Goal: Task Accomplishment & Management: Manage account settings

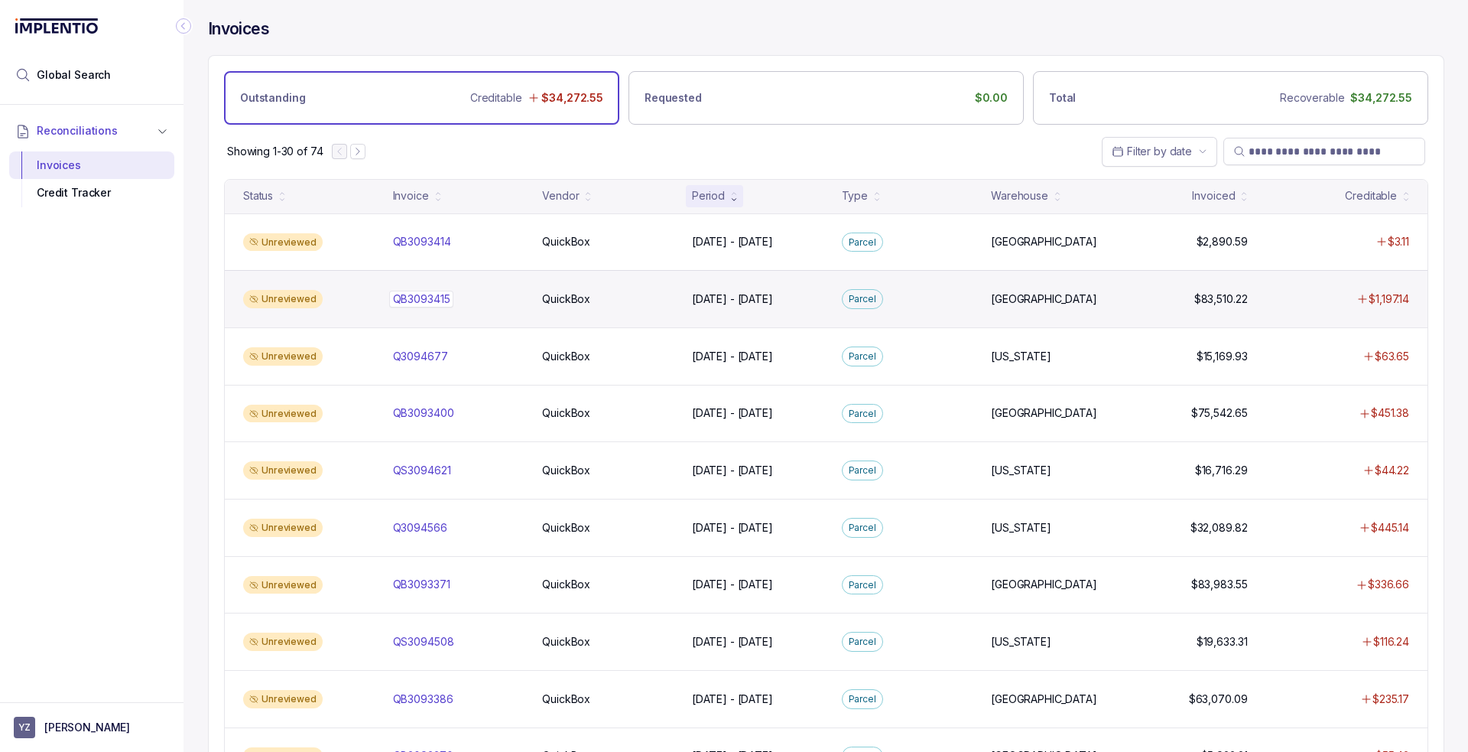
click at [435, 295] on p "QB3093415" at bounding box center [421, 299] width 65 height 17
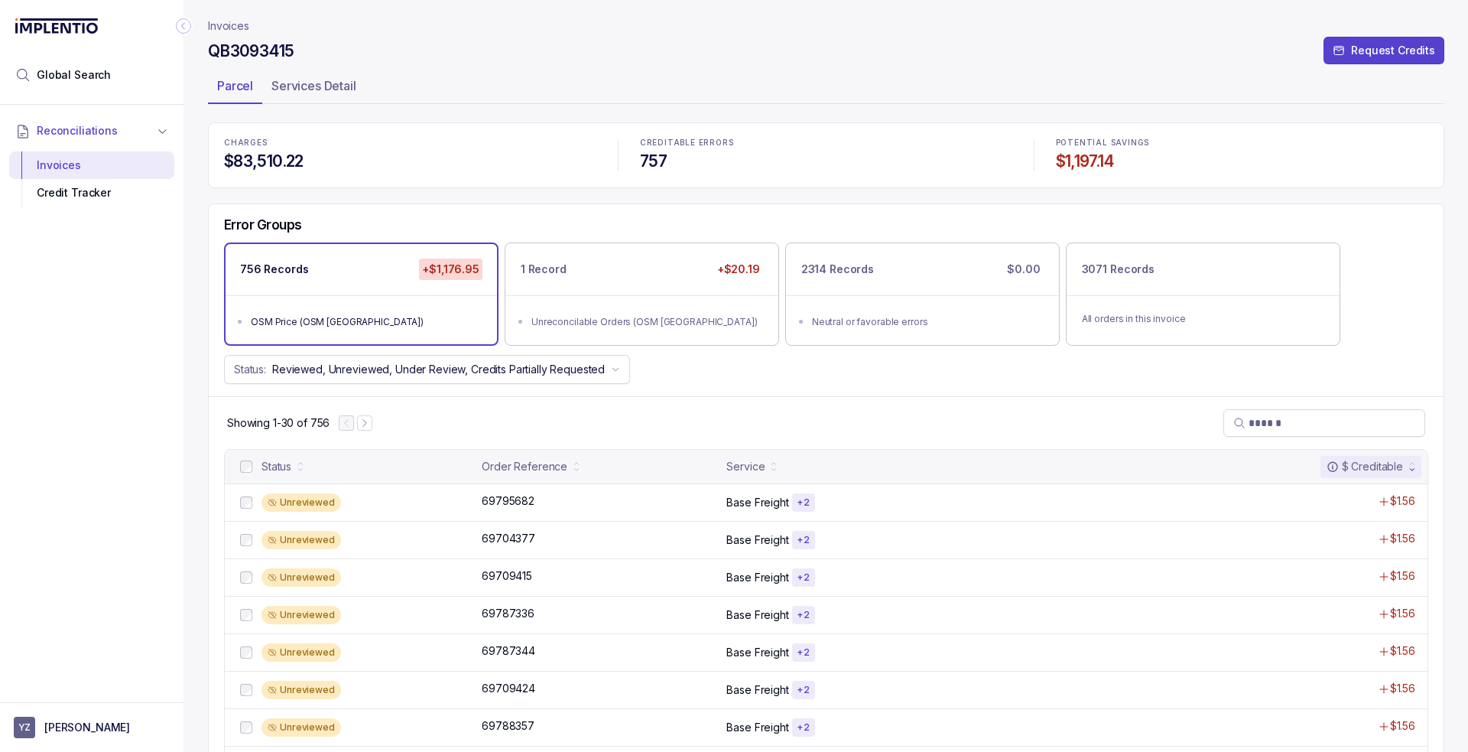
click at [740, 393] on div "Error Groups 756 Records +$1,176.95 OSM Price (OSM [GEOGRAPHIC_DATA]) 1 Record …" at bounding box center [826, 300] width 1235 height 193
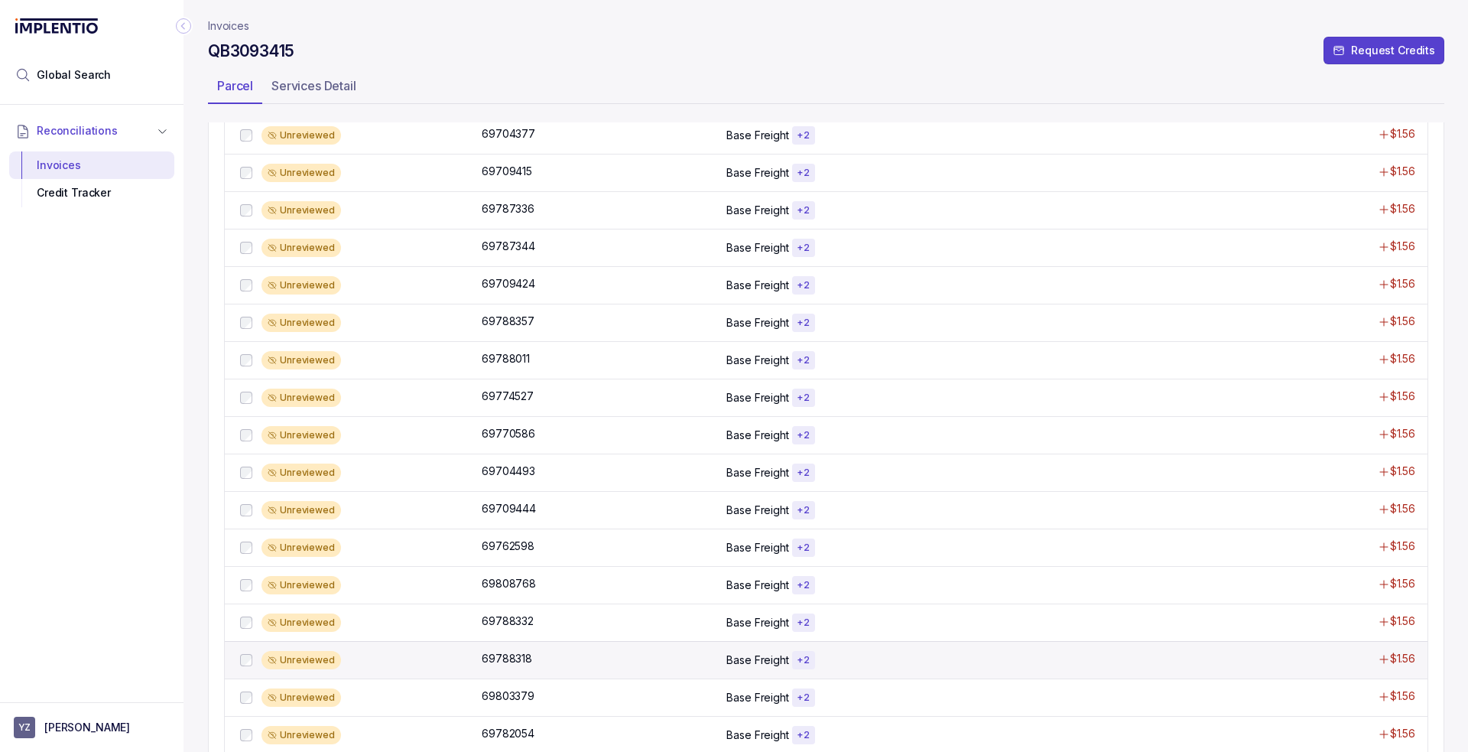
scroll to position [866, 0]
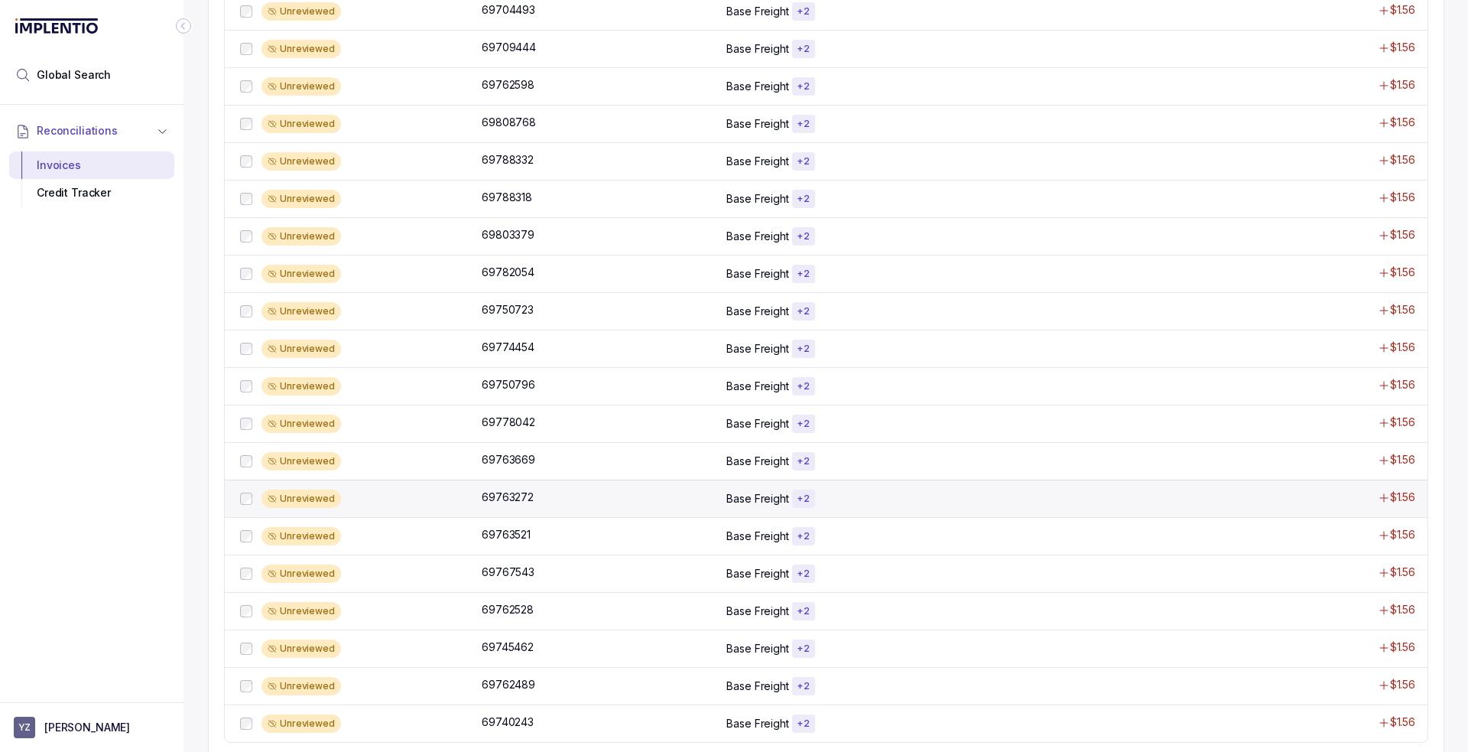
click at [663, 481] on div "Unreviewed 69763272 69763272 Base Freight + 2 $1.56" at bounding box center [826, 497] width 1203 height 37
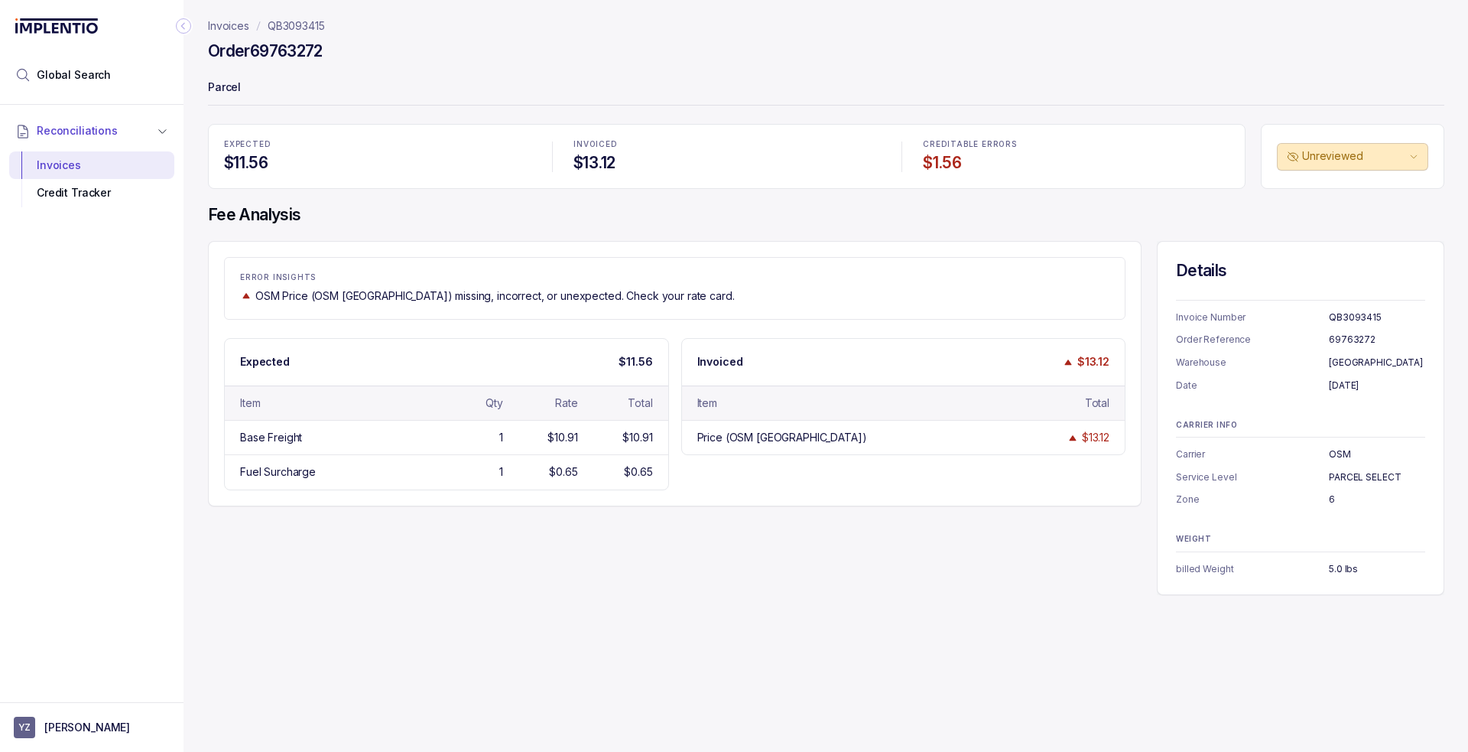
click at [415, 524] on div "ERROR INSIGHTS OSM Price (OSM [GEOGRAPHIC_DATA]) missing, incorrect, or unexpec…" at bounding box center [826, 418] width 1237 height 354
click at [642, 590] on div "ERROR INSIGHTS OSM Price (OSM [GEOGRAPHIC_DATA]) missing, incorrect, or unexpec…" at bounding box center [826, 418] width 1237 height 354
click at [637, 587] on div "ERROR INSIGHTS OSM Price (OSM [GEOGRAPHIC_DATA]) missing, incorrect, or unexpec…" at bounding box center [826, 418] width 1237 height 354
click at [614, 583] on div "ERROR INSIGHTS OSM Price (OSM [GEOGRAPHIC_DATA]) missing, incorrect, or unexpec…" at bounding box center [826, 418] width 1237 height 354
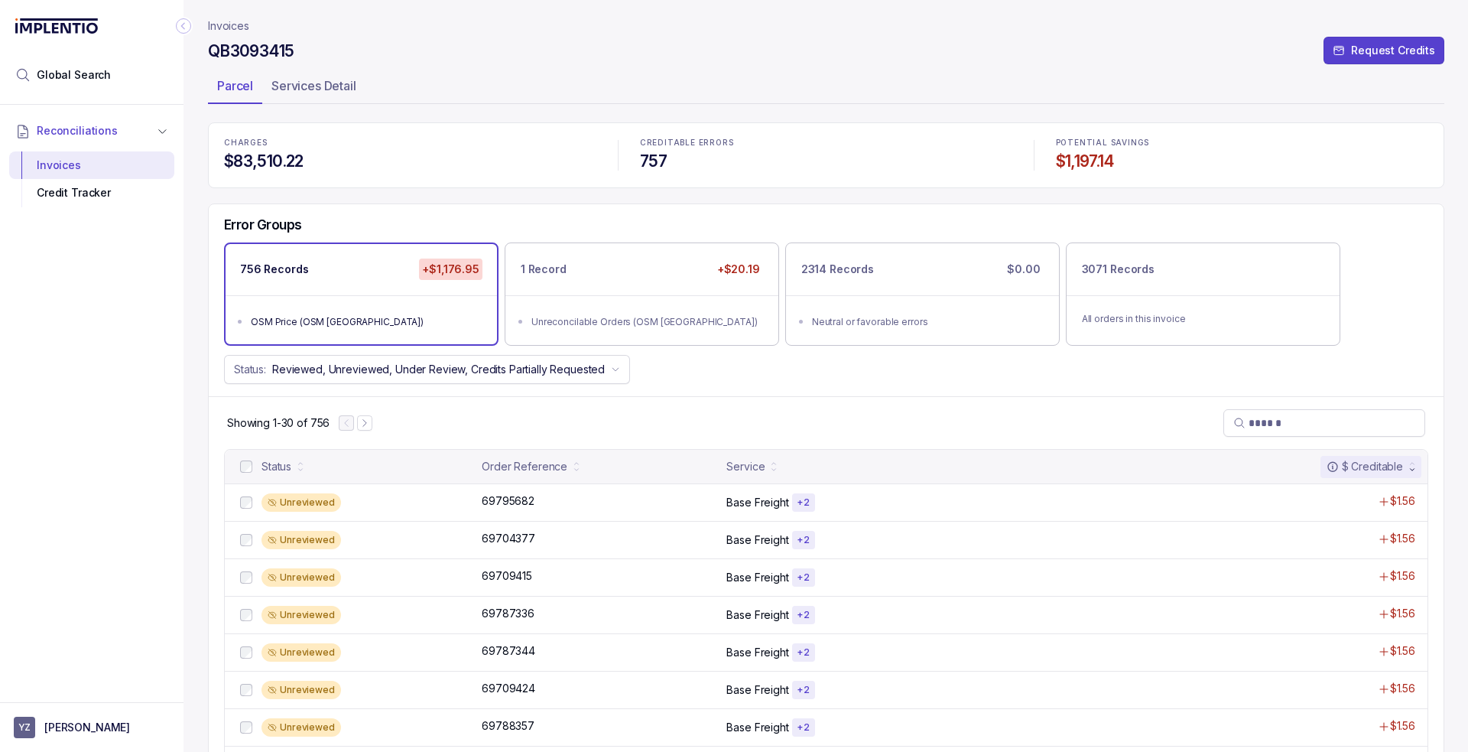
click at [691, 387] on div "Error Groups 756 Records +$1,176.95 OSM Price (OSM [GEOGRAPHIC_DATA]) 1 Record …" at bounding box center [826, 300] width 1235 height 193
drag, startPoint x: 689, startPoint y: 379, endPoint x: 686, endPoint y: 368, distance: 11.1
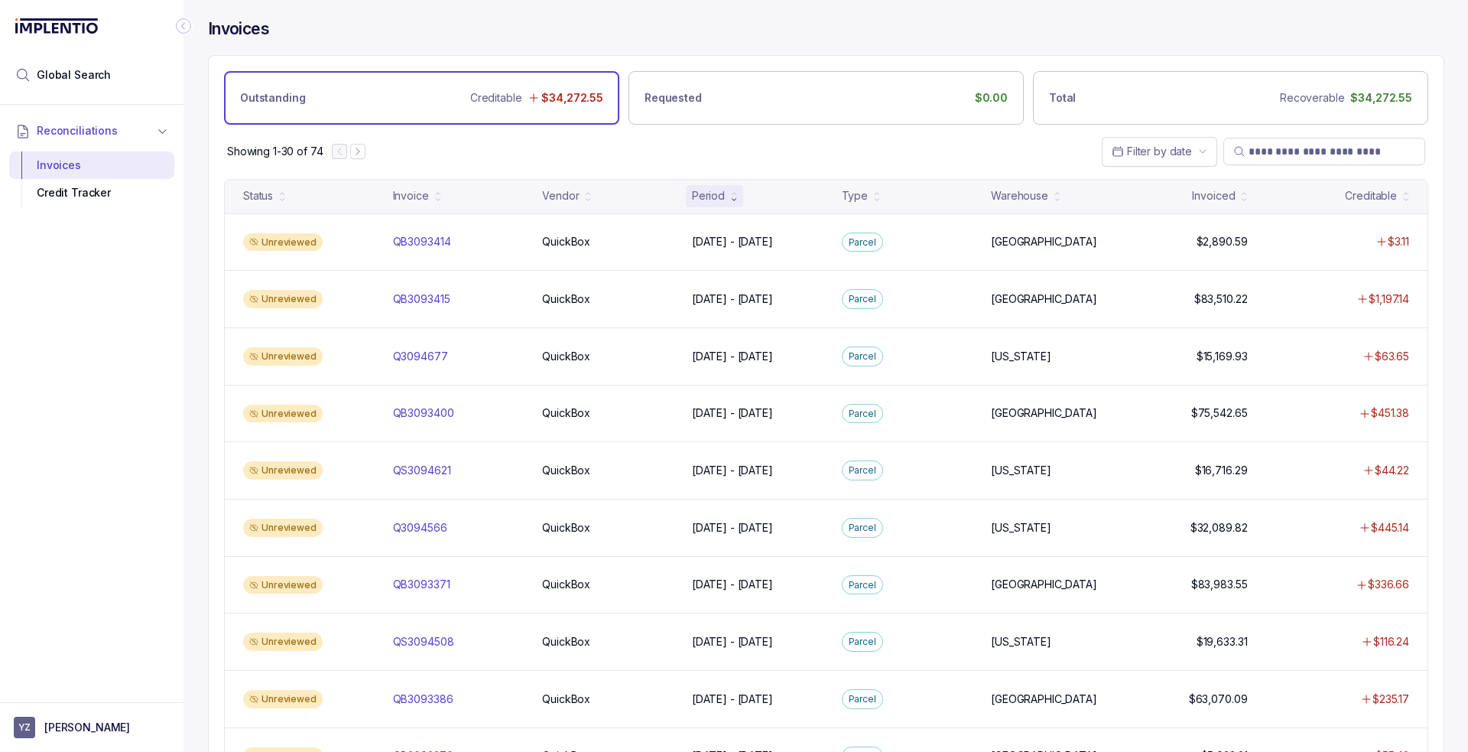
click at [133, 420] on div "Reconciliations Invoices Credit Tracker" at bounding box center [92, 399] width 184 height 588
click at [356, 150] on icon "Next Page" at bounding box center [358, 151] width 11 height 11
click at [1282, 146] on input "search" at bounding box center [1332, 151] width 167 height 15
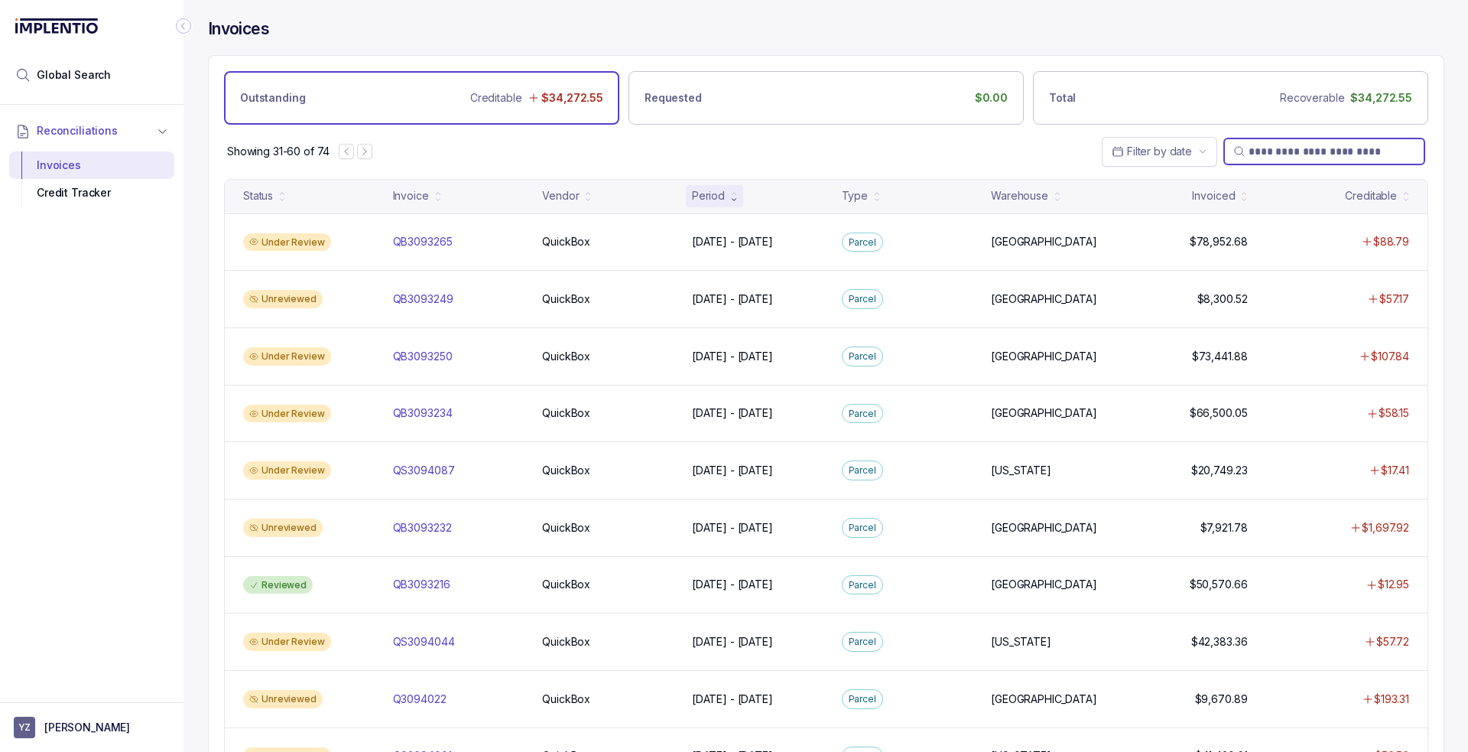
paste input "********"
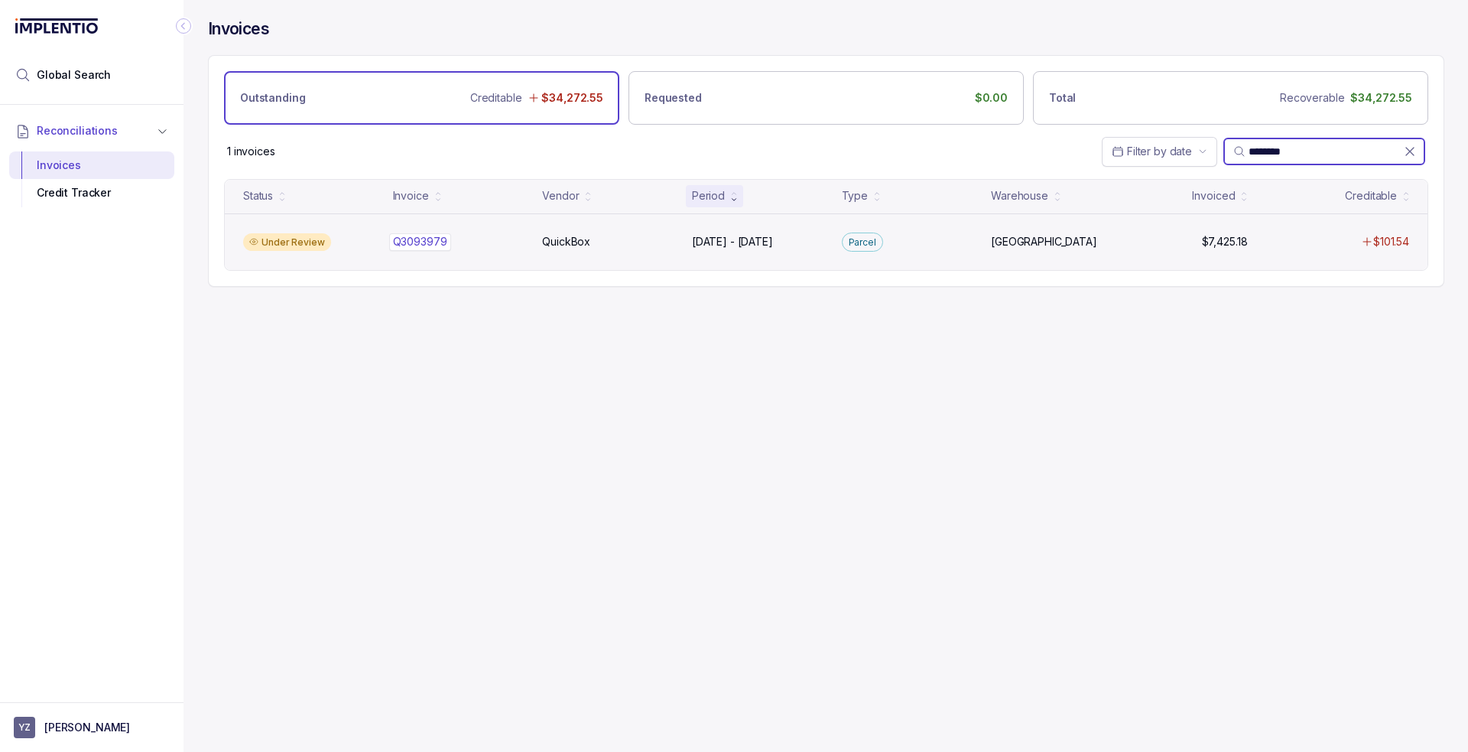
type input "********"
click at [466, 248] on div "Q3093979 Q3093979" at bounding box center [459, 241] width 132 height 15
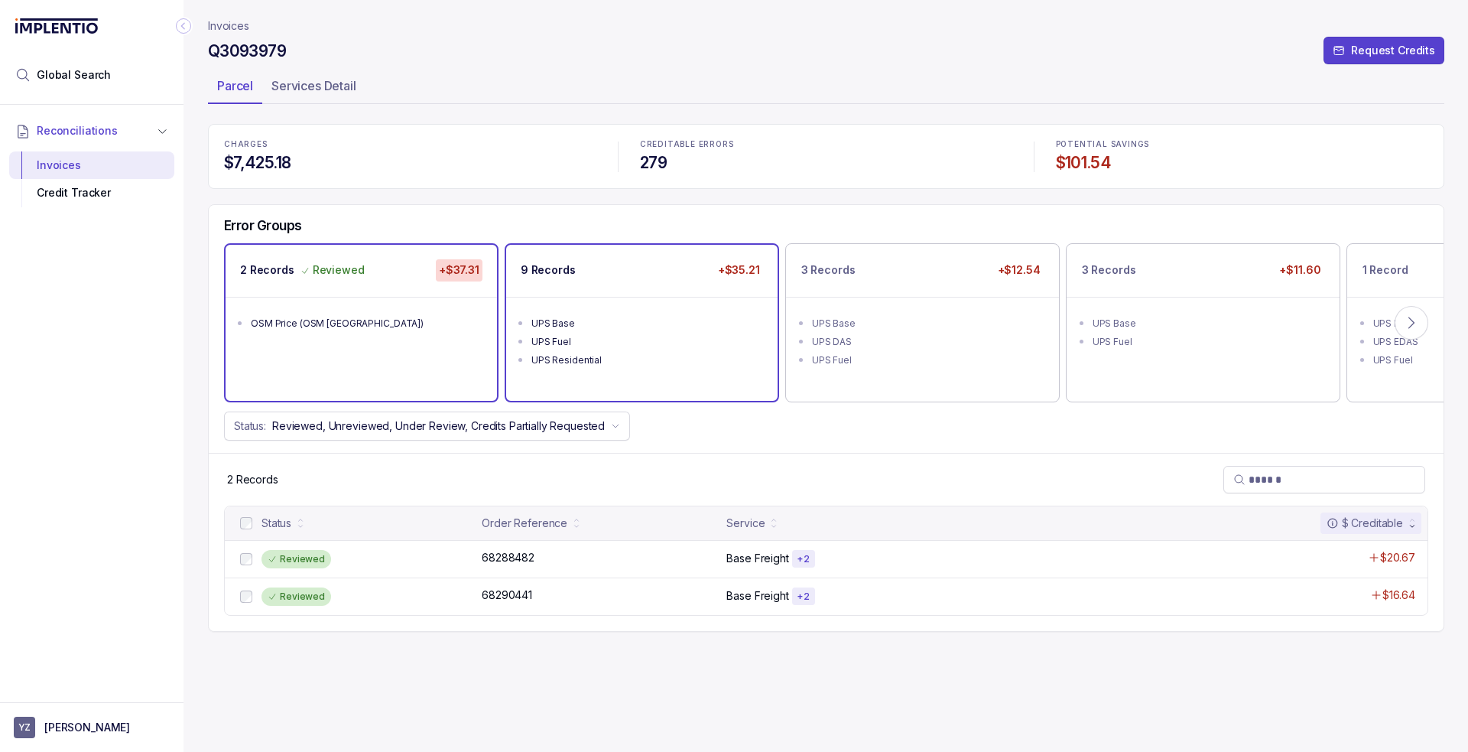
click at [621, 331] on li "UPS Fuel" at bounding box center [652, 340] width 242 height 18
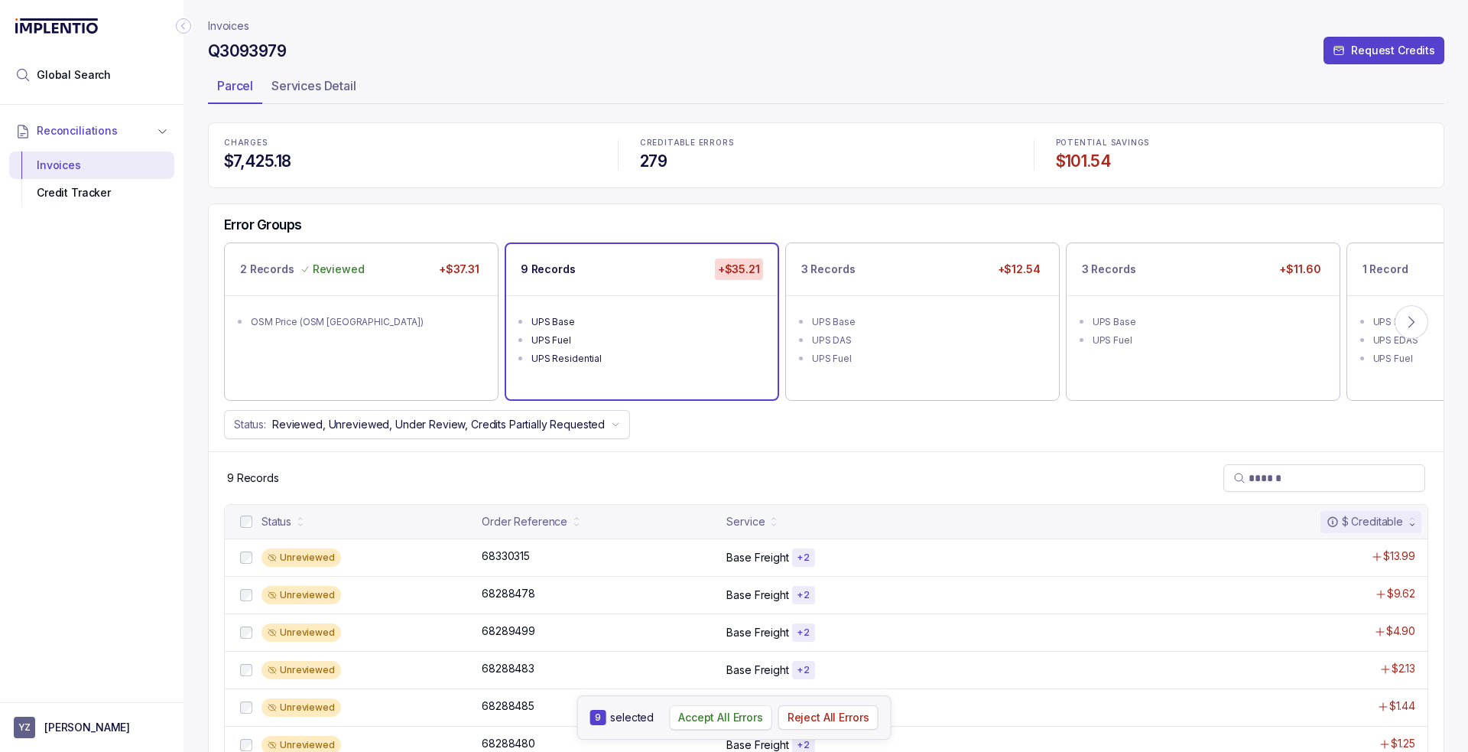
click at [720, 718] on p "Accept All Errors" at bounding box center [720, 717] width 85 height 15
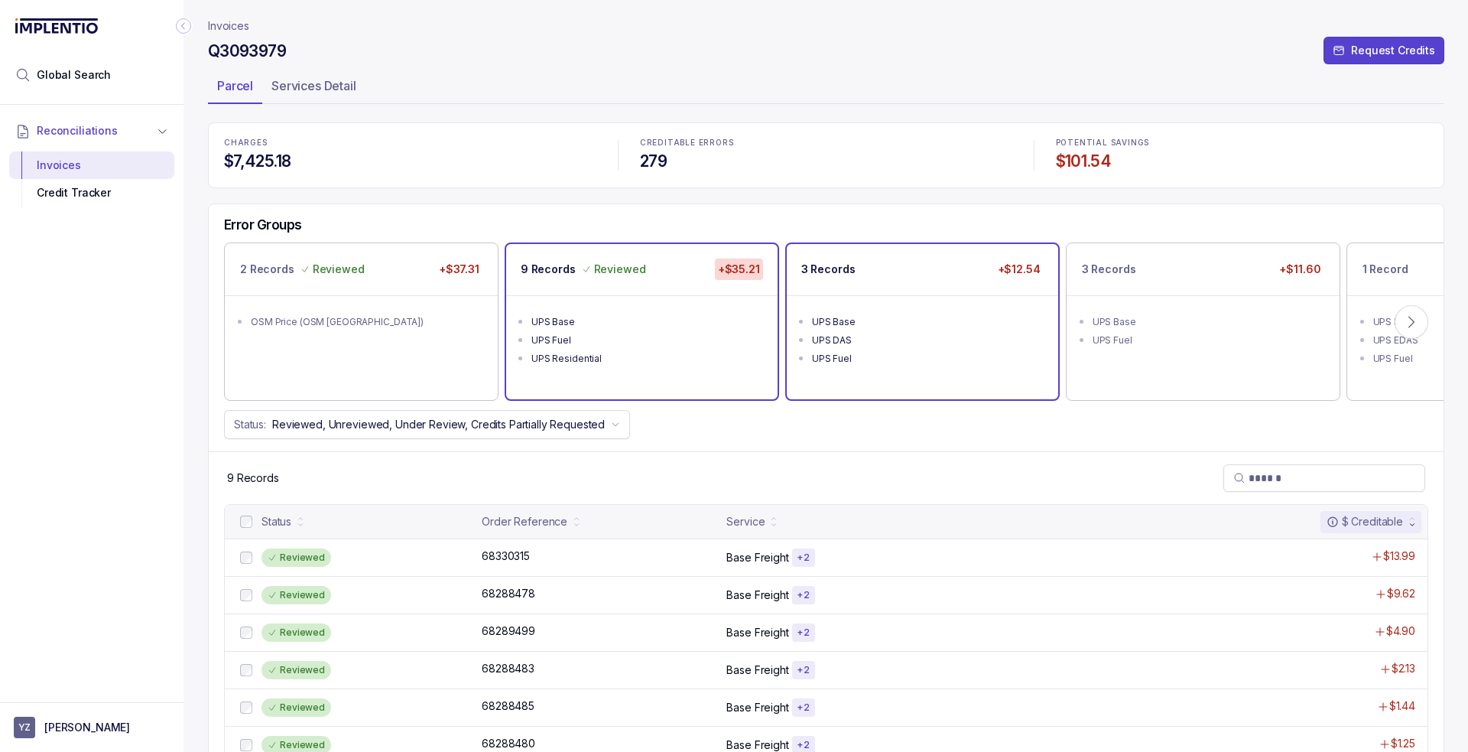
click at [875, 292] on div "3 Records +$12.54" at bounding box center [922, 269] width 271 height 51
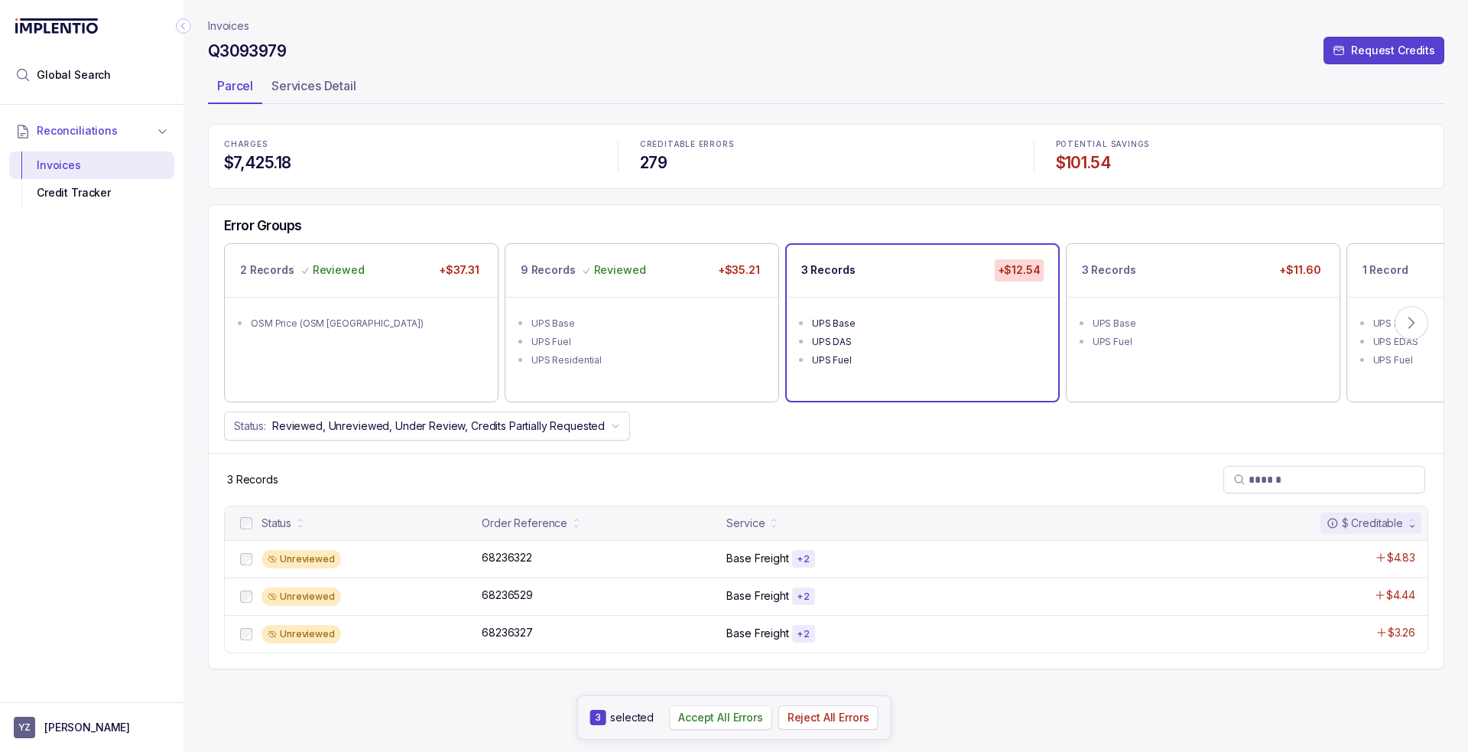
click at [728, 719] on p "Accept All Errors" at bounding box center [720, 717] width 85 height 15
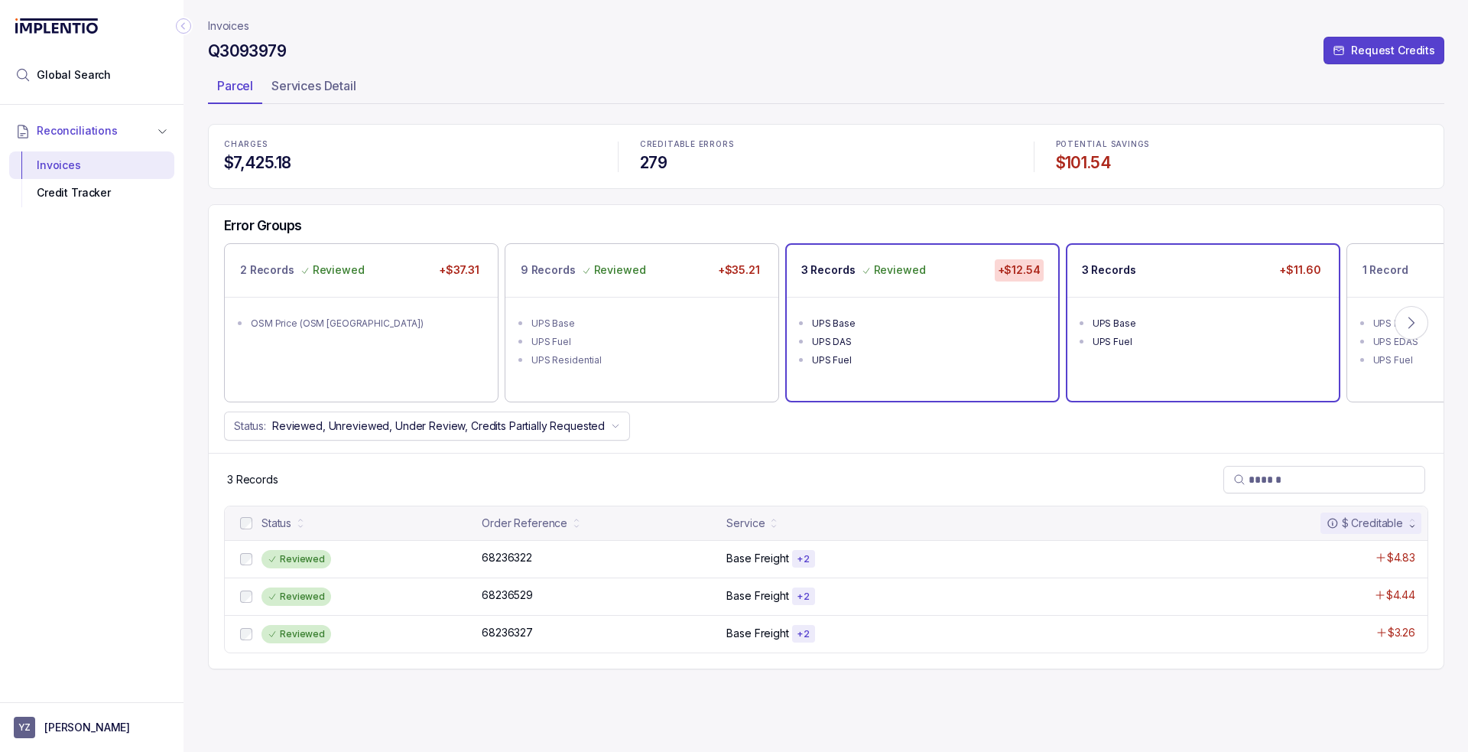
click at [1155, 323] on div "UPS Base" at bounding box center [1208, 323] width 230 height 15
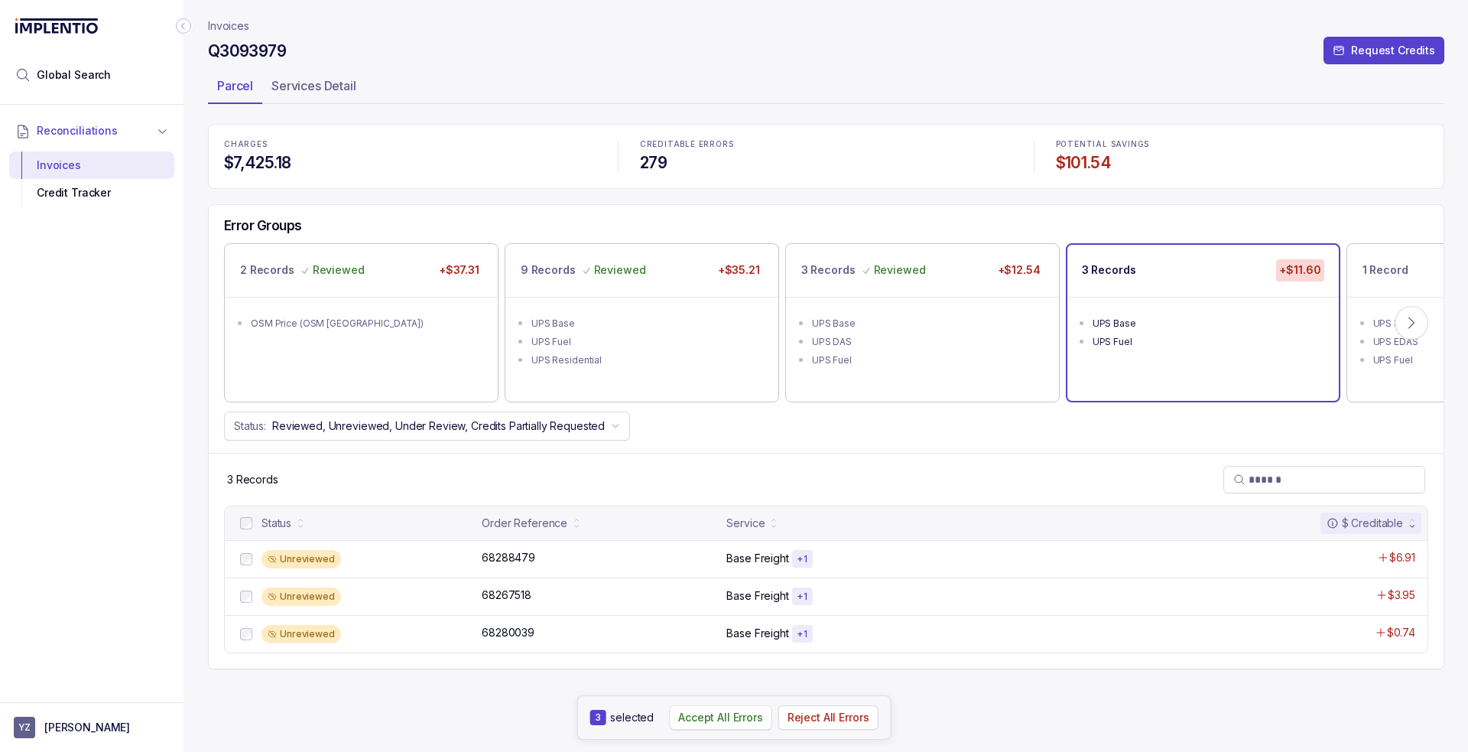
click at [719, 715] on p "Accept All Errors" at bounding box center [720, 717] width 85 height 15
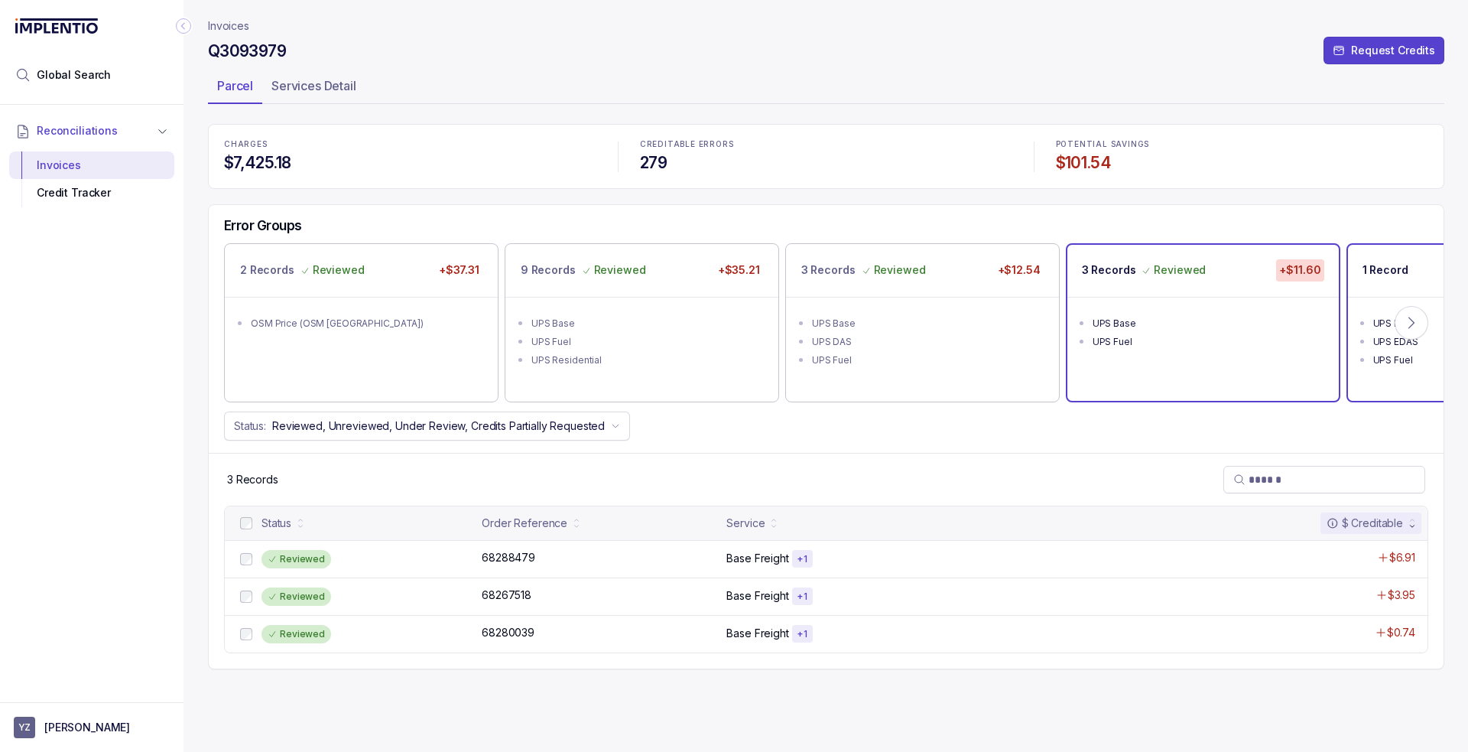
click at [1376, 277] on p "1 Record" at bounding box center [1386, 269] width 46 height 15
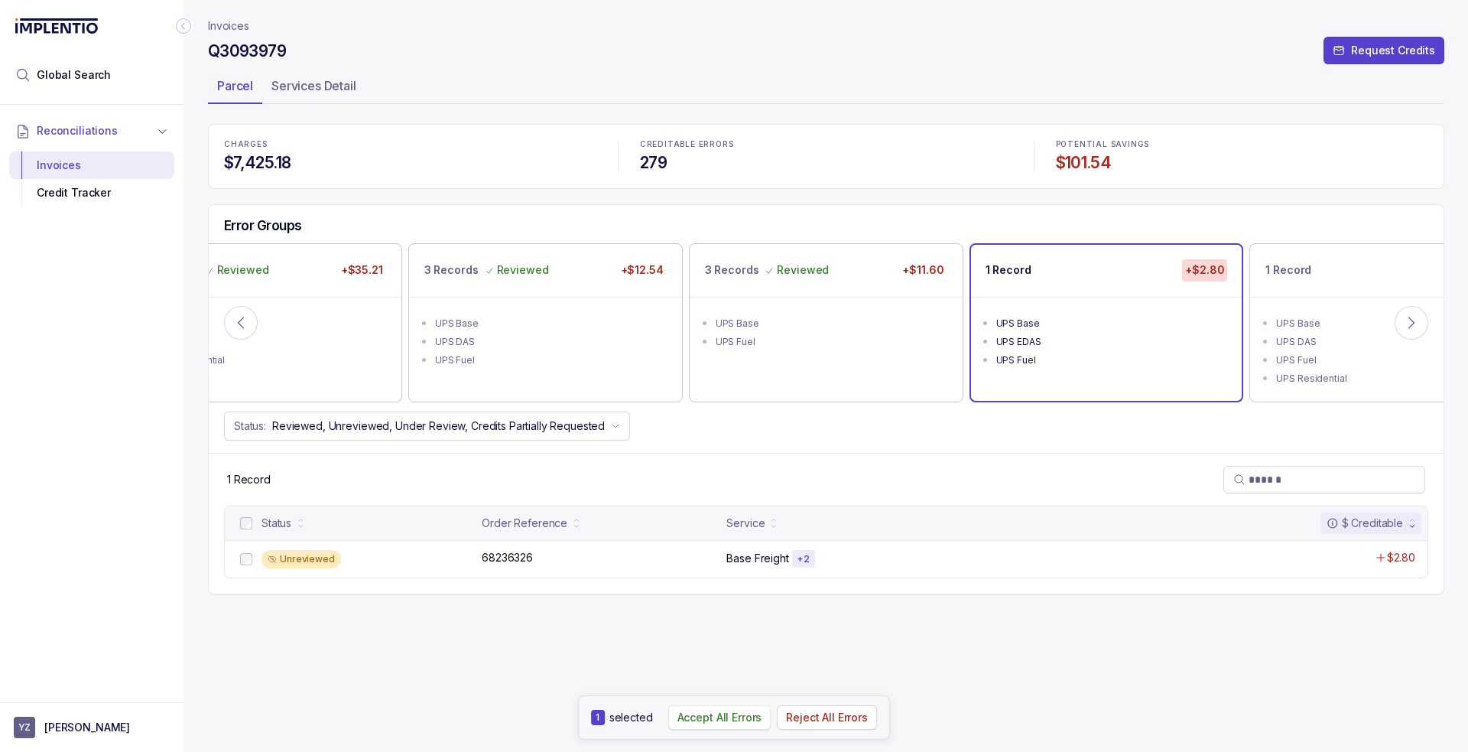
click at [708, 710] on p "Accept All Errors" at bounding box center [720, 717] width 85 height 15
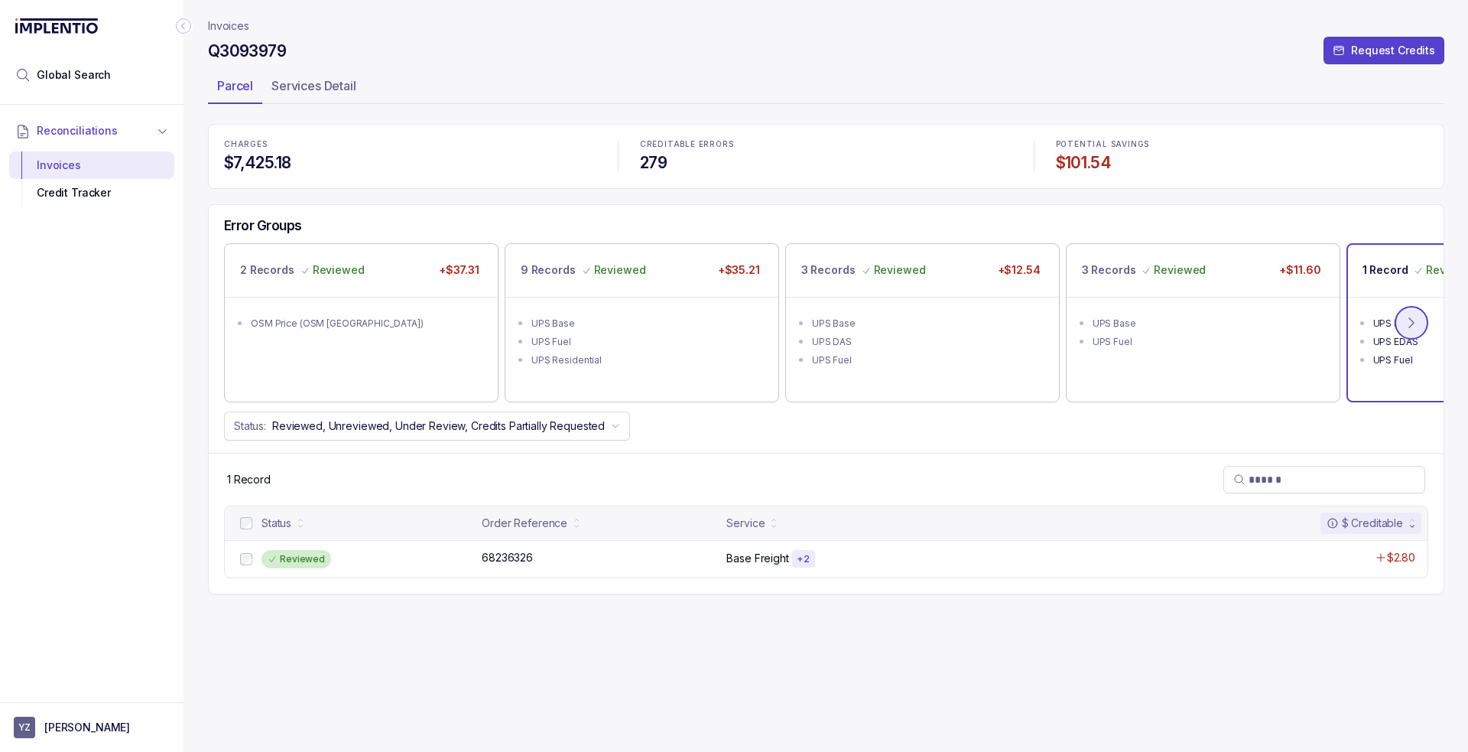
click at [1415, 322] on icon at bounding box center [1411, 322] width 15 height 15
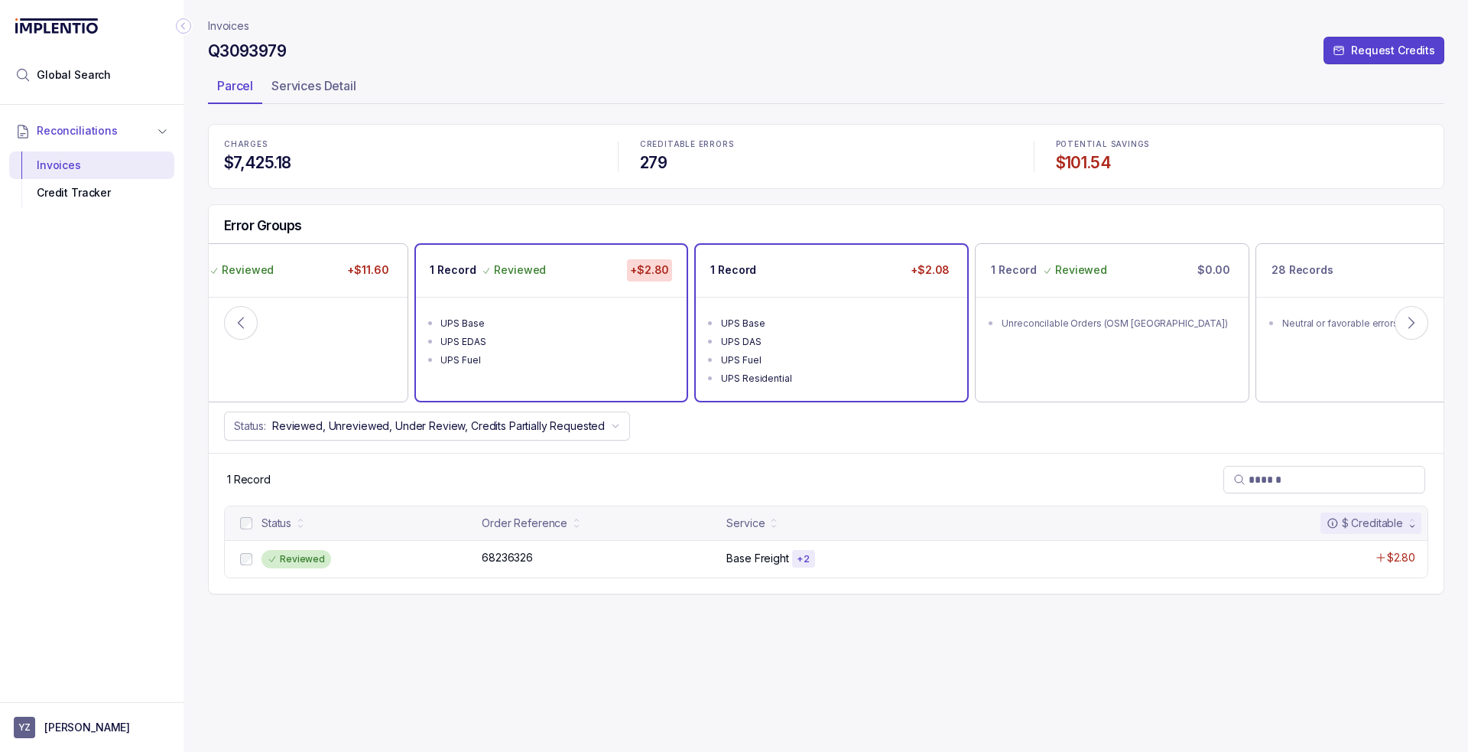
click at [855, 306] on ul "UPS Base UPS DAS UPS Fuel UPS Residential" at bounding box center [831, 349] width 271 height 104
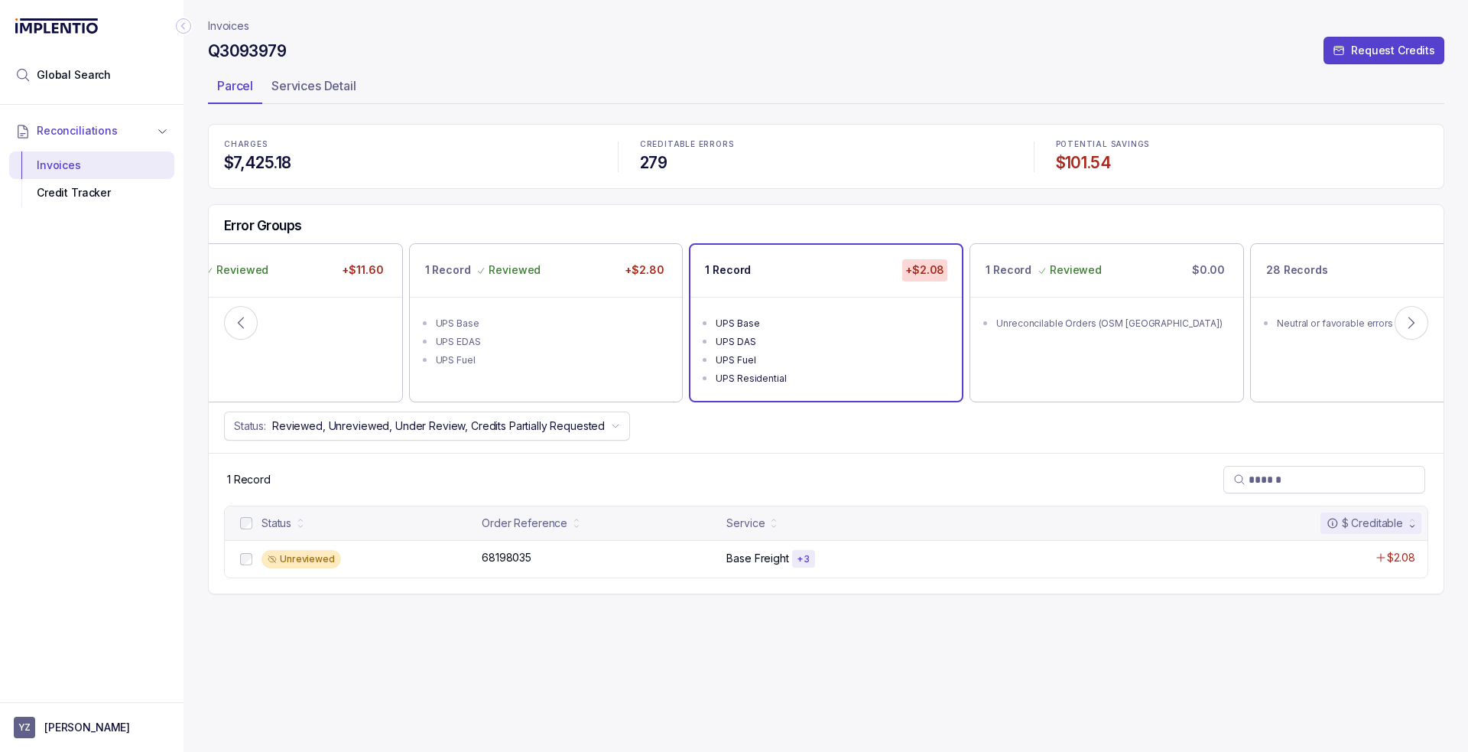
click at [233, 521] on div "Status Order Reference Service $ Creditable" at bounding box center [826, 523] width 1203 height 34
click at [717, 712] on p "Accept All Errors" at bounding box center [720, 717] width 85 height 15
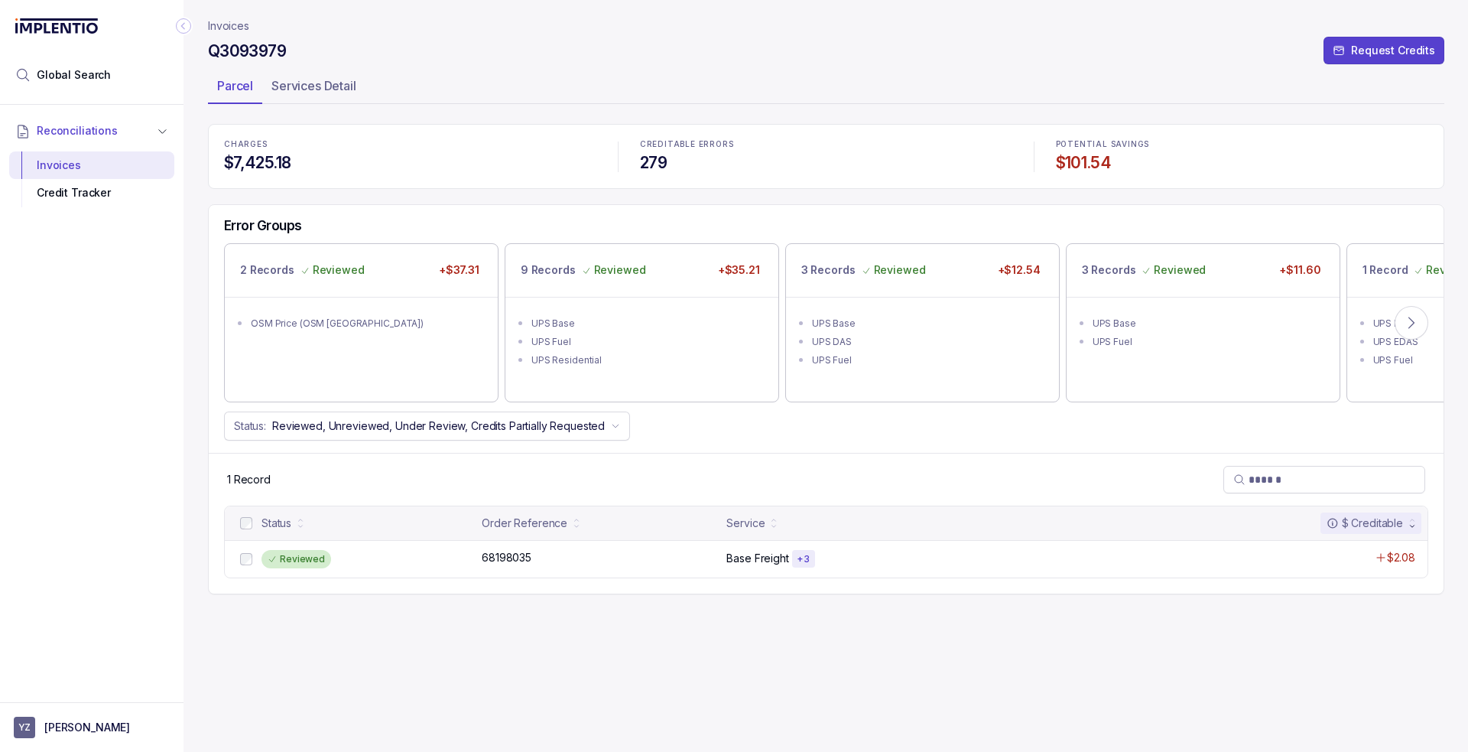
drag, startPoint x: 971, startPoint y: 421, endPoint x: 982, endPoint y: 415, distance: 12.3
click at [972, 421] on div "Status: Reviewed, Unreviewed, Under Review, Credits Partially Requested" at bounding box center [826, 425] width 1235 height 29
click at [1408, 320] on icon at bounding box center [1411, 322] width 15 height 15
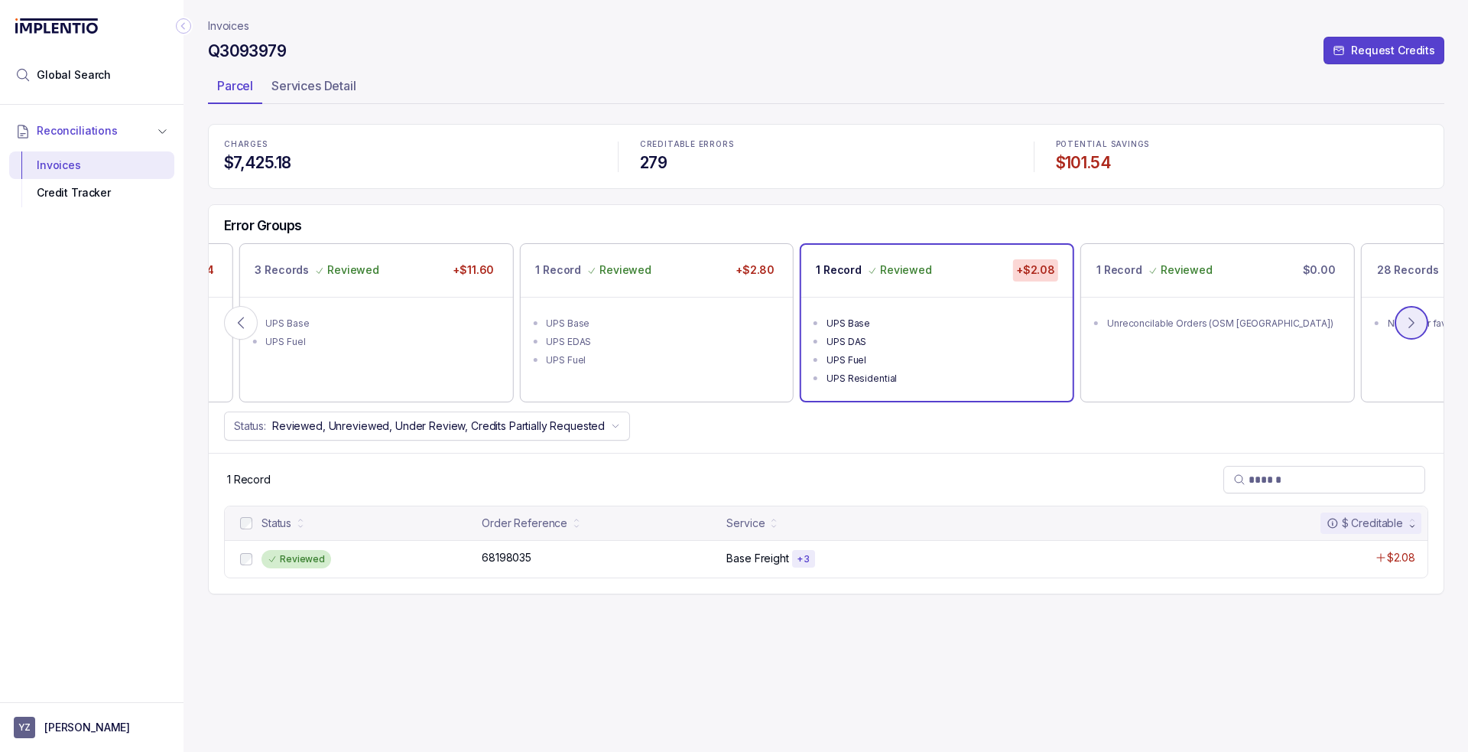
click at [1408, 320] on icon at bounding box center [1411, 322] width 15 height 15
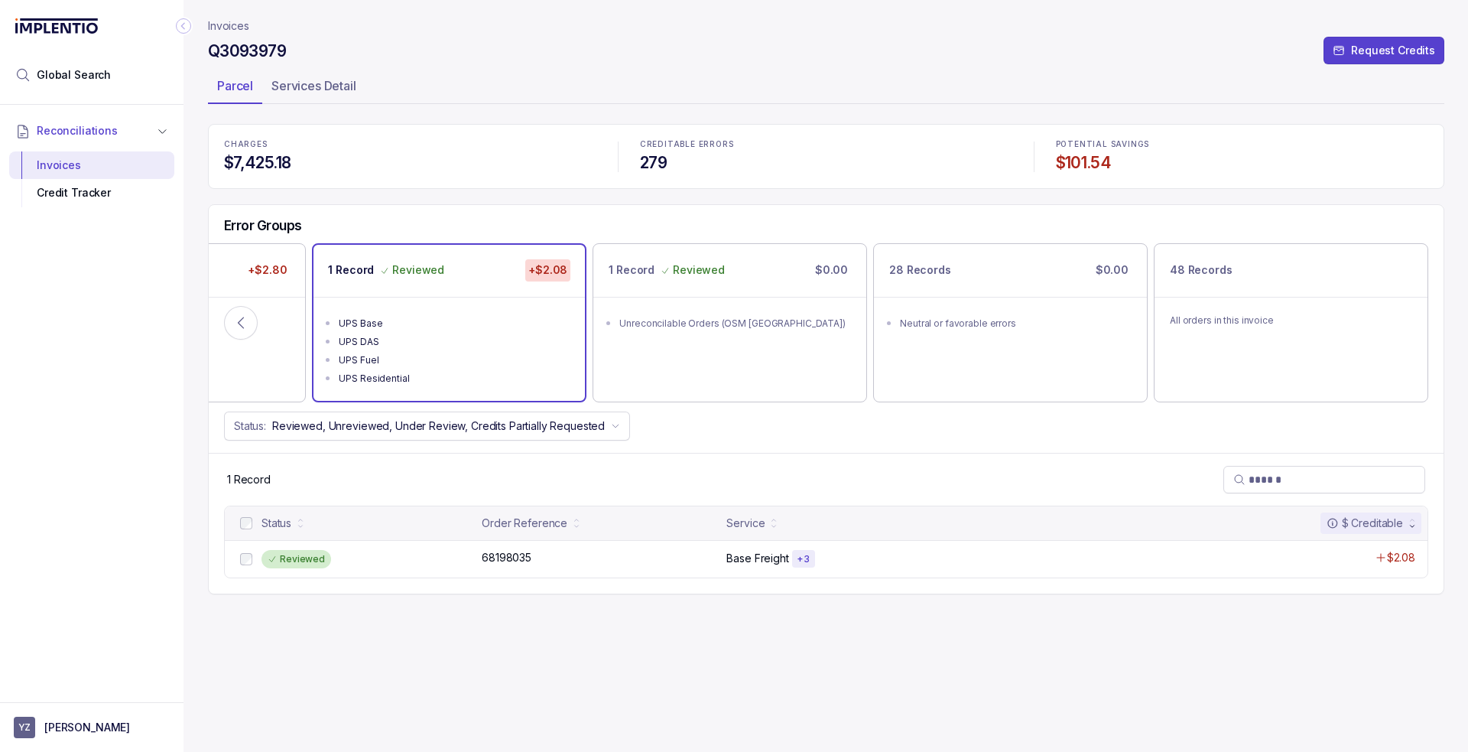
click at [238, 21] on p "Invoices" at bounding box center [228, 25] width 41 height 15
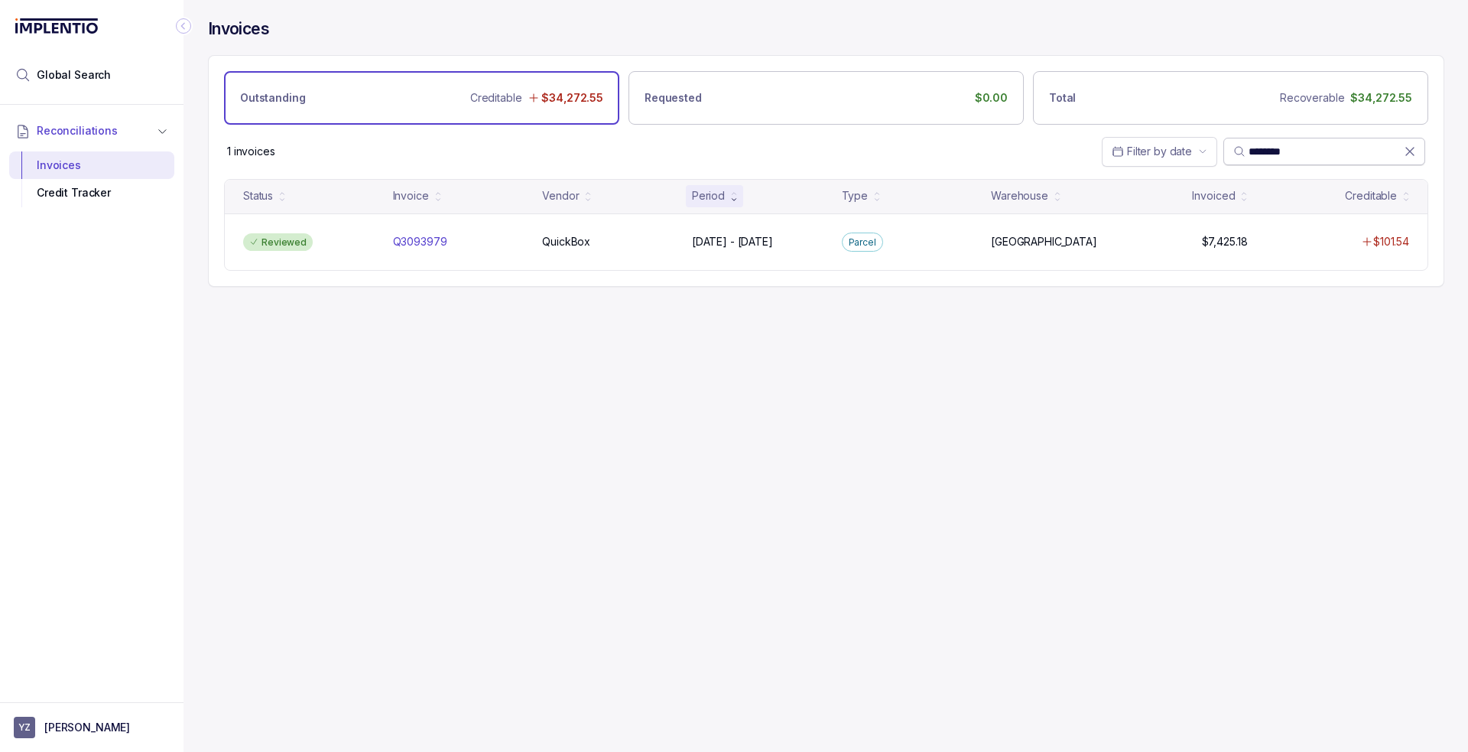
click at [1285, 148] on input "********" at bounding box center [1326, 151] width 155 height 15
paste input "*"
click at [1276, 148] on input "*********" at bounding box center [1326, 151] width 155 height 15
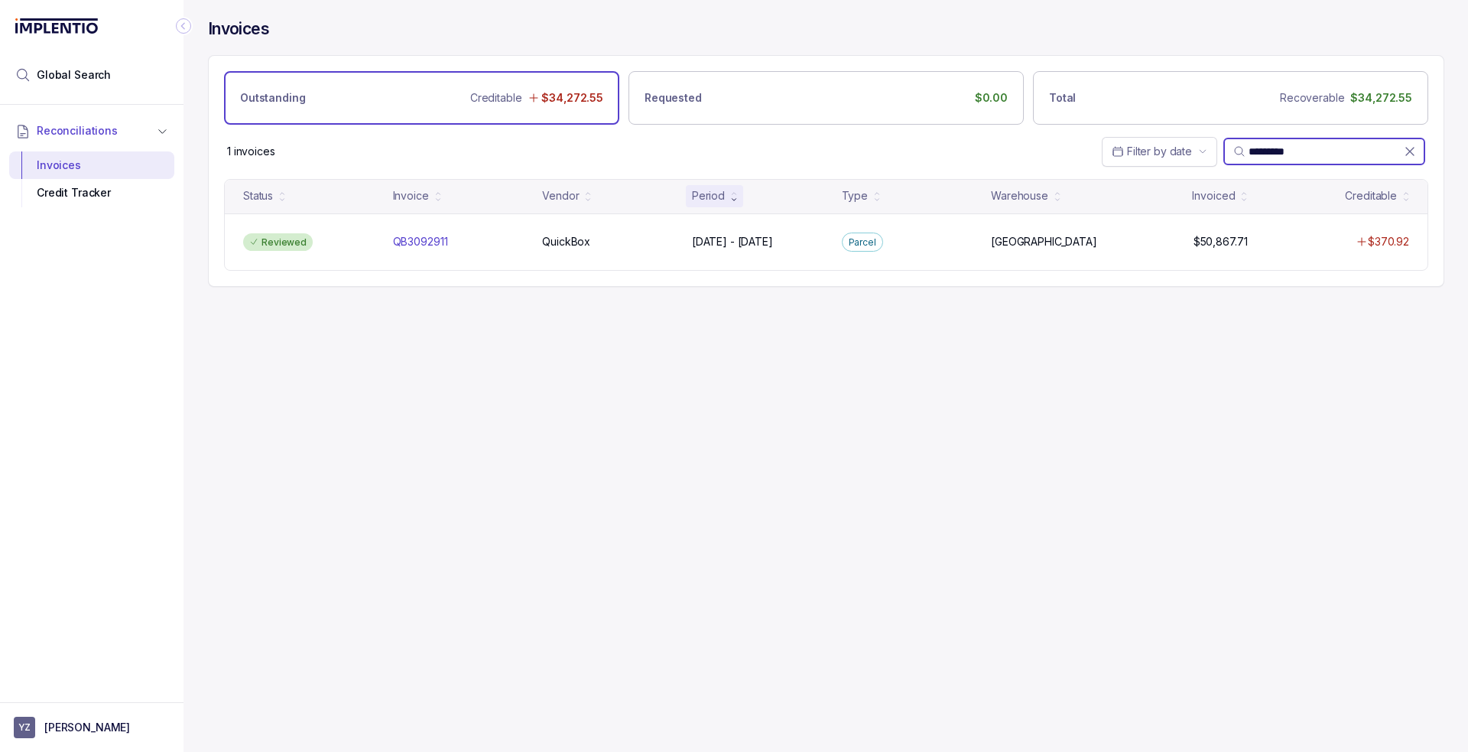
paste input "search"
click at [1297, 146] on input "*********" at bounding box center [1326, 151] width 155 height 15
paste input "search"
click at [1279, 157] on input "*********" at bounding box center [1326, 151] width 155 height 15
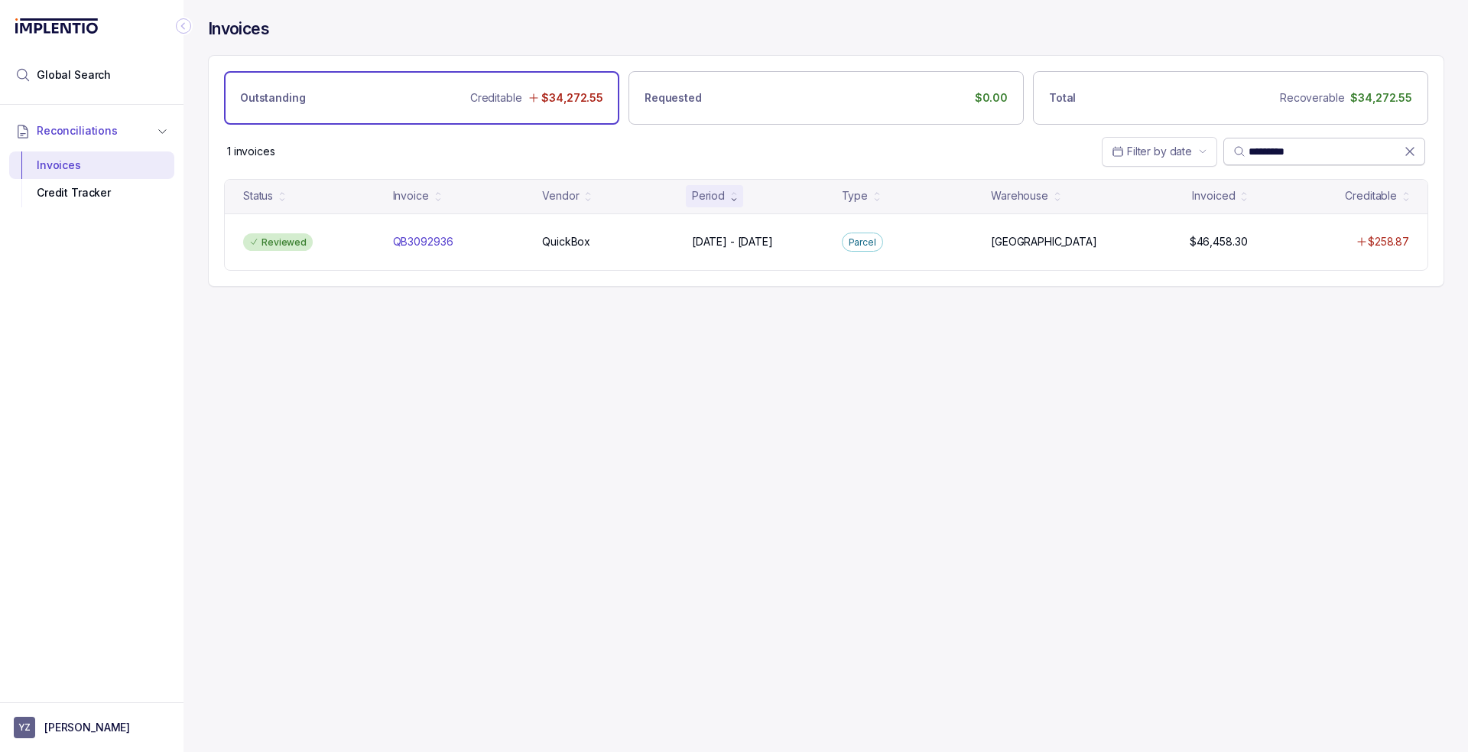
click at [1279, 156] on input "*********" at bounding box center [1326, 151] width 155 height 15
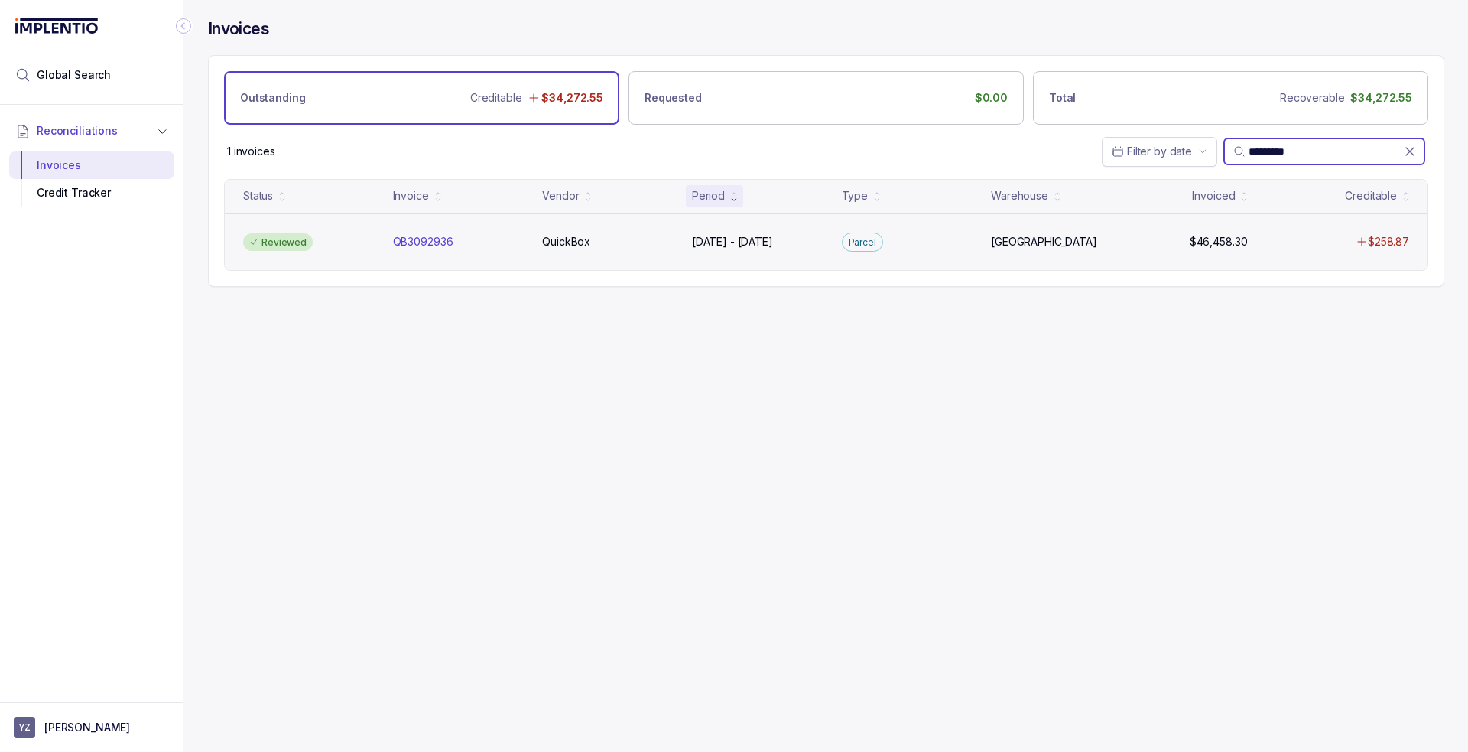
paste input "search"
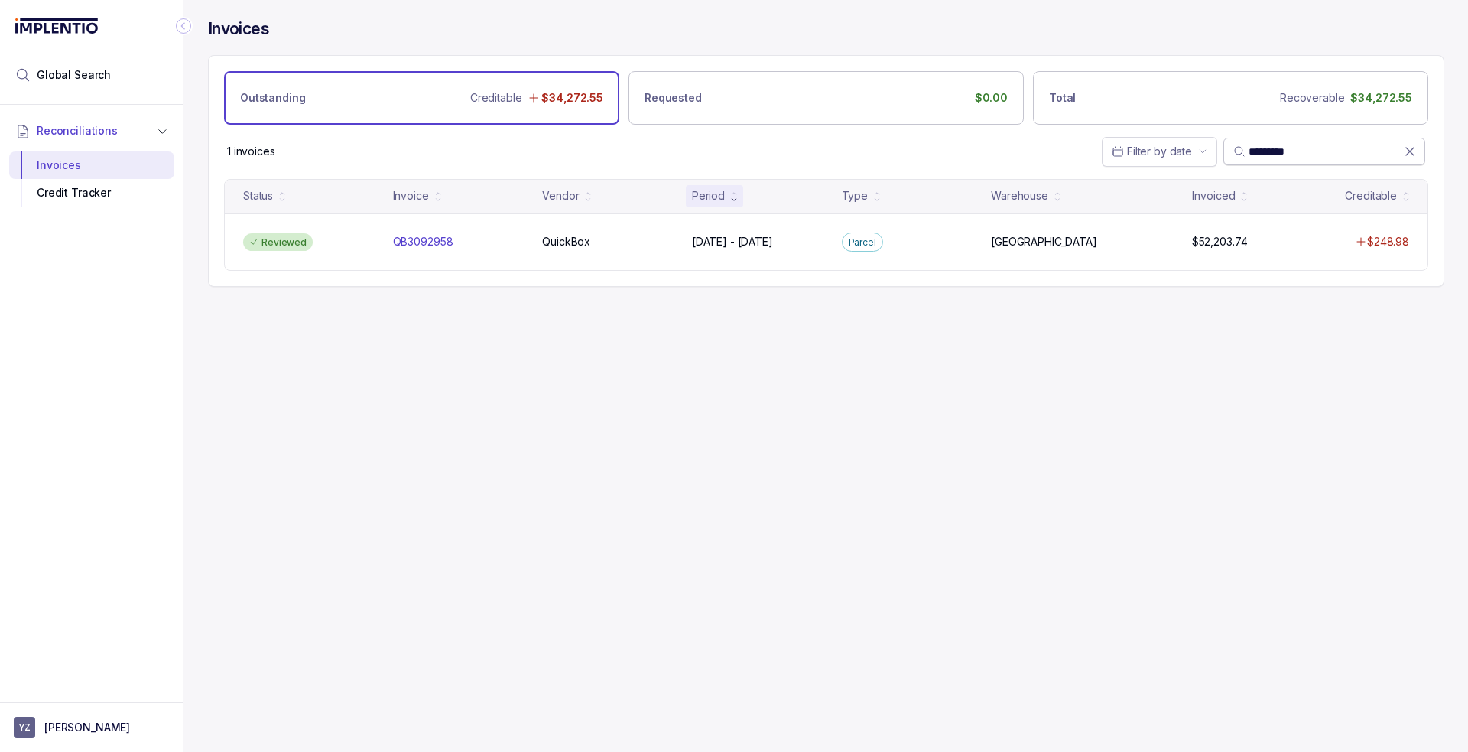
click at [1298, 156] on input "*********" at bounding box center [1326, 151] width 155 height 15
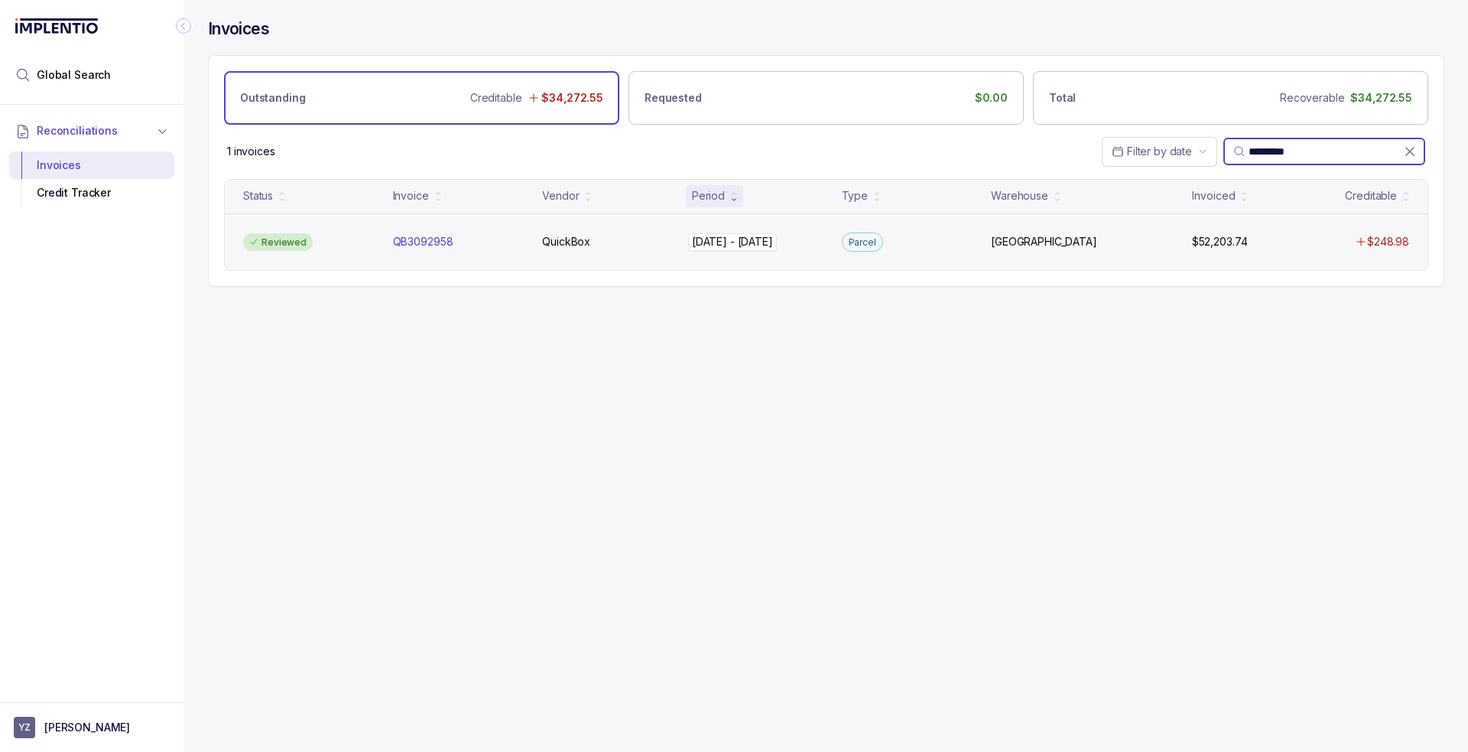
paste input "search"
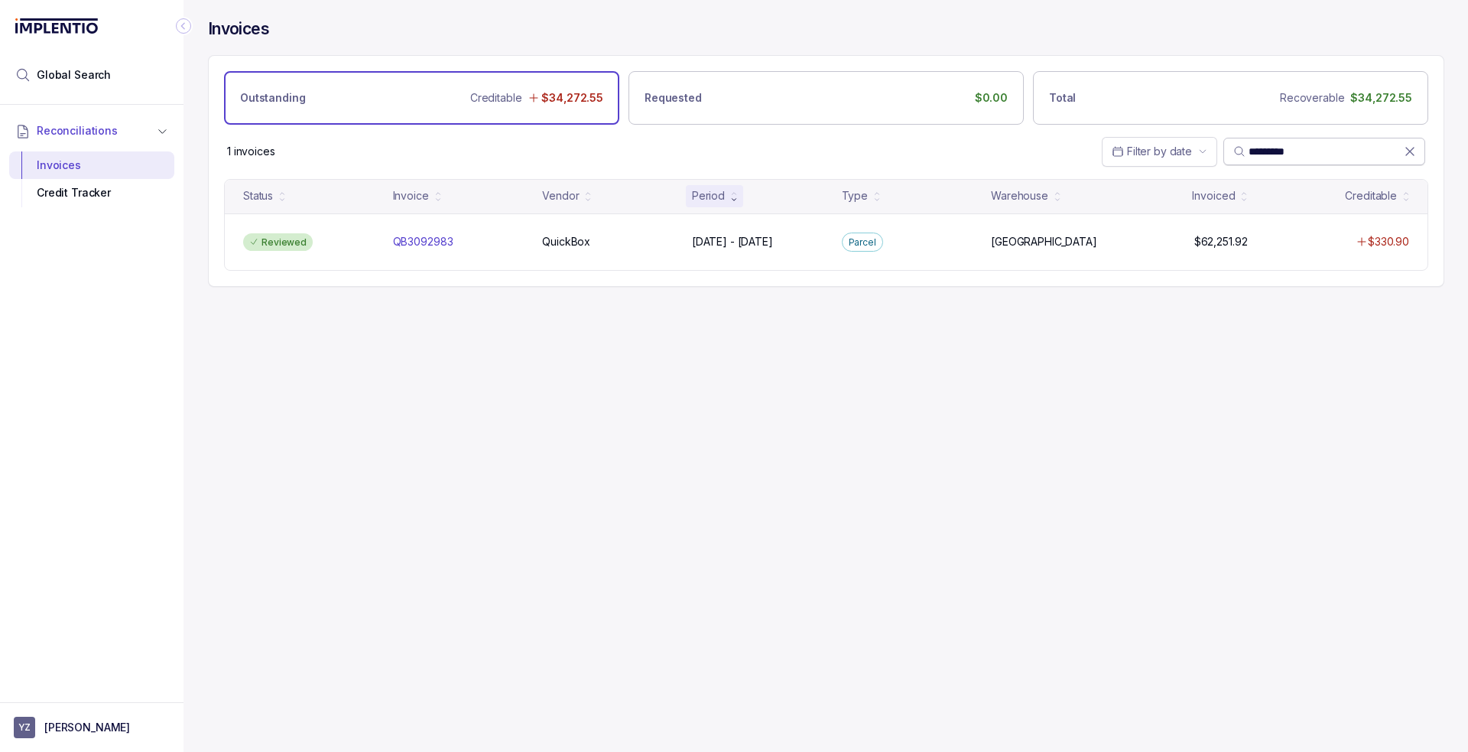
click at [1297, 151] on input "*********" at bounding box center [1326, 151] width 155 height 15
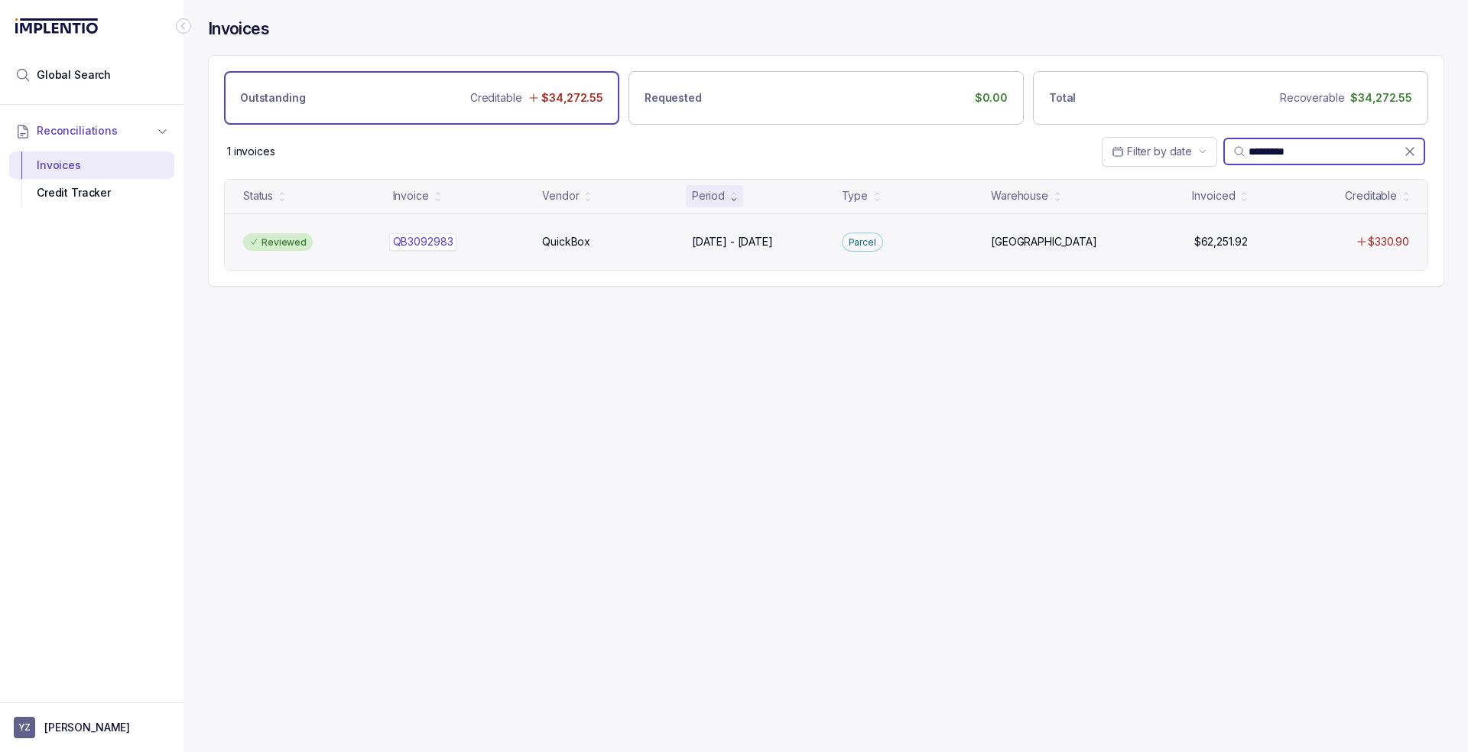
paste input "search"
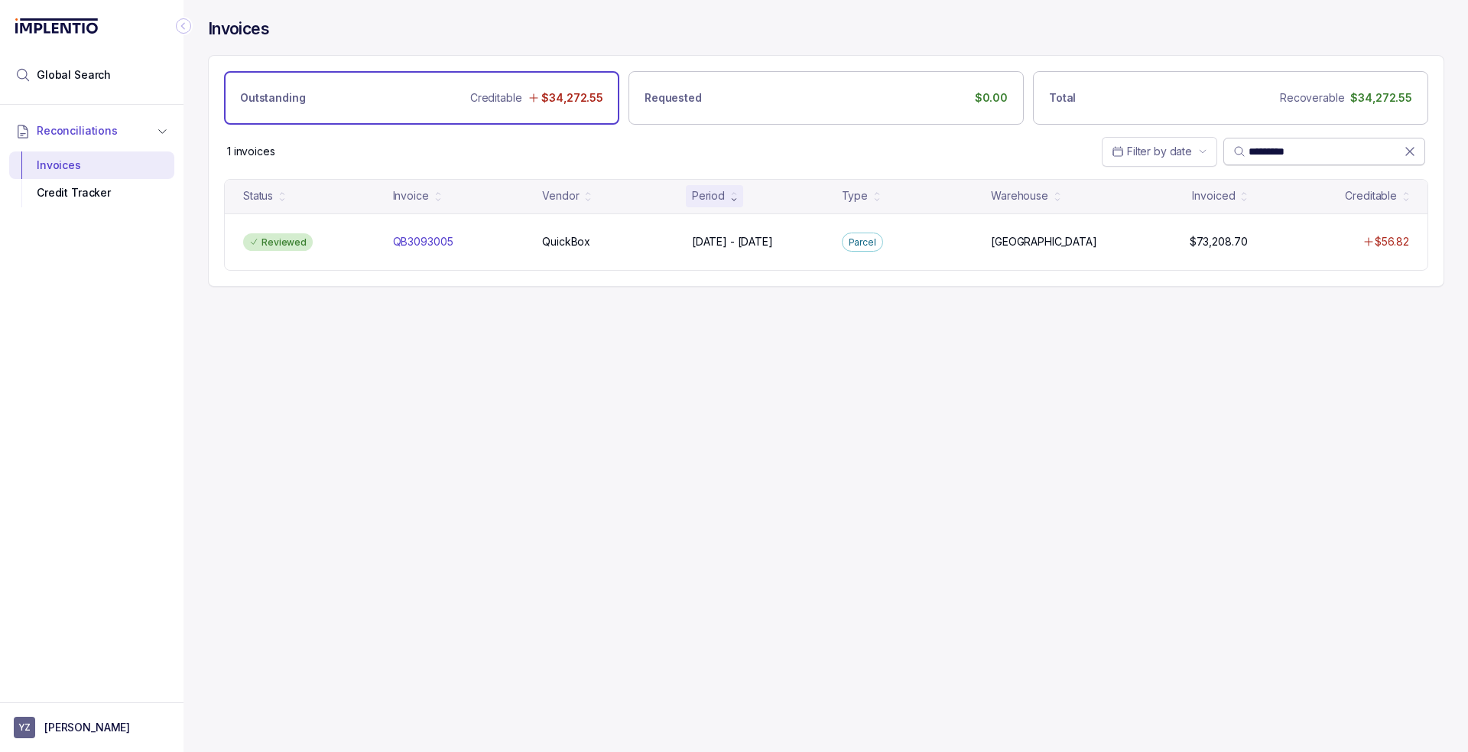
click at [1270, 151] on input "*********" at bounding box center [1326, 151] width 155 height 15
paste input "search"
click at [1294, 146] on input "*********" at bounding box center [1326, 151] width 155 height 15
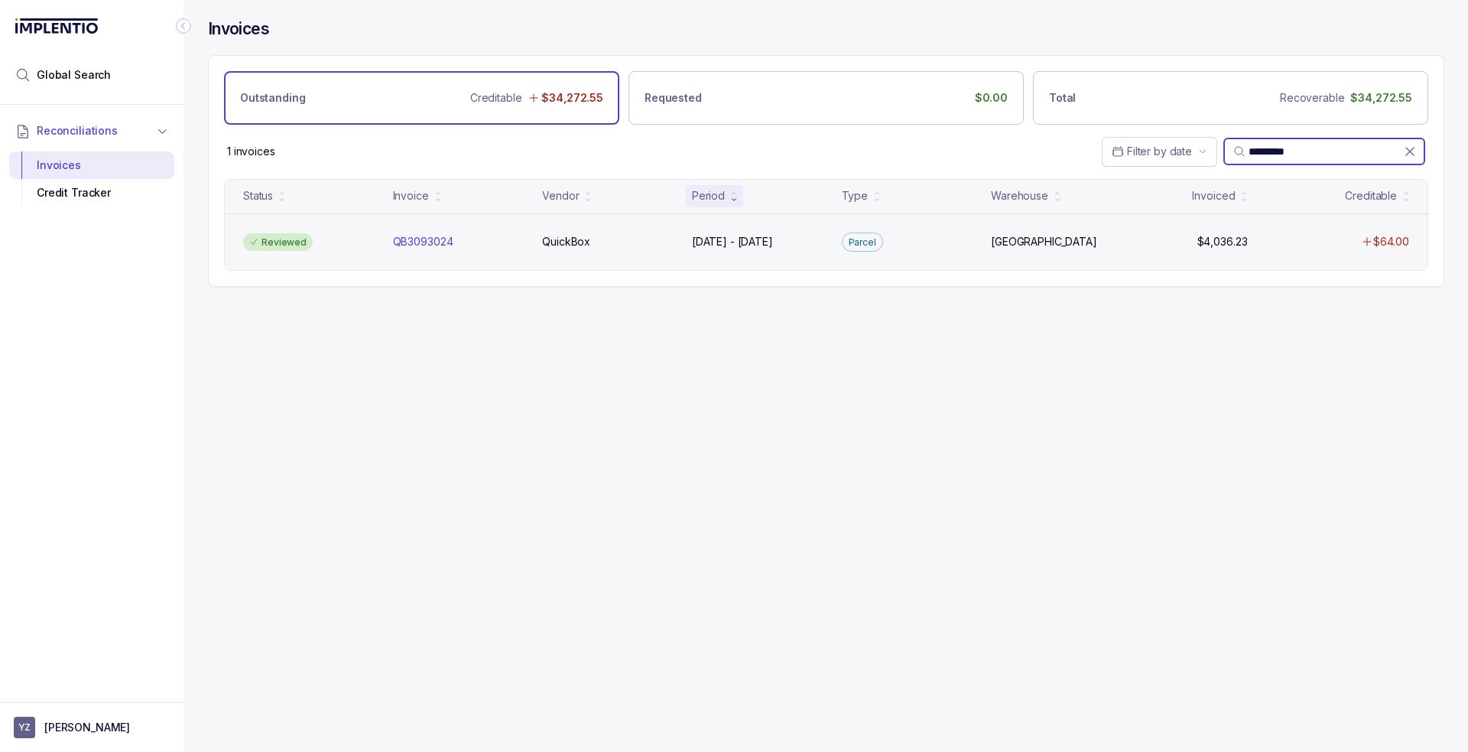
paste input "search"
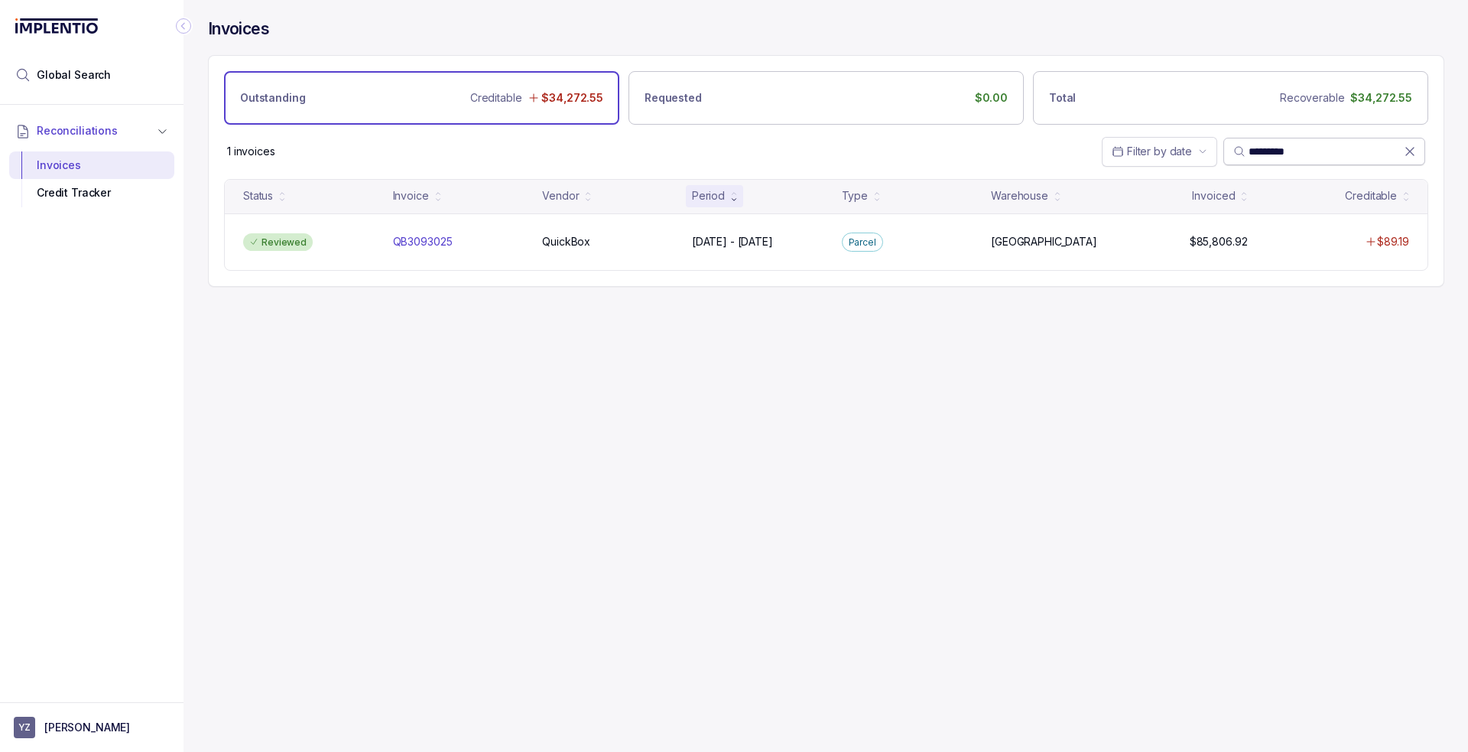
click at [1305, 148] on input "*********" at bounding box center [1326, 151] width 155 height 15
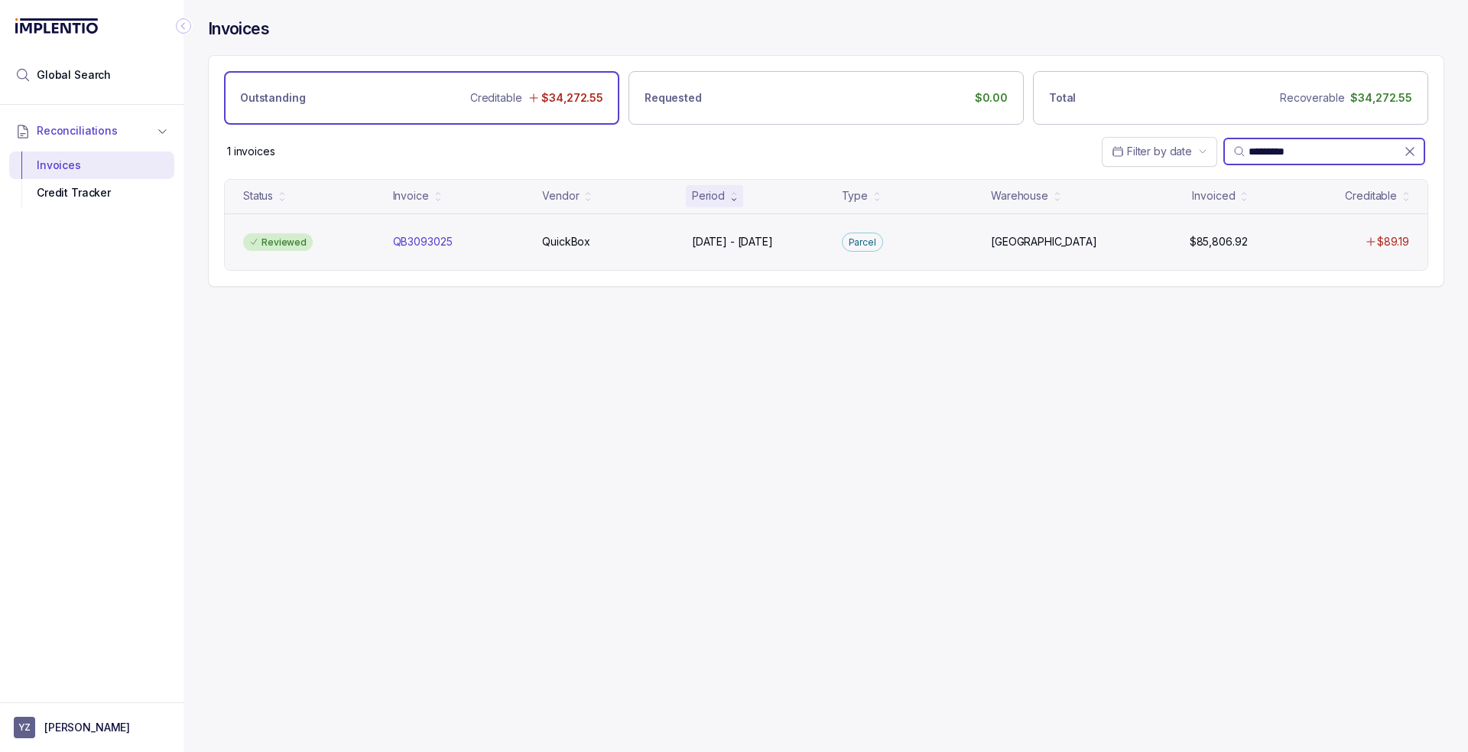
paste input "search"
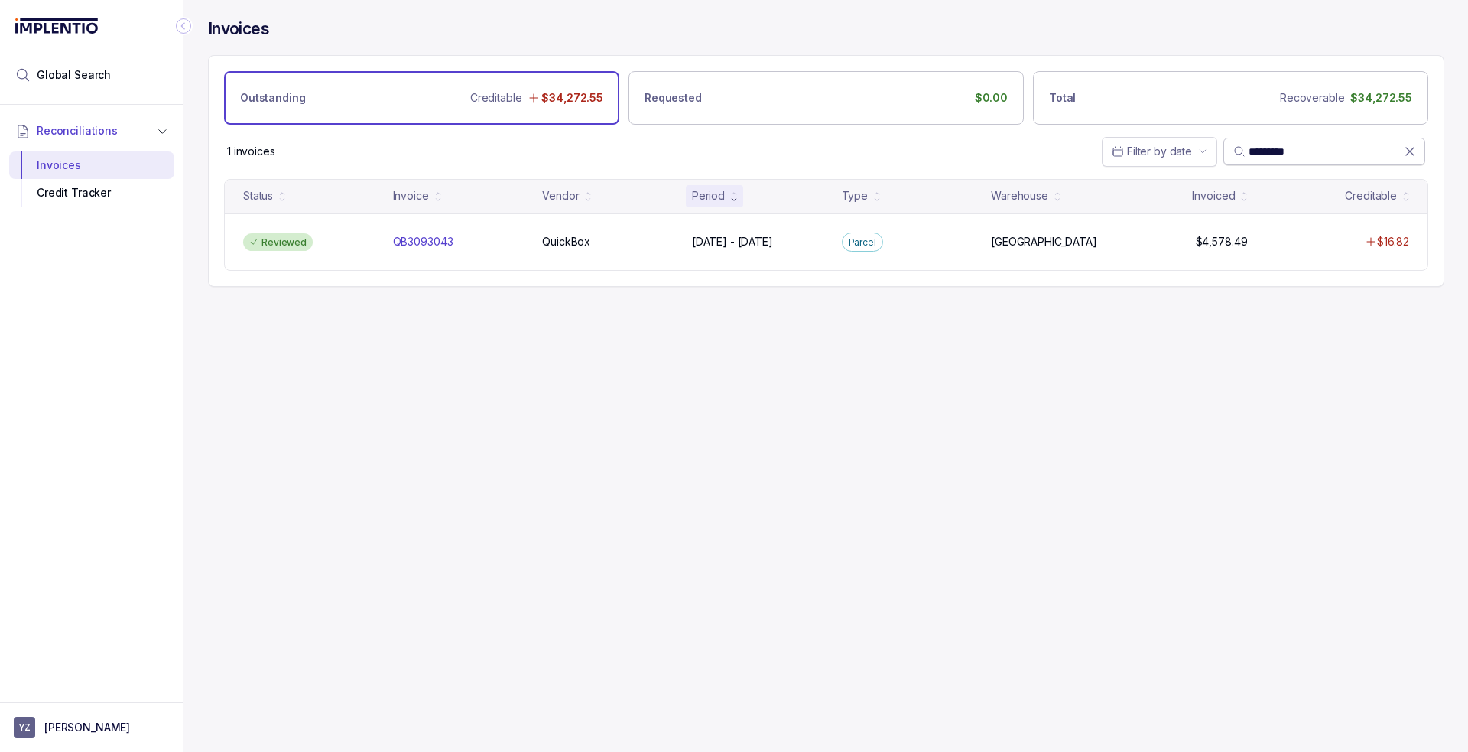
click at [1265, 154] on input "*********" at bounding box center [1326, 151] width 155 height 15
paste input "search"
click at [1288, 151] on input "*********" at bounding box center [1326, 151] width 155 height 15
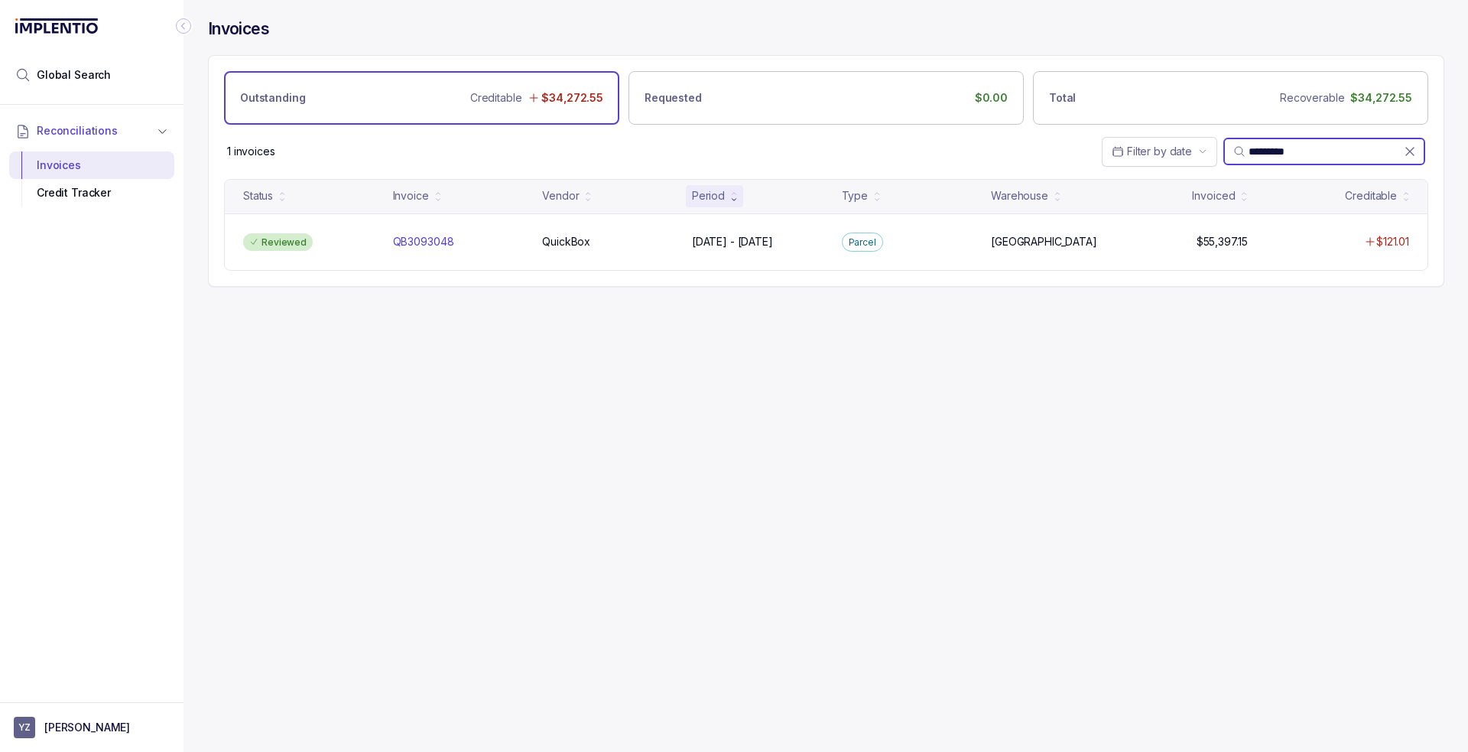
paste input "search"
click at [1266, 154] on input "*********" at bounding box center [1326, 151] width 155 height 15
drag, startPoint x: 1266, startPoint y: 154, endPoint x: 921, endPoint y: 198, distance: 347.7
click at [1266, 153] on input "*********" at bounding box center [1326, 151] width 155 height 15
paste input "search"
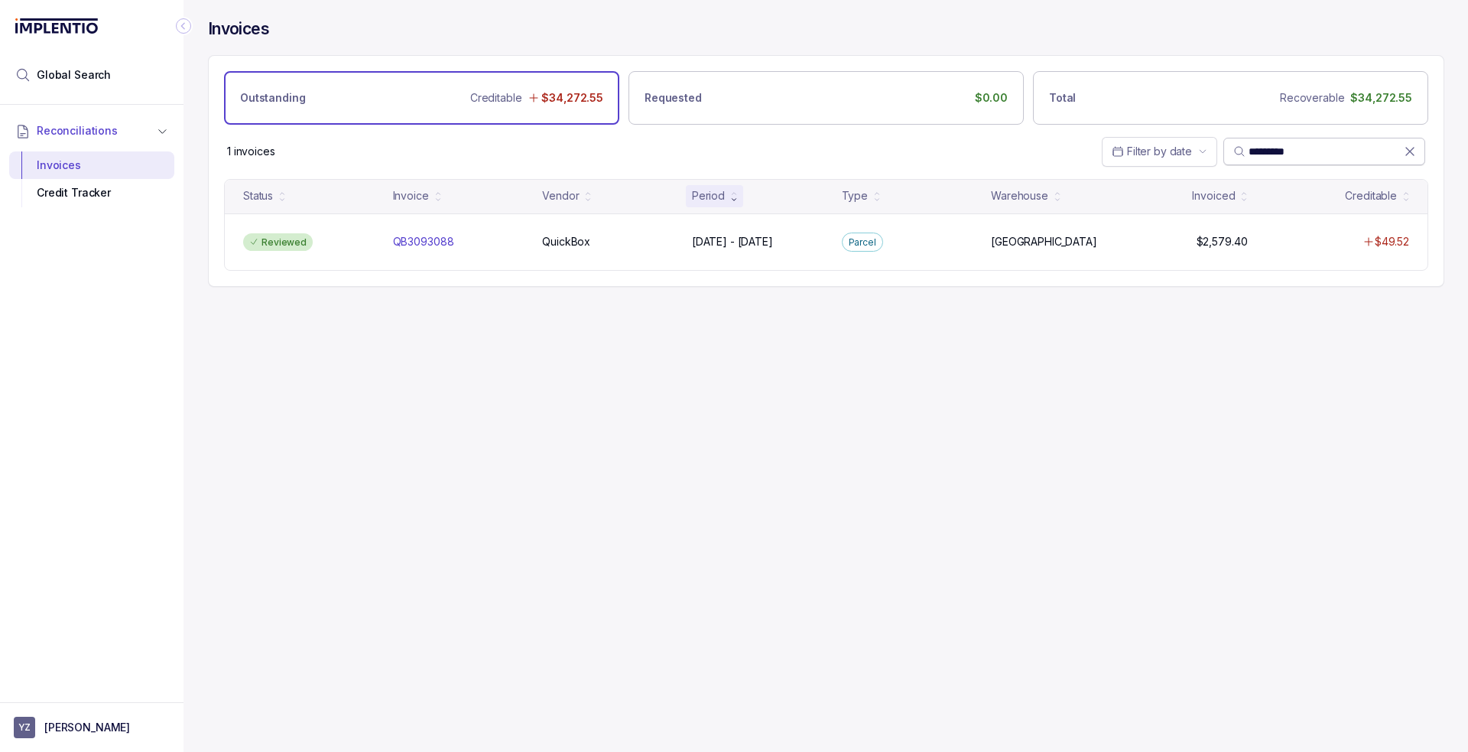
click at [1296, 144] on input "*********" at bounding box center [1326, 151] width 155 height 15
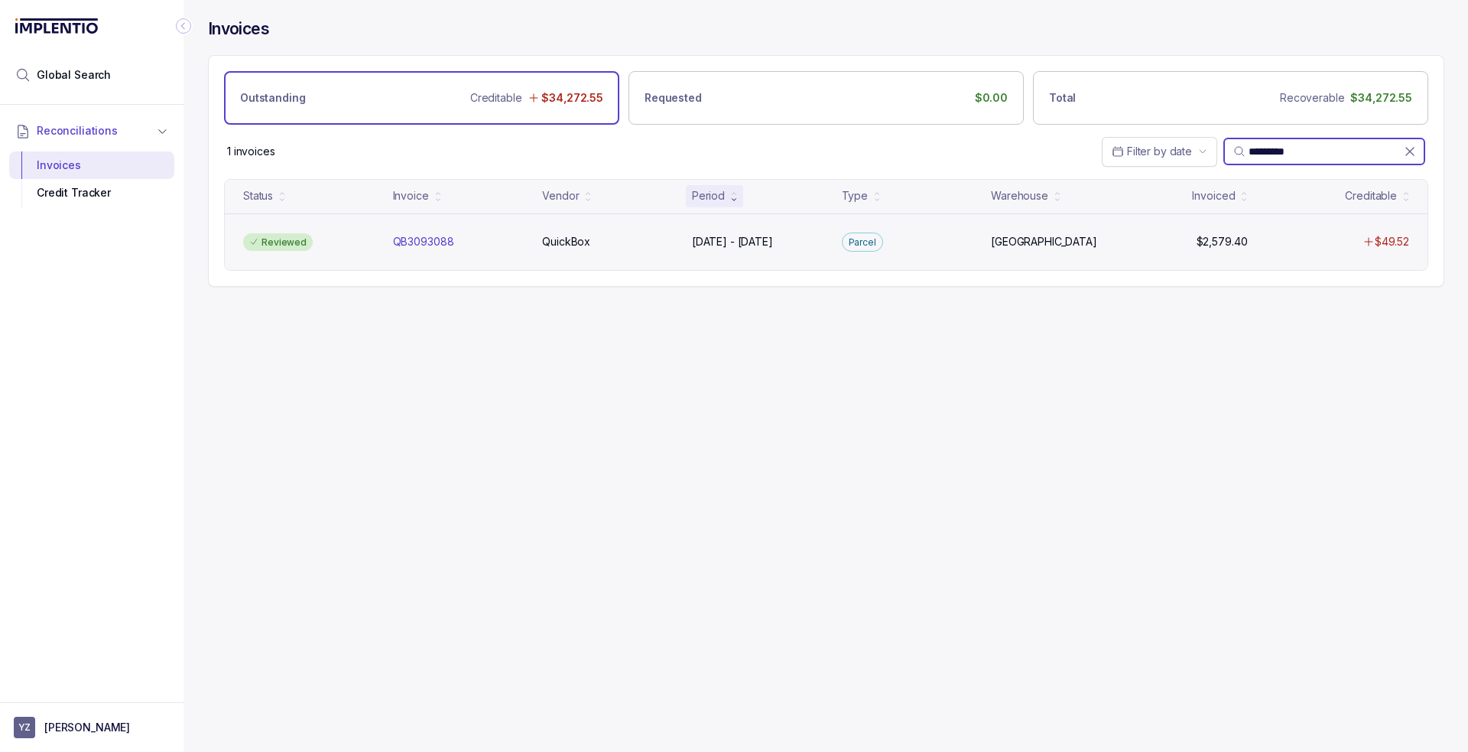
paste input "search"
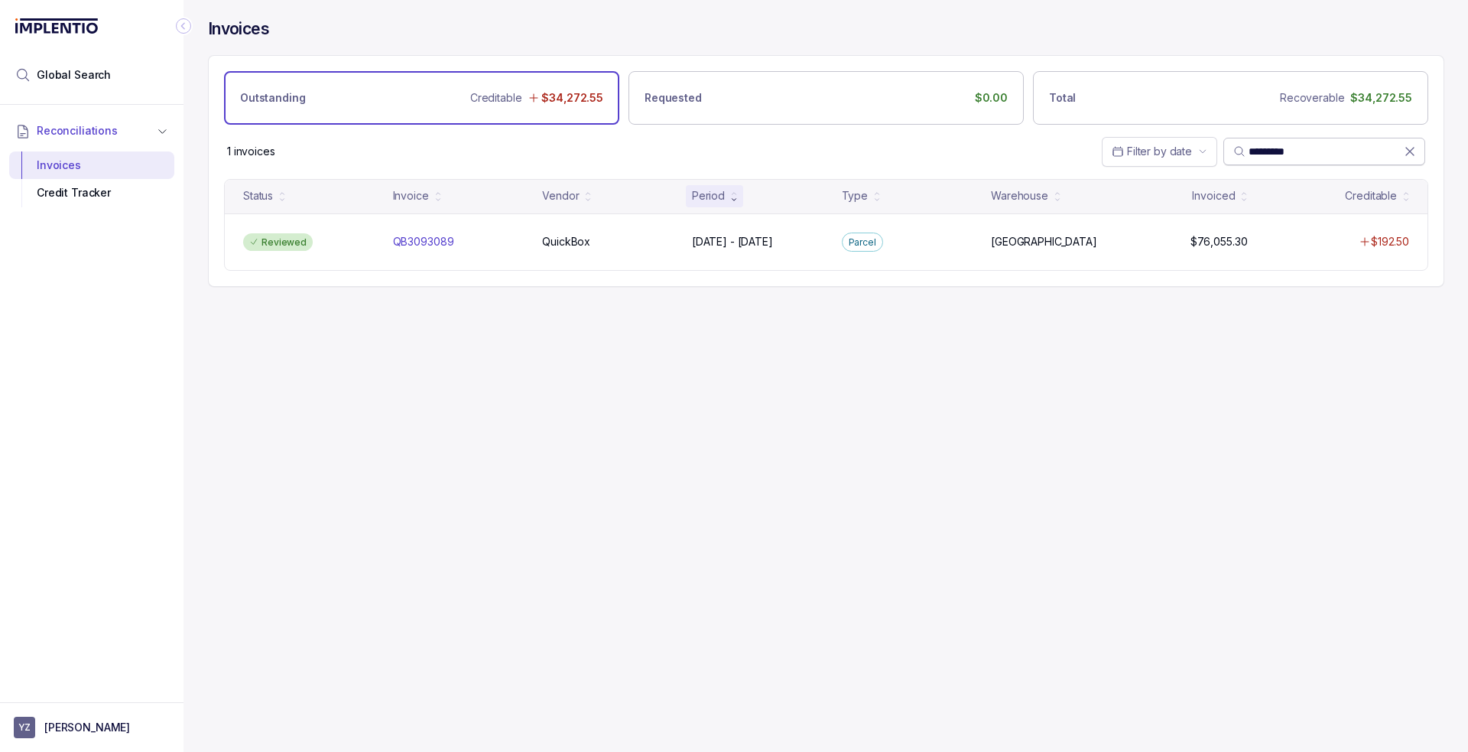
click at [1271, 154] on input "*********" at bounding box center [1326, 151] width 155 height 15
paste input "search"
click at [1276, 152] on input "*********" at bounding box center [1326, 151] width 155 height 15
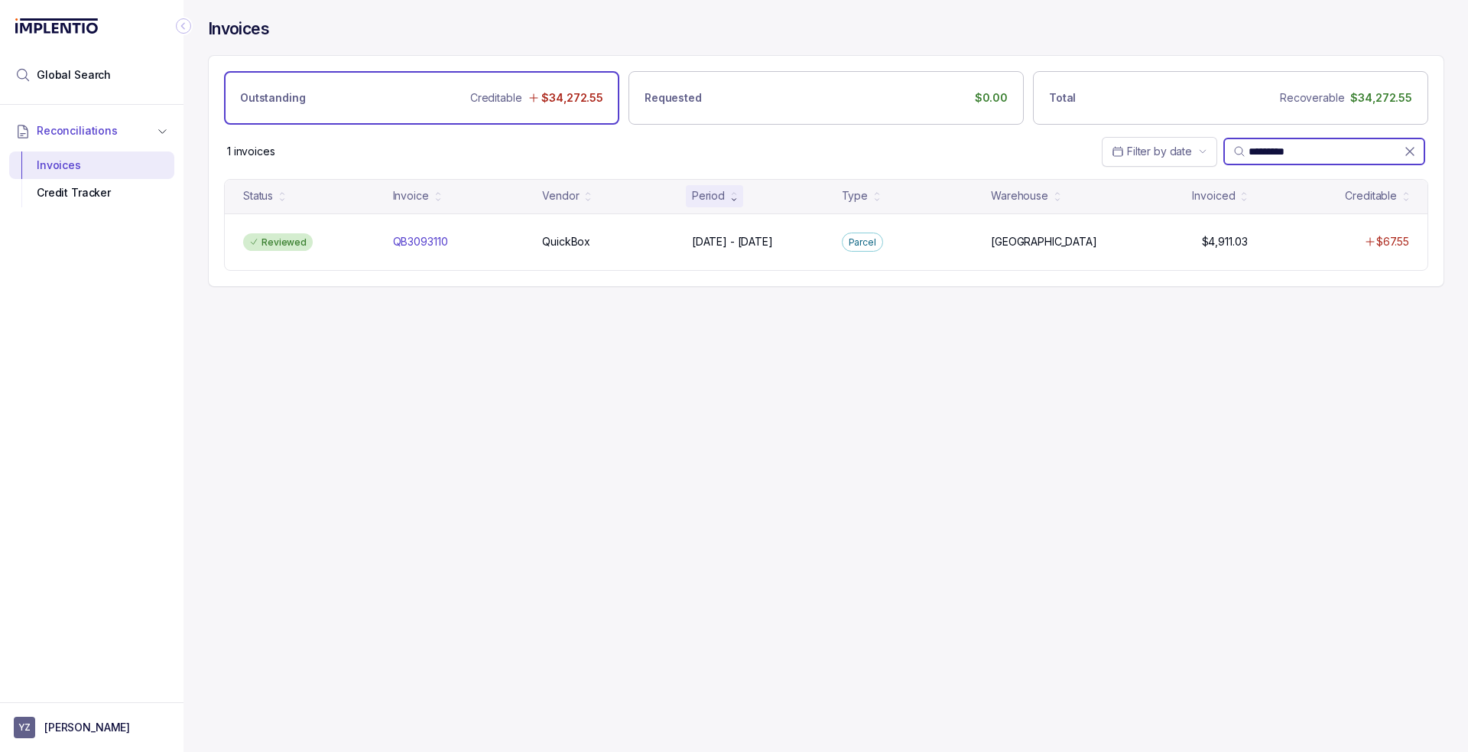
paste input "search"
click at [1272, 153] on input "*********" at bounding box center [1326, 151] width 155 height 15
paste input "search"
click at [1272, 154] on input "*********" at bounding box center [1326, 151] width 155 height 15
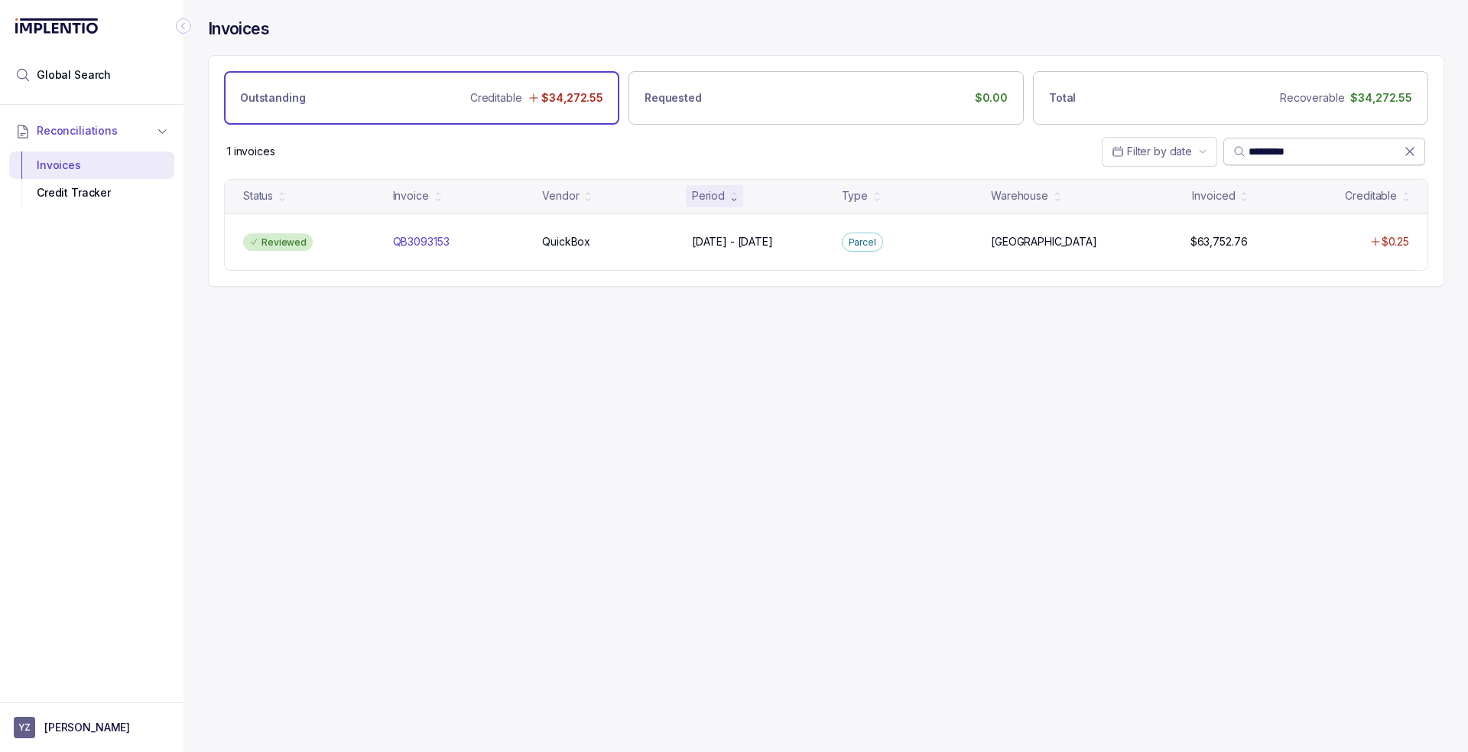
click at [1272, 154] on input "*********" at bounding box center [1326, 151] width 155 height 15
click at [1256, 154] on input "*********" at bounding box center [1326, 151] width 155 height 15
paste input "search"
type input "*********"
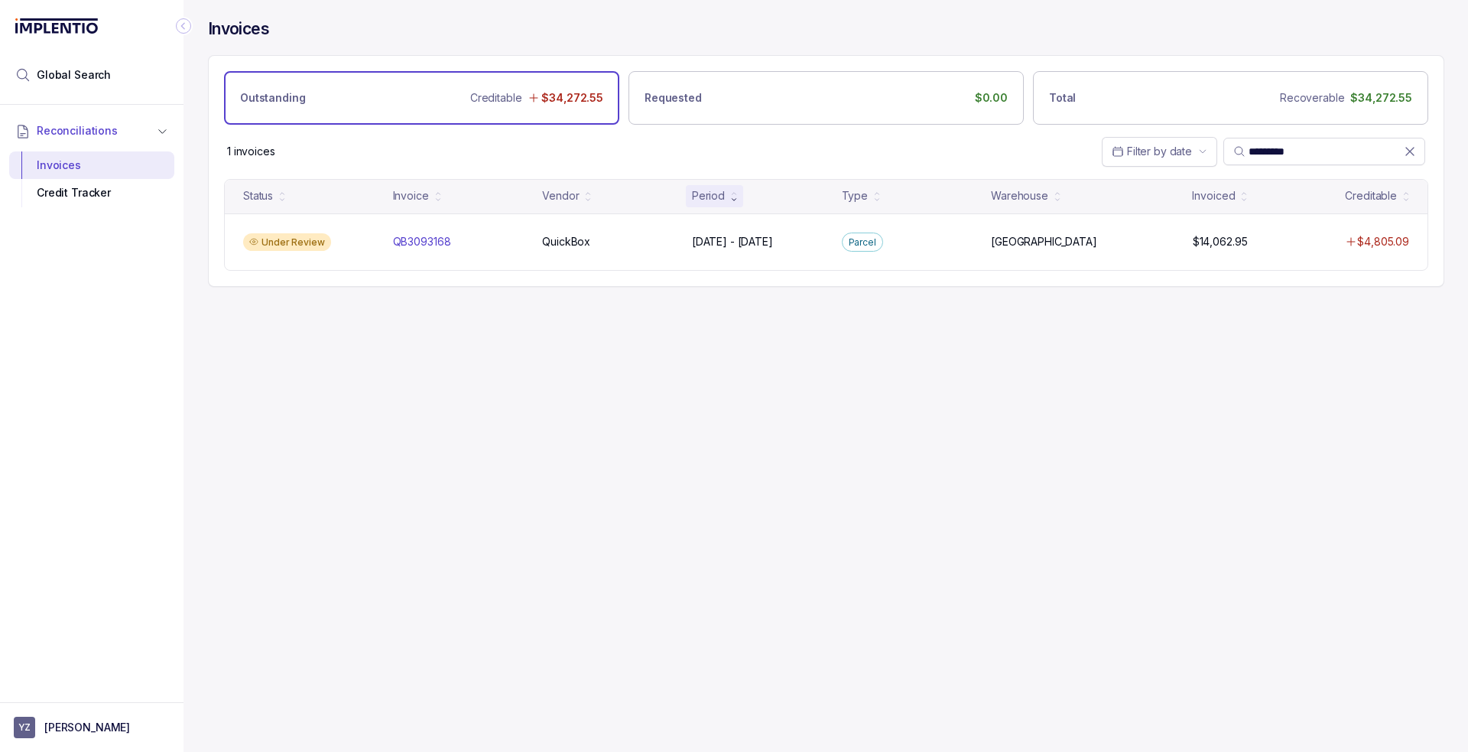
drag, startPoint x: 808, startPoint y: 373, endPoint x: 810, endPoint y: 340, distance: 33.0
click at [808, 373] on div "Invoices Outstanding Creditable $34,272.55 Requested $0.00 Total Recoverable $3…" at bounding box center [820, 376] width 1273 height 752
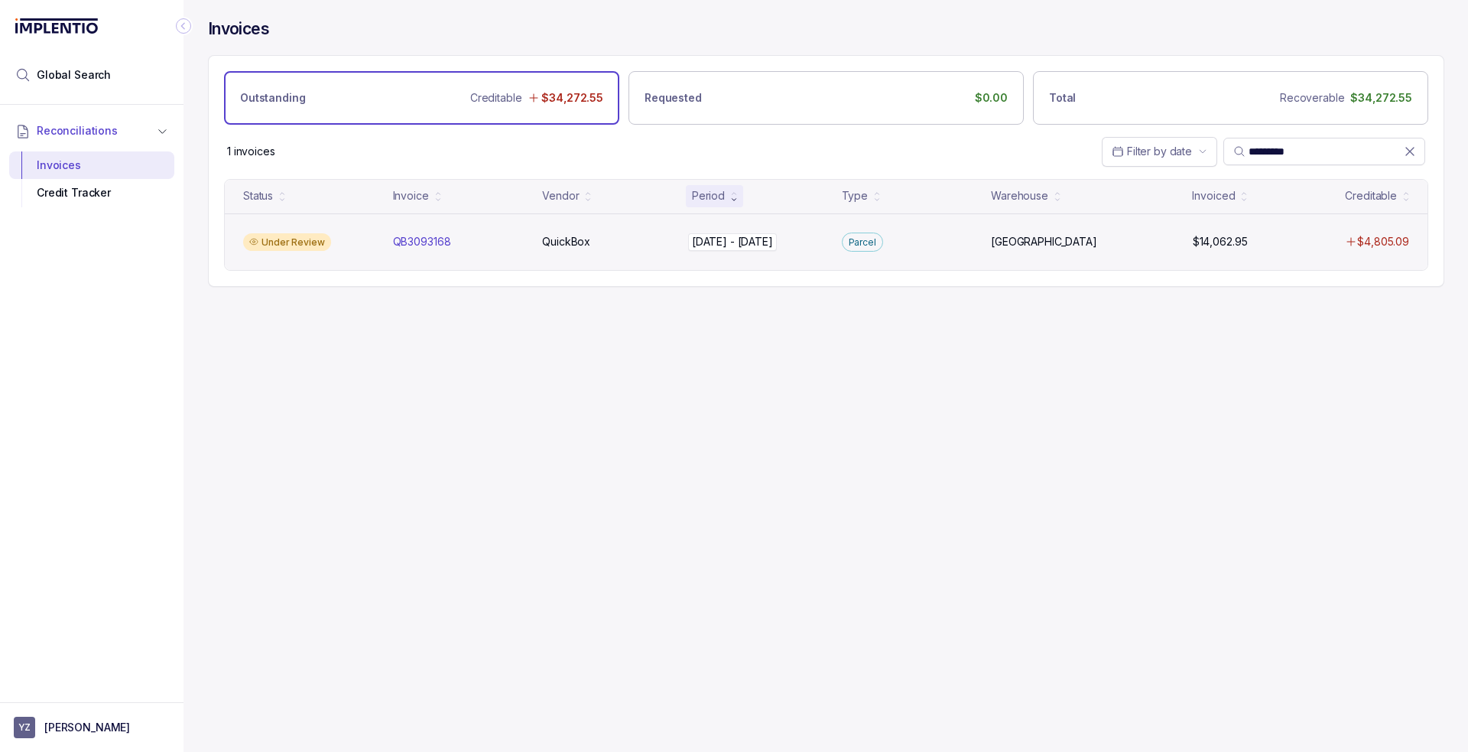
click at [773, 247] on div "[DATE] - [DATE] [DATE] - [DATE]" at bounding box center [732, 241] width 81 height 15
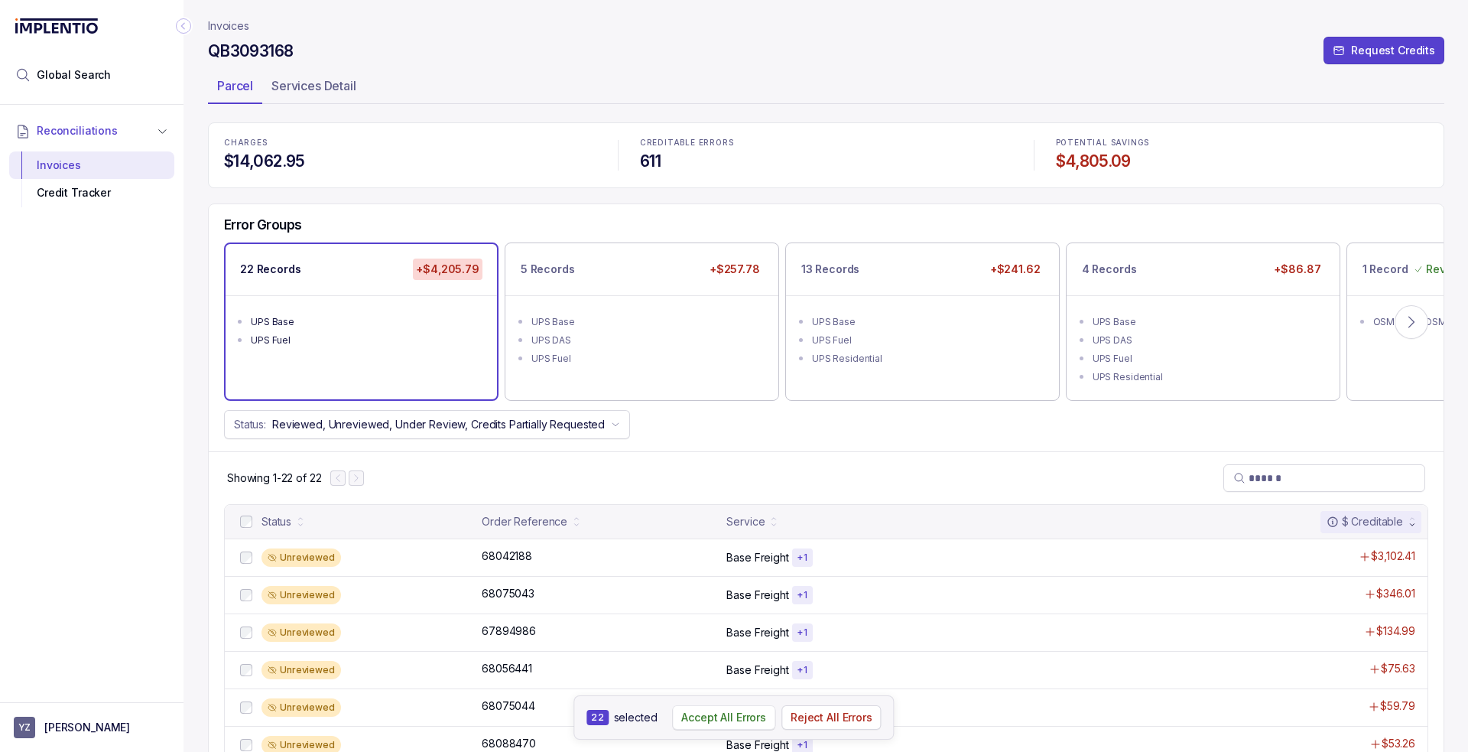
click at [719, 718] on p "Accept All Errors" at bounding box center [723, 717] width 85 height 15
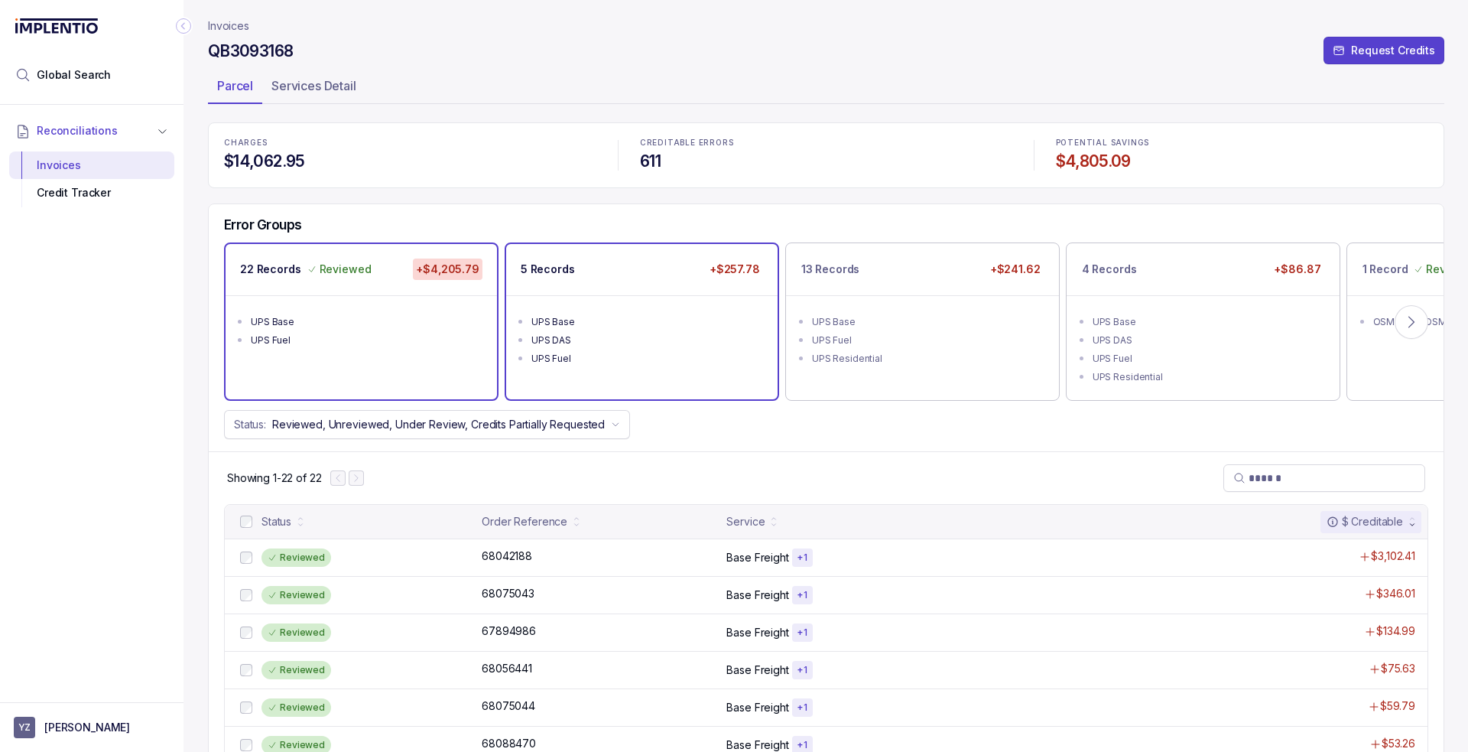
click at [683, 351] on div "UPS Fuel" at bounding box center [646, 358] width 230 height 15
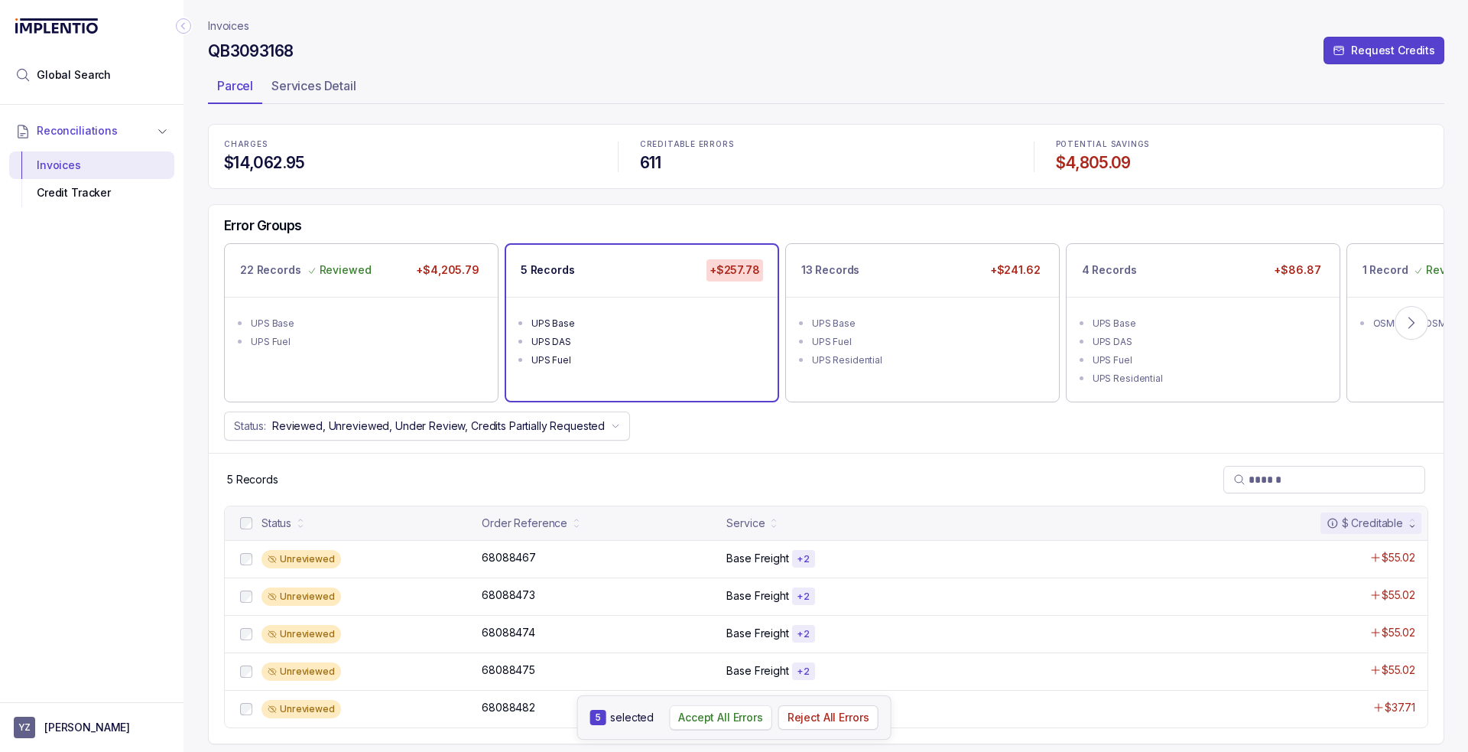
click at [704, 720] on p "Accept All Errors" at bounding box center [720, 717] width 85 height 15
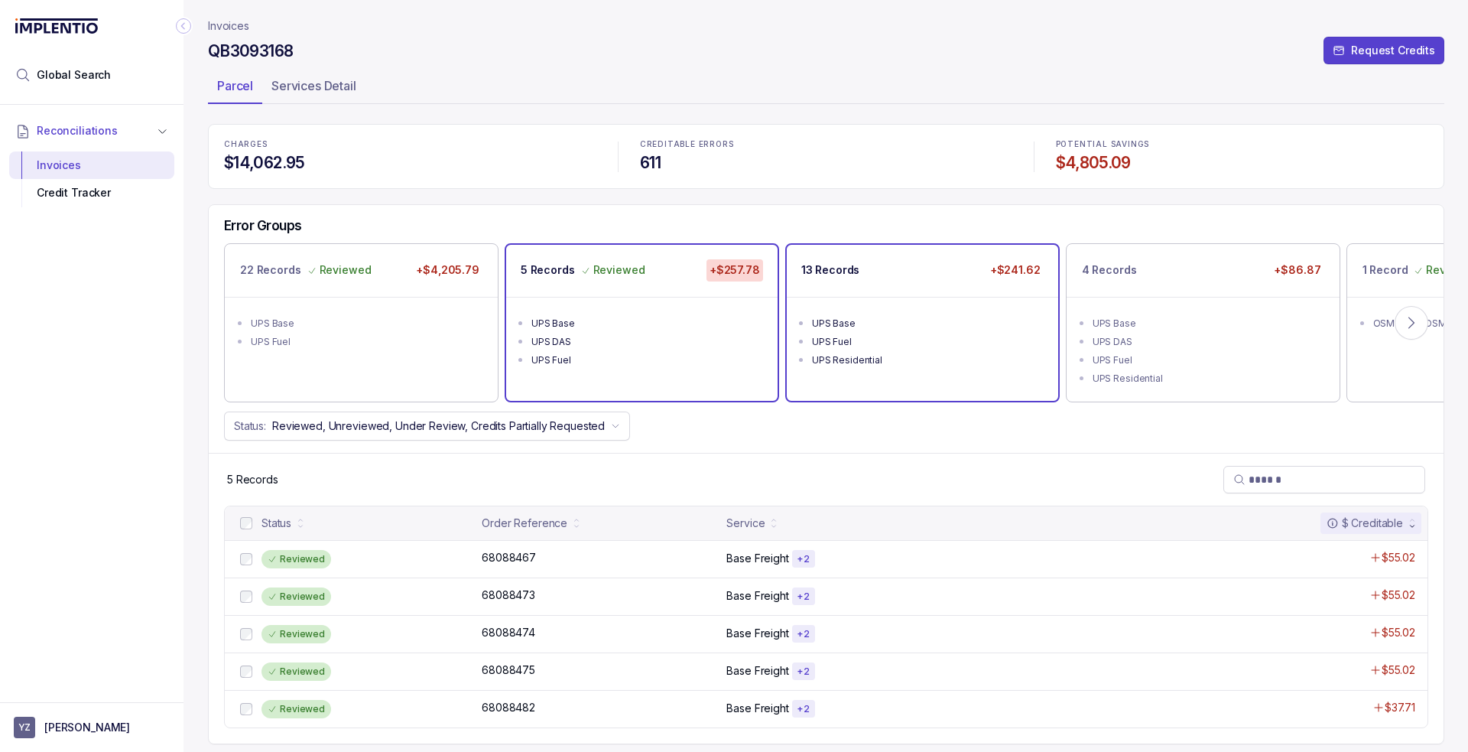
click at [888, 300] on ul "UPS Base UPS Fuel UPS Residential" at bounding box center [922, 340] width 271 height 86
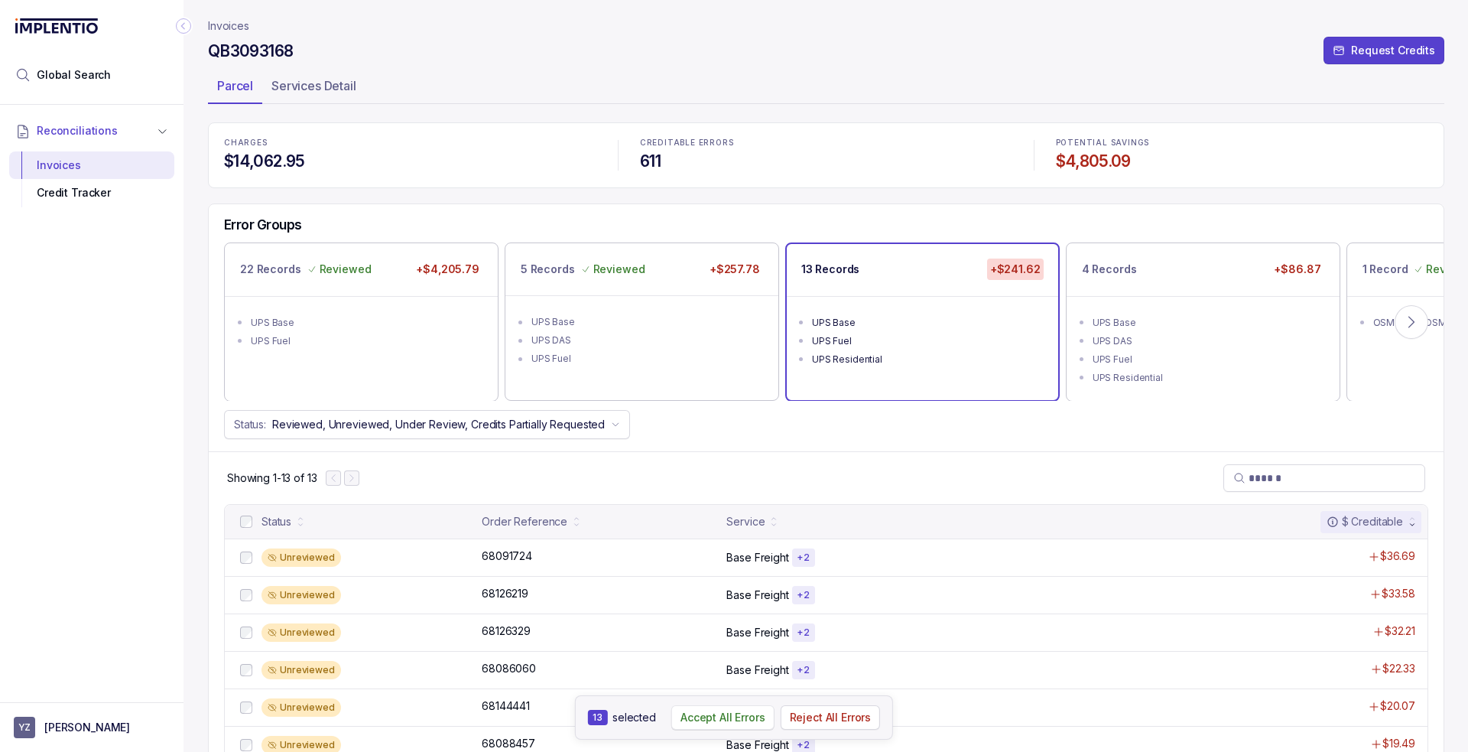
click at [727, 720] on p "Accept All Errors" at bounding box center [723, 717] width 85 height 15
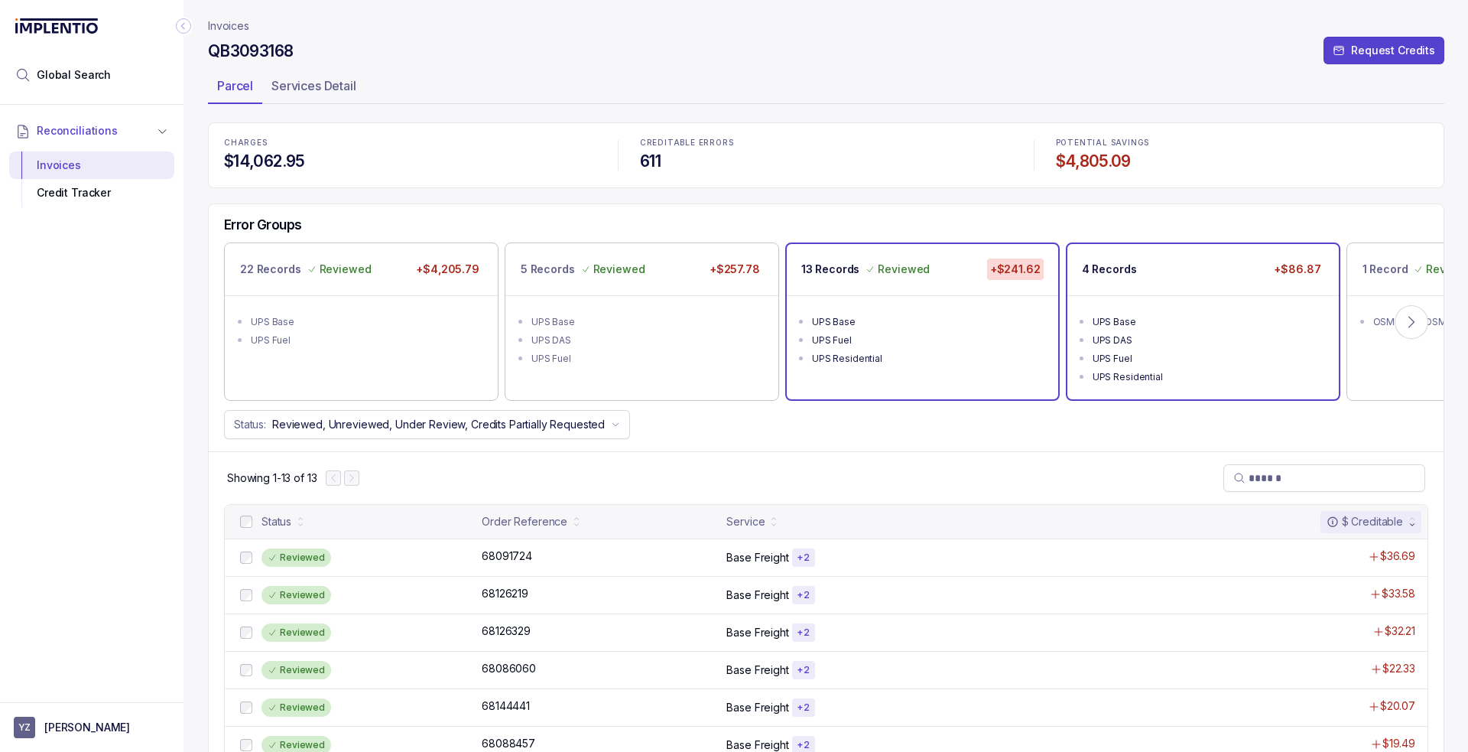
click at [1224, 315] on div "UPS Base" at bounding box center [1208, 321] width 230 height 15
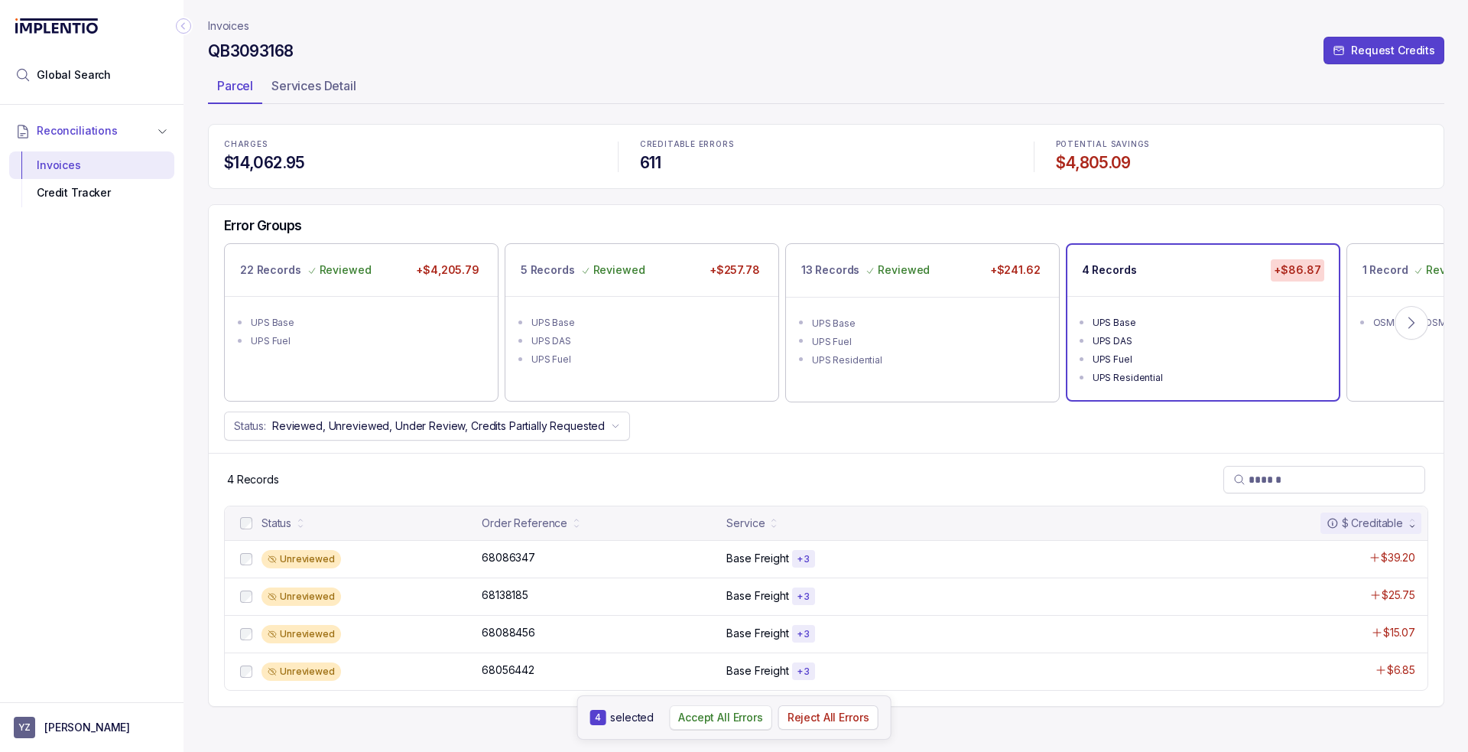
click at [707, 712] on p "Accept All Errors" at bounding box center [720, 717] width 85 height 15
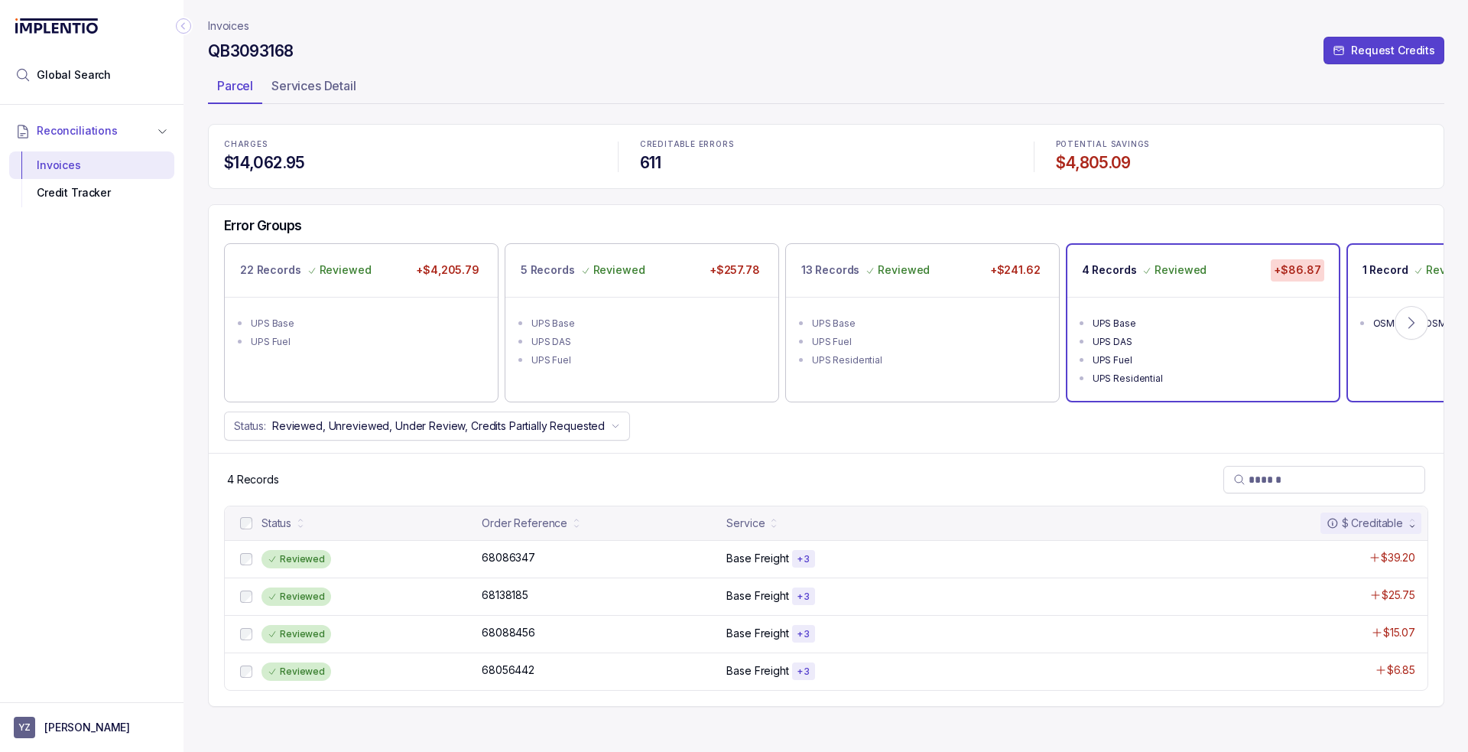
click at [1397, 268] on p "1 Record" at bounding box center [1386, 269] width 46 height 15
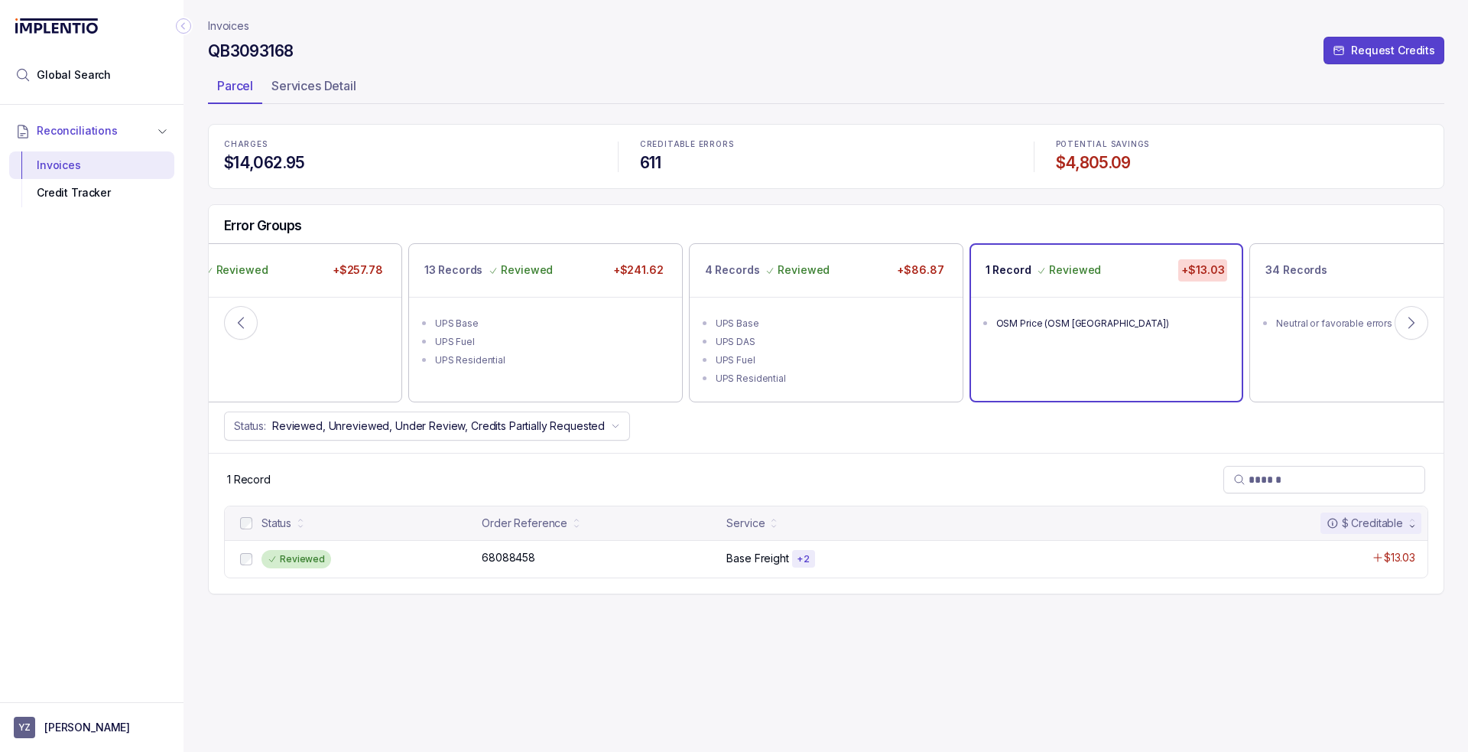
drag, startPoint x: 227, startPoint y: 25, endPoint x: 3, endPoint y: 229, distance: 302.6
click at [227, 25] on p "Invoices" at bounding box center [228, 25] width 41 height 15
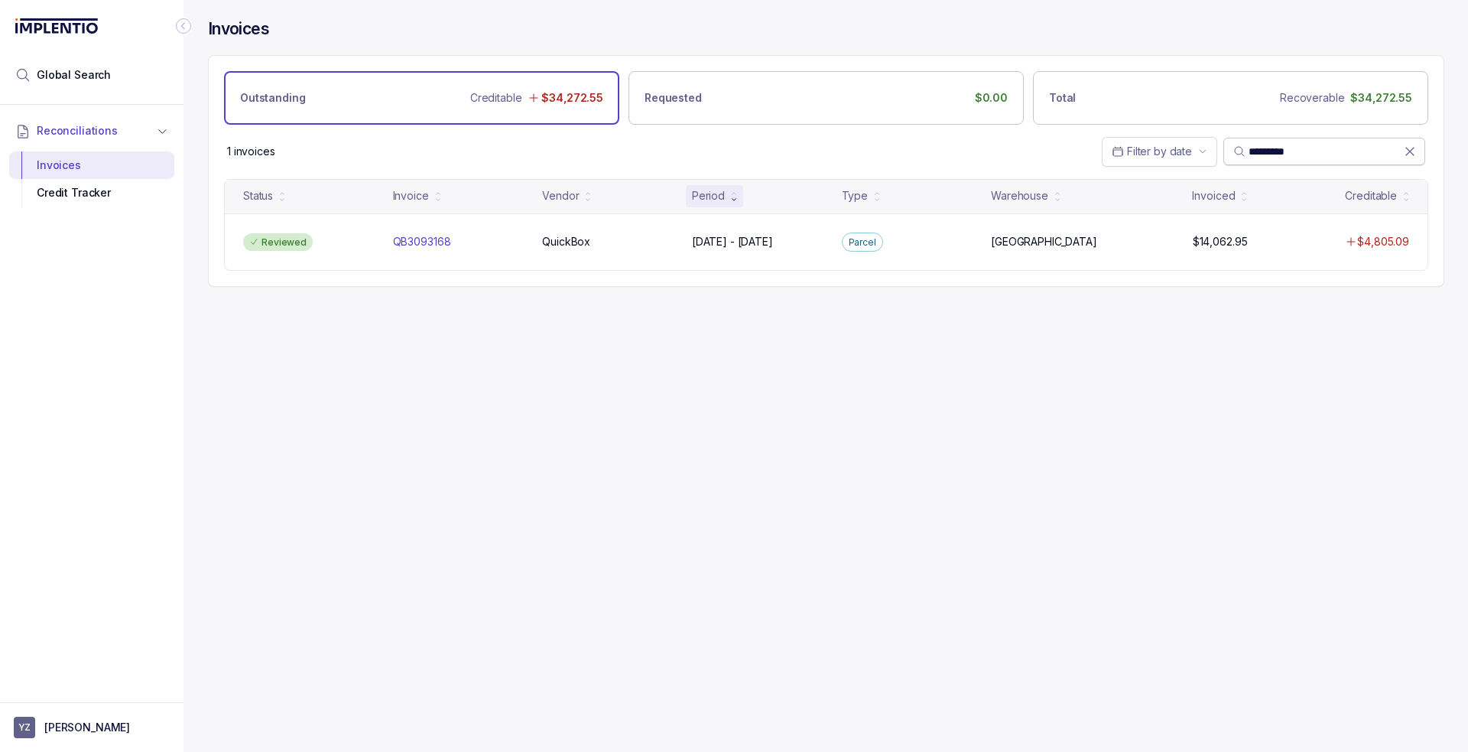
click at [1281, 152] on input "*********" at bounding box center [1326, 151] width 155 height 15
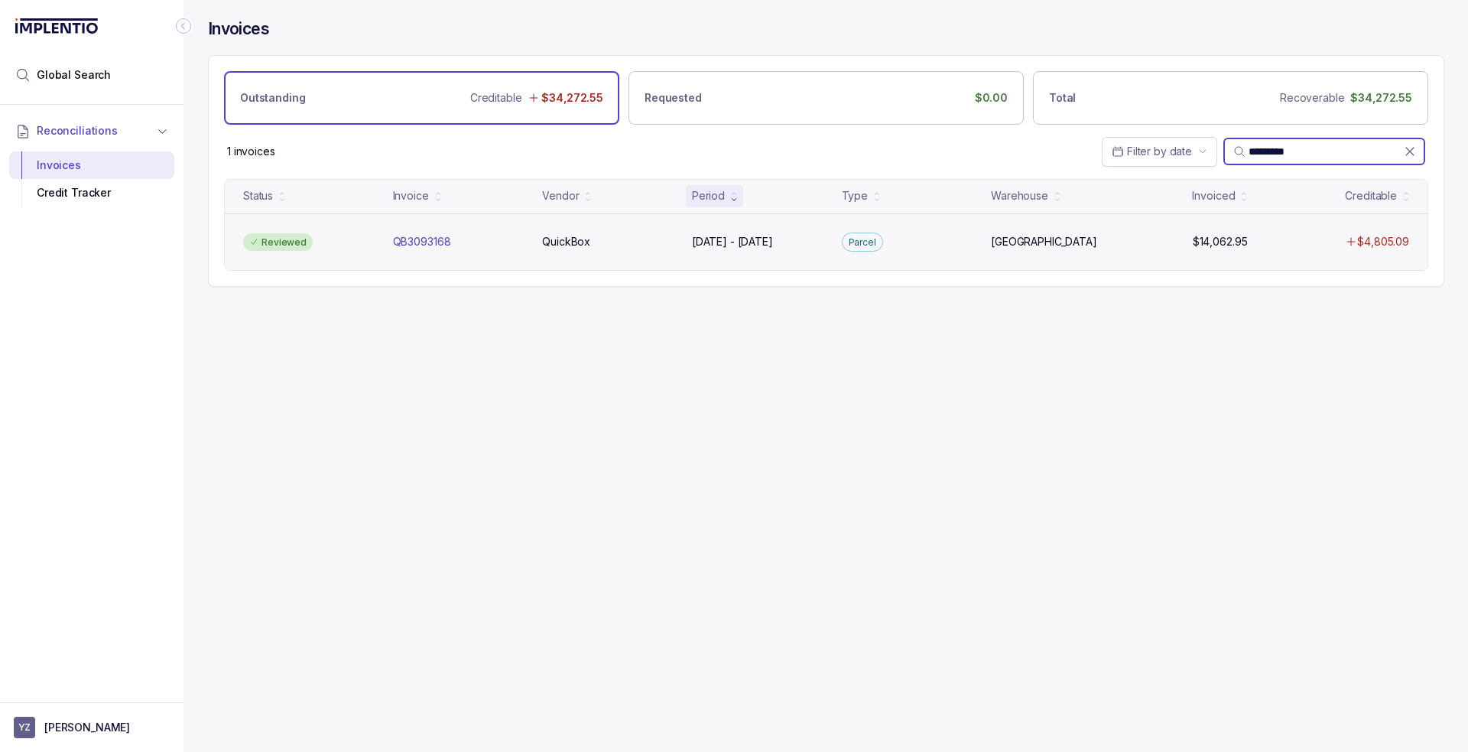
paste input "search"
type input "*********"
click at [521, 252] on div "Under Review QB3093169 QB3093169 QuickBox QuickBox [DATE] - [DATE] [DATE] - [DA…" at bounding box center [826, 241] width 1203 height 57
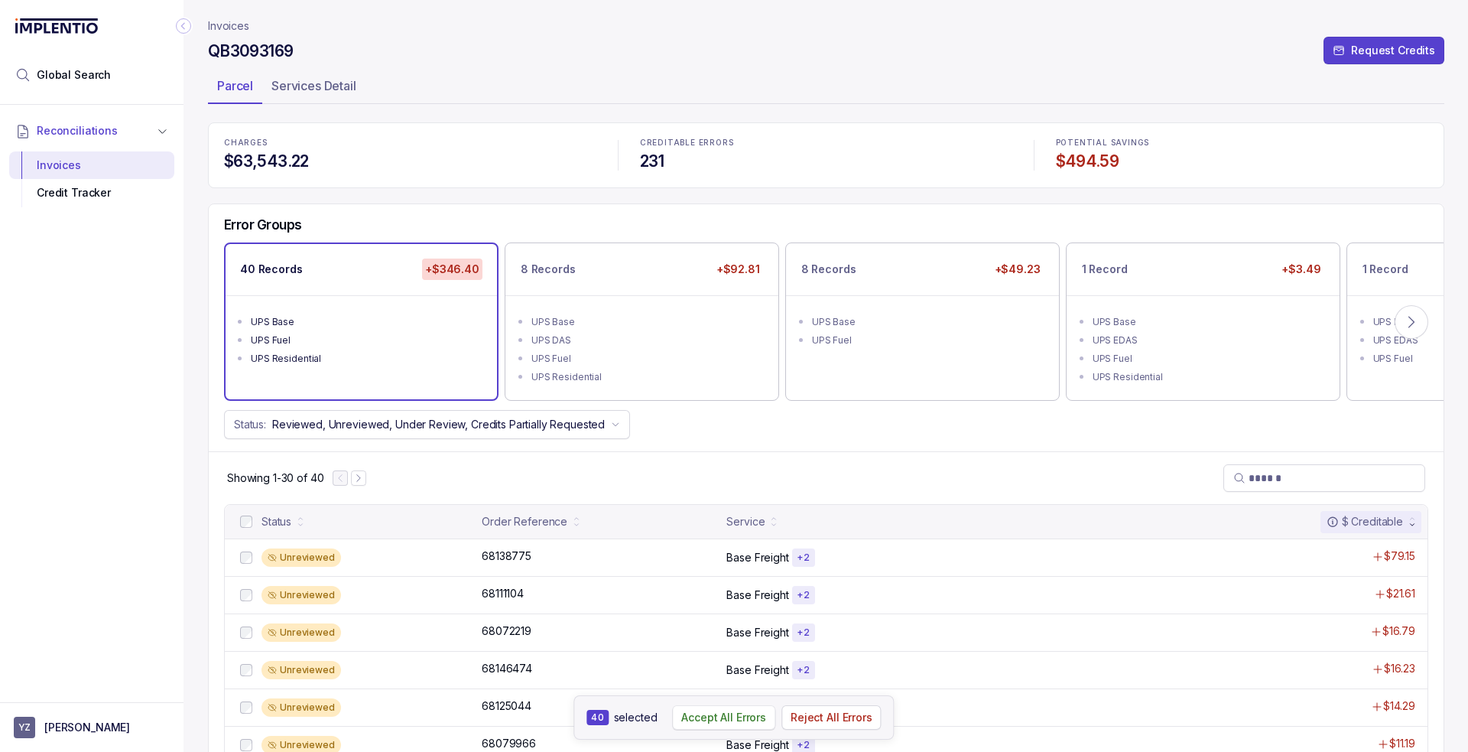
click at [684, 718] on p "Accept All Errors" at bounding box center [723, 717] width 85 height 15
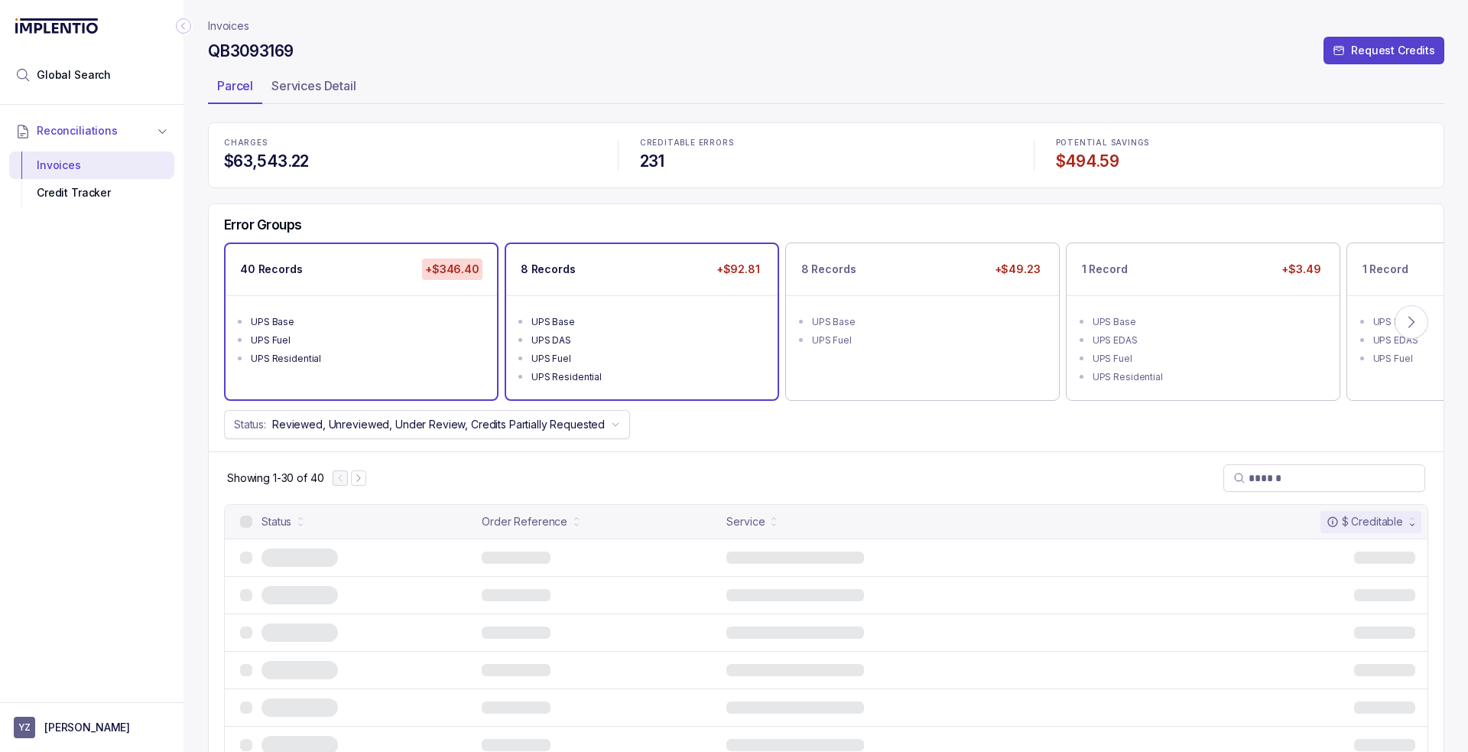
click at [635, 324] on div "UPS Base" at bounding box center [646, 321] width 230 height 15
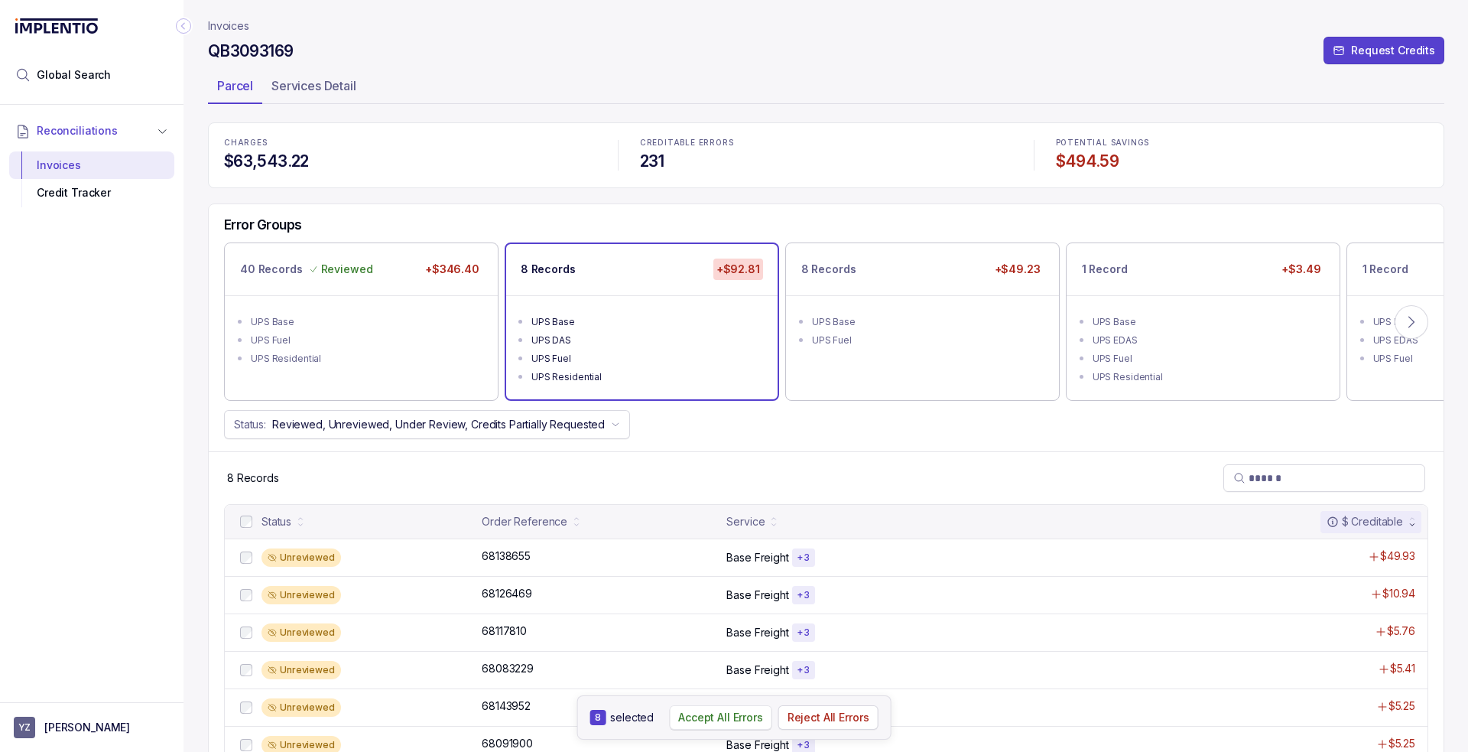
click at [710, 724] on p "Accept All Errors" at bounding box center [720, 717] width 85 height 15
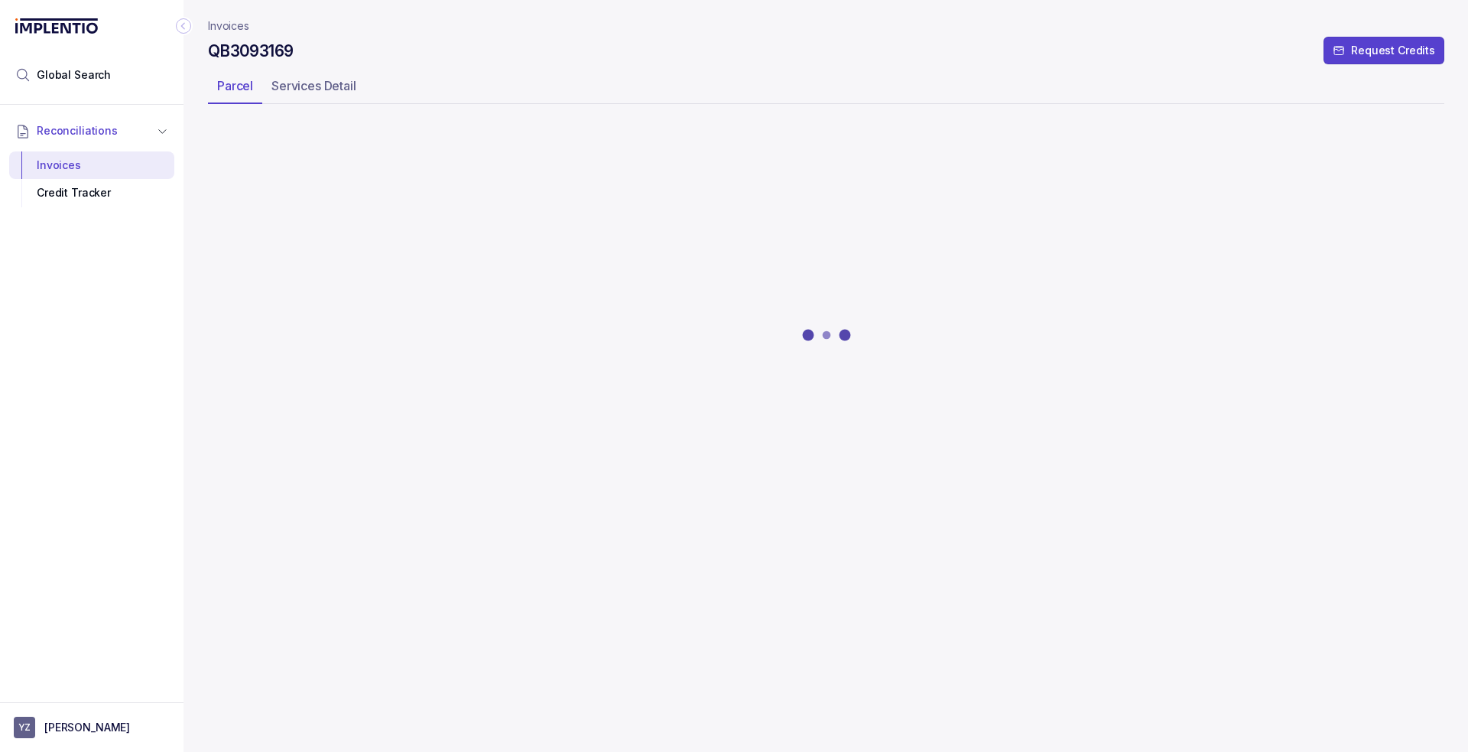
click at [878, 314] on div at bounding box center [826, 334] width 1237 height 421
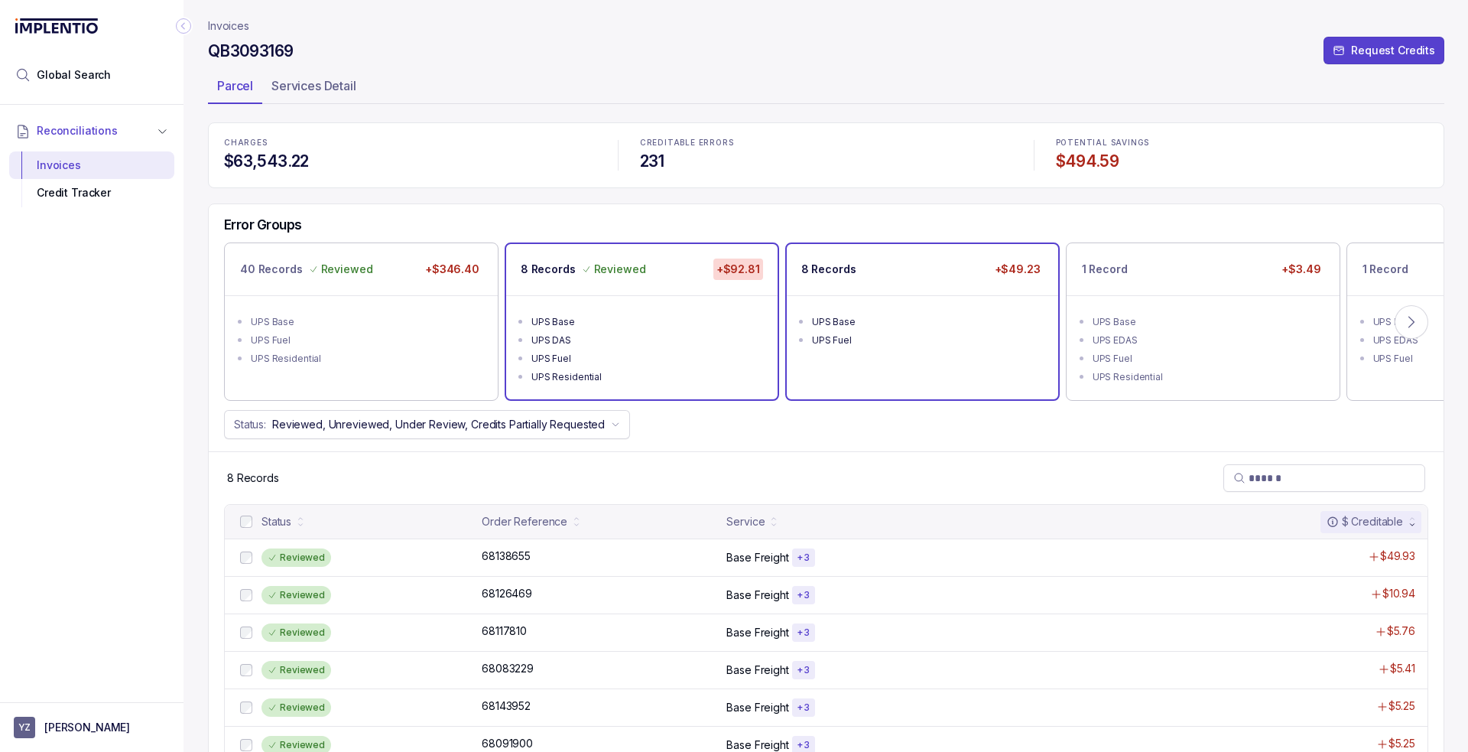
click at [895, 336] on div "UPS Fuel" at bounding box center [927, 340] width 230 height 15
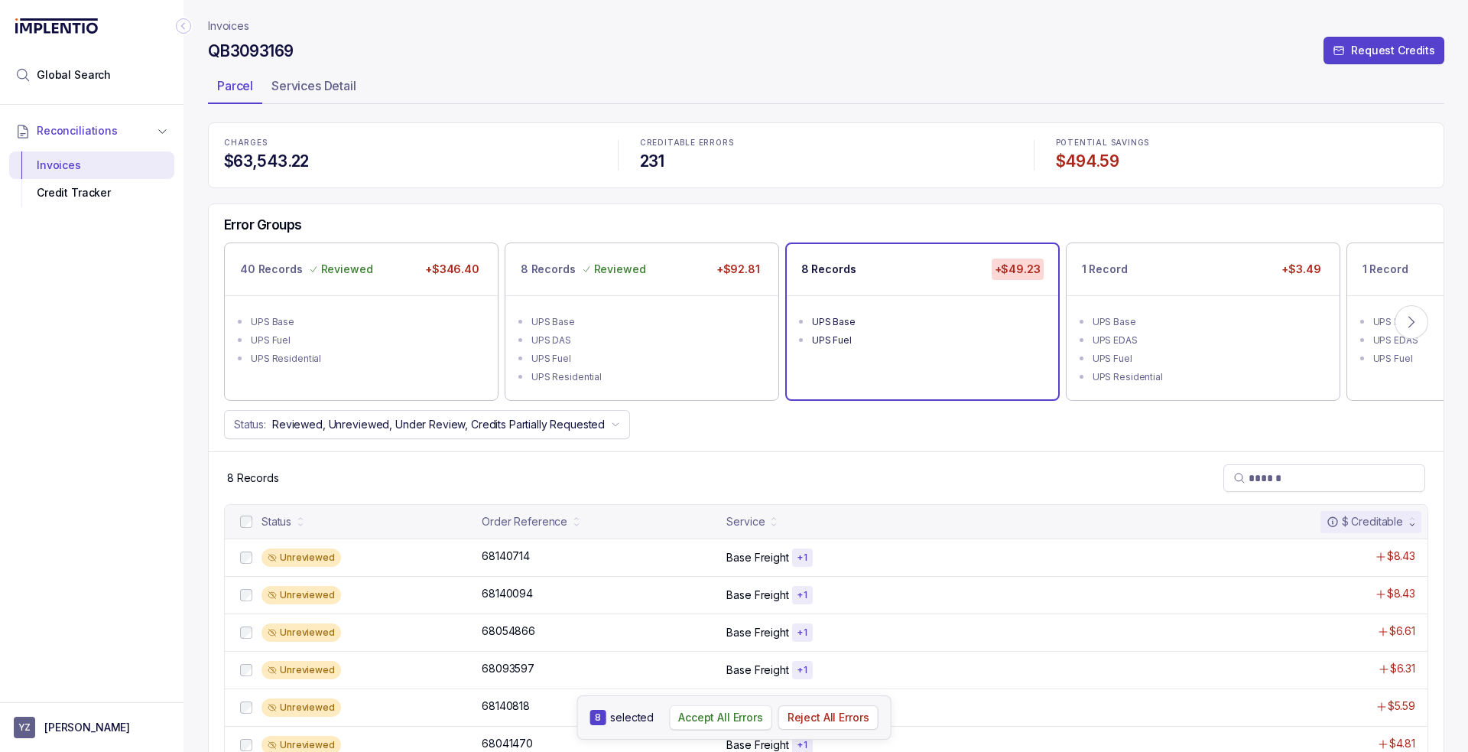
click at [718, 717] on p "Accept All Errors" at bounding box center [720, 717] width 85 height 15
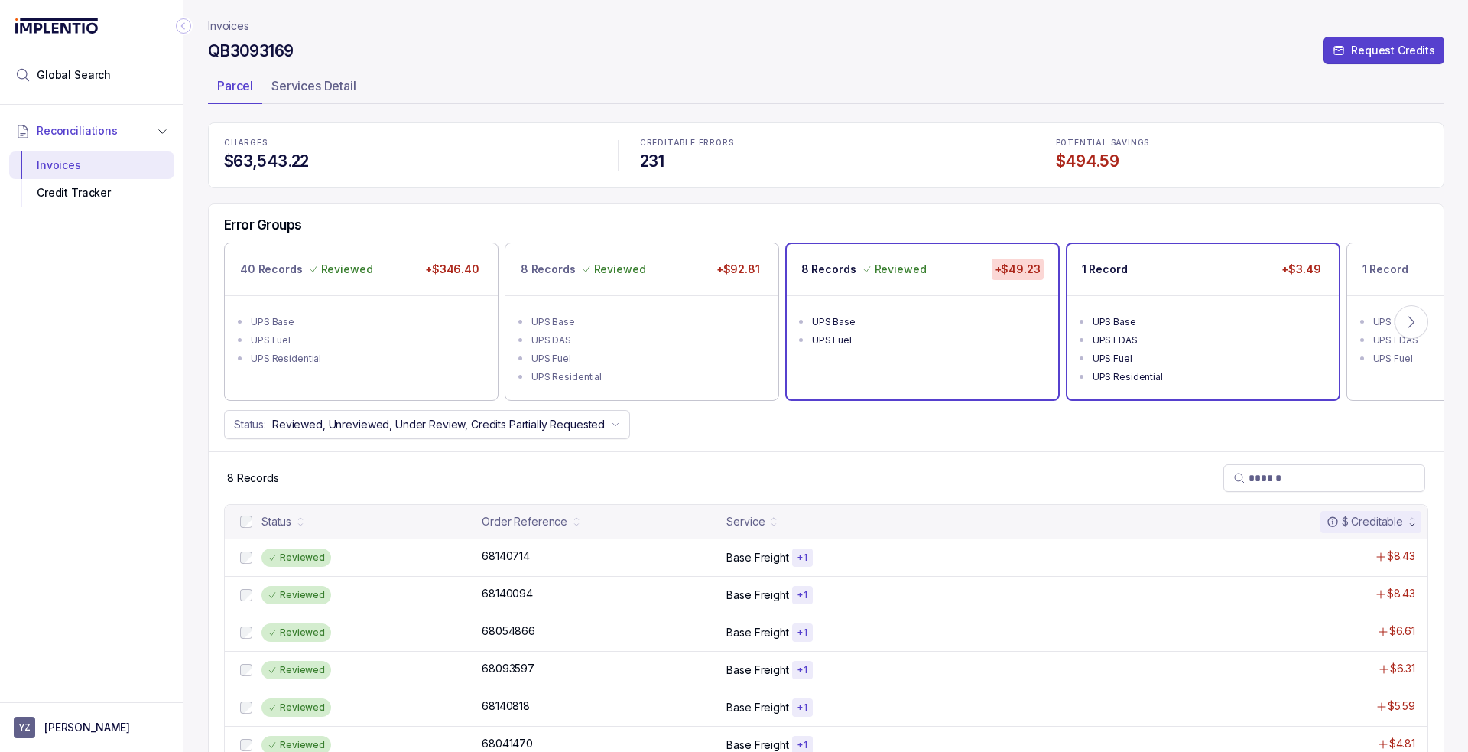
click at [1207, 262] on div "1 Record +$3.49" at bounding box center [1203, 269] width 271 height 51
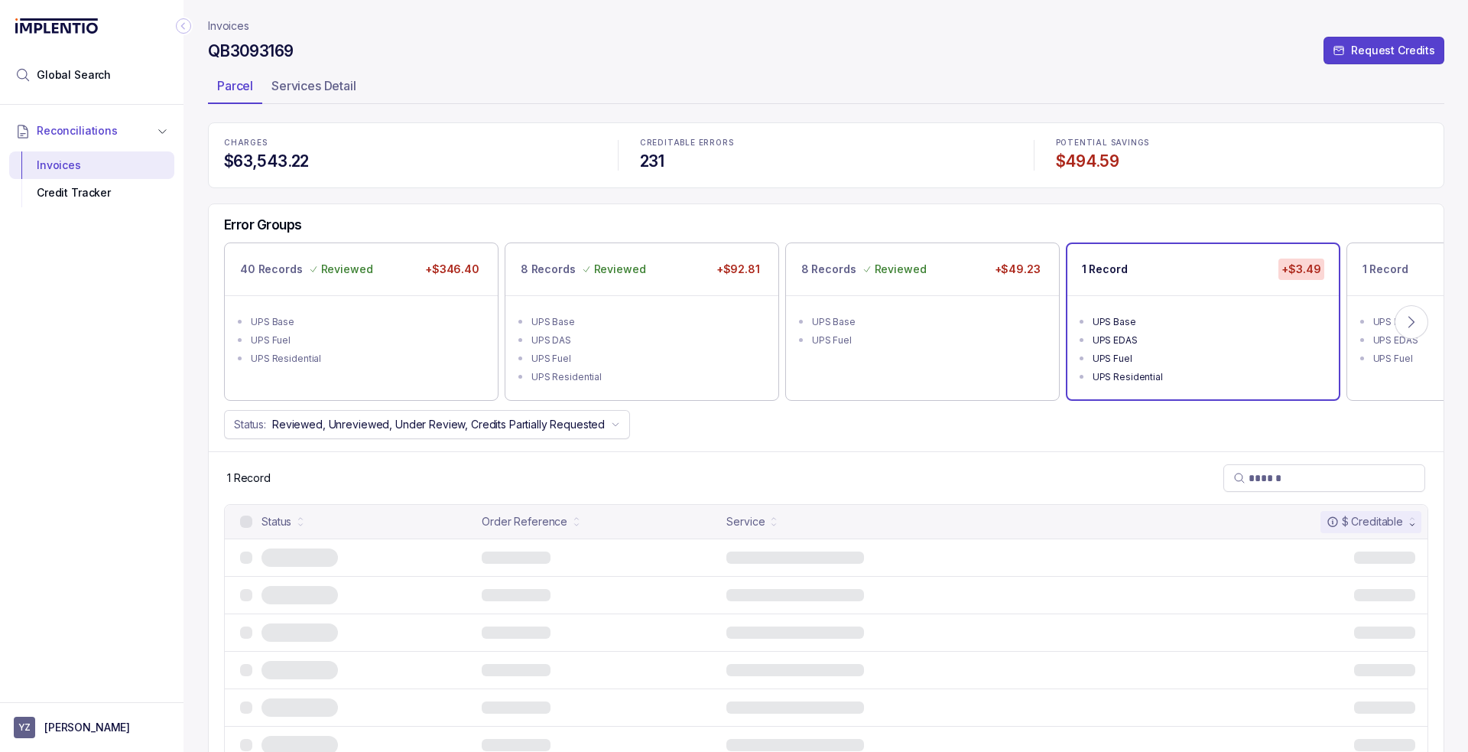
click at [1207, 288] on div "1 Record +$3.49" at bounding box center [1203, 269] width 271 height 51
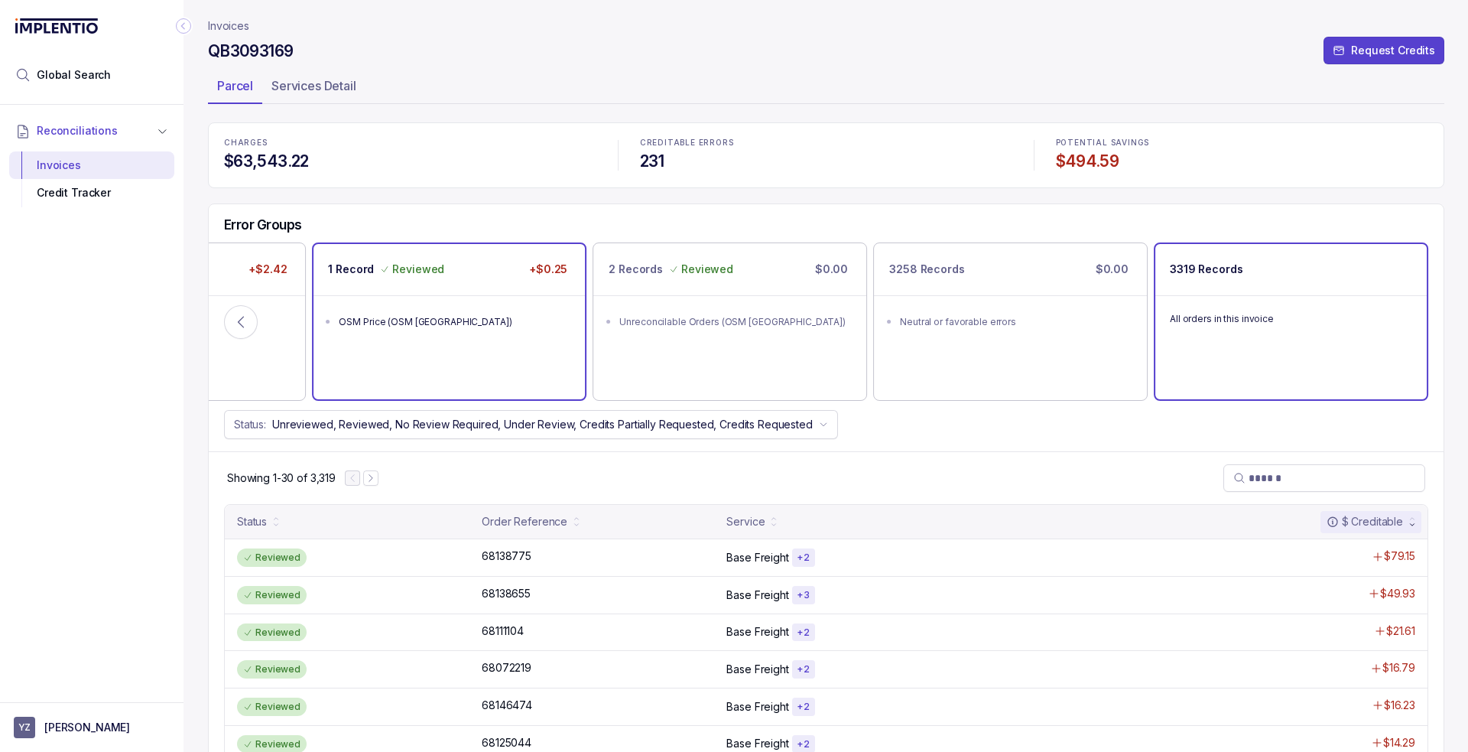
click at [502, 311] on li "OSM Price (OSM [GEOGRAPHIC_DATA])" at bounding box center [460, 320] width 242 height 18
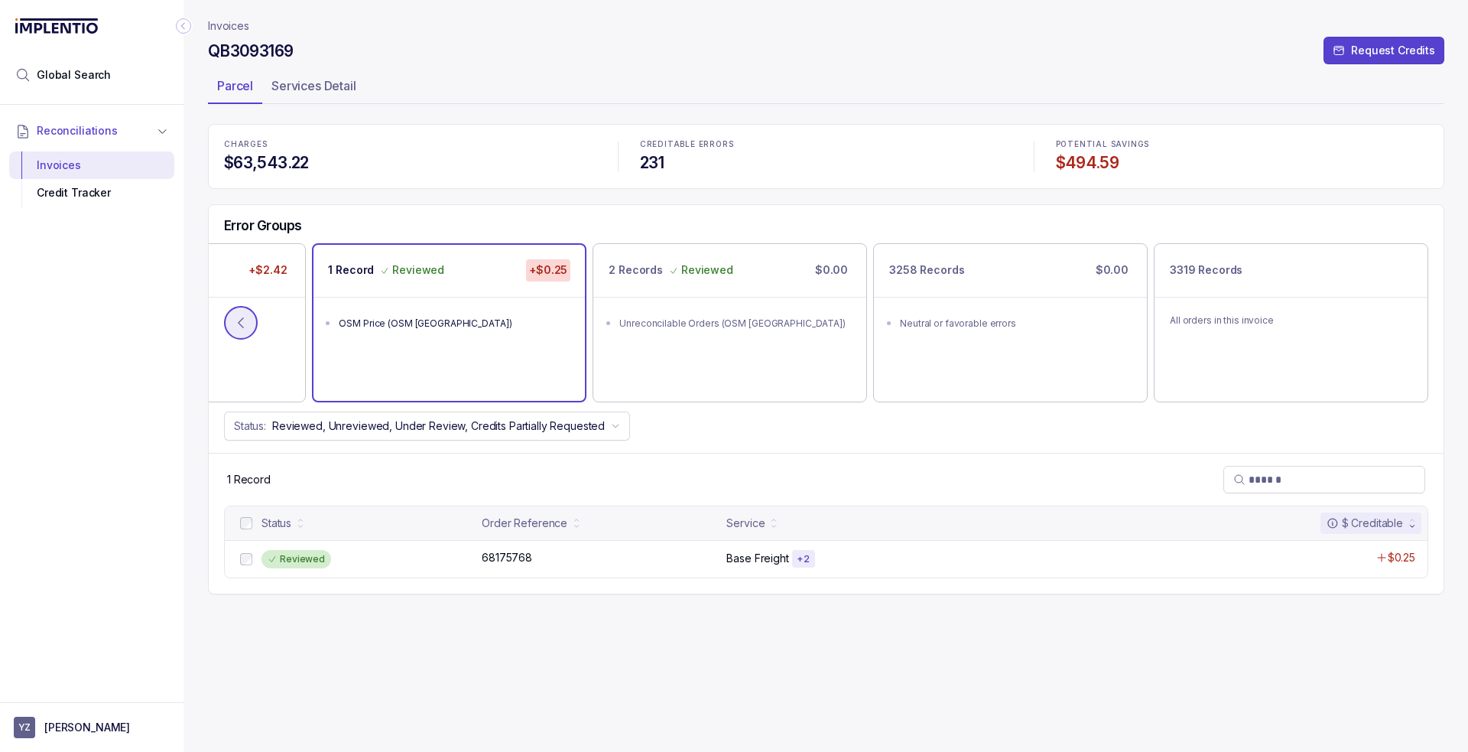
click at [248, 333] on button at bounding box center [241, 323] width 34 height 34
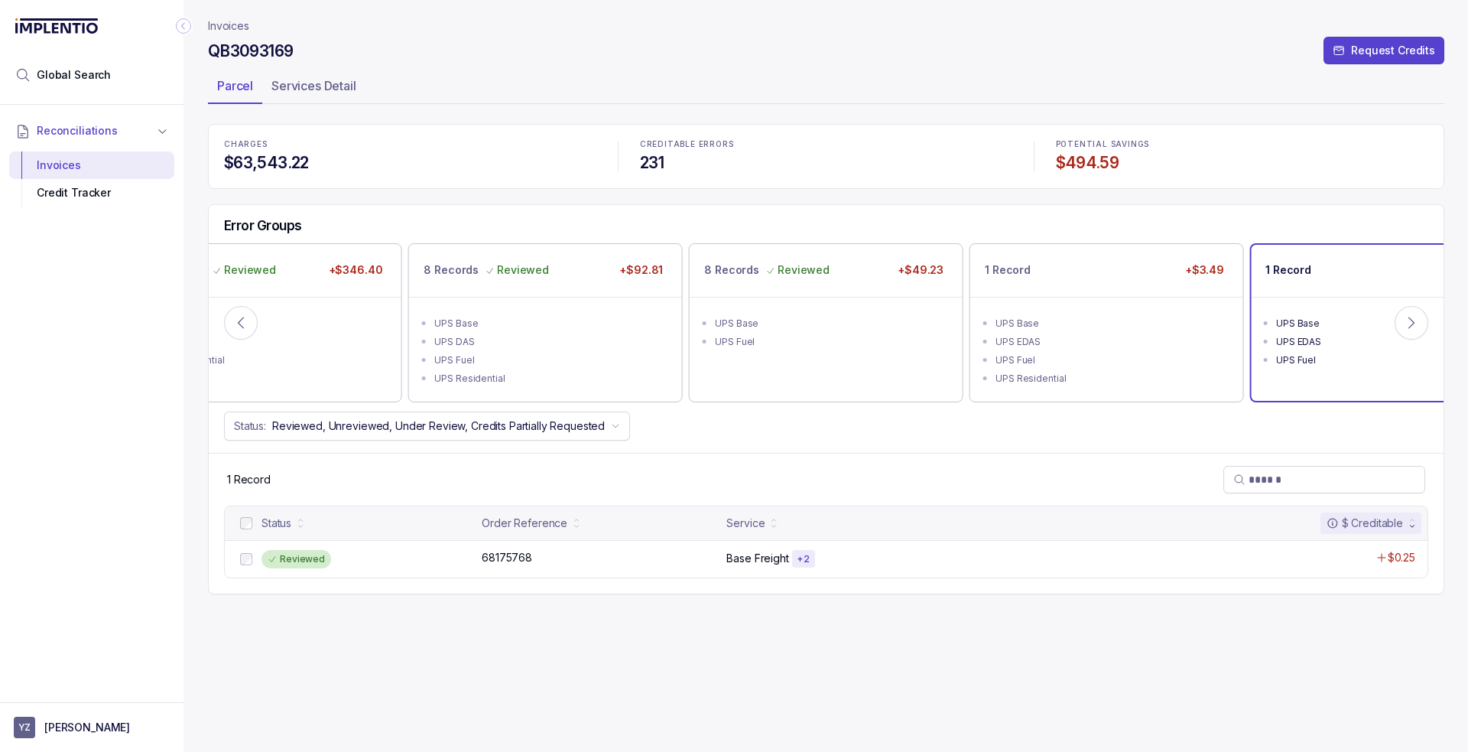
click at [1303, 334] on div "UPS EDAS" at bounding box center [1391, 341] width 230 height 15
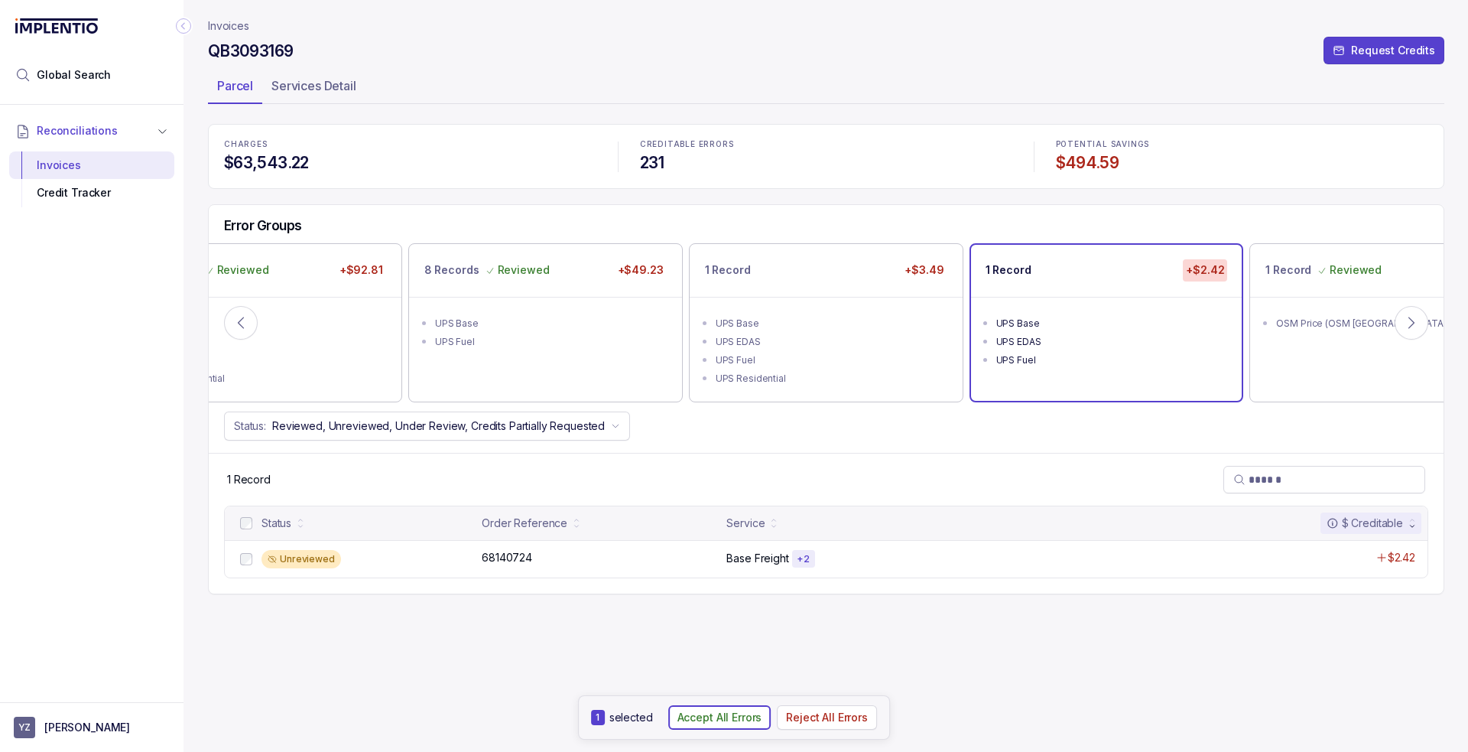
drag, startPoint x: 714, startPoint y: 723, endPoint x: 743, endPoint y: 583, distance: 142.8
click at [716, 723] on p "Accept All Errors" at bounding box center [720, 717] width 85 height 15
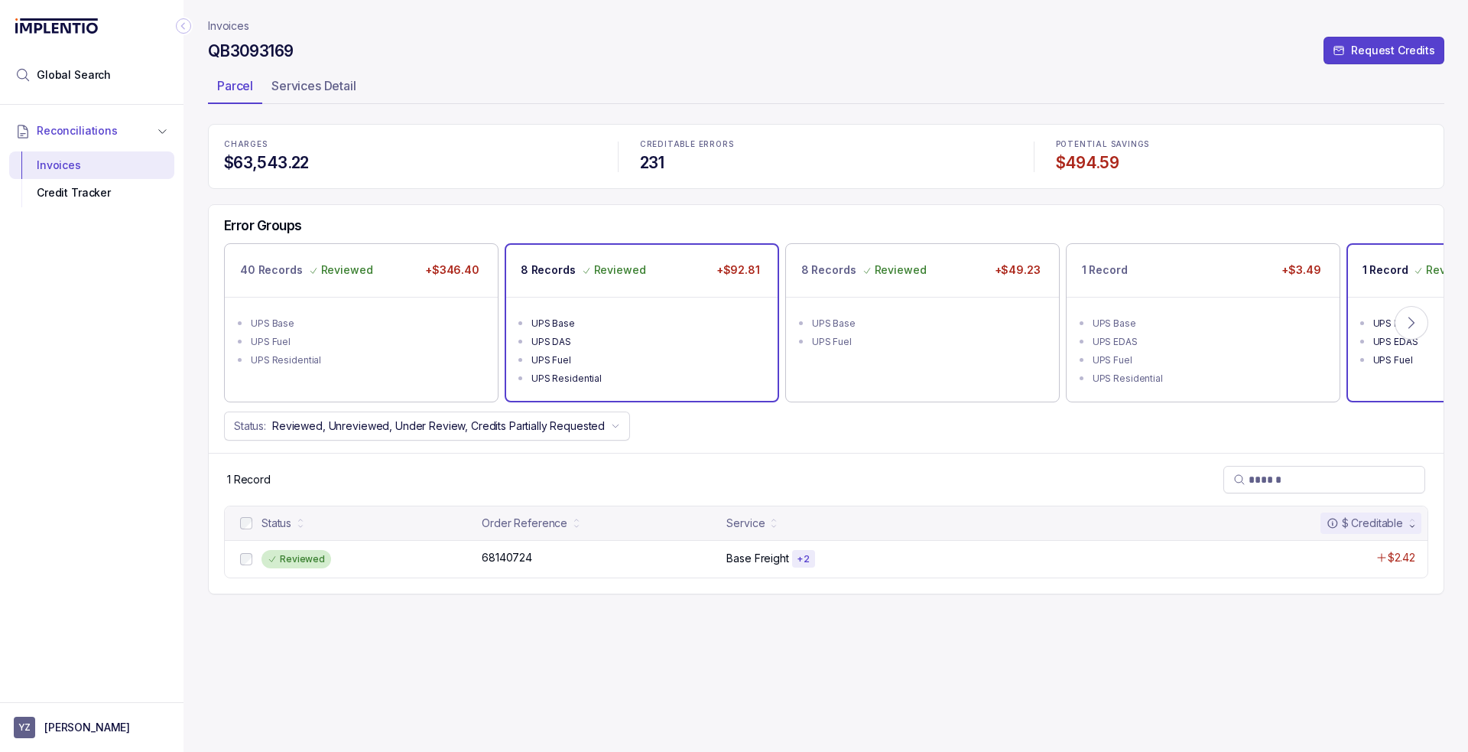
click at [744, 381] on div "UPS Residential" at bounding box center [646, 378] width 230 height 15
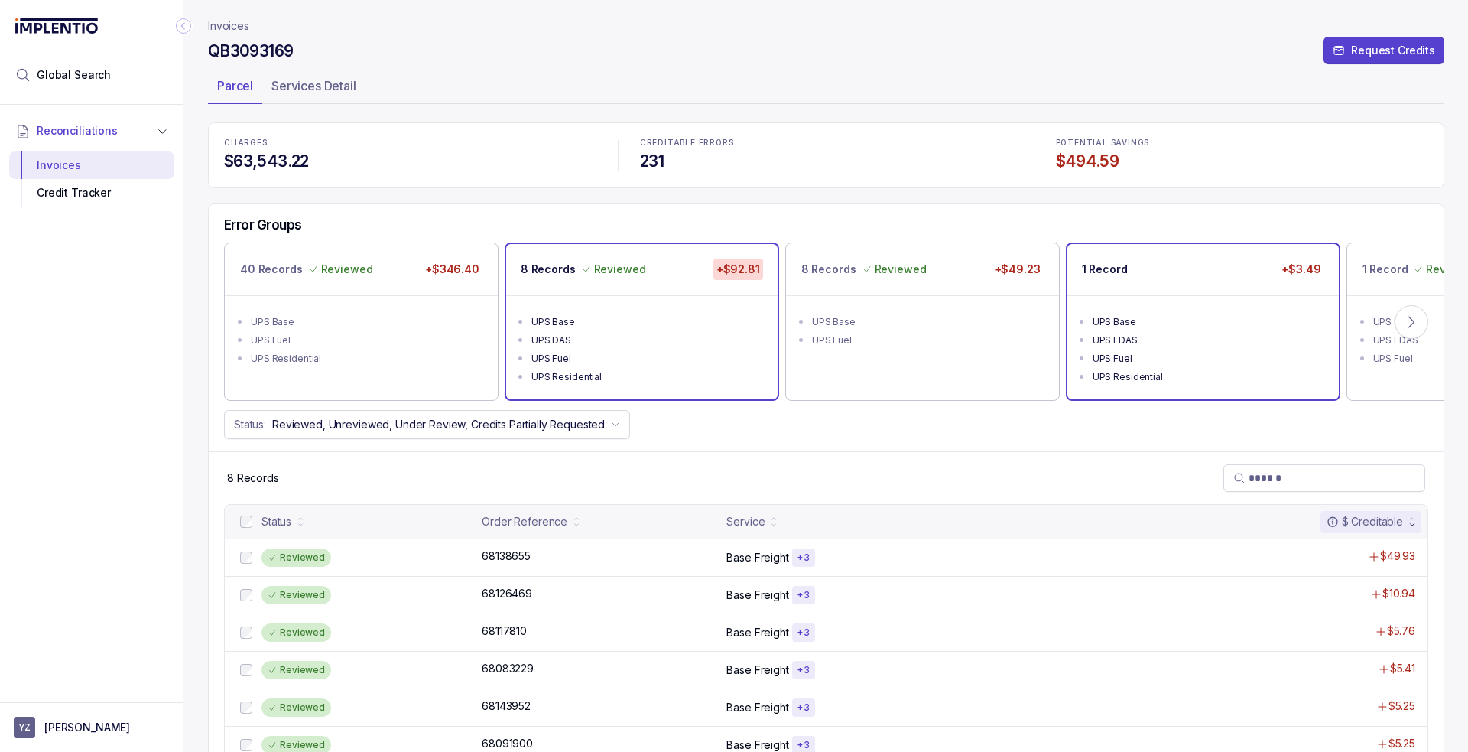
click at [1257, 296] on ul "UPS Base UPS EDAS UPS Fuel UPS Residential" at bounding box center [1203, 347] width 271 height 104
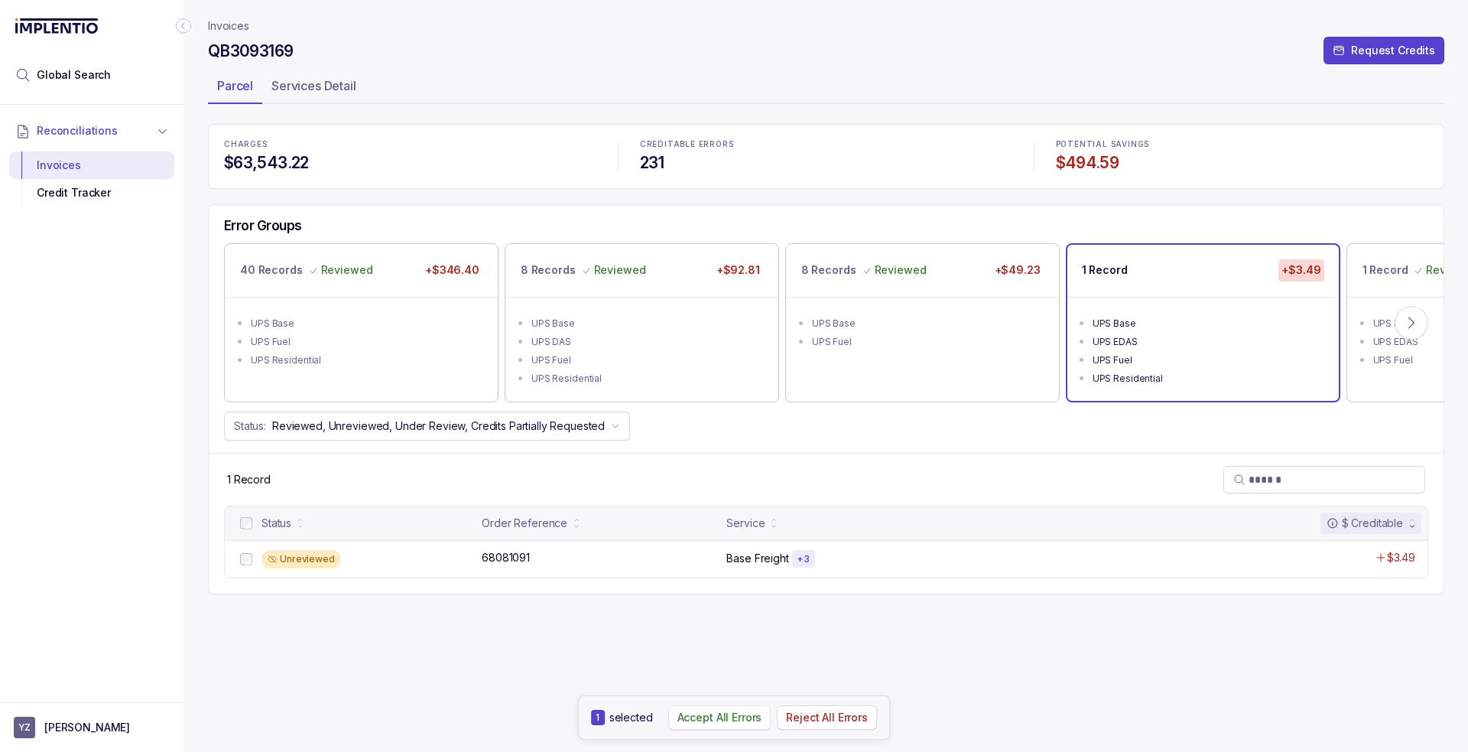
click at [731, 717] on p "Accept All Errors" at bounding box center [720, 717] width 85 height 15
click at [1413, 325] on icon at bounding box center [1411, 322] width 15 height 15
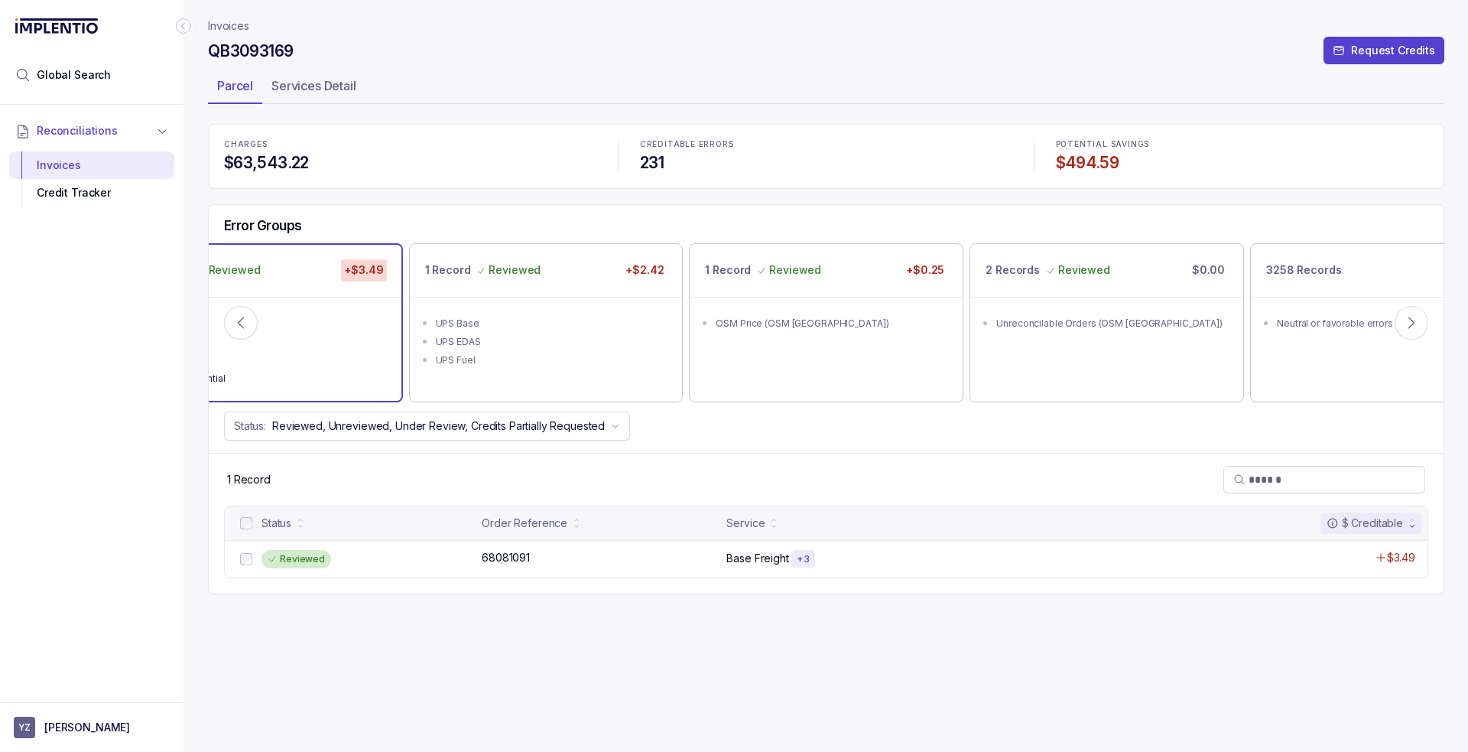
click at [236, 26] on p "Invoices" at bounding box center [228, 25] width 41 height 15
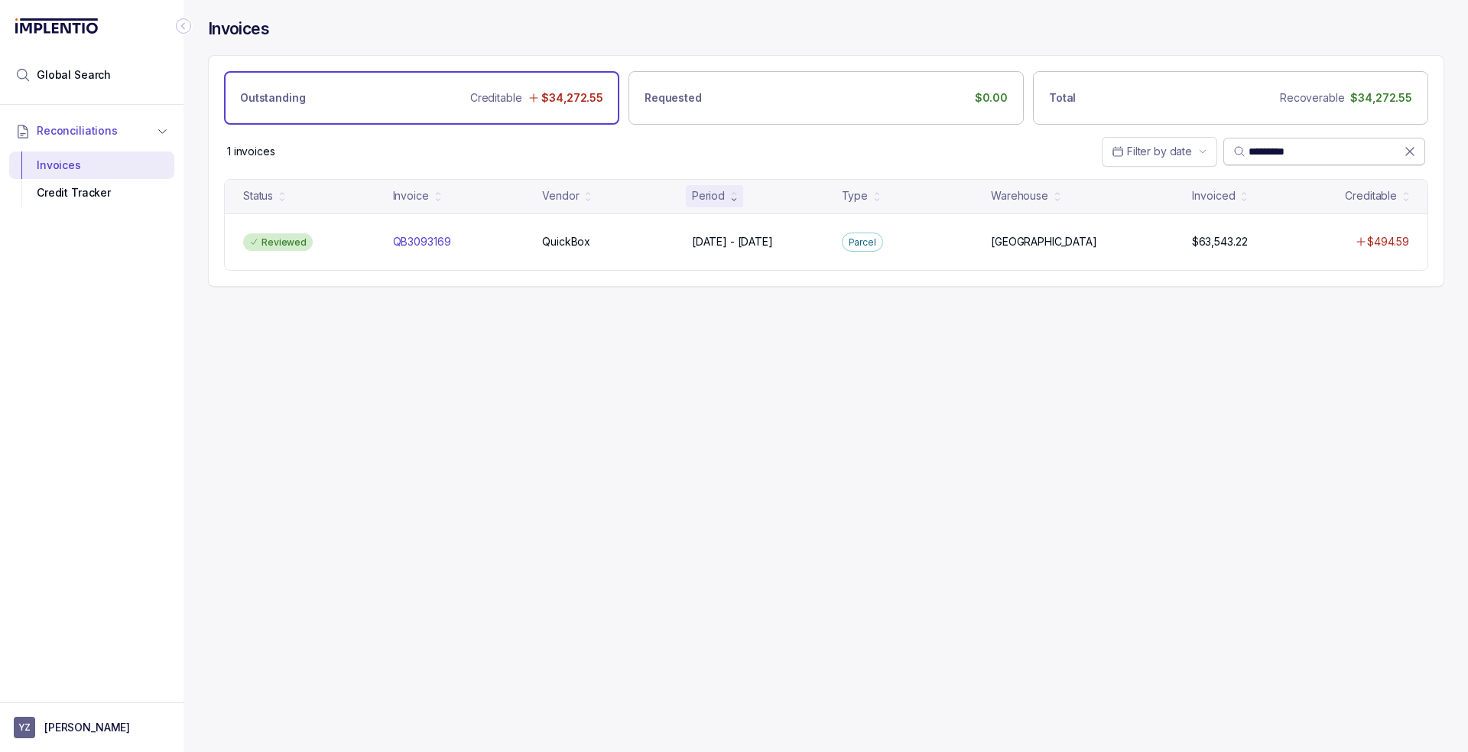
click at [1282, 150] on input "*********" at bounding box center [1326, 151] width 155 height 15
click at [1282, 149] on input "*********" at bounding box center [1326, 151] width 155 height 15
paste input "search"
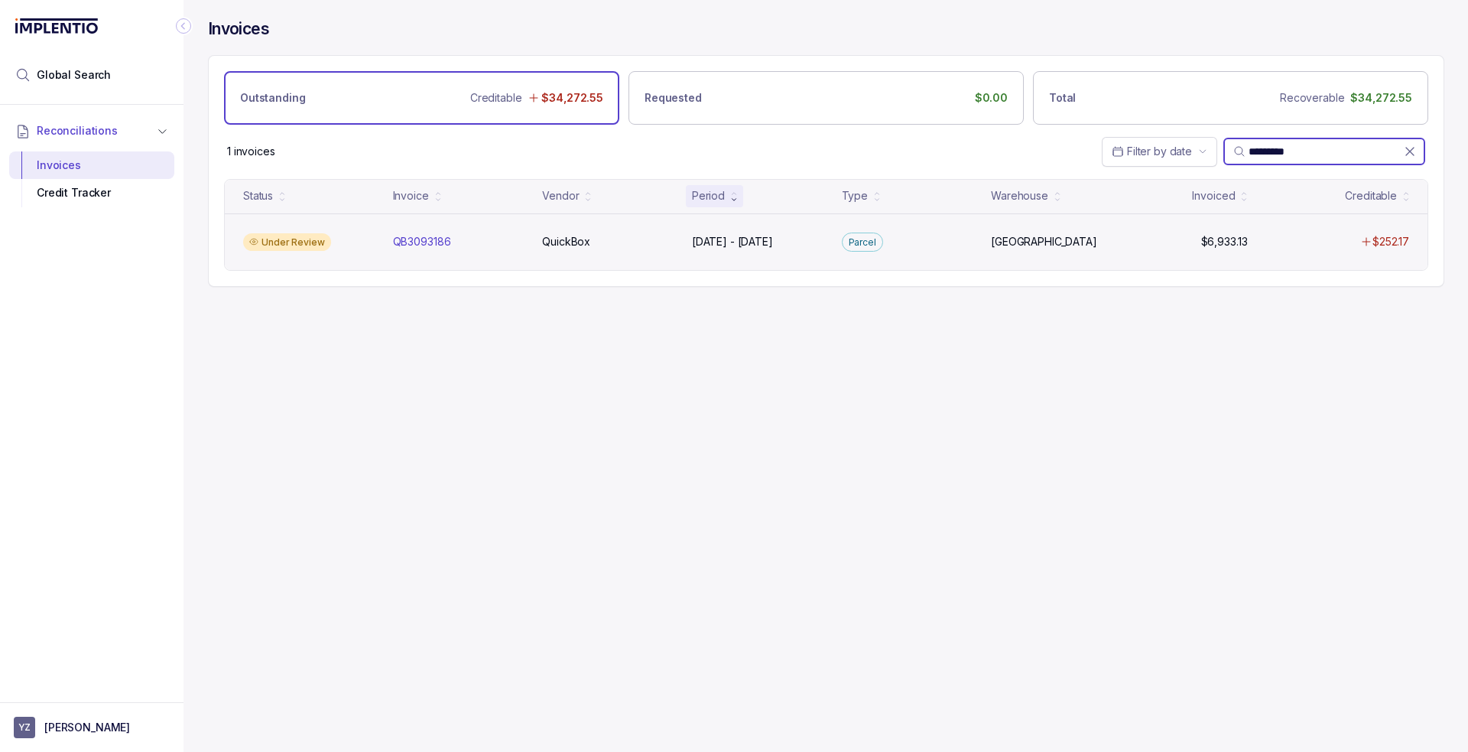
type input "*********"
click at [369, 237] on div "Under Review" at bounding box center [309, 242] width 144 height 18
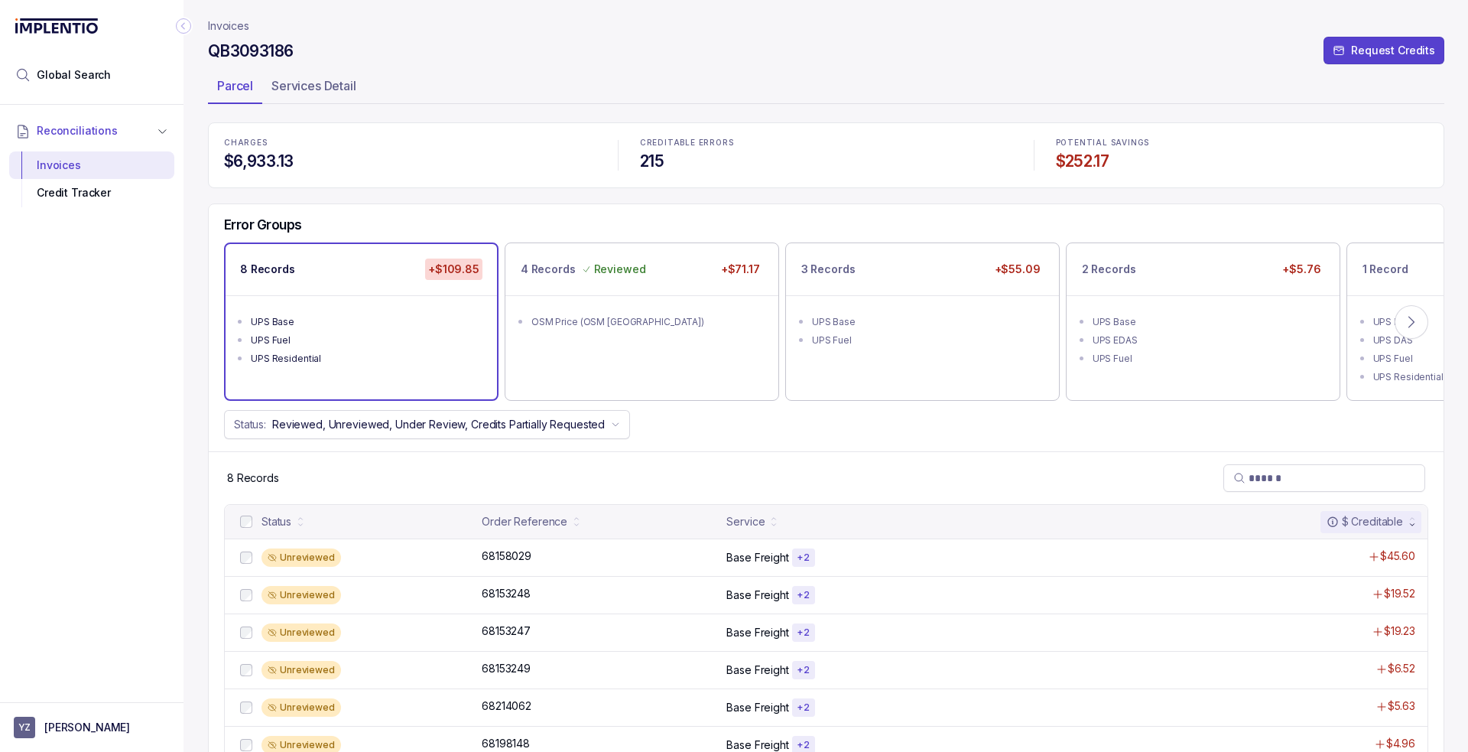
click at [375, 304] on ul "UPS Base UPS Fuel UPS Residential" at bounding box center [361, 338] width 271 height 86
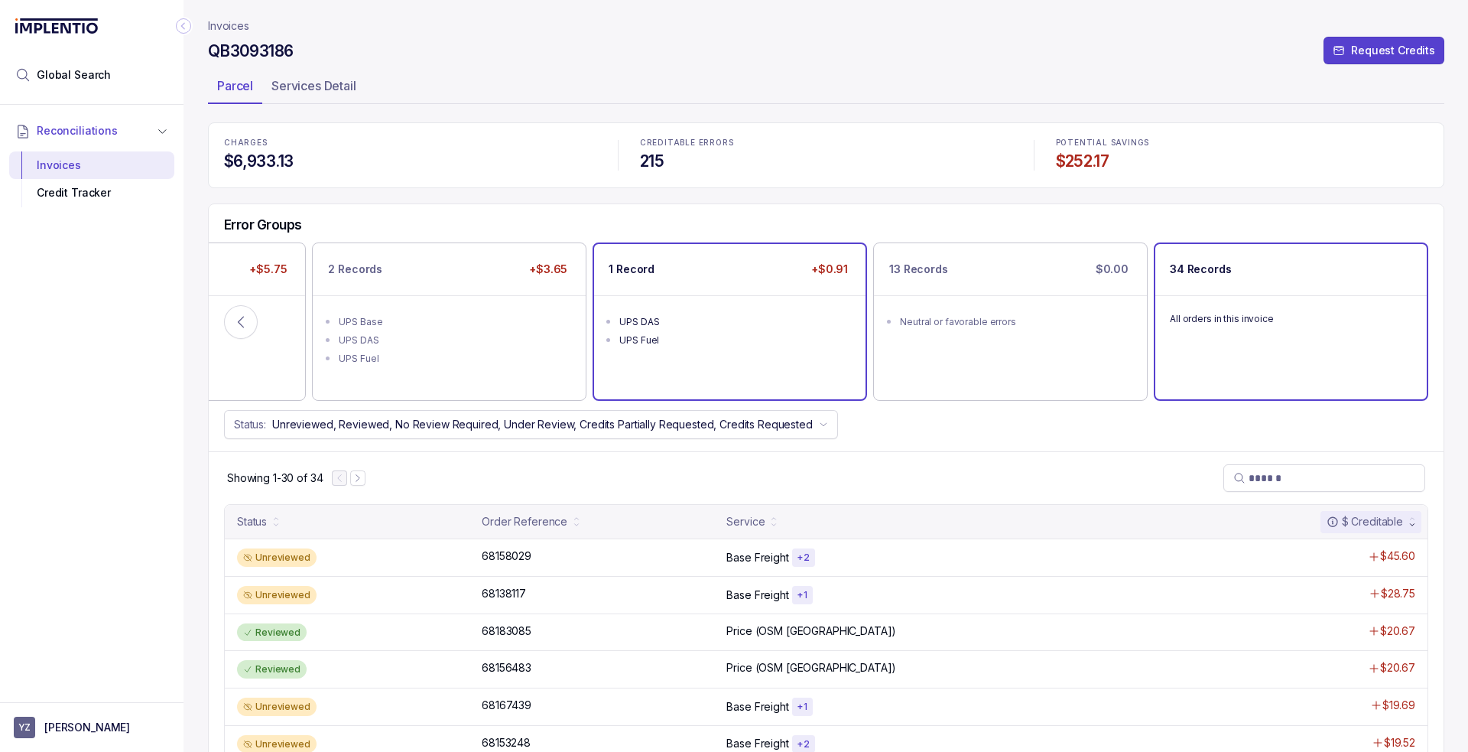
click at [686, 297] on ul "UPS DAS UPS Fuel" at bounding box center [729, 328] width 271 height 67
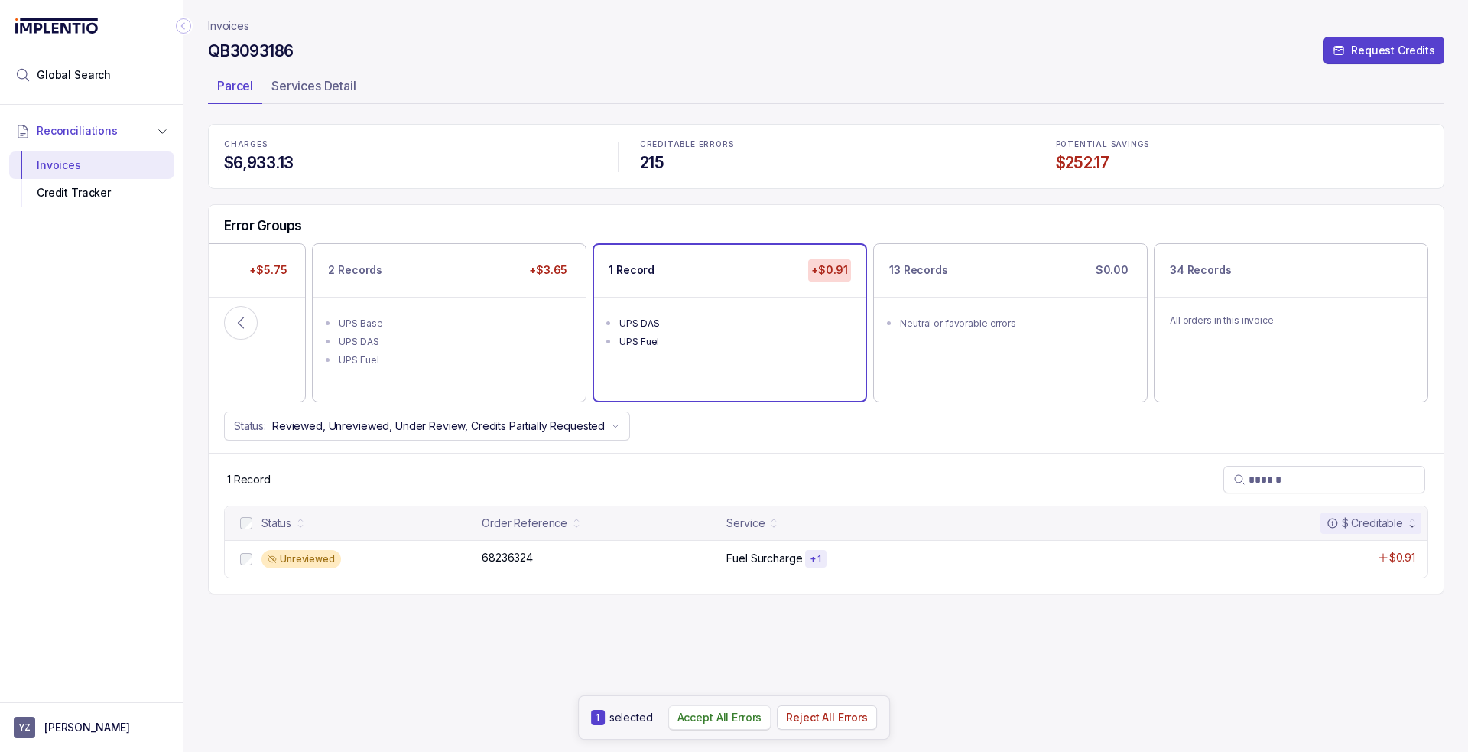
click at [699, 715] on p "Accept All Errors" at bounding box center [720, 717] width 85 height 15
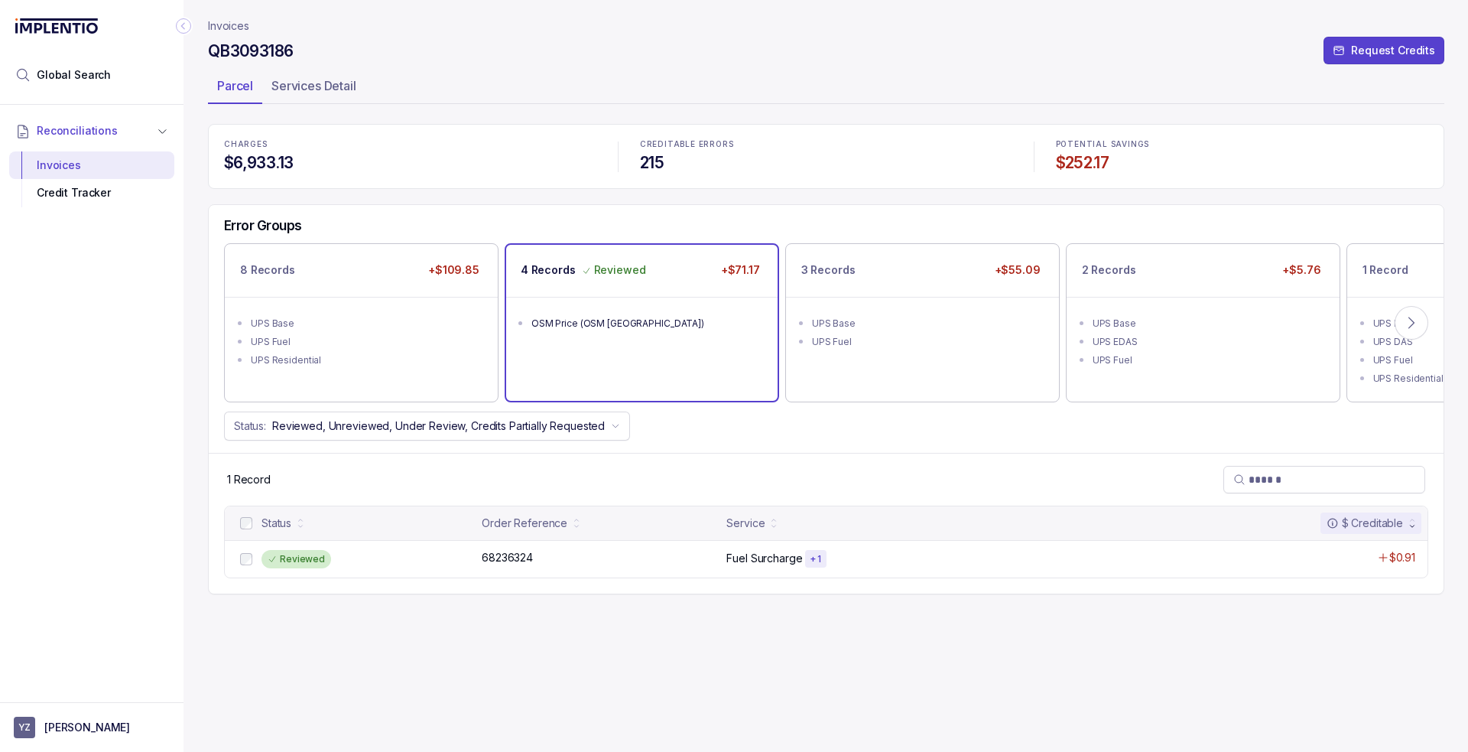
click at [606, 344] on ul "OSM Price (OSM [GEOGRAPHIC_DATA])" at bounding box center [641, 321] width 271 height 49
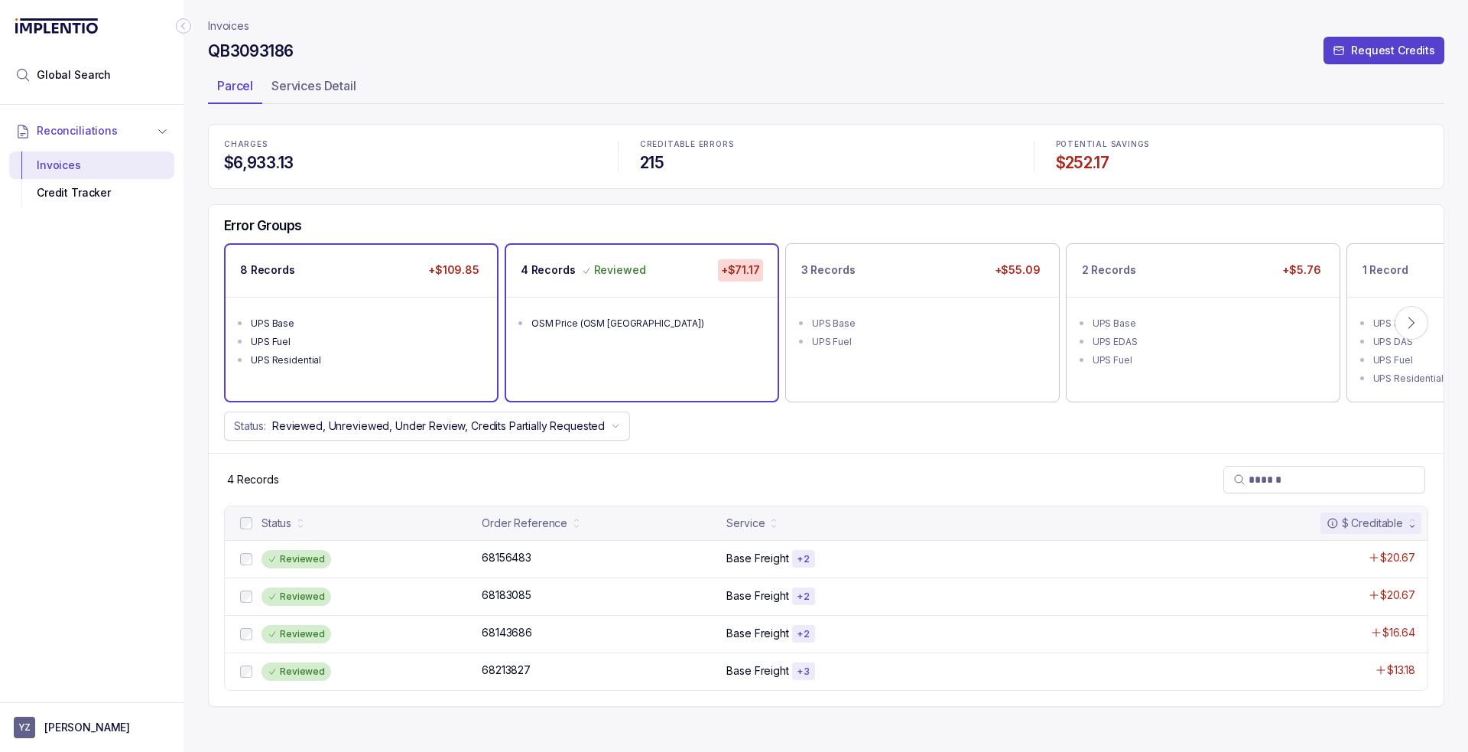
click at [395, 317] on div "UPS Base" at bounding box center [366, 323] width 230 height 15
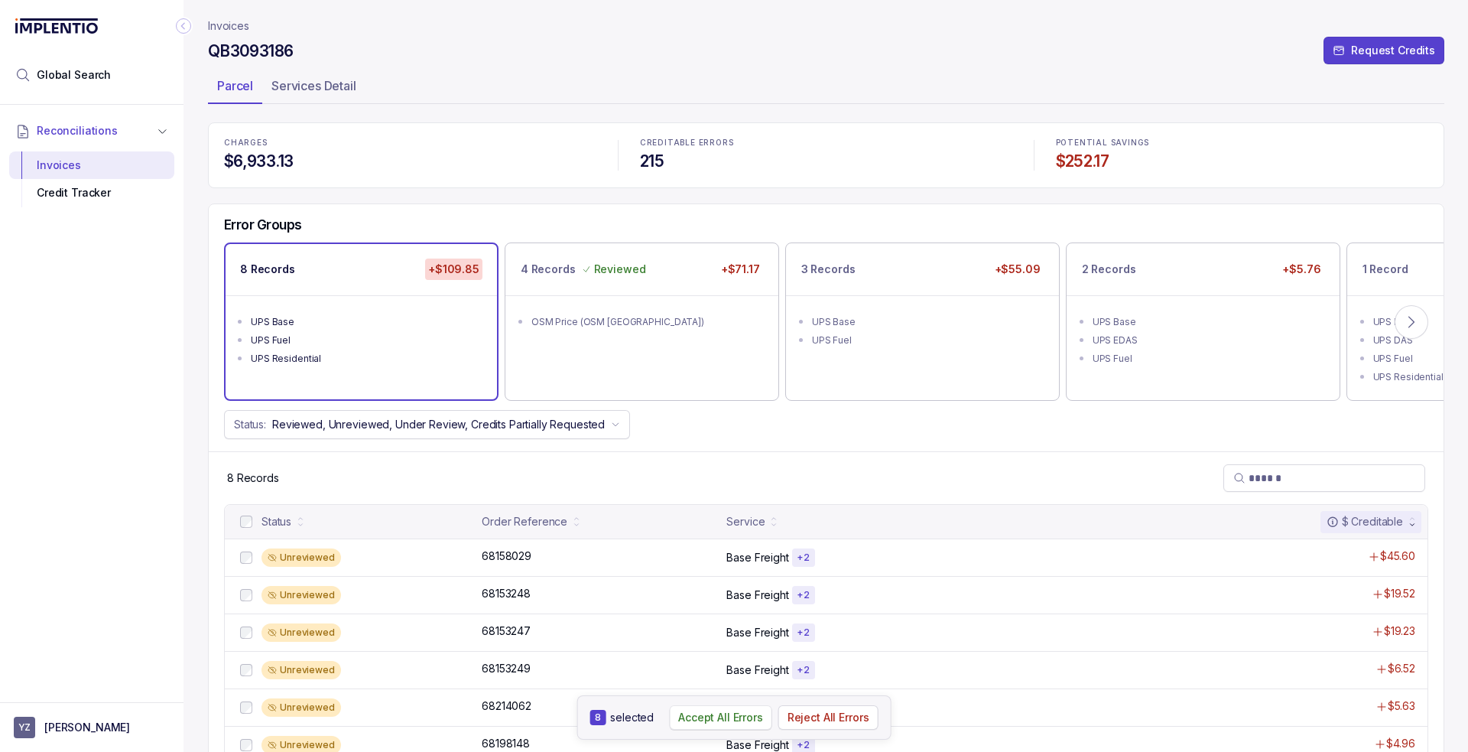
click at [719, 724] on p "Accept All Errors" at bounding box center [720, 717] width 85 height 15
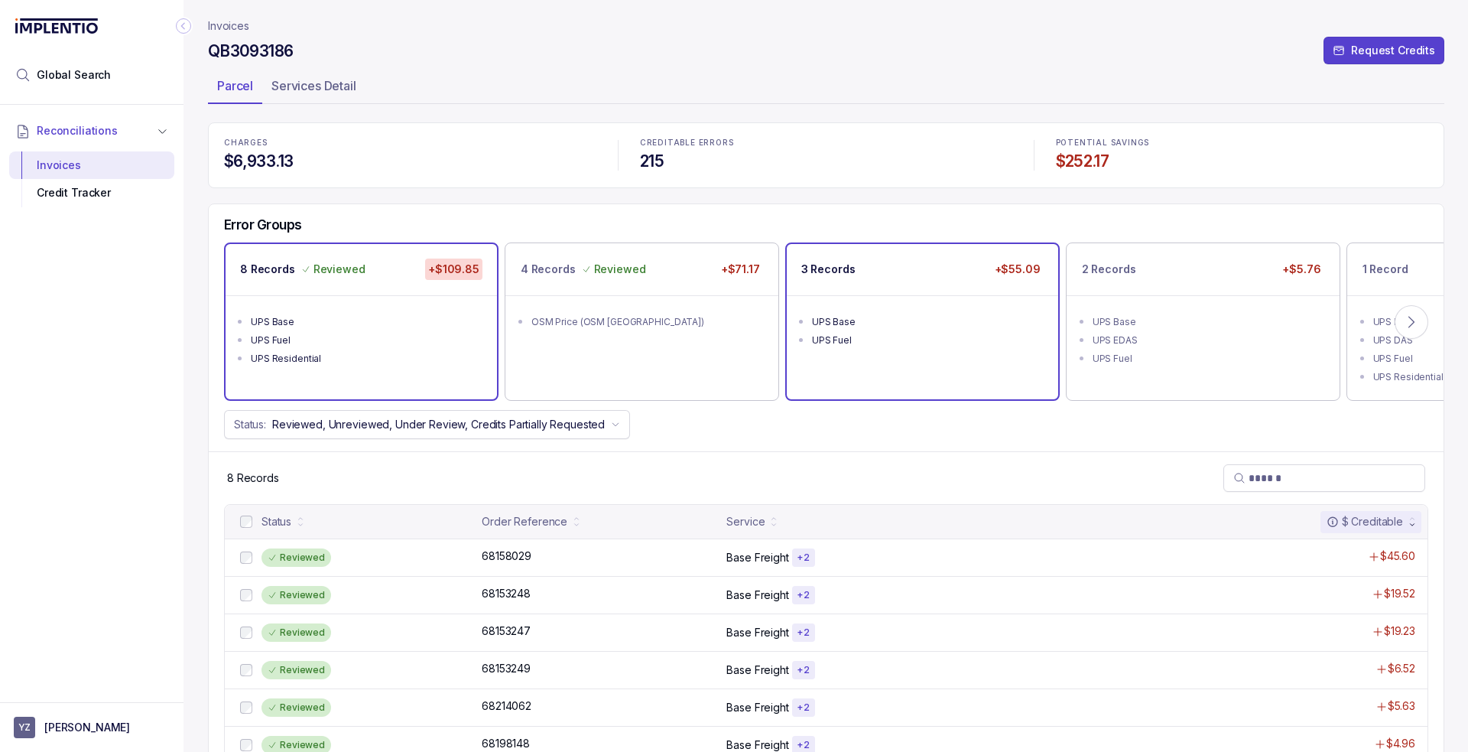
click at [924, 317] on div "UPS Base" at bounding box center [927, 321] width 230 height 15
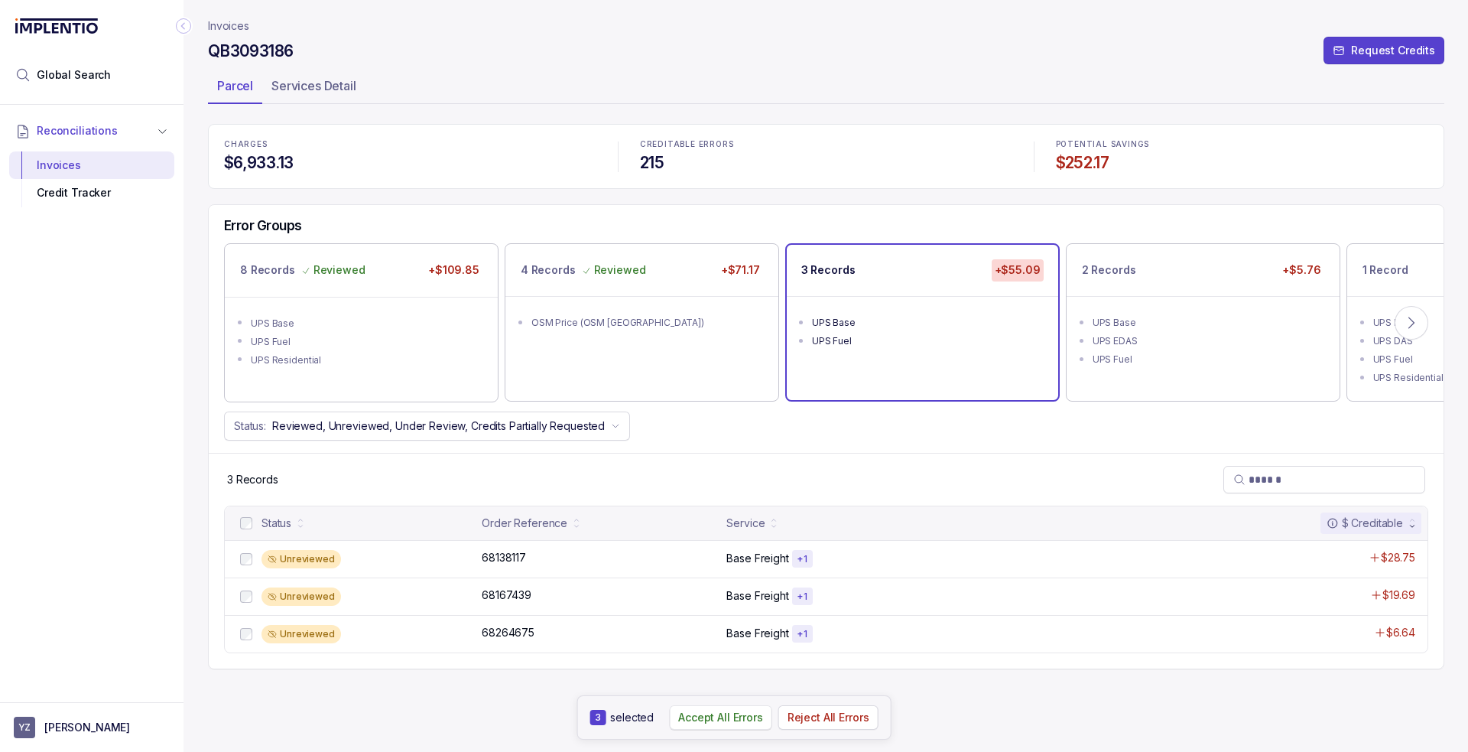
click at [739, 721] on p "Accept All Errors" at bounding box center [720, 717] width 85 height 15
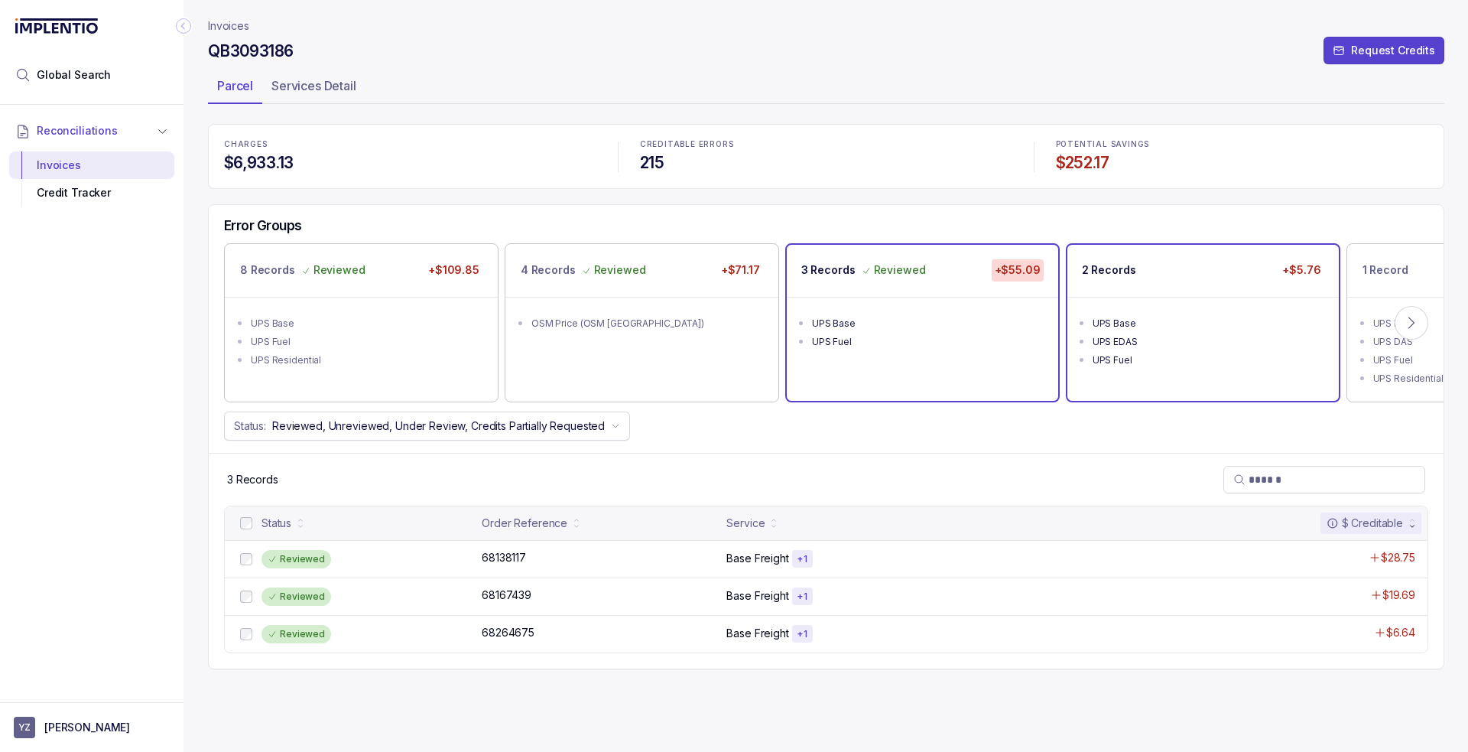
click at [1149, 320] on div "UPS Base" at bounding box center [1208, 323] width 230 height 15
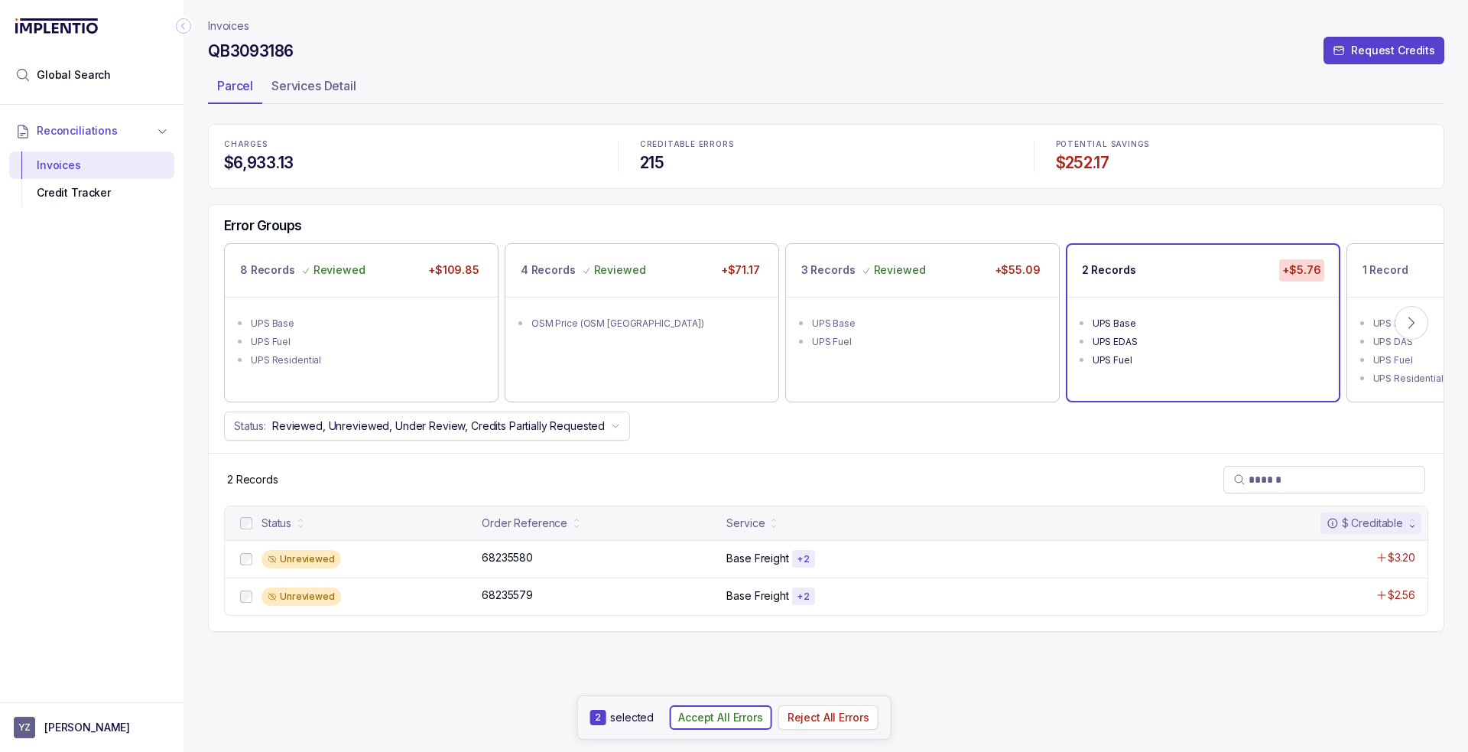
drag, startPoint x: 743, startPoint y: 722, endPoint x: 811, endPoint y: 623, distance: 119.4
click at [743, 721] on p "Accept All Errors" at bounding box center [720, 717] width 85 height 15
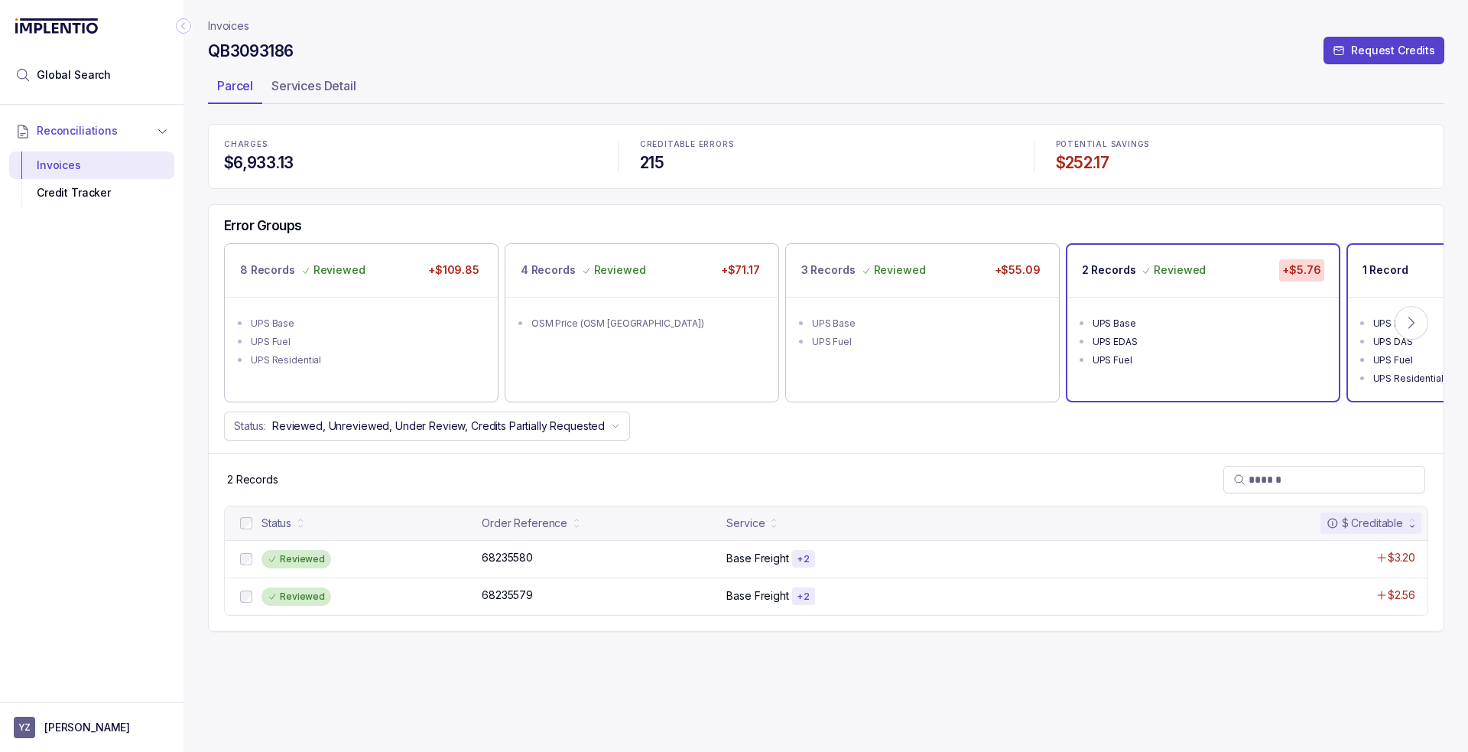
click at [1383, 272] on p "1 Record" at bounding box center [1386, 269] width 46 height 15
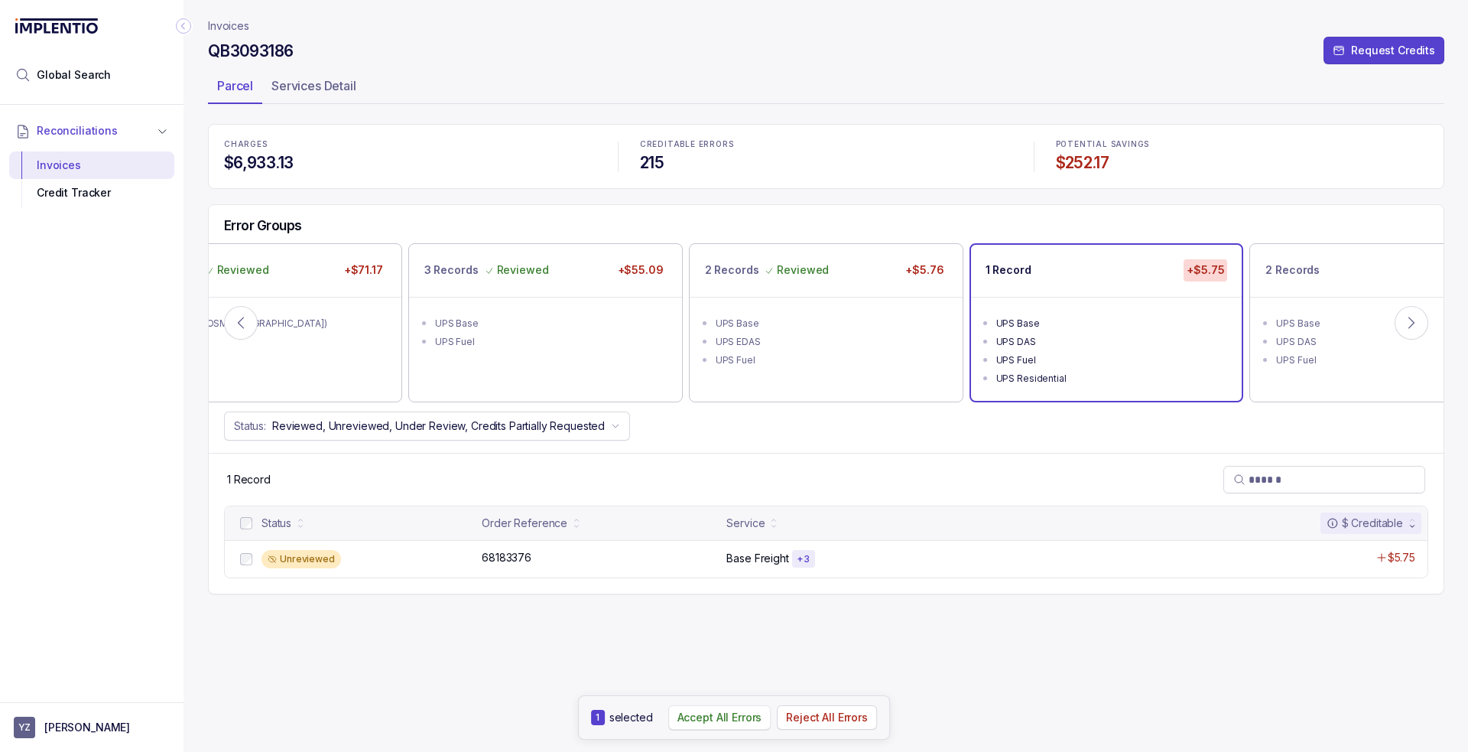
click at [728, 722] on p "Accept All Errors" at bounding box center [720, 717] width 85 height 15
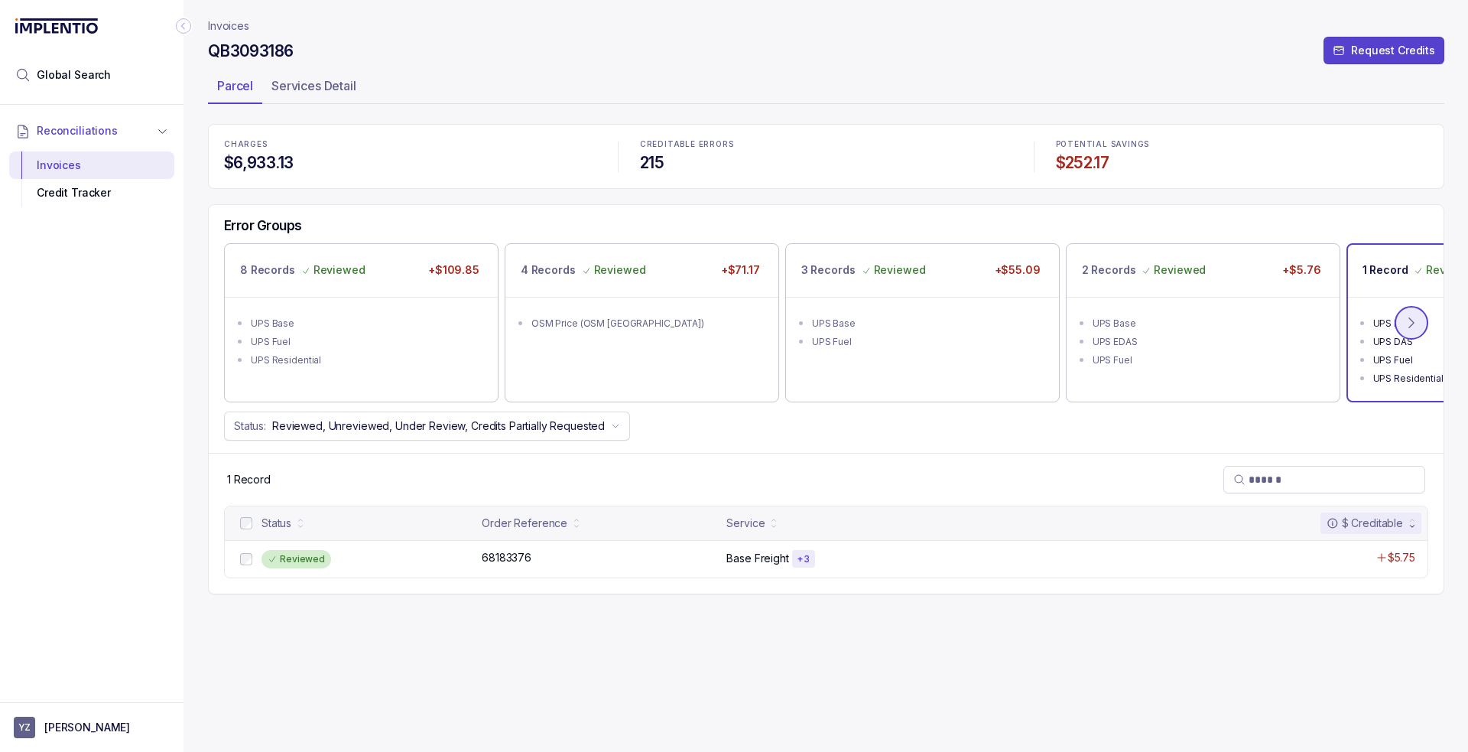
click at [1411, 323] on icon at bounding box center [1411, 322] width 15 height 15
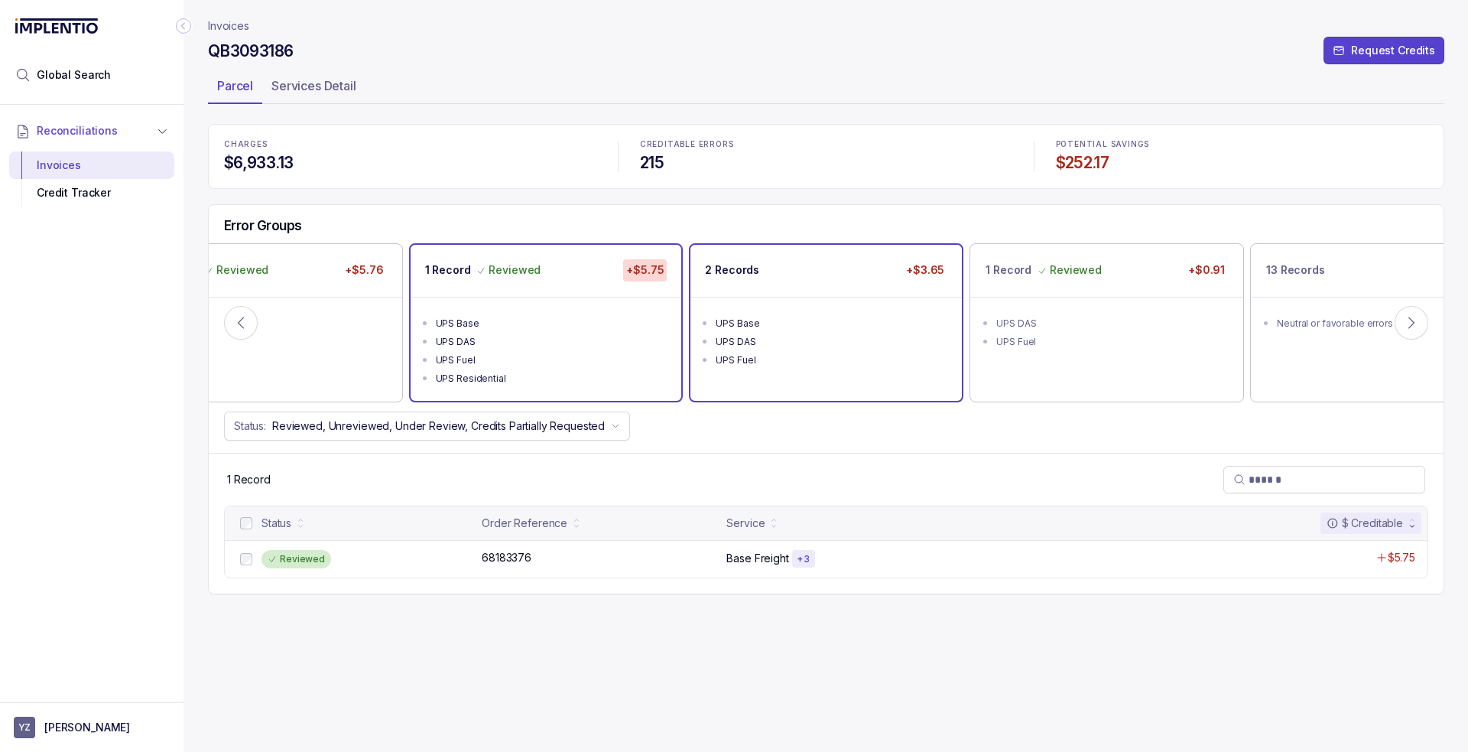
click at [905, 340] on div "UPS DAS" at bounding box center [831, 341] width 230 height 15
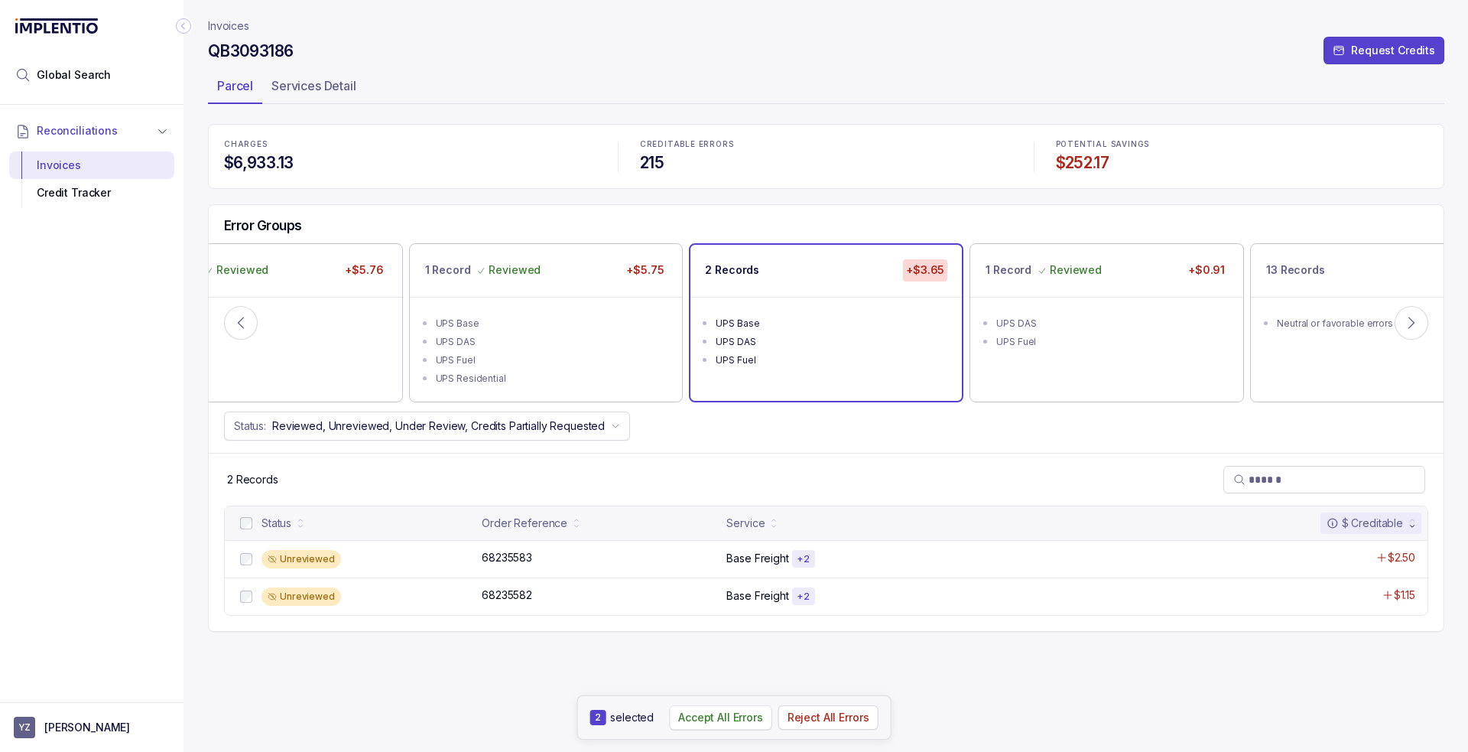
click at [720, 718] on p "Accept All Errors" at bounding box center [720, 717] width 85 height 15
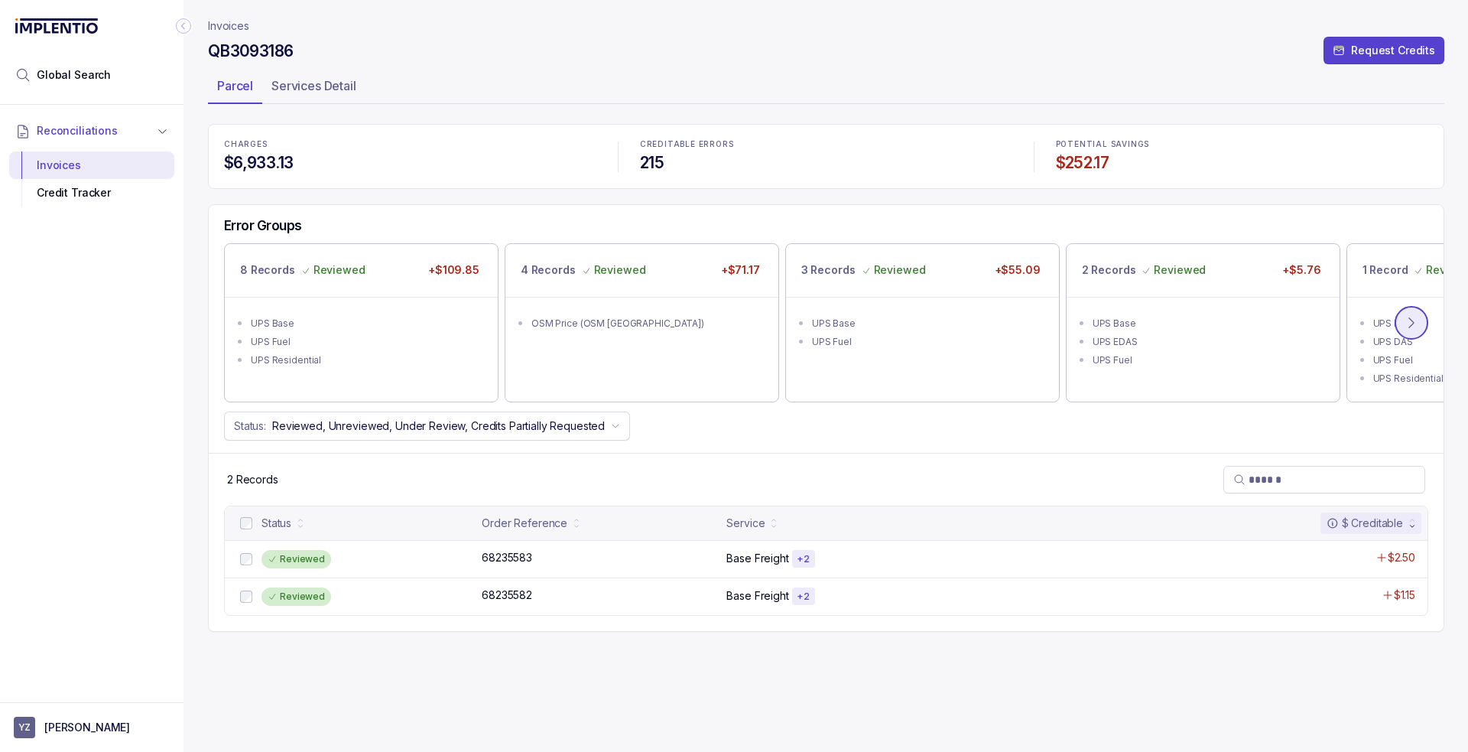
click at [1414, 323] on icon at bounding box center [1411, 322] width 15 height 15
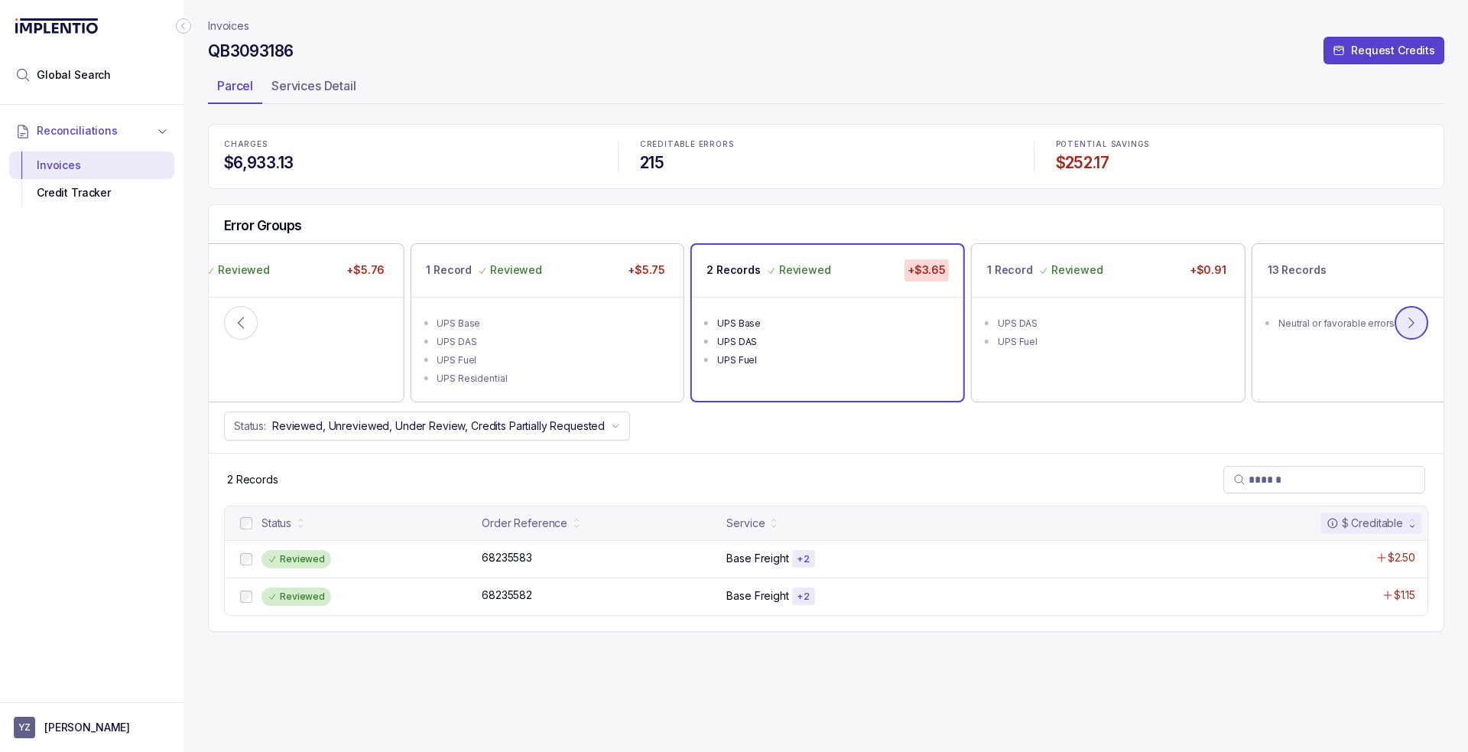
click at [1414, 323] on icon at bounding box center [1411, 322] width 15 height 15
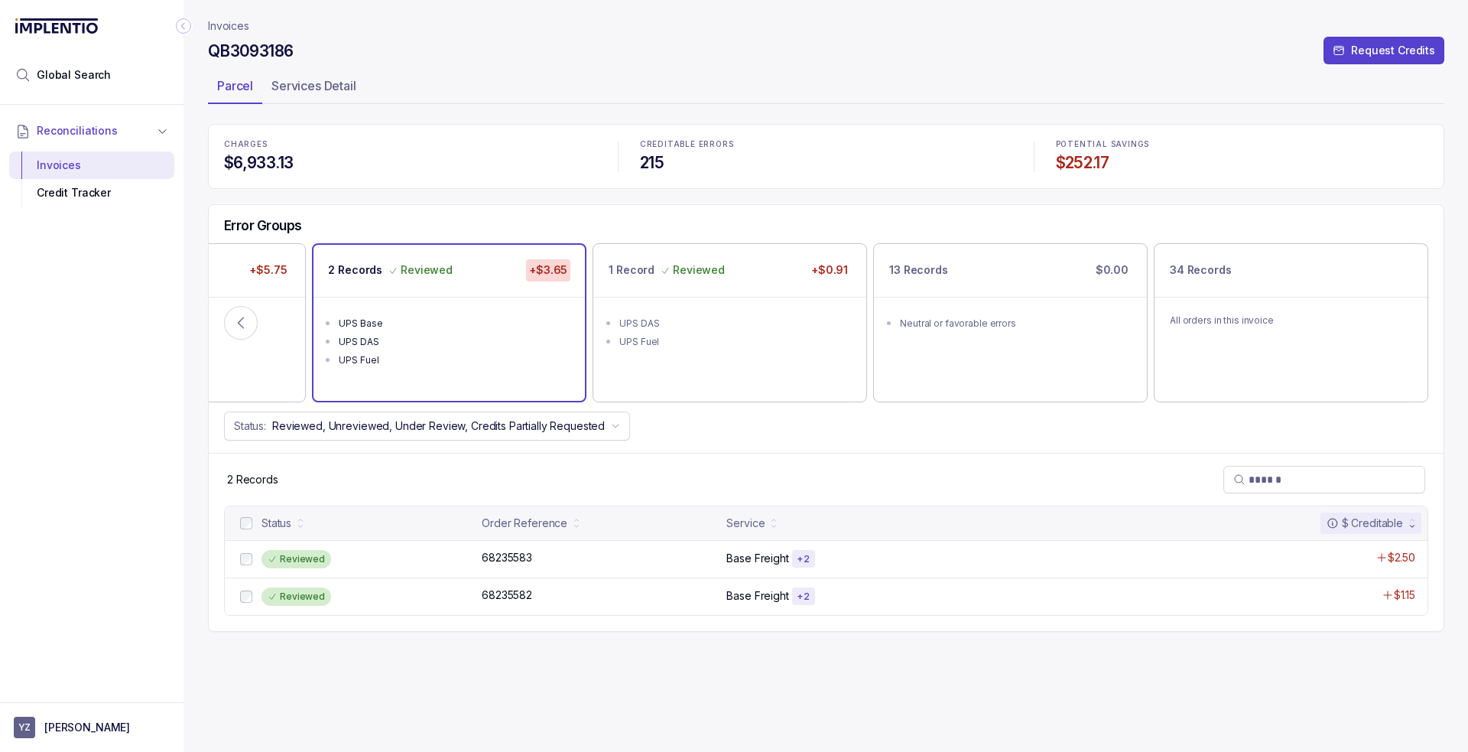
click at [736, 136] on div "CREDITABLE ERRORS 215" at bounding box center [826, 156] width 391 height 51
click at [214, 24] on p "Invoices" at bounding box center [228, 25] width 41 height 15
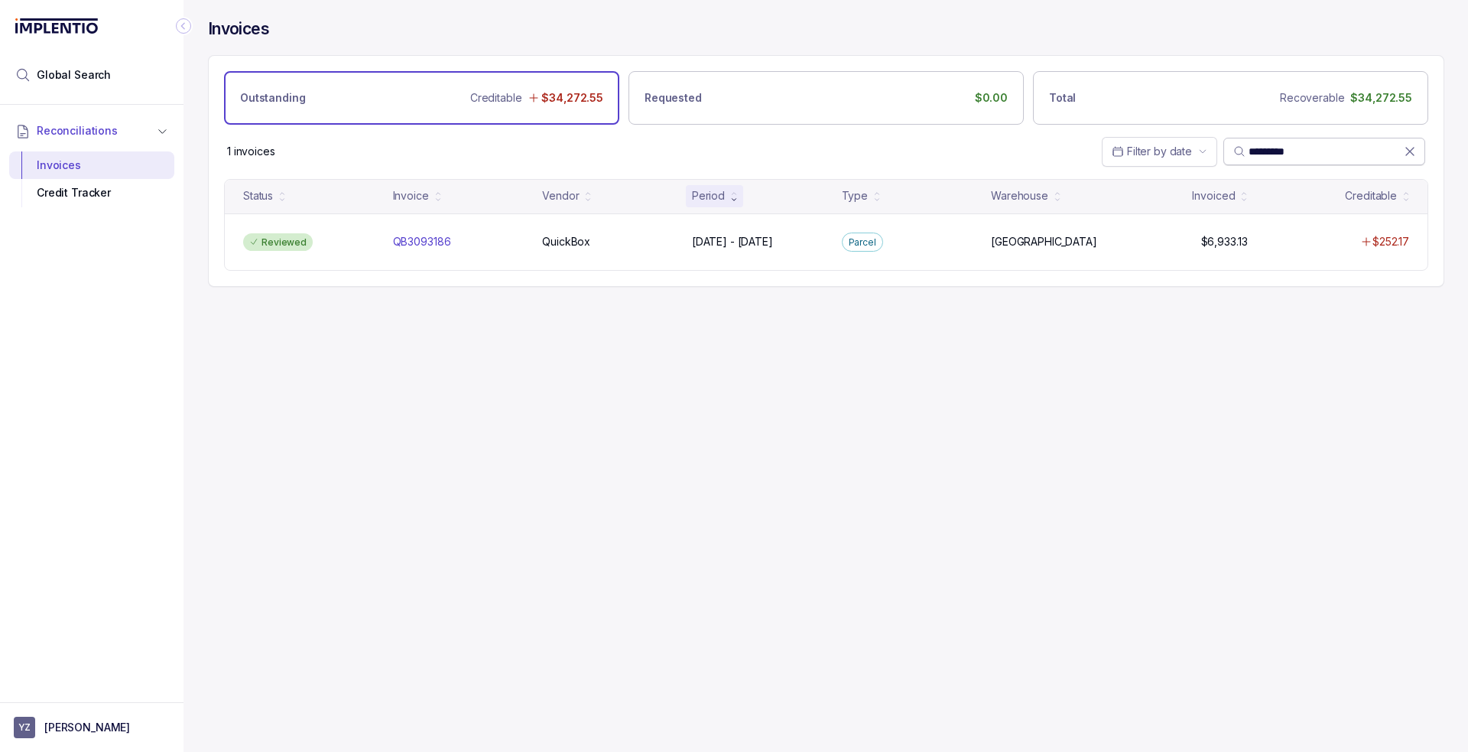
click at [1261, 153] on input "*********" at bounding box center [1326, 151] width 155 height 15
paste input "search"
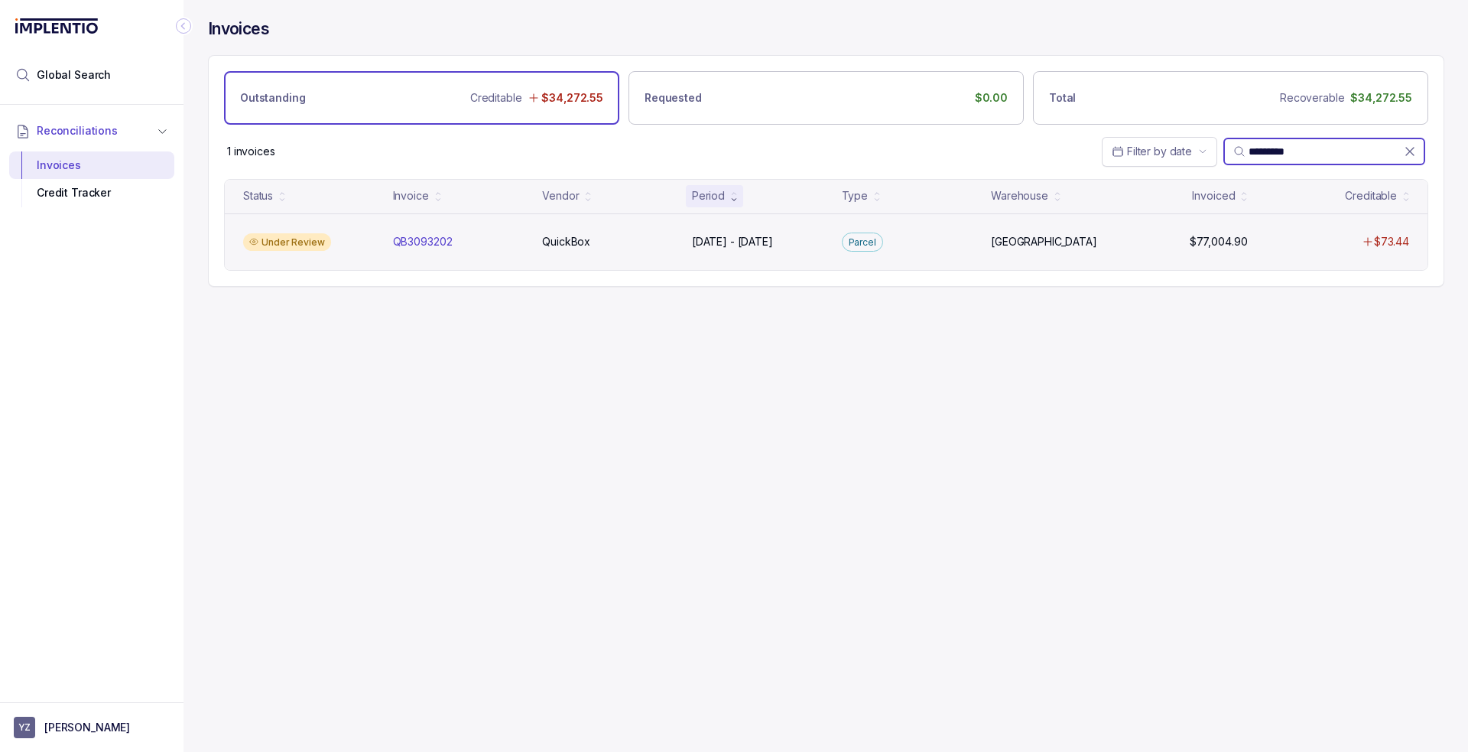
type input "*********"
click at [321, 242] on div "Under Review" at bounding box center [287, 242] width 88 height 18
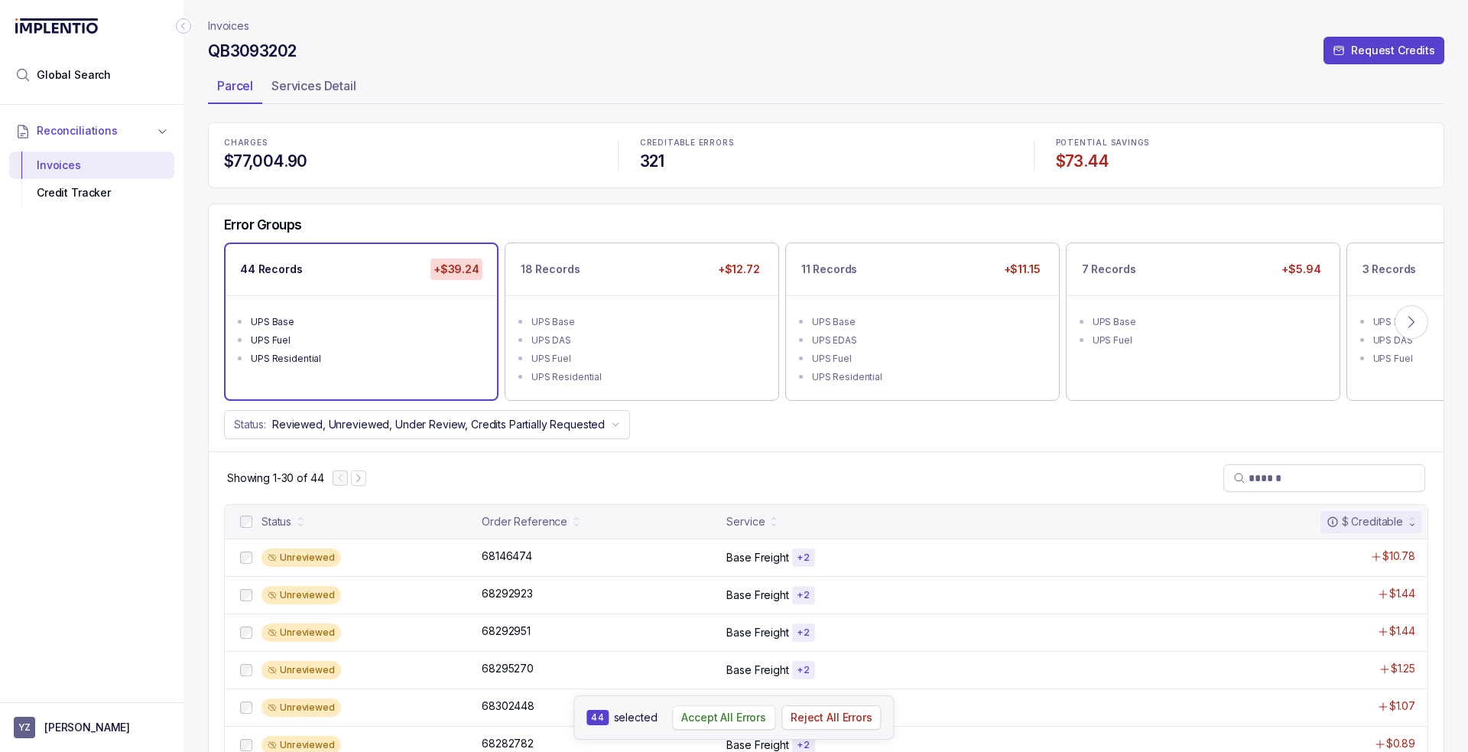
click at [699, 715] on p "Accept All Errors" at bounding box center [723, 717] width 85 height 15
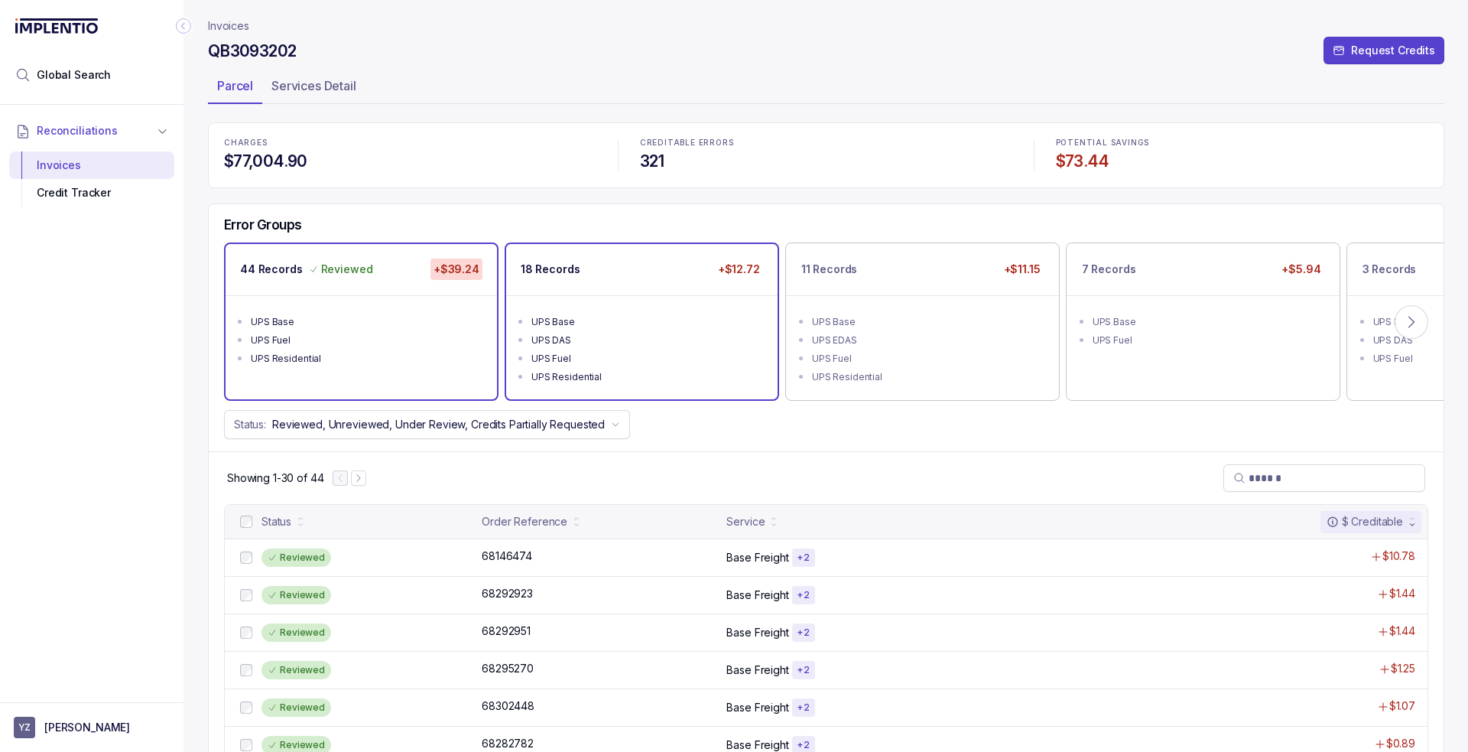
click at [586, 311] on li "UPS Base" at bounding box center [652, 320] width 242 height 18
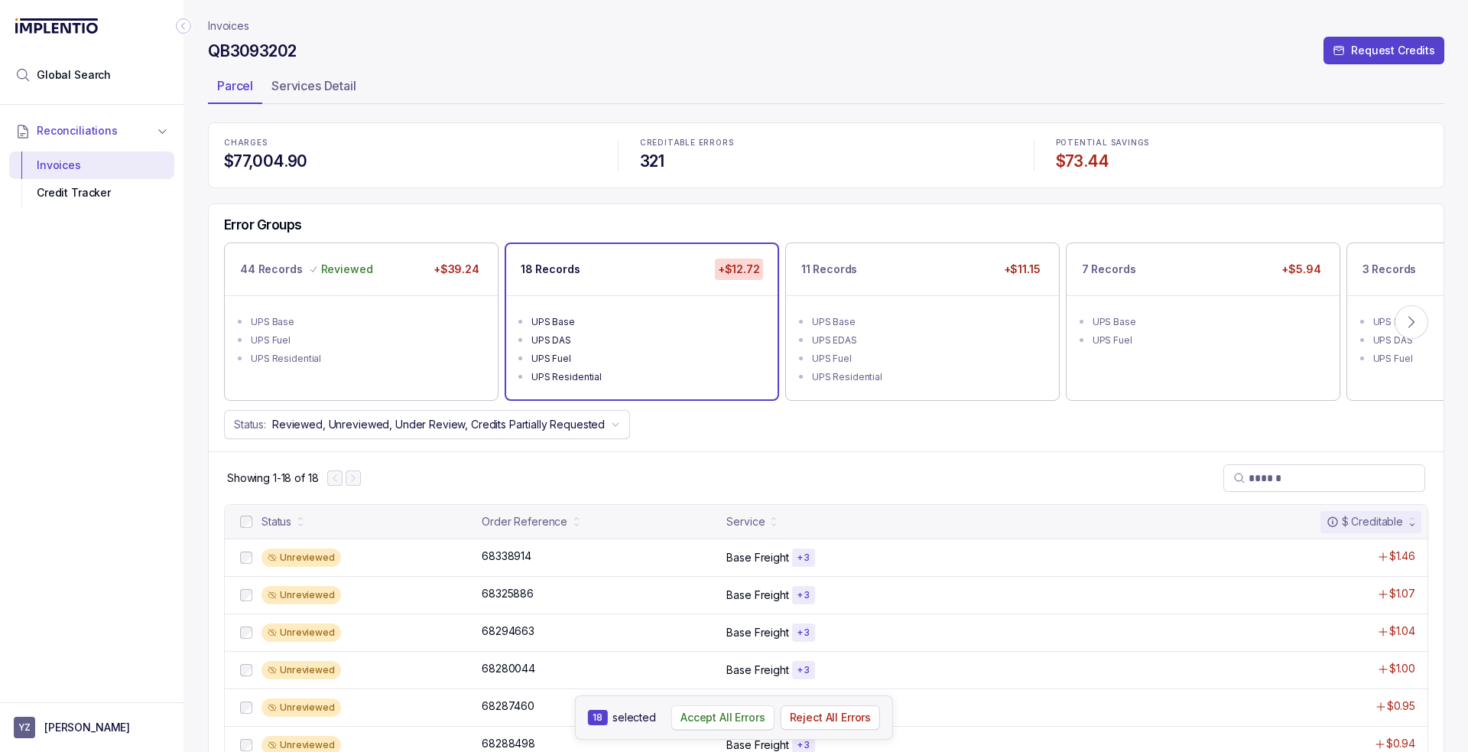
click at [732, 716] on p "Accept All Errors" at bounding box center [723, 717] width 85 height 15
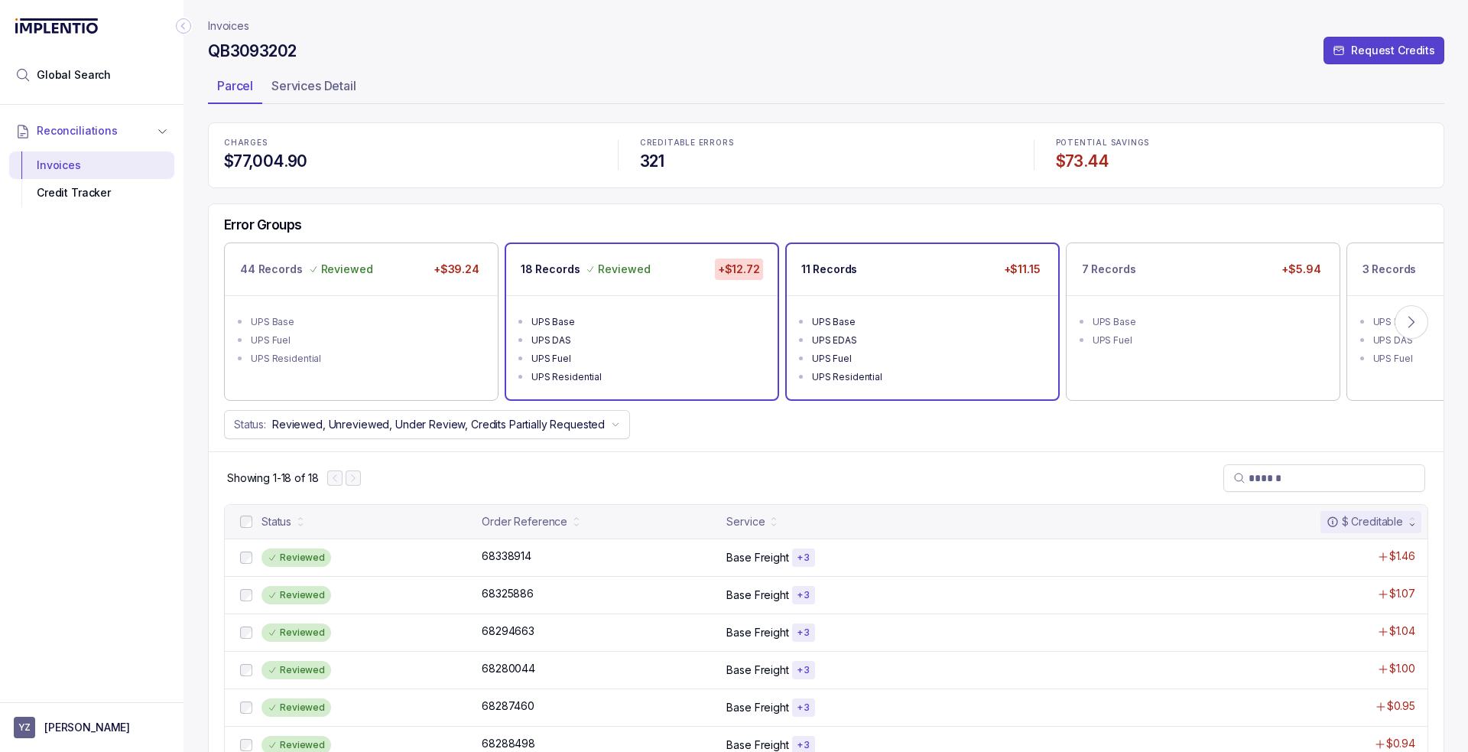
click at [907, 282] on div "11 Records +$11.15" at bounding box center [922, 269] width 271 height 51
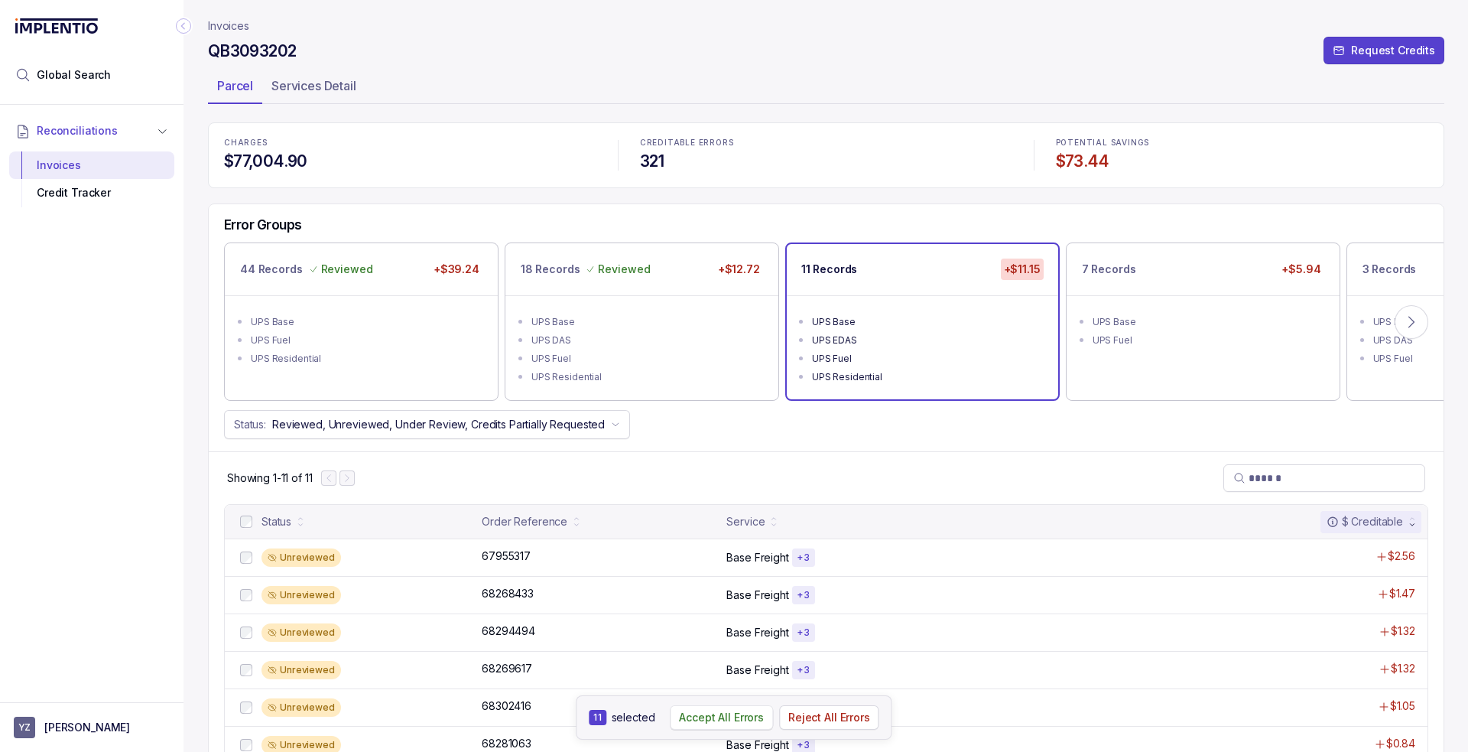
click at [704, 707] on button "Accept All Errors" at bounding box center [721, 717] width 103 height 24
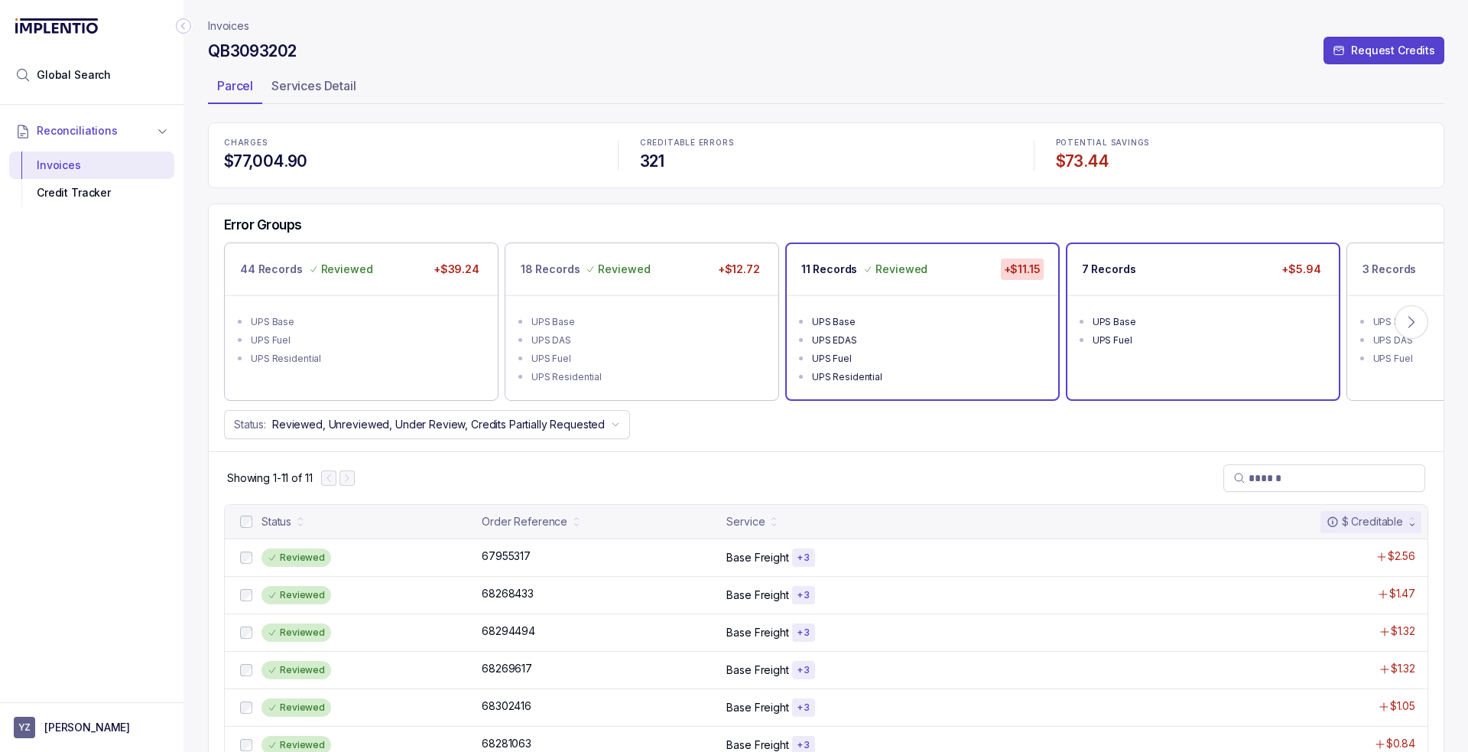
click at [1179, 308] on ul "UPS Base UPS Fuel" at bounding box center [1203, 328] width 271 height 67
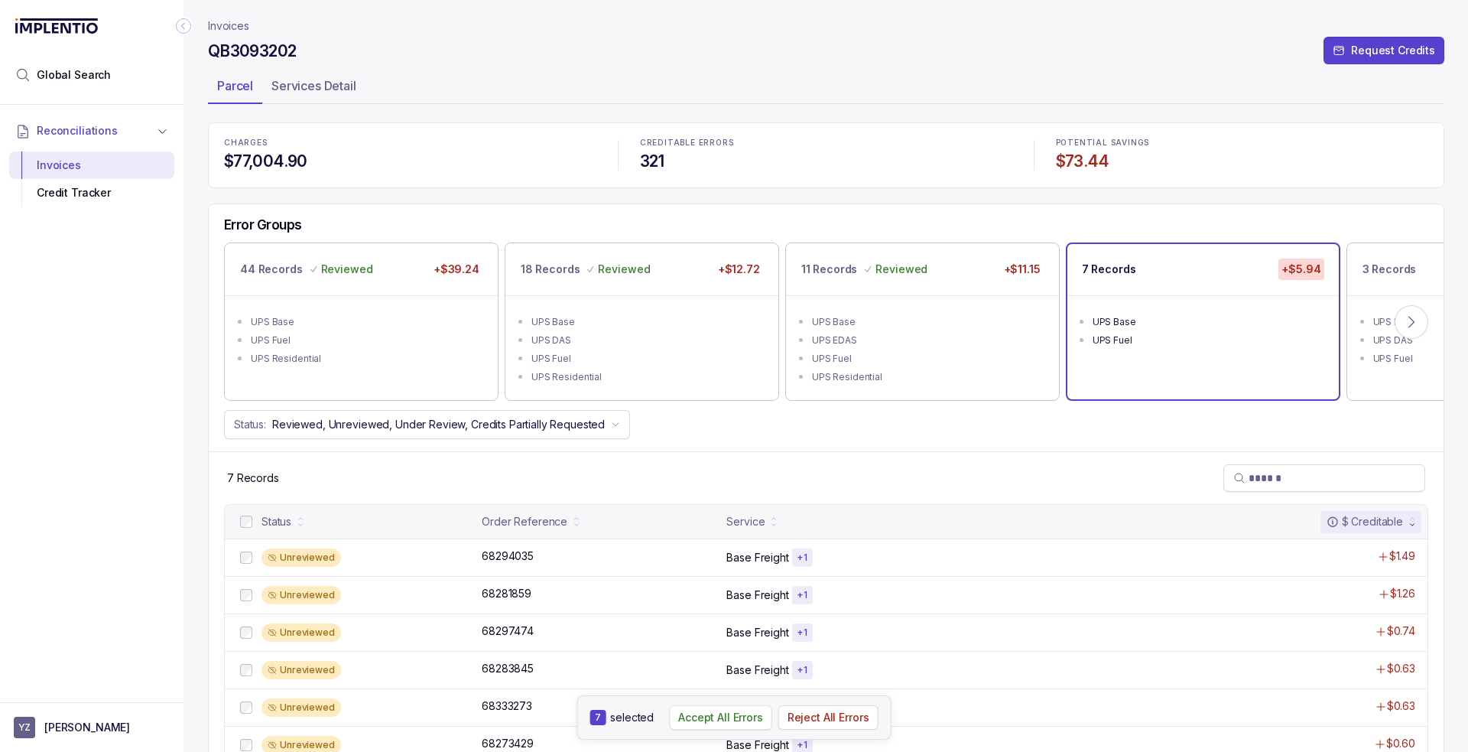
click at [722, 720] on p "Accept All Errors" at bounding box center [720, 717] width 85 height 15
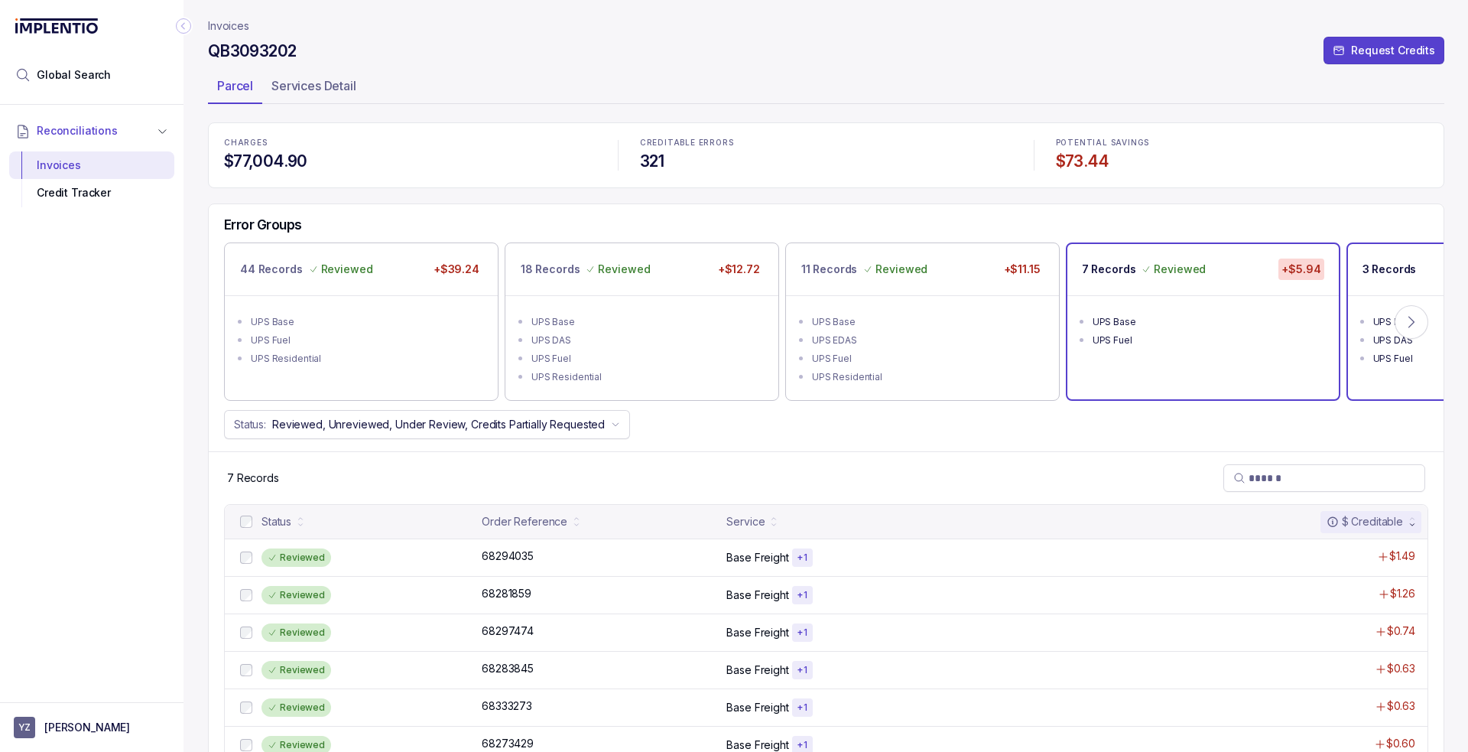
click at [1370, 276] on div "3 Records" at bounding box center [1390, 268] width 54 height 21
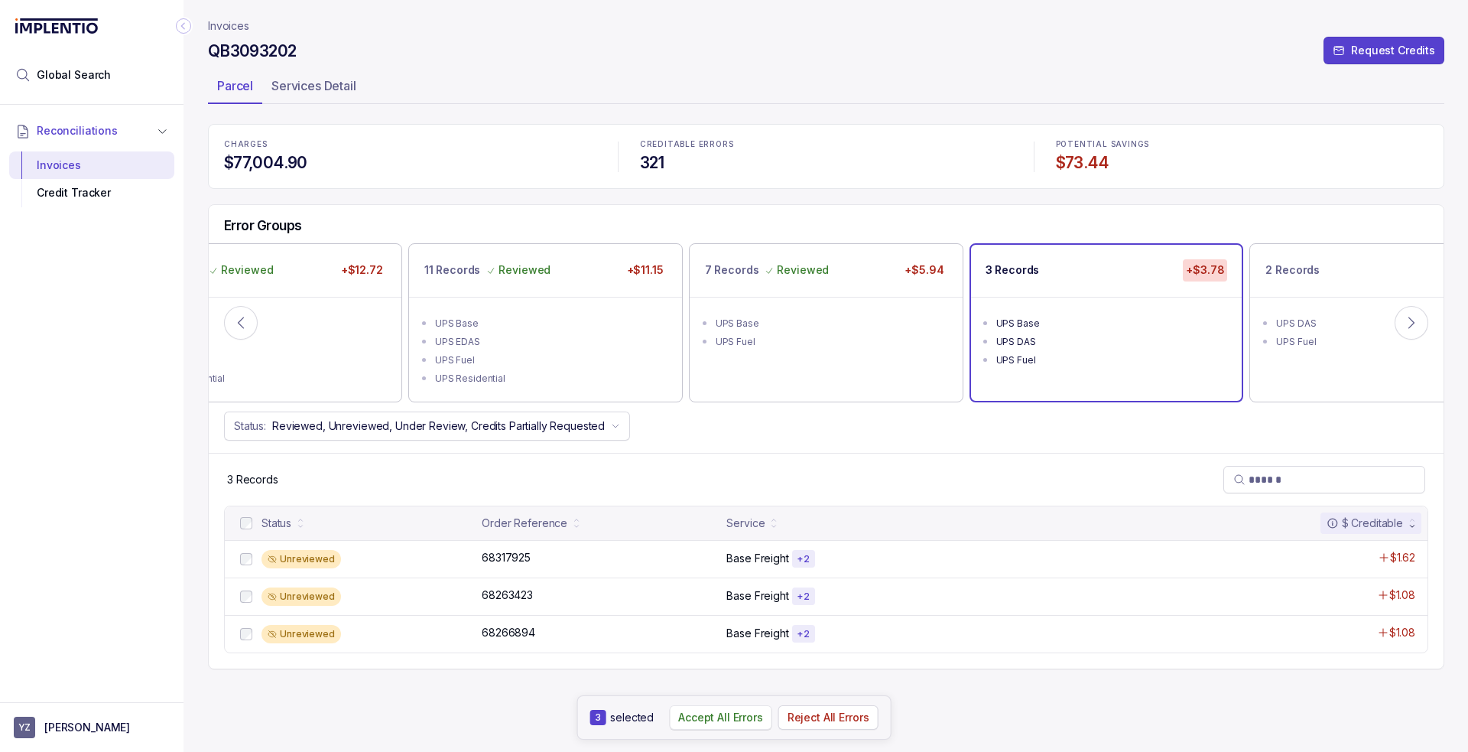
click at [719, 721] on p "Accept All Errors" at bounding box center [720, 717] width 85 height 15
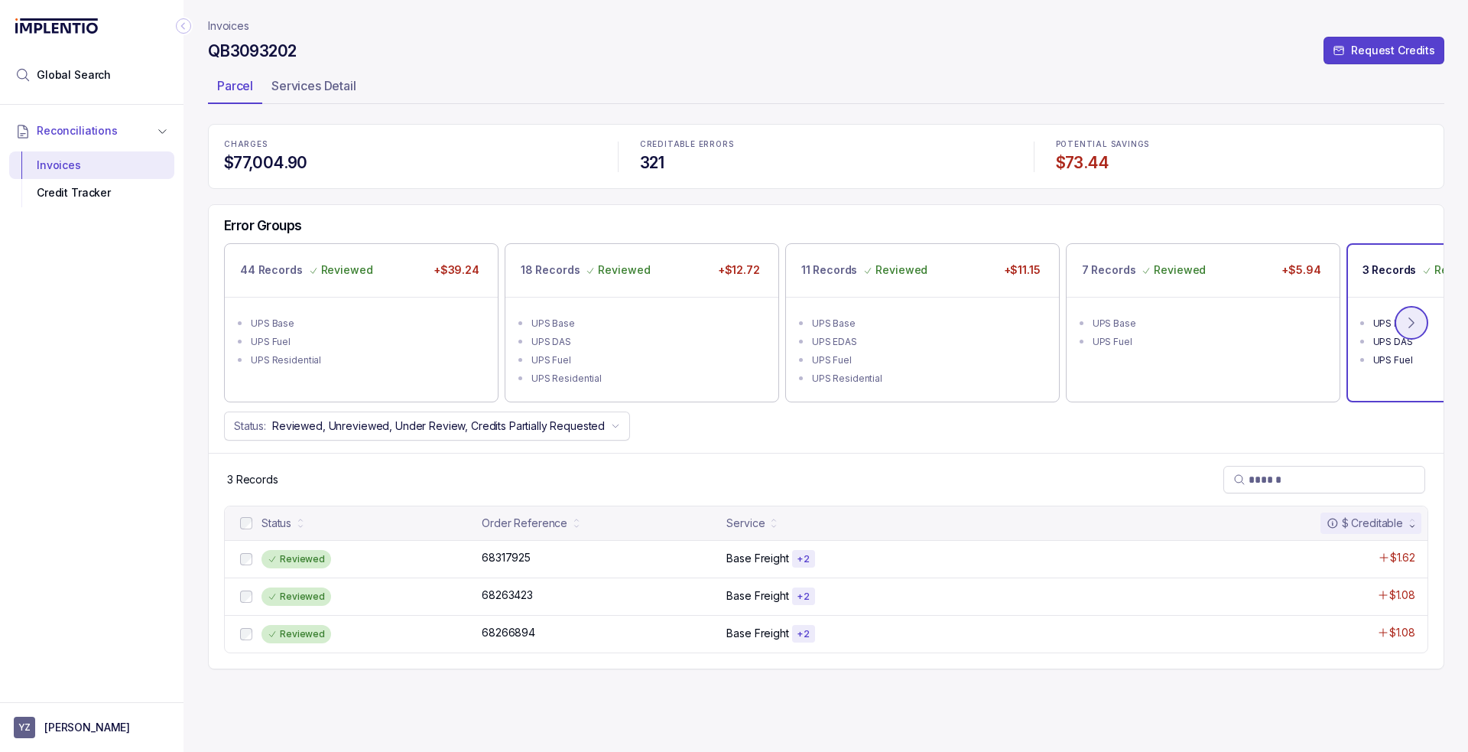
click at [1406, 317] on icon at bounding box center [1411, 322] width 15 height 15
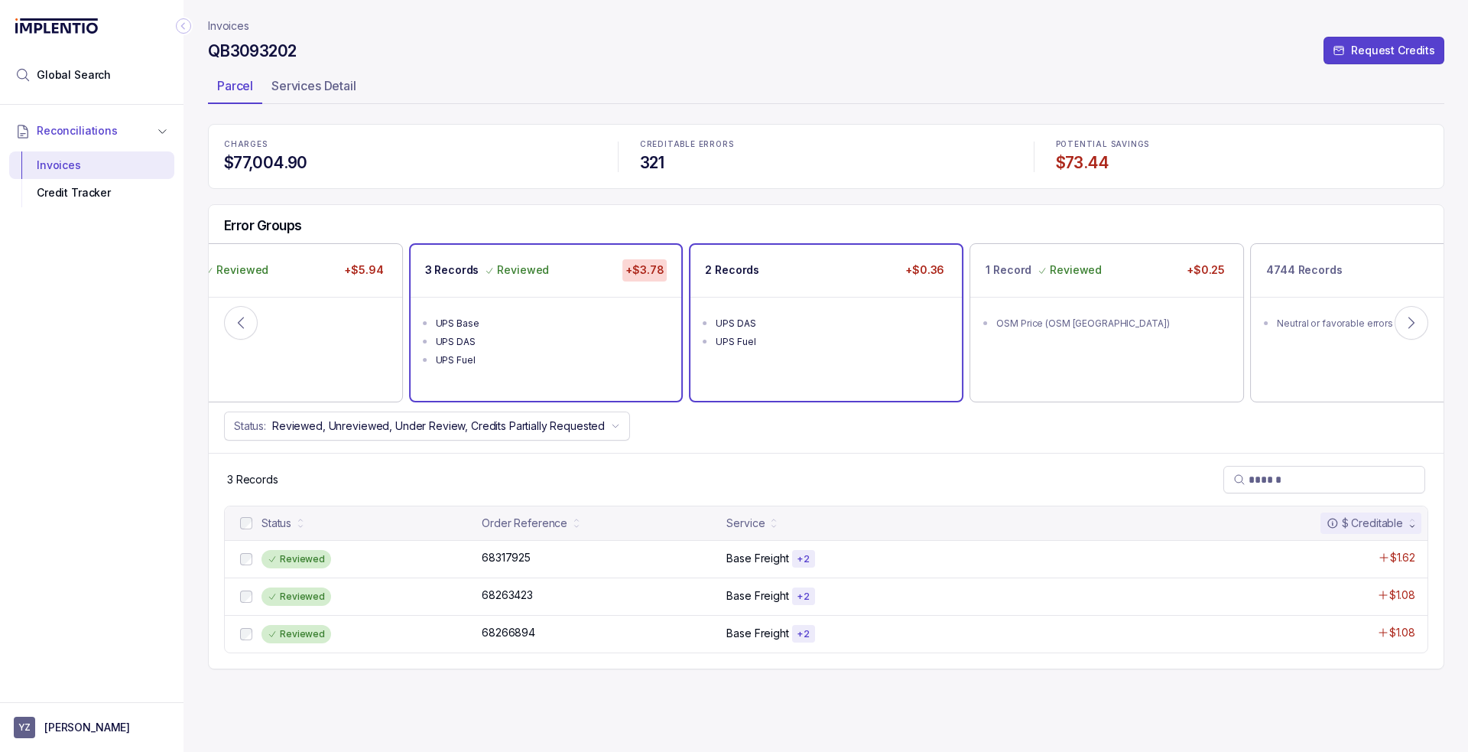
click at [856, 317] on div "UPS DAS" at bounding box center [831, 323] width 230 height 15
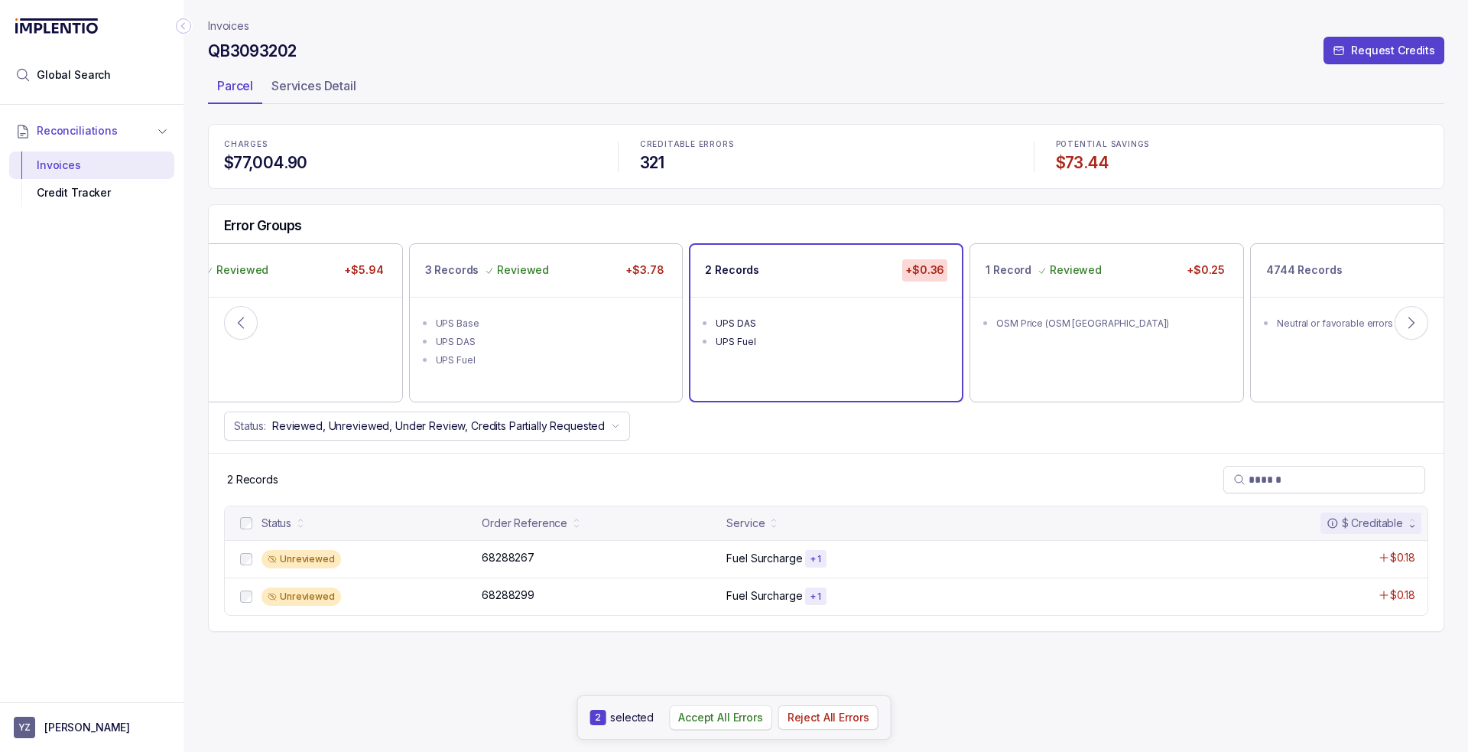
click at [736, 718] on p "Accept All Errors" at bounding box center [720, 717] width 85 height 15
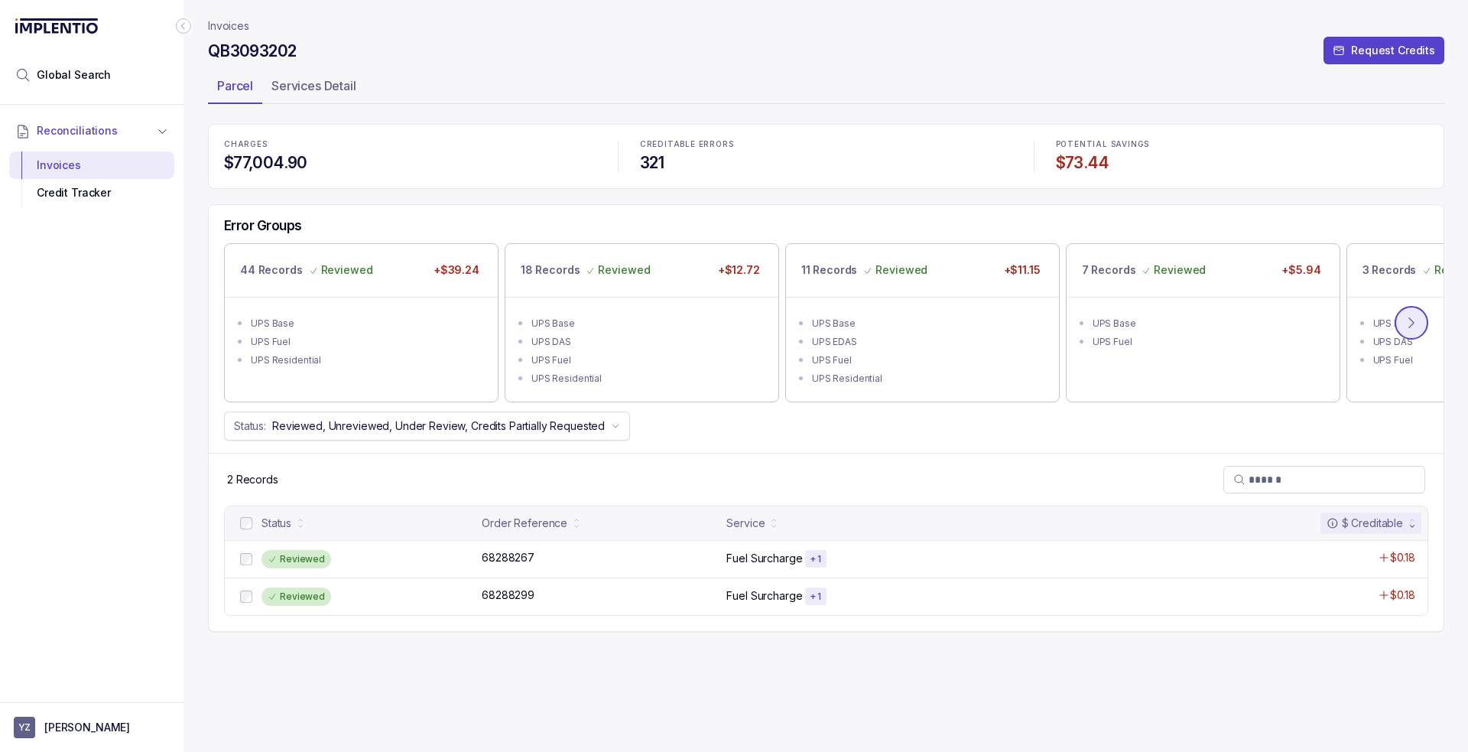
click at [1417, 327] on icon at bounding box center [1411, 322] width 15 height 15
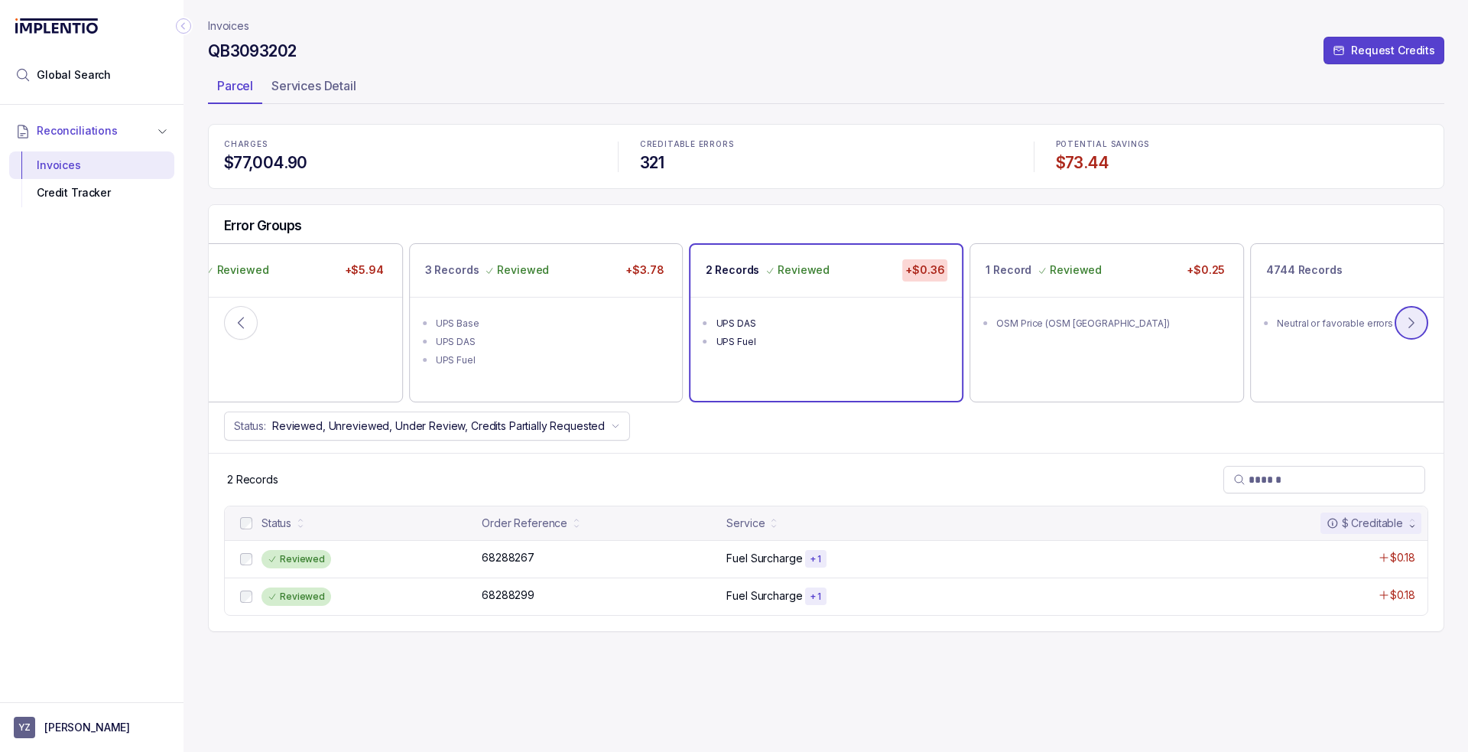
click at [1413, 319] on icon at bounding box center [1411, 322] width 15 height 15
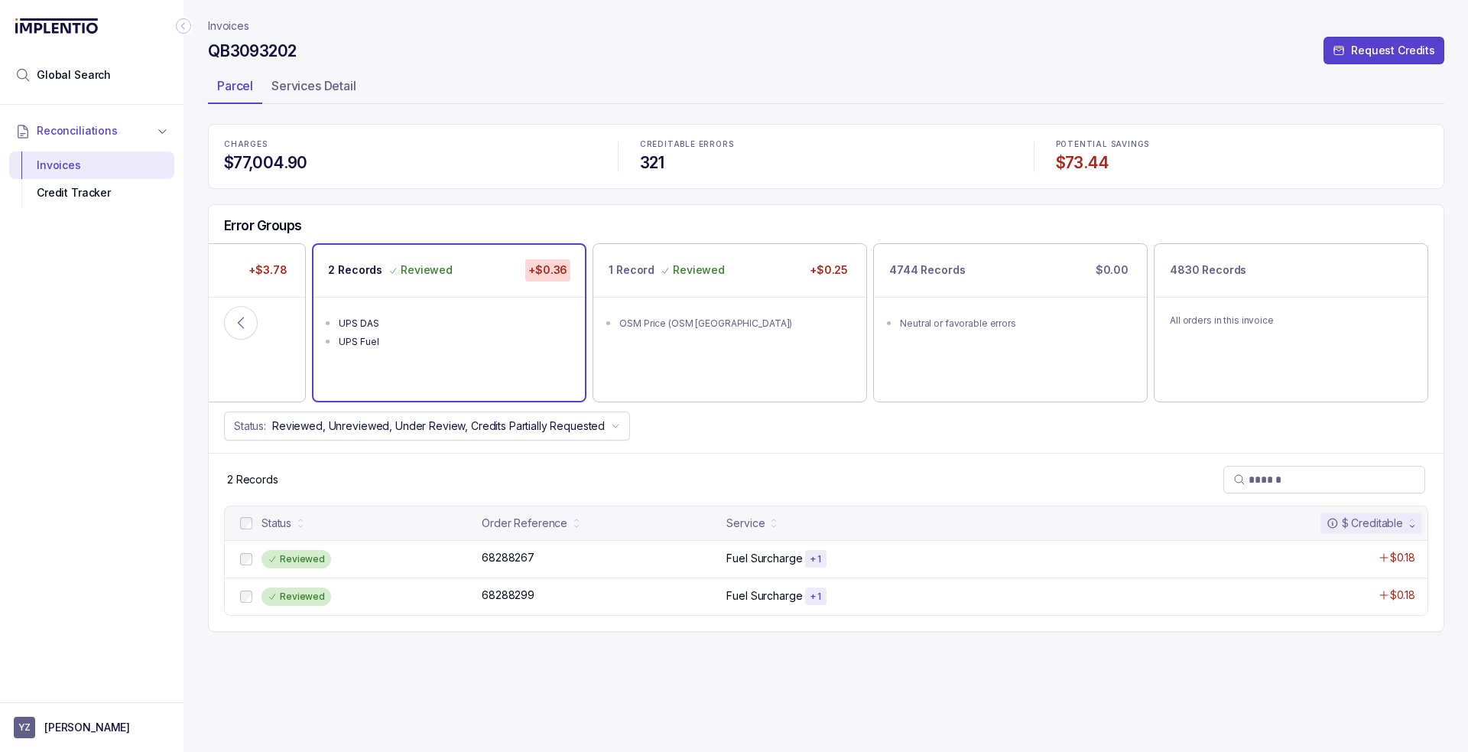
click at [462, 99] on ul "Parcel Services Detail" at bounding box center [826, 88] width 1237 height 31
click at [214, 24] on p "Invoices" at bounding box center [228, 25] width 41 height 15
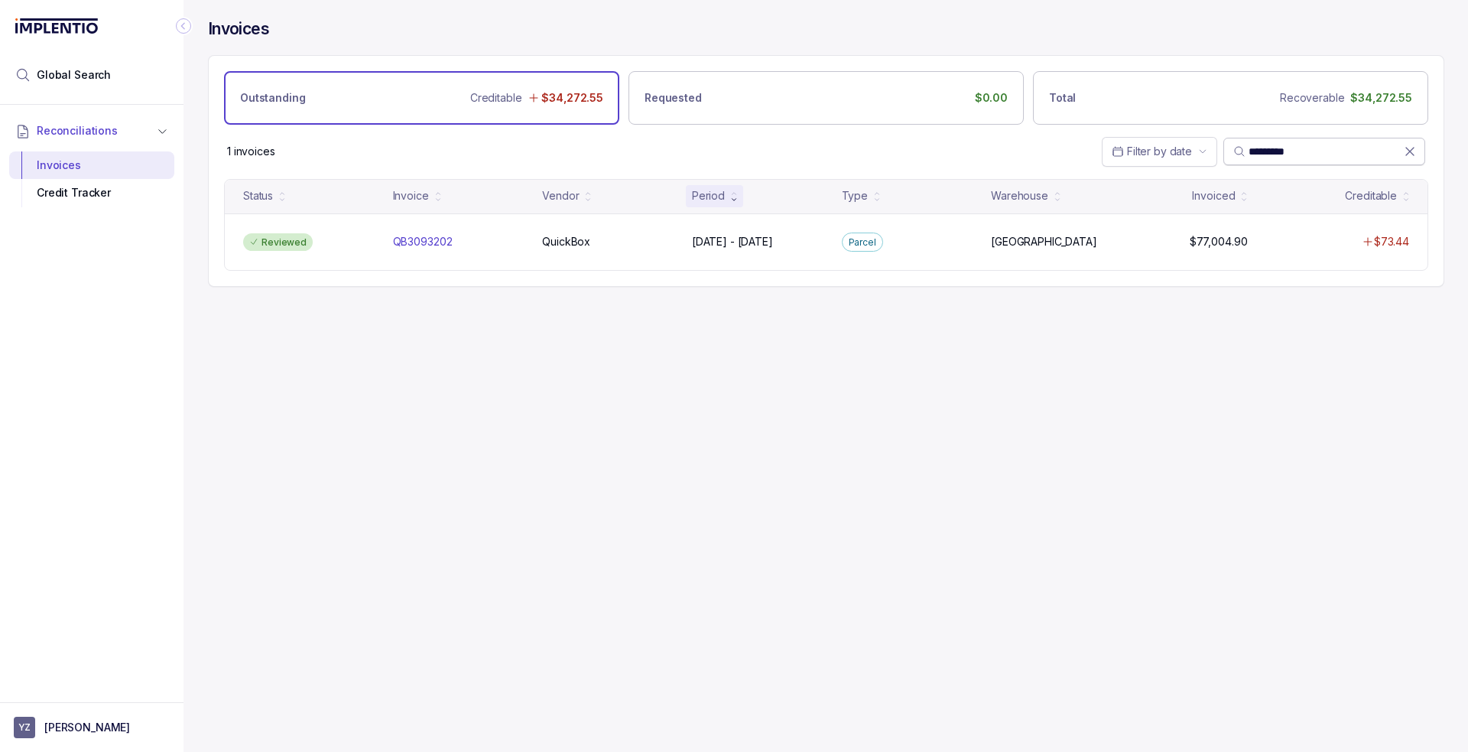
click at [1282, 158] on input "*********" at bounding box center [1326, 151] width 155 height 15
click at [1282, 155] on input "*********" at bounding box center [1326, 151] width 155 height 15
paste input "search"
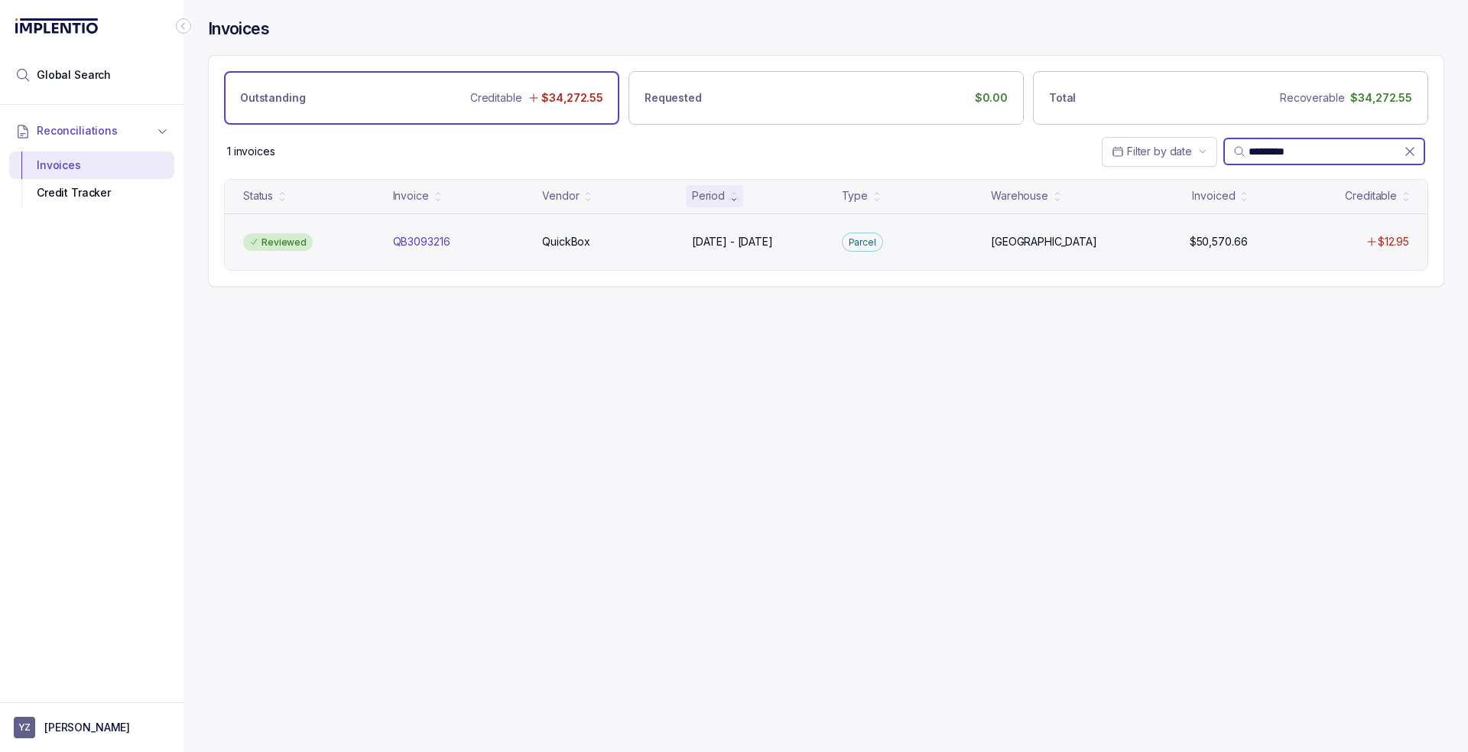
type input "*********"
click at [569, 253] on div "Reviewed QB3093216 QB3093216 QuickBox QuickBox [DATE] - [DATE] [DATE] - [DATE][…" at bounding box center [826, 241] width 1203 height 57
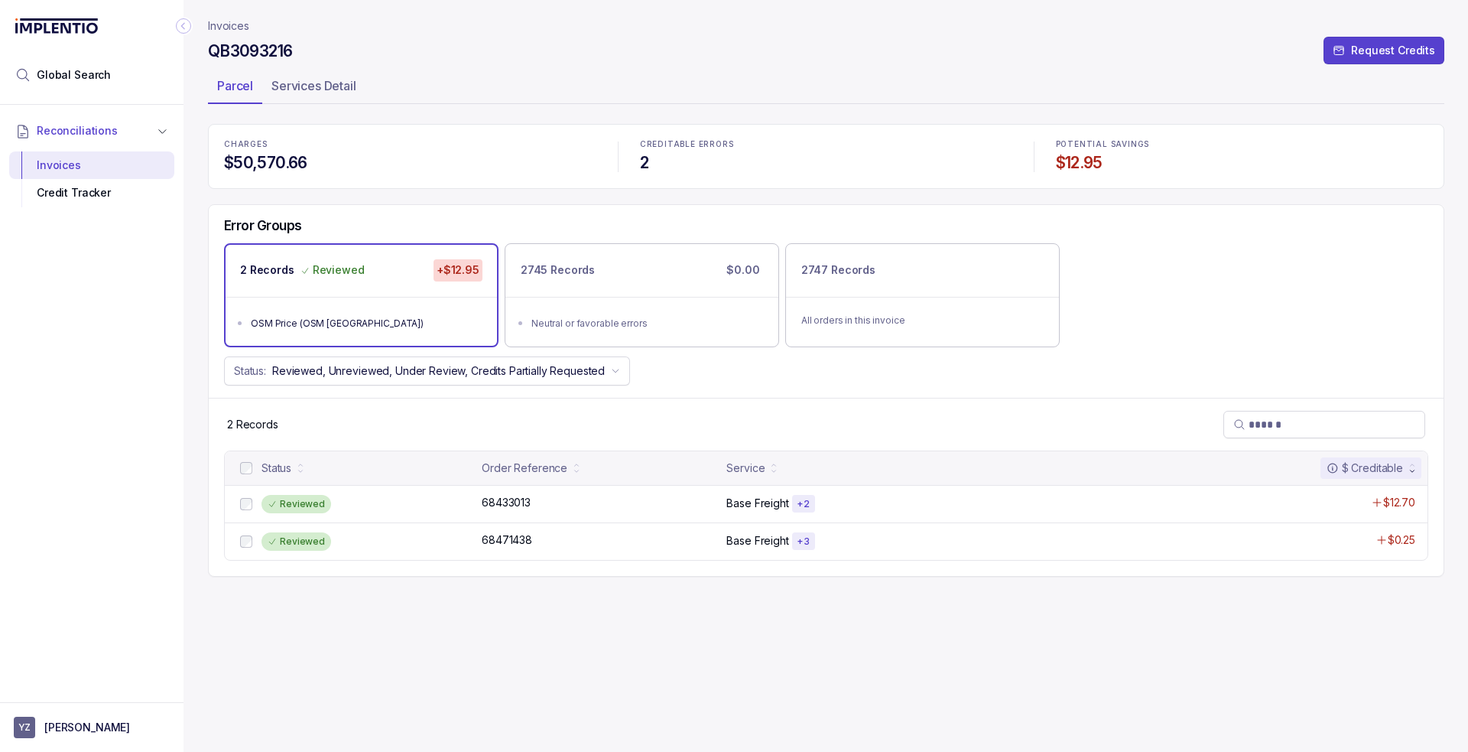
drag, startPoint x: 462, startPoint y: 76, endPoint x: 320, endPoint y: 66, distance: 141.8
click at [461, 75] on ul "Parcel Services Detail" at bounding box center [826, 88] width 1237 height 31
click at [233, 29] on p "Invoices" at bounding box center [228, 25] width 41 height 15
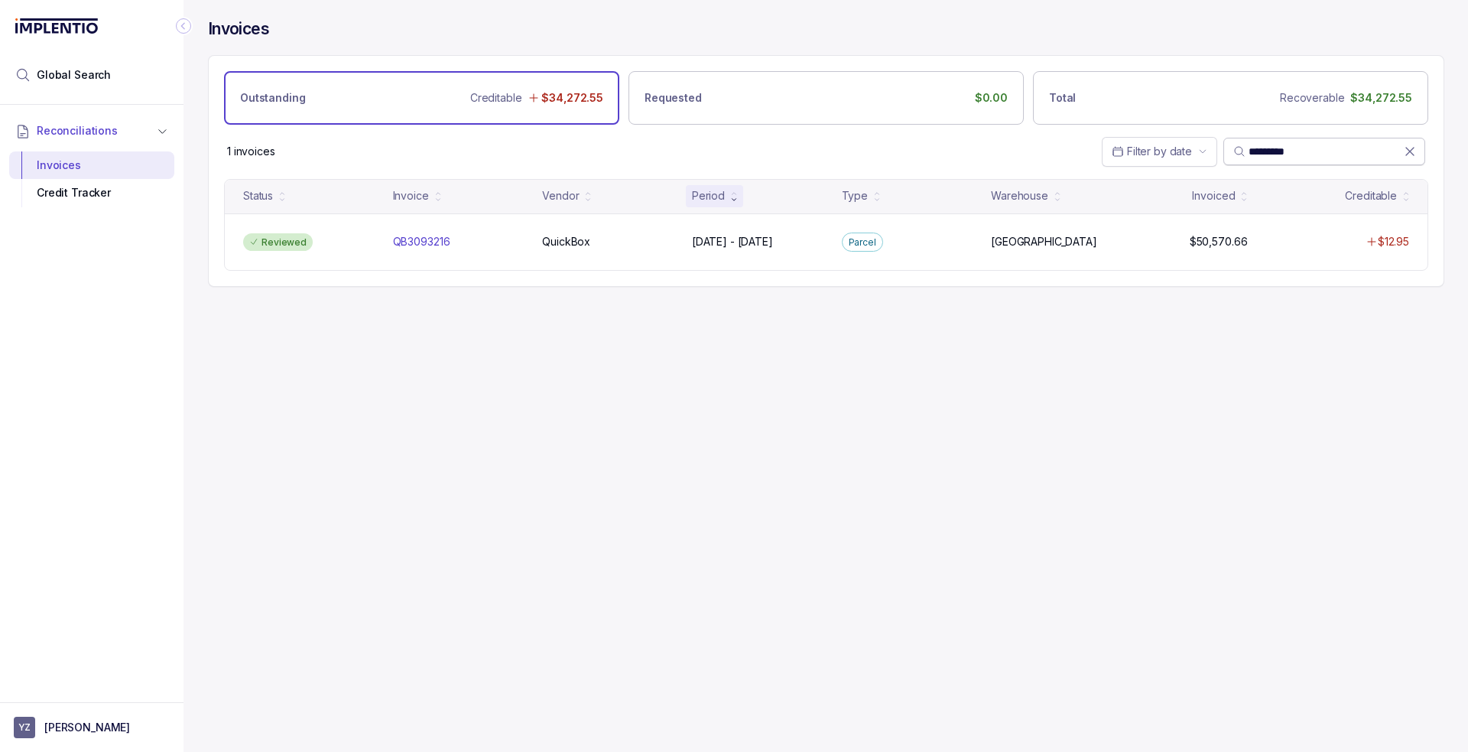
click at [1285, 147] on input "*********" at bounding box center [1326, 151] width 155 height 15
click at [1285, 146] on input "*********" at bounding box center [1326, 151] width 155 height 15
paste input "search"
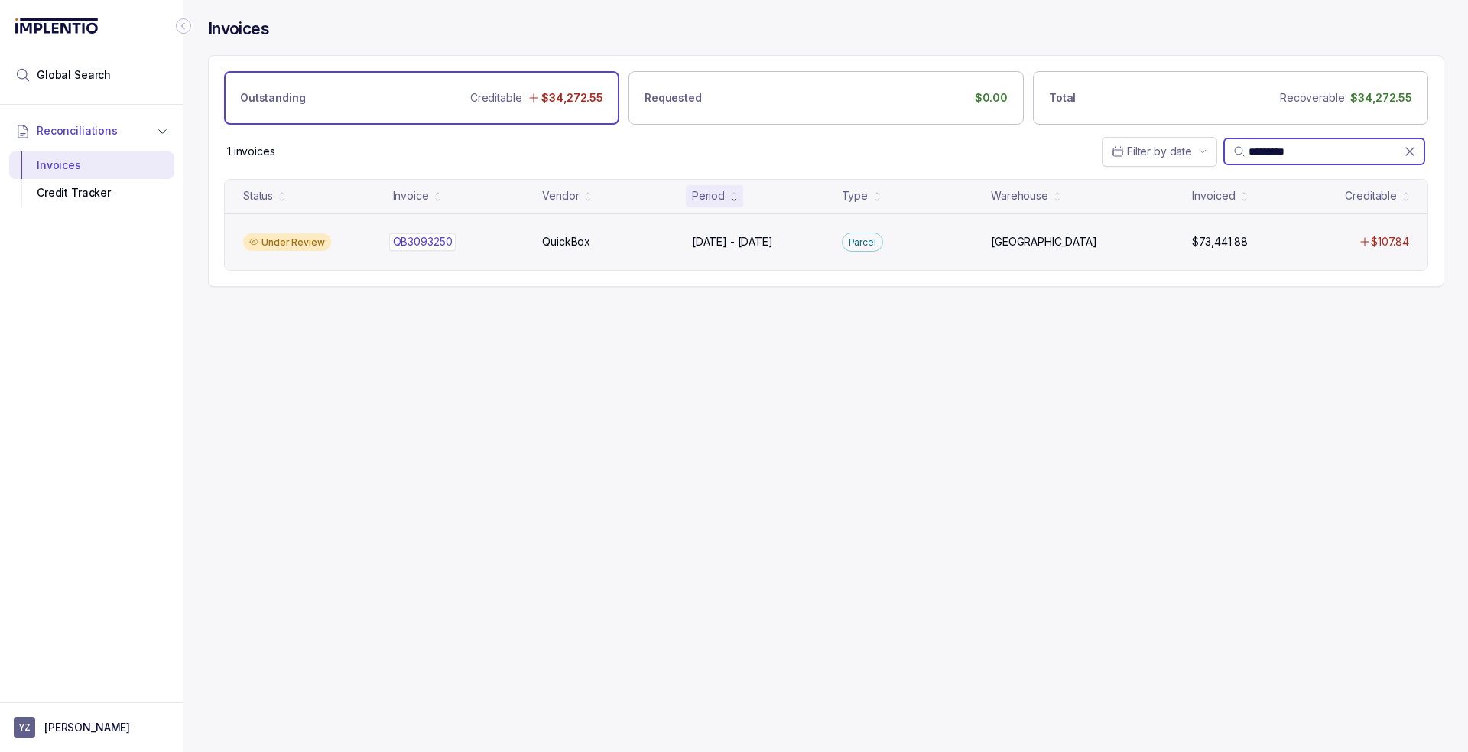
type input "*********"
click at [396, 241] on p "QB3093250" at bounding box center [423, 241] width 60 height 15
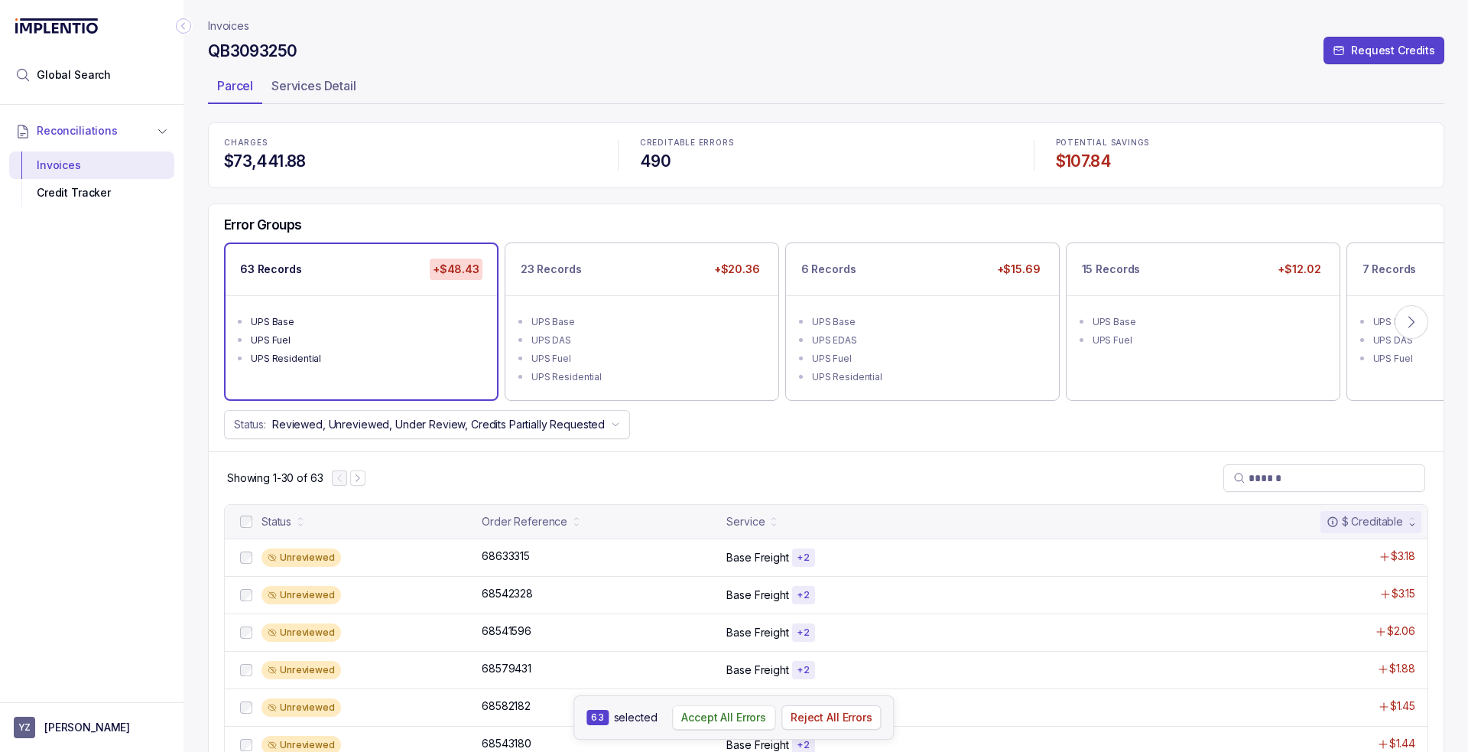
click at [733, 725] on p "Accept All Errors" at bounding box center [723, 717] width 85 height 15
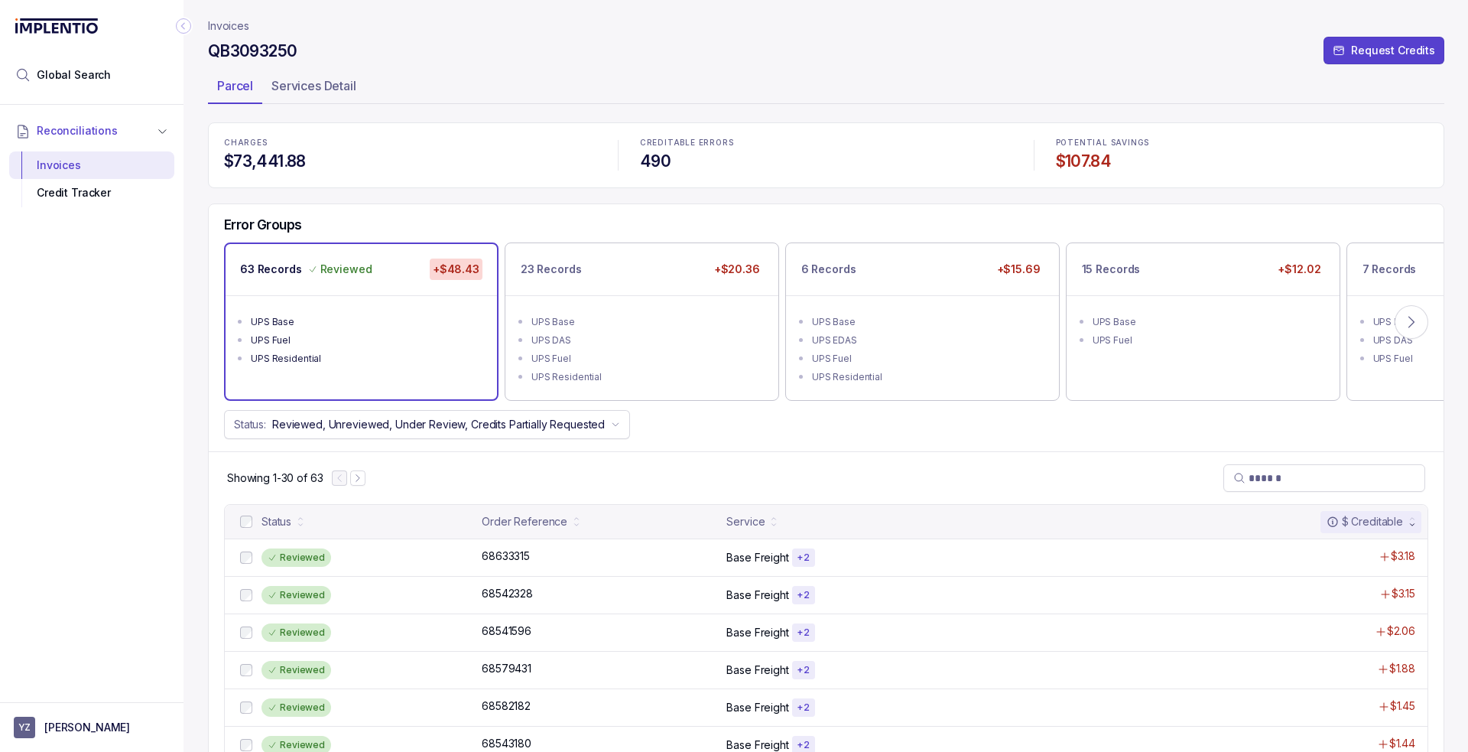
click at [655, 295] on ul "UPS Base UPS DAS UPS Fuel UPS Residential" at bounding box center [641, 347] width 273 height 105
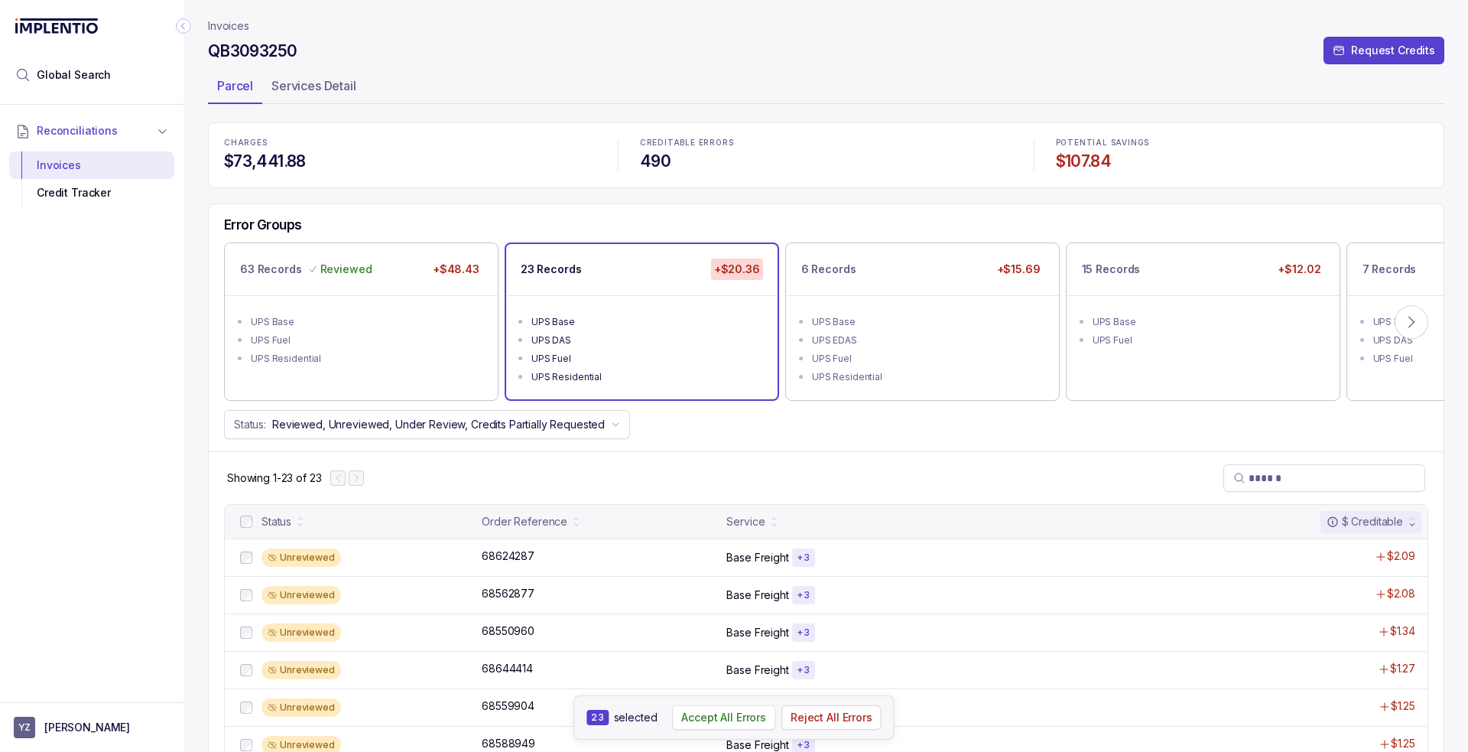
click at [710, 718] on p "Accept All Errors" at bounding box center [723, 717] width 85 height 15
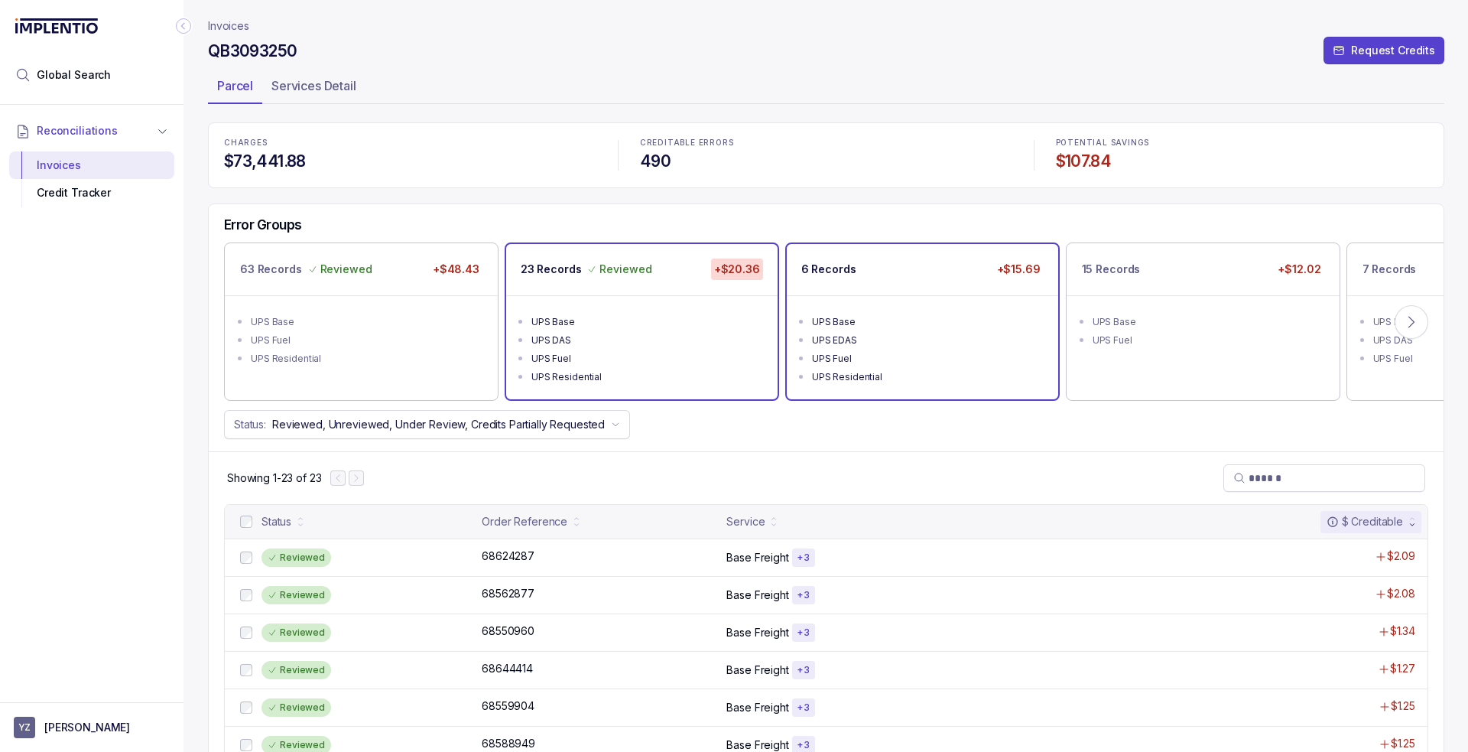
drag, startPoint x: 948, startPoint y: 304, endPoint x: 910, endPoint y: 317, distance: 40.1
click at [949, 304] on ul "UPS Base UPS EDAS UPS Fuel UPS Residential" at bounding box center [922, 347] width 271 height 104
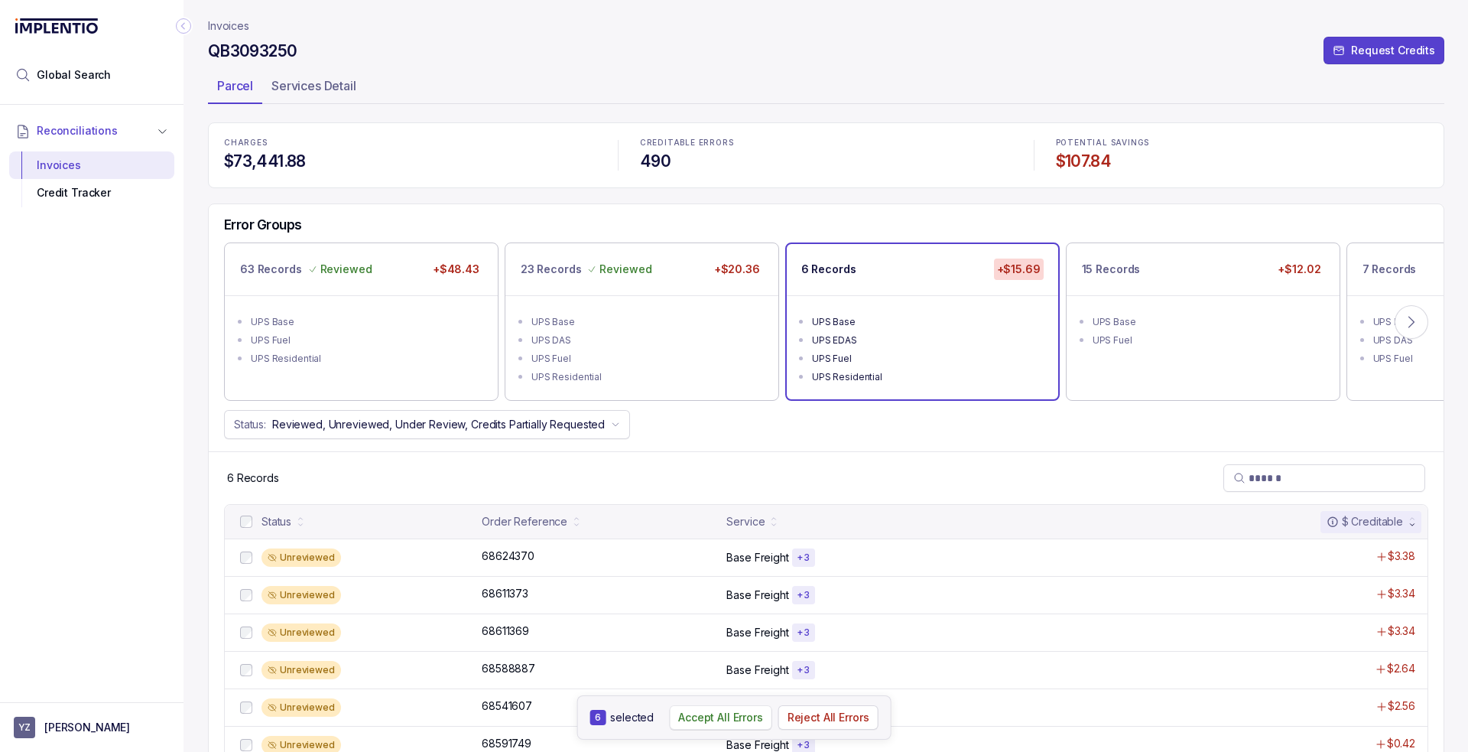
click at [713, 720] on p "Accept All Errors" at bounding box center [720, 717] width 85 height 15
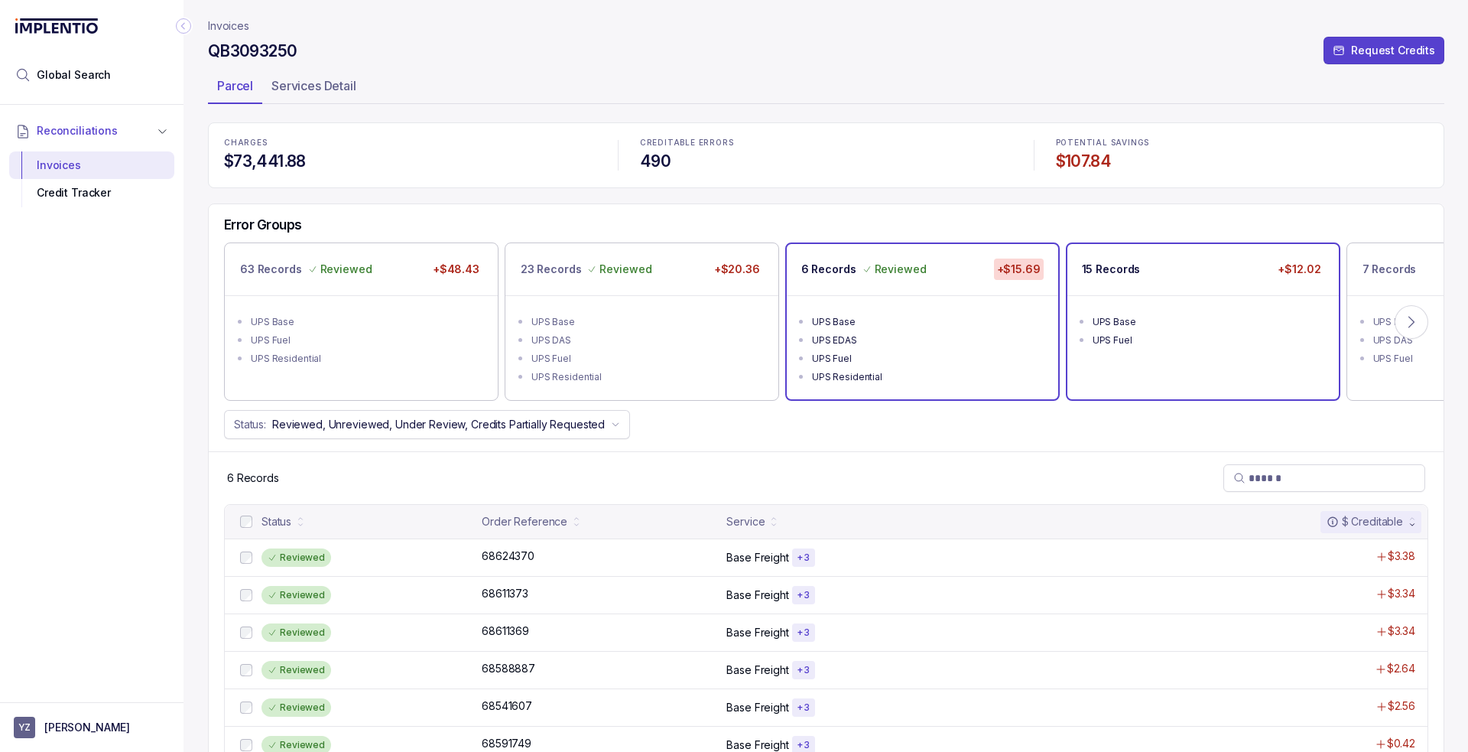
click at [1202, 321] on div "UPS Base" at bounding box center [1208, 321] width 230 height 15
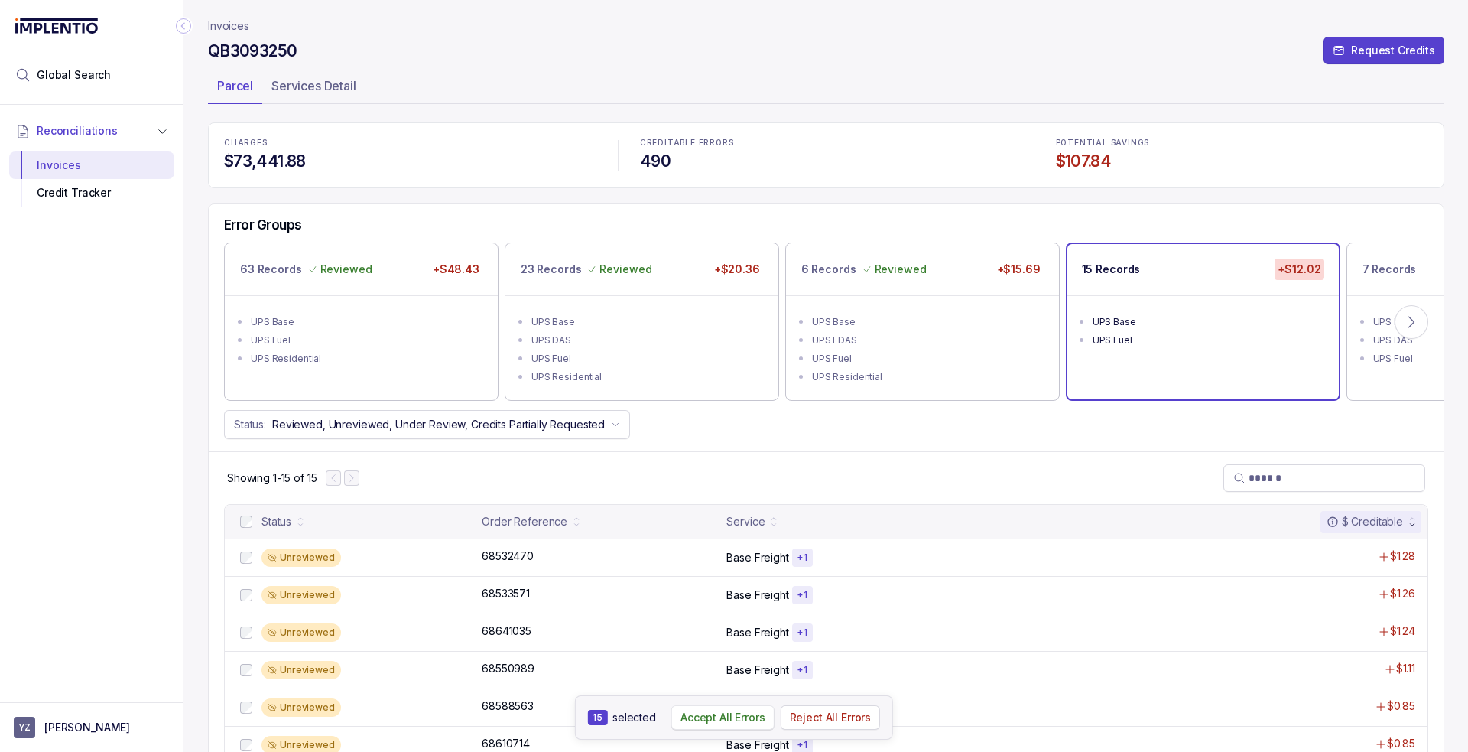
click at [717, 721] on p "Accept All Errors" at bounding box center [723, 717] width 85 height 15
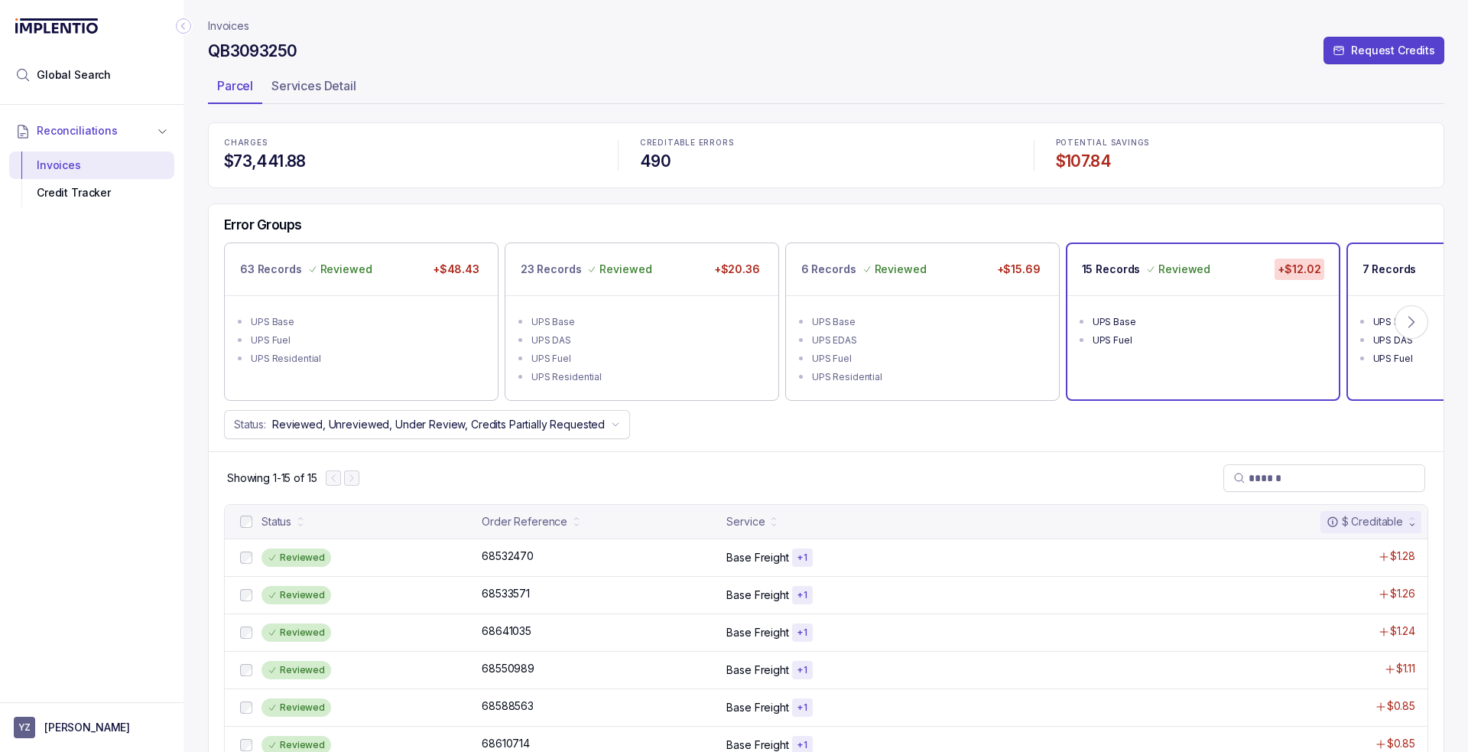
click at [1383, 284] on div "7 Records +$7.15" at bounding box center [1483, 269] width 271 height 51
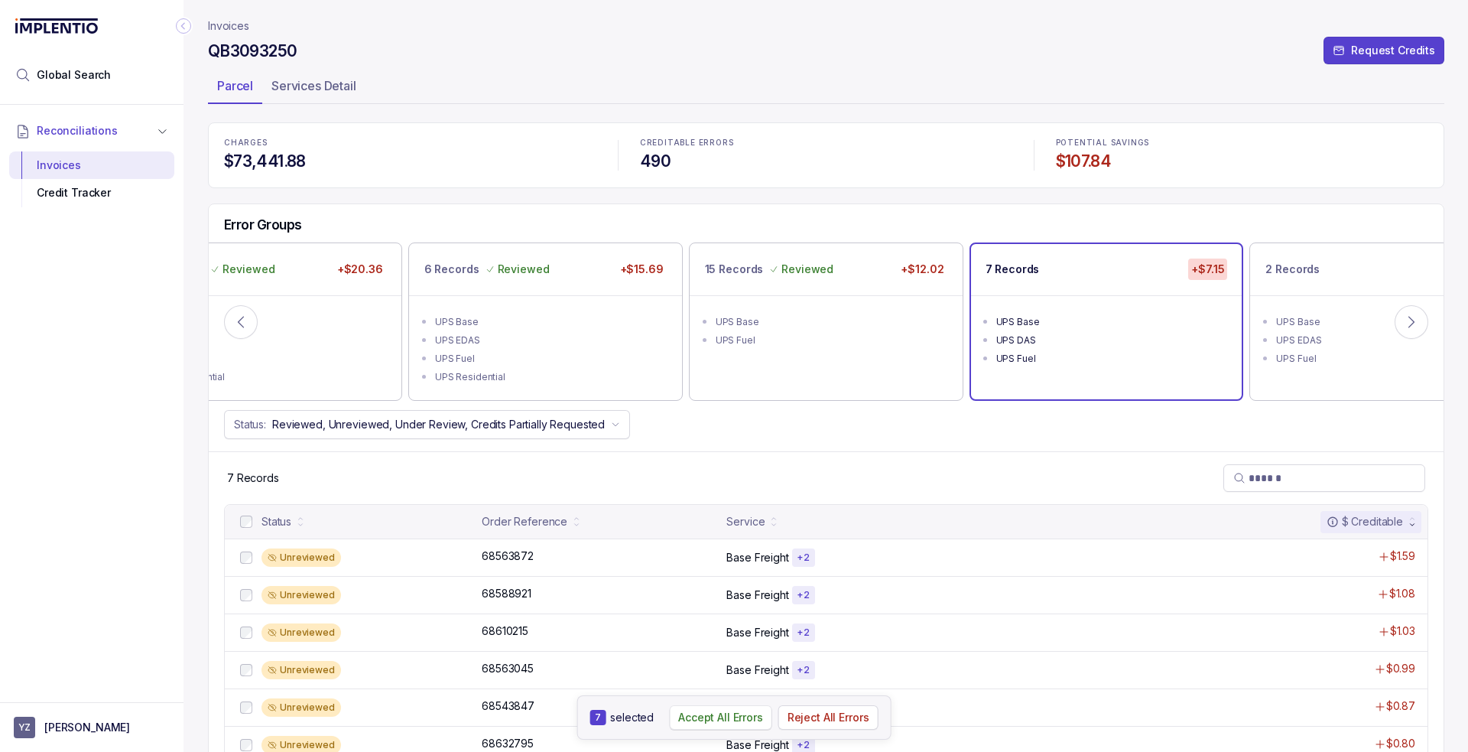
click at [749, 715] on p "Accept All Errors" at bounding box center [720, 717] width 85 height 15
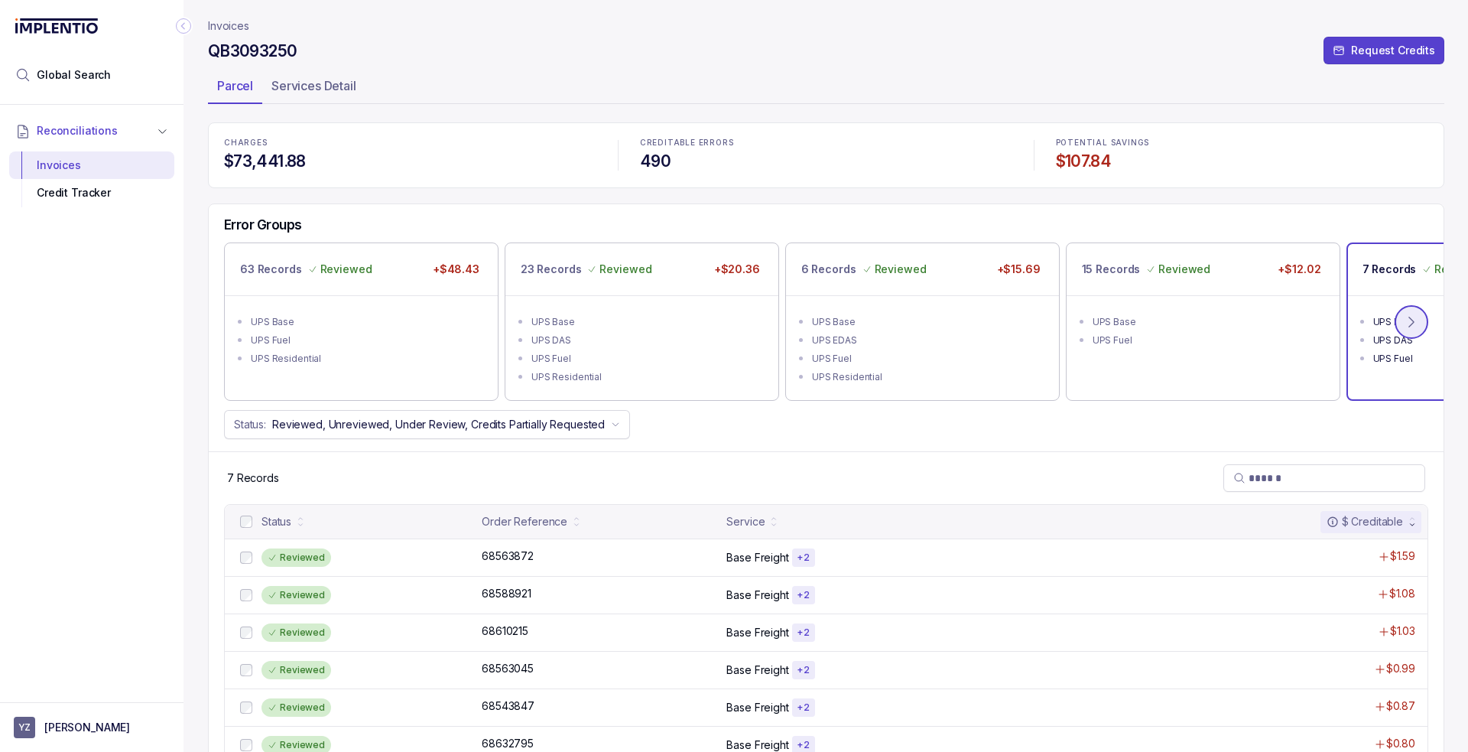
click at [1421, 327] on button at bounding box center [1412, 322] width 34 height 34
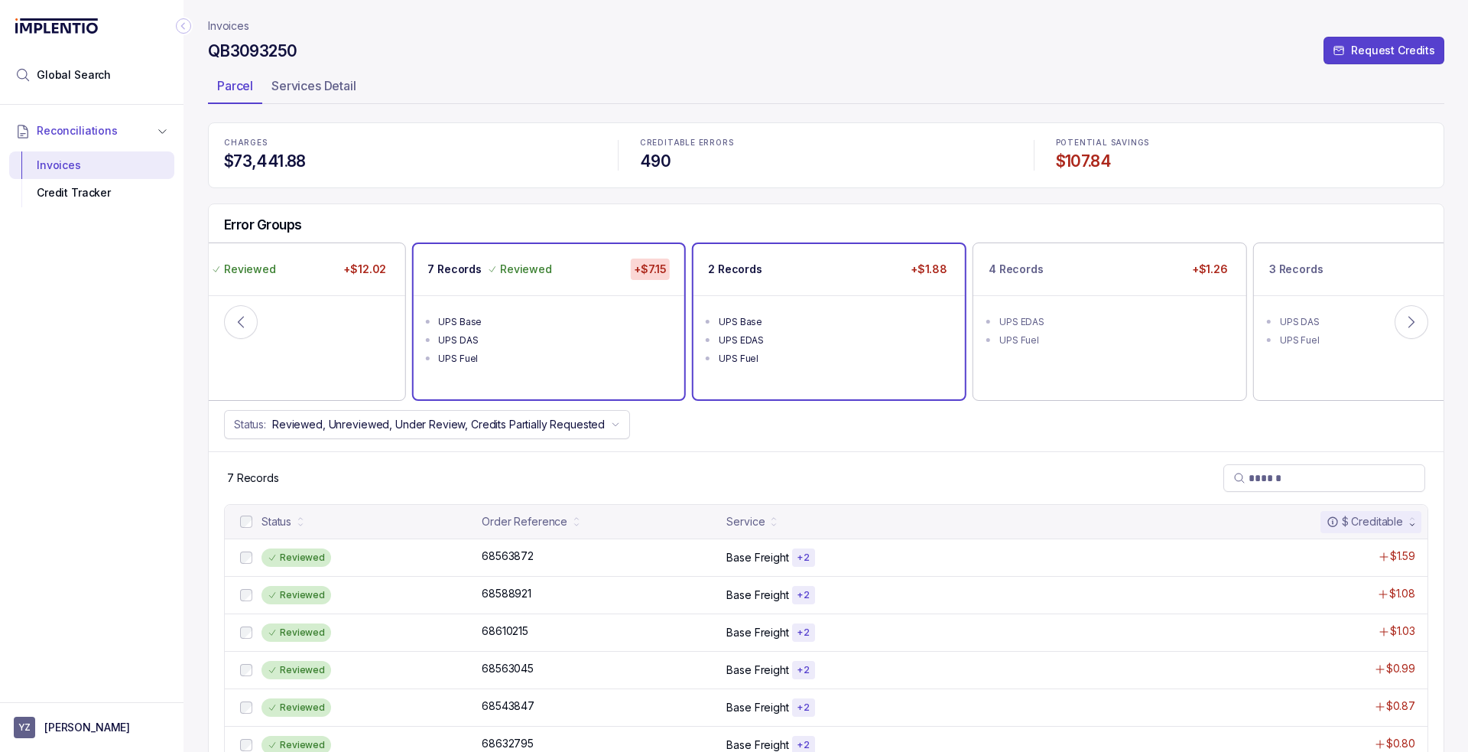
click at [853, 336] on div "UPS EDAS" at bounding box center [834, 340] width 230 height 15
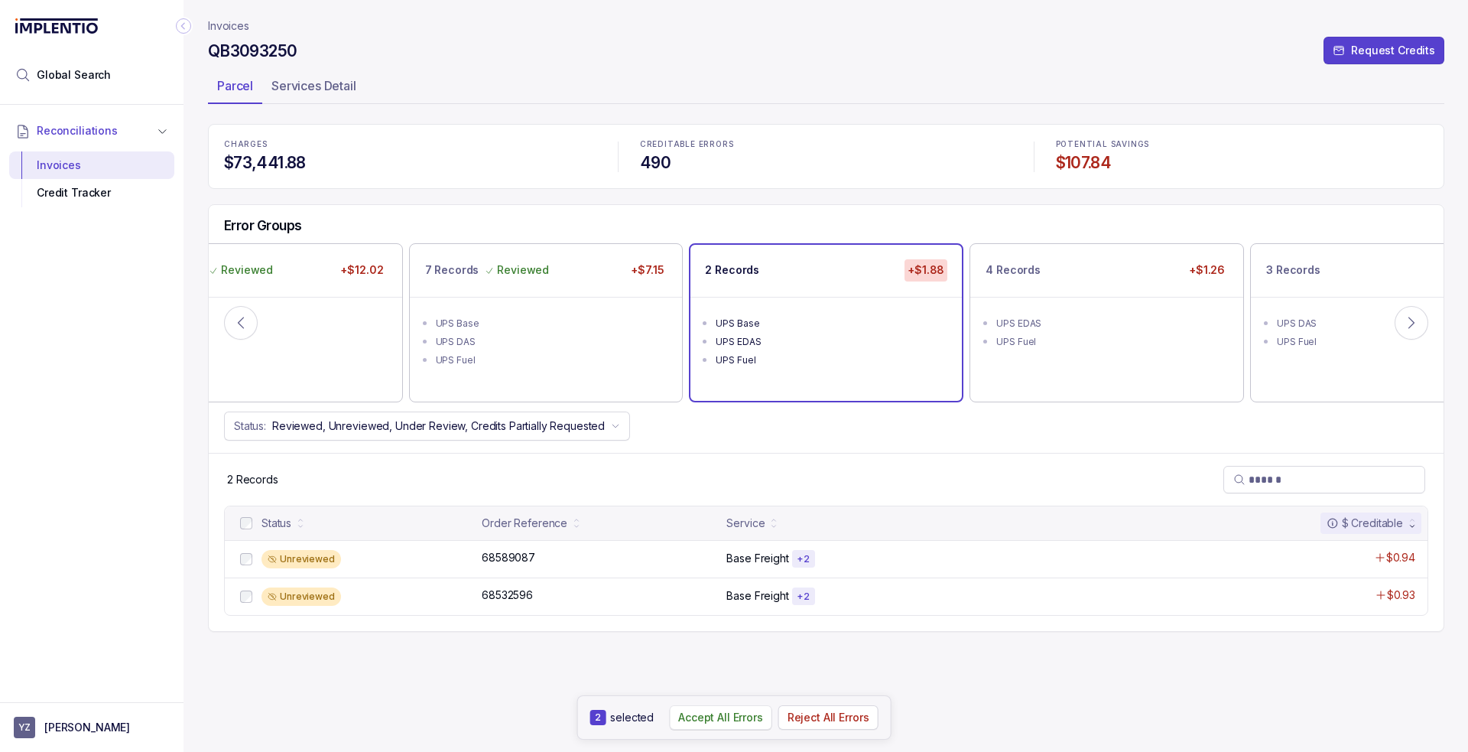
click at [712, 718] on p "Accept All Errors" at bounding box center [720, 717] width 85 height 15
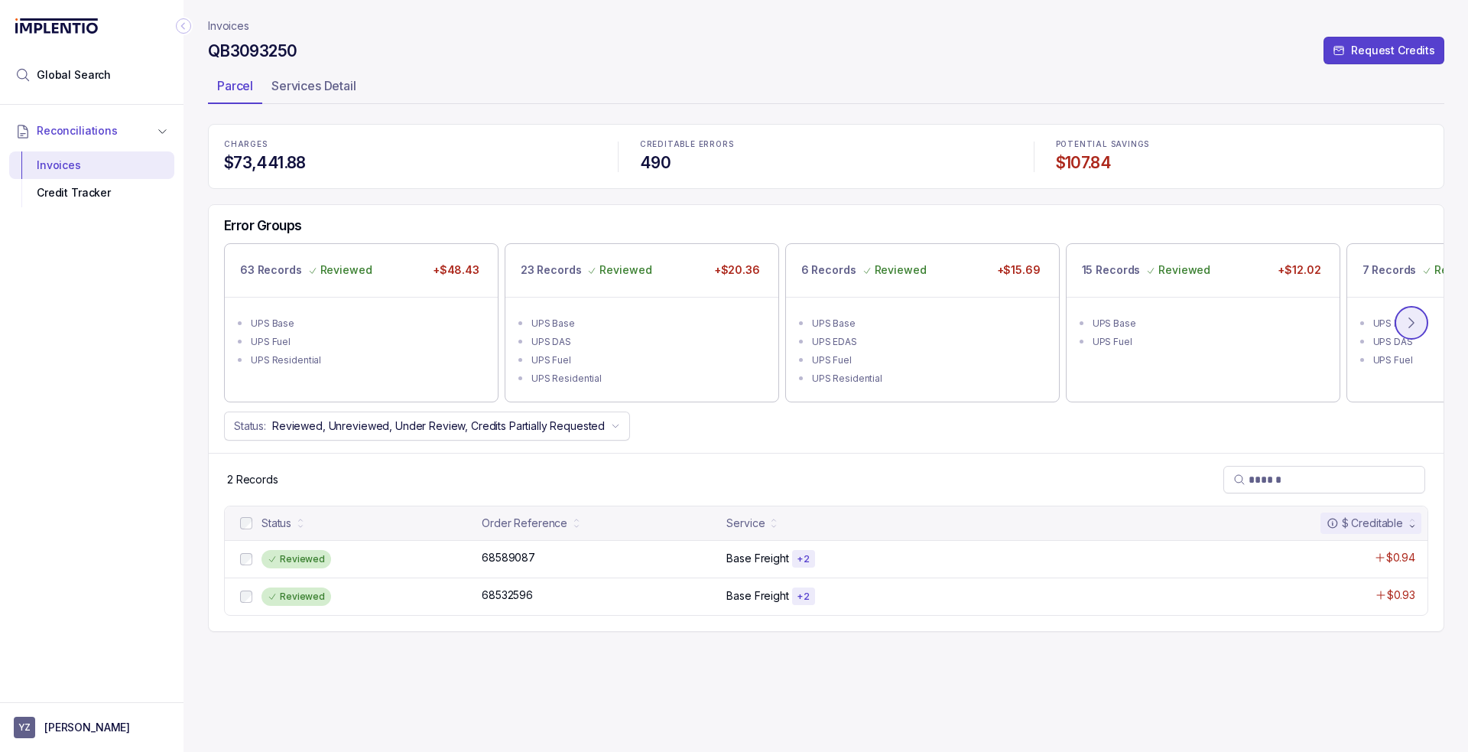
click at [1422, 322] on button at bounding box center [1412, 323] width 34 height 34
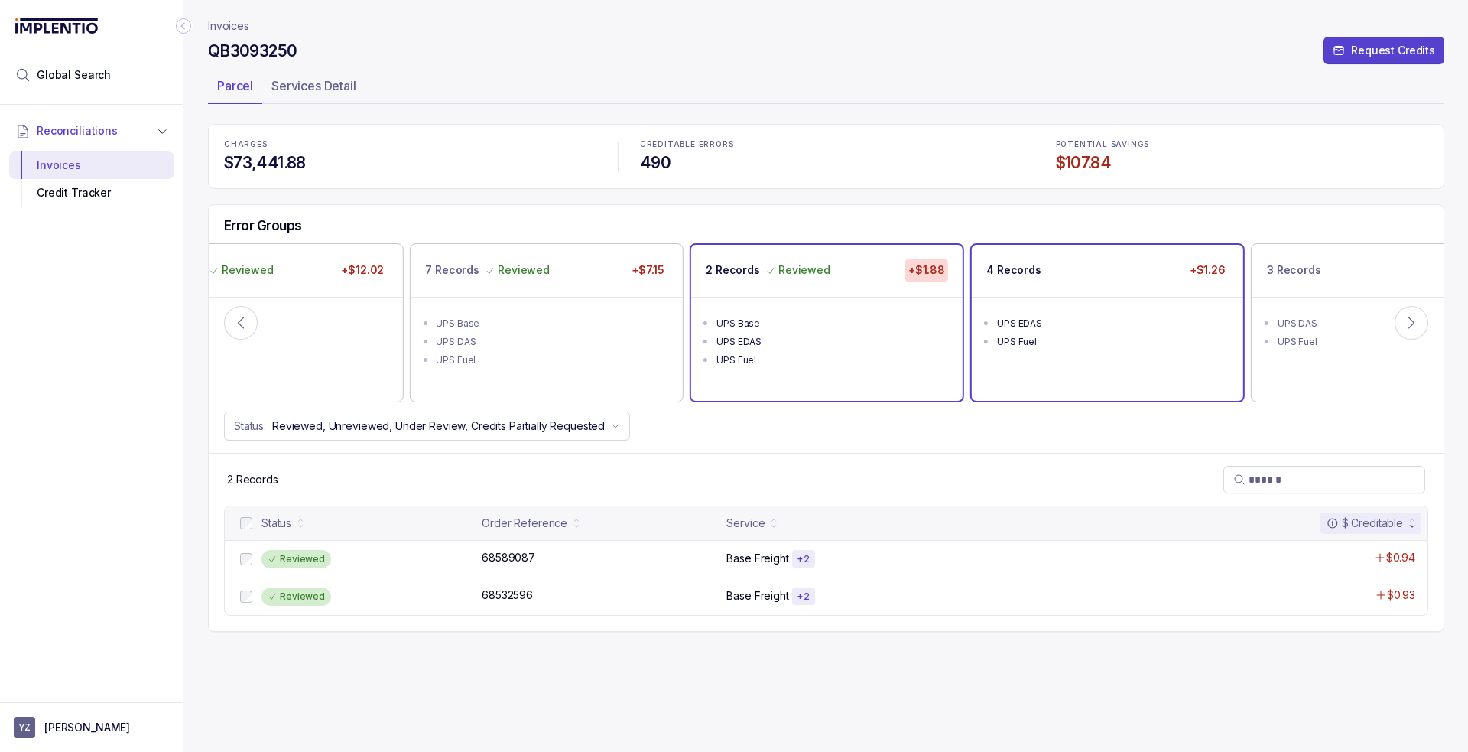
click at [1175, 321] on div "UPS EDAS" at bounding box center [1112, 323] width 230 height 15
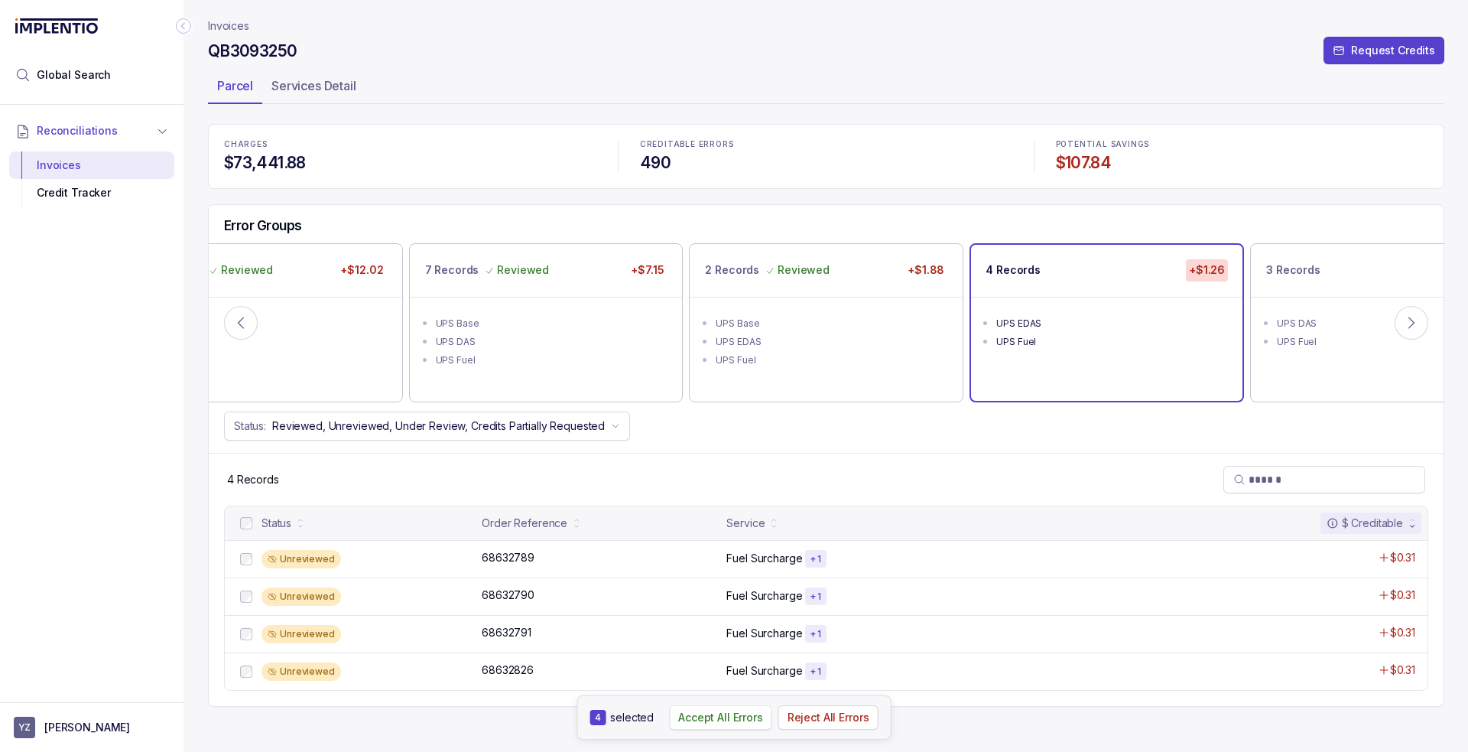
click at [695, 716] on p "Accept All Errors" at bounding box center [720, 717] width 85 height 15
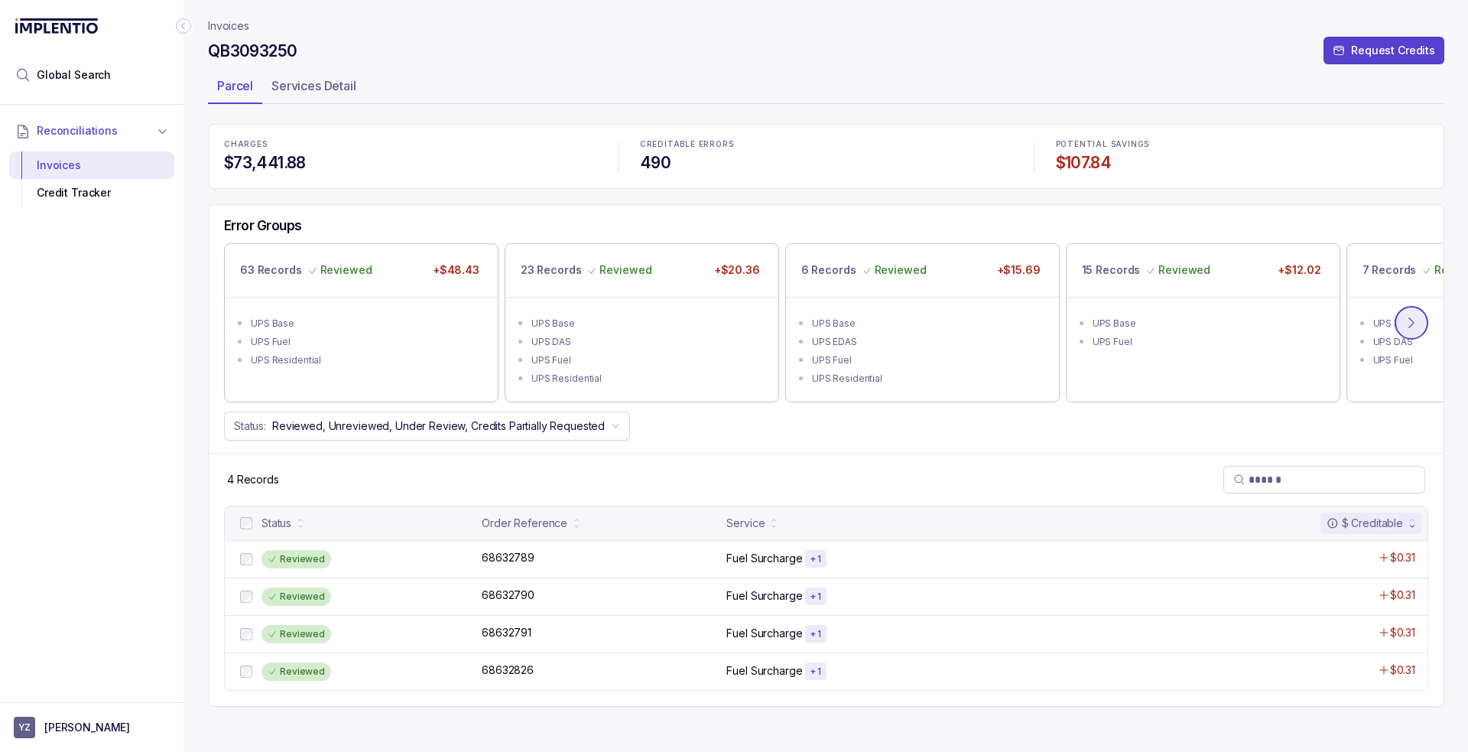
click at [1415, 327] on icon at bounding box center [1411, 322] width 15 height 15
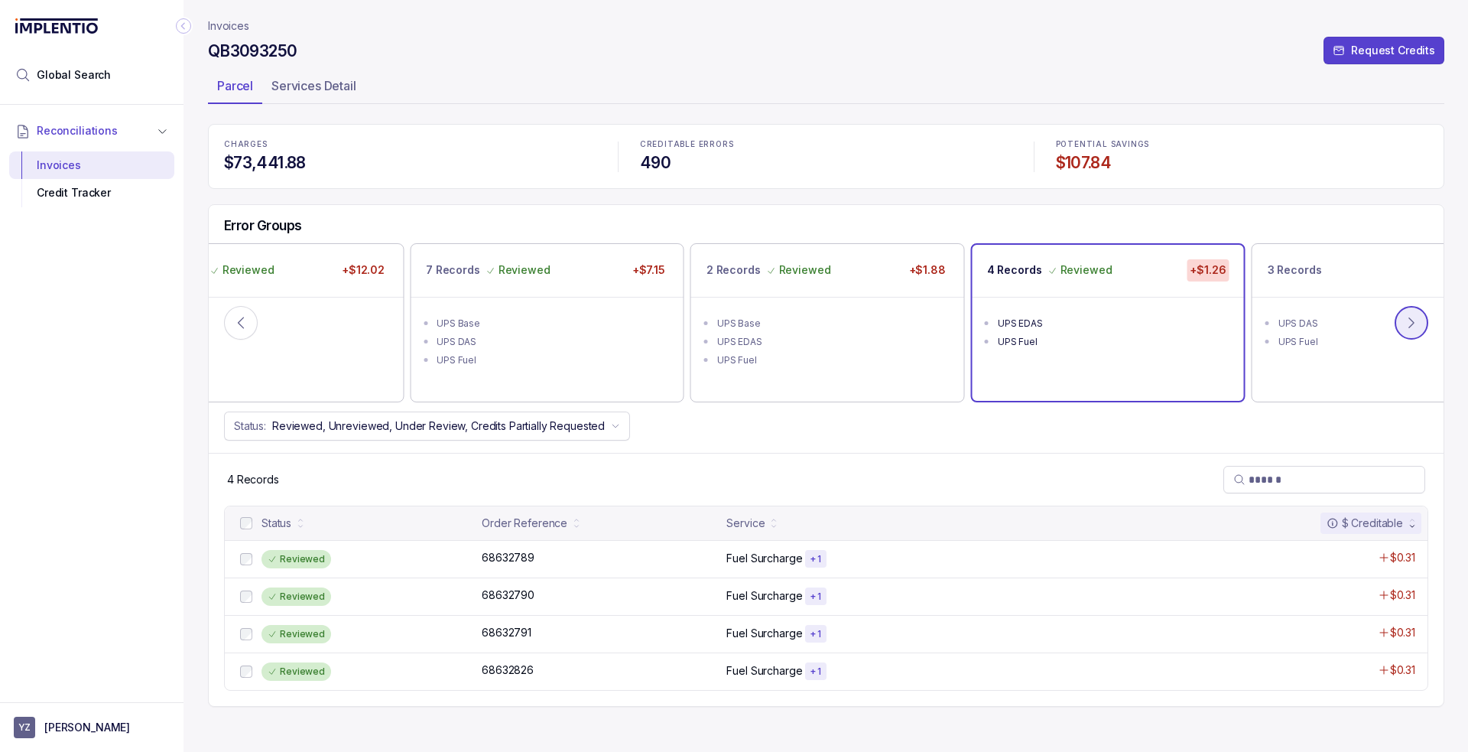
click at [1415, 327] on icon at bounding box center [1411, 322] width 15 height 15
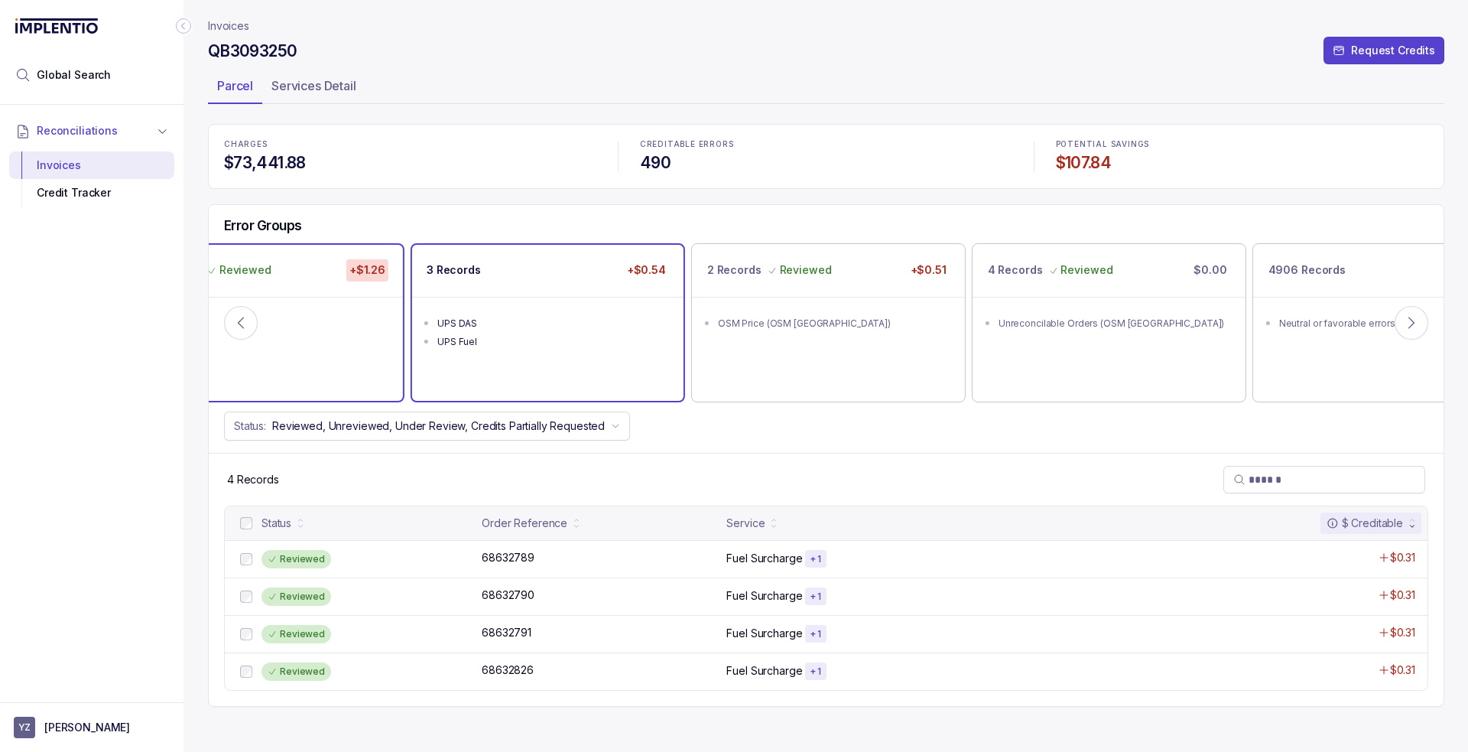
click at [636, 321] on div "UPS DAS" at bounding box center [552, 323] width 230 height 15
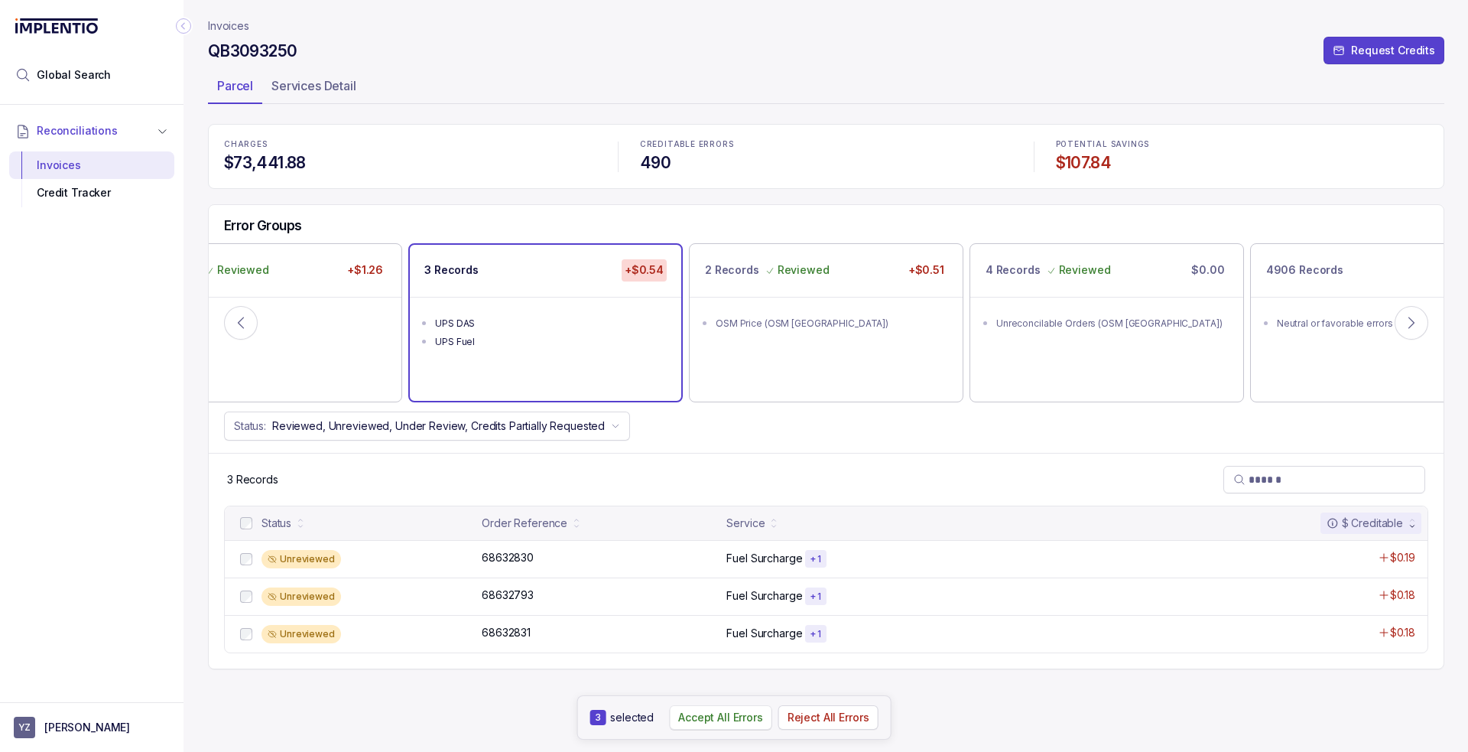
click at [718, 721] on p "Accept All Errors" at bounding box center [720, 717] width 85 height 15
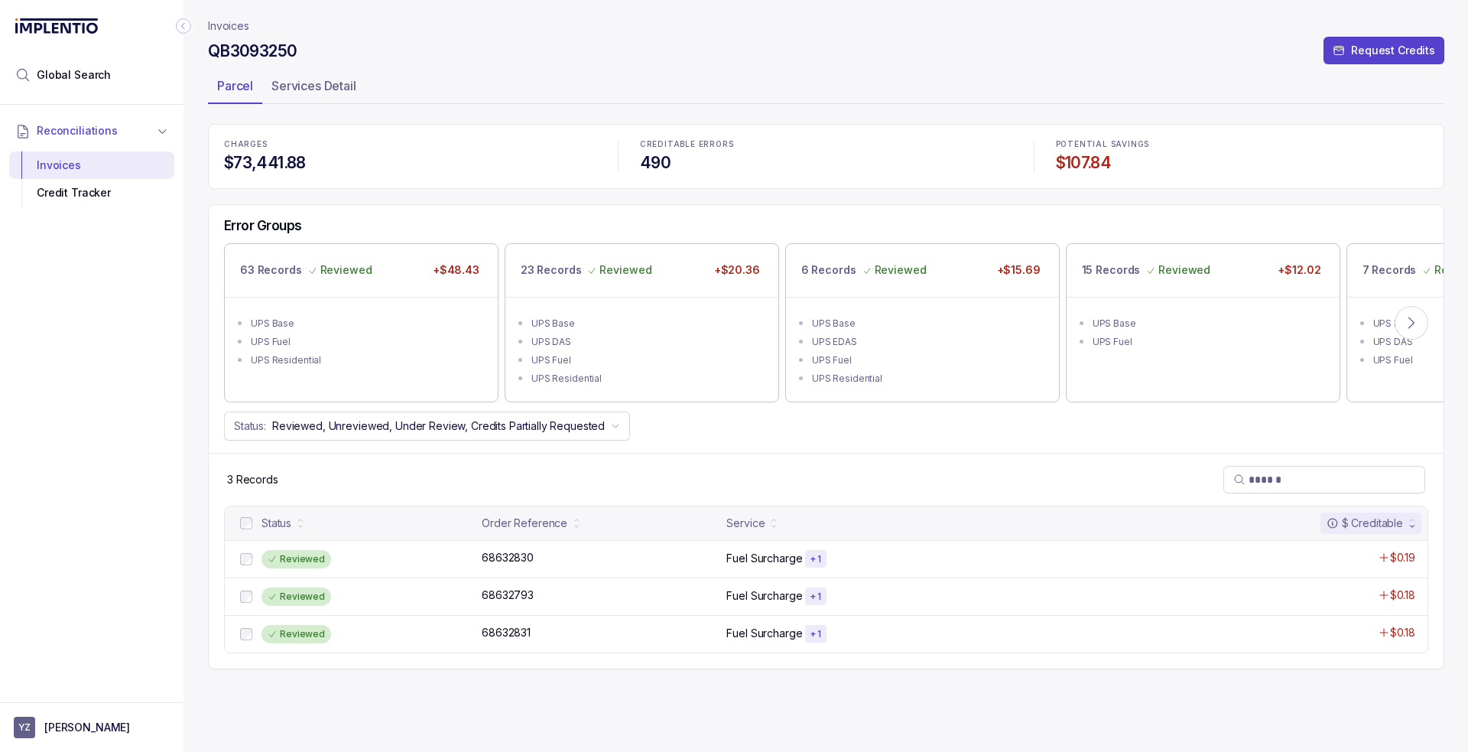
click at [236, 30] on p "Invoices" at bounding box center [228, 25] width 41 height 15
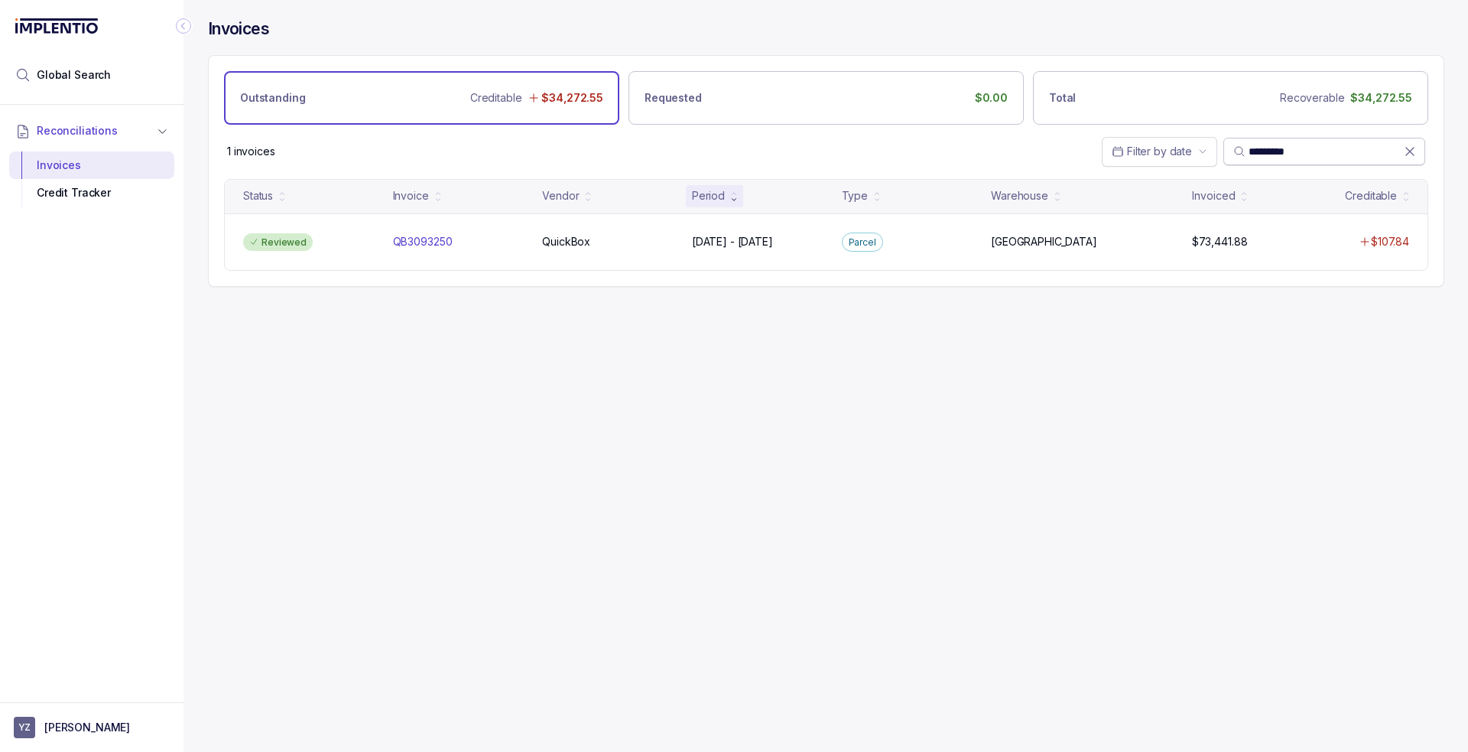
click at [1270, 155] on input "*********" at bounding box center [1326, 151] width 155 height 15
paste input "search"
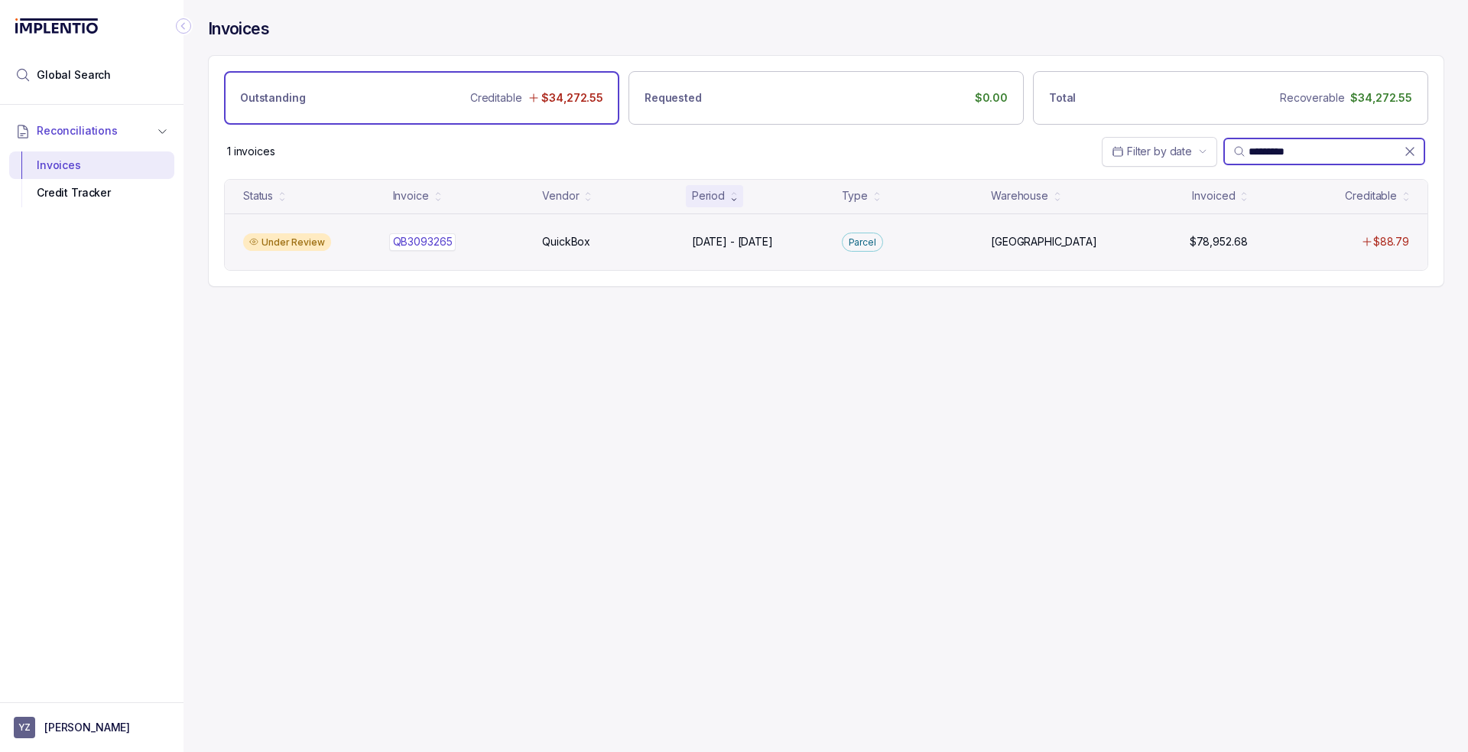
type input "*********"
click at [492, 247] on div "QB3093265 QB3093265" at bounding box center [459, 241] width 132 height 15
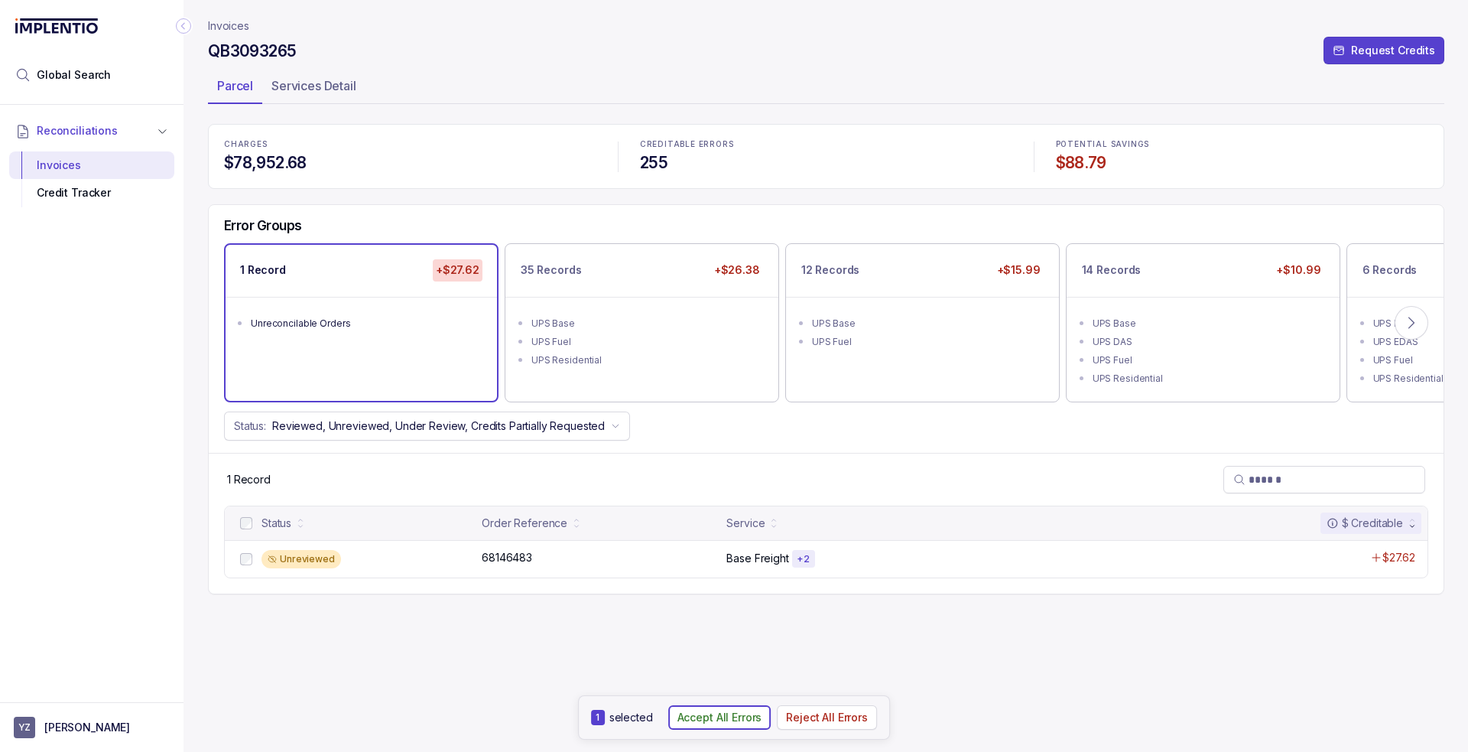
drag, startPoint x: 691, startPoint y: 721, endPoint x: 684, endPoint y: 711, distance: 12.1
click at [691, 721] on p "Accept All Errors" at bounding box center [720, 717] width 85 height 15
click at [584, 307] on ul "UPS Base UPS Fuel UPS Residential" at bounding box center [641, 340] width 273 height 86
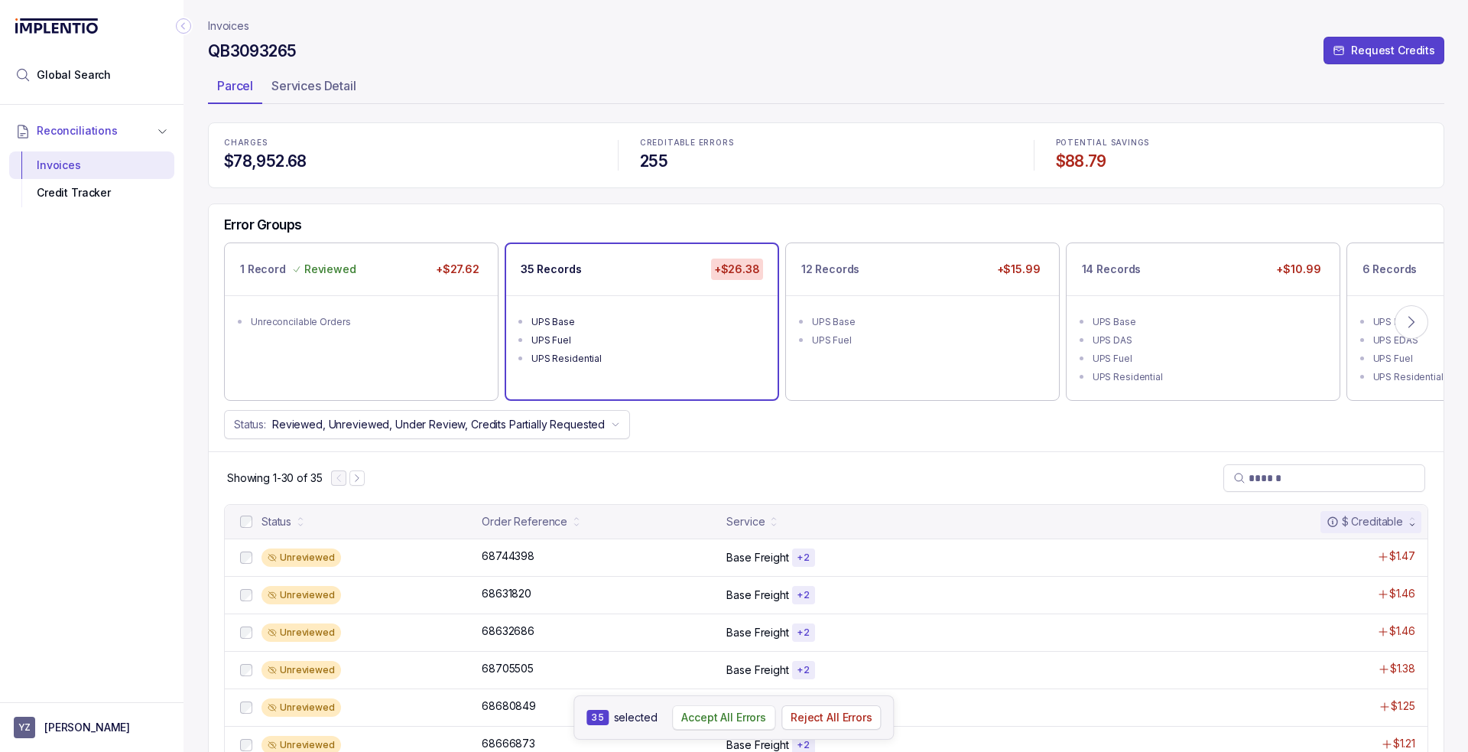
click at [723, 717] on p "Accept All Errors" at bounding box center [723, 717] width 85 height 15
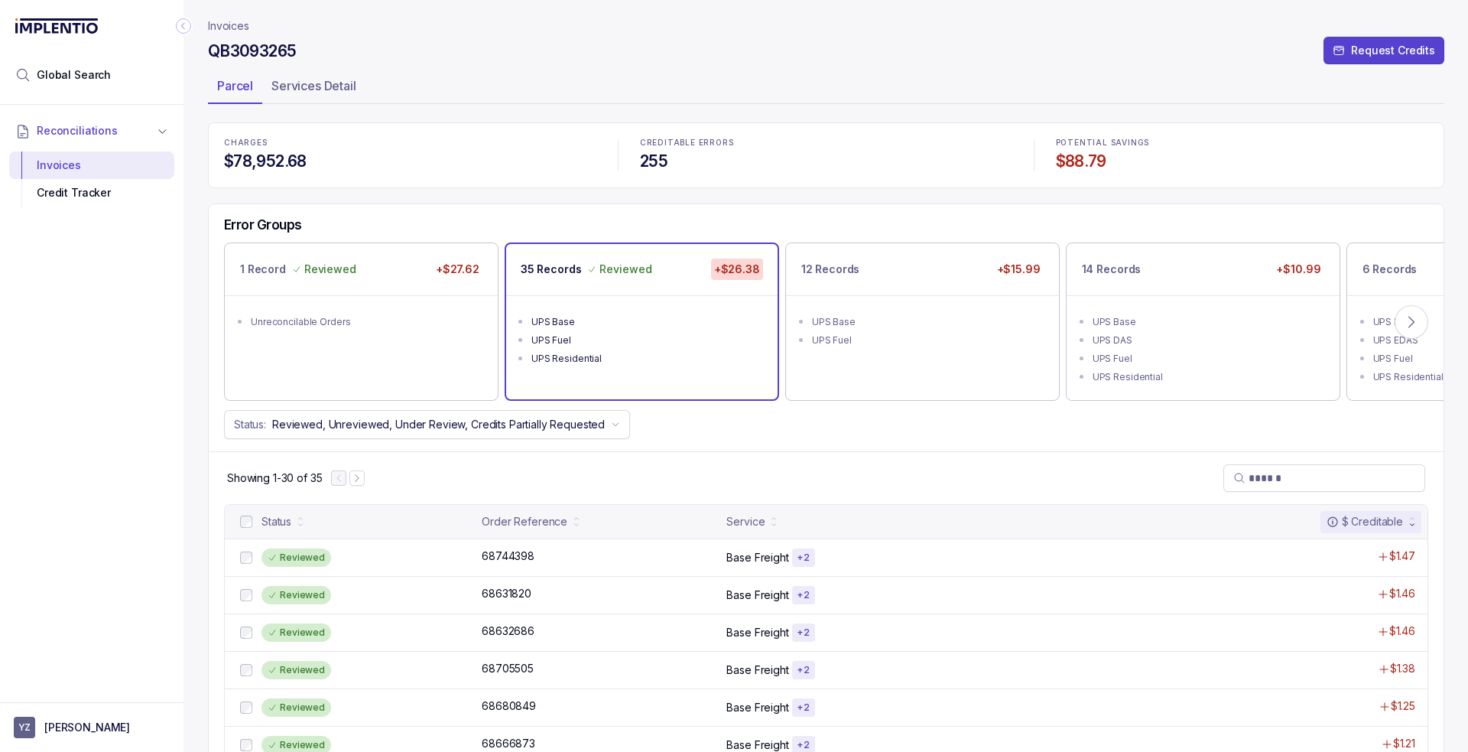
click at [915, 333] on div "UPS Fuel" at bounding box center [927, 340] width 230 height 15
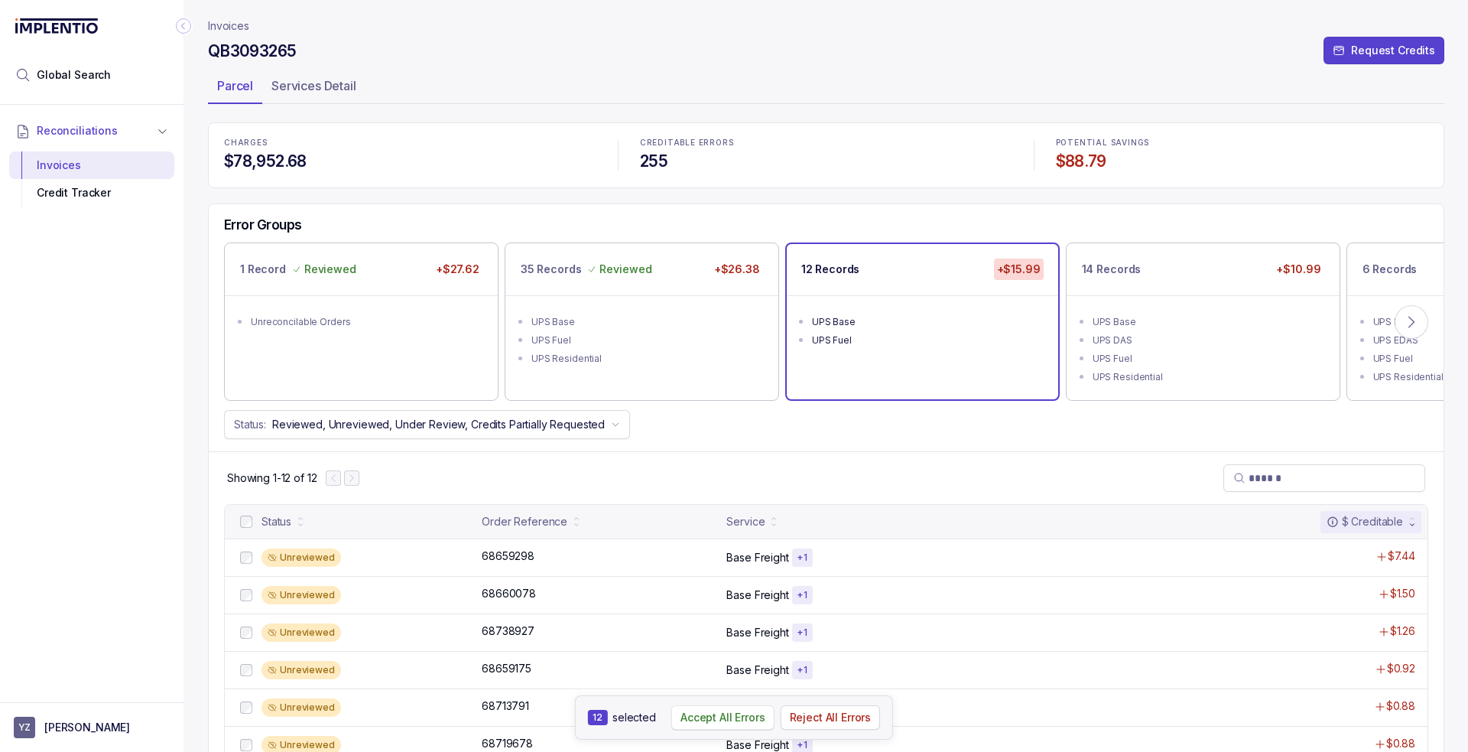
click at [699, 726] on button "Accept All Errors" at bounding box center [722, 717] width 103 height 24
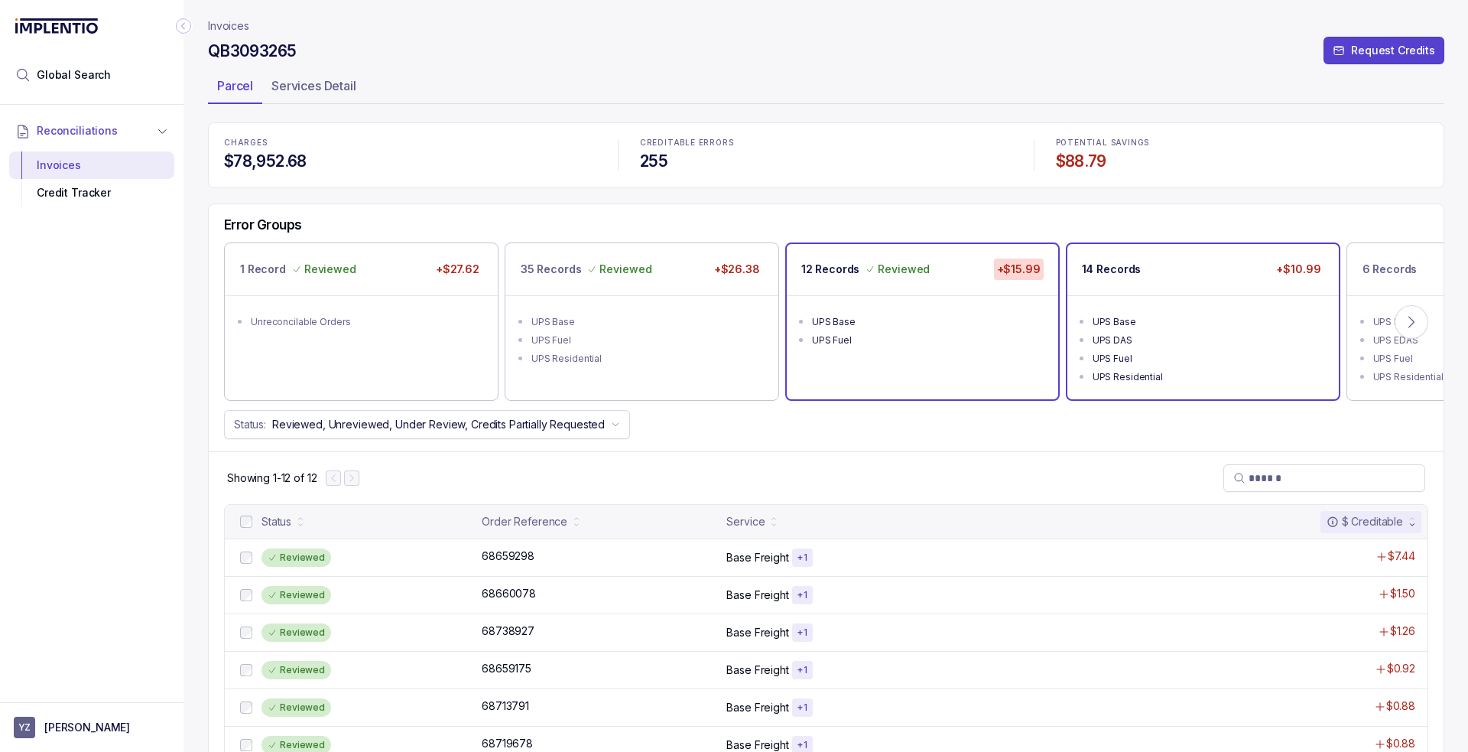
click at [1204, 330] on li "UPS DAS" at bounding box center [1214, 339] width 242 height 18
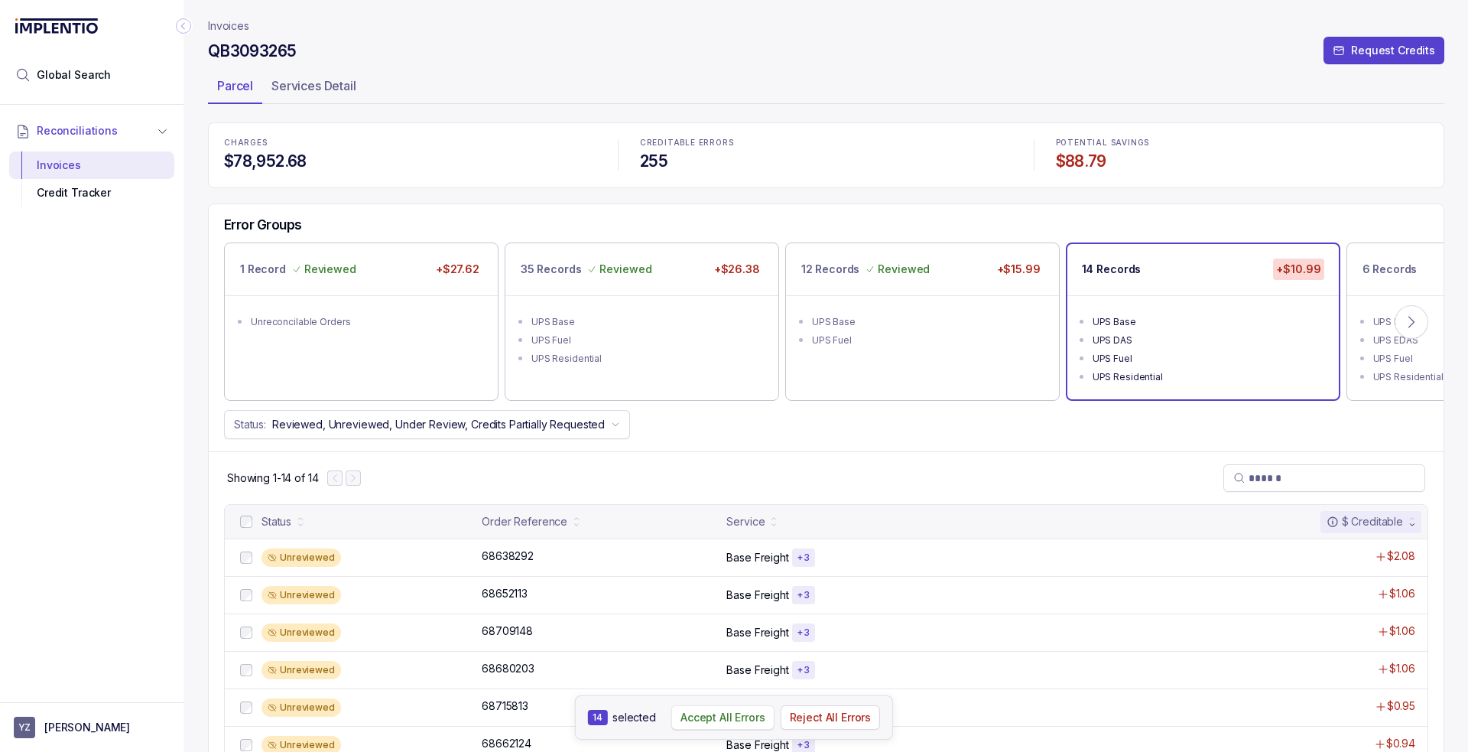
click at [743, 713] on p "Accept All Errors" at bounding box center [723, 717] width 85 height 15
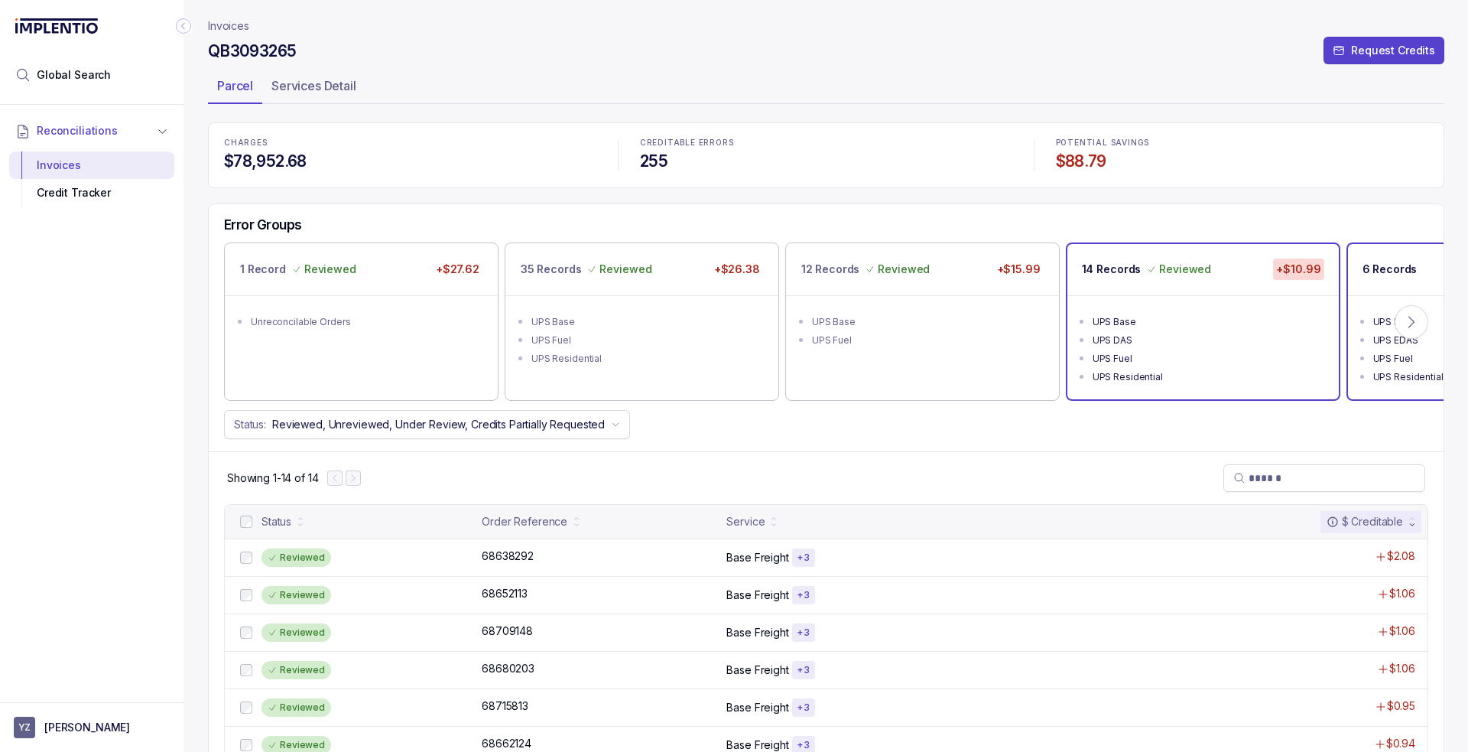
click at [1381, 255] on div "6 Records +$4.19" at bounding box center [1483, 269] width 271 height 51
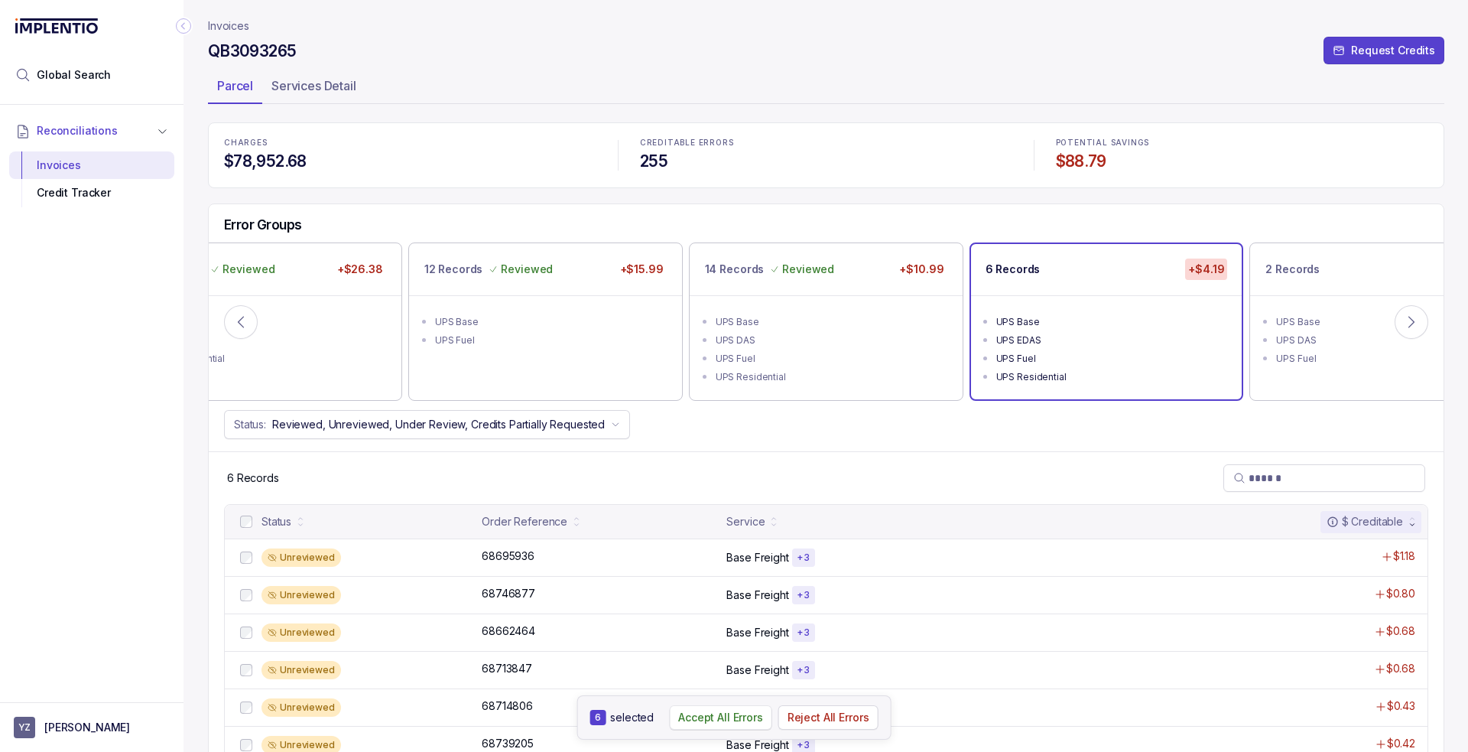
click at [709, 720] on p "Accept All Errors" at bounding box center [720, 717] width 85 height 15
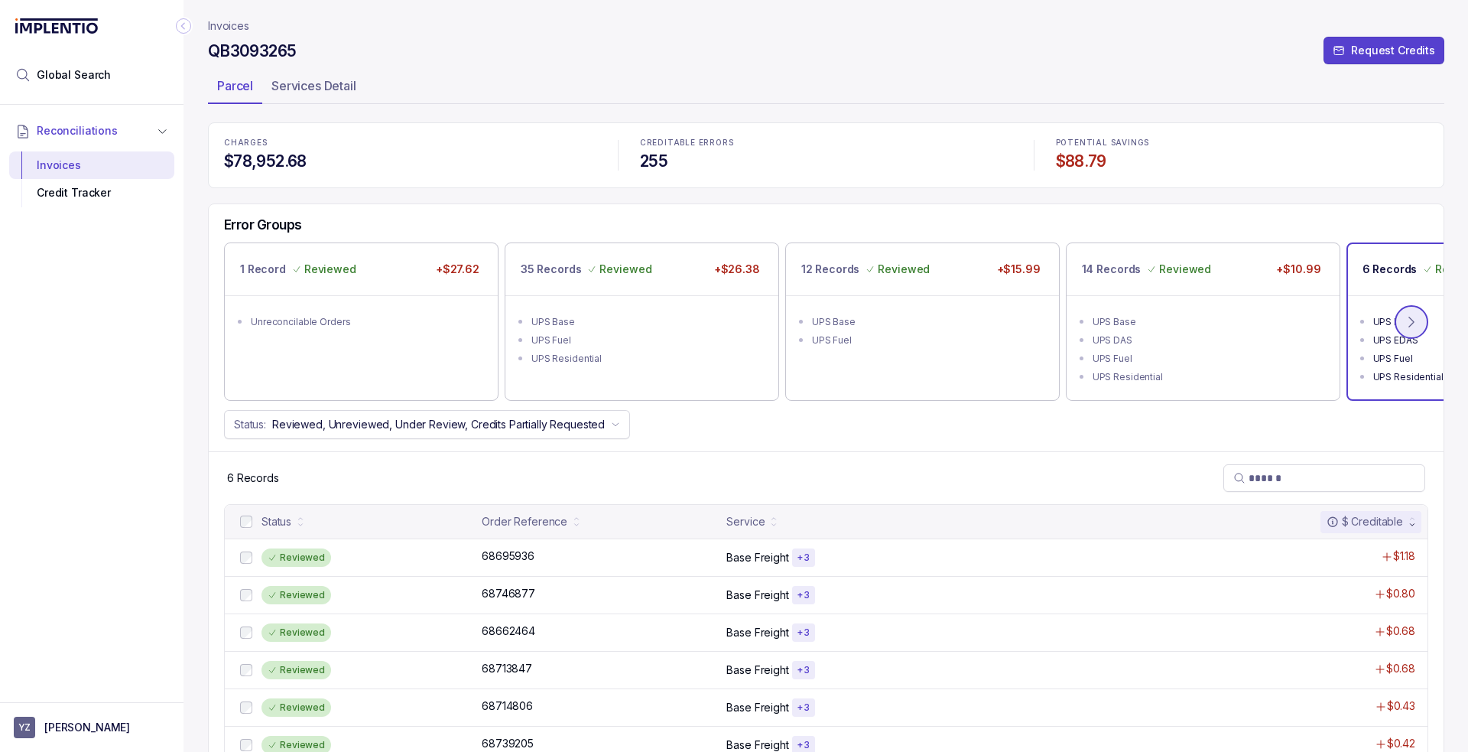
click at [1416, 317] on icon at bounding box center [1411, 321] width 15 height 15
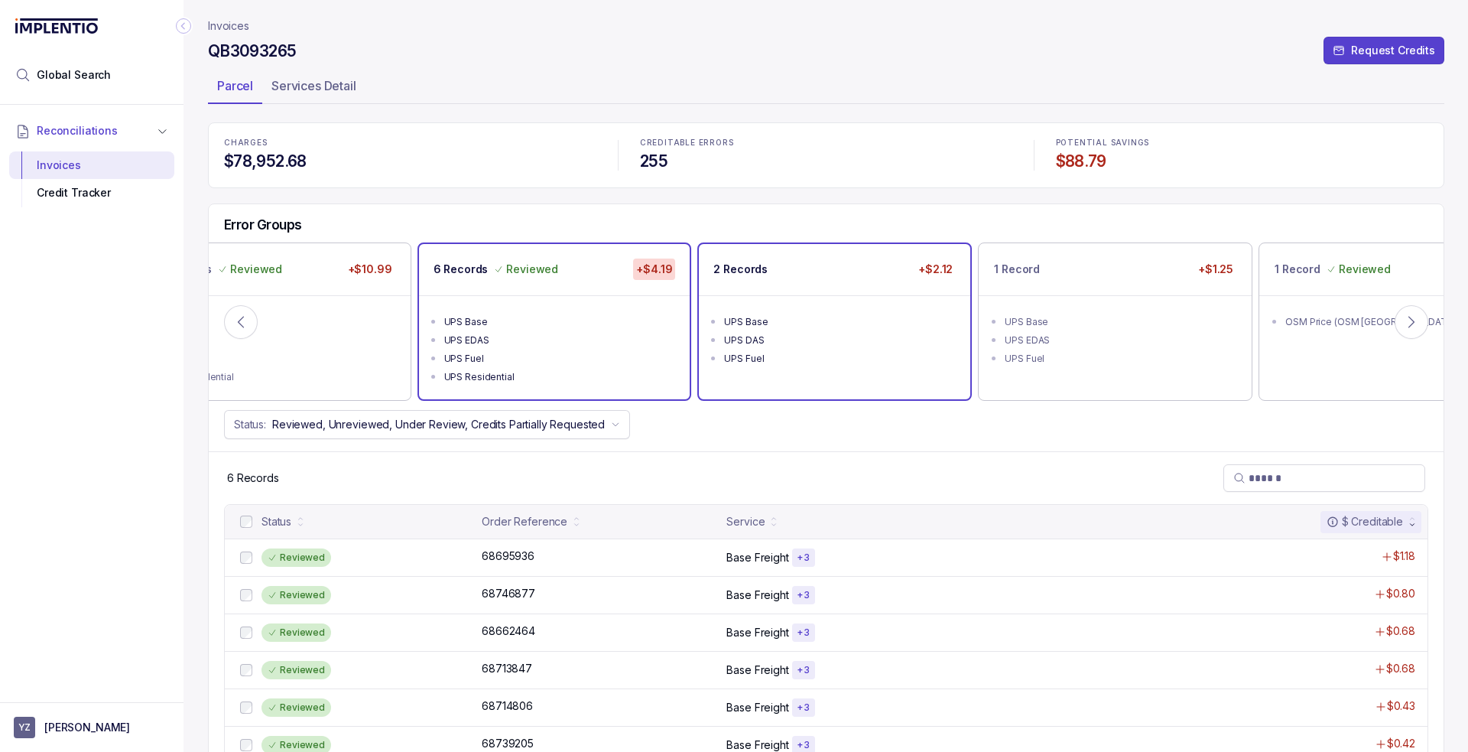
click at [859, 311] on li "UPS Base" at bounding box center [845, 320] width 242 height 18
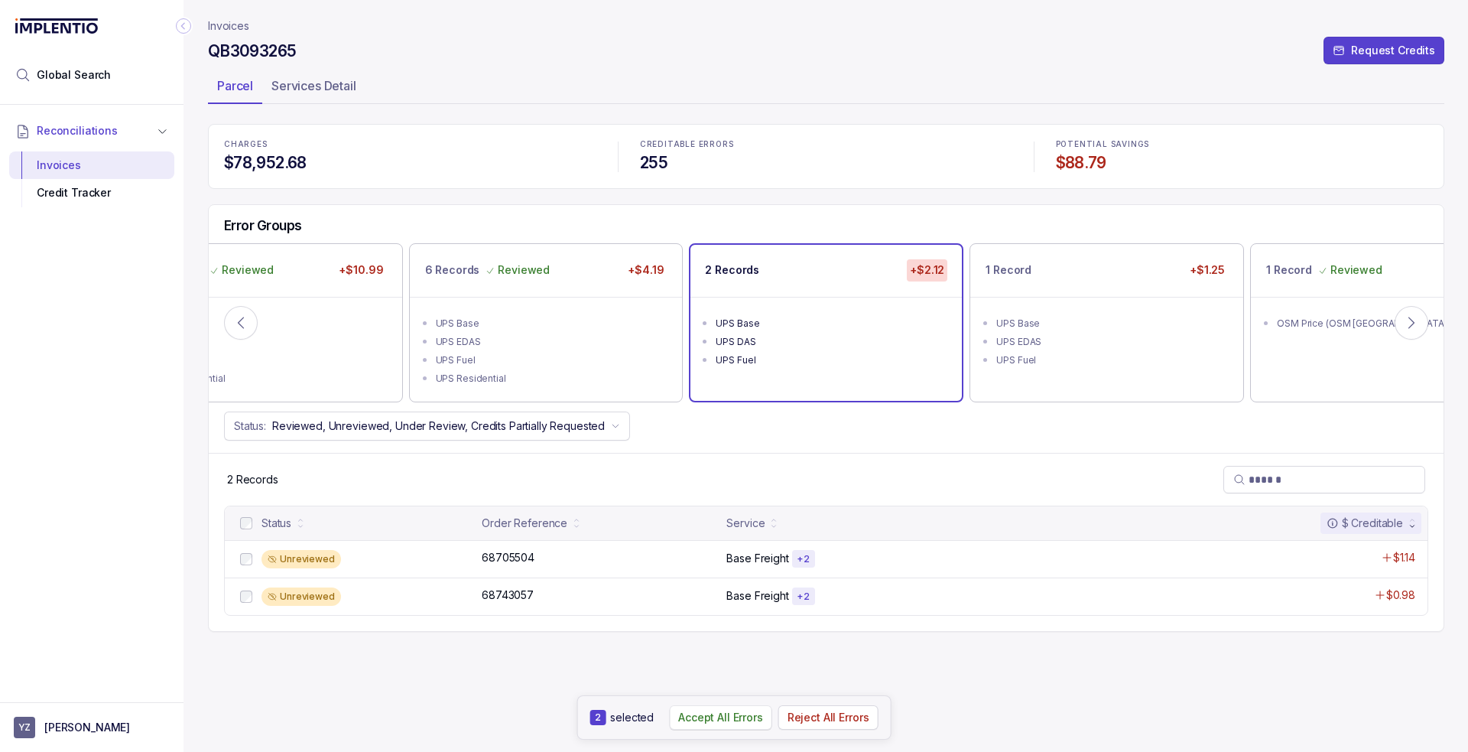
click at [713, 712] on p "Accept All Errors" at bounding box center [720, 717] width 85 height 15
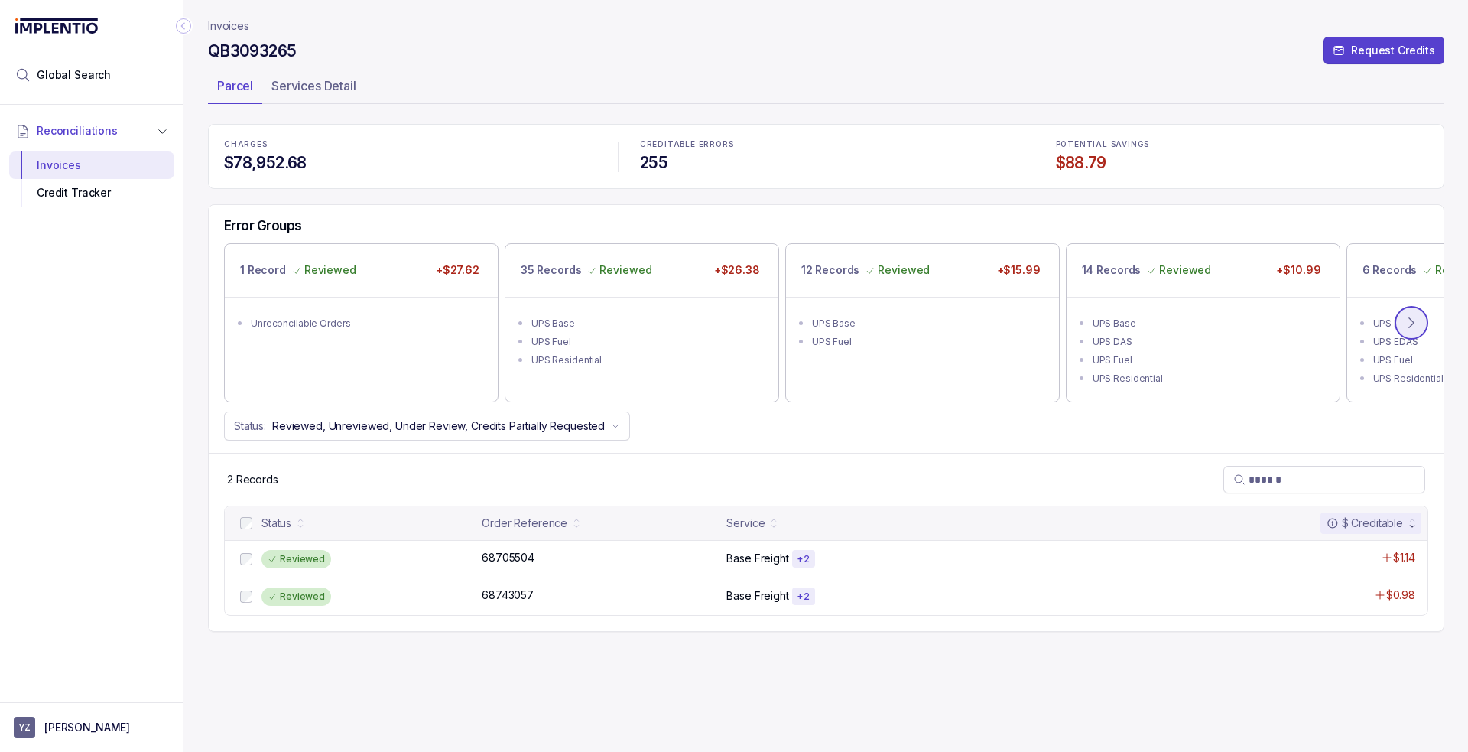
click at [1419, 327] on icon at bounding box center [1411, 322] width 15 height 15
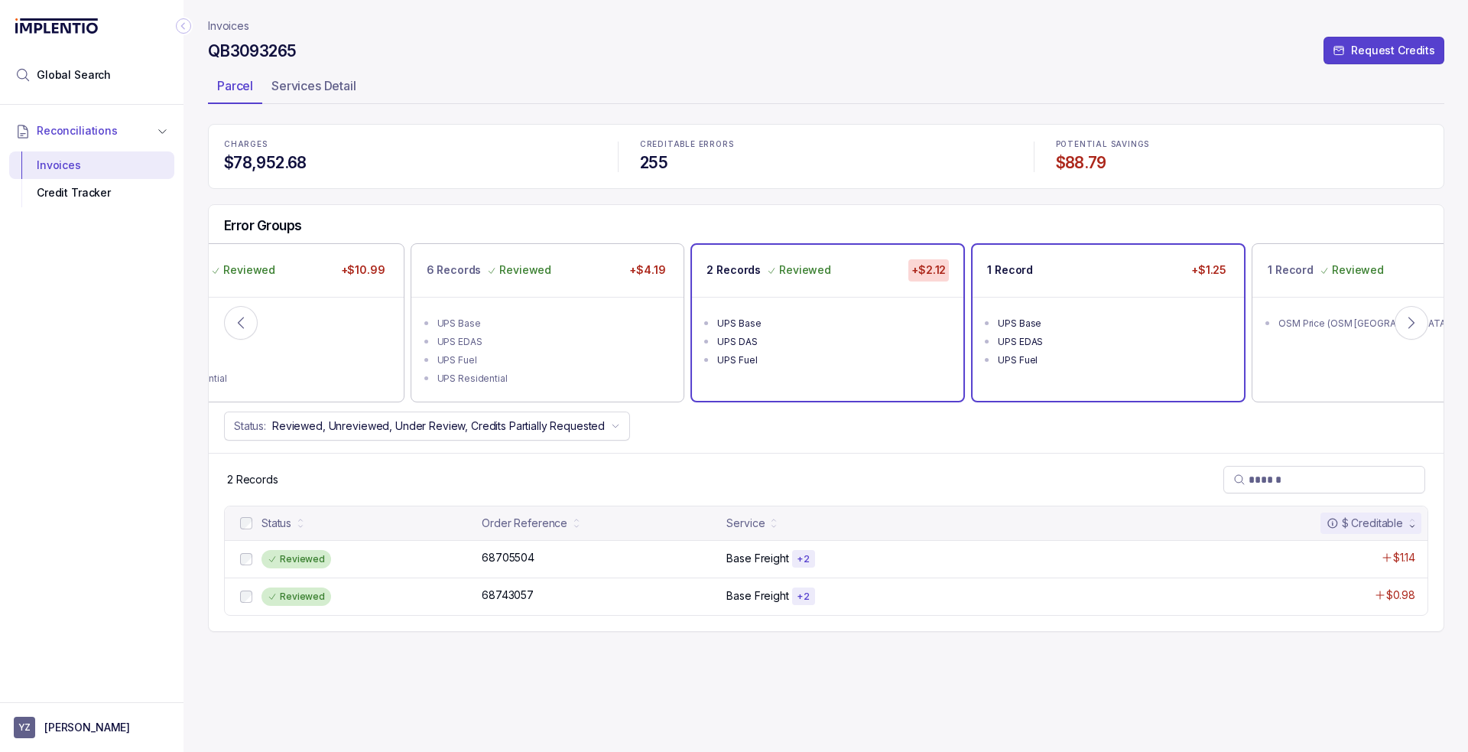
click at [1097, 323] on div "UPS Base" at bounding box center [1113, 323] width 230 height 15
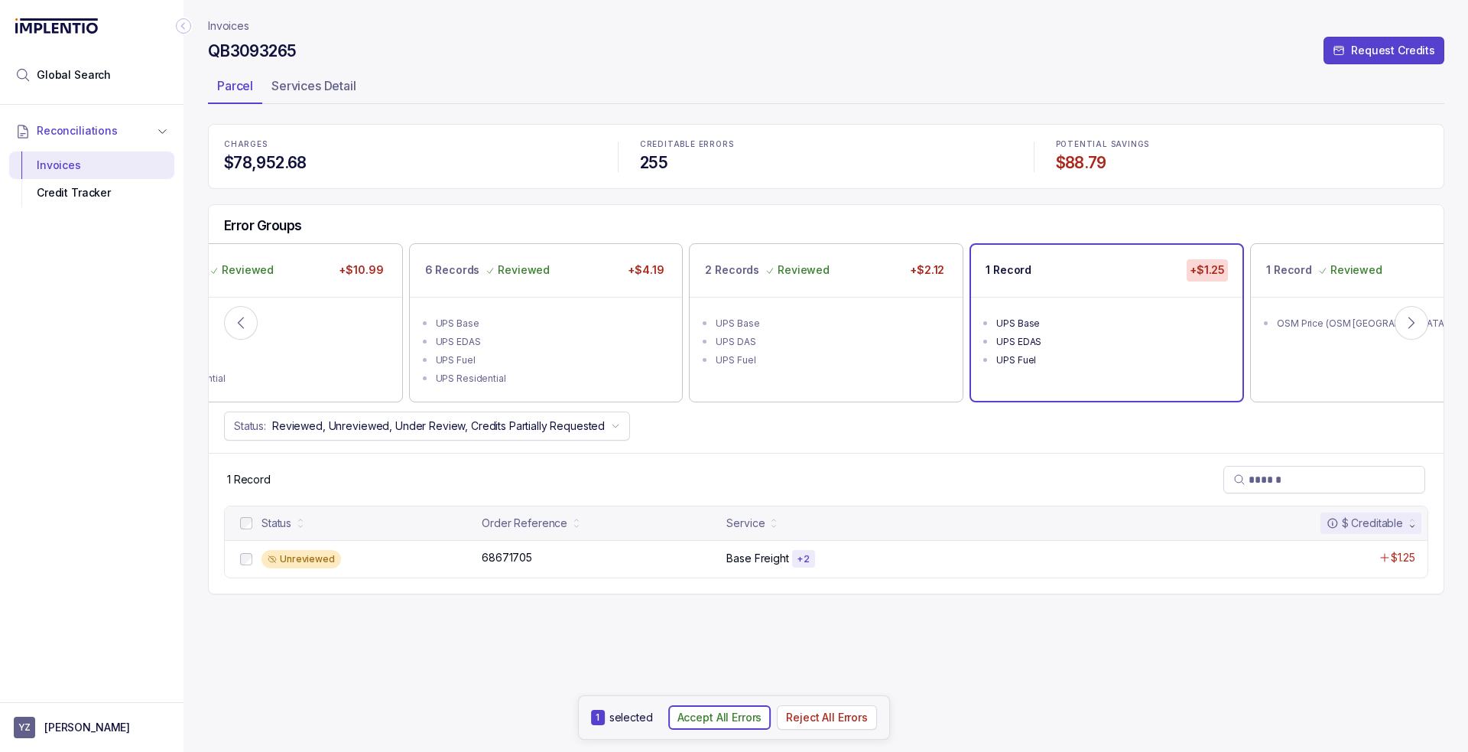
drag, startPoint x: 732, startPoint y: 715, endPoint x: 736, endPoint y: 700, distance: 15.8
click at [732, 714] on p "Accept All Errors" at bounding box center [720, 717] width 85 height 15
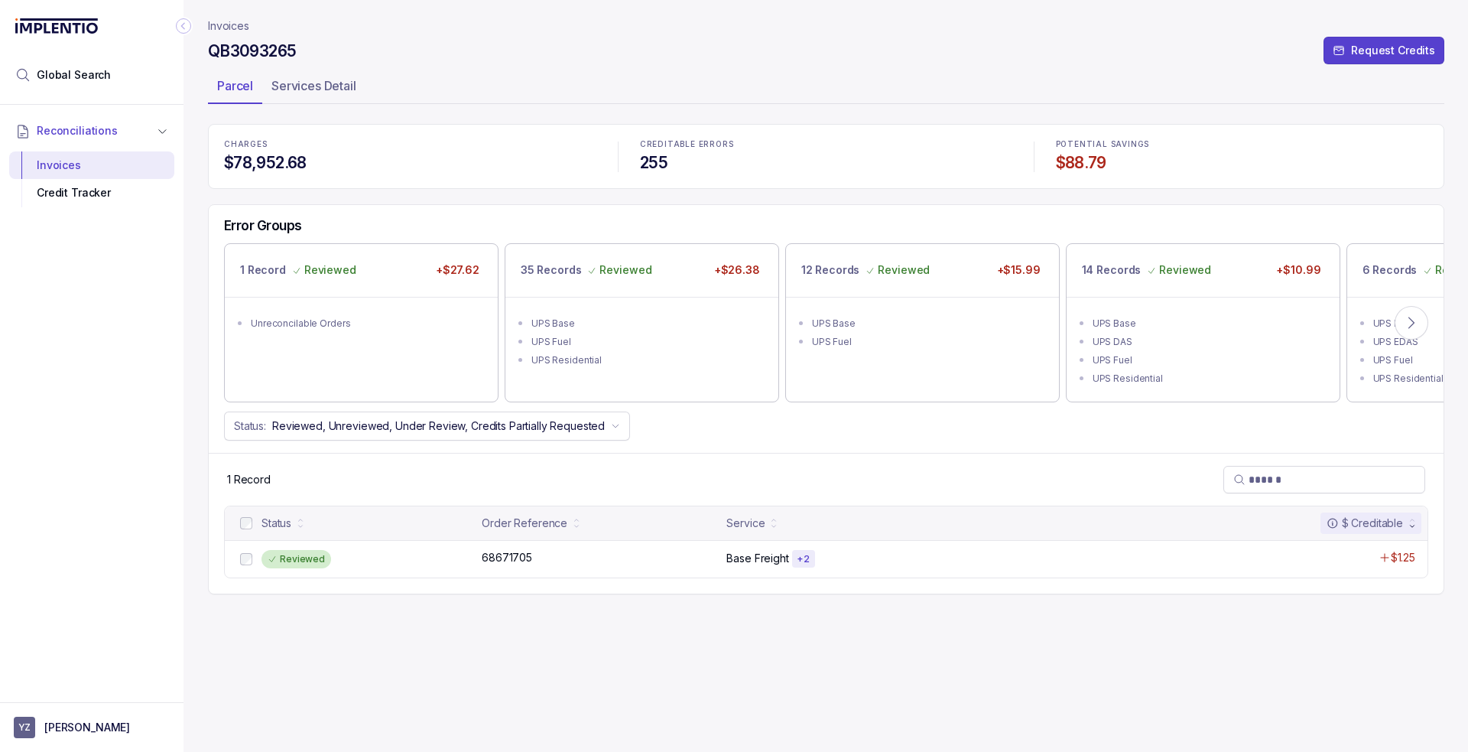
click at [544, 177] on div "CHARGES $78,952.68" at bounding box center [410, 156] width 391 height 51
click at [219, 21] on p "Invoices" at bounding box center [228, 25] width 41 height 15
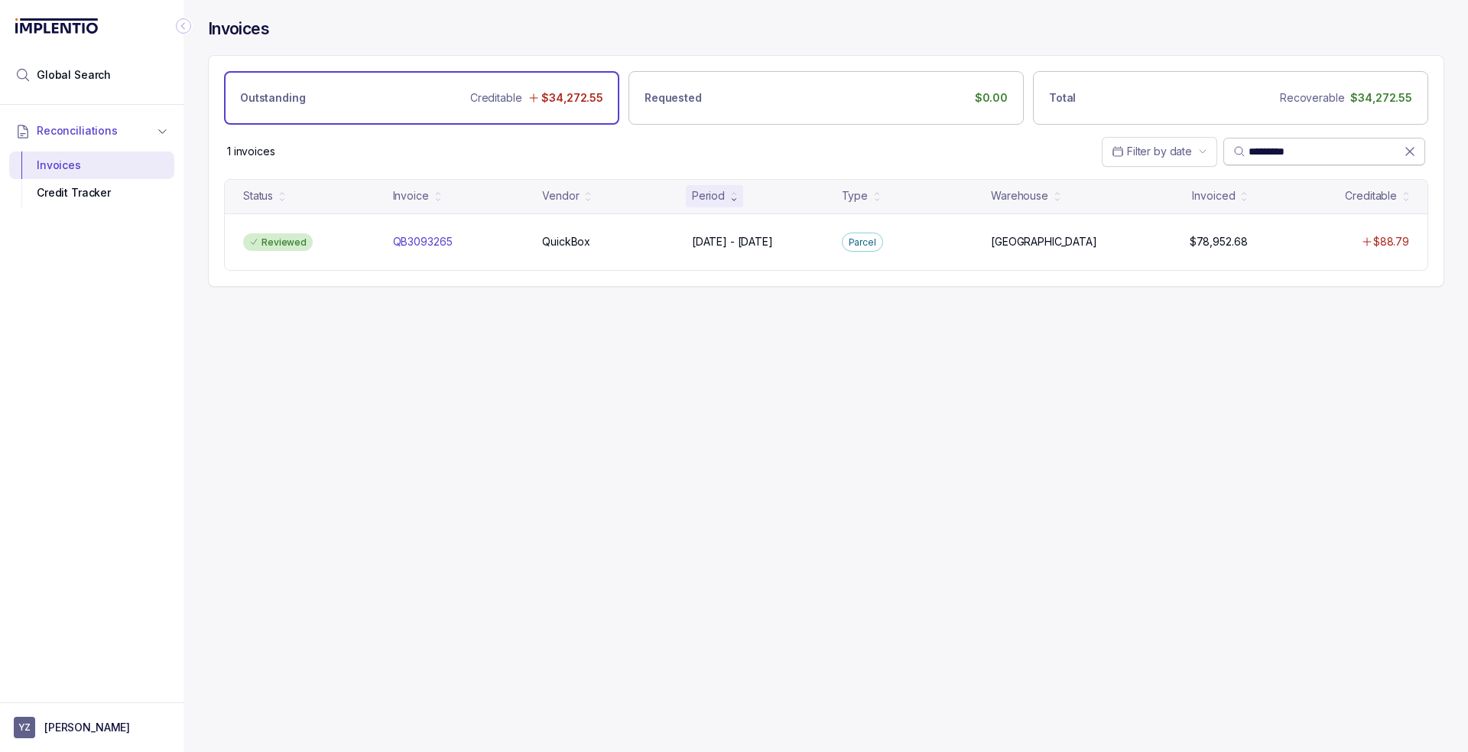
click at [1292, 152] on input "*********" at bounding box center [1326, 151] width 155 height 15
paste input "search"
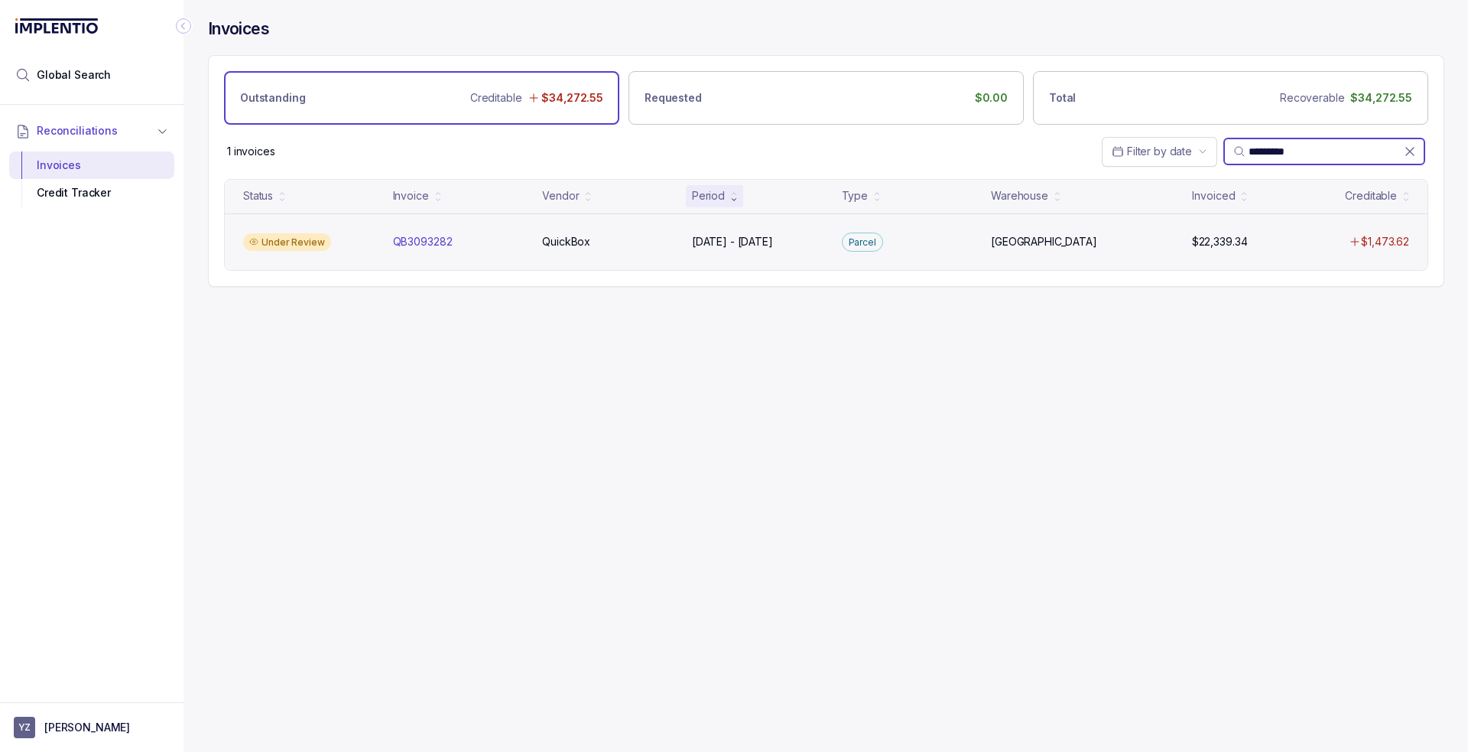
type input "*********"
click at [363, 246] on div "Under Review" at bounding box center [309, 242] width 144 height 18
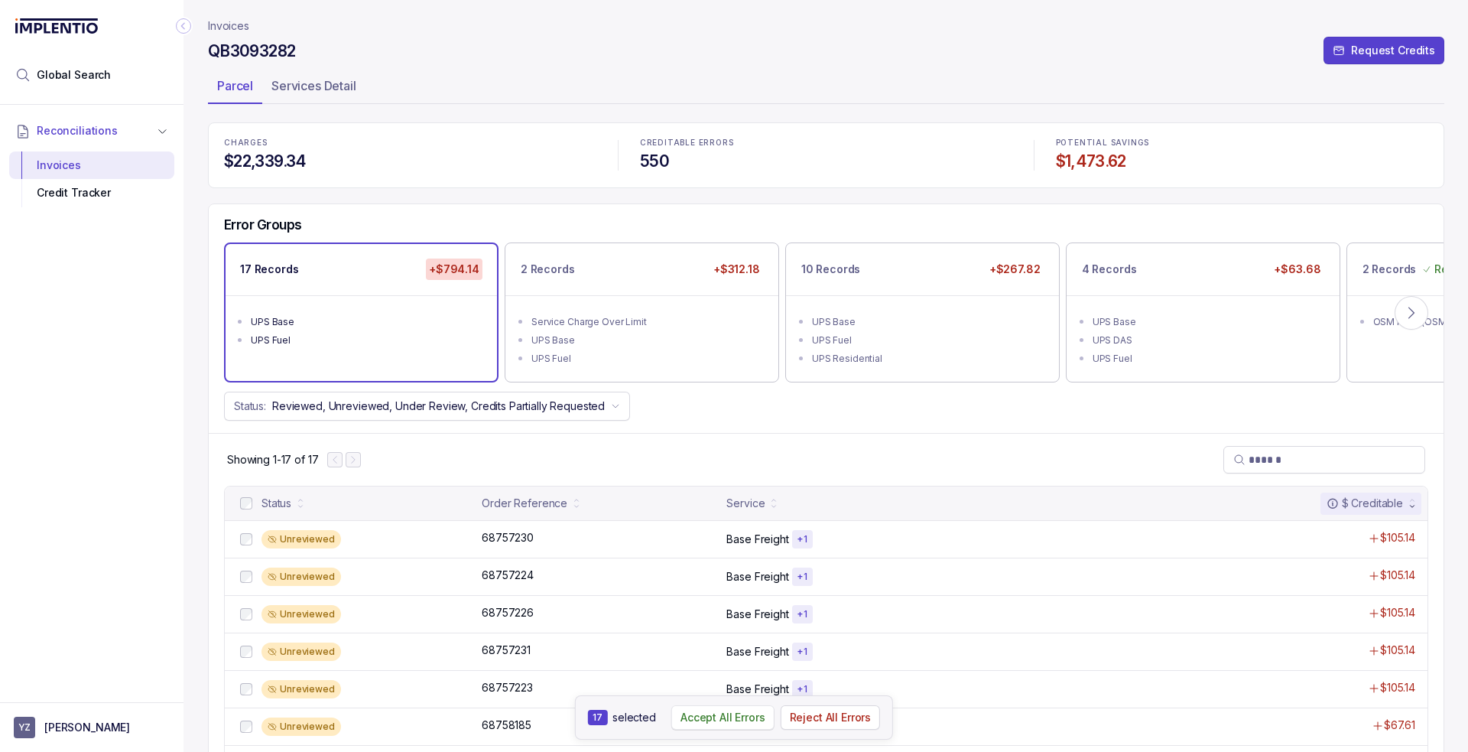
click at [712, 718] on p "Accept All Errors" at bounding box center [723, 717] width 85 height 15
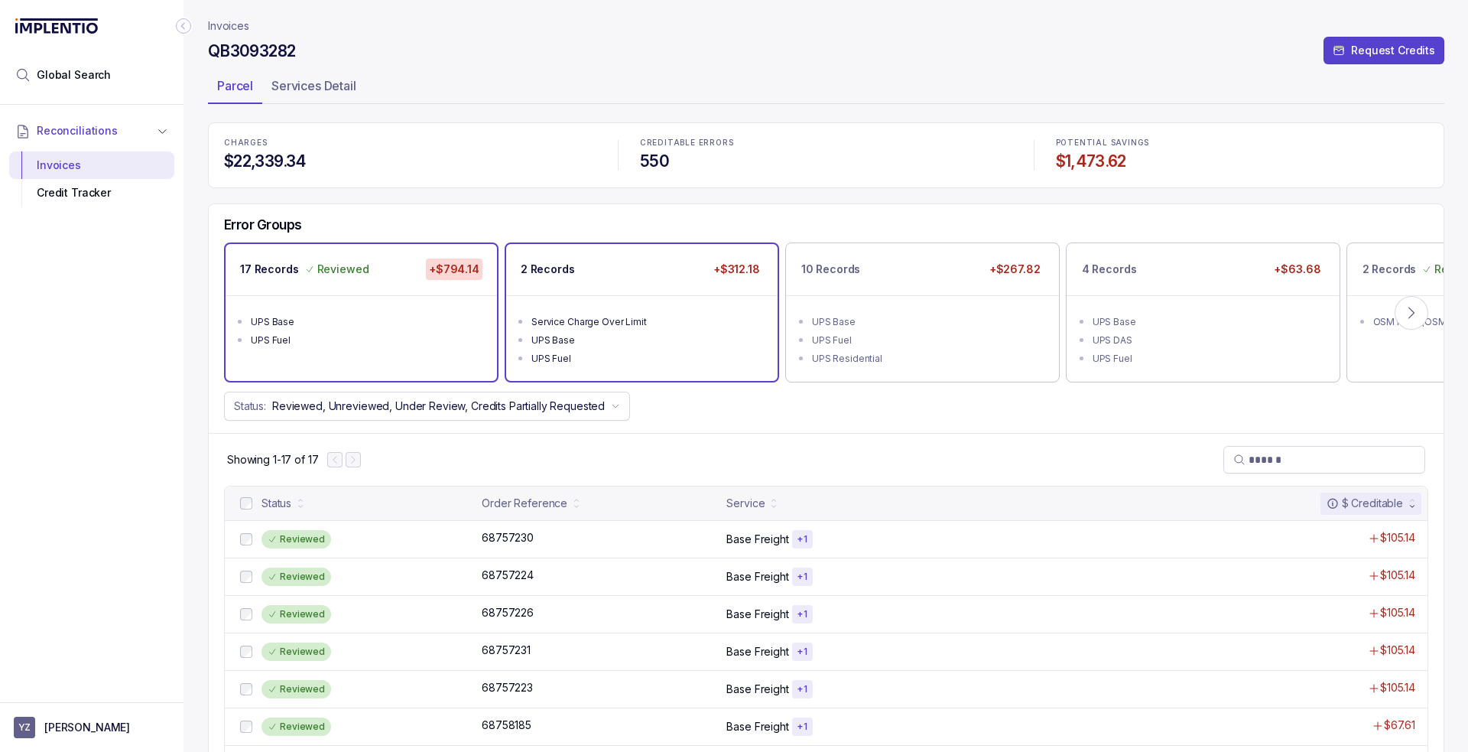
click at [653, 308] on ul "Service Charge Over Limit UPS Base UPS Fuel" at bounding box center [641, 338] width 271 height 86
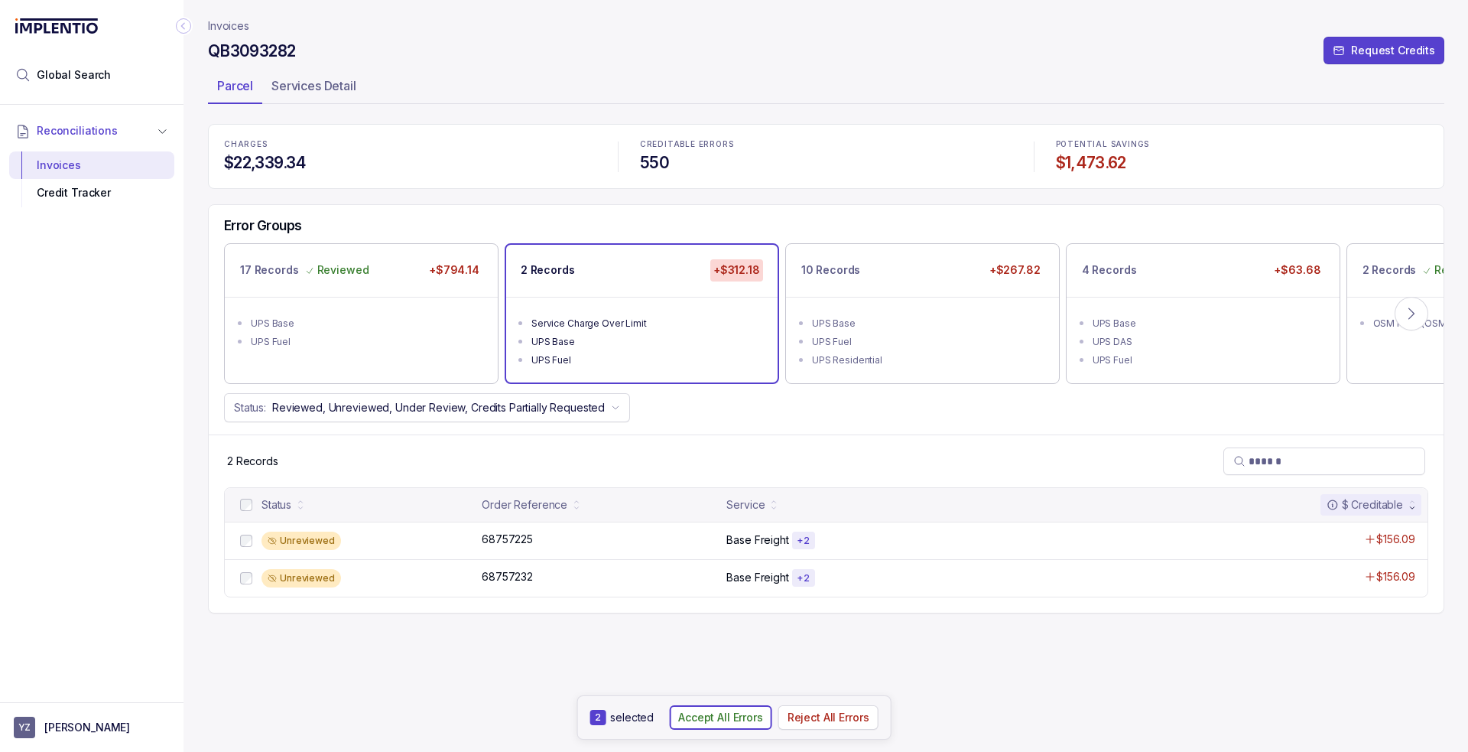
drag, startPoint x: 744, startPoint y: 723, endPoint x: 752, endPoint y: 684, distance: 40.6
click at [744, 723] on p "Accept All Errors" at bounding box center [720, 717] width 85 height 15
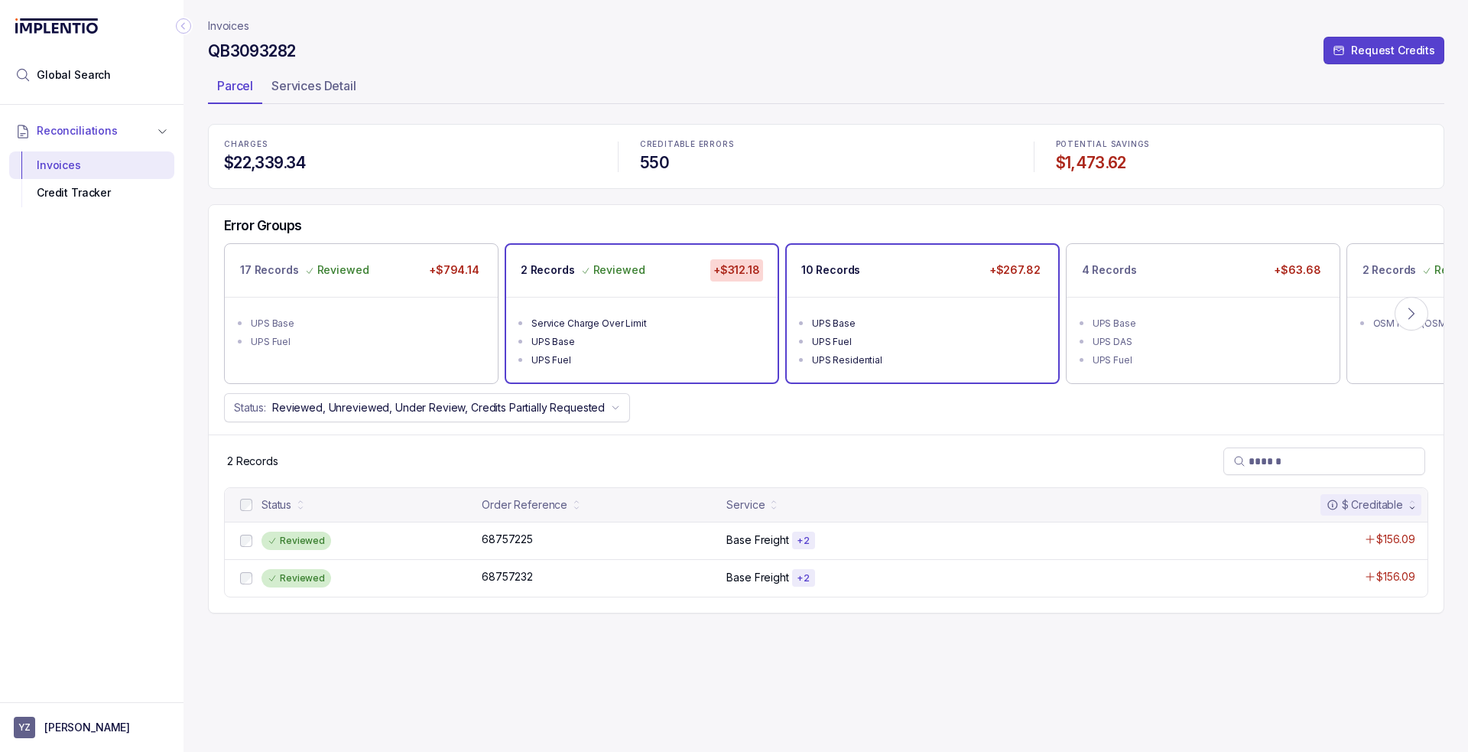
click at [937, 294] on div "10 Records +$267.82" at bounding box center [922, 270] width 271 height 51
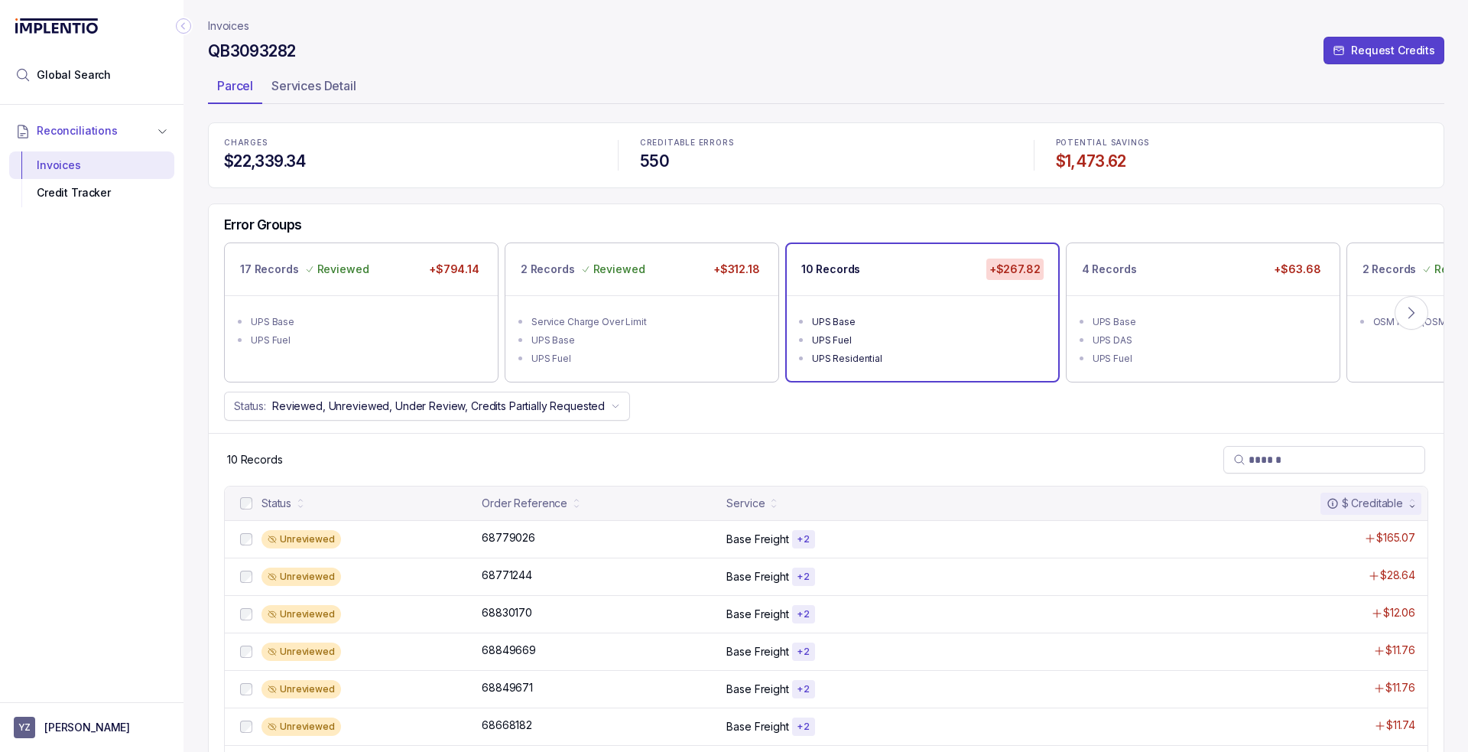
click at [237, 502] on div at bounding box center [246, 503] width 18 height 18
click at [716, 721] on p "Accept All Errors" at bounding box center [723, 717] width 85 height 15
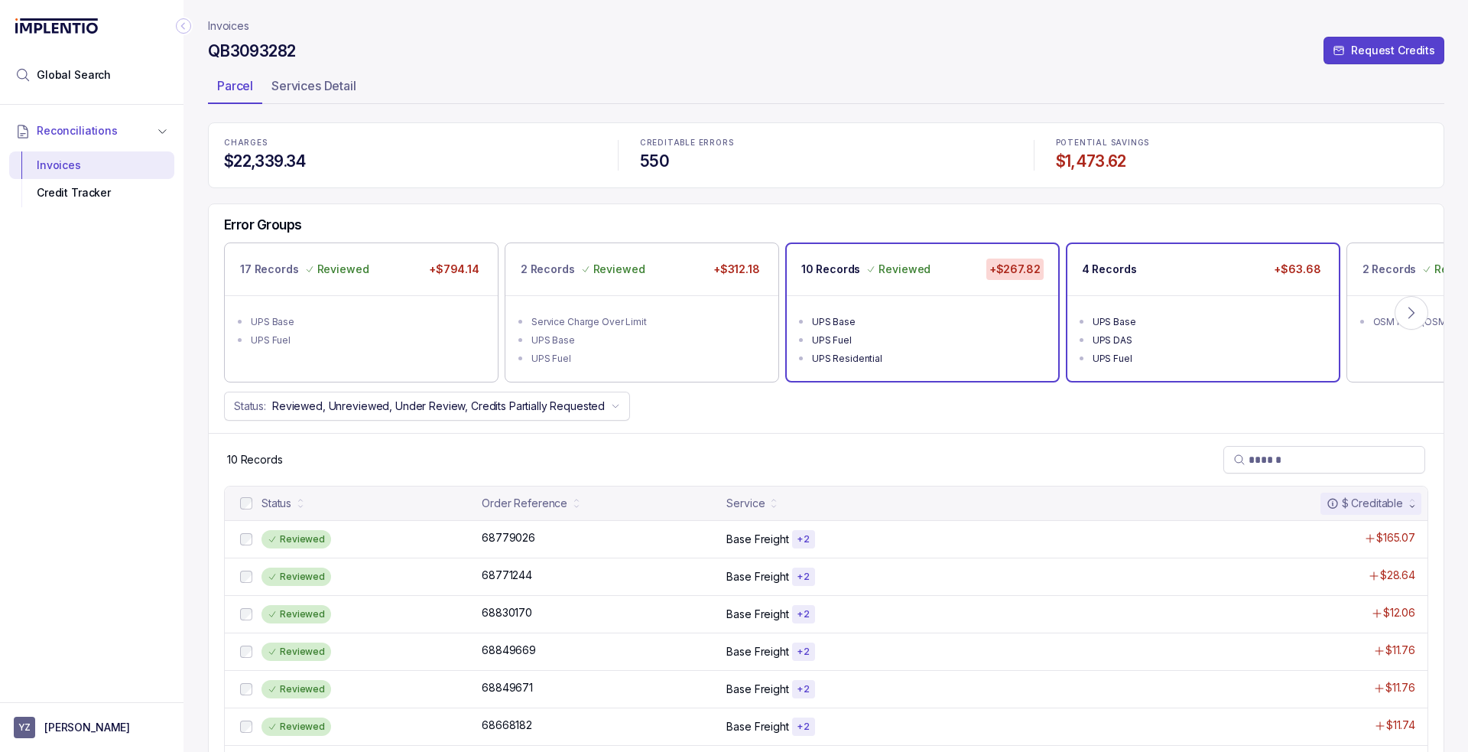
click at [1187, 281] on div "4 Records +$63.68" at bounding box center [1203, 269] width 271 height 51
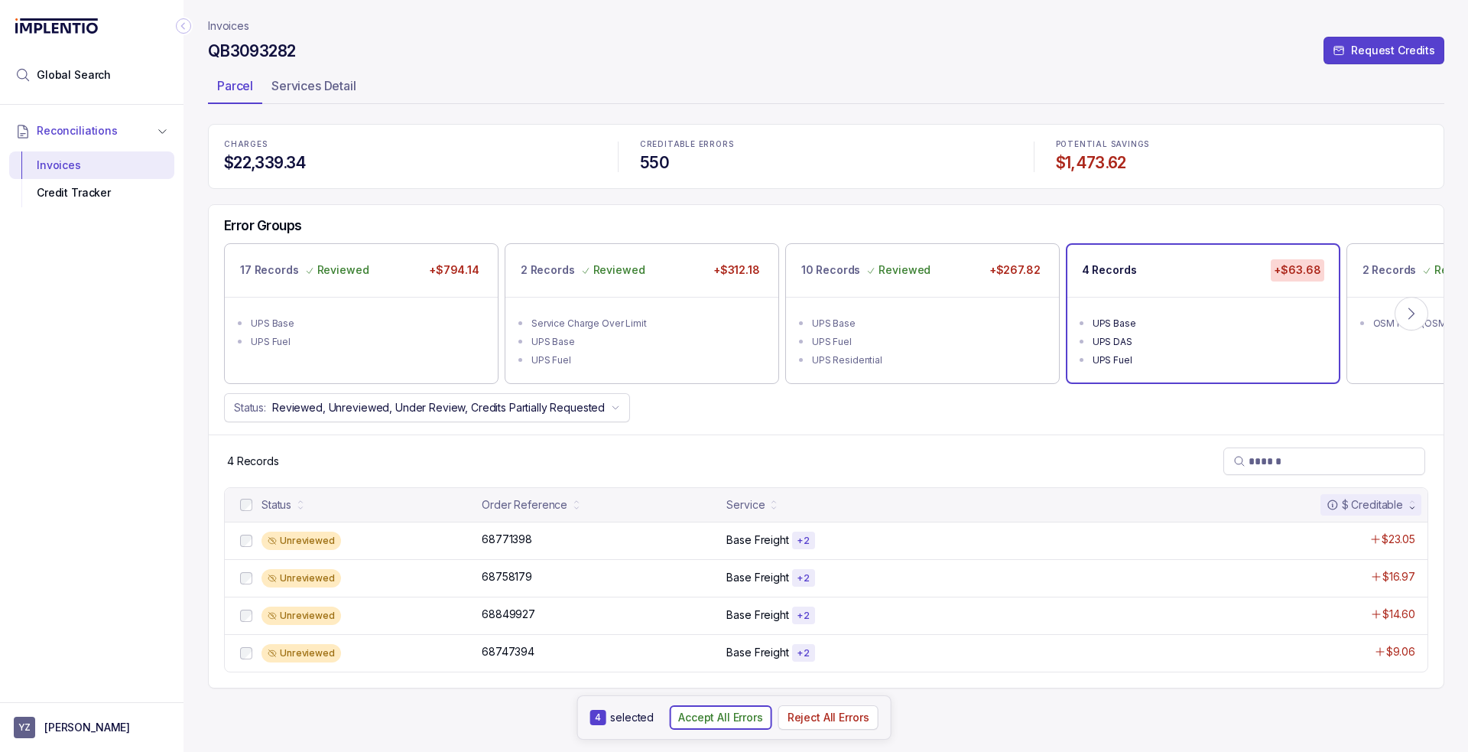
click at [707, 717] on p "Accept All Errors" at bounding box center [720, 717] width 85 height 15
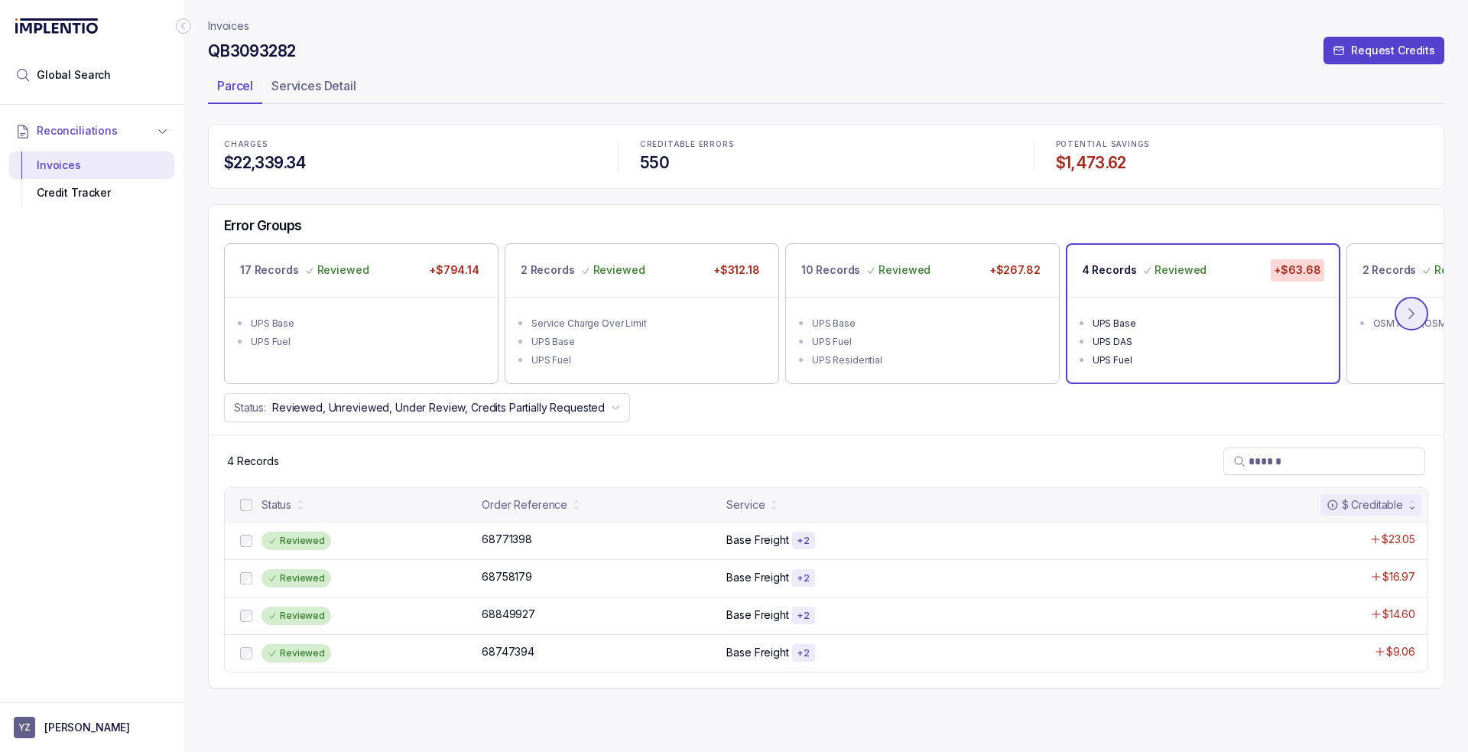
click at [1407, 313] on icon at bounding box center [1411, 313] width 15 height 15
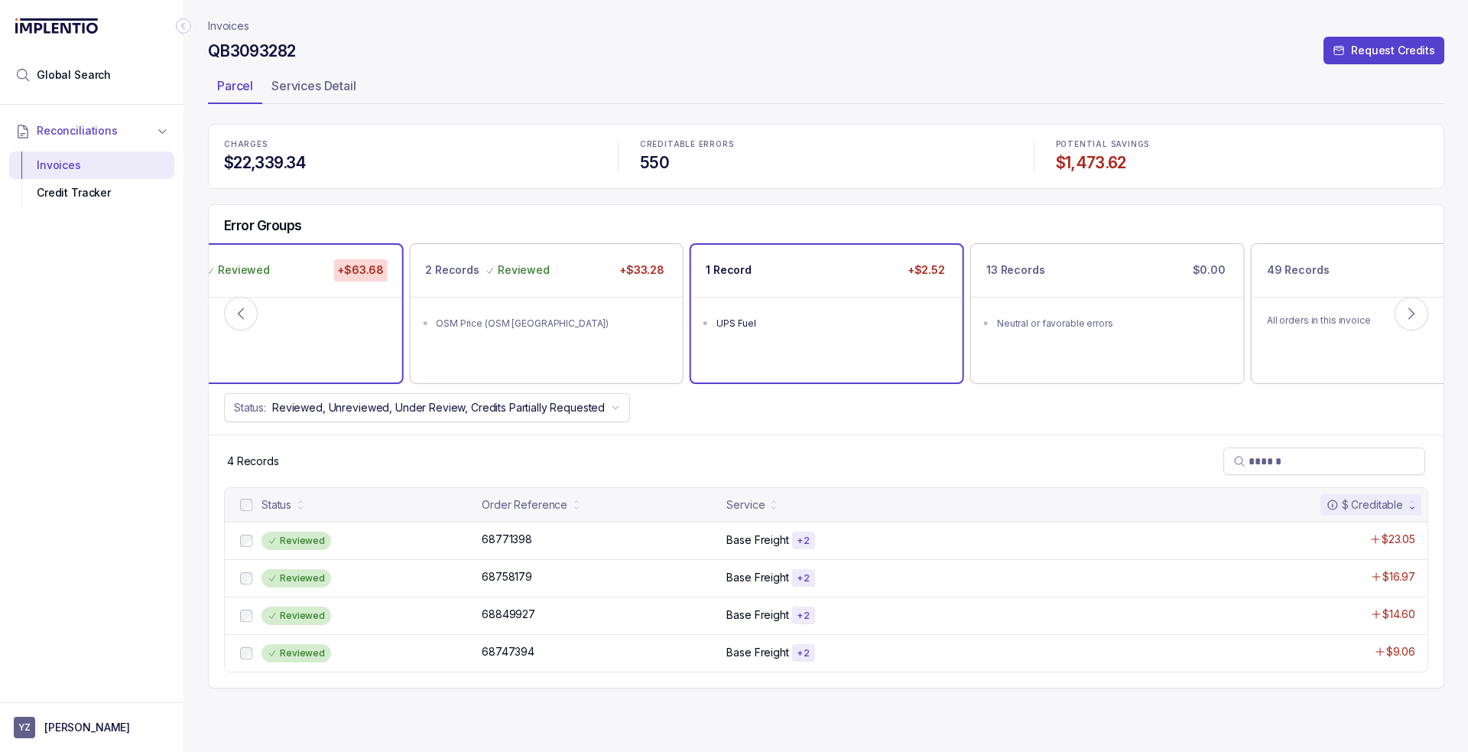
click at [830, 291] on div "1 Record +$2.52" at bounding box center [826, 270] width 271 height 51
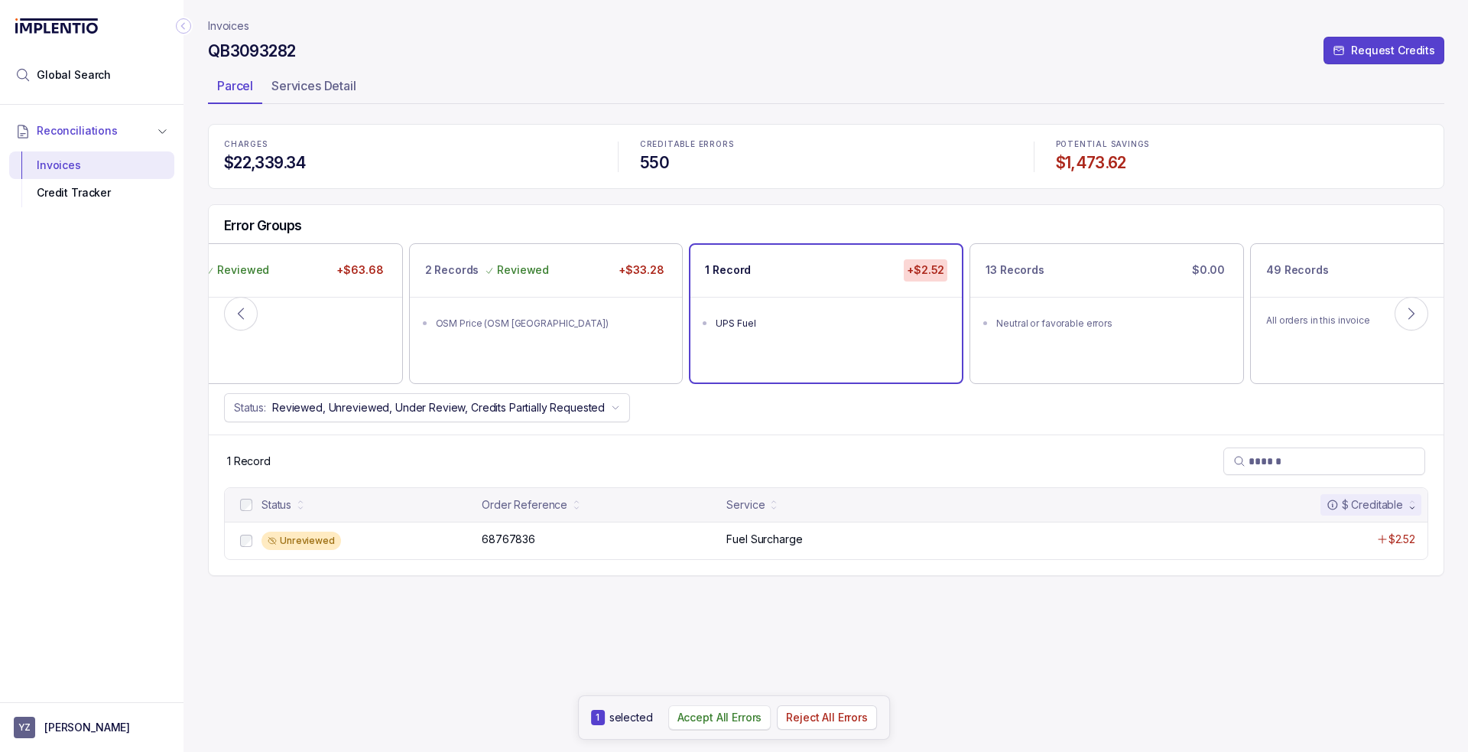
click at [735, 717] on p "Accept All Errors" at bounding box center [720, 717] width 85 height 15
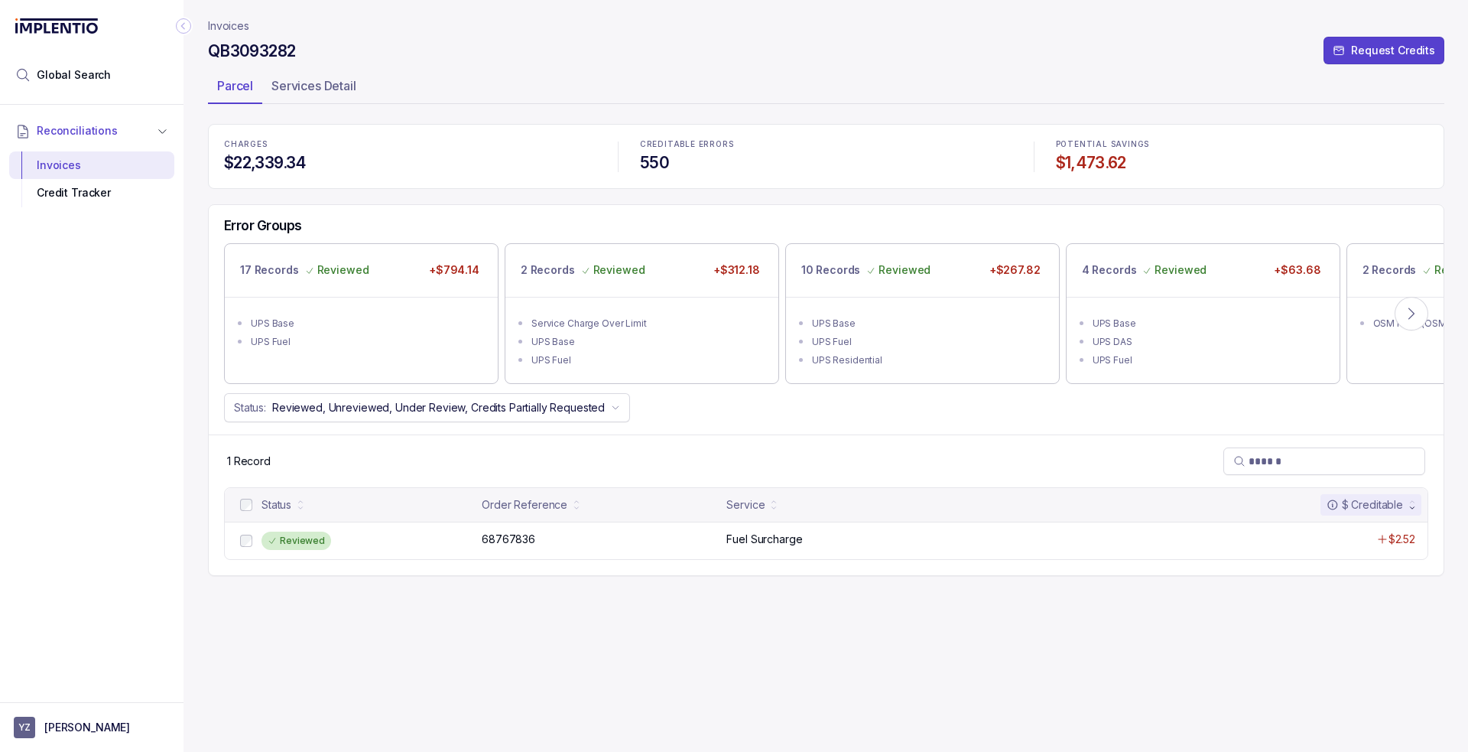
drag, startPoint x: 508, startPoint y: 161, endPoint x: 467, endPoint y: 155, distance: 40.9
click at [503, 158] on h4 "$22,339.34" at bounding box center [410, 162] width 372 height 21
click at [220, 21] on p "Invoices" at bounding box center [228, 25] width 41 height 15
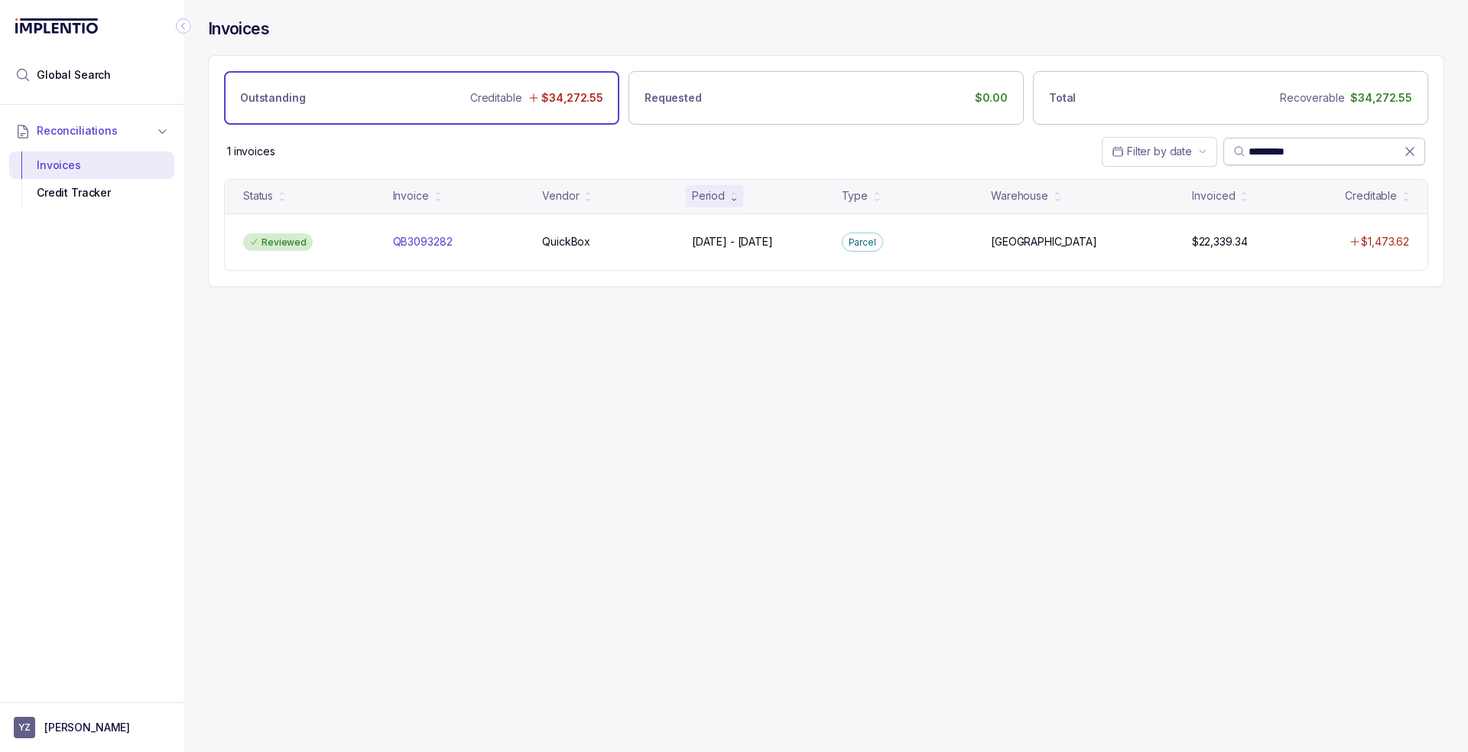
click at [1269, 149] on input "*********" at bounding box center [1326, 151] width 155 height 15
paste input "search"
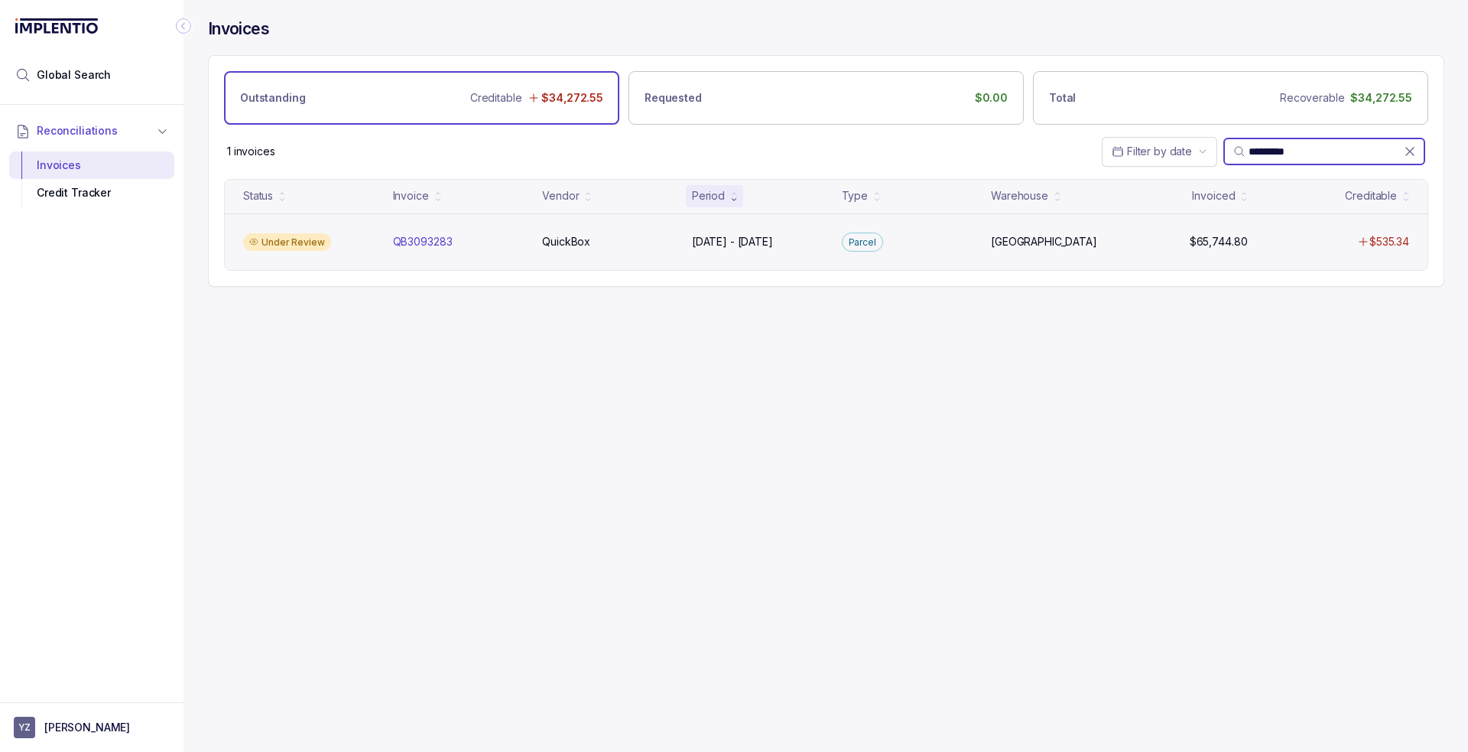
type input "*********"
click at [834, 245] on div "Under Review QB3093283 QB3093283 QuickBox QuickBox [DATE] - [DATE] [DATE] - [DA…" at bounding box center [826, 241] width 1203 height 57
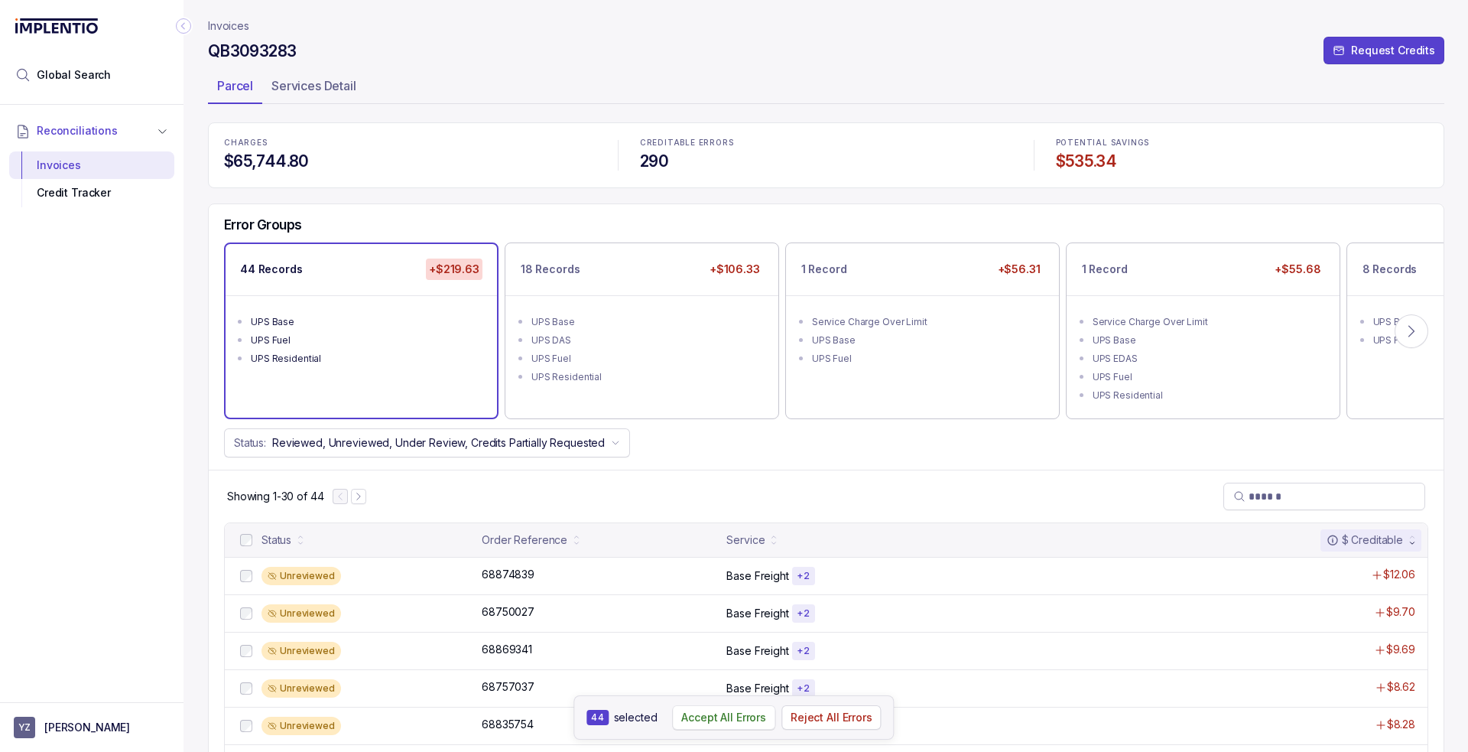
click at [719, 730] on button "Accept All Errors" at bounding box center [723, 717] width 103 height 24
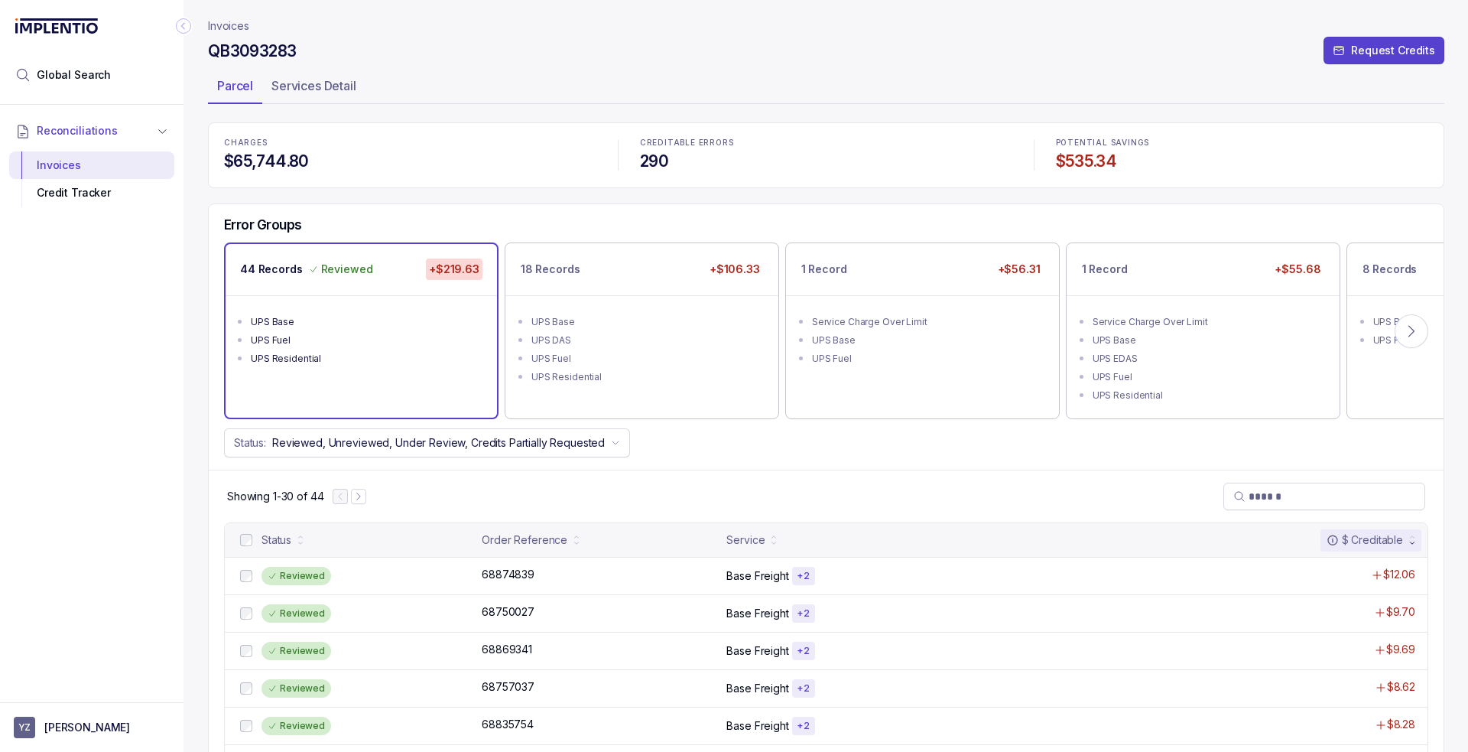
click at [688, 351] on div "UPS Fuel" at bounding box center [646, 358] width 230 height 15
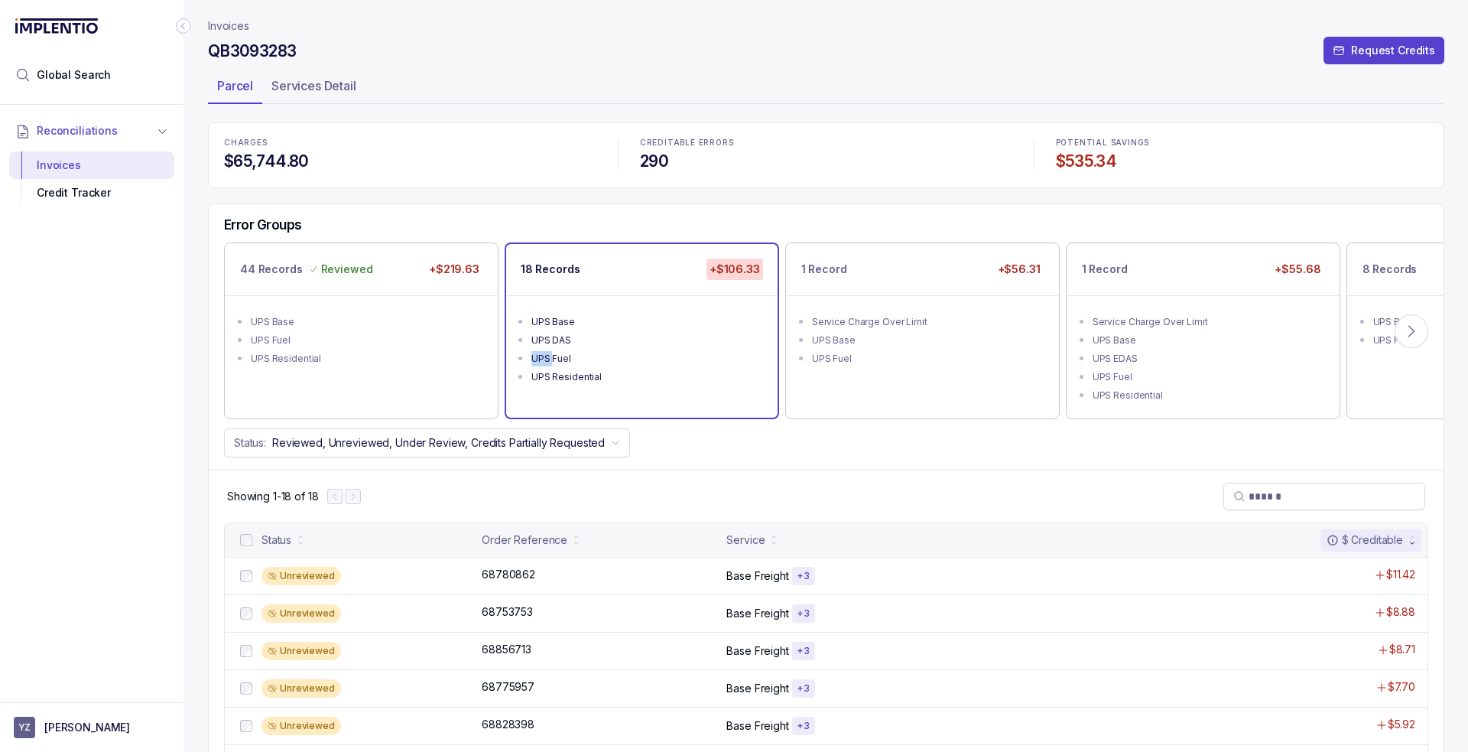
click at [688, 351] on div "UPS Fuel" at bounding box center [646, 358] width 230 height 15
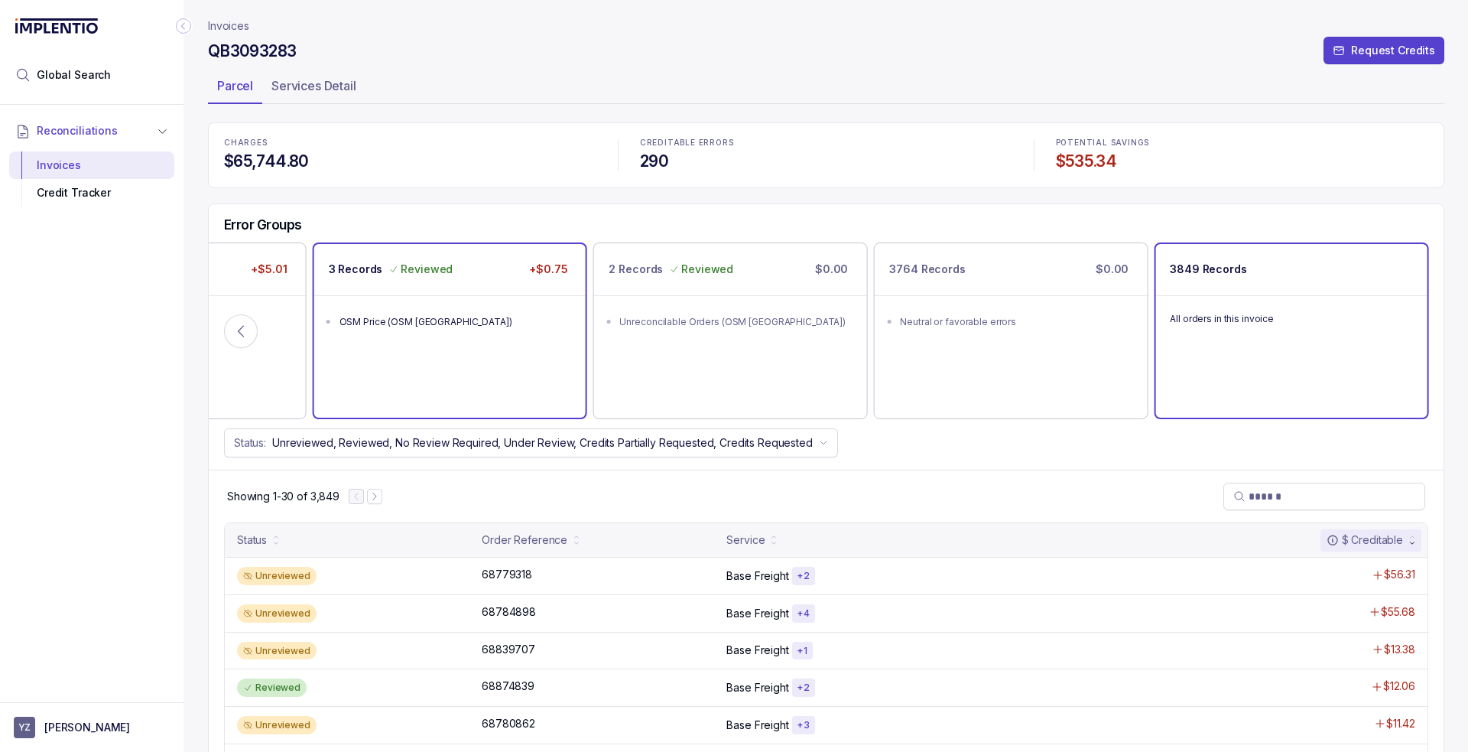
drag, startPoint x: 416, startPoint y: 281, endPoint x: 416, endPoint y: 302, distance: 21.4
click at [416, 280] on div "3 Records Reviewed +$0.75" at bounding box center [449, 269] width 271 height 51
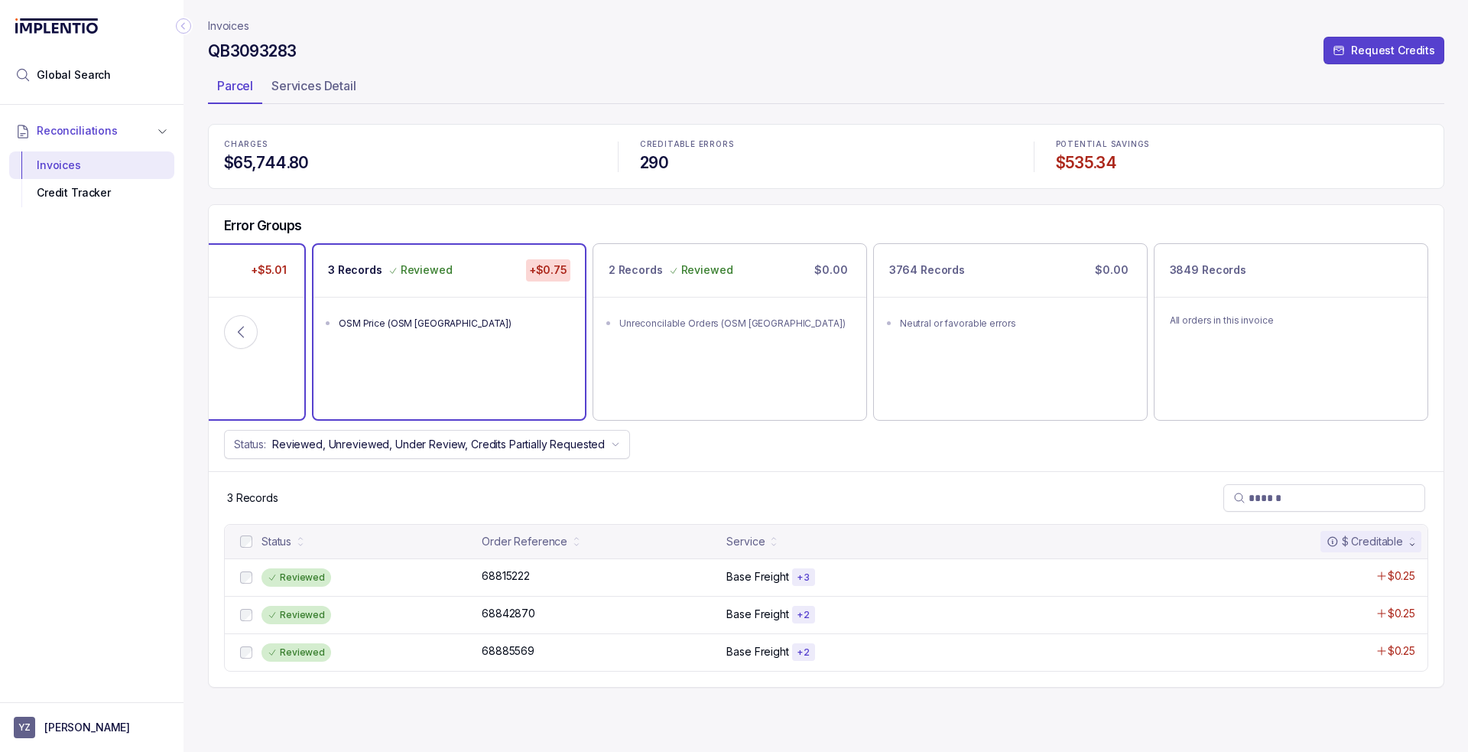
click at [276, 256] on div "2 Records +$5.01" at bounding box center [168, 270] width 271 height 51
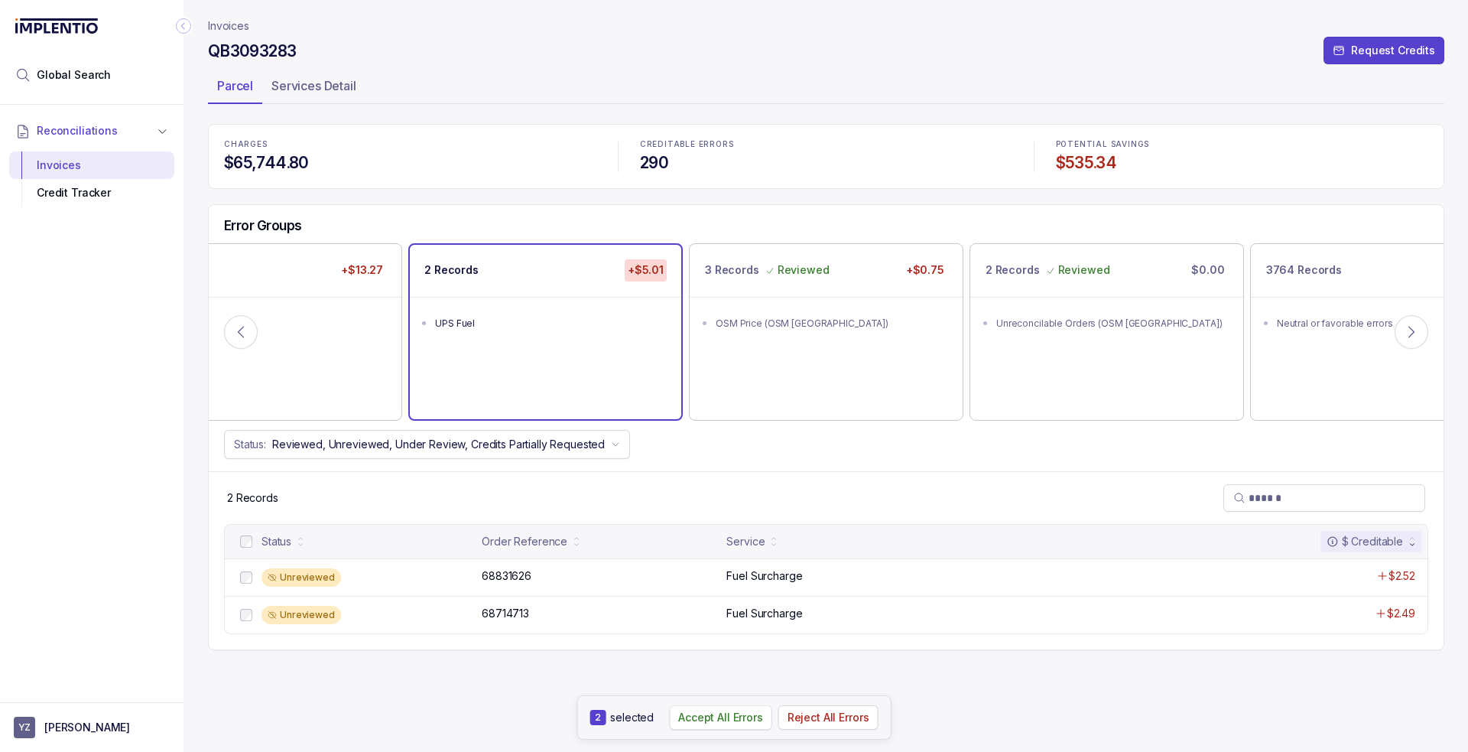
click at [714, 718] on p "Accept All Errors" at bounding box center [720, 717] width 85 height 15
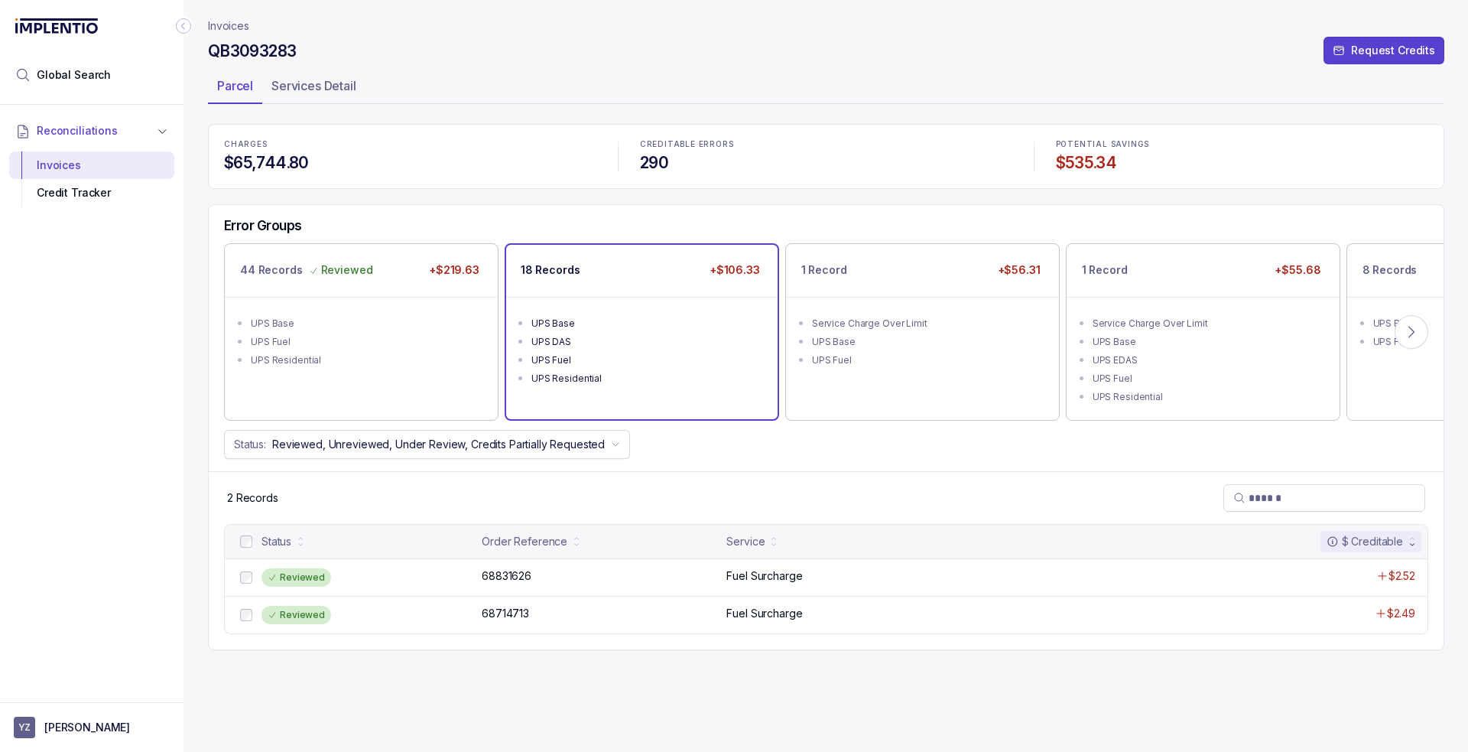
click at [675, 353] on div "UPS Fuel" at bounding box center [646, 360] width 230 height 15
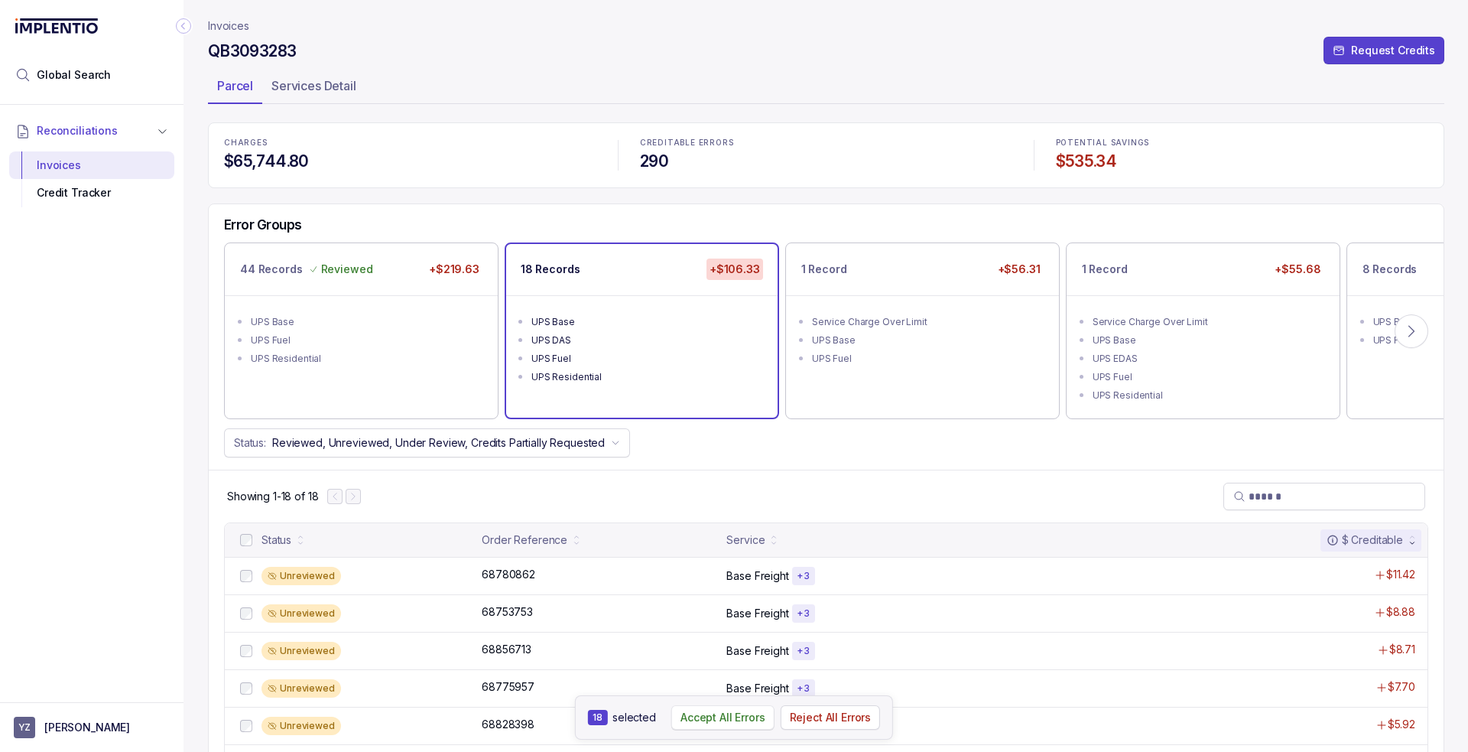
click at [732, 725] on p "Accept All Errors" at bounding box center [723, 717] width 85 height 15
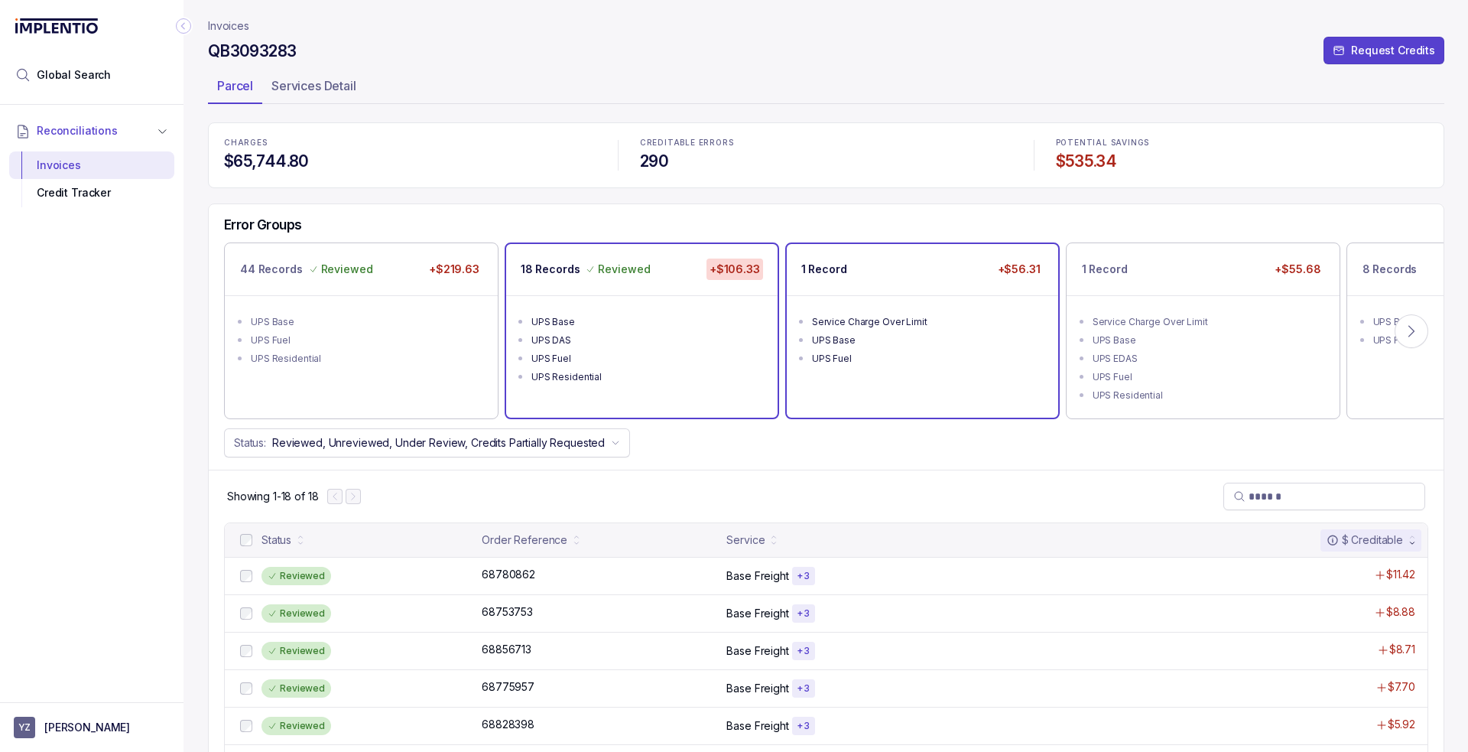
click at [909, 318] on div "Service Charge Over Limit" at bounding box center [927, 321] width 230 height 15
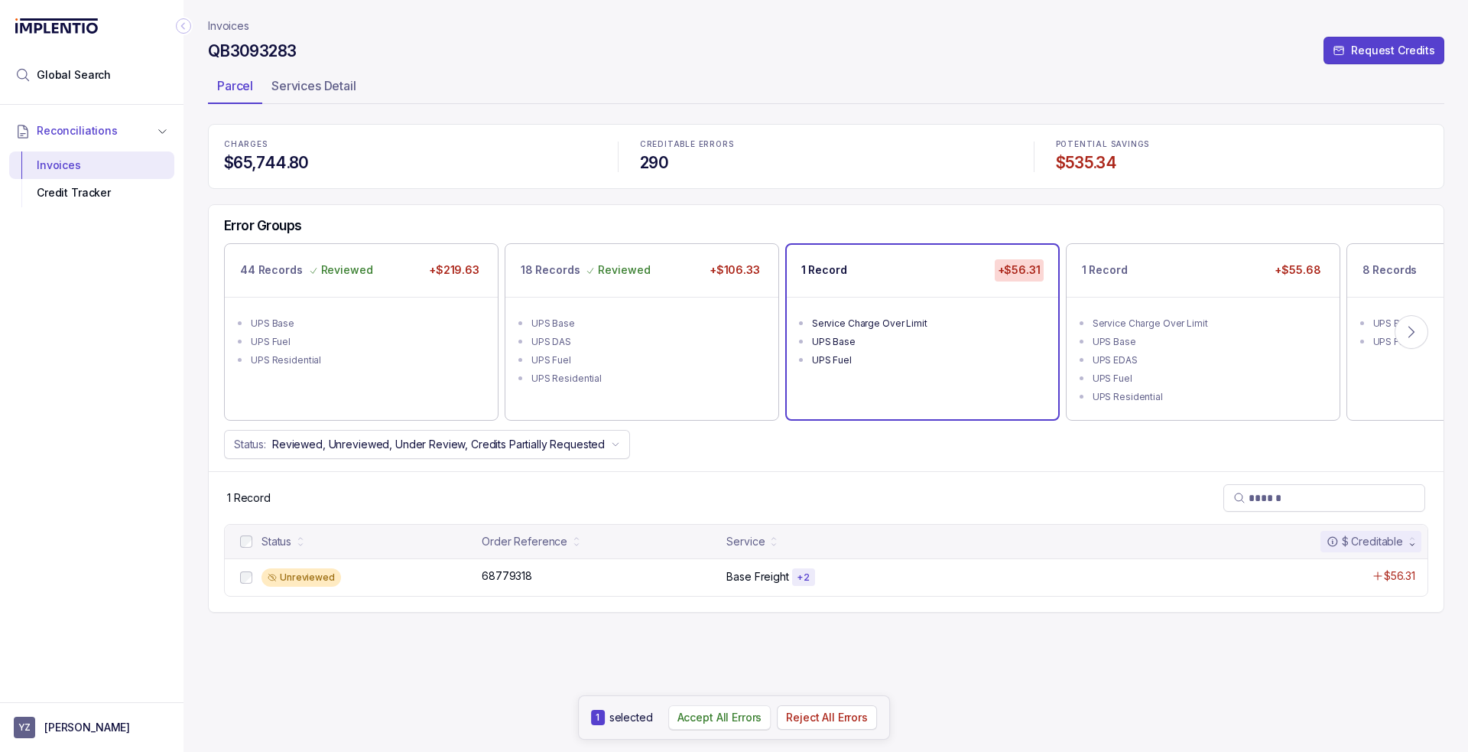
click at [704, 717] on p "Accept All Errors" at bounding box center [720, 717] width 85 height 15
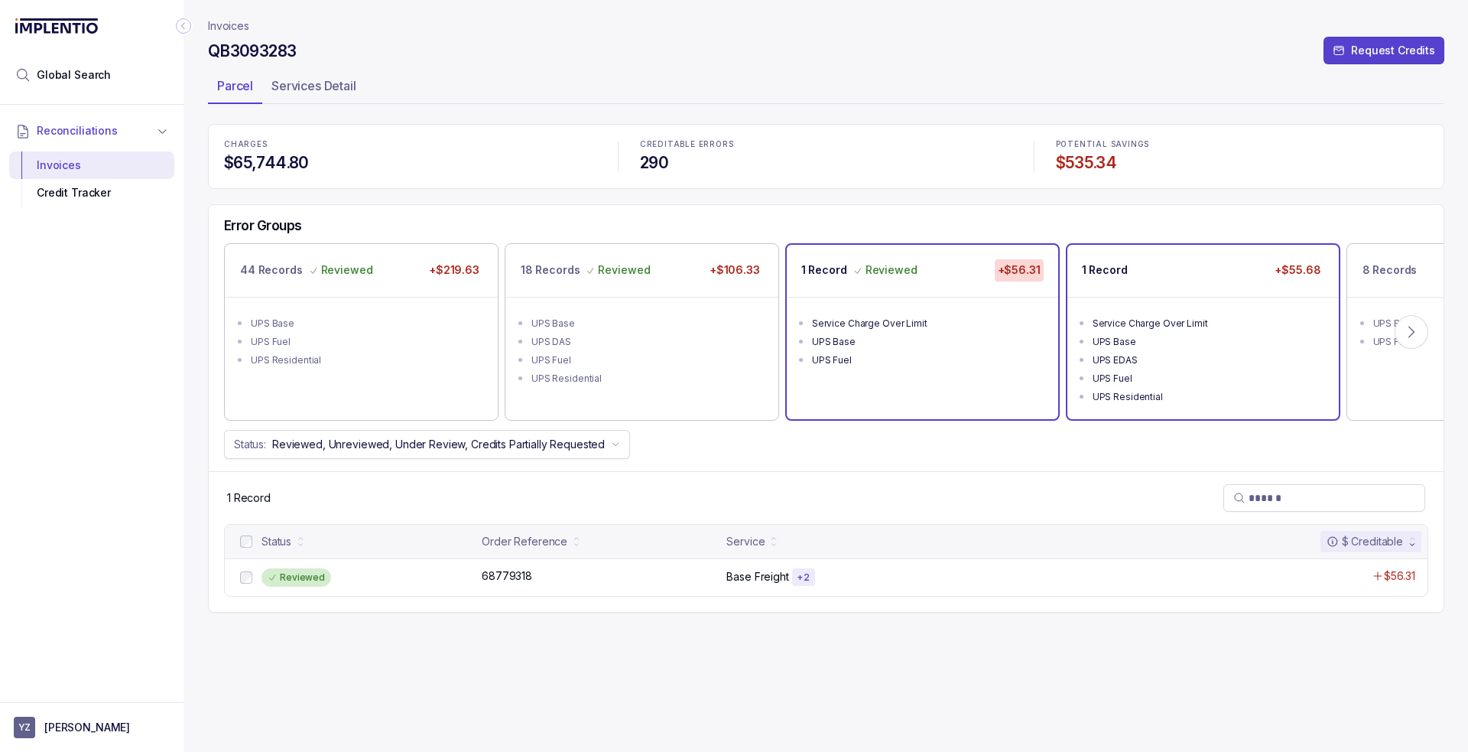
click at [1199, 284] on div "1 Record +$55.68" at bounding box center [1203, 270] width 271 height 51
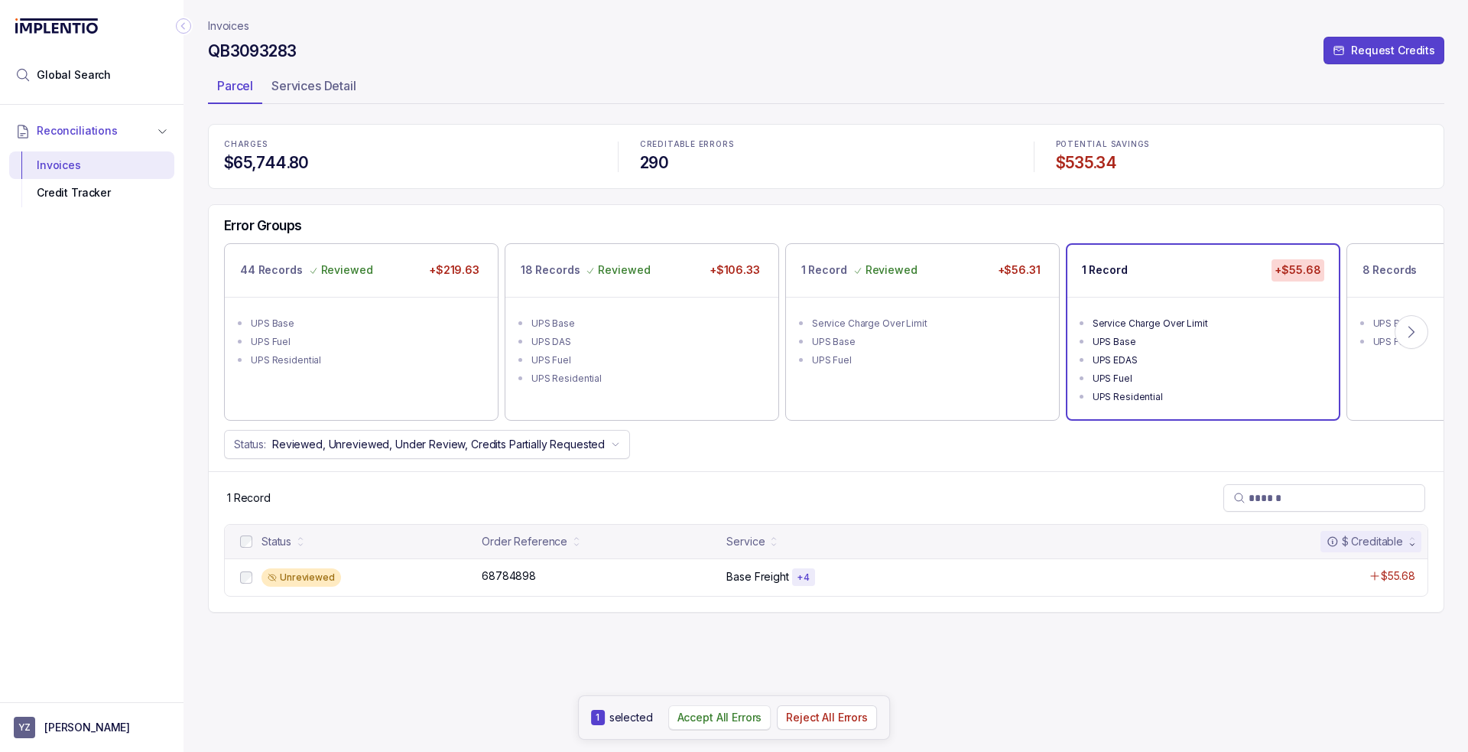
click at [737, 717] on p "Accept All Errors" at bounding box center [720, 717] width 85 height 15
click at [1364, 284] on div "8 Records +$55.56" at bounding box center [1483, 270] width 271 height 51
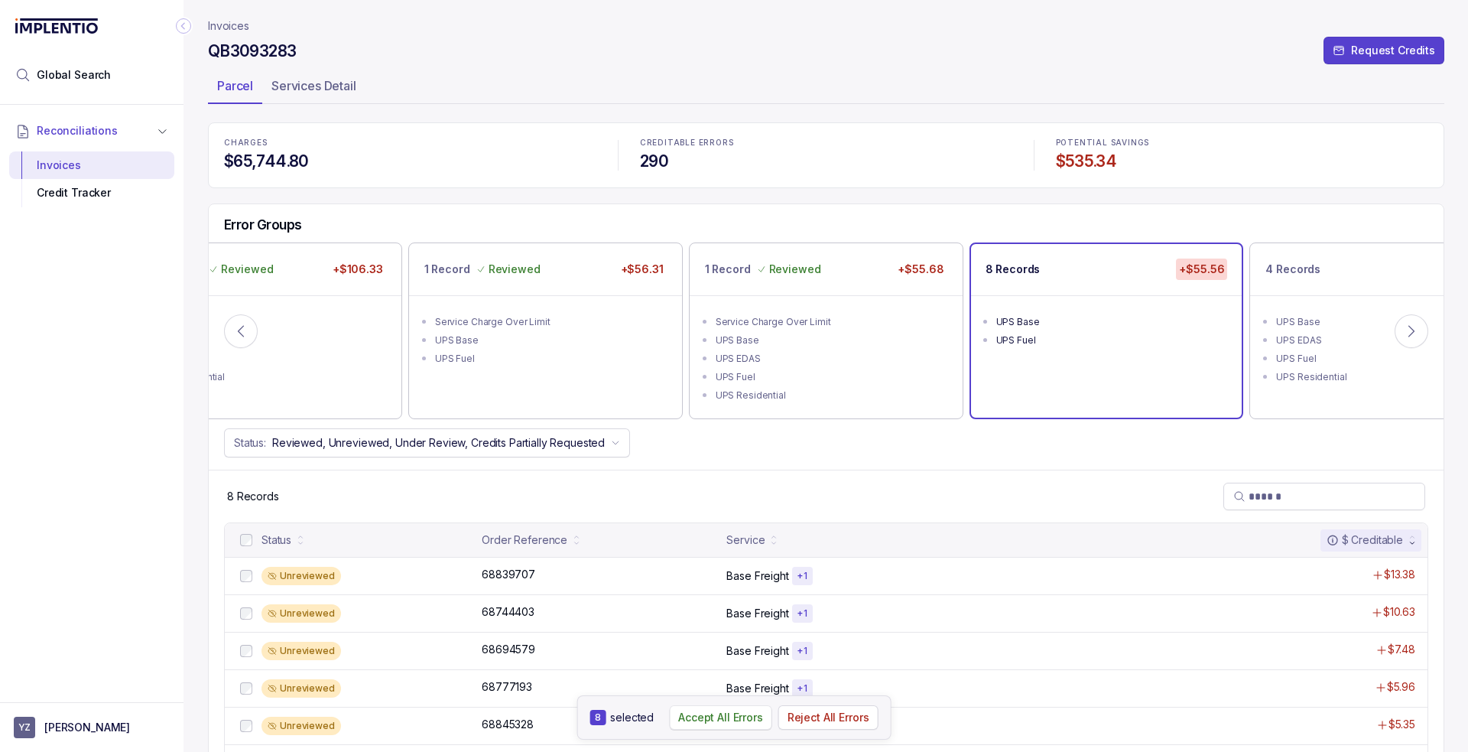
click at [699, 709] on button "Accept All Errors" at bounding box center [720, 717] width 103 height 24
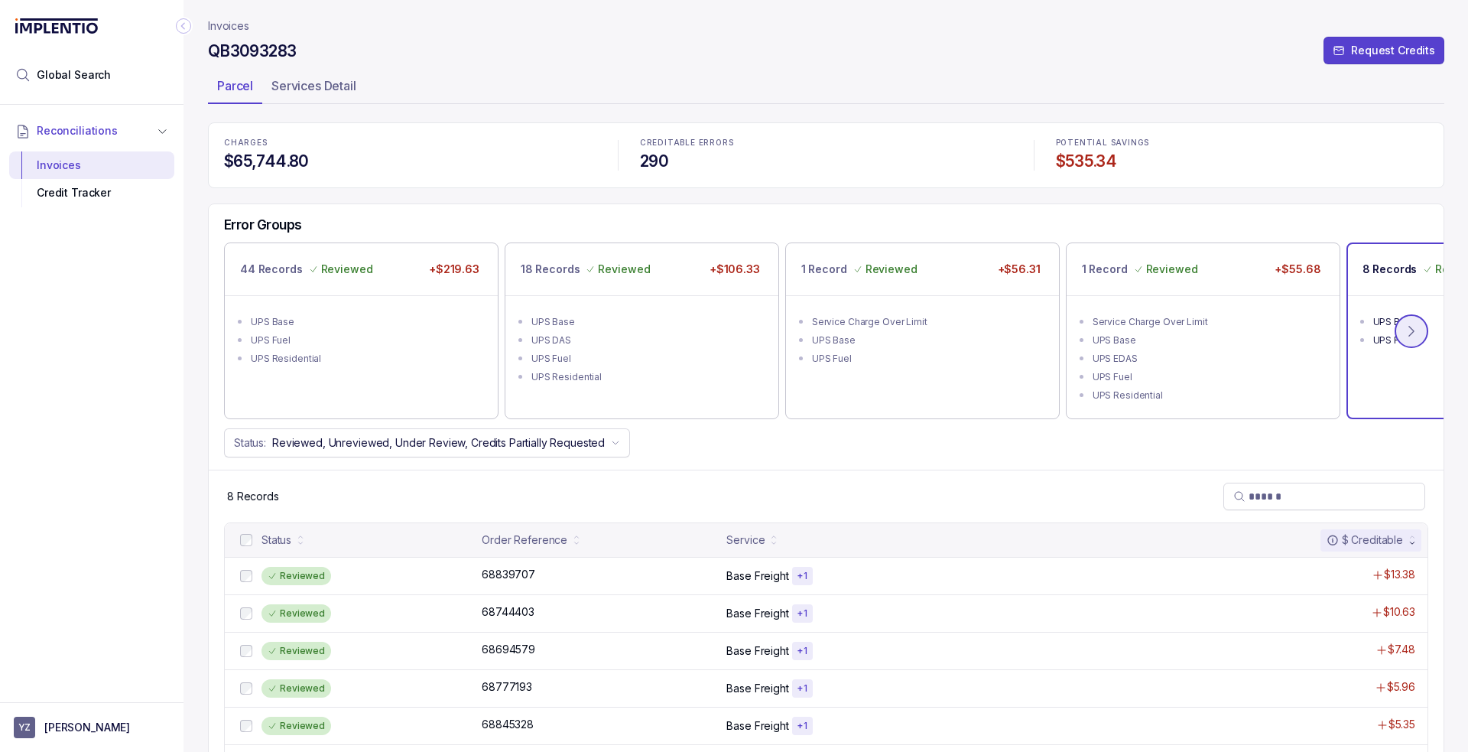
click at [1417, 333] on icon at bounding box center [1411, 330] width 15 height 15
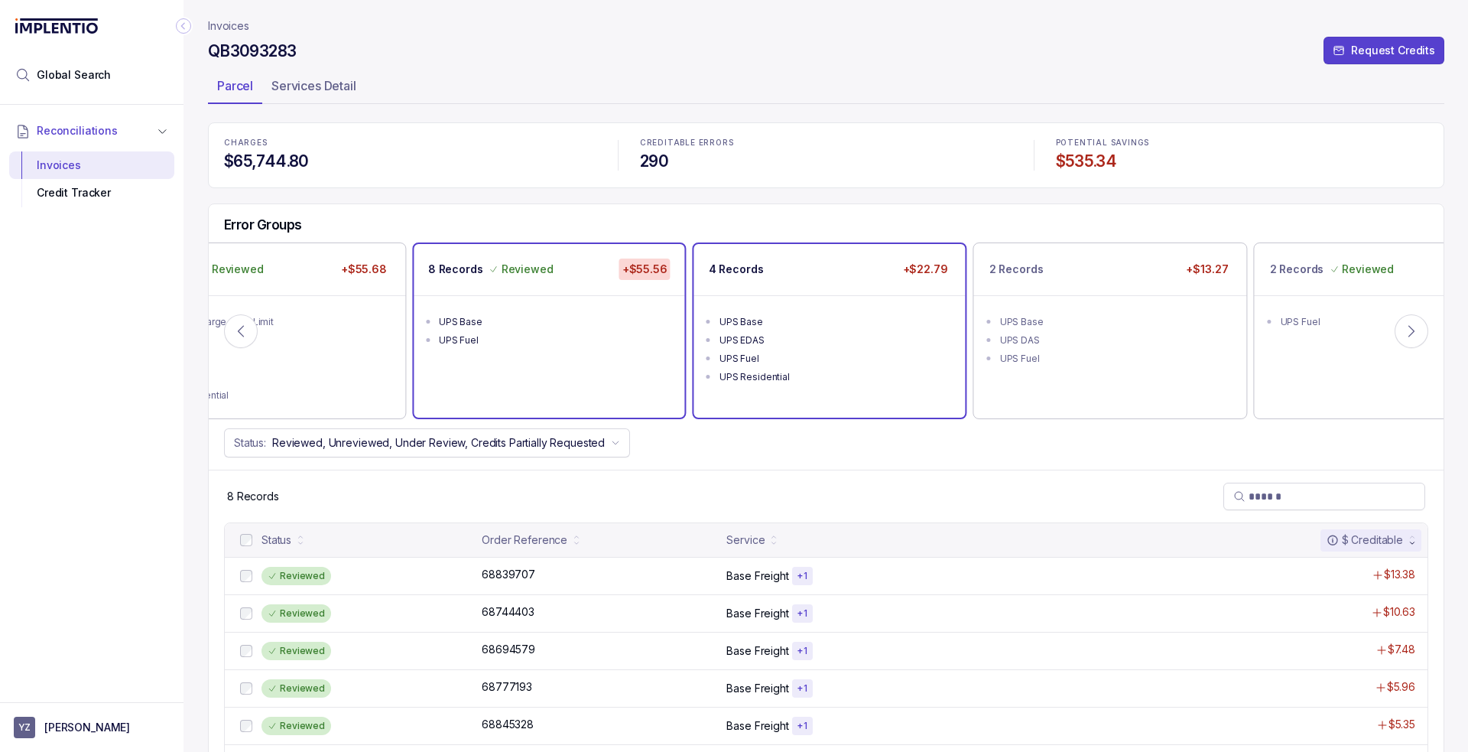
click at [811, 345] on div "UPS EDAS" at bounding box center [835, 340] width 230 height 15
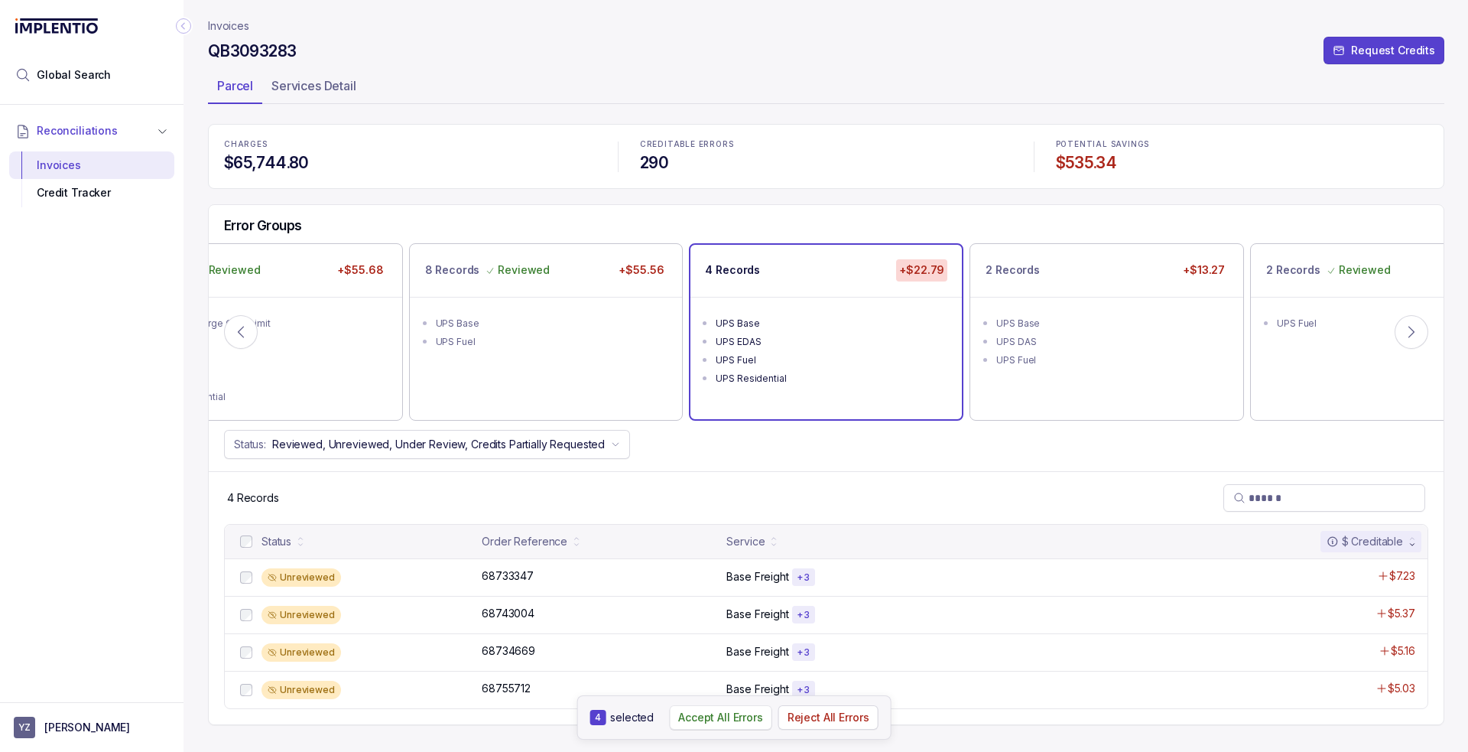
click at [708, 718] on p "Accept All Errors" at bounding box center [720, 717] width 85 height 15
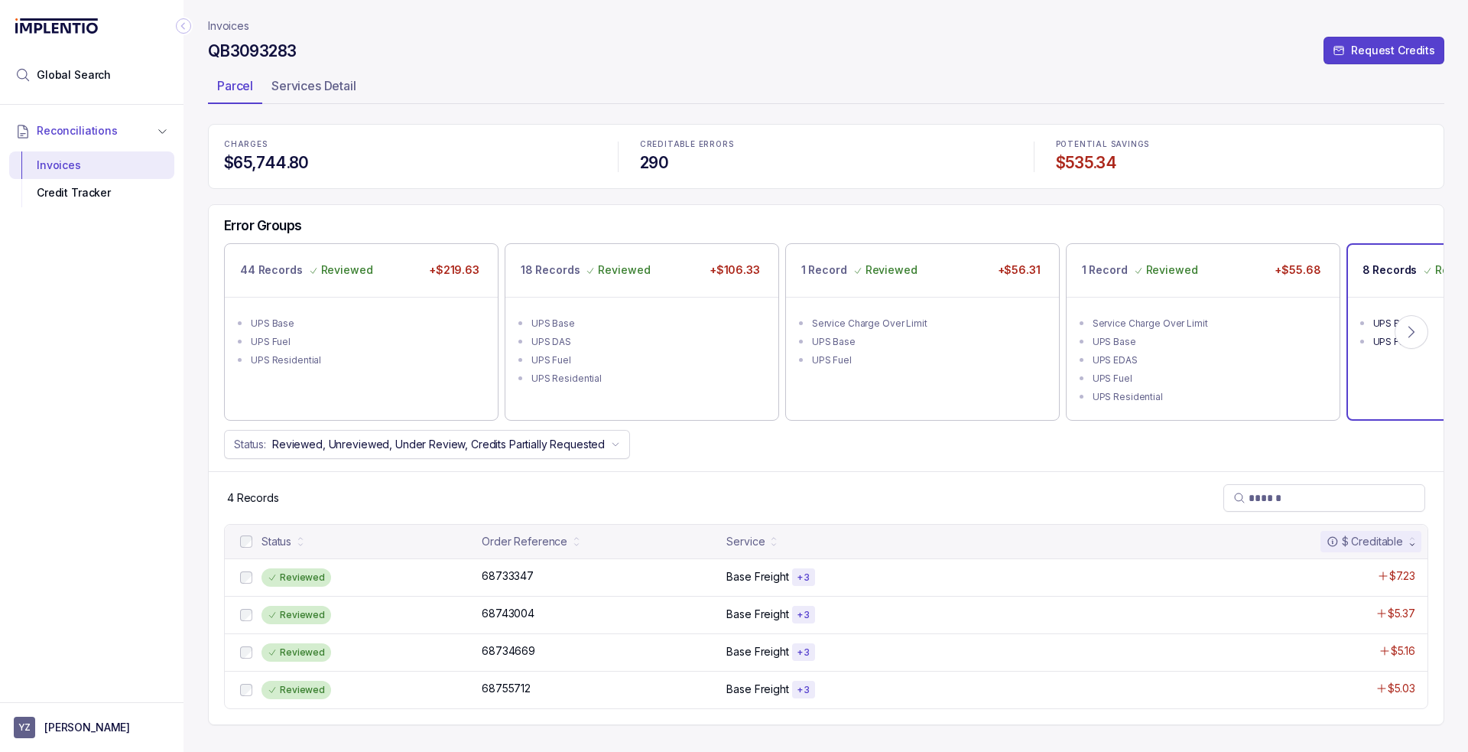
click at [1375, 342] on div "UPS Fuel" at bounding box center [1488, 341] width 230 height 15
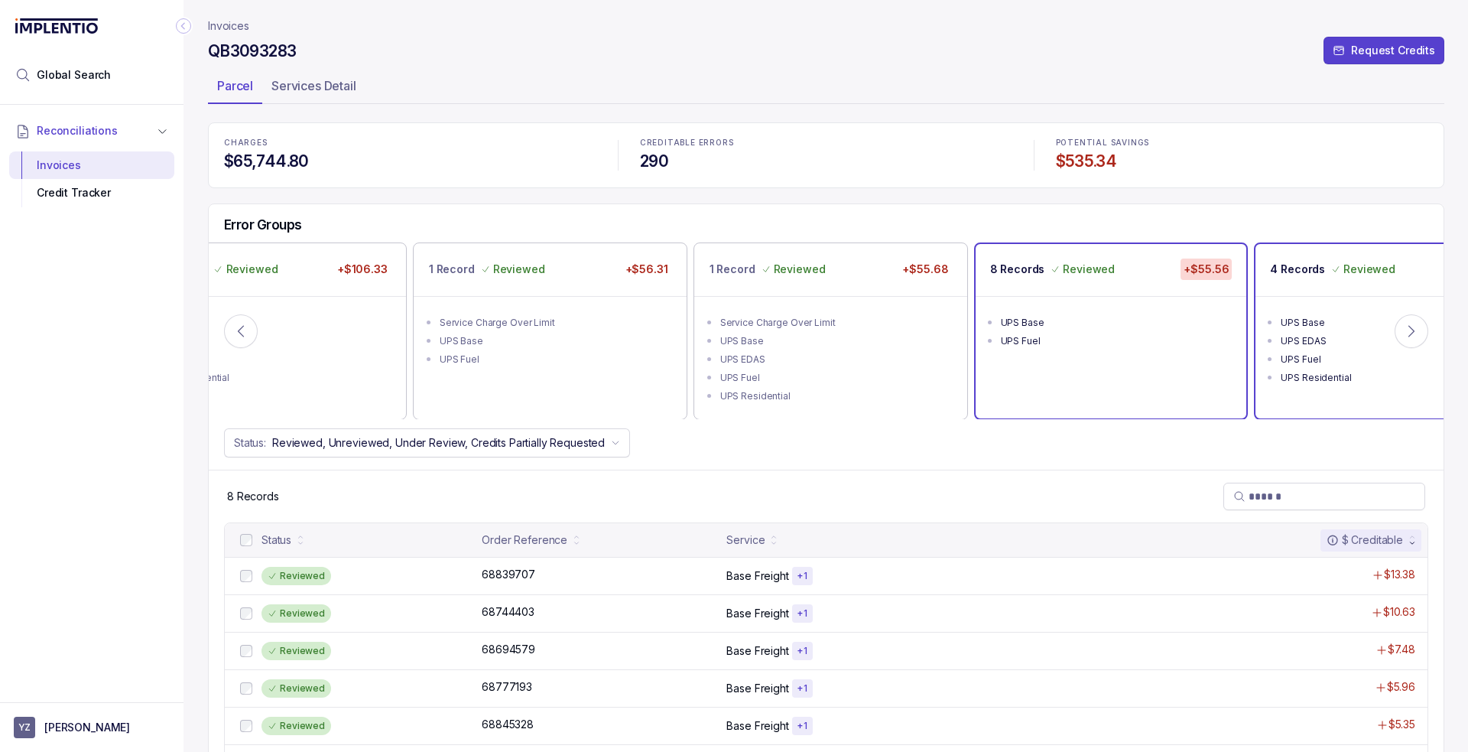
click at [1321, 345] on div "UPS EDAS" at bounding box center [1396, 340] width 230 height 15
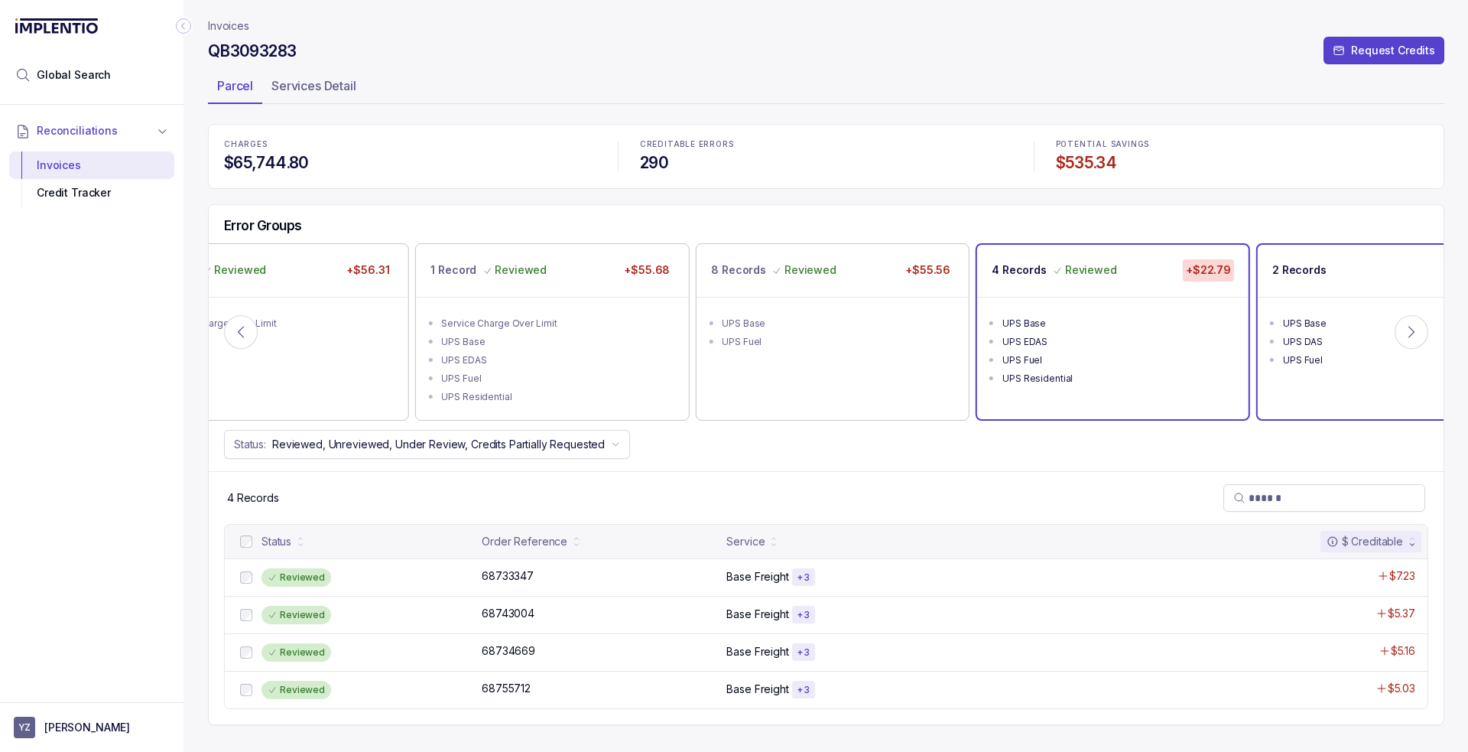
click at [1363, 360] on div "UPS Fuel" at bounding box center [1398, 360] width 230 height 15
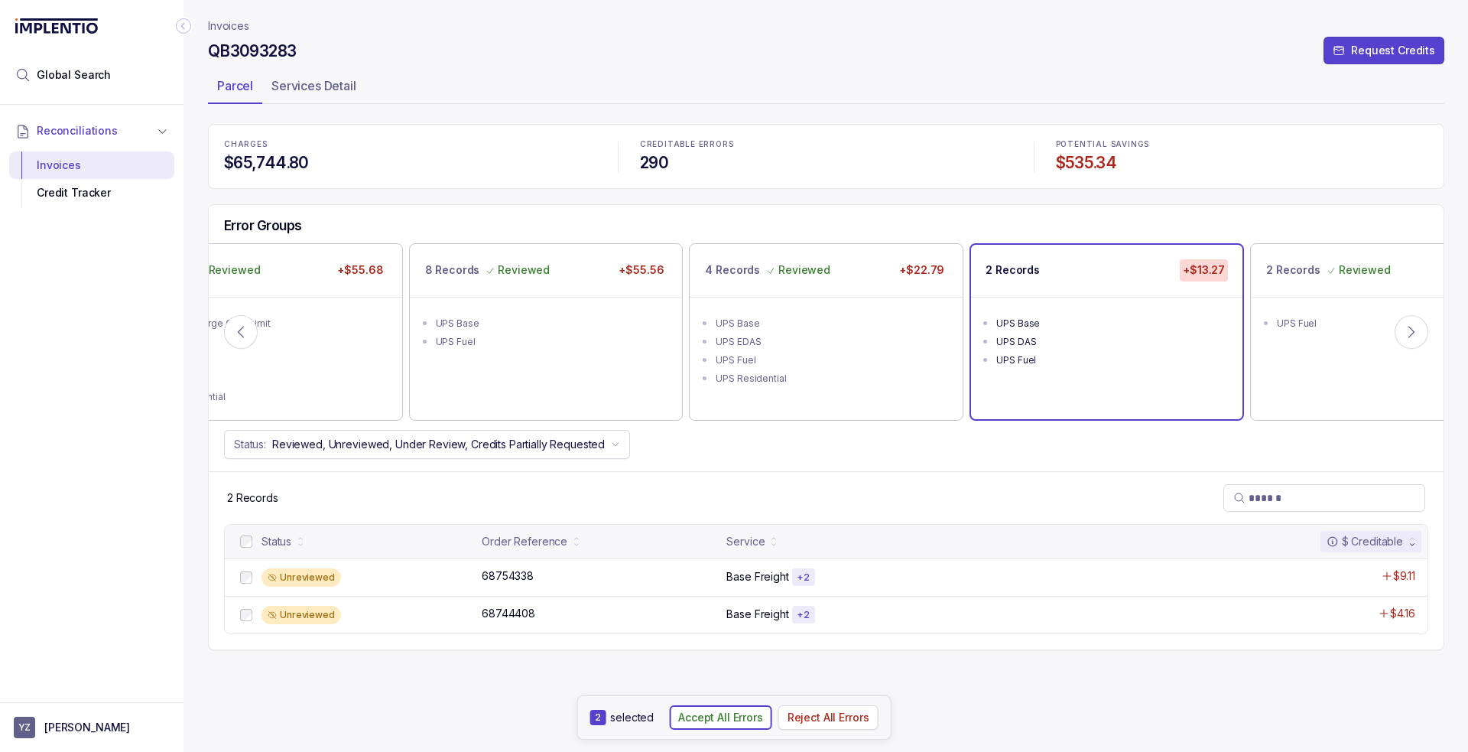
drag, startPoint x: 742, startPoint y: 715, endPoint x: 1242, endPoint y: 431, distance: 575.0
click at [743, 714] on p "Accept All Errors" at bounding box center [720, 717] width 85 height 15
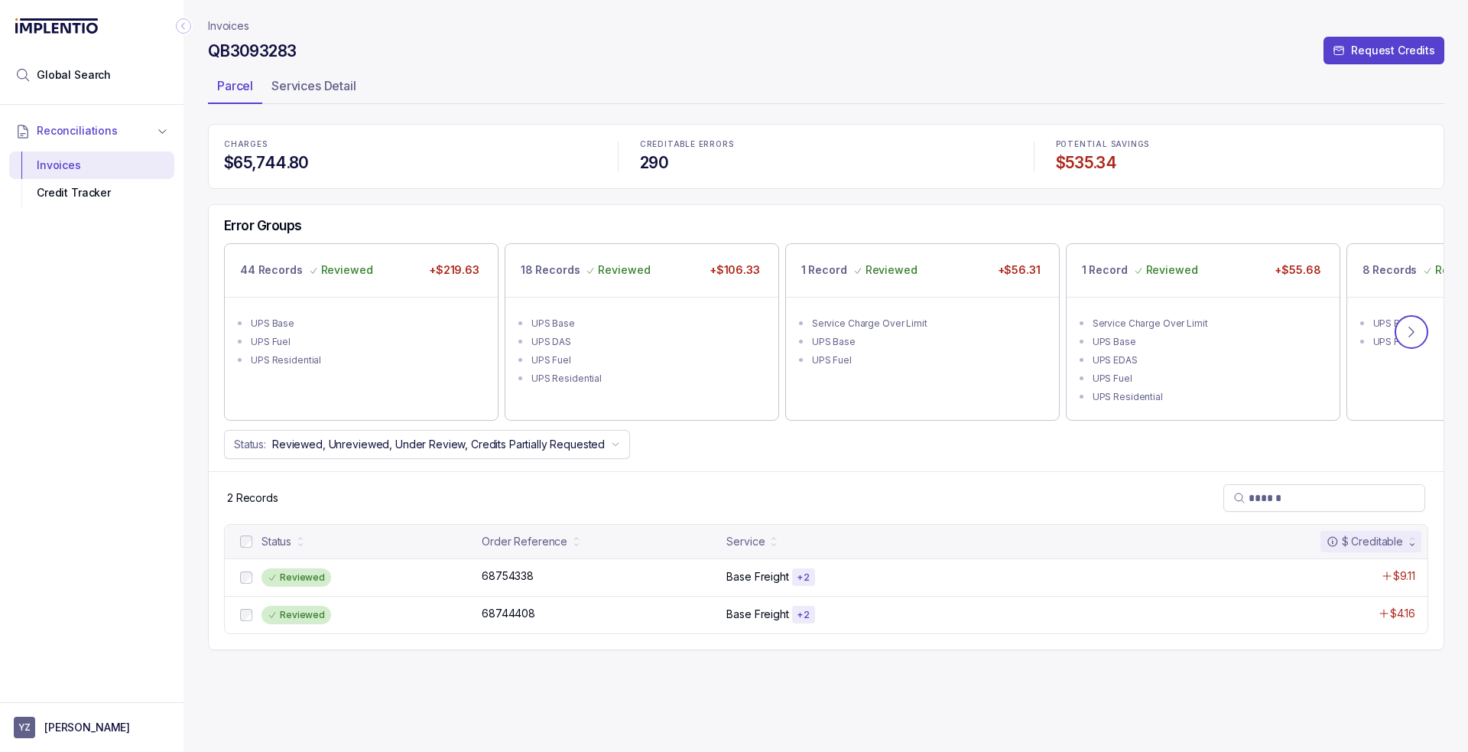
click at [1416, 336] on icon at bounding box center [1411, 331] width 15 height 15
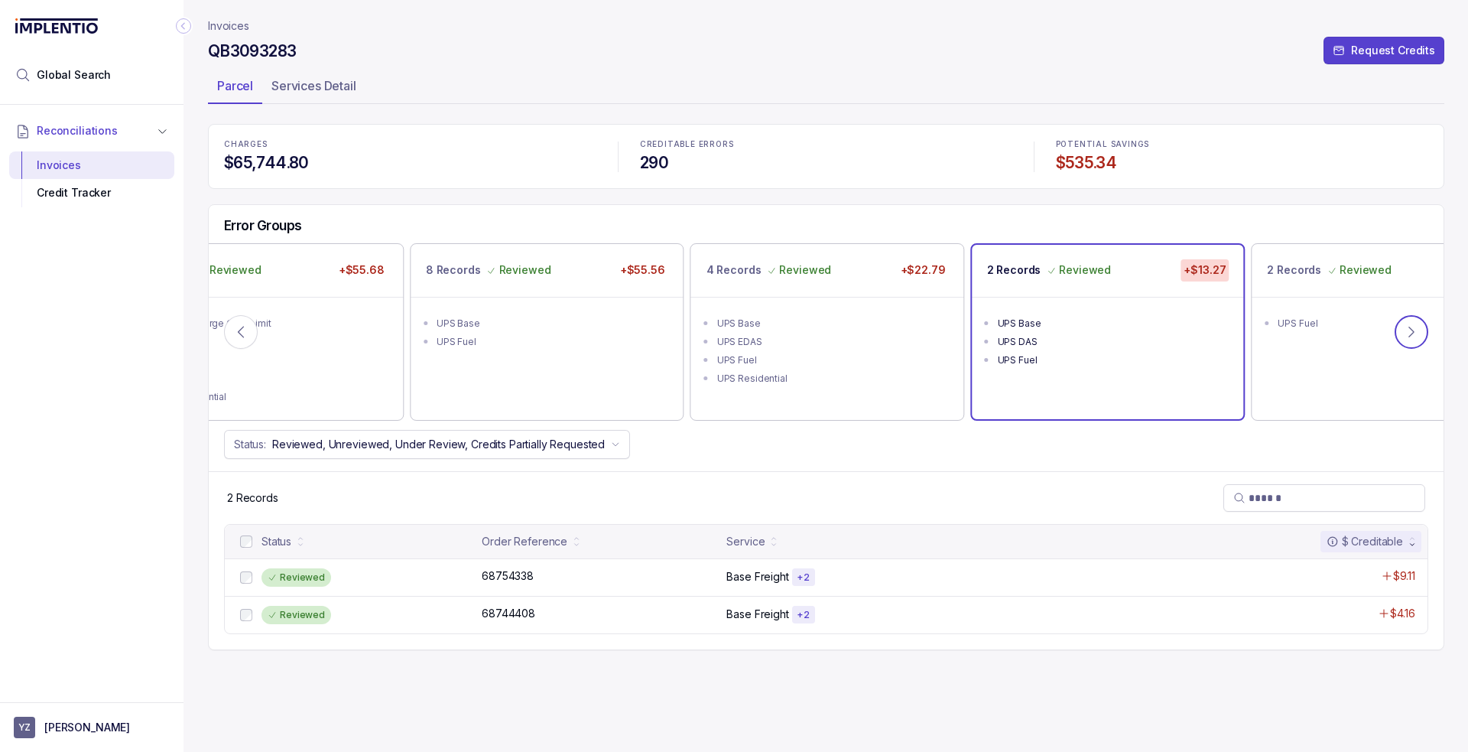
click at [1416, 336] on icon at bounding box center [1411, 331] width 15 height 15
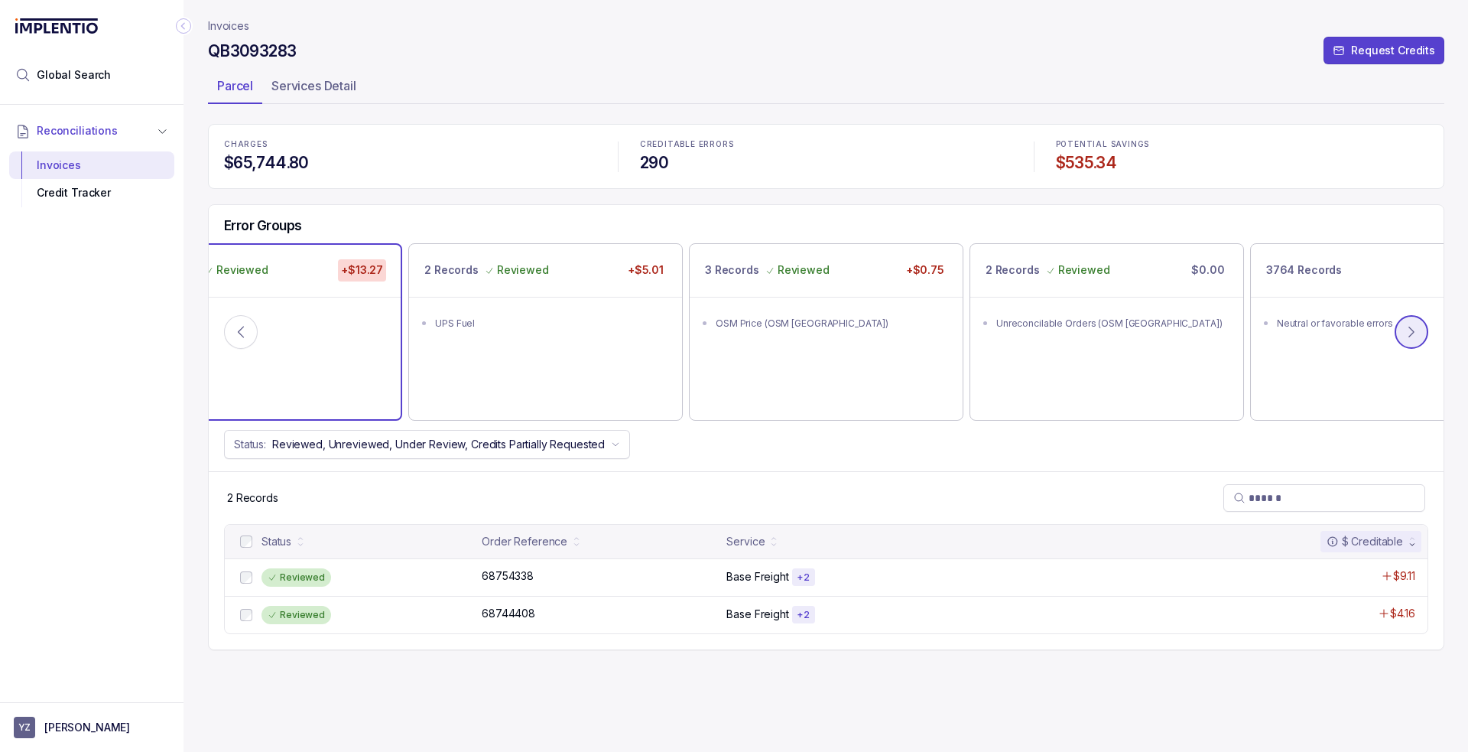
click at [1418, 336] on icon at bounding box center [1411, 331] width 15 height 15
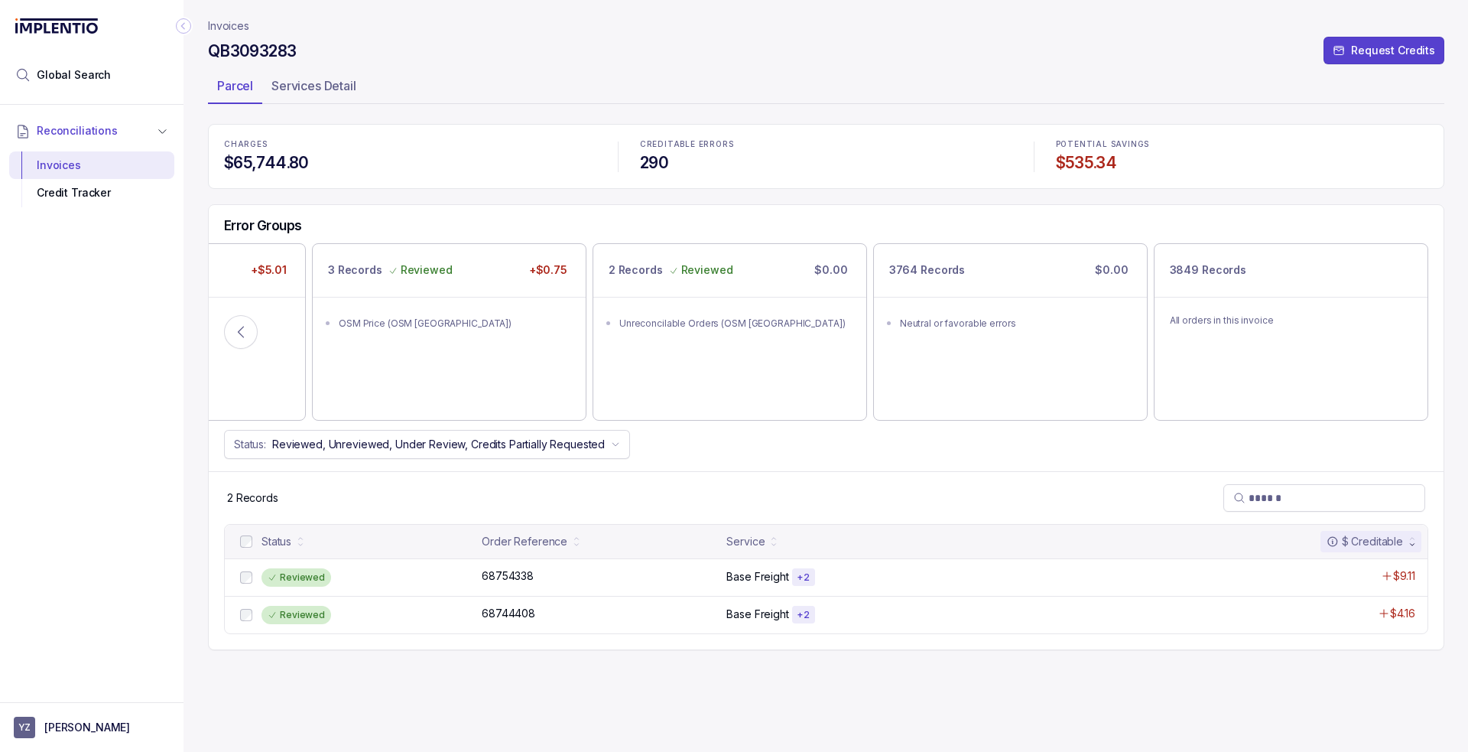
click at [240, 21] on p "Invoices" at bounding box center [228, 25] width 41 height 15
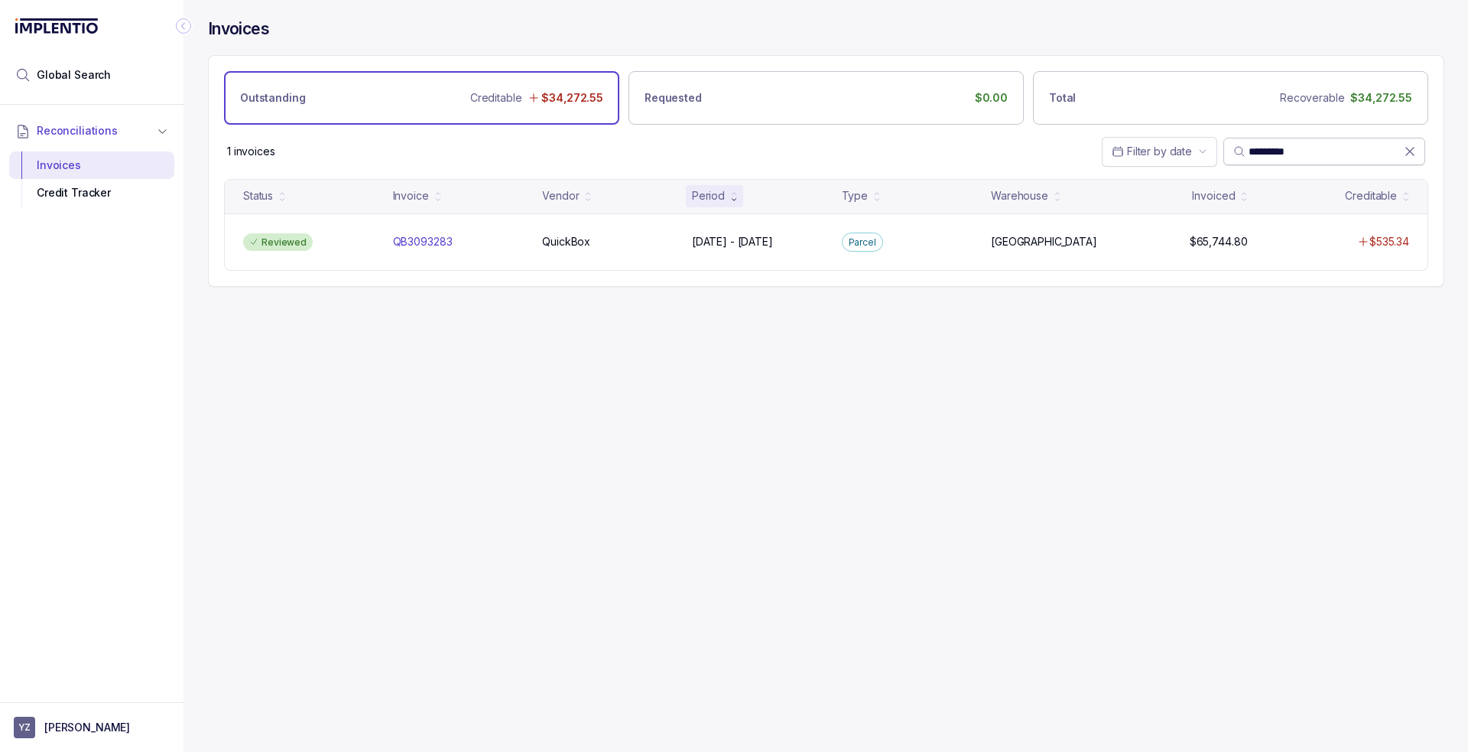
click at [1283, 144] on input "*********" at bounding box center [1326, 151] width 155 height 15
paste input "search"
click at [1263, 144] on input "********" at bounding box center [1326, 151] width 155 height 15
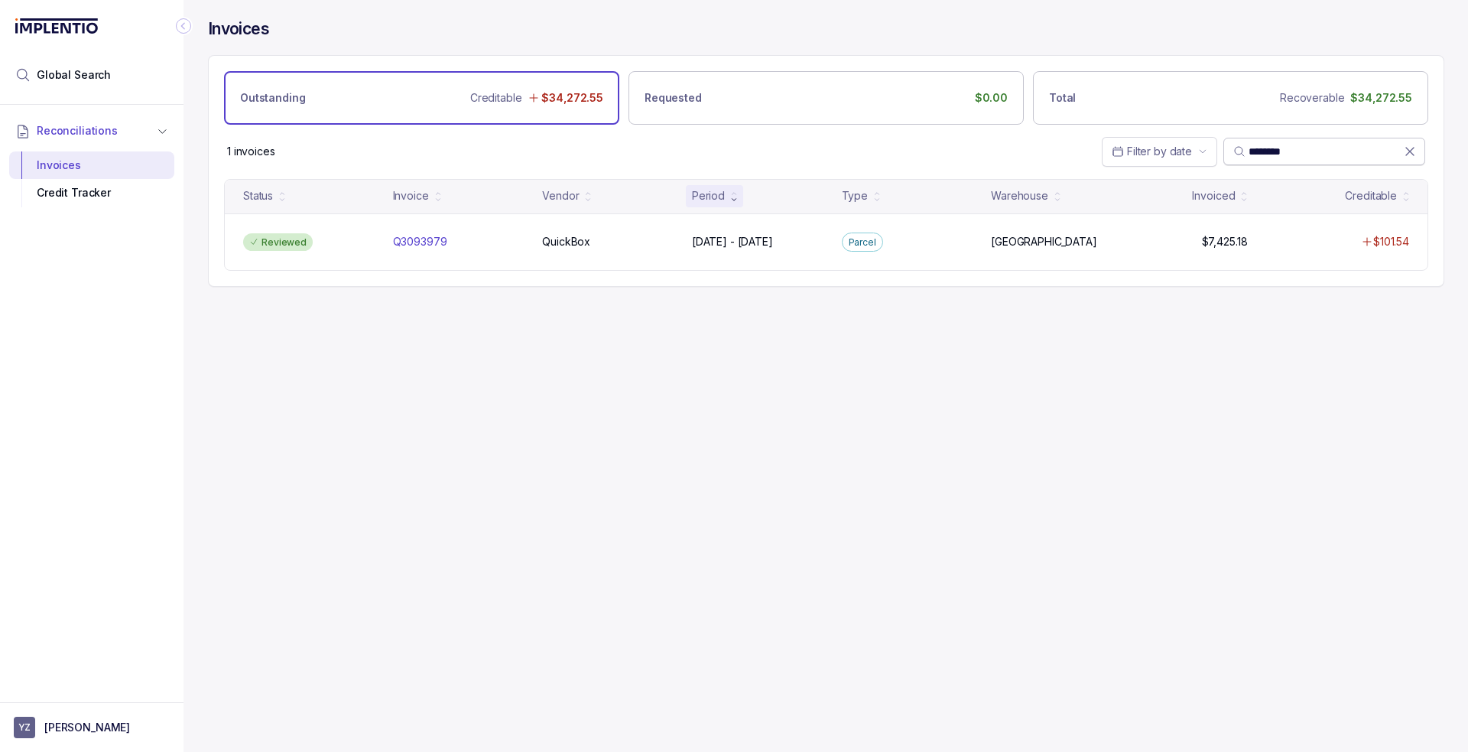
paste input "*"
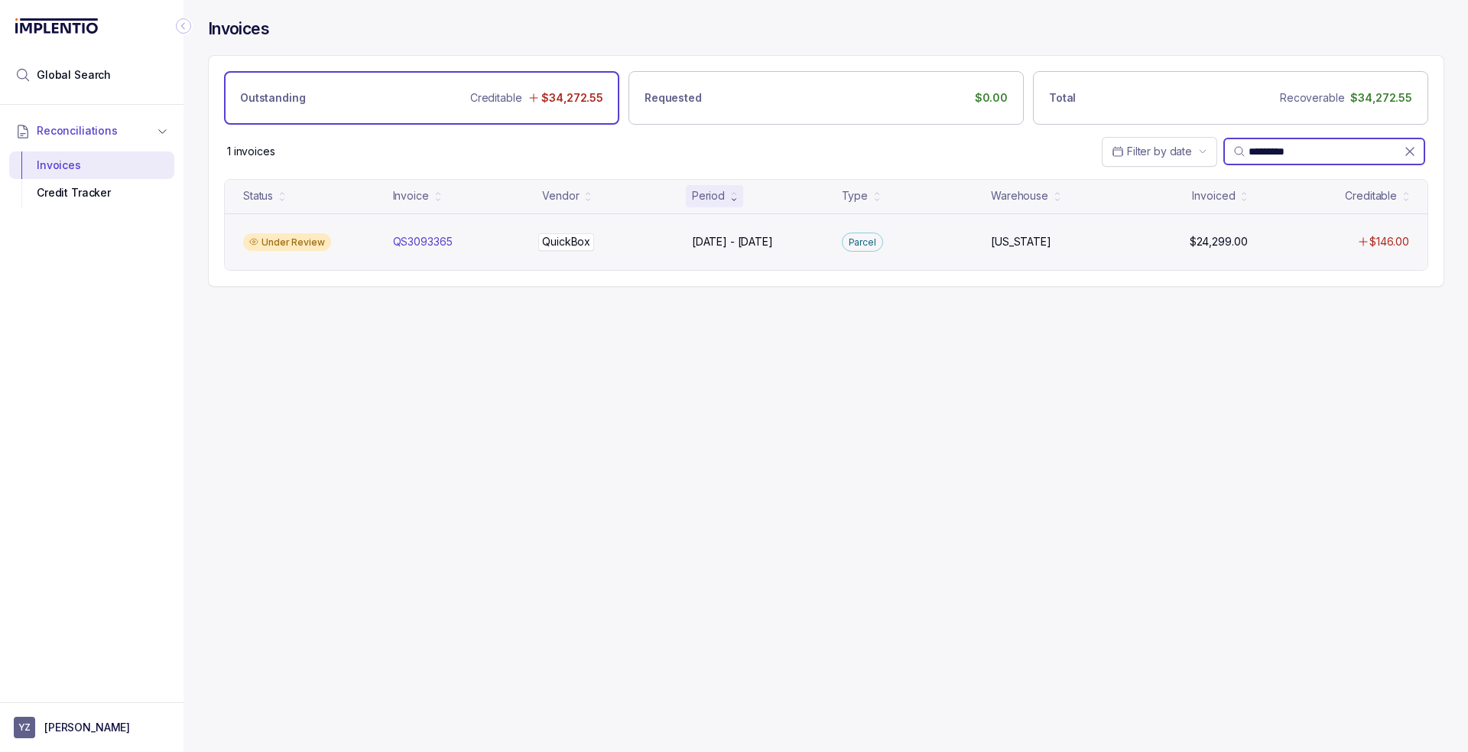
type input "*********"
click at [548, 245] on p "QuickBox" at bounding box center [566, 241] width 56 height 17
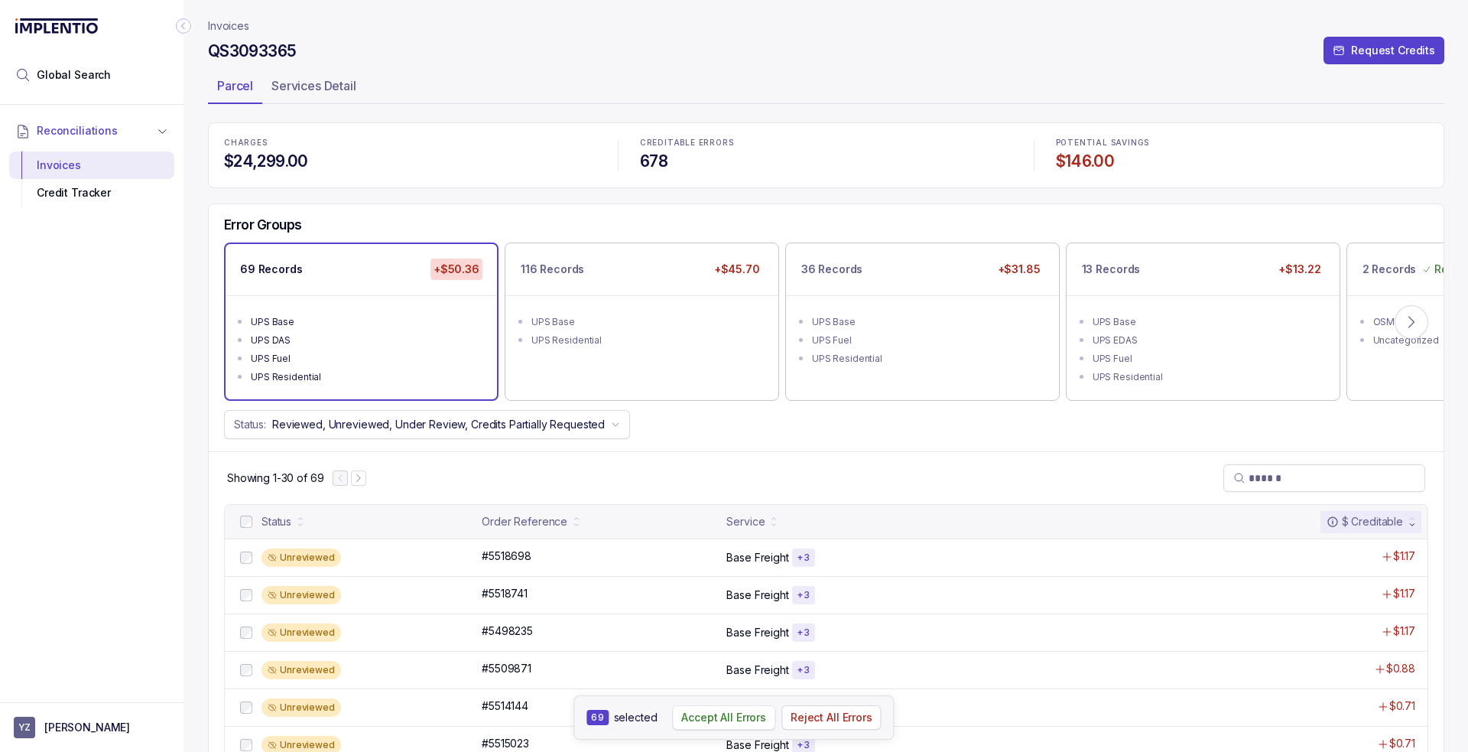
click at [692, 719] on p "Accept All Errors" at bounding box center [723, 717] width 85 height 15
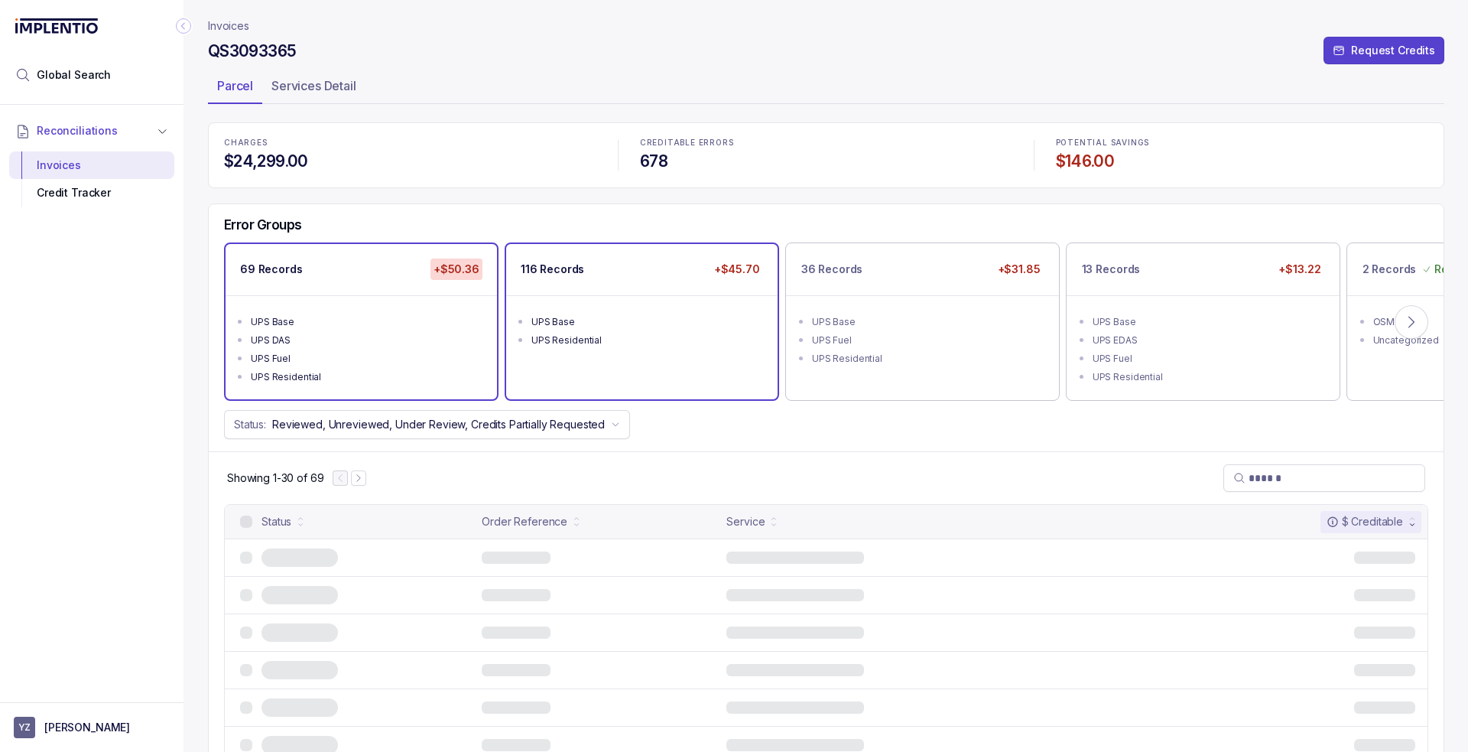
click at [624, 314] on div "UPS Base" at bounding box center [646, 321] width 230 height 15
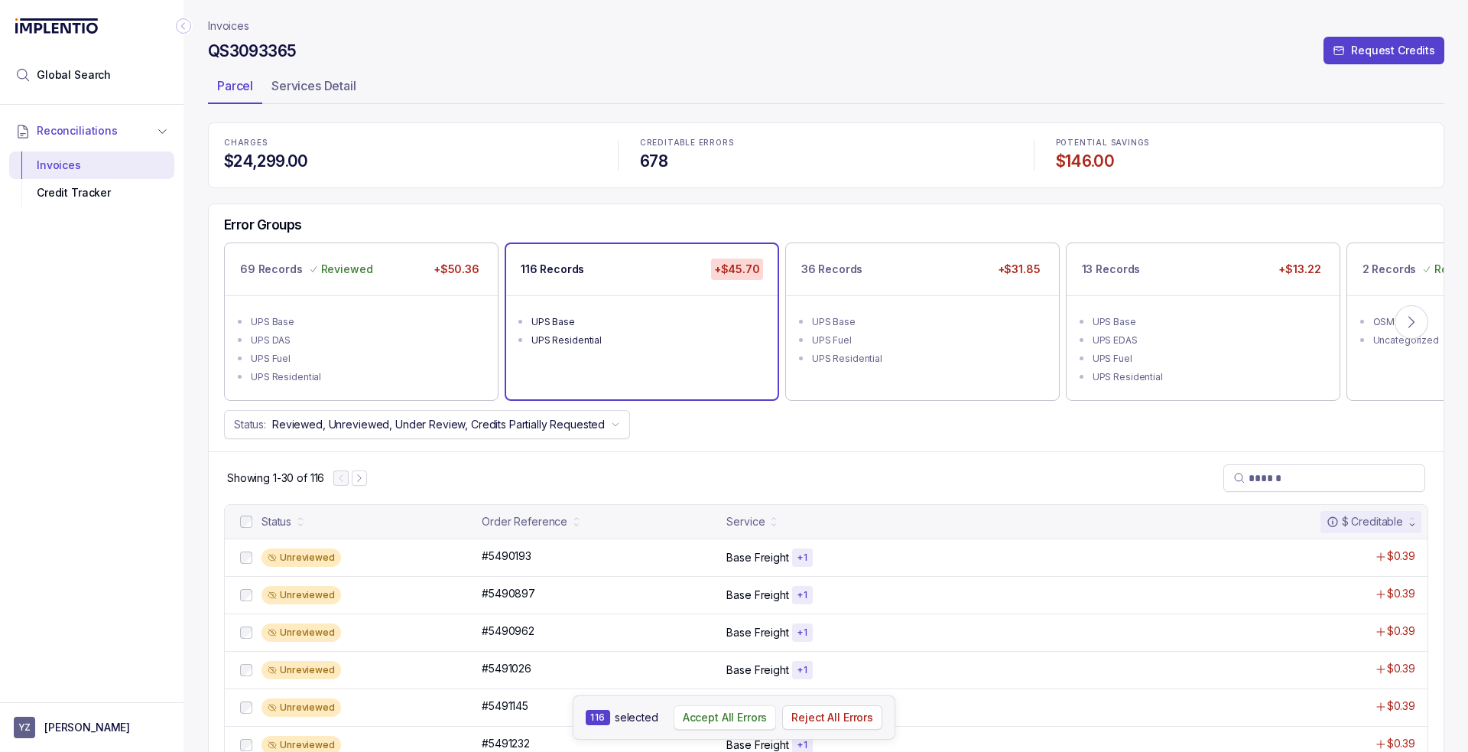
click at [743, 717] on p "Accept All Errors" at bounding box center [725, 717] width 85 height 15
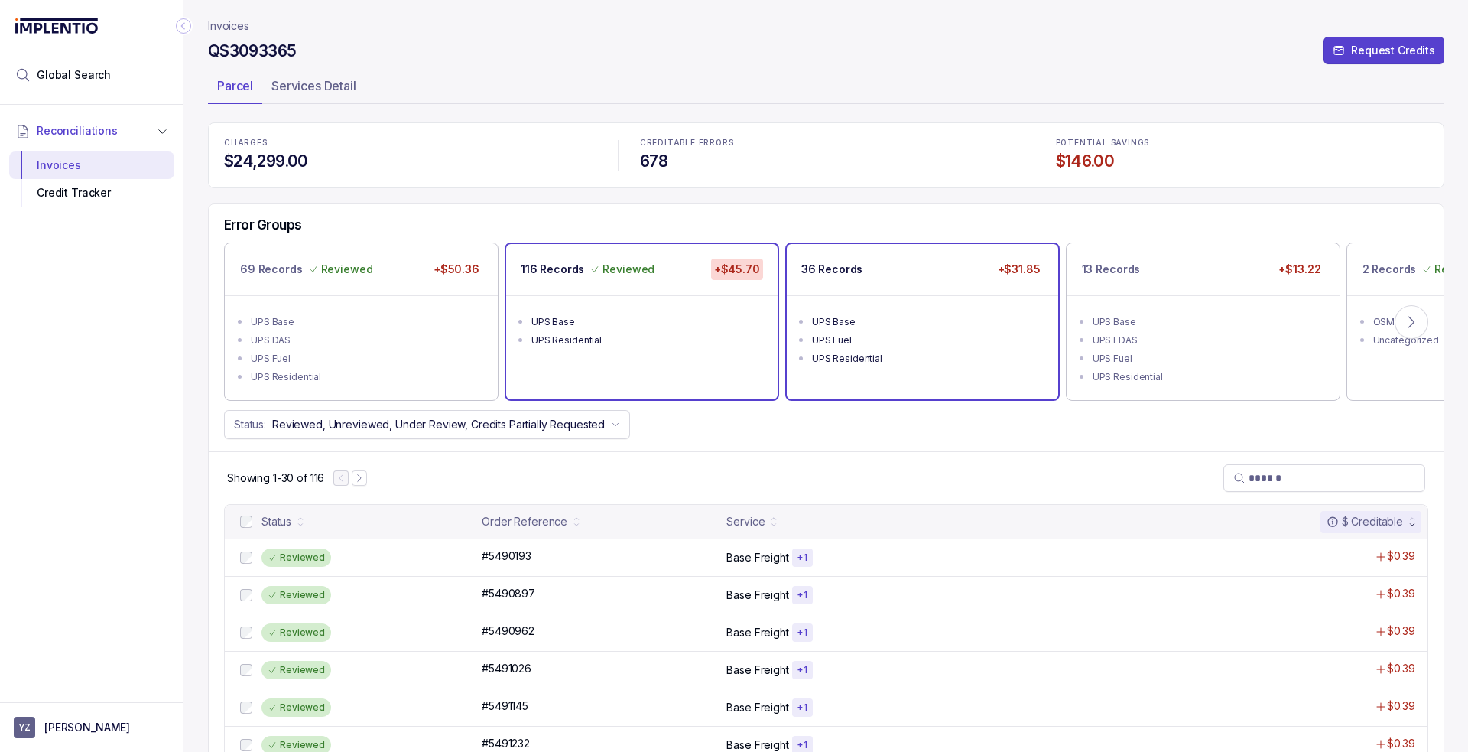
click at [922, 317] on div "UPS Base" at bounding box center [927, 321] width 230 height 15
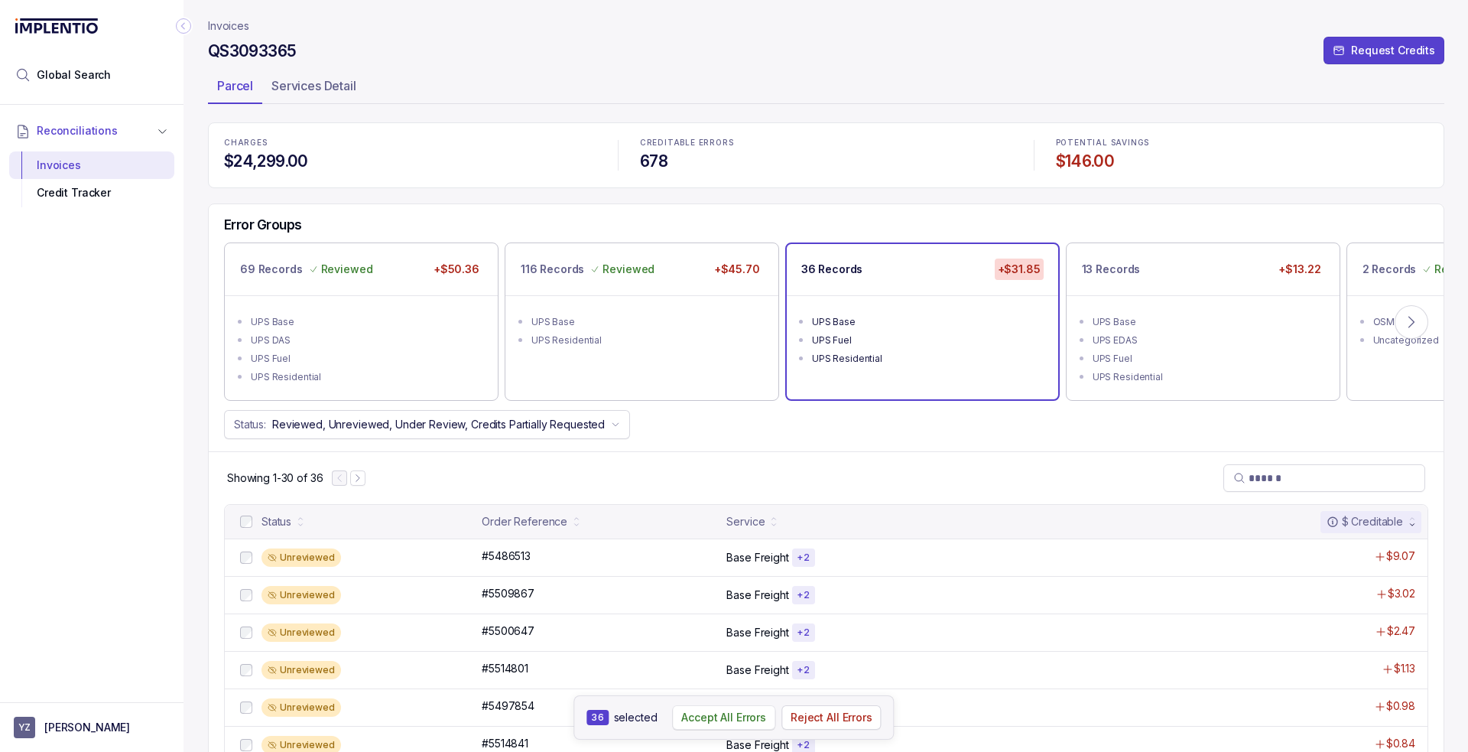
click at [710, 713] on p "Accept All Errors" at bounding box center [723, 717] width 85 height 15
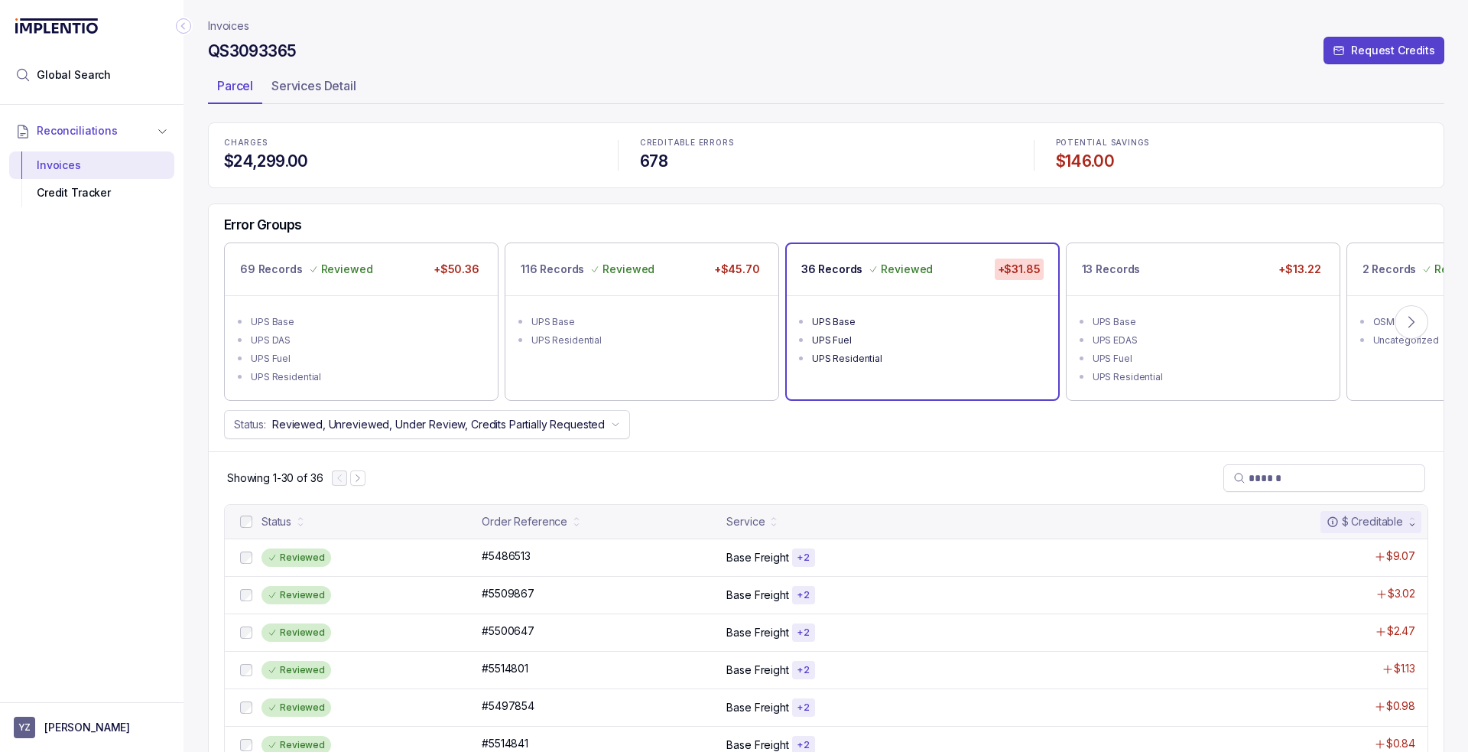
click at [1194, 304] on ul "UPS Base UPS EDAS UPS Fuel UPS Residential" at bounding box center [1203, 347] width 273 height 105
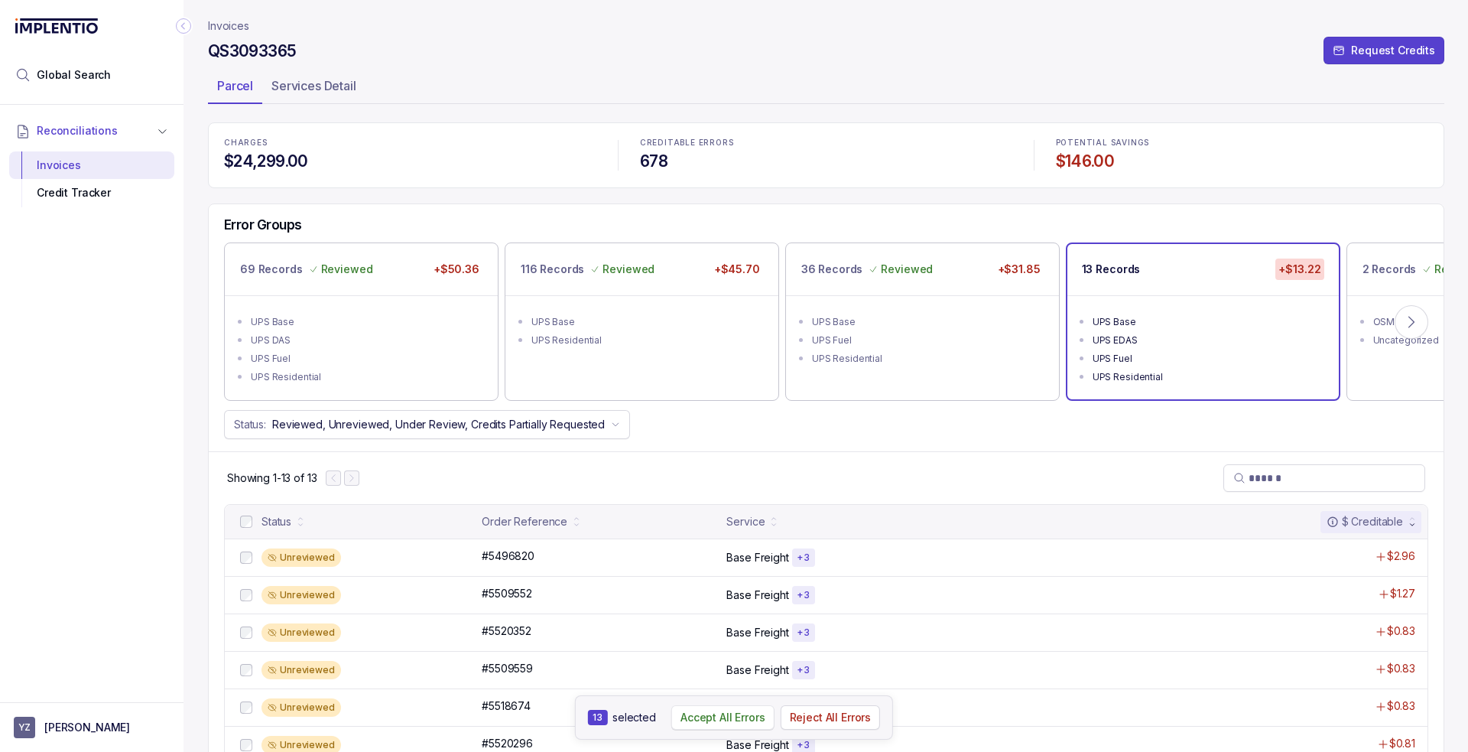
click at [725, 719] on p "Accept All Errors" at bounding box center [723, 717] width 85 height 15
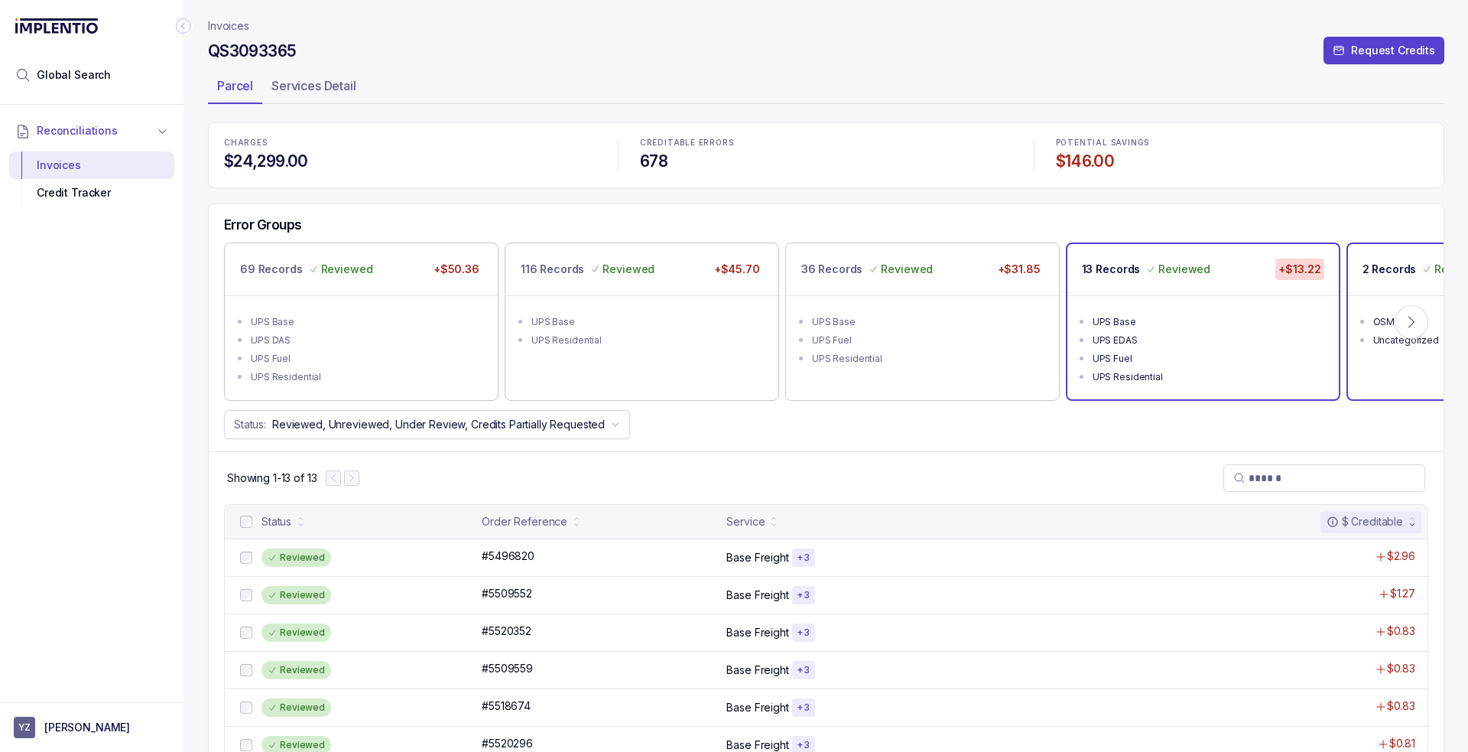
click at [1391, 277] on div "2 Records Reviewed" at bounding box center [1425, 268] width 125 height 21
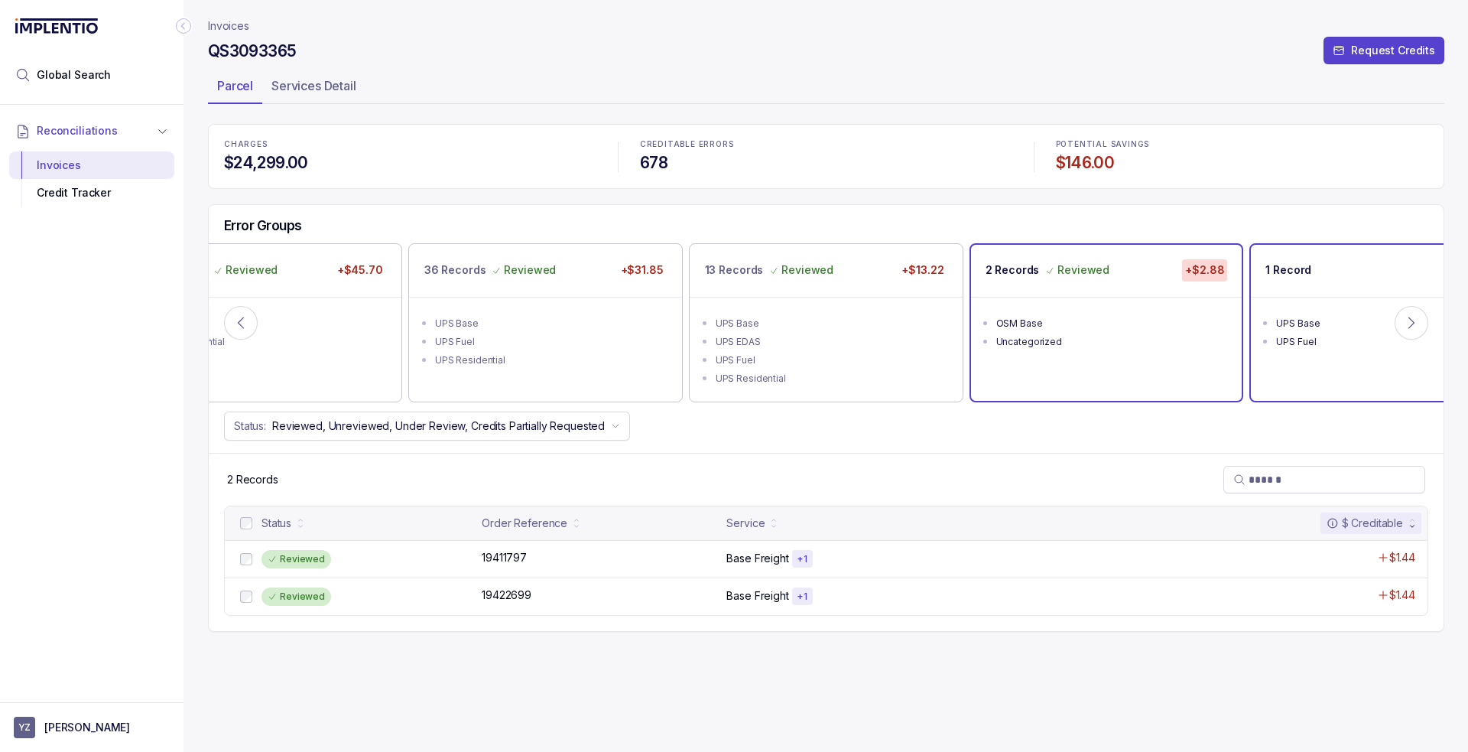
click at [1298, 284] on div "1 Record +$1.63" at bounding box center [1386, 270] width 271 height 51
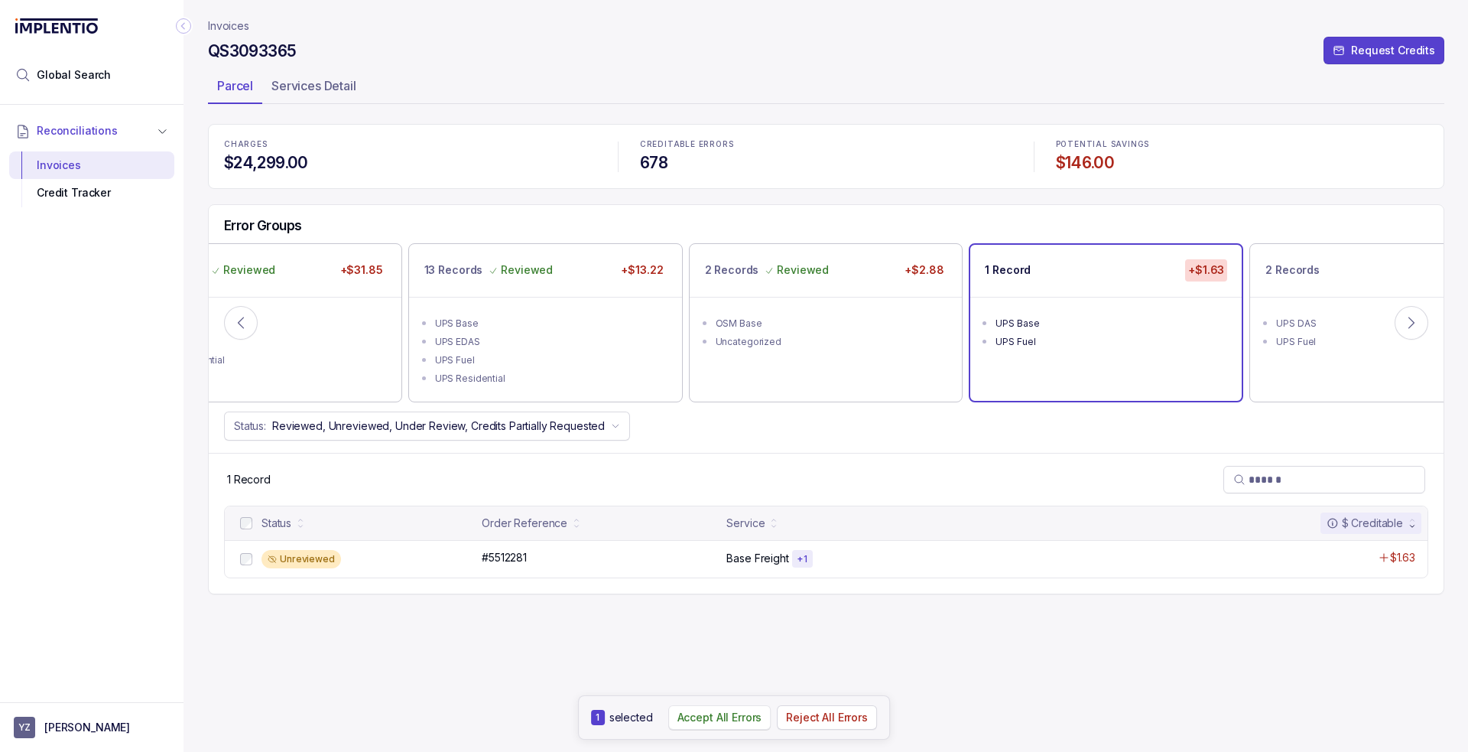
click at [734, 722] on p "Accept All Errors" at bounding box center [720, 717] width 85 height 15
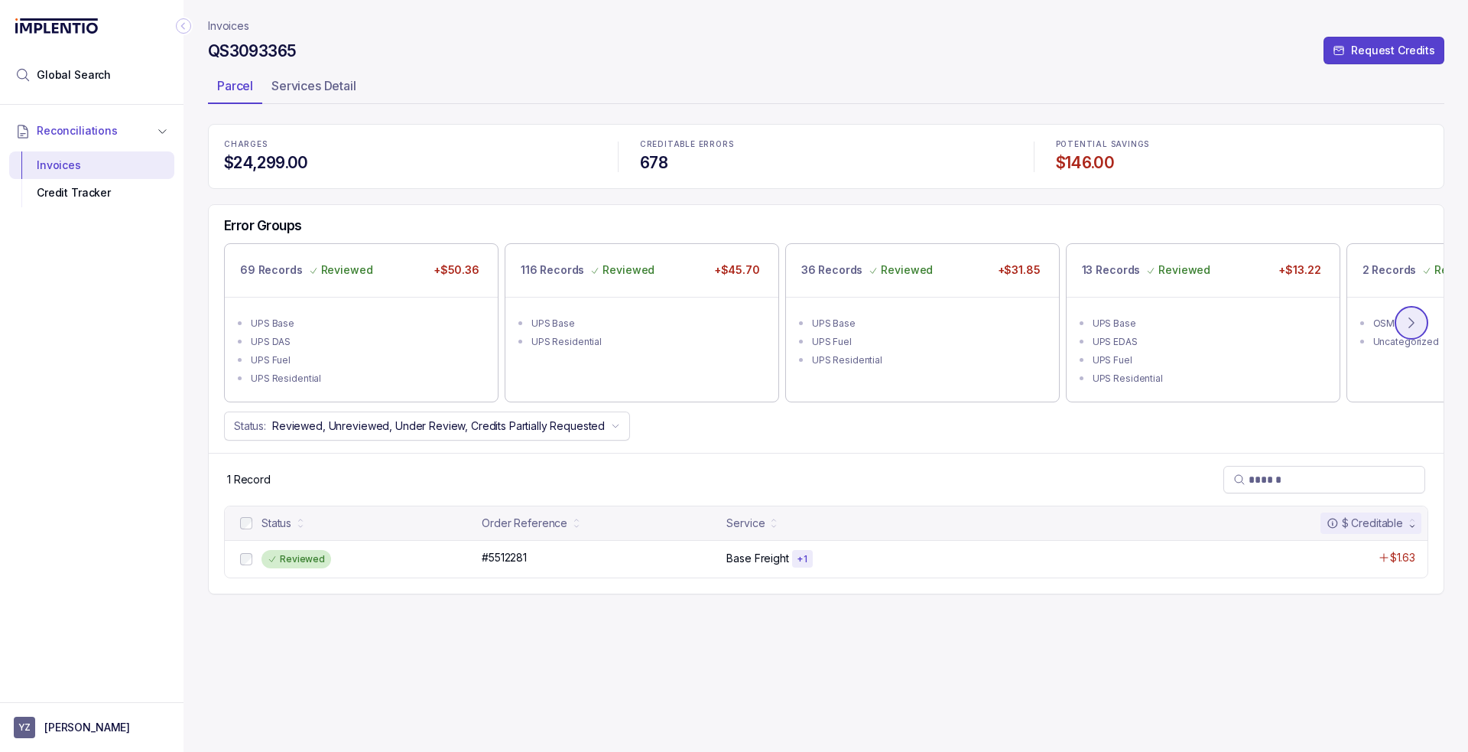
click at [1404, 323] on icon at bounding box center [1411, 322] width 15 height 15
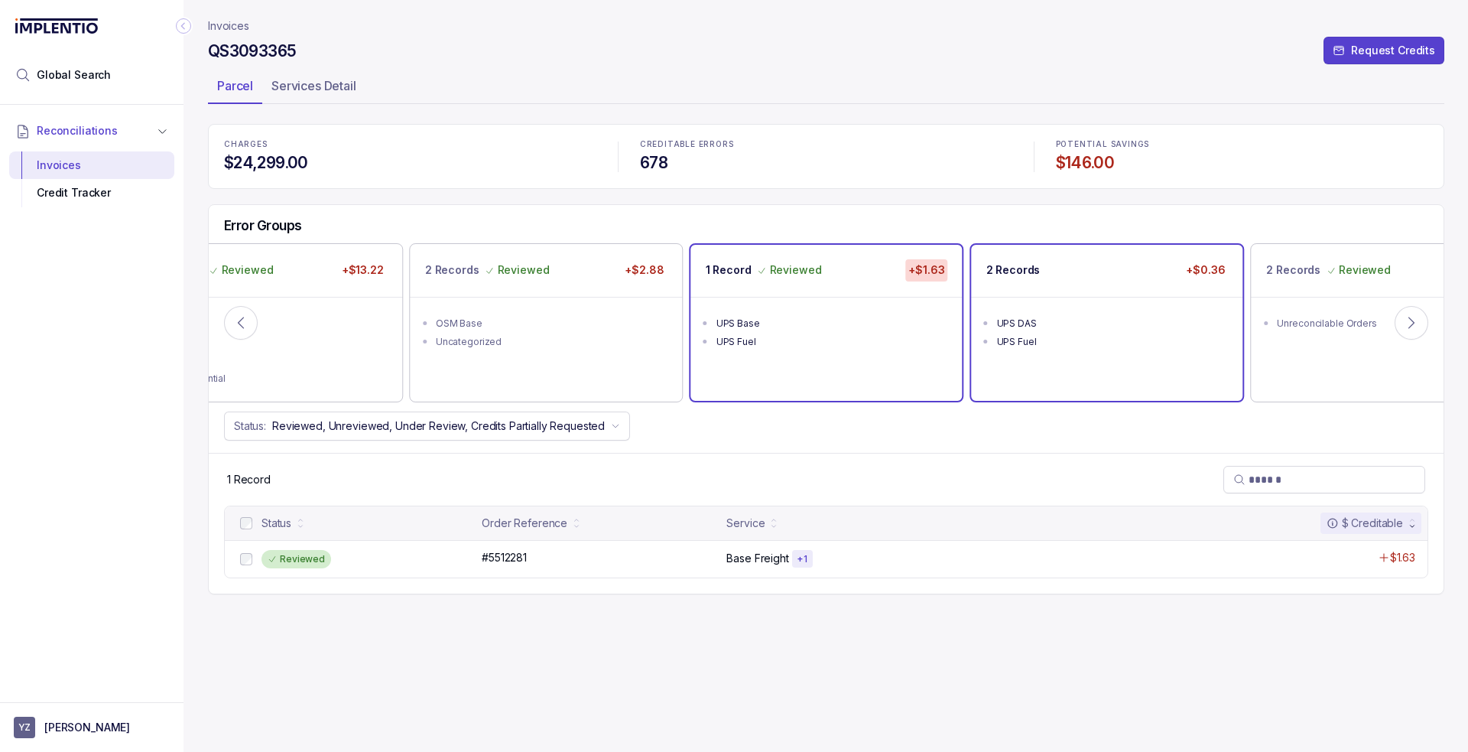
click at [1138, 334] on div "UPS Fuel" at bounding box center [1112, 341] width 230 height 15
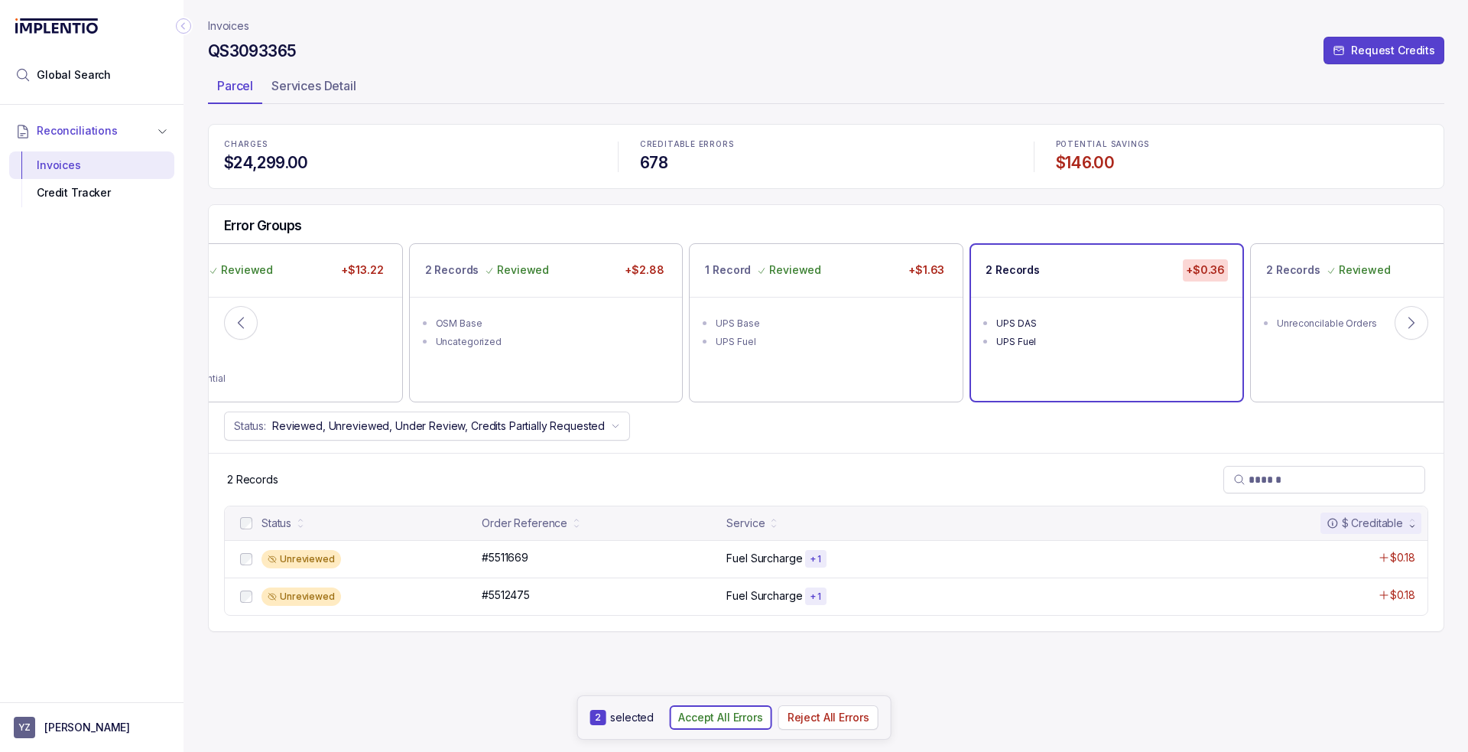
click at [732, 717] on p "Accept All Errors" at bounding box center [720, 717] width 85 height 15
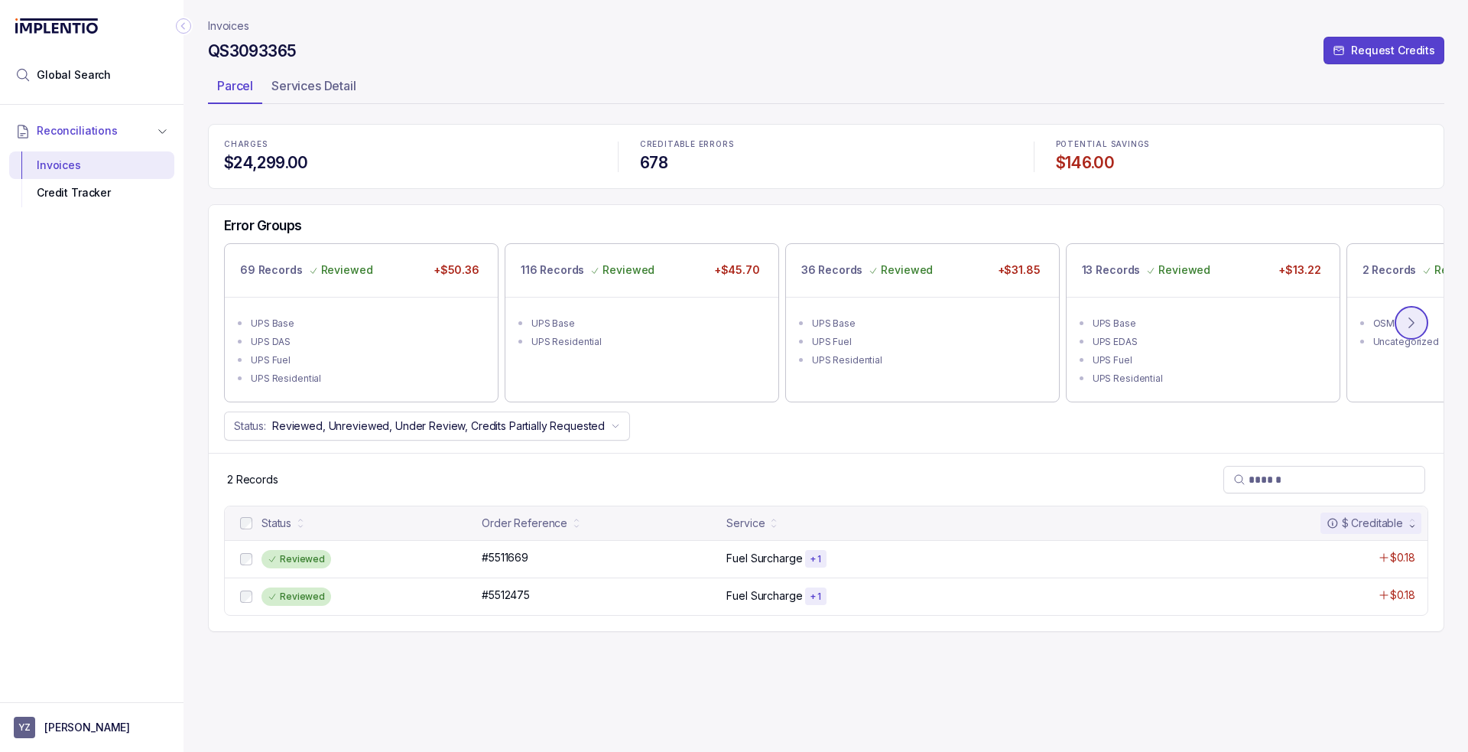
click at [1412, 328] on icon at bounding box center [1411, 322] width 15 height 15
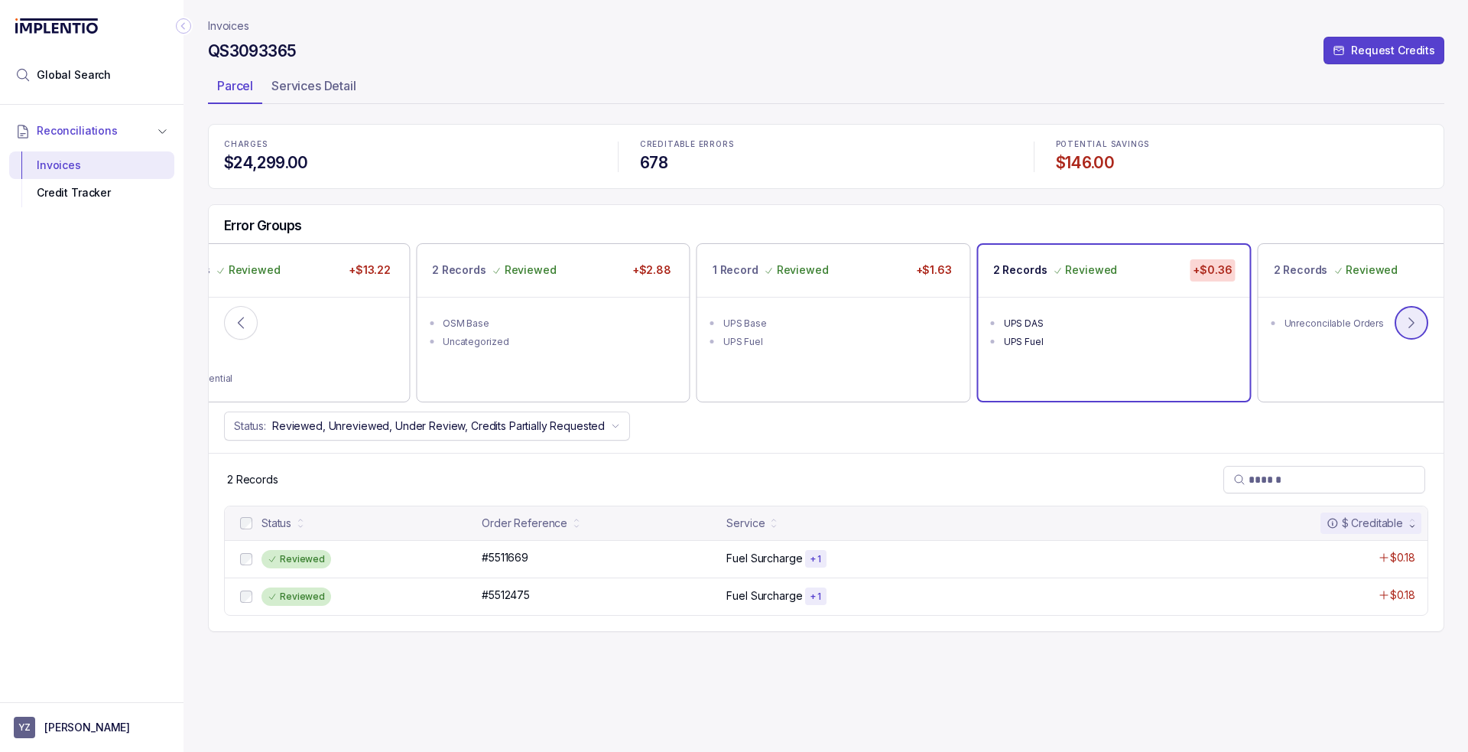
click at [1412, 328] on icon at bounding box center [1411, 322] width 15 height 15
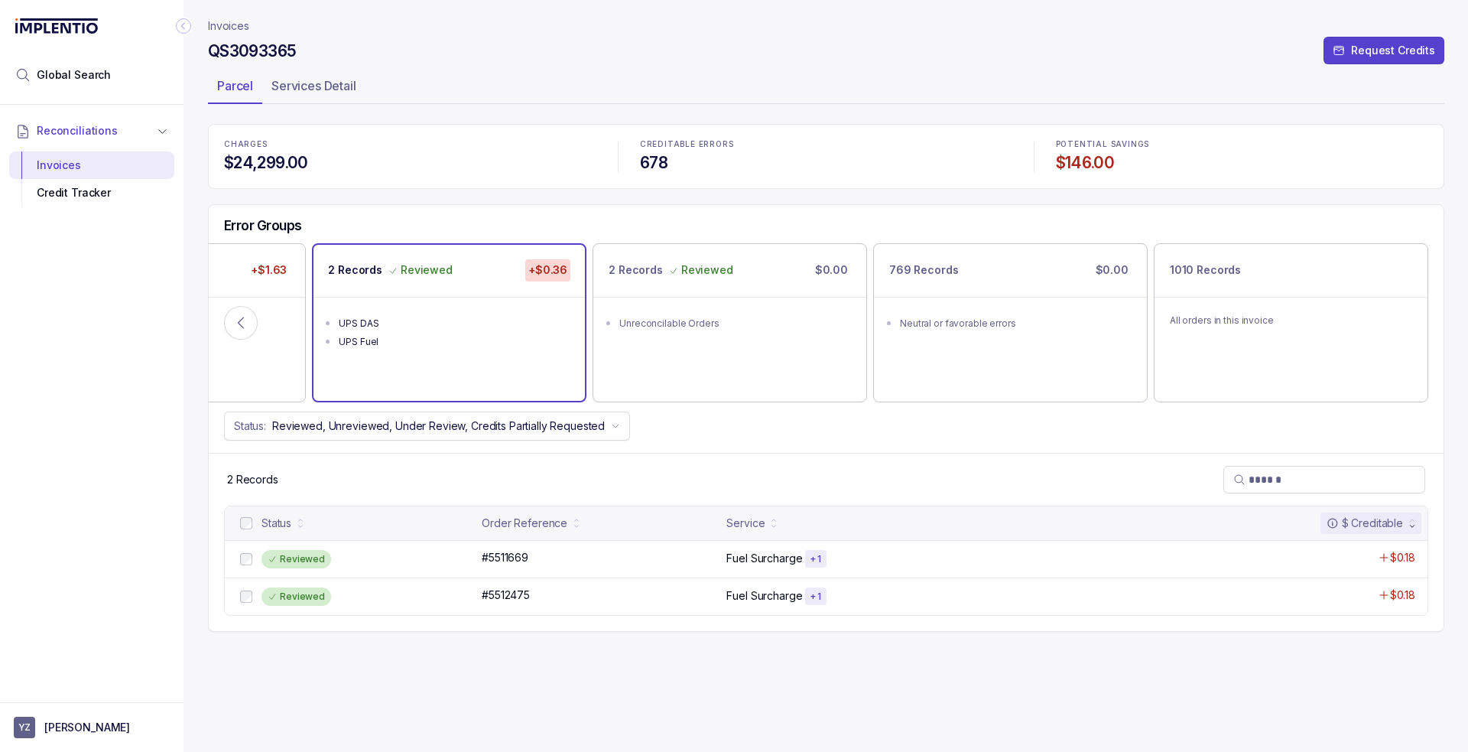
click at [754, 99] on ul "Parcel Services Detail" at bounding box center [826, 88] width 1237 height 31
click at [220, 23] on p "Invoices" at bounding box center [228, 25] width 41 height 15
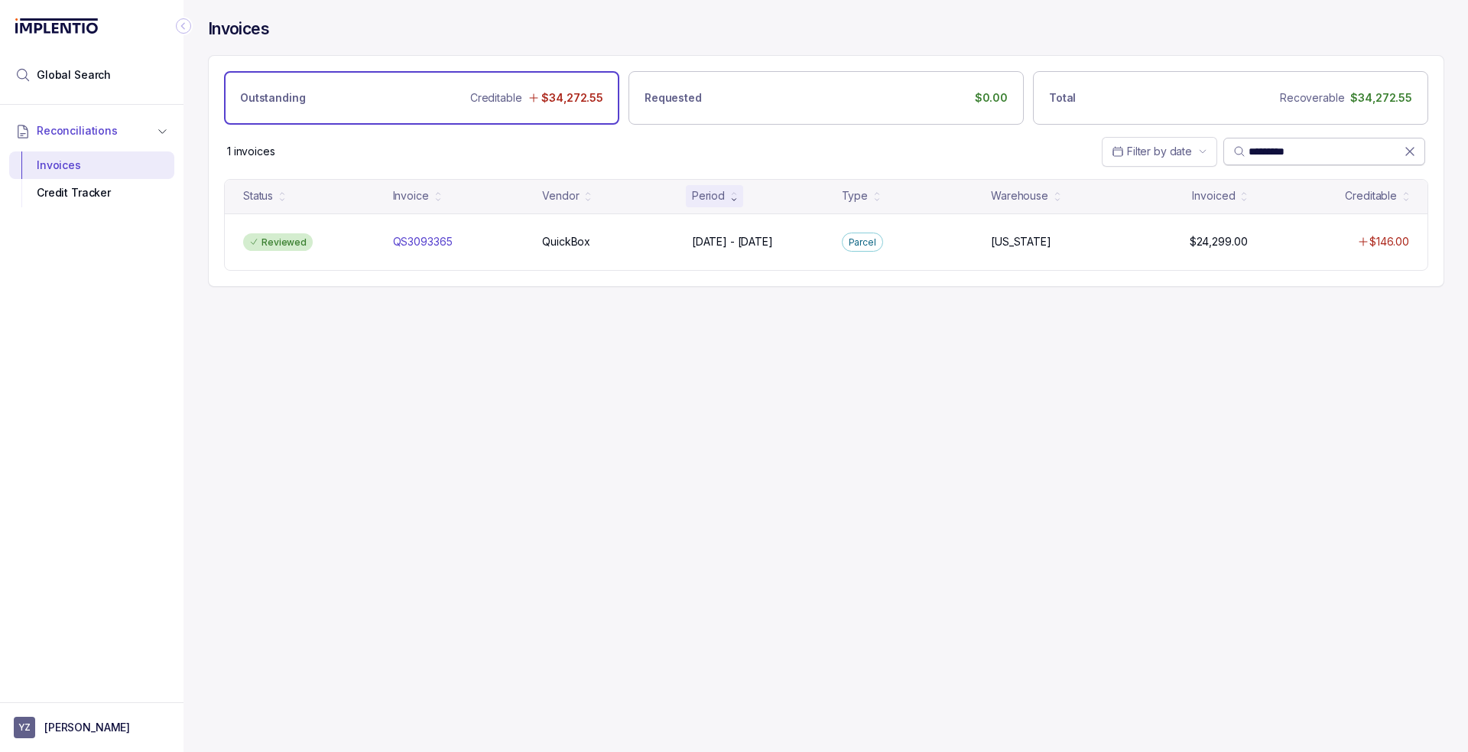
click at [1262, 150] on input "*********" at bounding box center [1326, 151] width 155 height 15
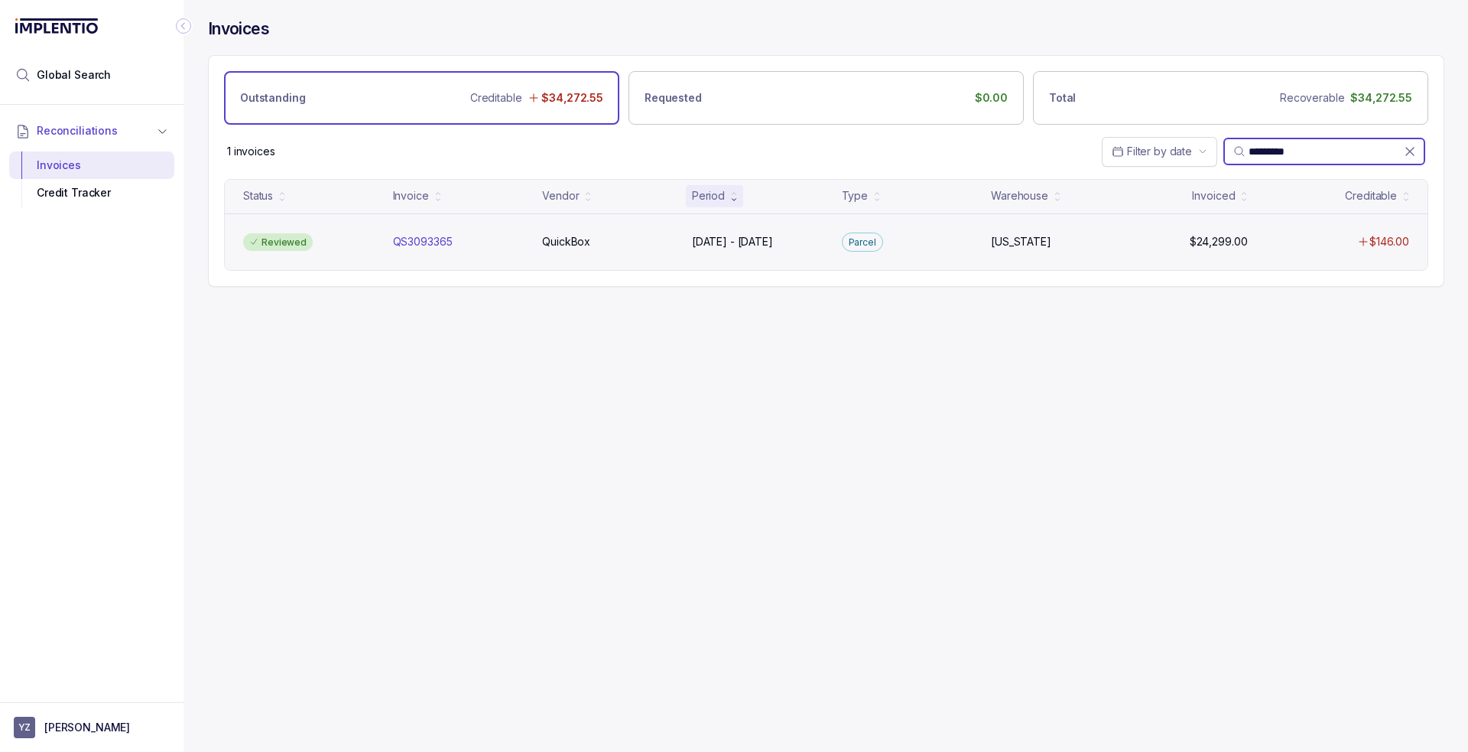
paste input "search"
type input "*********"
click at [721, 252] on div "Under Review QS3093470 QS3093470 QuickBox QuickBox [DATE] - [DATE] [DATE] - [DA…" at bounding box center [826, 241] width 1203 height 57
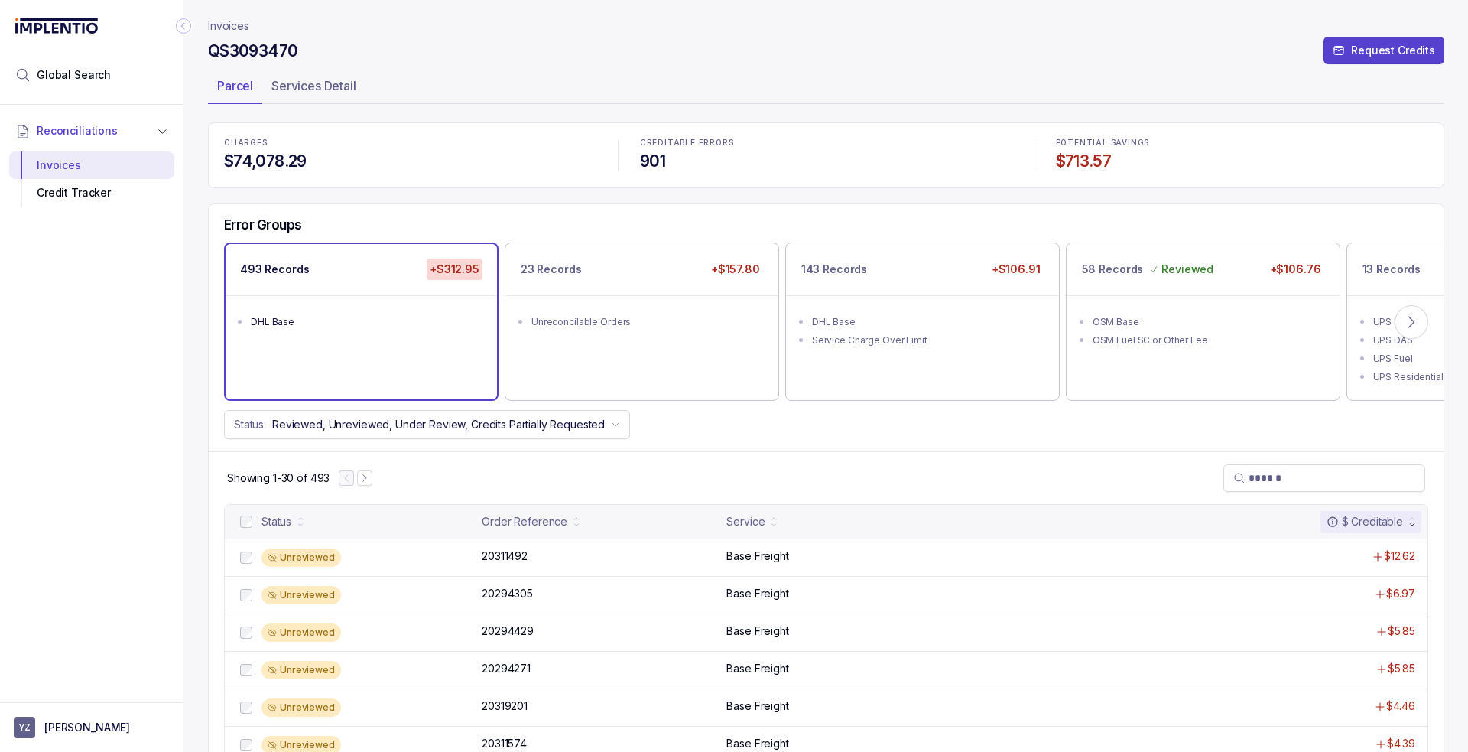
click at [245, 512] on div at bounding box center [246, 521] width 18 height 18
click at [726, 720] on p "Accept All Errors" at bounding box center [727, 717] width 85 height 15
click at [573, 330] on ul "Unreconcilable Orders" at bounding box center [641, 320] width 273 height 50
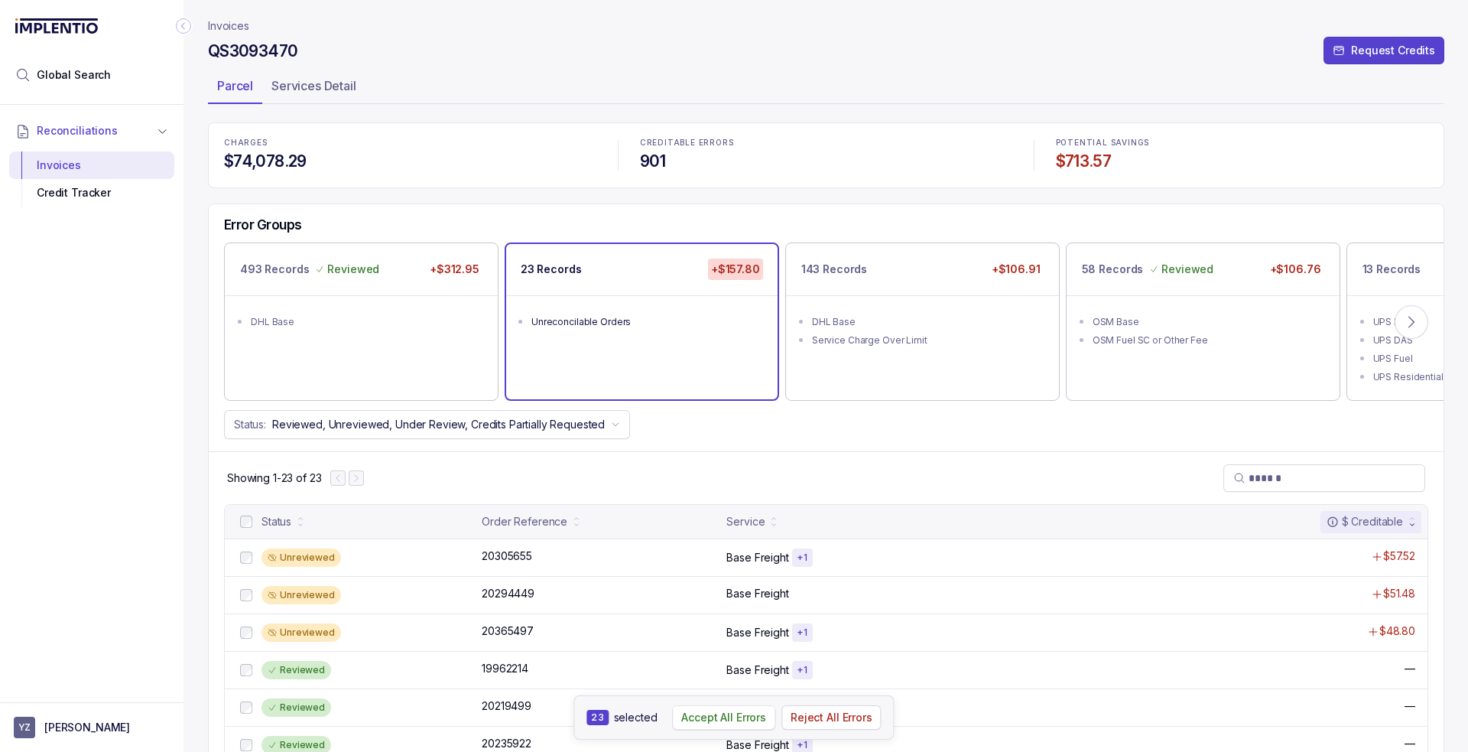
click at [688, 717] on p "Accept All Errors" at bounding box center [723, 717] width 85 height 15
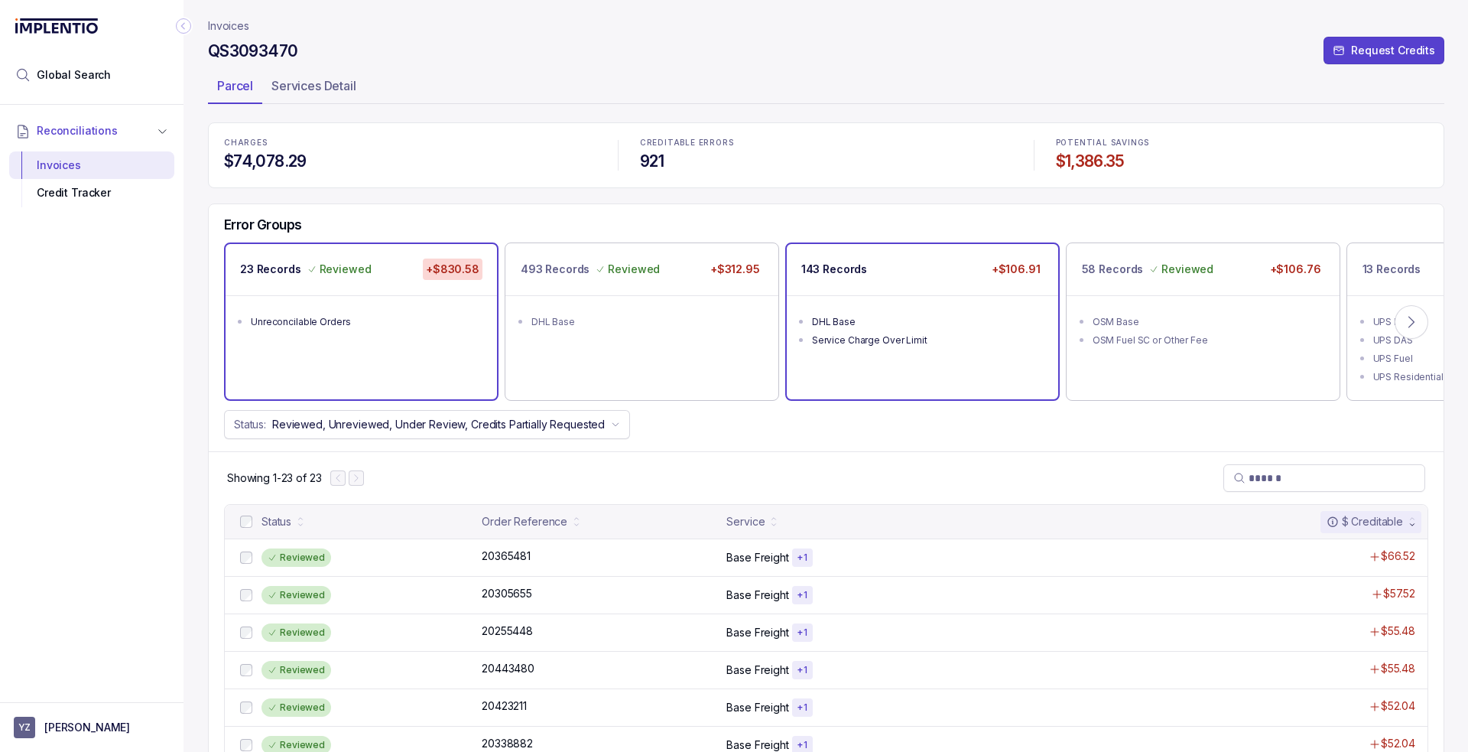
click at [875, 340] on div "Service Charge Over Limit" at bounding box center [927, 340] width 230 height 15
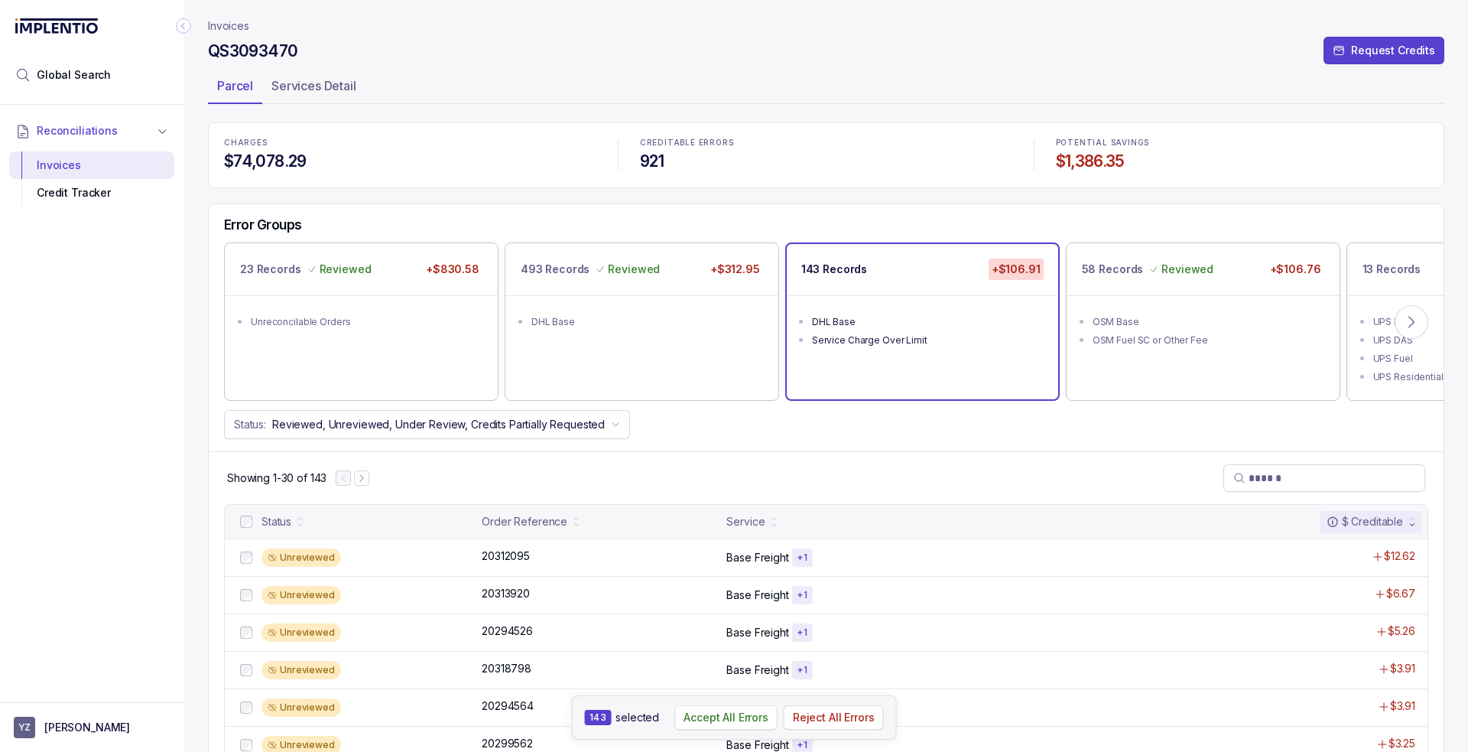
click at [691, 710] on p "Accept All Errors" at bounding box center [726, 717] width 85 height 15
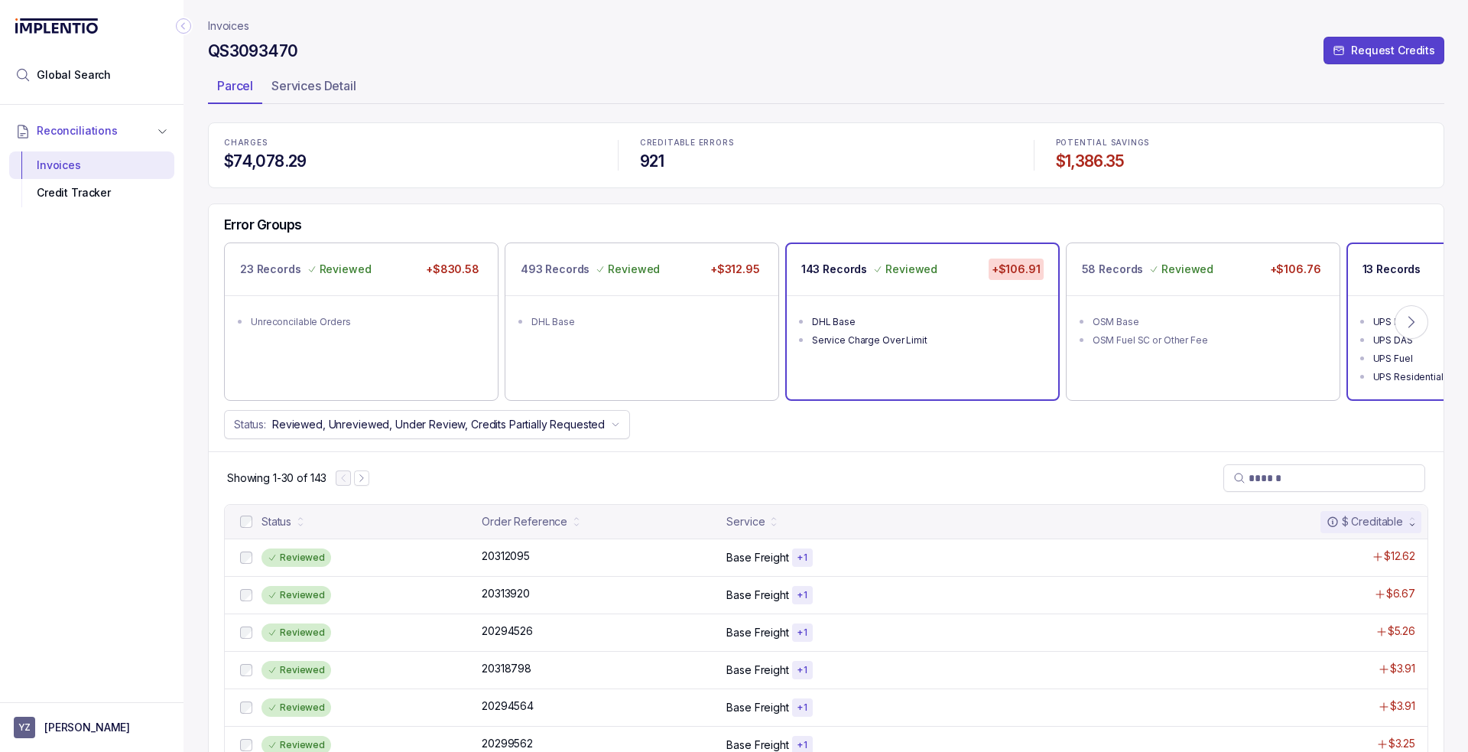
click at [1376, 275] on p "13 Records" at bounding box center [1392, 269] width 59 height 15
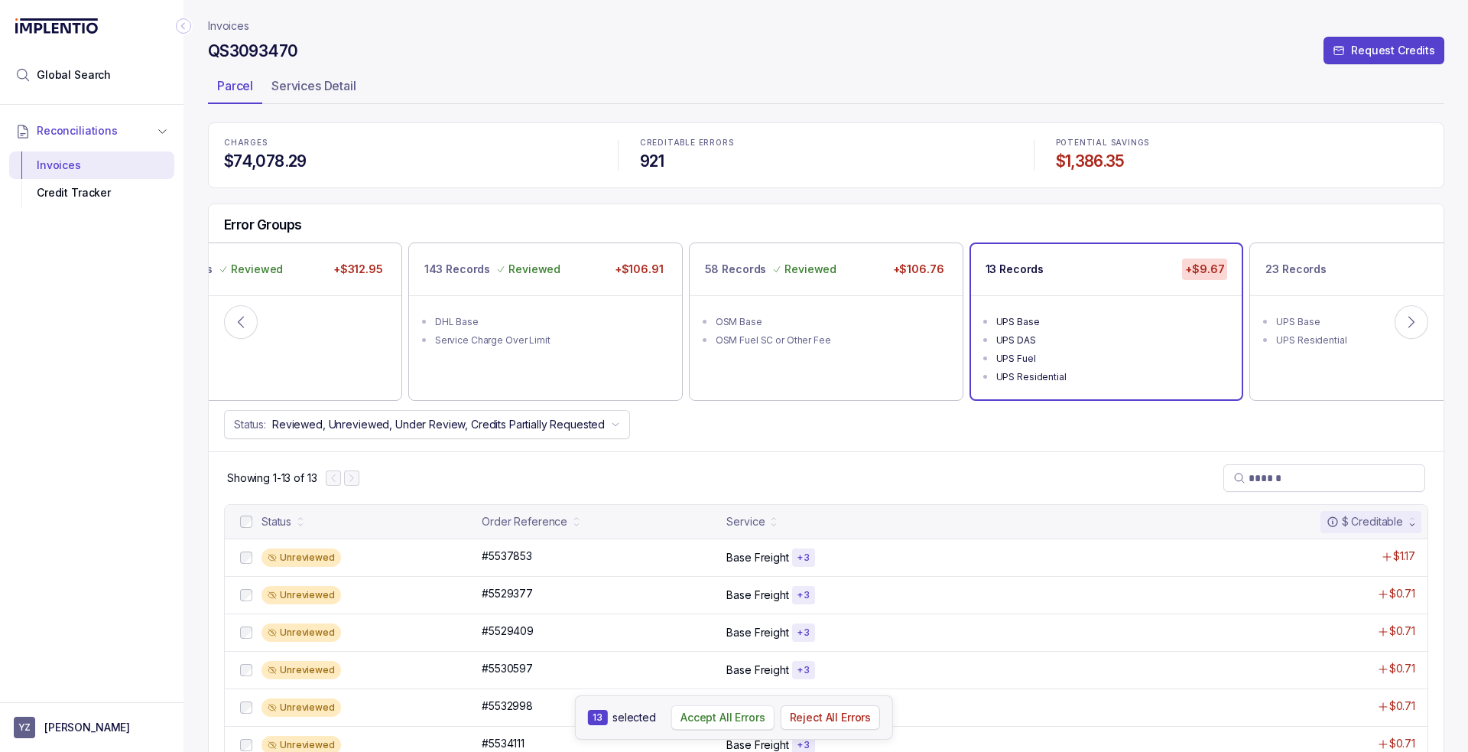
click at [740, 715] on p "Accept All Errors" at bounding box center [723, 717] width 85 height 15
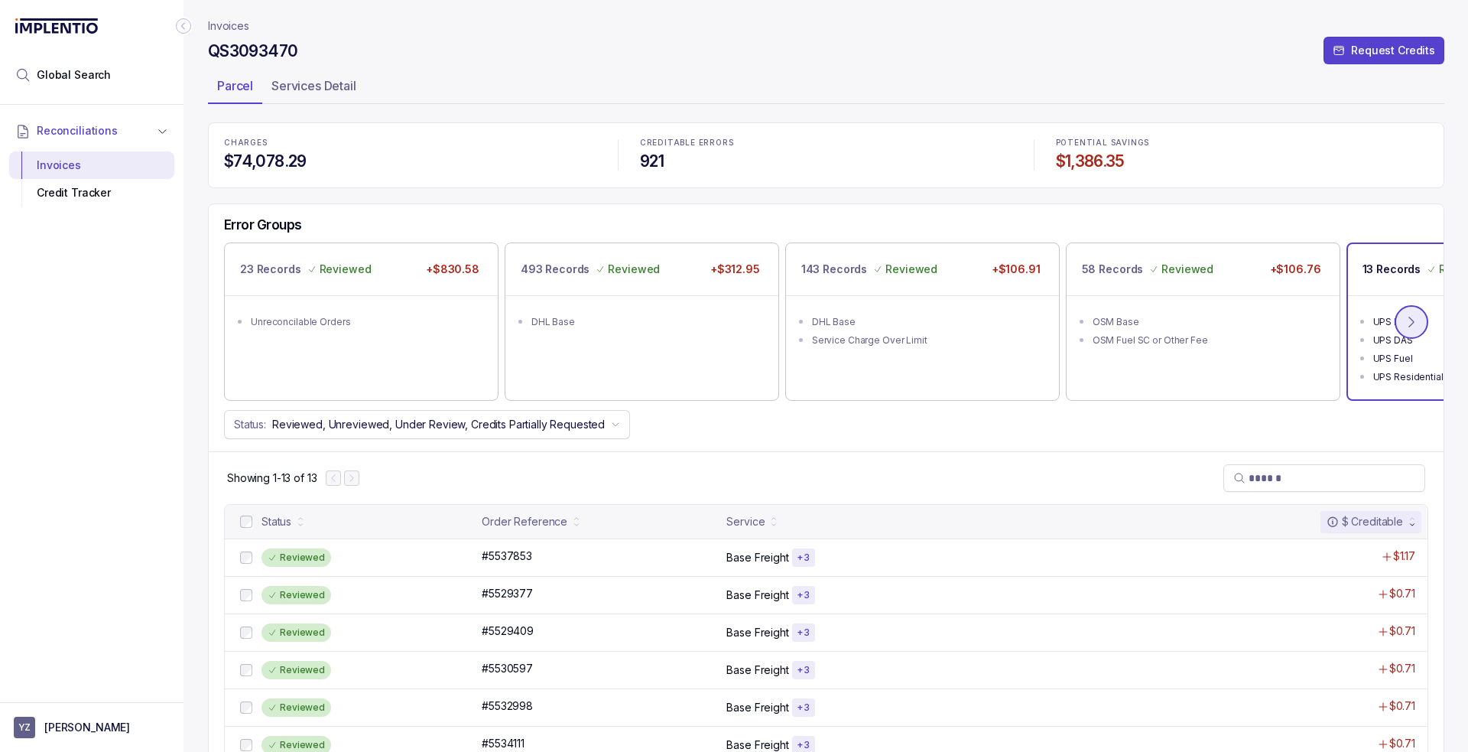
click at [1417, 320] on icon at bounding box center [1411, 321] width 15 height 15
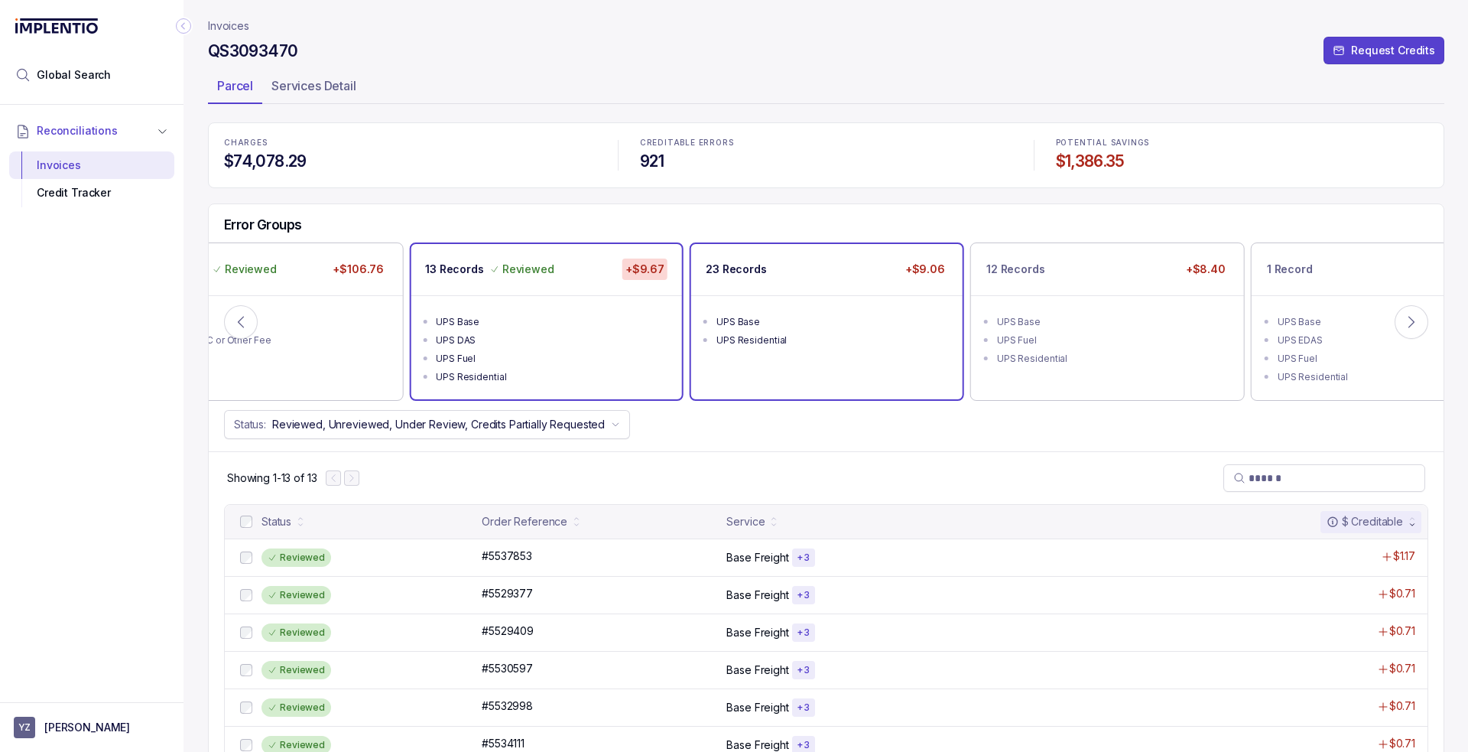
click at [856, 305] on ul "UPS Base UPS Residential" at bounding box center [826, 328] width 271 height 67
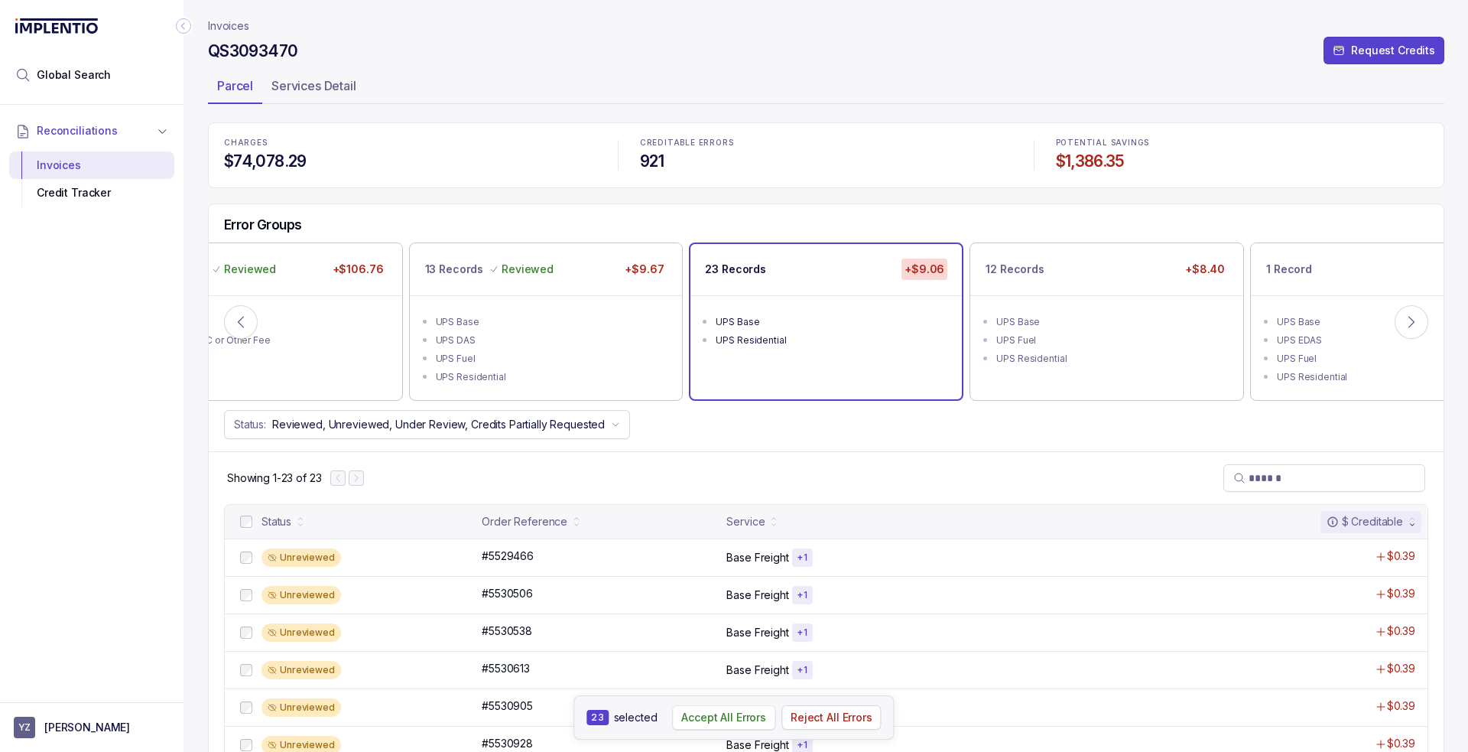
click at [720, 723] on p "Accept All Errors" at bounding box center [723, 717] width 85 height 15
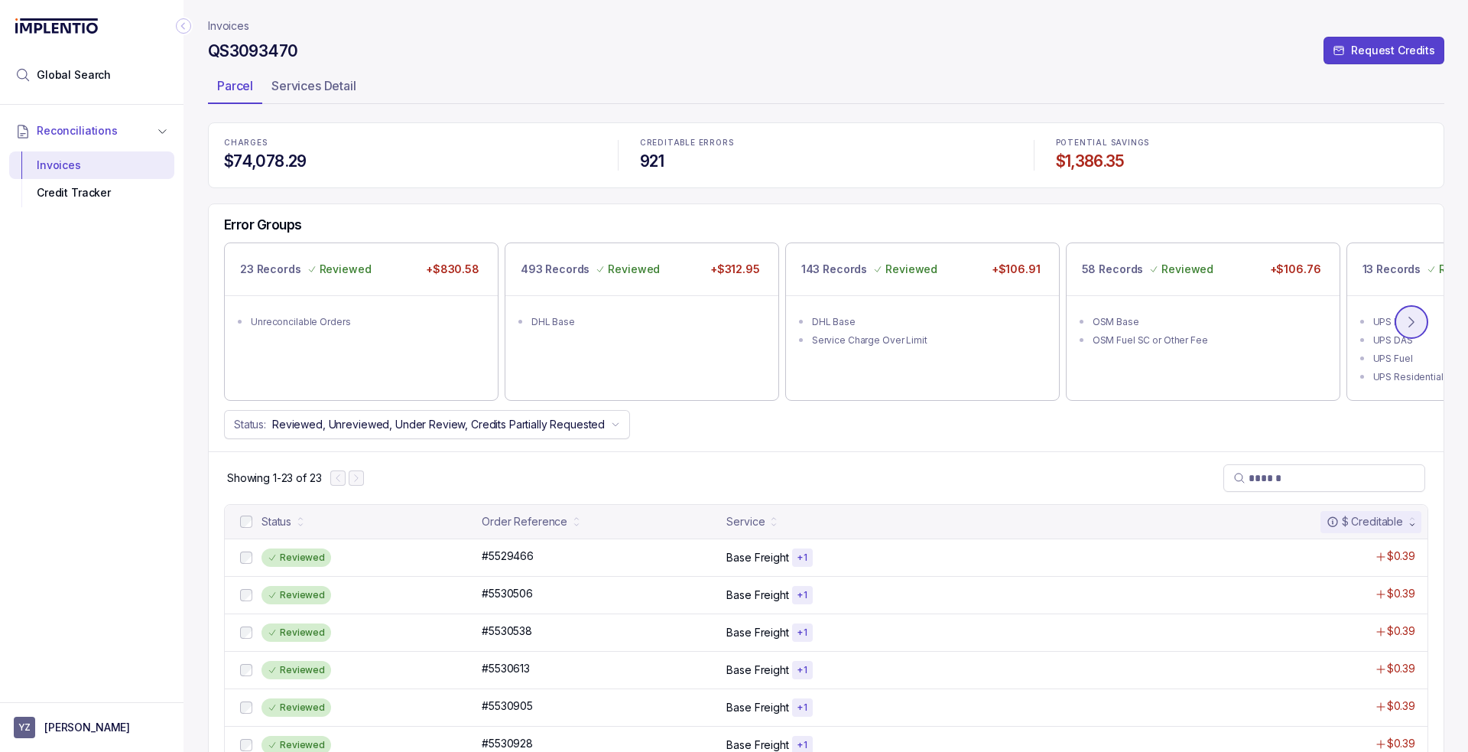
click at [1415, 323] on icon at bounding box center [1411, 321] width 15 height 15
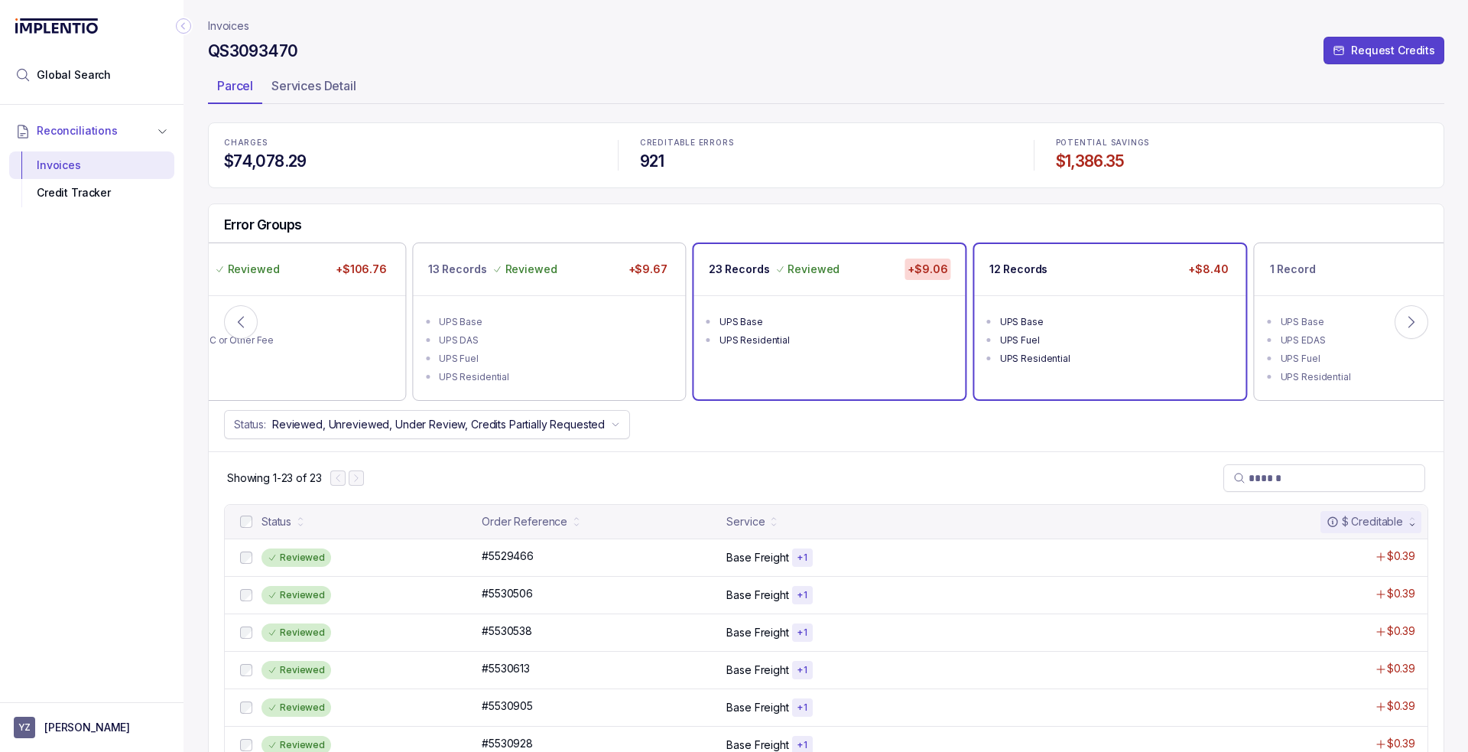
click at [1175, 315] on div "UPS Base" at bounding box center [1115, 321] width 230 height 15
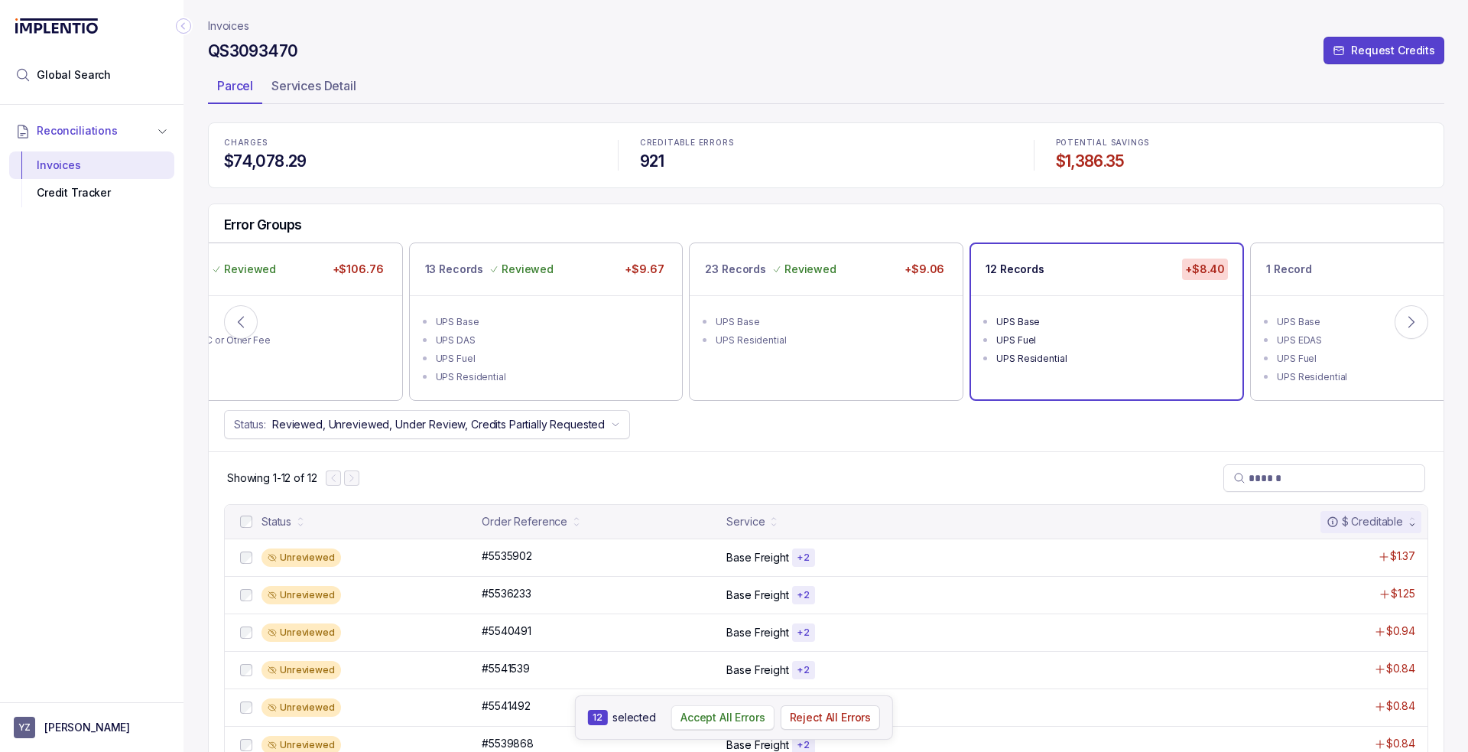
click at [713, 713] on p "Accept All Errors" at bounding box center [723, 717] width 85 height 15
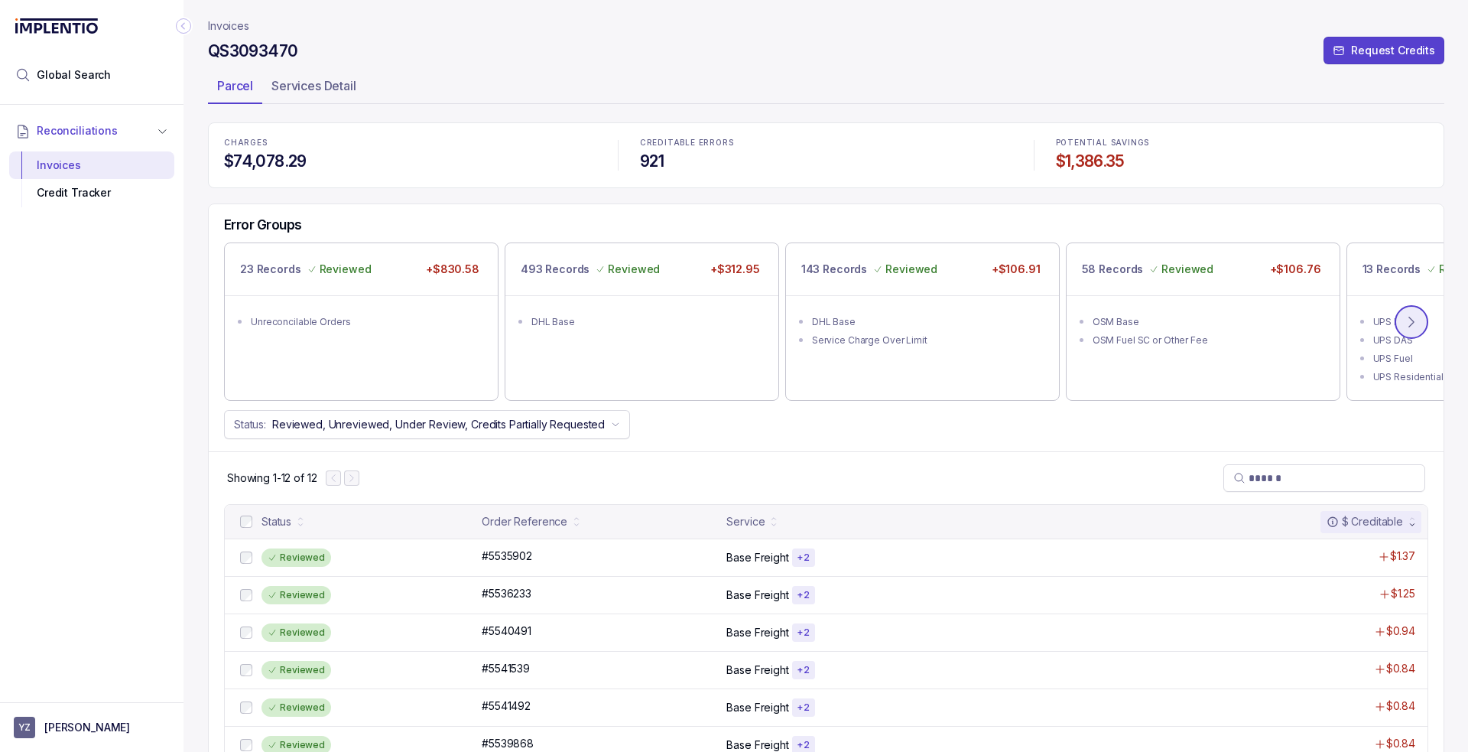
click at [1400, 329] on button at bounding box center [1412, 322] width 34 height 34
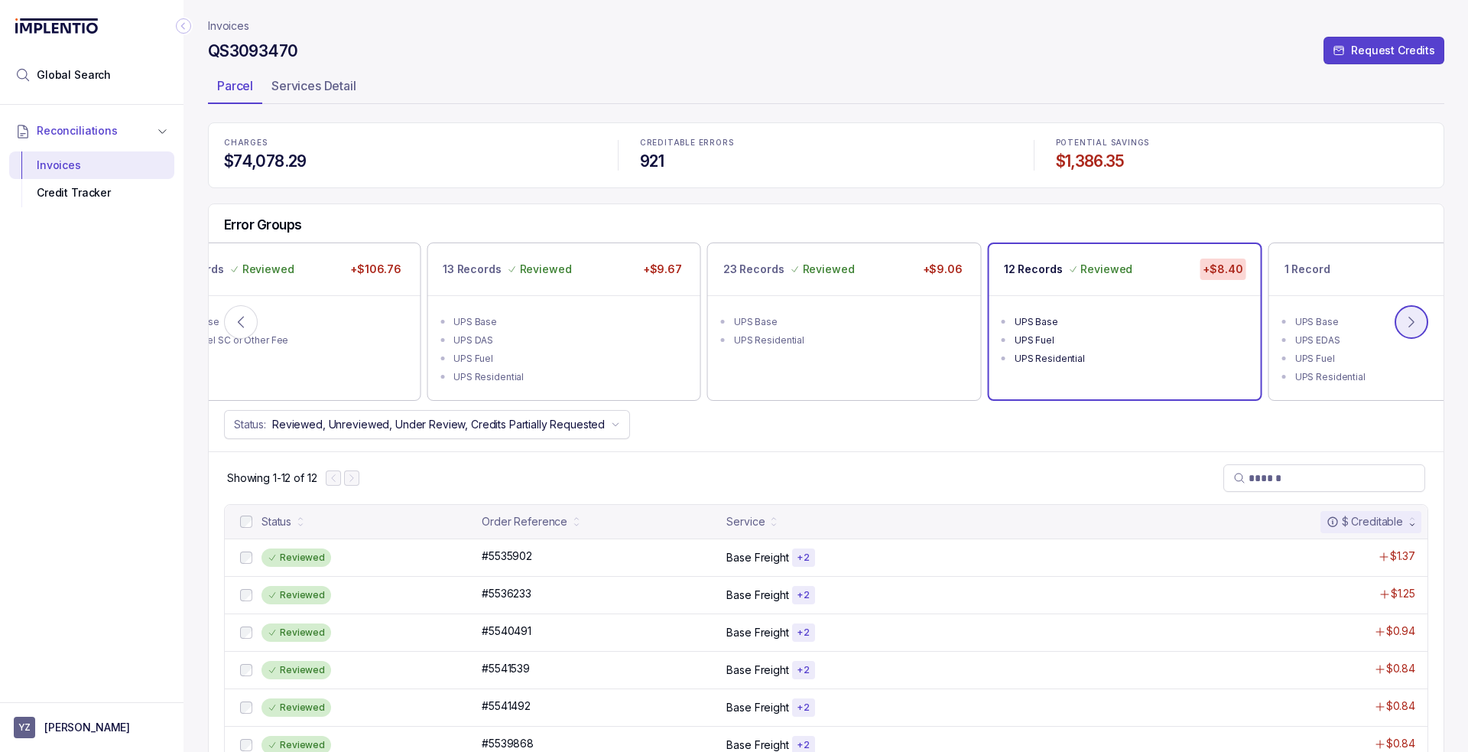
click at [1404, 328] on icon at bounding box center [1411, 321] width 15 height 15
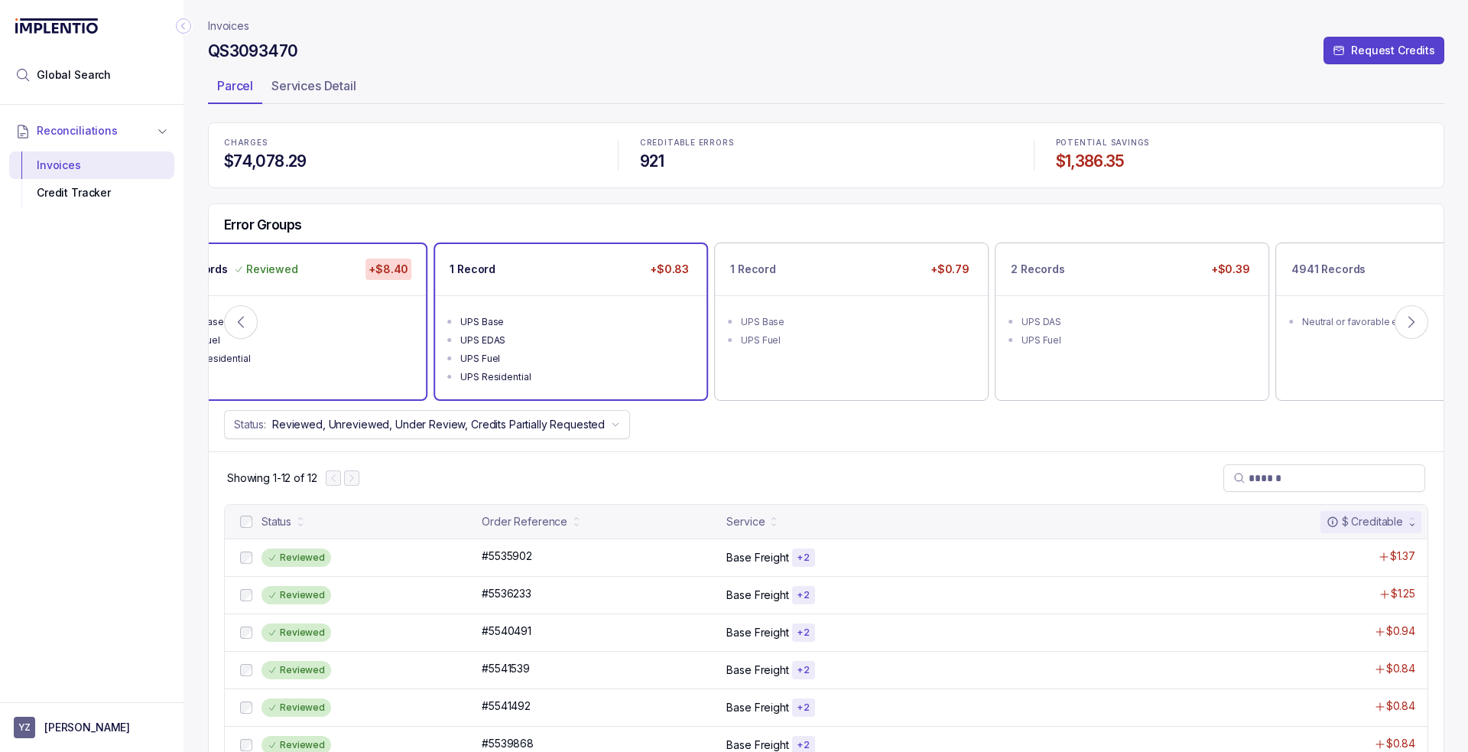
click at [583, 304] on ul "UPS Base UPS EDAS UPS Fuel UPS Residential" at bounding box center [570, 347] width 271 height 104
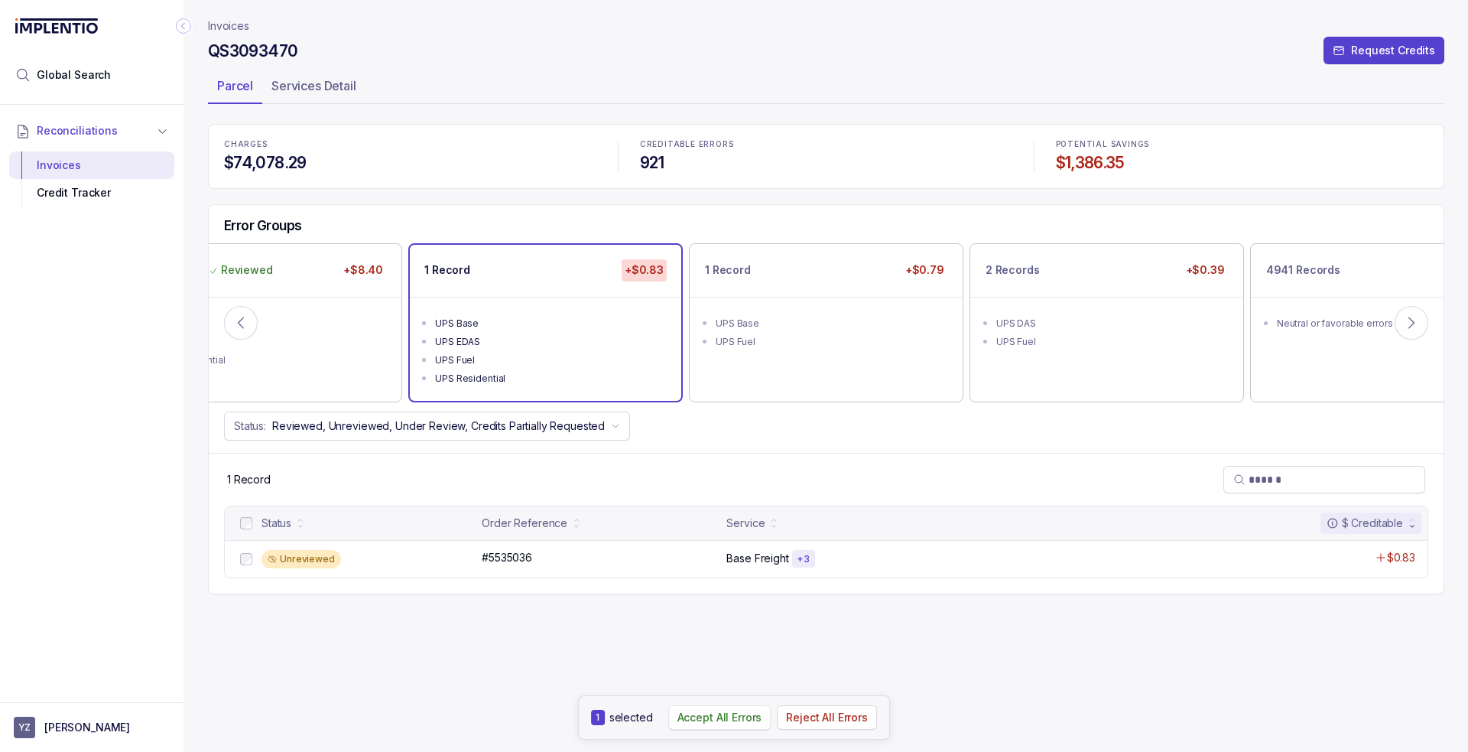
click at [713, 717] on p "Accept All Errors" at bounding box center [720, 717] width 85 height 15
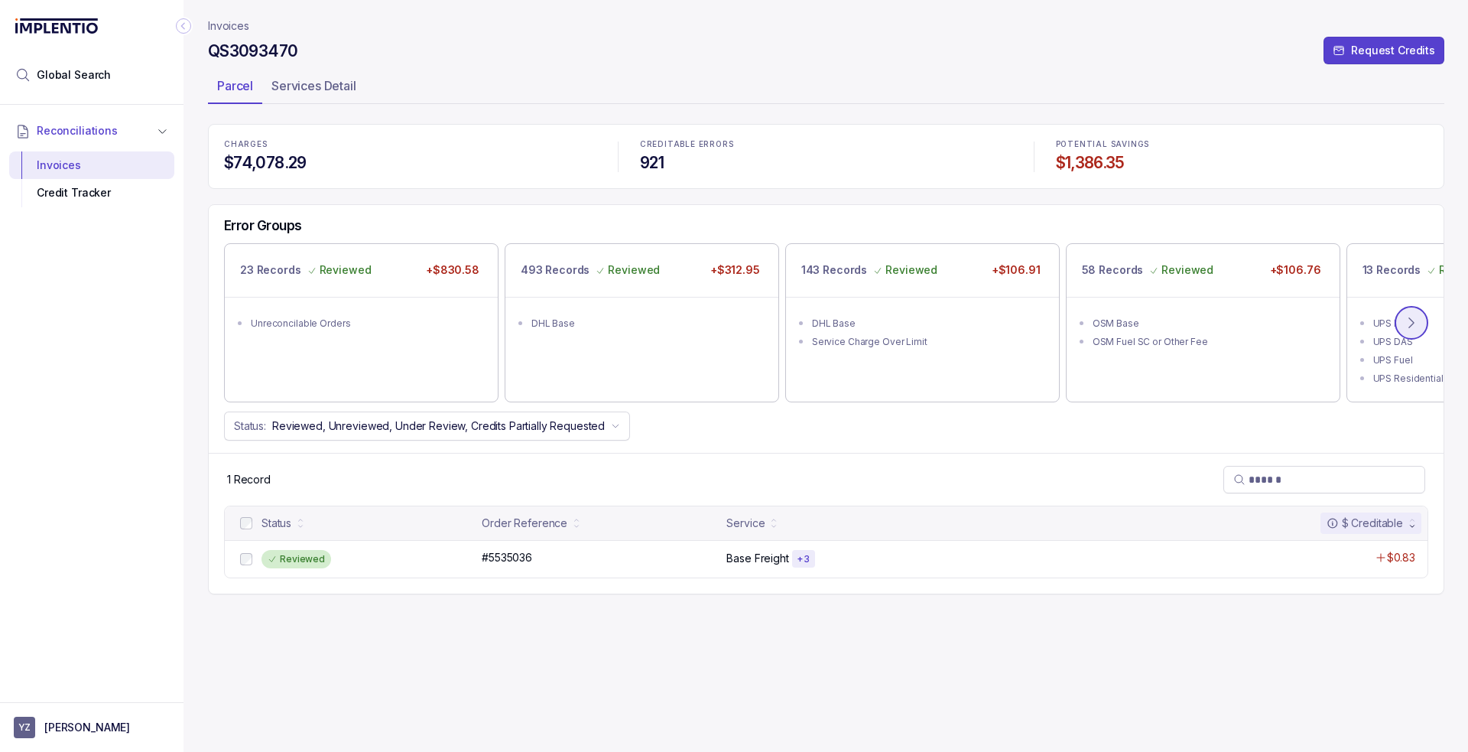
click at [1416, 323] on icon at bounding box center [1411, 322] width 15 height 15
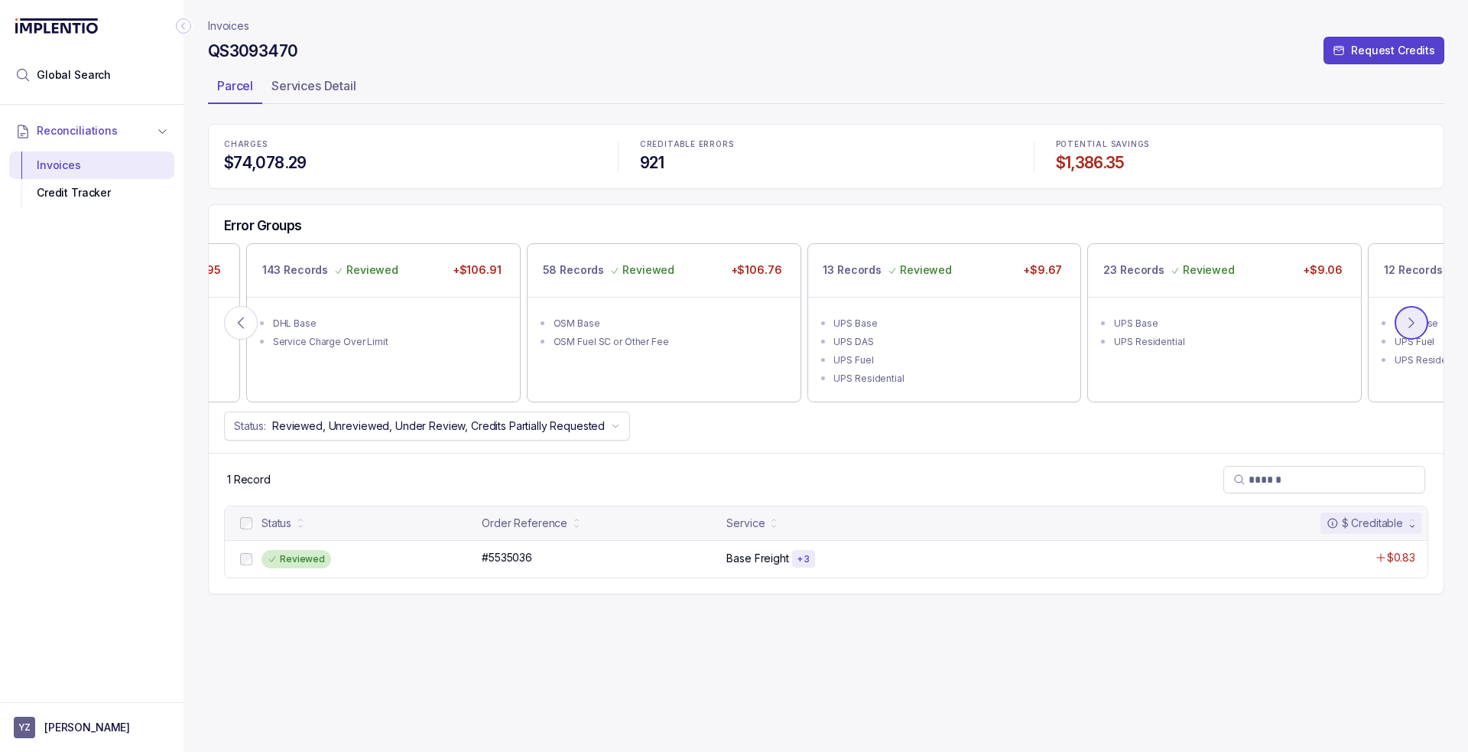
click at [1417, 323] on icon at bounding box center [1411, 322] width 15 height 15
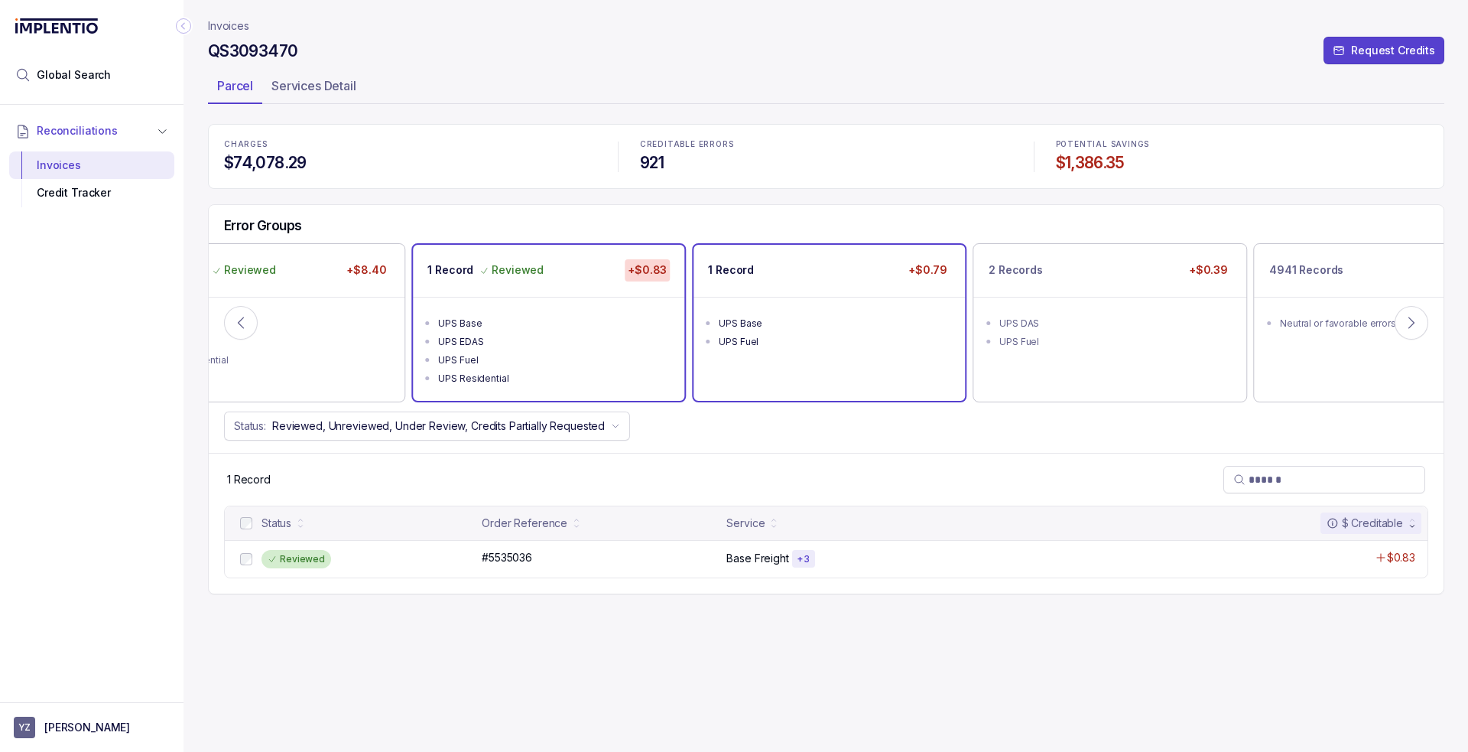
click at [876, 281] on div "1 Record +$0.79" at bounding box center [829, 270] width 271 height 51
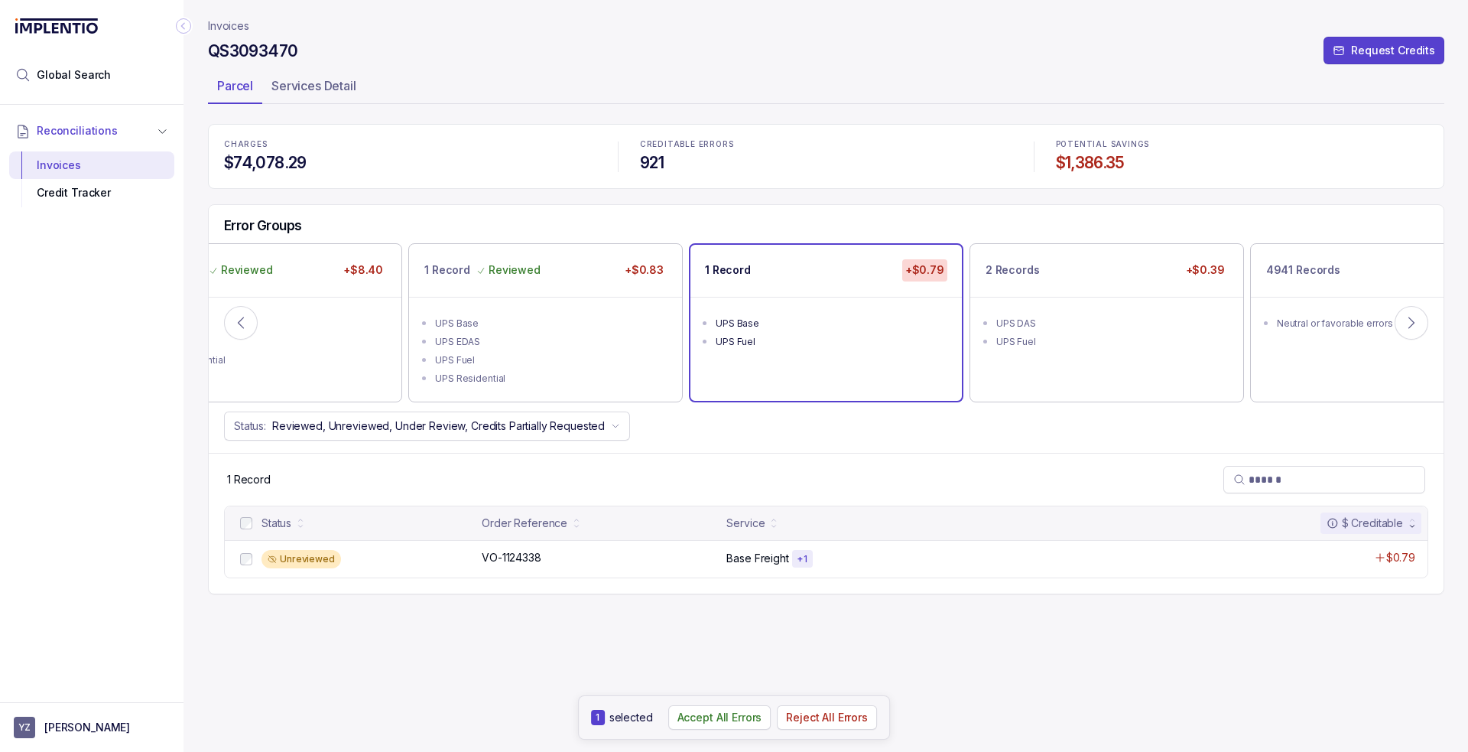
click at [709, 730] on aside "1 selected Accept All Errors Reject All Errors" at bounding box center [734, 717] width 312 height 44
click at [722, 718] on p "Accept All Errors" at bounding box center [720, 717] width 85 height 15
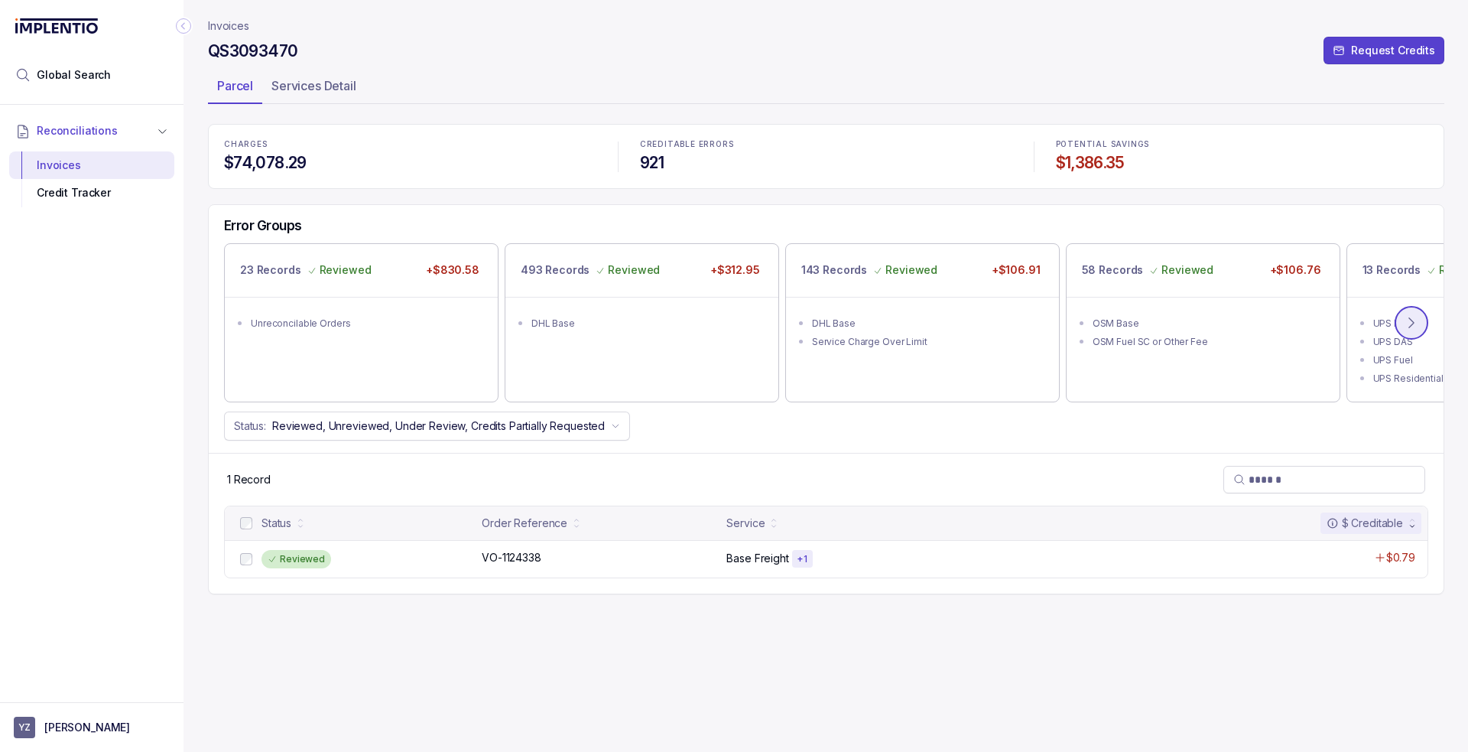
click at [1416, 329] on icon at bounding box center [1411, 322] width 15 height 15
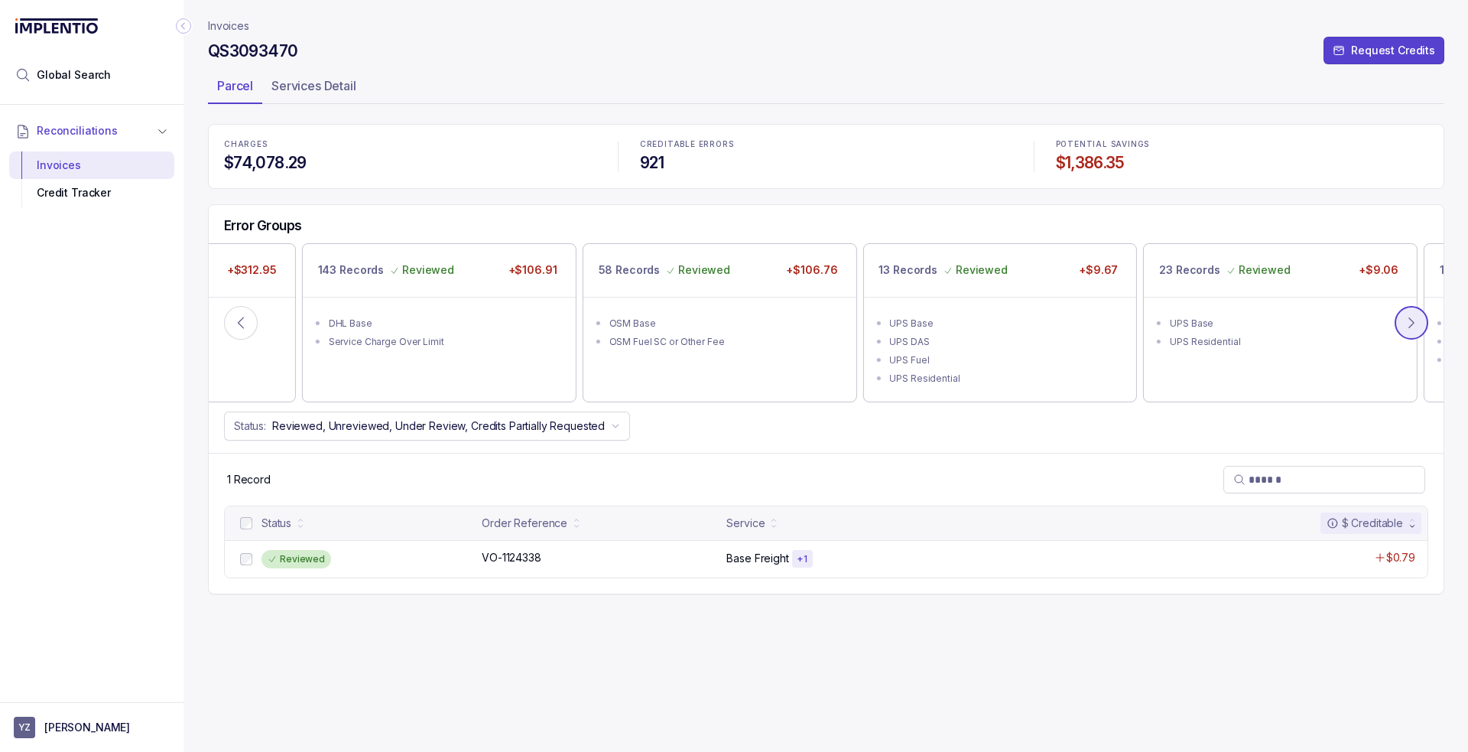
click at [1416, 328] on icon at bounding box center [1411, 322] width 15 height 15
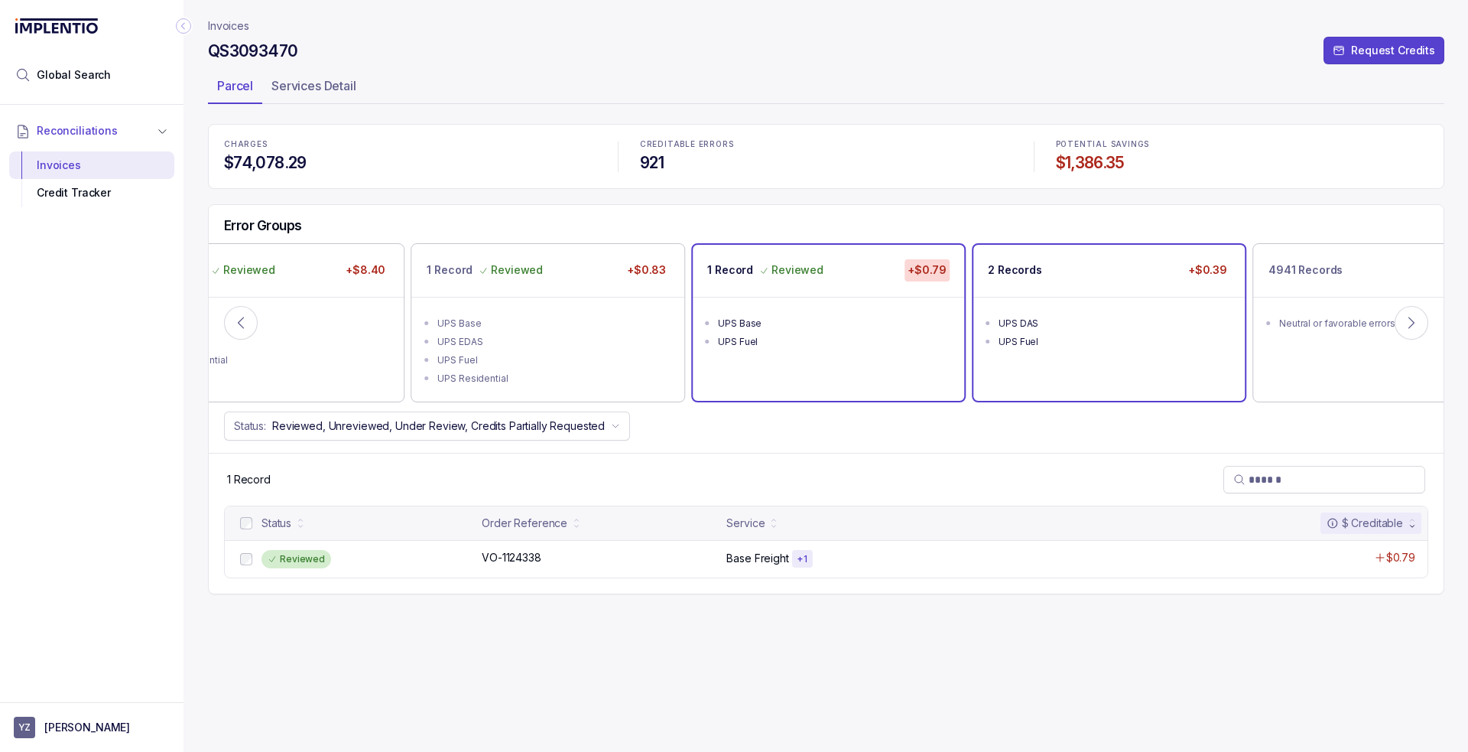
click at [1095, 316] on div "UPS DAS" at bounding box center [1114, 323] width 230 height 15
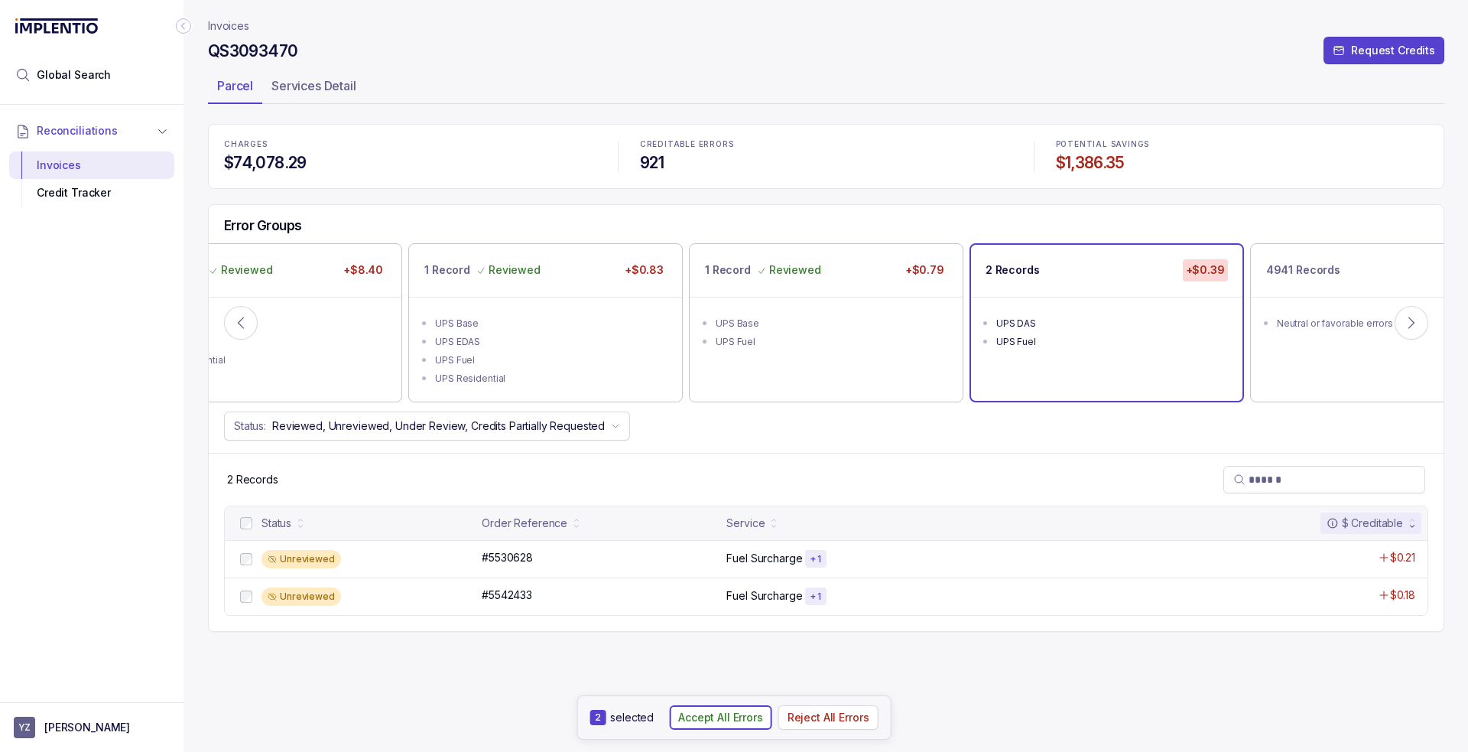
drag, startPoint x: 722, startPoint y: 714, endPoint x: 819, endPoint y: 650, distance: 116.4
click at [723, 714] on p "Accept All Errors" at bounding box center [720, 717] width 85 height 15
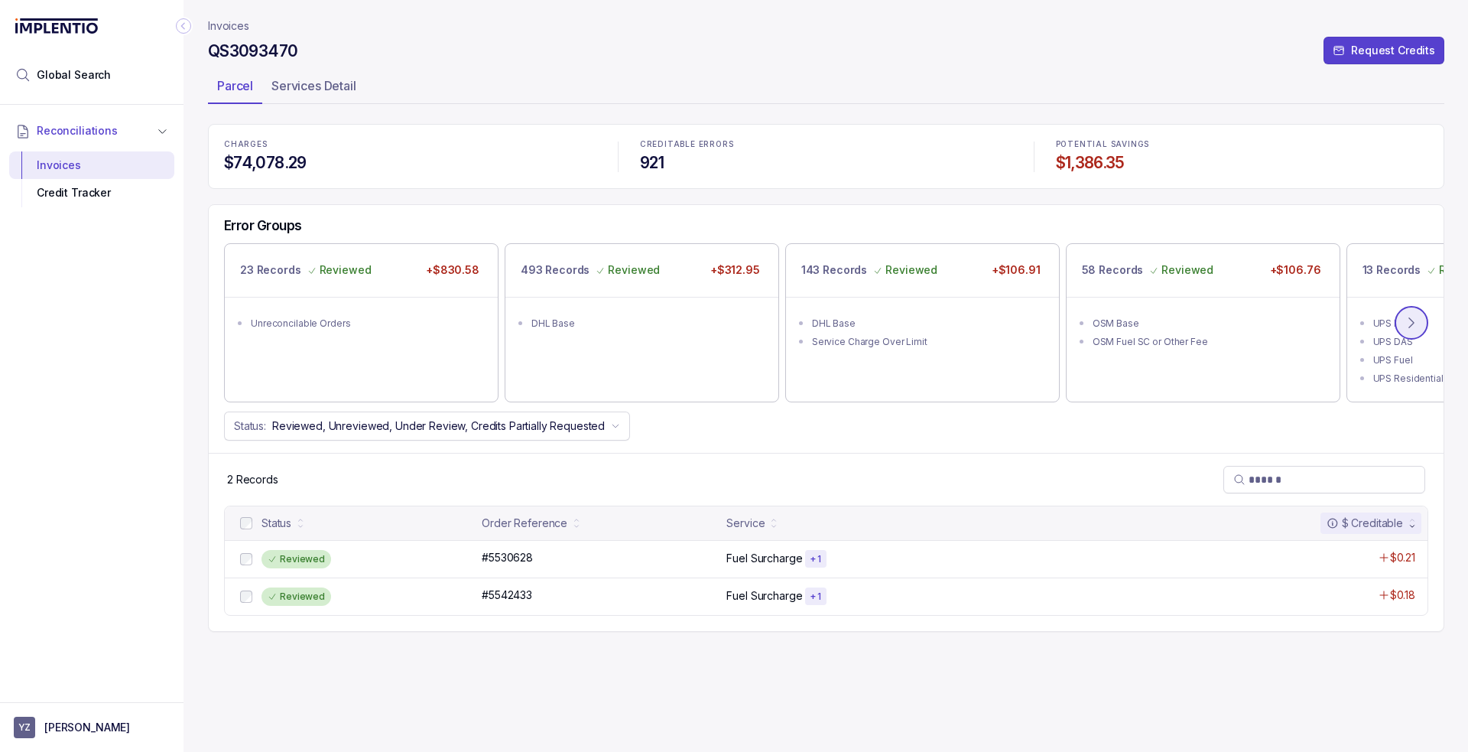
click at [1408, 327] on icon at bounding box center [1411, 322] width 15 height 15
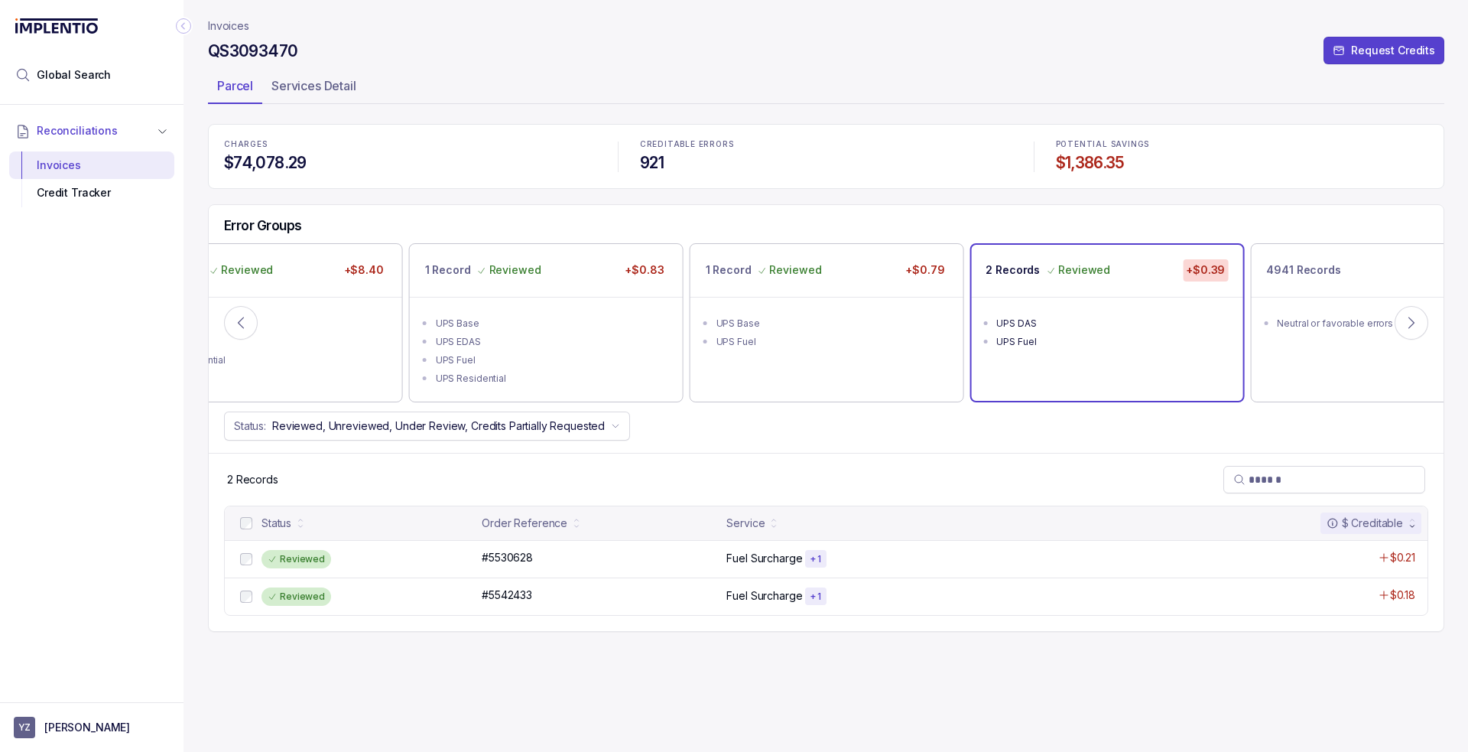
click at [232, 26] on p "Invoices" at bounding box center [228, 25] width 41 height 15
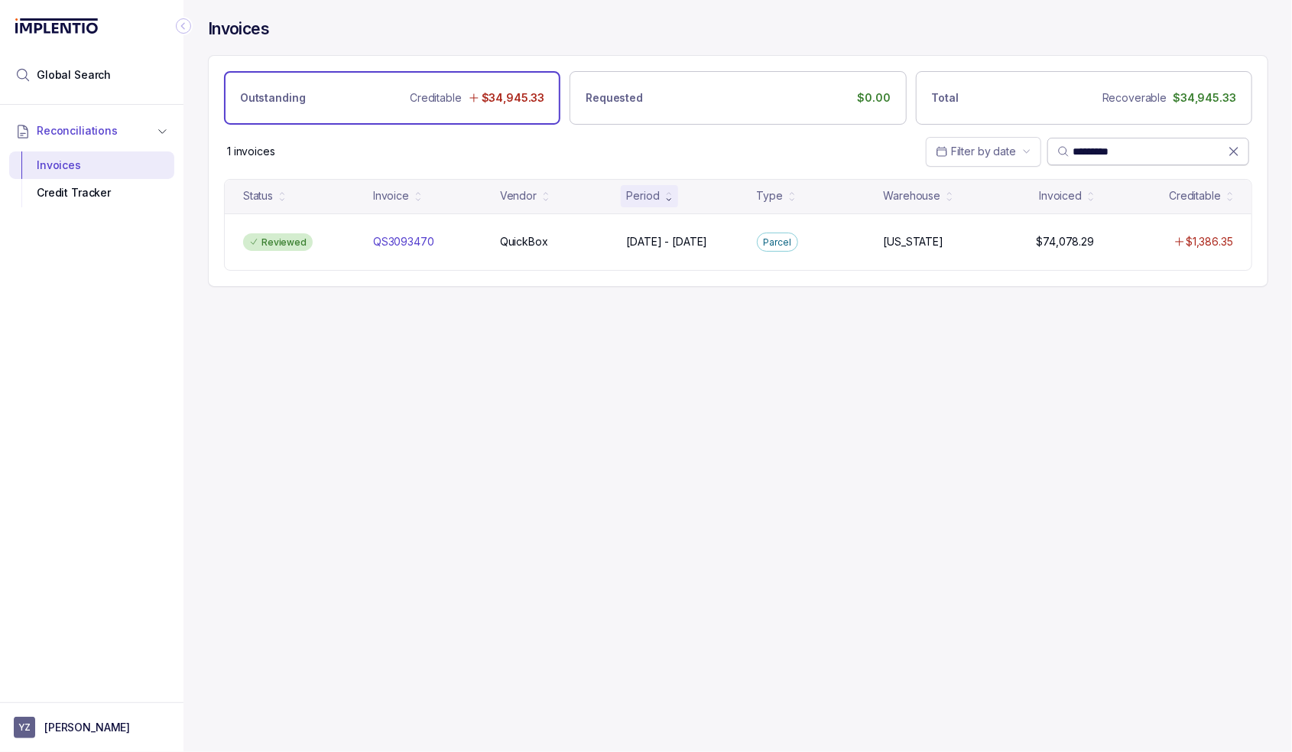
click at [1142, 146] on input "*********" at bounding box center [1150, 151] width 155 height 15
paste input "search"
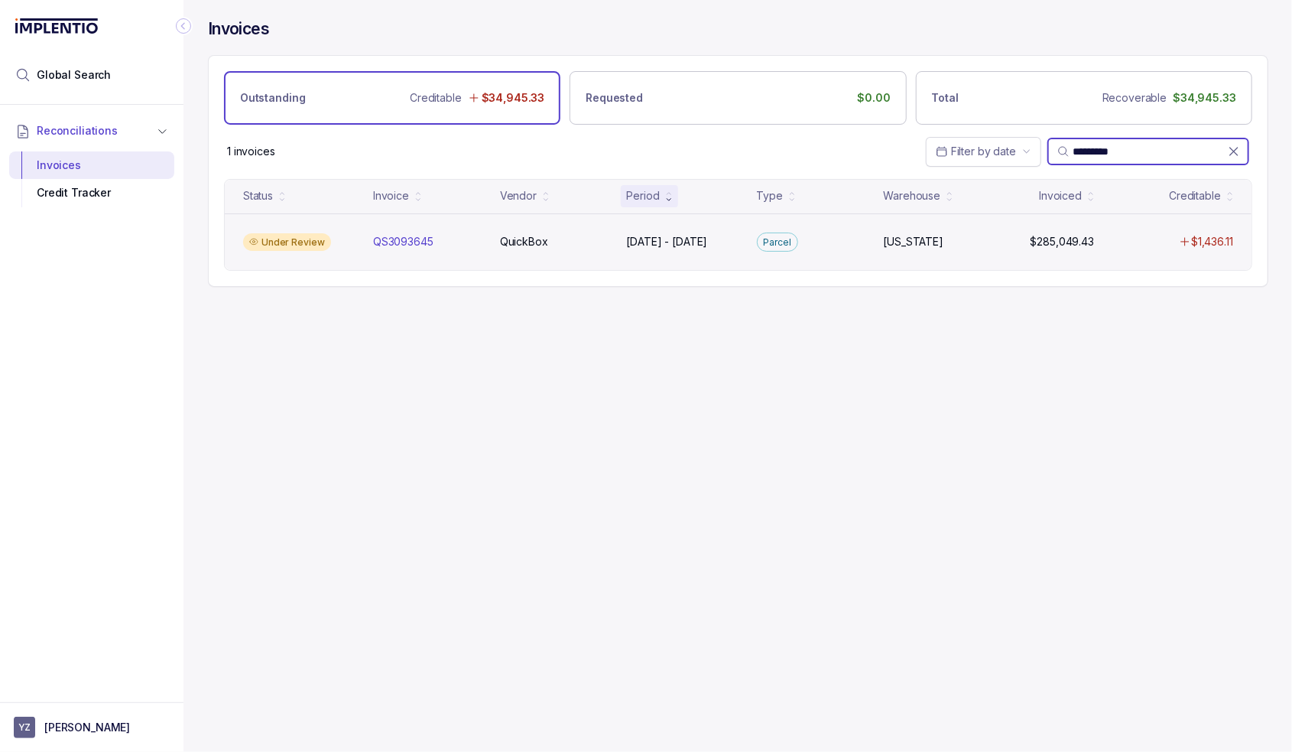
type input "*********"
click at [353, 244] on div "Under Review" at bounding box center [299, 242] width 124 height 18
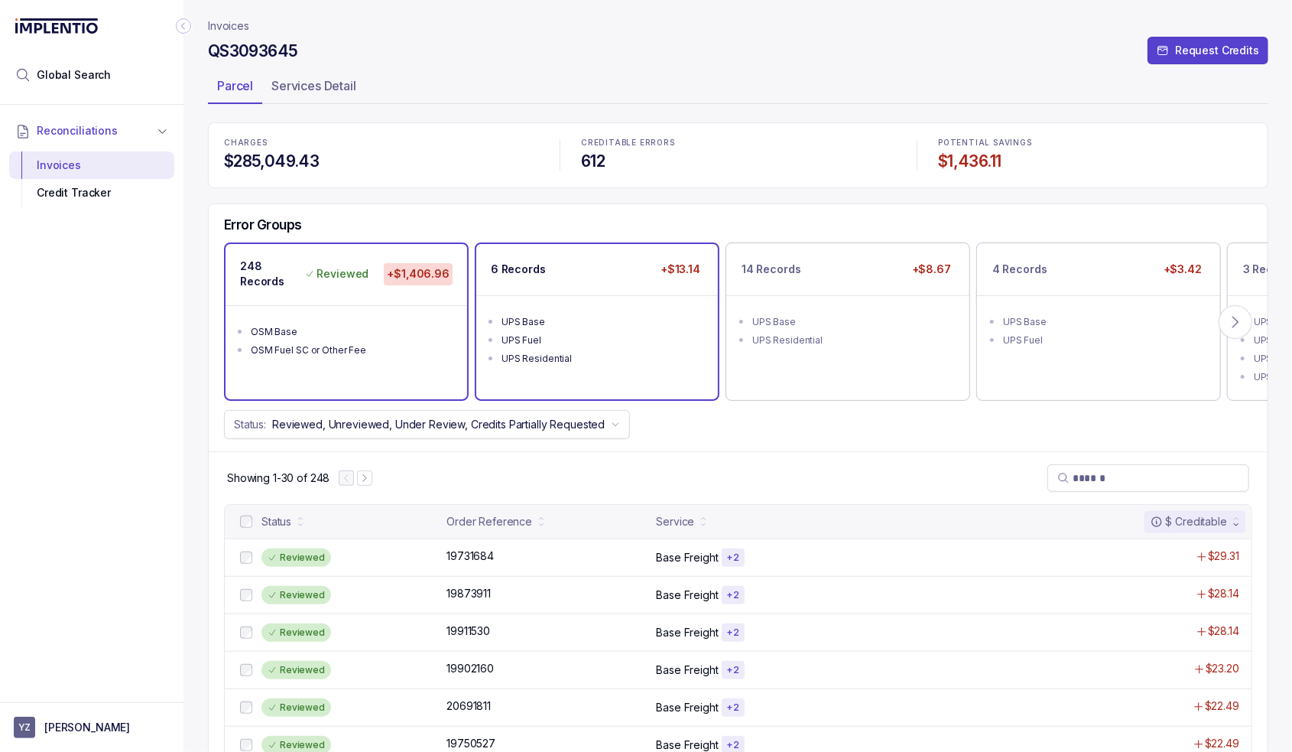
click at [602, 323] on div "UPS Base" at bounding box center [602, 321] width 200 height 15
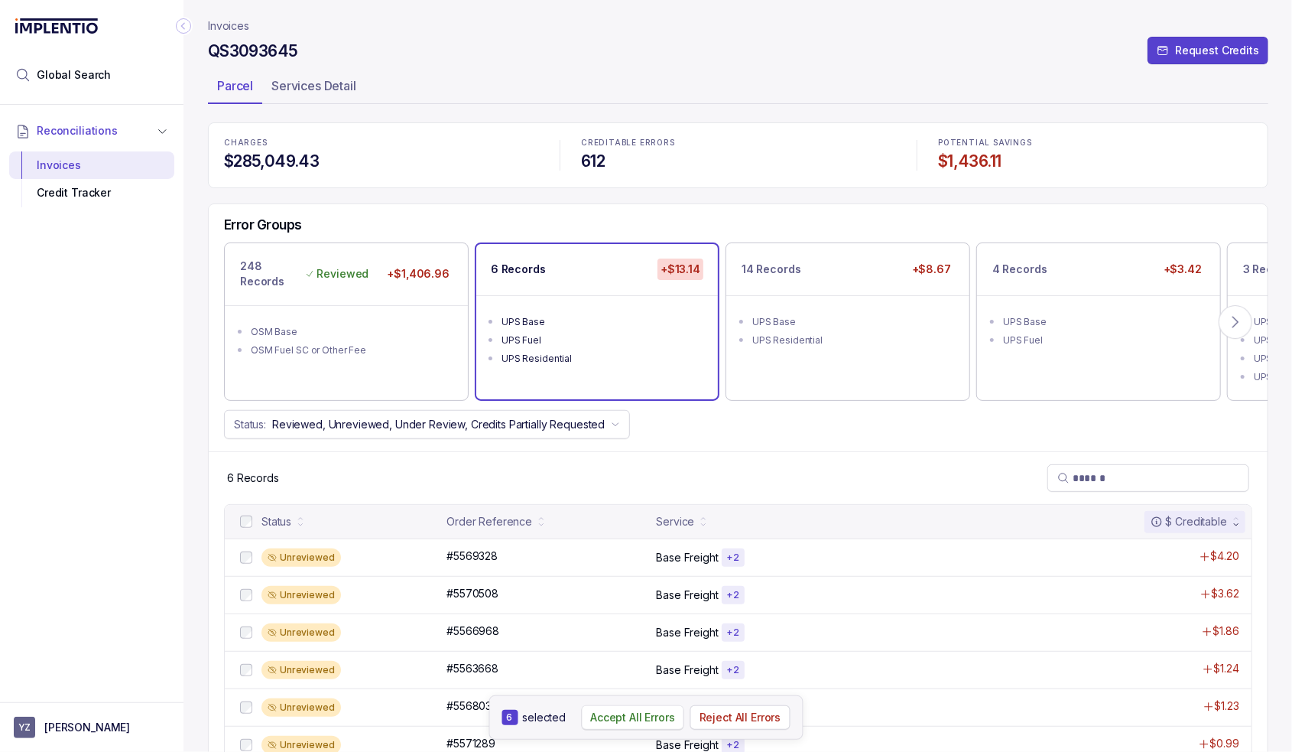
click at [647, 720] on p "Accept All Errors" at bounding box center [632, 717] width 85 height 15
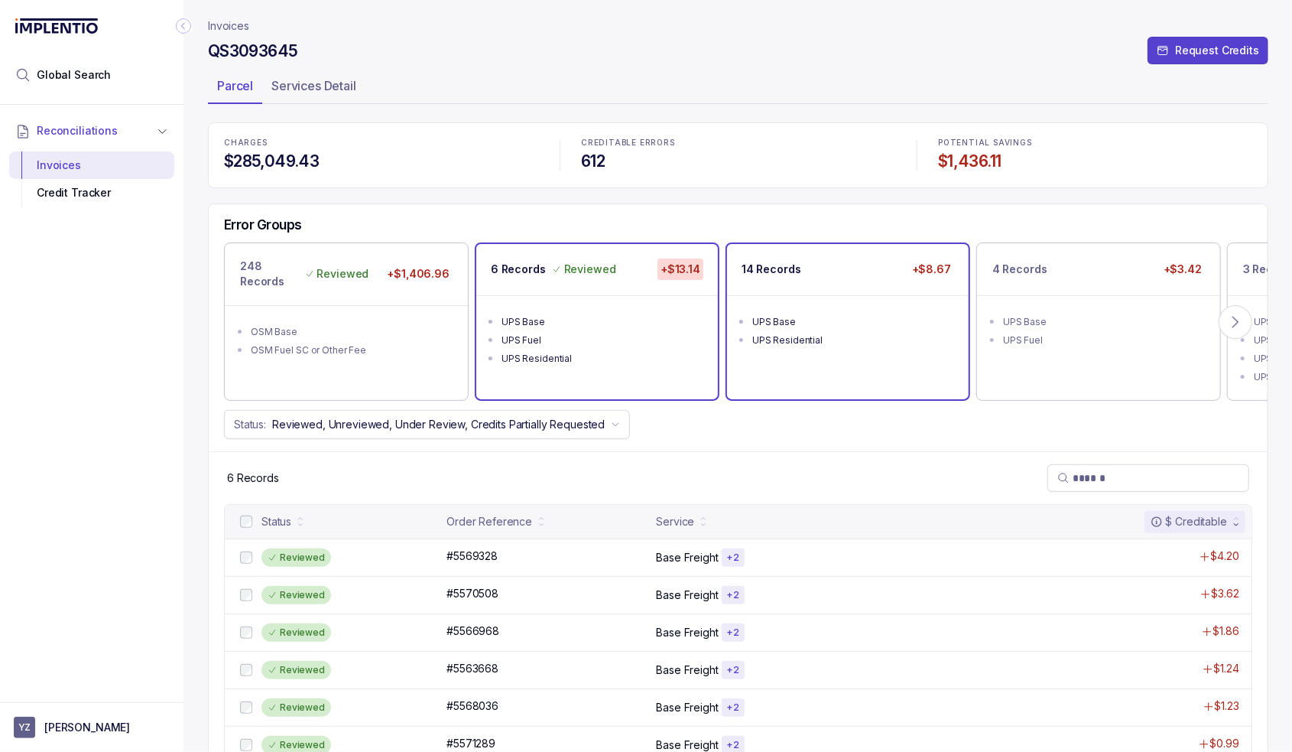
click at [853, 353] on ul "UPS Base UPS Residential" at bounding box center [848, 328] width 242 height 67
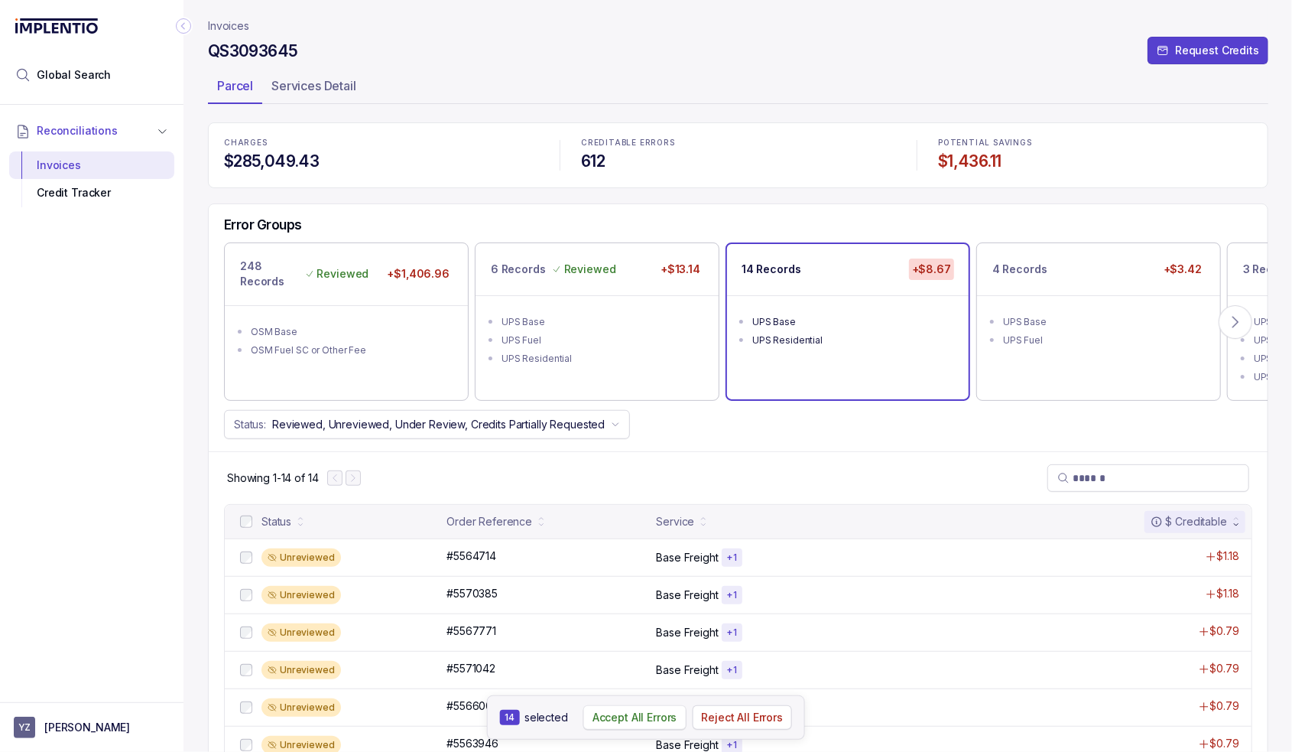
click at [621, 713] on p "Accept All Errors" at bounding box center [635, 717] width 85 height 15
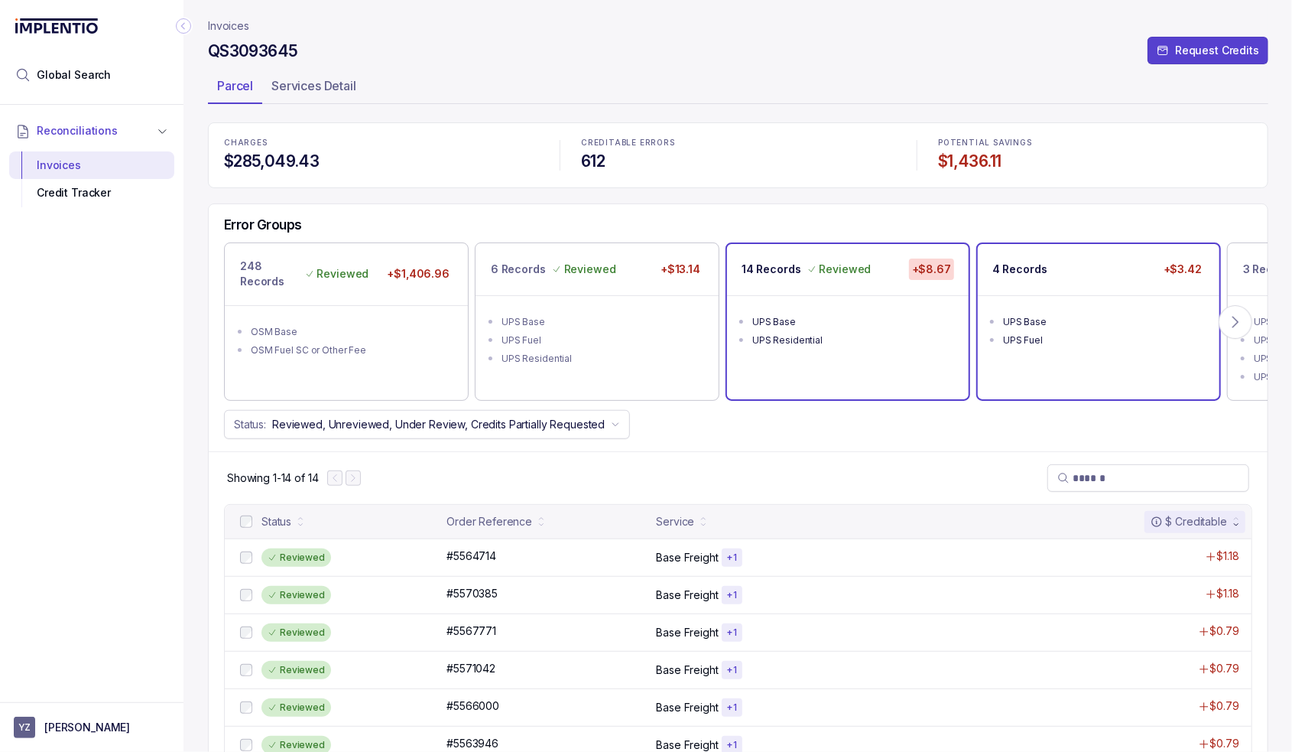
click at [1075, 307] on ul "UPS Base UPS Fuel" at bounding box center [1099, 328] width 242 height 67
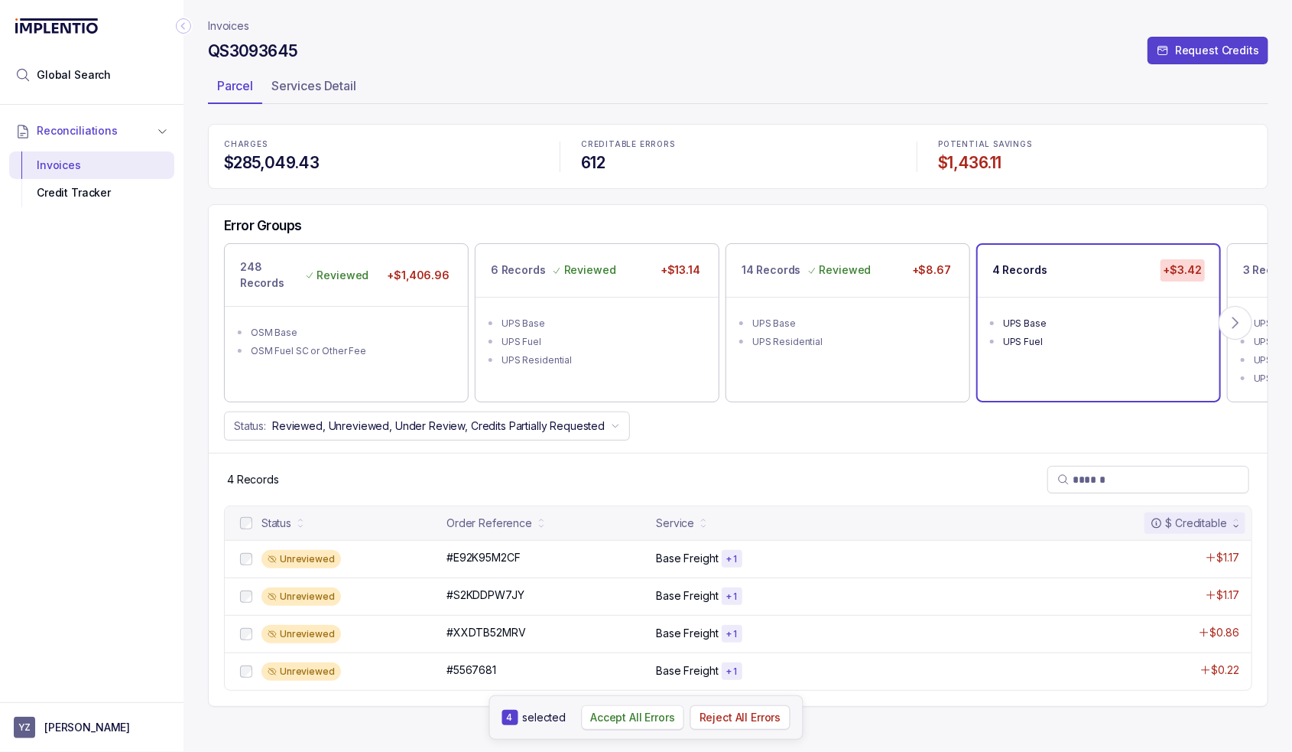
click at [604, 721] on p "Accept All Errors" at bounding box center [632, 717] width 85 height 15
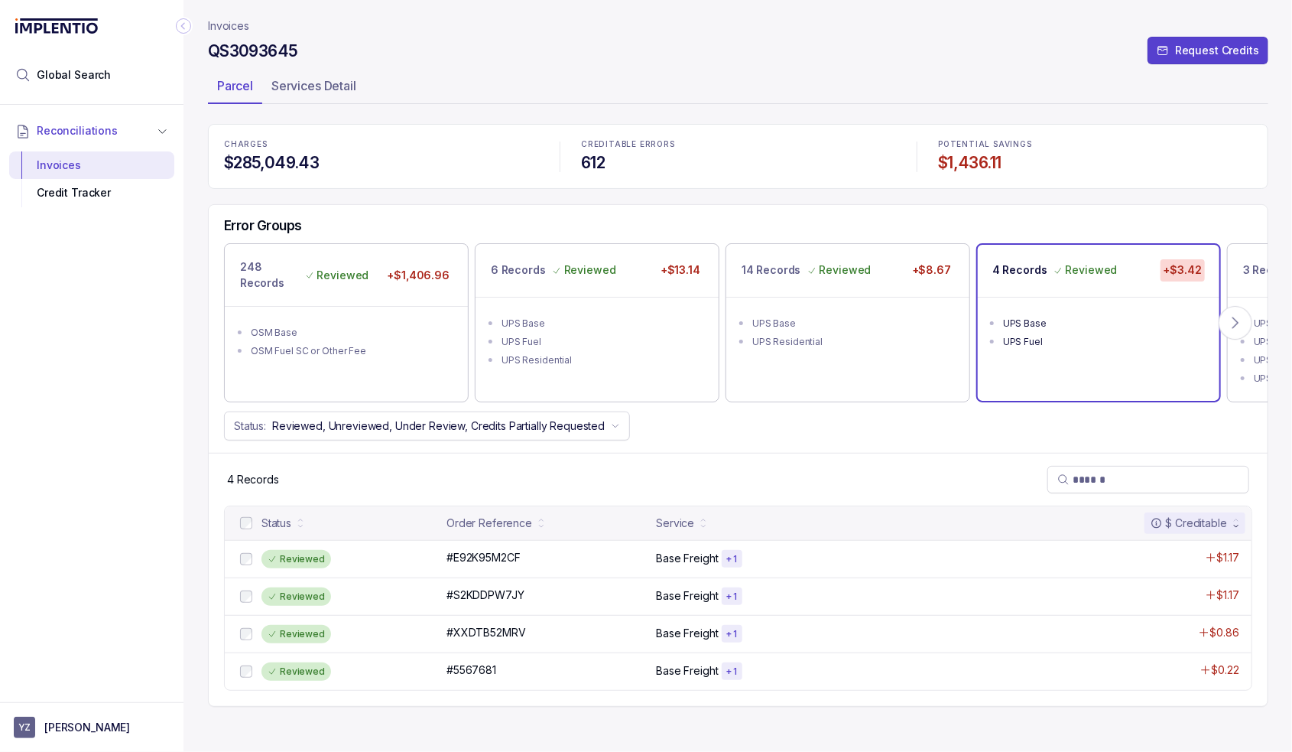
click at [1246, 277] on p "3 Records" at bounding box center [1270, 269] width 54 height 15
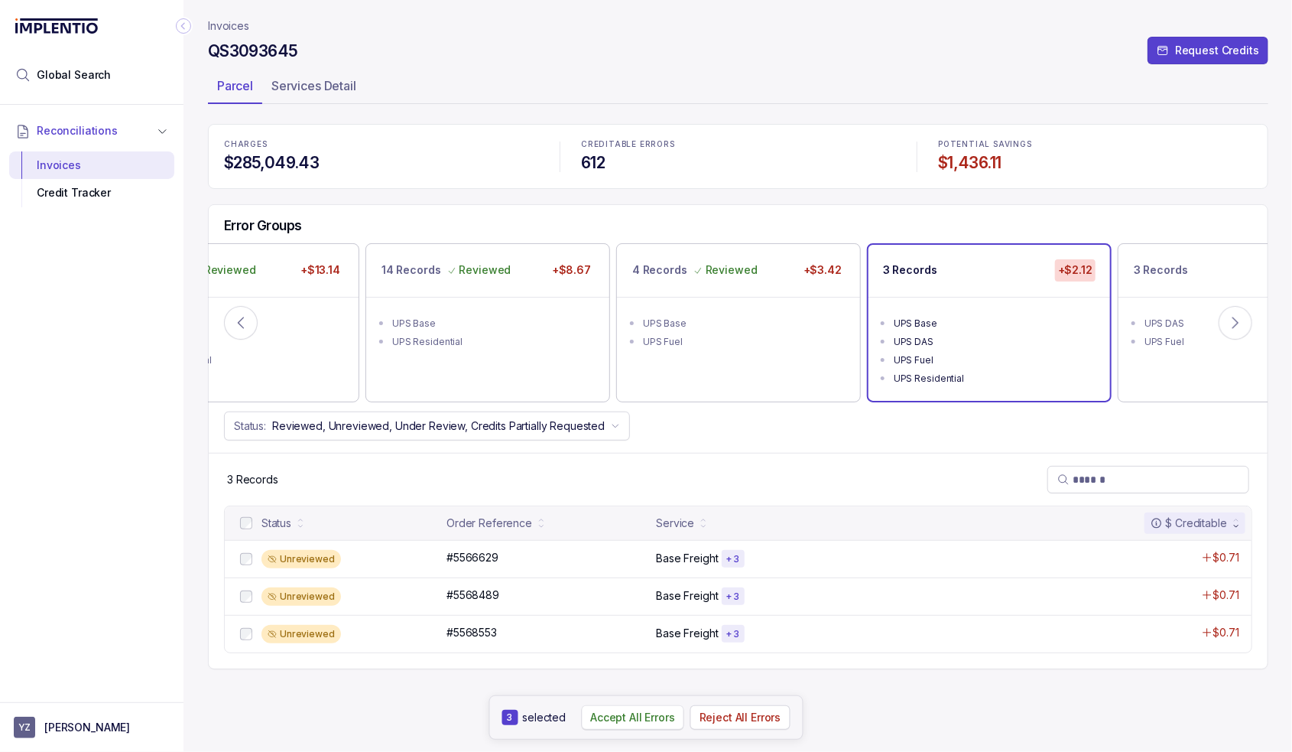
click at [632, 720] on p "Accept All Errors" at bounding box center [632, 717] width 85 height 15
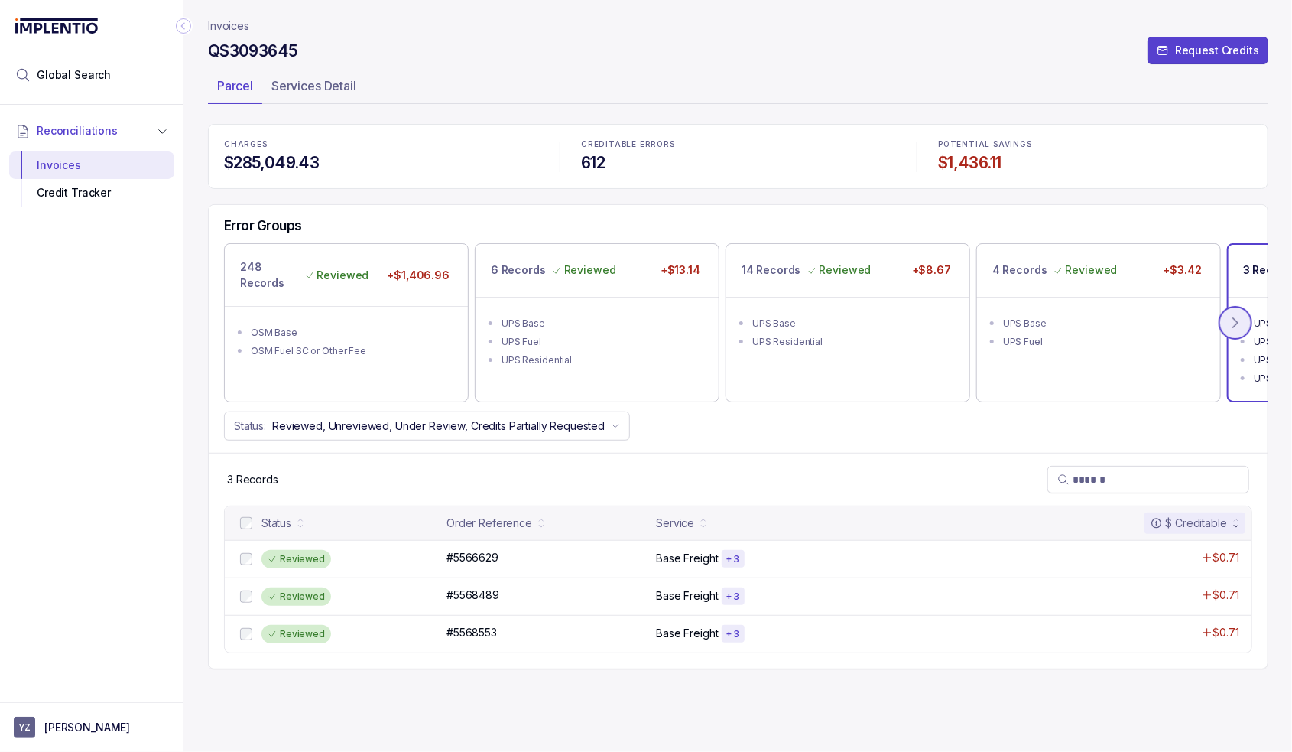
click at [1243, 325] on icon at bounding box center [1235, 322] width 15 height 15
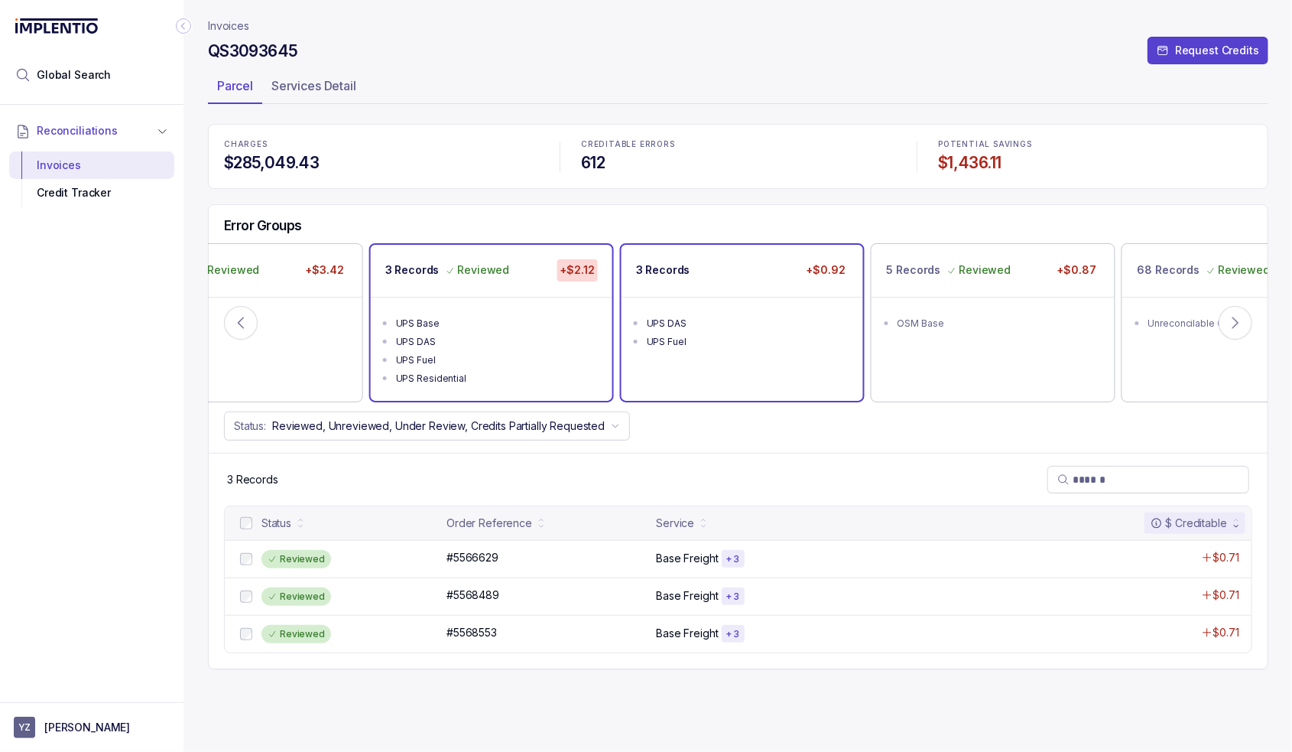
click at [759, 308] on ul "UPS DAS UPS Fuel" at bounding box center [743, 330] width 242 height 67
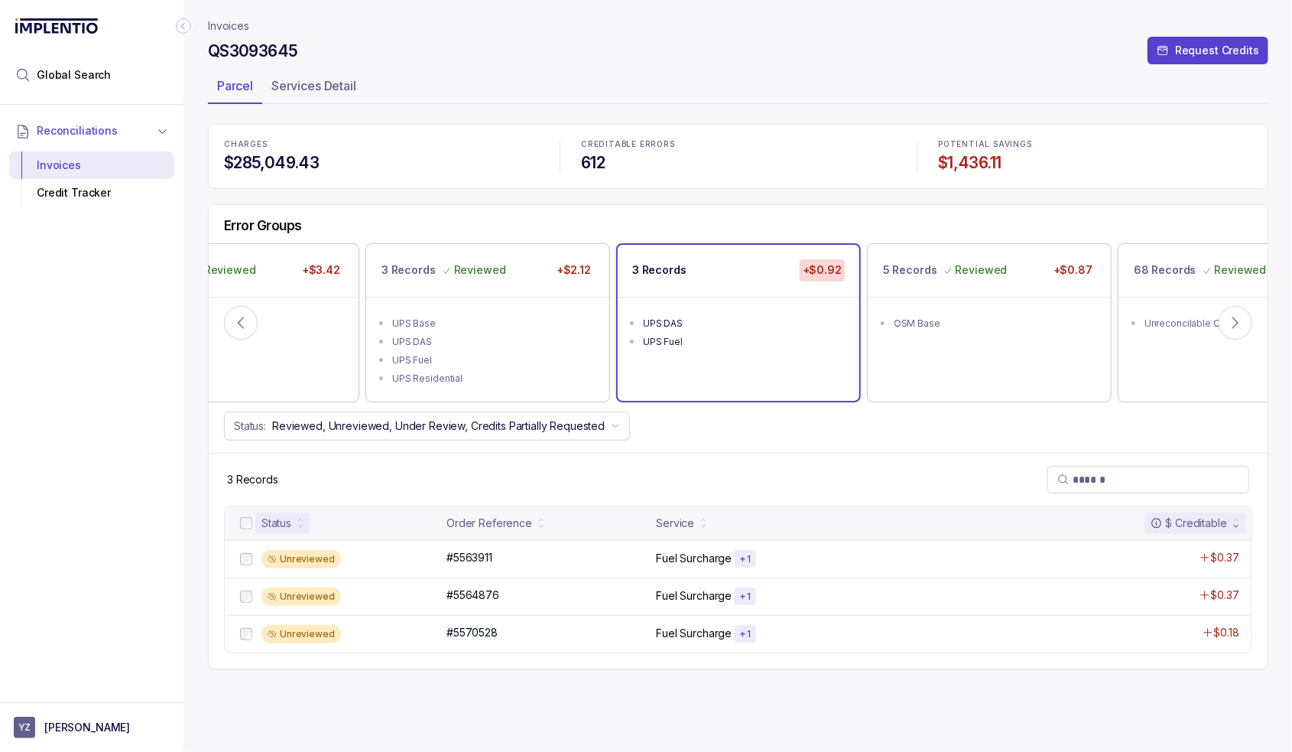
drag, startPoint x: 246, startPoint y: 513, endPoint x: 257, endPoint y: 522, distance: 13.6
click at [247, 514] on div at bounding box center [246, 523] width 18 height 18
click at [252, 522] on div at bounding box center [246, 523] width 18 height 18
click at [623, 718] on p "Accept All Errors" at bounding box center [632, 717] width 85 height 15
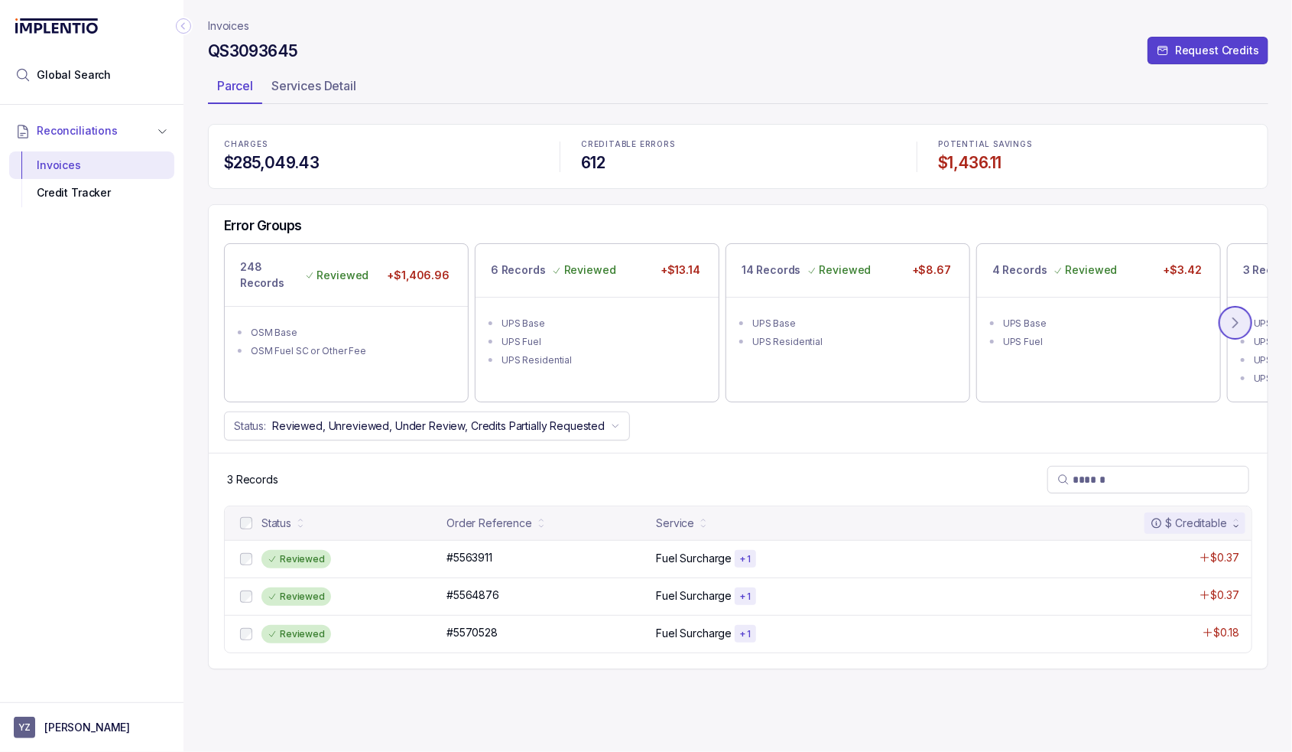
click at [1249, 323] on button at bounding box center [1236, 323] width 34 height 34
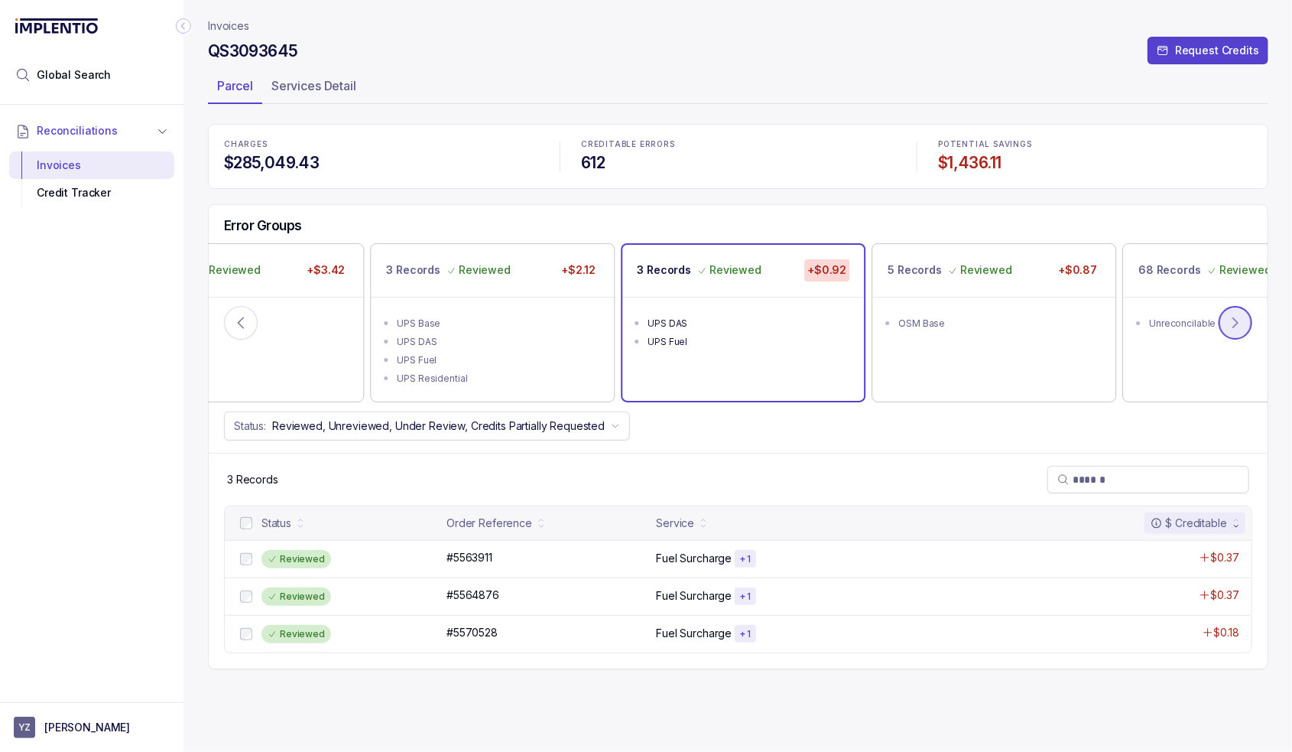
click at [1249, 323] on button at bounding box center [1236, 323] width 34 height 34
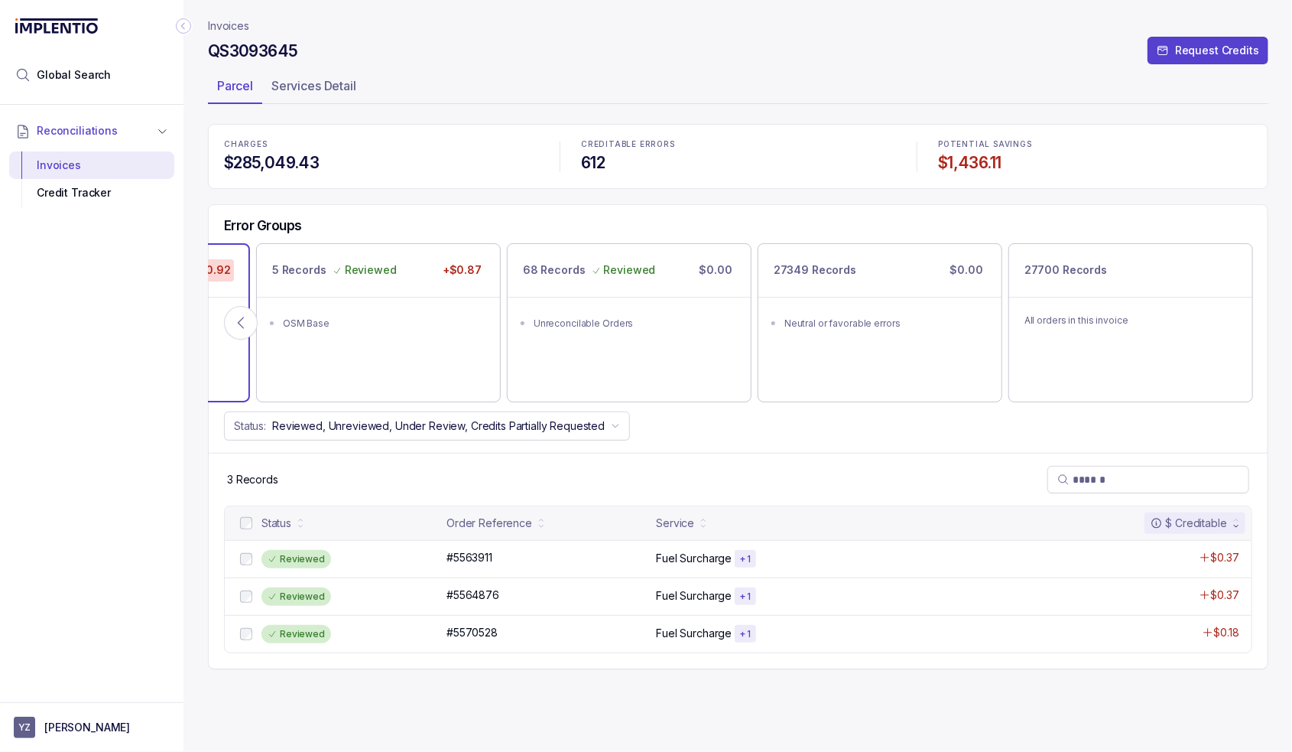
click at [233, 30] on p "Invoices" at bounding box center [228, 25] width 41 height 15
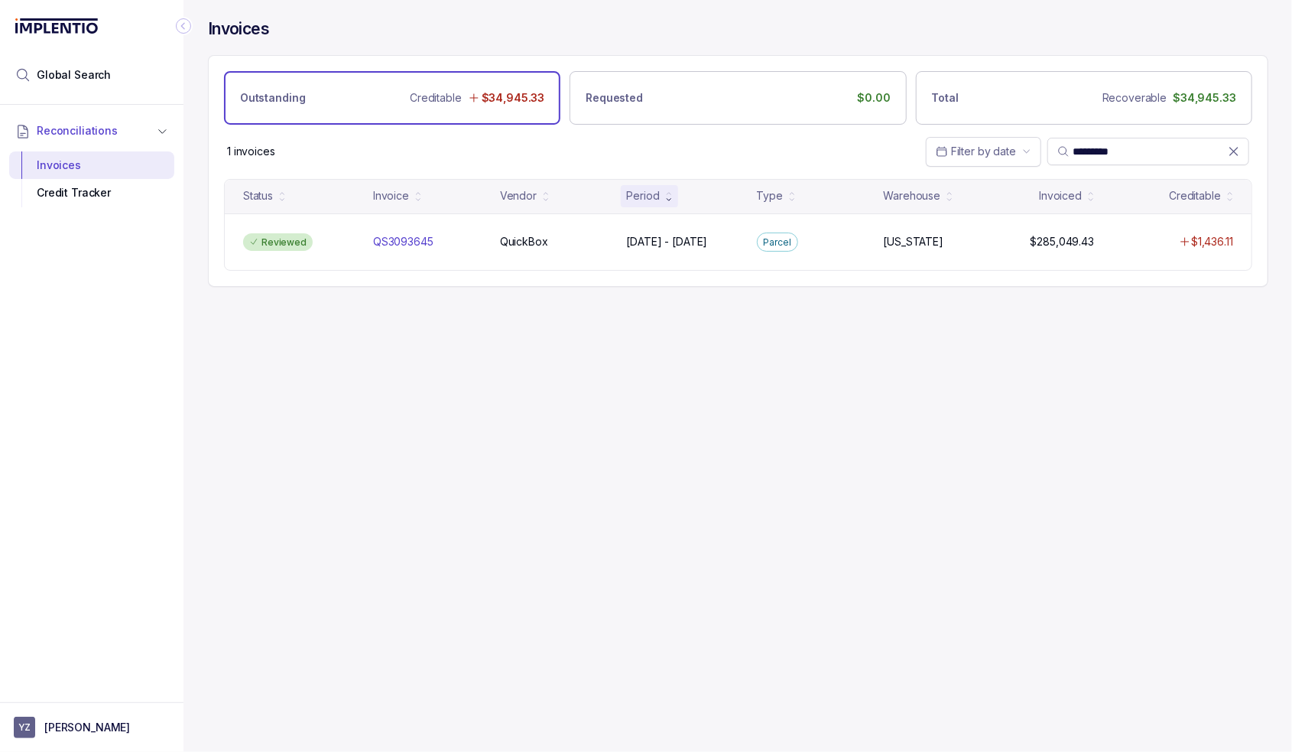
click at [250, 54] on div "Invoices" at bounding box center [738, 36] width 1061 height 37
click at [1107, 144] on input "*********" at bounding box center [1150, 151] width 155 height 15
paste input "search"
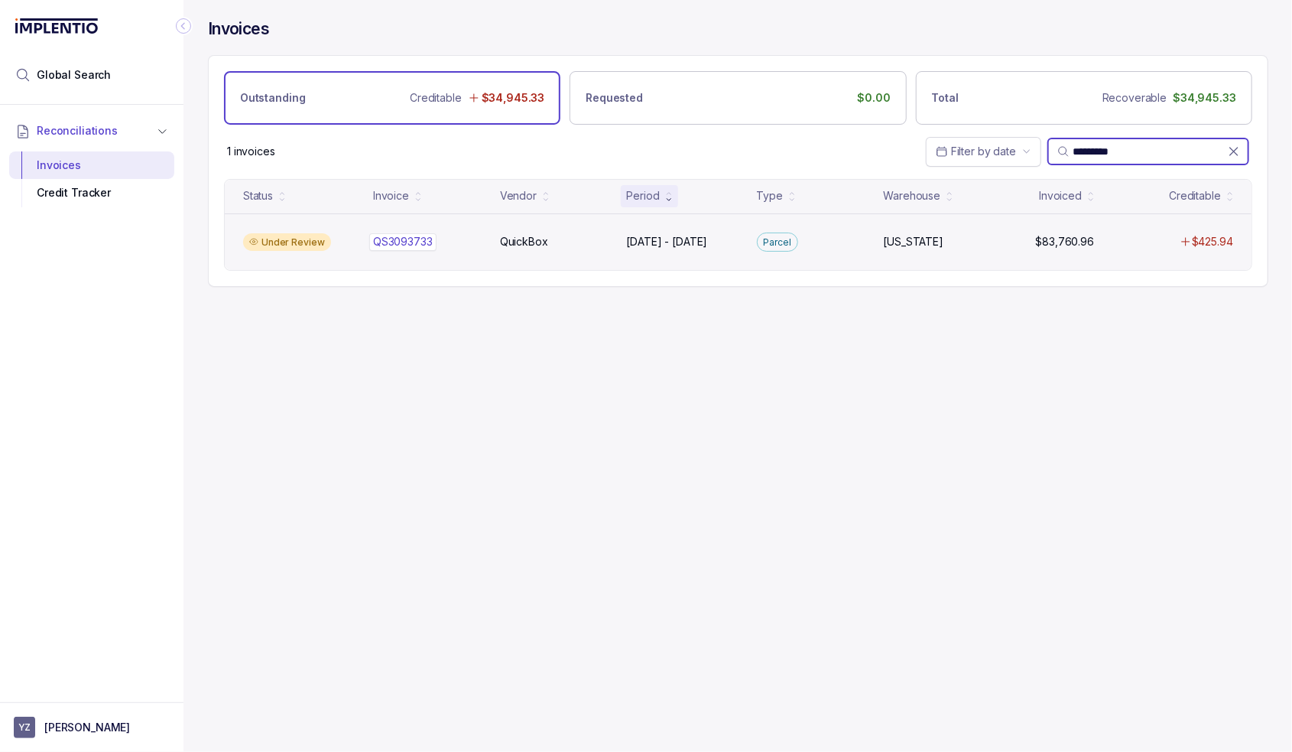
type input "*********"
click at [469, 235] on div "QS3093733 QS3093733" at bounding box center [427, 241] width 109 height 15
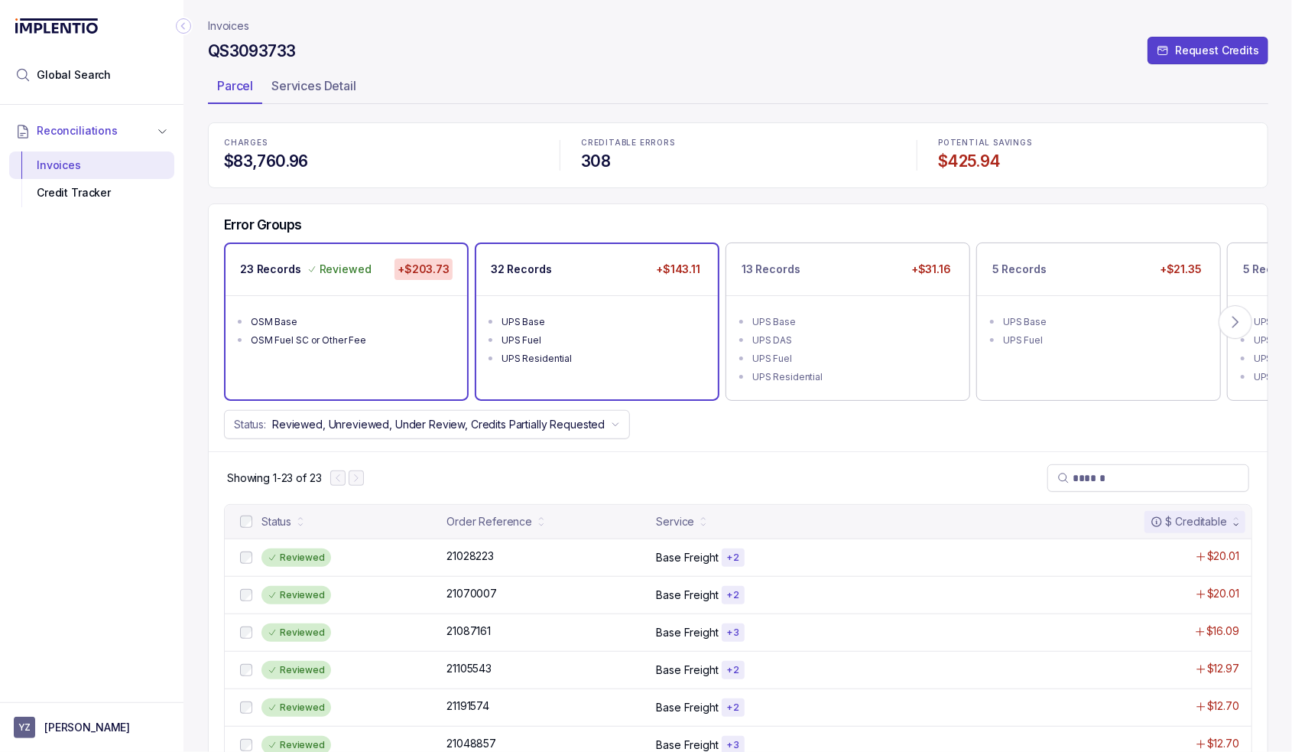
click at [541, 304] on ul "UPS Base UPS Fuel UPS Residential" at bounding box center [597, 338] width 242 height 86
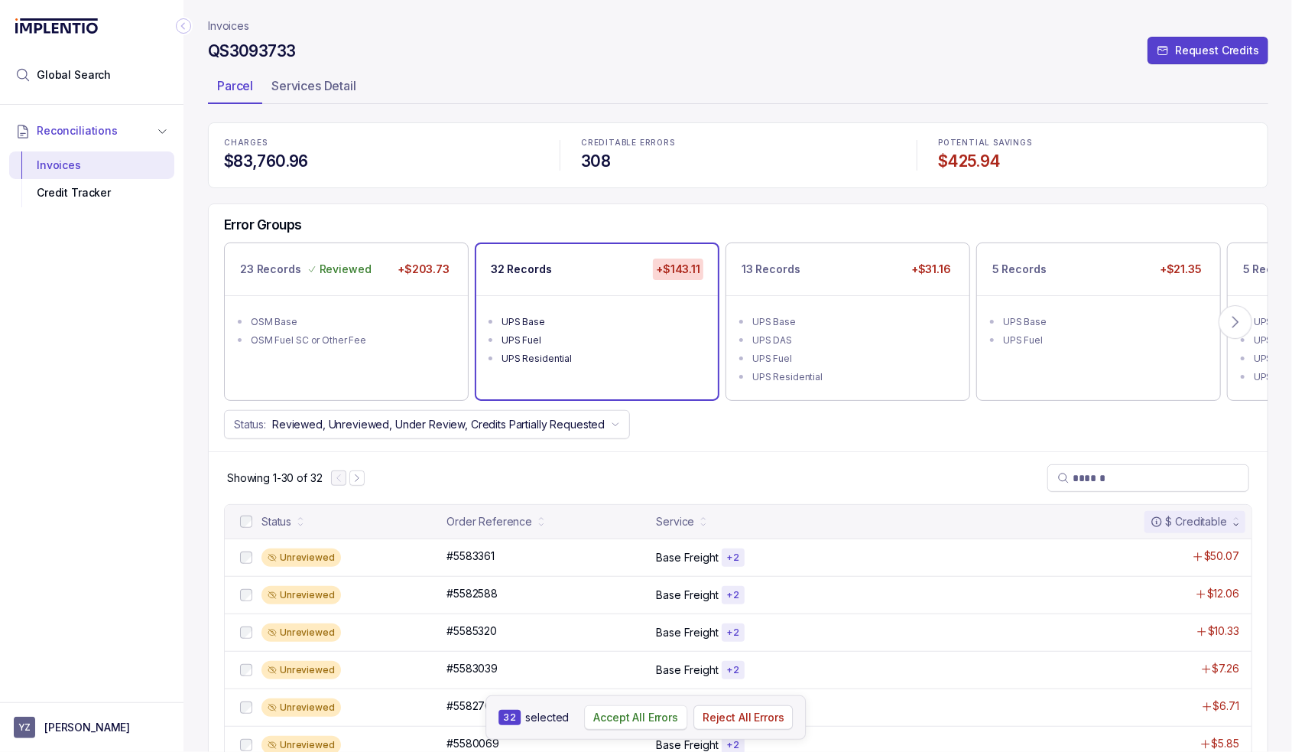
click at [625, 719] on p "Accept All Errors" at bounding box center [635, 717] width 85 height 15
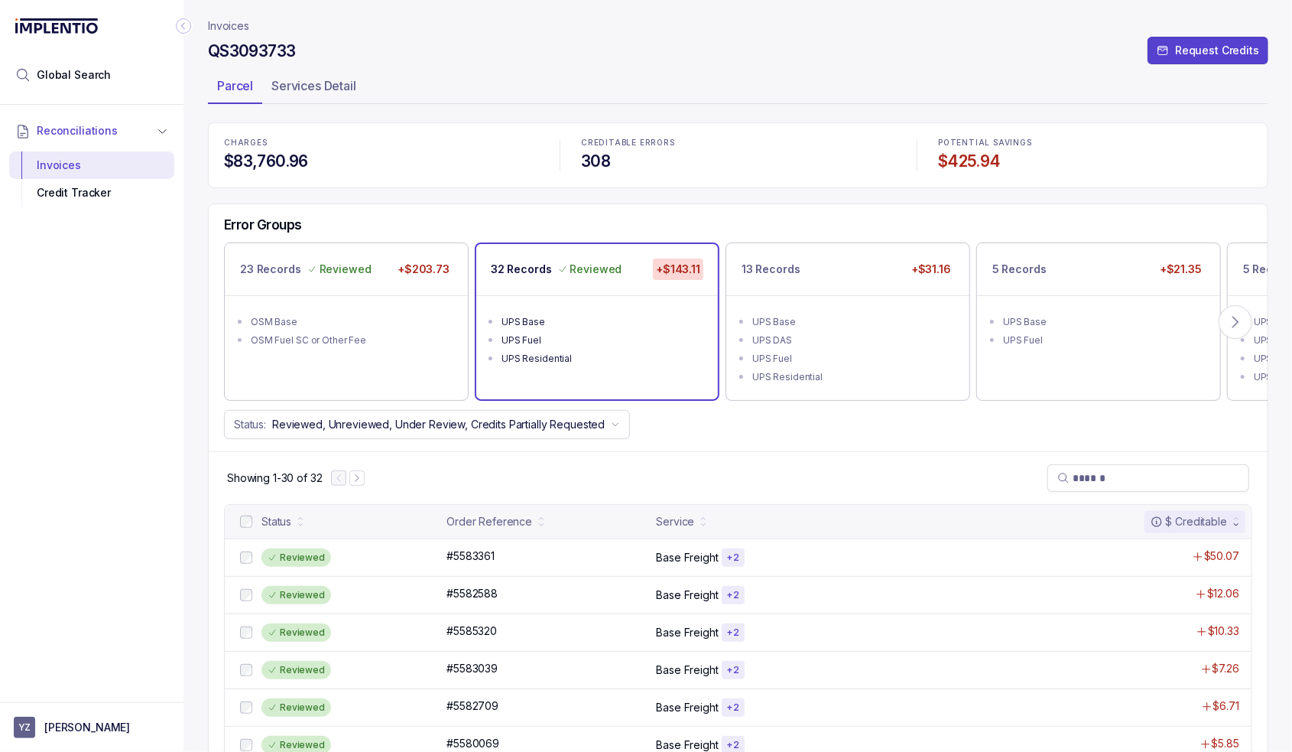
click at [824, 309] on ul "UPS Base UPS DAS UPS Fuel UPS Residential" at bounding box center [847, 347] width 243 height 105
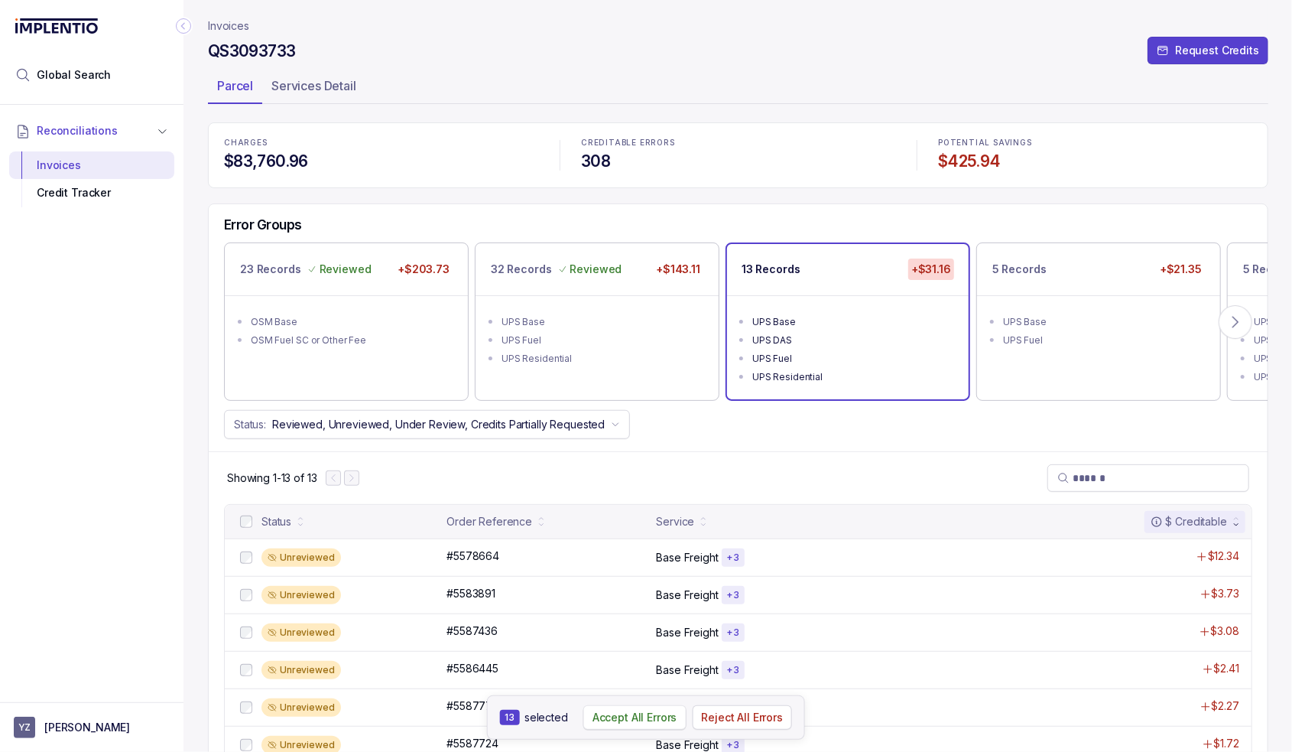
click at [654, 718] on p "Accept All Errors" at bounding box center [635, 717] width 85 height 15
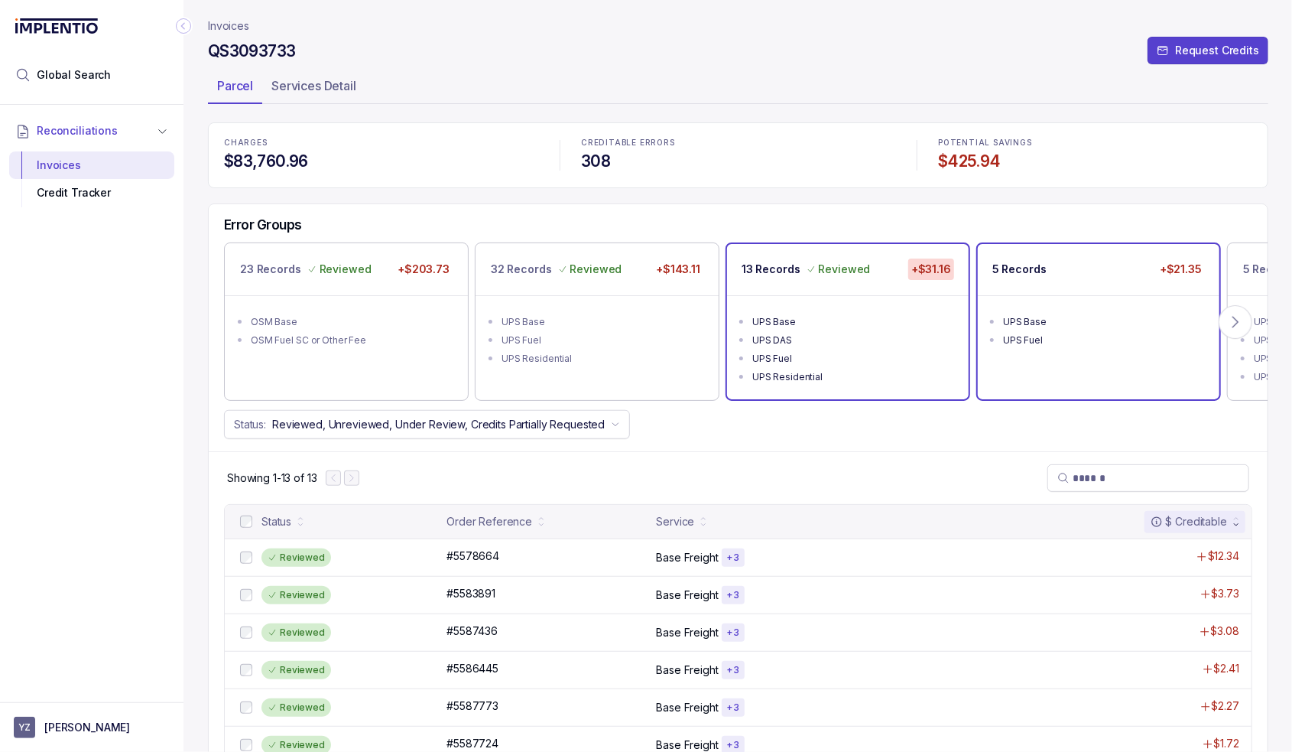
click at [1053, 345] on div "UPS Fuel" at bounding box center [1103, 340] width 200 height 15
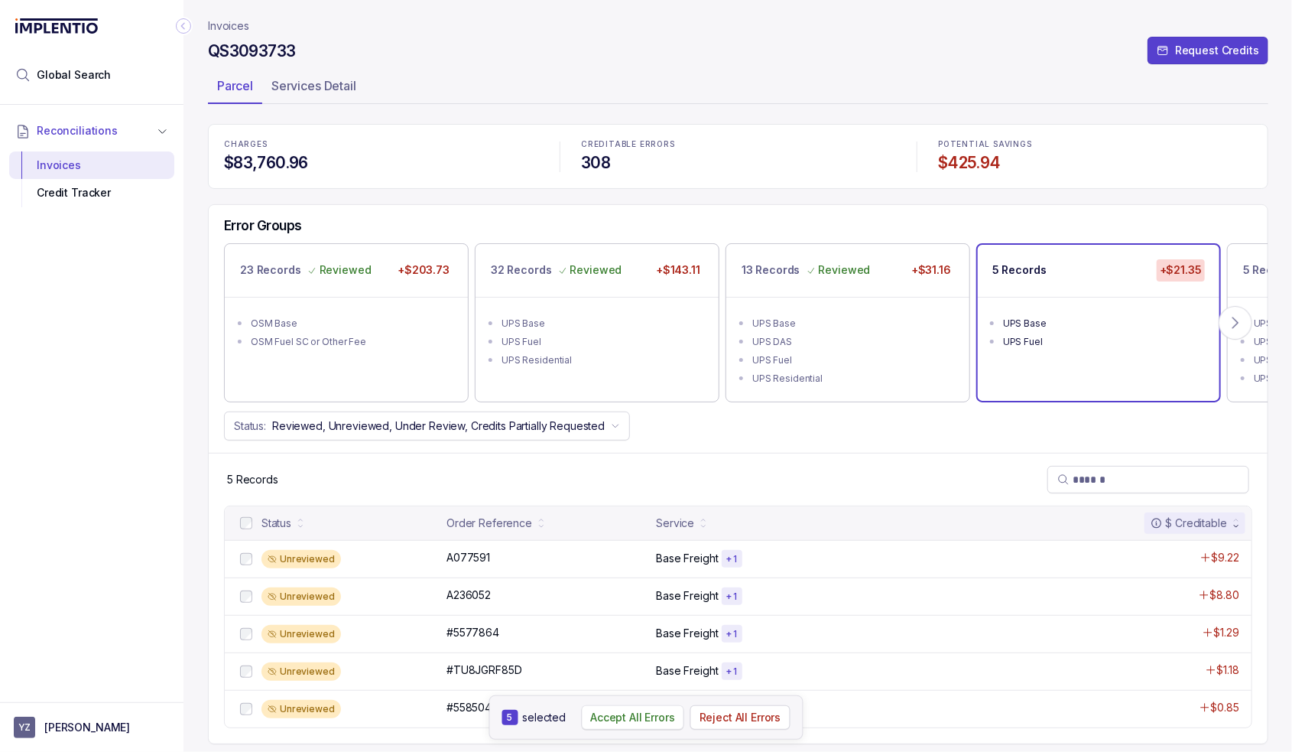
click at [663, 716] on p "Accept All Errors" at bounding box center [632, 717] width 85 height 15
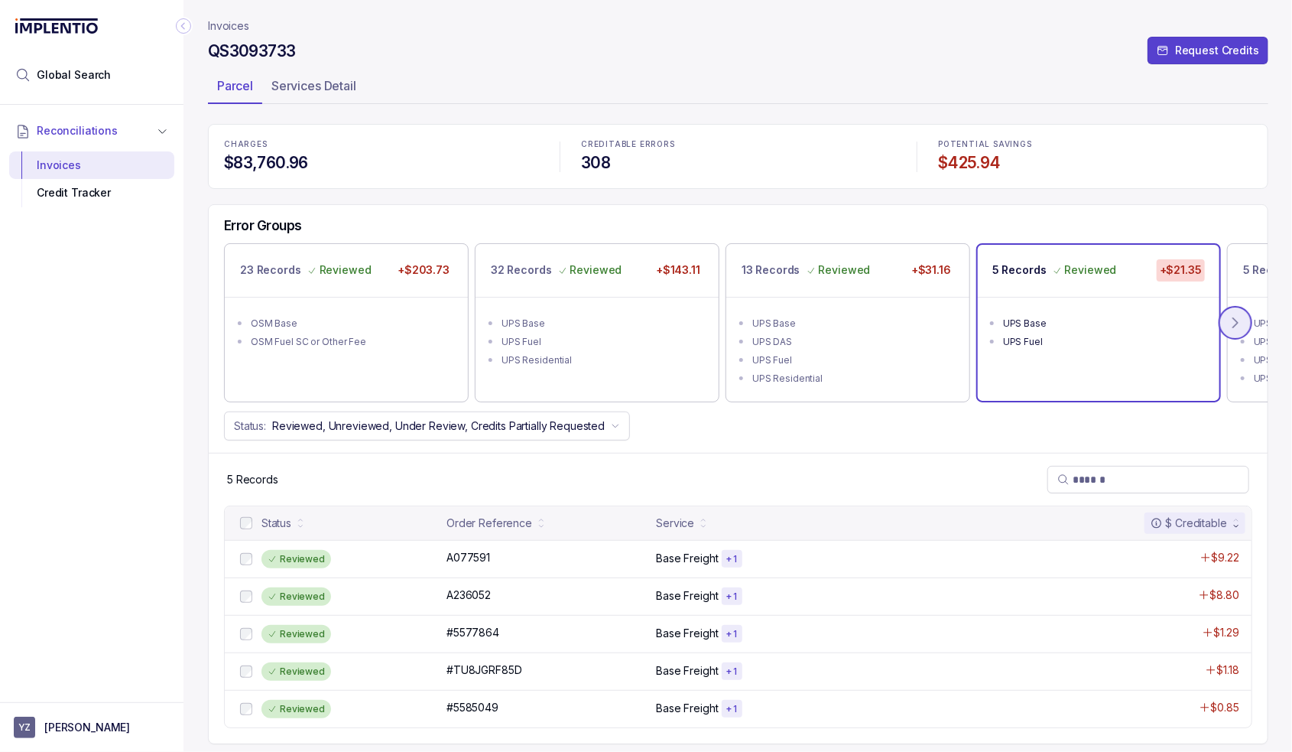
click at [1239, 327] on icon at bounding box center [1235, 322] width 15 height 15
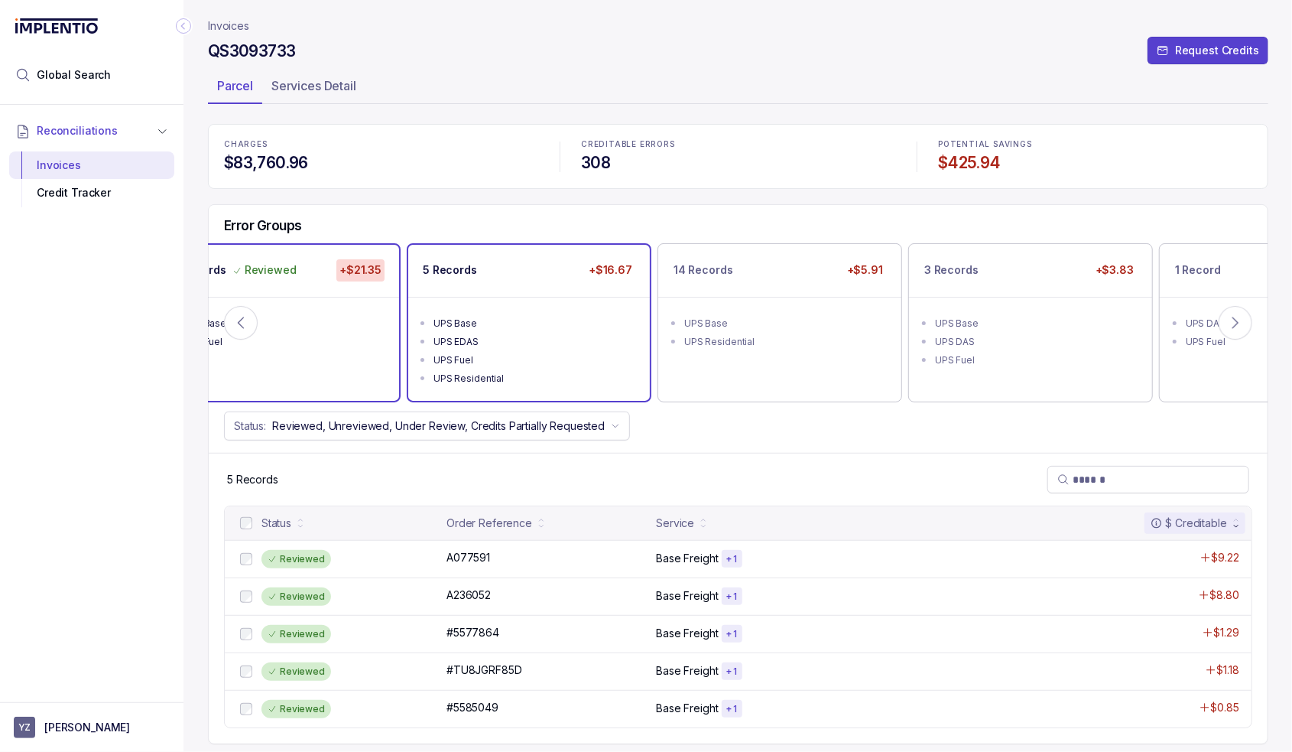
click at [479, 341] on div "UPS EDAS" at bounding box center [534, 341] width 200 height 15
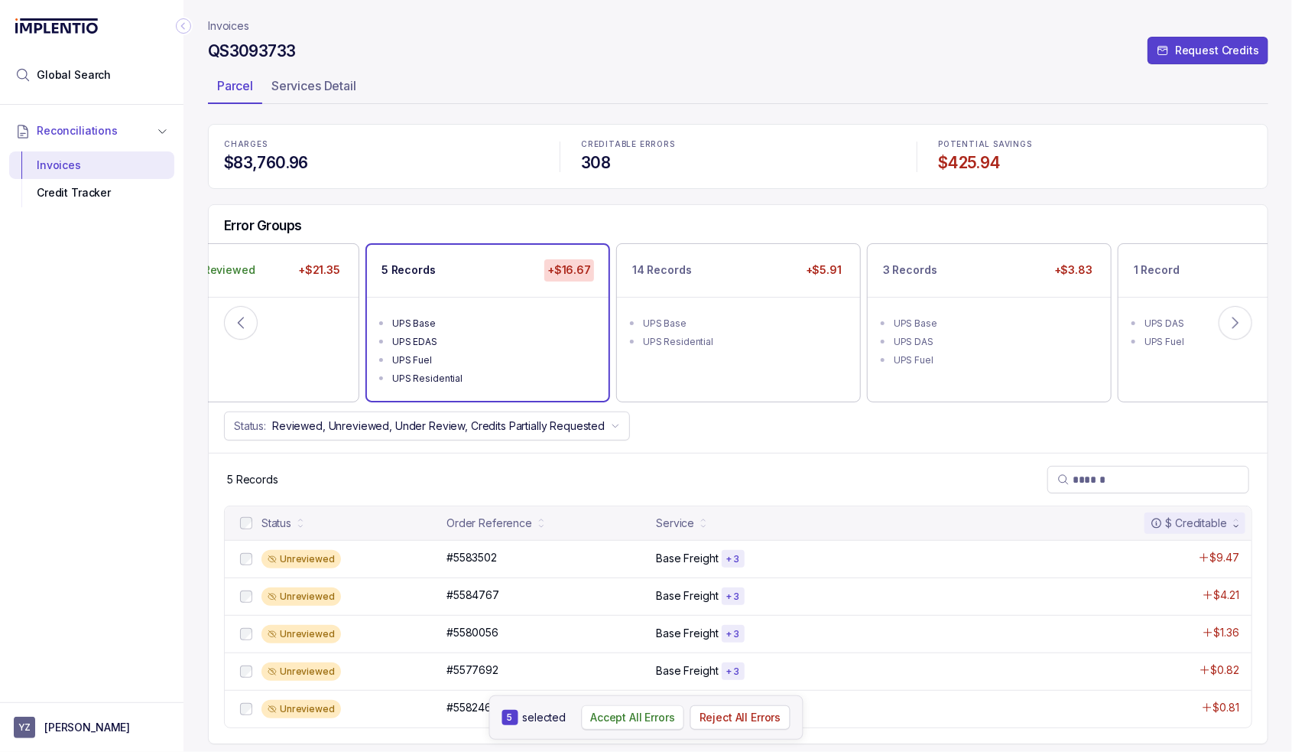
click at [639, 721] on p "Accept All Errors" at bounding box center [632, 717] width 85 height 15
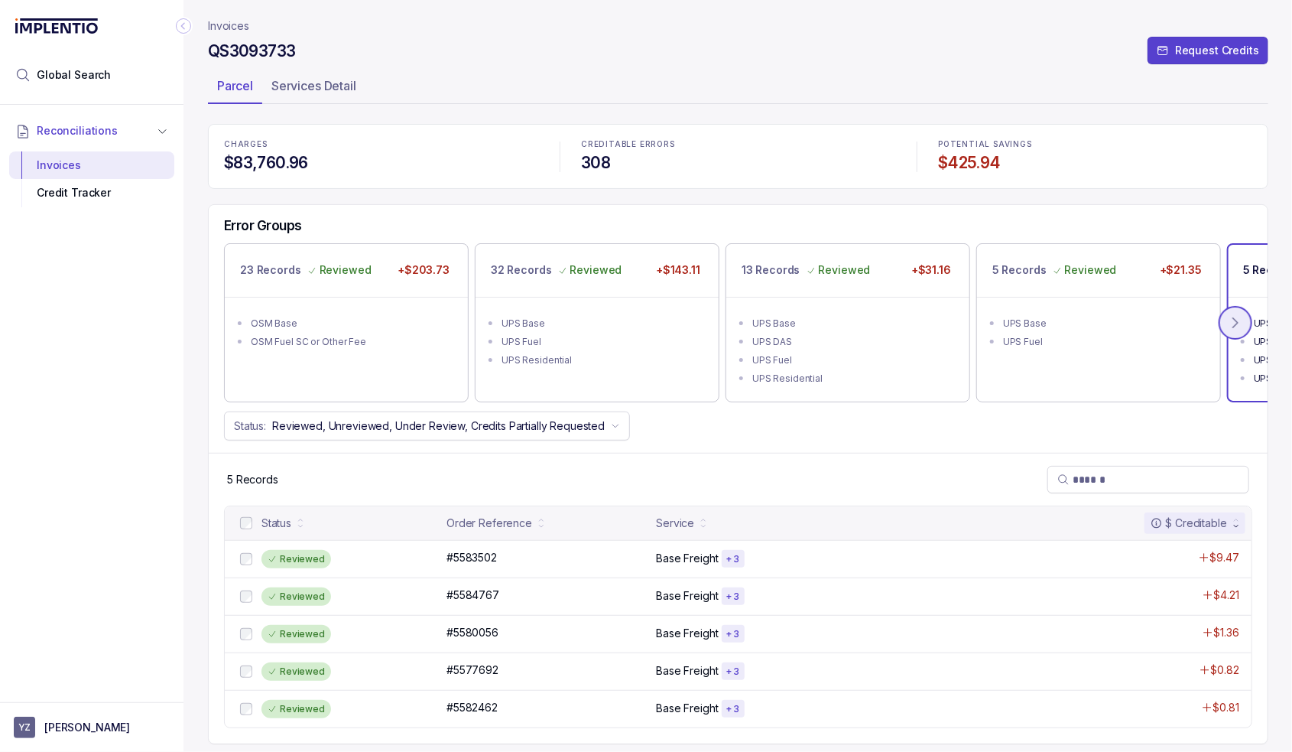
click at [1233, 326] on icon at bounding box center [1235, 322] width 15 height 15
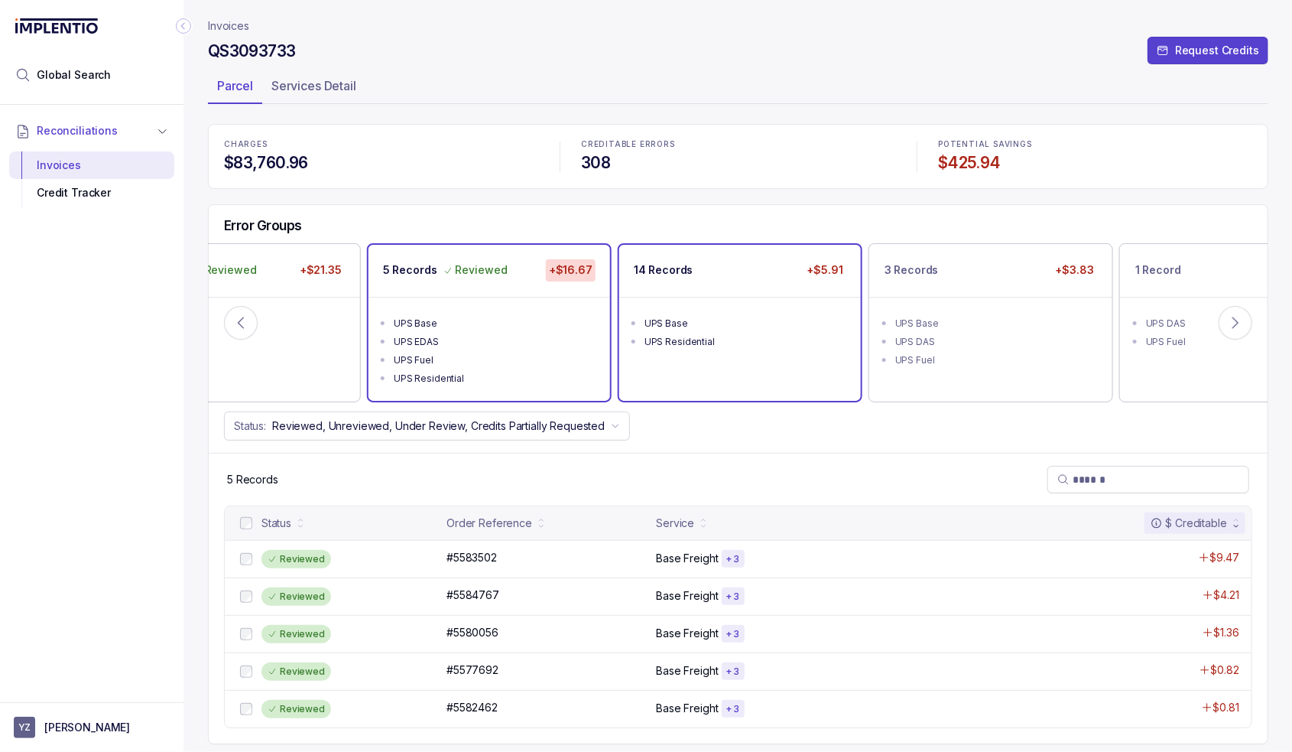
click at [725, 327] on div "UPS Base" at bounding box center [745, 323] width 200 height 15
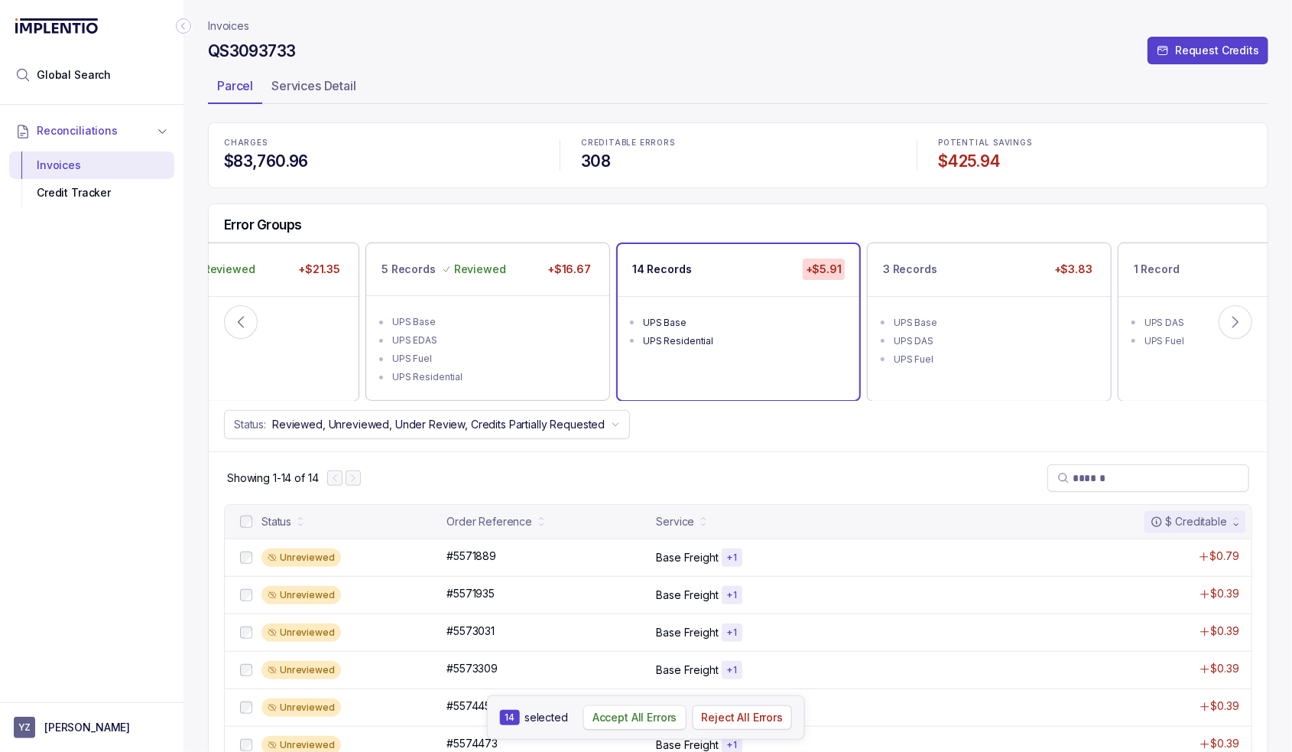
click at [628, 712] on p "Accept All Errors" at bounding box center [635, 717] width 85 height 15
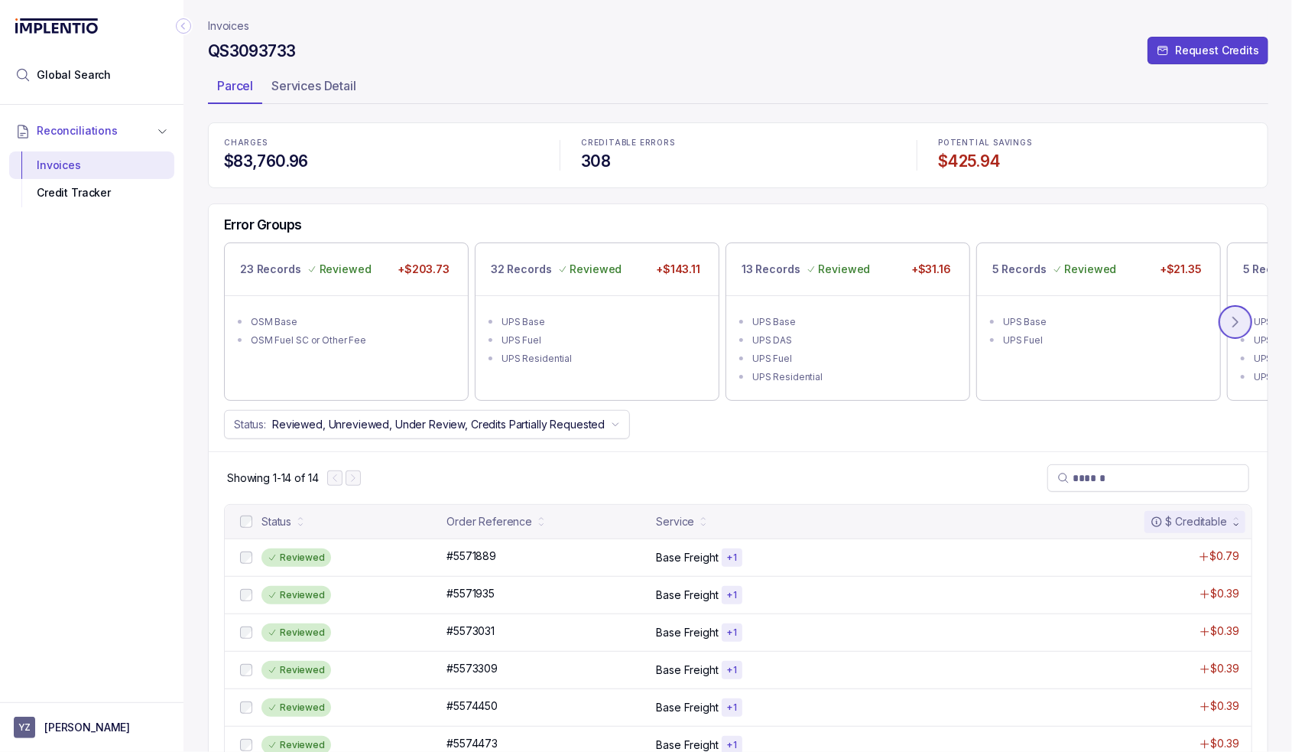
click at [1240, 320] on icon at bounding box center [1235, 321] width 15 height 15
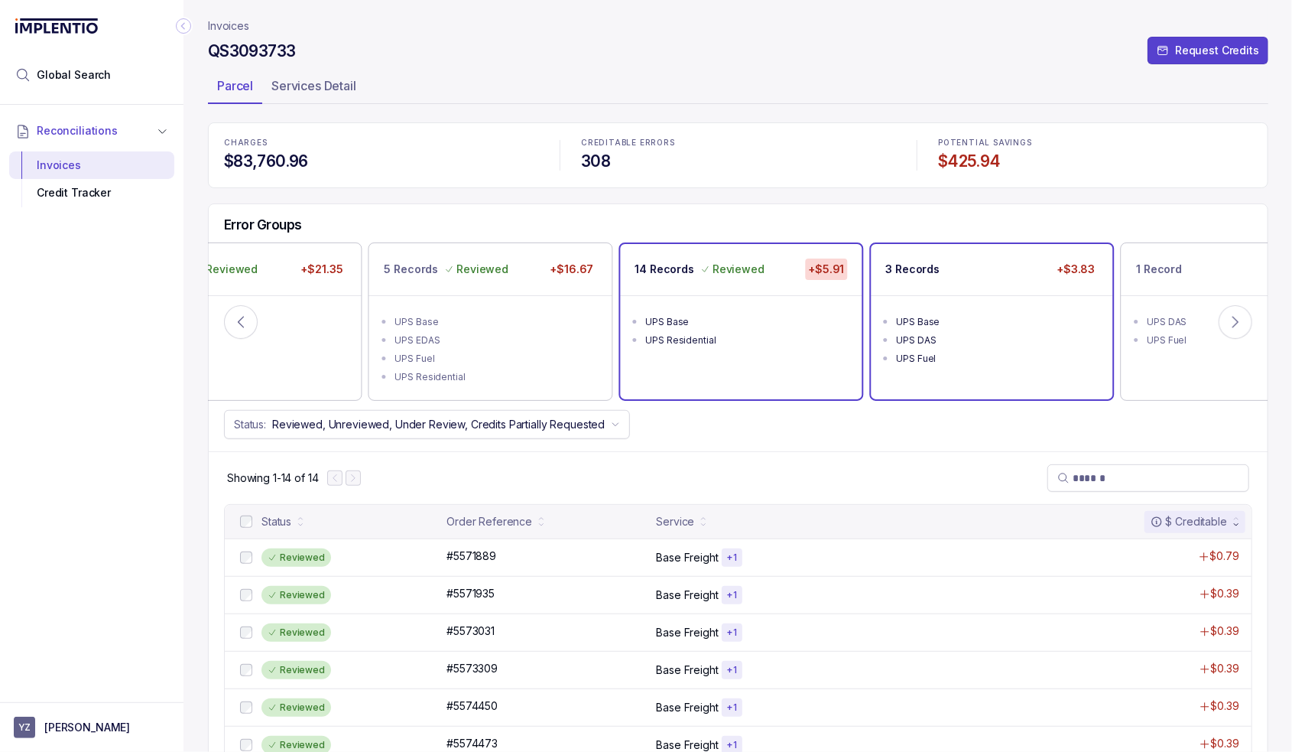
click at [1009, 316] on div "UPS Base" at bounding box center [996, 321] width 200 height 15
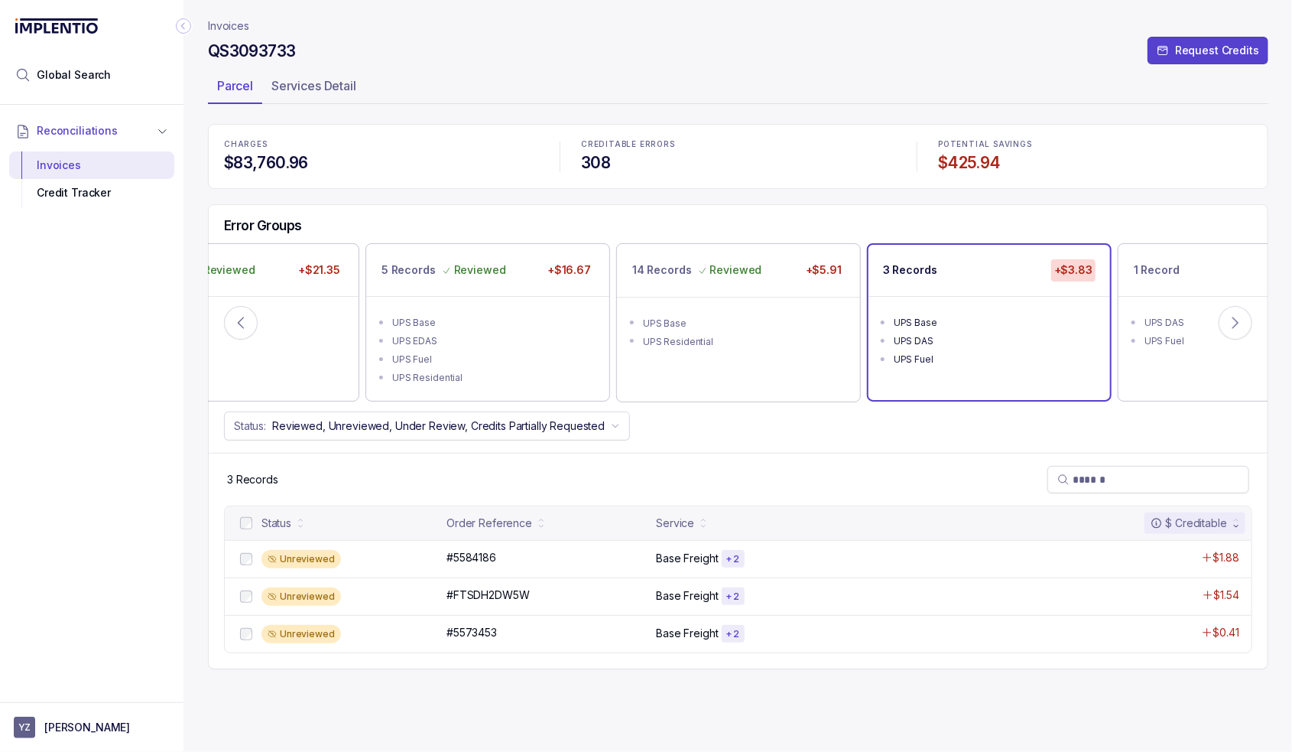
click at [239, 522] on div at bounding box center [246, 523] width 18 height 18
click at [626, 713] on p "Accept All Errors" at bounding box center [632, 717] width 85 height 15
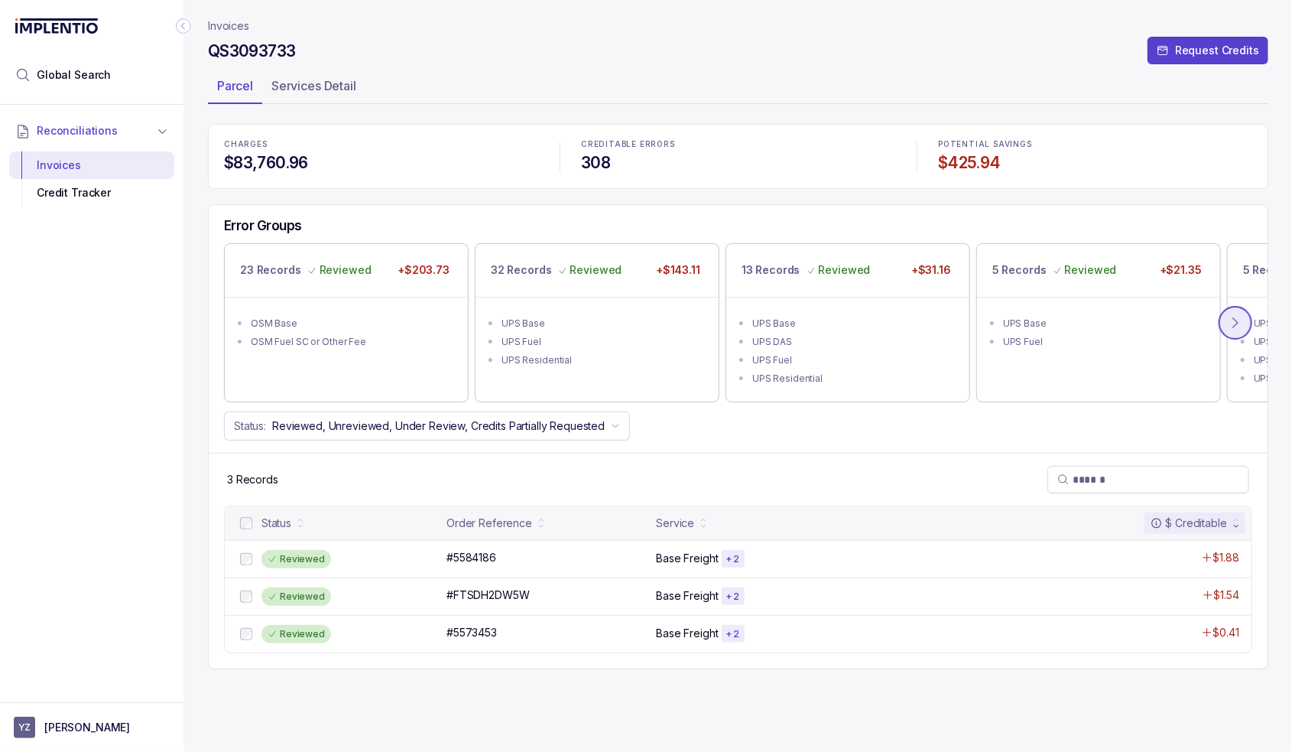
click at [1237, 323] on icon at bounding box center [1235, 323] width 5 height 10
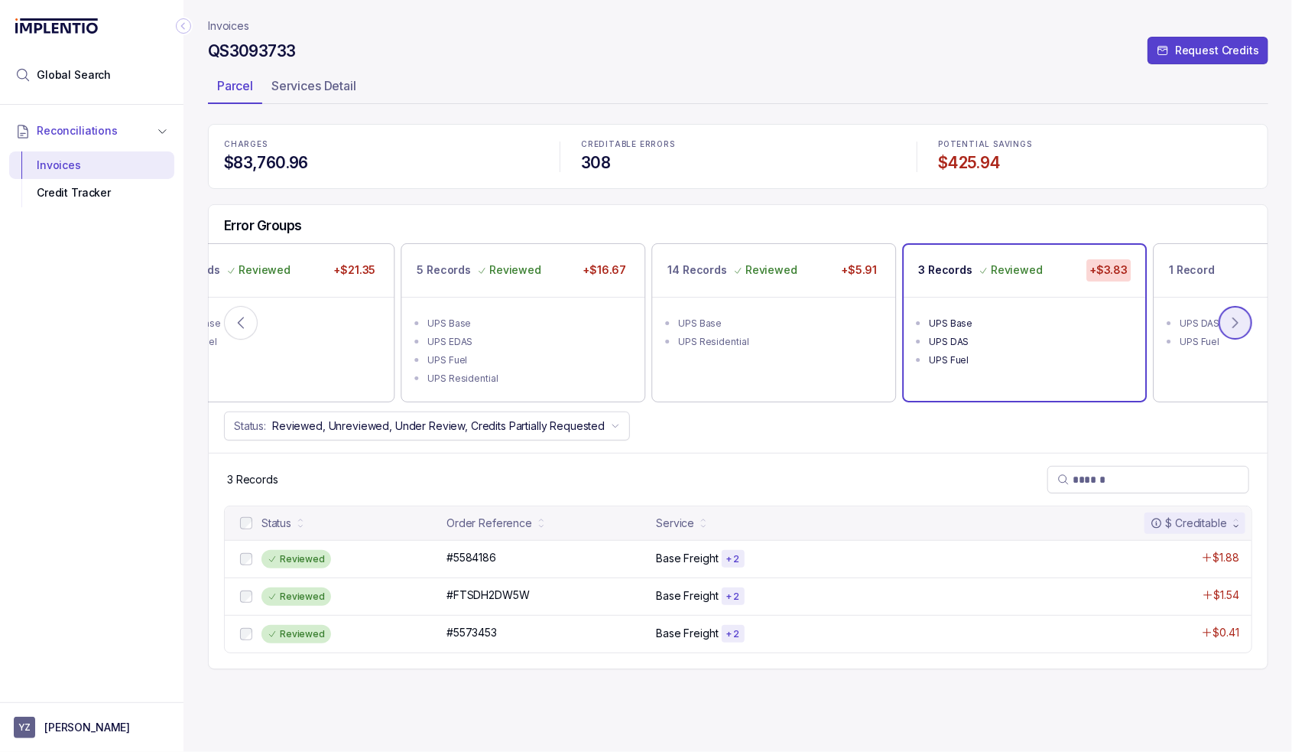
click at [1237, 323] on icon at bounding box center [1235, 323] width 5 height 10
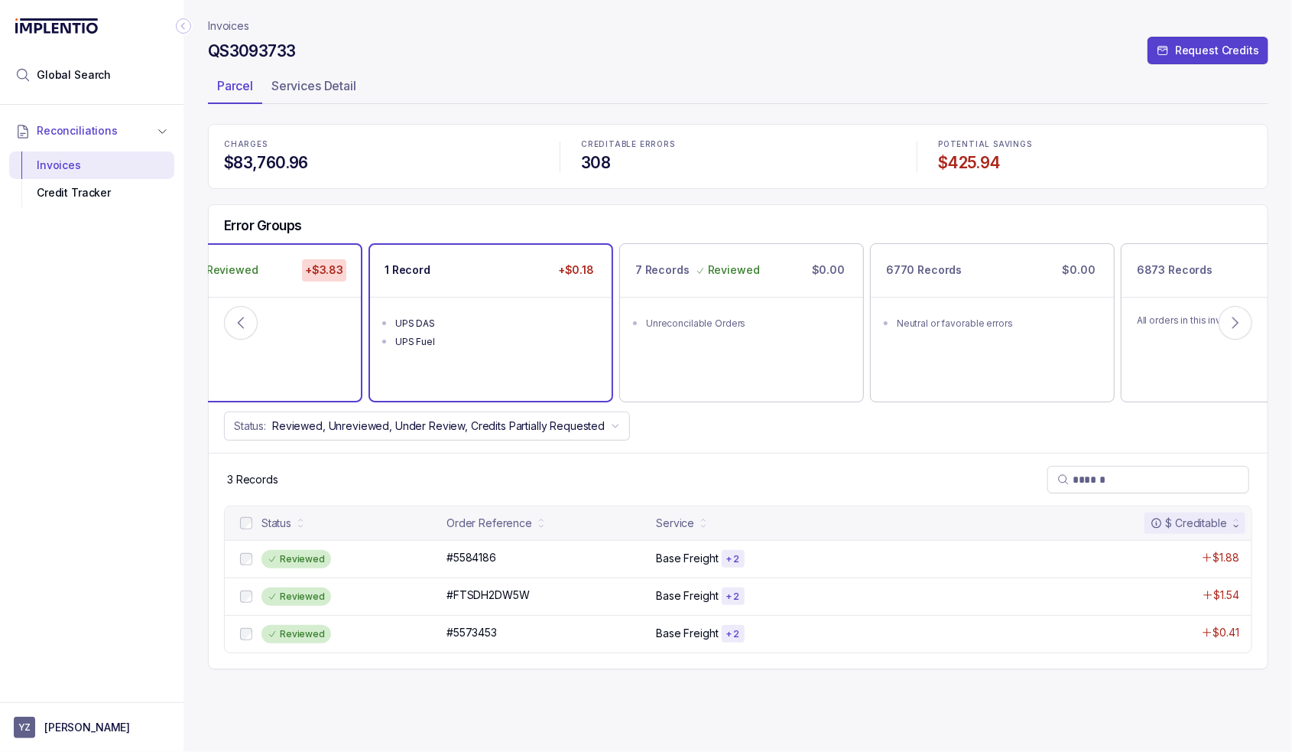
drag, startPoint x: 502, startPoint y: 346, endPoint x: 502, endPoint y: 360, distance: 13.8
click at [502, 346] on div "UPS Fuel" at bounding box center [495, 341] width 200 height 15
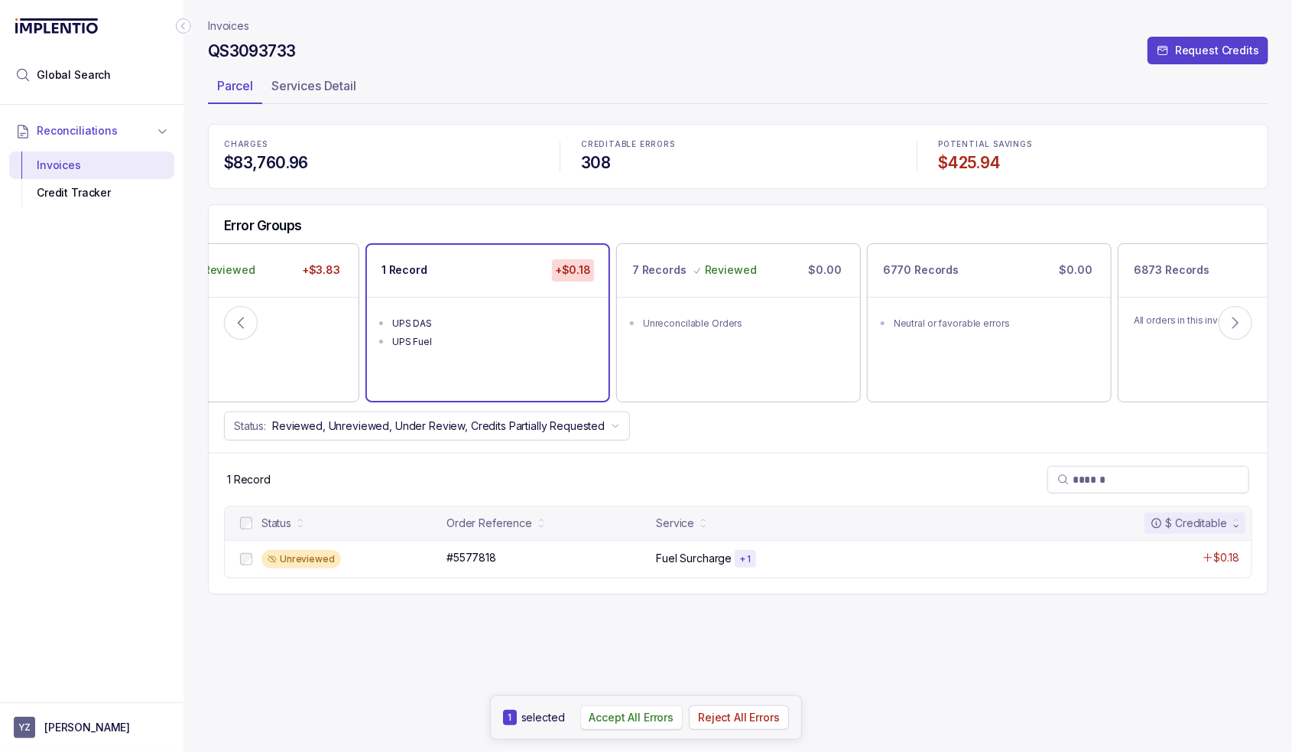
click at [633, 715] on p "Accept All Errors" at bounding box center [632, 717] width 85 height 15
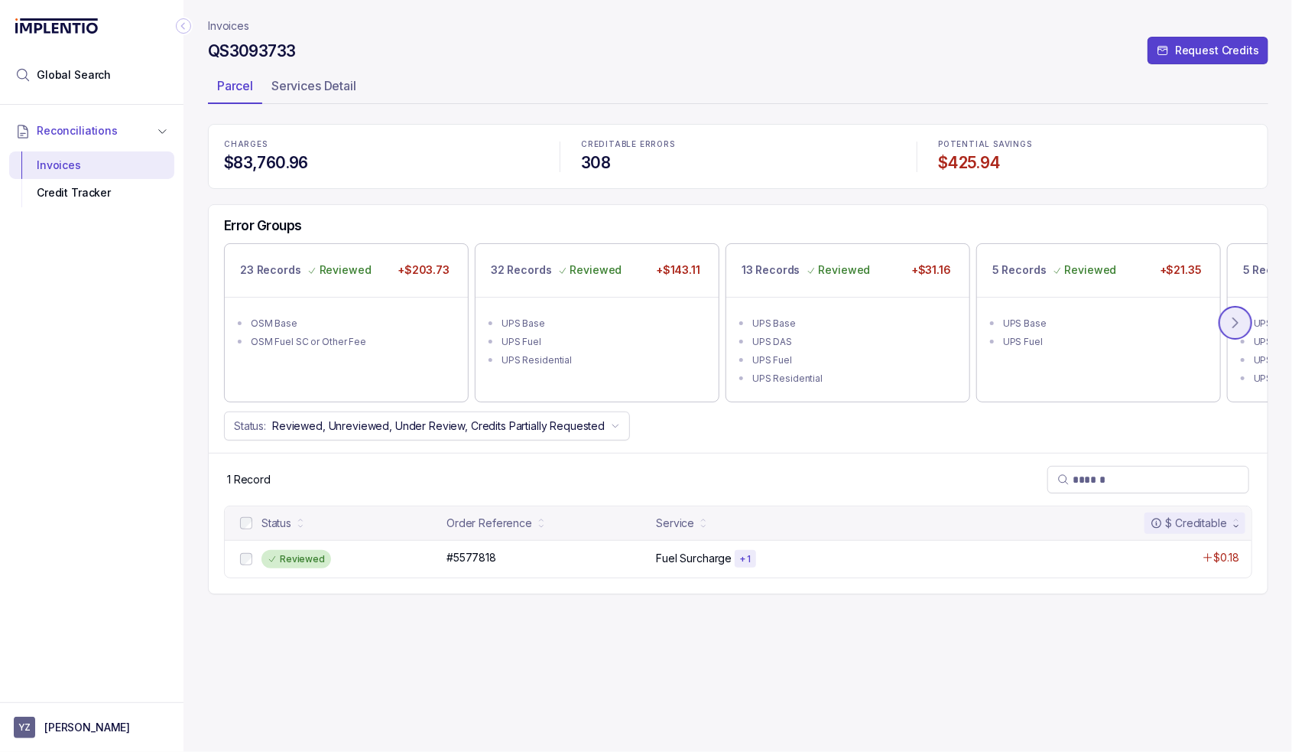
click at [1240, 318] on icon at bounding box center [1235, 322] width 15 height 15
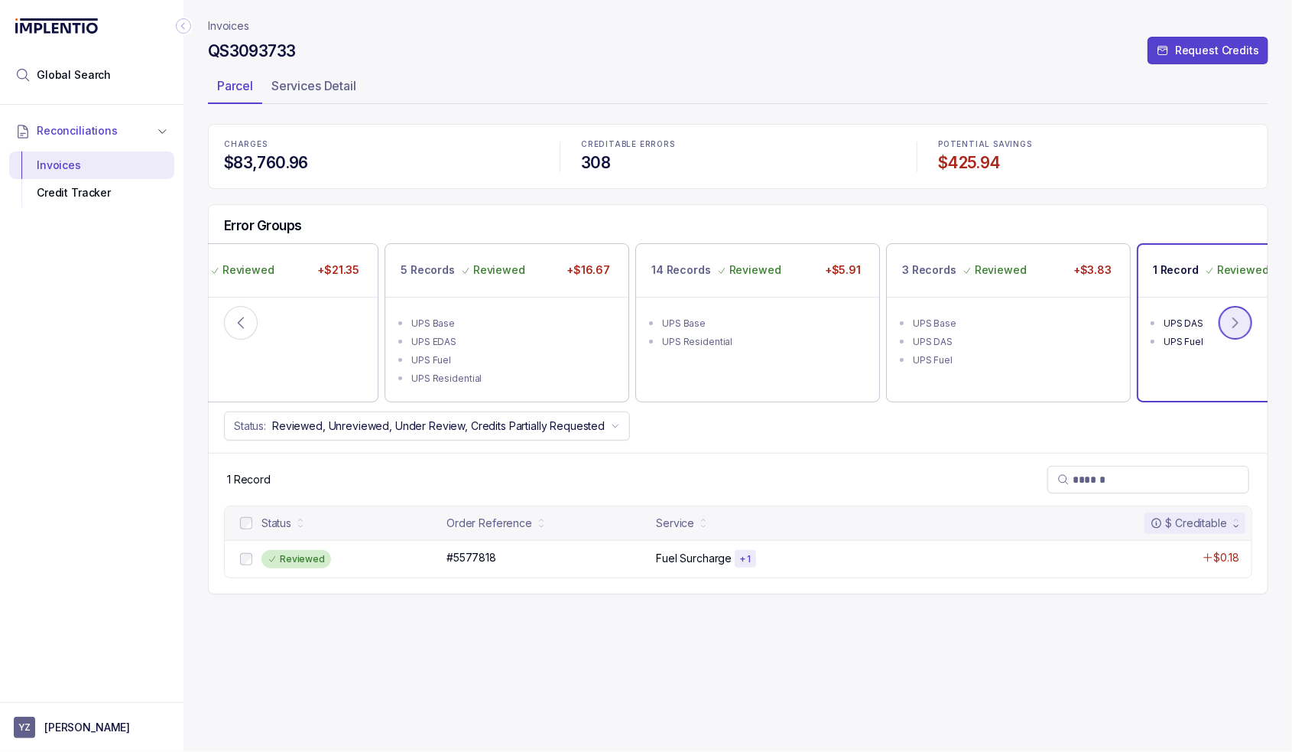
click at [1240, 318] on icon at bounding box center [1235, 322] width 15 height 15
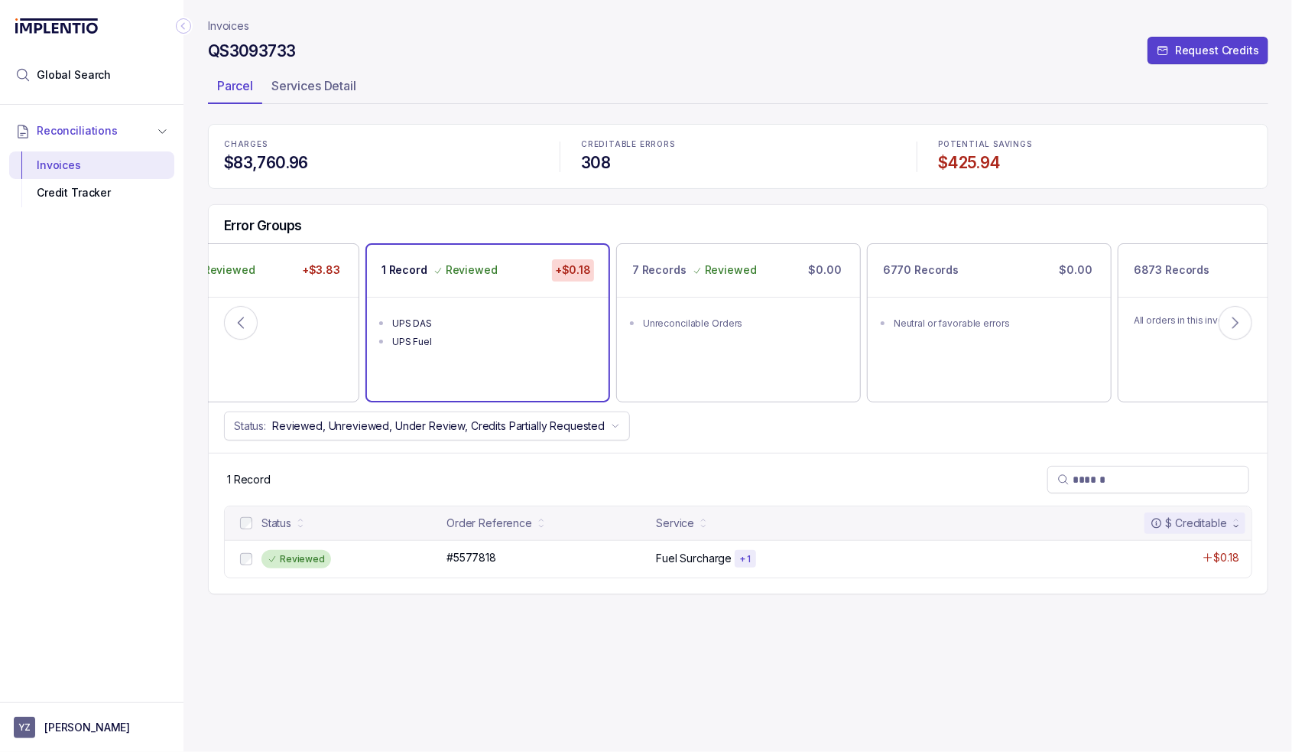
drag, startPoint x: 243, startPoint y: 30, endPoint x: 193, endPoint y: 37, distance: 50.3
click at [243, 30] on p "Invoices" at bounding box center [228, 25] width 41 height 15
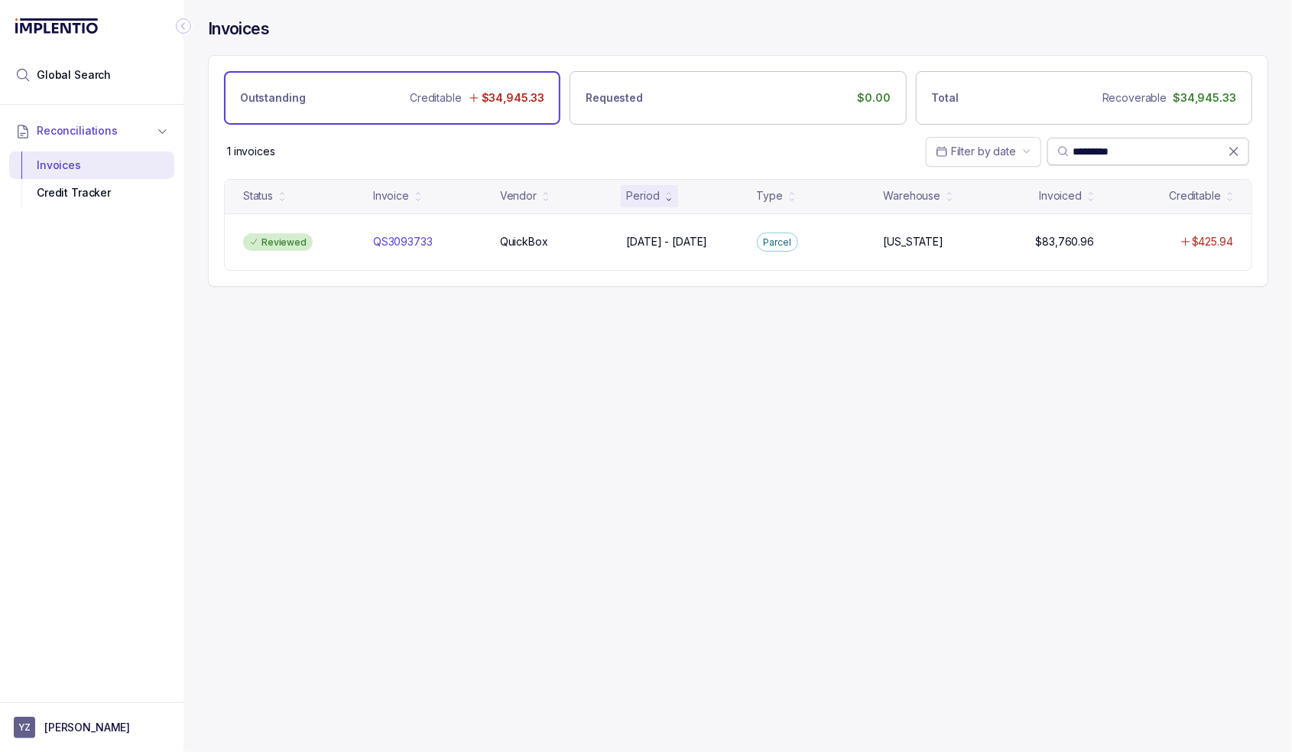
click at [1098, 152] on input "*********" at bounding box center [1150, 151] width 155 height 15
paste input "search"
type input "*********"
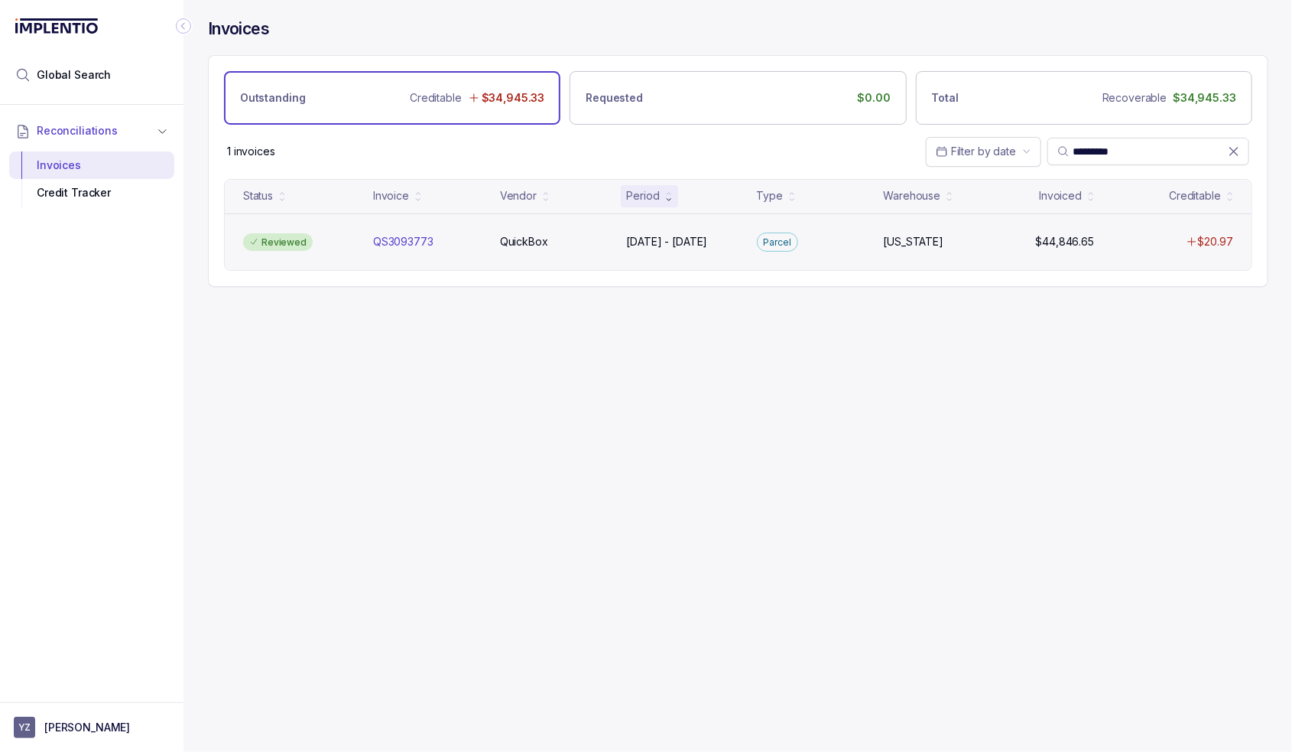
drag, startPoint x: 1039, startPoint y: 236, endPoint x: 1050, endPoint y: 223, distance: 17.4
click at [1039, 236] on div "$44,846.65 $44,846.65" at bounding box center [1065, 241] width 59 height 15
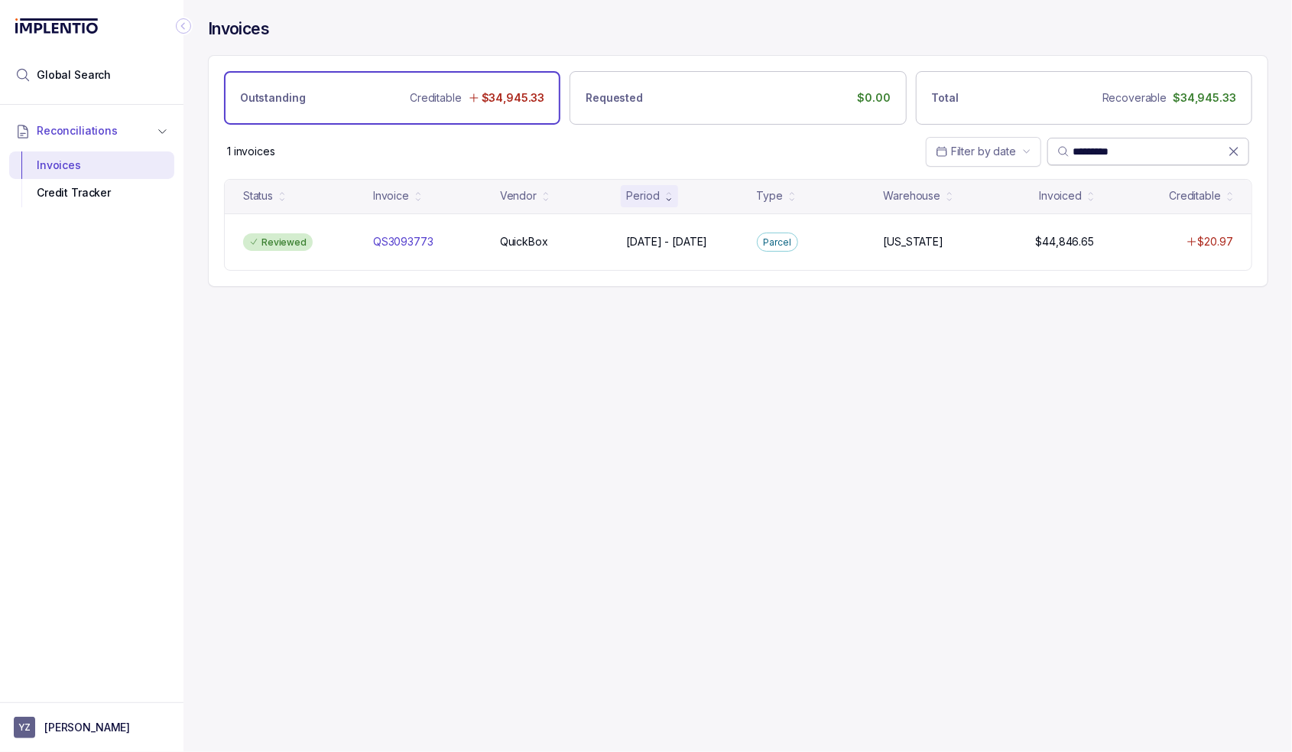
click at [1088, 152] on input "*********" at bounding box center [1150, 151] width 155 height 15
paste input "search"
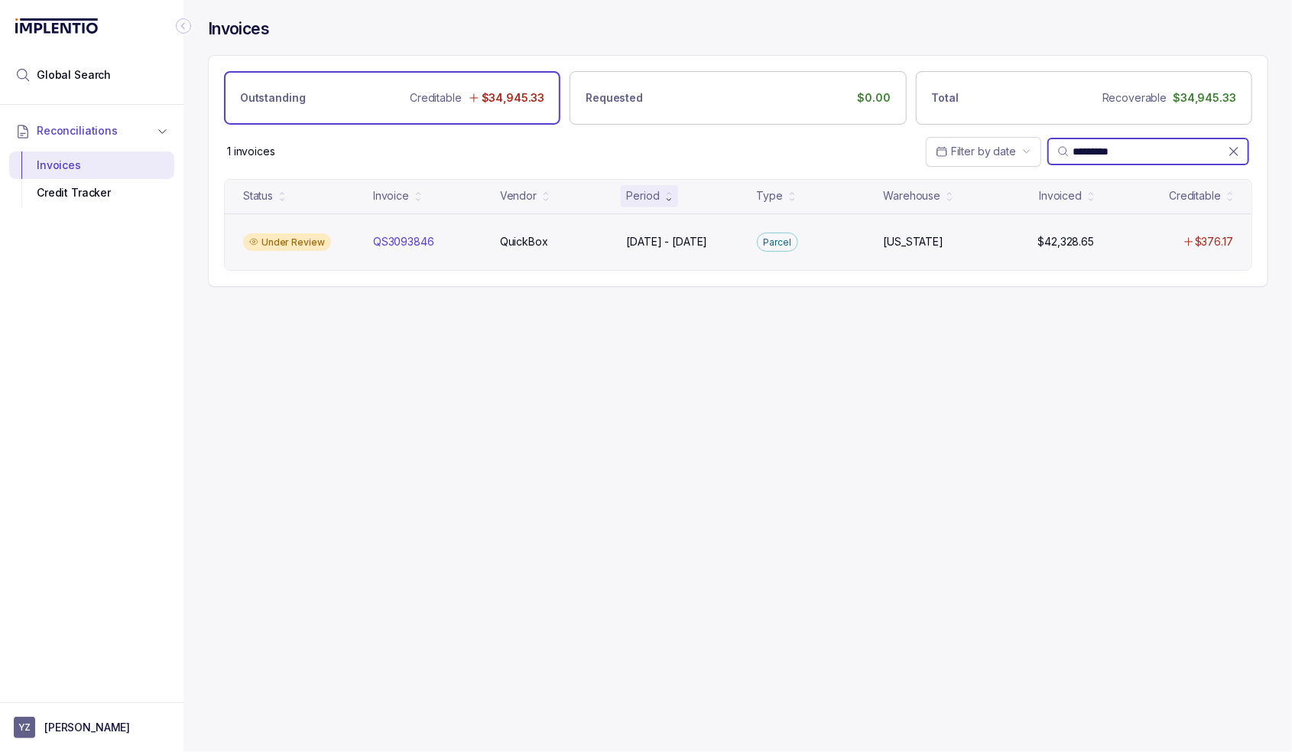
type input "*********"
click at [346, 254] on div "Under Review QS3093846 QS3093846 QuickBox QuickBox [DATE] - [DATE] [DATE] - [DA…" at bounding box center [738, 241] width 1027 height 57
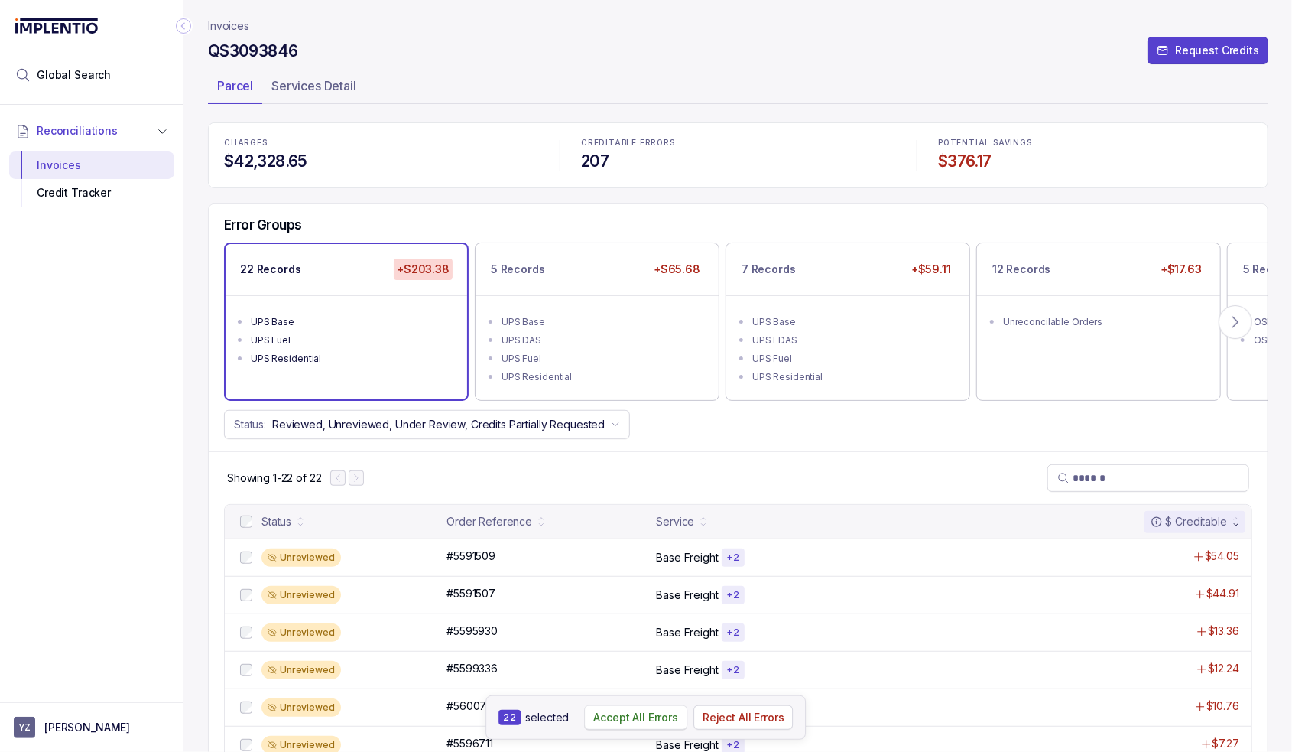
click at [620, 716] on p "Accept All Errors" at bounding box center [635, 717] width 85 height 15
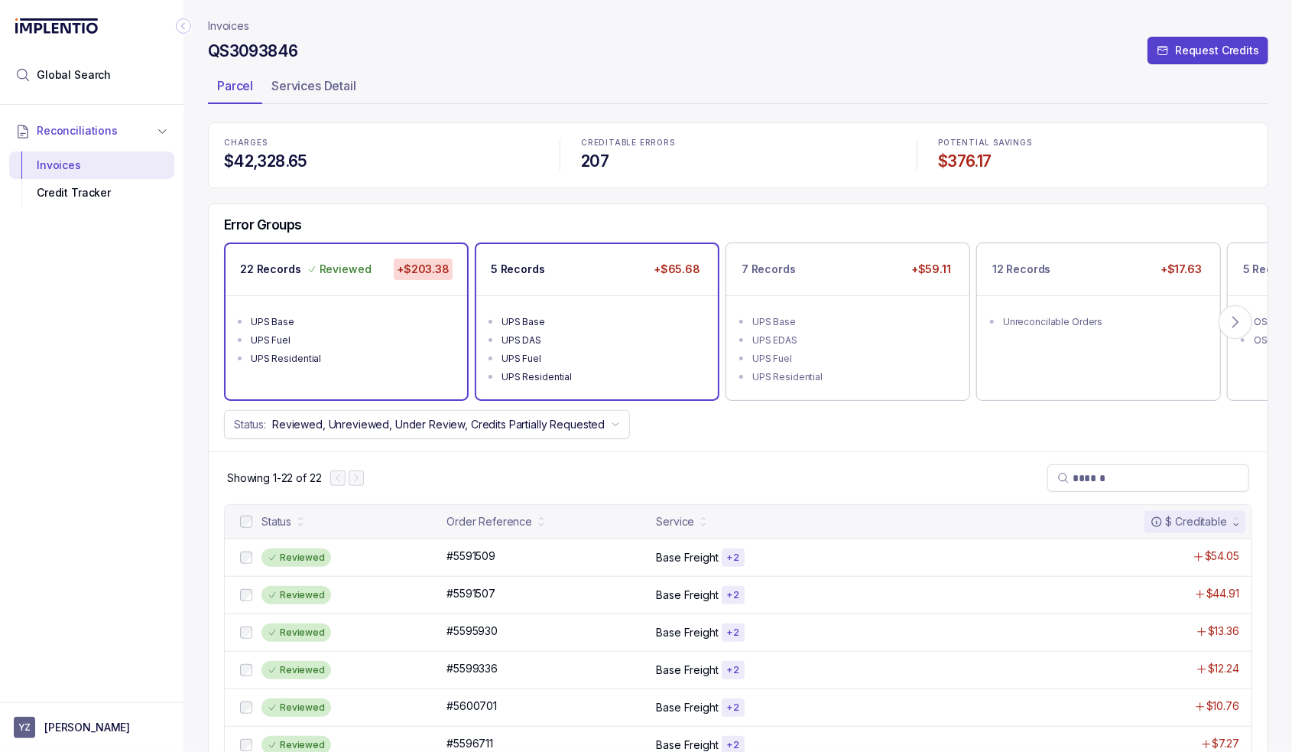
click at [541, 339] on div "UPS DAS" at bounding box center [602, 340] width 200 height 15
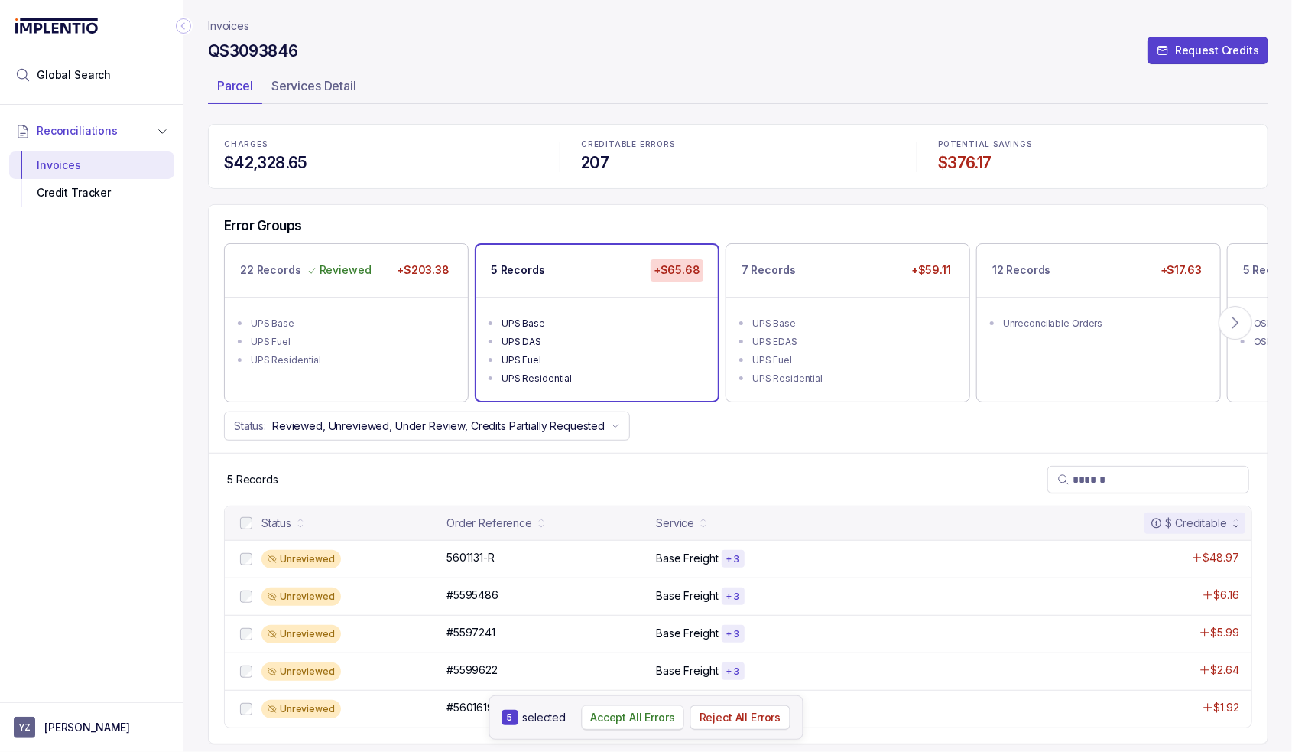
click at [666, 721] on p "Accept All Errors" at bounding box center [632, 717] width 85 height 15
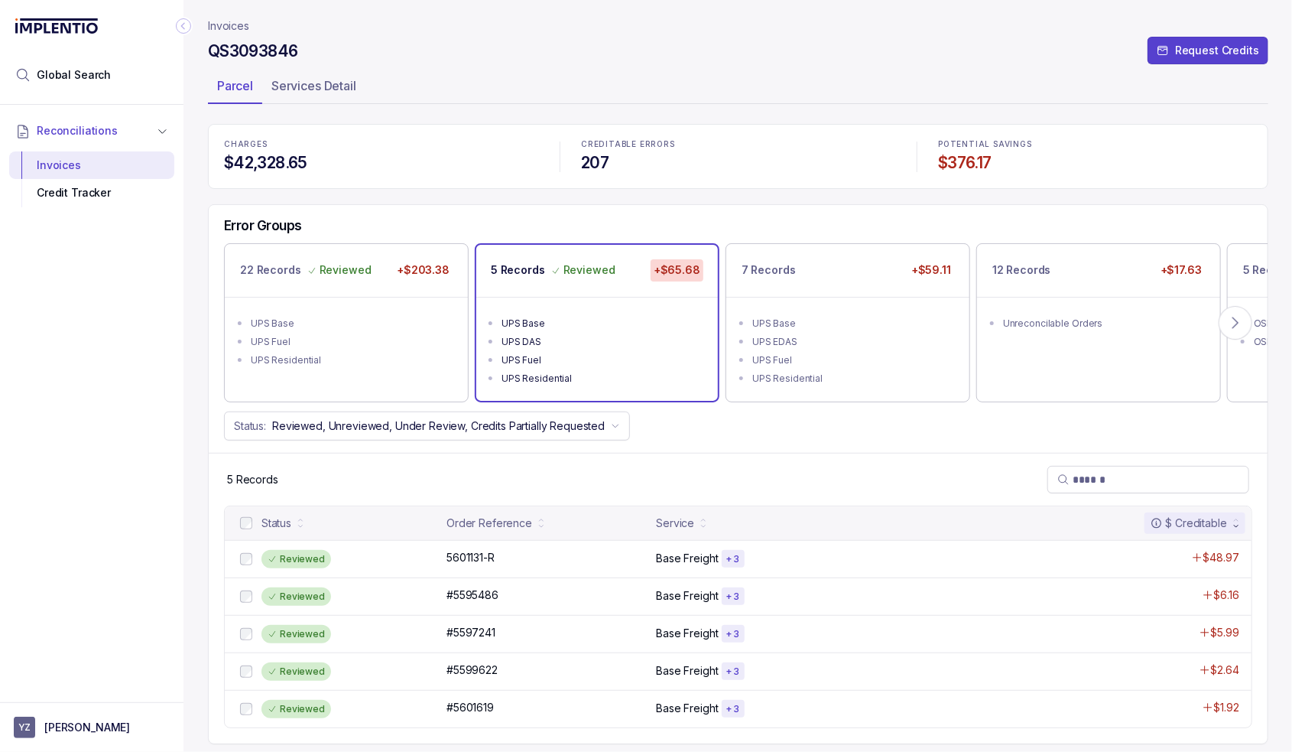
click at [860, 303] on ul "UPS Base UPS EDAS UPS Fuel UPS Residential" at bounding box center [847, 349] width 243 height 105
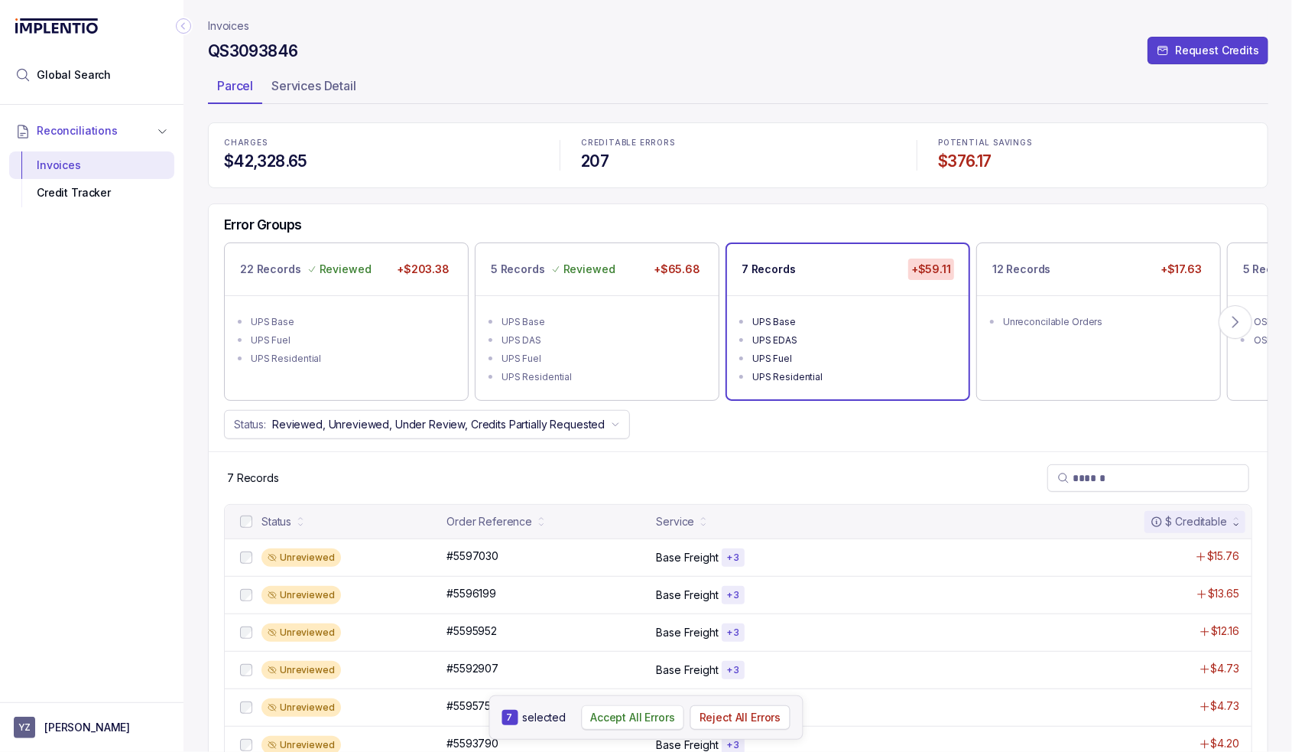
click at [640, 720] on p "Accept All Errors" at bounding box center [632, 717] width 85 height 15
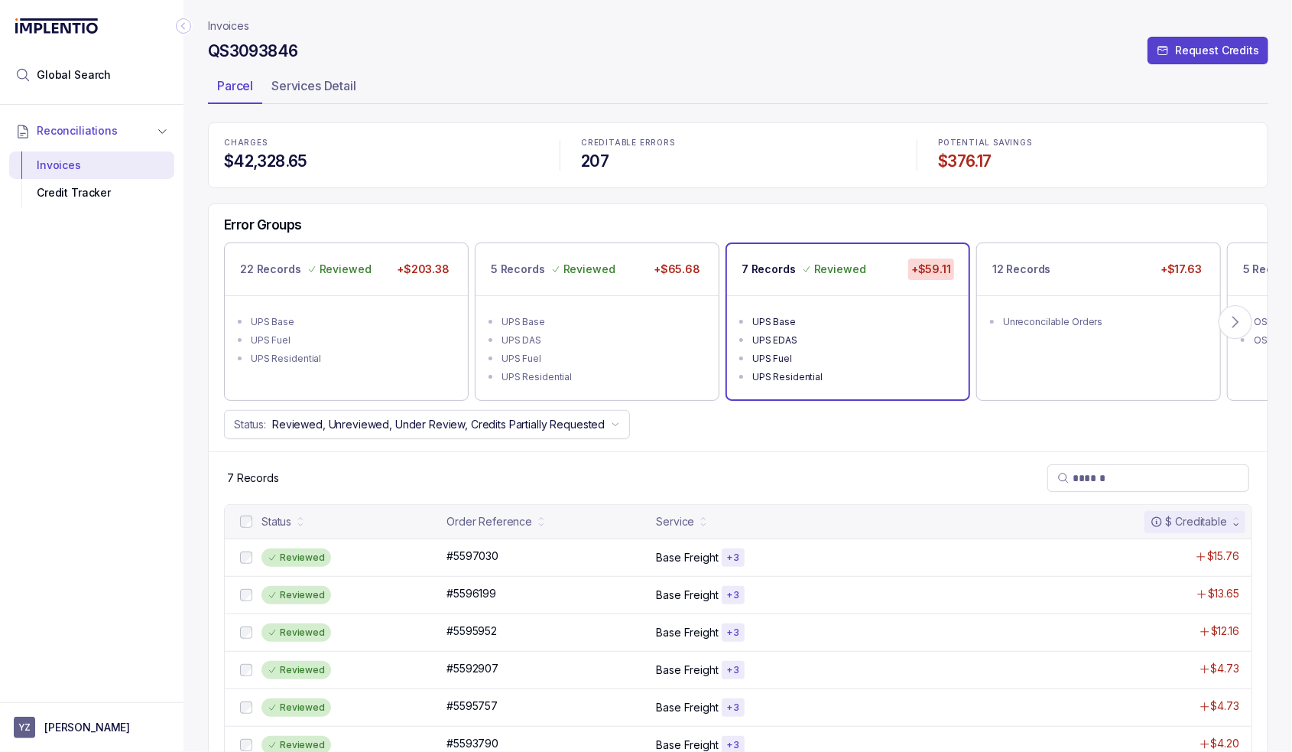
click at [1017, 348] on div "12 Records +$17.63 Unreconcilable Orders" at bounding box center [1098, 321] width 243 height 157
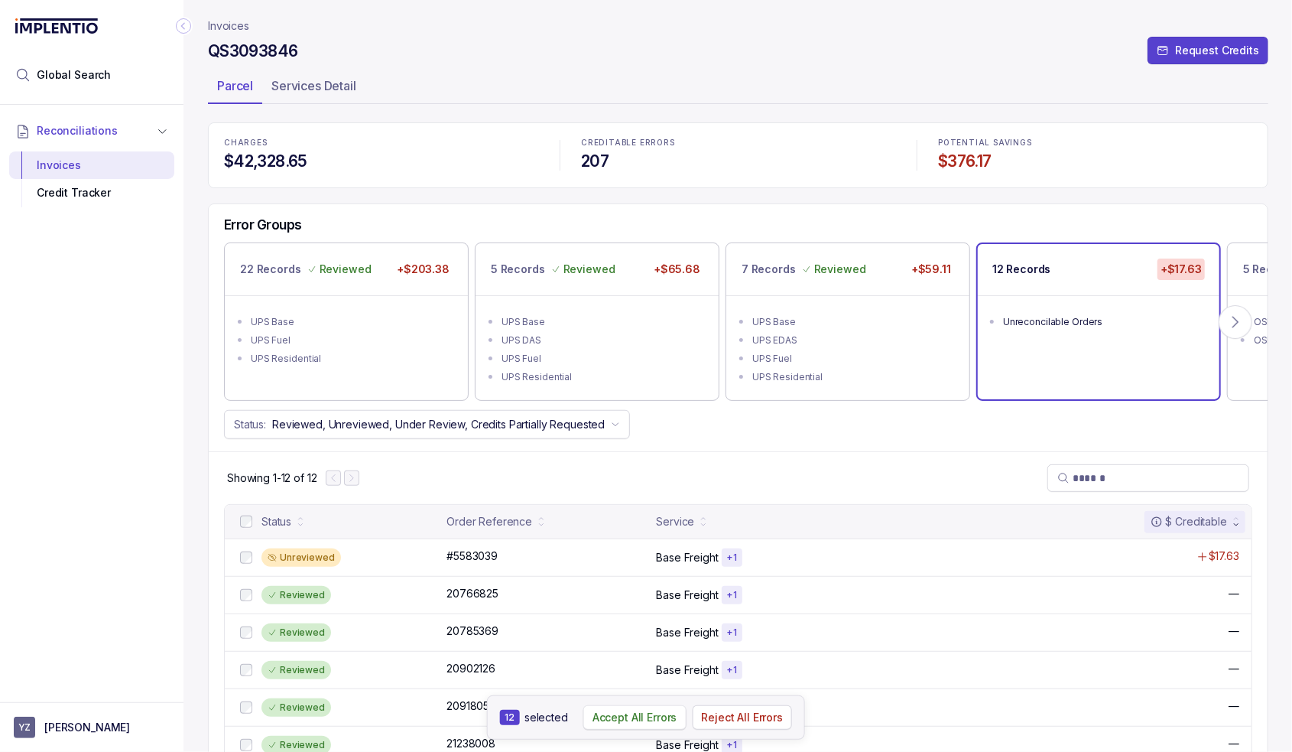
click at [652, 718] on p "Accept All Errors" at bounding box center [635, 717] width 85 height 15
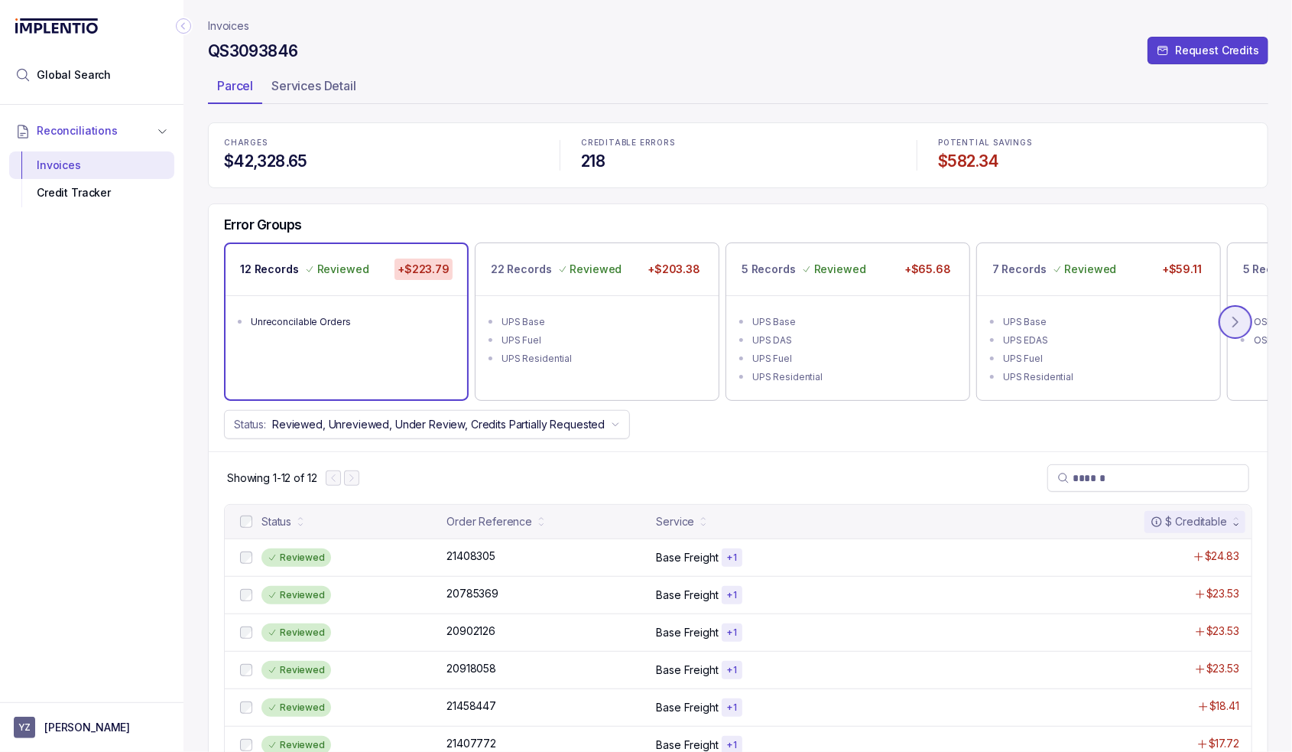
click at [1239, 323] on icon at bounding box center [1235, 321] width 15 height 15
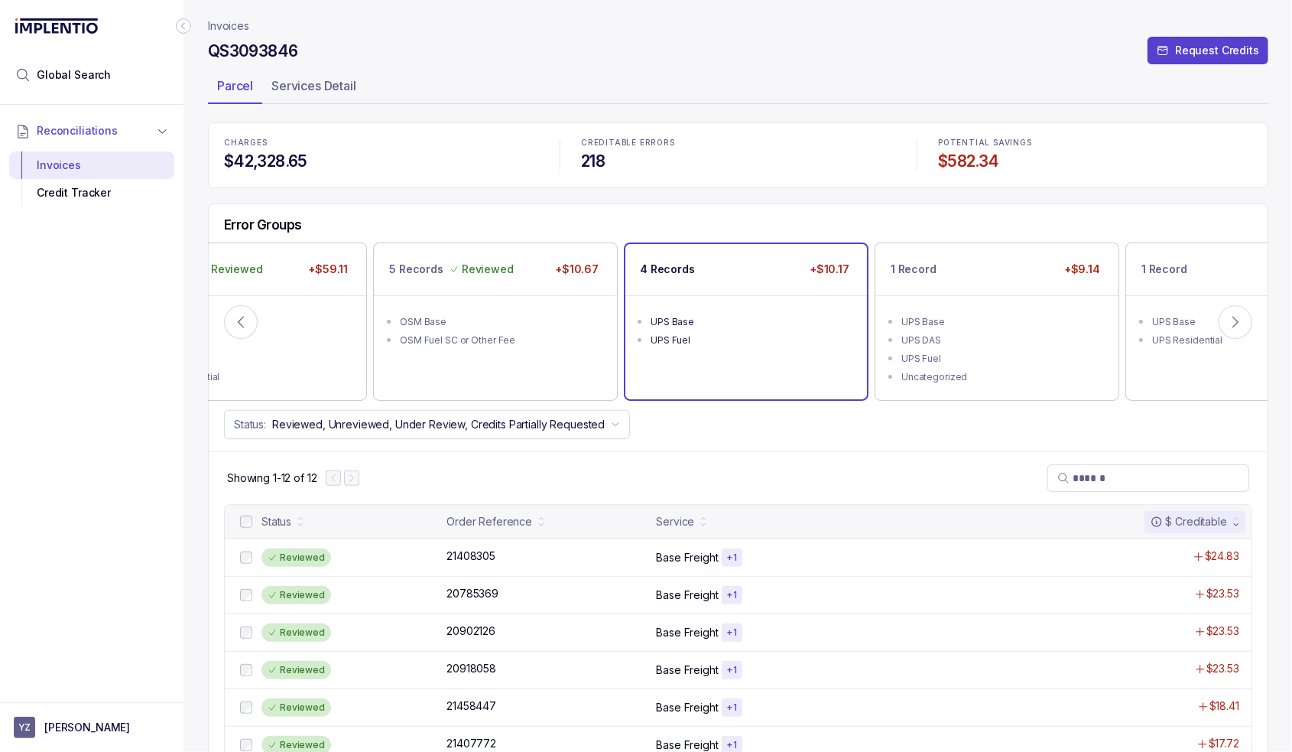
click at [720, 333] on div "UPS Fuel" at bounding box center [751, 340] width 200 height 15
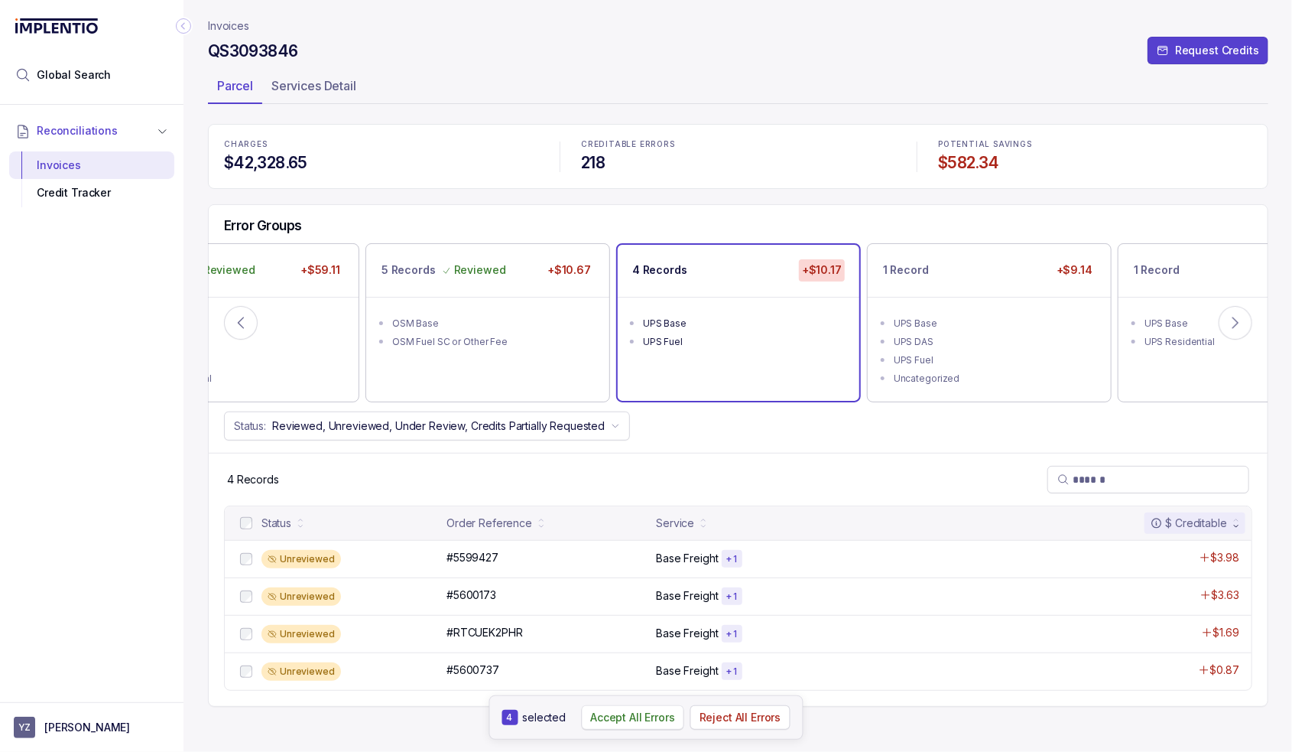
drag, startPoint x: 655, startPoint y: 723, endPoint x: 675, endPoint y: 694, distance: 35.6
click at [655, 722] on p "Accept All Errors" at bounding box center [632, 717] width 85 height 15
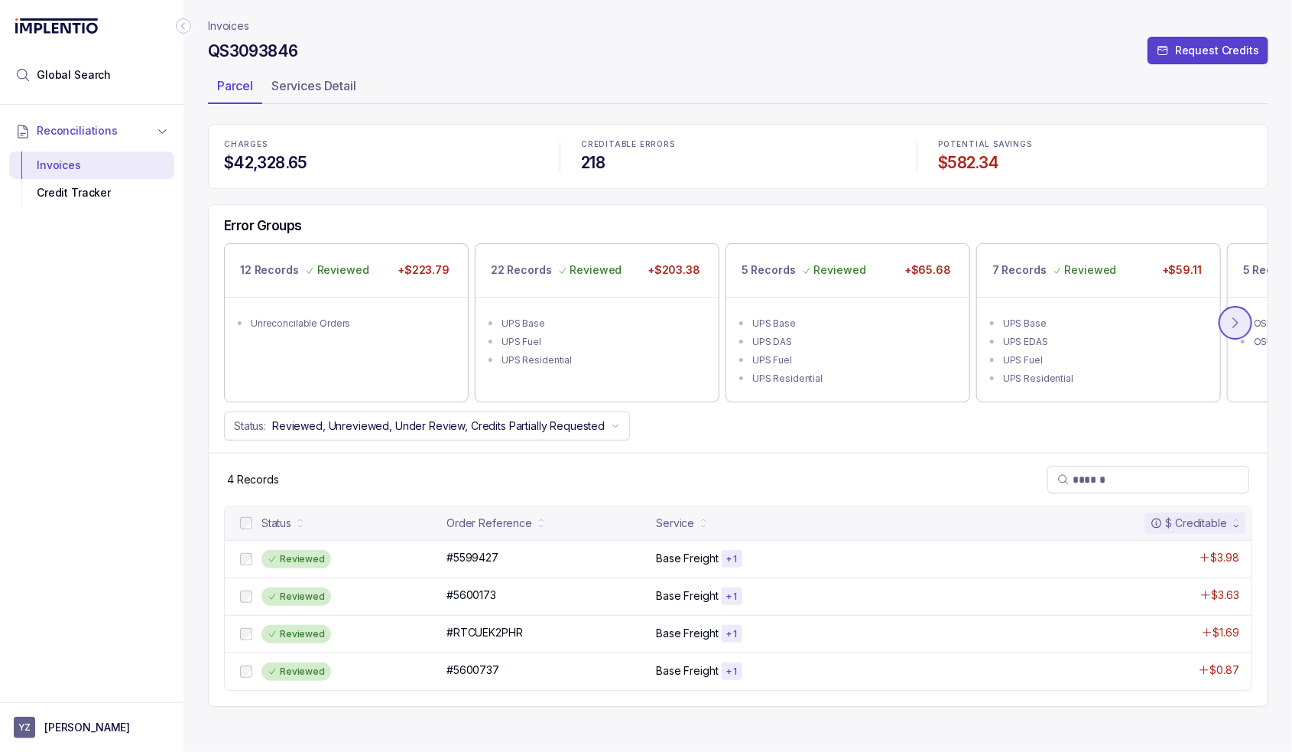
click at [1234, 323] on icon at bounding box center [1235, 322] width 15 height 15
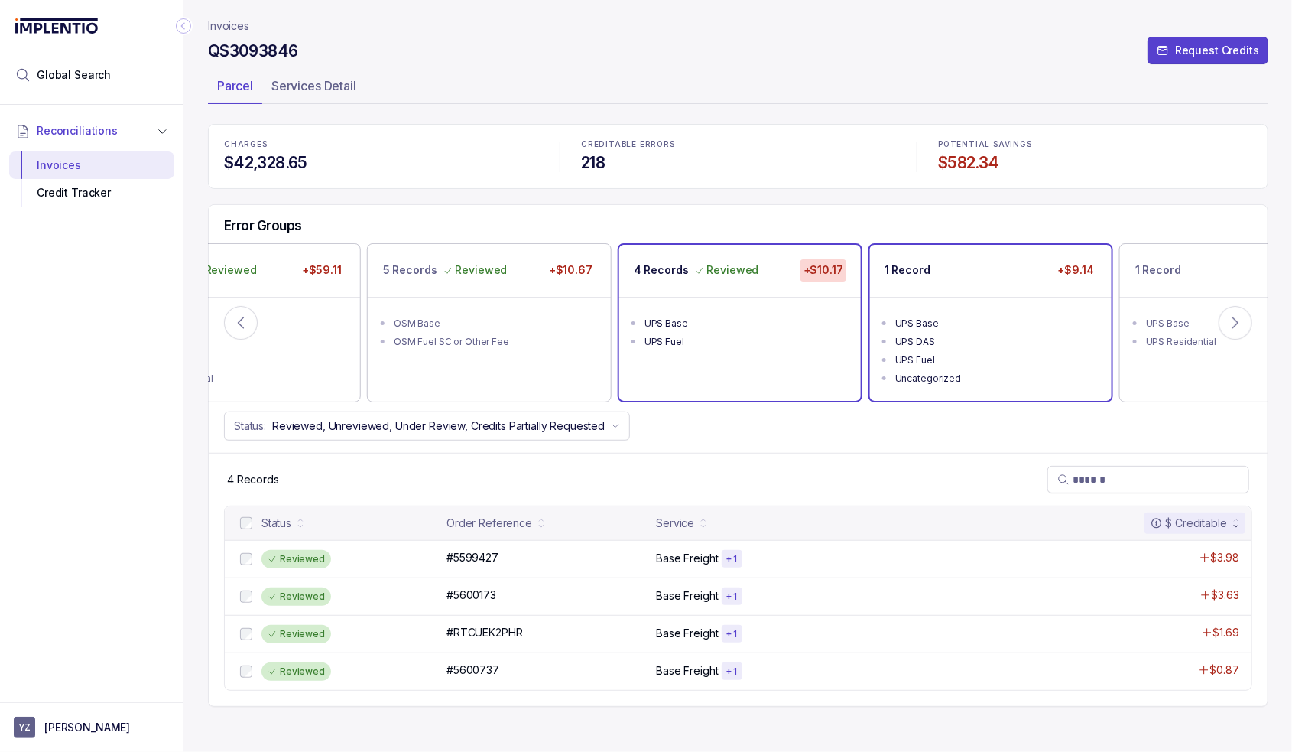
click at [1058, 327] on div "UPS Base" at bounding box center [995, 323] width 200 height 15
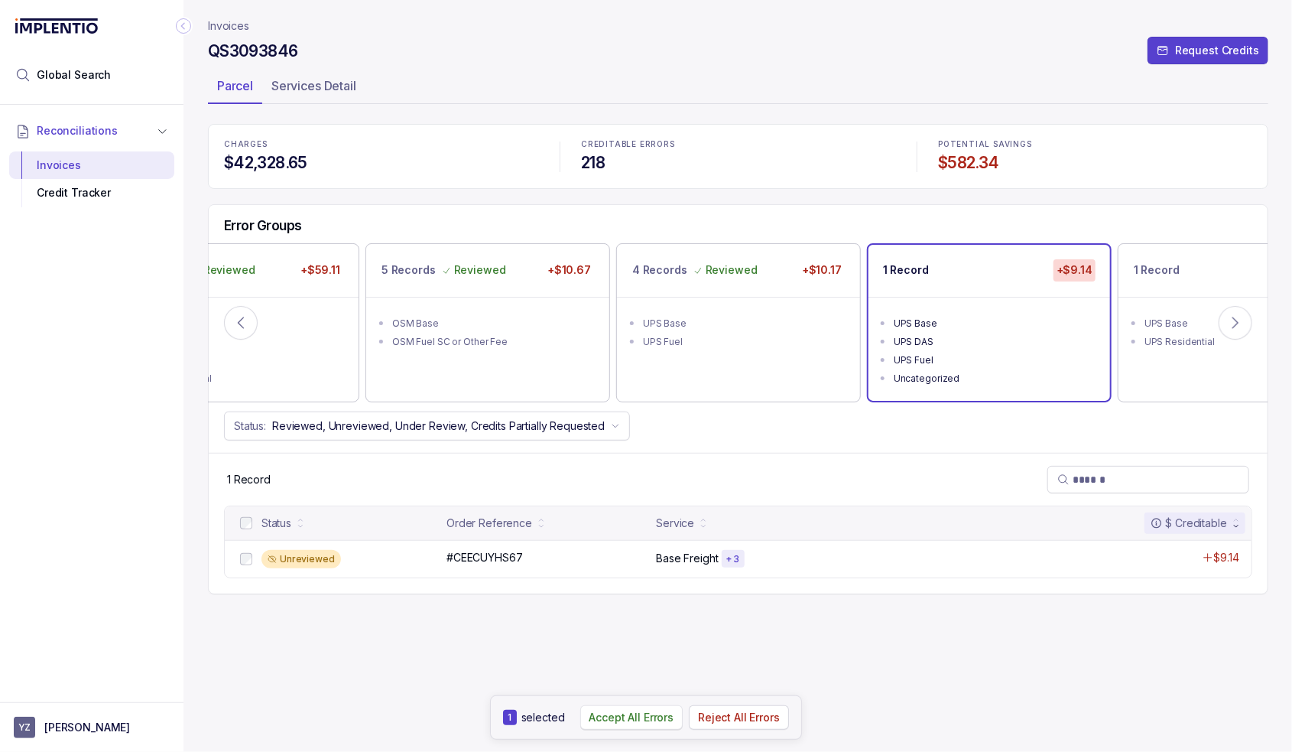
click at [626, 719] on p "Accept All Errors" at bounding box center [632, 717] width 85 height 15
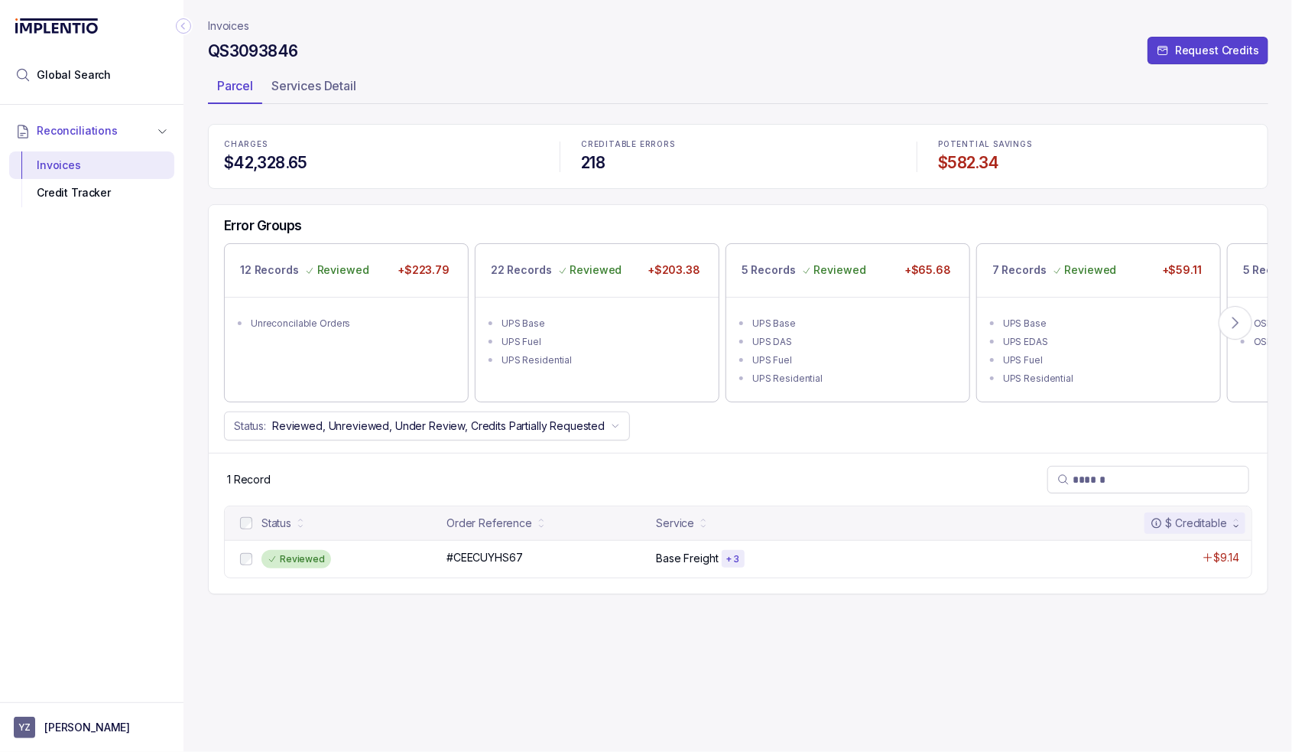
click at [999, 197] on div "CHARGES $42,328.65 CREDITABLE ERRORS 218 POTENTIAL SAVINGS $582.34 Error Groups…" at bounding box center [738, 359] width 1061 height 470
click at [1237, 323] on icon at bounding box center [1235, 322] width 15 height 15
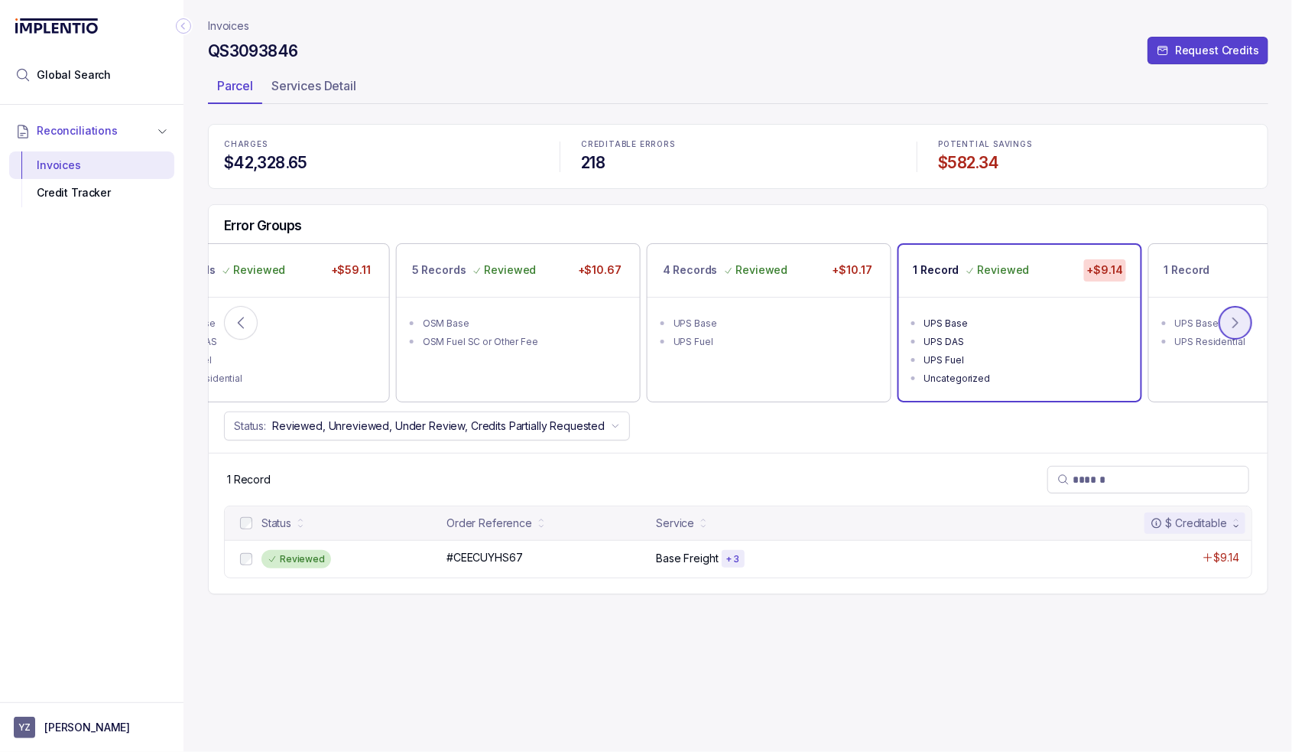
click at [1237, 323] on icon at bounding box center [1235, 322] width 15 height 15
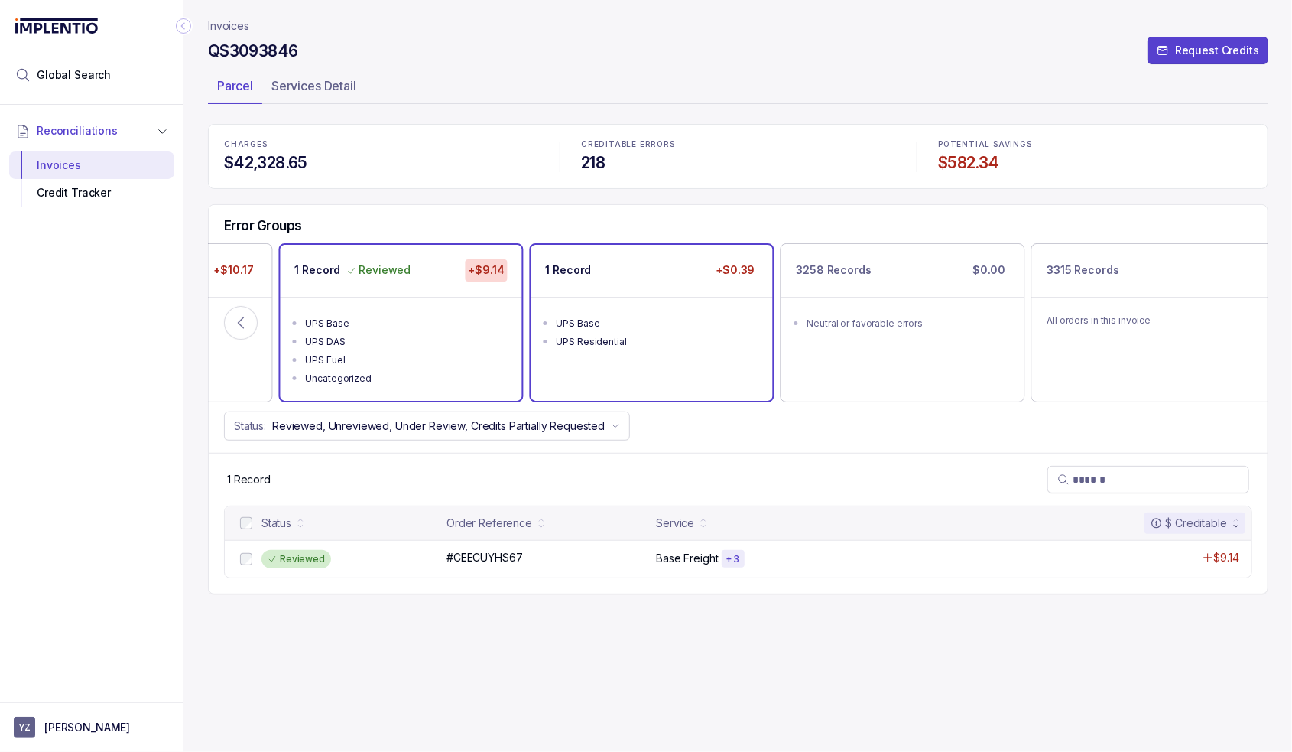
click at [661, 329] on div "UPS Base" at bounding box center [657, 323] width 200 height 15
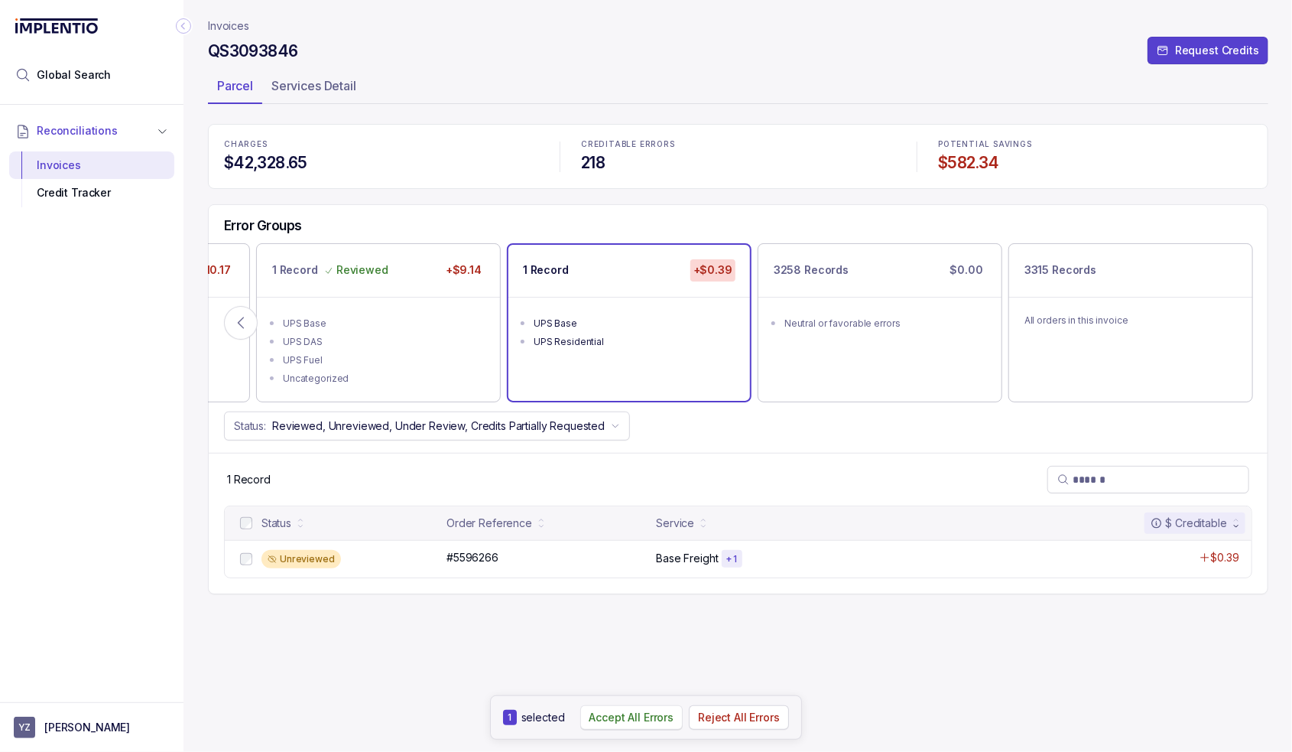
click at [636, 718] on p "Accept All Errors" at bounding box center [632, 717] width 85 height 15
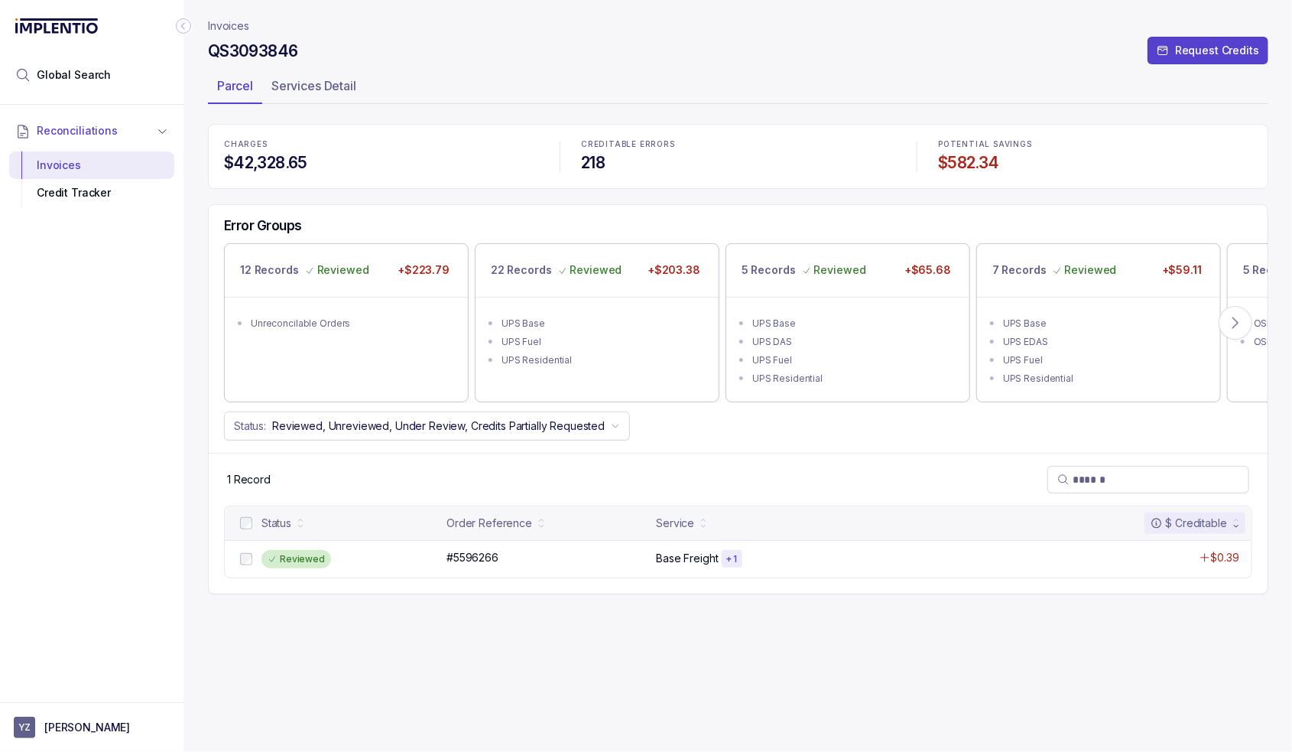
drag, startPoint x: 231, startPoint y: 26, endPoint x: 378, endPoint y: 44, distance: 147.9
click at [231, 26] on p "Invoices" at bounding box center [228, 25] width 41 height 15
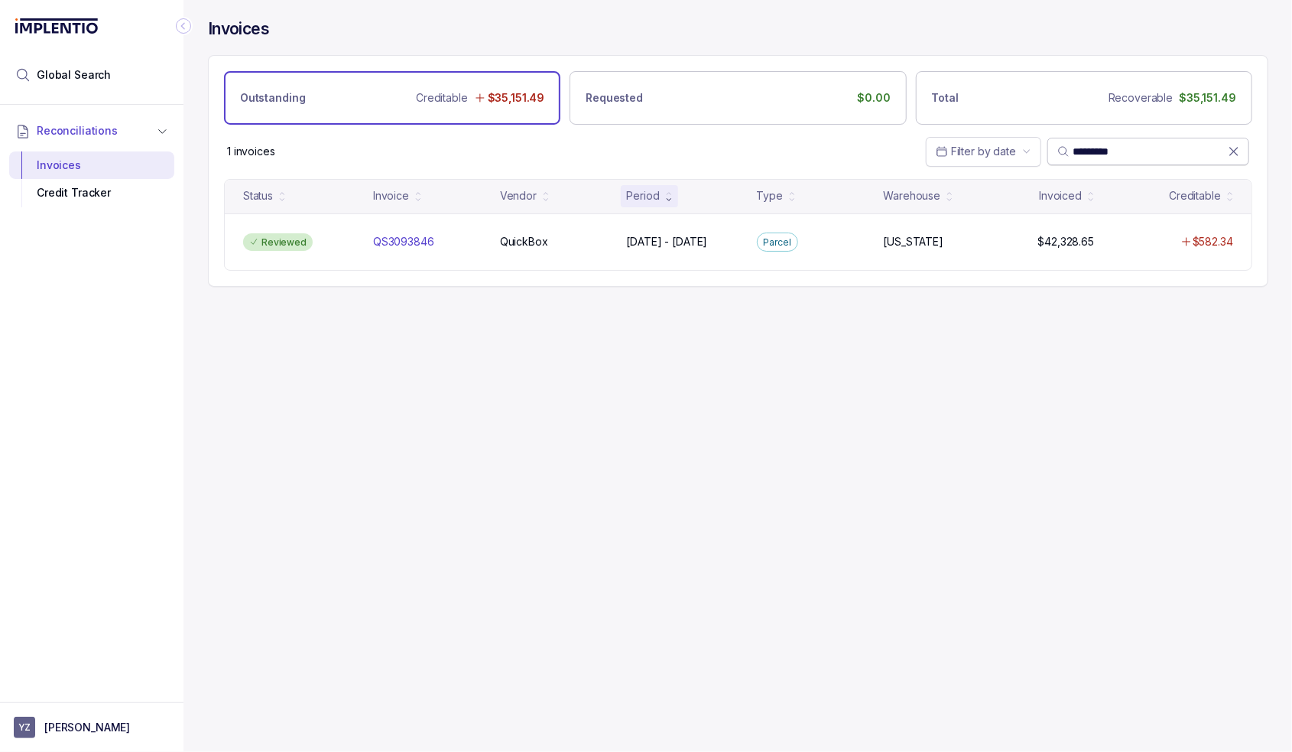
click at [1113, 146] on input "*********" at bounding box center [1150, 151] width 155 height 15
paste input "search"
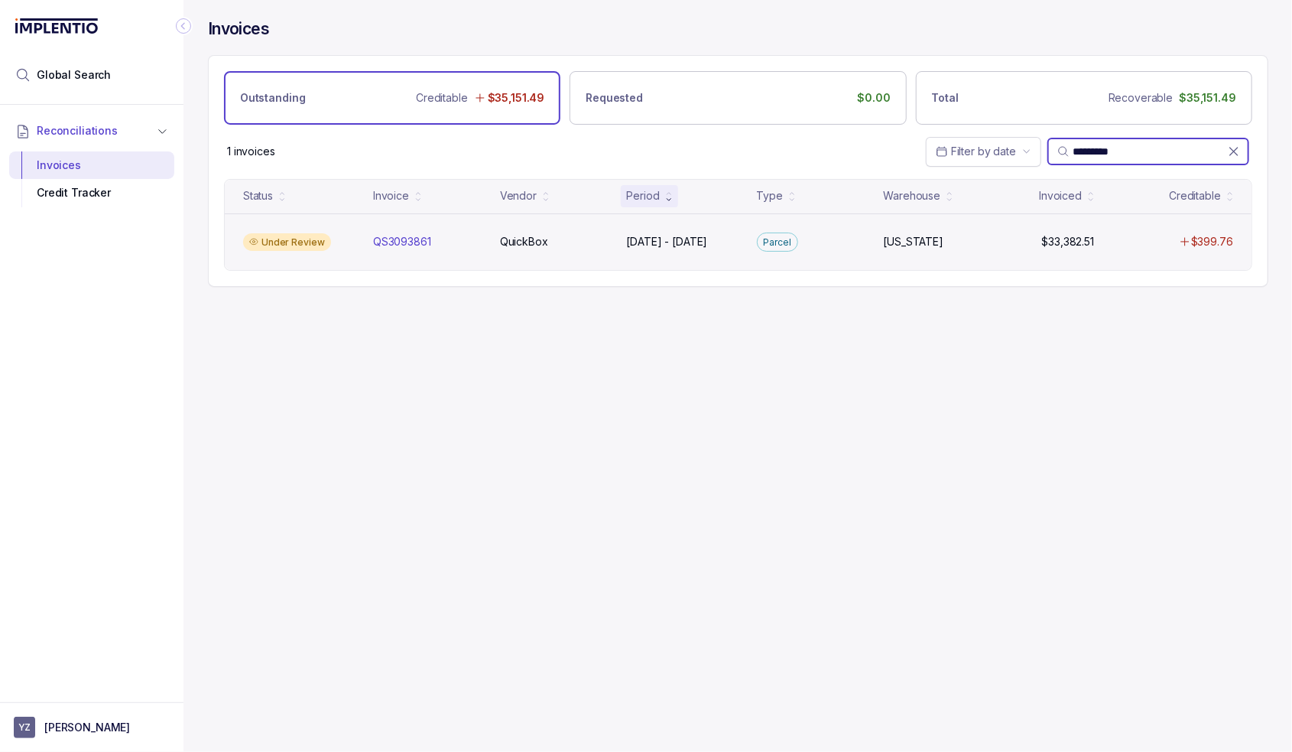
type input "*********"
click at [593, 255] on div "Under Review QS3093861 QS3093861 QuickBox QuickBox [DATE] - [DATE] [DATE] - [DA…" at bounding box center [738, 241] width 1027 height 57
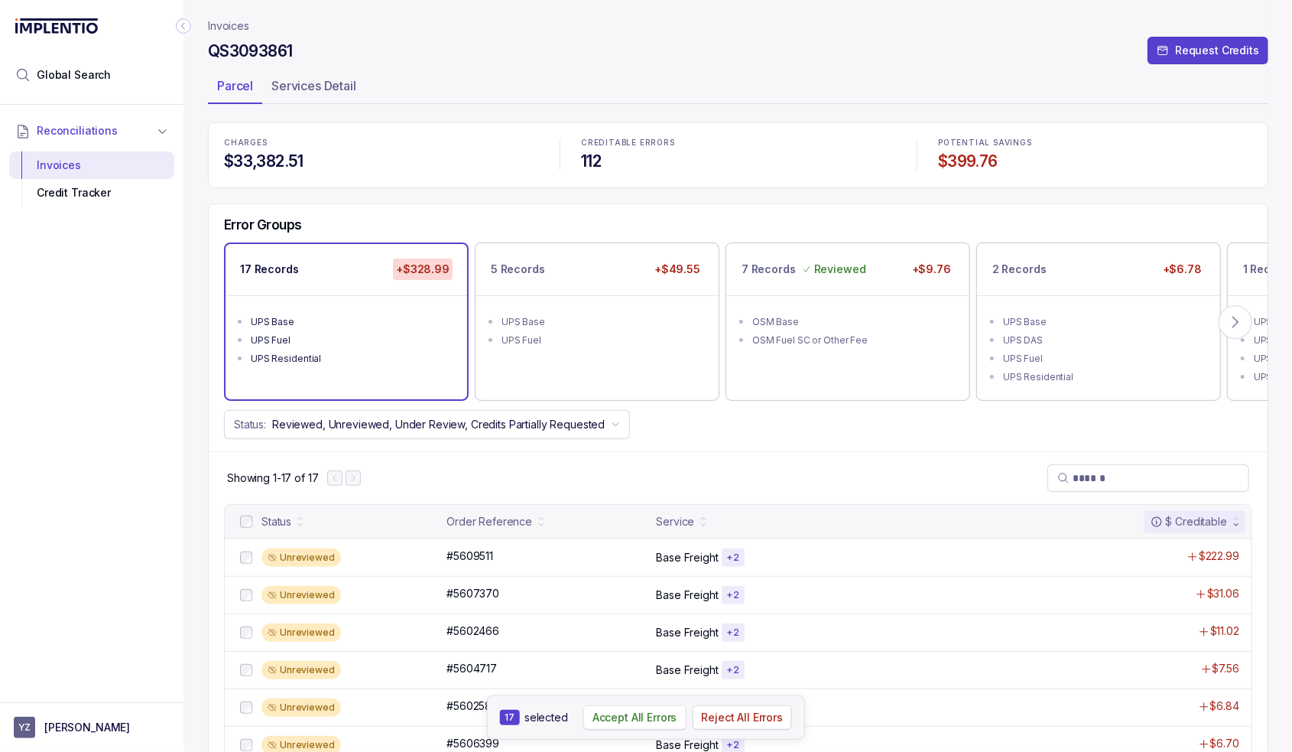
click at [619, 712] on p "Accept All Errors" at bounding box center [635, 717] width 85 height 15
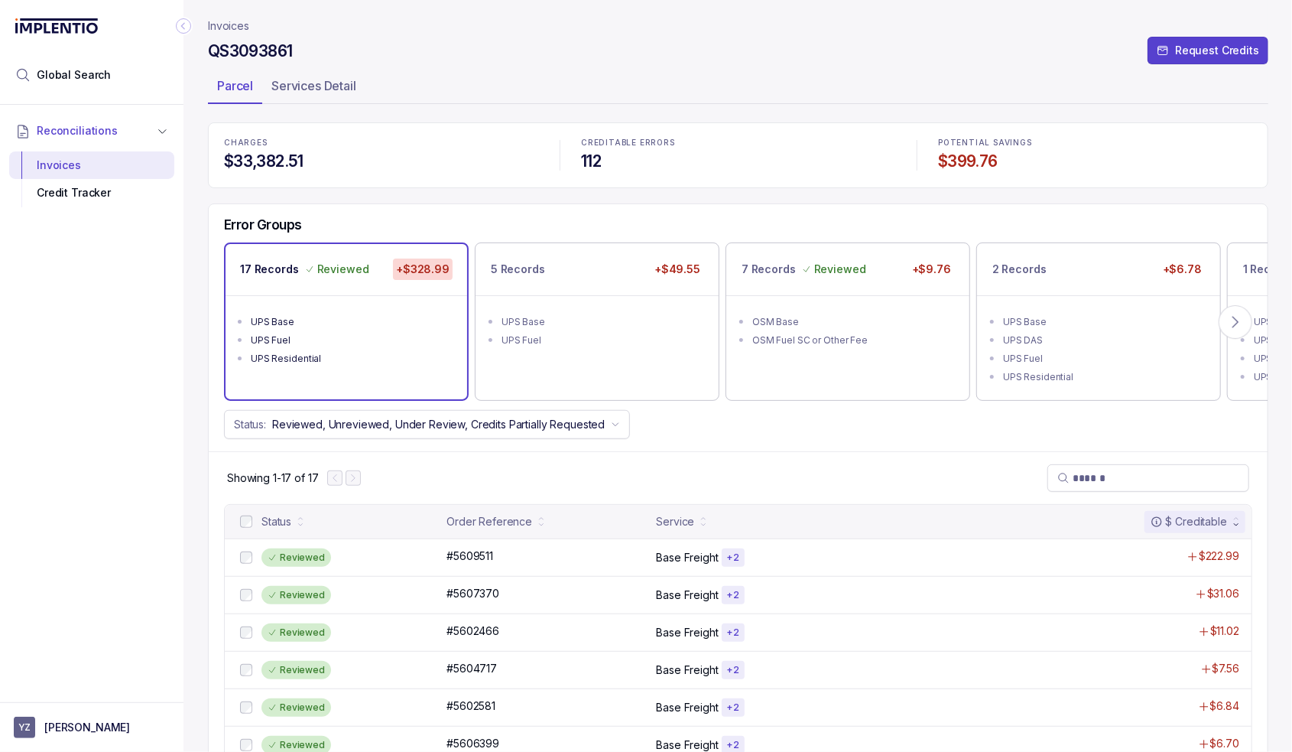
click at [626, 344] on div "UPS Fuel" at bounding box center [602, 340] width 200 height 15
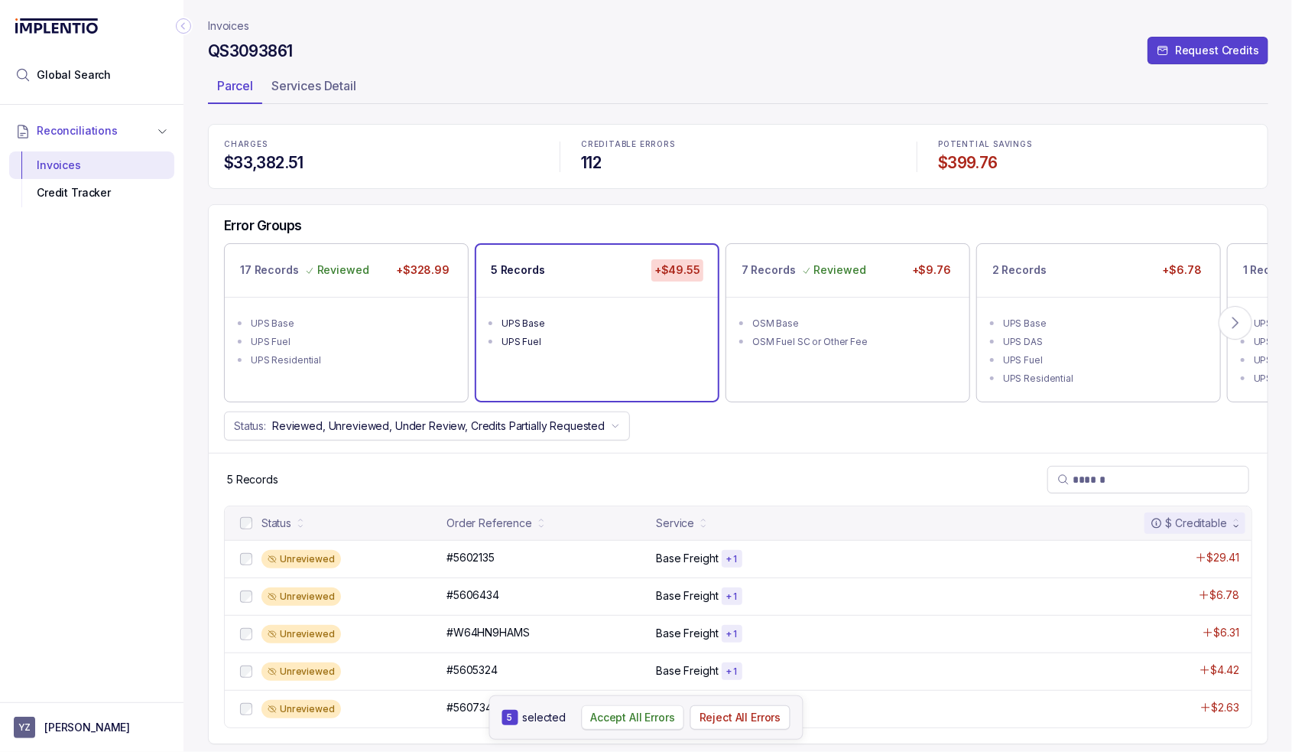
click at [626, 725] on p "Accept All Errors" at bounding box center [632, 717] width 85 height 15
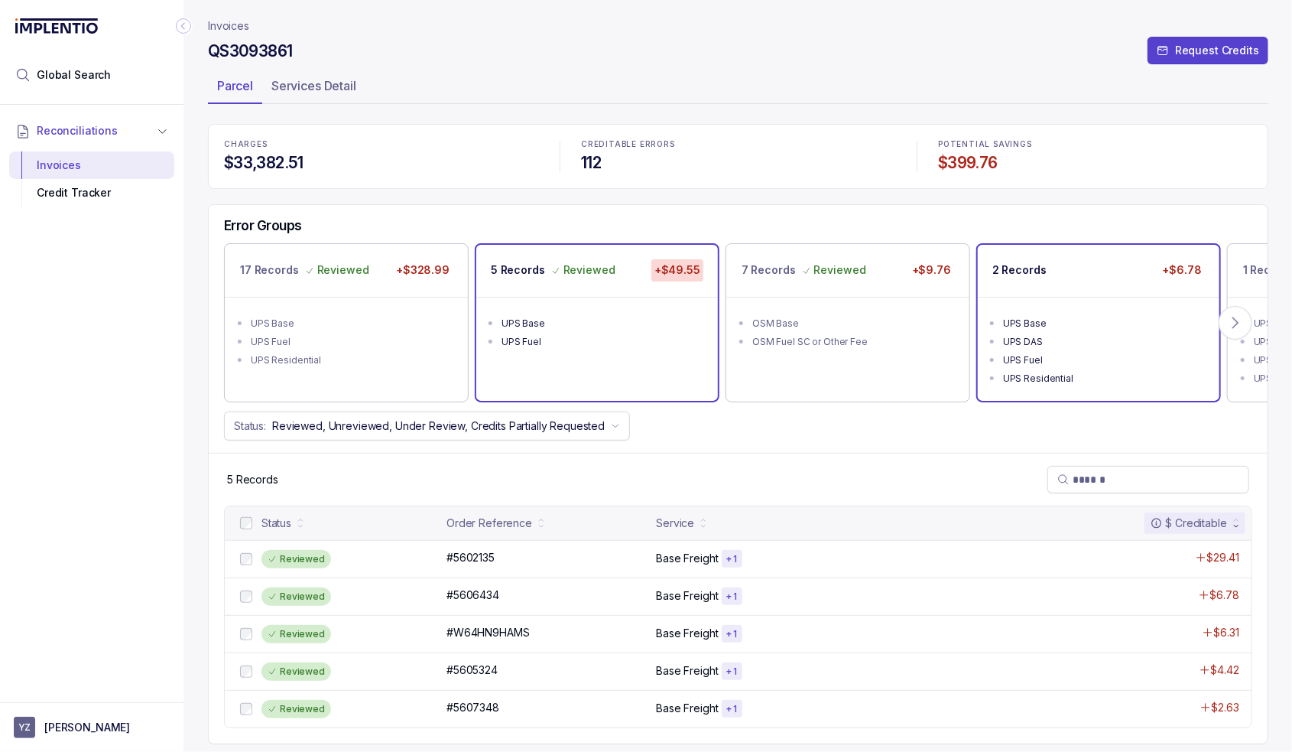
click at [1076, 320] on div "UPS Base" at bounding box center [1103, 323] width 200 height 15
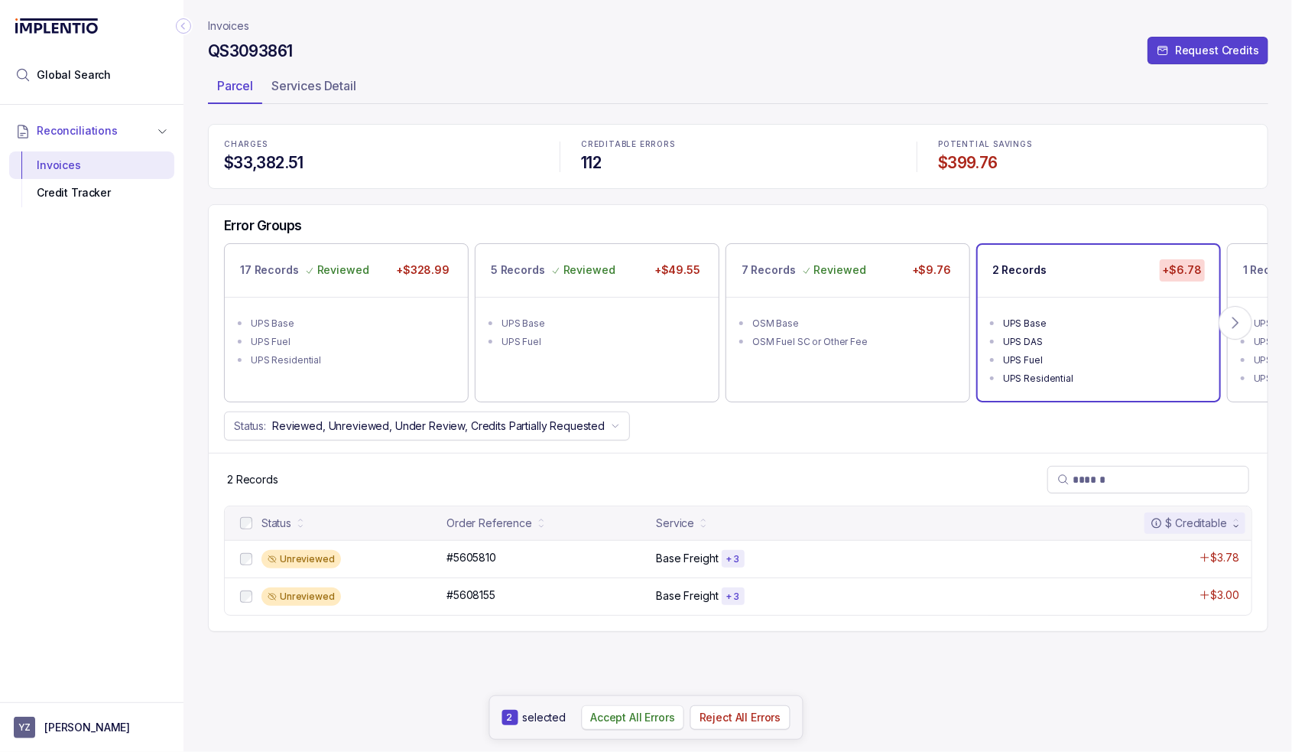
click at [635, 721] on p "Accept All Errors" at bounding box center [632, 717] width 85 height 15
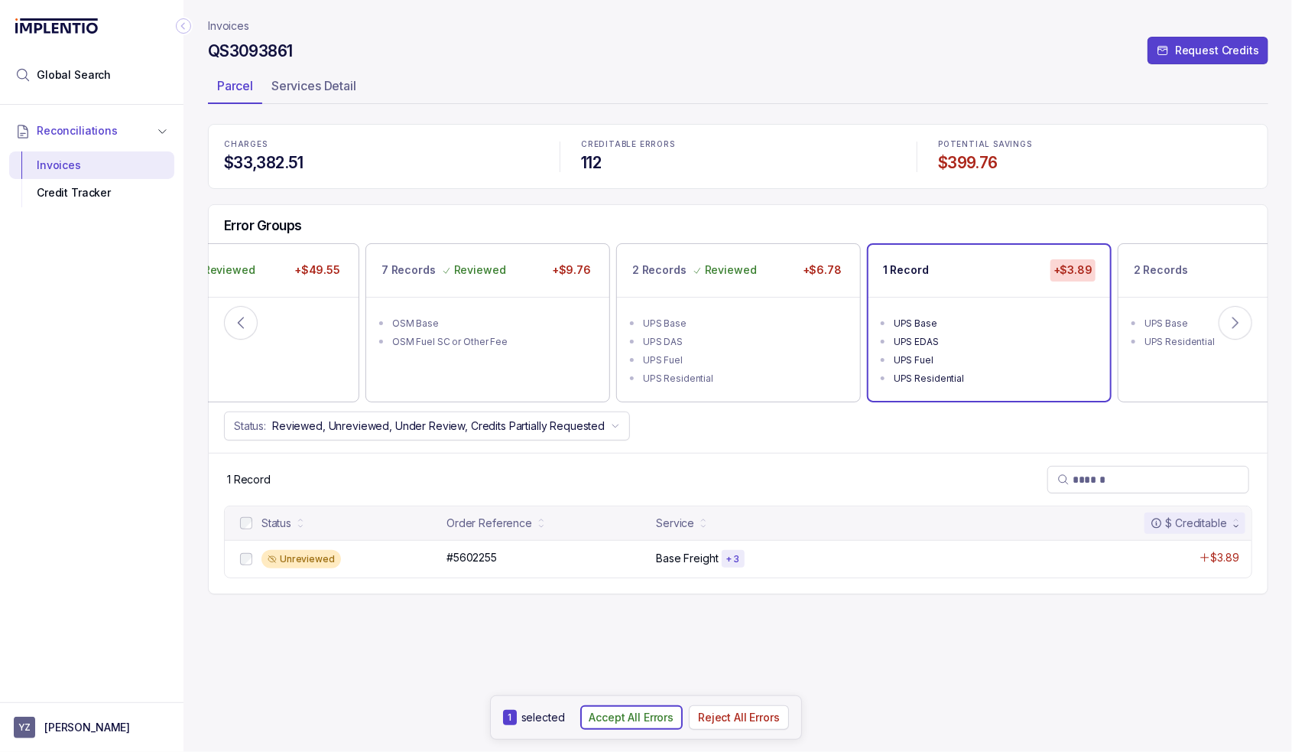
click at [622, 715] on p "Accept All Errors" at bounding box center [632, 717] width 85 height 15
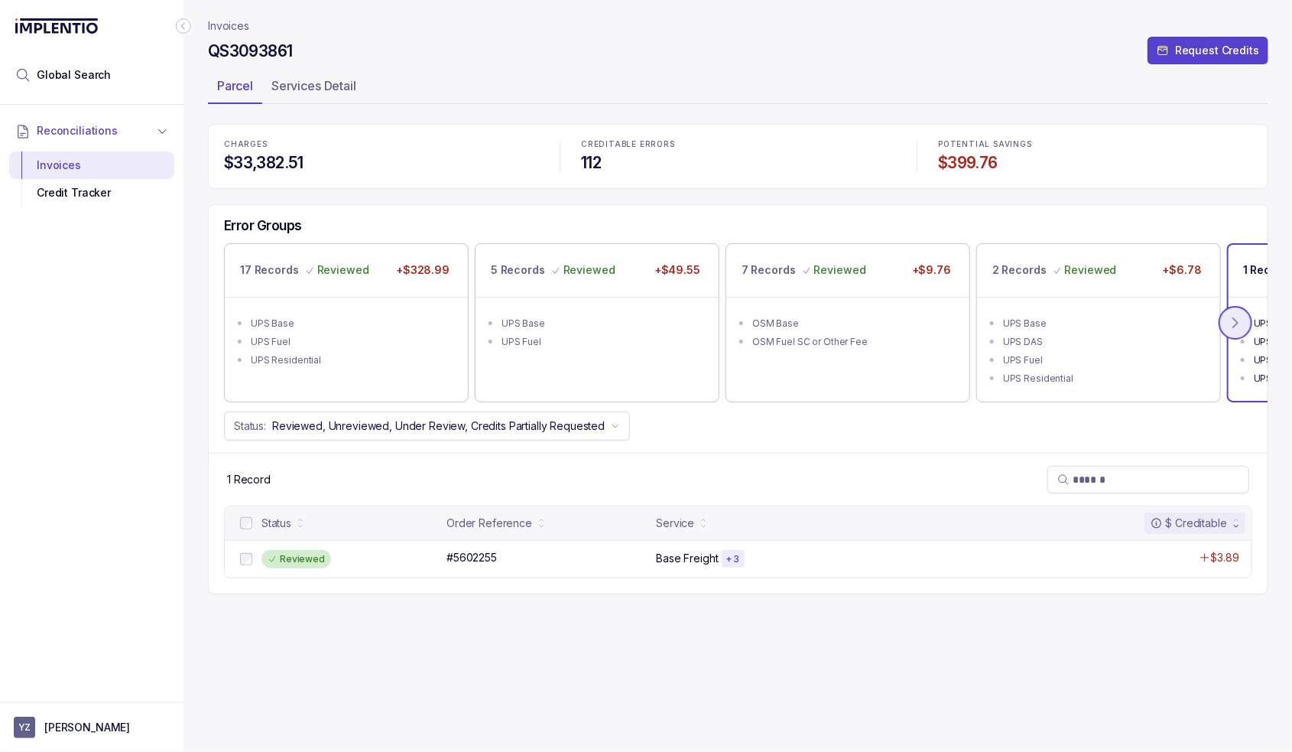
click at [1228, 321] on icon at bounding box center [1235, 322] width 15 height 15
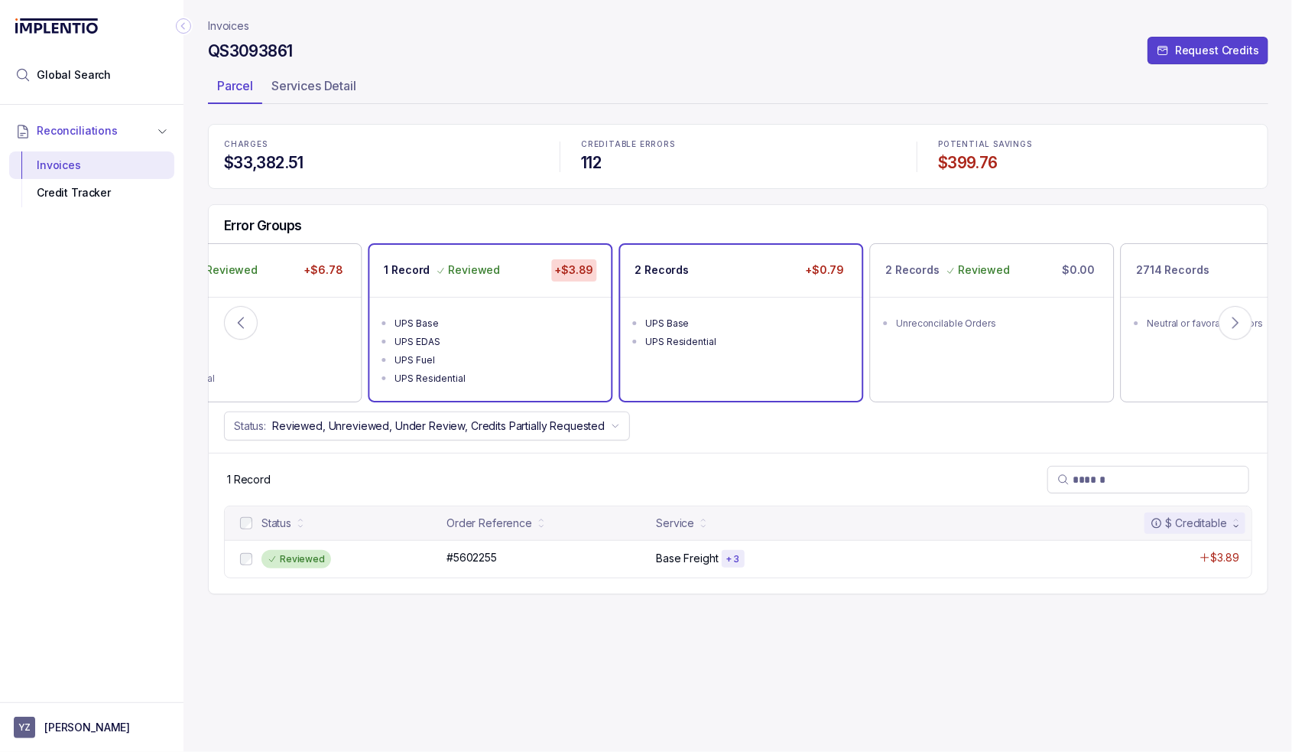
click at [781, 316] on div "UPS Base" at bounding box center [745, 323] width 200 height 15
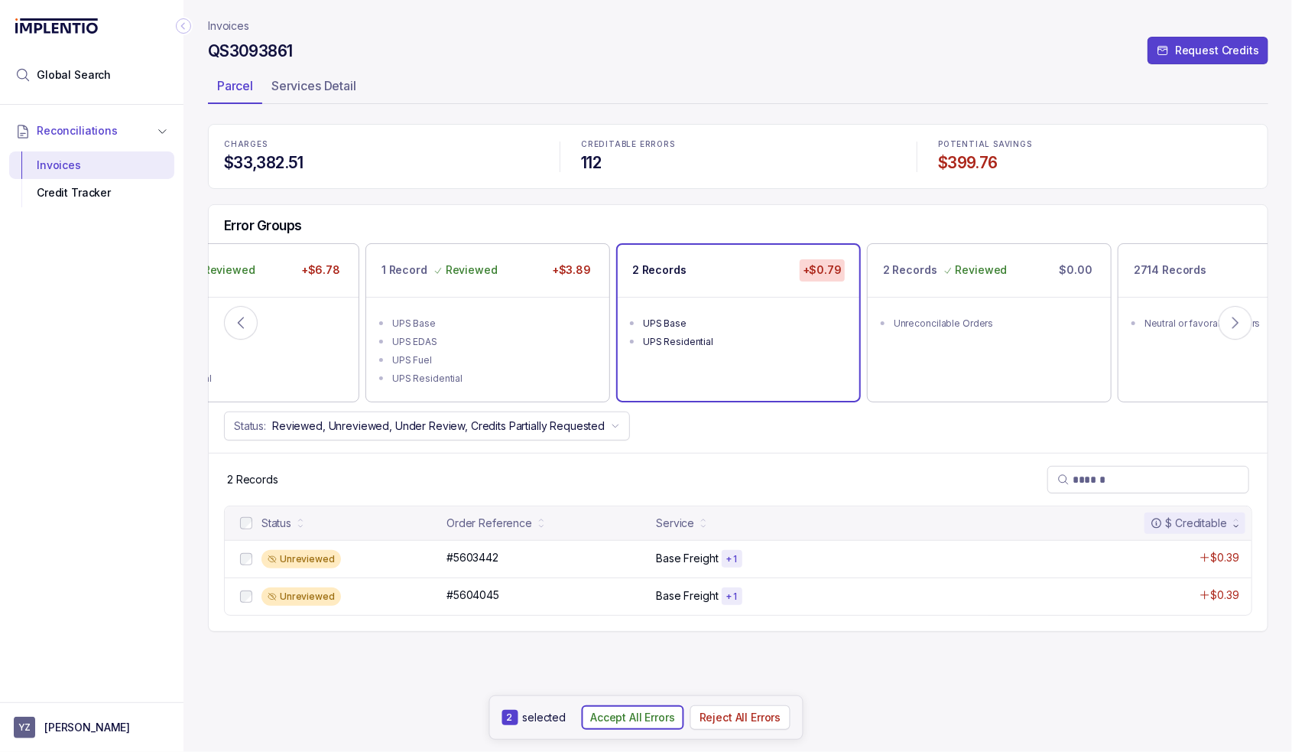
click at [643, 715] on p "Accept All Errors" at bounding box center [632, 717] width 85 height 15
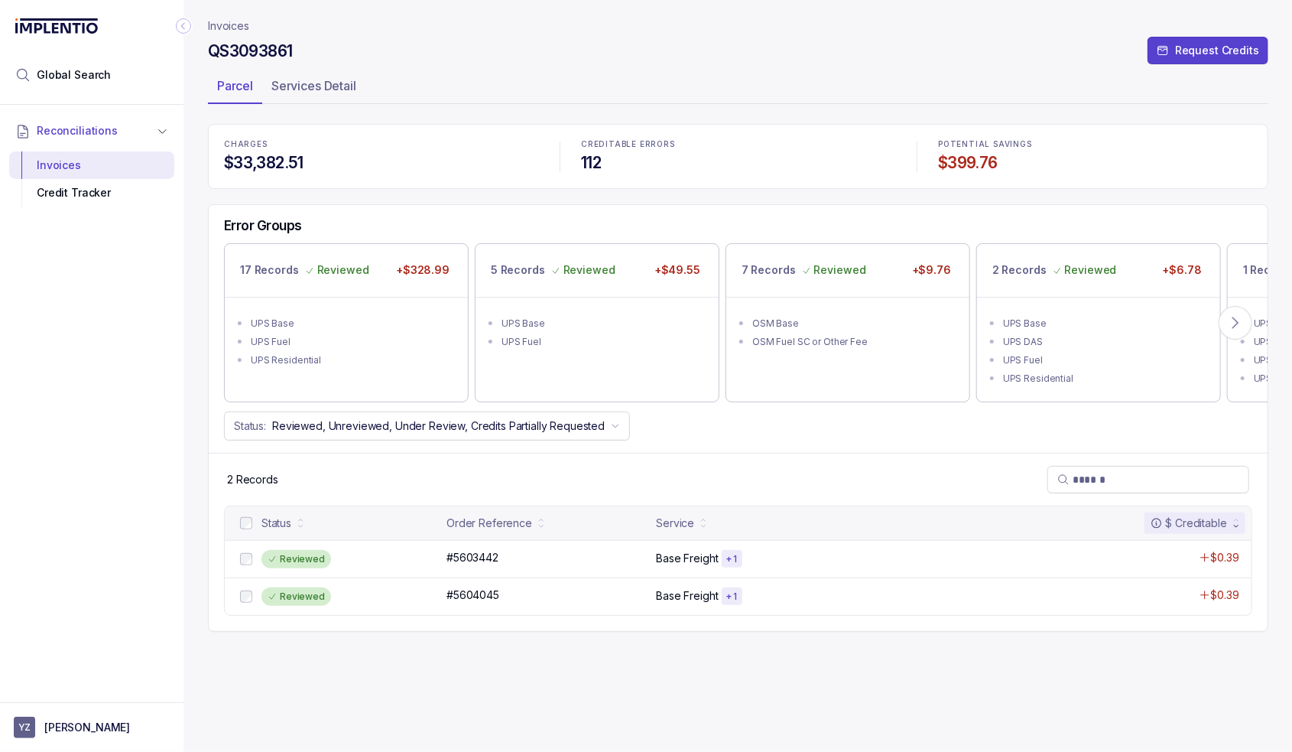
click at [236, 26] on p "Invoices" at bounding box center [228, 25] width 41 height 15
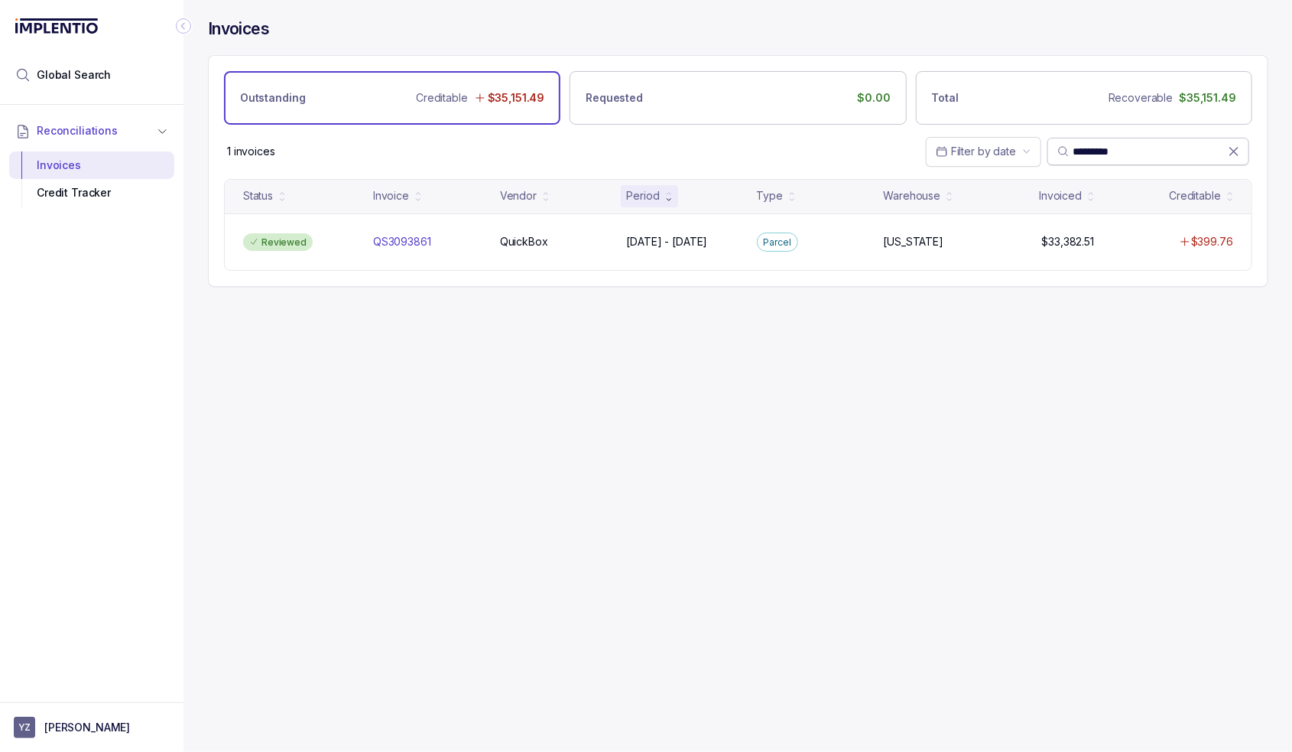
click at [1107, 148] on input "*********" at bounding box center [1150, 151] width 155 height 15
paste input "search"
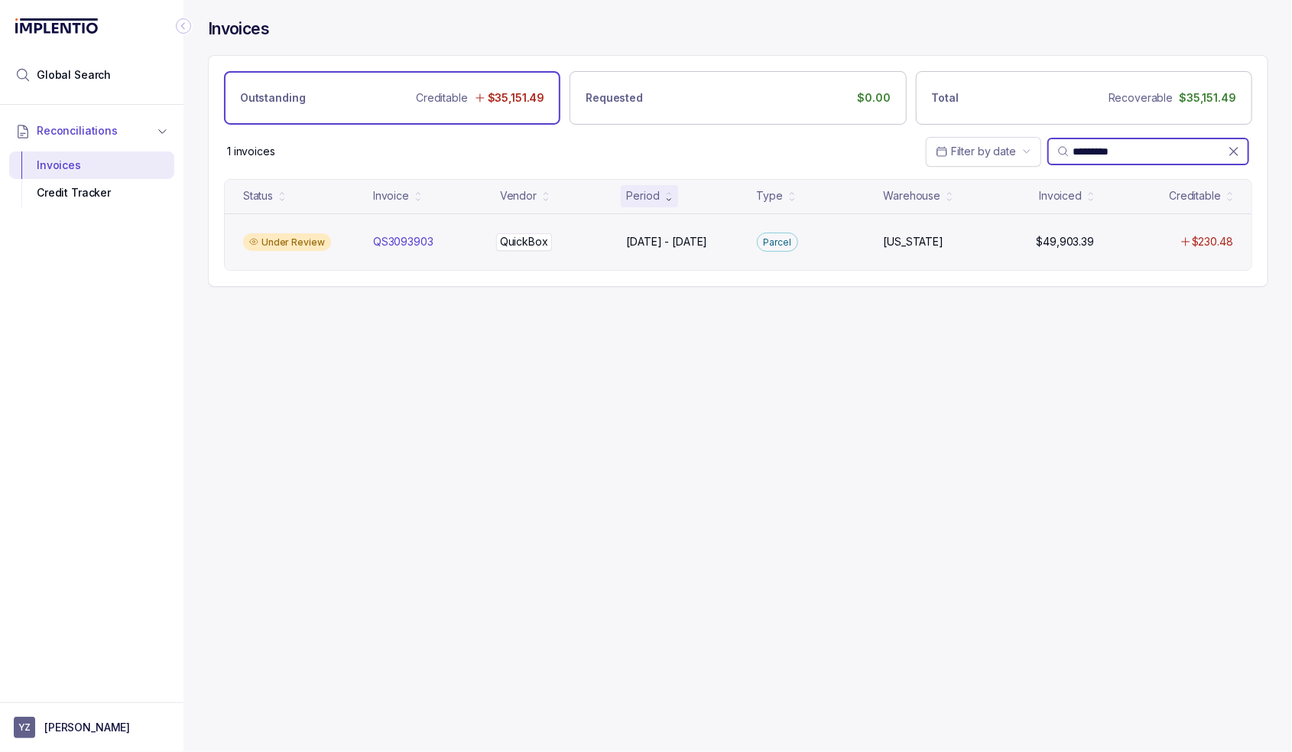
type input "*********"
click at [522, 245] on div "QuickBox QuickBox" at bounding box center [524, 241] width 48 height 15
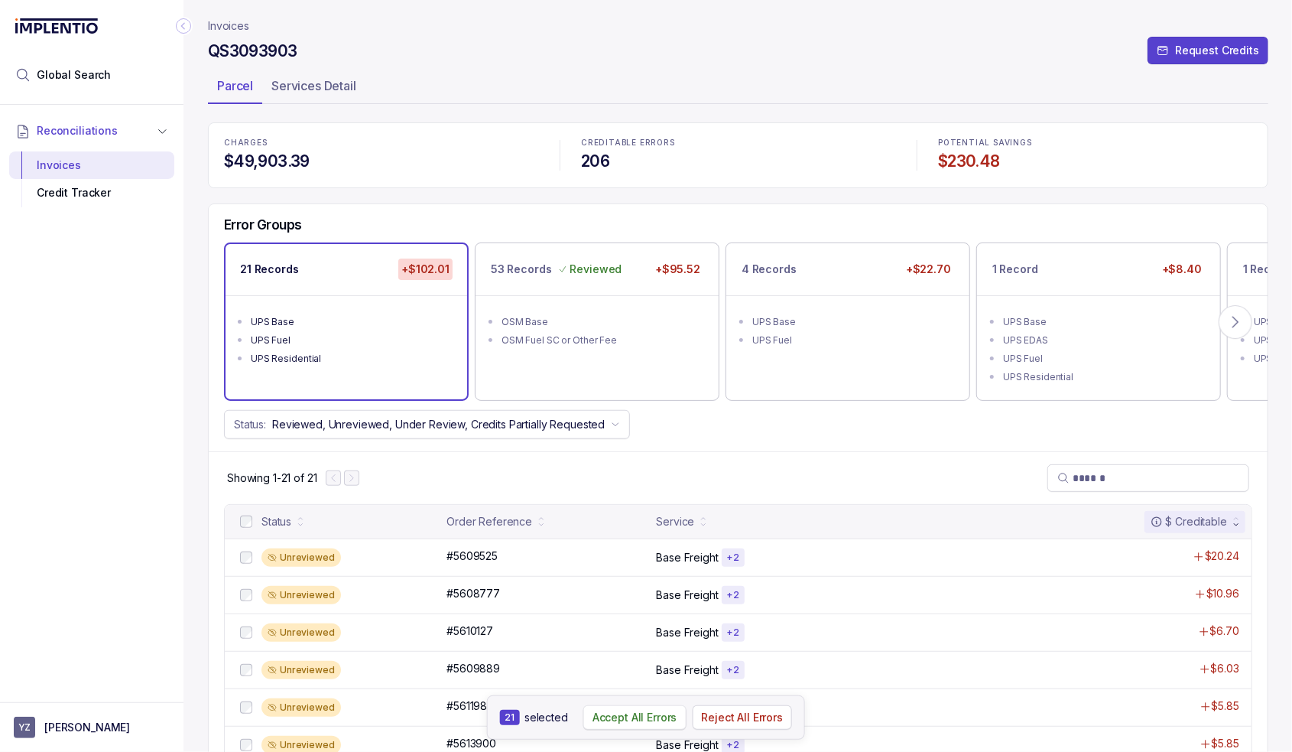
click at [670, 722] on p "Accept All Errors" at bounding box center [635, 717] width 85 height 15
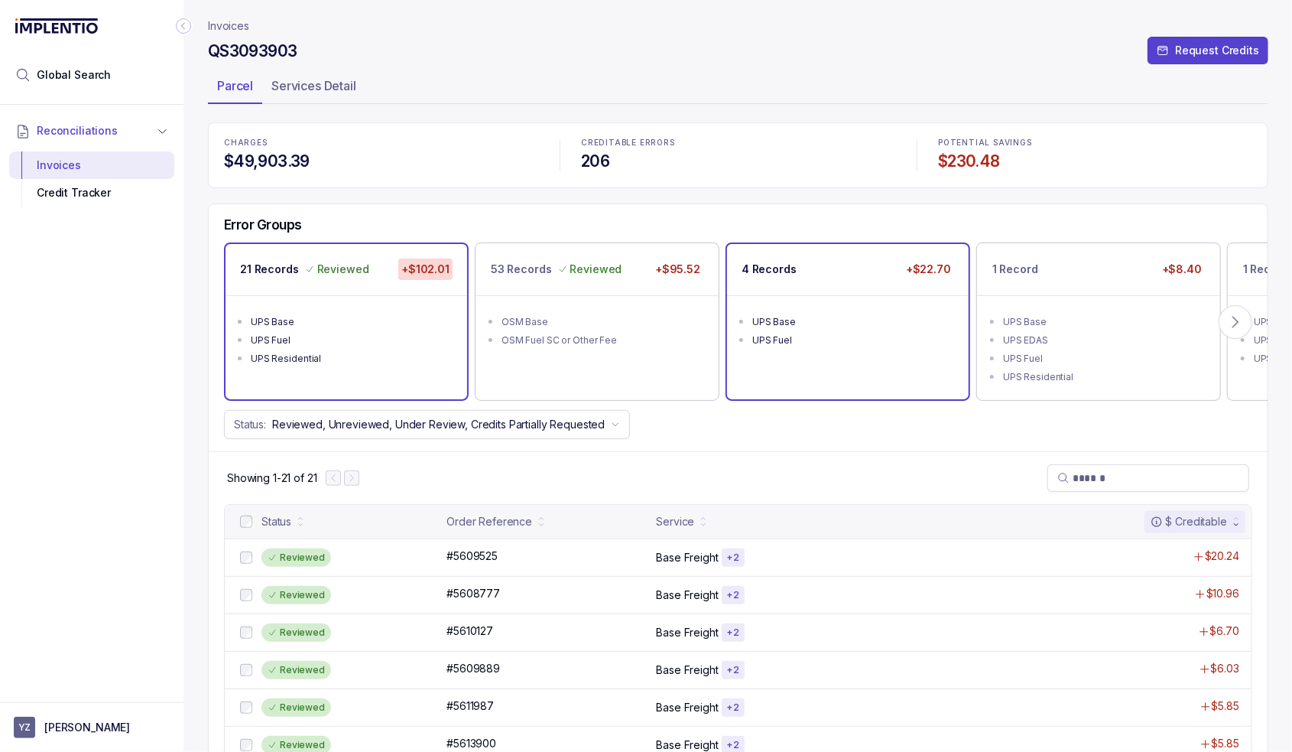
click at [860, 333] on div "UPS Fuel" at bounding box center [852, 340] width 200 height 15
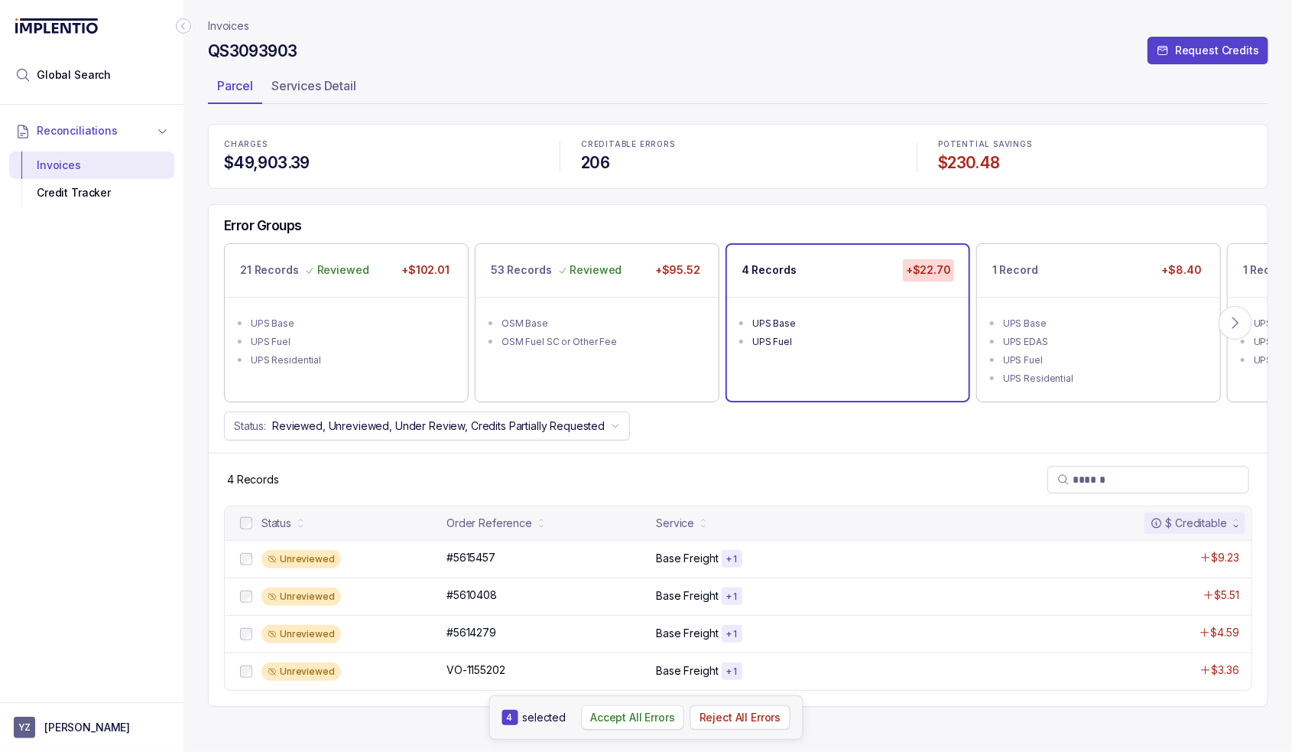
click at [620, 722] on p "Accept All Errors" at bounding box center [632, 717] width 85 height 15
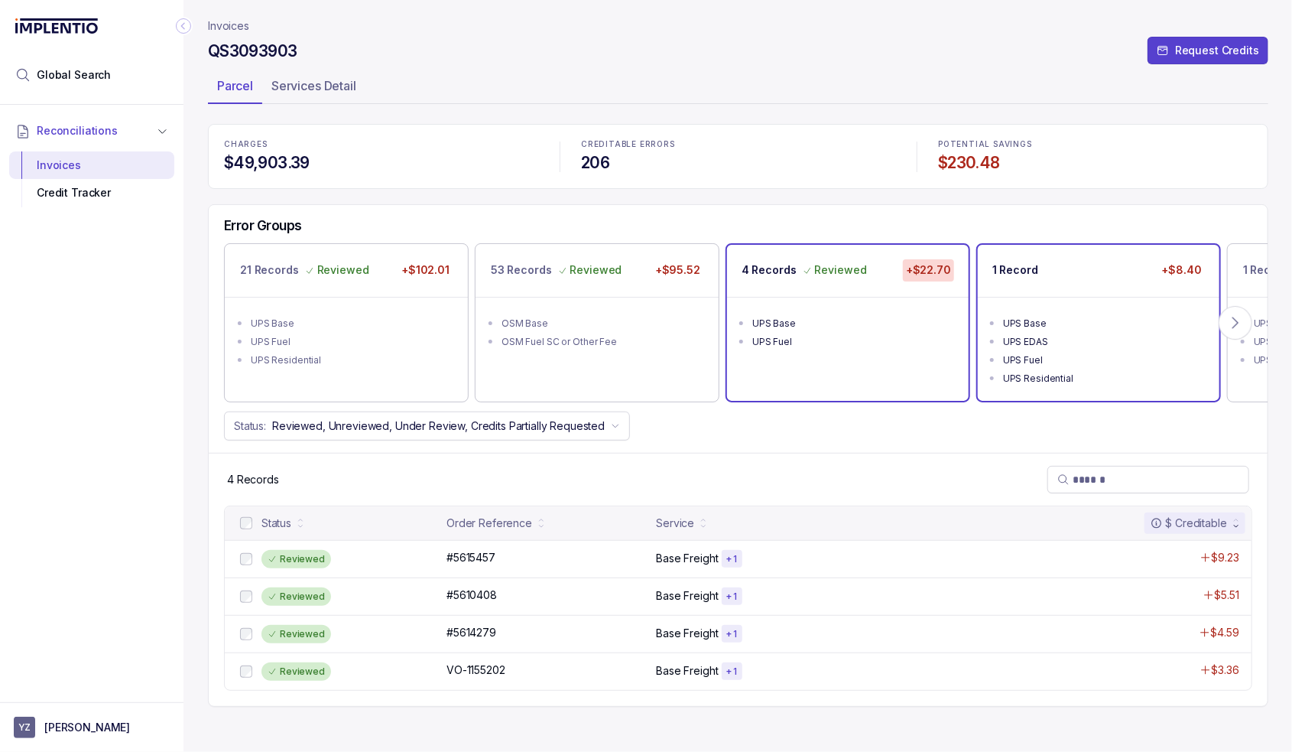
click at [1087, 317] on div "UPS Base" at bounding box center [1103, 323] width 200 height 15
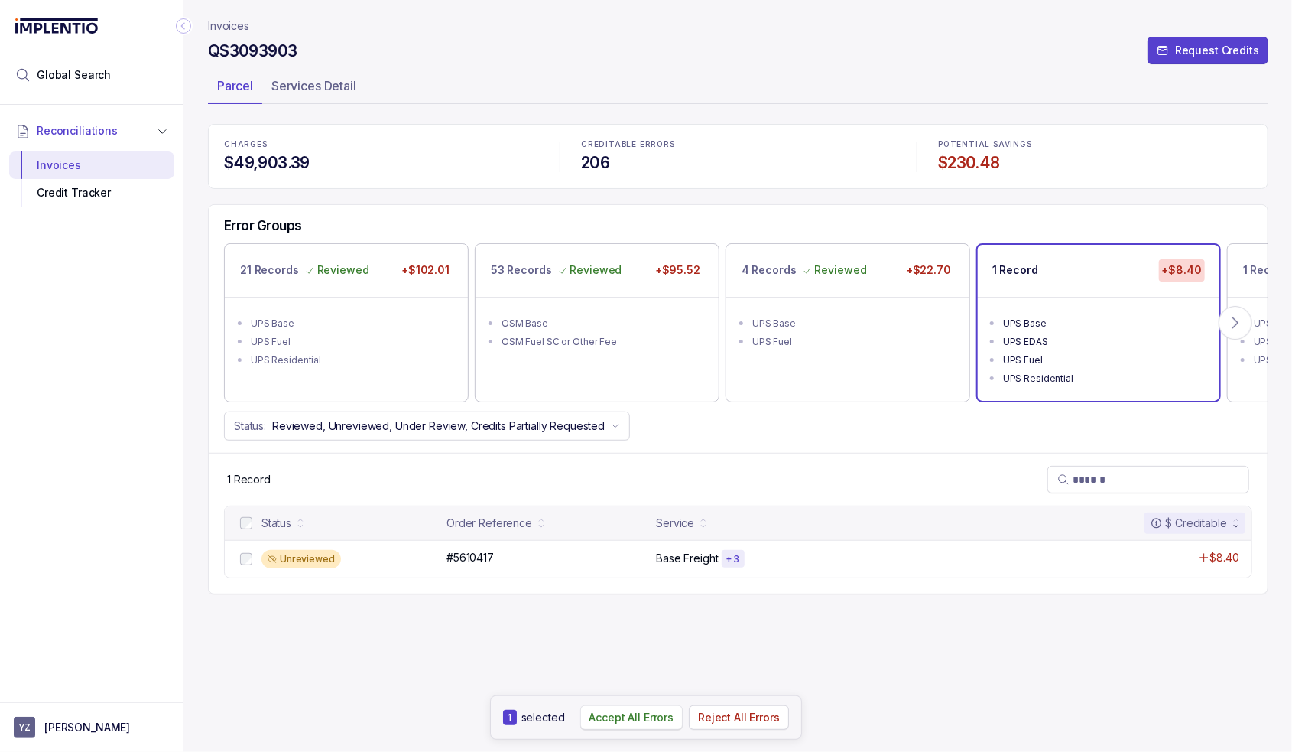
click at [639, 728] on button "Accept All Errors" at bounding box center [631, 717] width 103 height 24
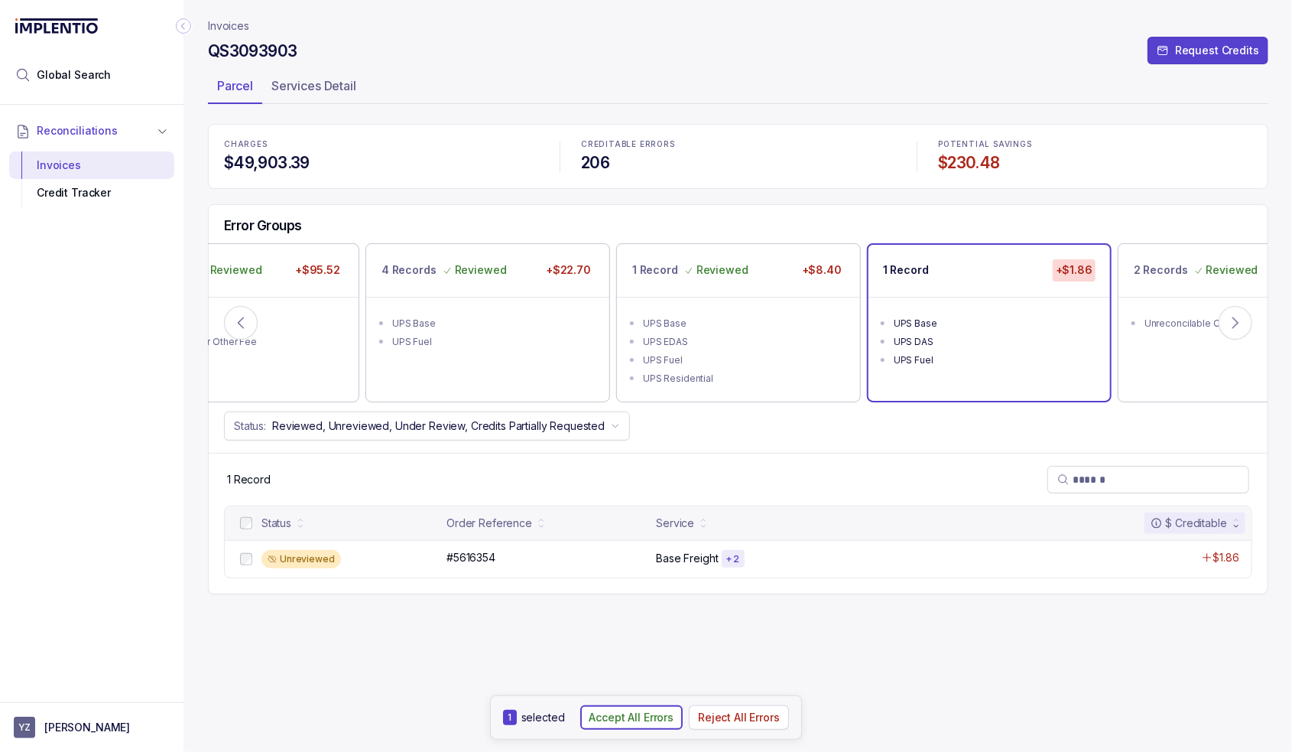
click at [616, 717] on p "Accept All Errors" at bounding box center [632, 717] width 85 height 15
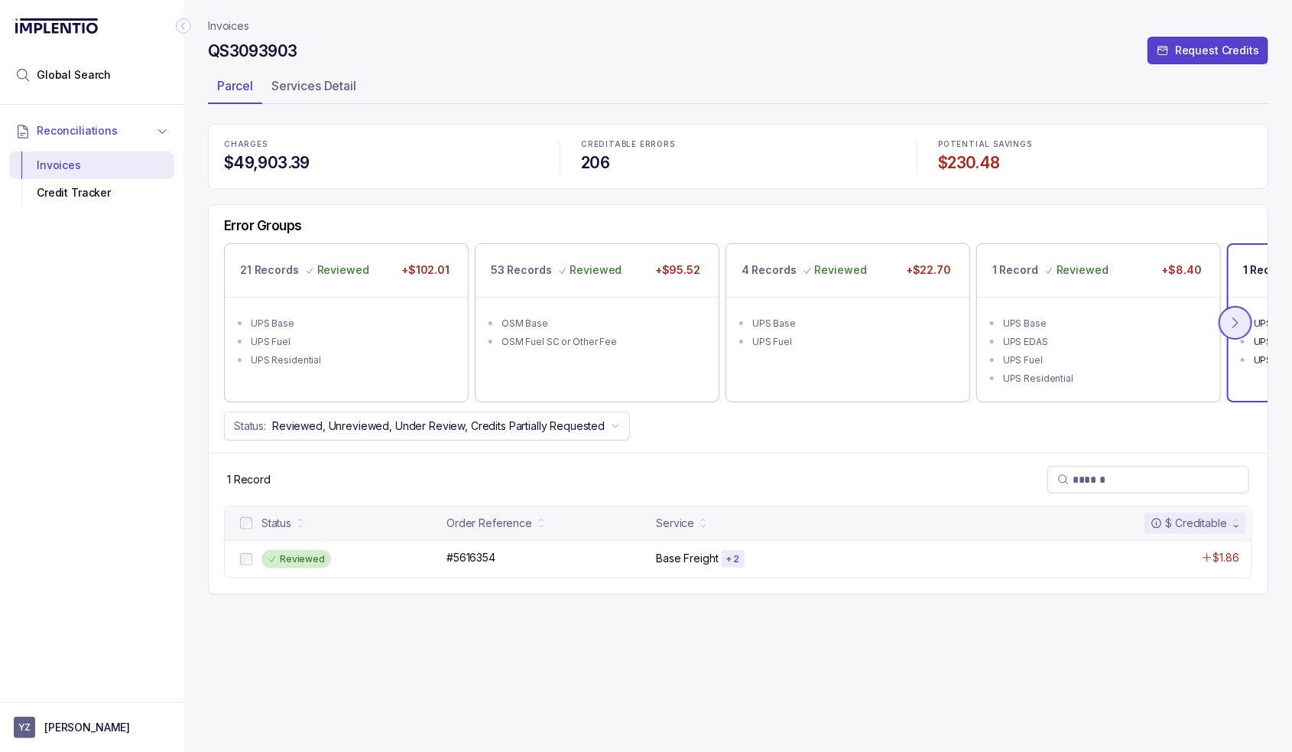
click at [1238, 328] on icon at bounding box center [1235, 322] width 15 height 15
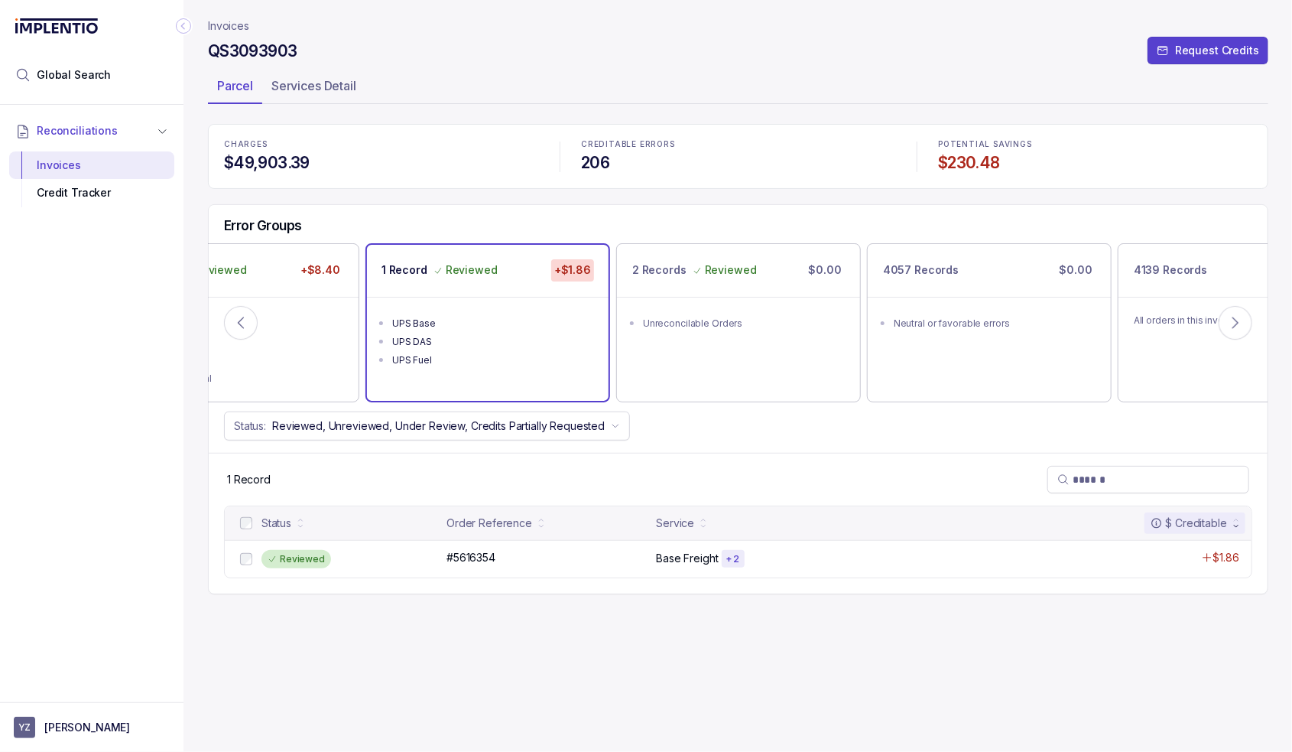
click at [278, 42] on h4 "QS3093903" at bounding box center [252, 51] width 89 height 21
click at [238, 35] on header "Invoices QS3093903 Request Credits Parcel Services Detail" at bounding box center [738, 62] width 1061 height 124
click at [236, 23] on p "Invoices" at bounding box center [228, 25] width 41 height 15
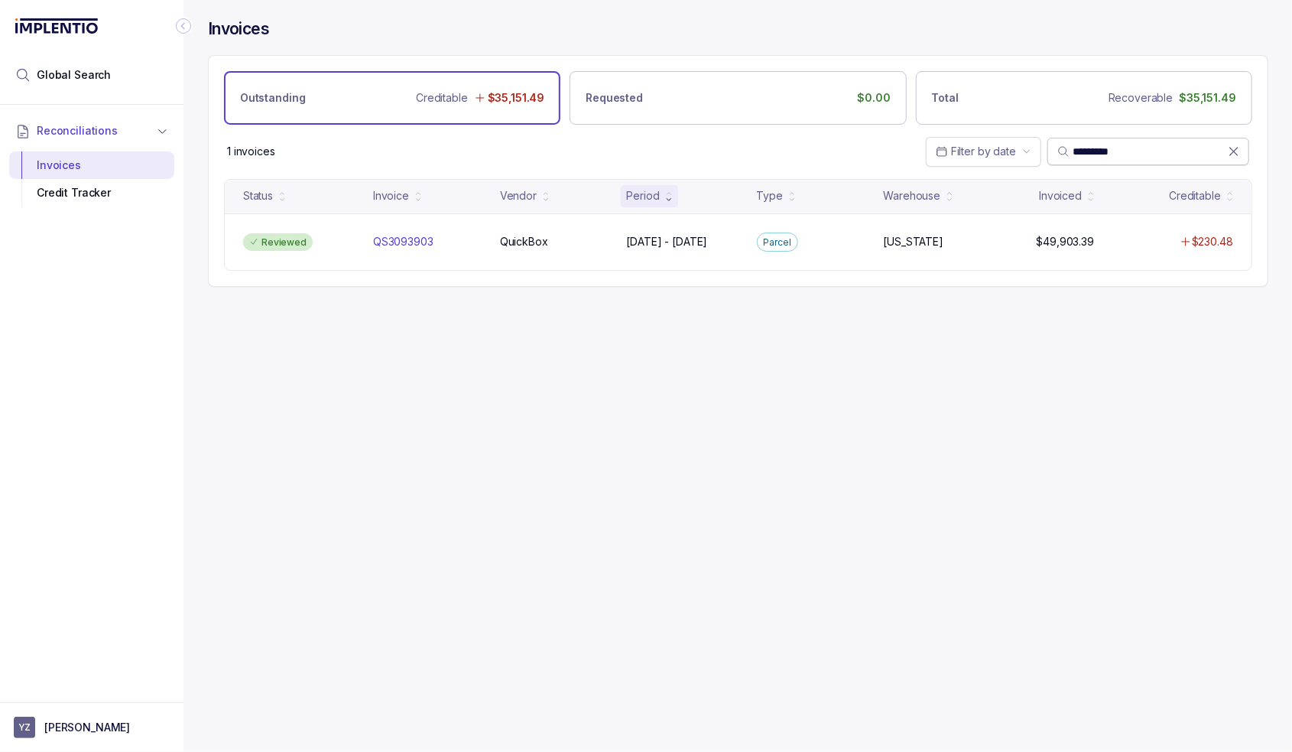
click at [1093, 148] on input "*********" at bounding box center [1150, 151] width 155 height 15
paste input "search"
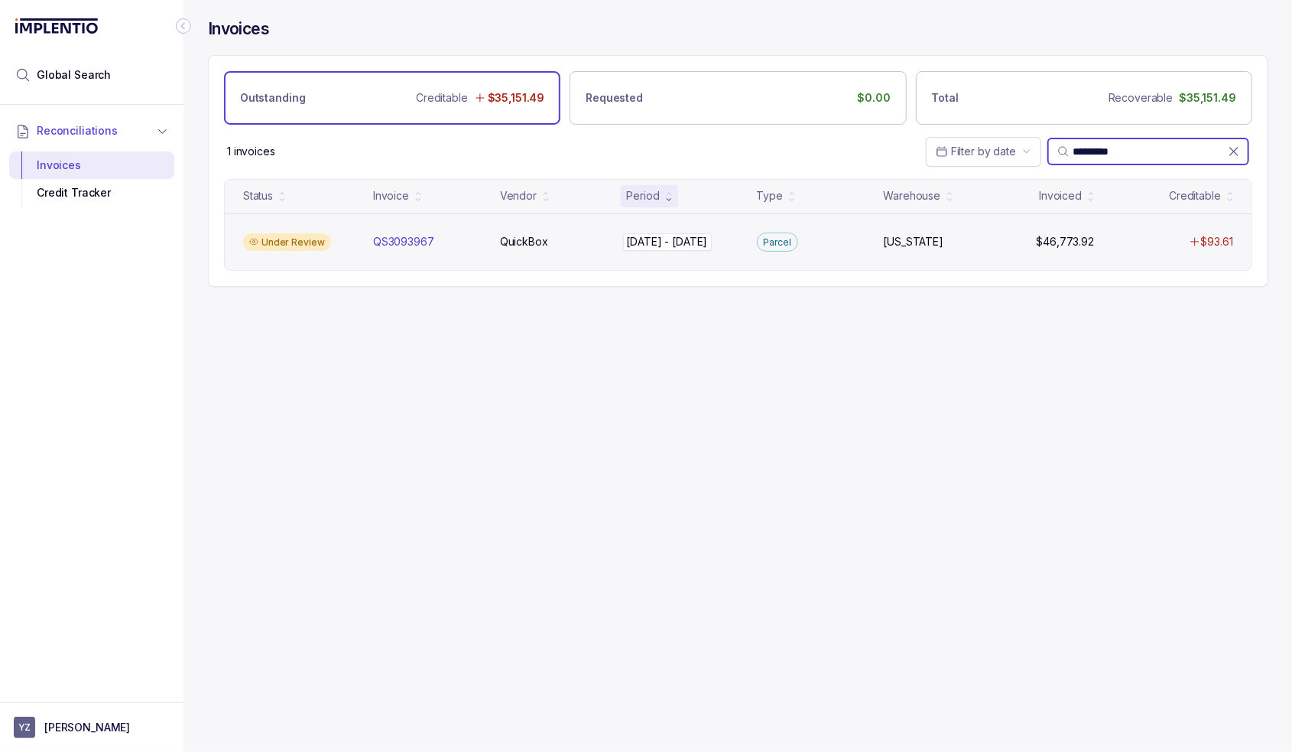
type input "*********"
click at [694, 249] on p "[DATE] - [DATE]" at bounding box center [667, 241] width 89 height 17
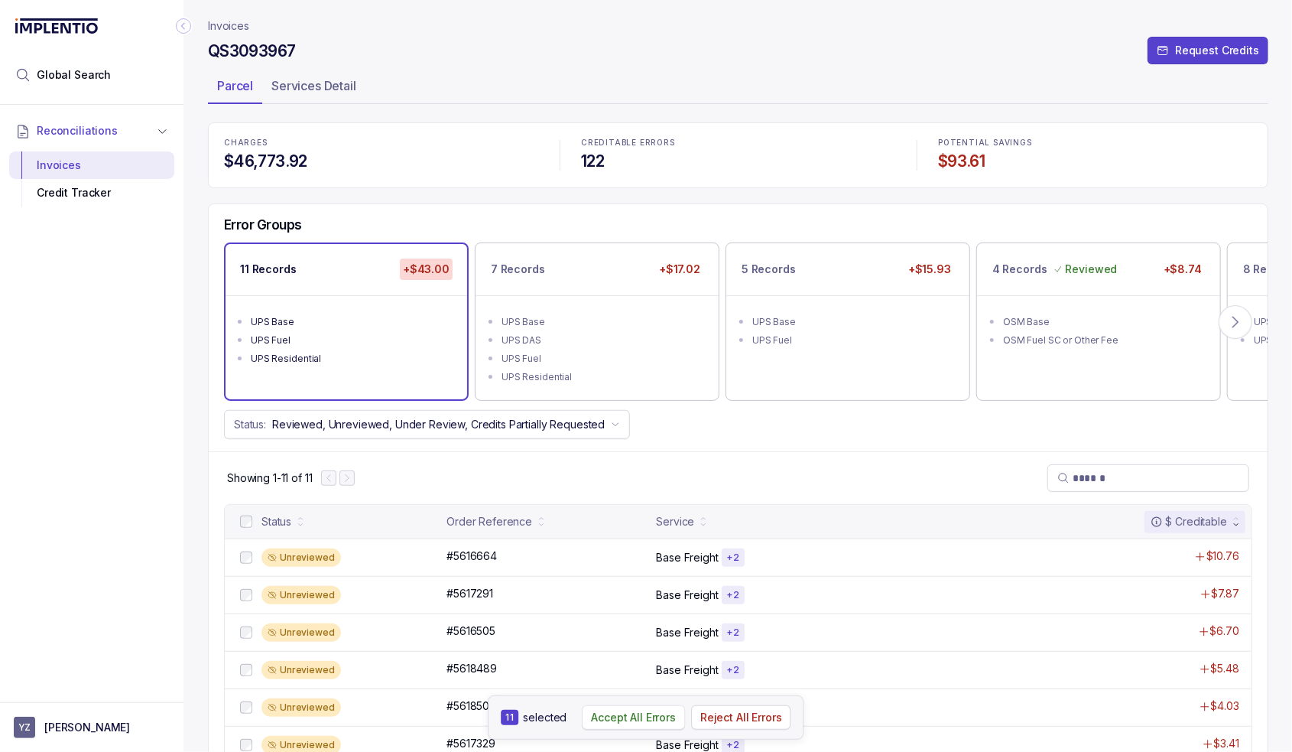
click at [657, 712] on p "Accept All Errors" at bounding box center [633, 717] width 85 height 15
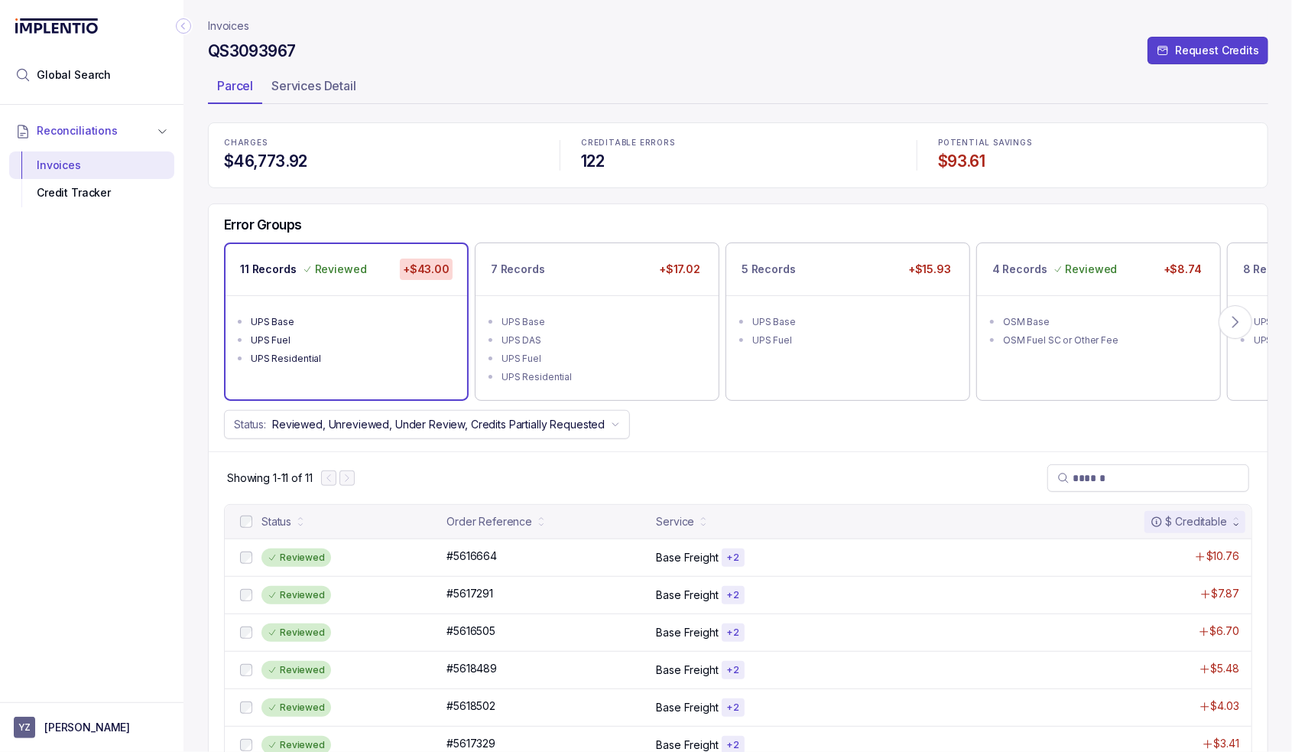
click at [645, 319] on div "UPS Base" at bounding box center [602, 321] width 200 height 15
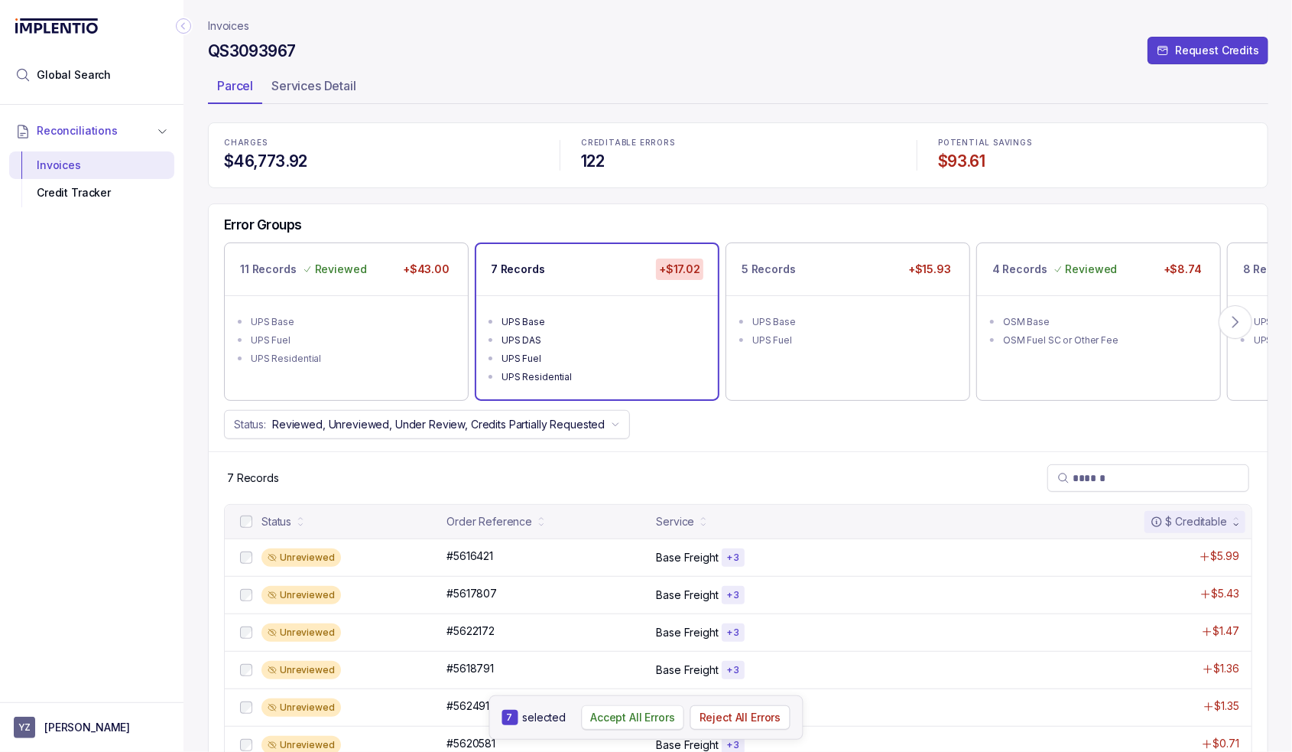
click at [619, 710] on p "Accept All Errors" at bounding box center [632, 717] width 85 height 15
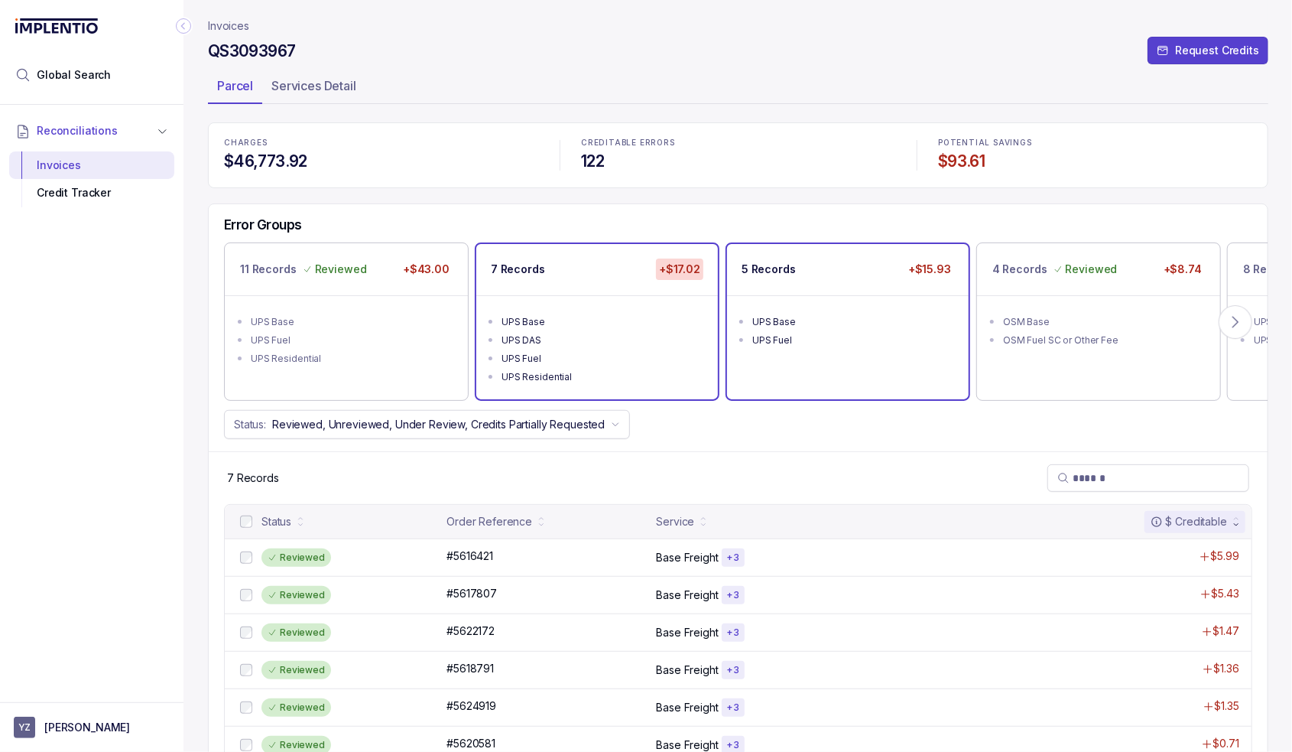
click at [808, 320] on div "UPS Base" at bounding box center [852, 321] width 200 height 15
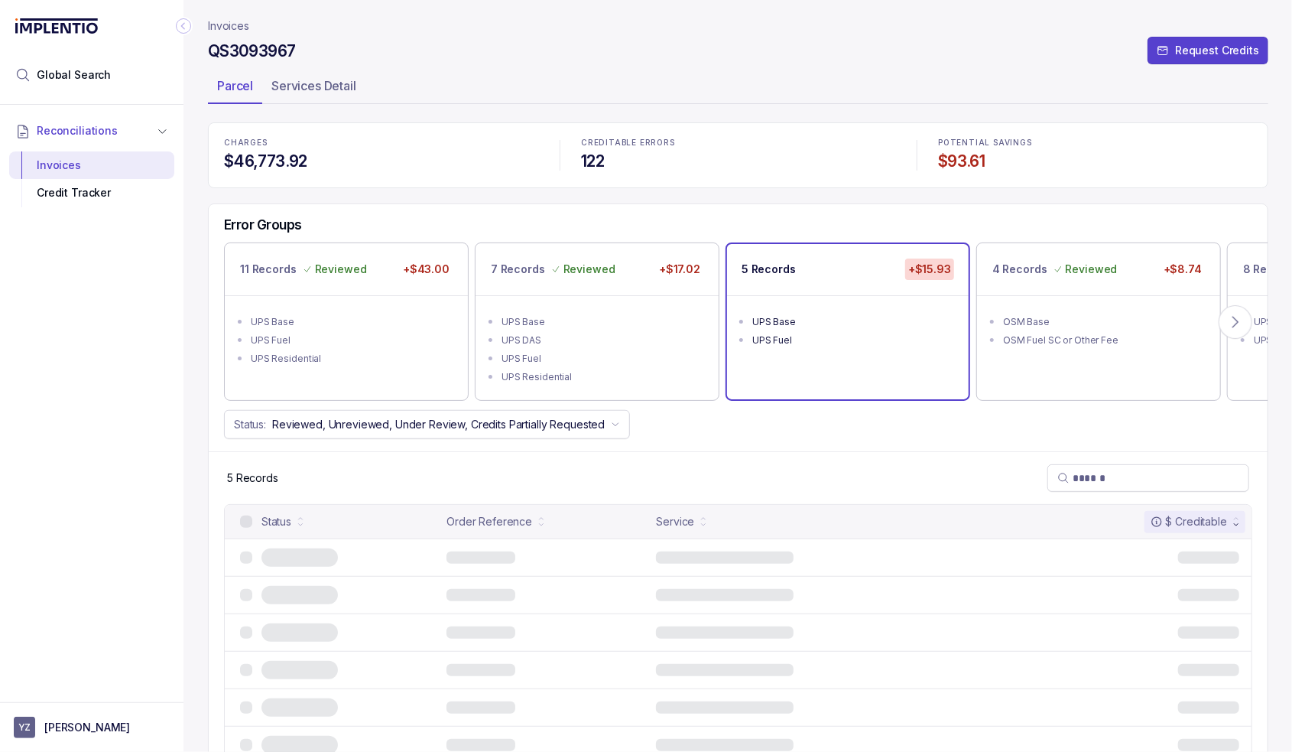
click at [804, 317] on div "UPS Base" at bounding box center [852, 321] width 200 height 15
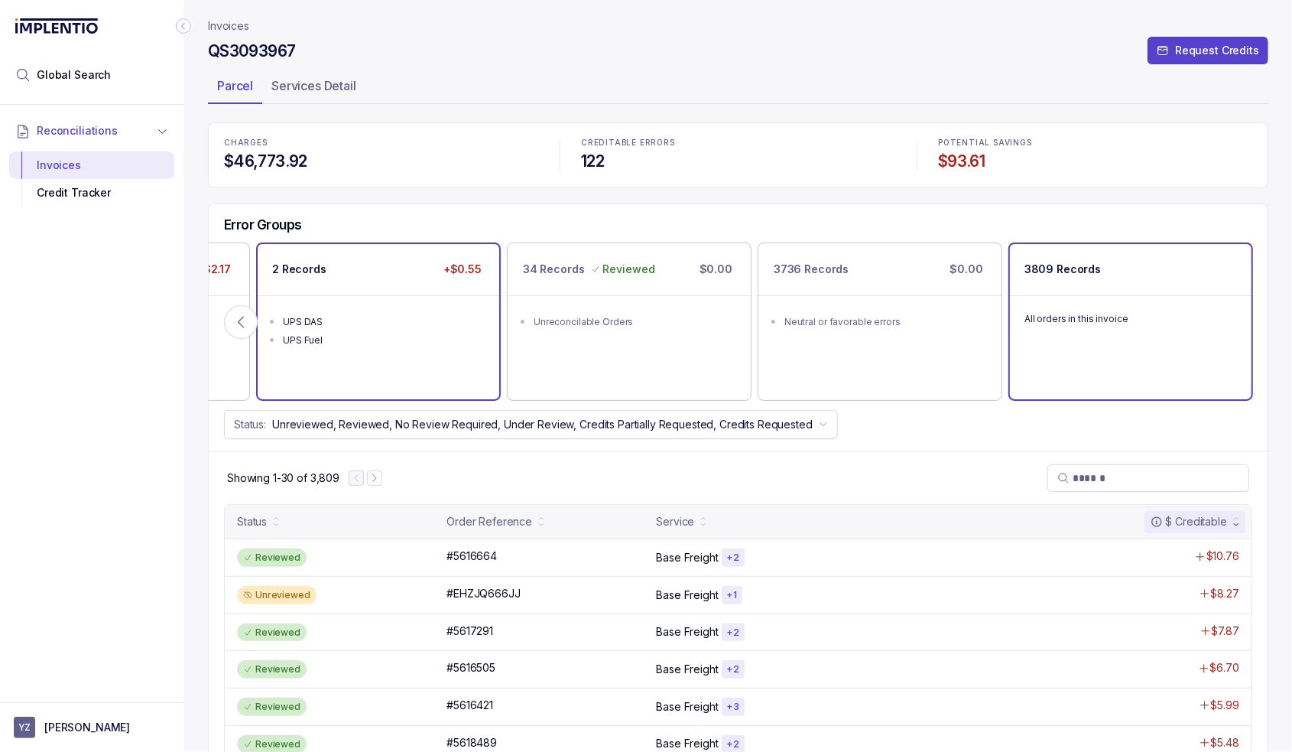
click at [437, 300] on ul "UPS DAS UPS Fuel" at bounding box center [379, 328] width 242 height 67
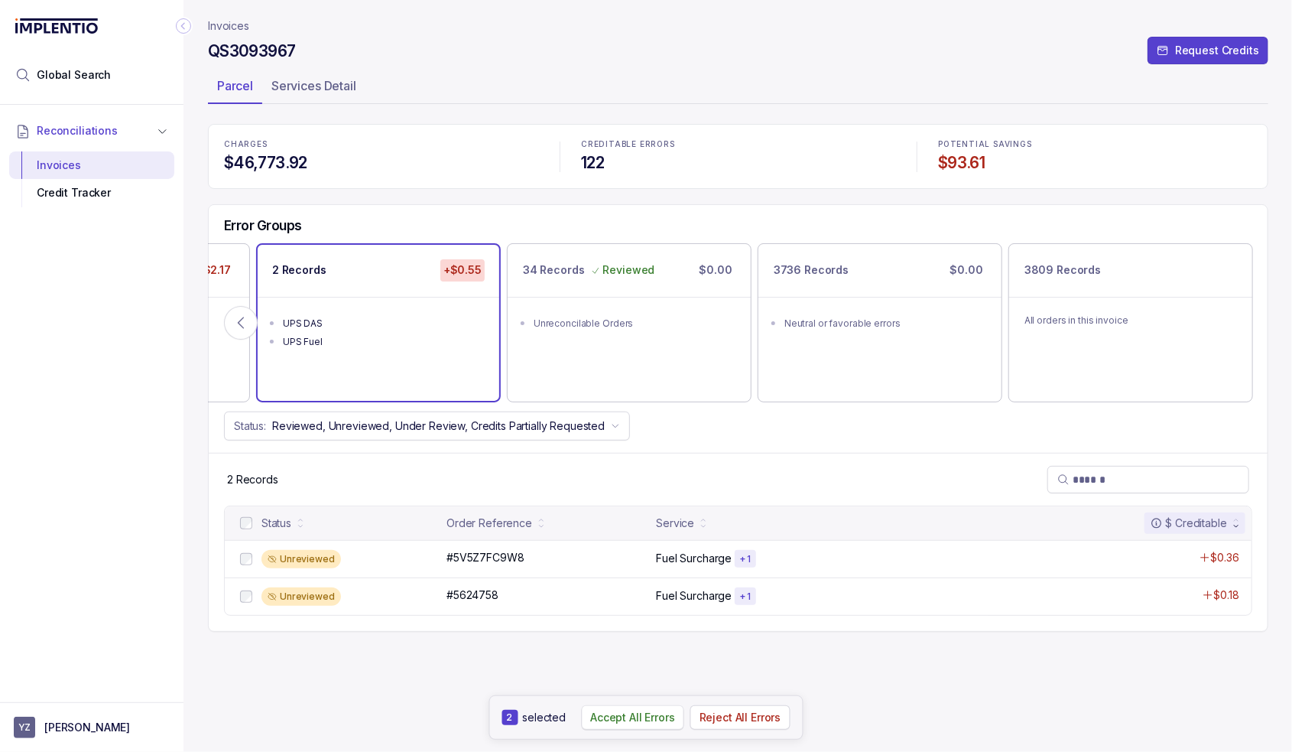
click at [657, 717] on p "Accept All Errors" at bounding box center [632, 717] width 85 height 15
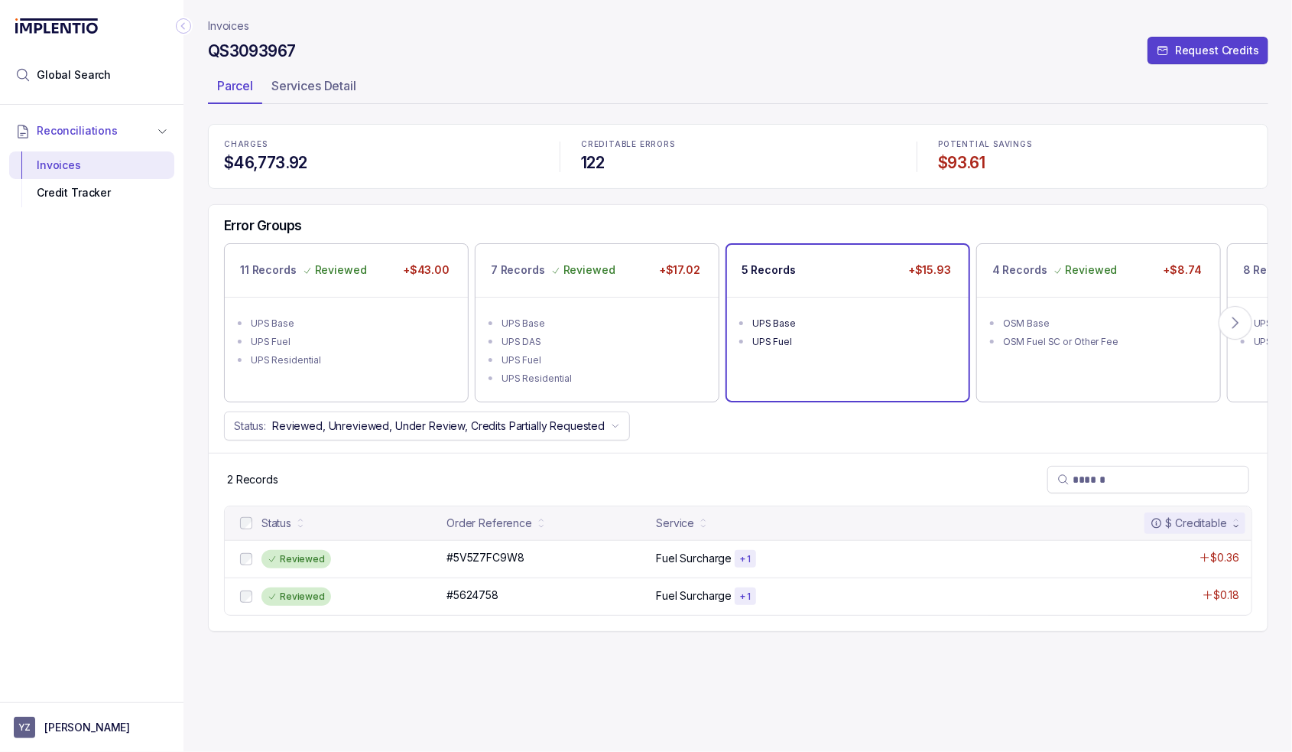
click at [867, 336] on div "UPS Fuel" at bounding box center [852, 341] width 200 height 15
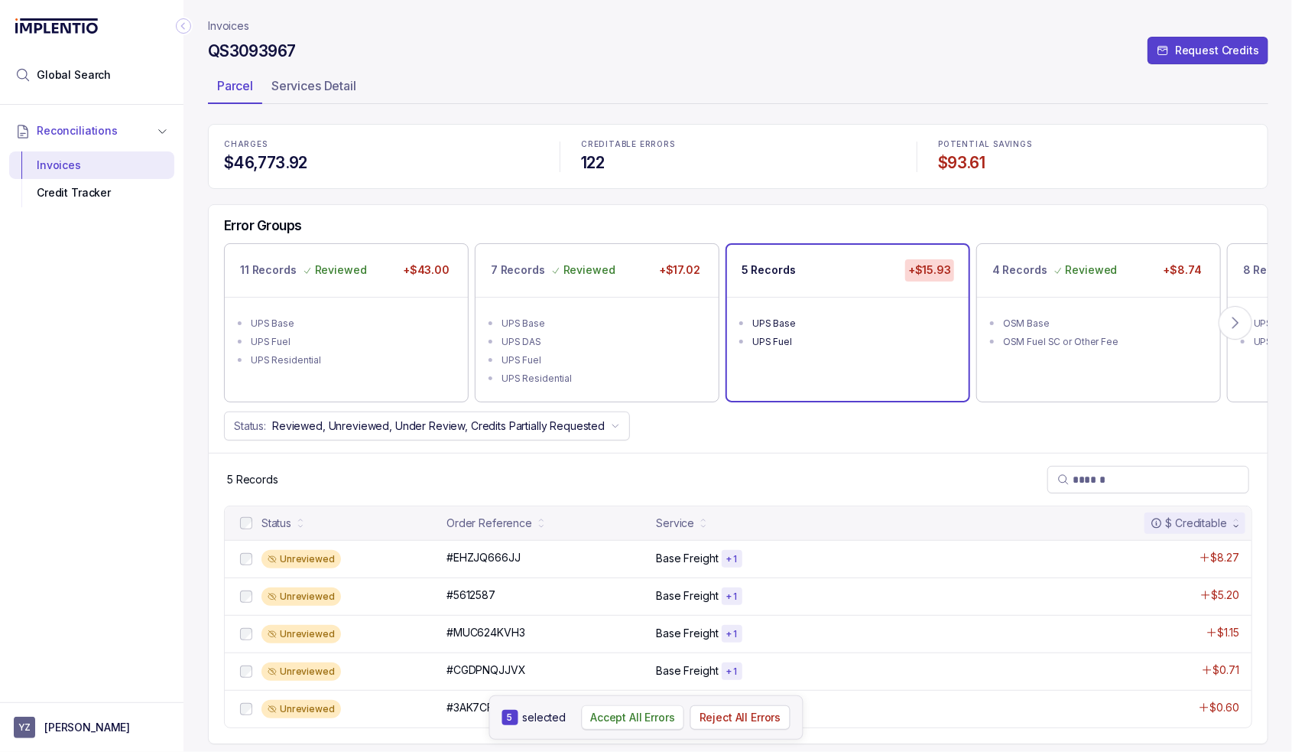
click at [615, 718] on p "Accept All Errors" at bounding box center [632, 717] width 85 height 15
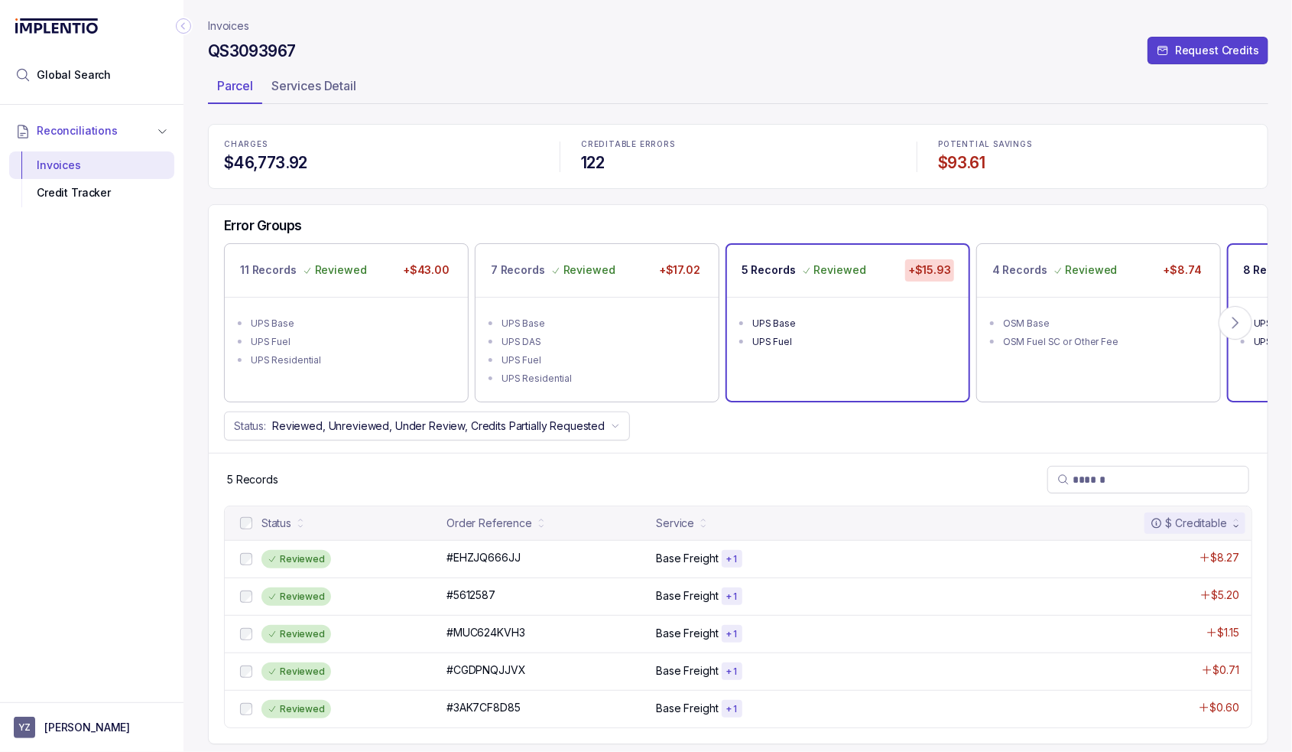
click at [1254, 272] on p "8 Records" at bounding box center [1270, 269] width 55 height 15
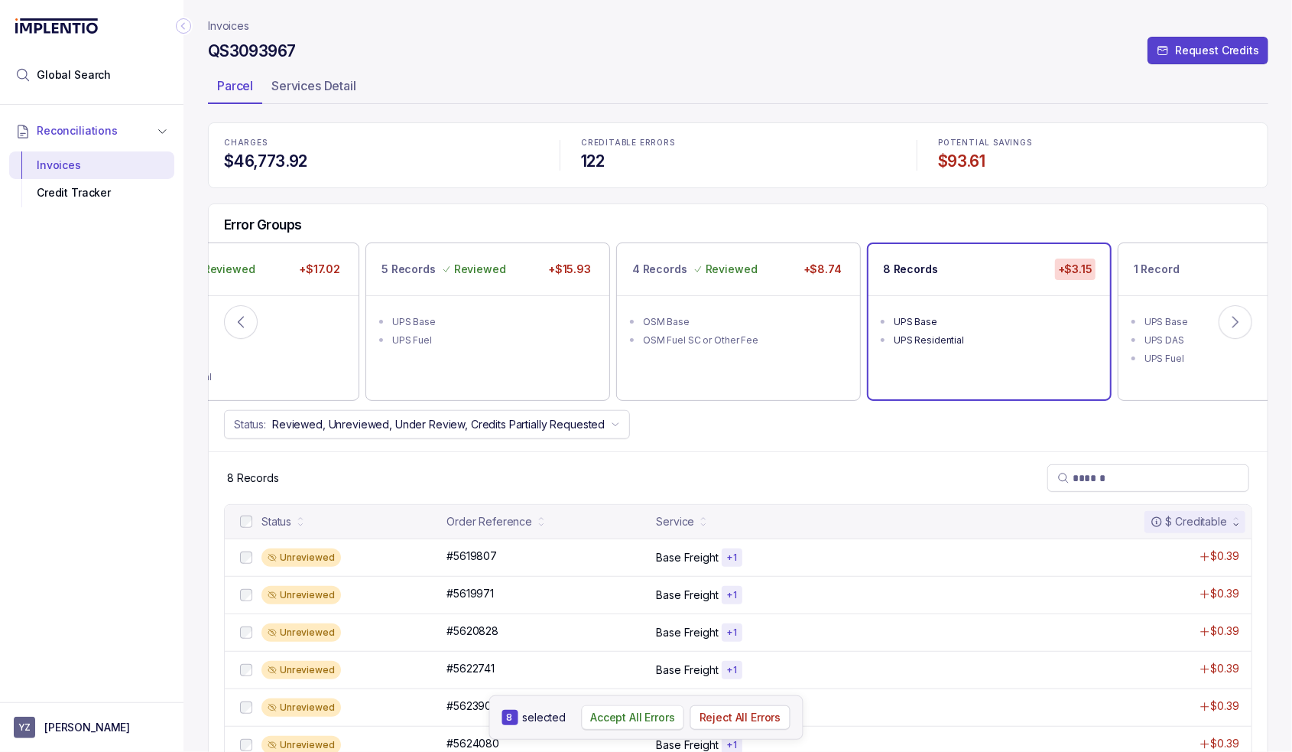
click at [641, 716] on p "Accept All Errors" at bounding box center [632, 717] width 85 height 15
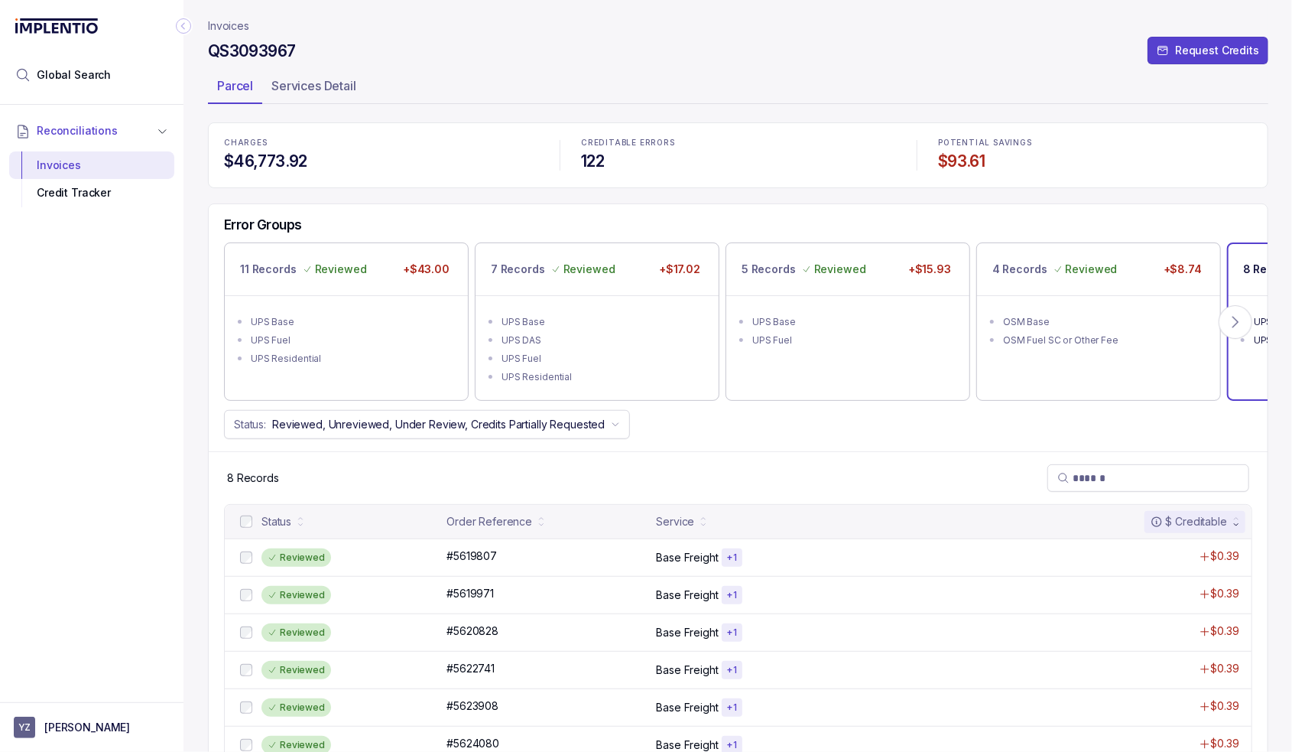
click at [1248, 269] on p "8 Records" at bounding box center [1270, 269] width 55 height 15
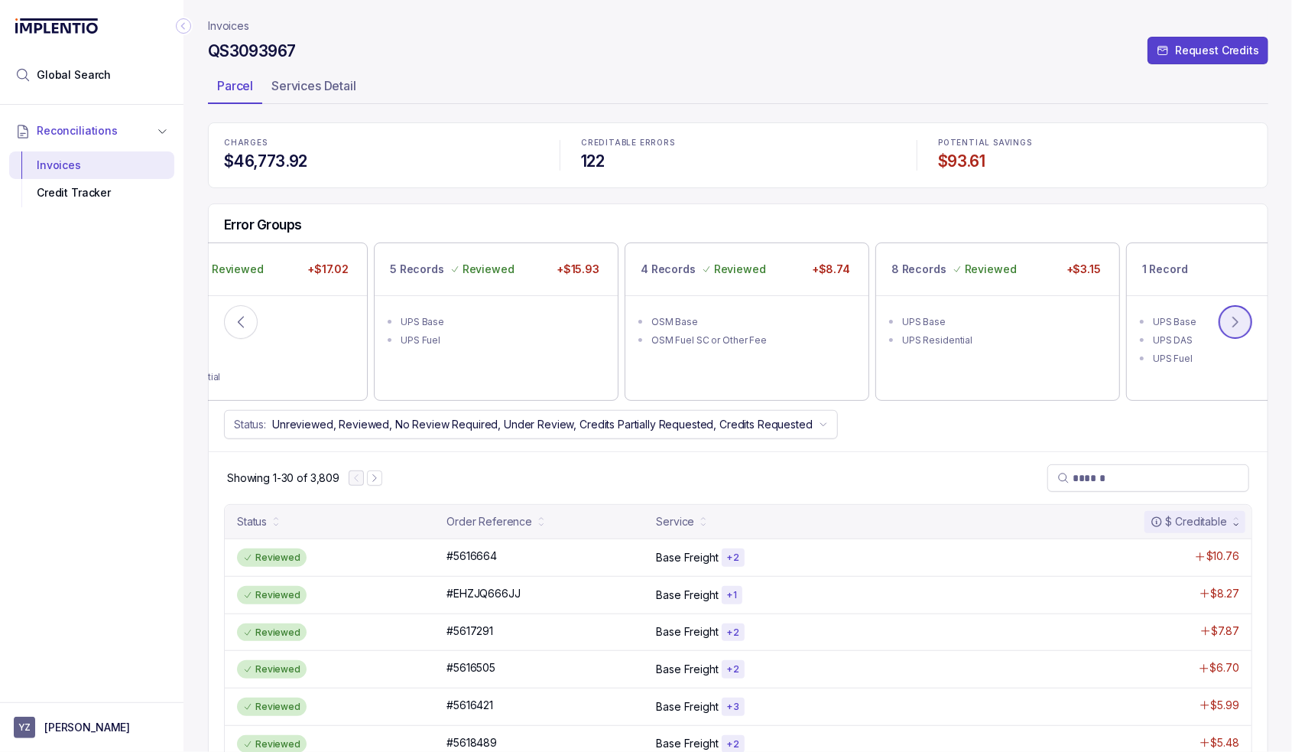
click at [1230, 318] on icon at bounding box center [1235, 321] width 15 height 15
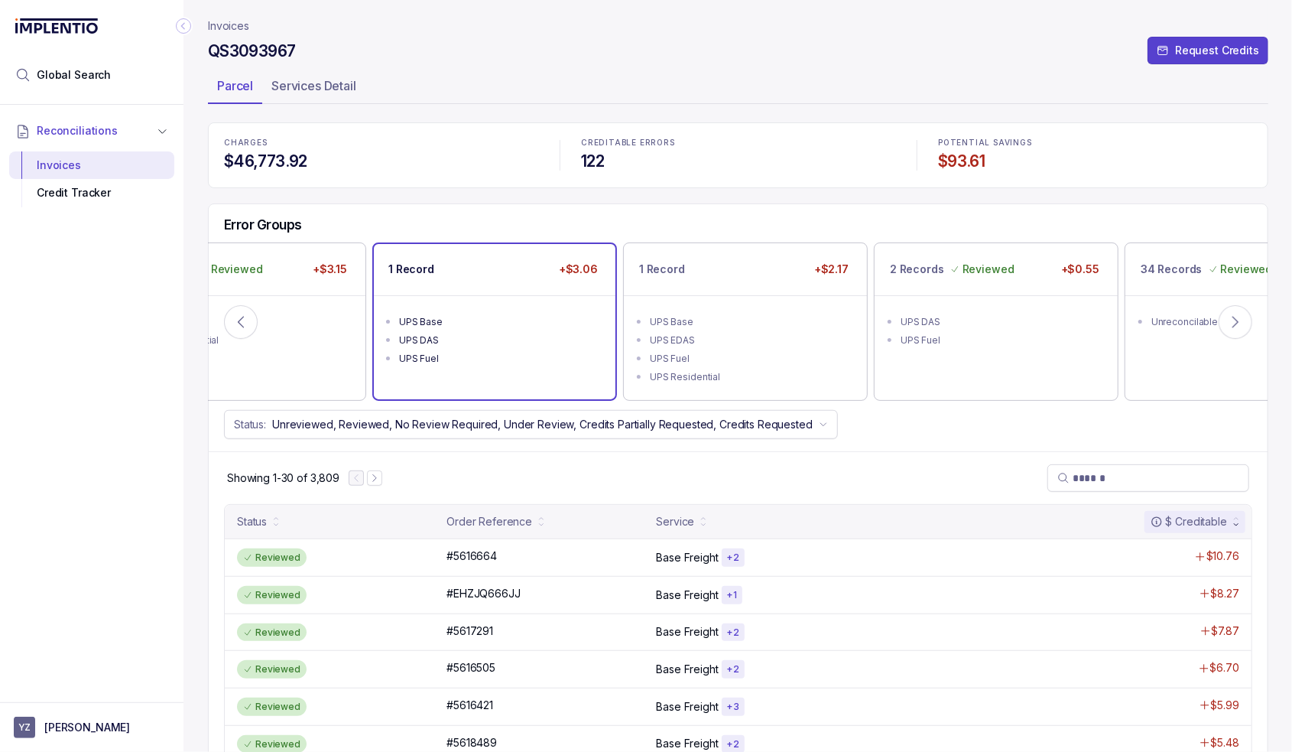
click at [455, 343] on div "UPS DAS" at bounding box center [499, 340] width 200 height 15
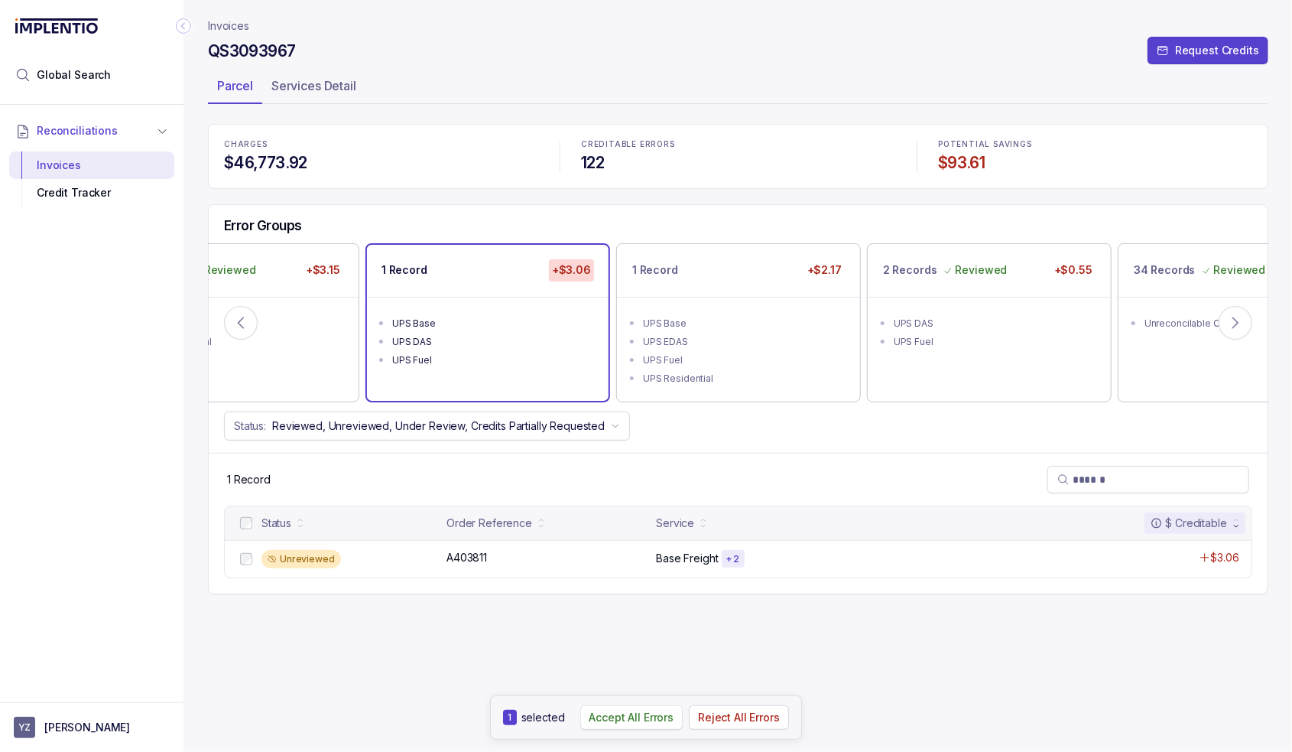
click at [663, 720] on p "Accept All Errors" at bounding box center [632, 717] width 85 height 15
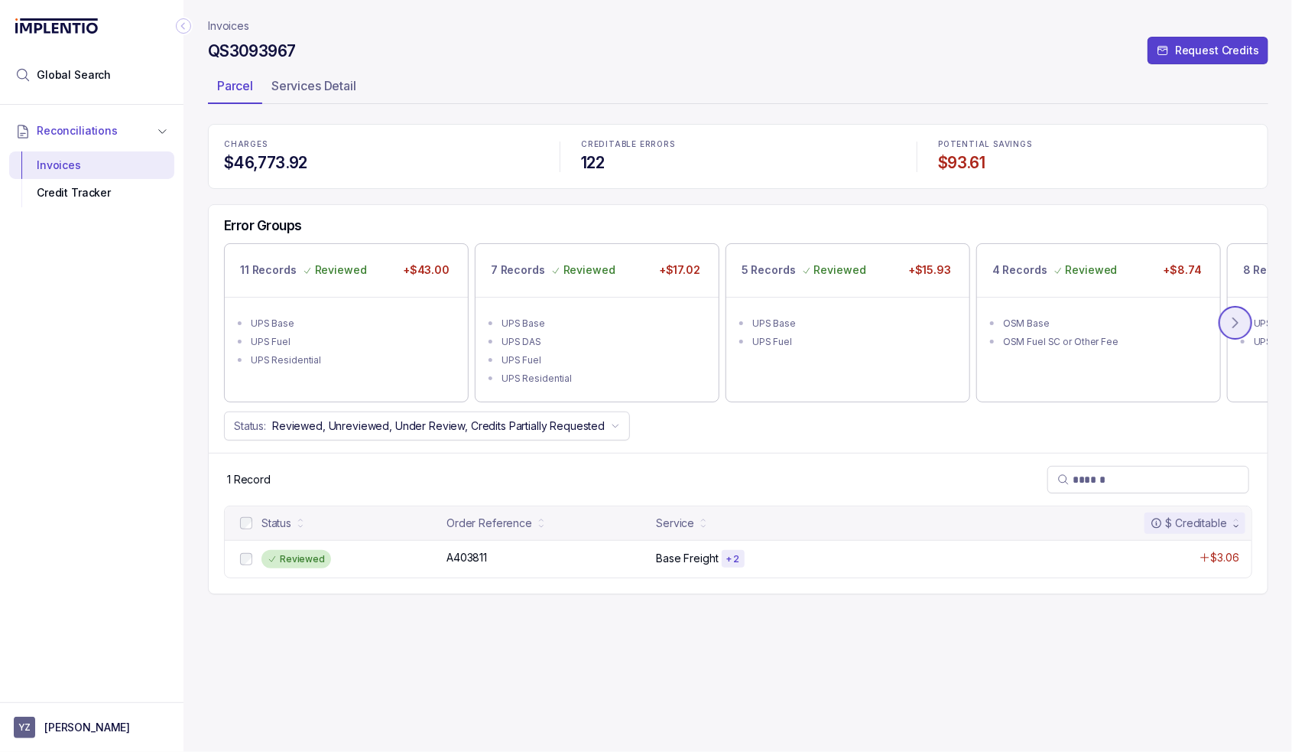
click at [1230, 323] on icon at bounding box center [1235, 322] width 15 height 15
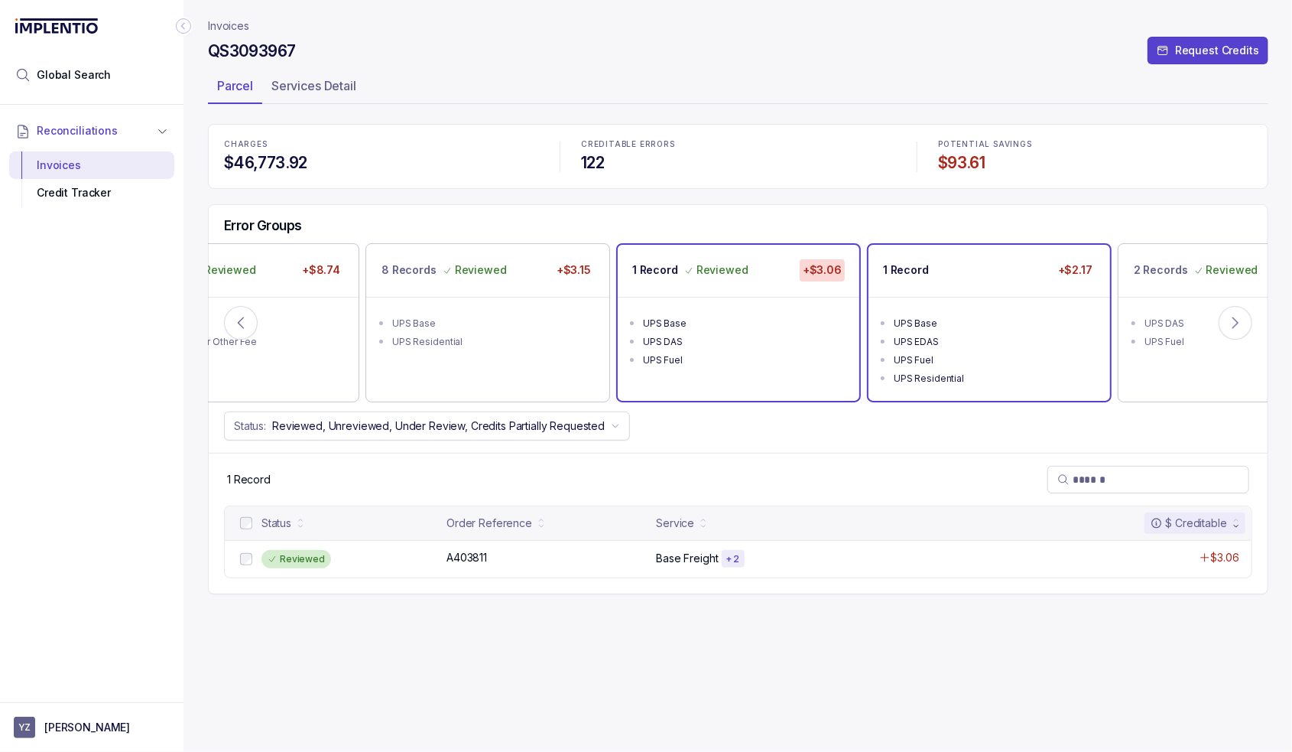
click at [1028, 316] on div "UPS Base" at bounding box center [994, 323] width 200 height 15
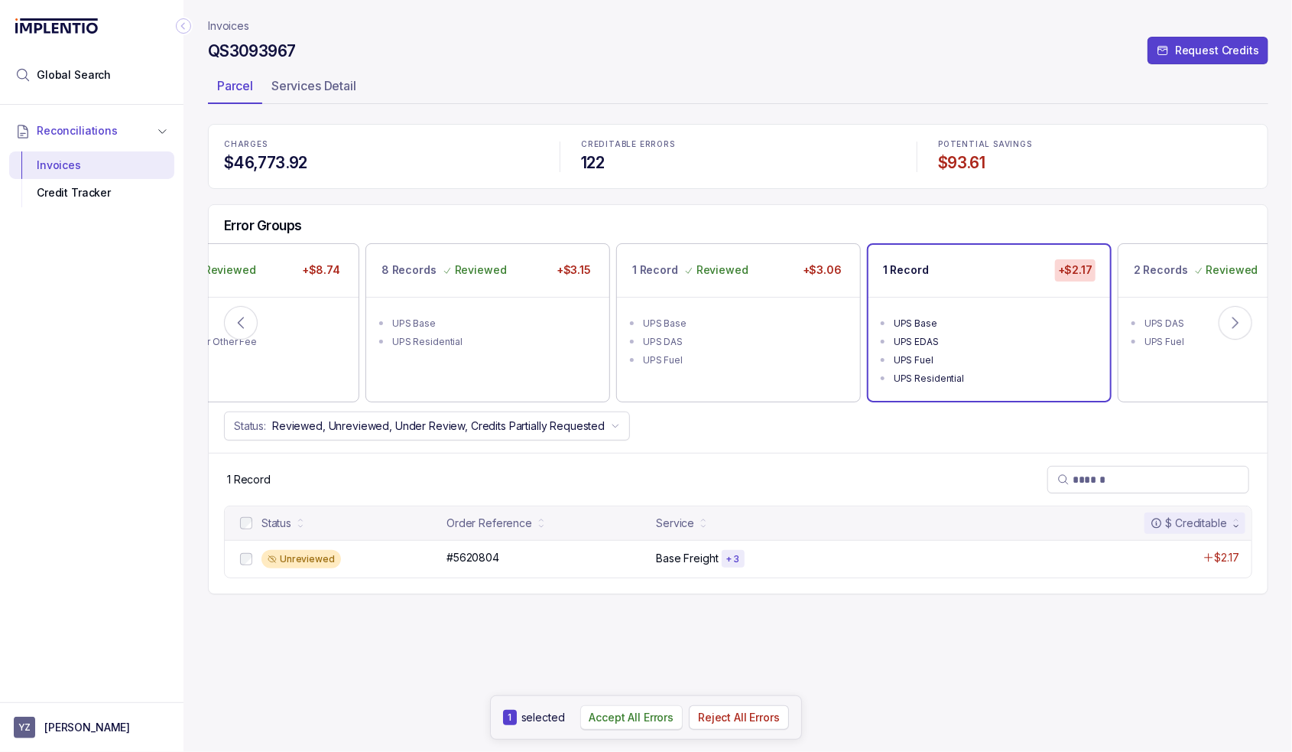
click at [669, 724] on p "Accept All Errors" at bounding box center [632, 717] width 85 height 15
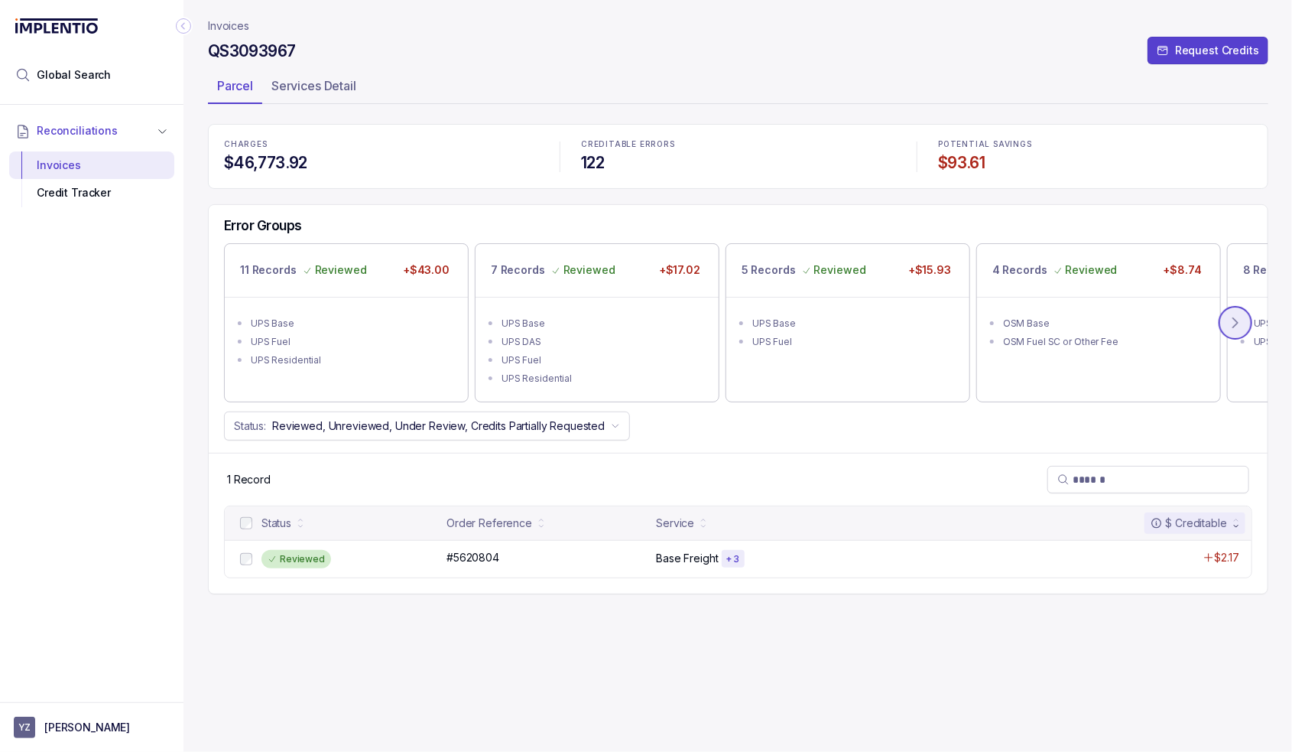
click at [1240, 324] on icon at bounding box center [1235, 322] width 15 height 15
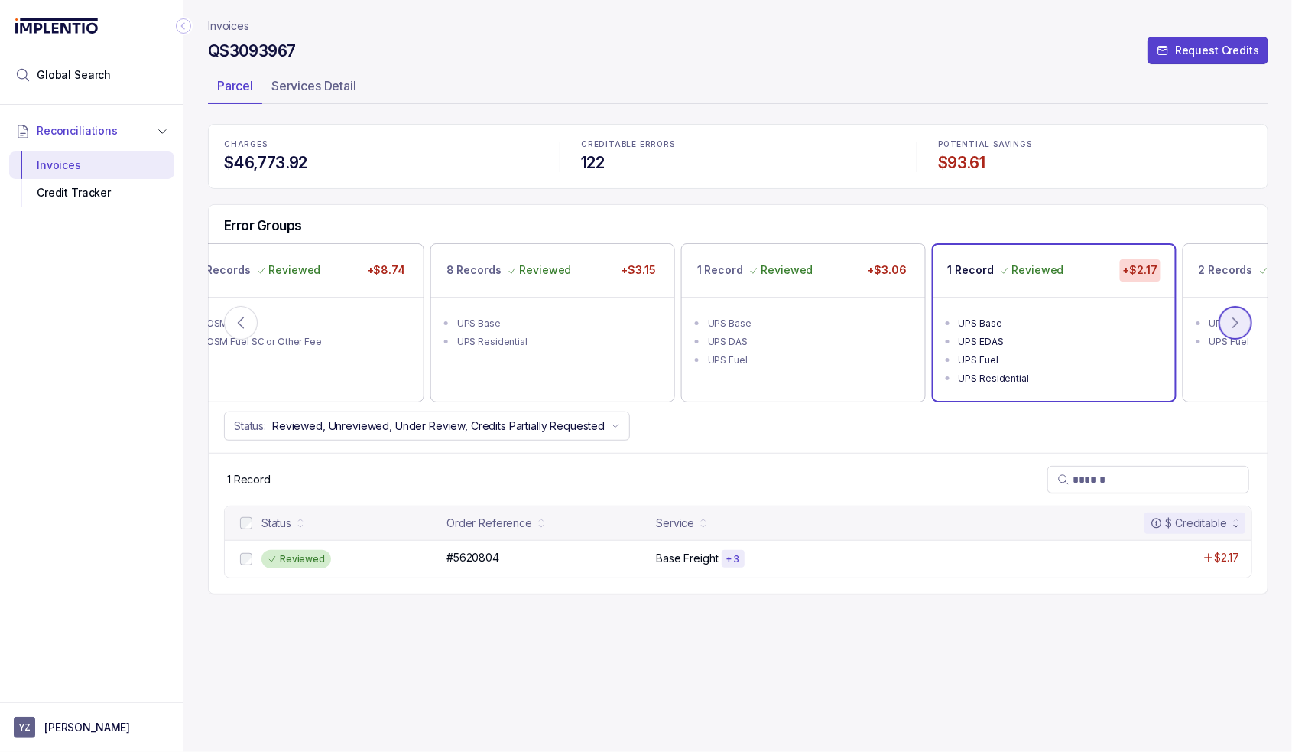
click at [1240, 324] on icon at bounding box center [1235, 322] width 15 height 15
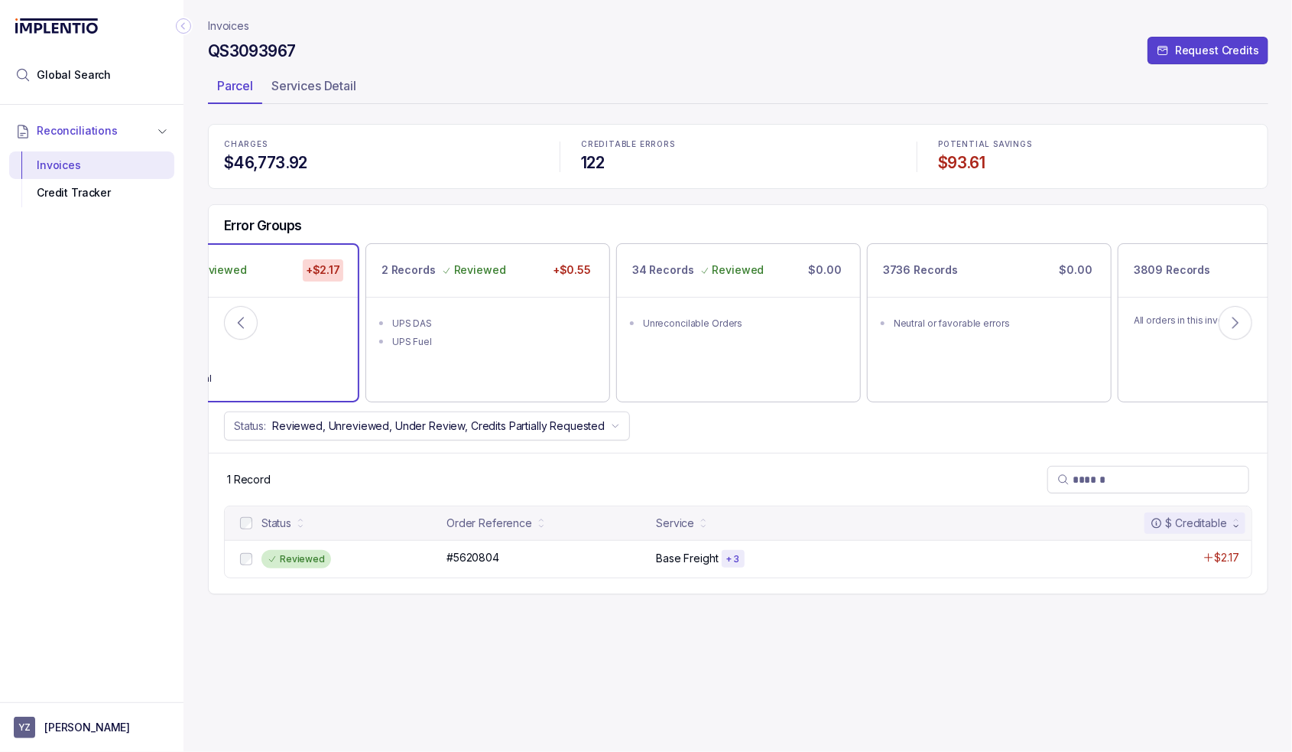
click at [210, 23] on p "Invoices" at bounding box center [228, 25] width 41 height 15
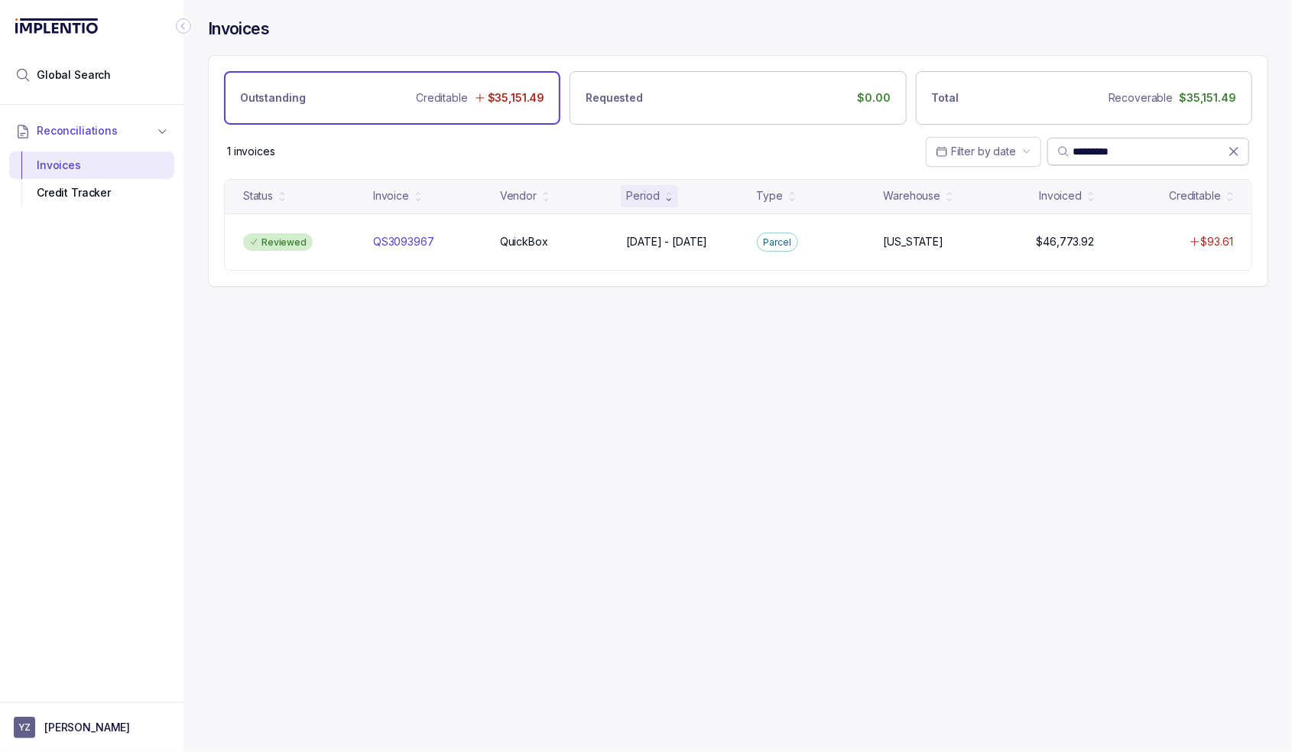
click at [1107, 154] on input "*********" at bounding box center [1150, 151] width 155 height 15
paste input "search"
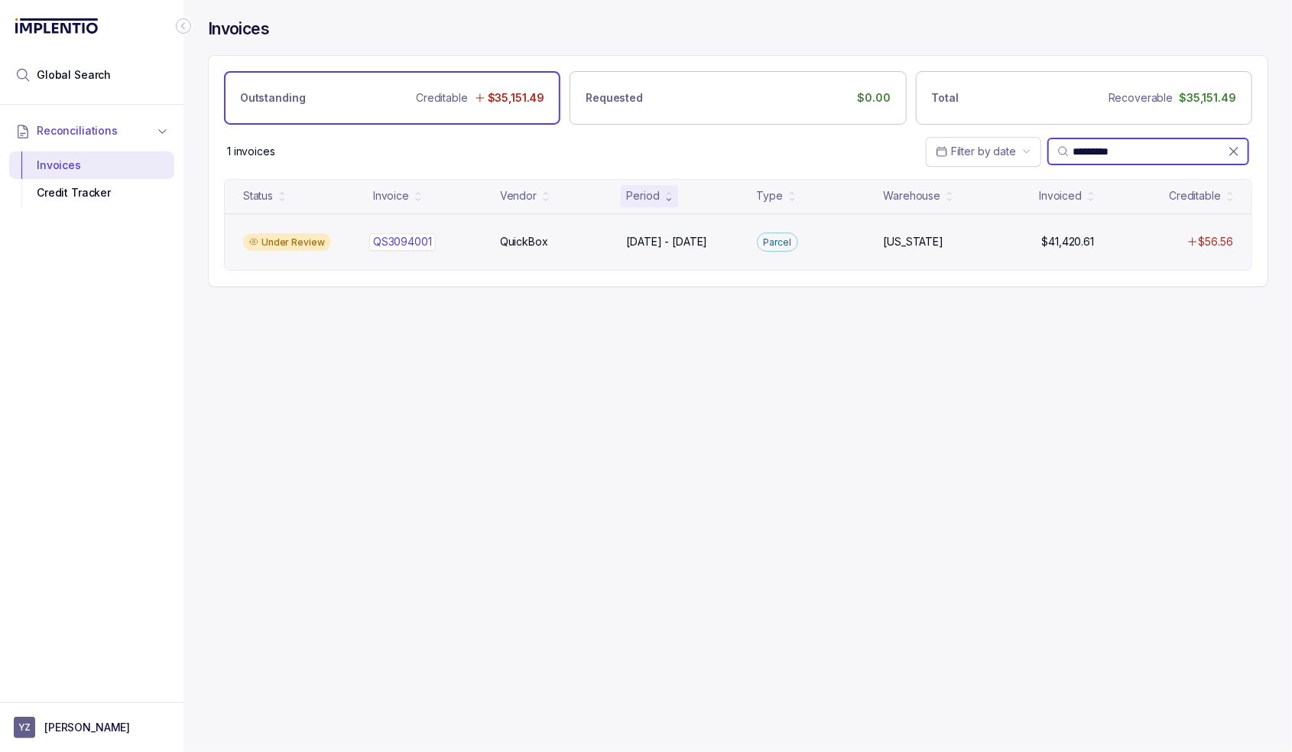
type input "*********"
click at [474, 235] on div "QS3094001 QS3094001" at bounding box center [427, 241] width 109 height 15
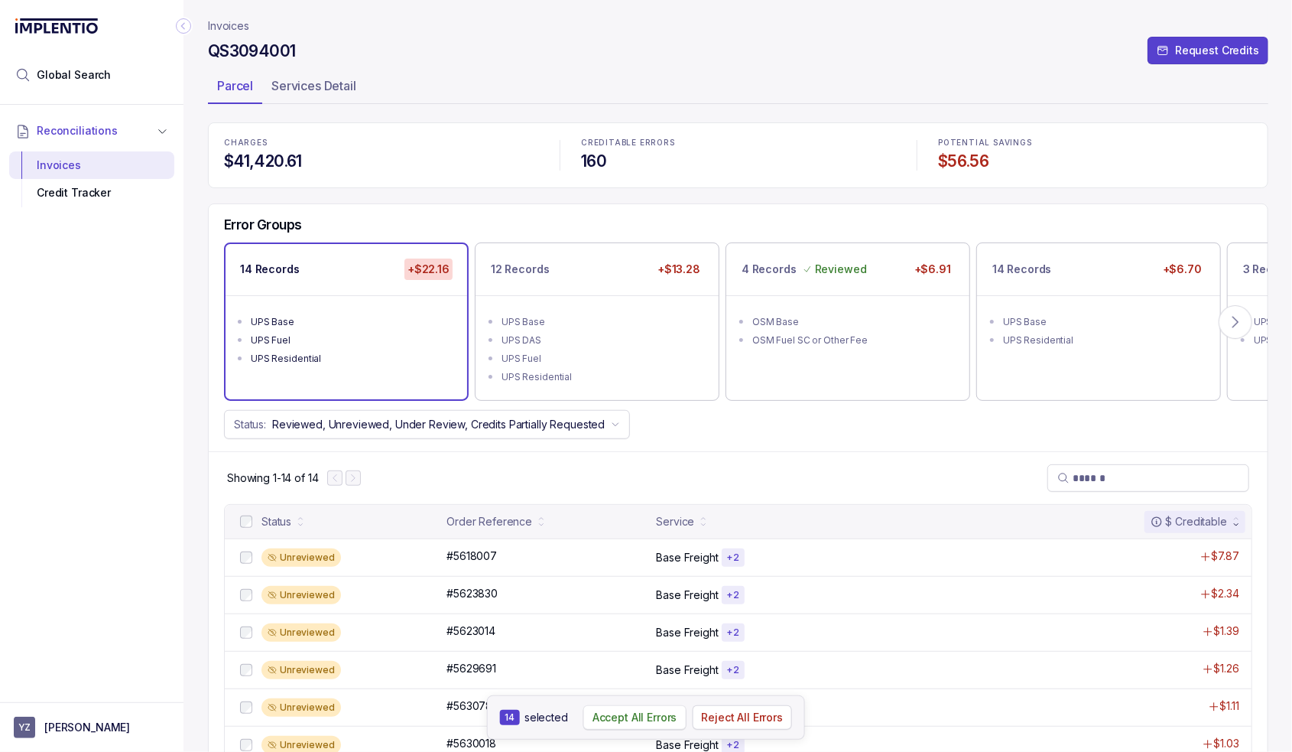
click at [635, 717] on p "Accept All Errors" at bounding box center [635, 717] width 85 height 15
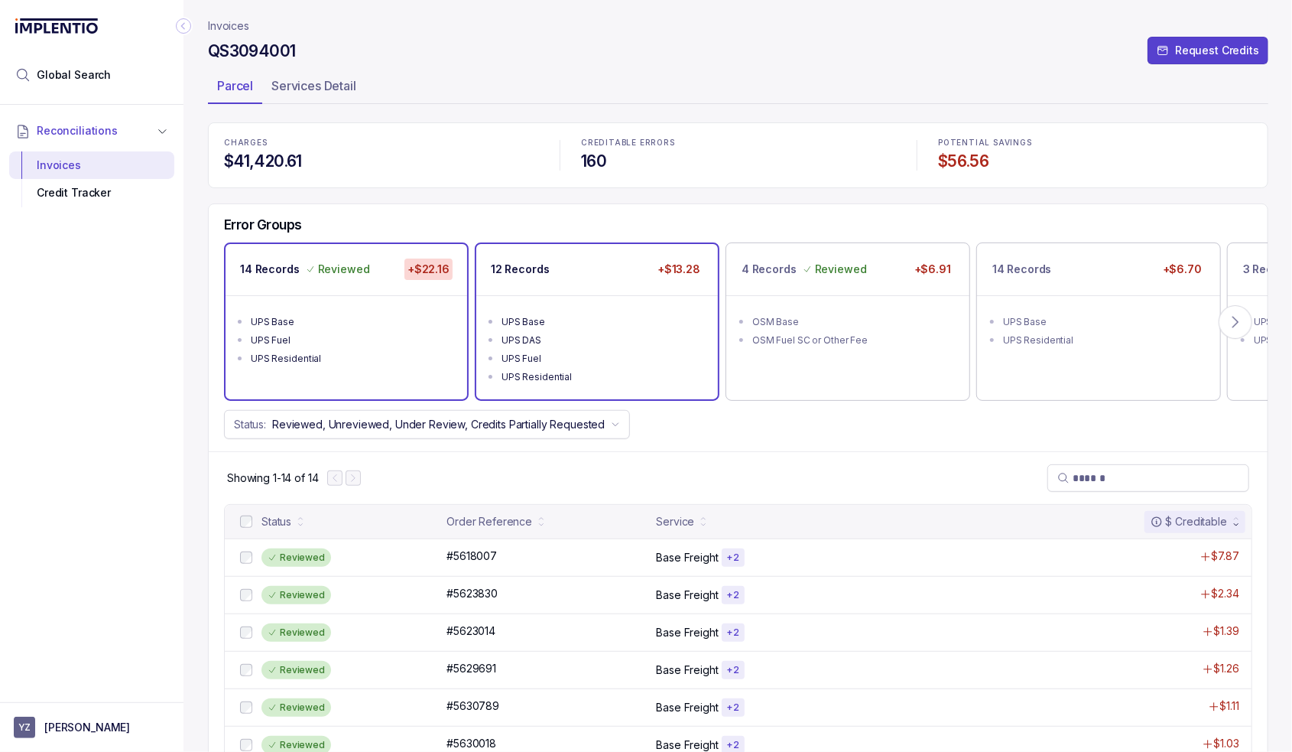
click at [615, 340] on div "UPS DAS" at bounding box center [602, 340] width 200 height 15
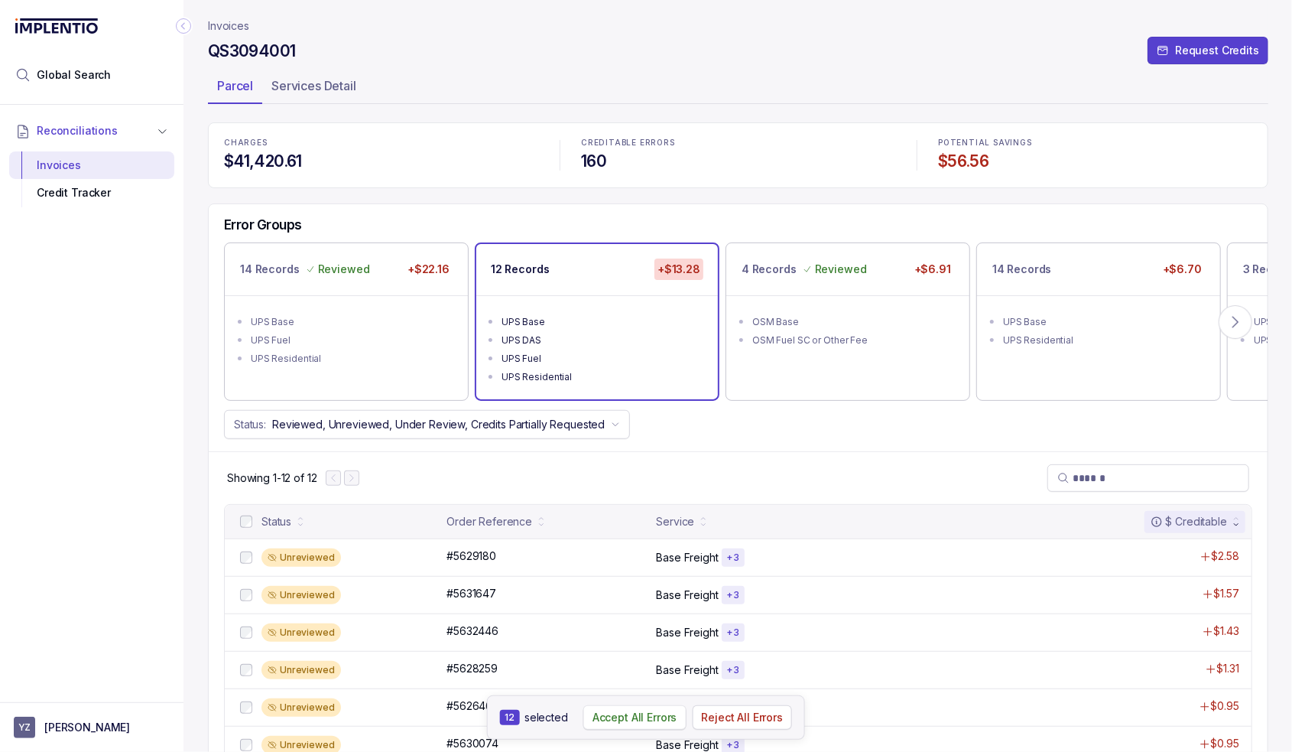
click at [628, 714] on p "Accept All Errors" at bounding box center [635, 717] width 85 height 15
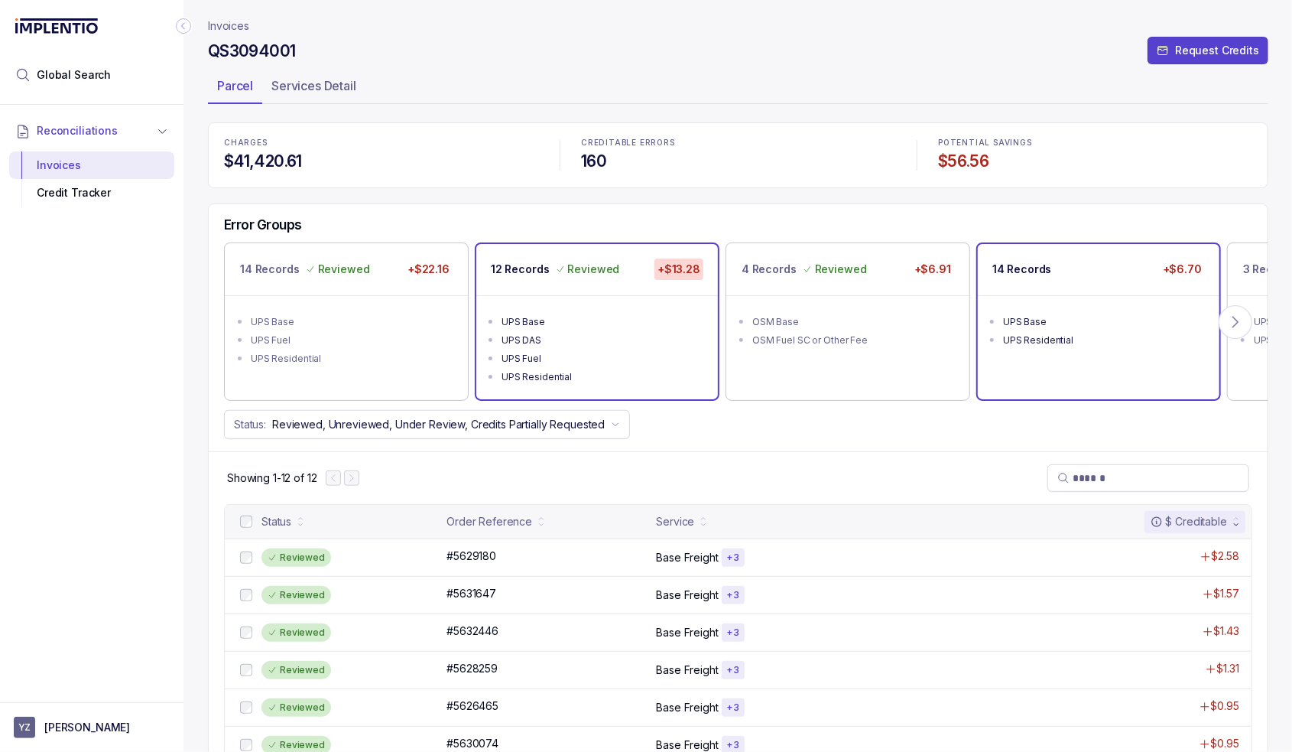
click at [1070, 311] on li "UPS Base" at bounding box center [1109, 320] width 213 height 18
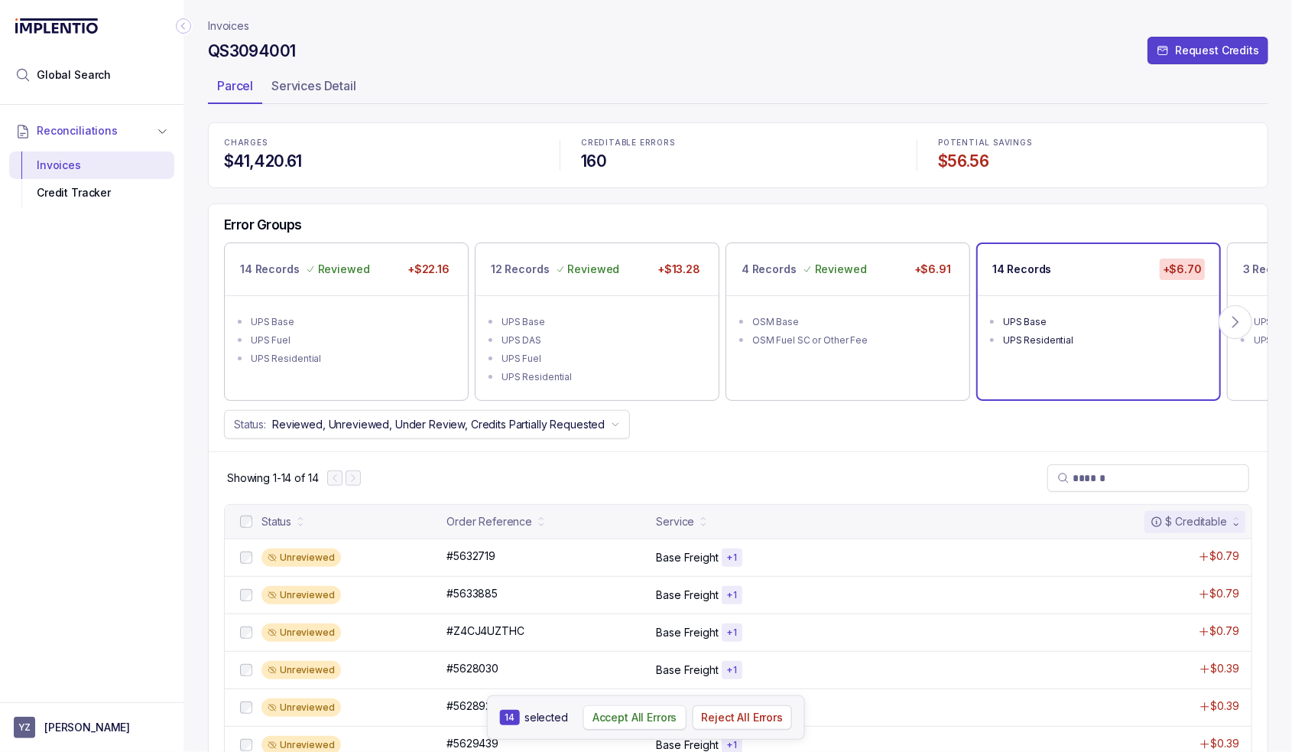
click at [631, 713] on p "Accept All Errors" at bounding box center [635, 717] width 85 height 15
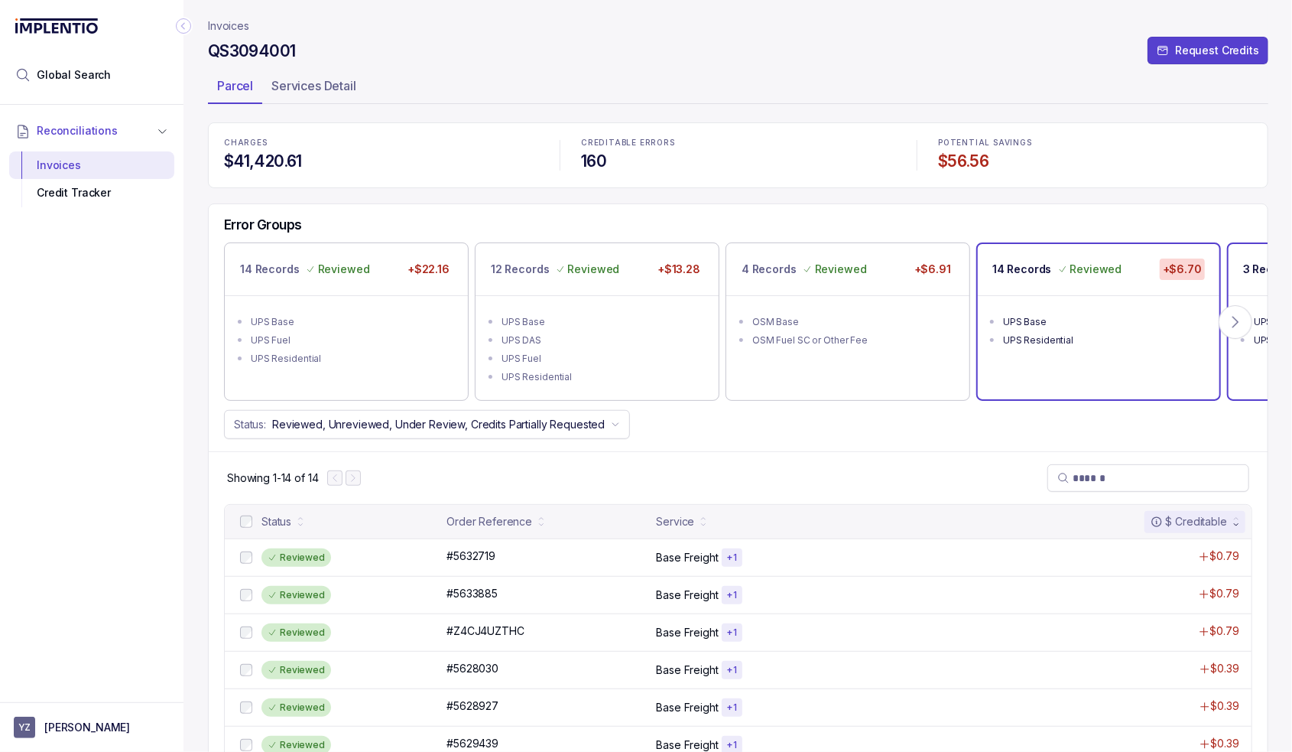
click at [1248, 275] on p "3 Records" at bounding box center [1270, 269] width 54 height 15
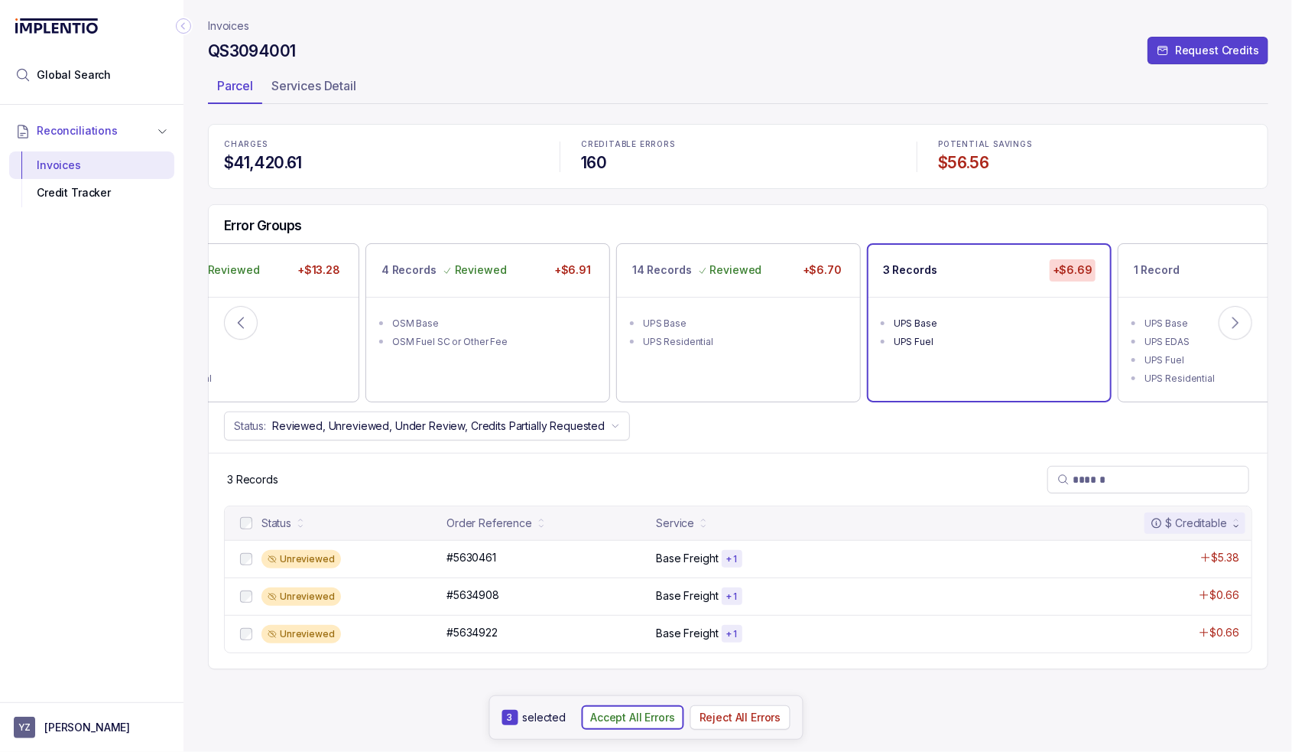
click at [650, 715] on p "Accept All Errors" at bounding box center [632, 717] width 85 height 15
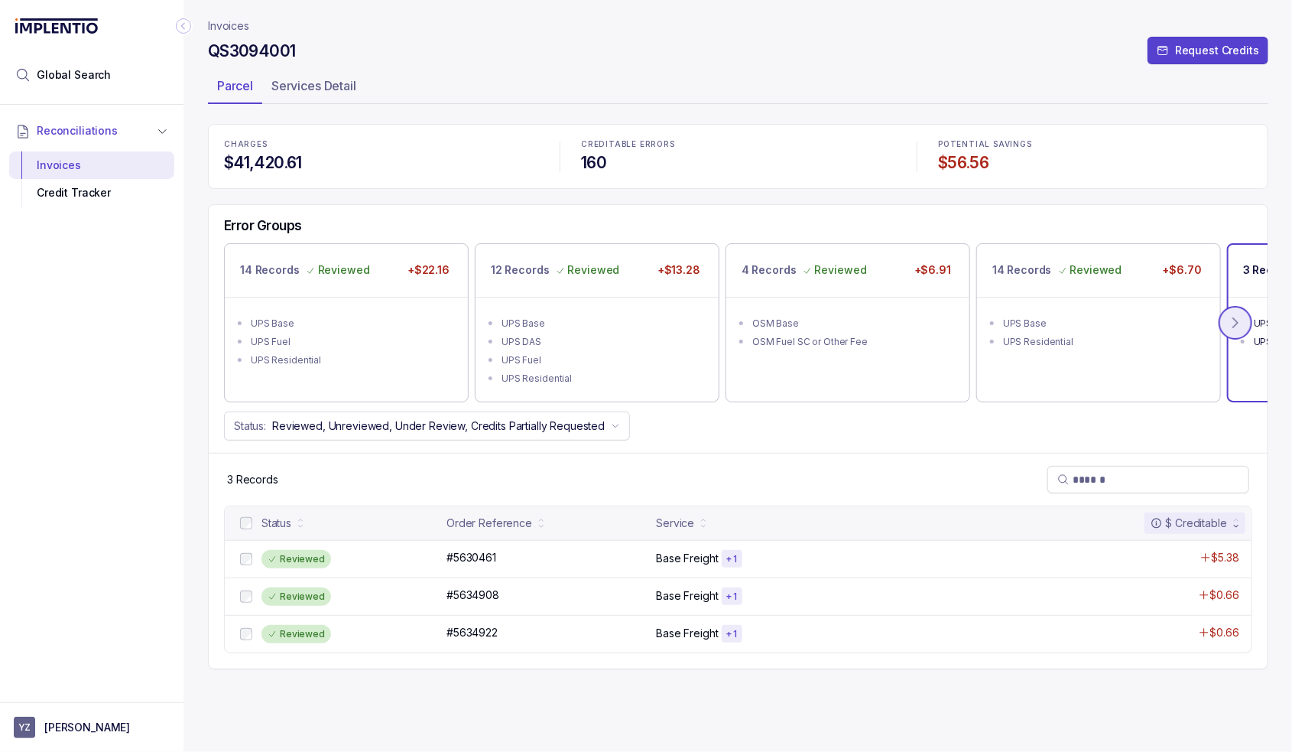
click at [1234, 323] on icon at bounding box center [1235, 322] width 15 height 15
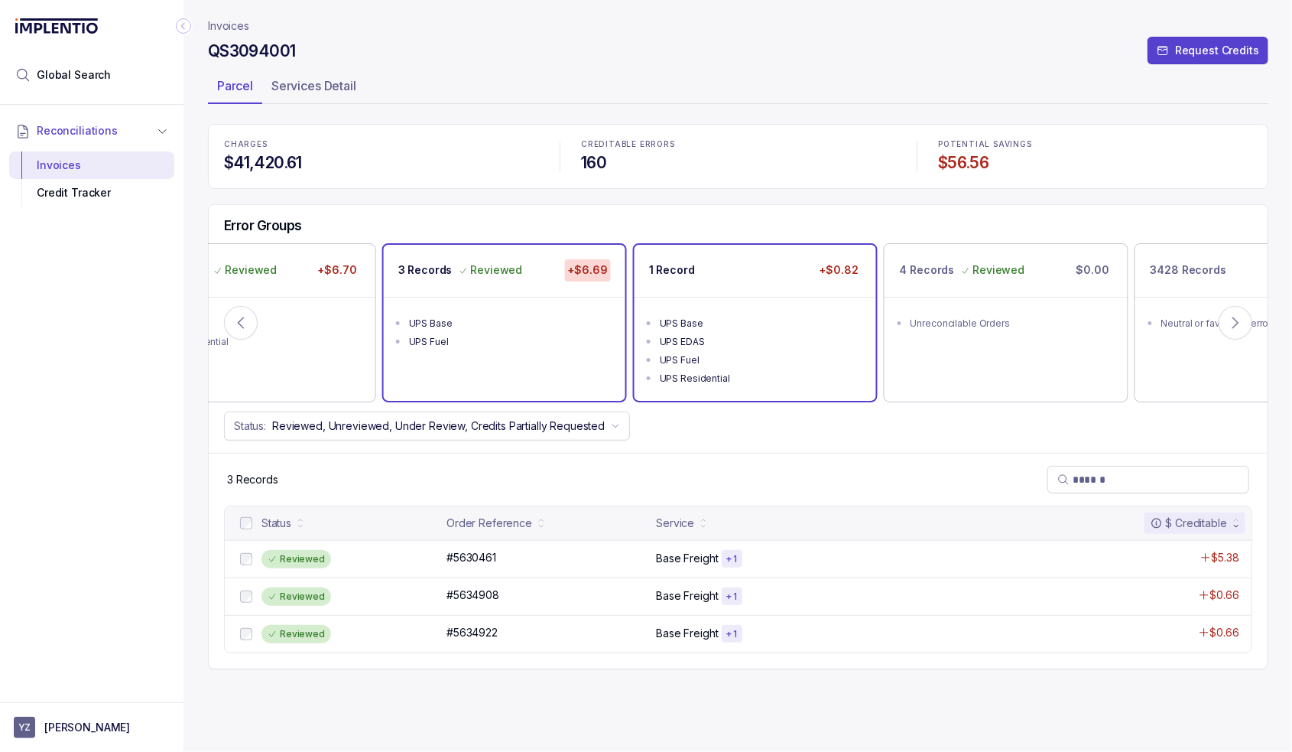
click at [753, 299] on ul "UPS Base UPS EDAS UPS Fuel UPS Residential" at bounding box center [756, 349] width 242 height 104
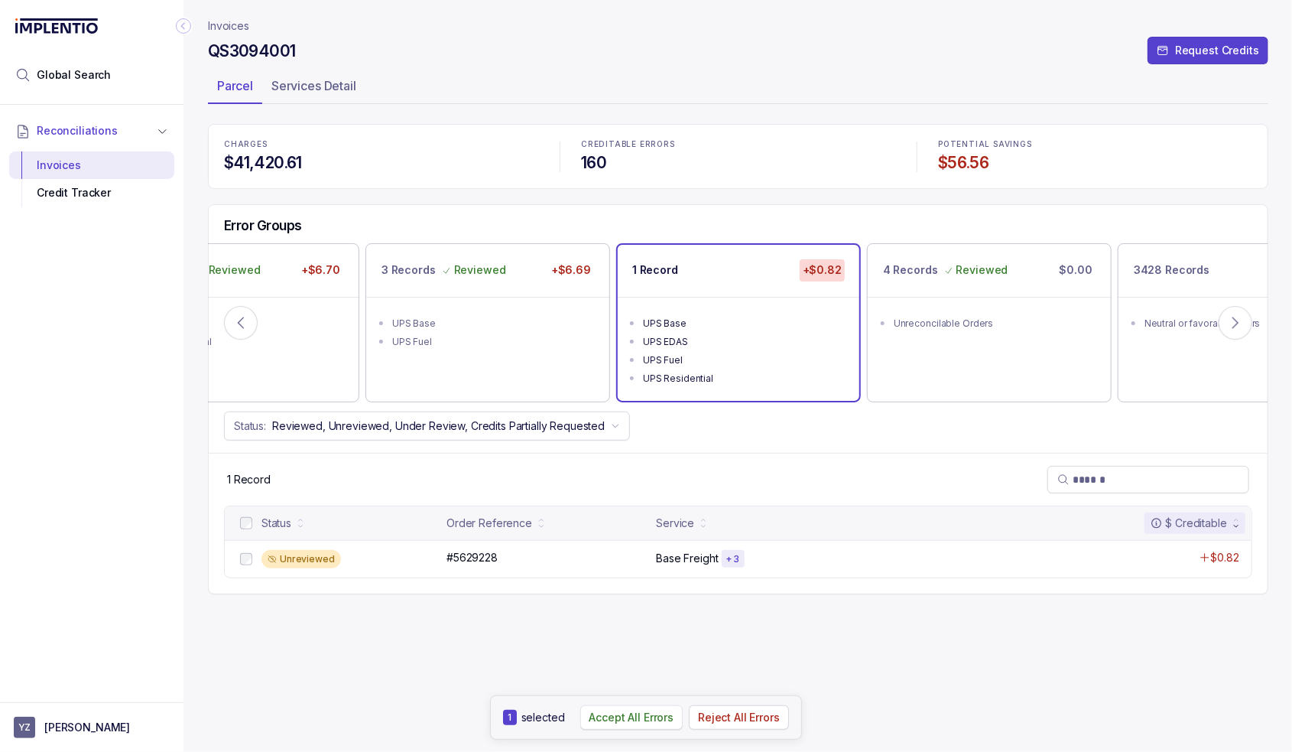
click at [642, 717] on p "Accept All Errors" at bounding box center [632, 717] width 85 height 15
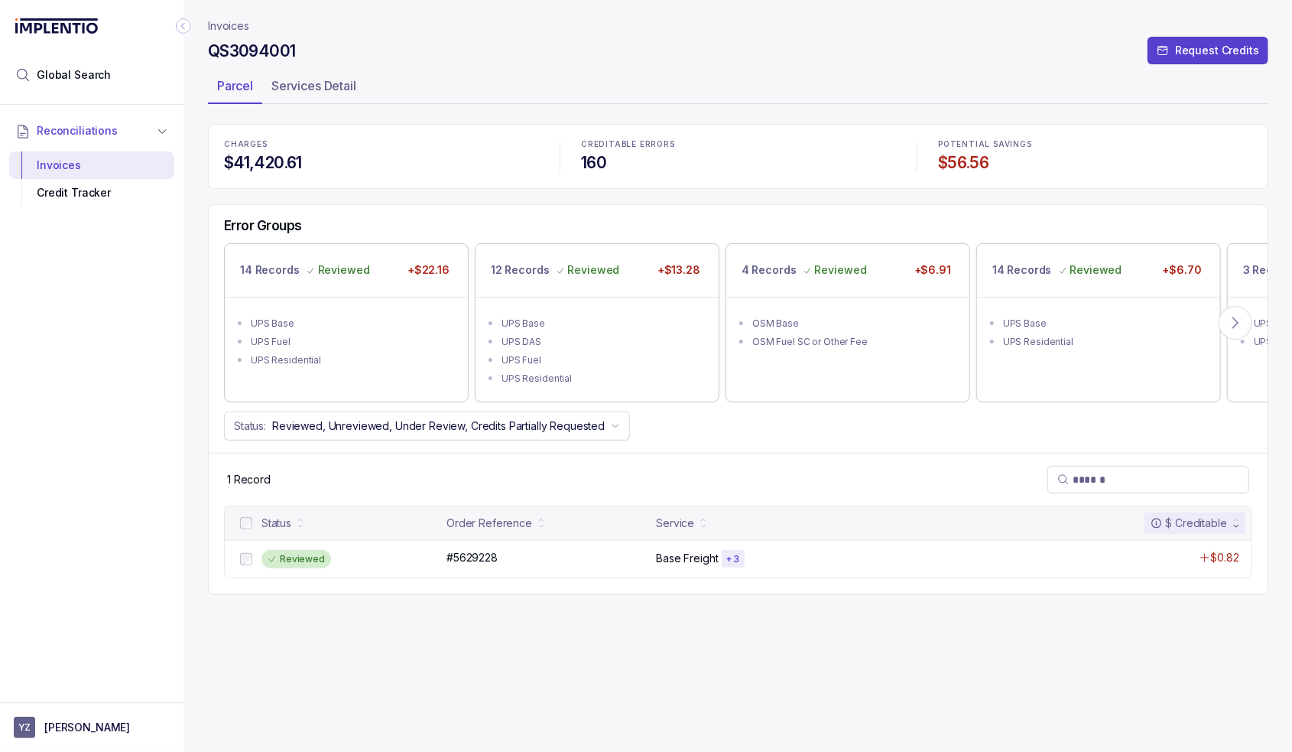
click at [216, 18] on p "Invoices" at bounding box center [228, 25] width 41 height 15
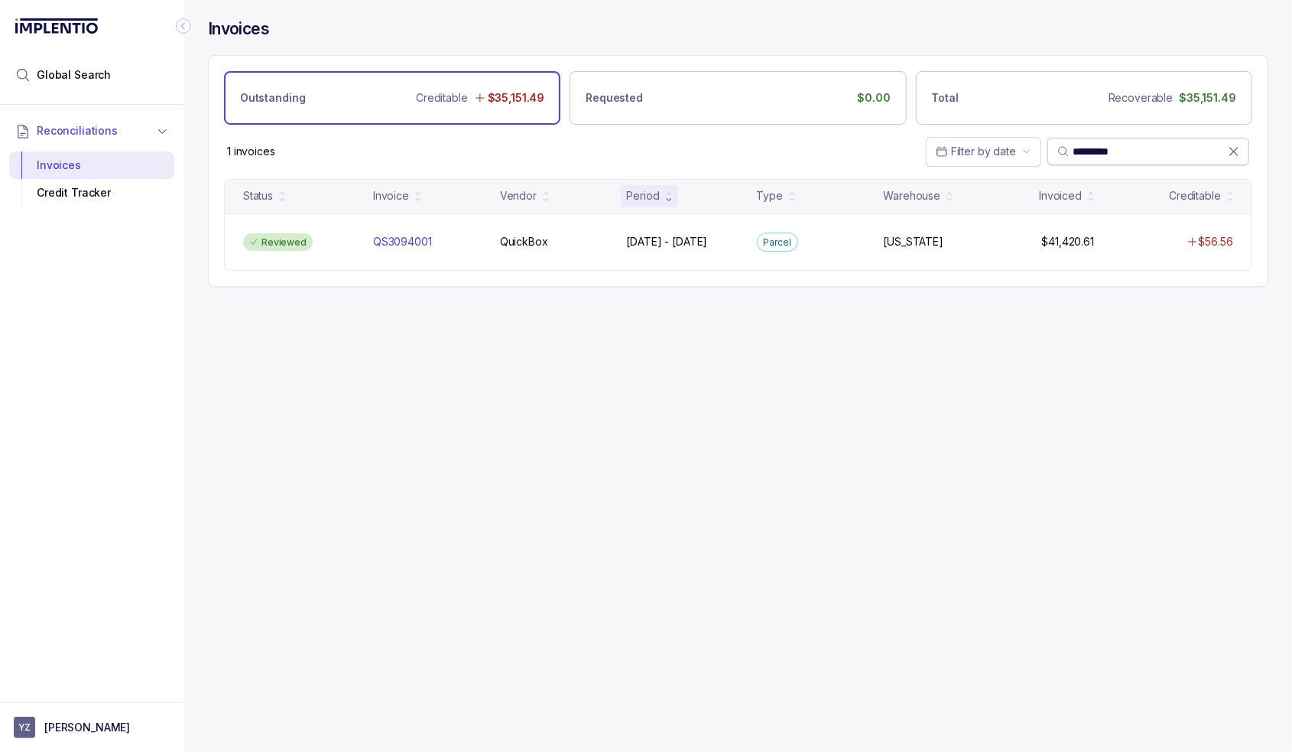
click at [1101, 149] on input "*********" at bounding box center [1150, 151] width 155 height 15
paste input "search"
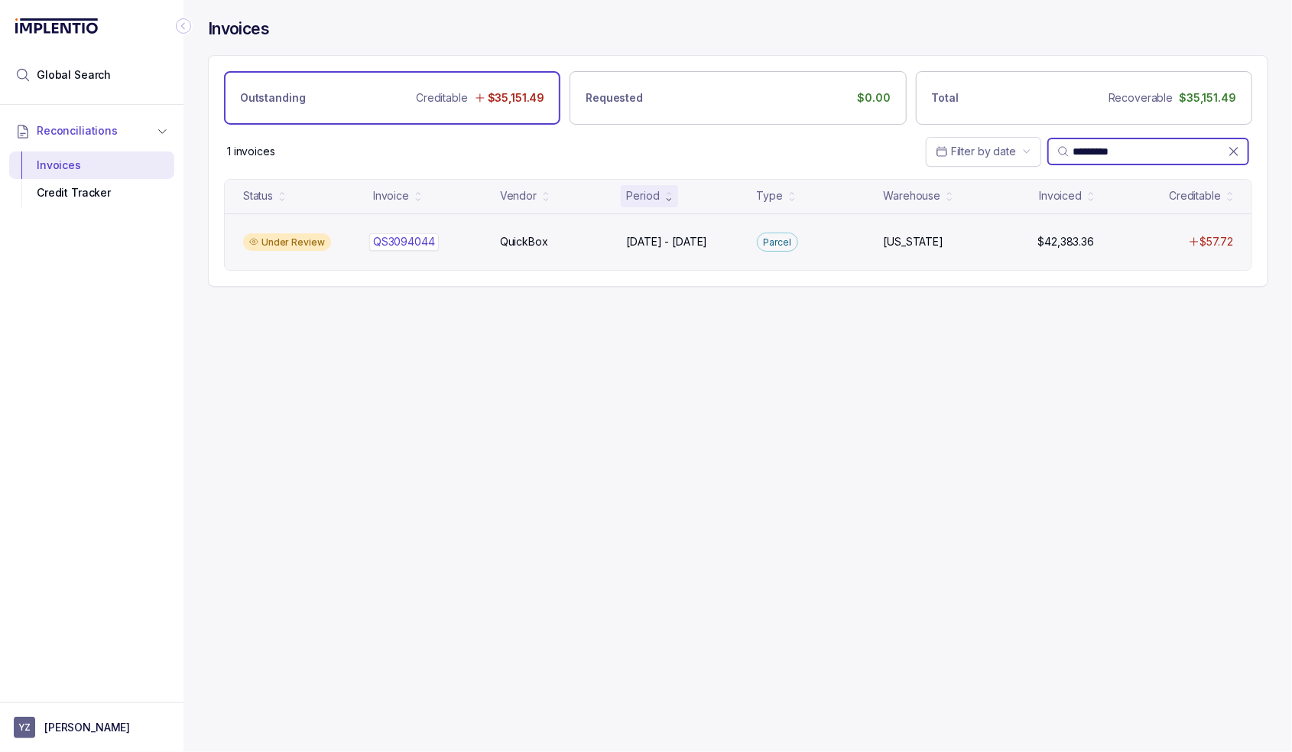
type input "*********"
click at [423, 245] on p "QS3094044" at bounding box center [404, 241] width 70 height 17
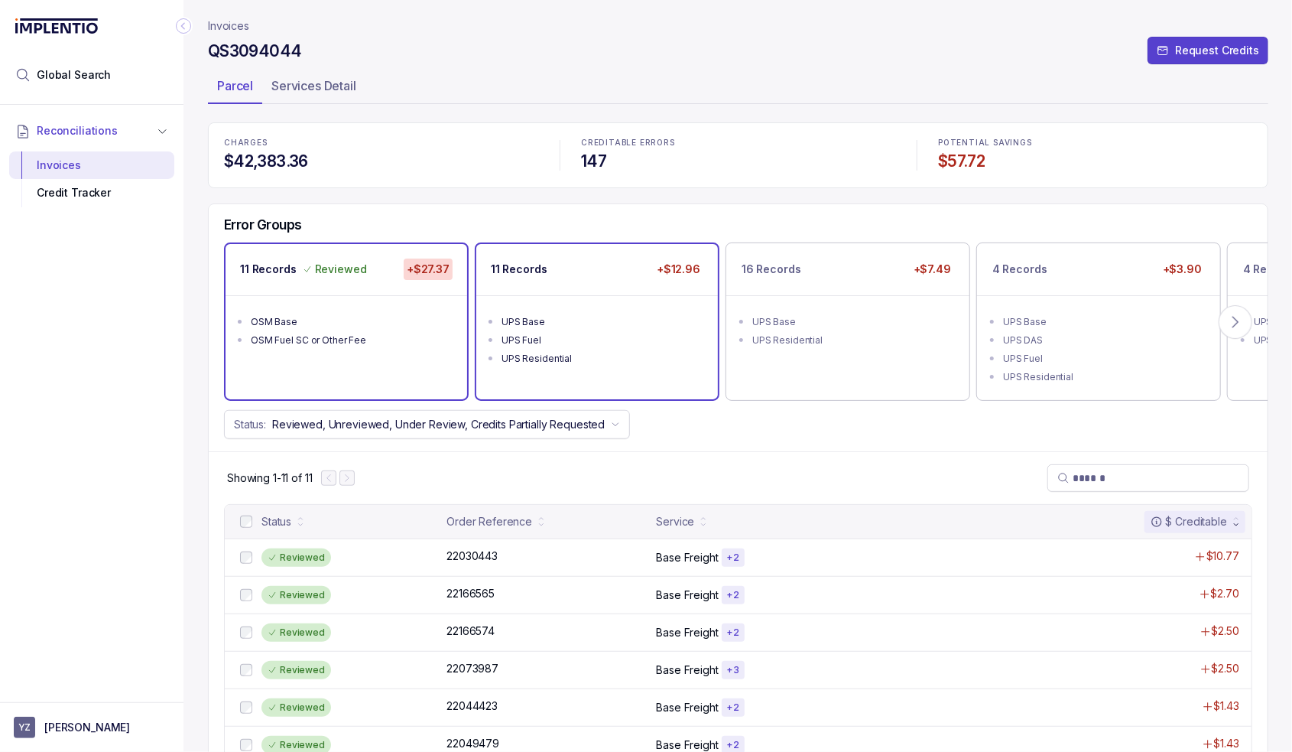
click at [563, 325] on div "UPS Base" at bounding box center [602, 321] width 200 height 15
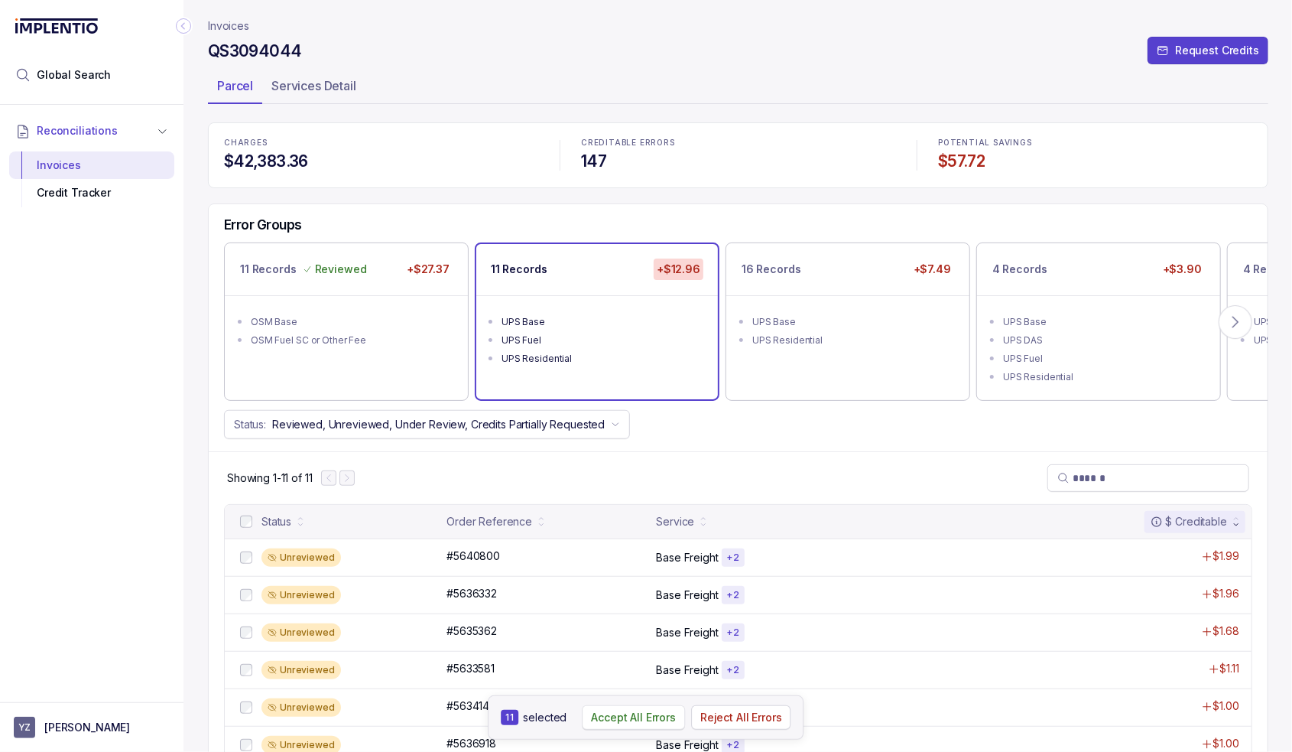
click at [652, 718] on p "Accept All Errors" at bounding box center [633, 717] width 85 height 15
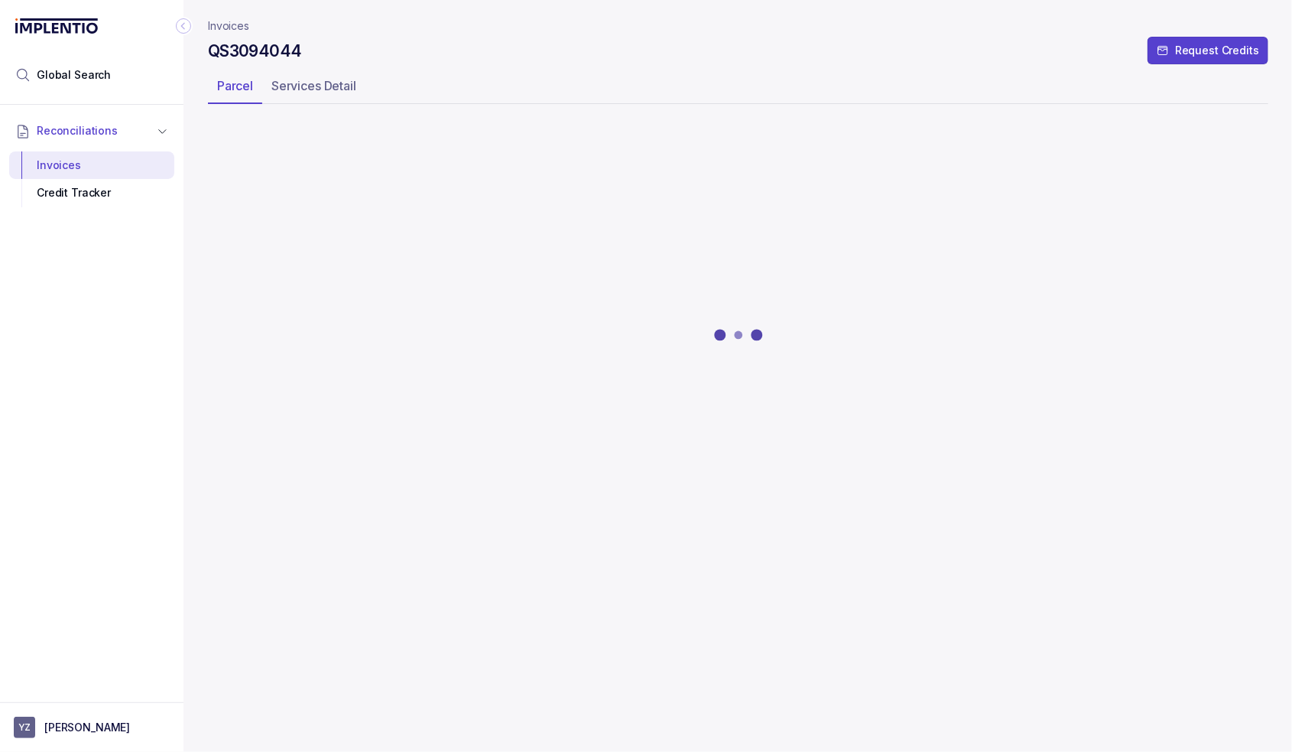
click at [866, 326] on div at bounding box center [738, 334] width 1061 height 421
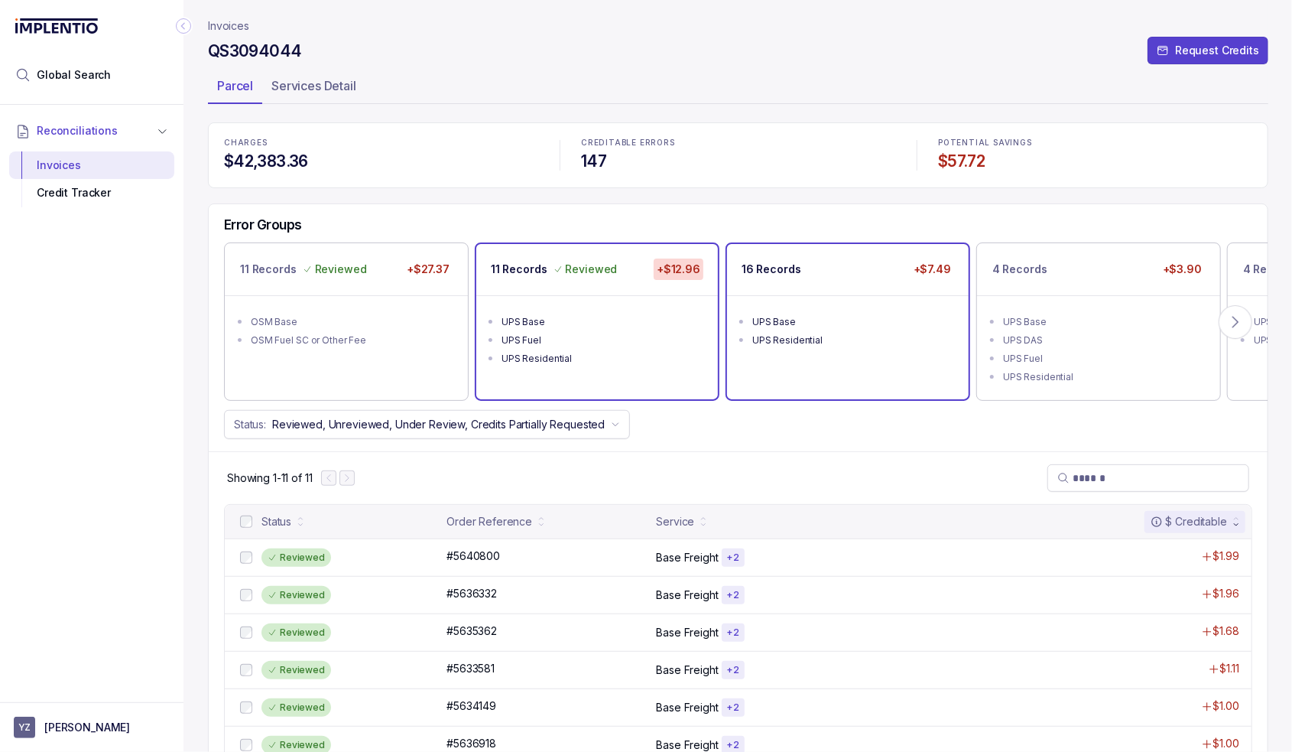
click at [870, 320] on div "UPS Base" at bounding box center [852, 321] width 200 height 15
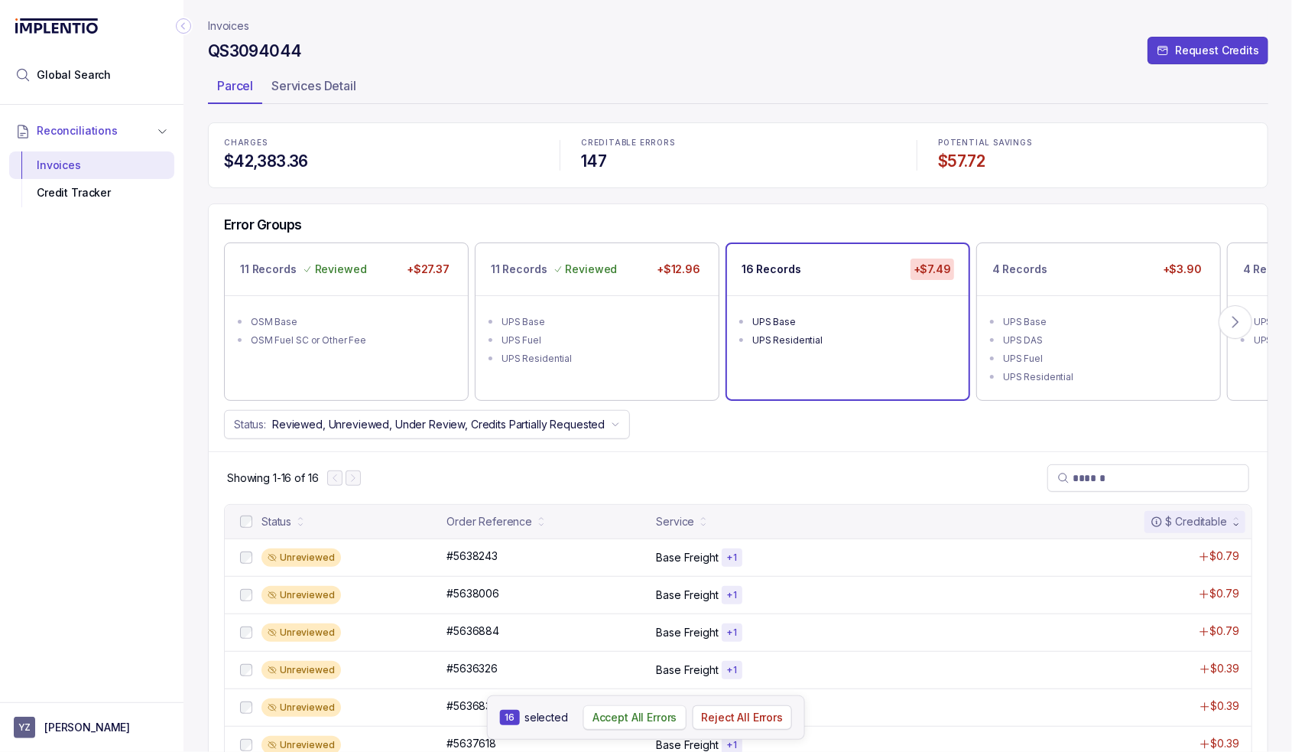
click at [632, 719] on p "Accept All Errors" at bounding box center [635, 717] width 85 height 15
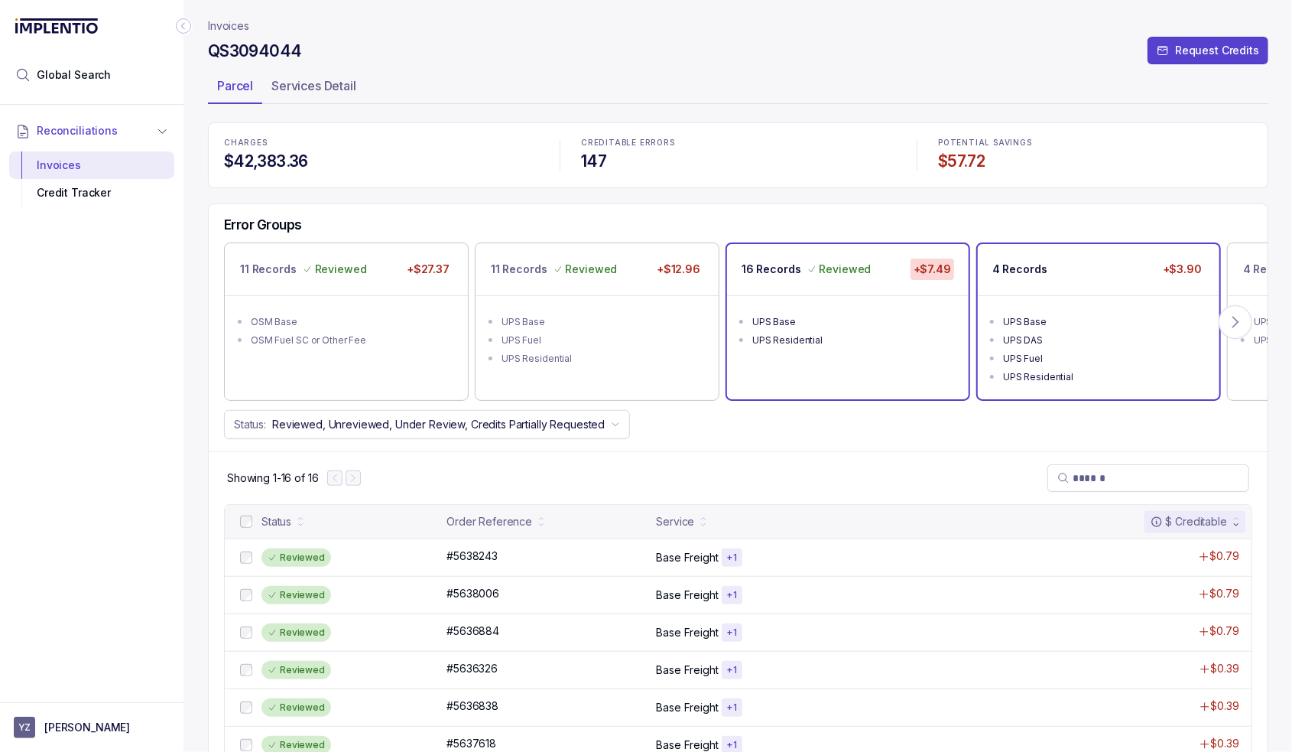
click at [1078, 301] on ul "UPS Base UPS DAS UPS Fuel UPS Residential" at bounding box center [1099, 347] width 242 height 104
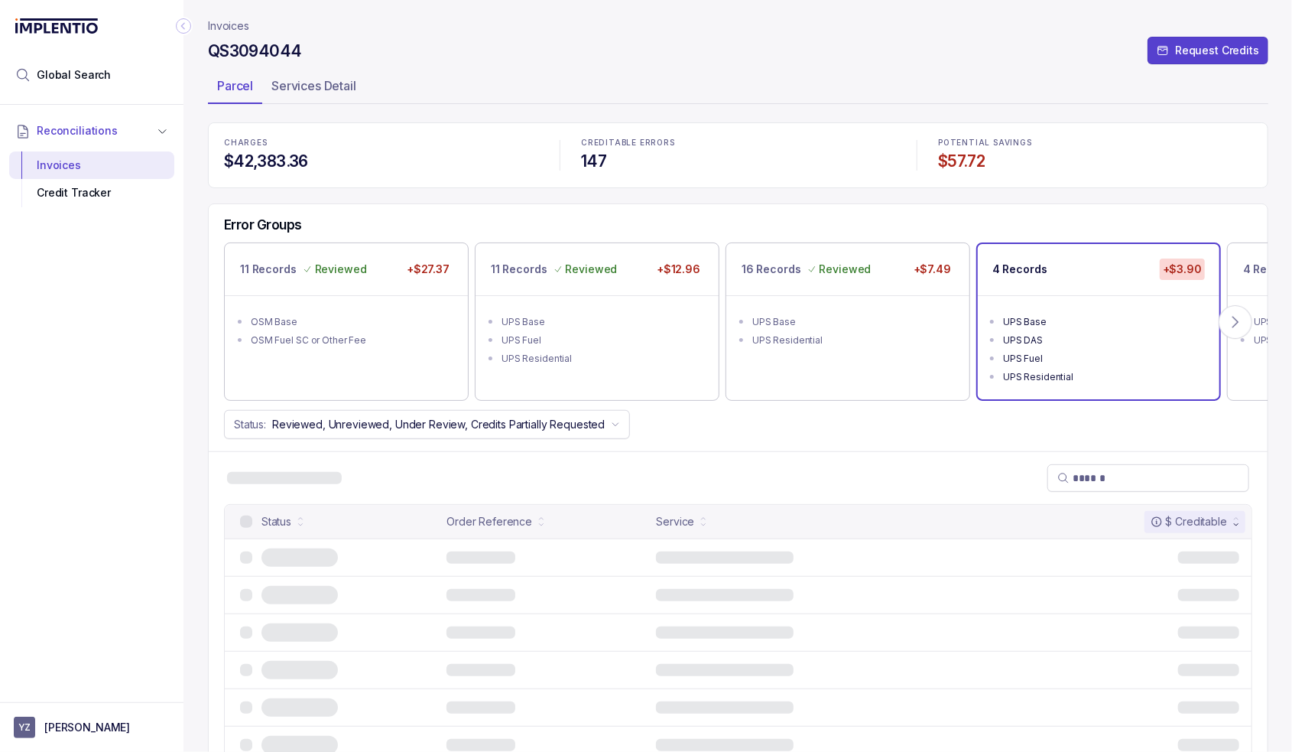
click at [1052, 314] on div "UPS Base" at bounding box center [1103, 321] width 200 height 15
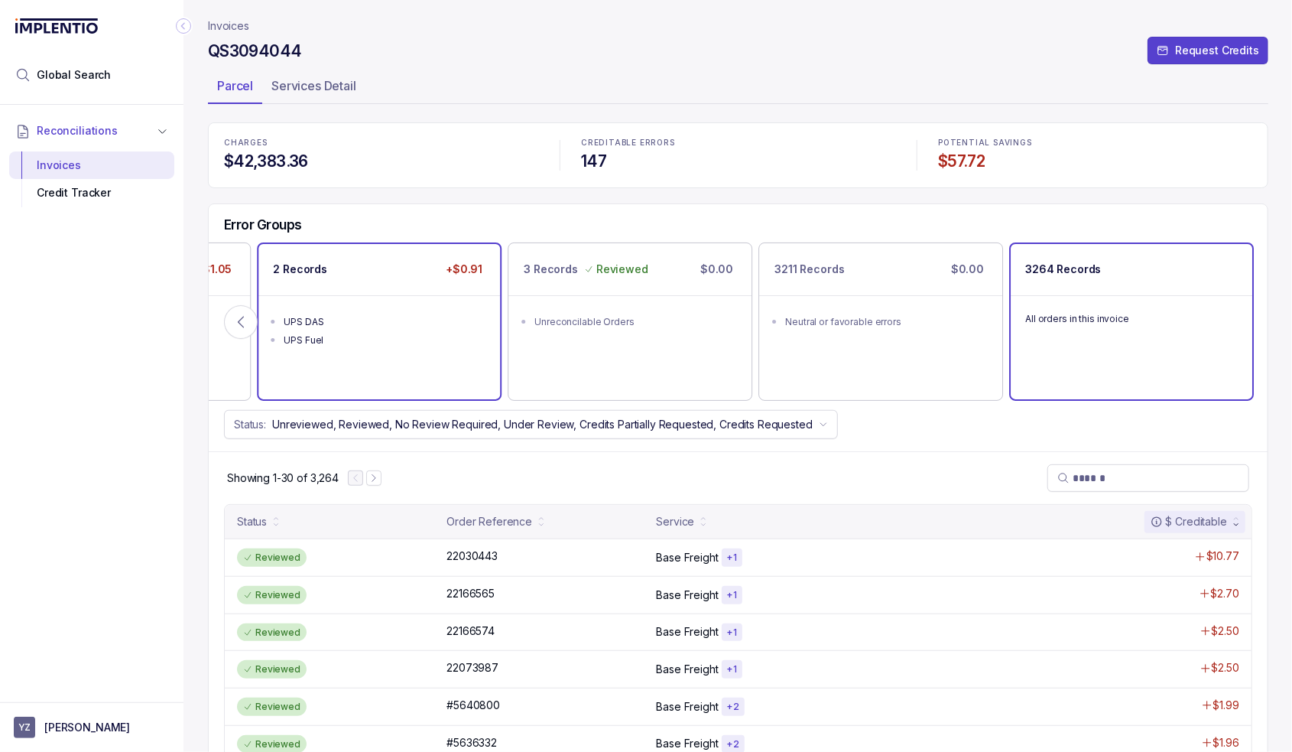
click at [444, 327] on div "UPS DAS" at bounding box center [384, 321] width 200 height 15
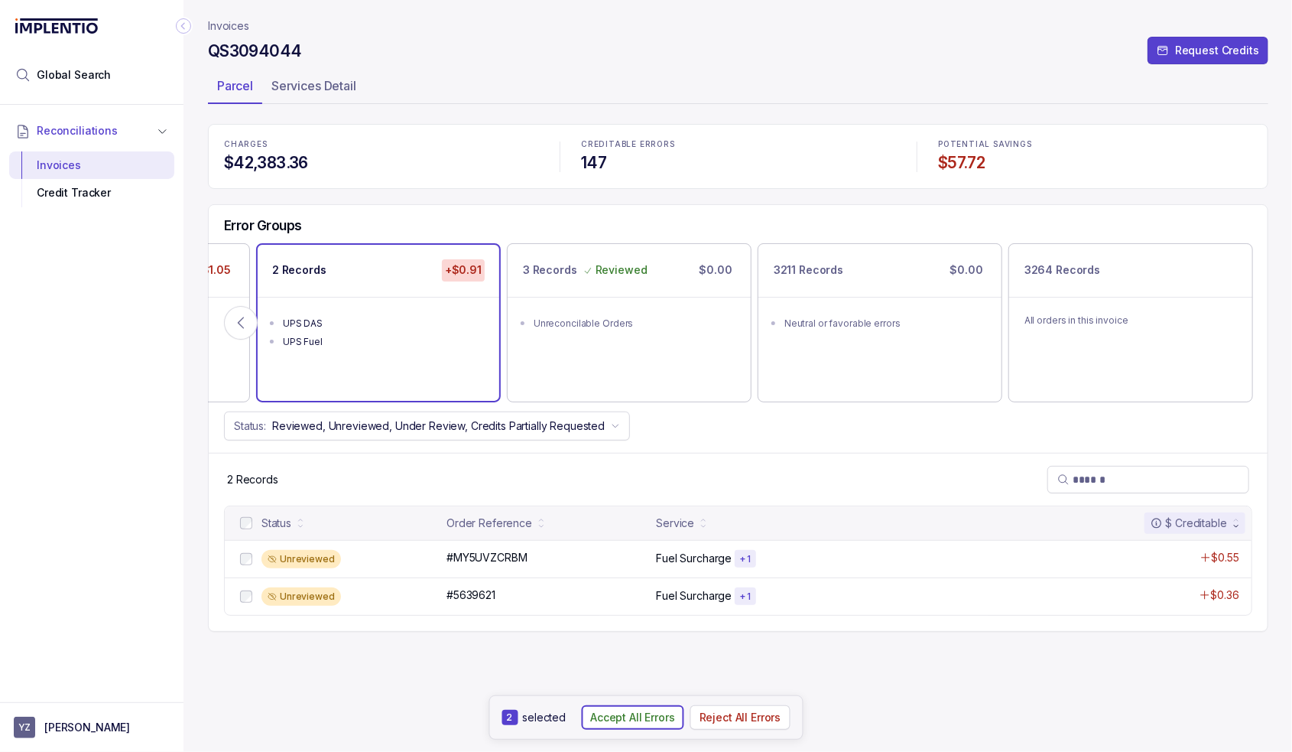
click at [609, 721] on p "Accept All Errors" at bounding box center [632, 717] width 85 height 15
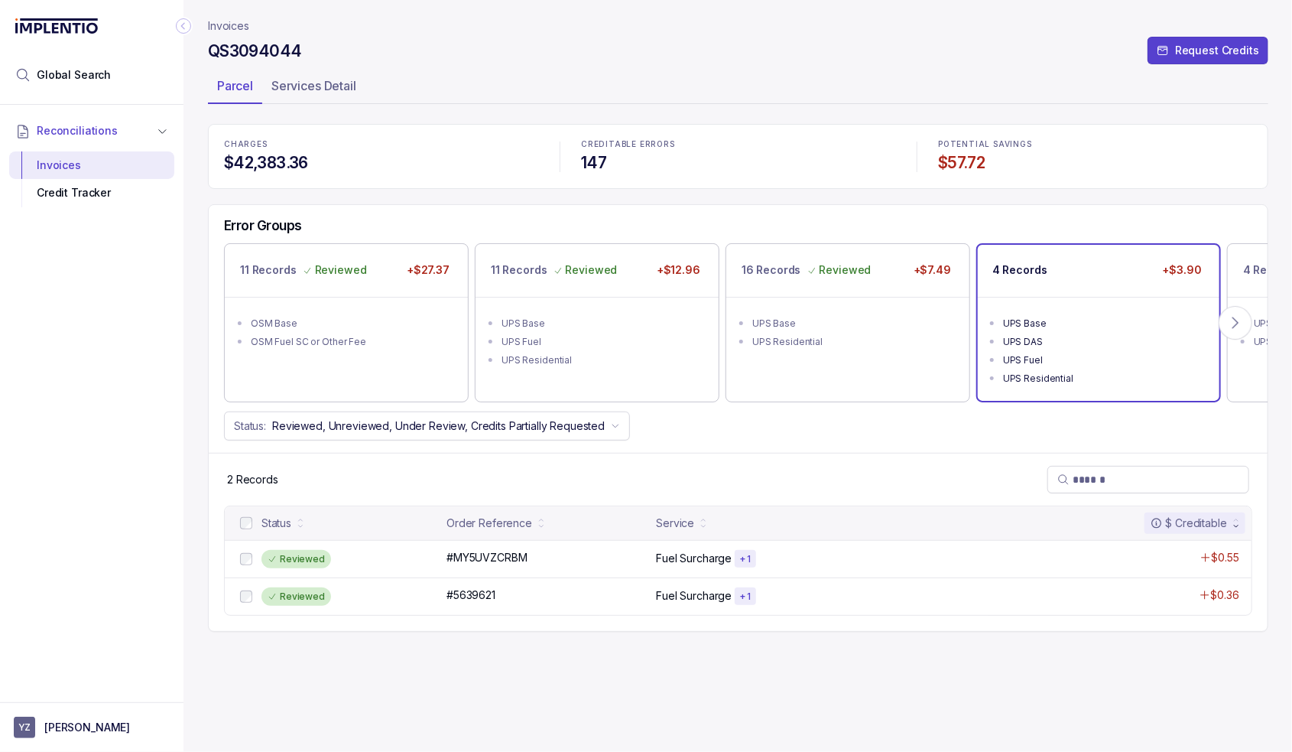
click at [1061, 347] on div "UPS DAS" at bounding box center [1103, 341] width 200 height 15
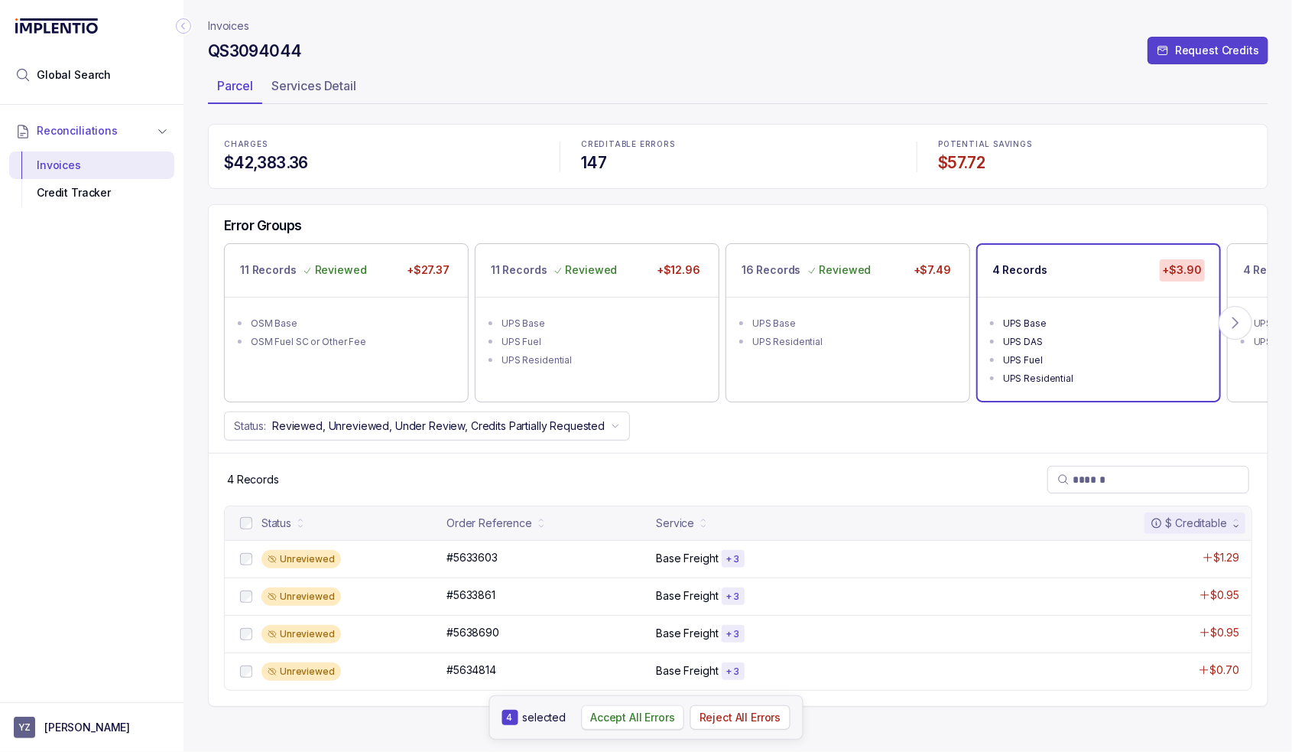
click at [664, 719] on p "Accept All Errors" at bounding box center [632, 717] width 85 height 15
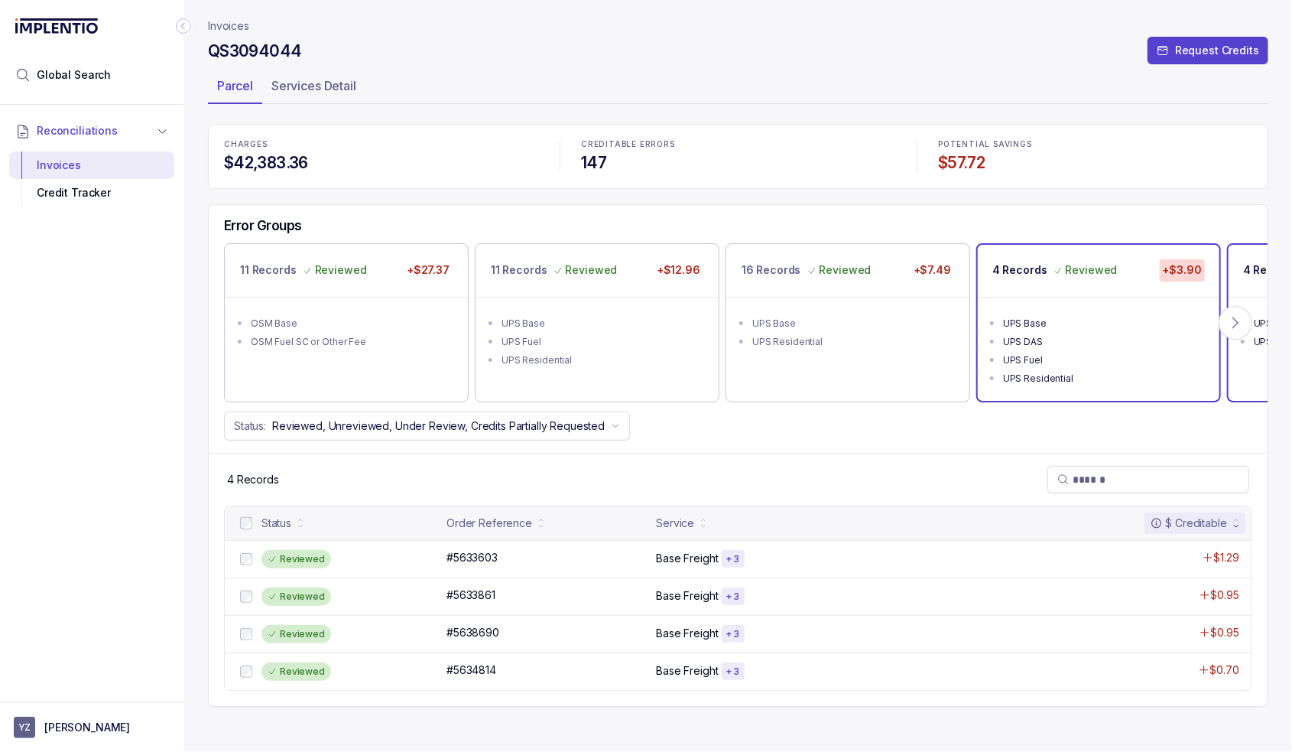
click at [1251, 279] on div "4 Records" at bounding box center [1270, 269] width 55 height 21
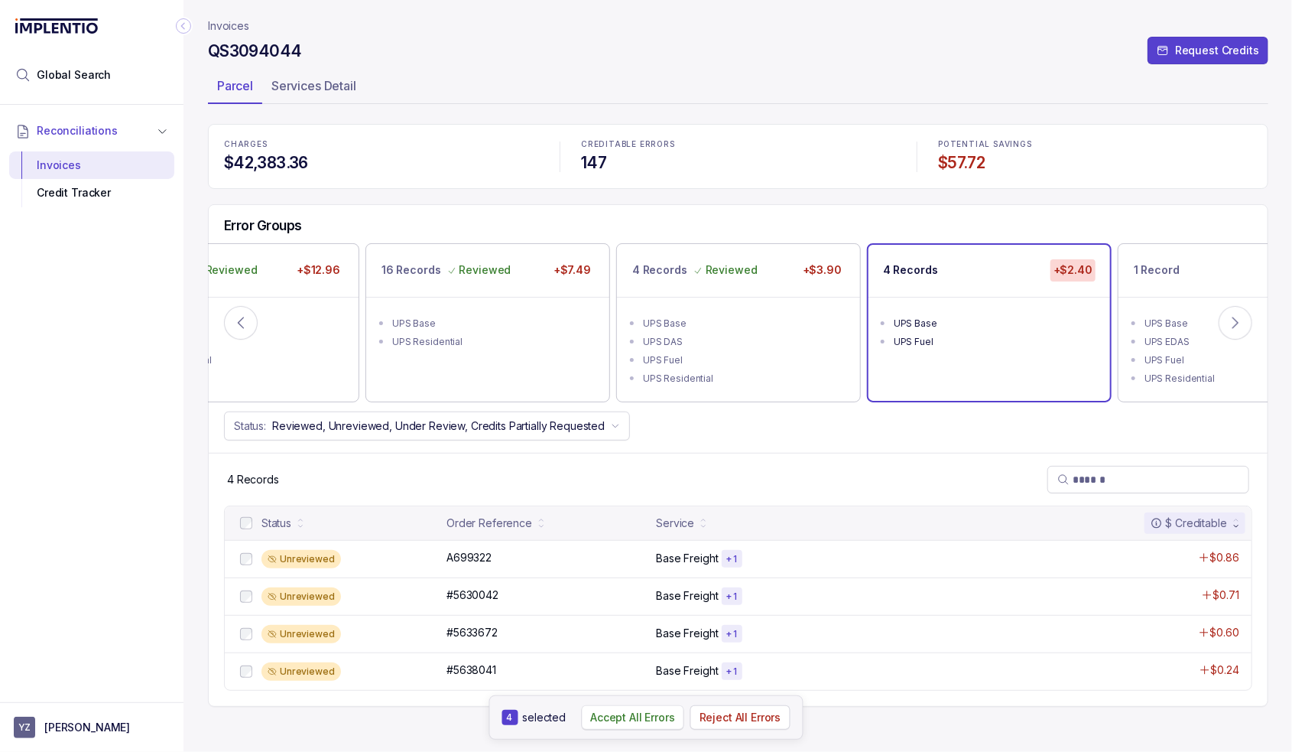
click at [634, 713] on p "Accept All Errors" at bounding box center [632, 717] width 85 height 15
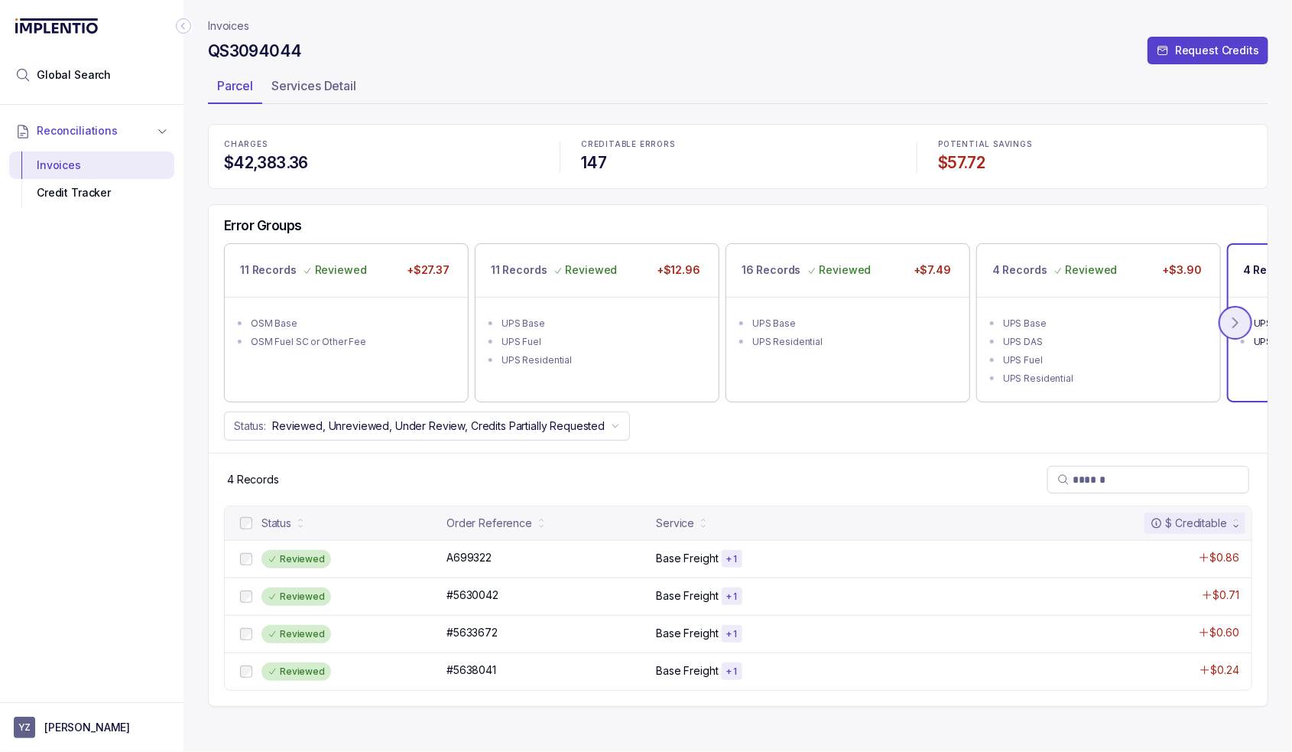
click at [1240, 326] on icon at bounding box center [1235, 322] width 15 height 15
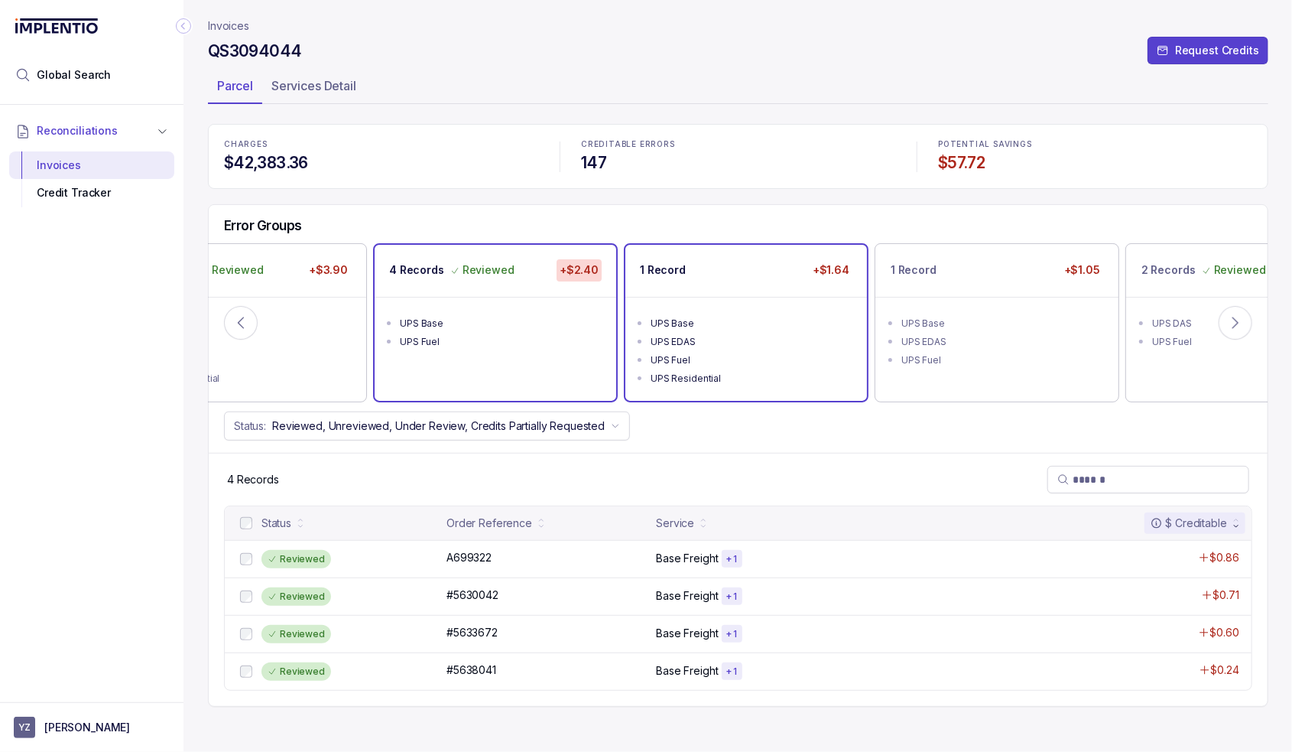
click at [698, 344] on div "UPS EDAS" at bounding box center [751, 341] width 200 height 15
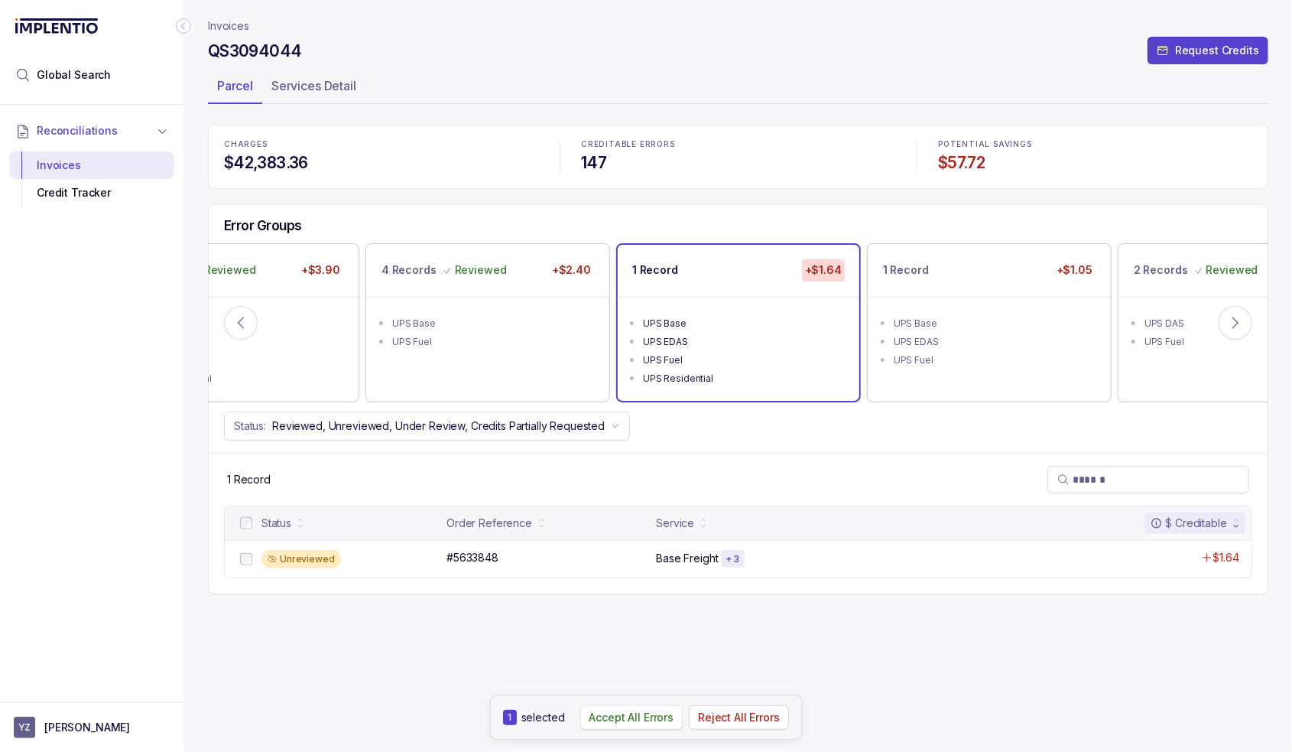
click at [619, 713] on p "Accept All Errors" at bounding box center [632, 717] width 85 height 15
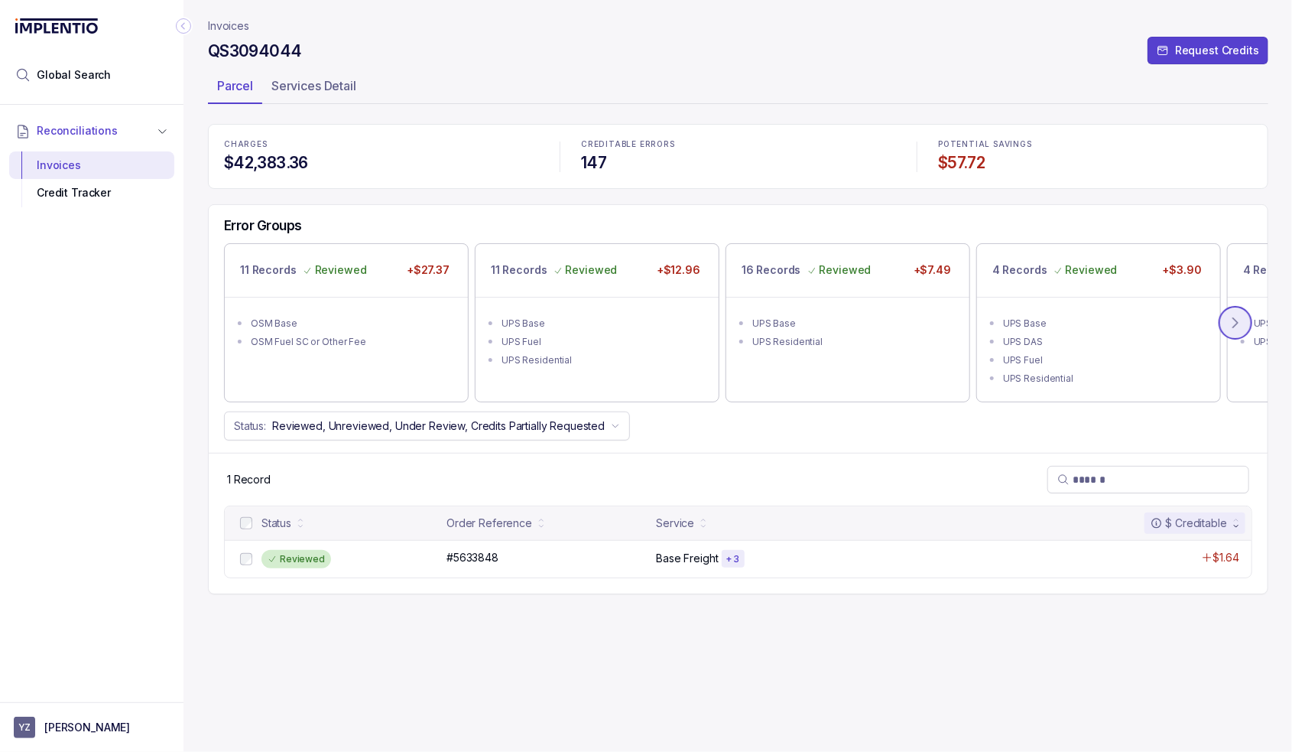
click at [1242, 333] on button at bounding box center [1236, 323] width 34 height 34
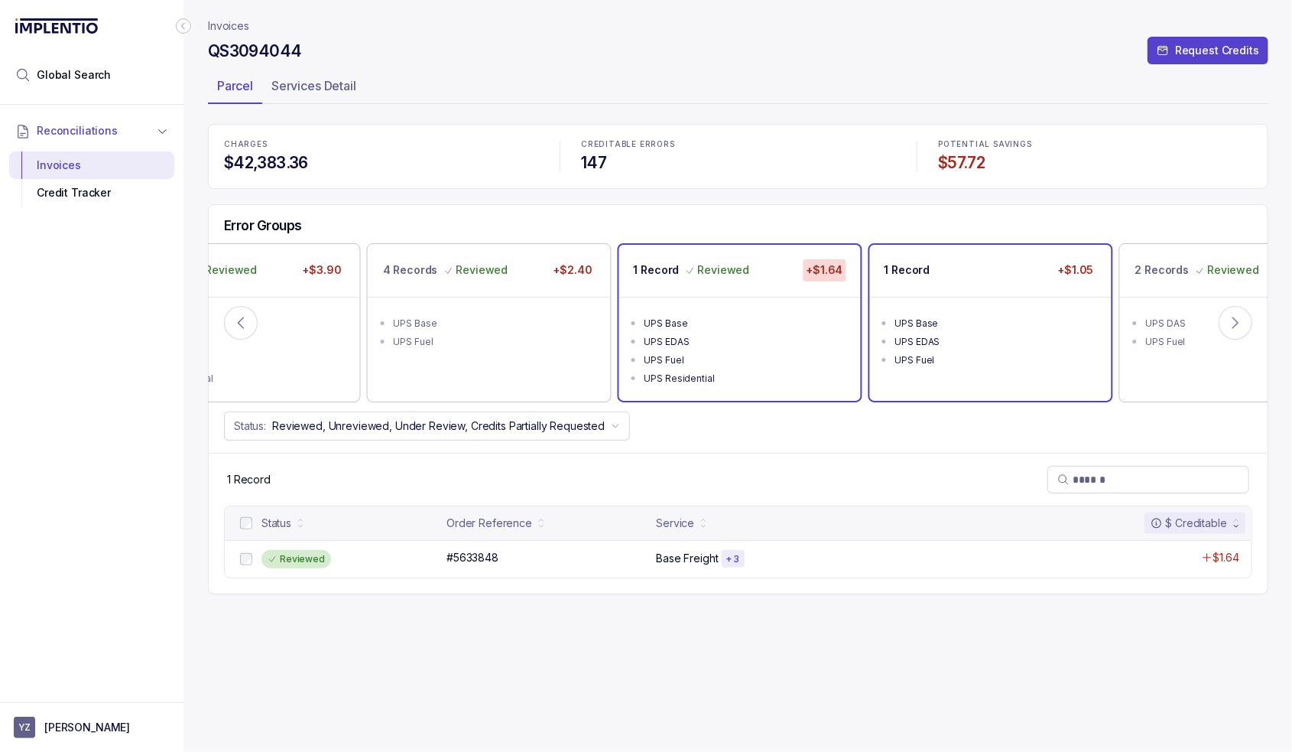
click at [991, 327] on div "UPS Base" at bounding box center [995, 323] width 200 height 15
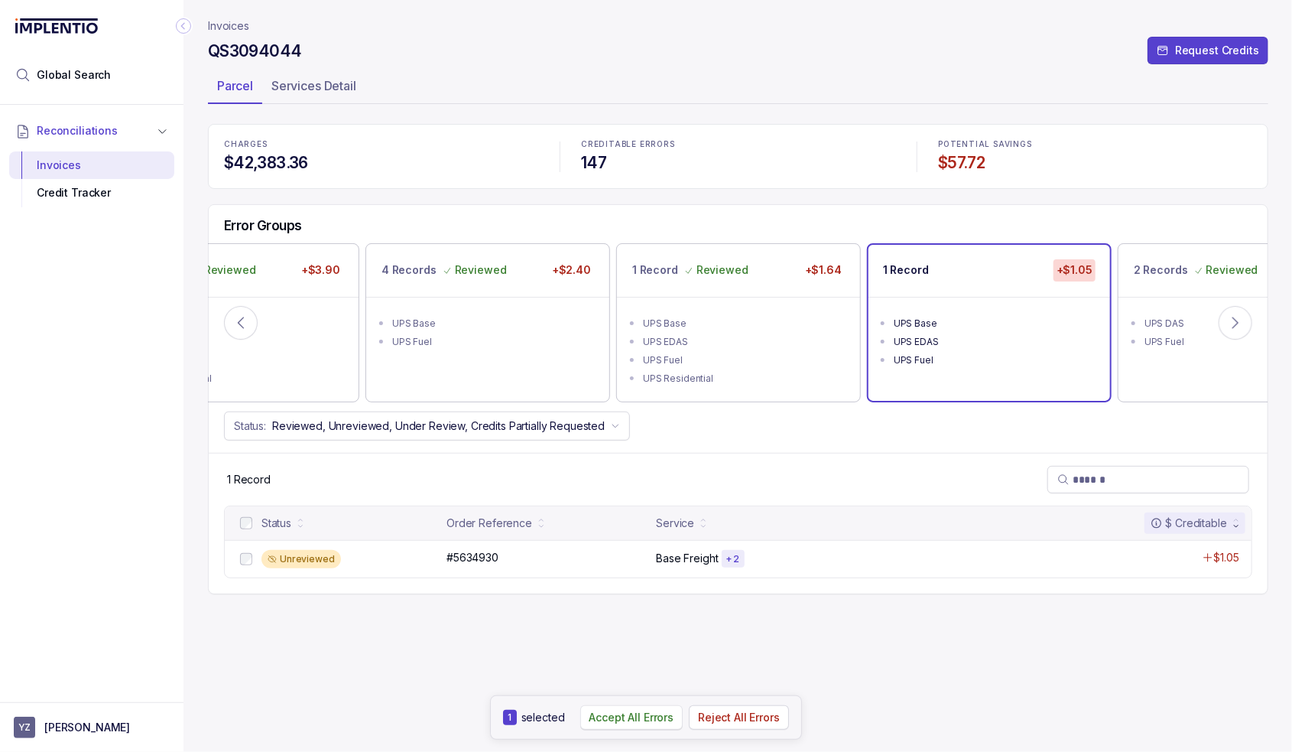
click at [600, 724] on p "Accept All Errors" at bounding box center [632, 717] width 85 height 15
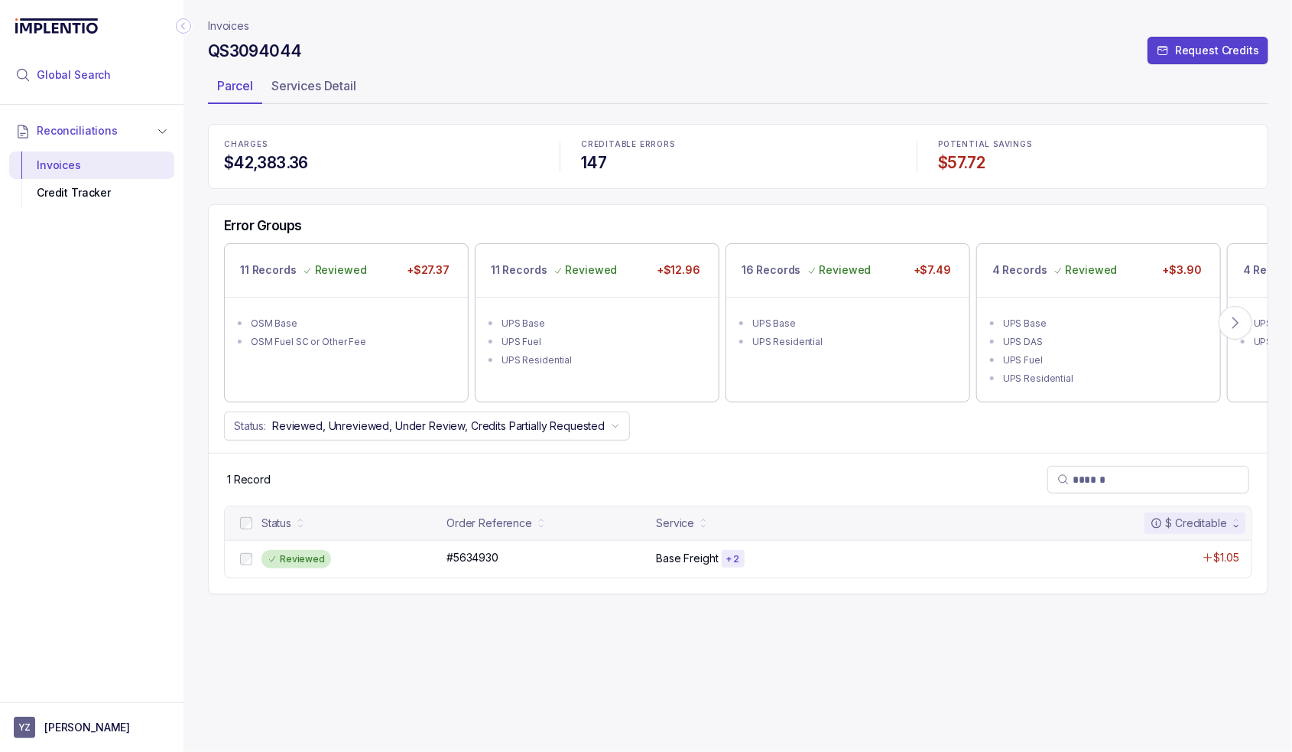
drag, startPoint x: 224, startPoint y: 26, endPoint x: 167, endPoint y: 73, distance: 73.3
click at [224, 25] on p "Invoices" at bounding box center [228, 25] width 41 height 15
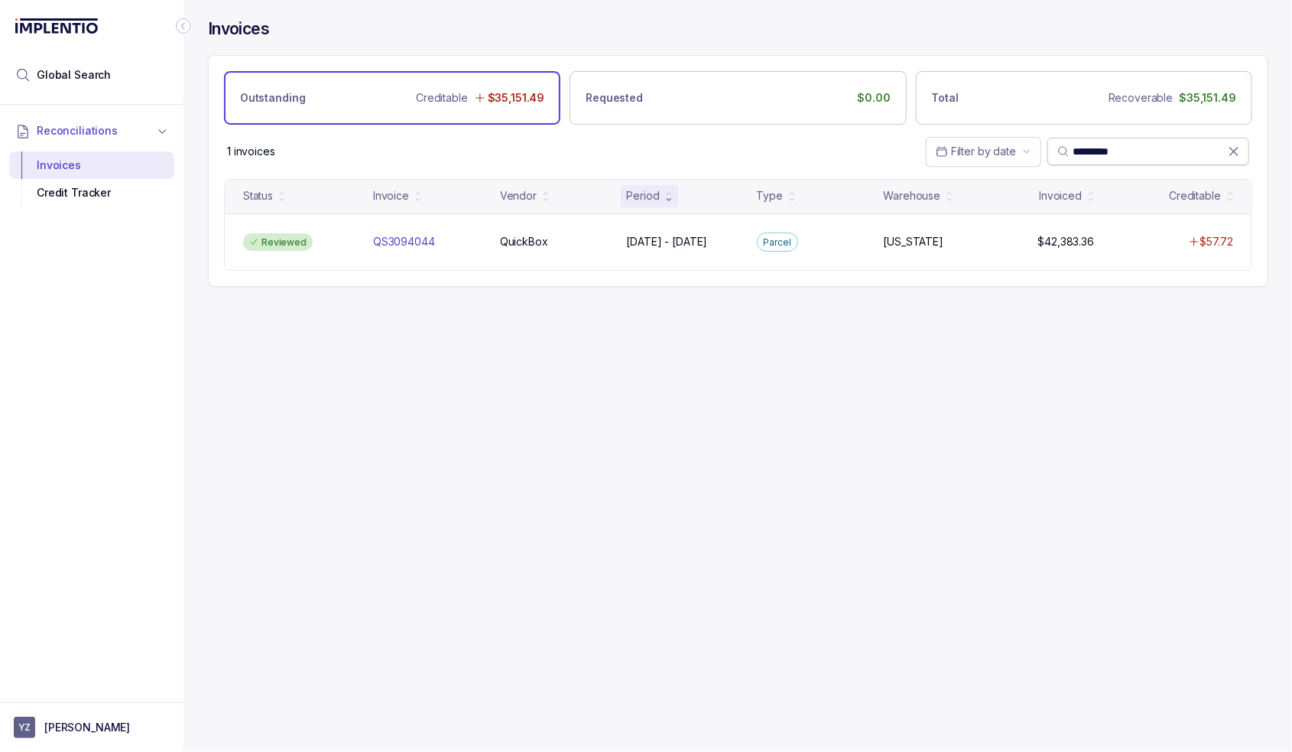
click at [1098, 145] on input "*********" at bounding box center [1150, 151] width 155 height 15
paste input "search"
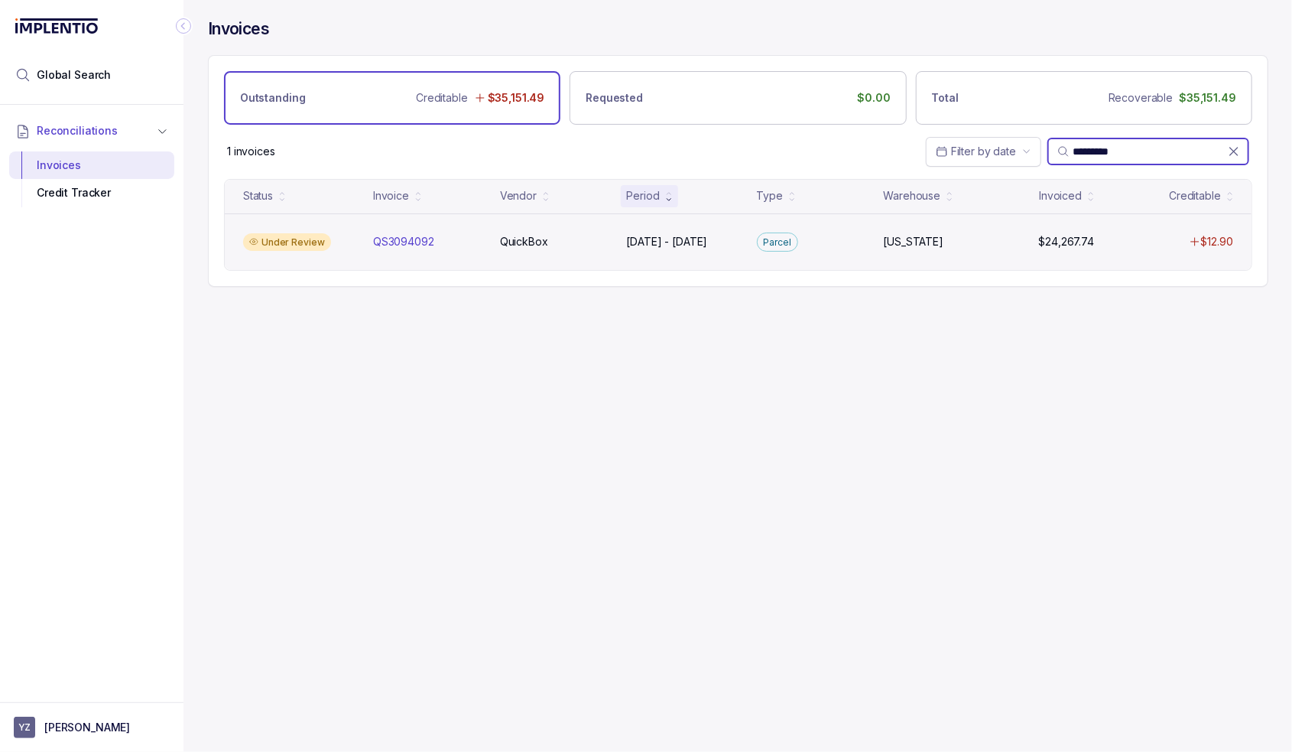
type input "*********"
click at [752, 238] on div "Parcel" at bounding box center [811, 242] width 121 height 20
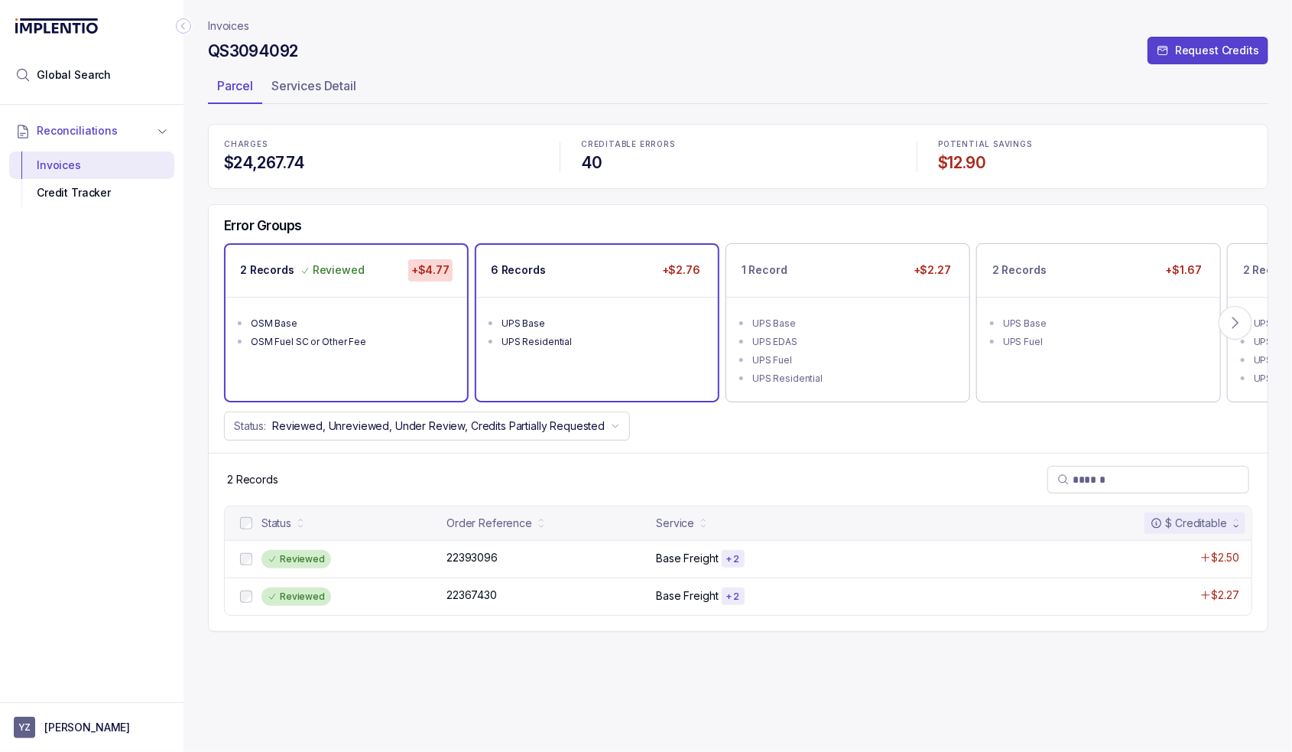
click at [602, 316] on div "UPS Base" at bounding box center [602, 323] width 200 height 15
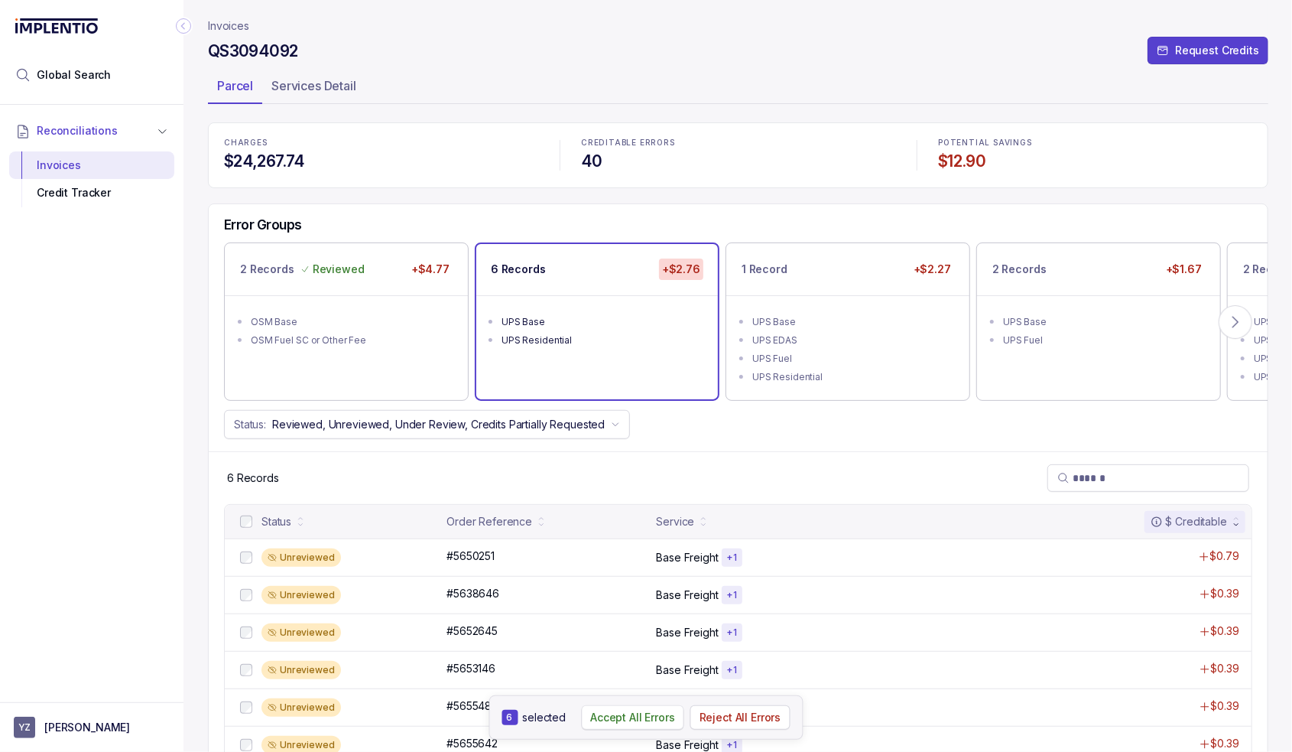
click at [655, 720] on p "Accept All Errors" at bounding box center [632, 717] width 85 height 15
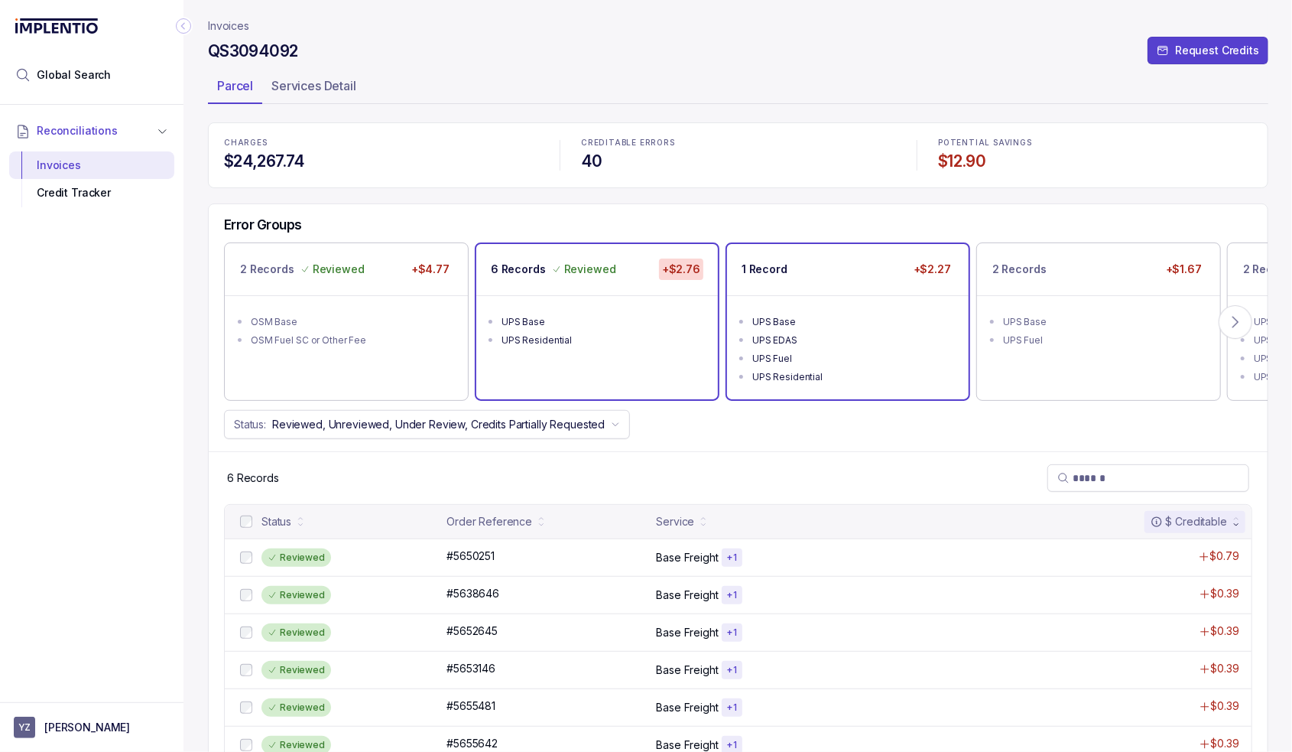
click at [840, 279] on div "1 Record +$2.27" at bounding box center [848, 269] width 242 height 51
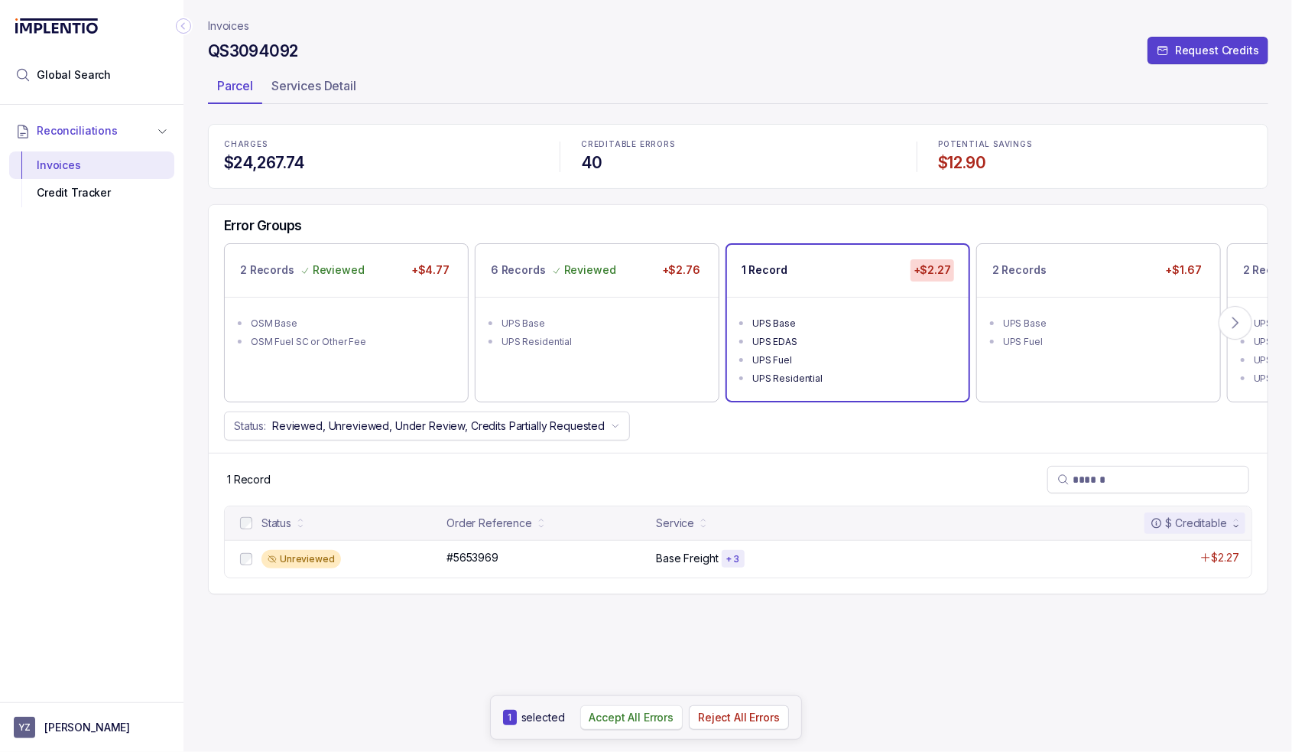
click at [606, 713] on p "Accept All Errors" at bounding box center [632, 717] width 85 height 15
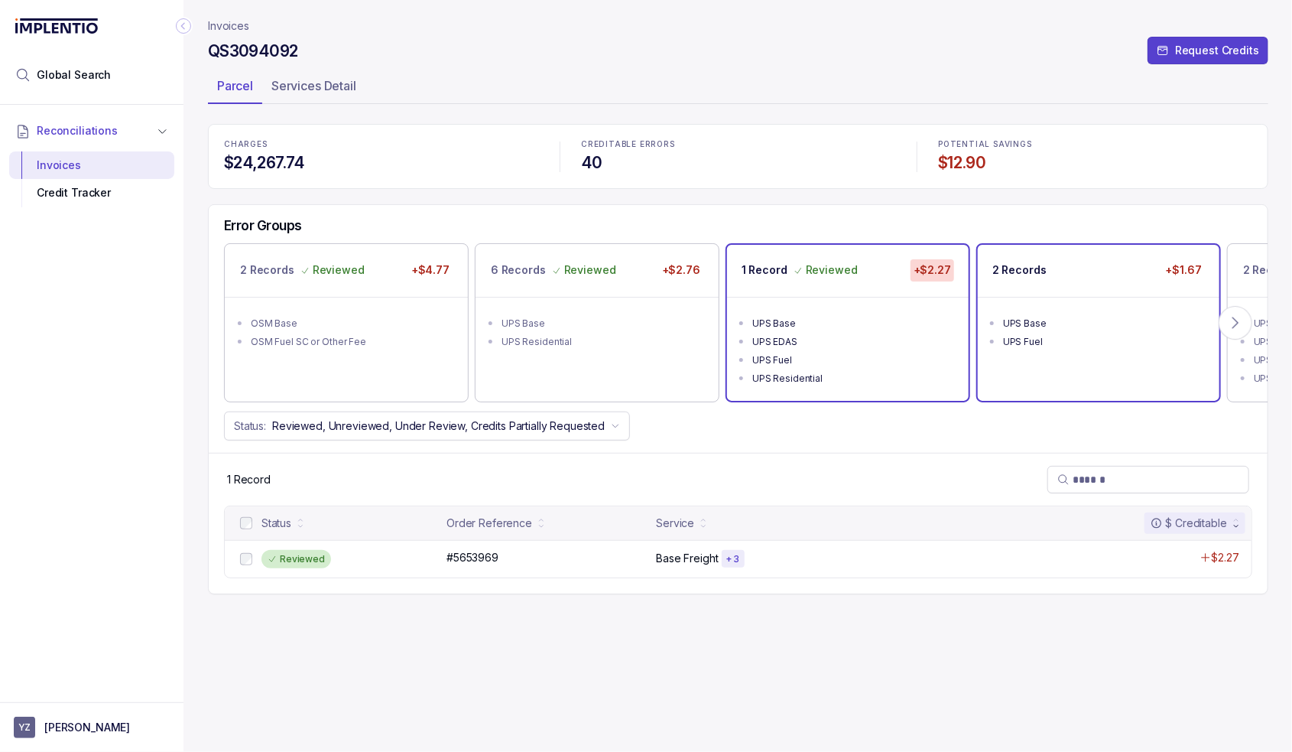
click at [1061, 313] on li "UPS Base" at bounding box center [1109, 322] width 213 height 18
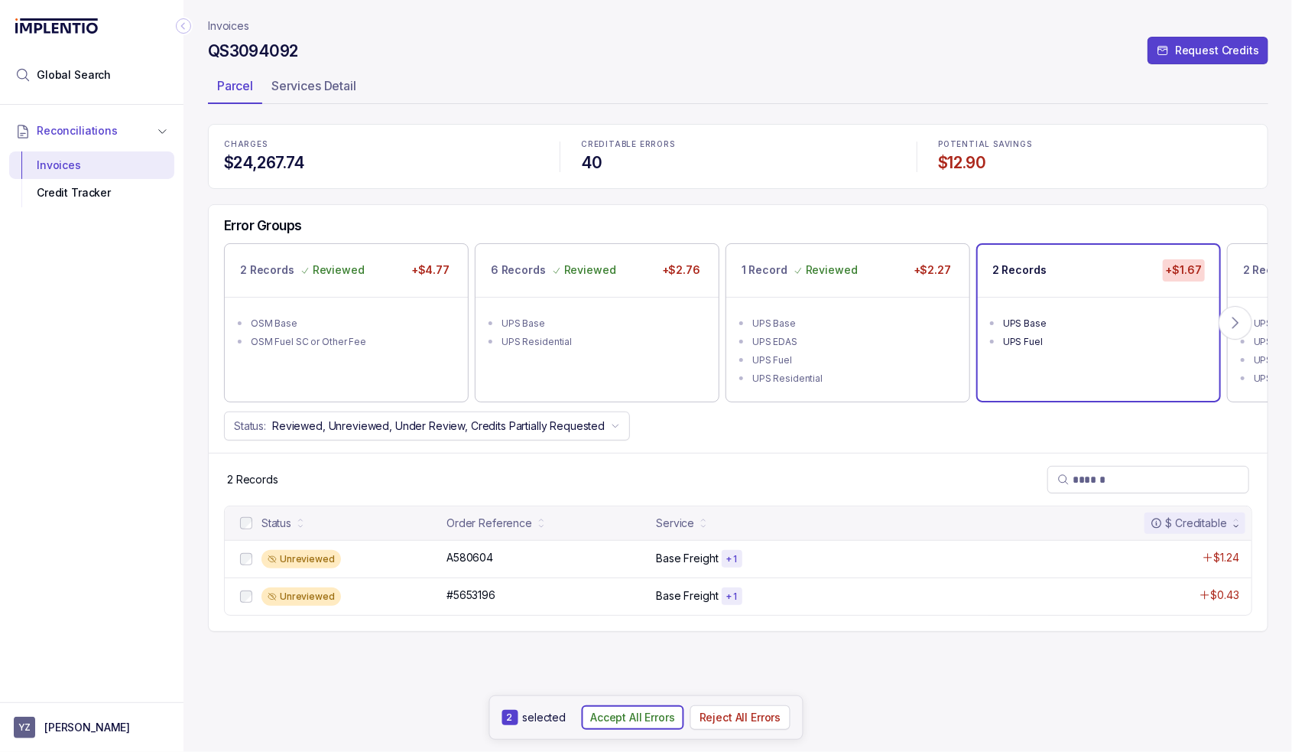
drag, startPoint x: 664, startPoint y: 727, endPoint x: 759, endPoint y: 629, distance: 136.8
click at [664, 726] on button "Accept All Errors" at bounding box center [632, 717] width 103 height 24
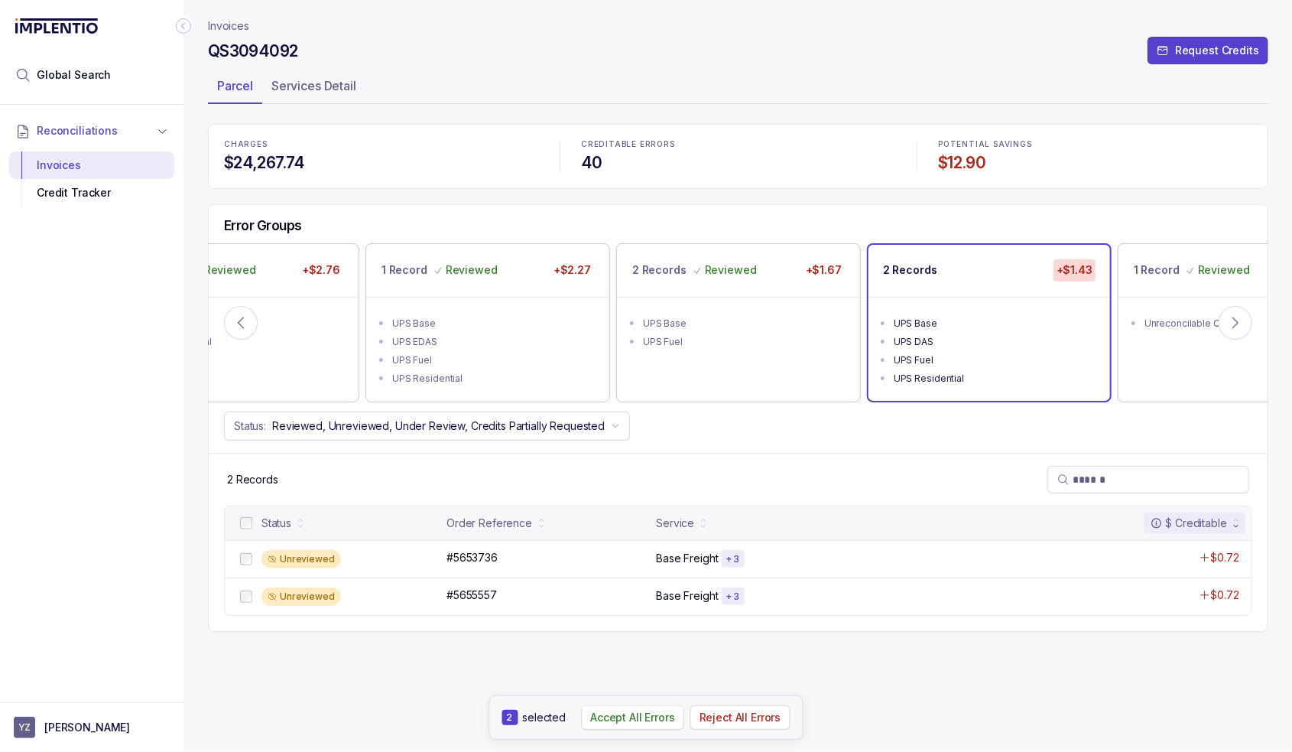
click at [639, 723] on p "Accept All Errors" at bounding box center [632, 717] width 85 height 15
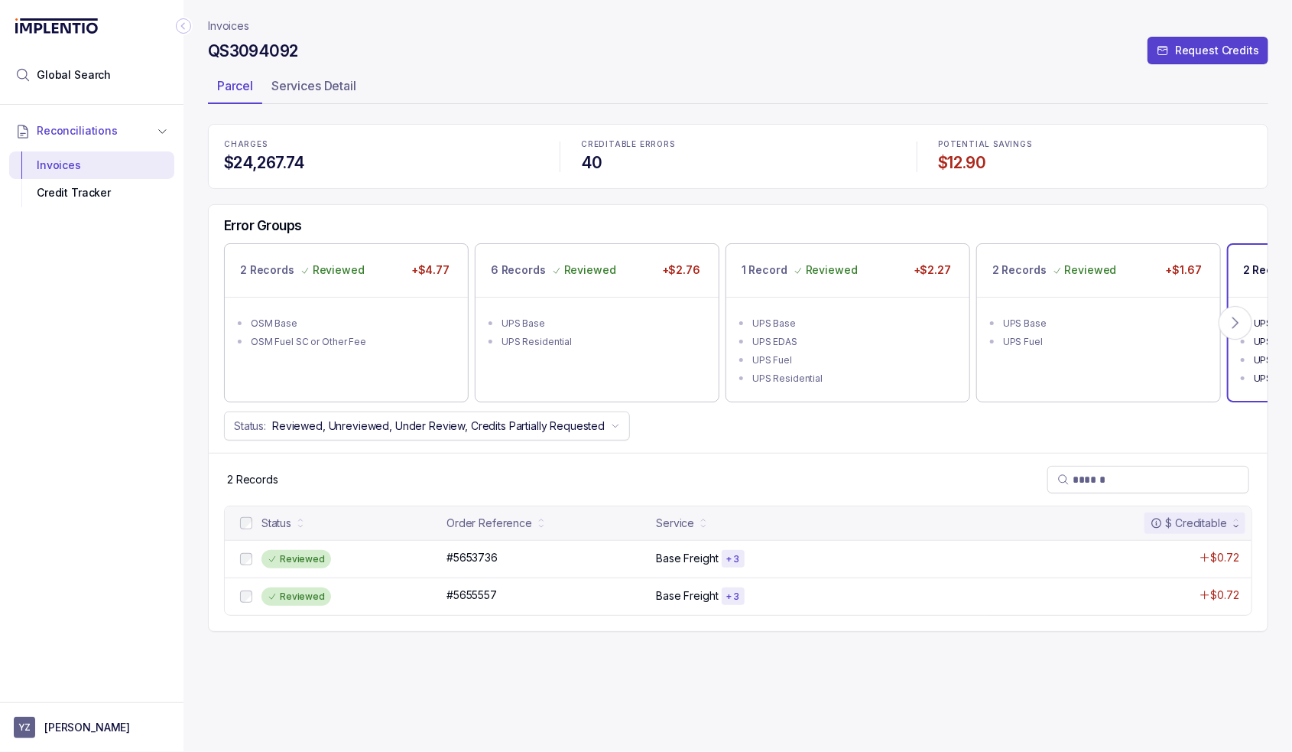
click at [245, 31] on p "Invoices" at bounding box center [228, 25] width 41 height 15
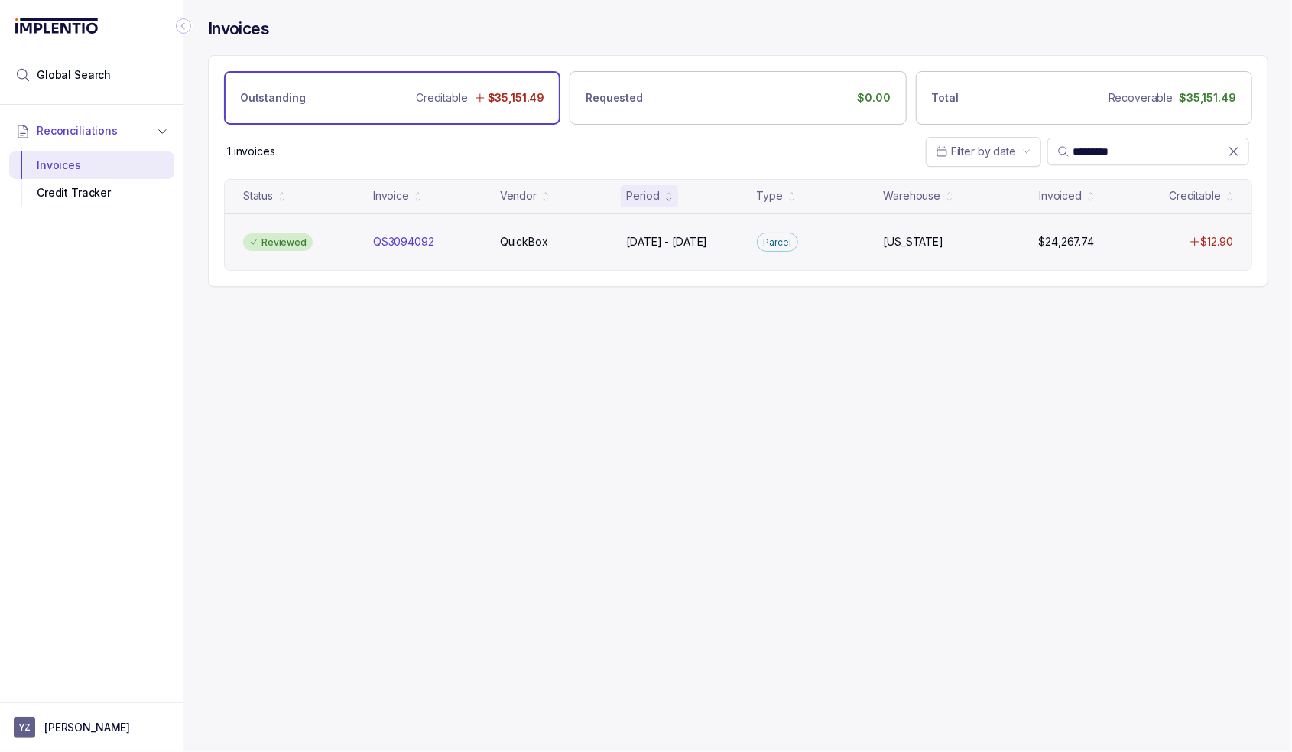
drag, startPoint x: 854, startPoint y: 408, endPoint x: 1018, endPoint y: 223, distance: 247.0
click at [856, 405] on div "Invoices Outstanding Creditable $35,151.49 Requested $0.00 Total Recoverable $3…" at bounding box center [732, 376] width 1097 height 752
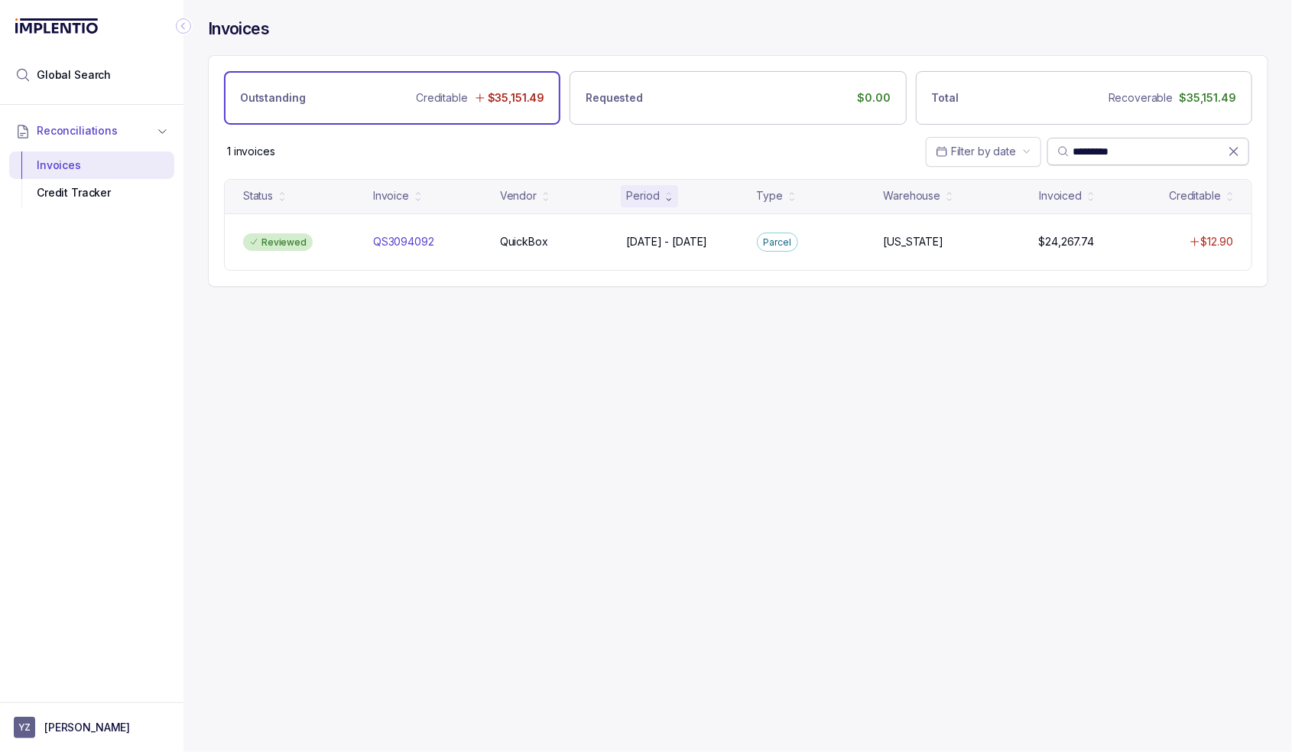
click at [1120, 142] on span "*********" at bounding box center [1149, 152] width 202 height 28
click at [1121, 150] on input "*********" at bounding box center [1150, 151] width 155 height 15
paste input "search"
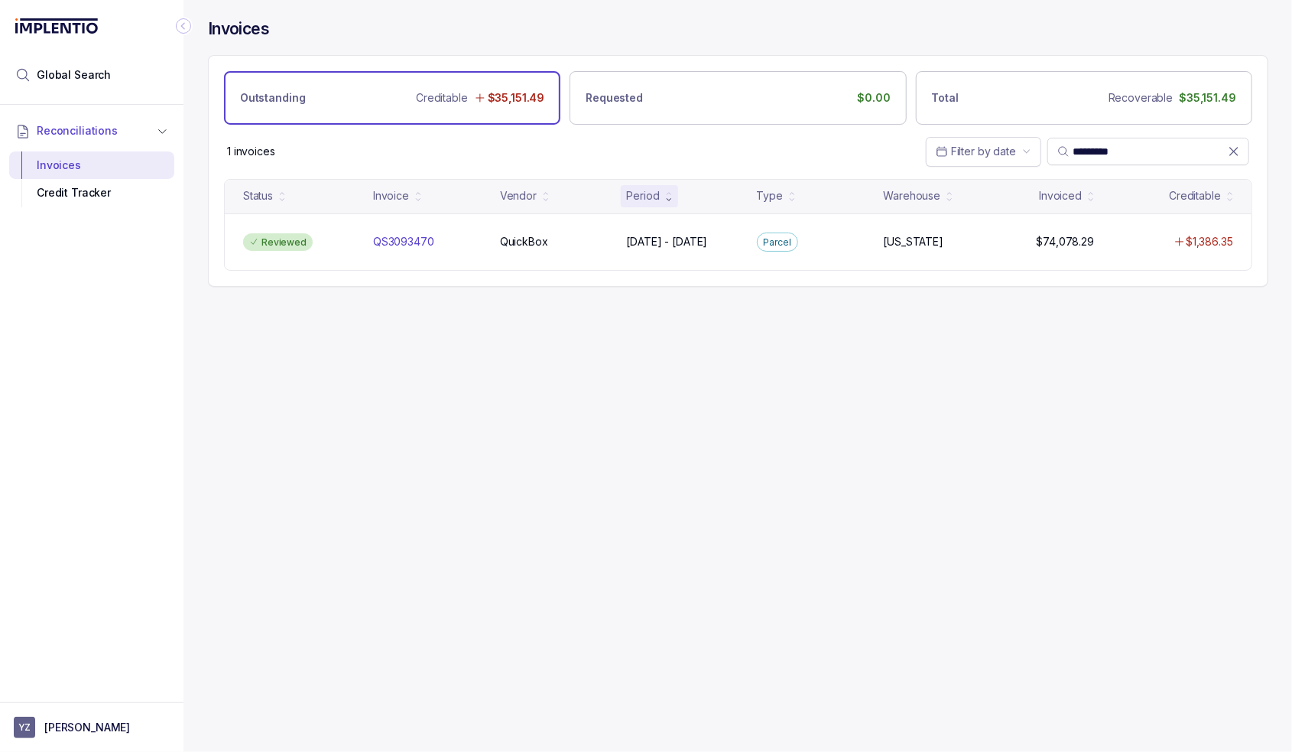
click at [405, 141] on div "1 invoices Filter by date *********" at bounding box center [738, 152] width 1059 height 54
click at [1126, 141] on span "*********" at bounding box center [1149, 152] width 202 height 28
click at [1120, 155] on input "*********" at bounding box center [1150, 151] width 155 height 15
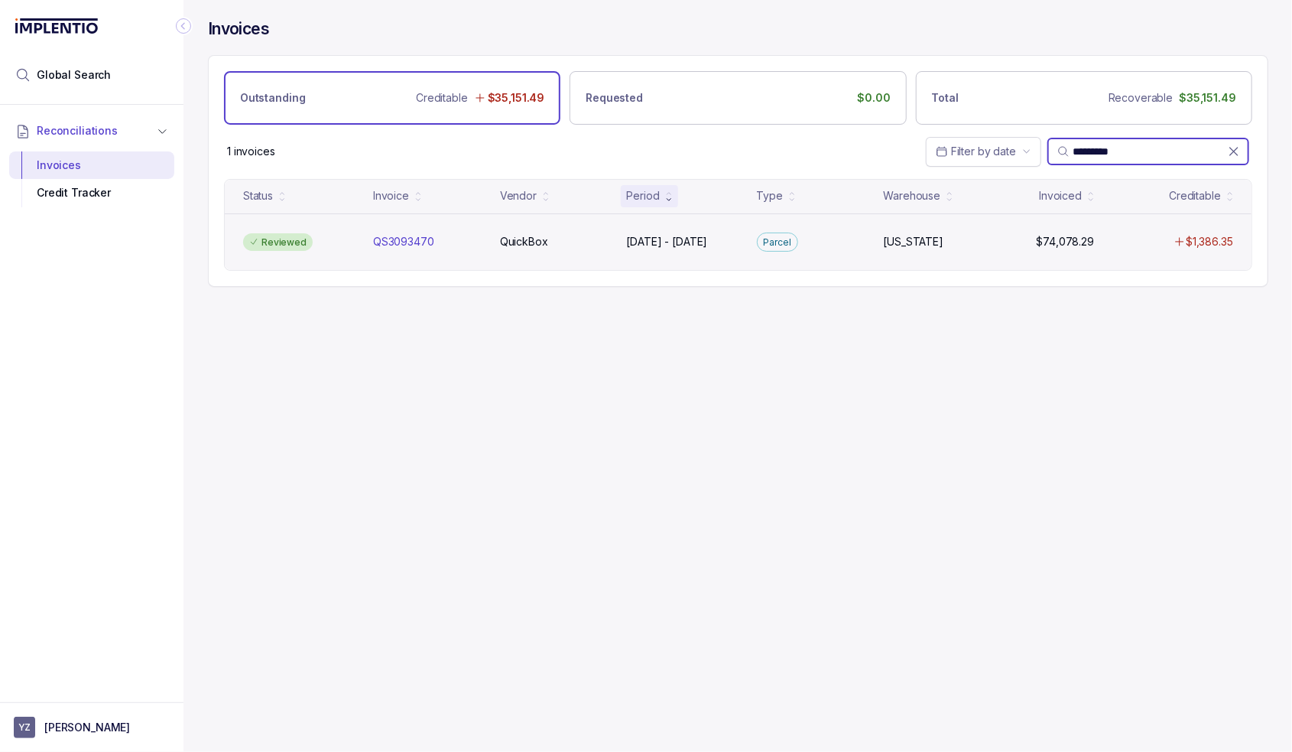
paste input "search"
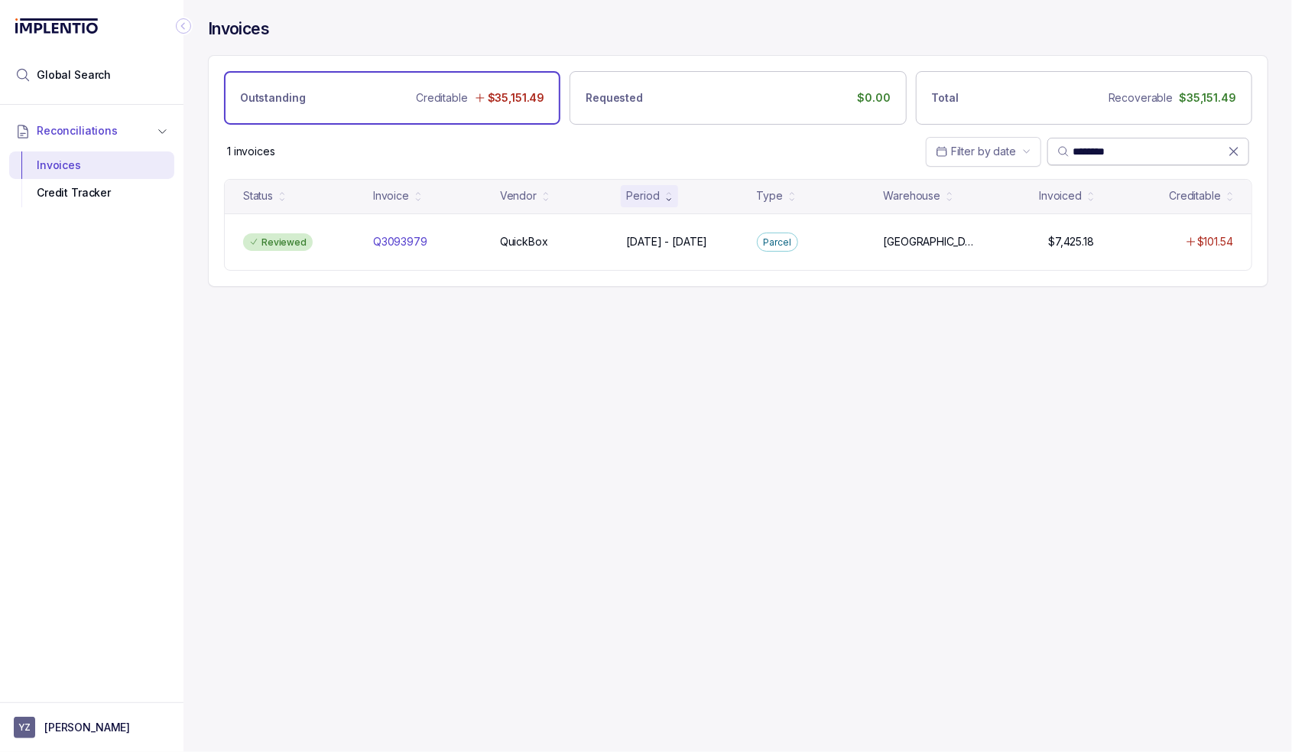
click at [1086, 156] on input "********" at bounding box center [1150, 151] width 155 height 15
paste input "search"
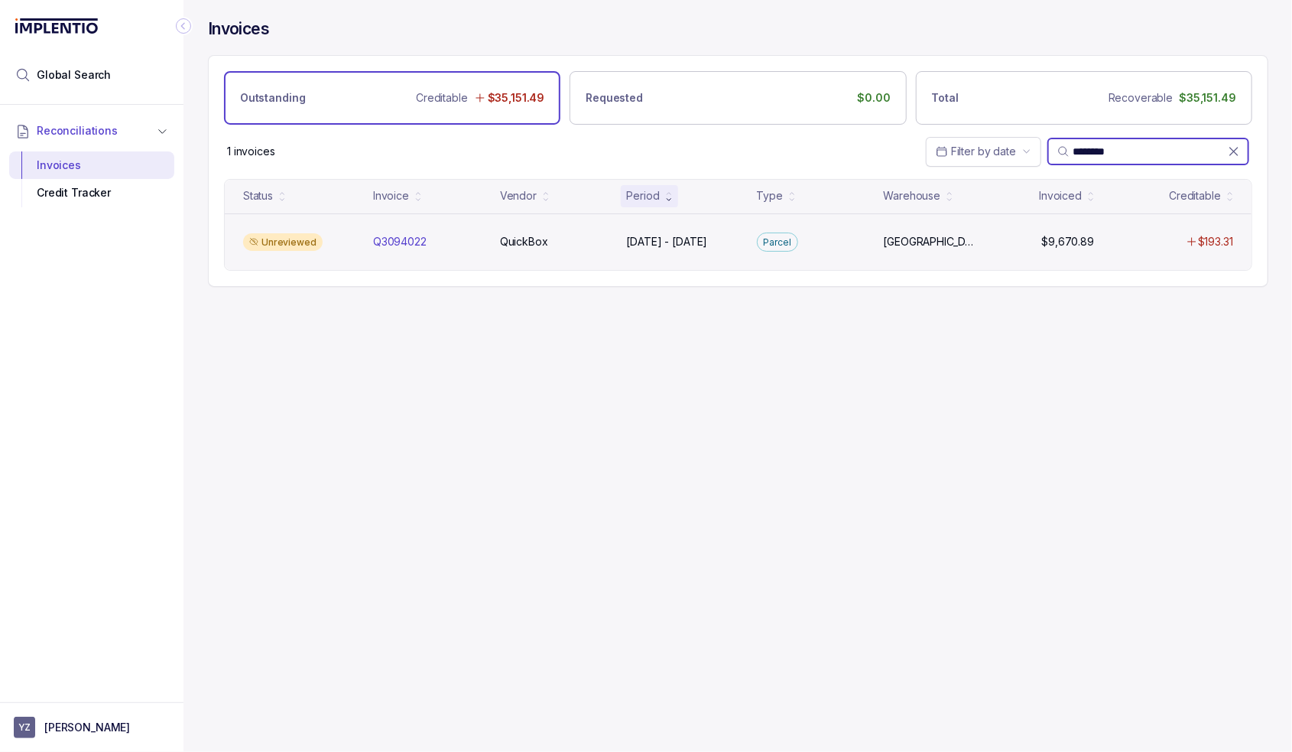
type input "********"
click at [366, 238] on div "Unreviewed Q3094022 Q3094022 QuickBox QuickBox [DATE] - [DATE] [DATE] - [DATE][…" at bounding box center [738, 241] width 1027 height 57
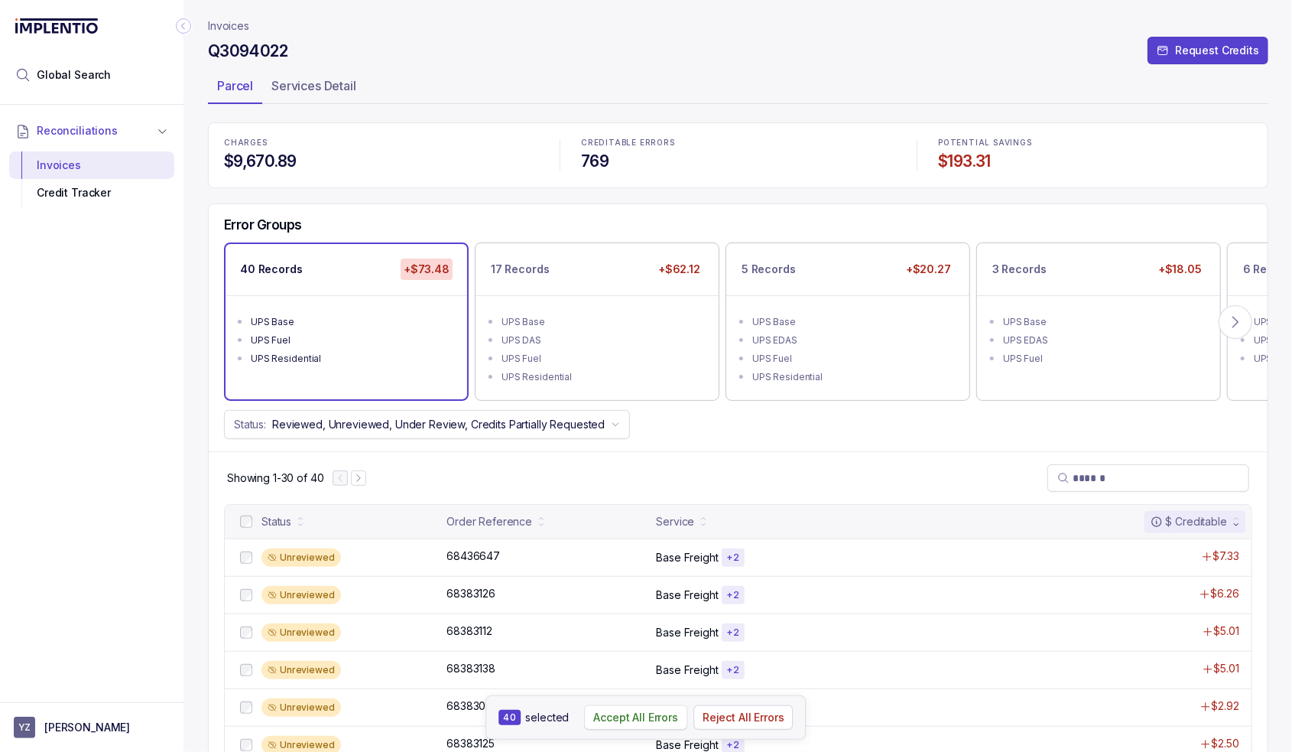
click at [652, 719] on p "Accept All Errors" at bounding box center [635, 717] width 85 height 15
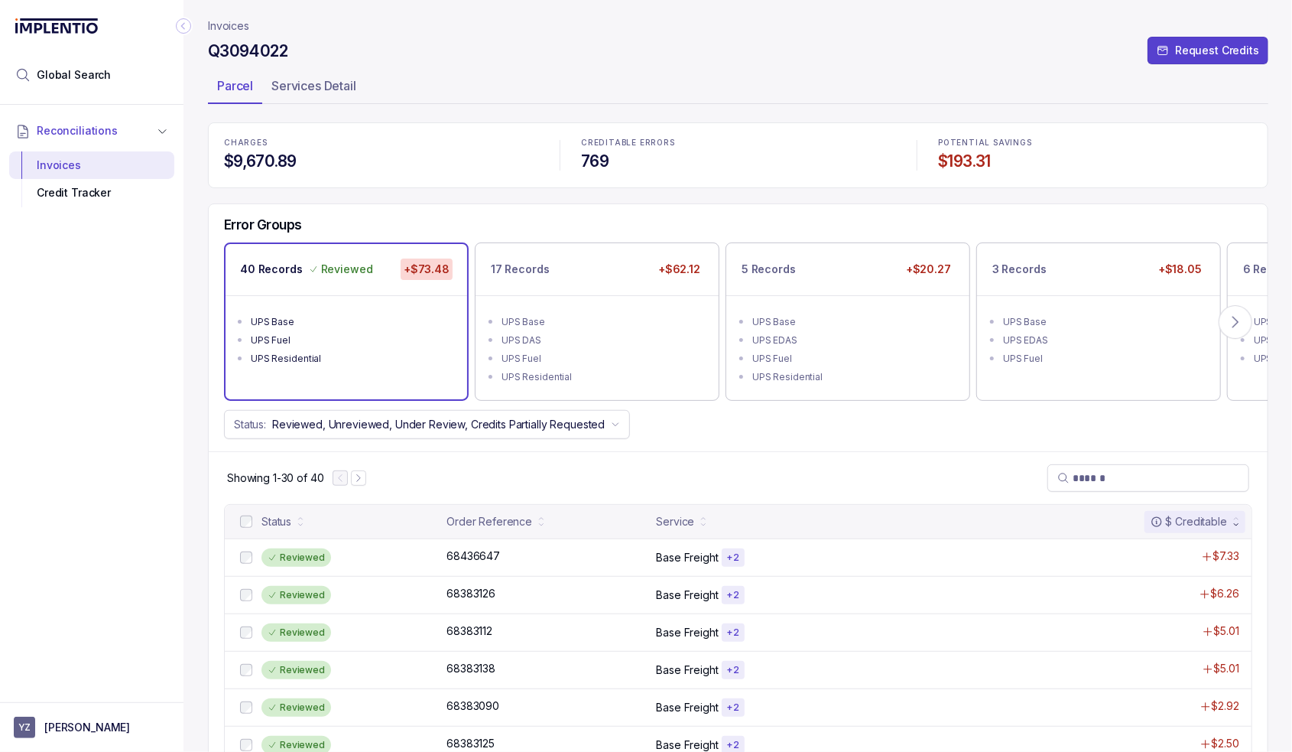
click at [622, 342] on div "UPS DAS" at bounding box center [602, 340] width 200 height 15
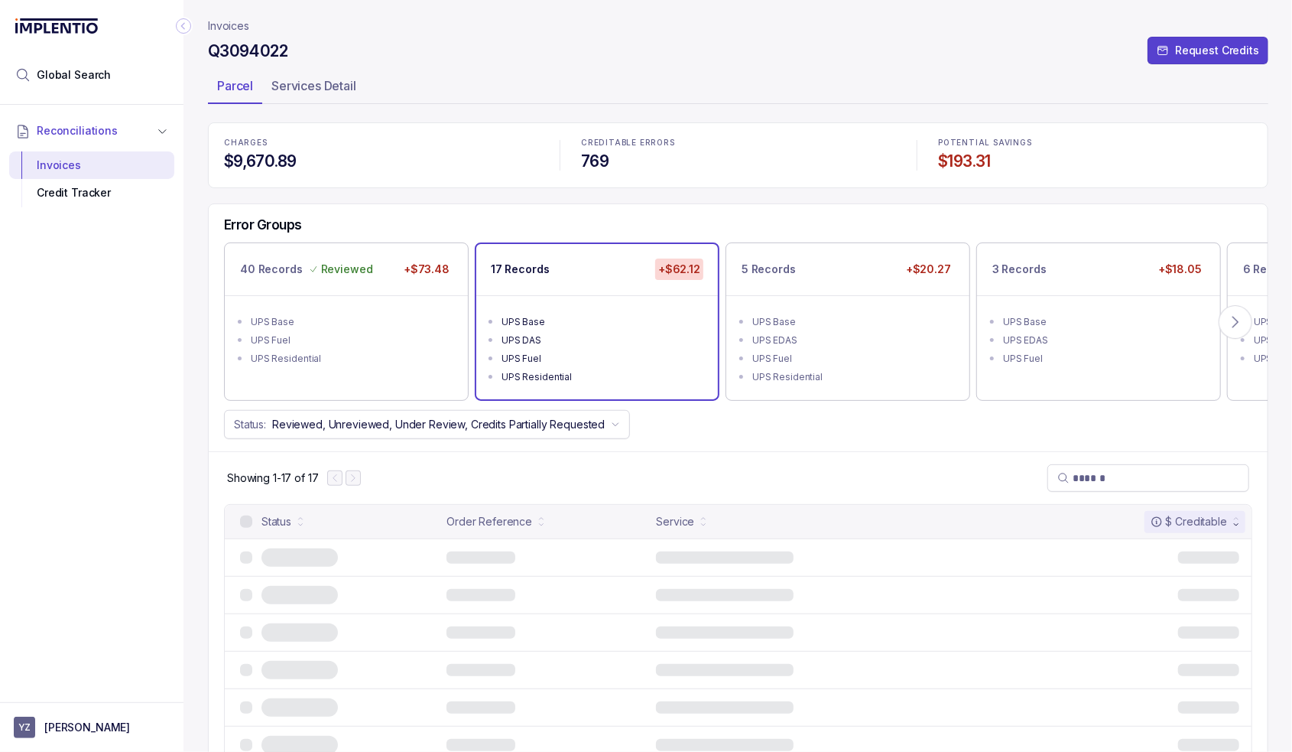
click at [622, 342] on div "UPS DAS" at bounding box center [602, 340] width 200 height 15
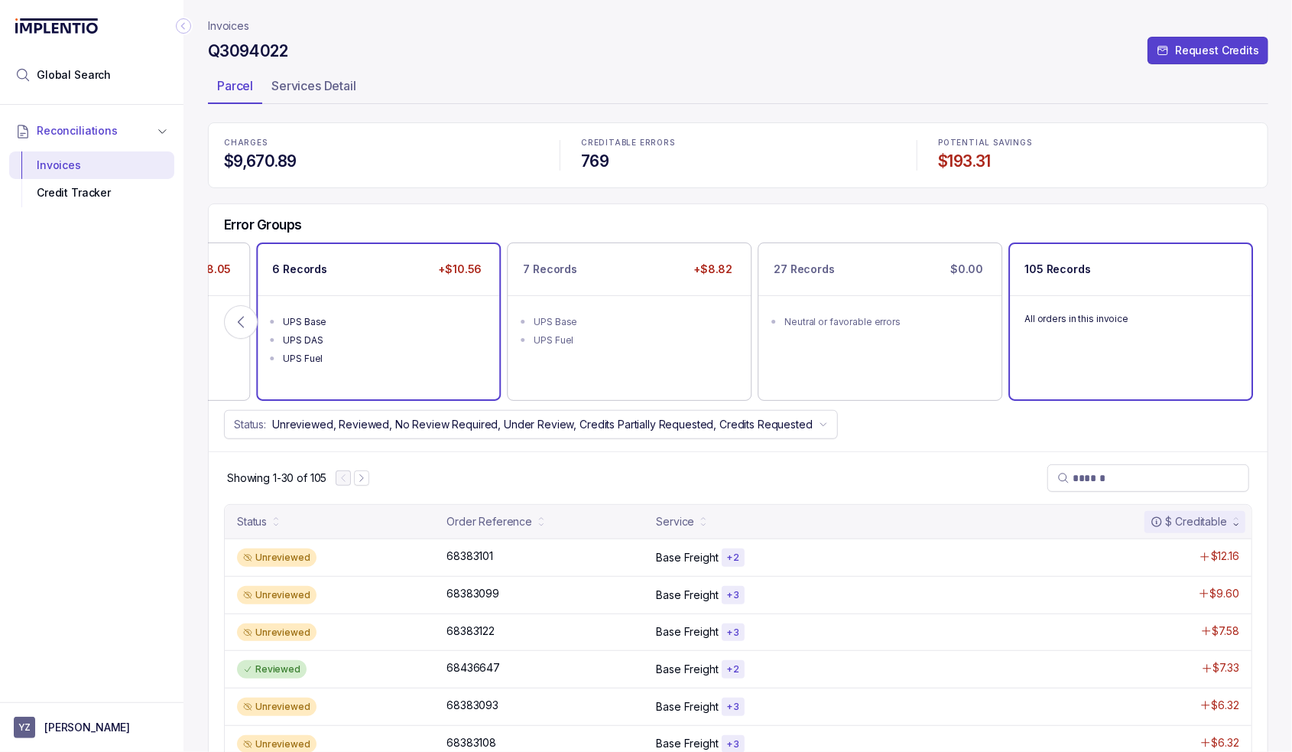
click at [373, 281] on div "6 Records +$10.56" at bounding box center [379, 269] width 242 height 51
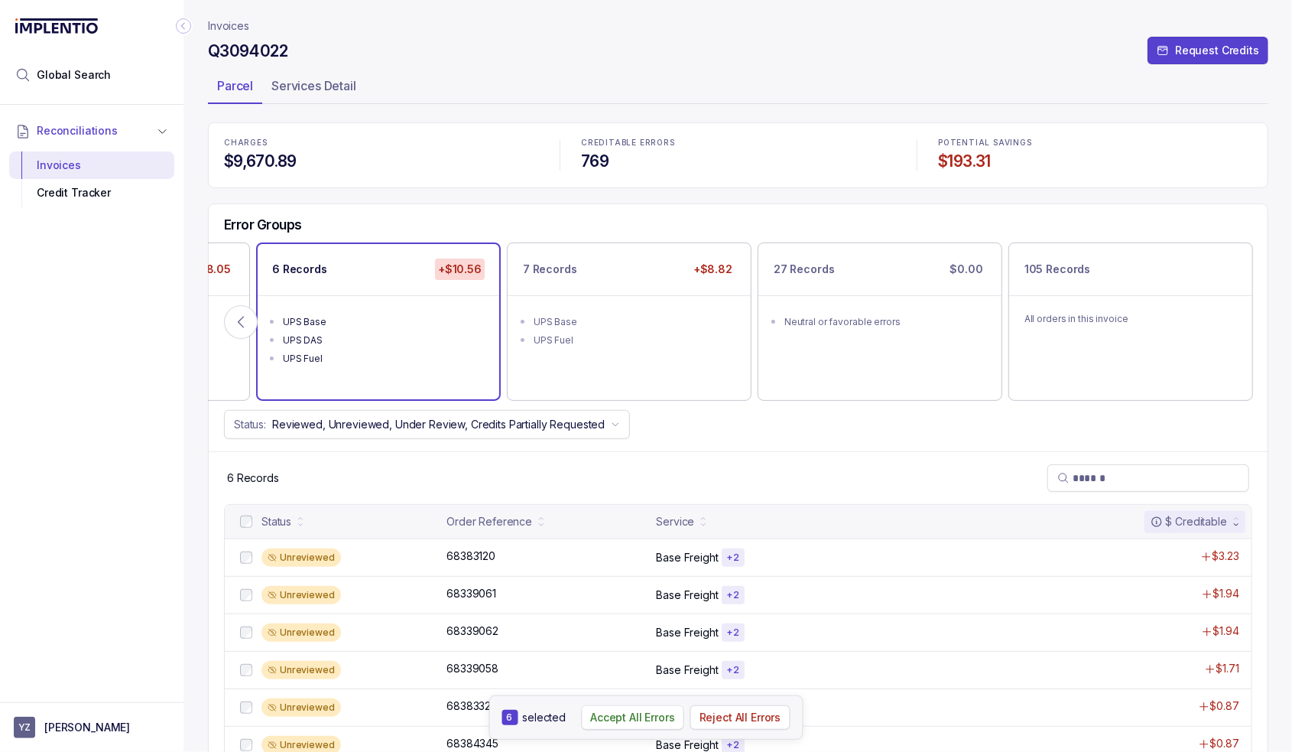
click at [655, 723] on p "Accept All Errors" at bounding box center [632, 717] width 85 height 15
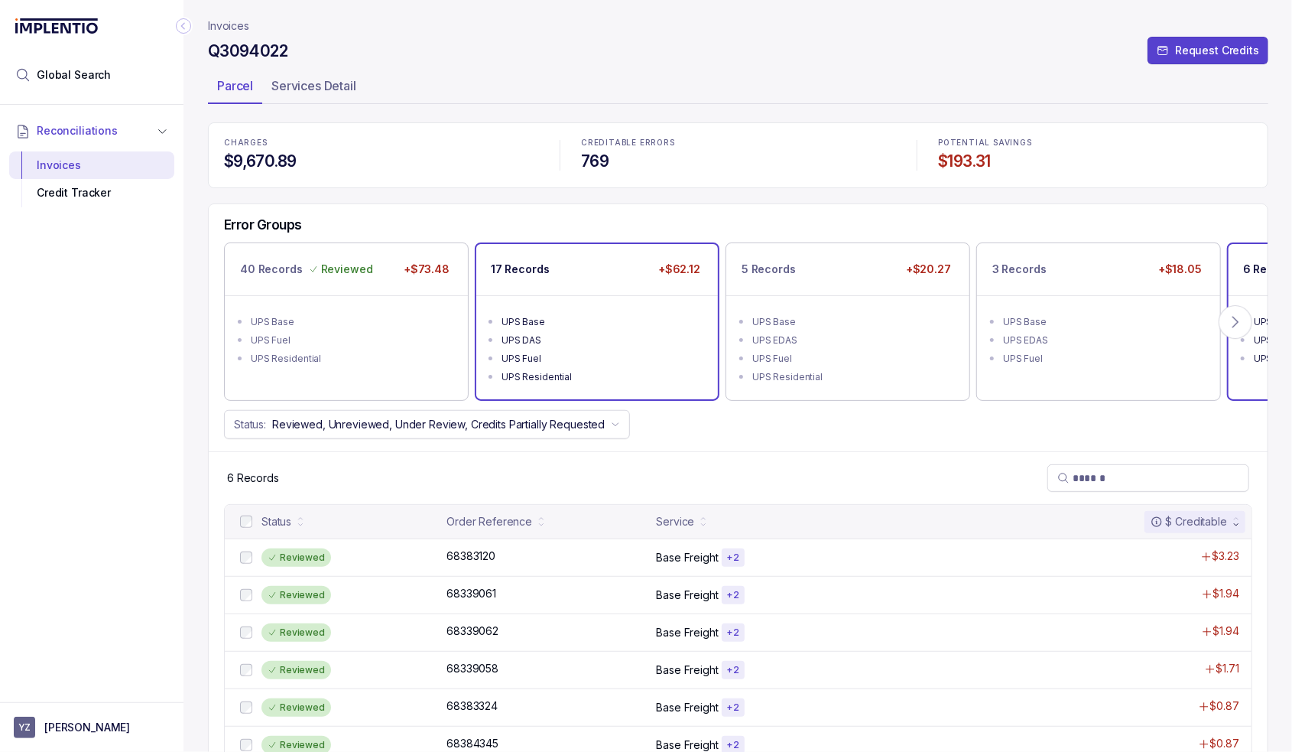
click at [624, 339] on div "UPS DAS" at bounding box center [602, 340] width 200 height 15
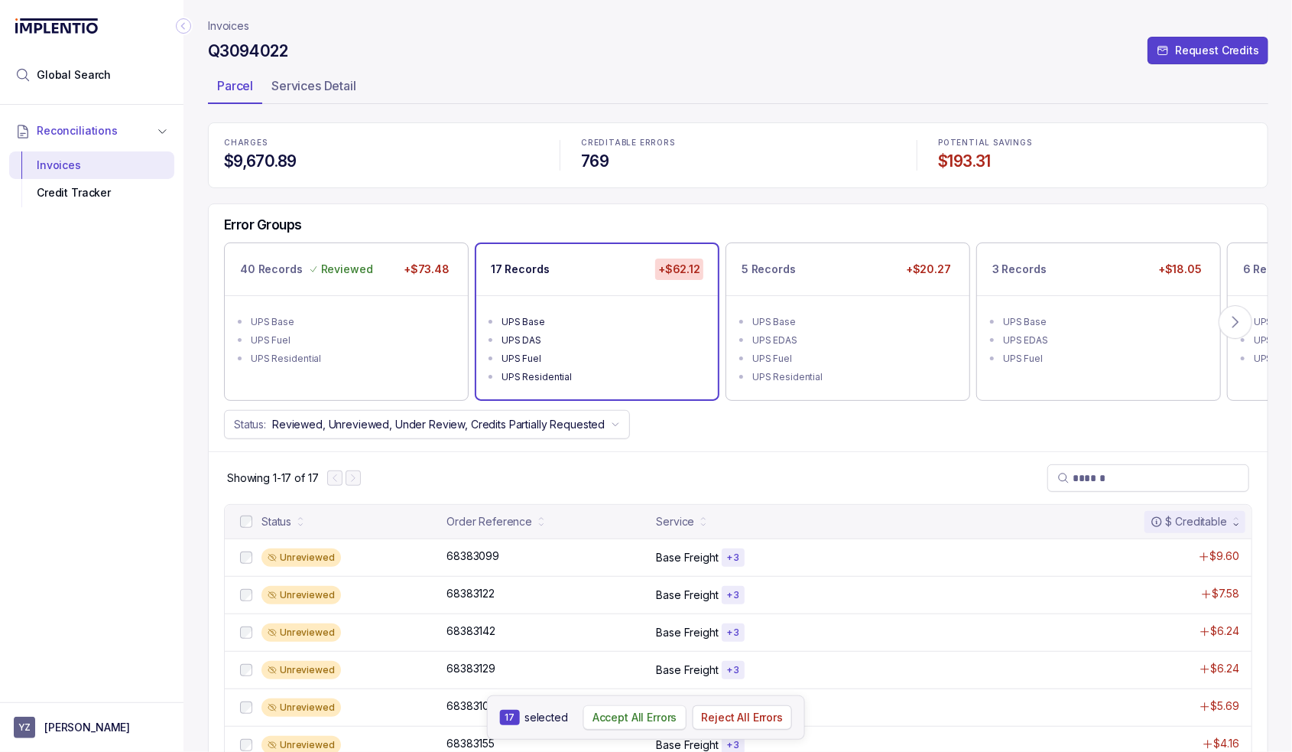
click at [637, 713] on p "Accept All Errors" at bounding box center [635, 717] width 85 height 15
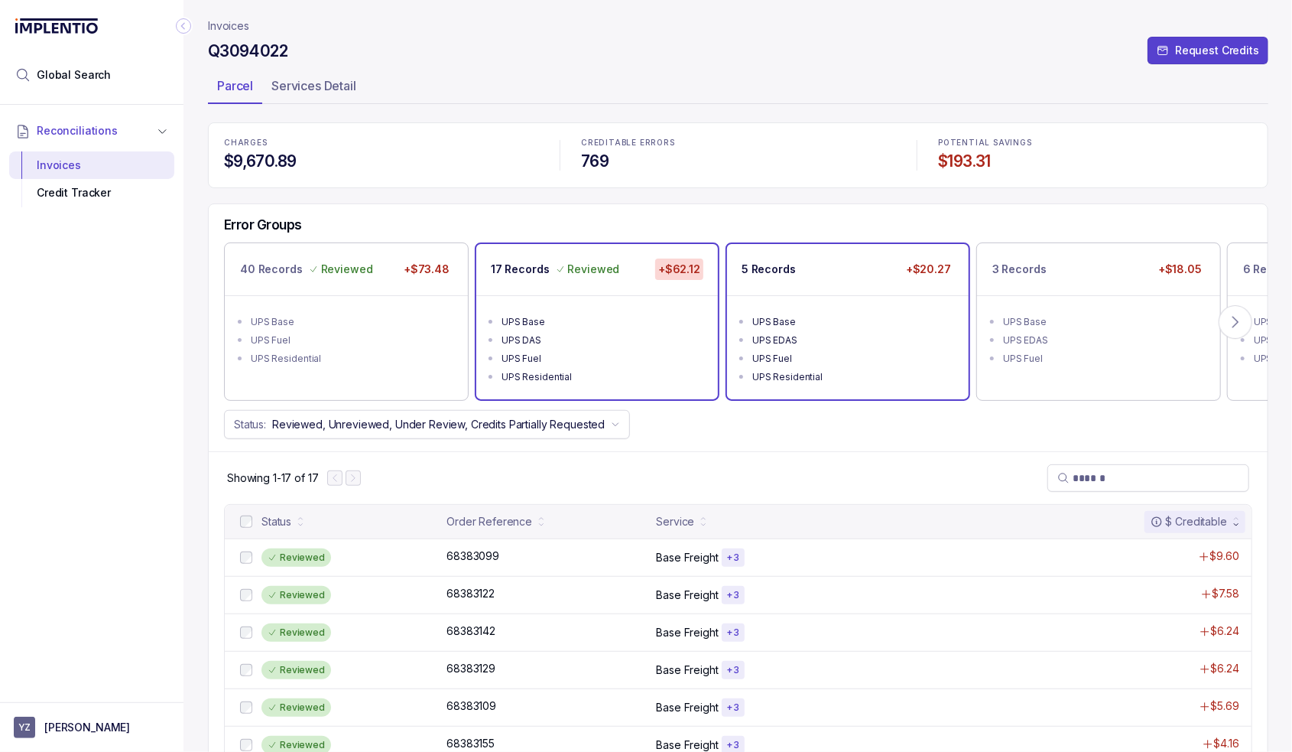
click at [841, 336] on div "UPS EDAS" at bounding box center [852, 340] width 200 height 15
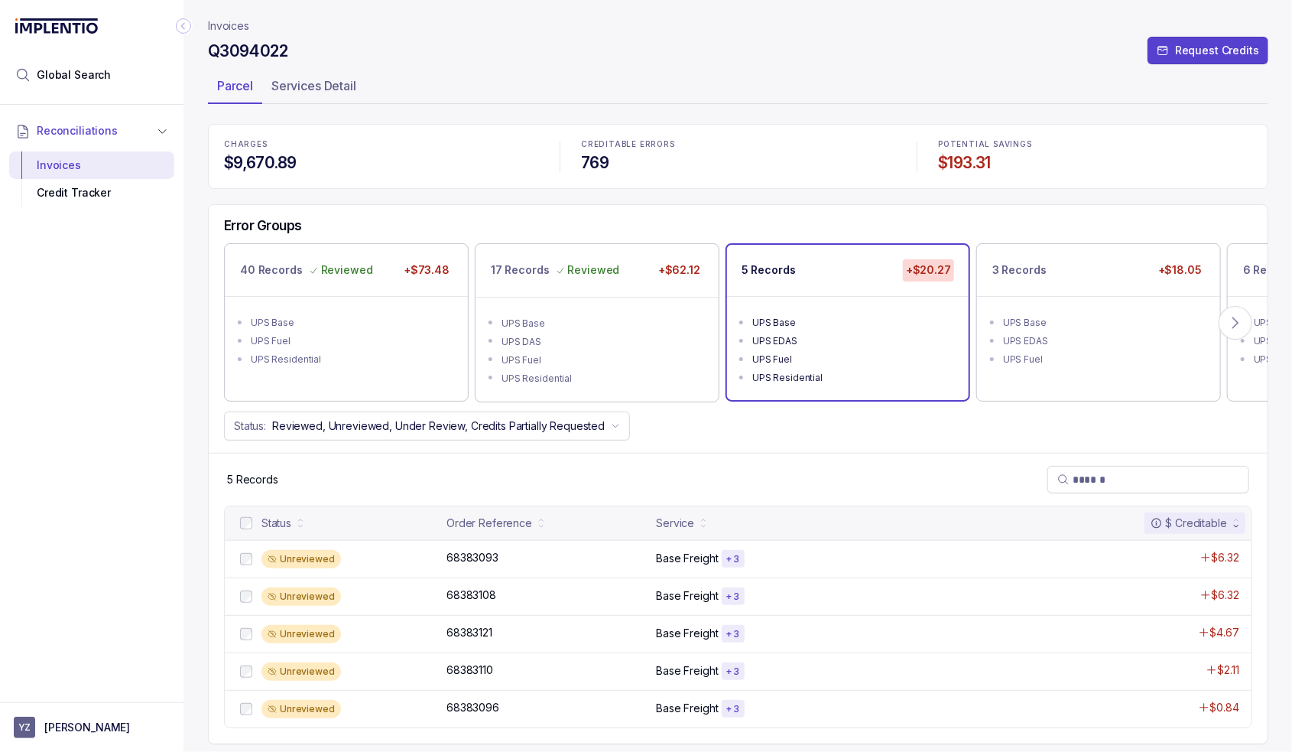
click at [239, 518] on div at bounding box center [246, 523] width 18 height 18
click at [608, 715] on p "Accept All Errors" at bounding box center [632, 717] width 85 height 15
click at [1081, 303] on ul "UPS Base UPS EDAS UPS Fuel" at bounding box center [1098, 340] width 243 height 86
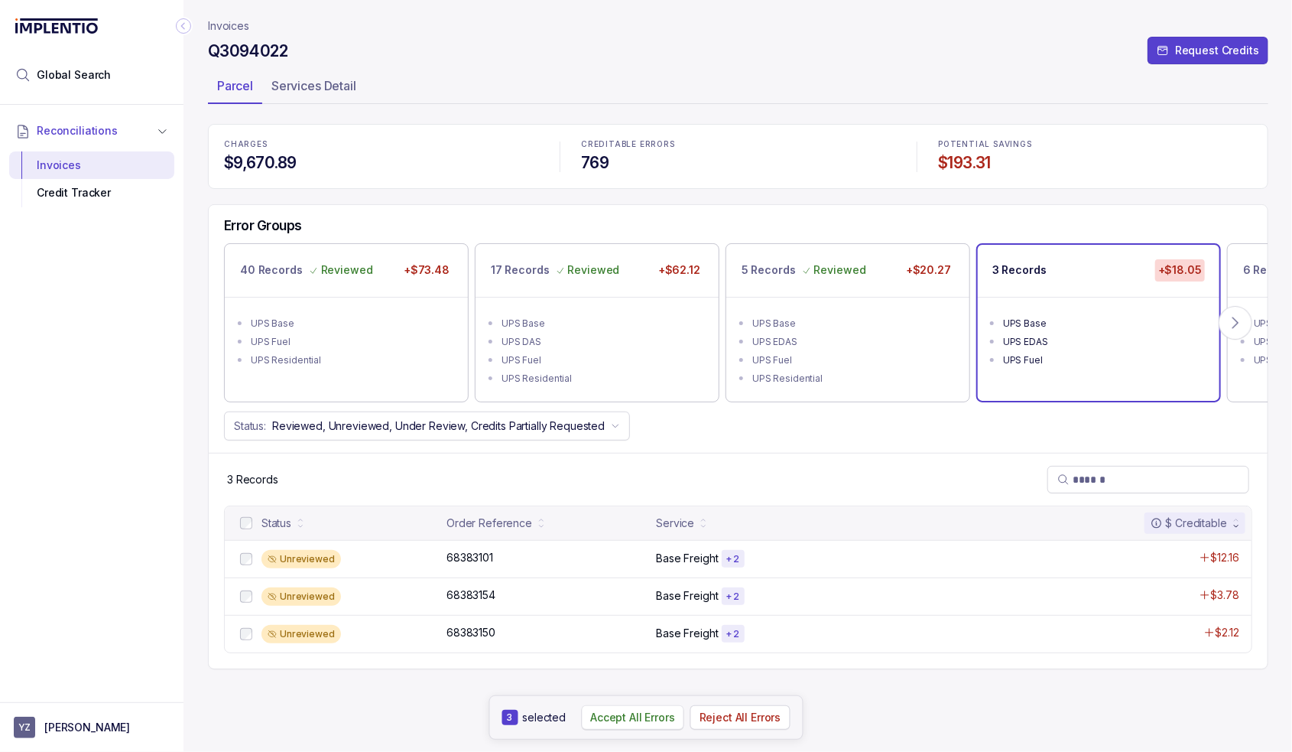
click at [603, 718] on p "Accept All Errors" at bounding box center [632, 717] width 85 height 15
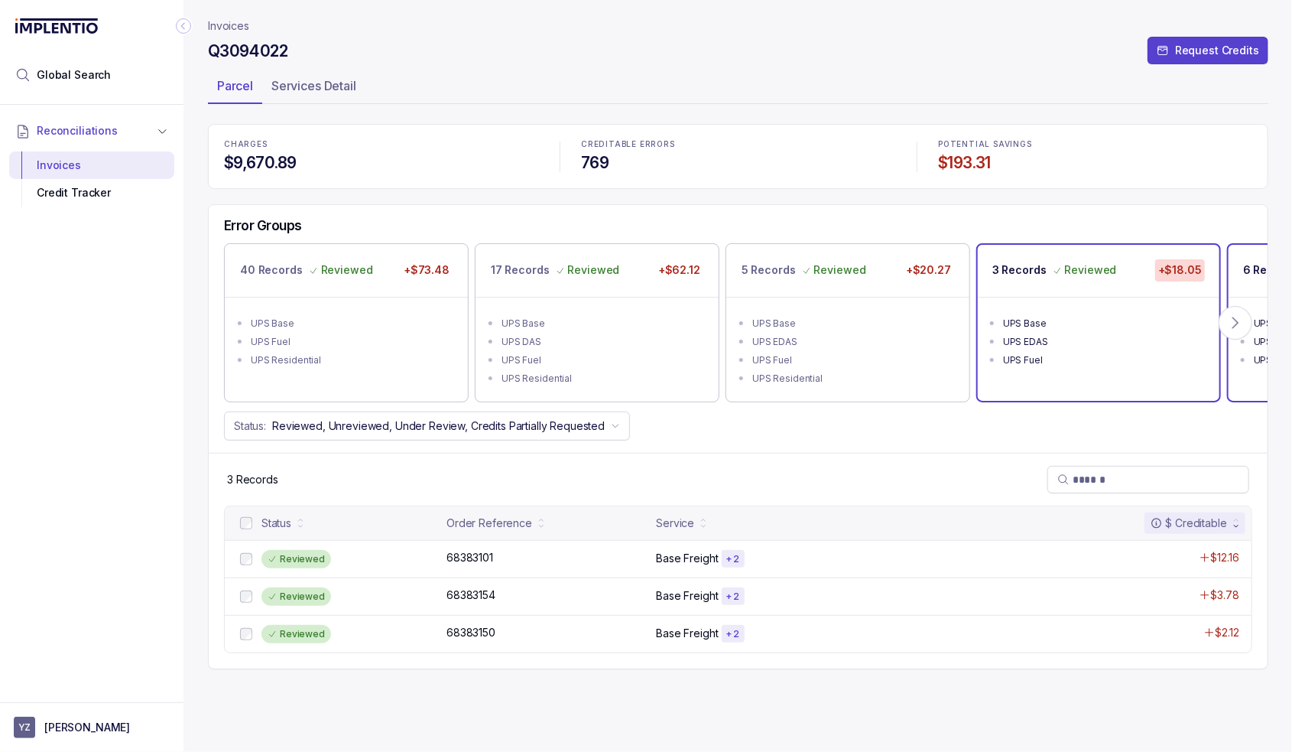
click at [1254, 265] on p "6 Records" at bounding box center [1270, 269] width 55 height 15
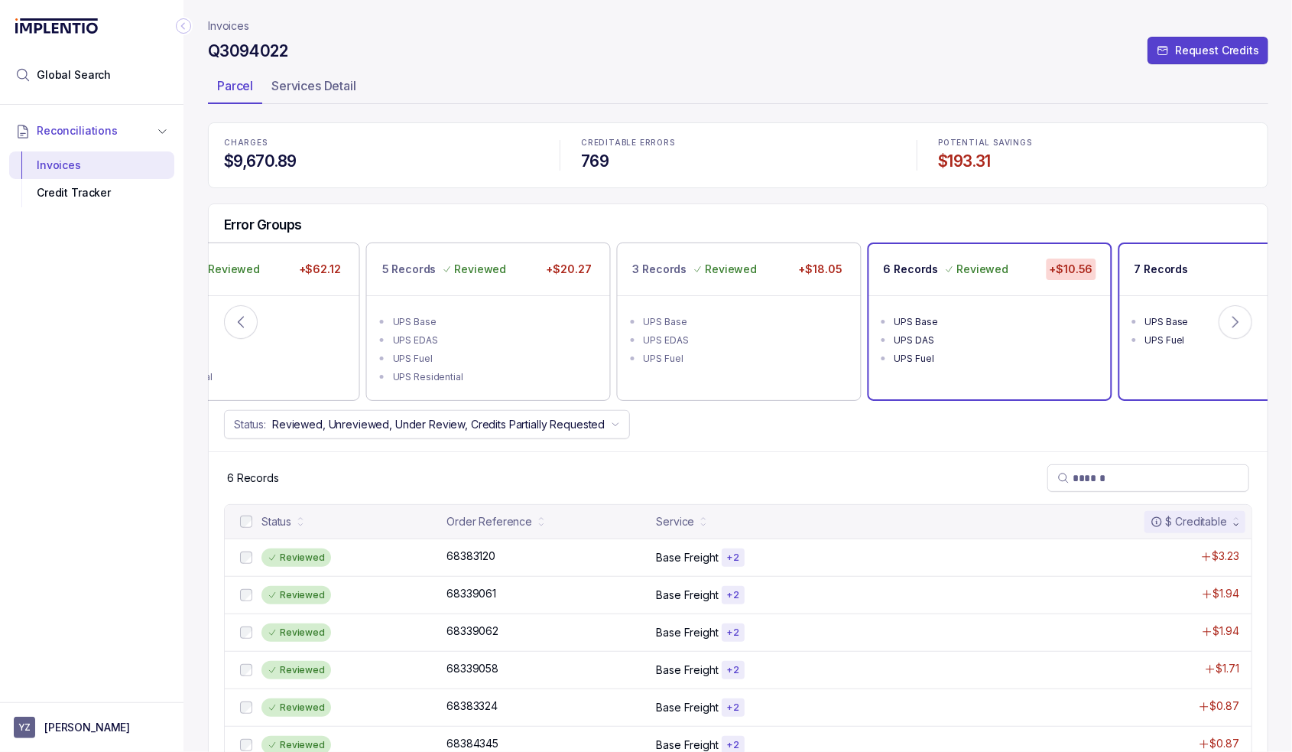
click at [1232, 256] on div "7 Records +$8.82" at bounding box center [1241, 269] width 242 height 51
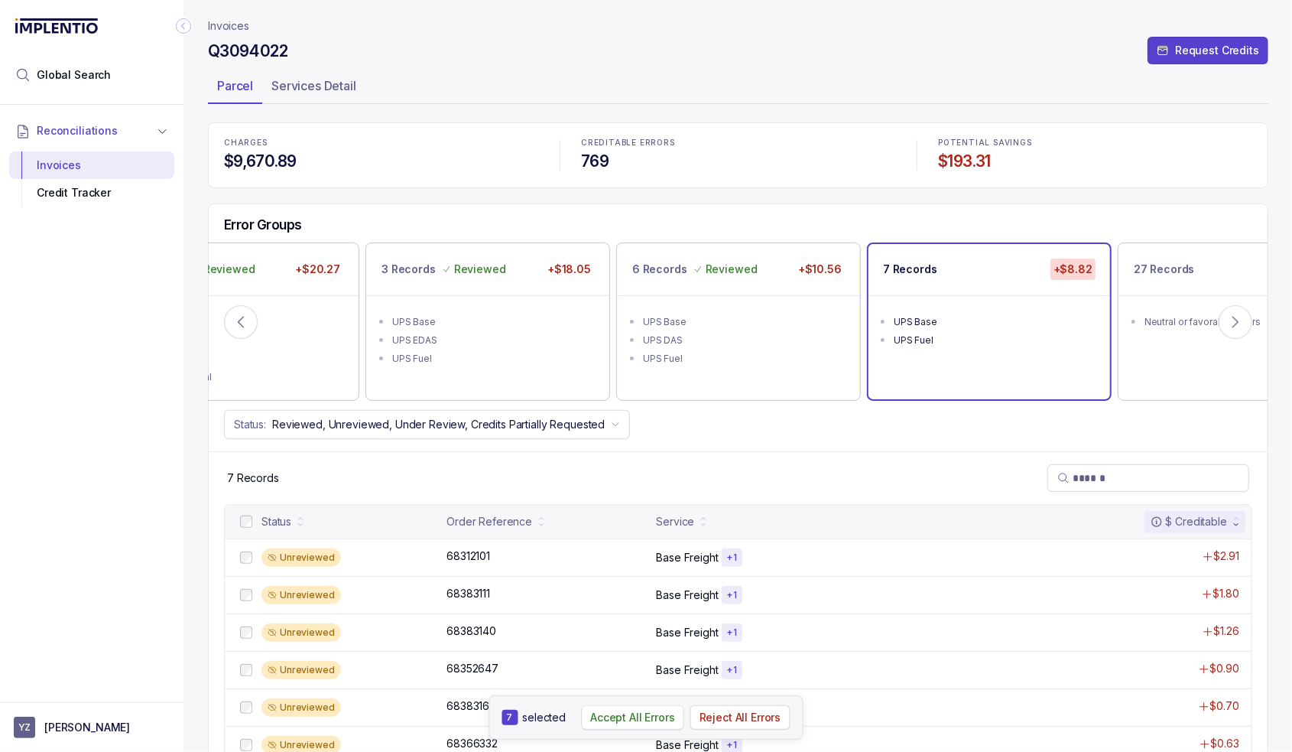
click at [630, 719] on p "Accept All Errors" at bounding box center [632, 717] width 85 height 15
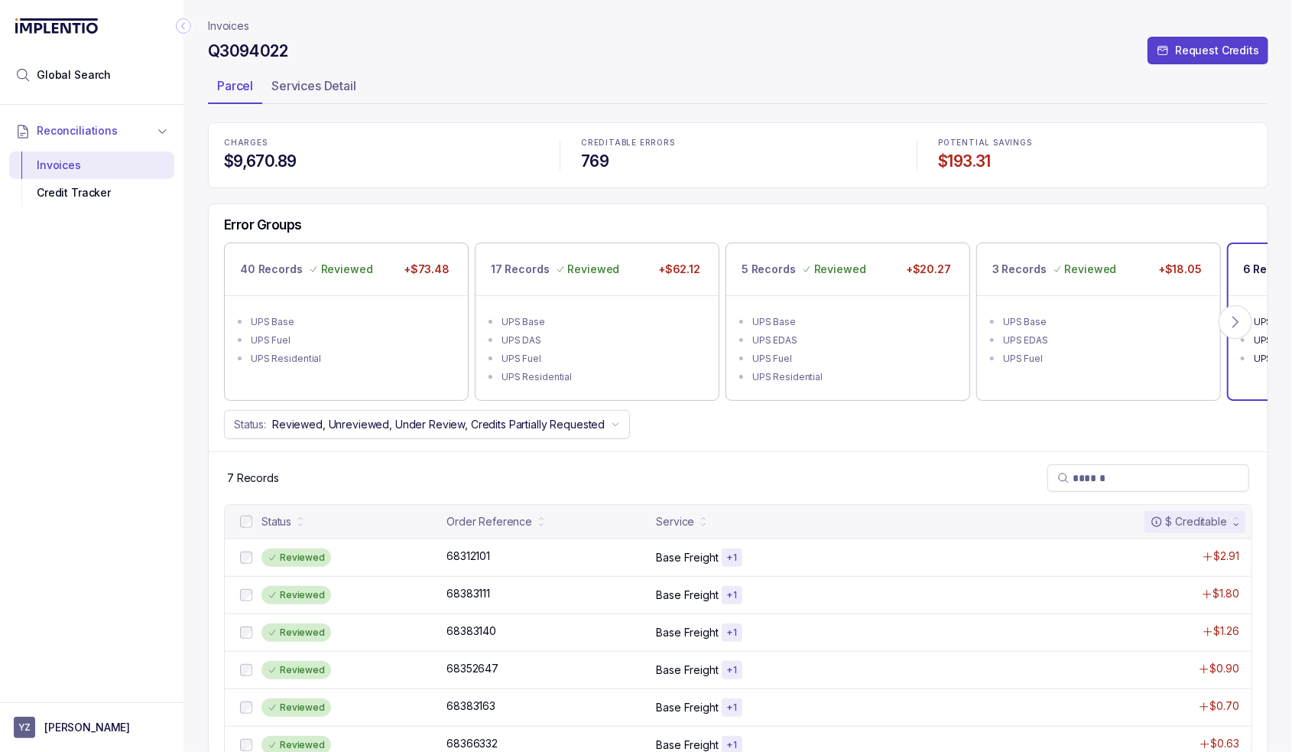
click at [1245, 271] on p "6 Records" at bounding box center [1270, 269] width 55 height 15
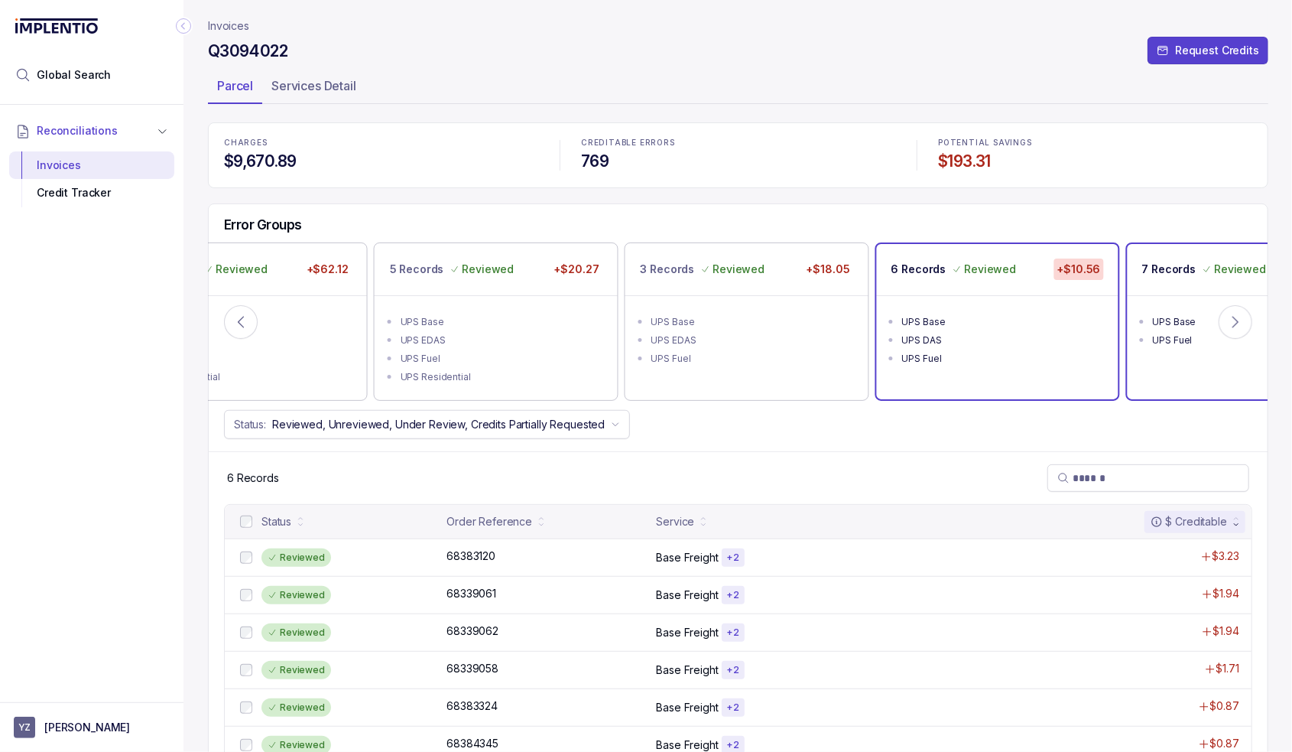
click at [1198, 278] on div "7 Records Reviewed" at bounding box center [1204, 268] width 125 height 21
click at [1193, 284] on div "27 Records $0.00" at bounding box center [1247, 269] width 242 height 51
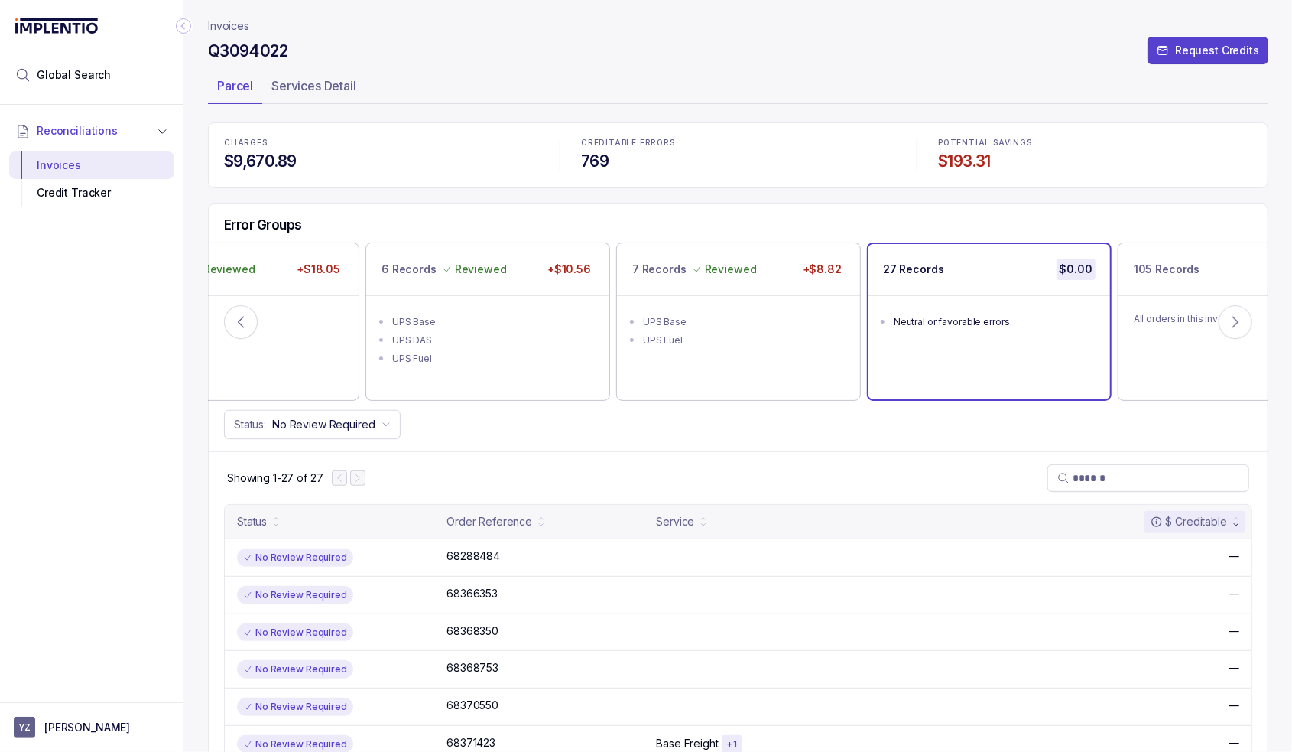
click at [234, 27] on p "Invoices" at bounding box center [228, 25] width 41 height 15
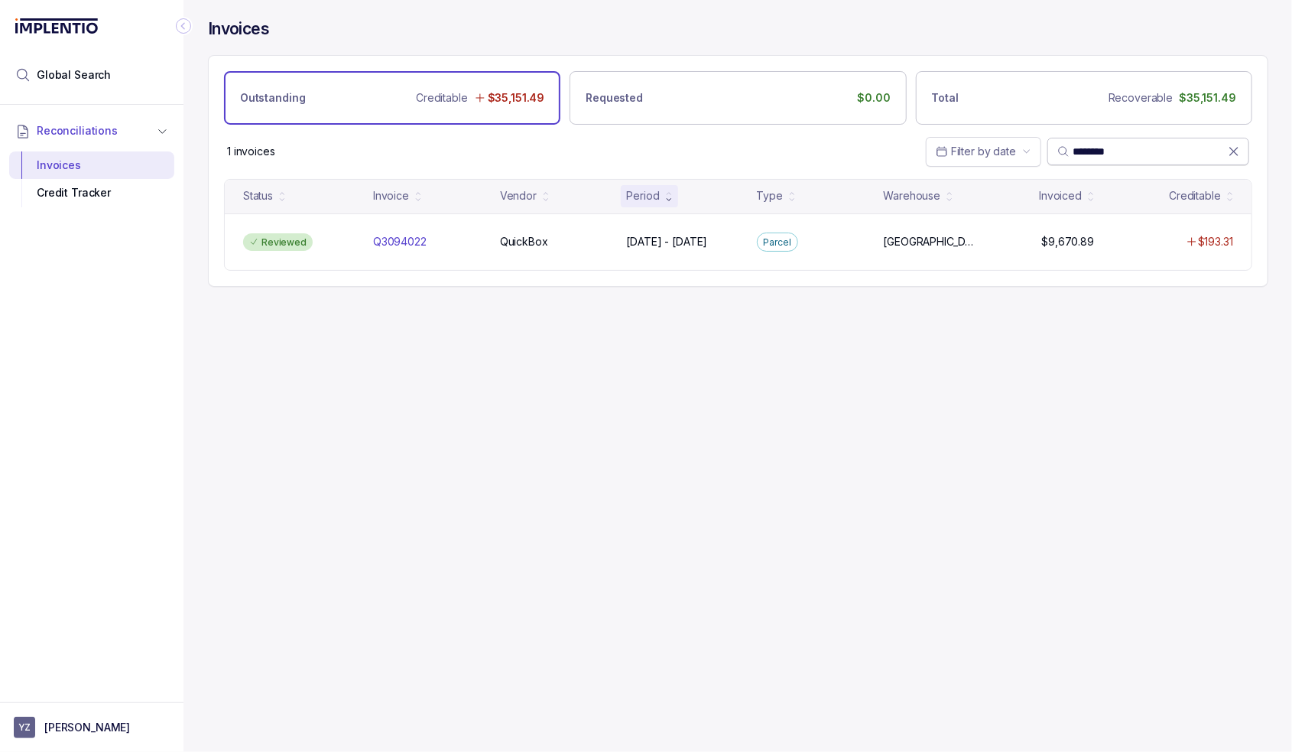
click at [1105, 139] on span "********" at bounding box center [1149, 152] width 202 height 28
click at [1109, 154] on input "********" at bounding box center [1150, 151] width 155 height 15
paste input "*"
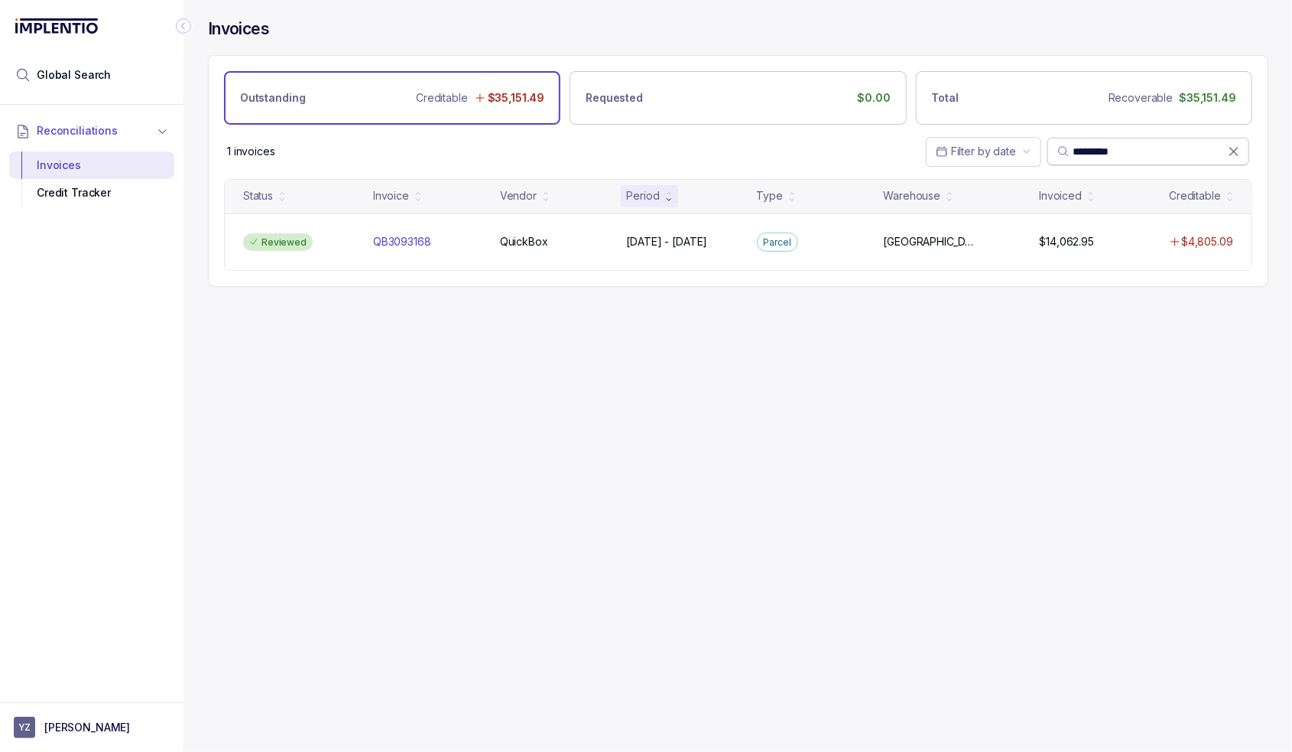
click at [1106, 151] on input "*********" at bounding box center [1150, 151] width 155 height 15
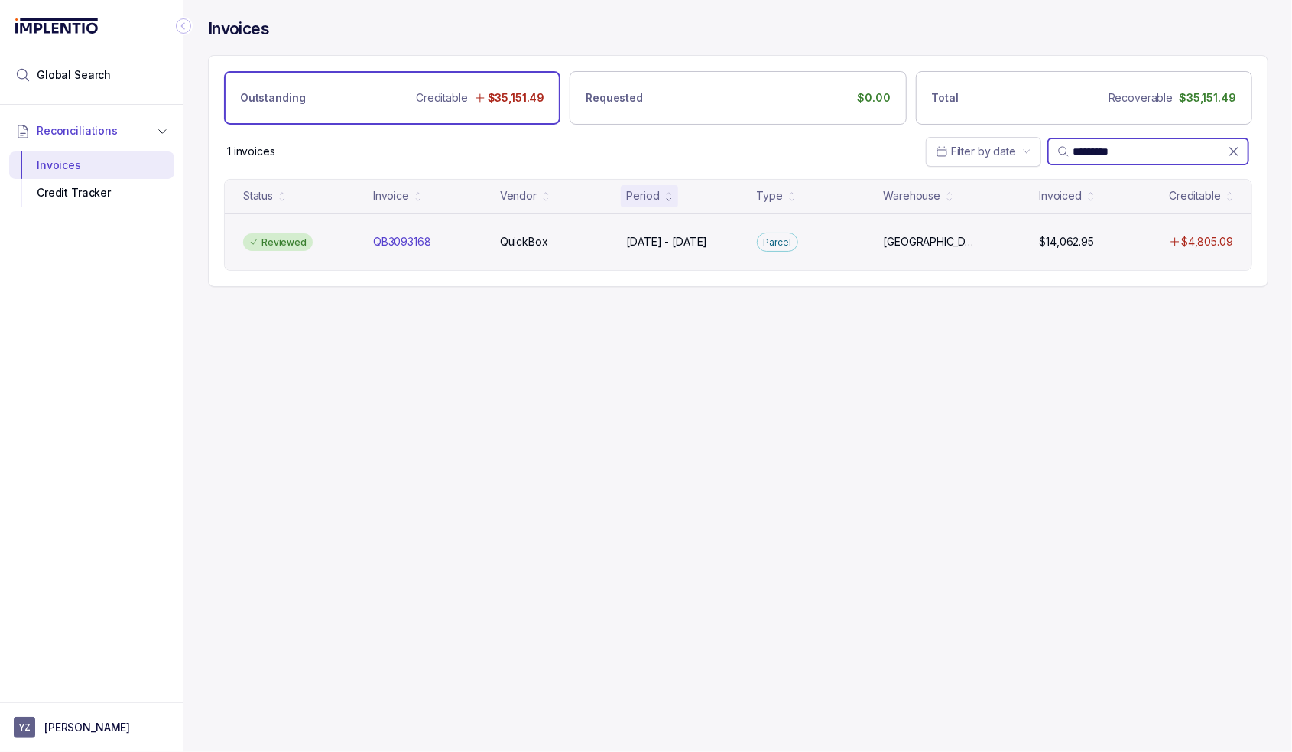
paste input "search"
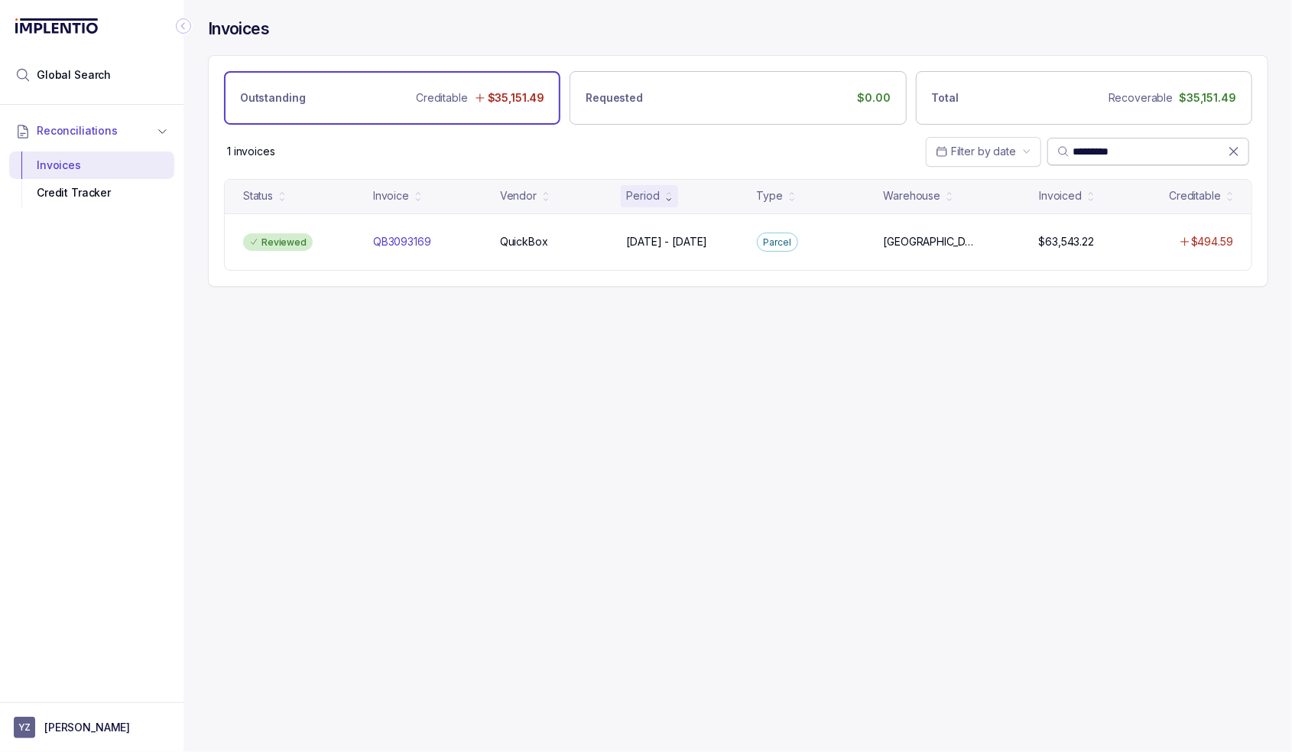
click at [1094, 151] on input "*********" at bounding box center [1150, 151] width 155 height 15
paste input "search"
click at [1112, 146] on input "*********" at bounding box center [1150, 151] width 155 height 15
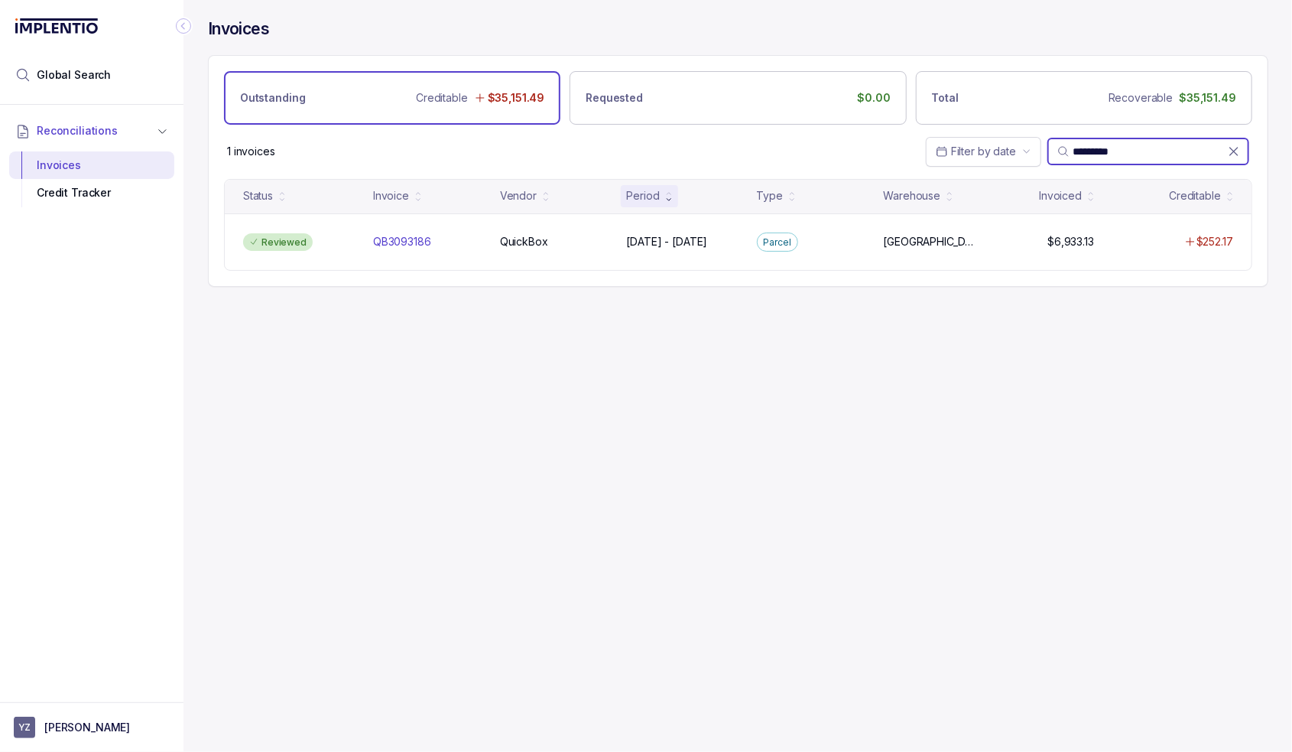
paste input "search"
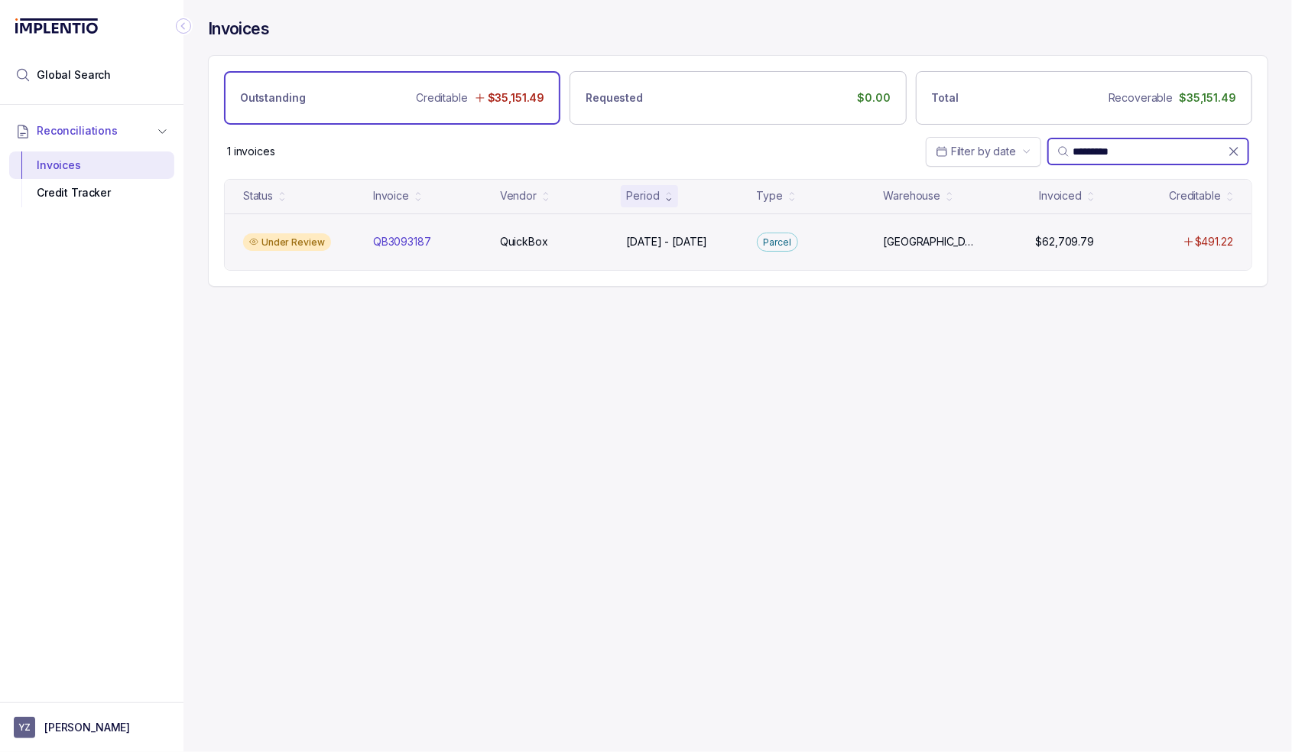
type input "*********"
click at [340, 240] on div "Under Review" at bounding box center [299, 242] width 124 height 18
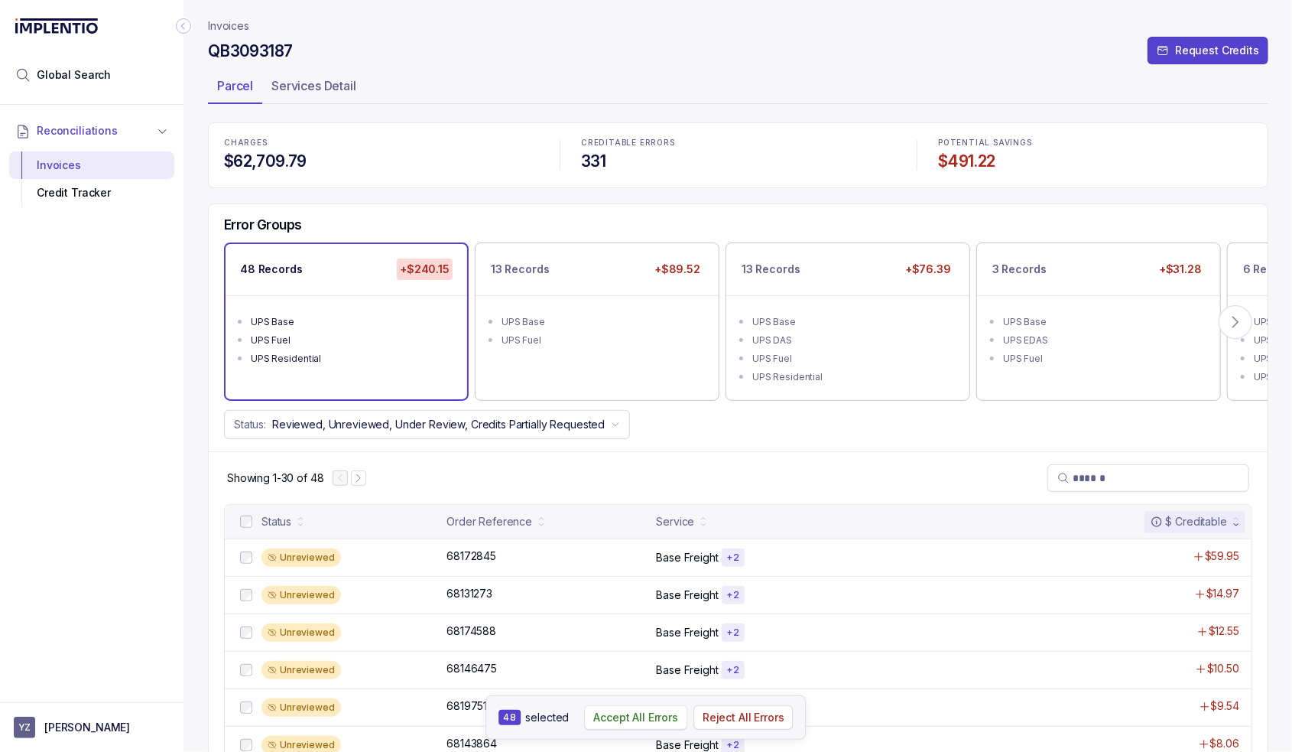
click at [642, 718] on p "Accept All Errors" at bounding box center [635, 717] width 85 height 15
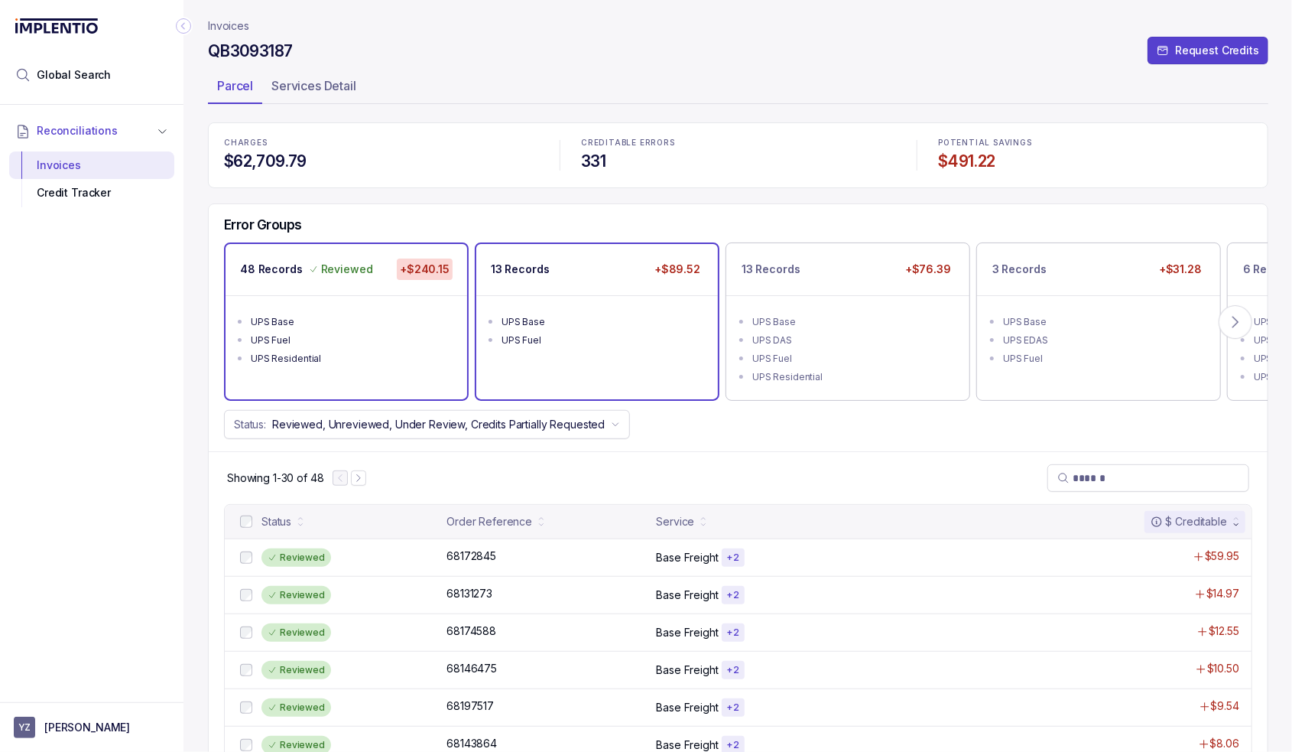
click at [578, 323] on div "UPS Base" at bounding box center [602, 321] width 200 height 15
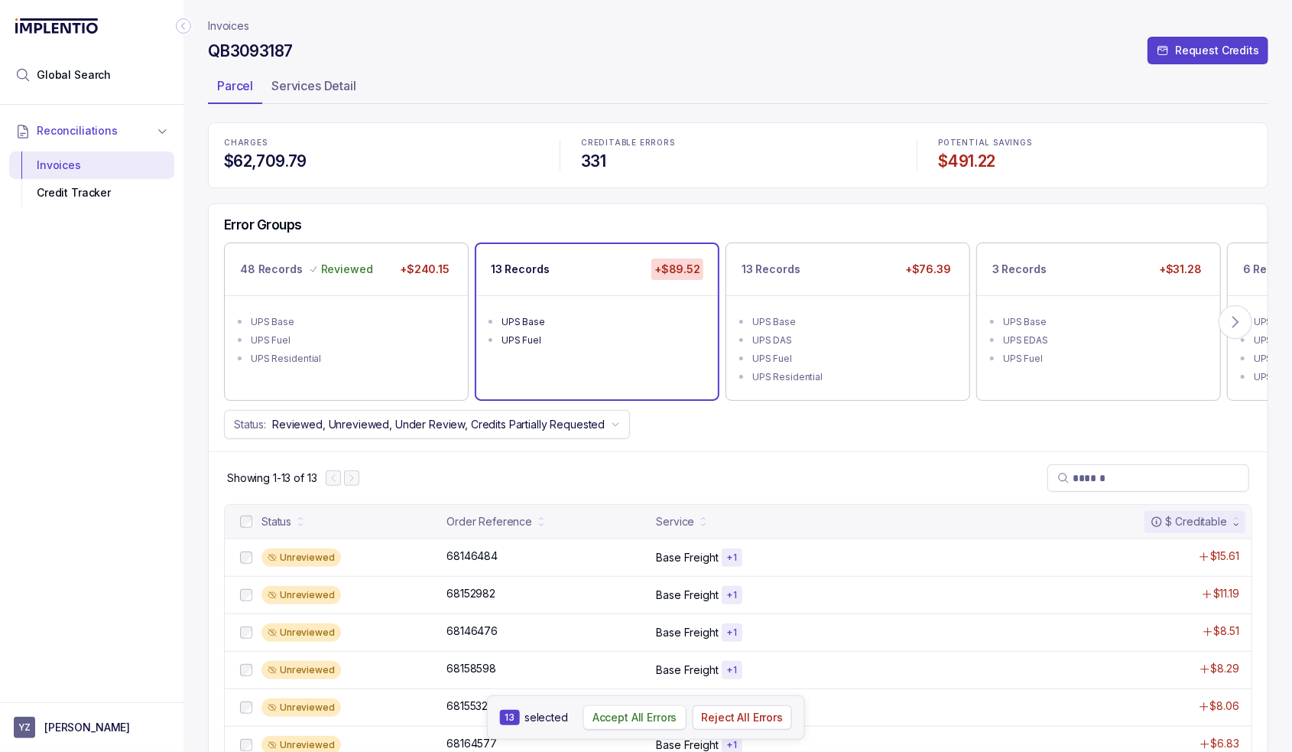
click at [607, 720] on p "Accept All Errors" at bounding box center [635, 717] width 85 height 15
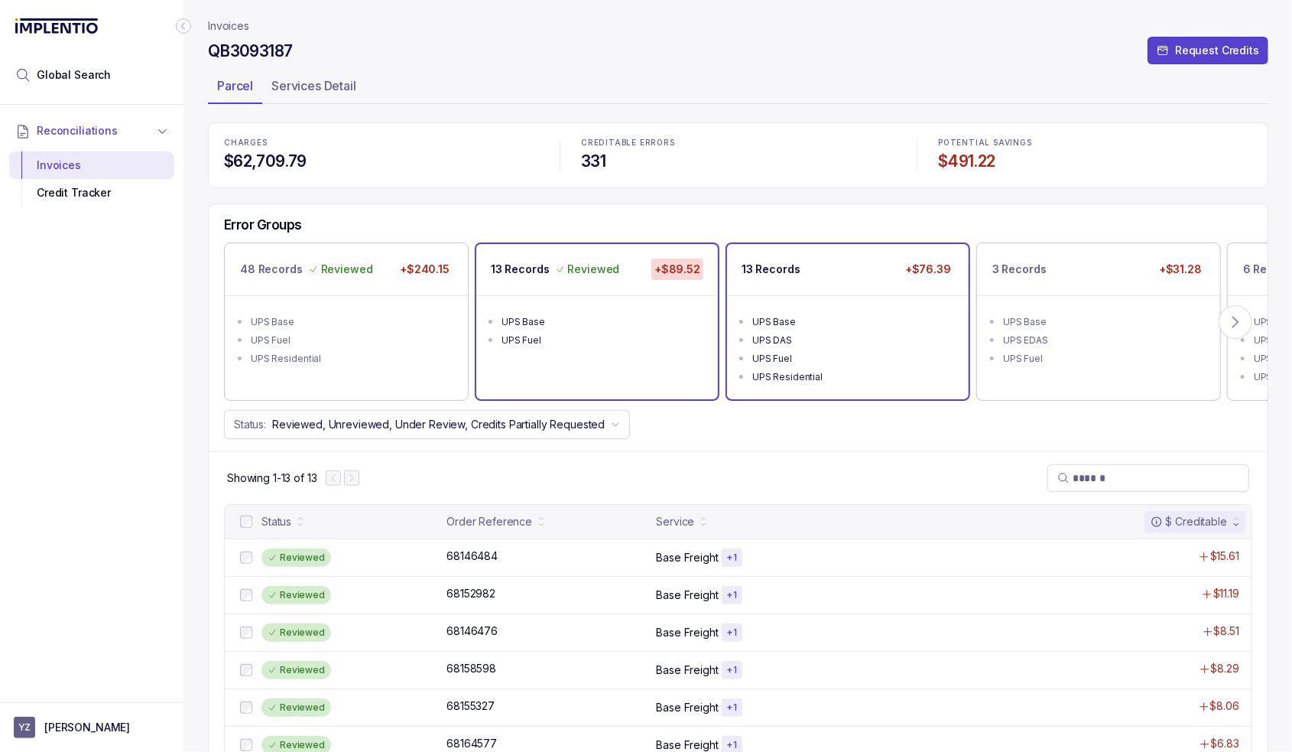
click at [806, 311] on li "UPS Base" at bounding box center [858, 320] width 213 height 18
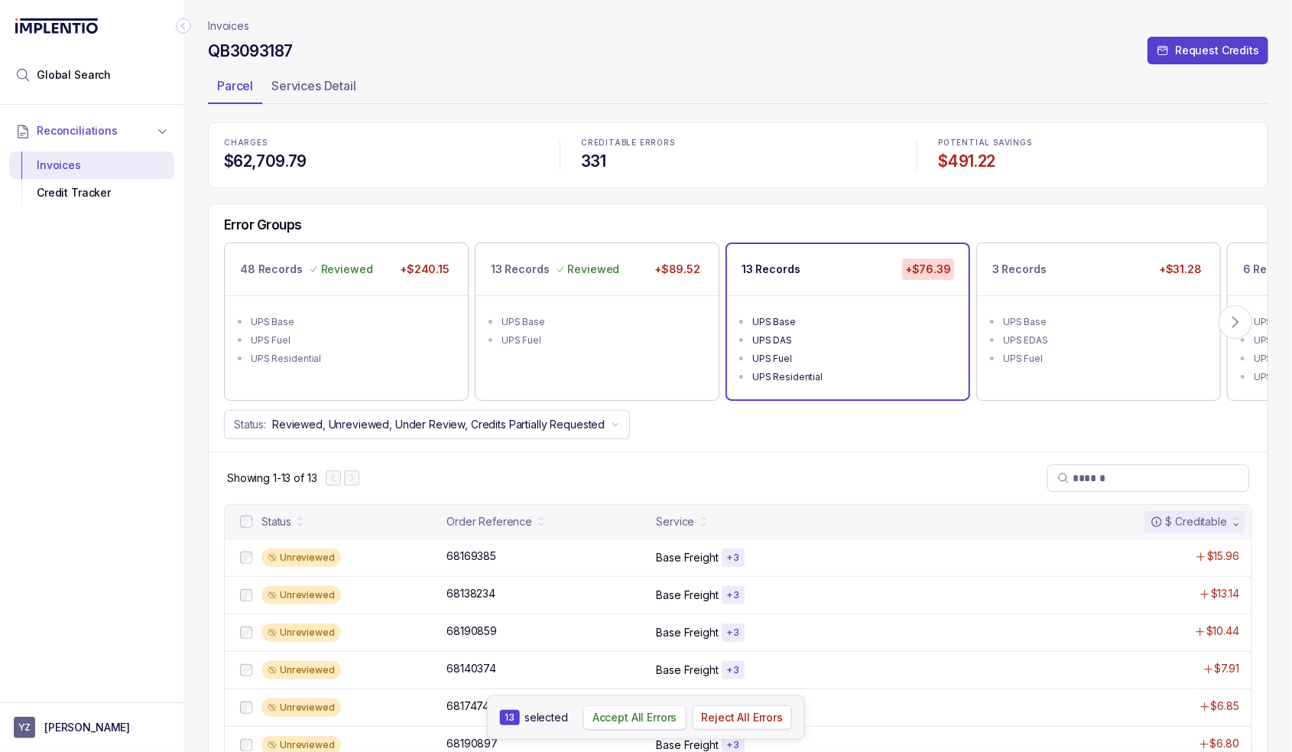
click at [635, 719] on p "Accept All Errors" at bounding box center [635, 717] width 85 height 15
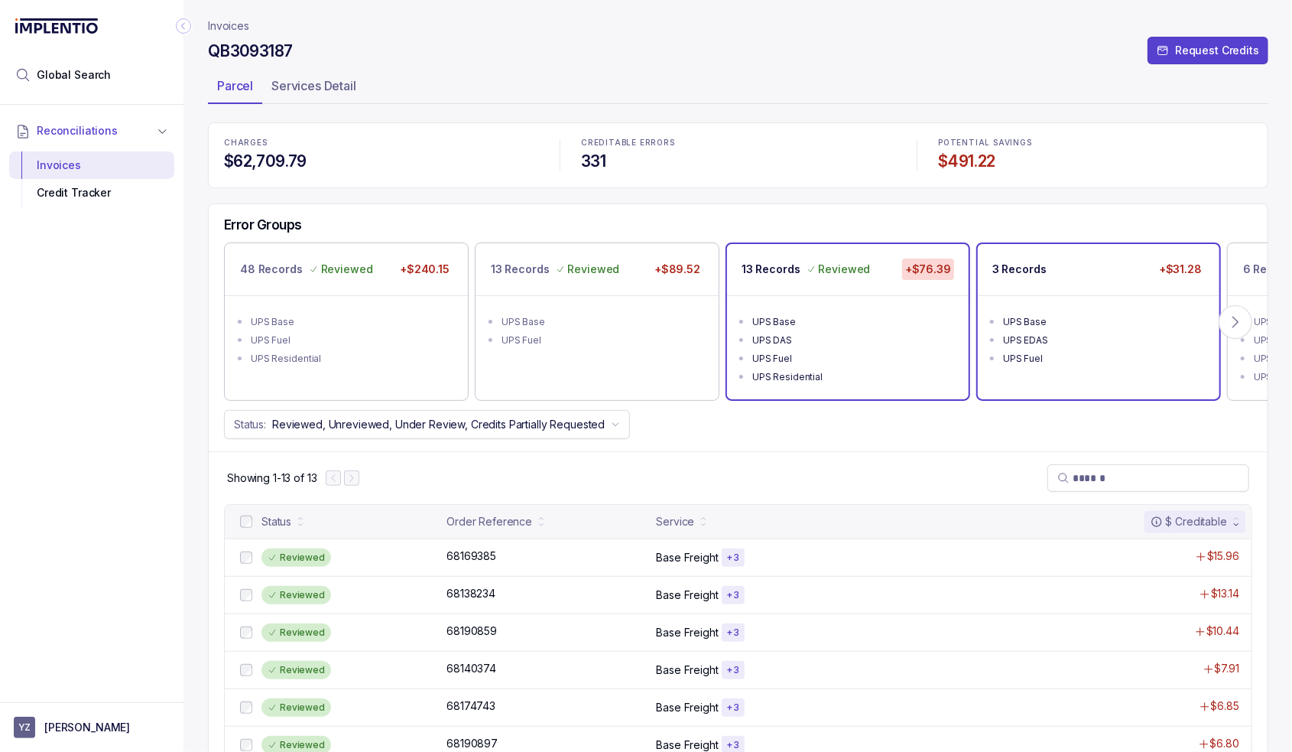
click at [1090, 324] on div "UPS Base" at bounding box center [1103, 321] width 200 height 15
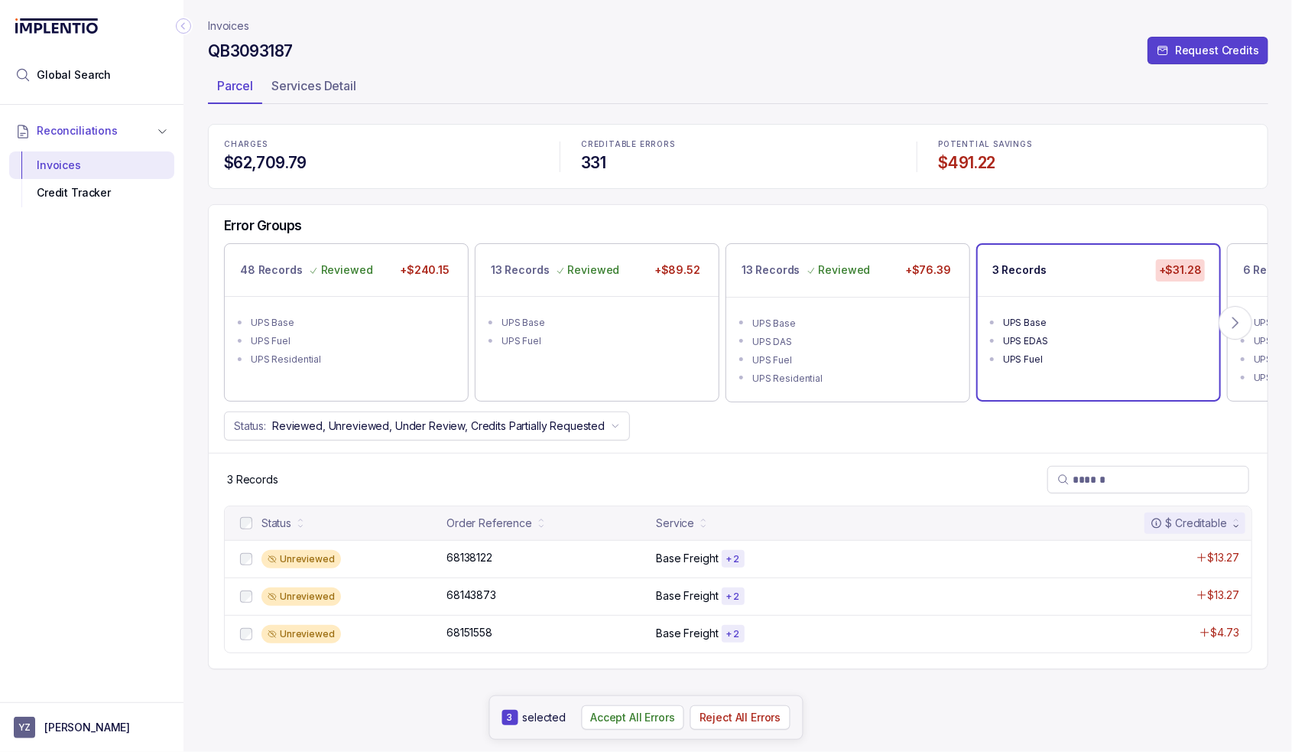
click at [613, 730] on aside "3 selected Accept All Errors Reject All Errors" at bounding box center [646, 717] width 314 height 44
click at [621, 717] on p "Accept All Errors" at bounding box center [632, 717] width 85 height 15
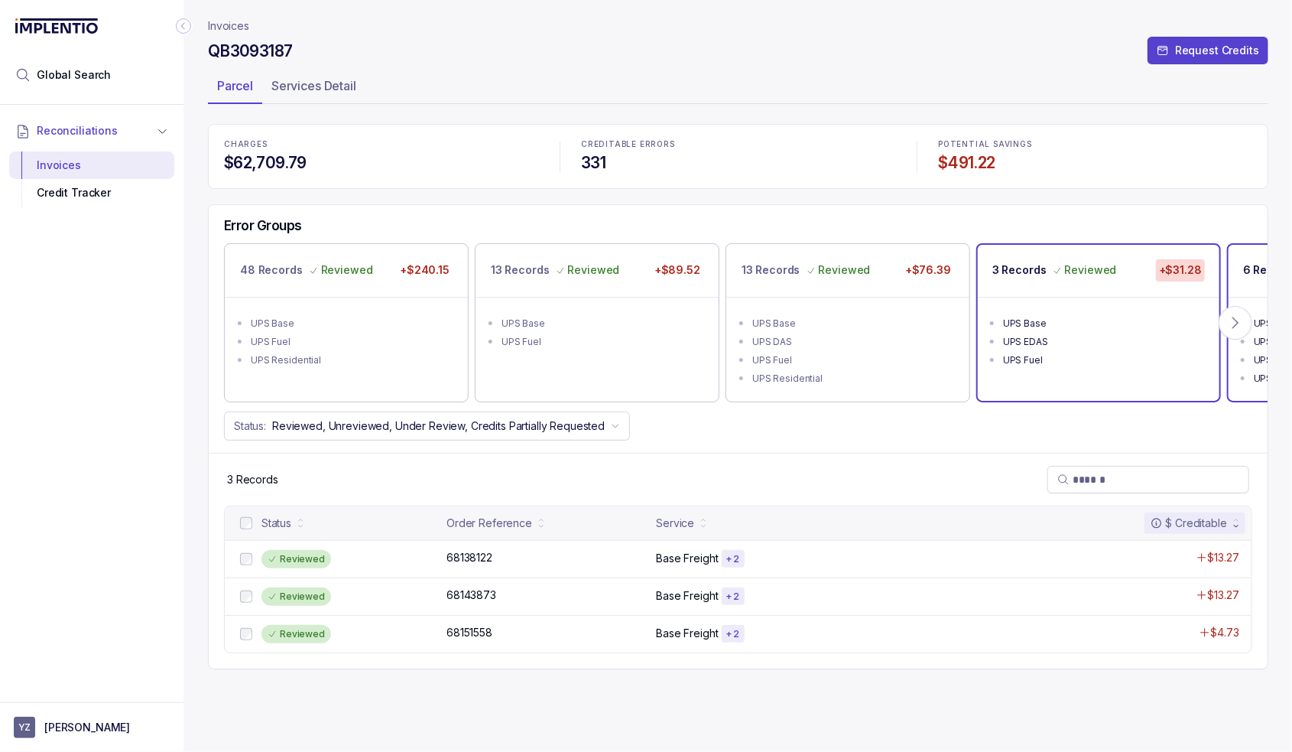
click at [1252, 278] on div "6 Records" at bounding box center [1270, 269] width 55 height 21
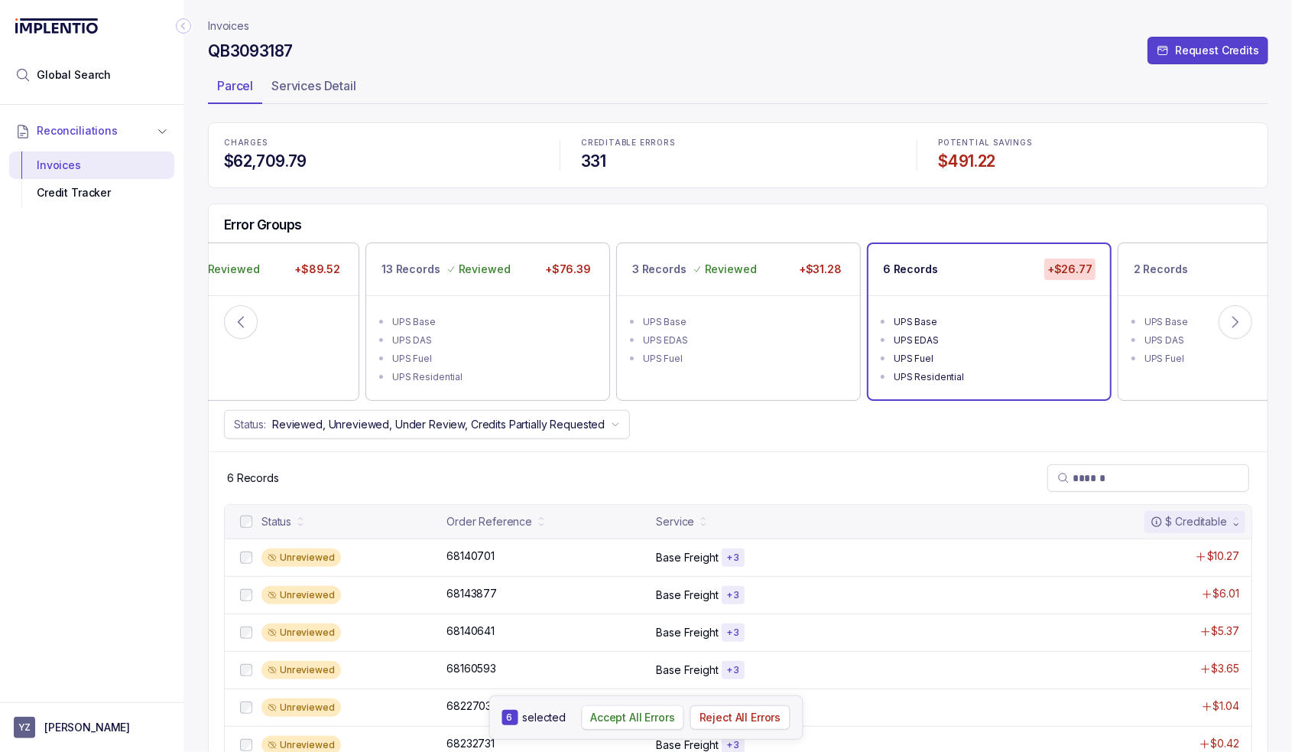
click at [645, 722] on p "Accept All Errors" at bounding box center [632, 717] width 85 height 15
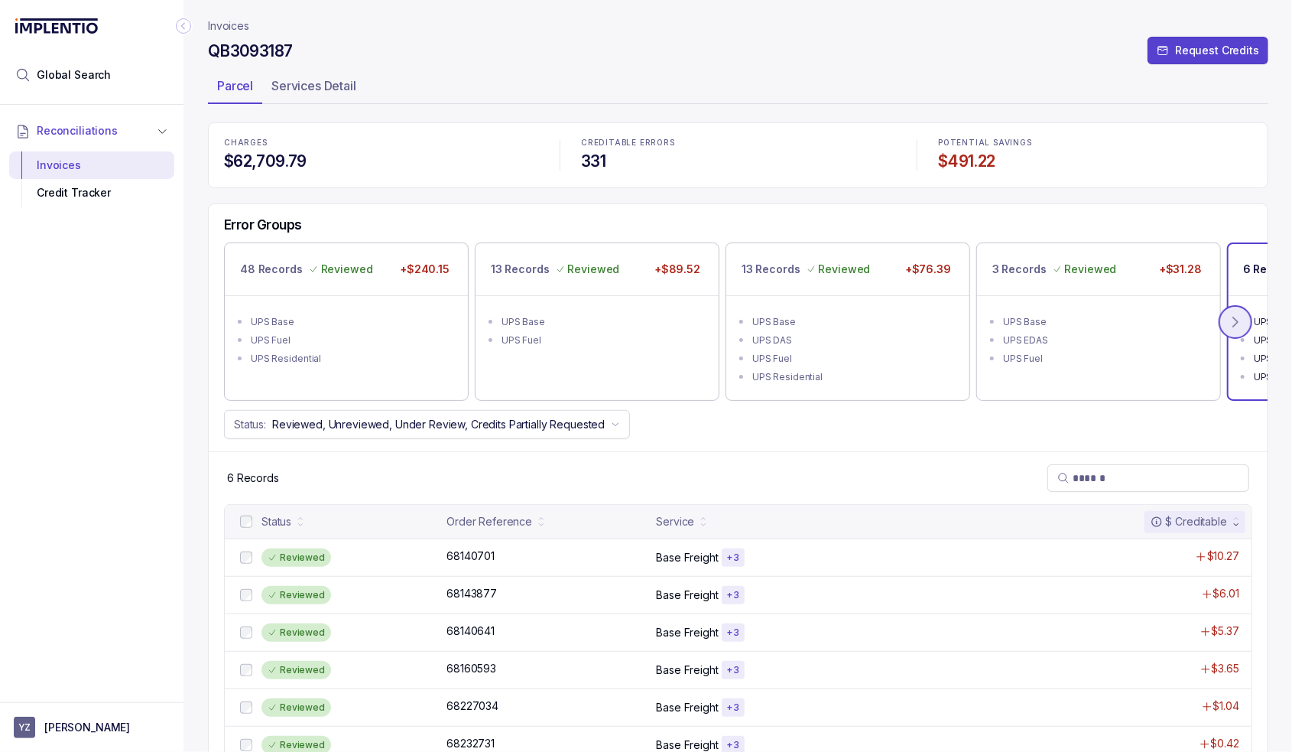
click at [1238, 323] on icon at bounding box center [1235, 321] width 15 height 15
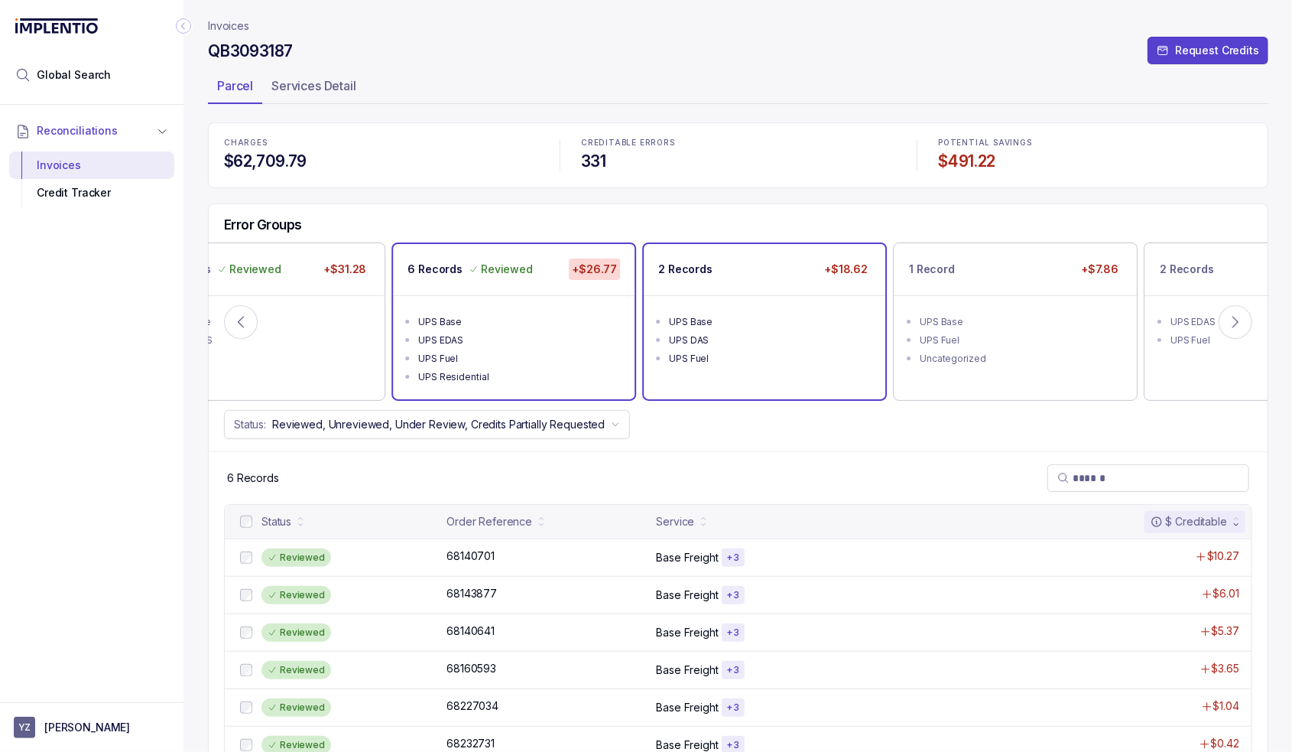
click at [689, 343] on div "UPS DAS" at bounding box center [769, 340] width 200 height 15
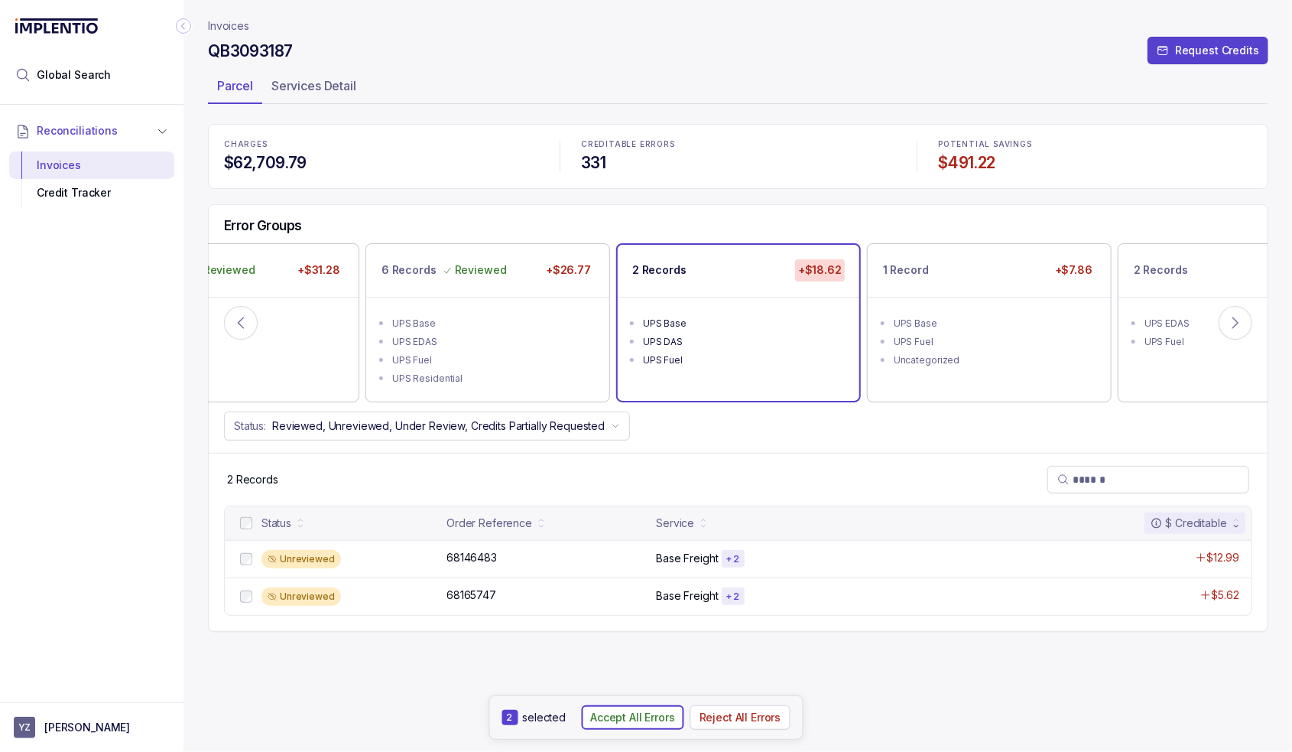
click at [622, 721] on p "Accept All Errors" at bounding box center [632, 717] width 85 height 15
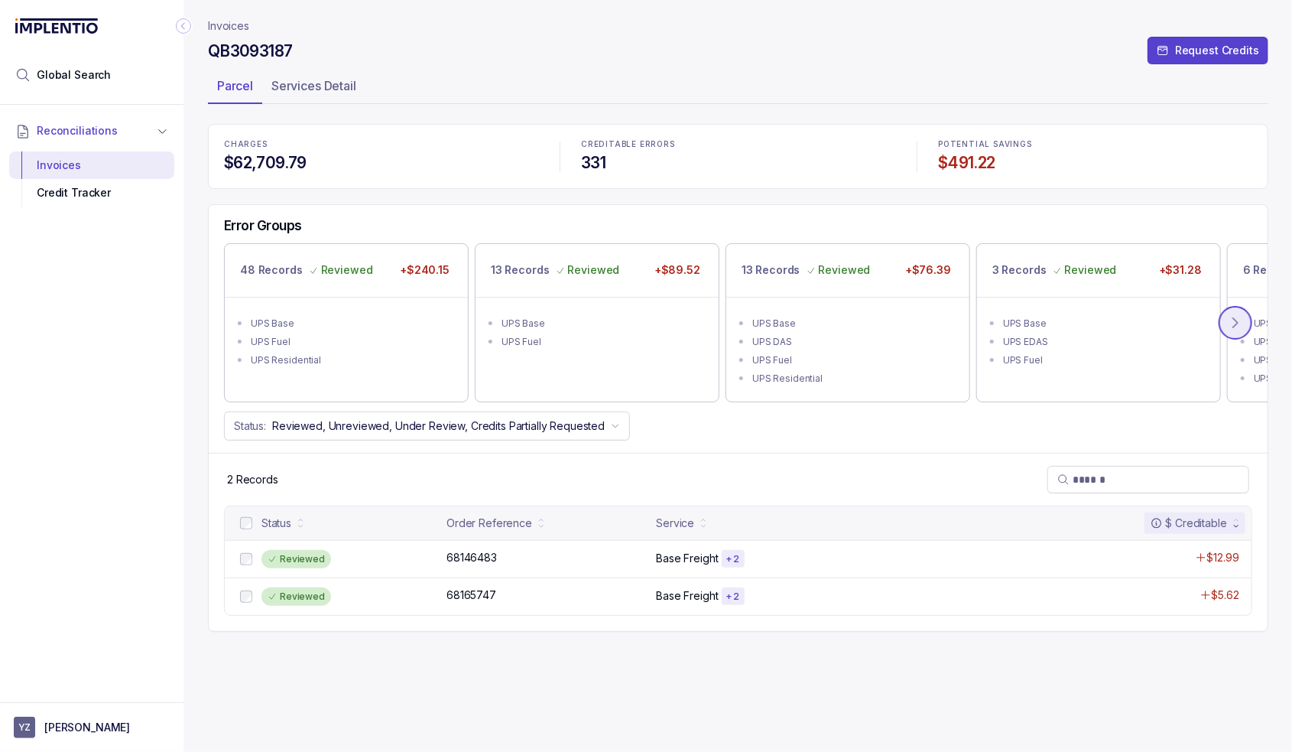
click at [1239, 320] on icon at bounding box center [1235, 322] width 15 height 15
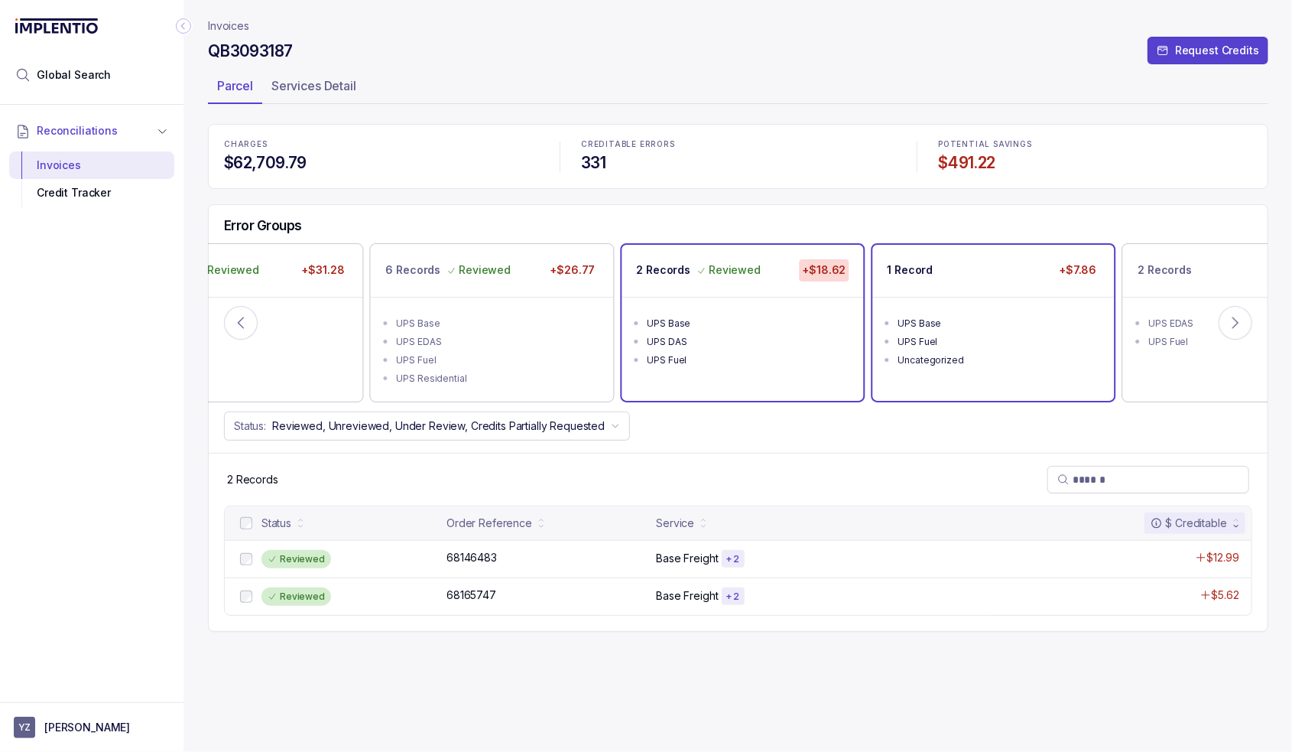
click at [1042, 322] on div "UPS Base" at bounding box center [999, 323] width 200 height 15
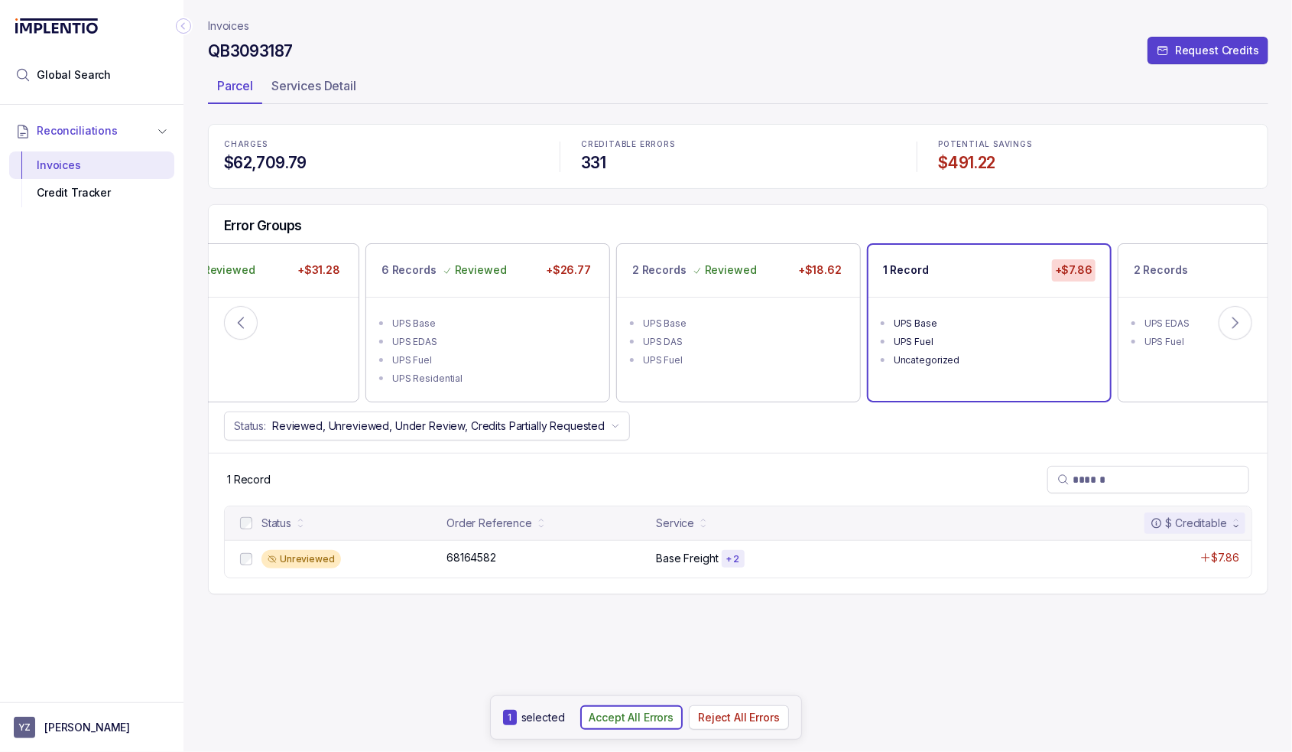
click at [613, 714] on p "Accept All Errors" at bounding box center [632, 717] width 85 height 15
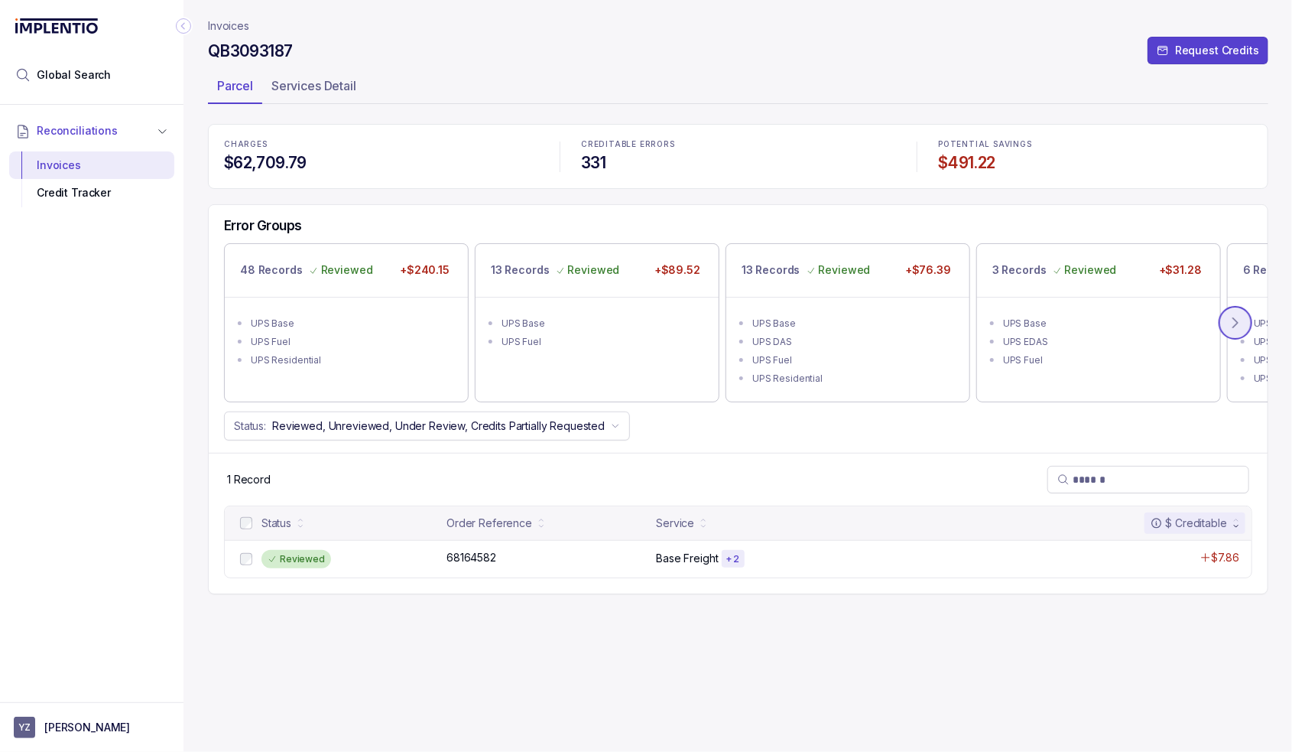
click at [1236, 323] on icon at bounding box center [1235, 322] width 15 height 15
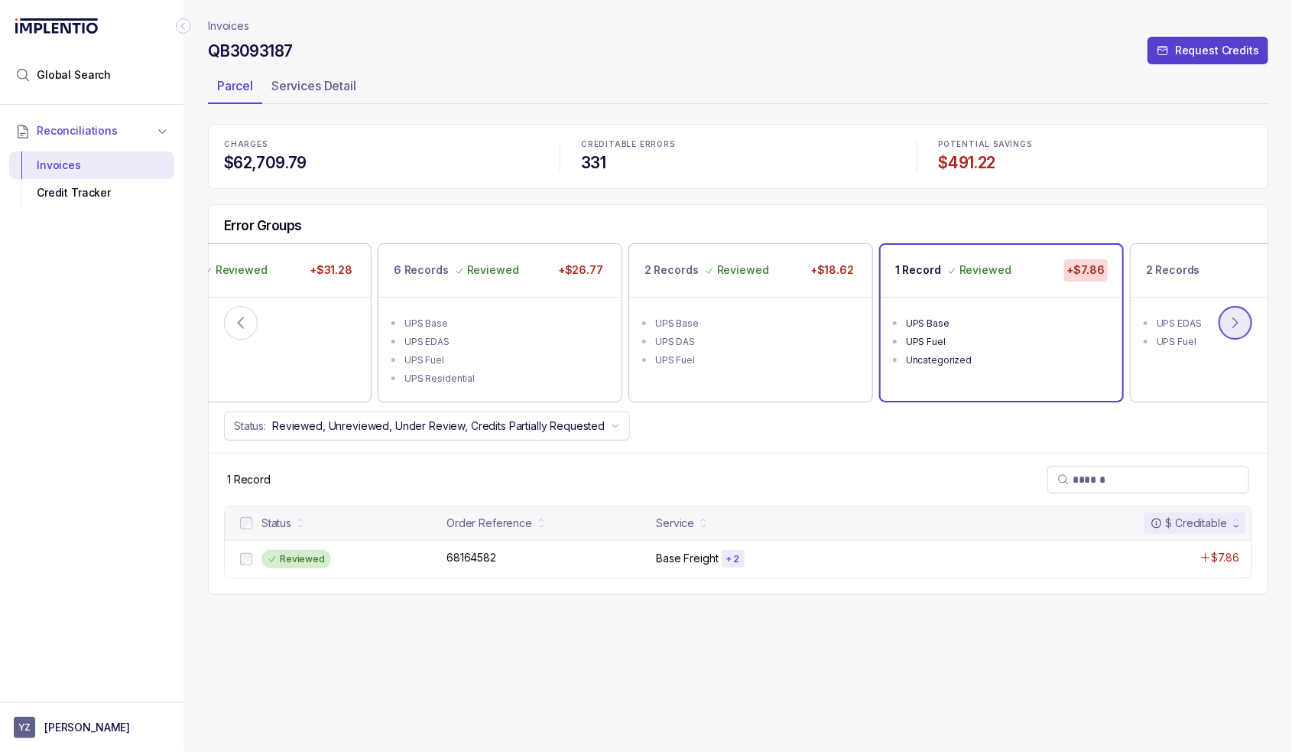
click at [1236, 323] on icon at bounding box center [1235, 322] width 15 height 15
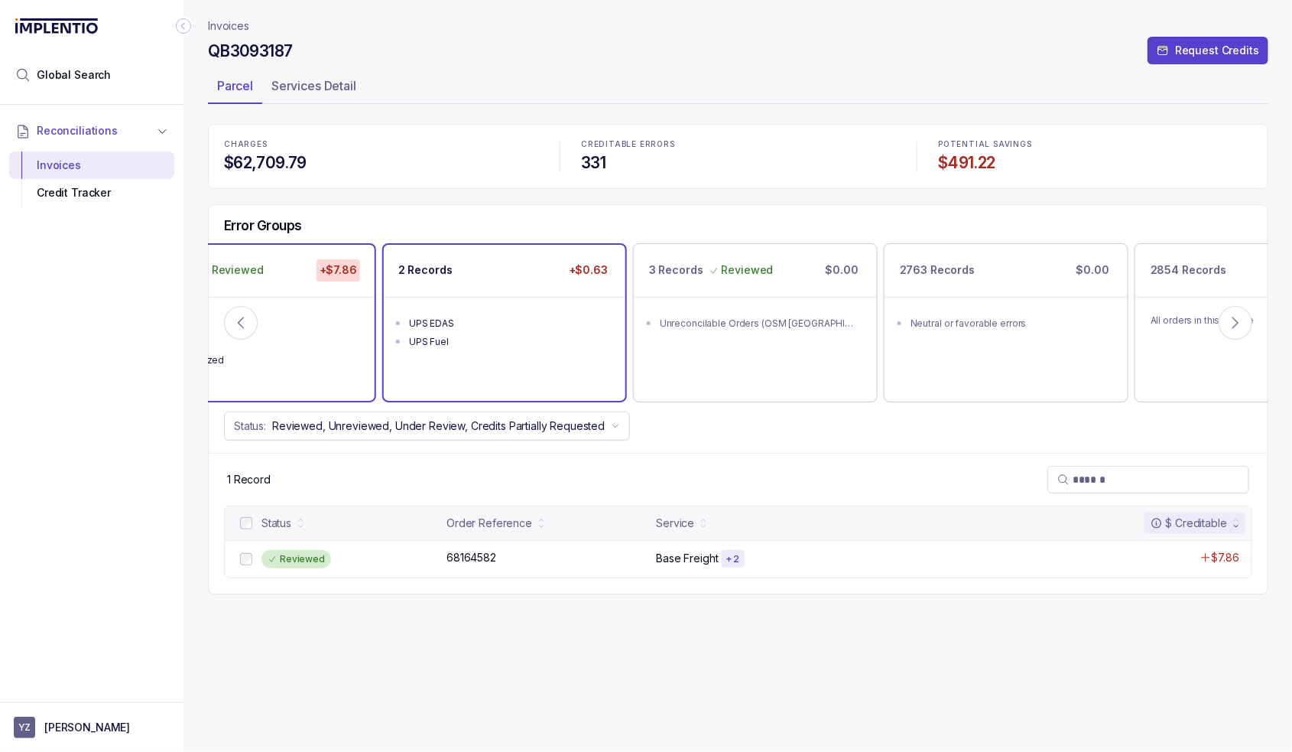
click at [428, 359] on ul "UPS EDAS UPS Fuel" at bounding box center [505, 330] width 242 height 67
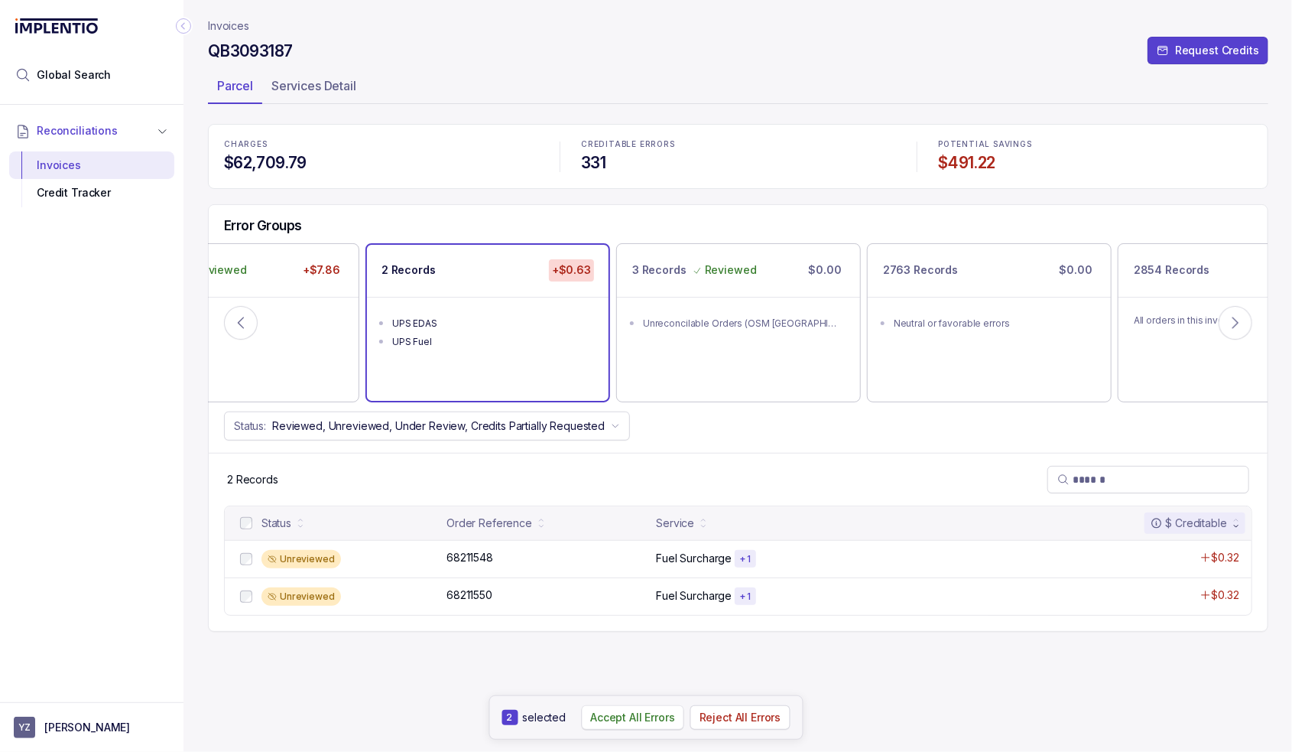
click at [648, 713] on p "Accept All Errors" at bounding box center [632, 717] width 85 height 15
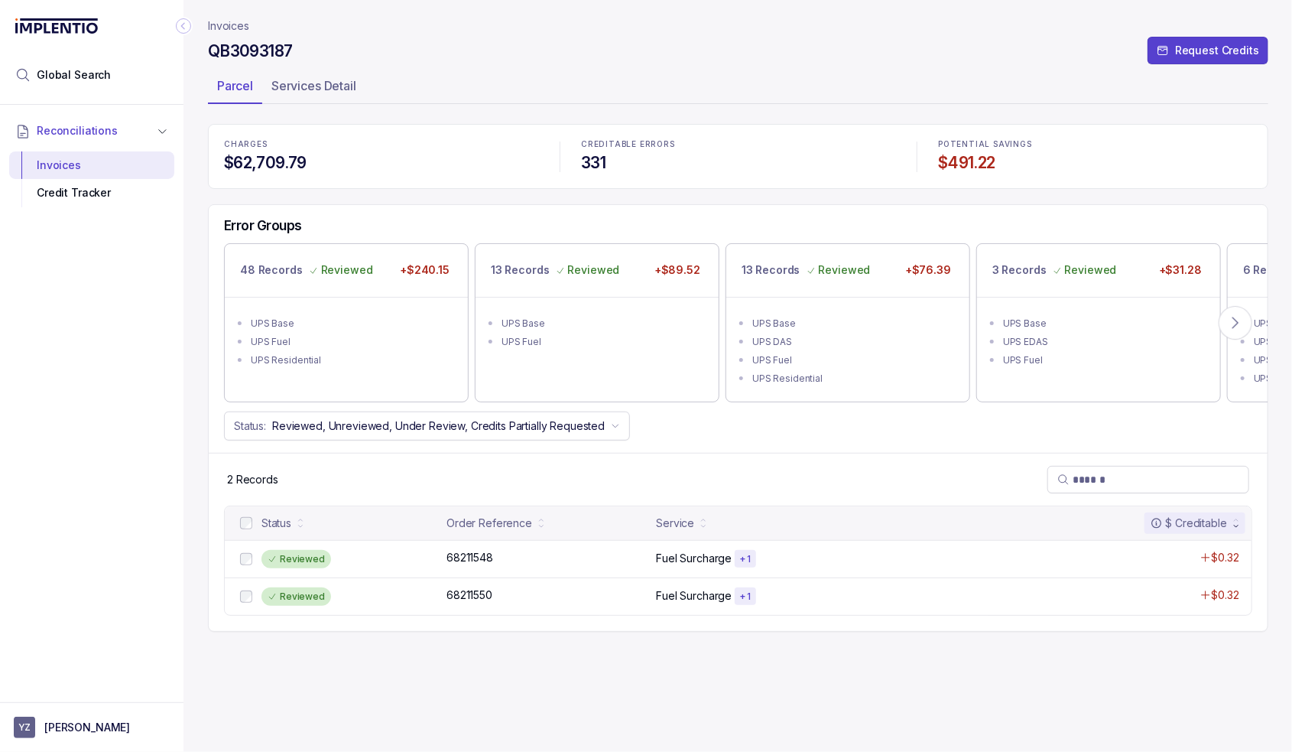
click at [223, 22] on p "Invoices" at bounding box center [228, 25] width 41 height 15
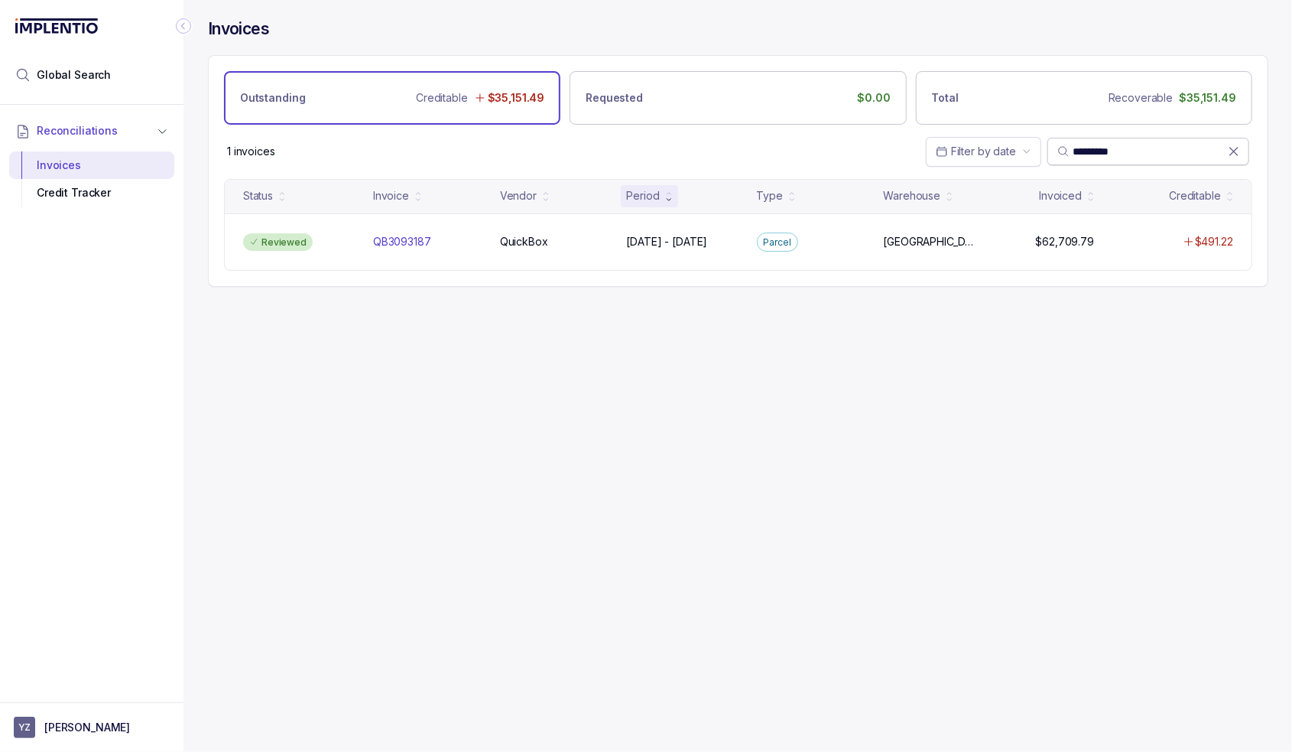
click at [1107, 158] on input "*********" at bounding box center [1150, 151] width 155 height 15
paste input "search"
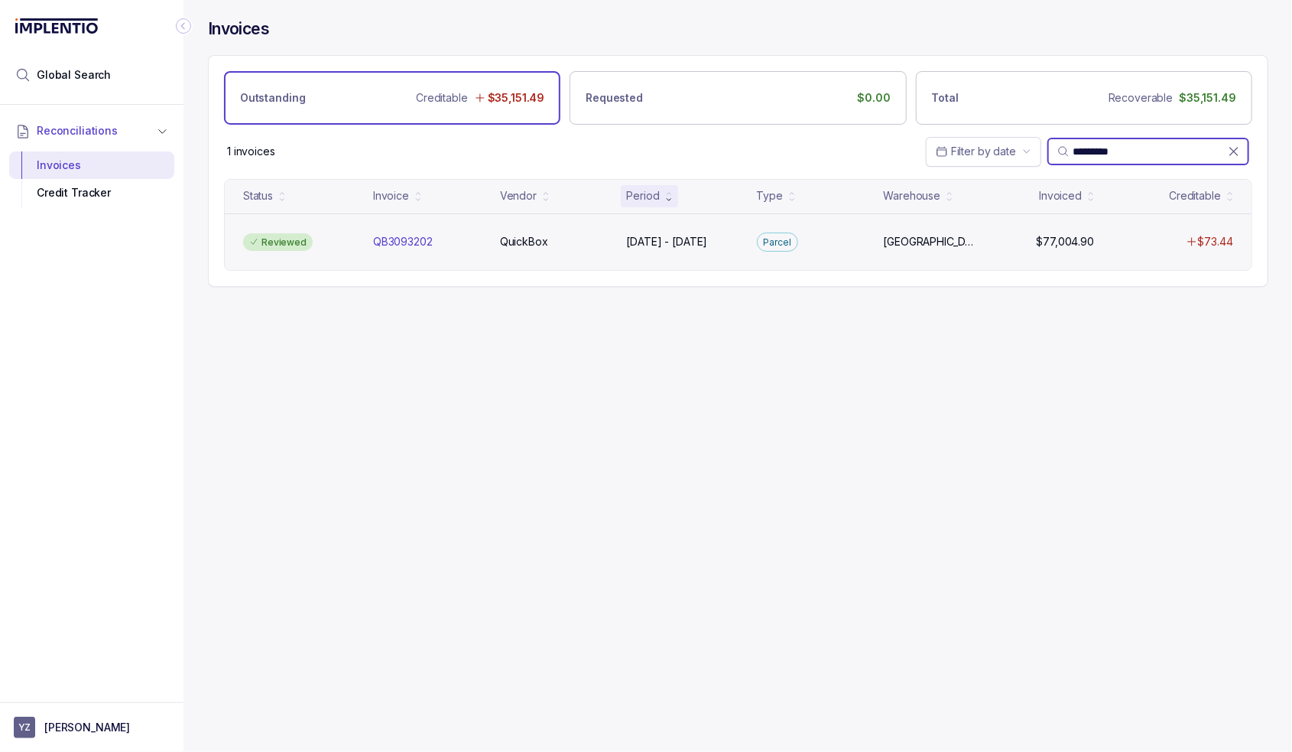
type input "*********"
click at [535, 250] on div "Reviewed QB3093202 QB3093202 QuickBox QuickBox [DATE] - [DATE] [DATE] - [DATE][…" at bounding box center [738, 241] width 1027 height 57
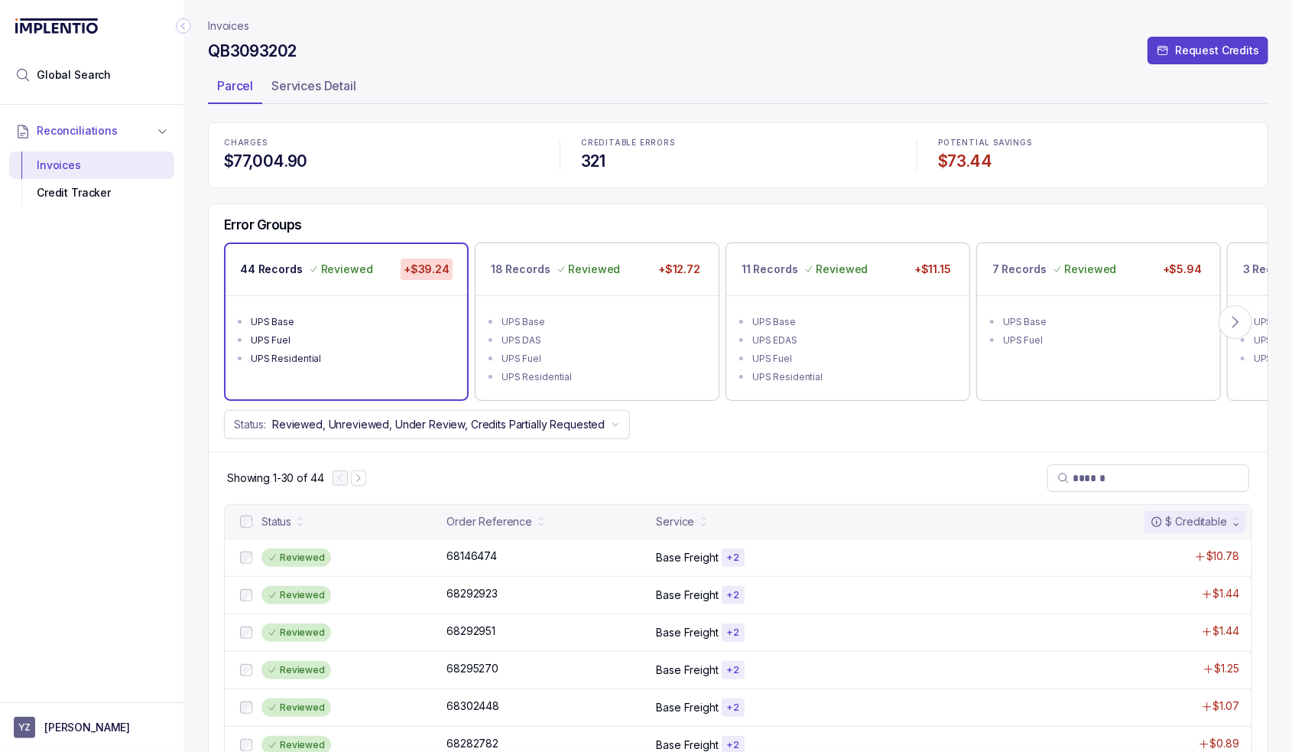
click at [226, 27] on p "Invoices" at bounding box center [228, 25] width 41 height 15
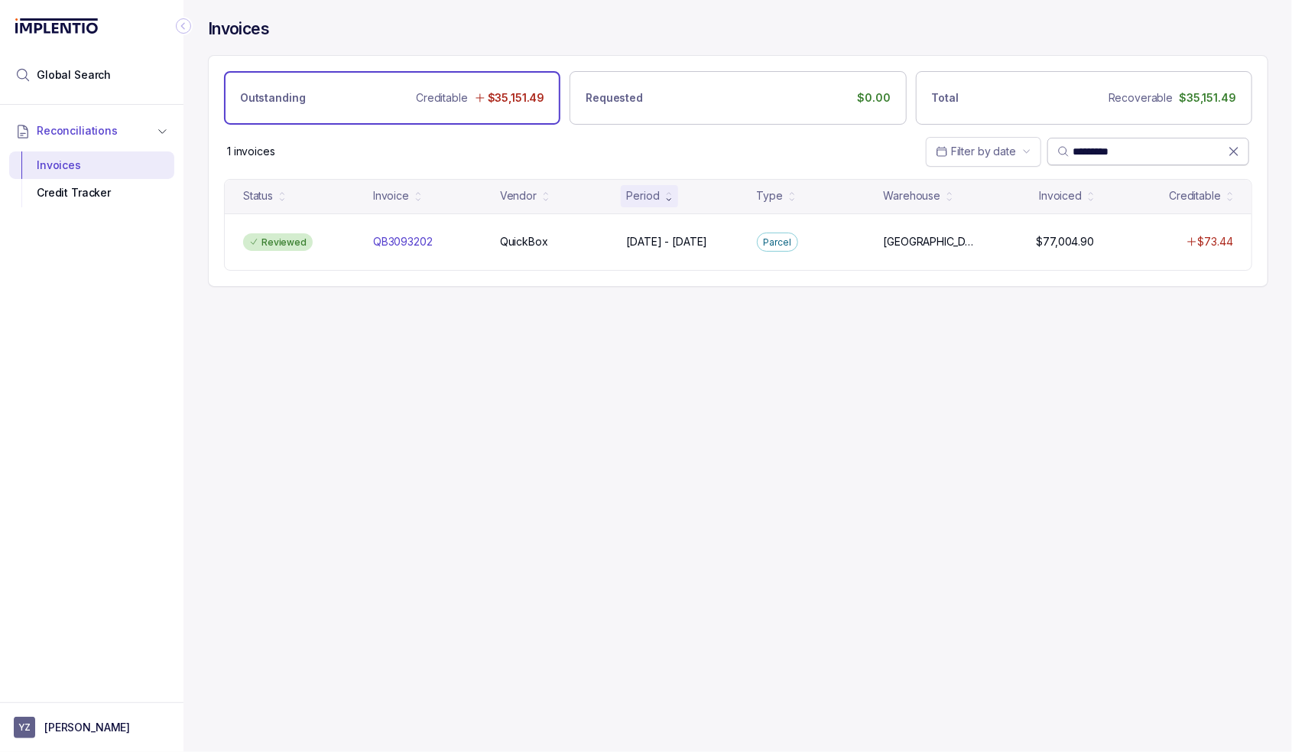
click at [1114, 150] on input "*********" at bounding box center [1150, 151] width 155 height 15
paste input "search"
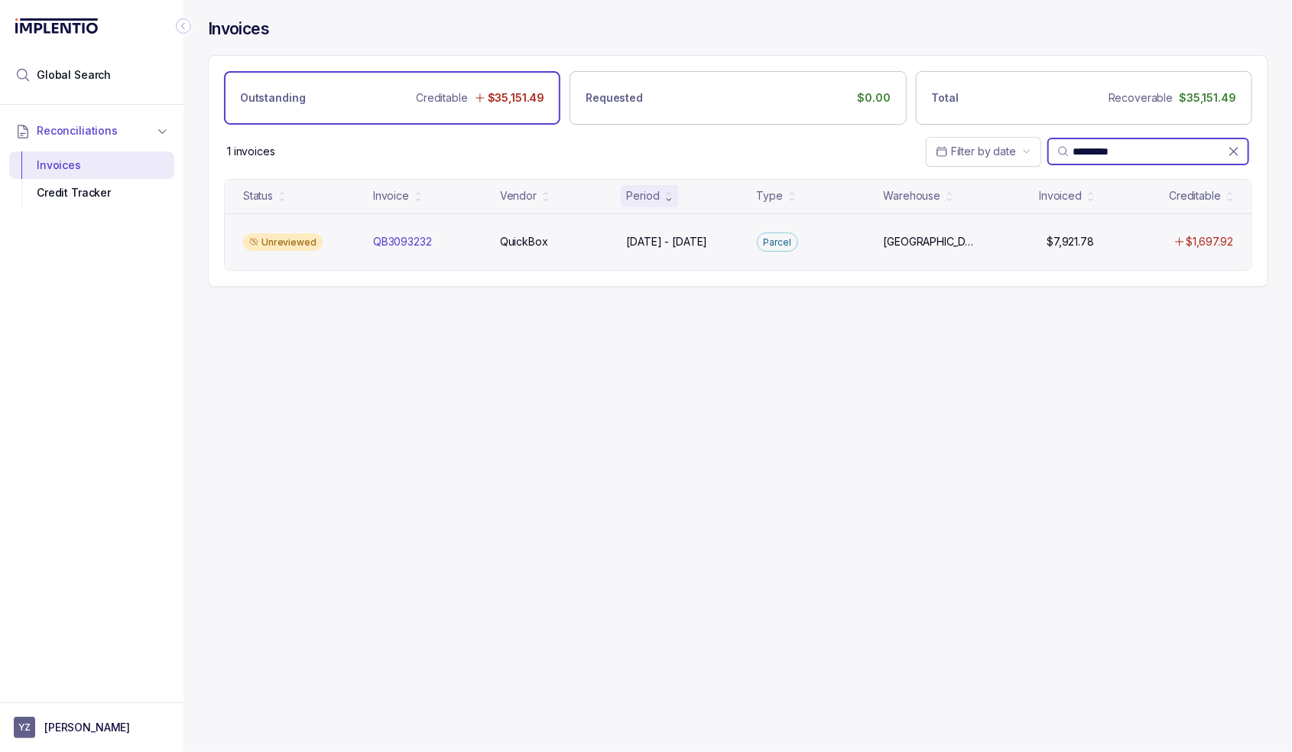
type input "*********"
click at [336, 240] on div "Unreviewed" at bounding box center [299, 242] width 124 height 18
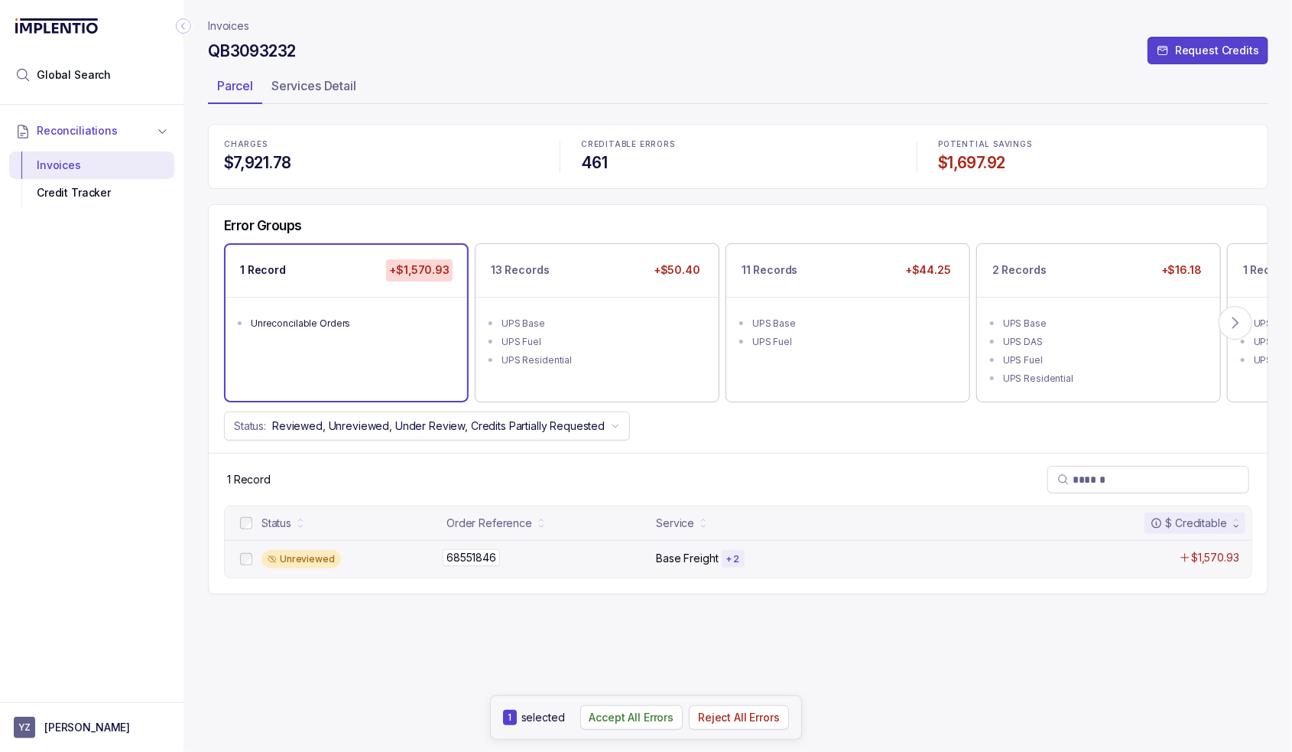
click at [529, 553] on div "68551846 68551846" at bounding box center [547, 557] width 200 height 15
click at [618, 722] on p "Accept All Errors" at bounding box center [632, 717] width 85 height 15
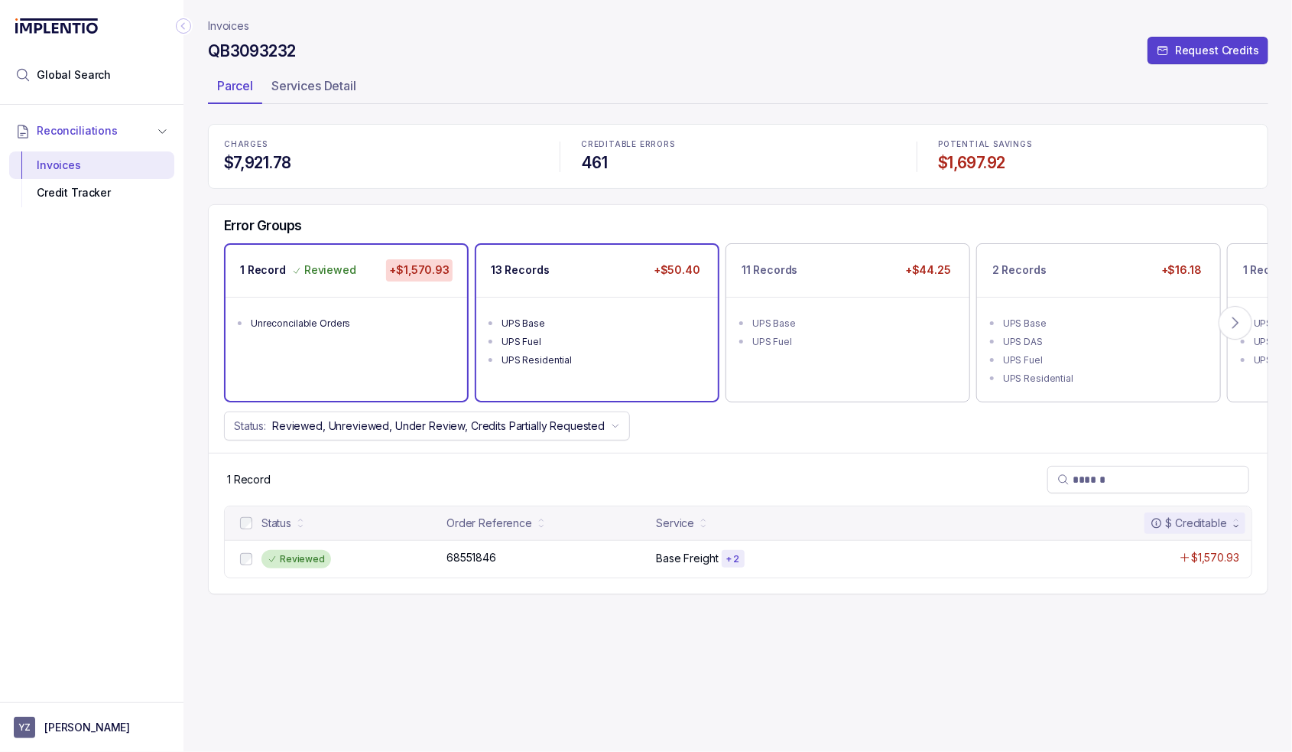
click at [563, 302] on ul "UPS Base UPS Fuel UPS Residential" at bounding box center [597, 340] width 242 height 86
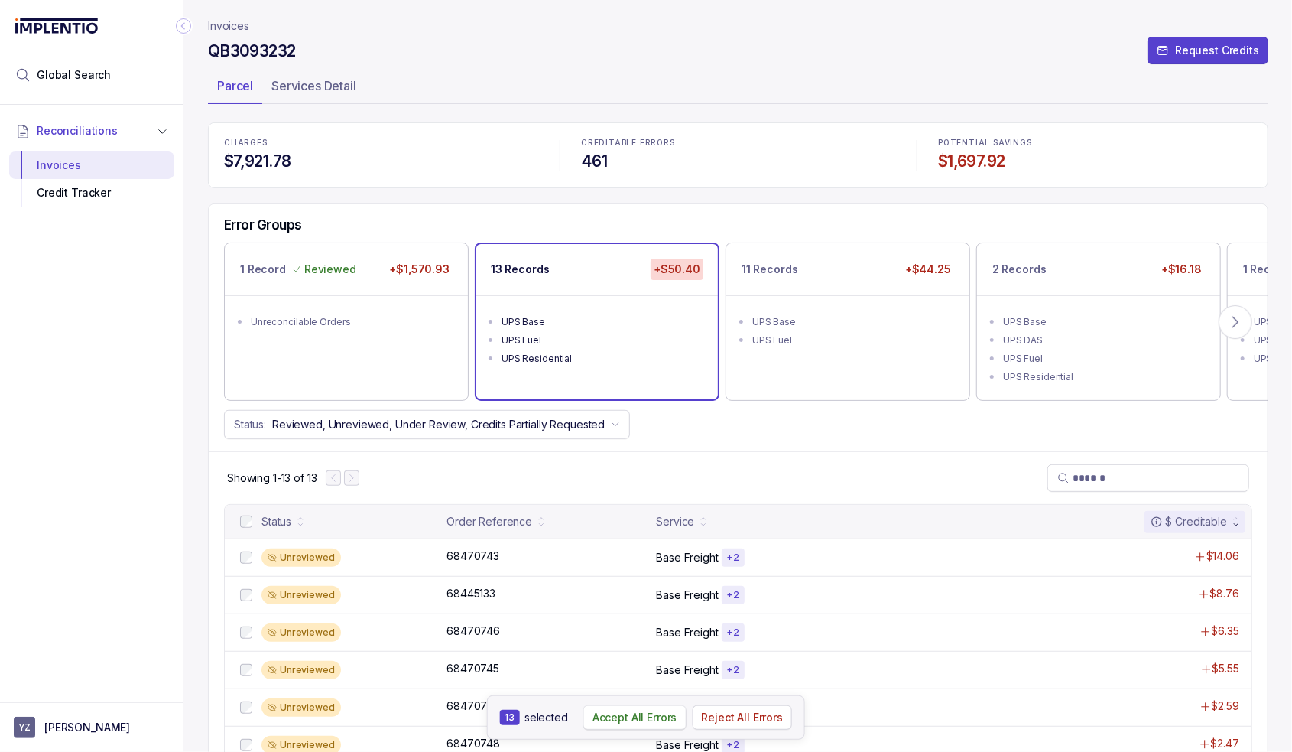
click at [627, 723] on p "Accept All Errors" at bounding box center [635, 717] width 85 height 15
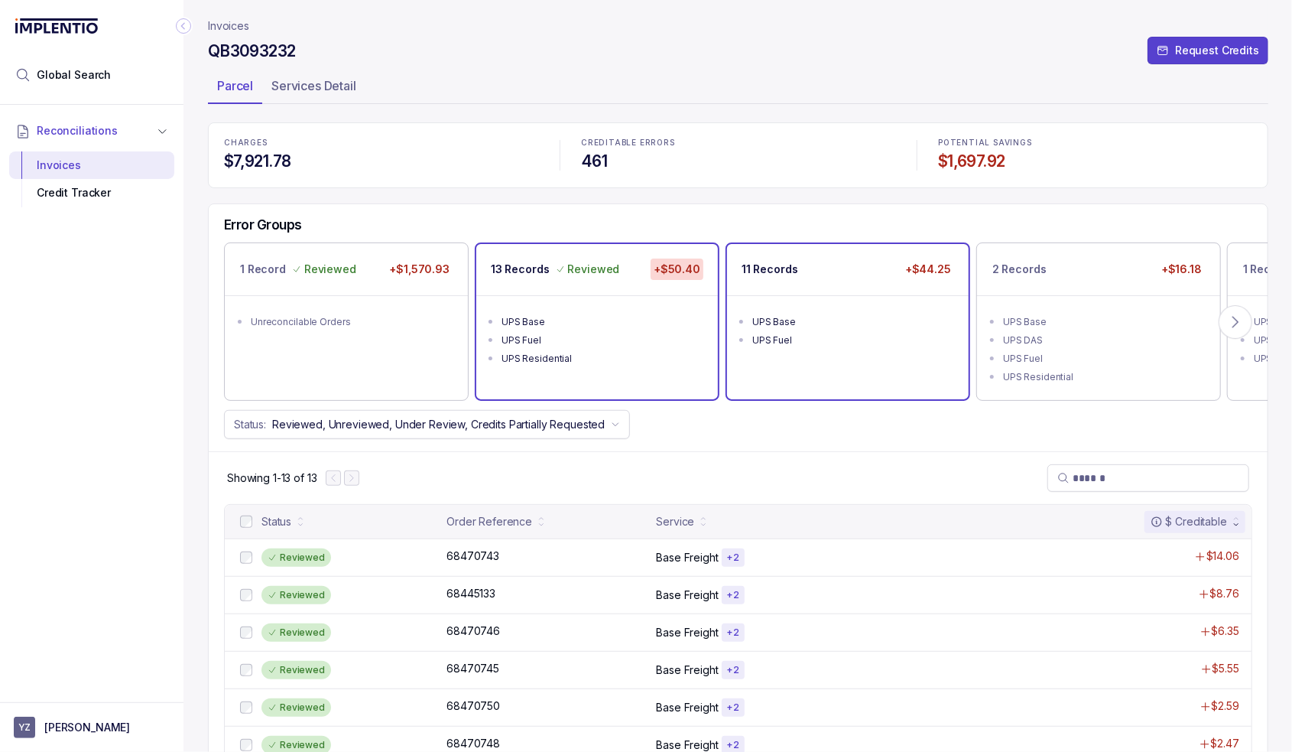
click at [818, 304] on ul "UPS Base UPS Fuel" at bounding box center [848, 328] width 242 height 67
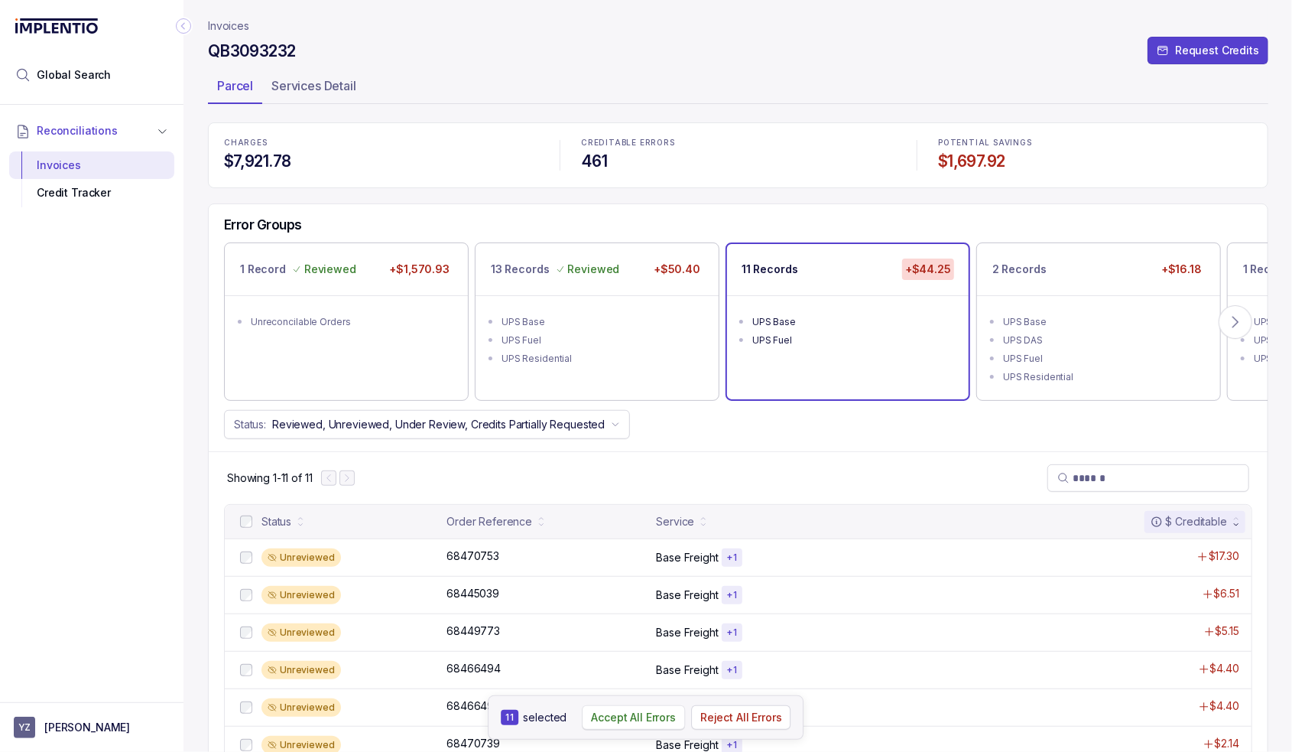
click at [612, 720] on p "Accept All Errors" at bounding box center [633, 717] width 85 height 15
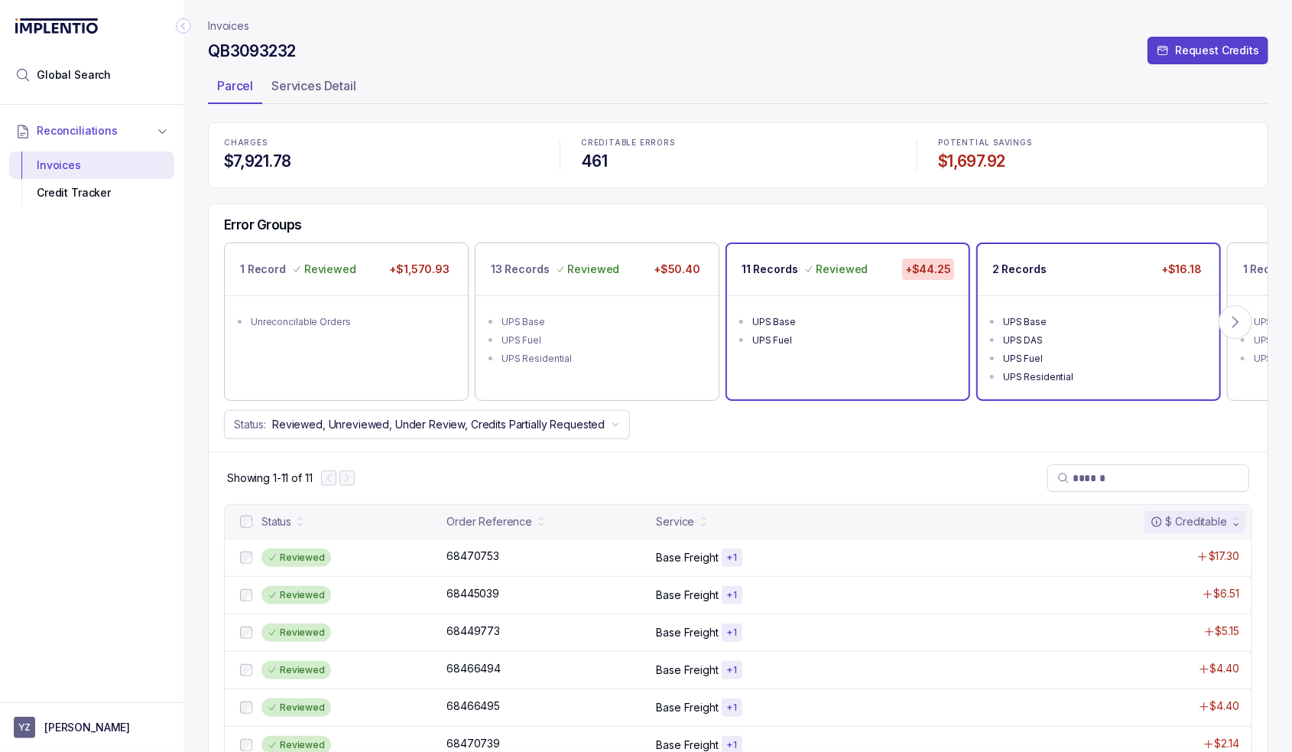
click at [1089, 292] on div "2 Records +$16.18" at bounding box center [1099, 269] width 242 height 51
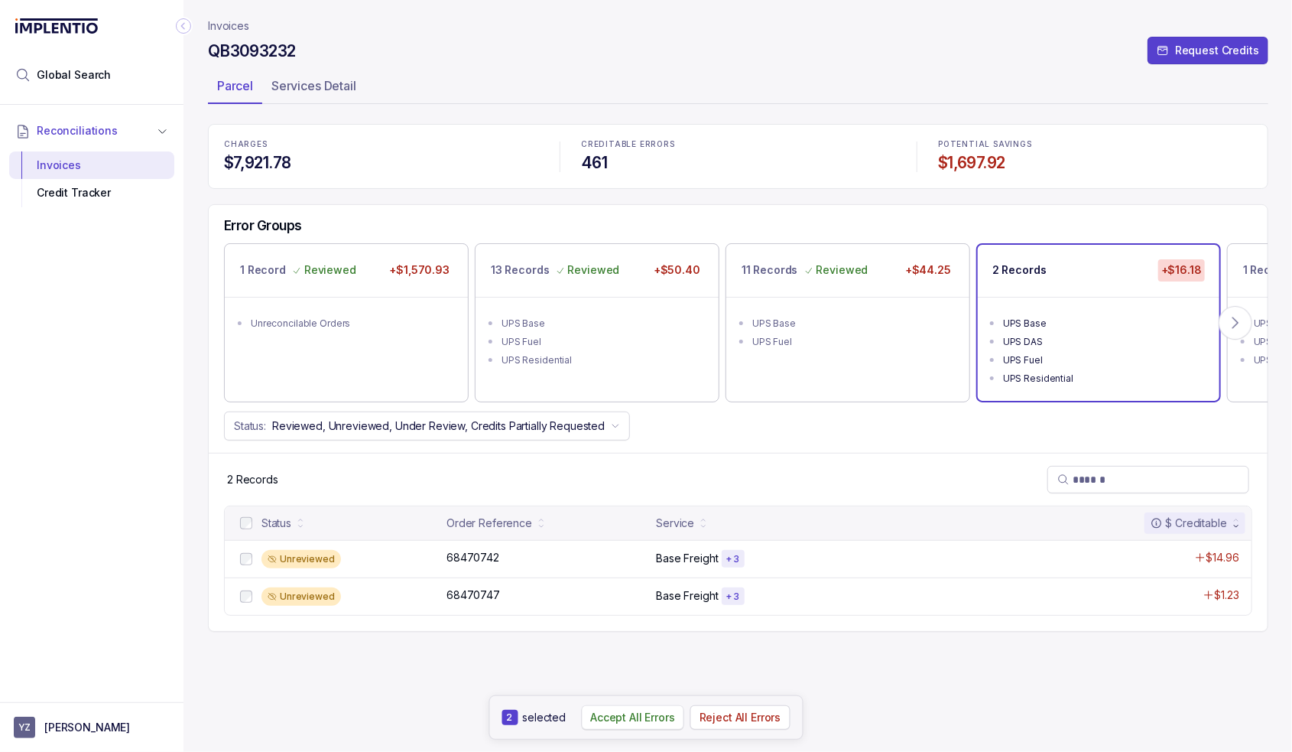
click at [615, 717] on p "Accept All Errors" at bounding box center [632, 717] width 85 height 15
click at [1249, 263] on p "1 Record" at bounding box center [1266, 269] width 46 height 15
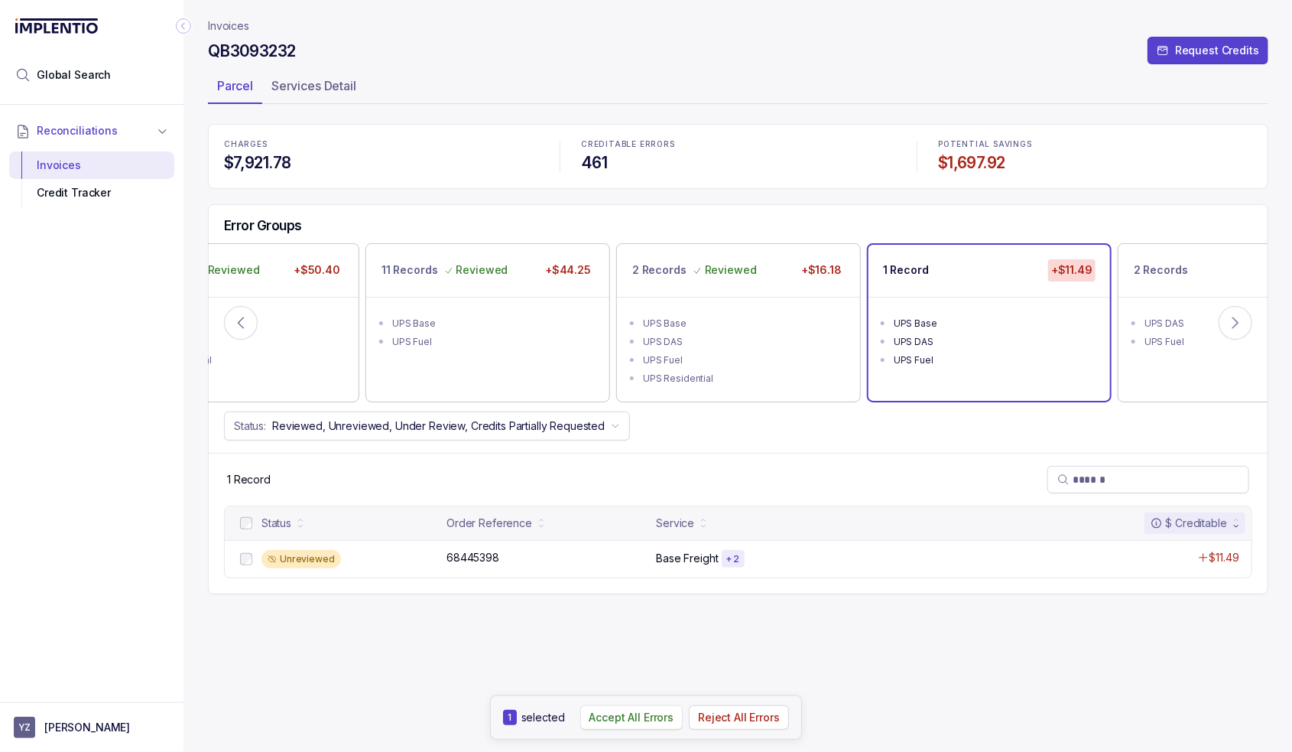
click at [663, 727] on button "Accept All Errors" at bounding box center [631, 717] width 103 height 24
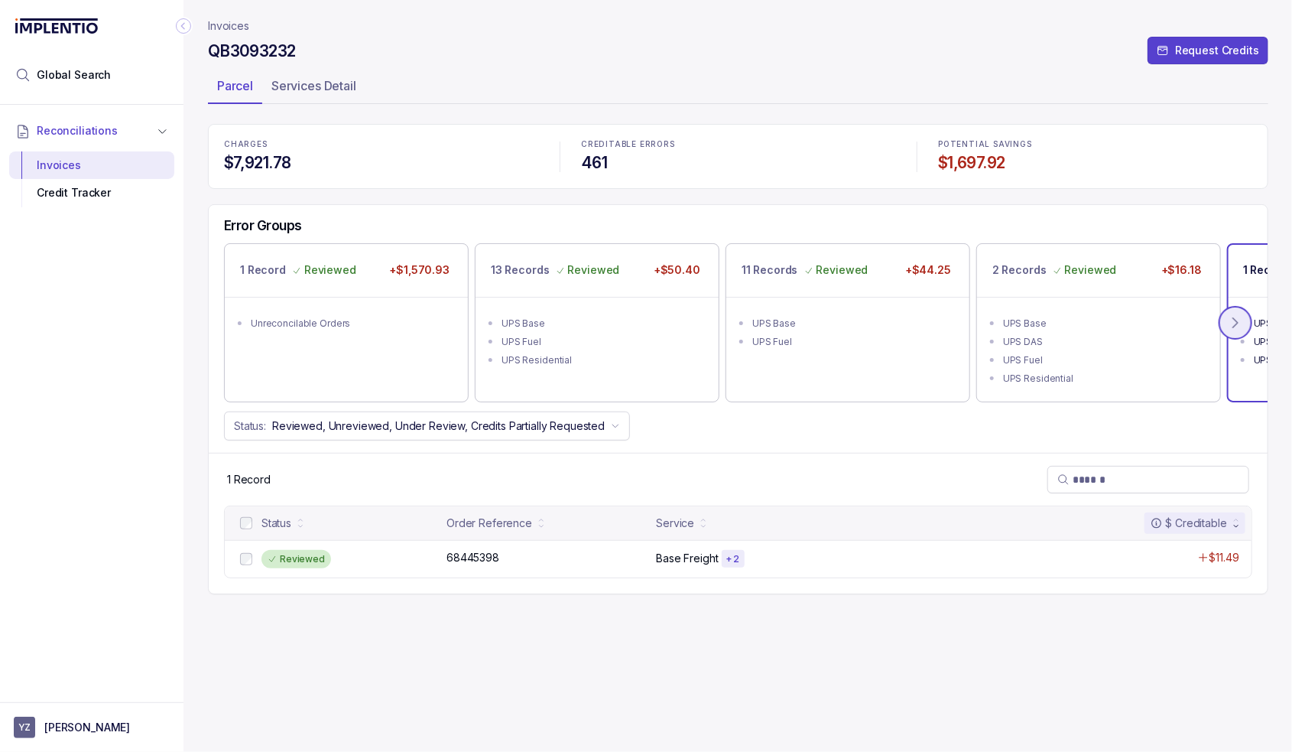
click at [1236, 328] on icon at bounding box center [1235, 322] width 15 height 15
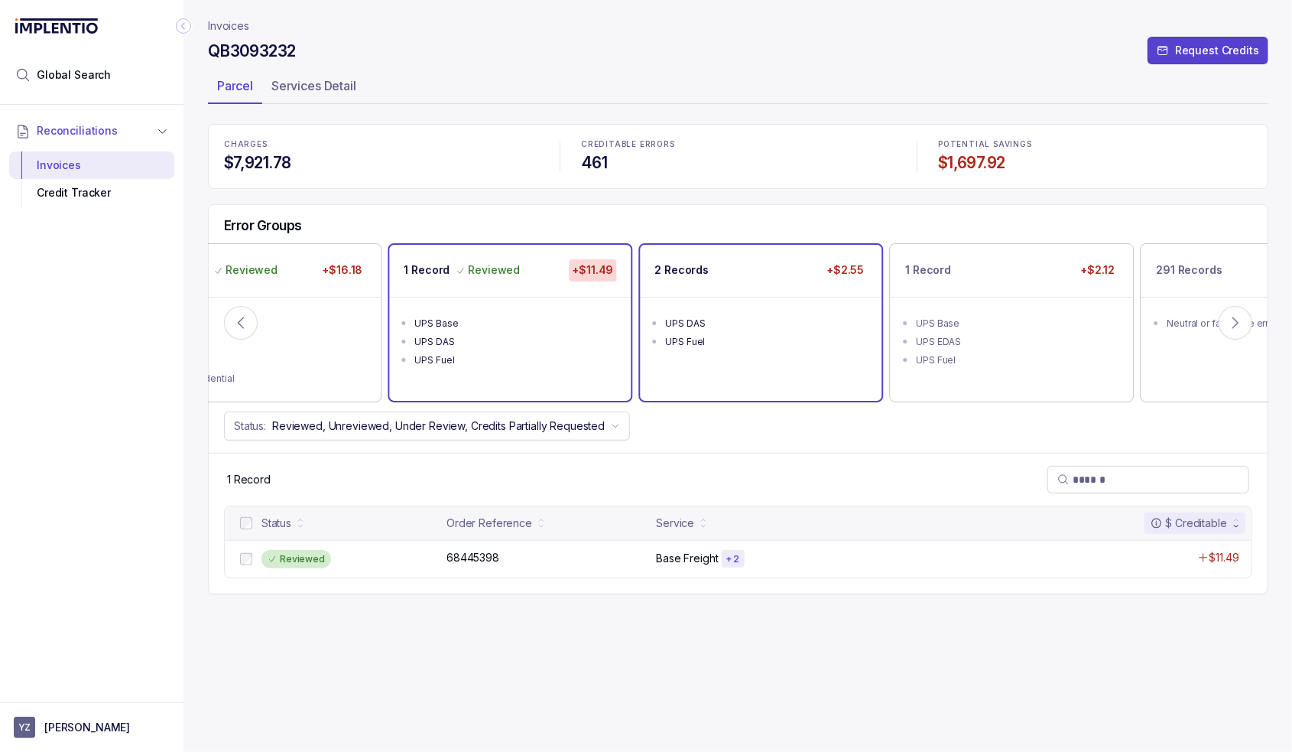
click at [803, 291] on div "2 Records +$2.55" at bounding box center [761, 270] width 242 height 51
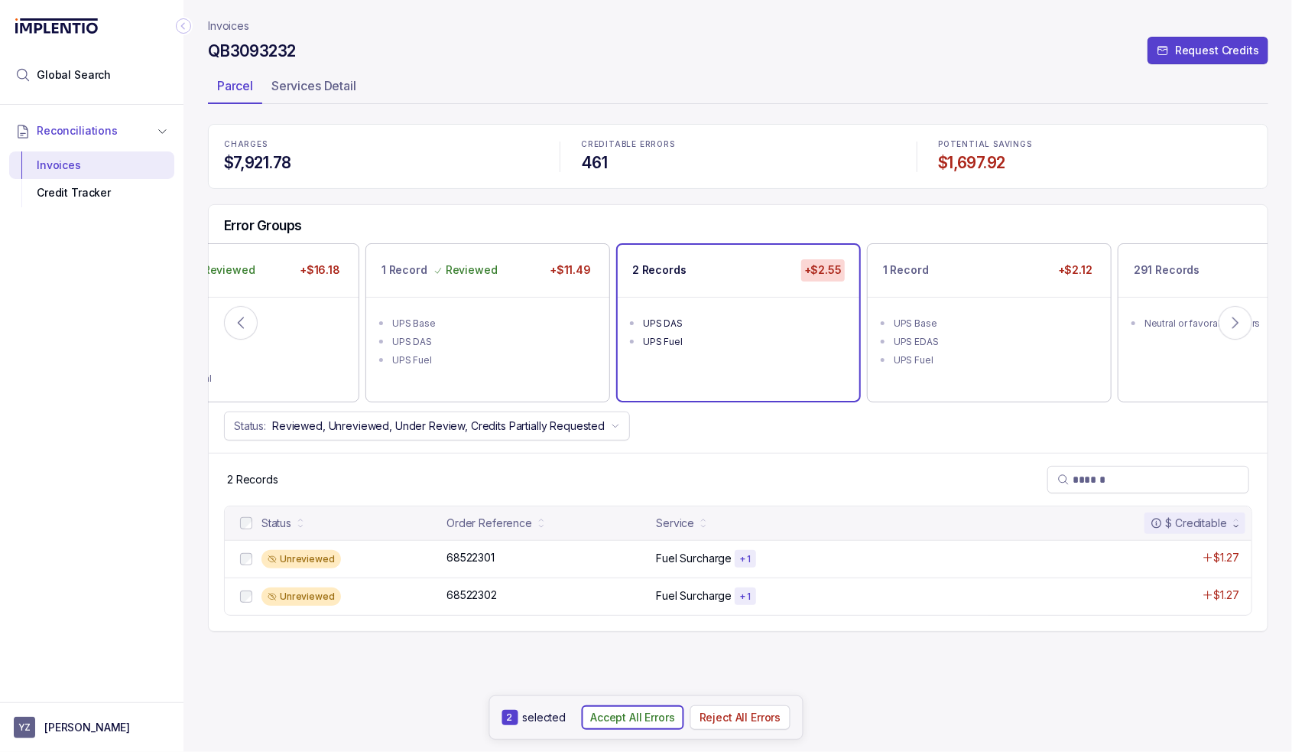
click at [627, 722] on p "Accept All Errors" at bounding box center [632, 717] width 85 height 15
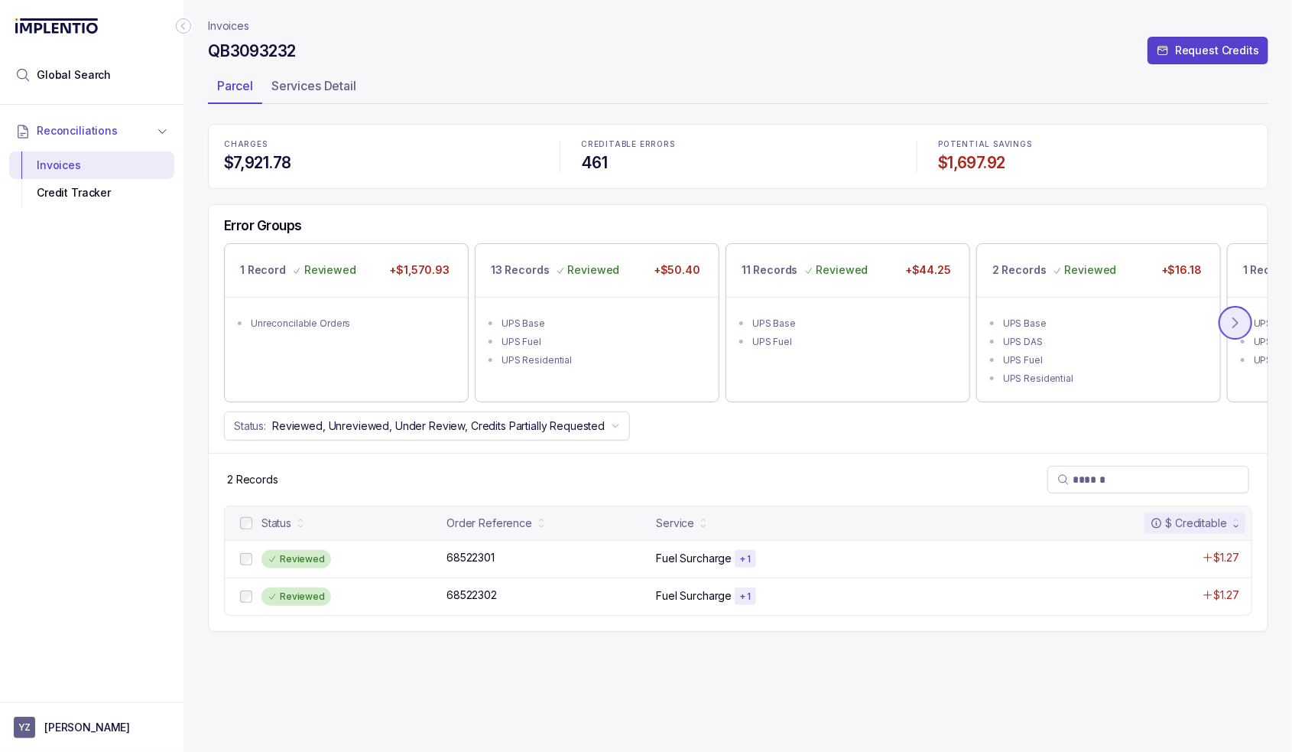
click at [1227, 317] on button at bounding box center [1236, 323] width 34 height 34
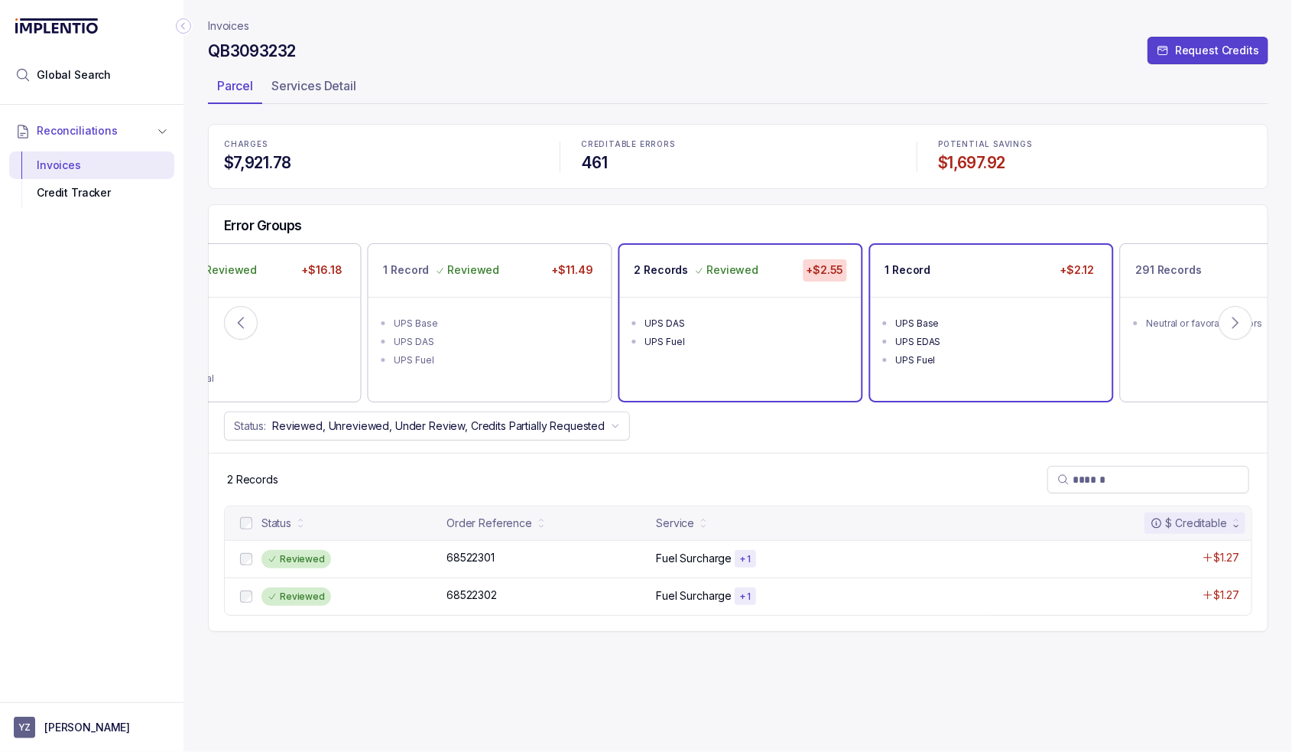
click at [950, 318] on div "UPS Base" at bounding box center [996, 323] width 200 height 15
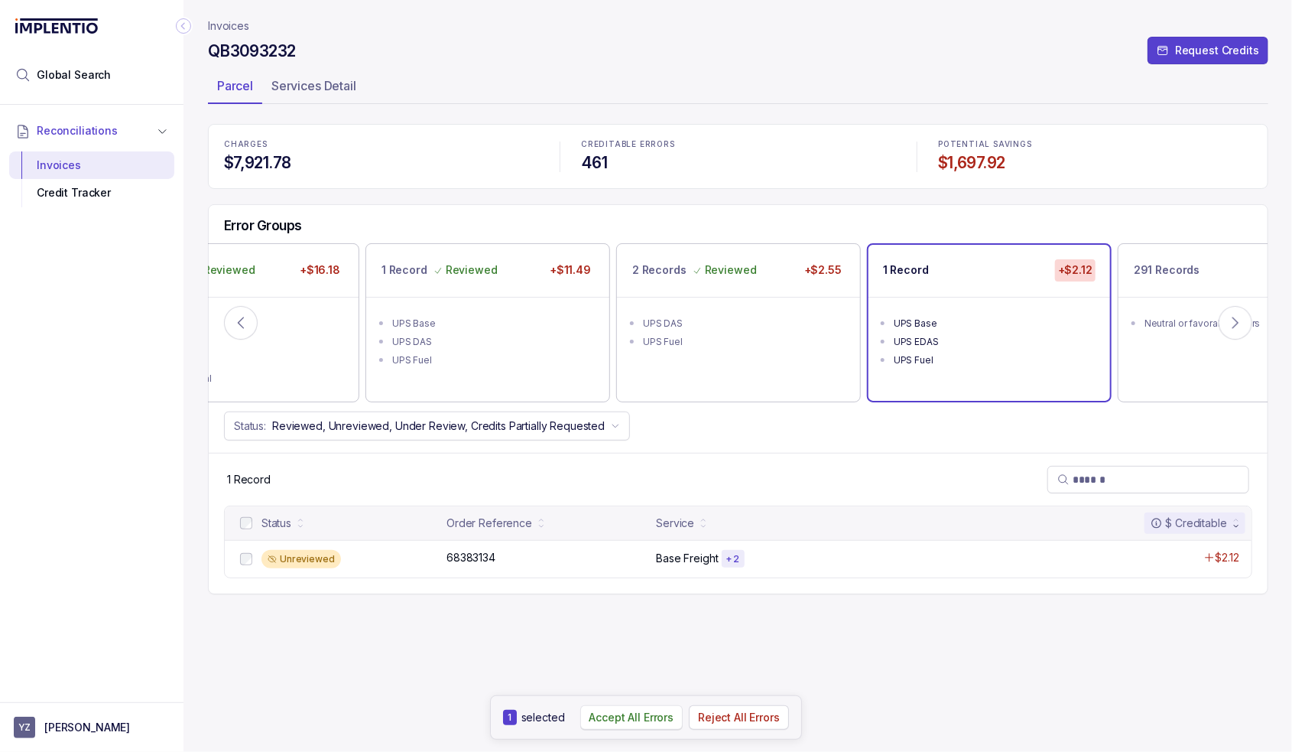
click at [643, 710] on p "Accept All Errors" at bounding box center [632, 717] width 85 height 15
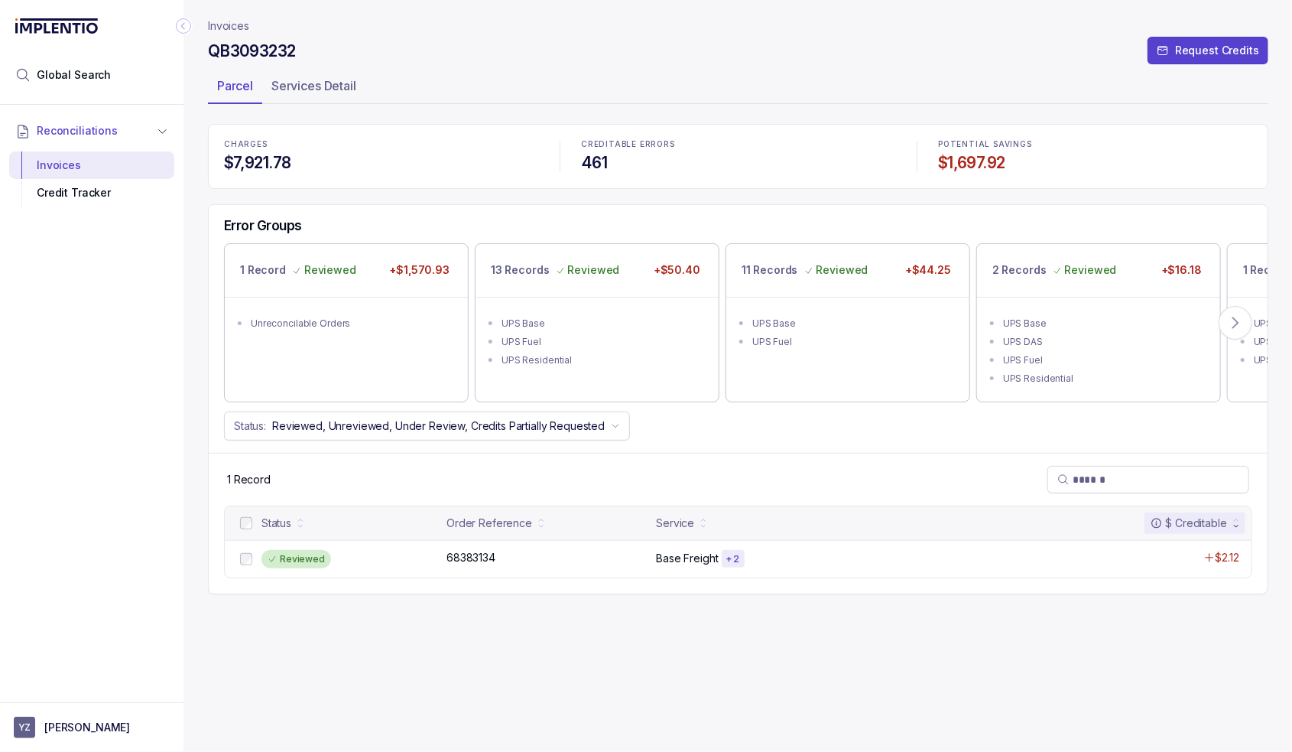
click at [229, 27] on p "Invoices" at bounding box center [228, 25] width 41 height 15
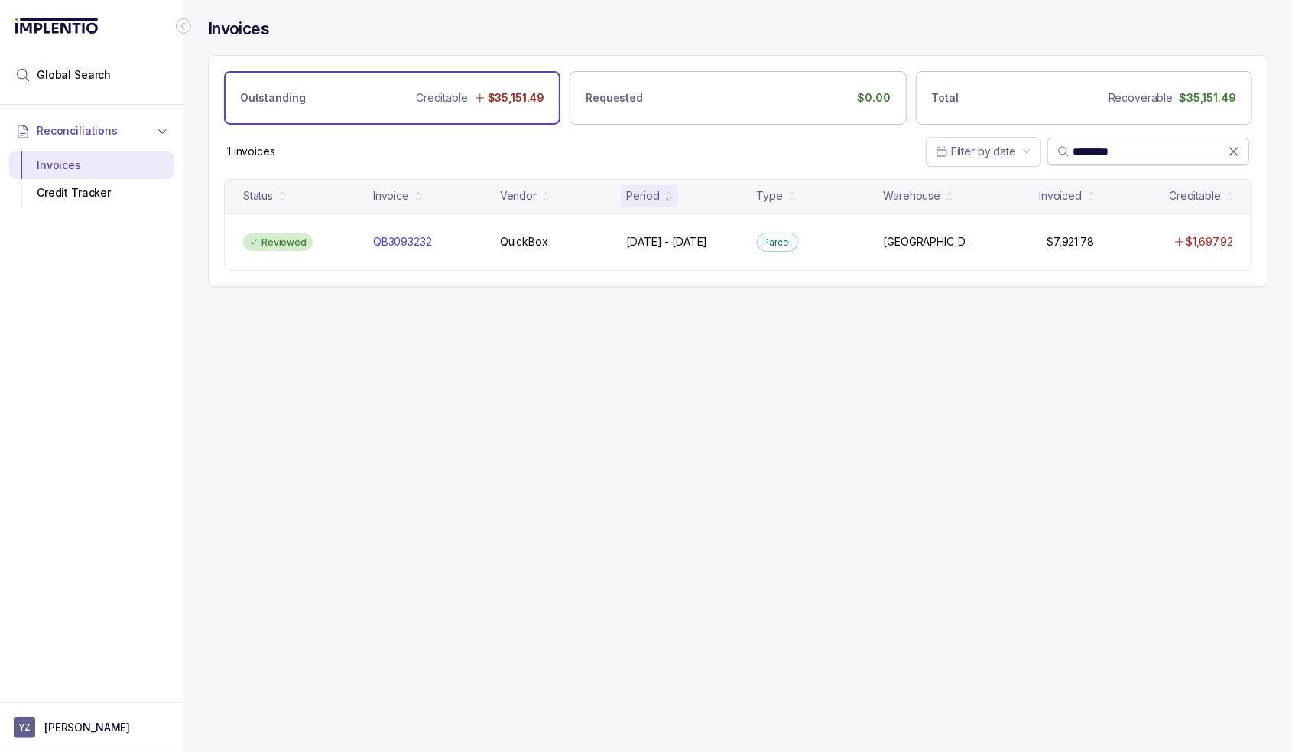
click at [1116, 148] on input "*********" at bounding box center [1150, 151] width 155 height 15
paste input "search"
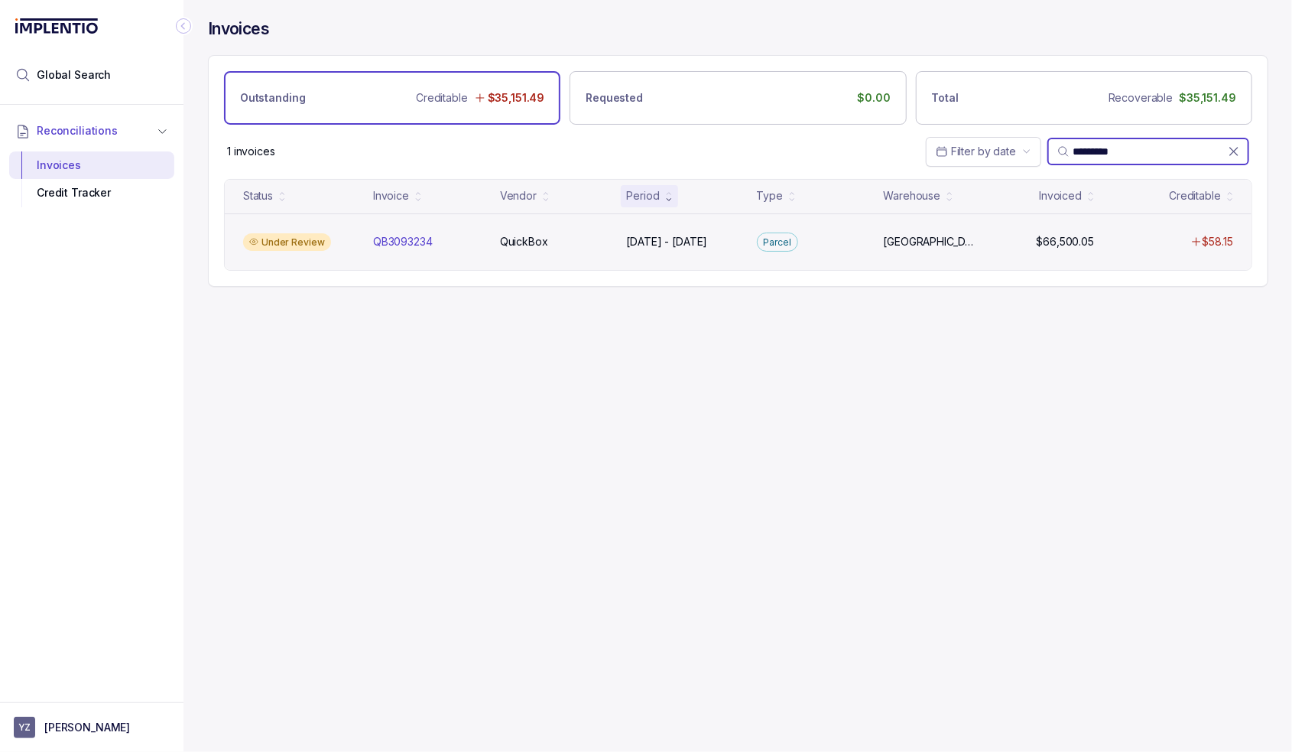
type input "*********"
click at [447, 229] on div "Under Review QB3093234 QB3093234 QuickBox QuickBox [DATE] - [DATE] [DATE] - [DA…" at bounding box center [738, 241] width 1027 height 57
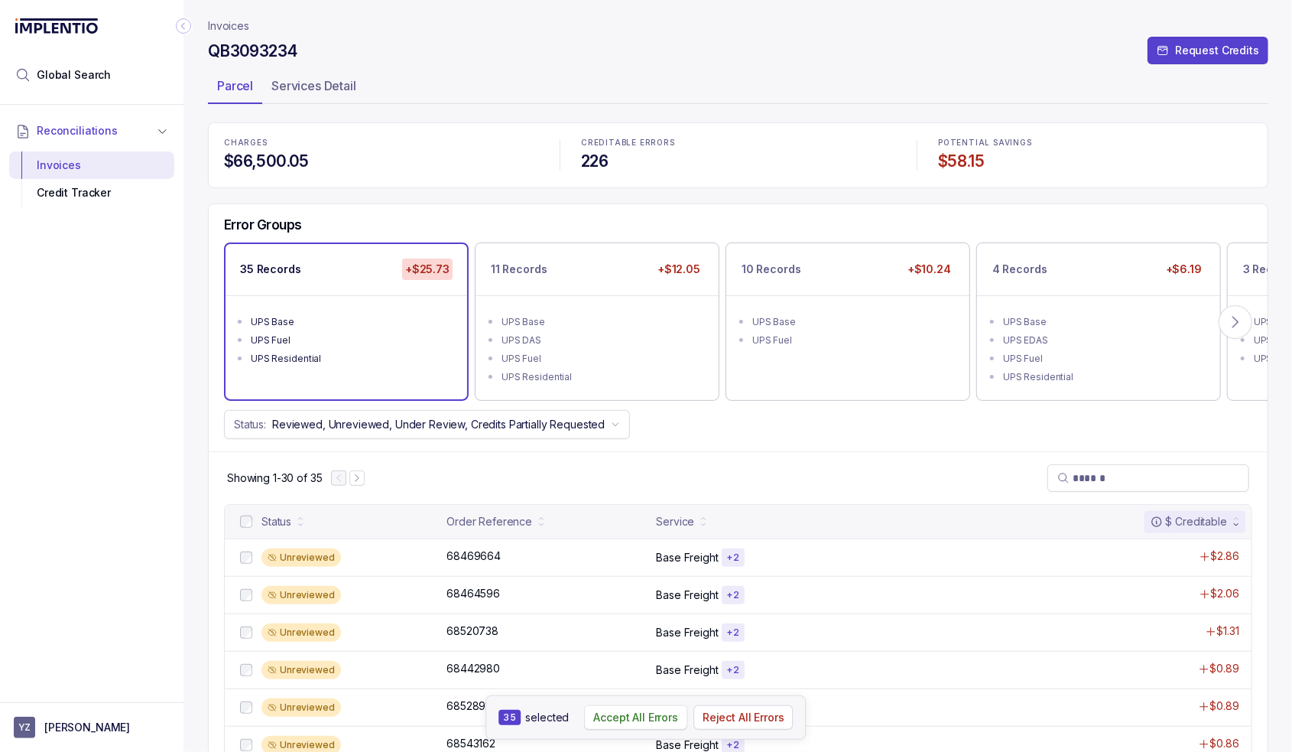
click at [652, 714] on p "Accept All Errors" at bounding box center [635, 717] width 85 height 15
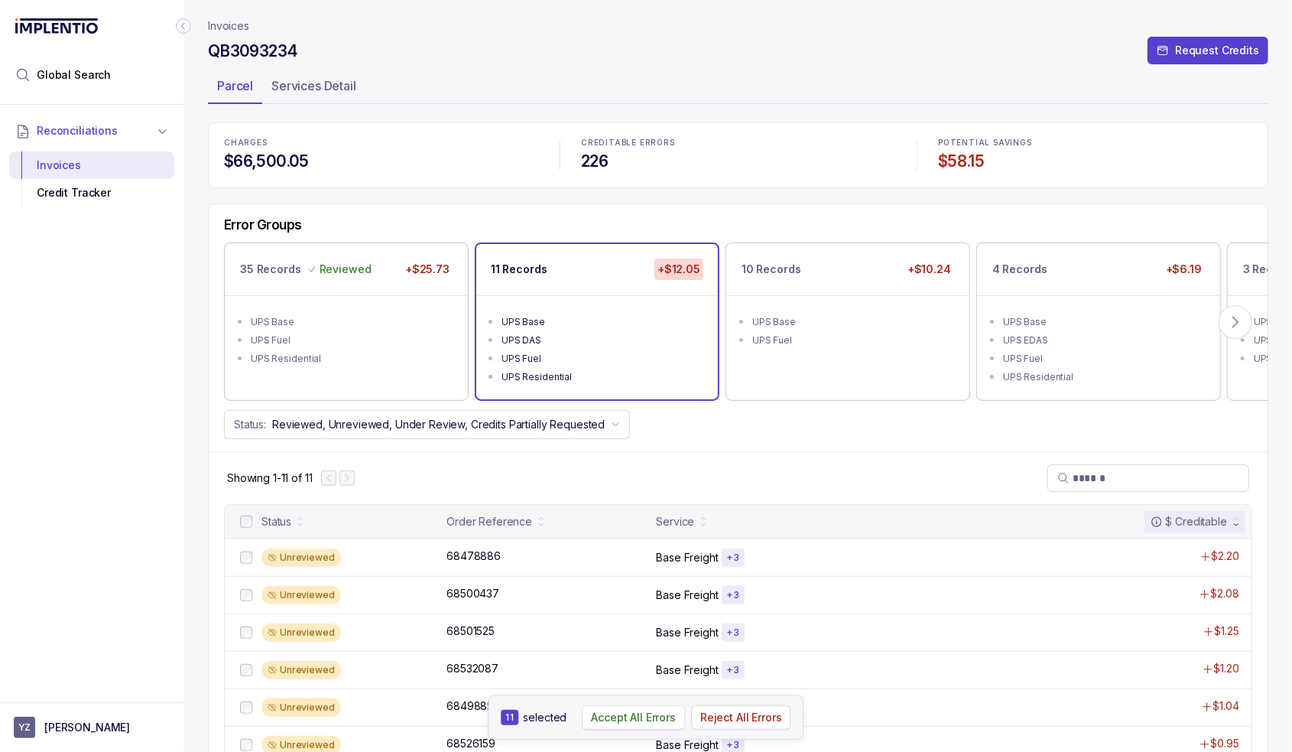
click at [608, 710] on p "Accept All Errors" at bounding box center [633, 717] width 85 height 15
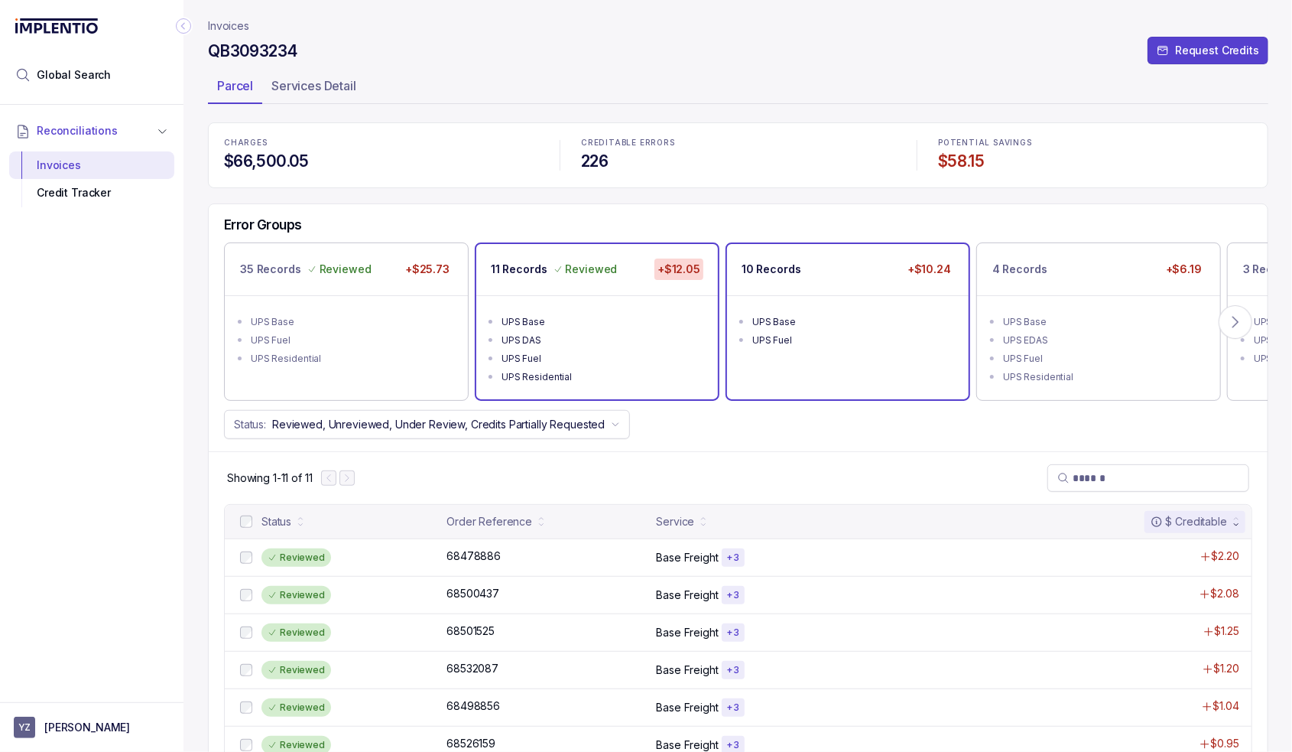
click at [856, 373] on div "10 Records +$10.24 UPS Base UPS Fuel" at bounding box center [848, 321] width 242 height 155
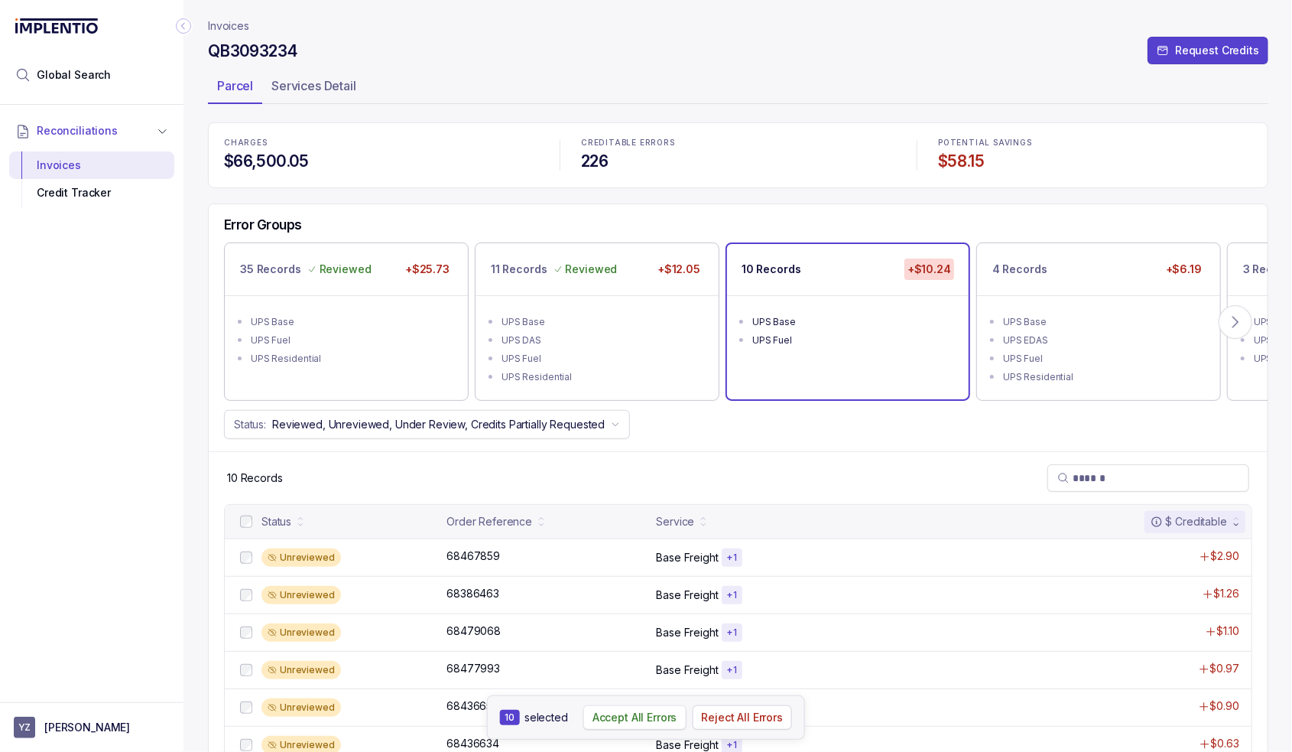
click at [618, 720] on p "Accept All Errors" at bounding box center [635, 717] width 85 height 15
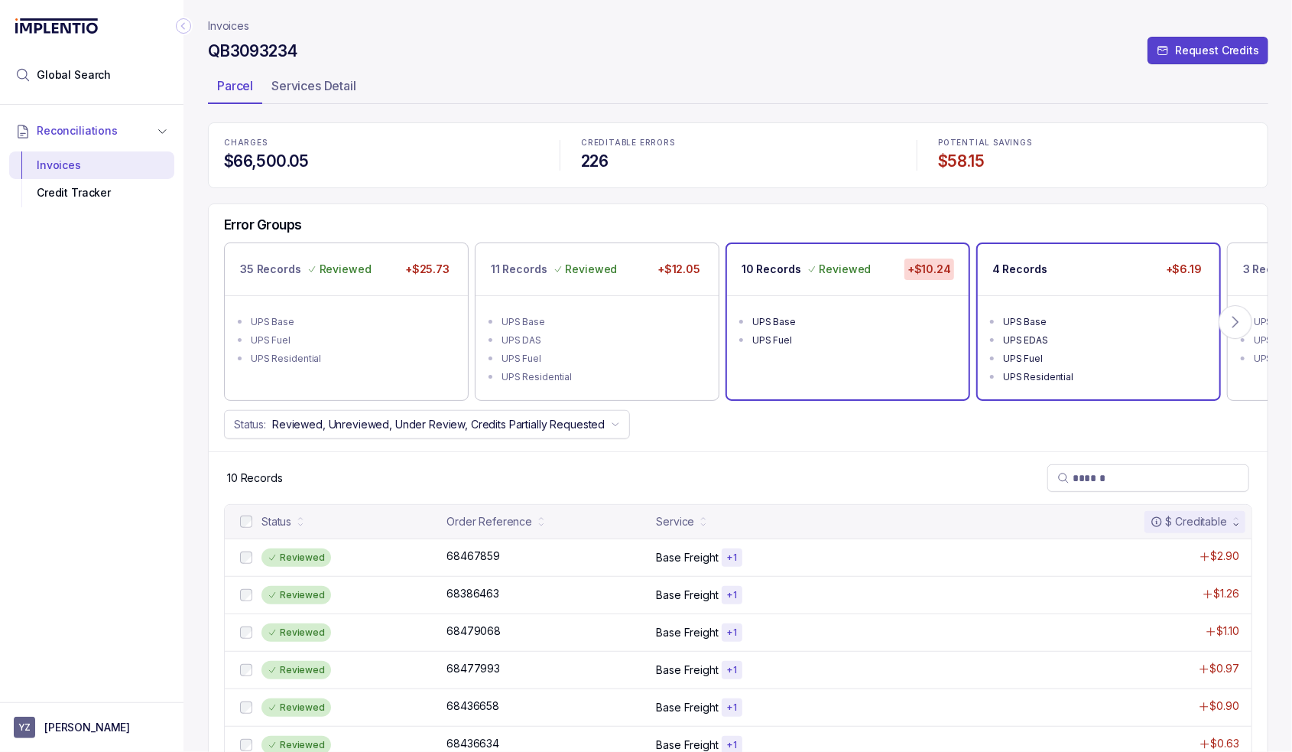
click at [1092, 314] on div "UPS Base" at bounding box center [1103, 321] width 200 height 15
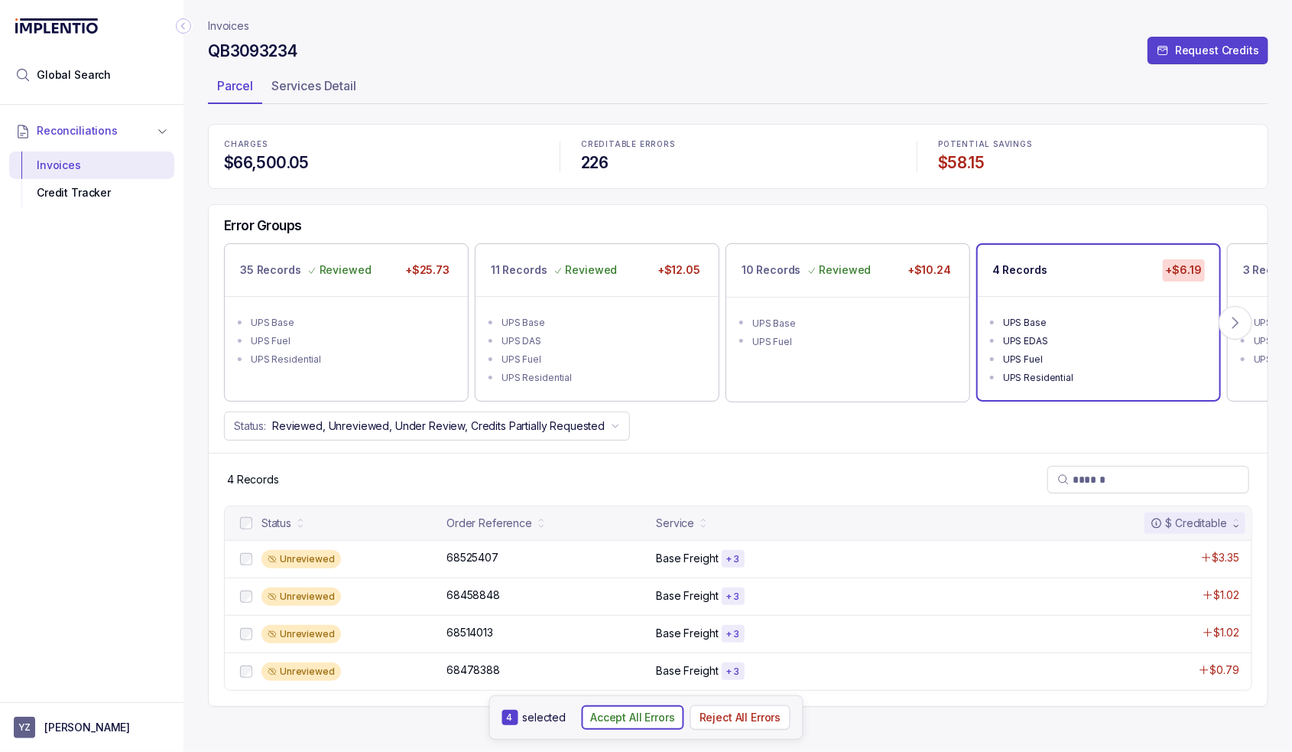
drag, startPoint x: 633, startPoint y: 718, endPoint x: 642, endPoint y: 706, distance: 14.8
click at [635, 718] on p "Accept All Errors" at bounding box center [632, 717] width 85 height 15
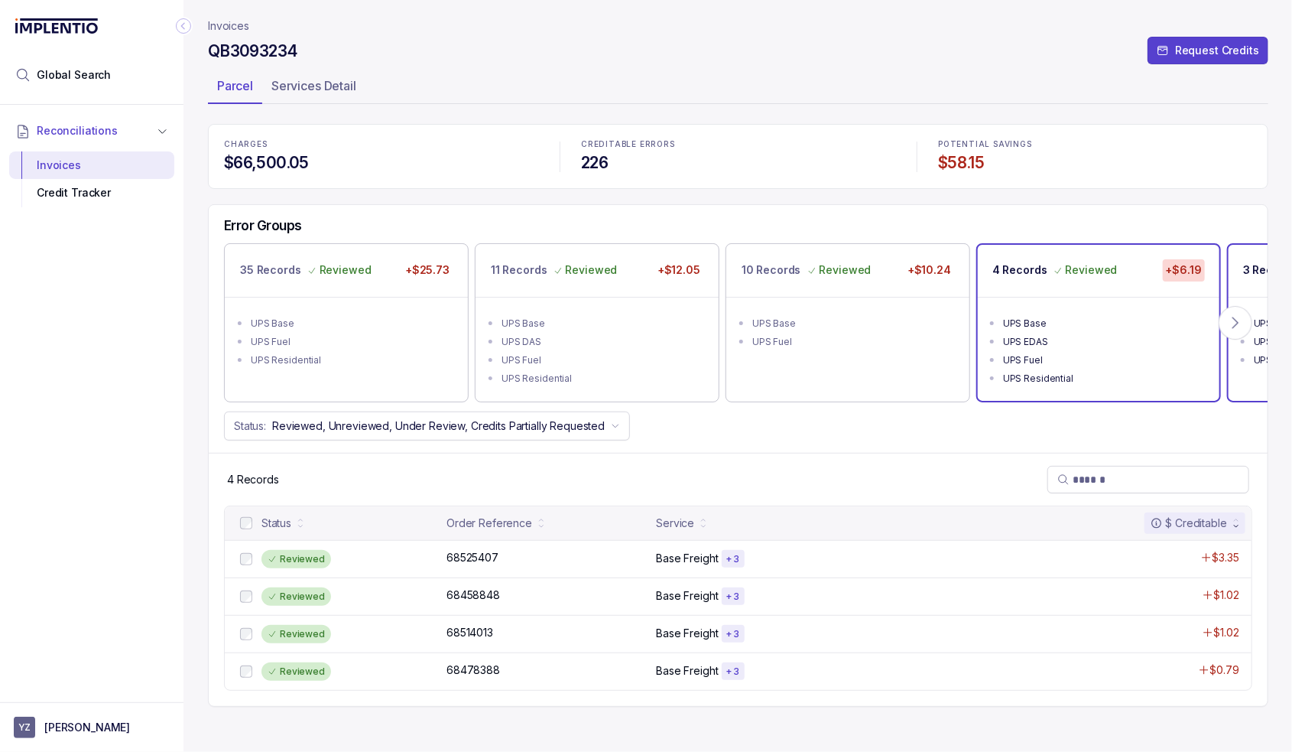
click at [1251, 266] on p "3 Records" at bounding box center [1270, 269] width 54 height 15
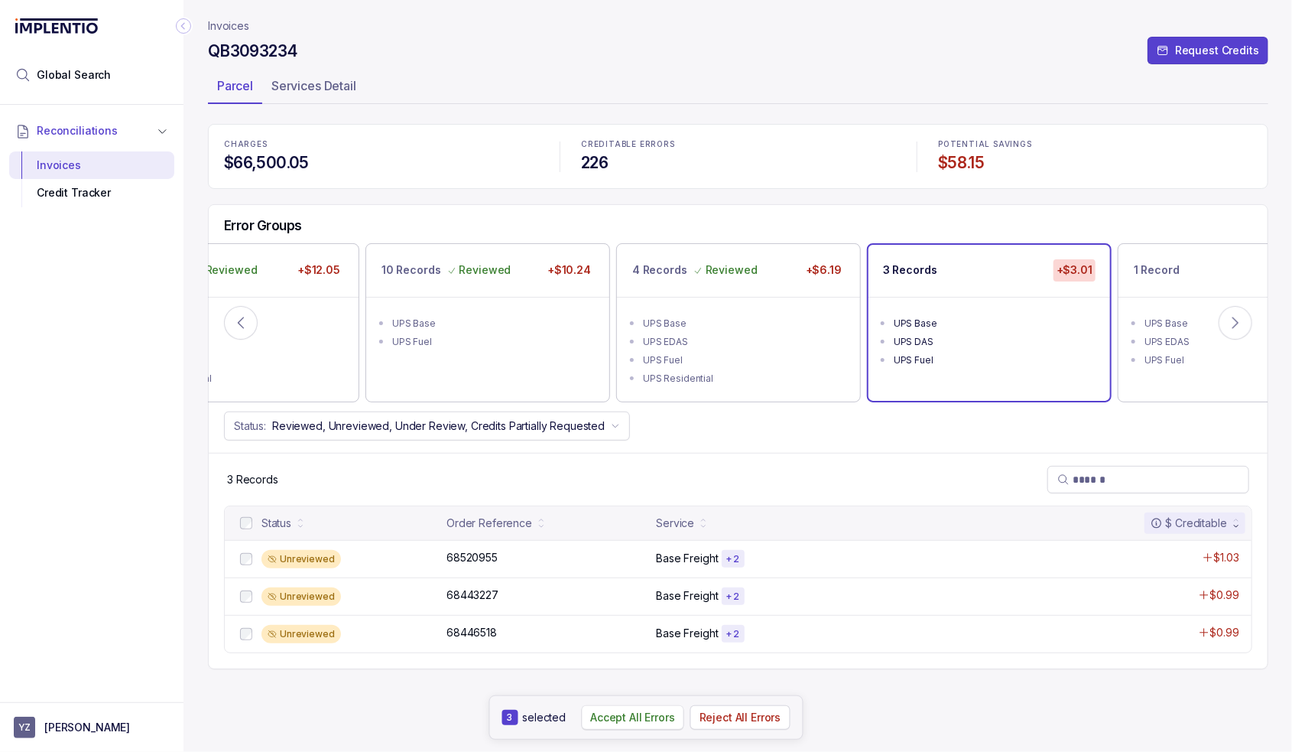
click at [611, 723] on p "Accept All Errors" at bounding box center [632, 717] width 85 height 15
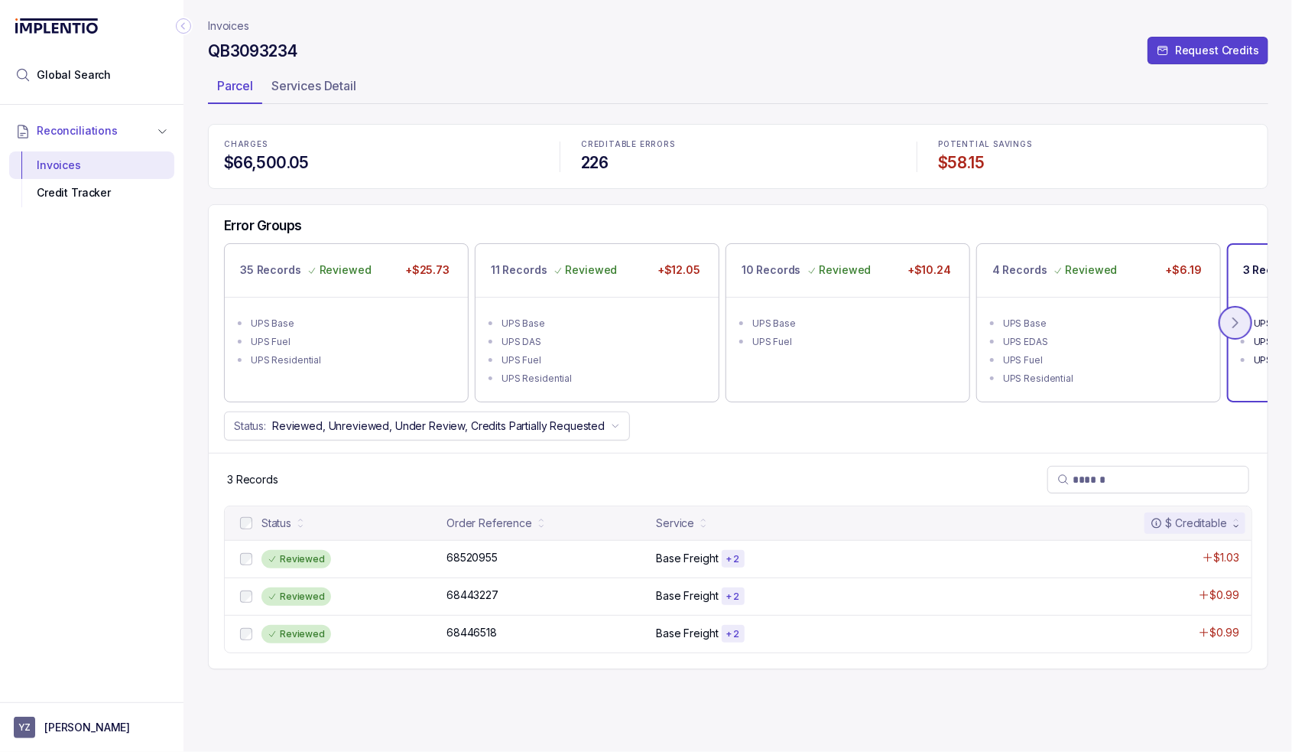
click at [1237, 315] on icon at bounding box center [1235, 322] width 15 height 15
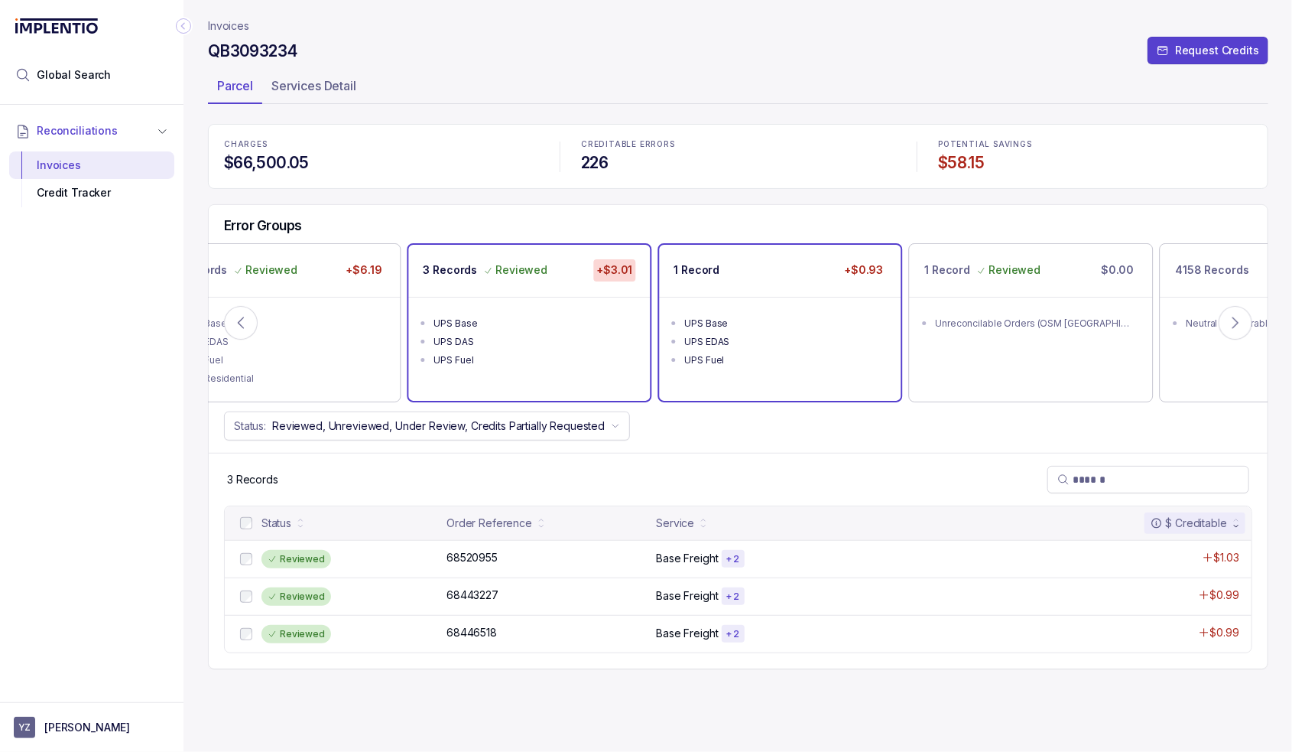
click at [823, 301] on ul "UPS Base UPS EDAS UPS Fuel" at bounding box center [780, 340] width 242 height 86
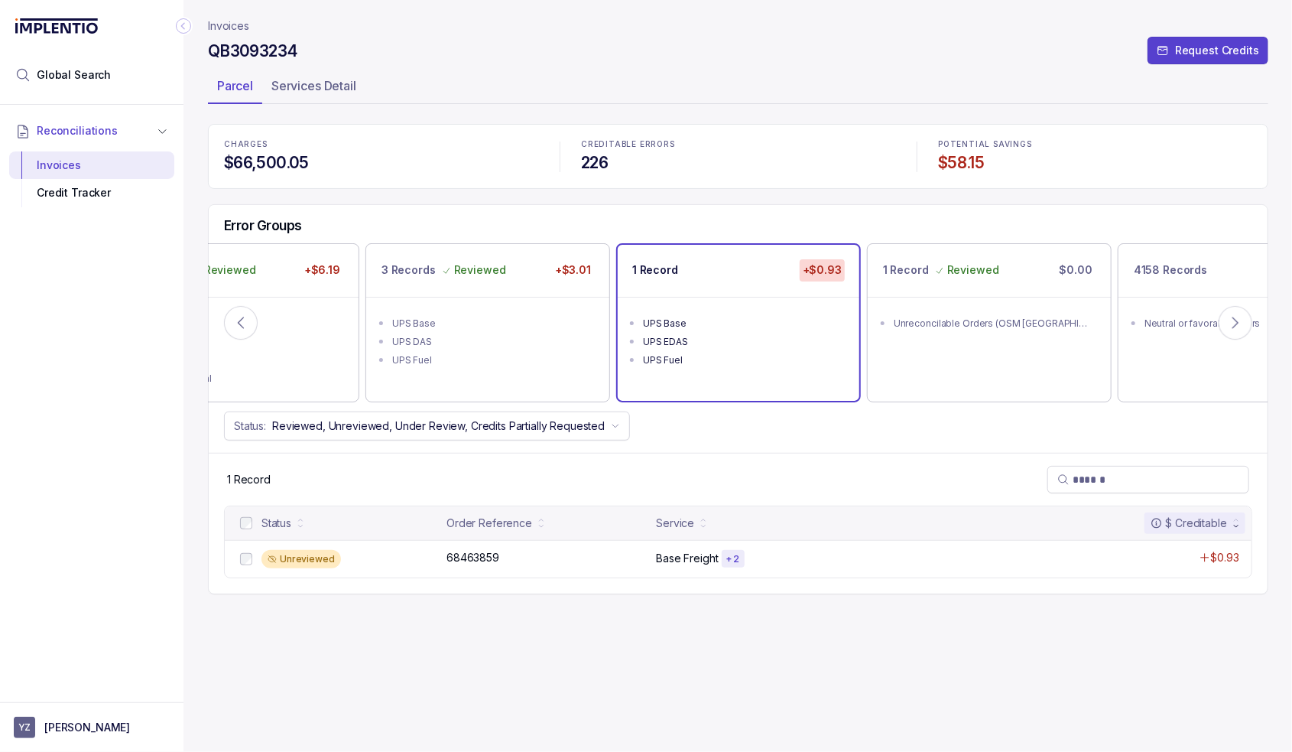
click at [239, 522] on div at bounding box center [246, 523] width 18 height 18
click at [658, 719] on p "Accept All Errors" at bounding box center [632, 717] width 85 height 15
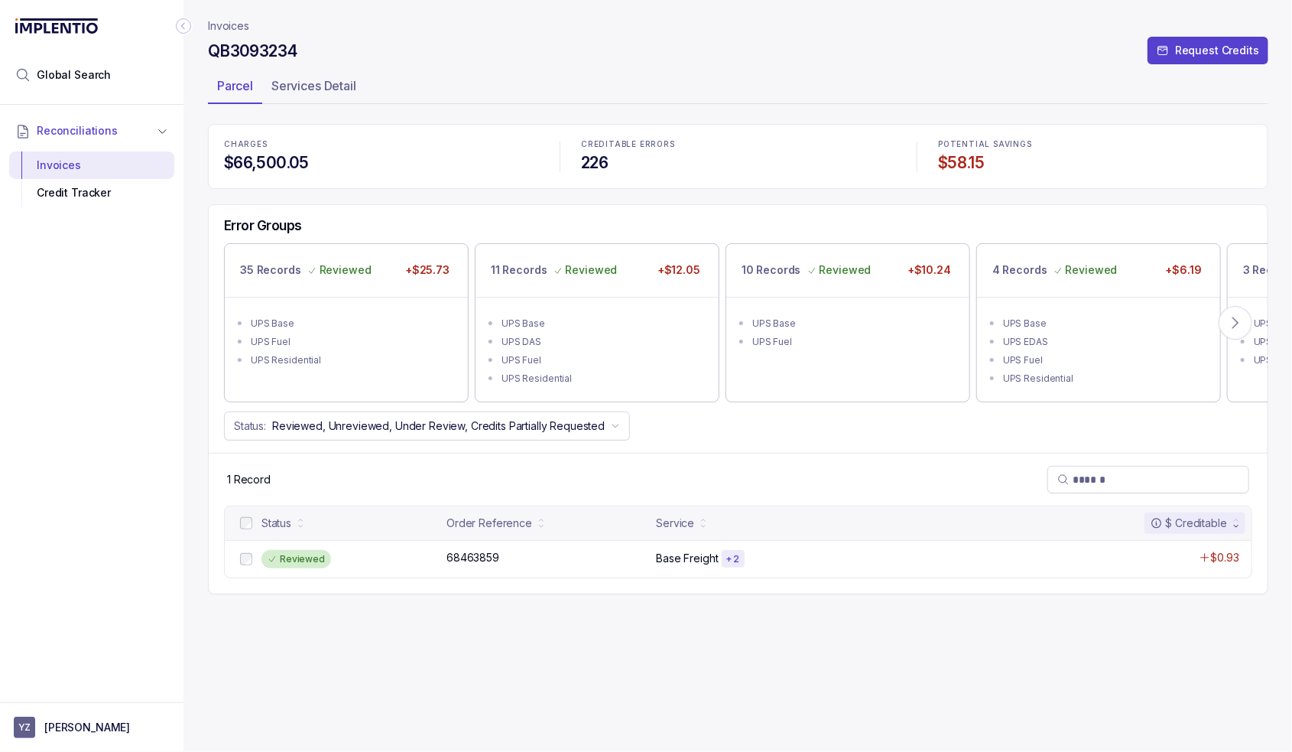
click at [228, 24] on p "Invoices" at bounding box center [228, 25] width 41 height 15
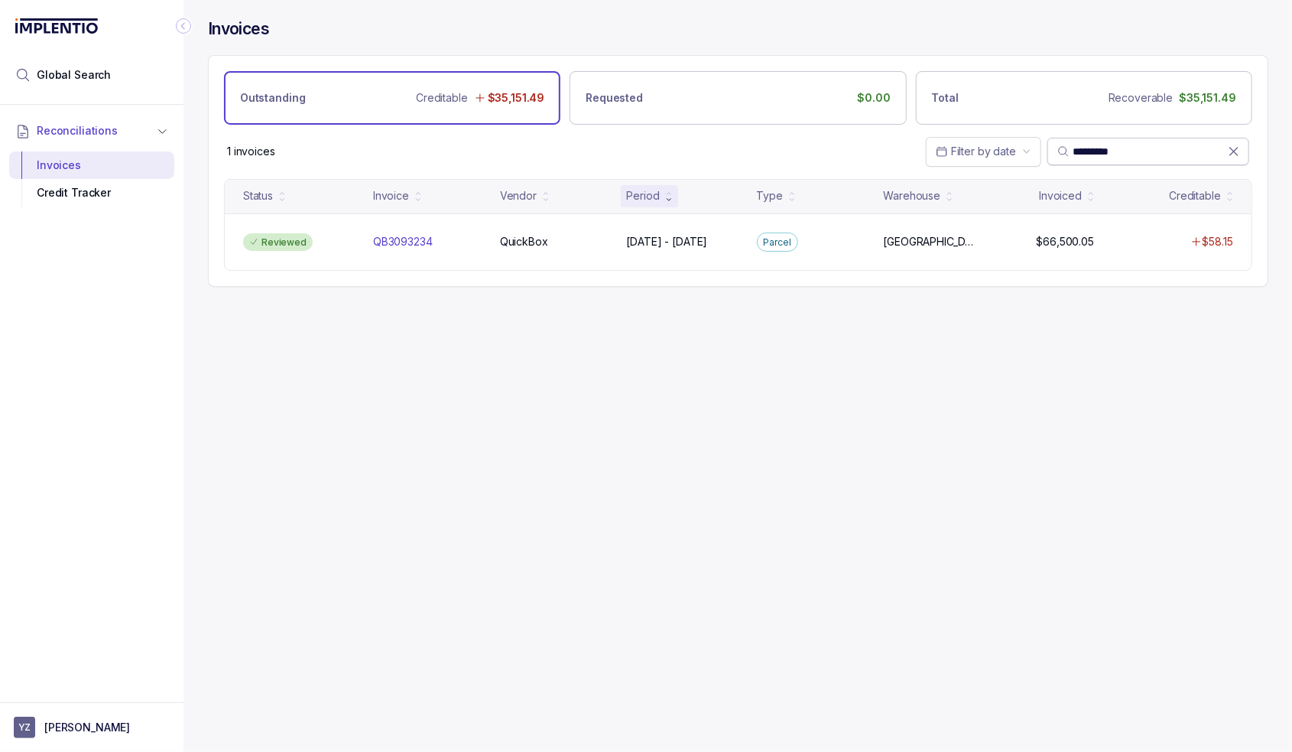
click at [1092, 155] on input "*********" at bounding box center [1150, 151] width 155 height 15
paste input "search"
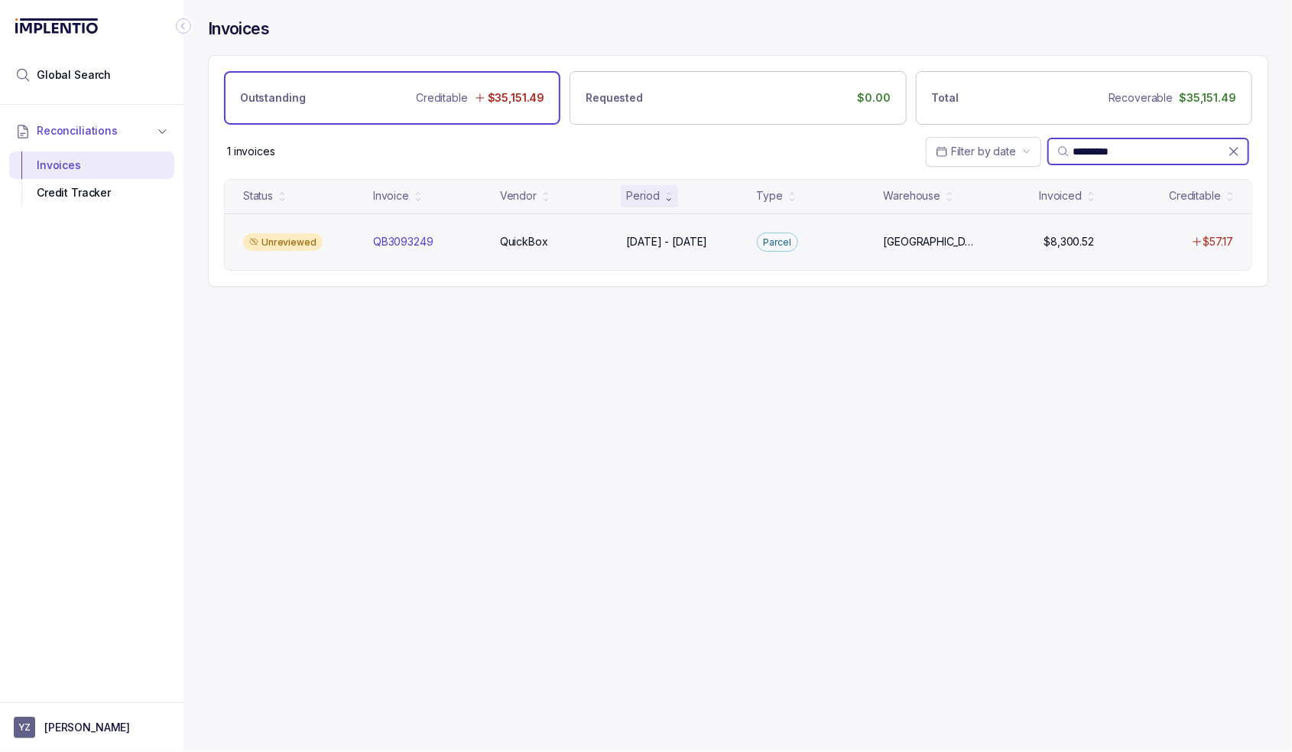
type input "*********"
click at [307, 249] on div "Unreviewed" at bounding box center [283, 242] width 80 height 18
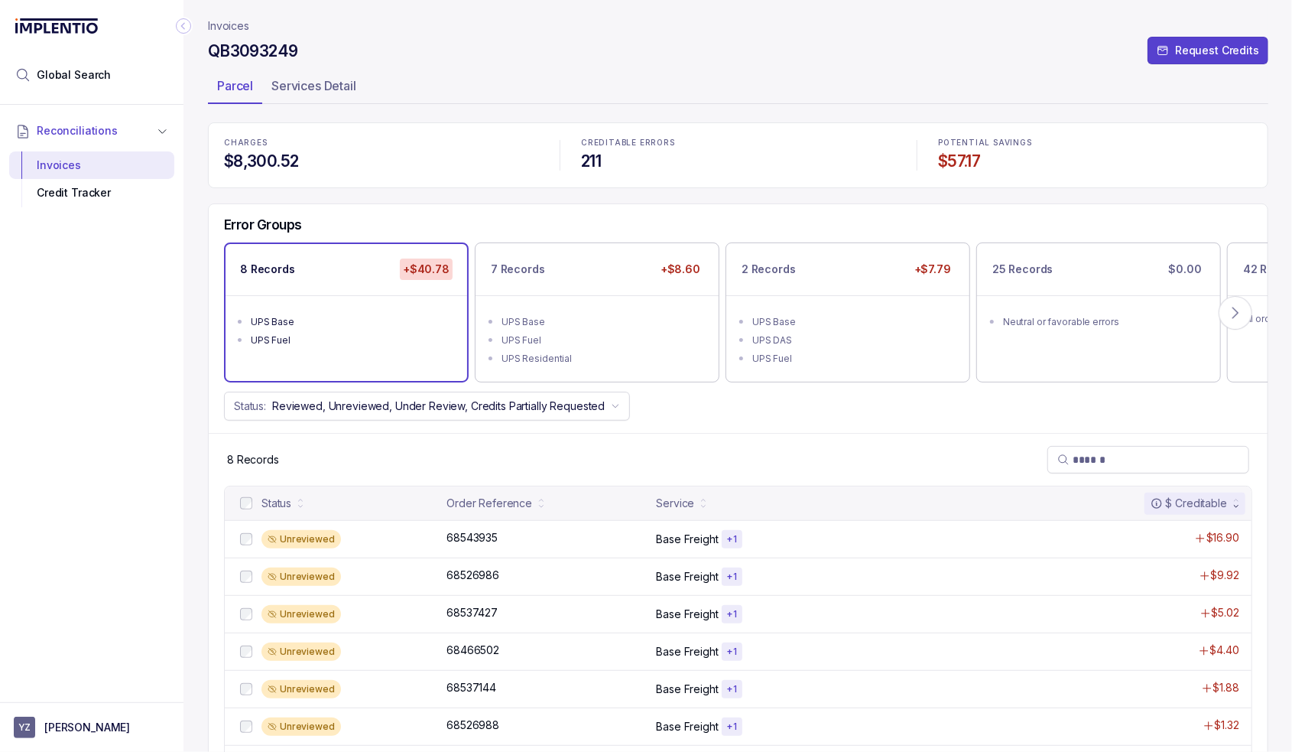
click at [252, 501] on div at bounding box center [246, 503] width 18 height 18
click at [658, 712] on p "Accept All Errors" at bounding box center [632, 717] width 85 height 15
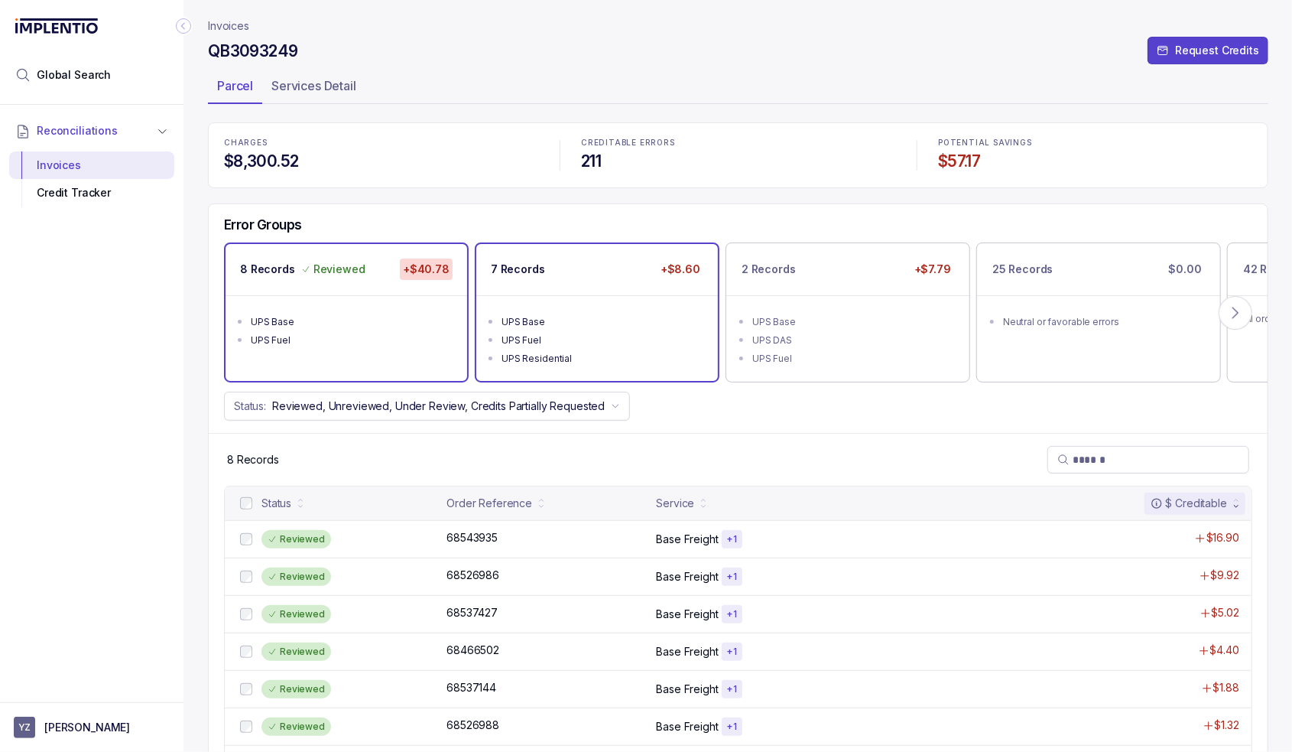
click at [494, 336] on ul "UPS Base UPS Fuel UPS Residential" at bounding box center [597, 338] width 242 height 86
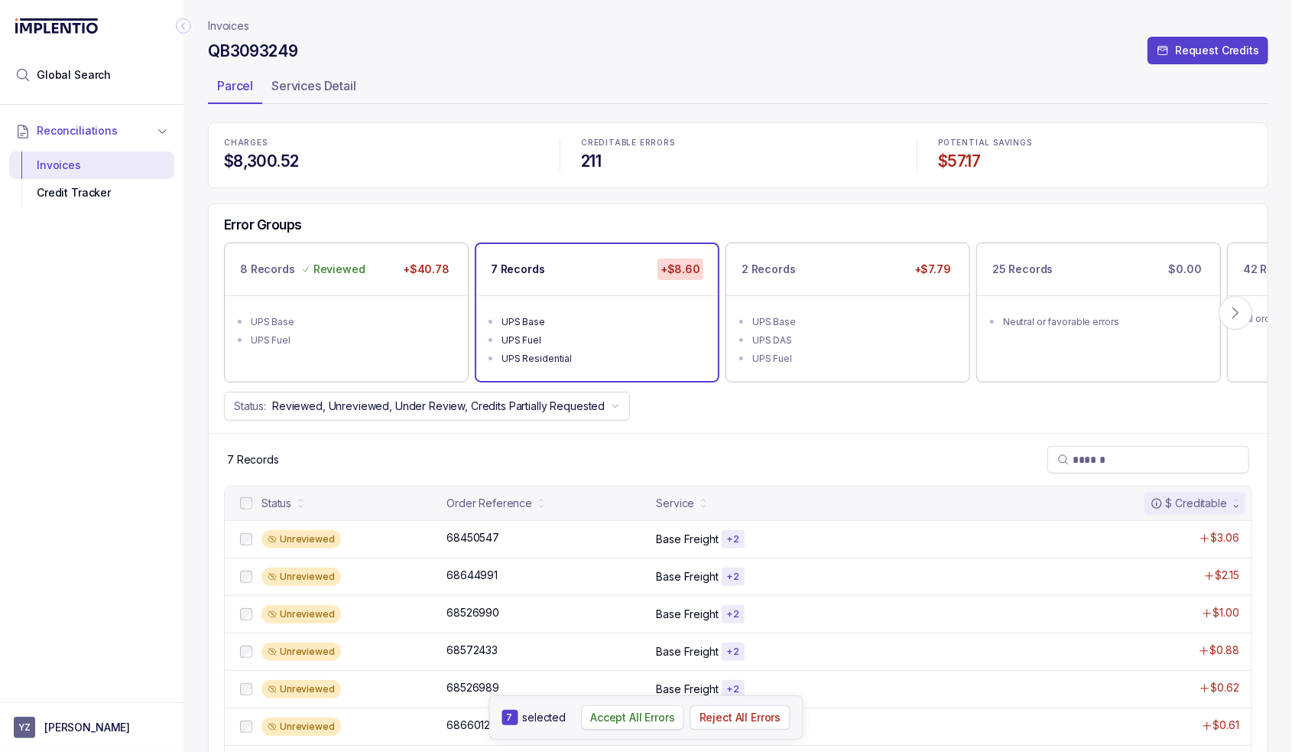
click at [635, 720] on p "Accept All Errors" at bounding box center [632, 717] width 85 height 15
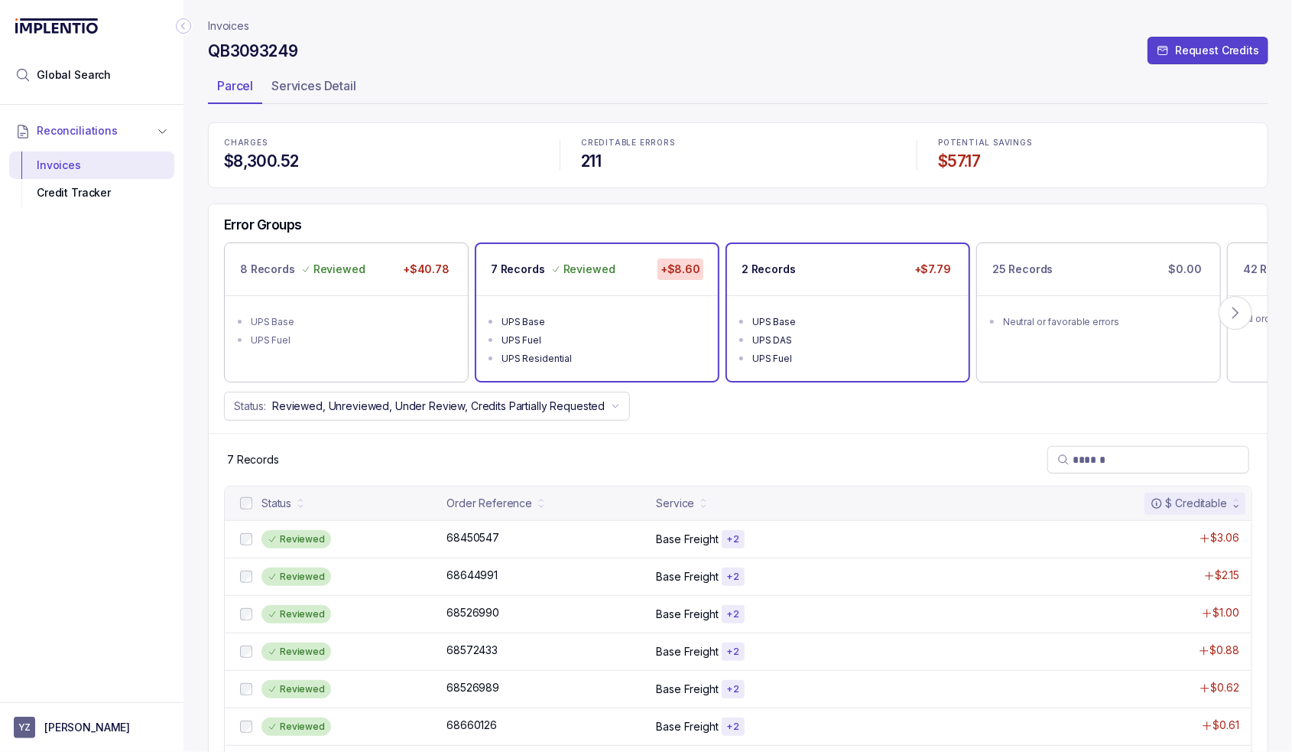
click at [850, 272] on div "2 Records +$7.79" at bounding box center [848, 269] width 242 height 51
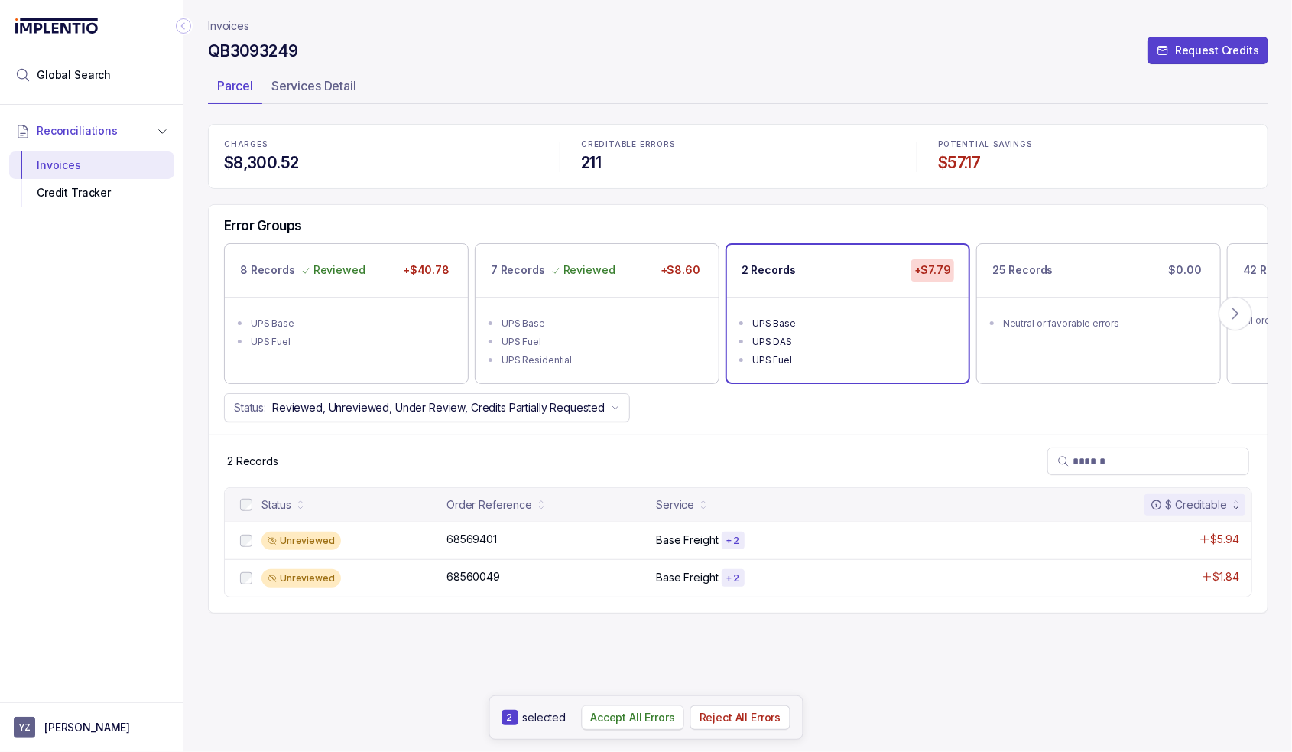
click at [659, 715] on p "Accept All Errors" at bounding box center [632, 717] width 85 height 15
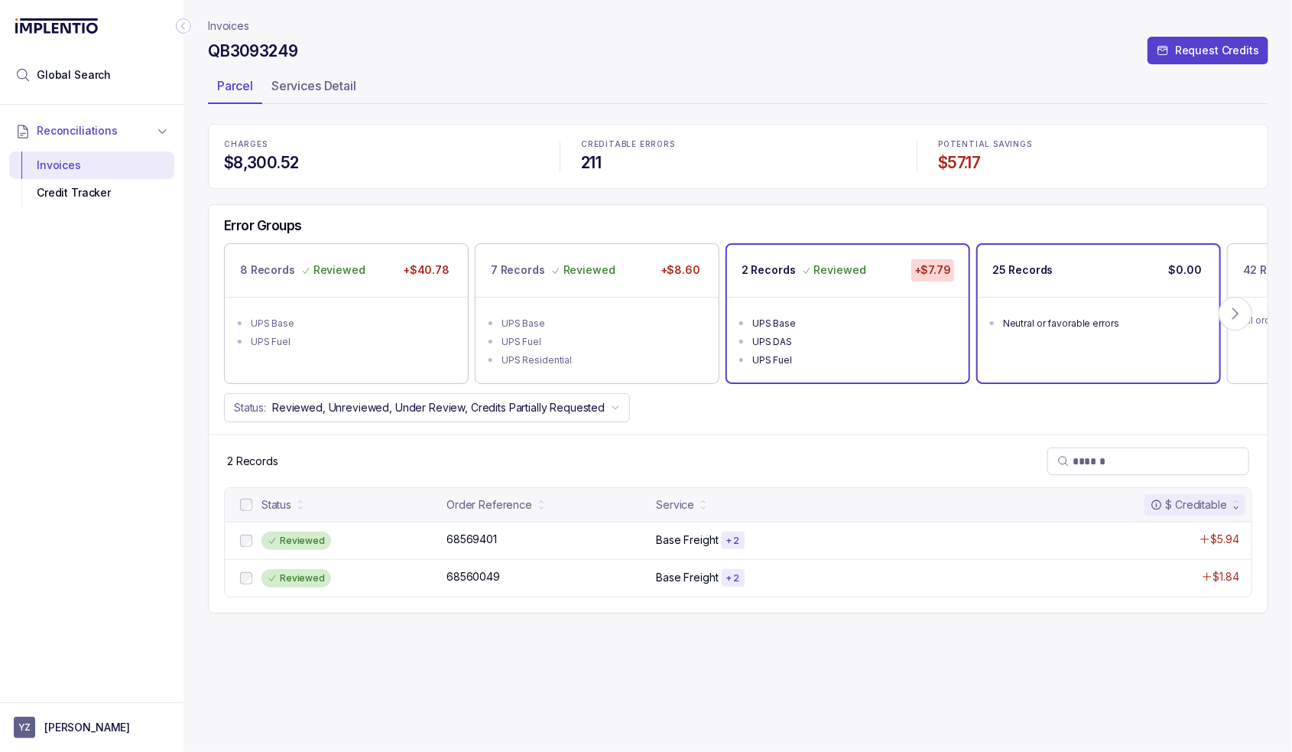
drag, startPoint x: 1068, startPoint y: 296, endPoint x: 1055, endPoint y: 297, distance: 12.3
click at [1068, 297] on ul "Neutral or favorable errors" at bounding box center [1099, 321] width 242 height 49
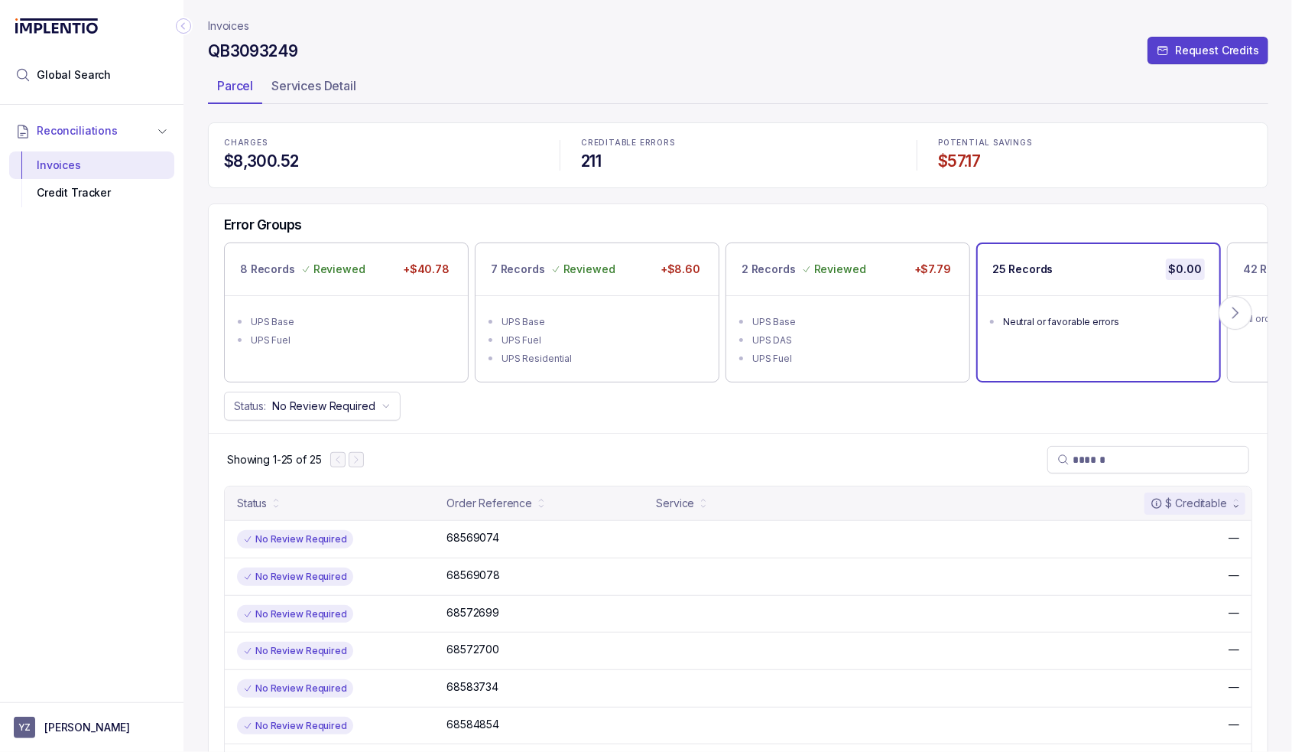
click at [226, 20] on p "Invoices" at bounding box center [228, 25] width 41 height 15
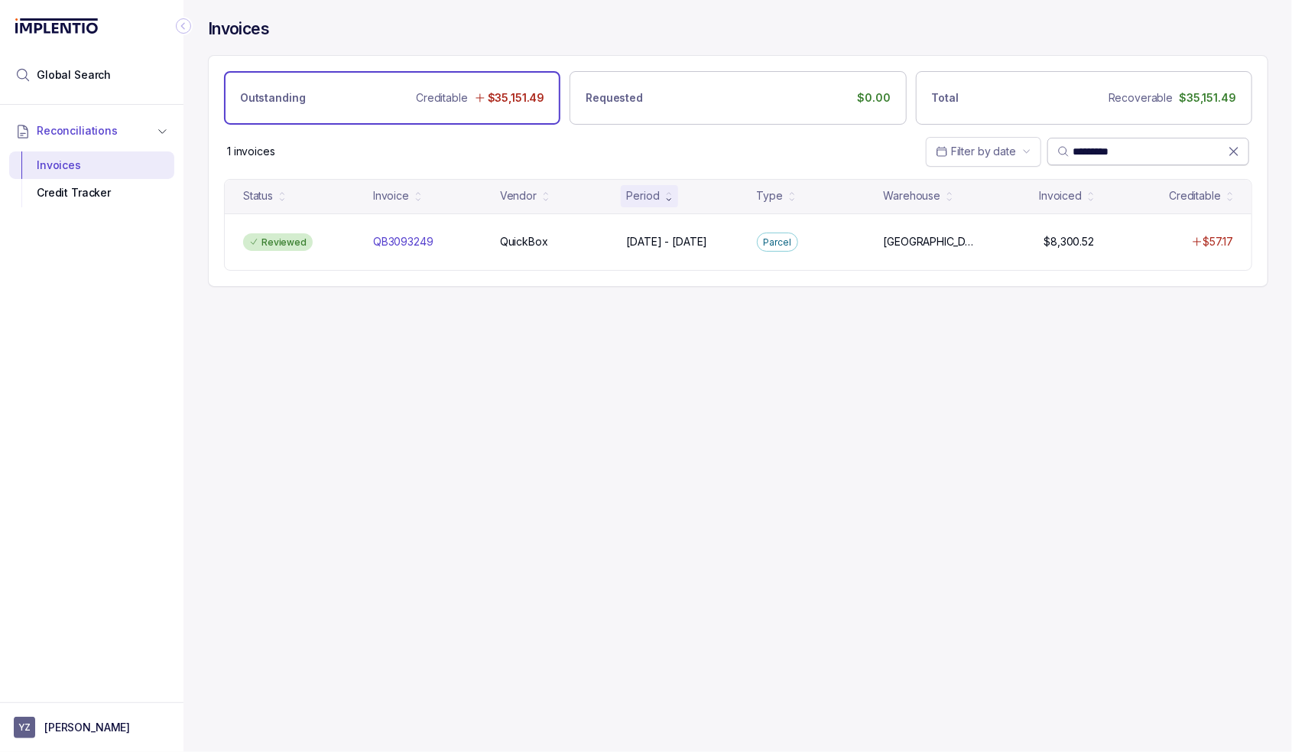
click at [1100, 149] on input "*********" at bounding box center [1150, 151] width 155 height 15
paste input "search"
type input "*********"
click at [340, 241] on div "Reviewed" at bounding box center [299, 242] width 124 height 18
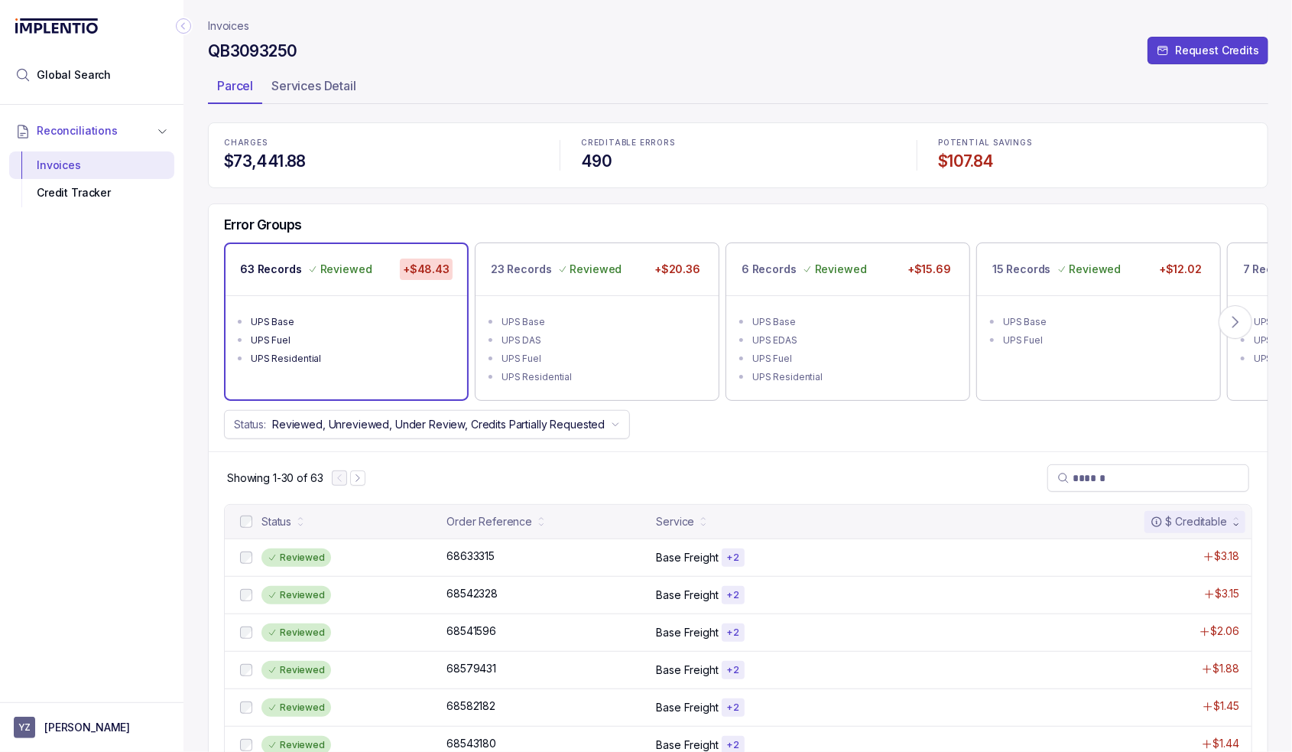
click at [229, 23] on p "Invoices" at bounding box center [228, 25] width 41 height 15
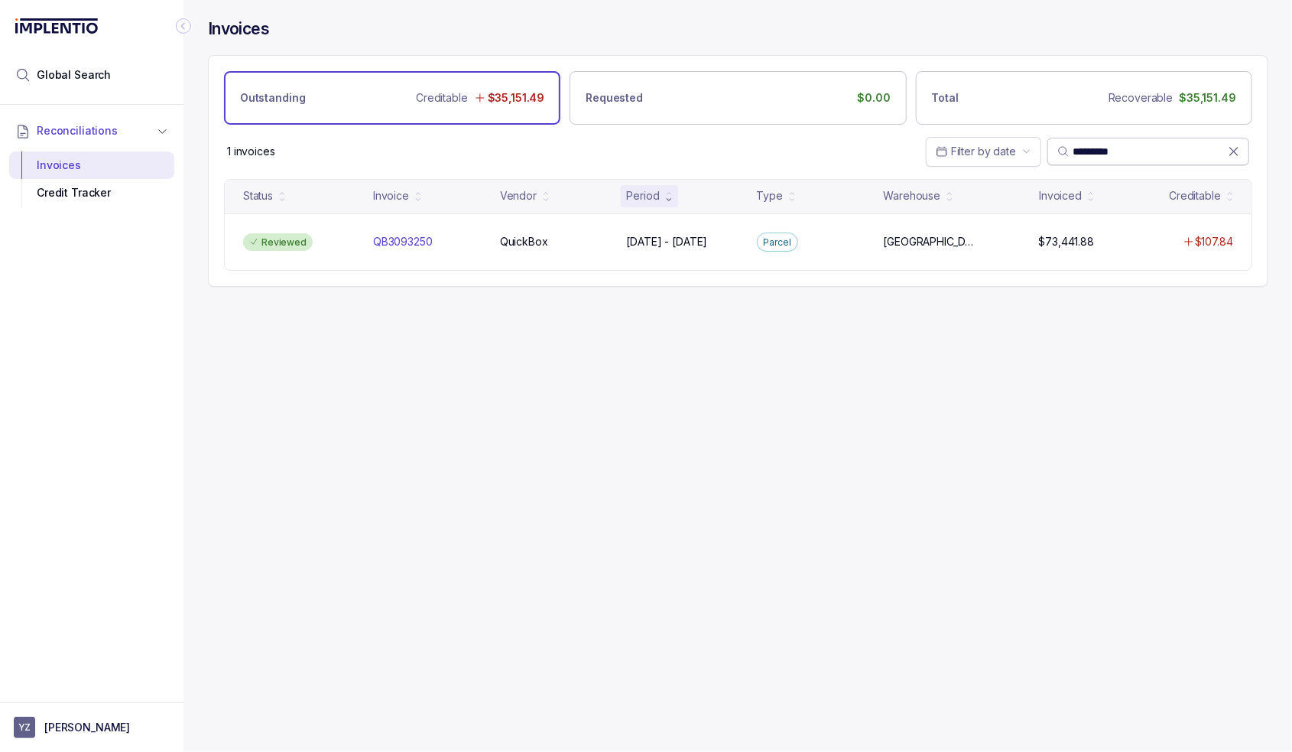
click at [1113, 142] on span "*********" at bounding box center [1149, 152] width 202 height 28
click at [1110, 148] on input "*********" at bounding box center [1150, 151] width 155 height 15
paste input "search"
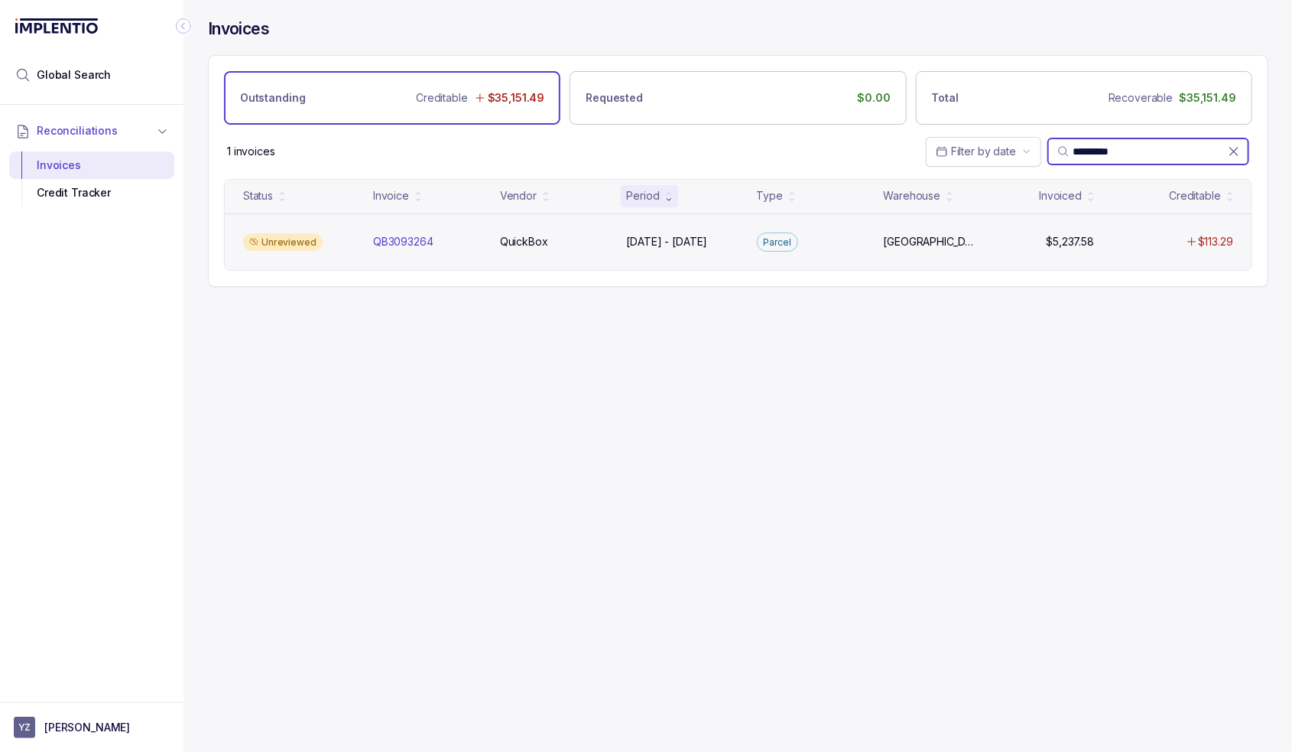
type input "*********"
click at [336, 239] on div "Unreviewed" at bounding box center [299, 242] width 124 height 18
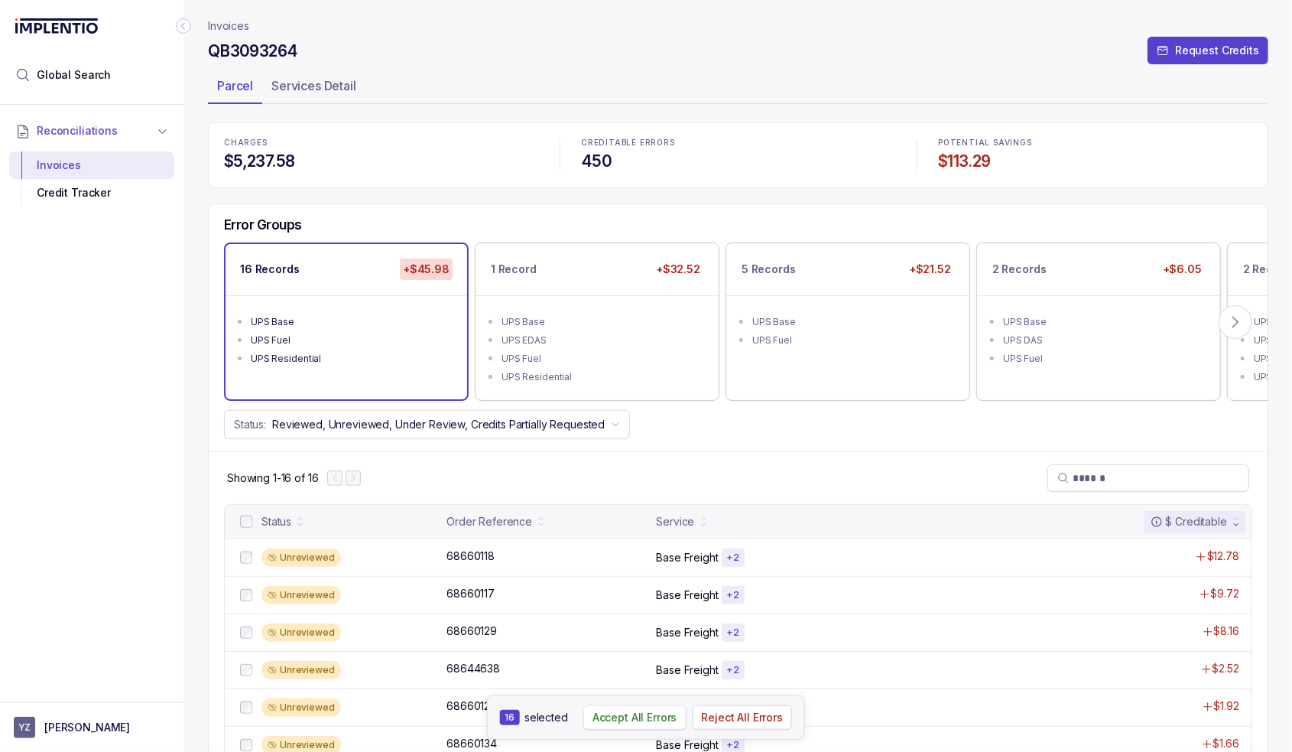
click at [630, 718] on p "Accept All Errors" at bounding box center [635, 717] width 85 height 15
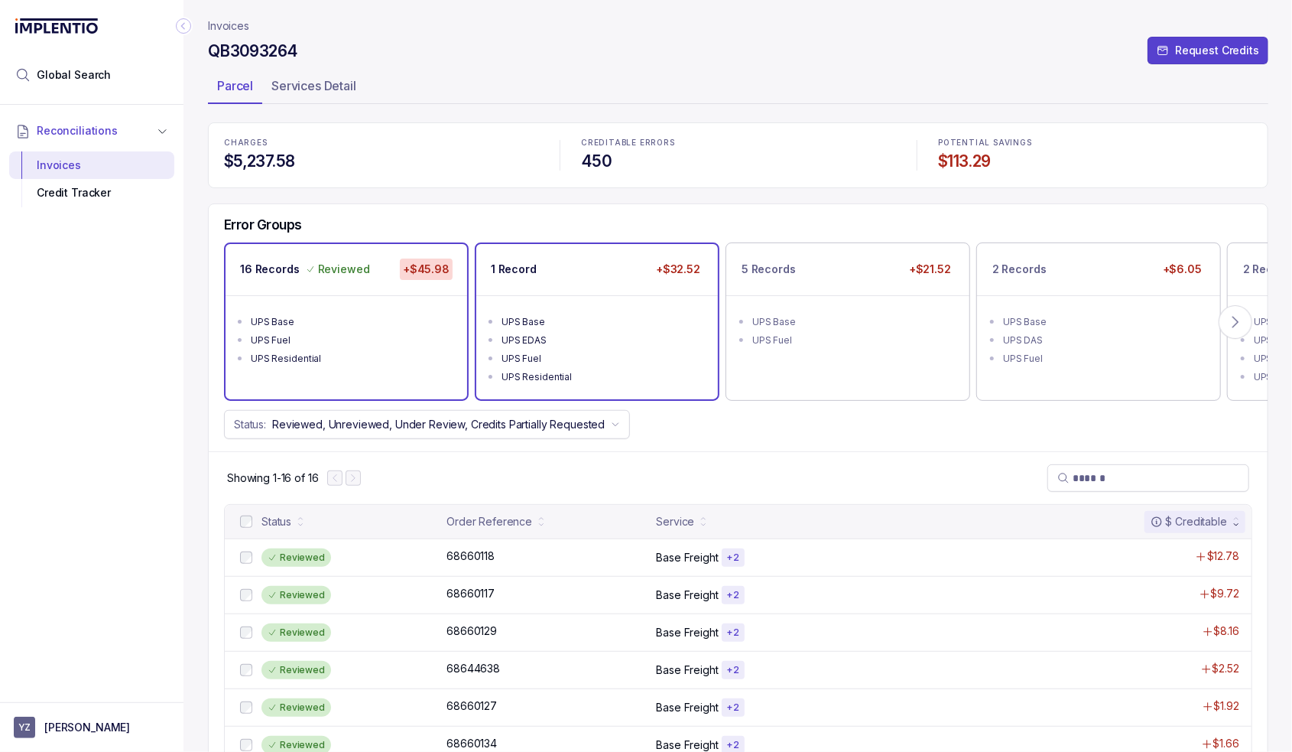
click at [599, 295] on ul "UPS Base UPS EDAS UPS Fuel UPS Residential" at bounding box center [597, 347] width 242 height 104
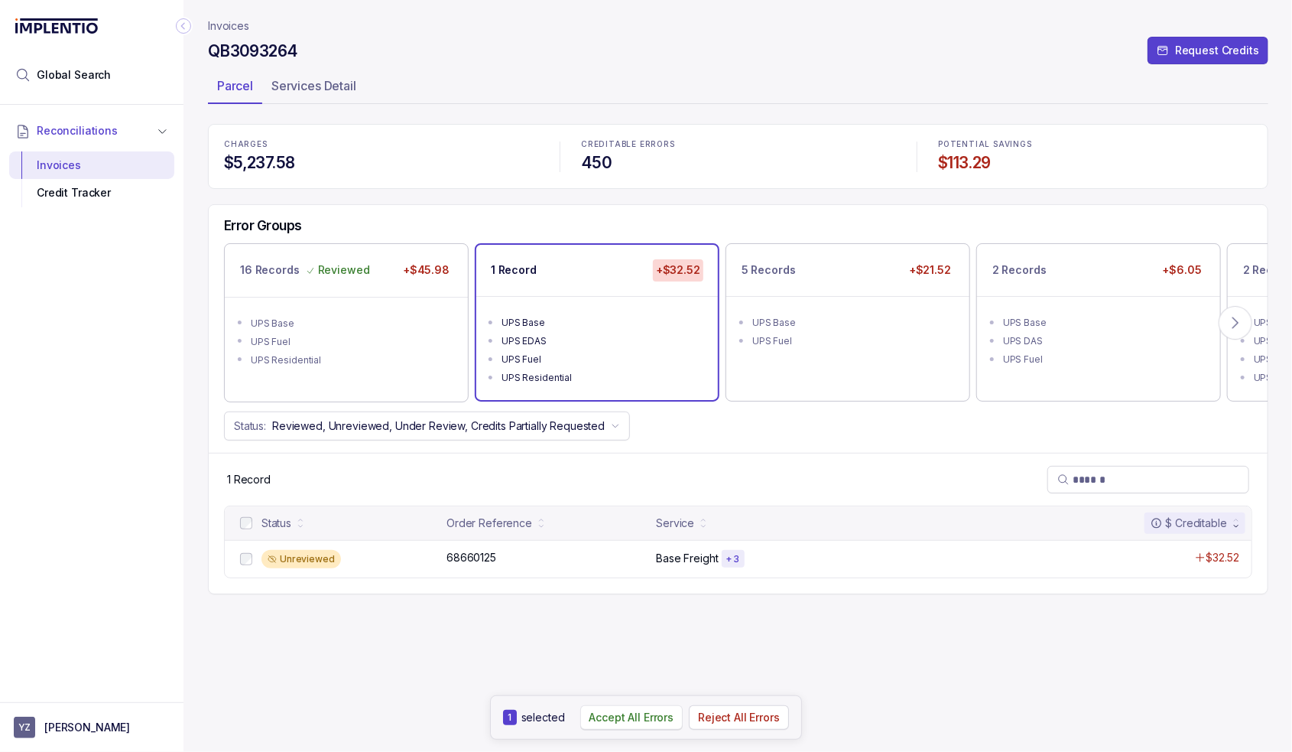
click at [639, 711] on p "Accept All Errors" at bounding box center [632, 717] width 85 height 15
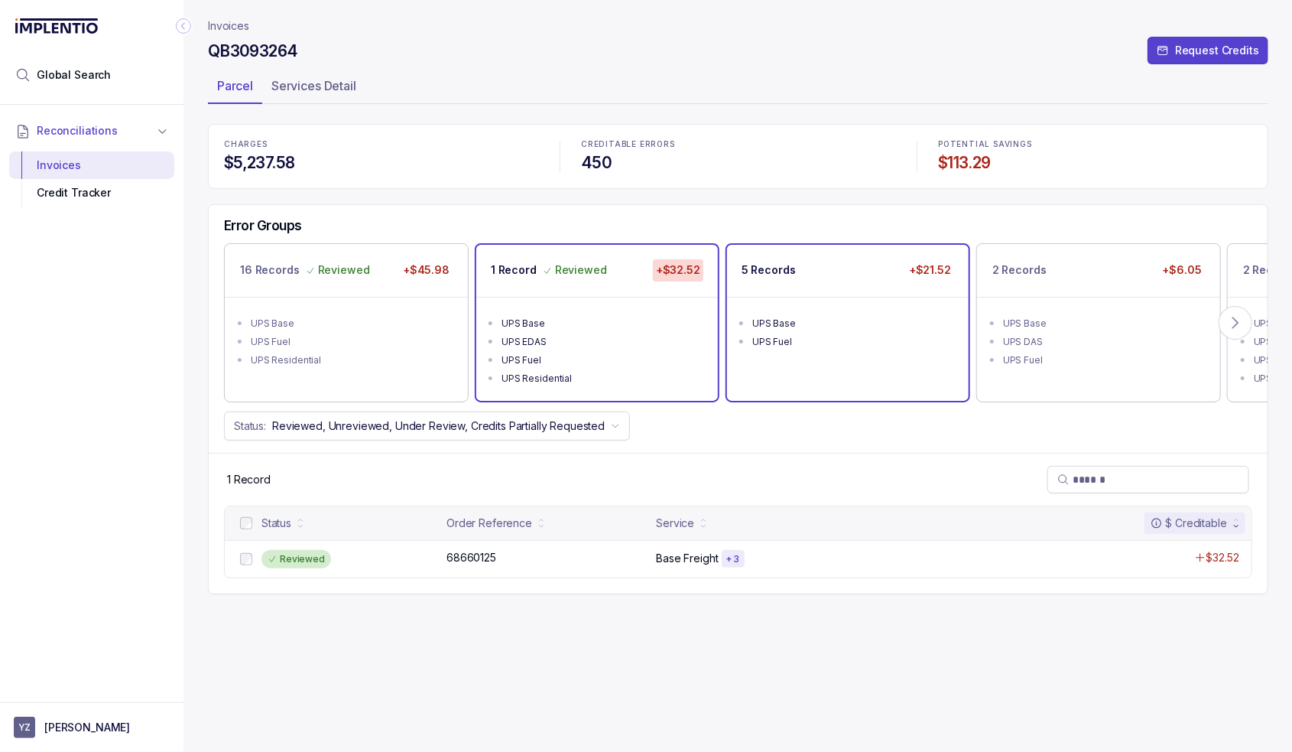
click at [824, 313] on li "UPS Base" at bounding box center [858, 322] width 213 height 18
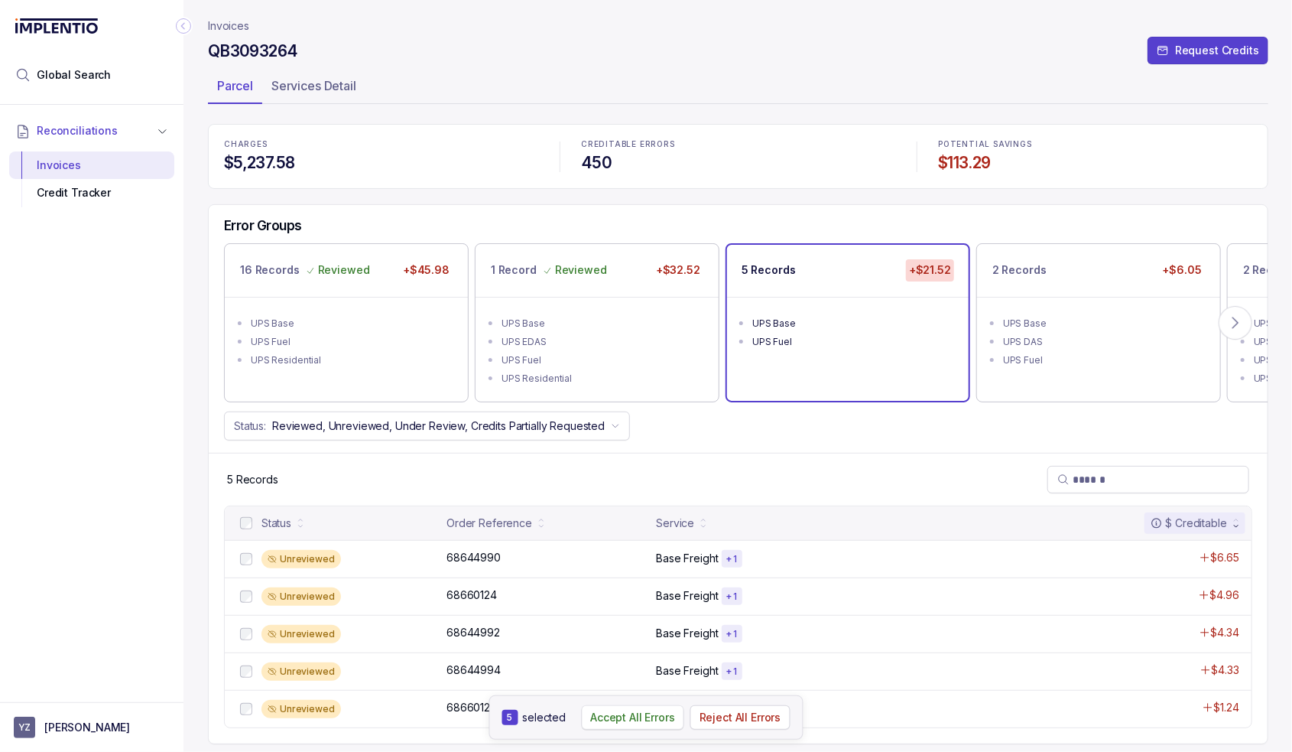
click at [630, 713] on p "Accept All Errors" at bounding box center [632, 717] width 85 height 15
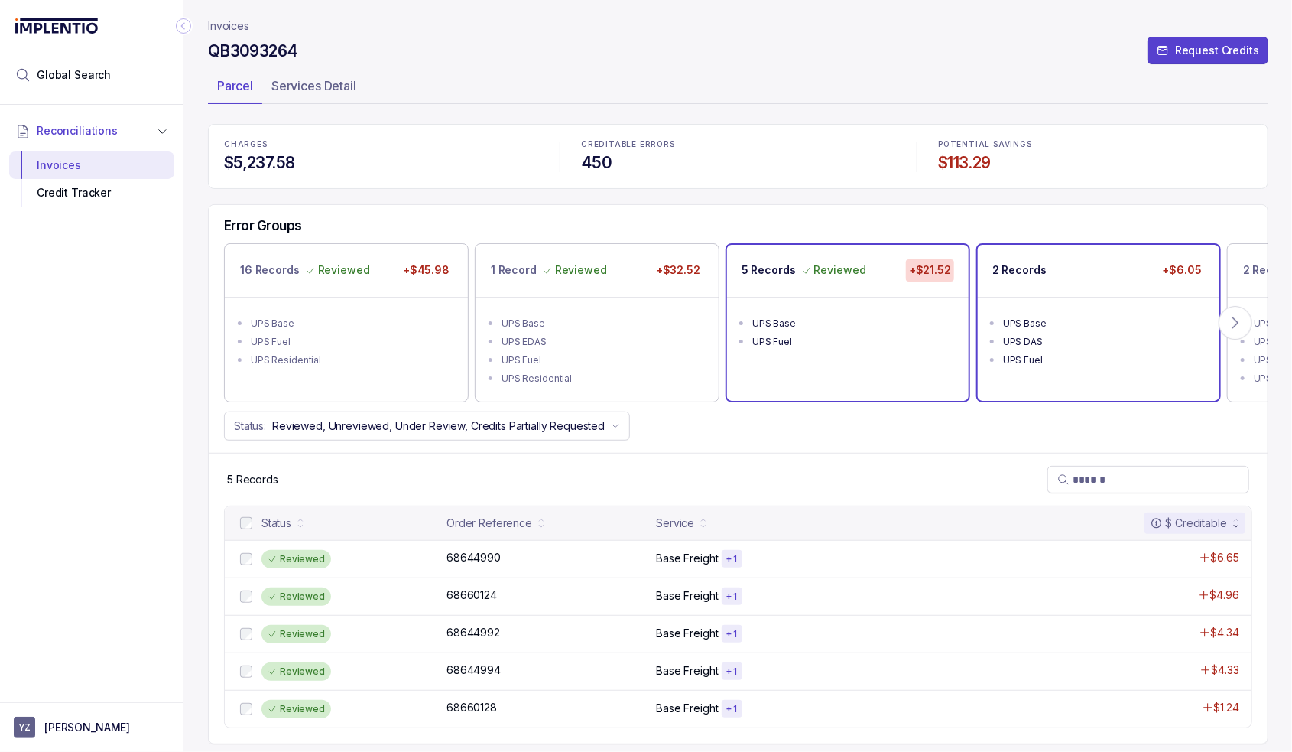
click at [1104, 292] on div "2 Records +$6.05" at bounding box center [1099, 270] width 242 height 51
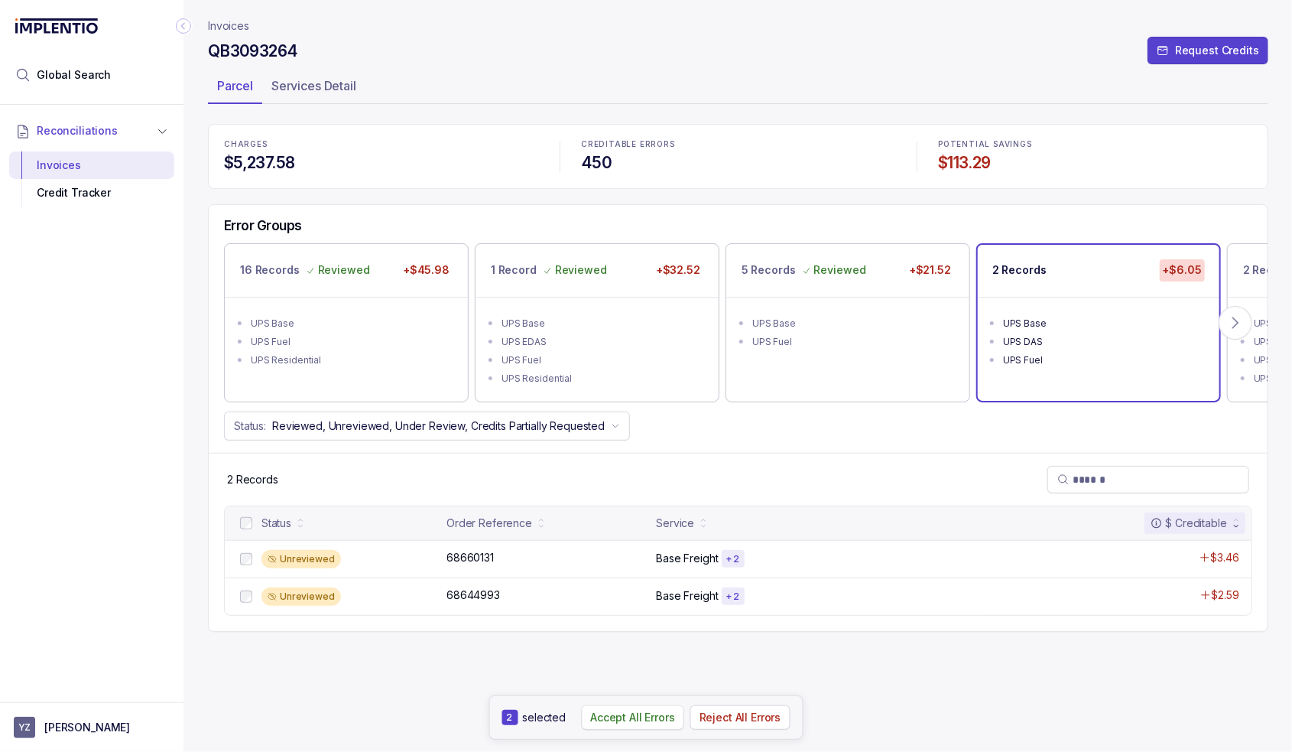
click at [606, 718] on p "Accept All Errors" at bounding box center [632, 717] width 85 height 15
click at [1243, 277] on p "2 Records" at bounding box center [1270, 269] width 54 height 15
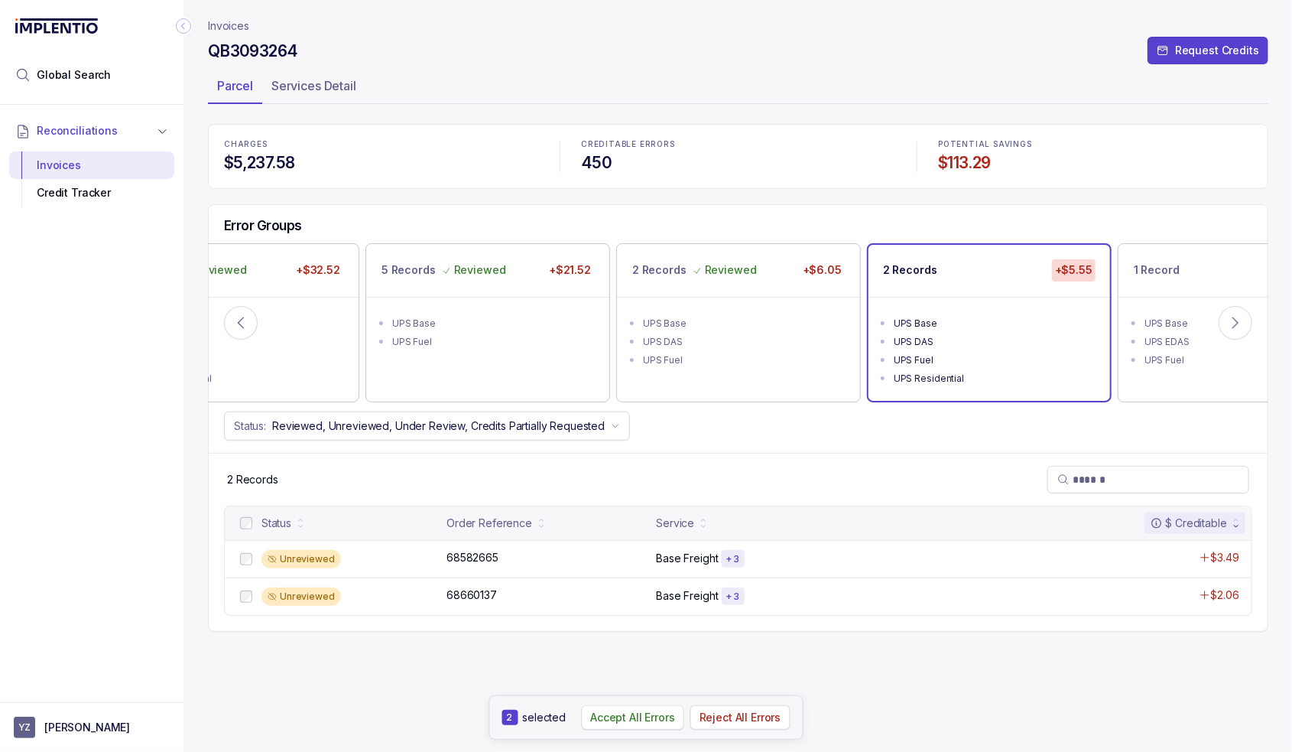
click at [632, 717] on p "Accept All Errors" at bounding box center [632, 717] width 85 height 15
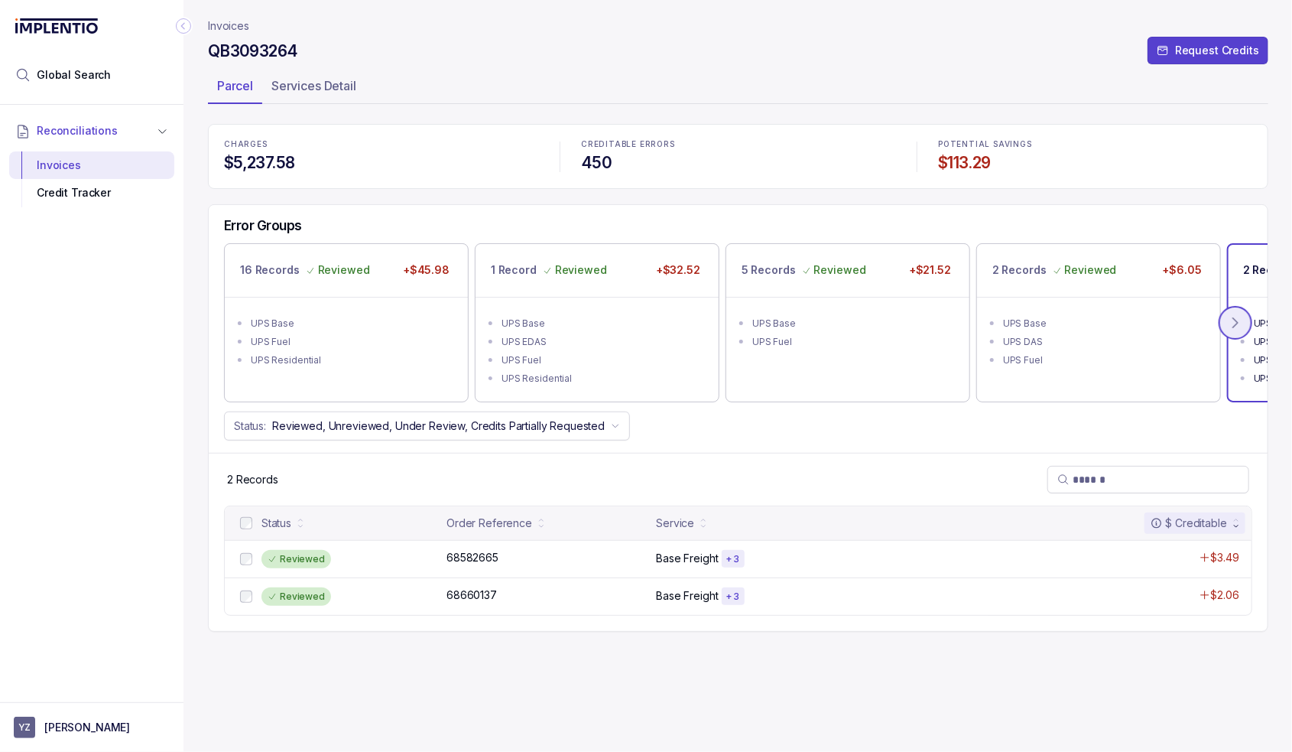
click at [1242, 330] on icon at bounding box center [1235, 322] width 15 height 15
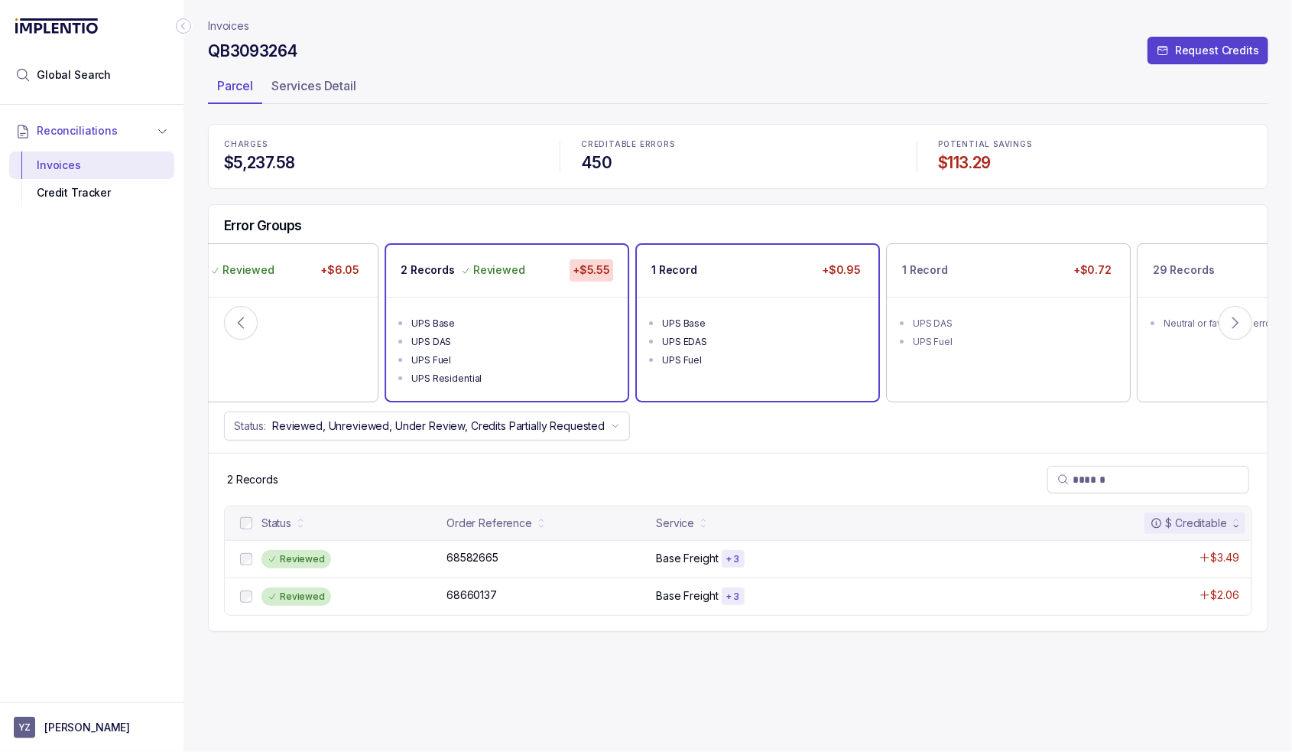
click at [664, 348] on ul "UPS Base UPS EDAS UPS Fuel" at bounding box center [758, 340] width 242 height 86
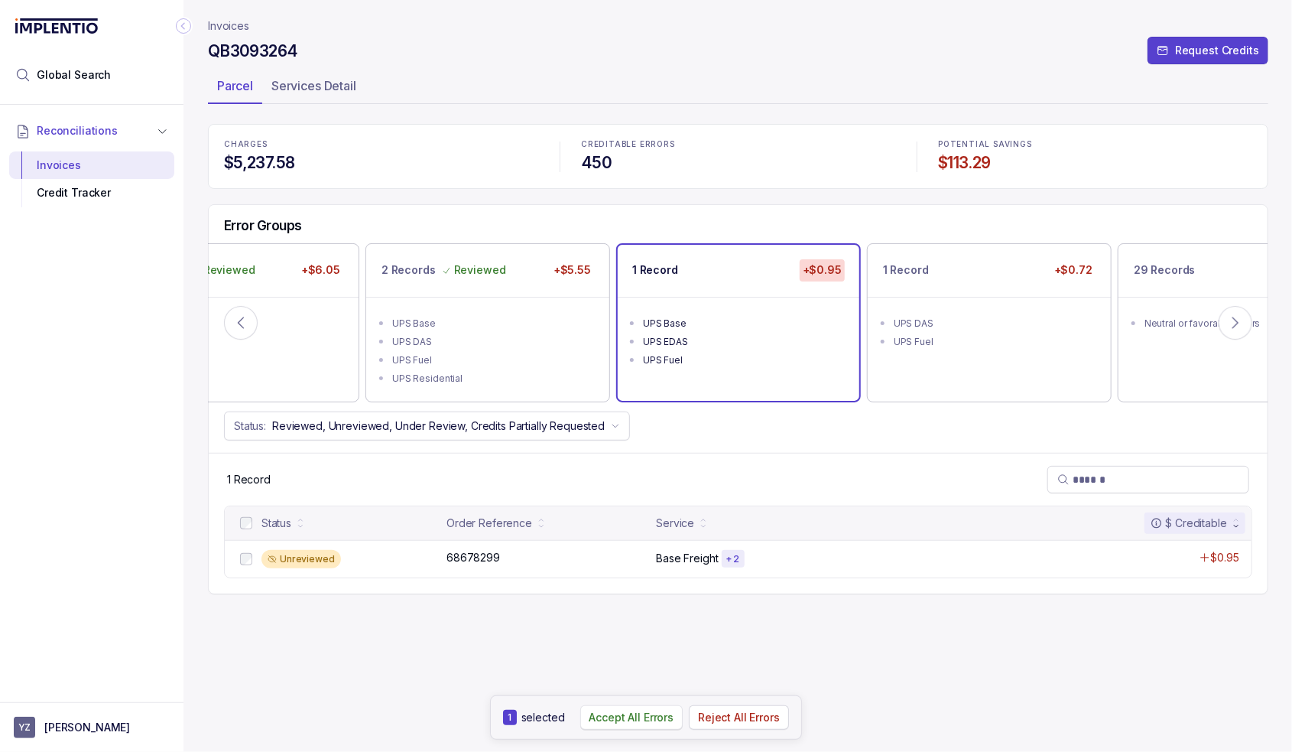
click at [652, 714] on p "Accept All Errors" at bounding box center [632, 717] width 85 height 15
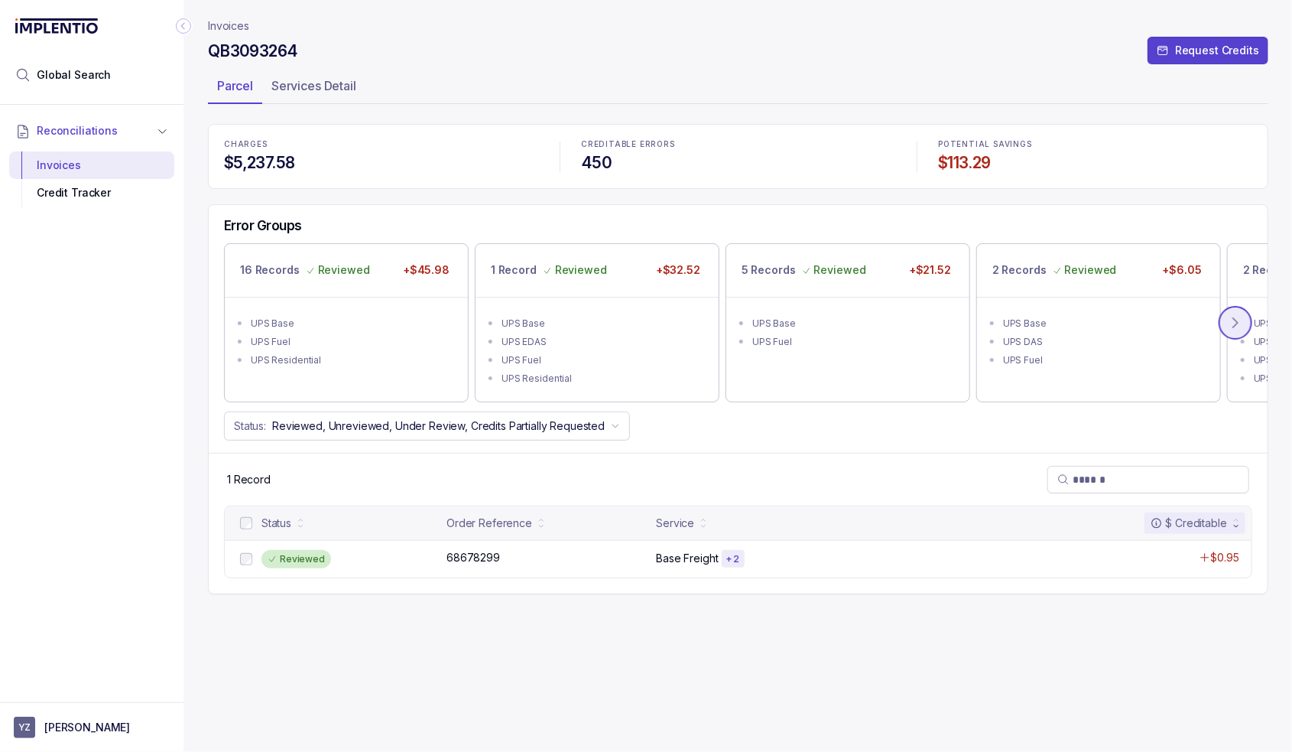
click at [1237, 322] on icon at bounding box center [1235, 322] width 15 height 15
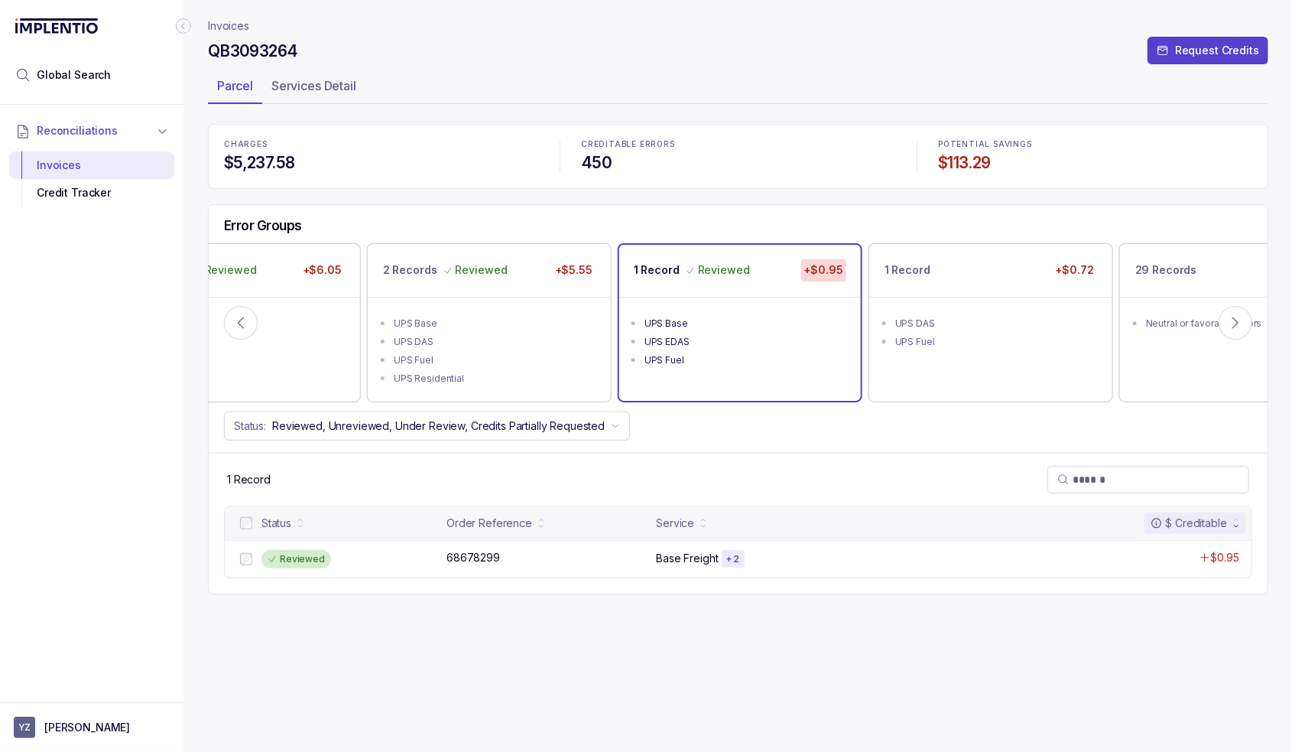
drag, startPoint x: 970, startPoint y: 322, endPoint x: 596, endPoint y: 487, distance: 408.8
click at [970, 322] on div "UPS DAS" at bounding box center [995, 323] width 200 height 15
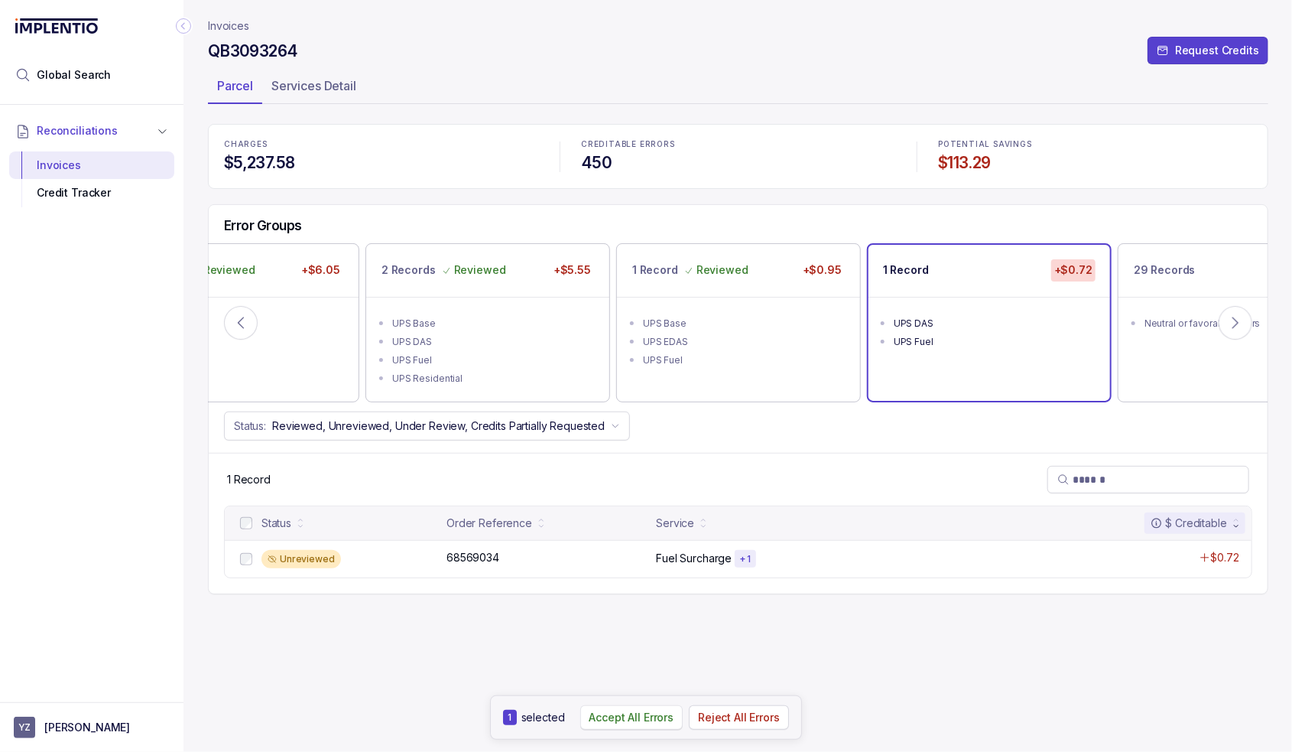
click at [632, 719] on p "Accept All Errors" at bounding box center [632, 717] width 85 height 15
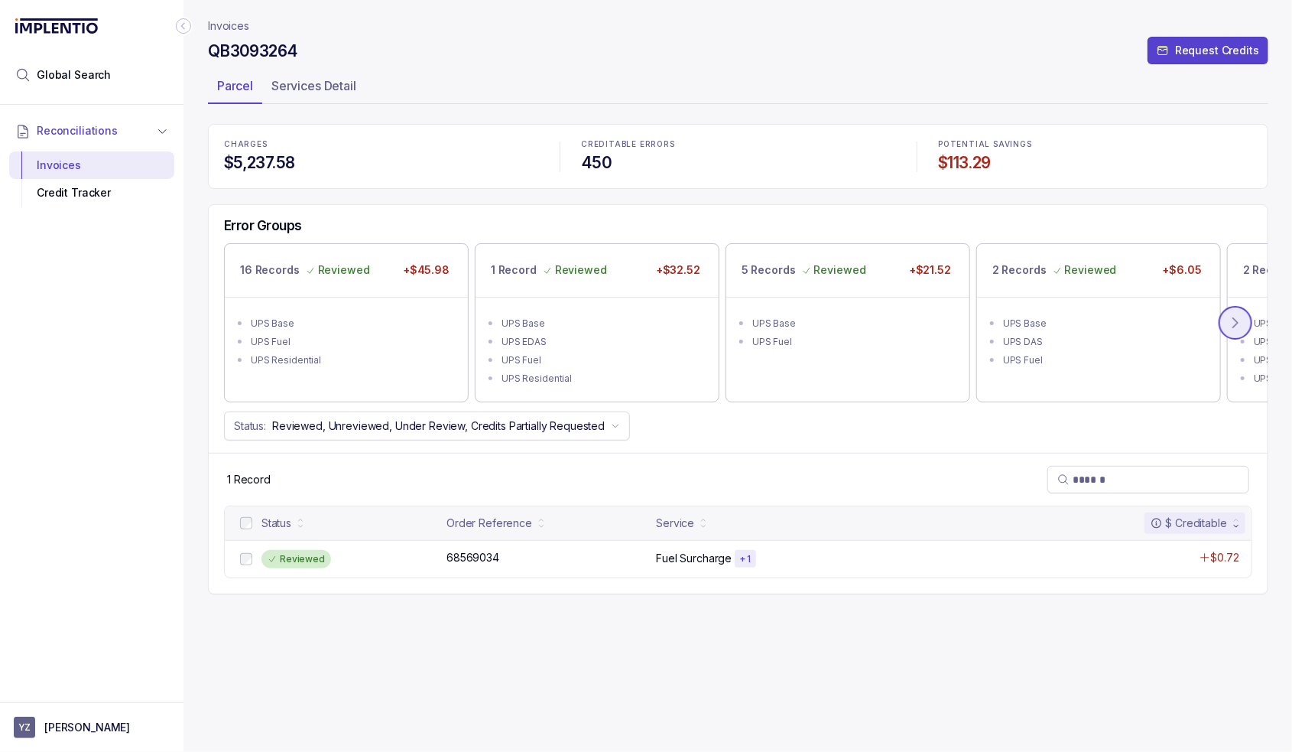
click at [1237, 320] on icon at bounding box center [1235, 323] width 5 height 10
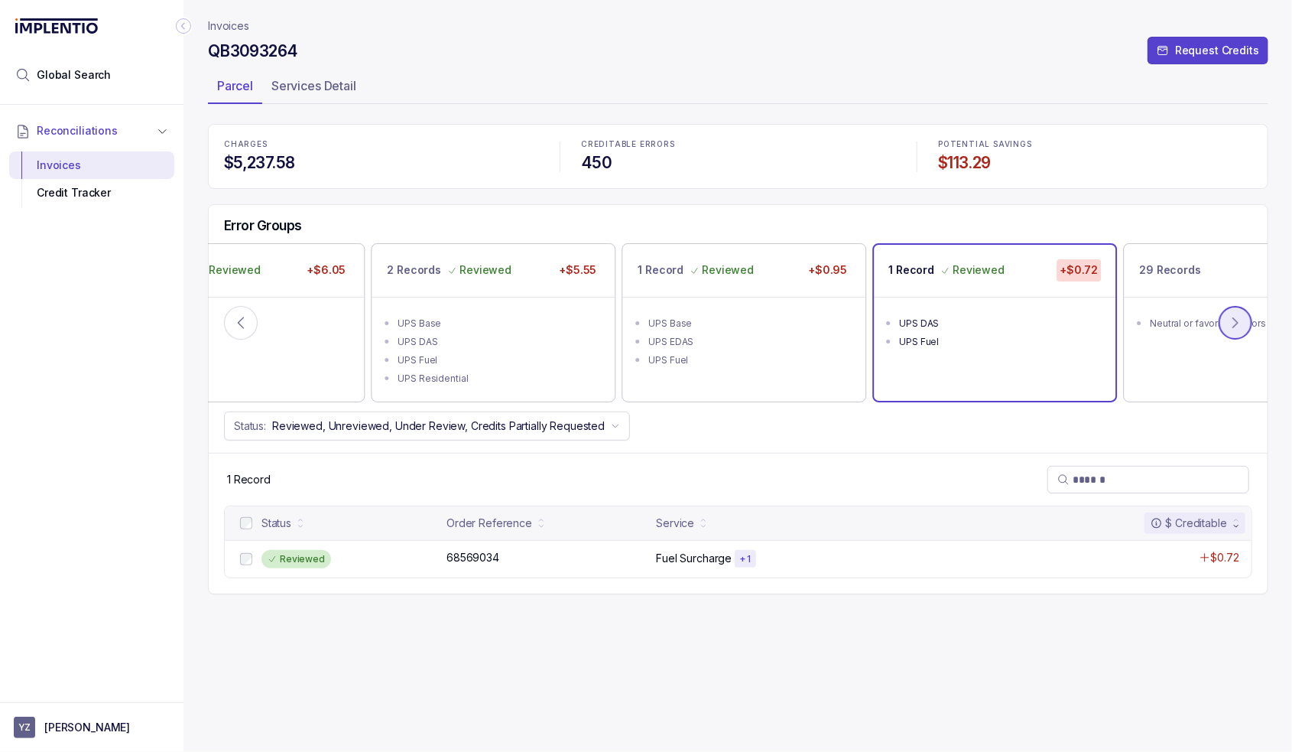
click at [1237, 320] on icon at bounding box center [1235, 322] width 15 height 15
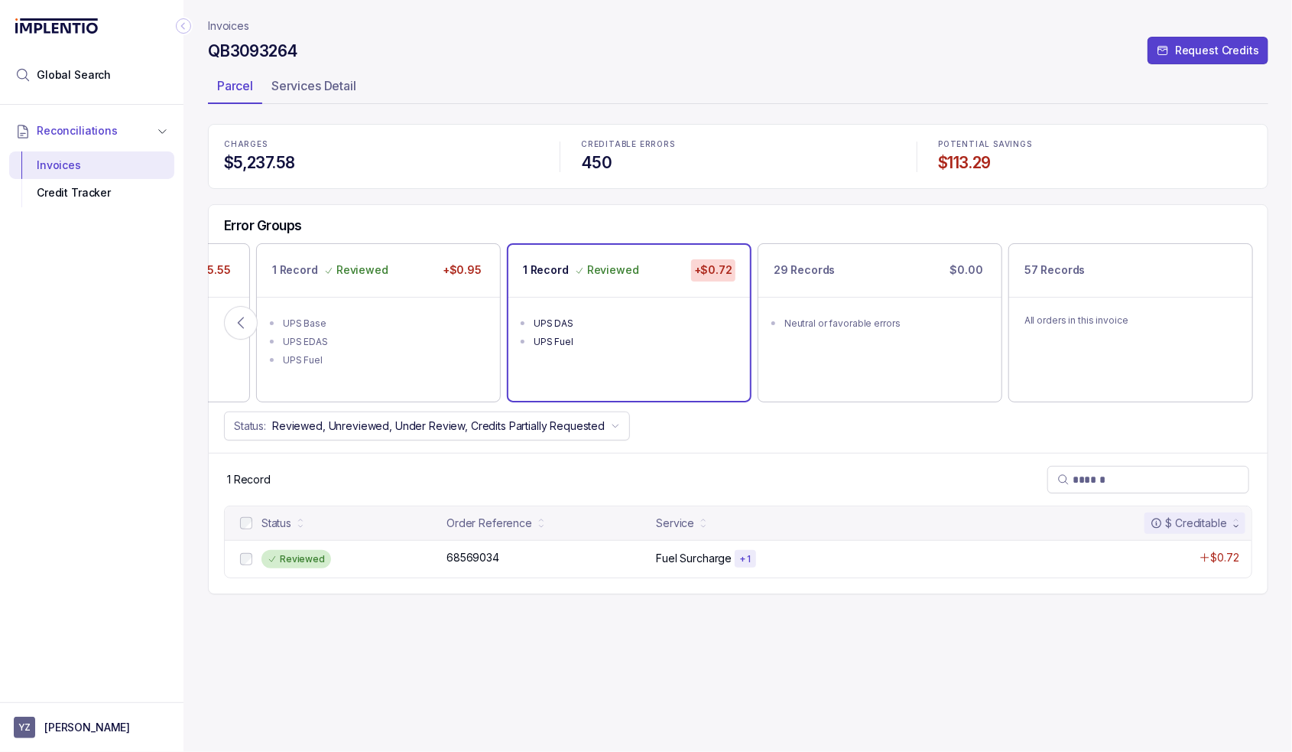
click at [232, 22] on p "Invoices" at bounding box center [228, 25] width 41 height 15
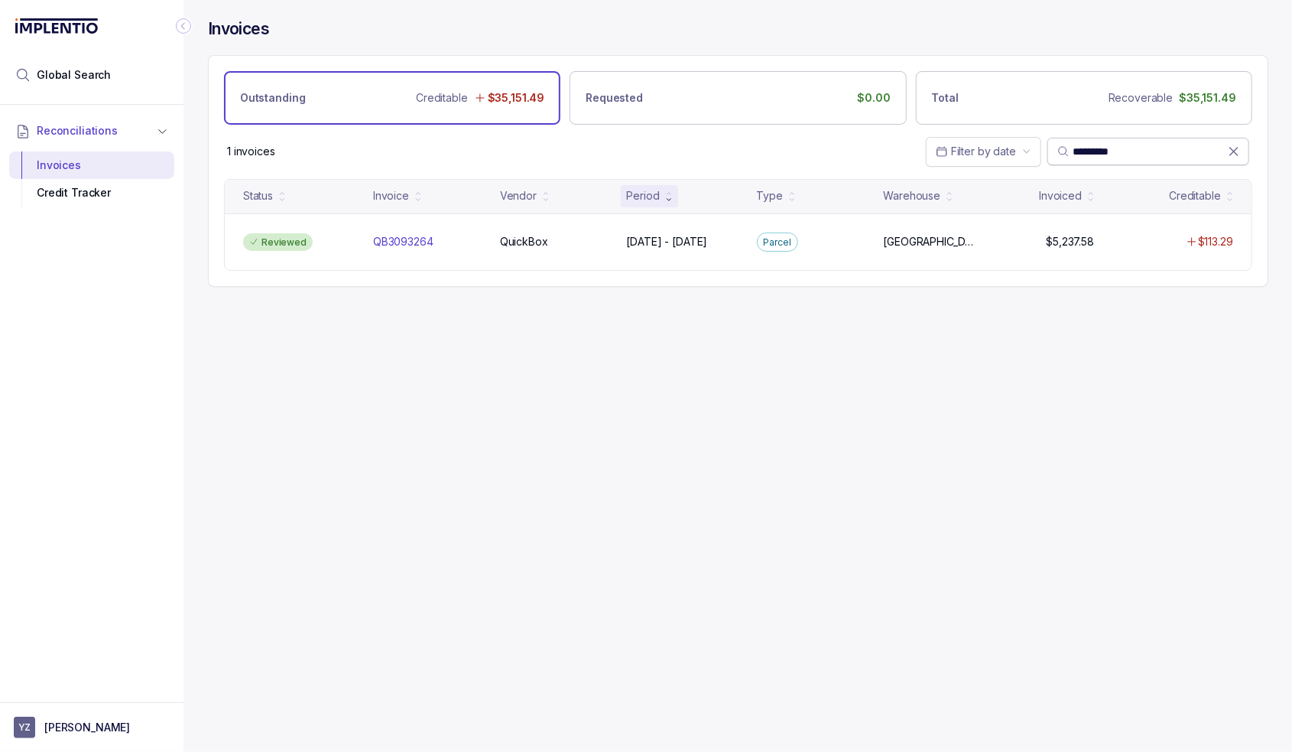
click at [1116, 160] on span "*********" at bounding box center [1149, 152] width 202 height 28
click at [1112, 148] on input "*********" at bounding box center [1150, 151] width 155 height 15
paste input "search"
click at [1100, 154] on input "*********" at bounding box center [1150, 151] width 155 height 15
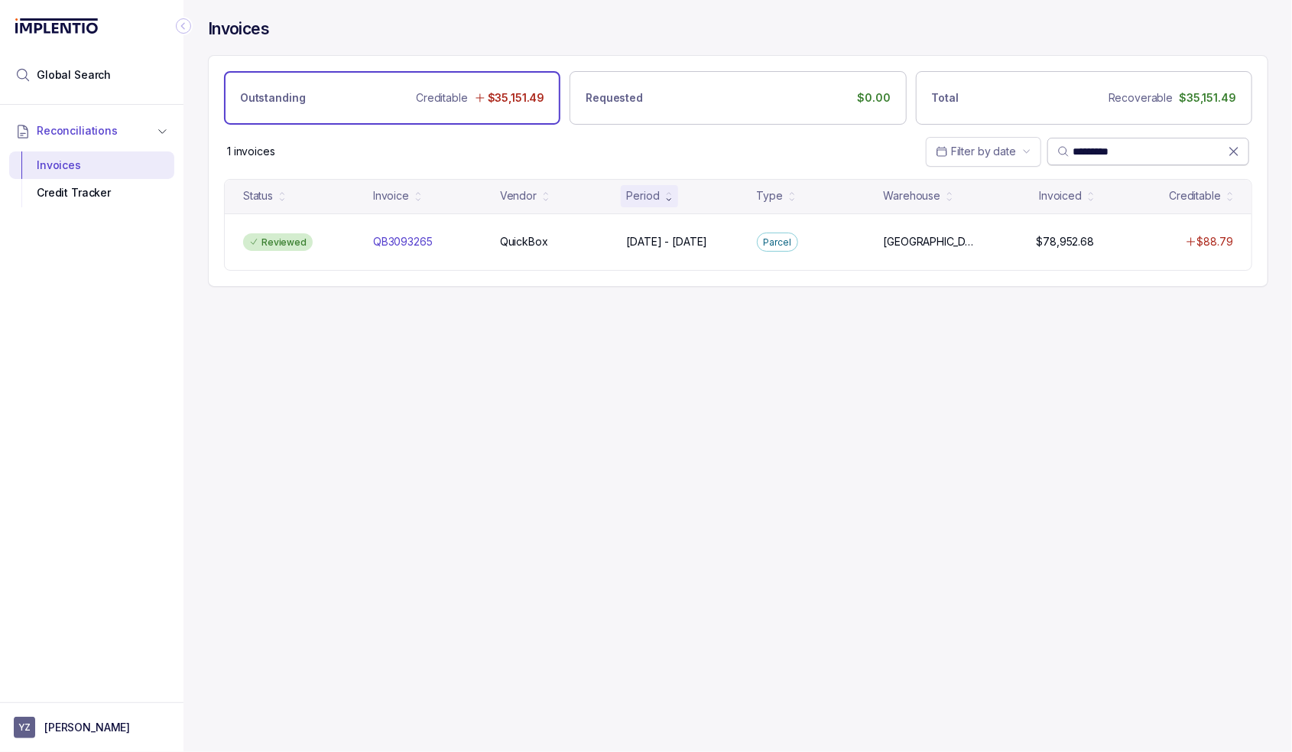
click at [1098, 153] on input "*********" at bounding box center [1150, 151] width 155 height 15
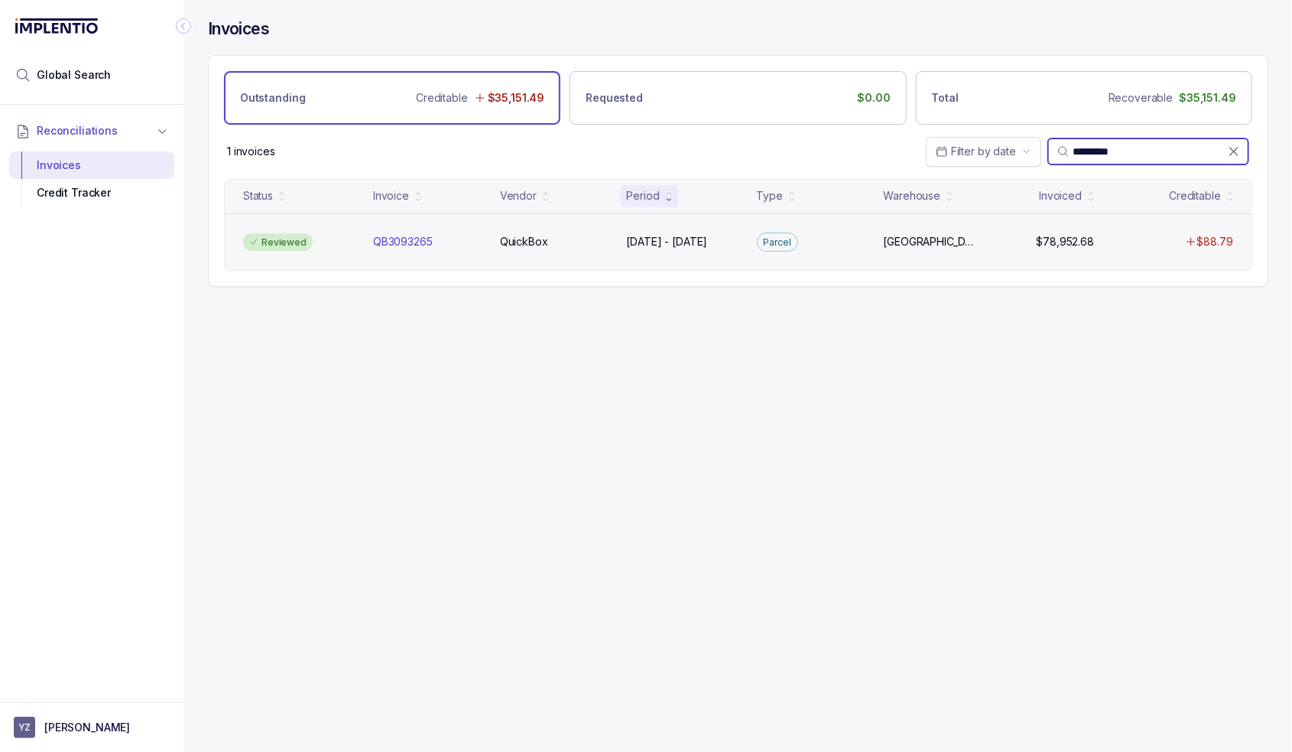
paste input "search"
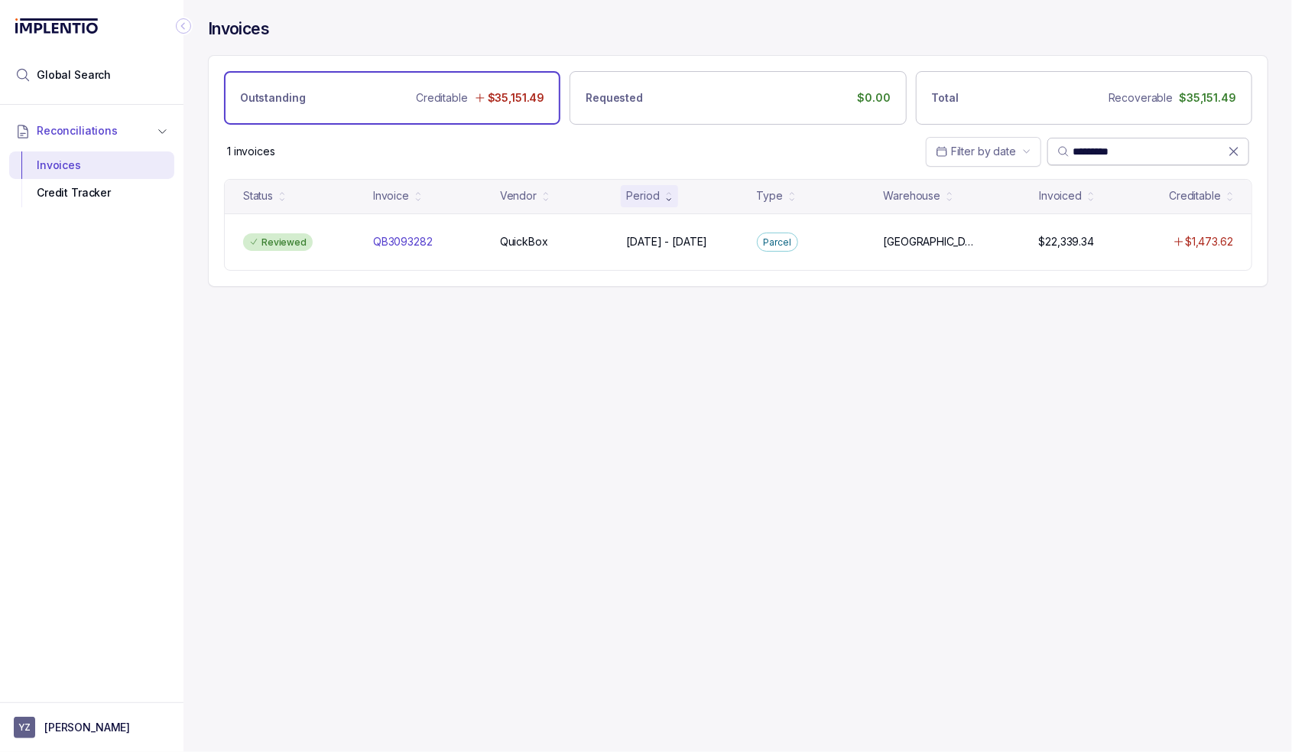
click at [1114, 151] on input "*********" at bounding box center [1150, 151] width 155 height 15
paste input "search"
click at [1105, 147] on input "*********" at bounding box center [1150, 151] width 155 height 15
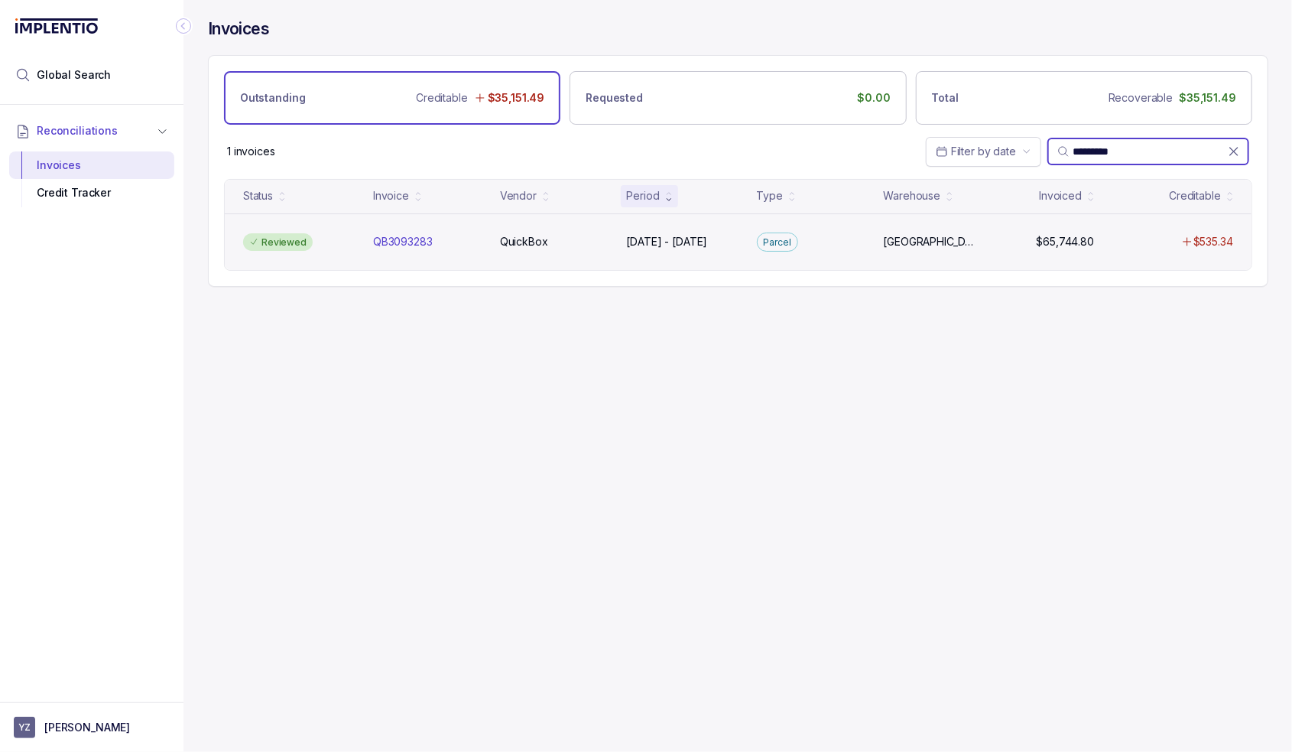
paste input "search"
type input "*********"
click at [501, 246] on p "QuickBox" at bounding box center [524, 241] width 48 height 15
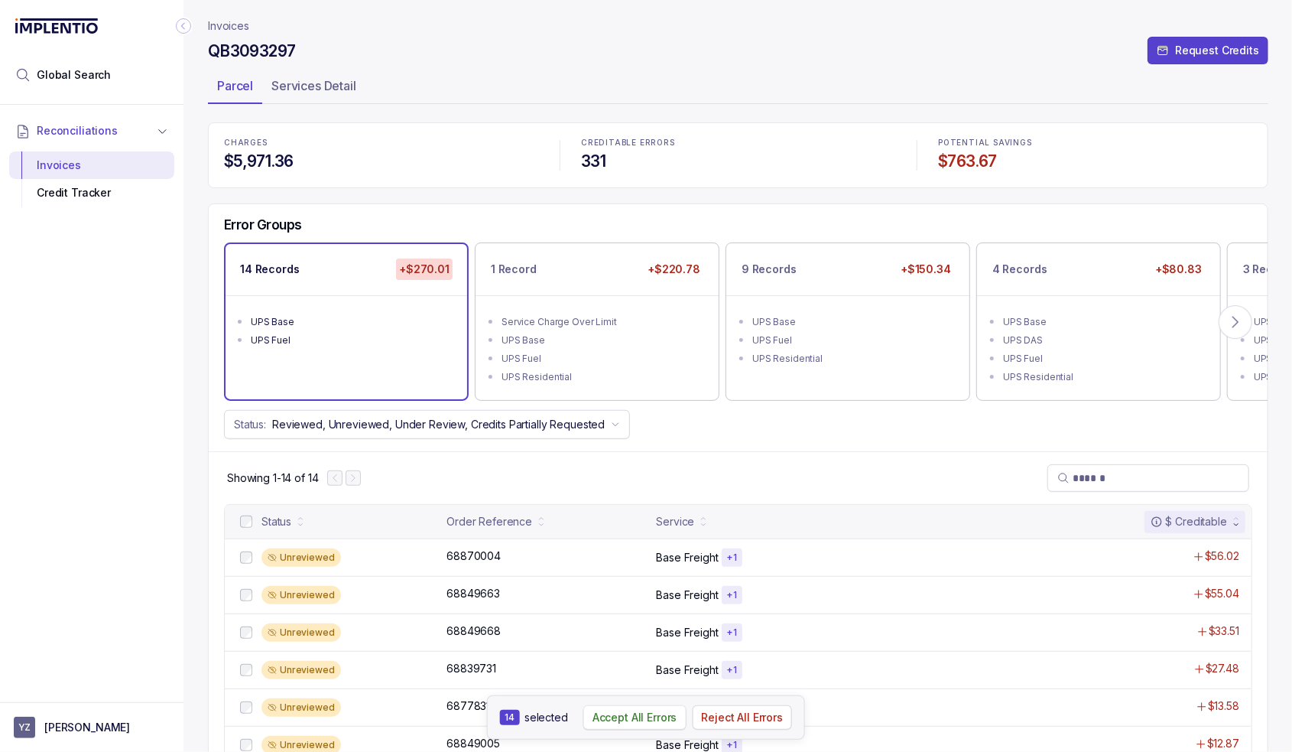
click at [620, 715] on p "Accept All Errors" at bounding box center [635, 717] width 85 height 15
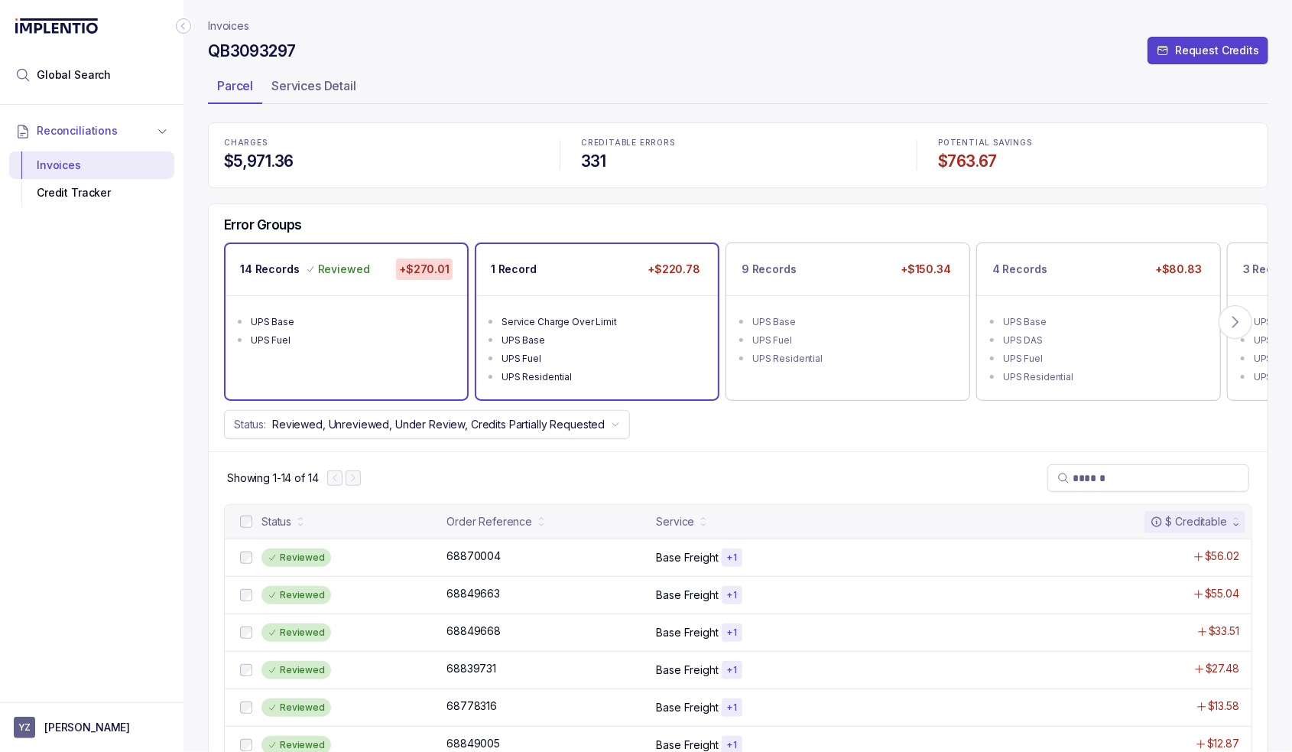
click at [570, 305] on ul "Service Charge Over Limit UPS Base UPS Fuel UPS Residential" at bounding box center [597, 347] width 242 height 104
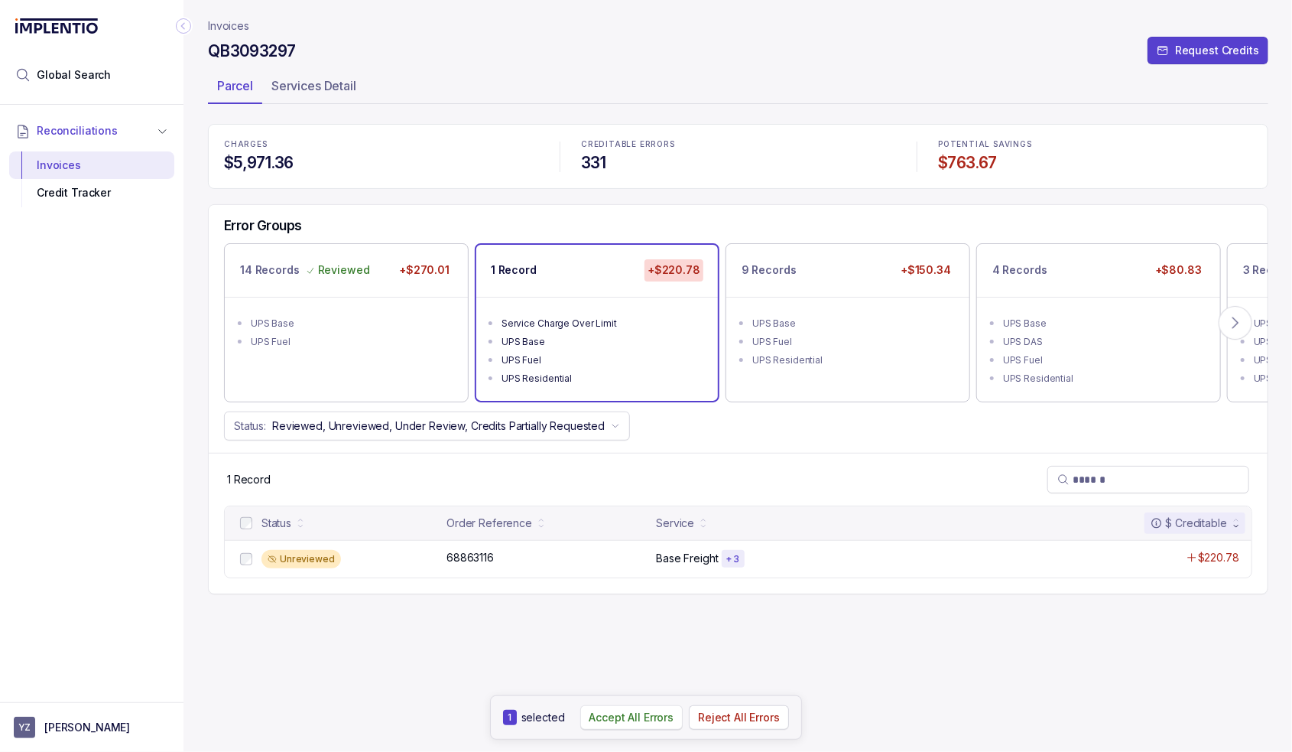
click at [633, 727] on button "Accept All Errors" at bounding box center [631, 717] width 103 height 24
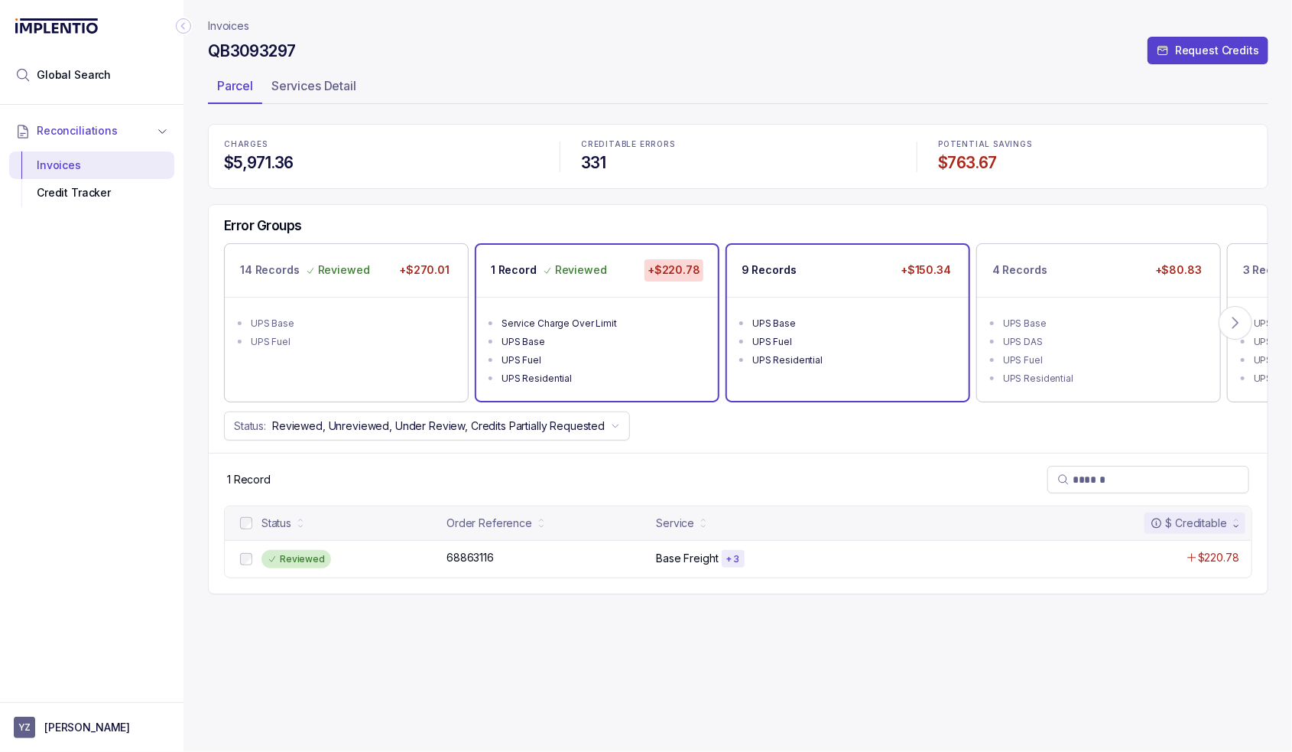
click at [756, 327] on div "UPS Base" at bounding box center [852, 323] width 200 height 15
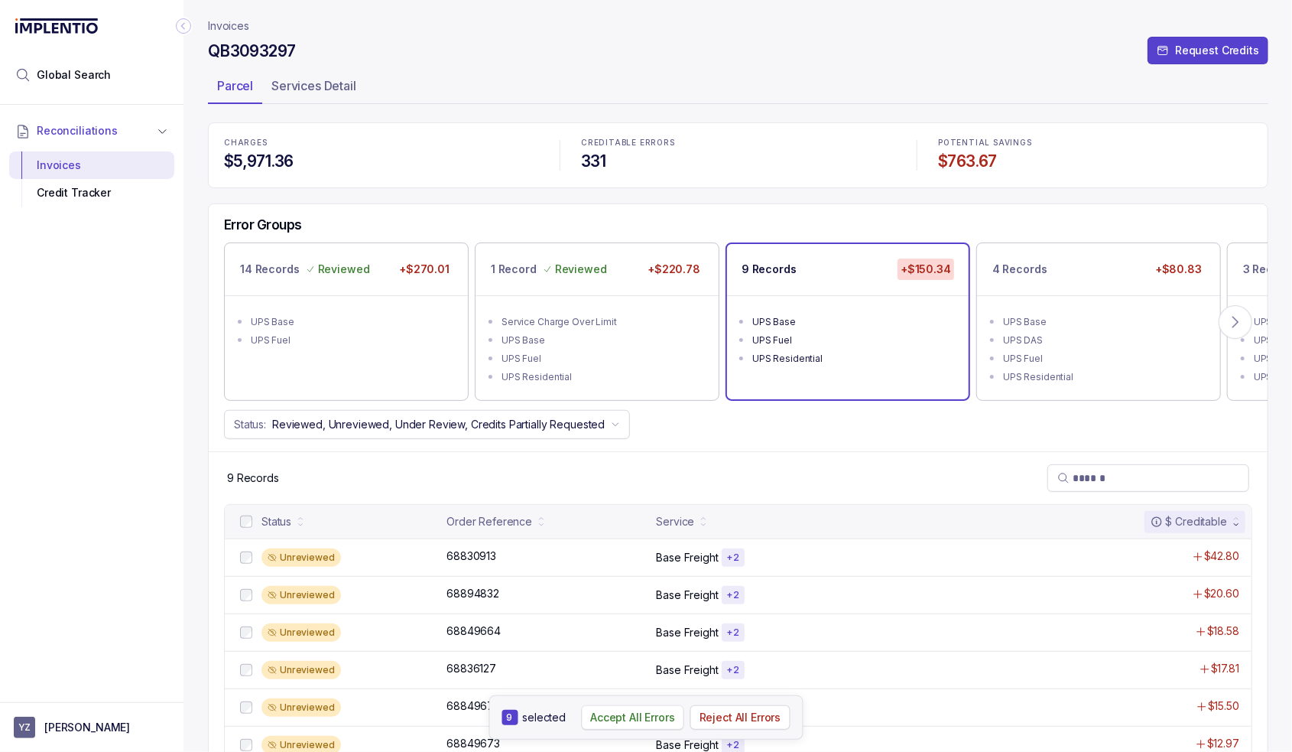
click at [639, 713] on p "Accept All Errors" at bounding box center [632, 717] width 85 height 15
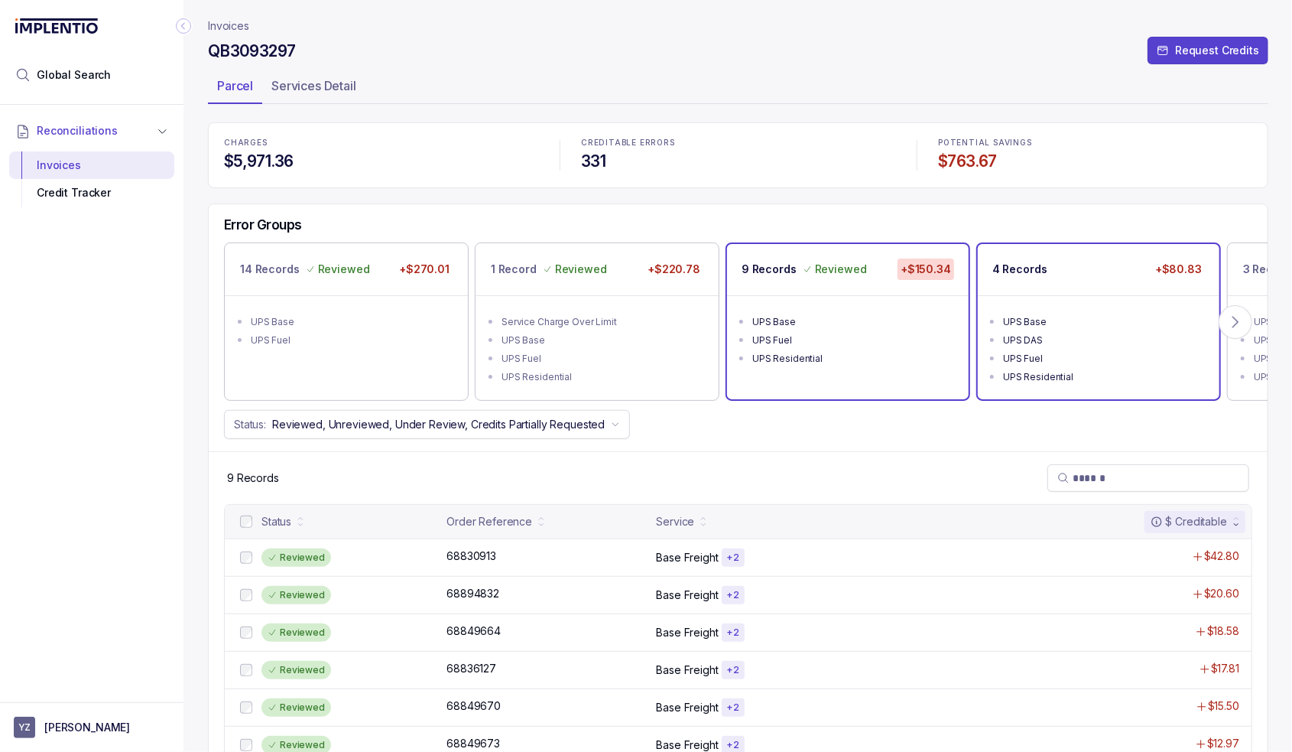
click at [1092, 282] on div "4 Records +$80.83" at bounding box center [1099, 269] width 242 height 51
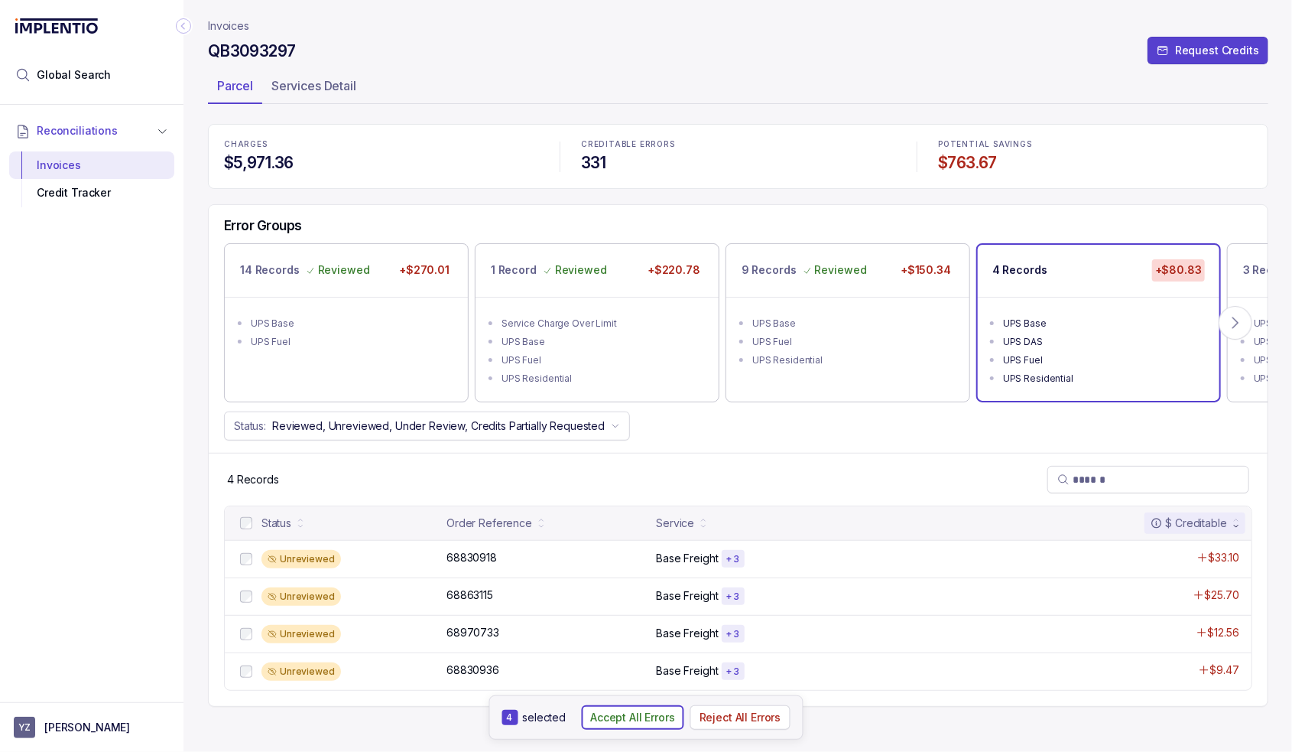
drag, startPoint x: 619, startPoint y: 723, endPoint x: 661, endPoint y: 691, distance: 53.4
click at [619, 723] on p "Accept All Errors" at bounding box center [632, 717] width 85 height 15
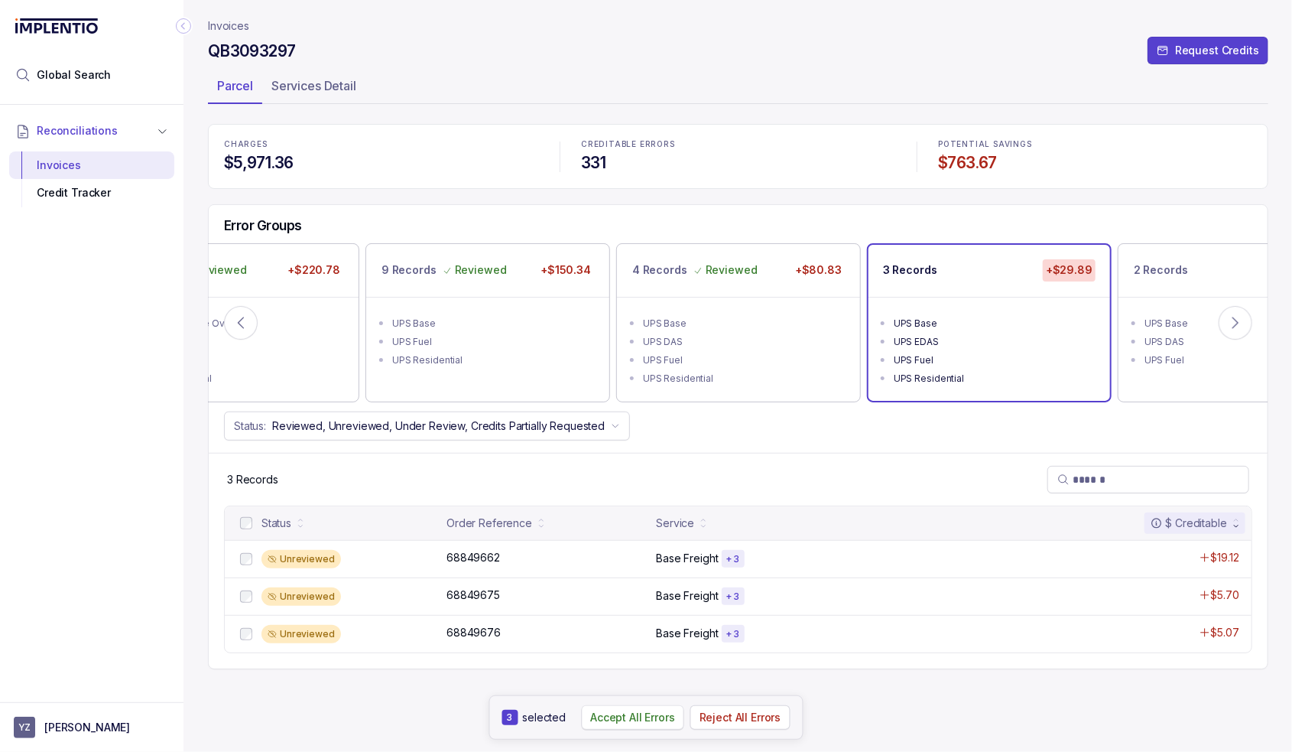
click at [627, 711] on p "Accept All Errors" at bounding box center [632, 717] width 85 height 15
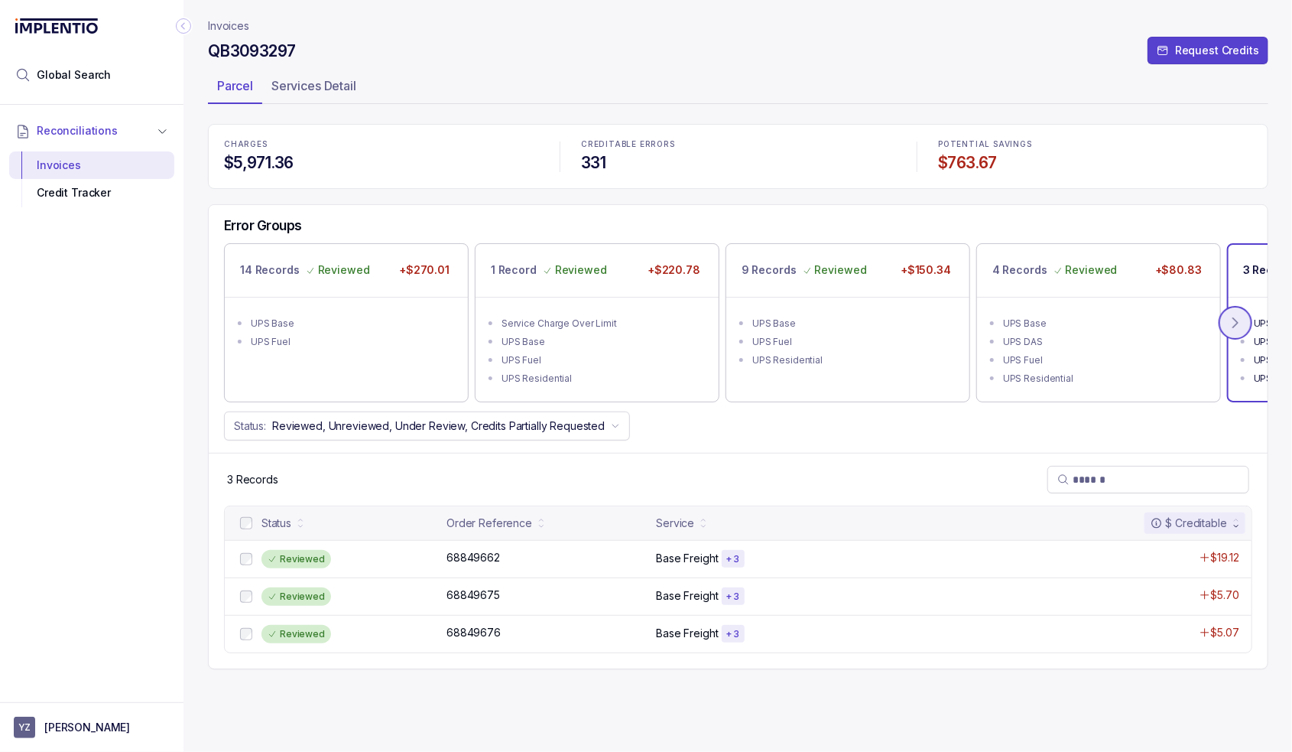
click at [1230, 318] on icon at bounding box center [1235, 322] width 15 height 15
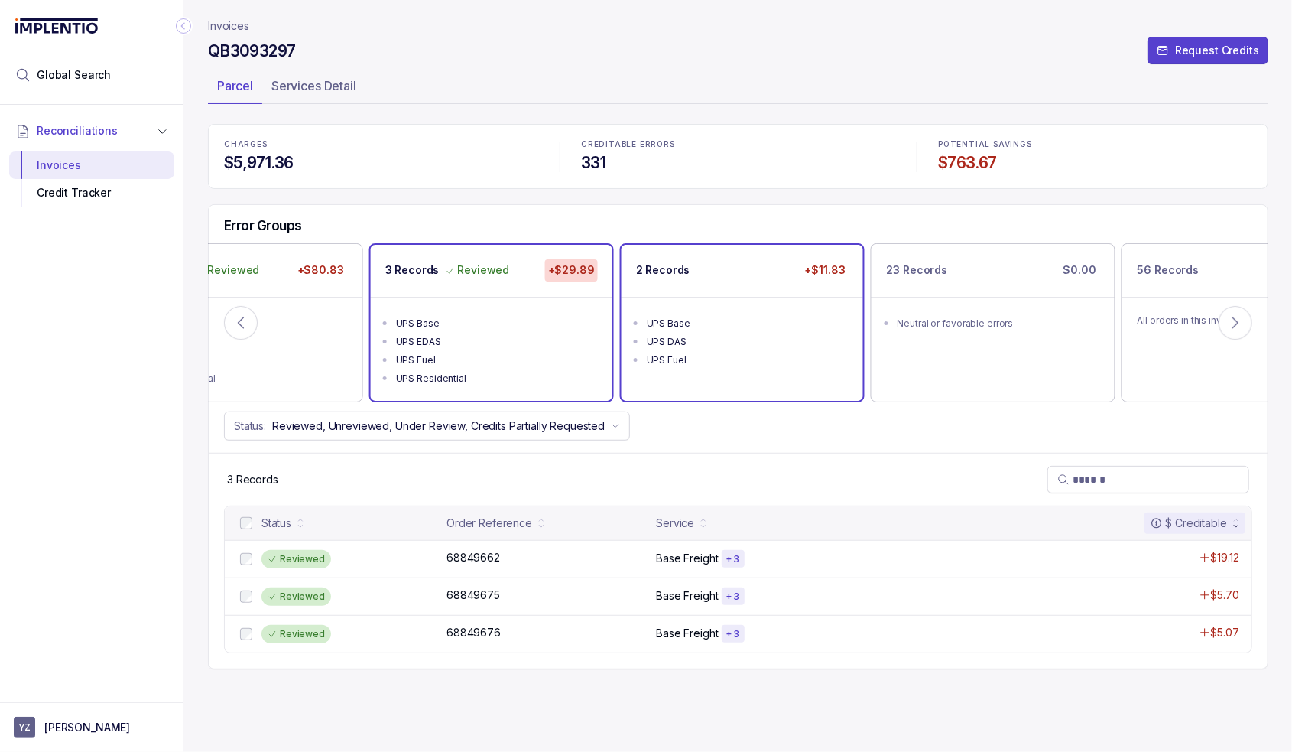
click at [765, 313] on li "UPS Base" at bounding box center [753, 322] width 213 height 18
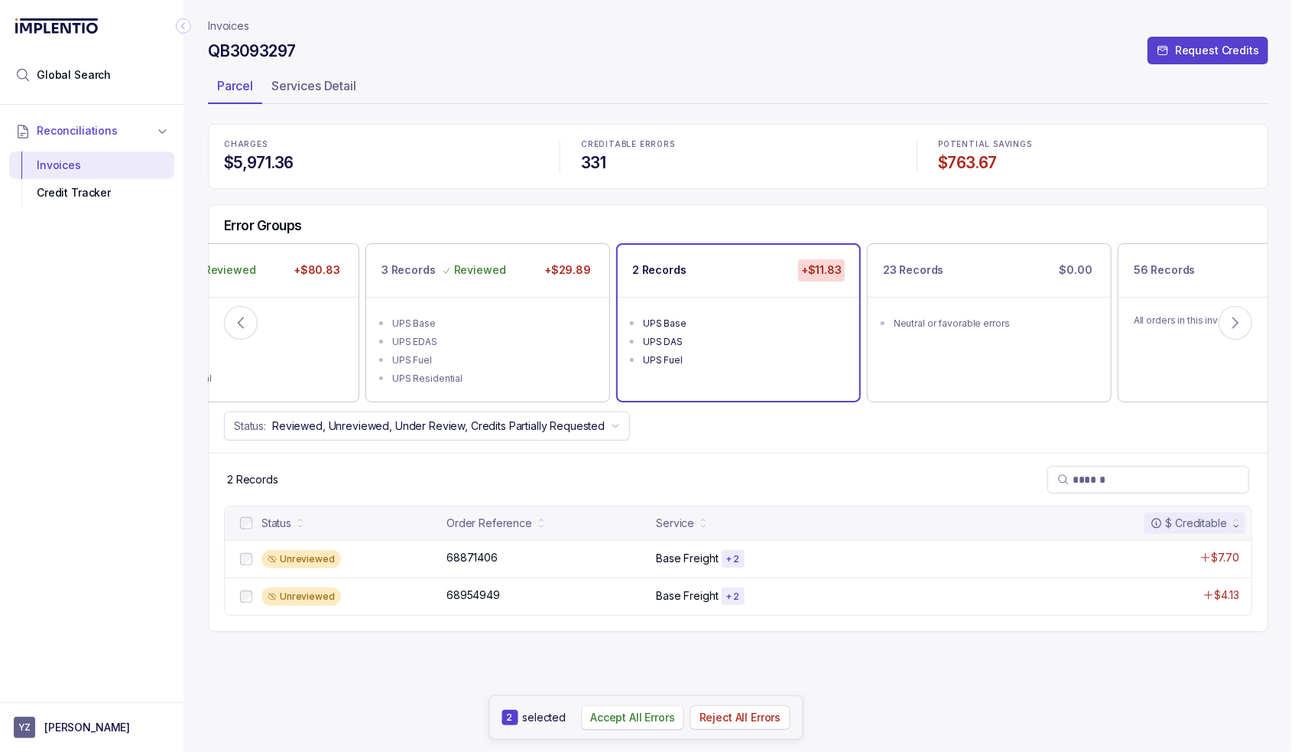
click at [659, 726] on button "Accept All Errors" at bounding box center [632, 717] width 103 height 24
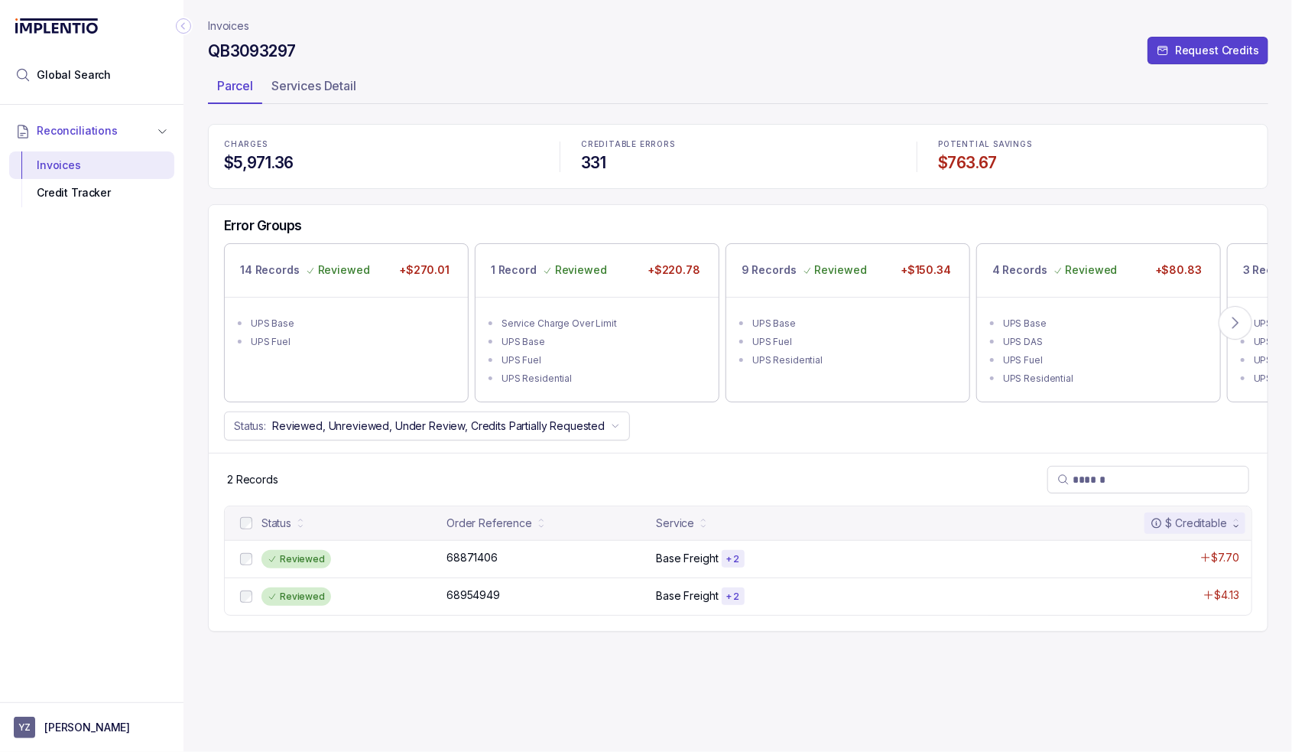
click at [232, 22] on p "Invoices" at bounding box center [228, 25] width 41 height 15
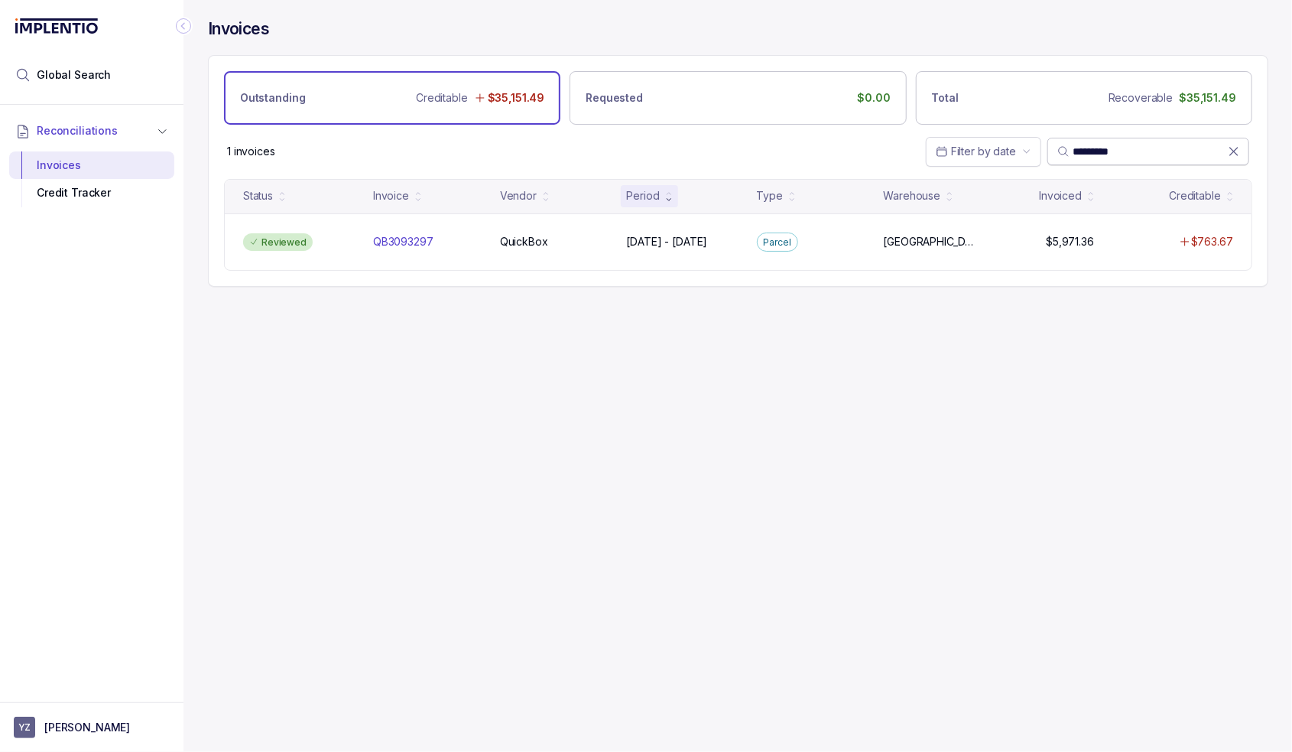
click at [1110, 157] on input "*********" at bounding box center [1150, 151] width 155 height 15
paste input "search"
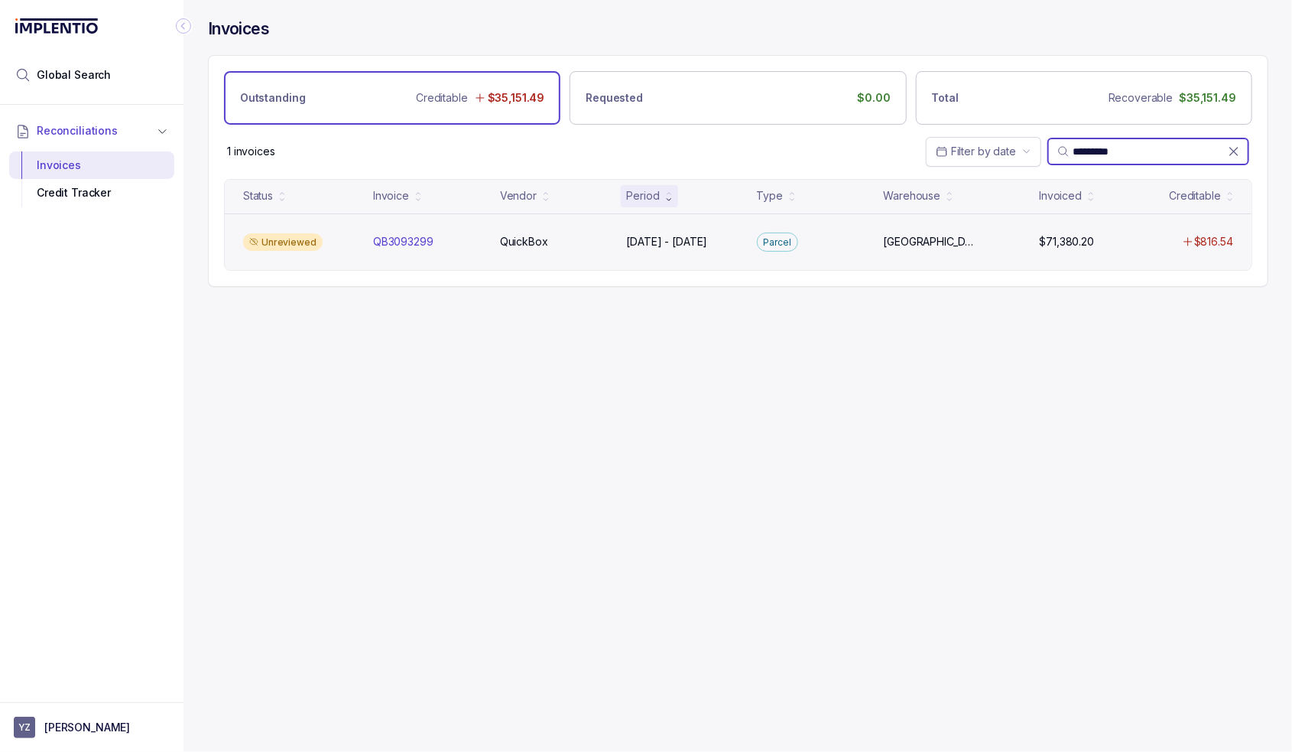
type input "*********"
click at [316, 229] on div "Unreviewed QB3093299 QB3093299 QuickBox QuickBox [DATE] - [DATE] [DATE] - [DATE…" at bounding box center [738, 241] width 1027 height 57
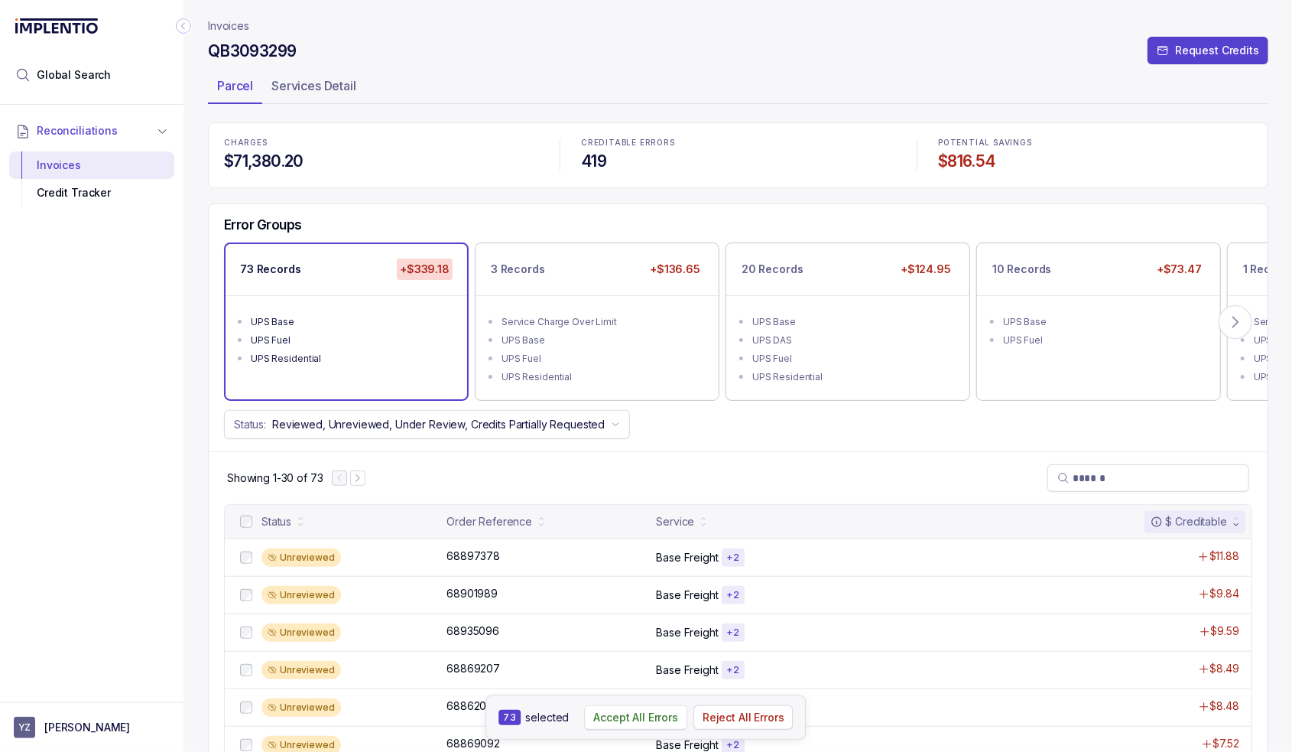
click at [625, 717] on p "Accept All Errors" at bounding box center [635, 717] width 85 height 15
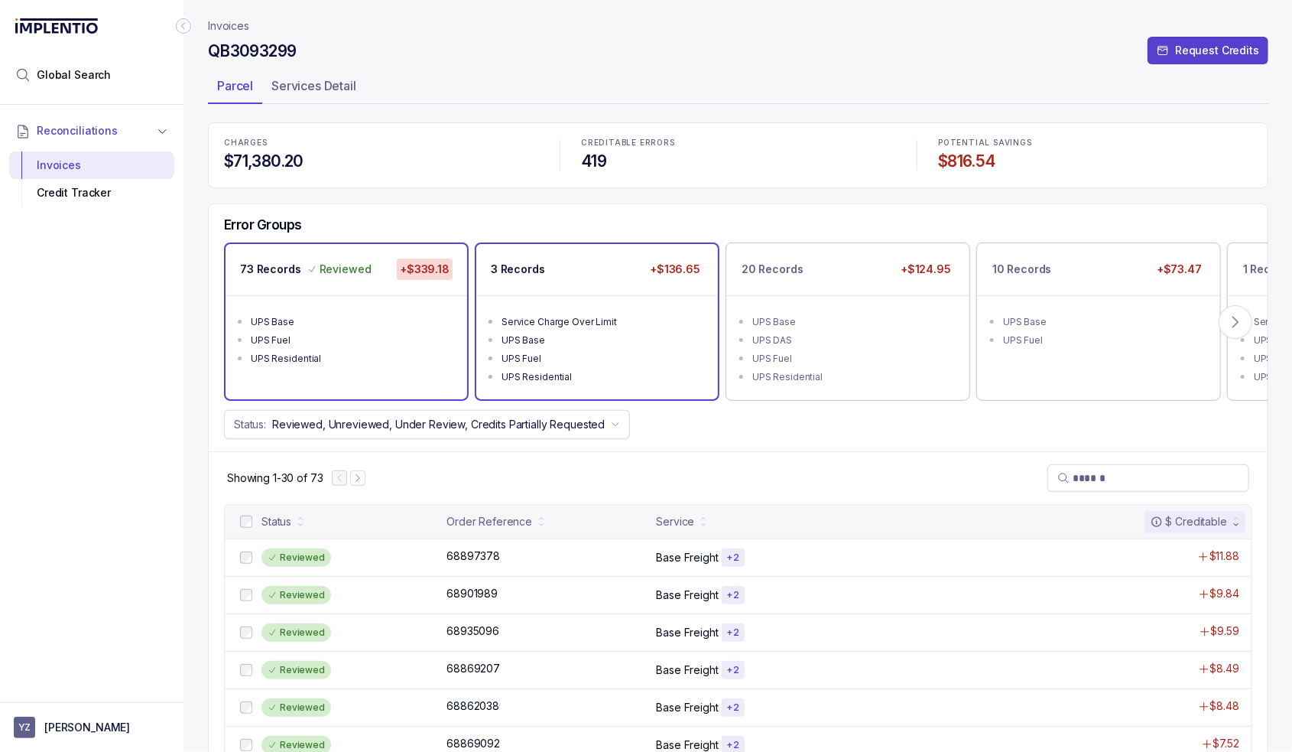
click at [596, 291] on div "3 Records +$136.65" at bounding box center [597, 269] width 242 height 51
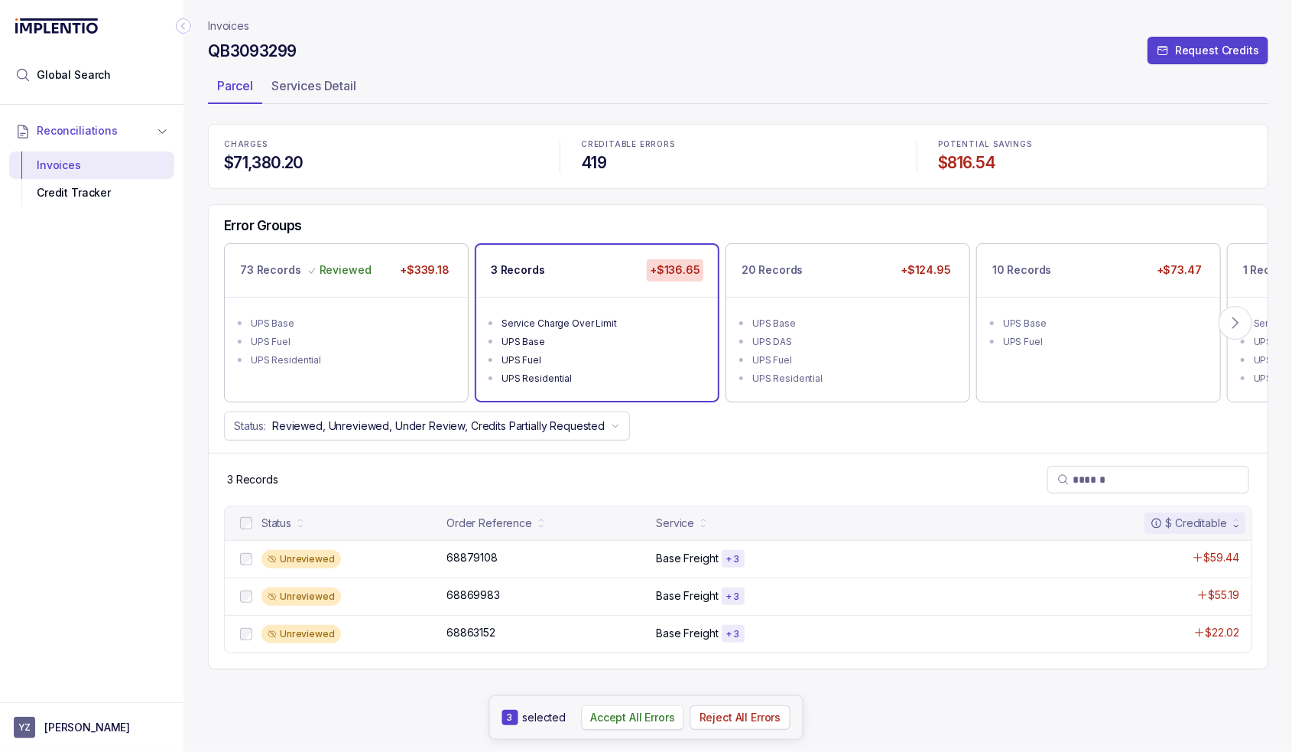
click at [631, 718] on p "Accept All Errors" at bounding box center [632, 717] width 85 height 15
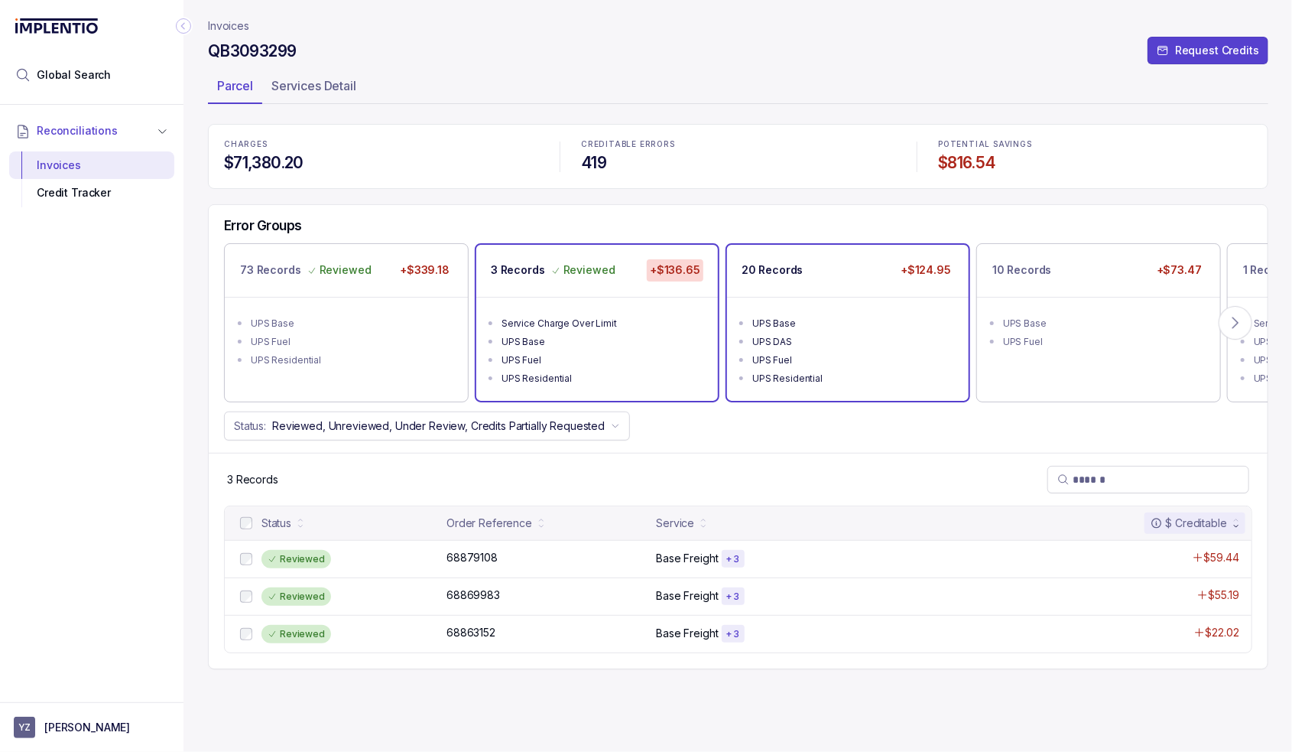
click at [863, 263] on div "20 Records +$124.95" at bounding box center [848, 270] width 242 height 51
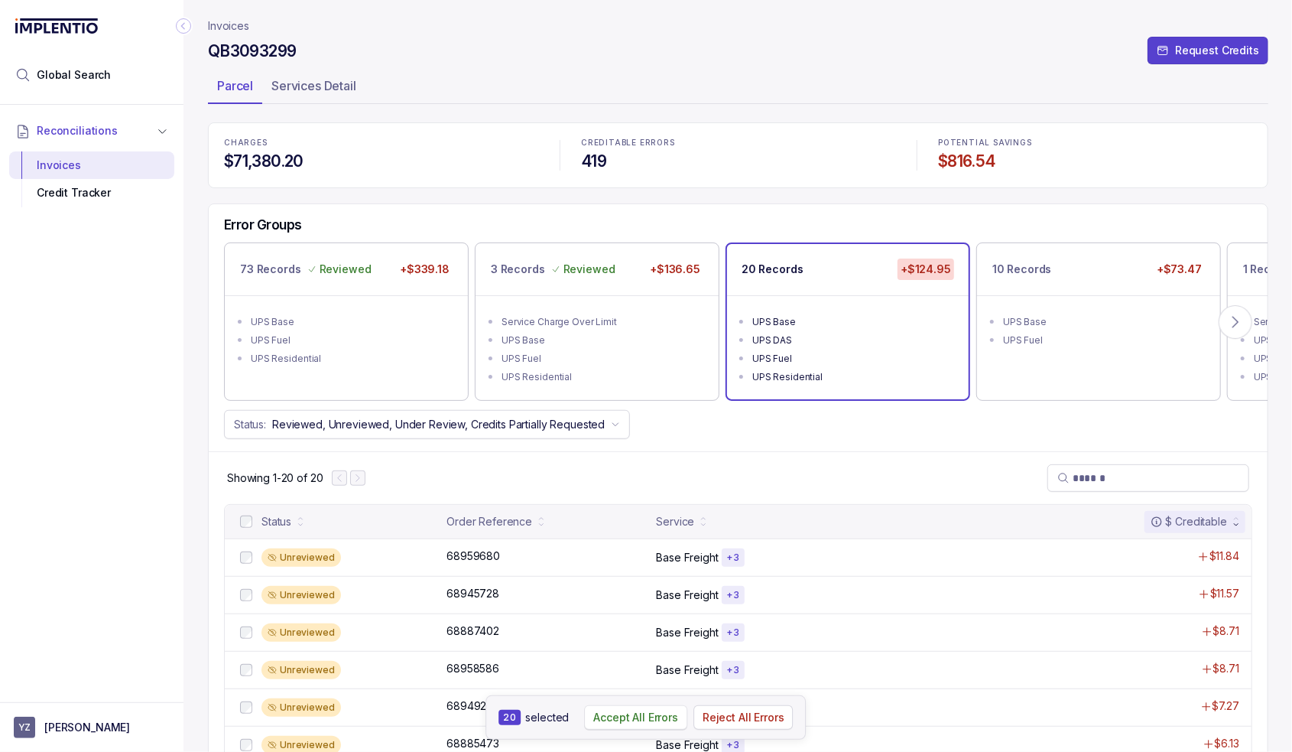
click at [636, 720] on p "Accept All Errors" at bounding box center [635, 717] width 85 height 15
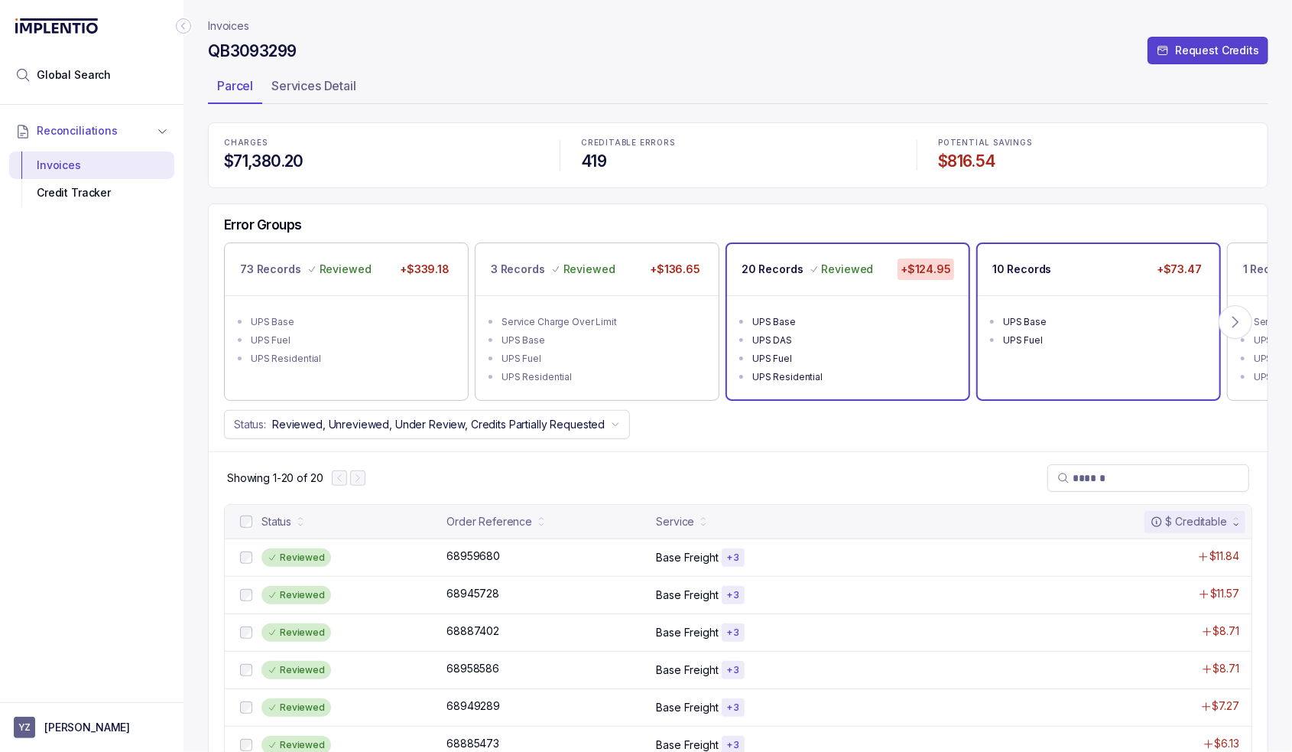
click at [1063, 323] on div "UPS Base" at bounding box center [1103, 321] width 200 height 15
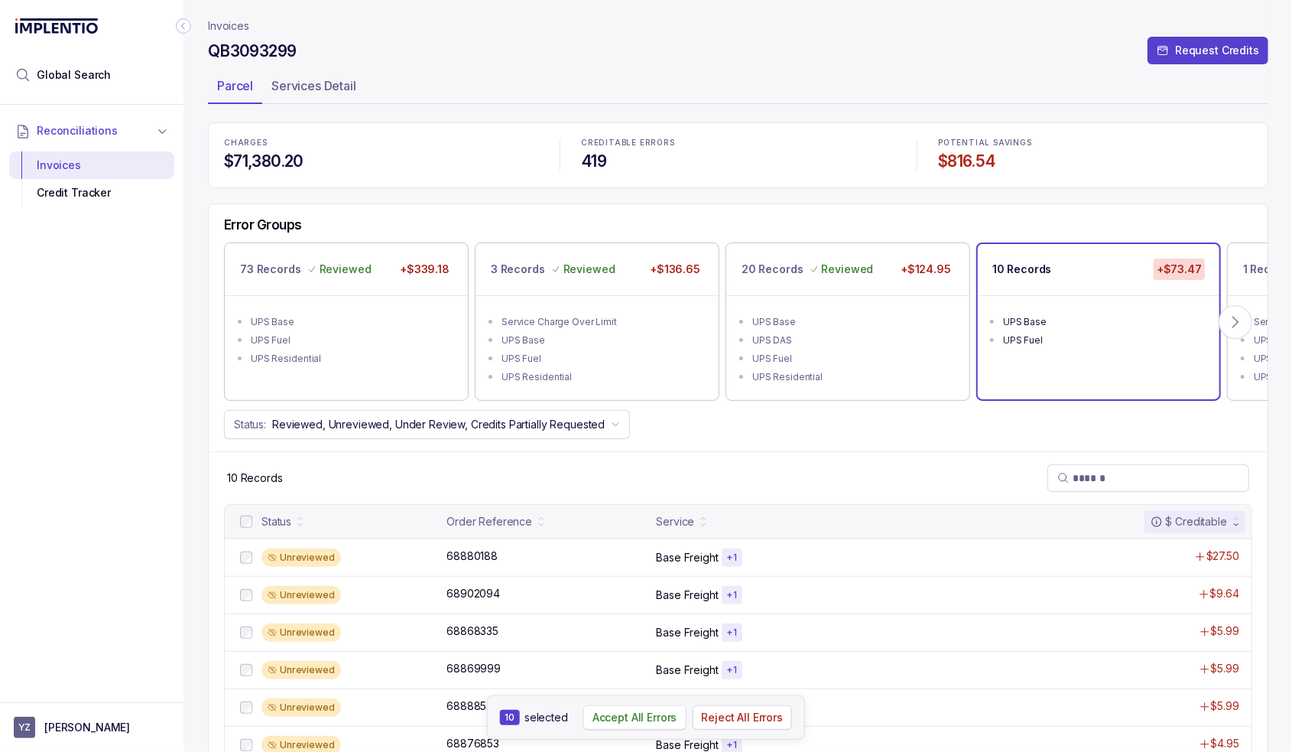
click at [630, 712] on p "Accept All Errors" at bounding box center [635, 717] width 85 height 15
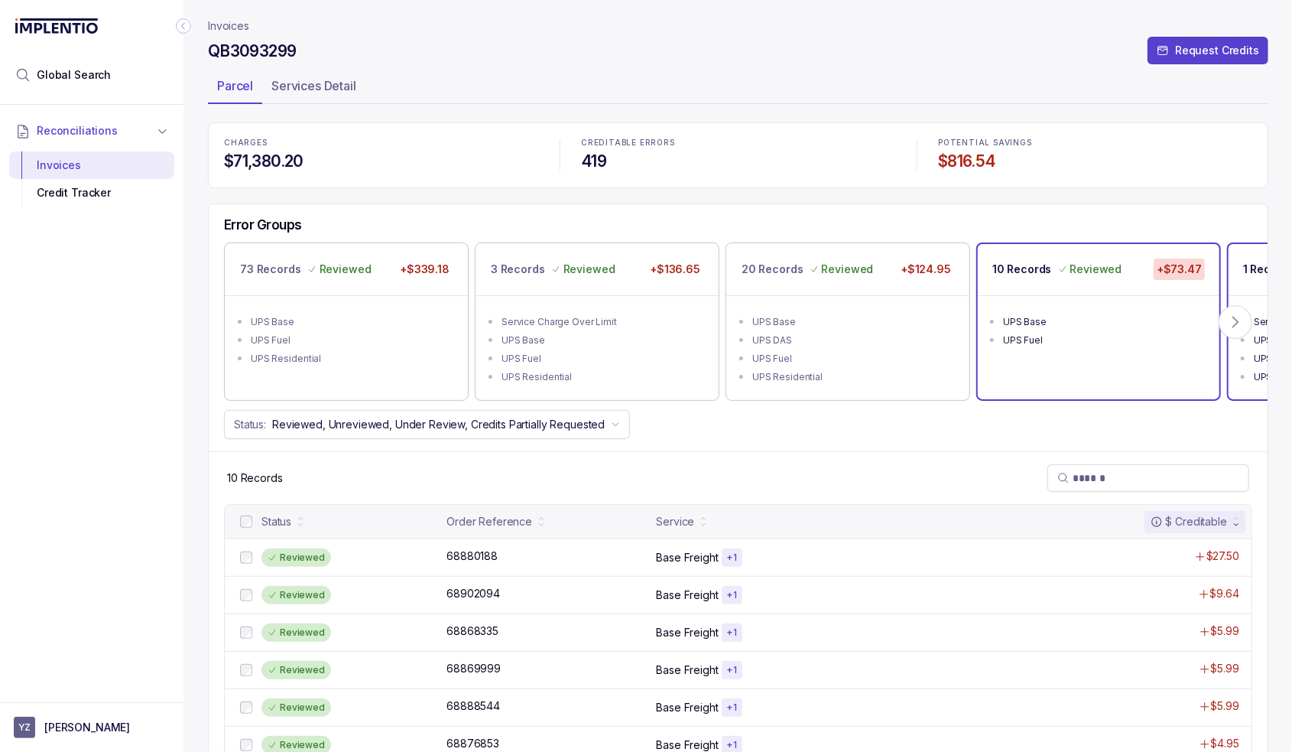
click at [1253, 262] on p "1 Record" at bounding box center [1266, 269] width 46 height 15
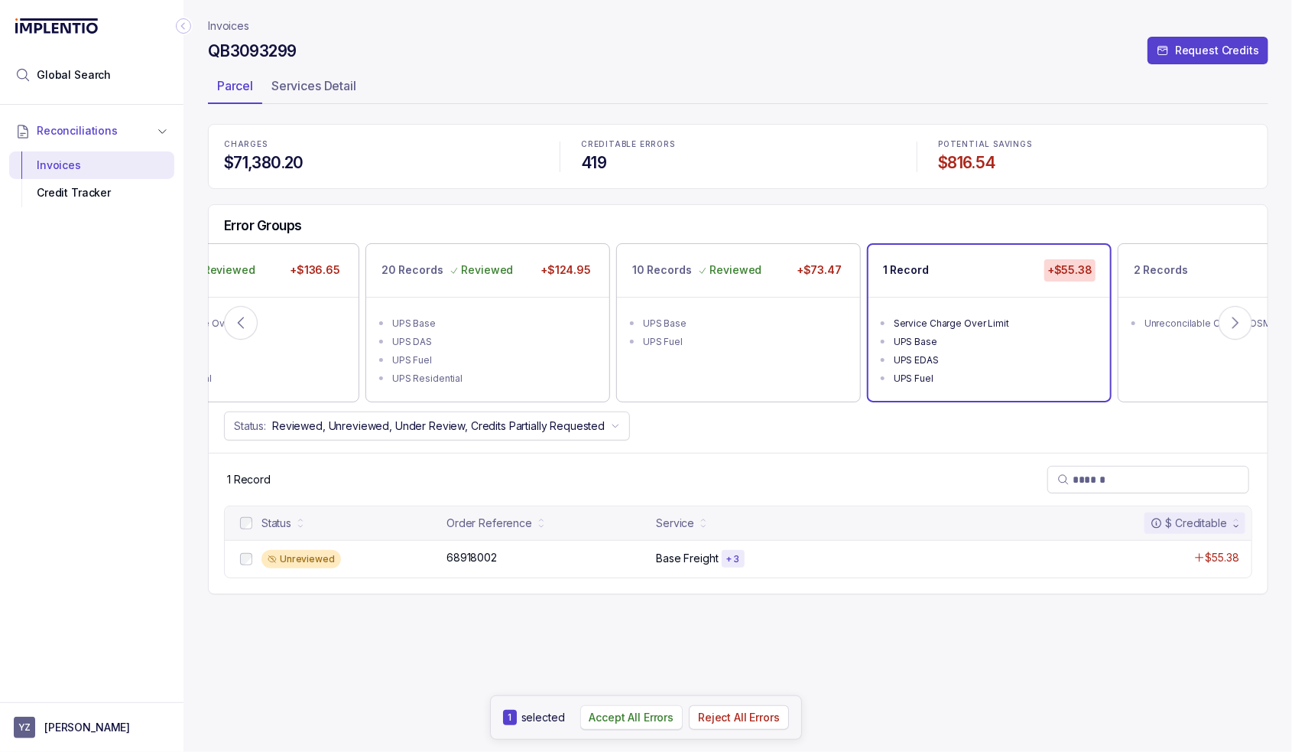
click at [606, 710] on p "Accept All Errors" at bounding box center [632, 717] width 85 height 15
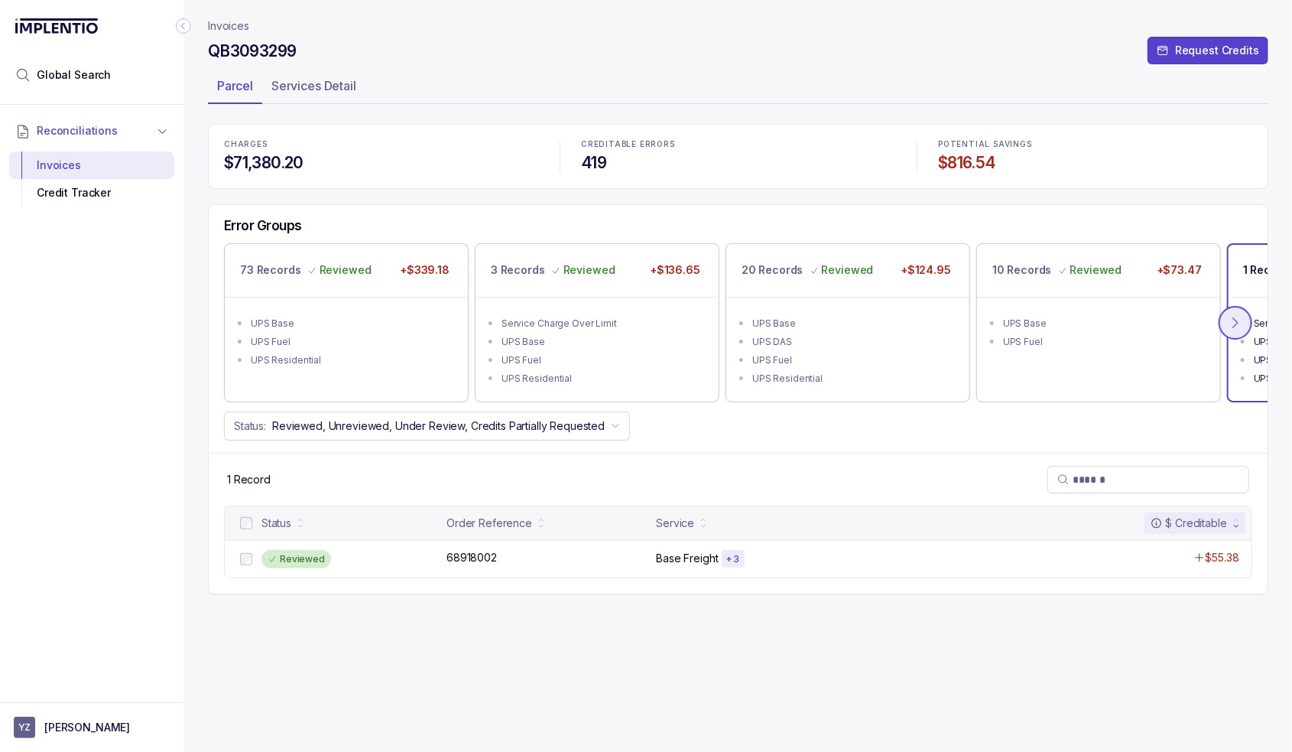
click at [1238, 327] on icon at bounding box center [1235, 322] width 15 height 15
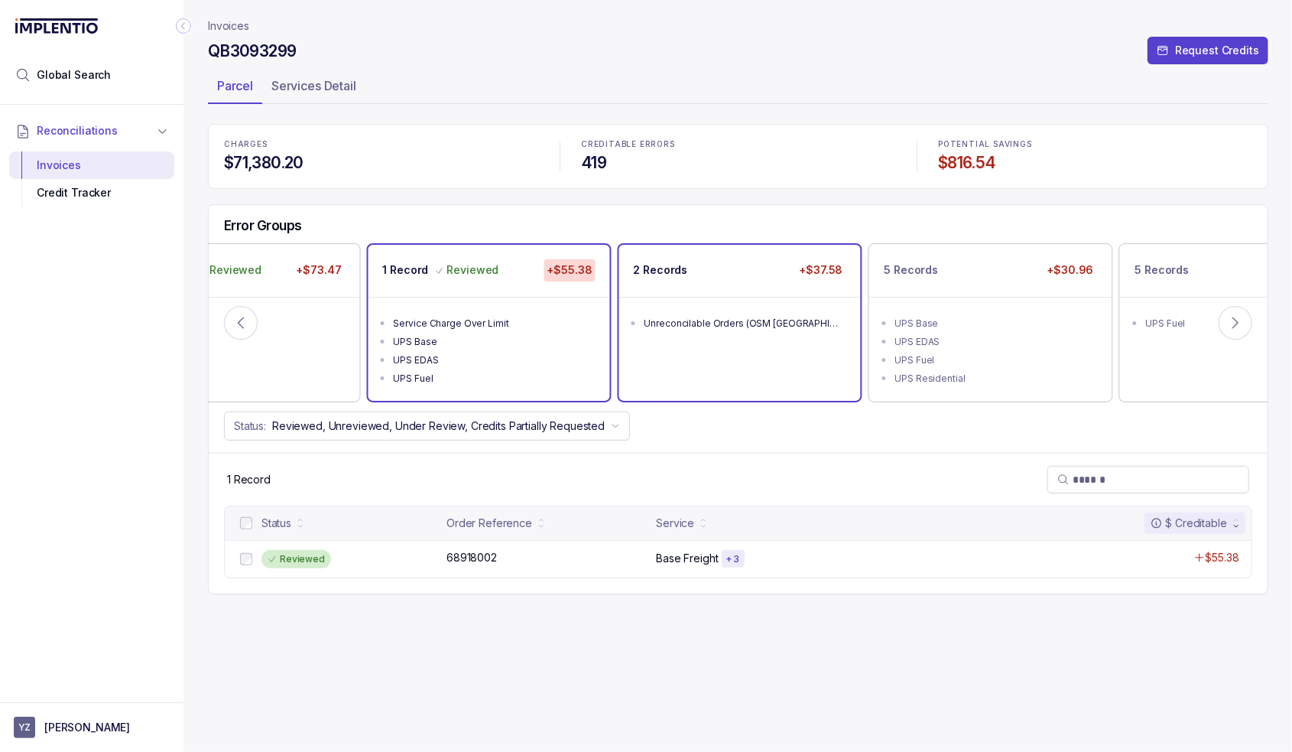
click at [746, 304] on ul "Unreconcilable Orders (OSM [GEOGRAPHIC_DATA])" at bounding box center [740, 321] width 242 height 49
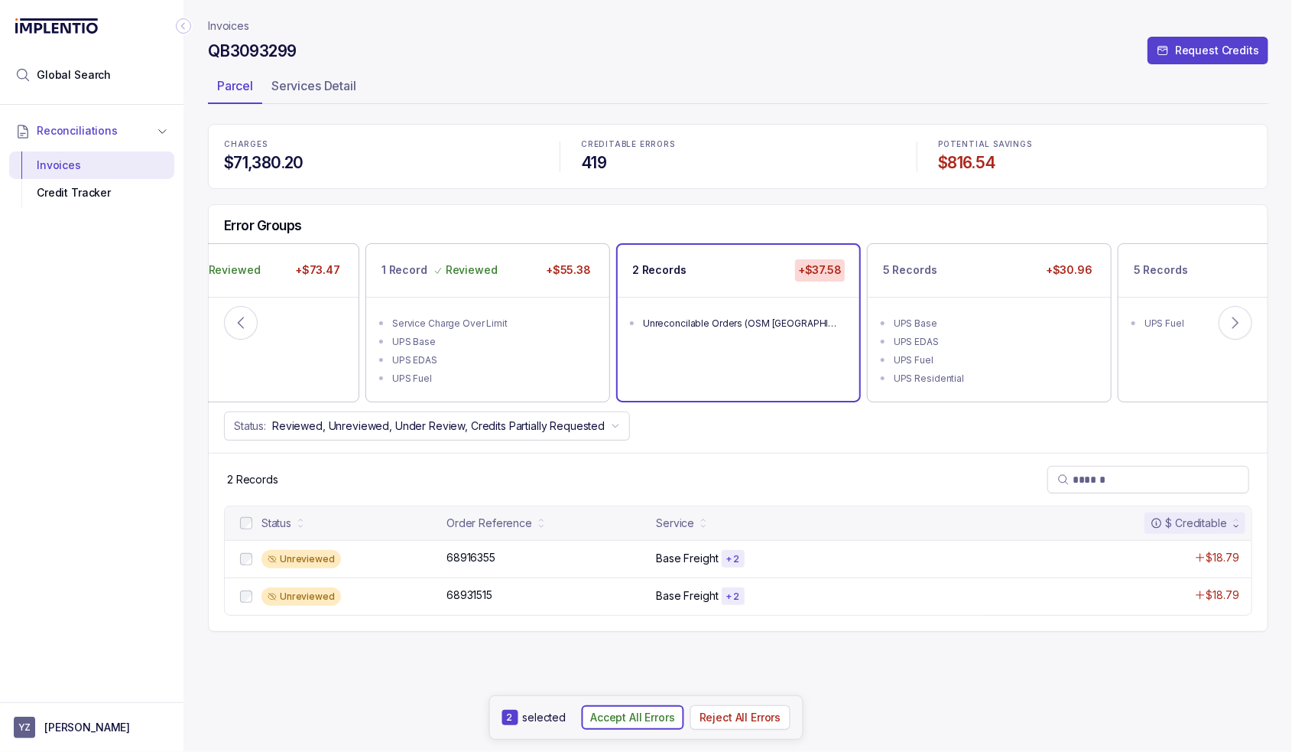
click at [613, 717] on p "Accept All Errors" at bounding box center [632, 717] width 85 height 15
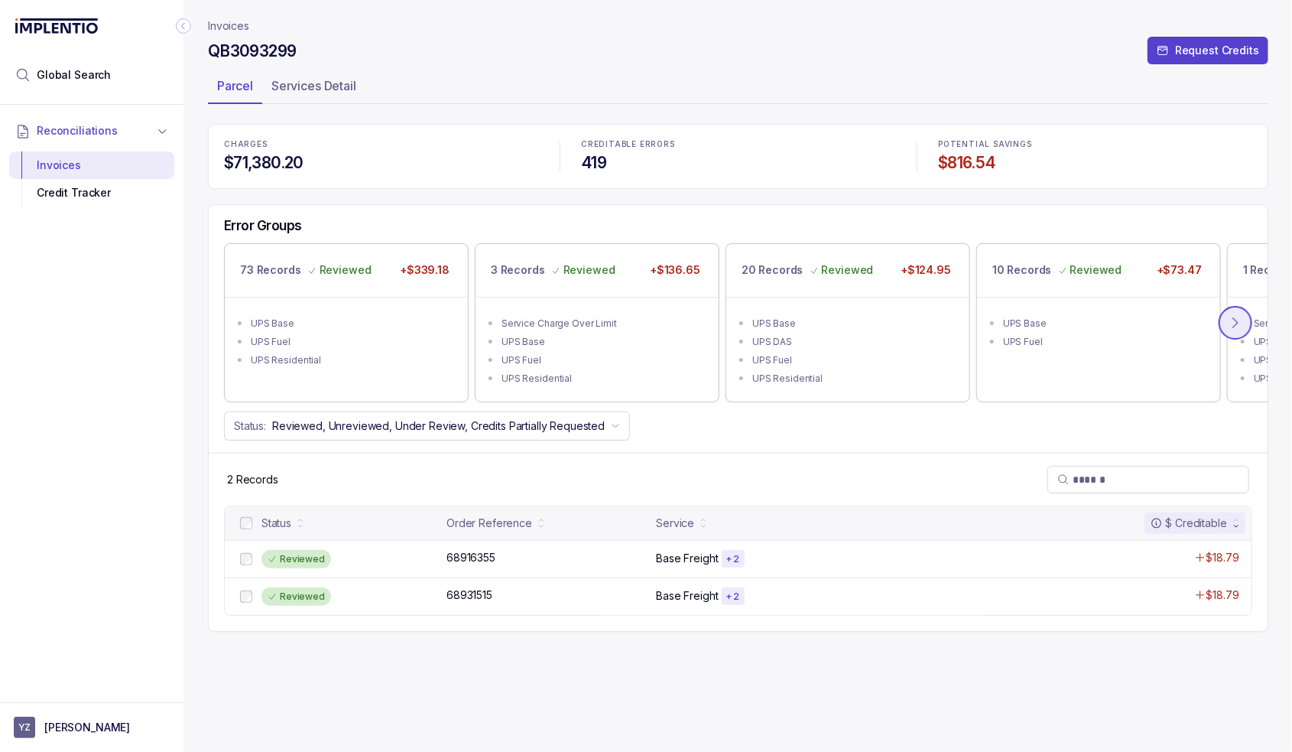
click at [1233, 323] on icon at bounding box center [1235, 322] width 15 height 15
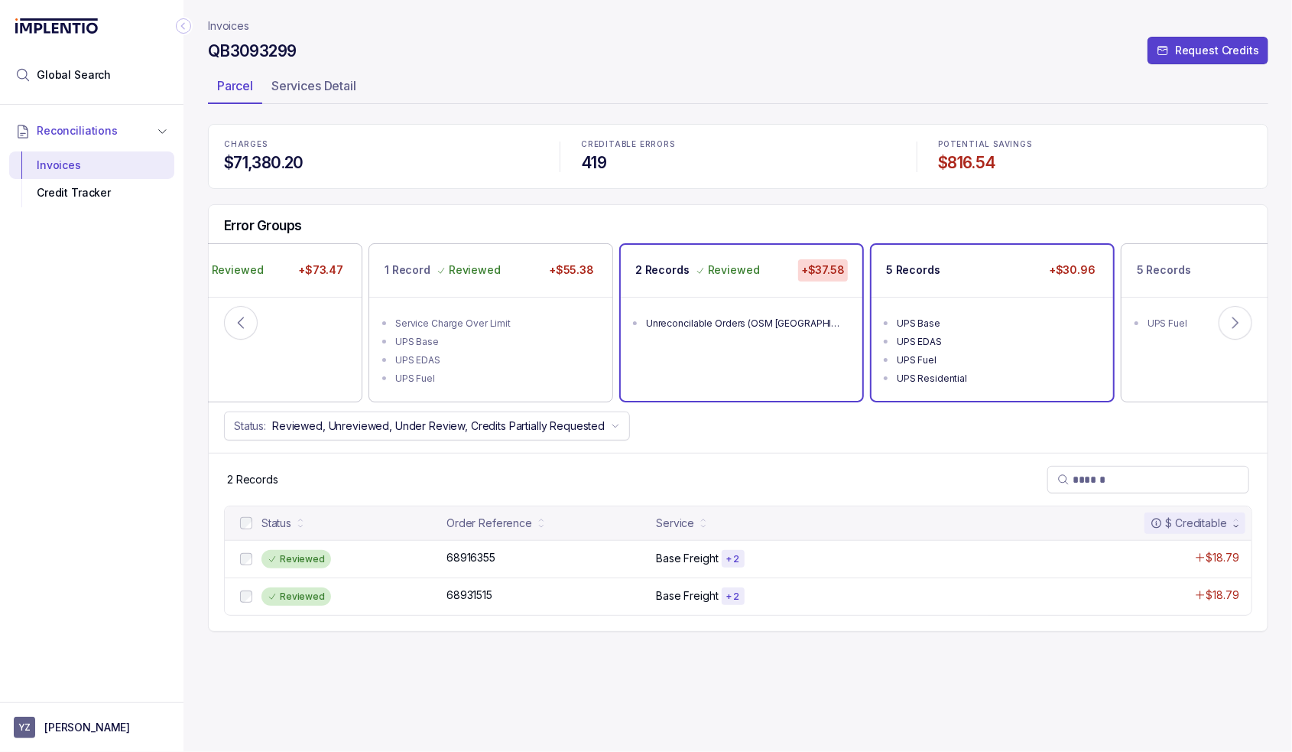
click at [1014, 327] on div "UPS Base" at bounding box center [997, 323] width 200 height 15
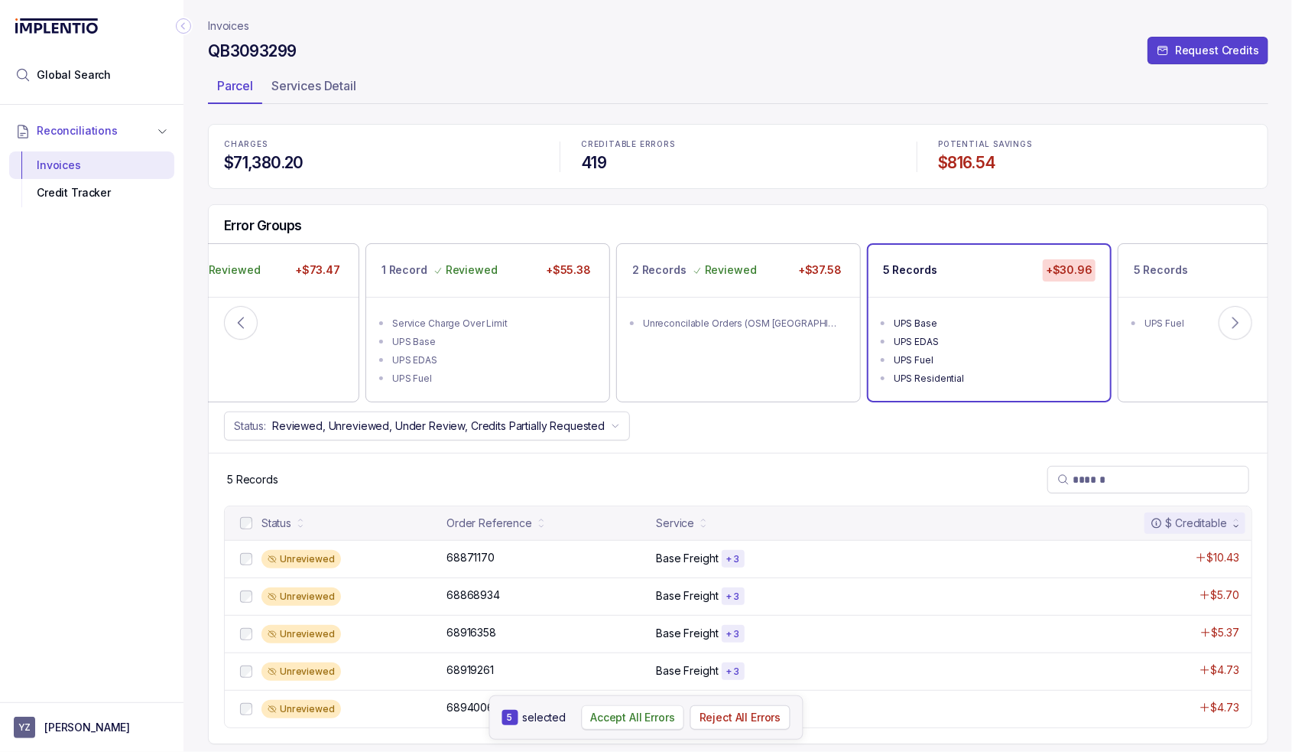
click at [599, 715] on p "Accept All Errors" at bounding box center [632, 717] width 85 height 15
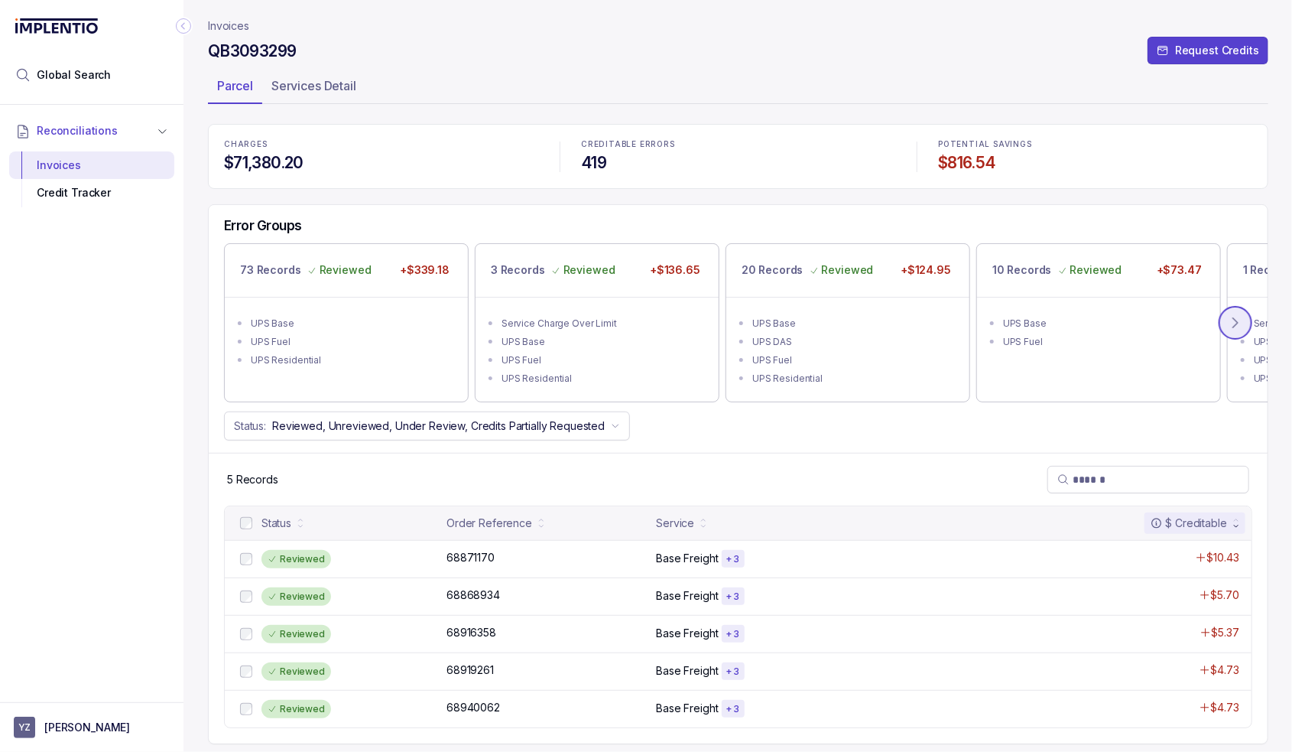
click at [1233, 321] on icon at bounding box center [1235, 322] width 15 height 15
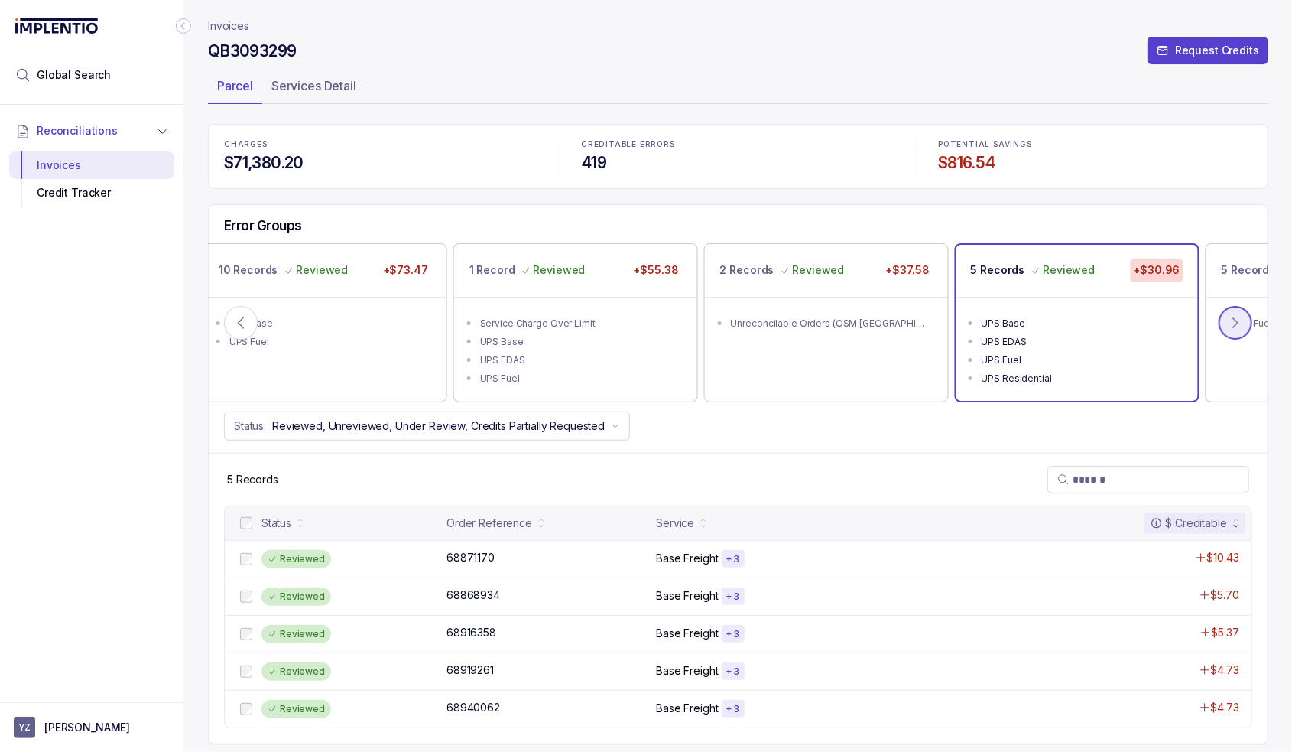
click at [1233, 321] on icon at bounding box center [1235, 322] width 15 height 15
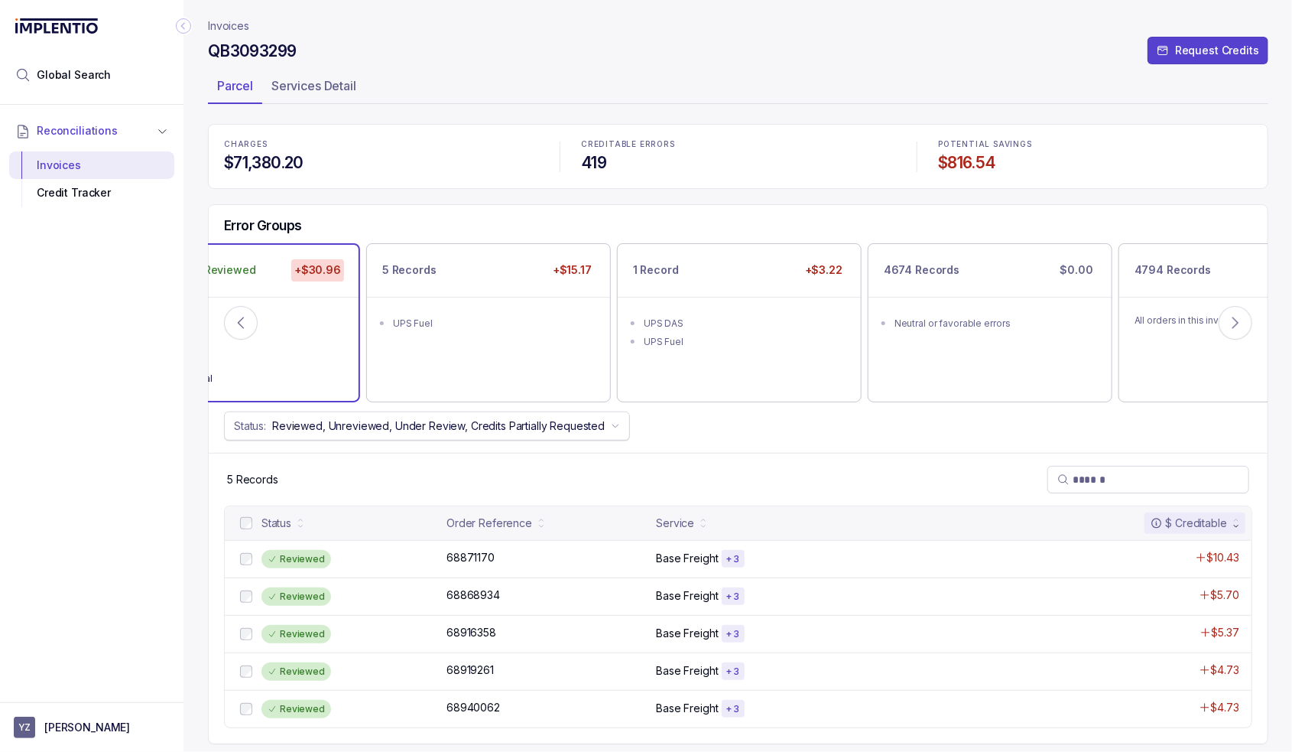
drag, startPoint x: 538, startPoint y: 351, endPoint x: 463, endPoint y: 439, distance: 115.0
click at [538, 351] on div "5 Records +$15.17 UPS Fuel" at bounding box center [488, 322] width 243 height 157
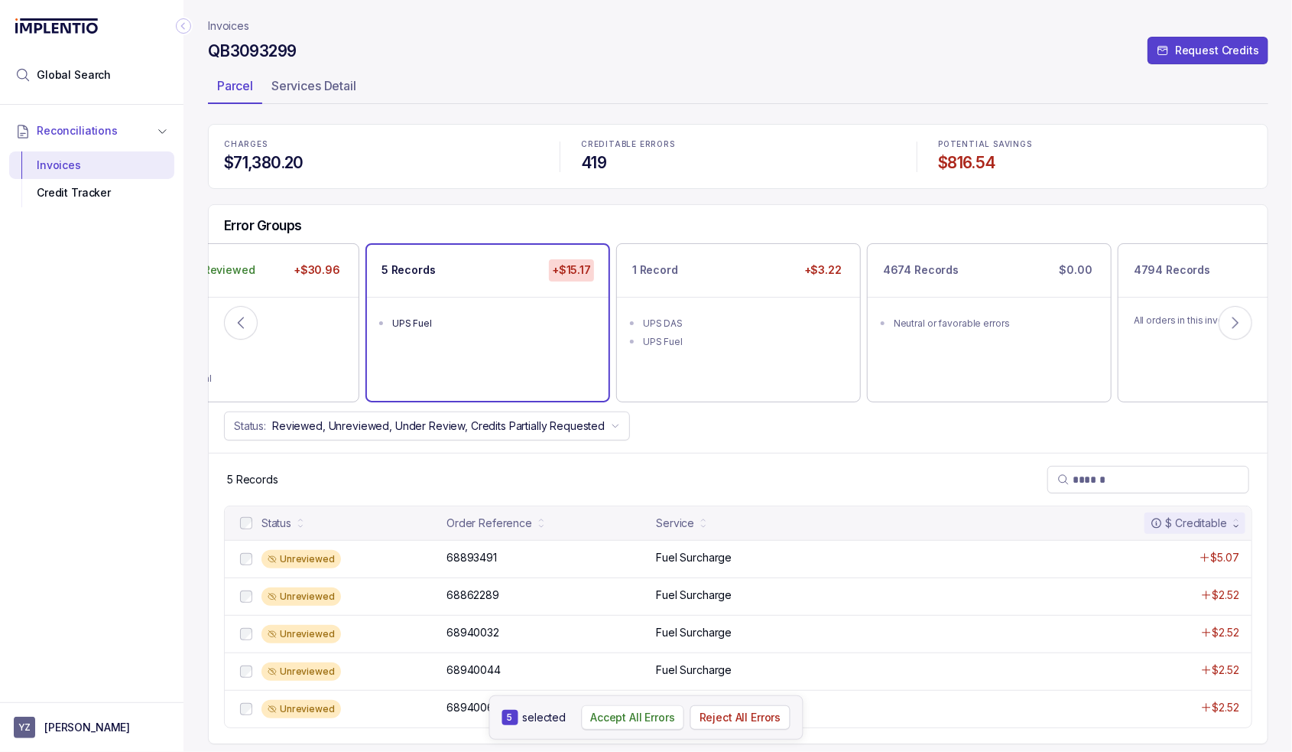
click at [654, 720] on p "Accept All Errors" at bounding box center [632, 717] width 85 height 15
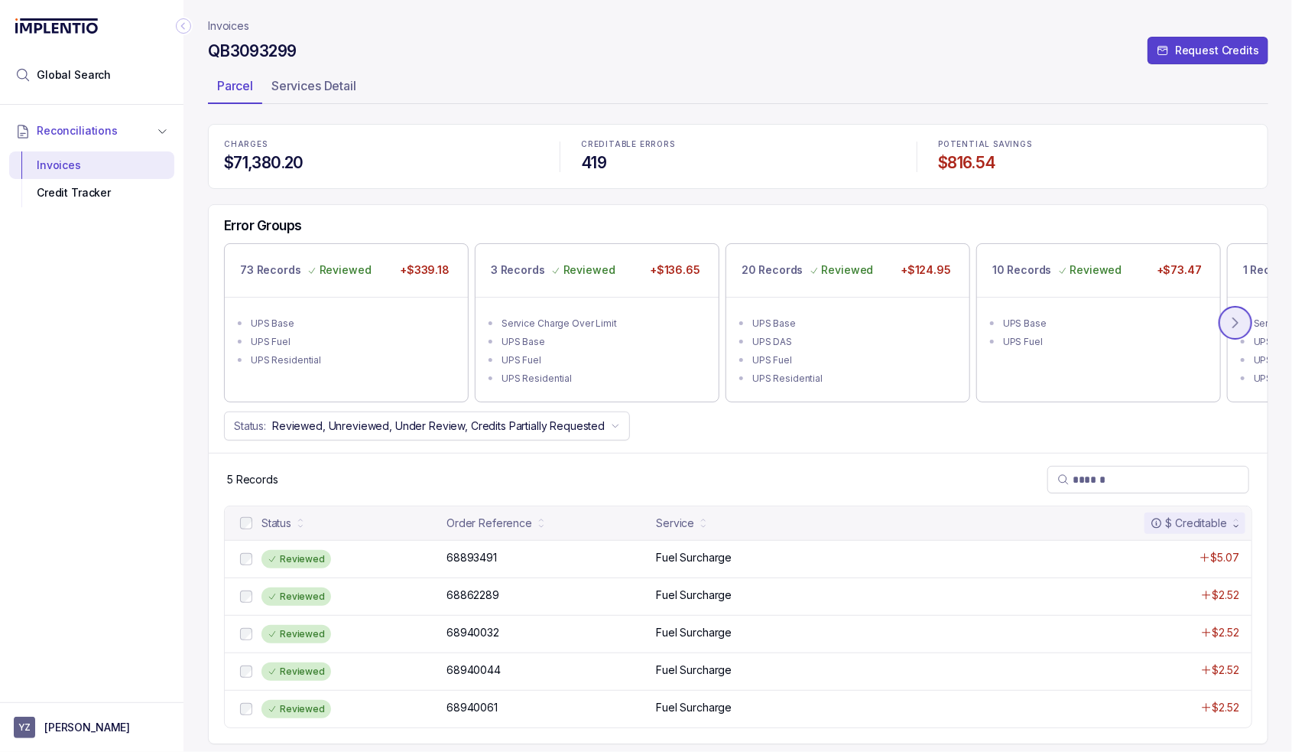
click at [1237, 327] on icon at bounding box center [1235, 322] width 15 height 15
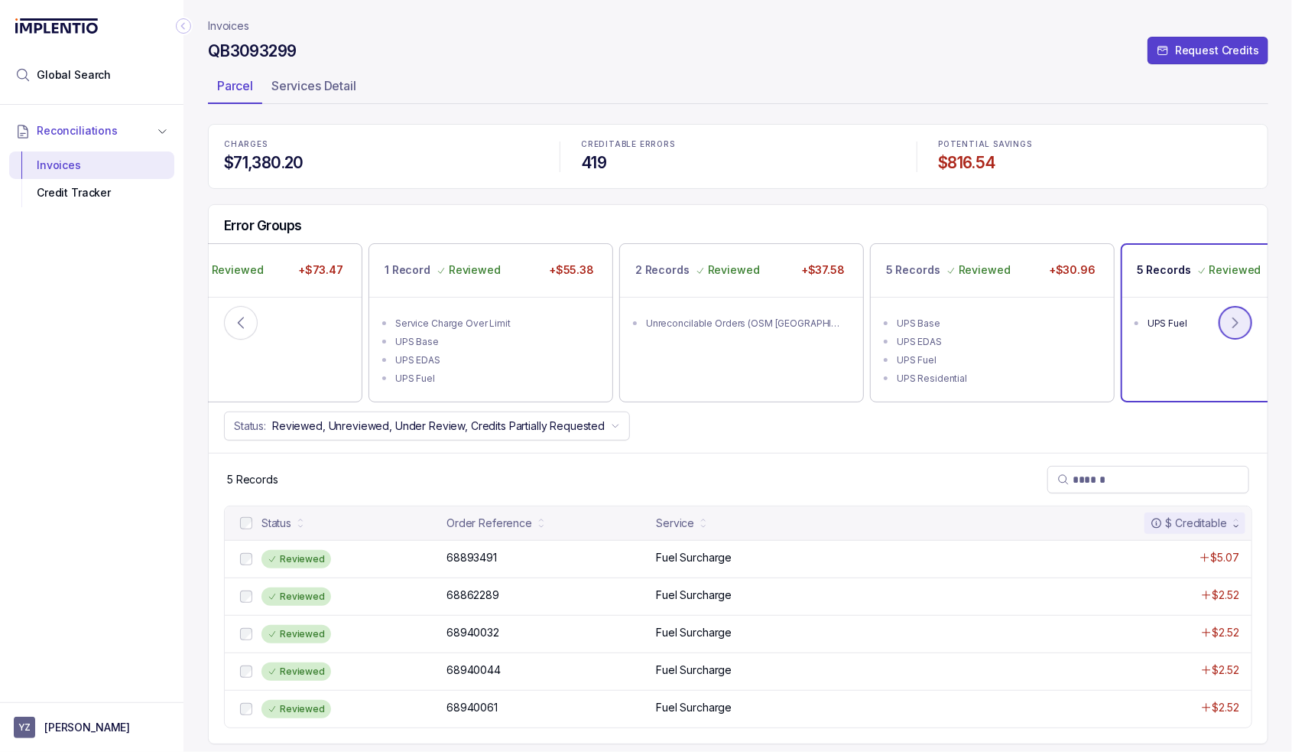
click at [1233, 327] on icon at bounding box center [1235, 322] width 15 height 15
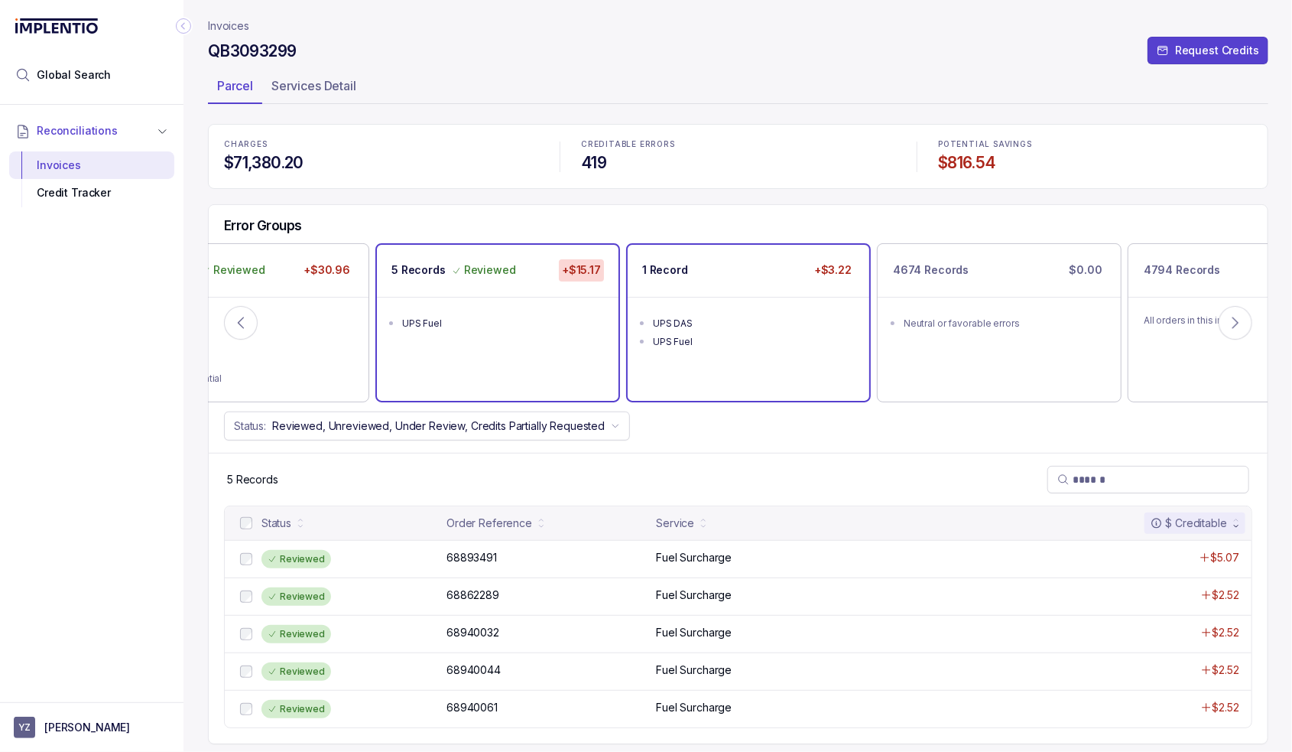
click at [711, 303] on ul "UPS DAS UPS Fuel" at bounding box center [749, 330] width 242 height 67
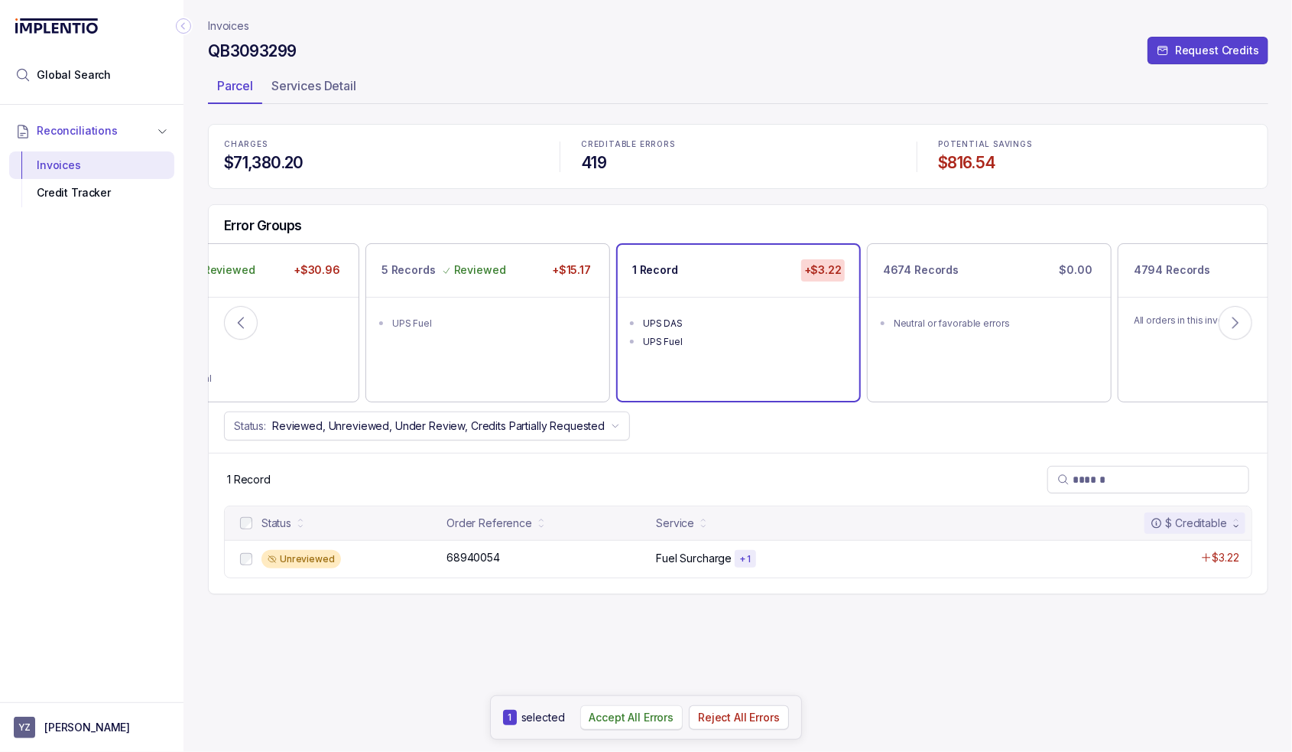
click at [619, 721] on p "Accept All Errors" at bounding box center [632, 717] width 85 height 15
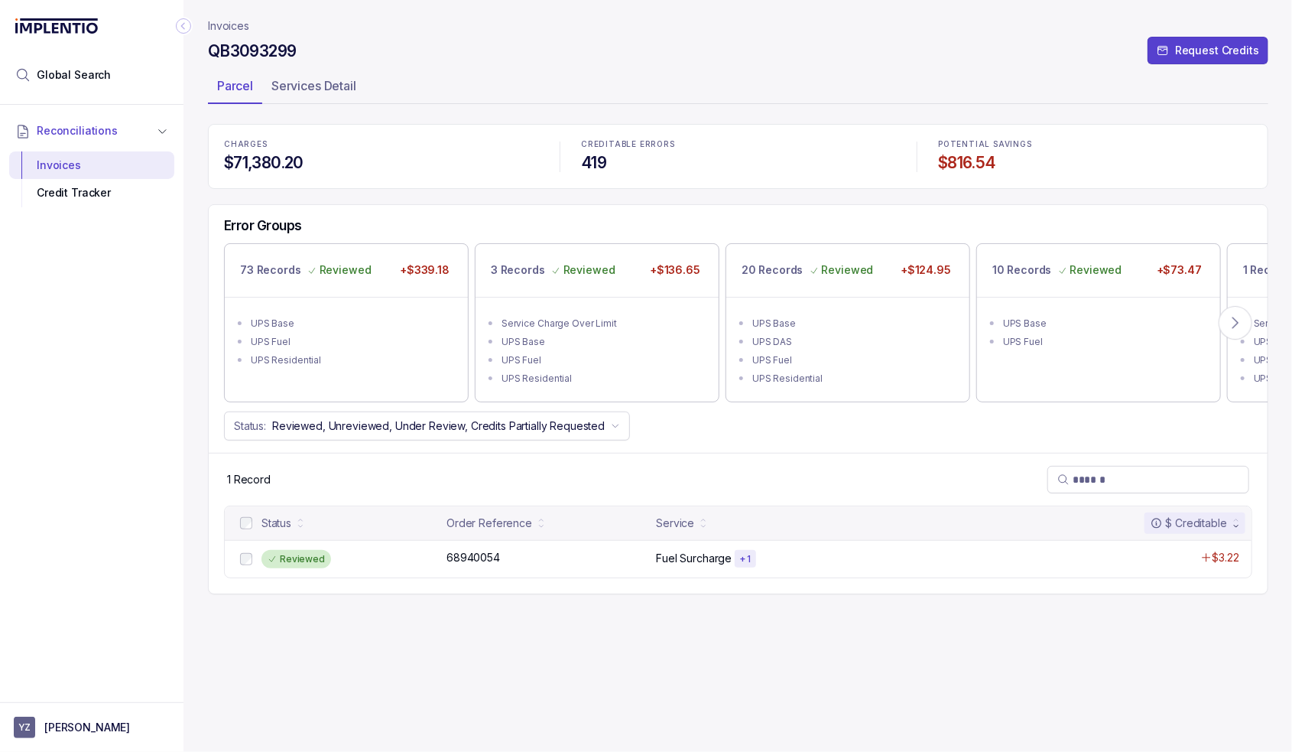
click at [225, 30] on p "Invoices" at bounding box center [228, 25] width 41 height 15
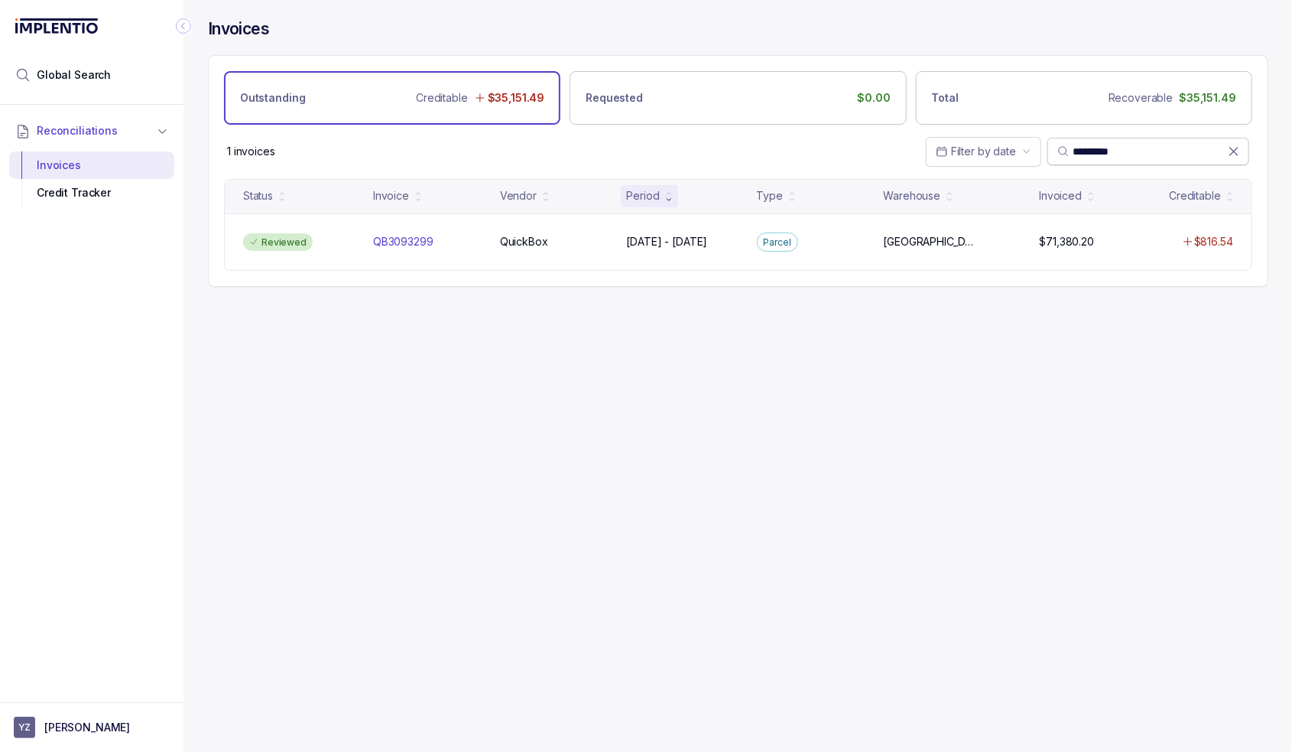
click at [1107, 151] on input "*********" at bounding box center [1150, 151] width 155 height 15
paste input "search"
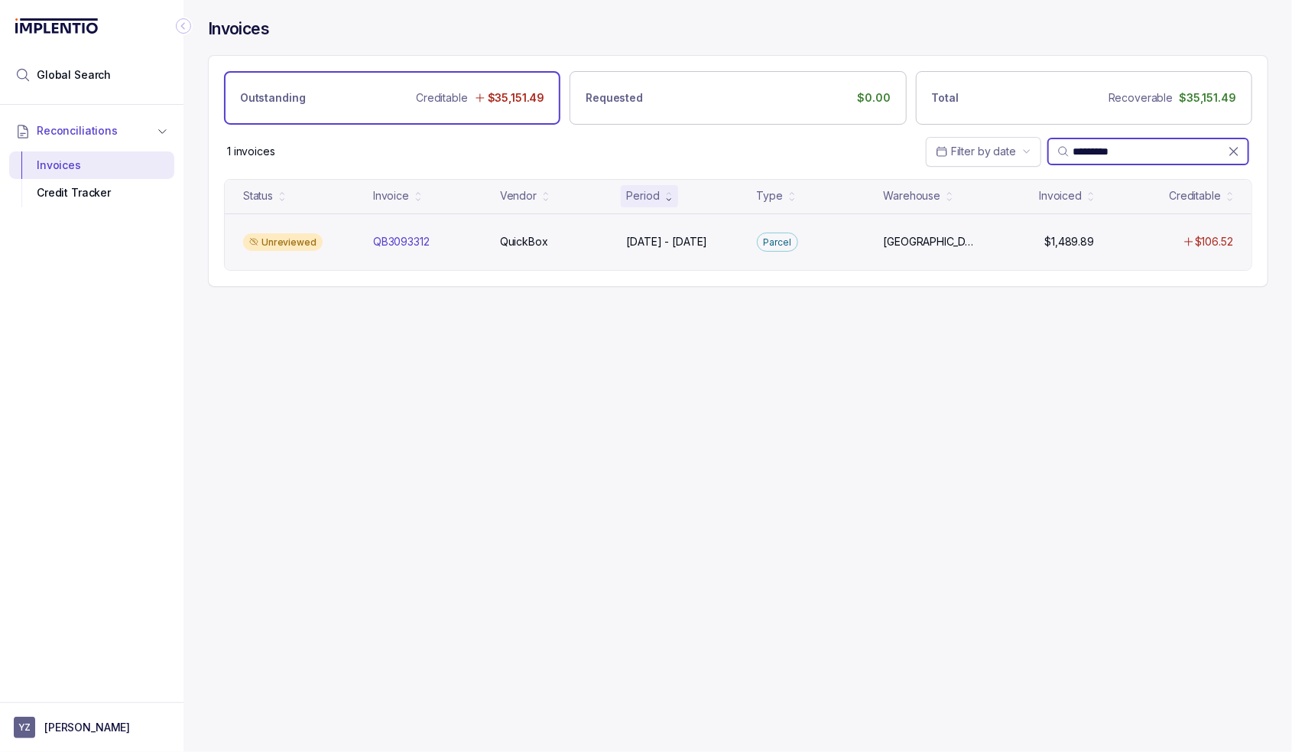
type input "*********"
click at [317, 250] on div "Unreviewed QB3093312 QB3093312 QuickBox QuickBox [DATE] - [DATE] [DATE] - [DATE…" at bounding box center [738, 241] width 1027 height 57
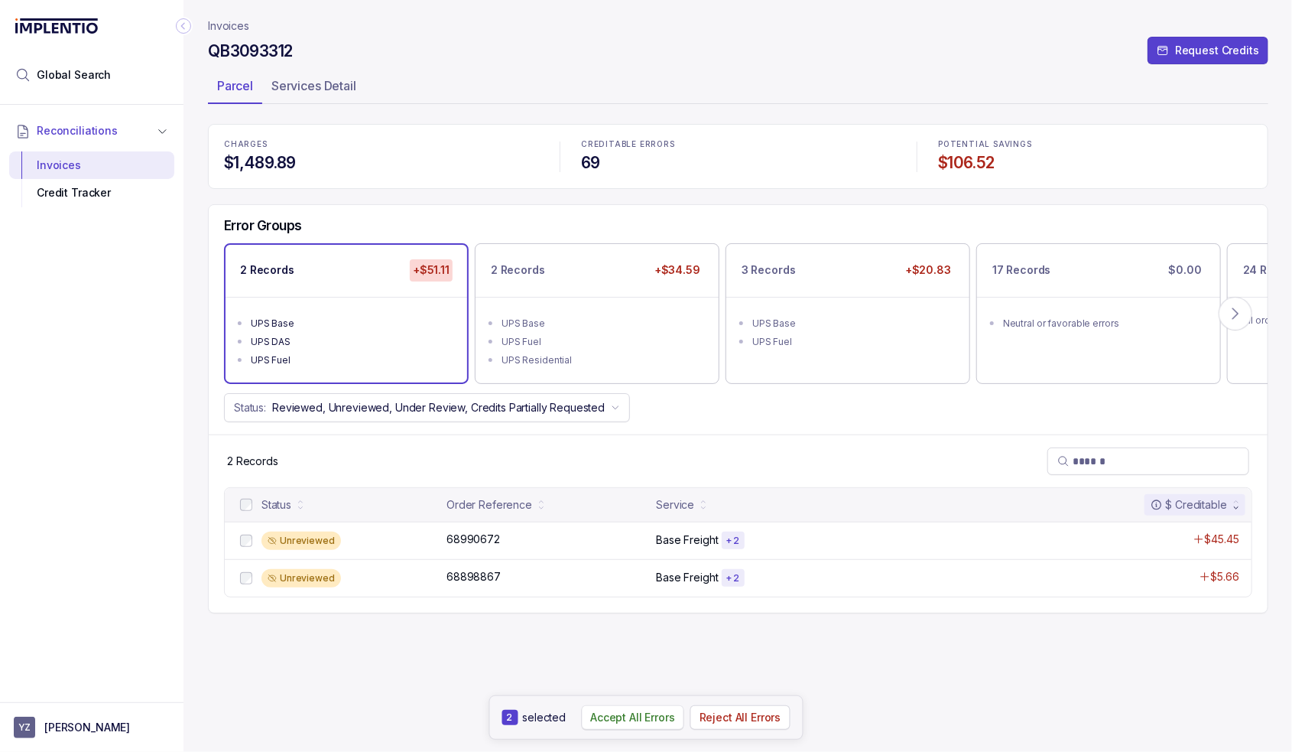
click at [620, 713] on p "Accept All Errors" at bounding box center [632, 717] width 85 height 15
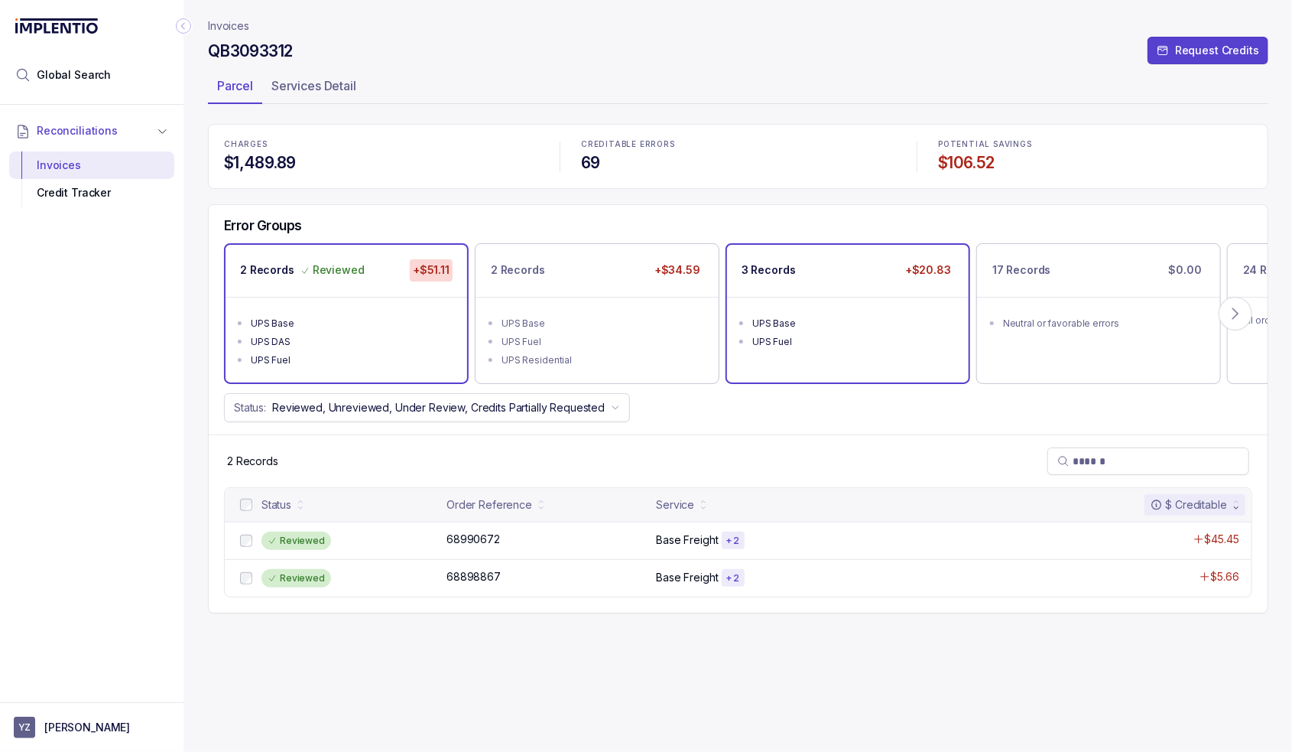
click at [866, 304] on ul "UPS Base UPS Fuel" at bounding box center [848, 330] width 242 height 67
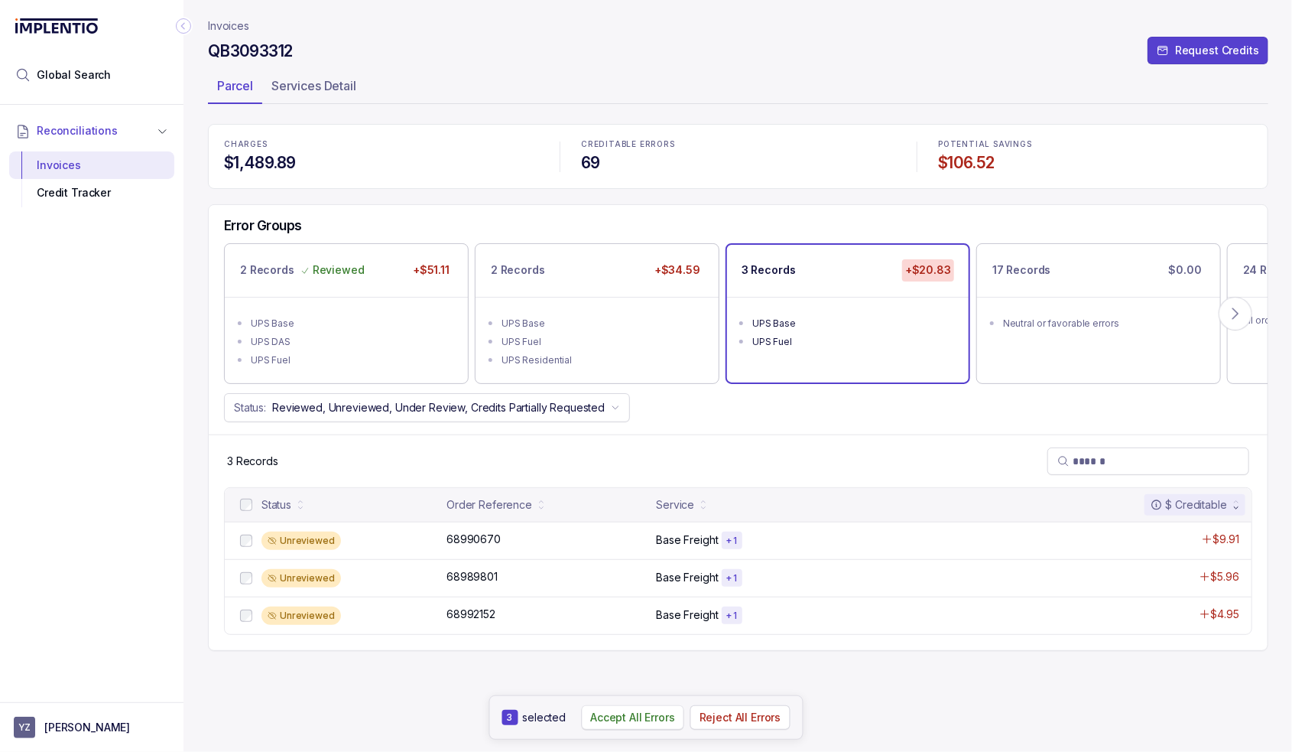
click at [638, 719] on p "Accept All Errors" at bounding box center [632, 717] width 85 height 15
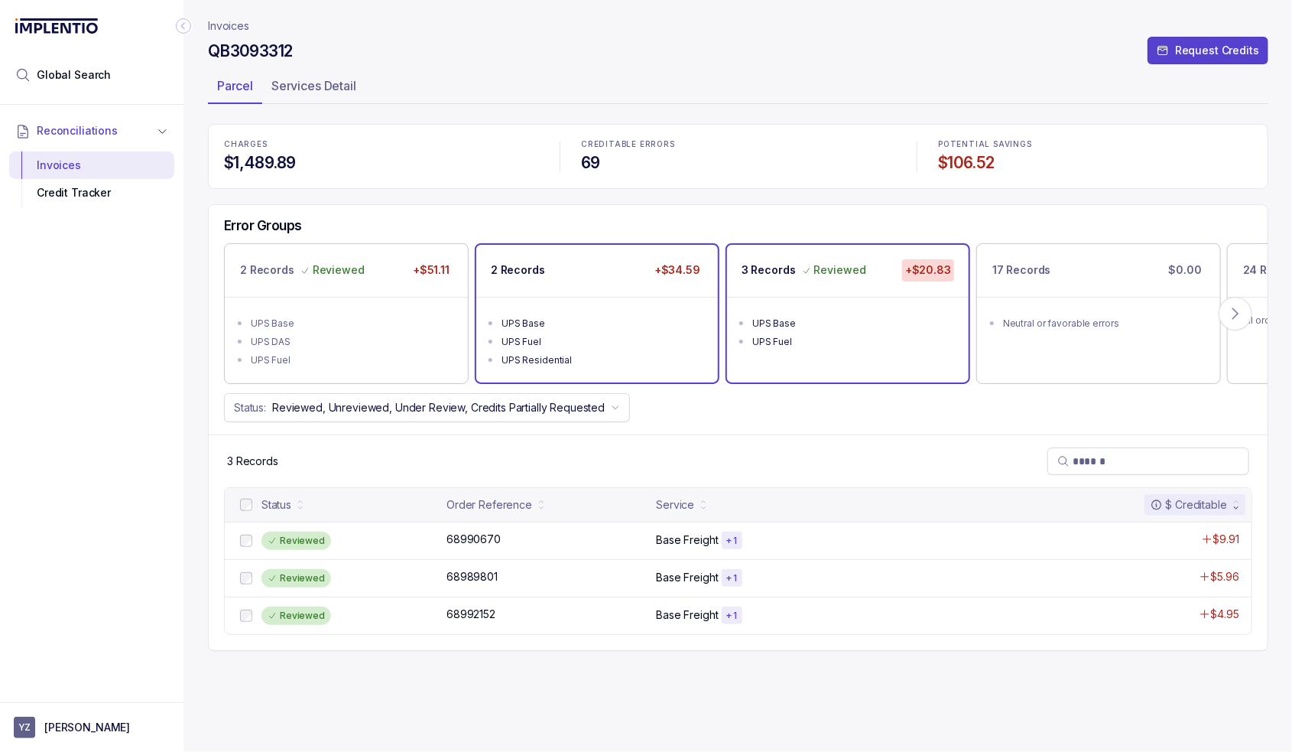
click at [595, 278] on div "2 Records +$34.59" at bounding box center [597, 270] width 242 height 51
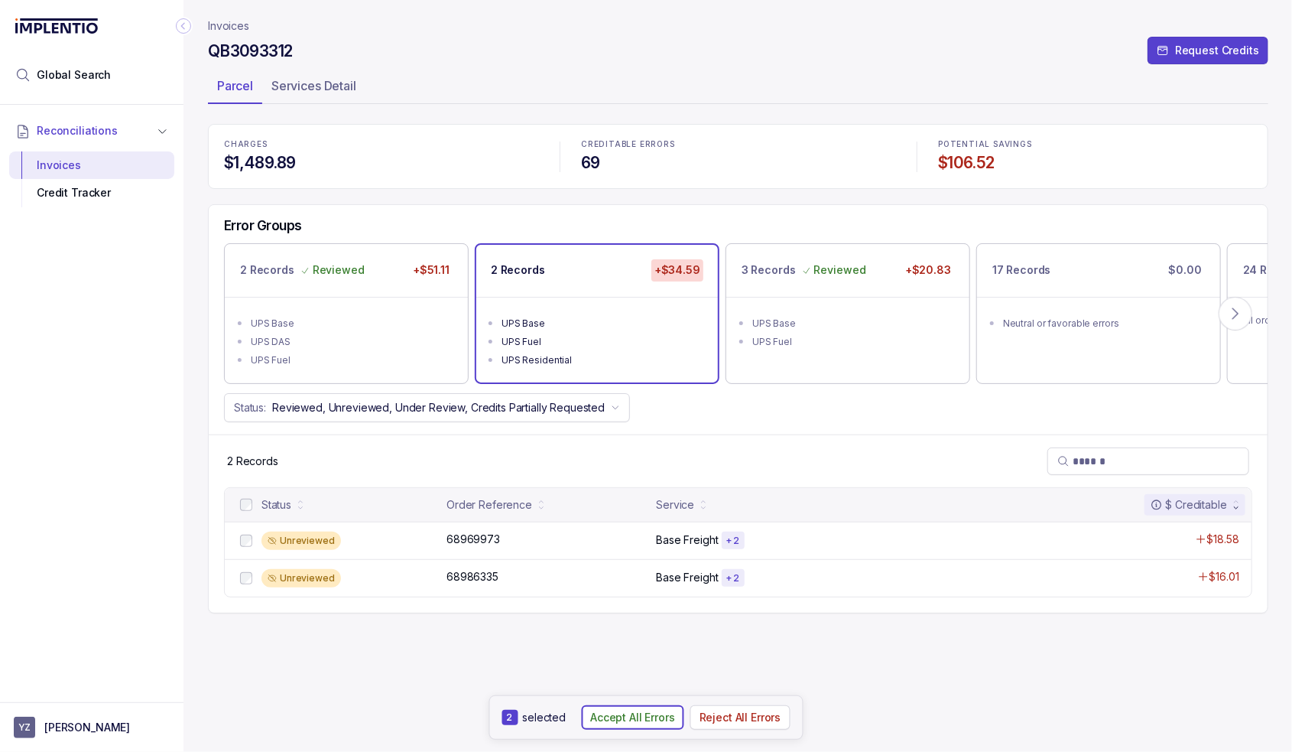
click at [609, 717] on p "Accept All Errors" at bounding box center [632, 717] width 85 height 15
click at [233, 26] on p "Invoices" at bounding box center [228, 25] width 41 height 15
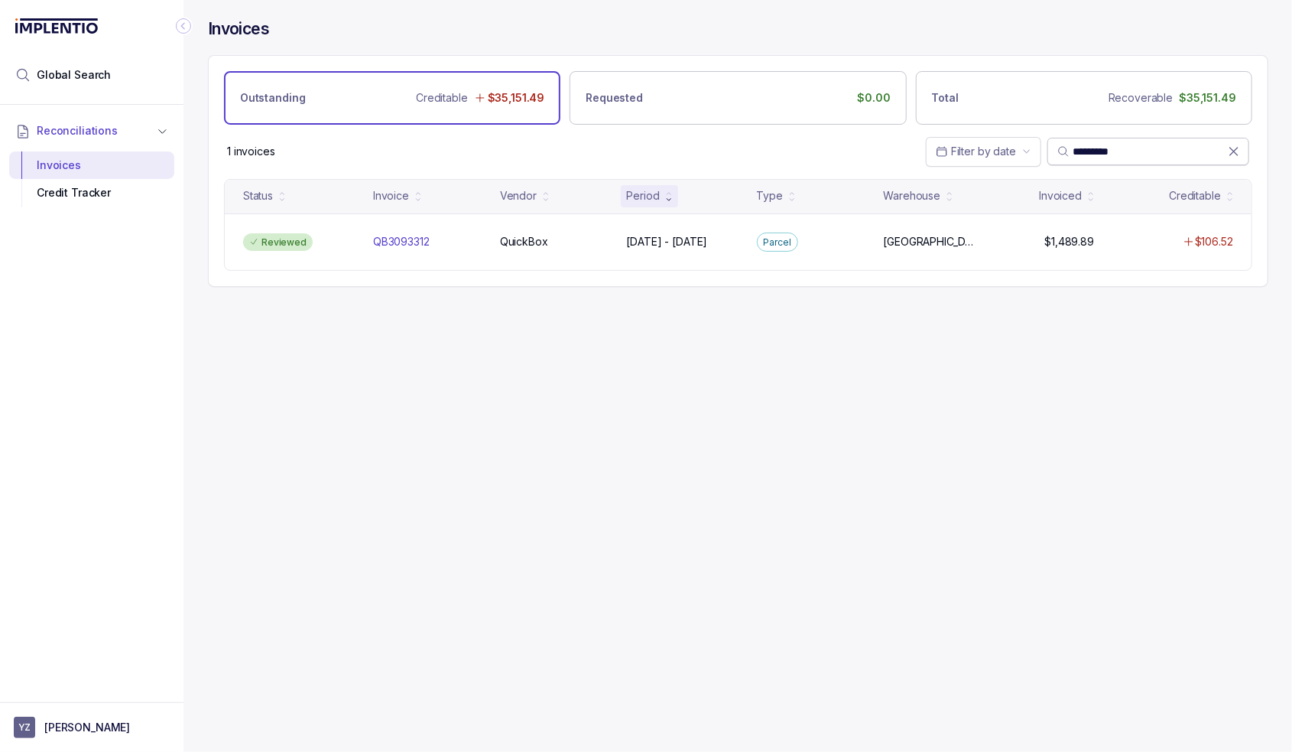
click at [1107, 145] on input "*********" at bounding box center [1150, 151] width 155 height 15
paste input "search"
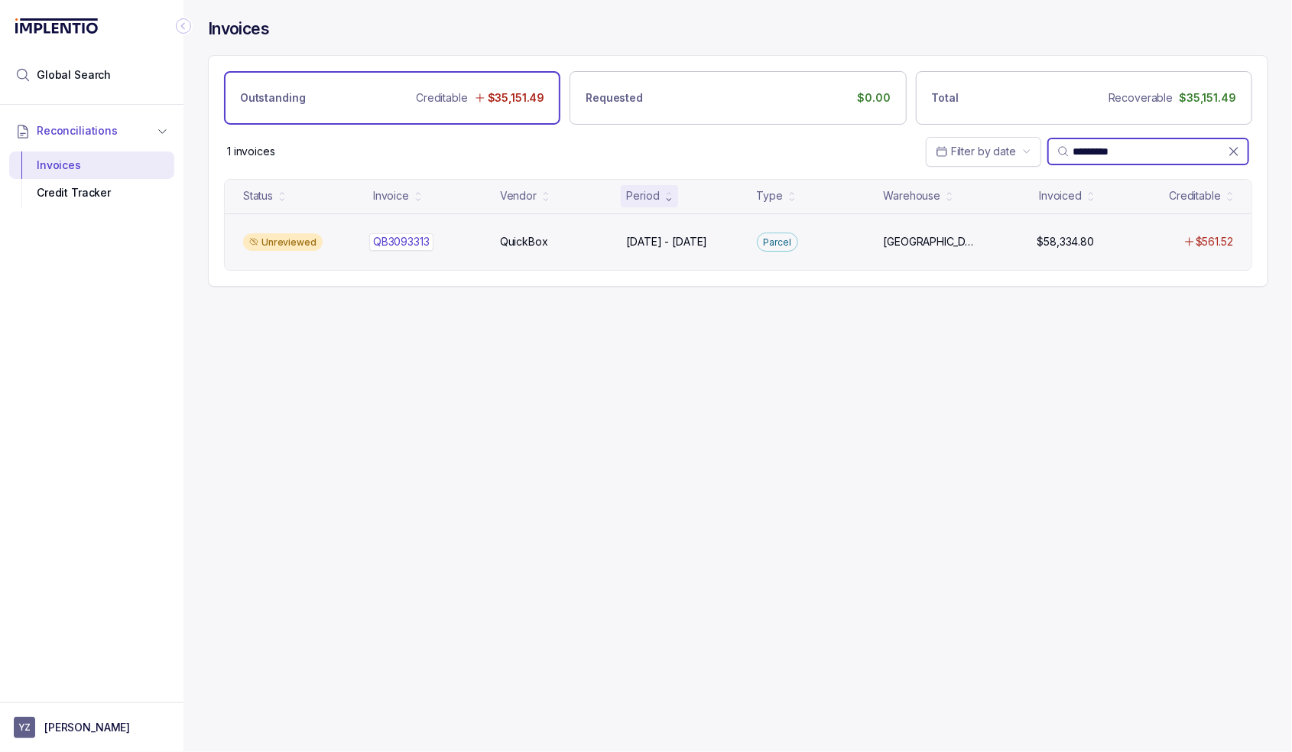
type input "*********"
click at [440, 244] on div "QB3093313 QB3093313" at bounding box center [427, 241] width 109 height 15
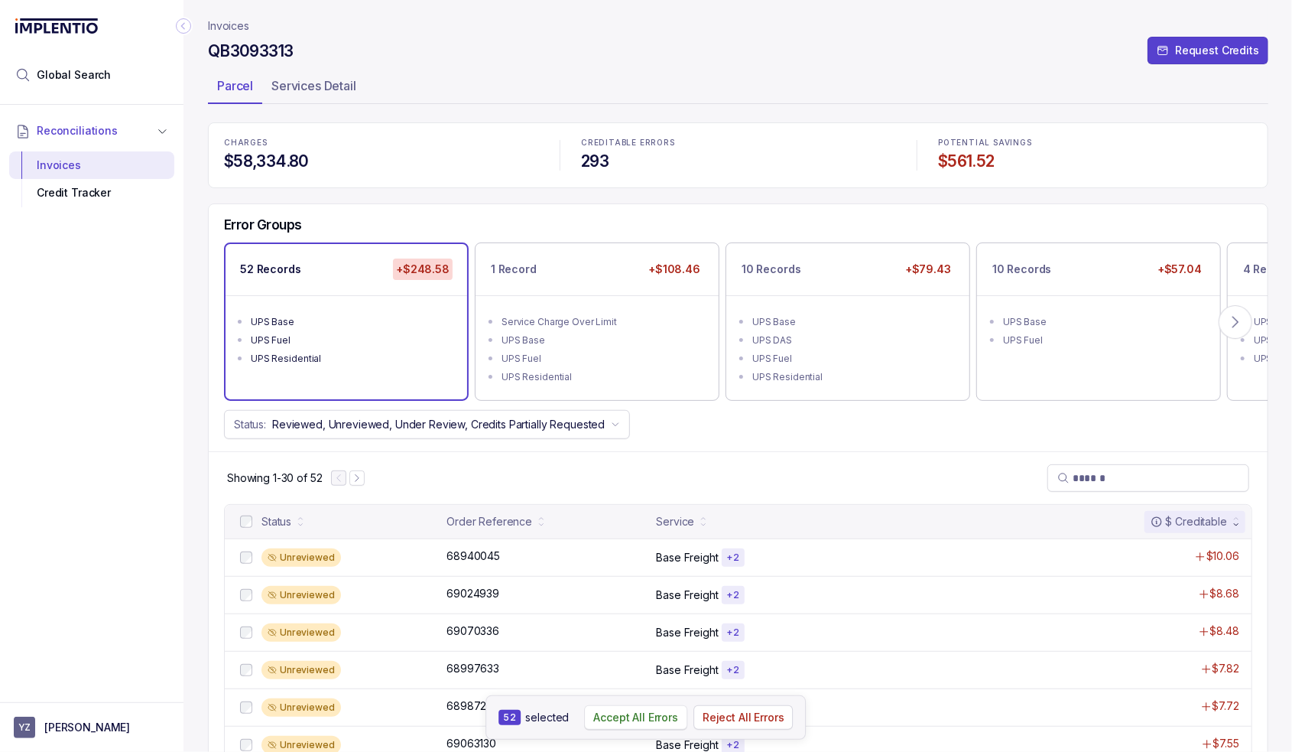
click at [651, 719] on p "Accept All Errors" at bounding box center [635, 717] width 85 height 15
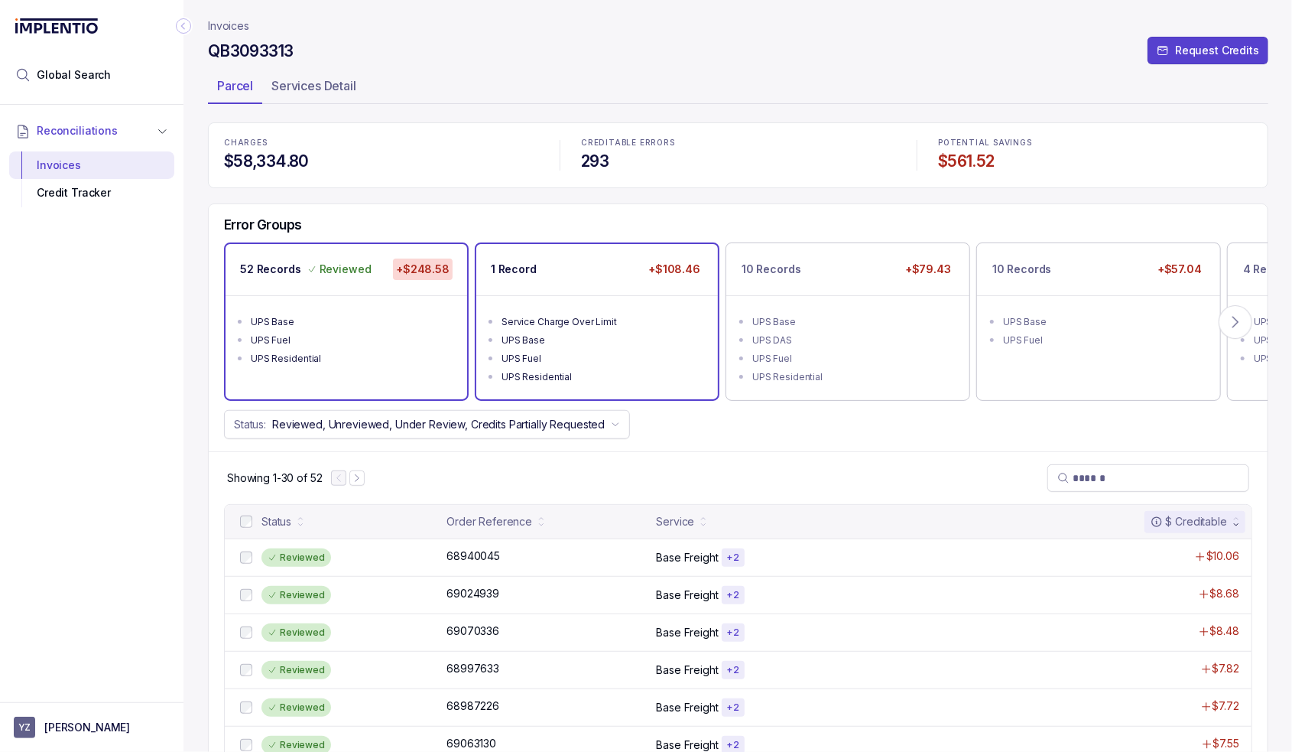
click at [661, 341] on div "UPS Base" at bounding box center [602, 340] width 200 height 15
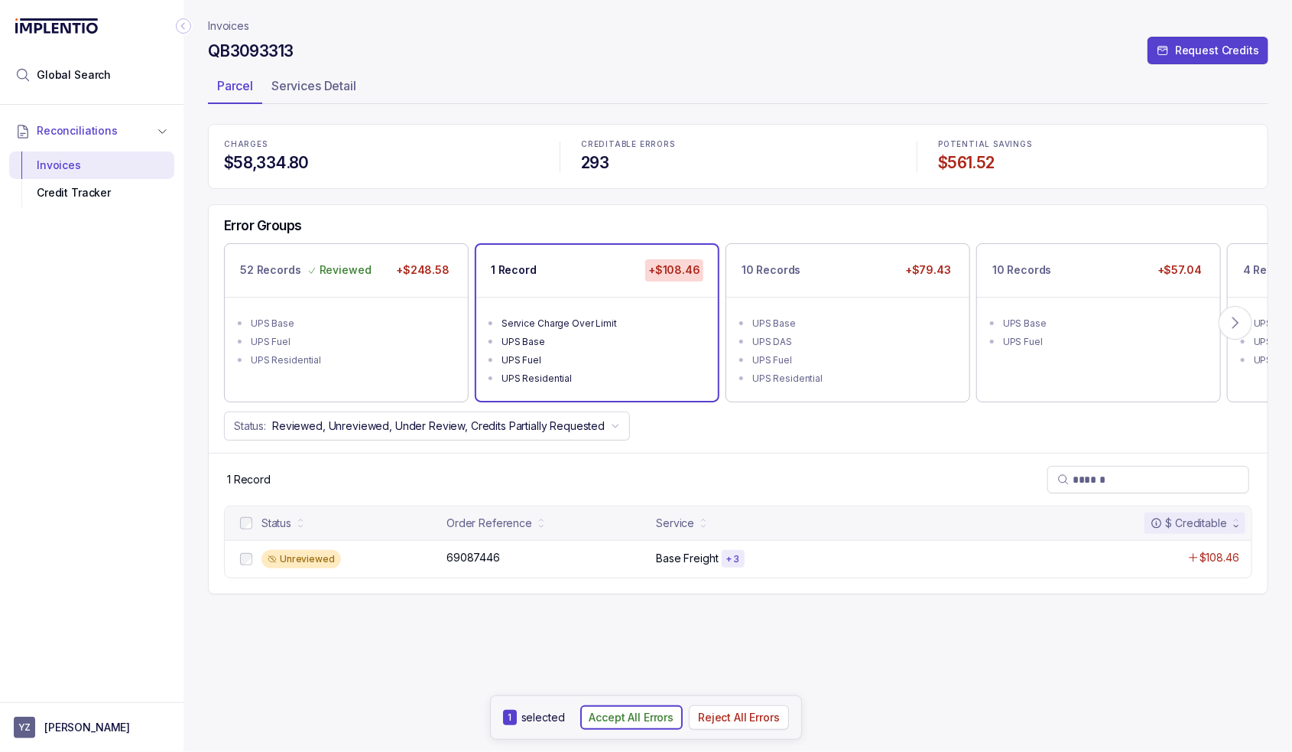
drag, startPoint x: 630, startPoint y: 729, endPoint x: 635, endPoint y: 720, distance: 10.0
click at [631, 729] on button "Accept All Errors" at bounding box center [631, 717] width 103 height 24
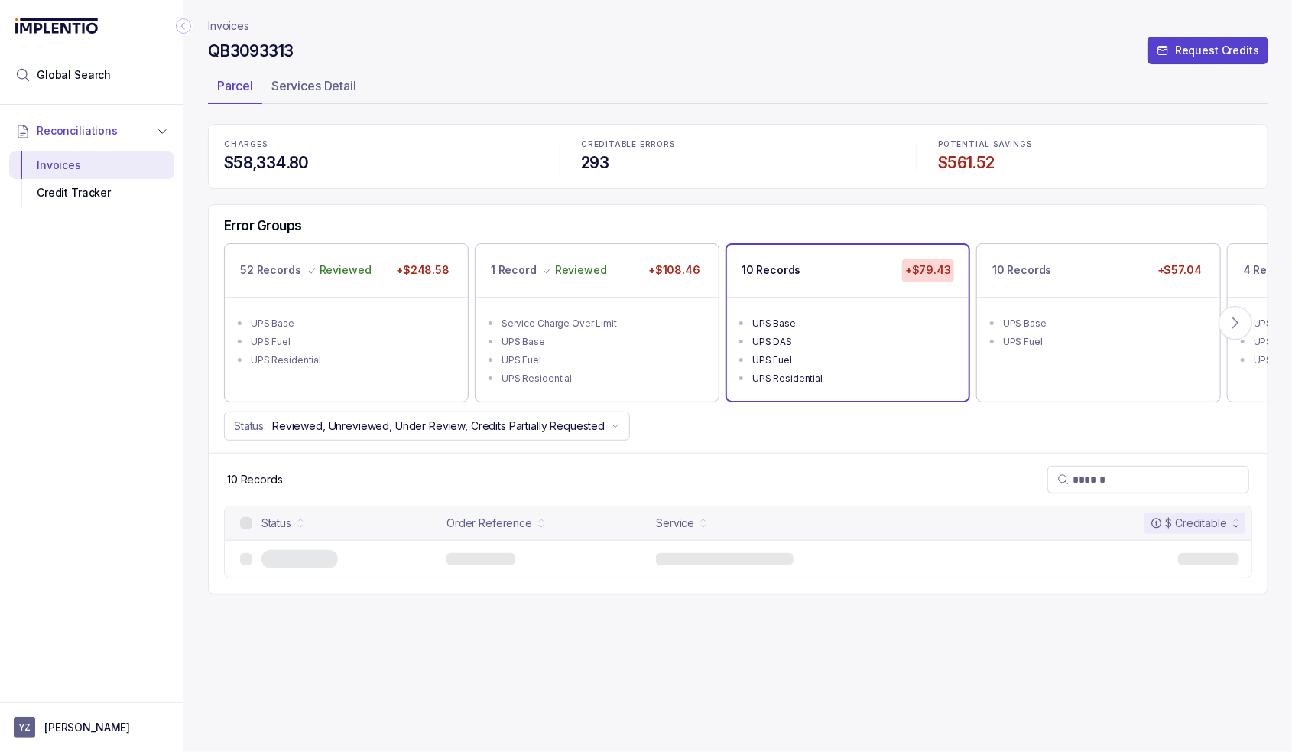
click at [820, 308] on ul "UPS Base UPS DAS UPS Fuel UPS Residential" at bounding box center [848, 349] width 242 height 104
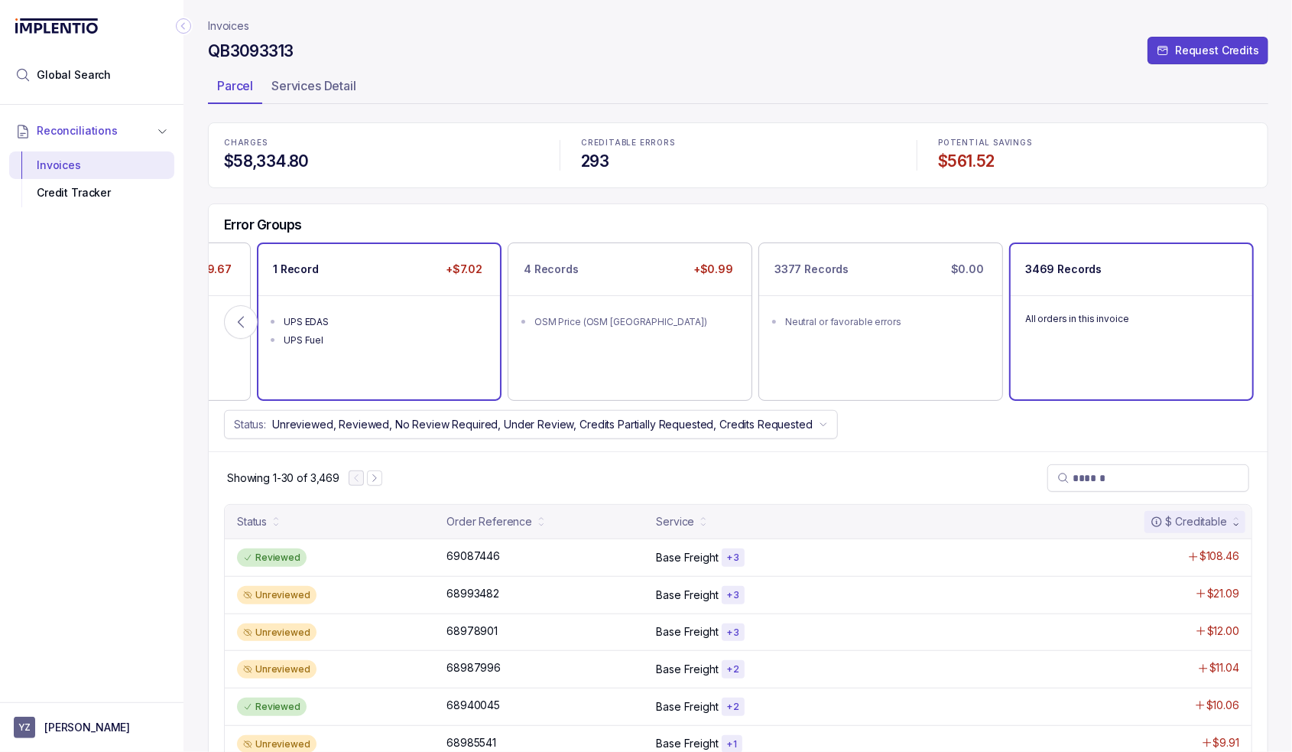
click at [383, 330] on li "UPS Fuel" at bounding box center [390, 339] width 213 height 18
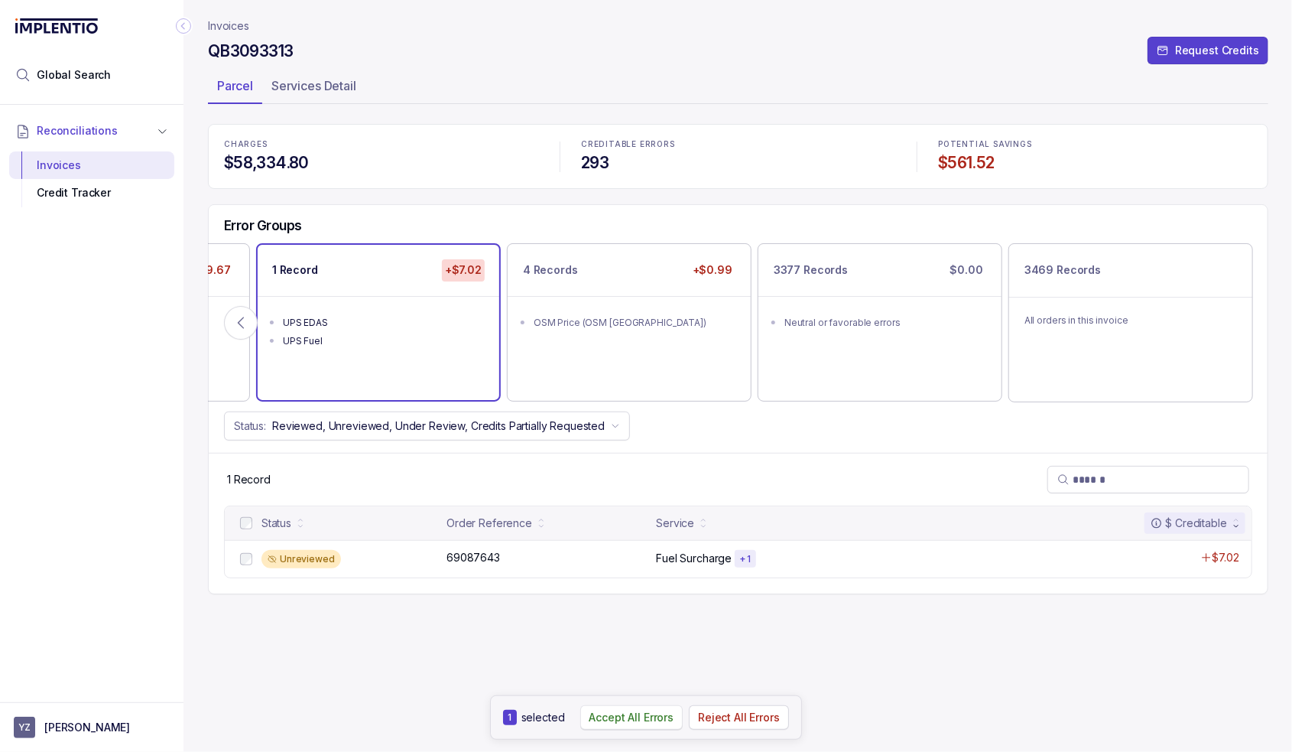
click at [615, 723] on p "Accept All Errors" at bounding box center [632, 717] width 85 height 15
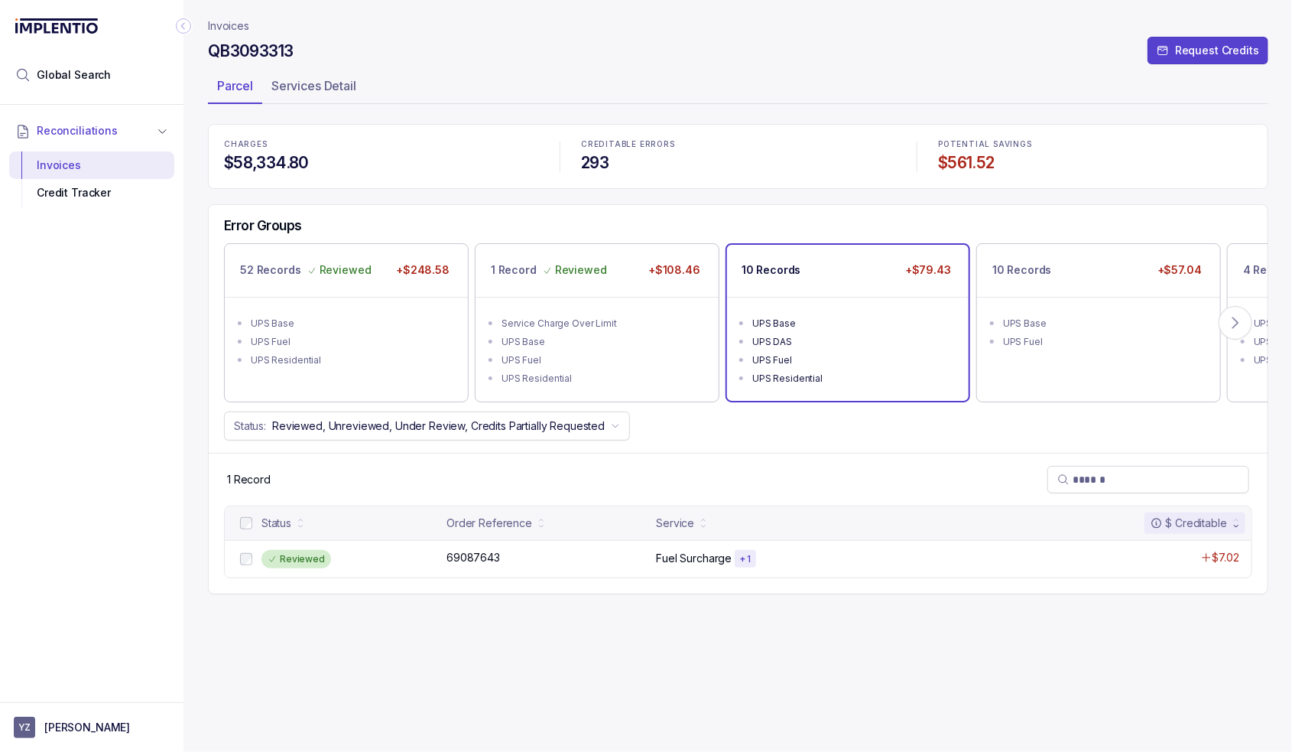
click at [960, 271] on div "10 Records +$79.43" at bounding box center [848, 270] width 242 height 51
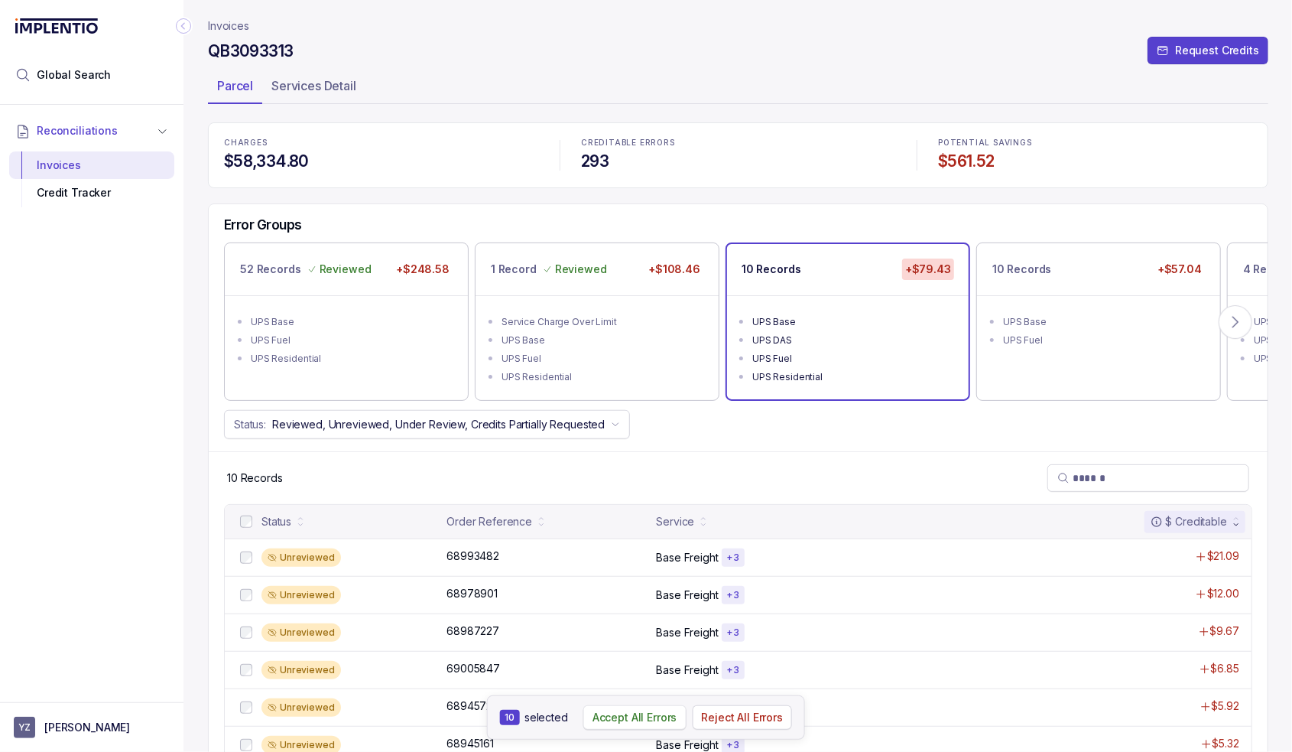
click at [614, 720] on p "Accept All Errors" at bounding box center [635, 717] width 85 height 15
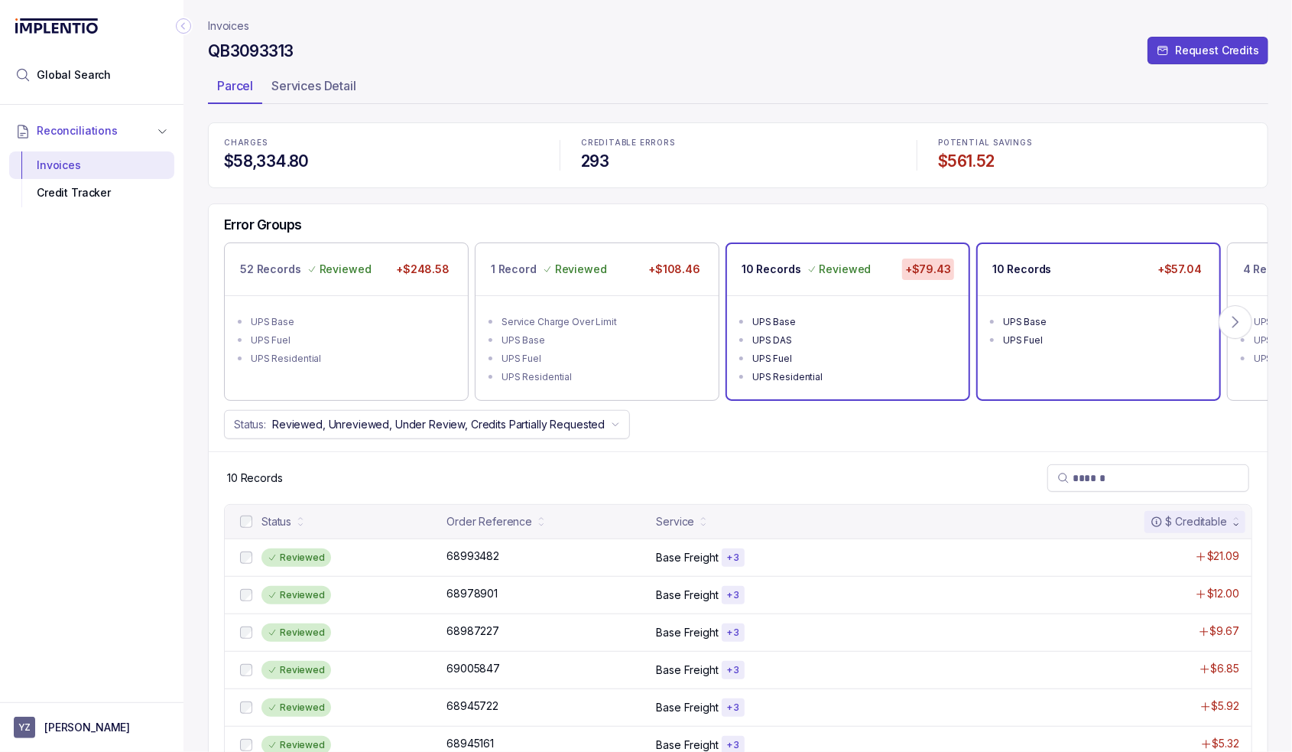
click at [1082, 346] on li "UPS Fuel" at bounding box center [1109, 339] width 213 height 18
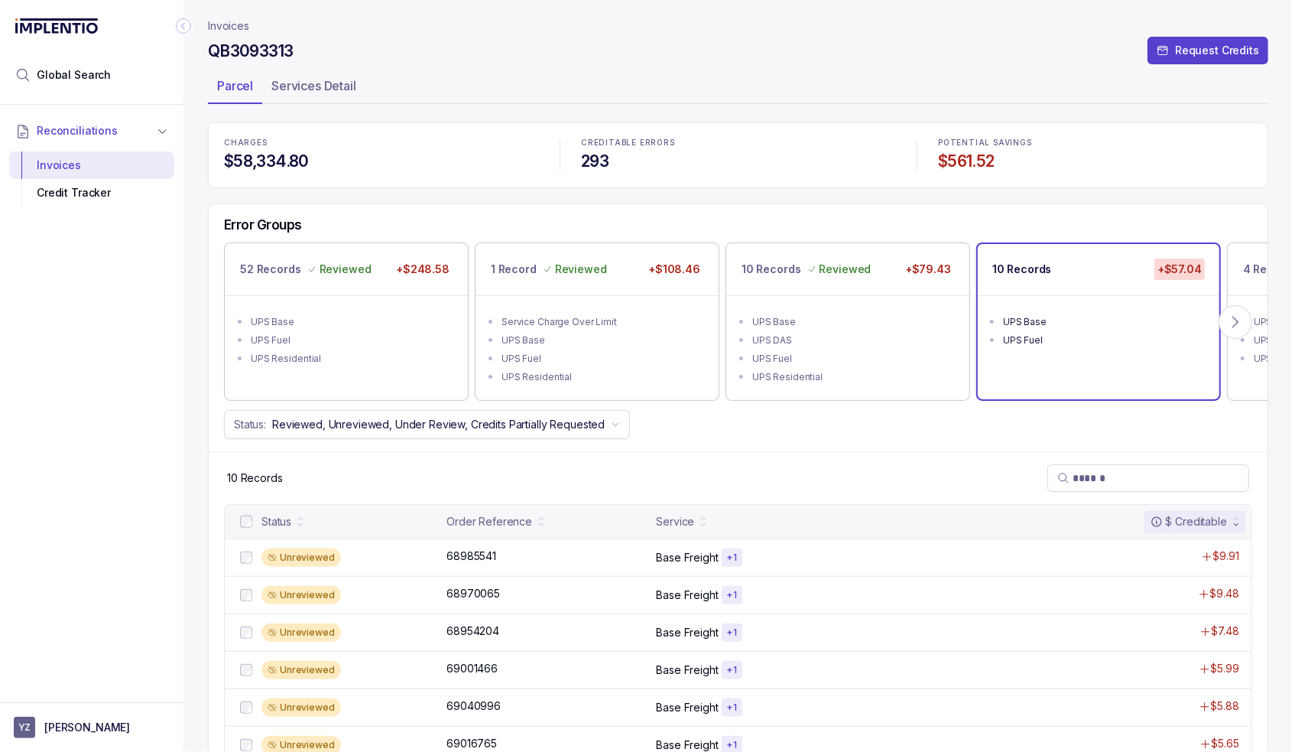
drag, startPoint x: 368, startPoint y: 466, endPoint x: 289, endPoint y: 486, distance: 81.1
click at [368, 466] on div "10 Records" at bounding box center [738, 477] width 1059 height 53
click at [609, 715] on p "Accept All Errors" at bounding box center [635, 717] width 85 height 15
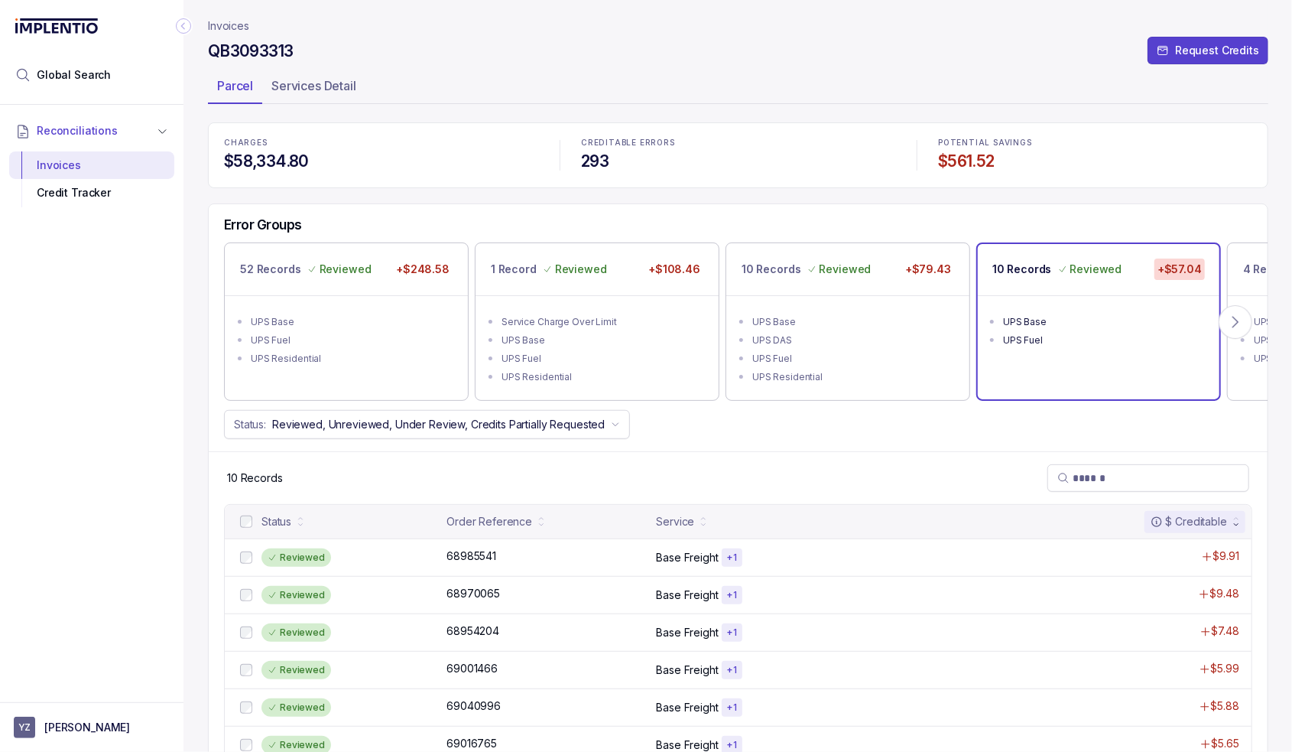
drag, startPoint x: 824, startPoint y: 61, endPoint x: 892, endPoint y: 54, distance: 68.5
click at [824, 61] on div "QB3093313 Request Credits" at bounding box center [738, 54] width 1061 height 28
click at [1235, 316] on icon at bounding box center [1235, 321] width 15 height 15
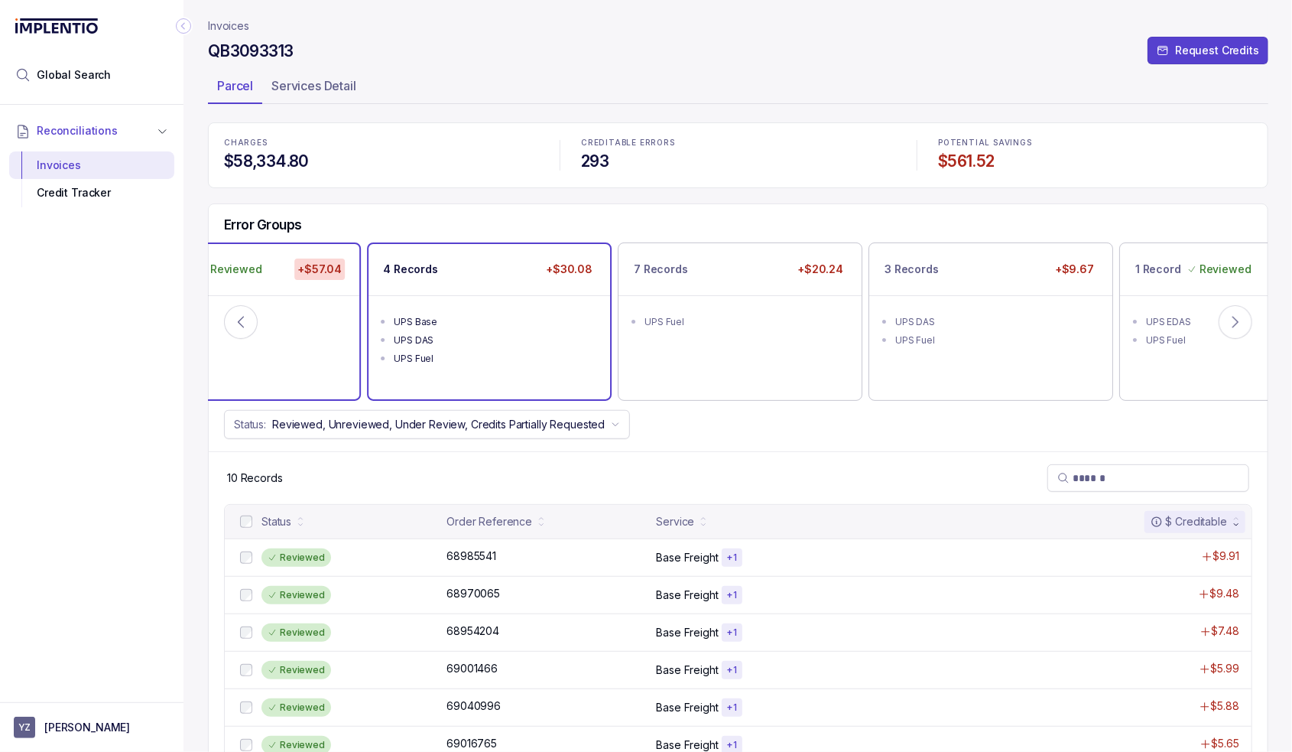
click at [456, 327] on div "UPS Base" at bounding box center [494, 321] width 200 height 15
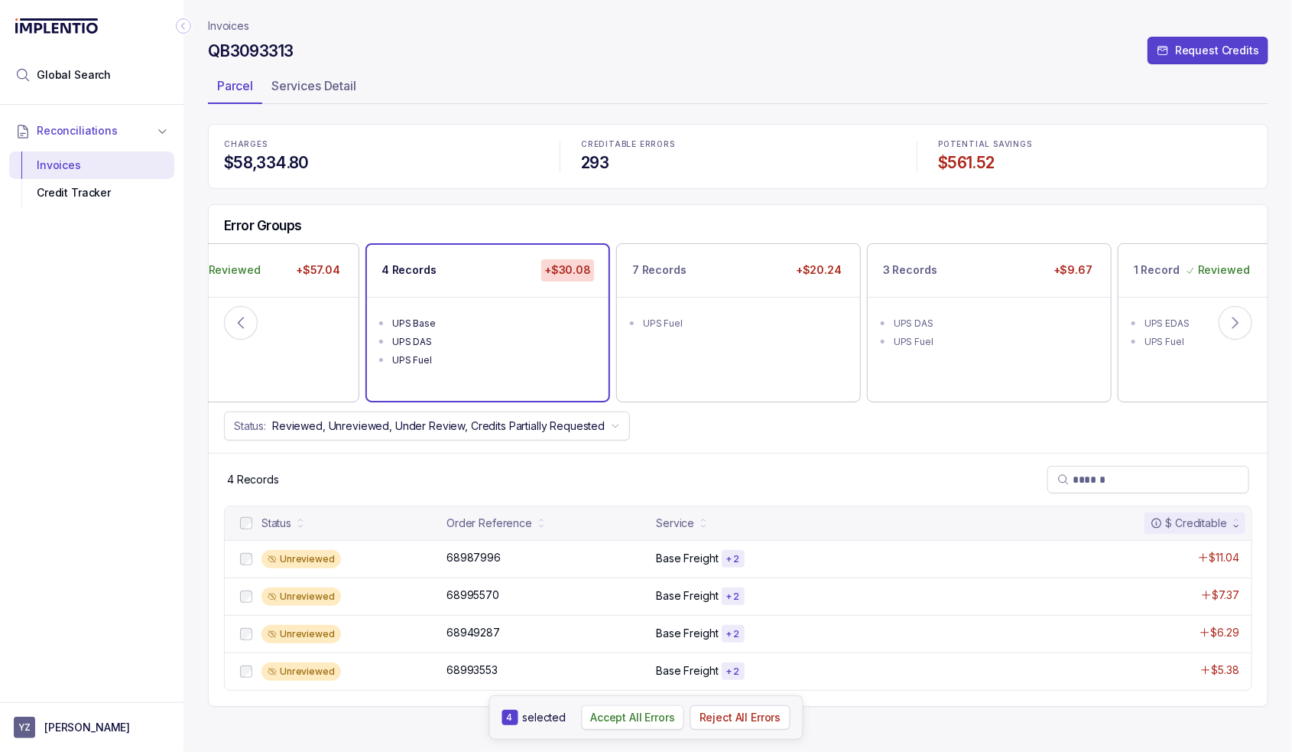
click at [634, 714] on p "Accept All Errors" at bounding box center [632, 717] width 85 height 15
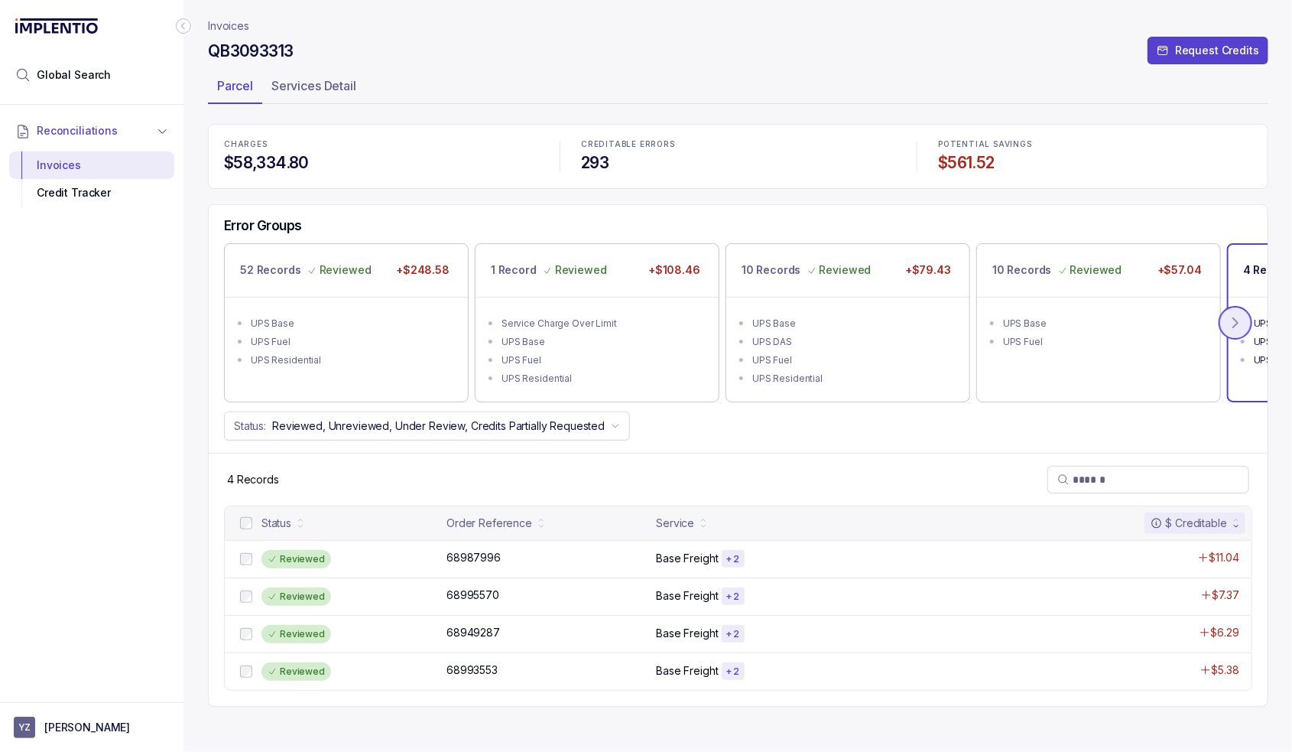
click at [1249, 320] on button at bounding box center [1236, 323] width 34 height 34
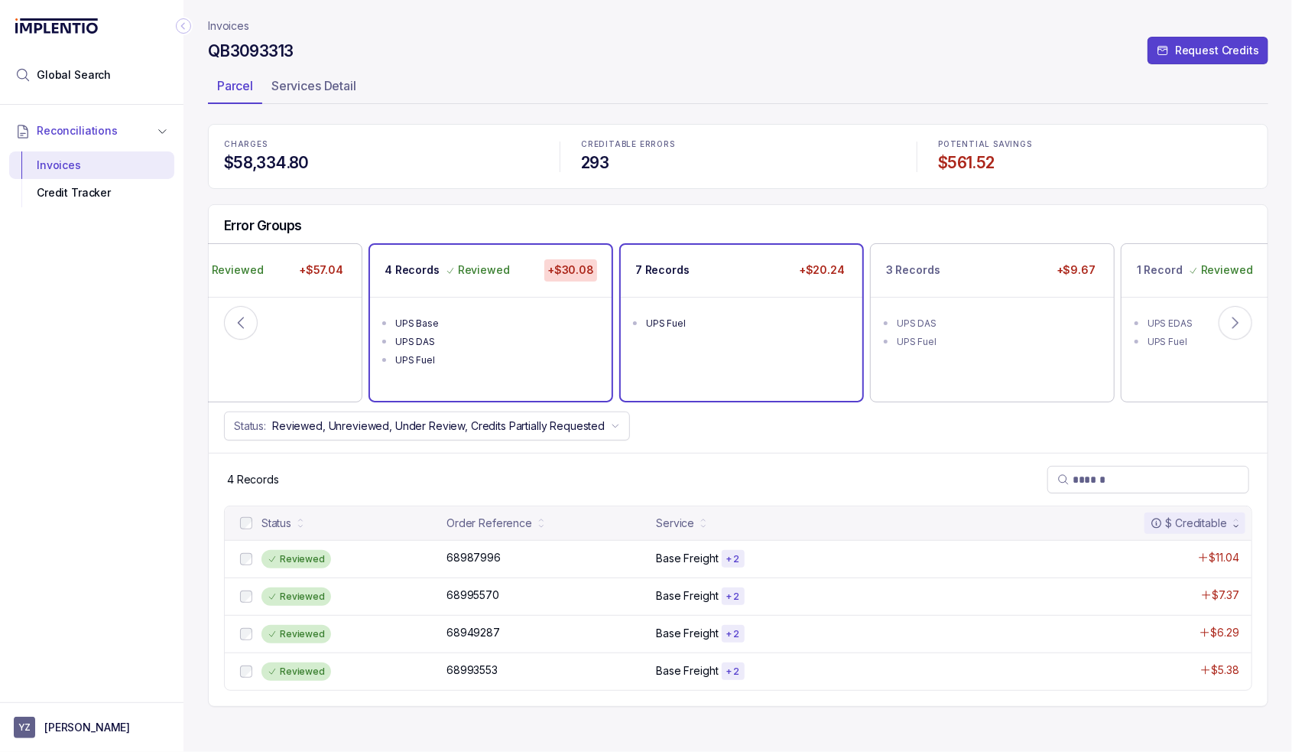
click at [658, 336] on ul "UPS Fuel" at bounding box center [742, 321] width 242 height 49
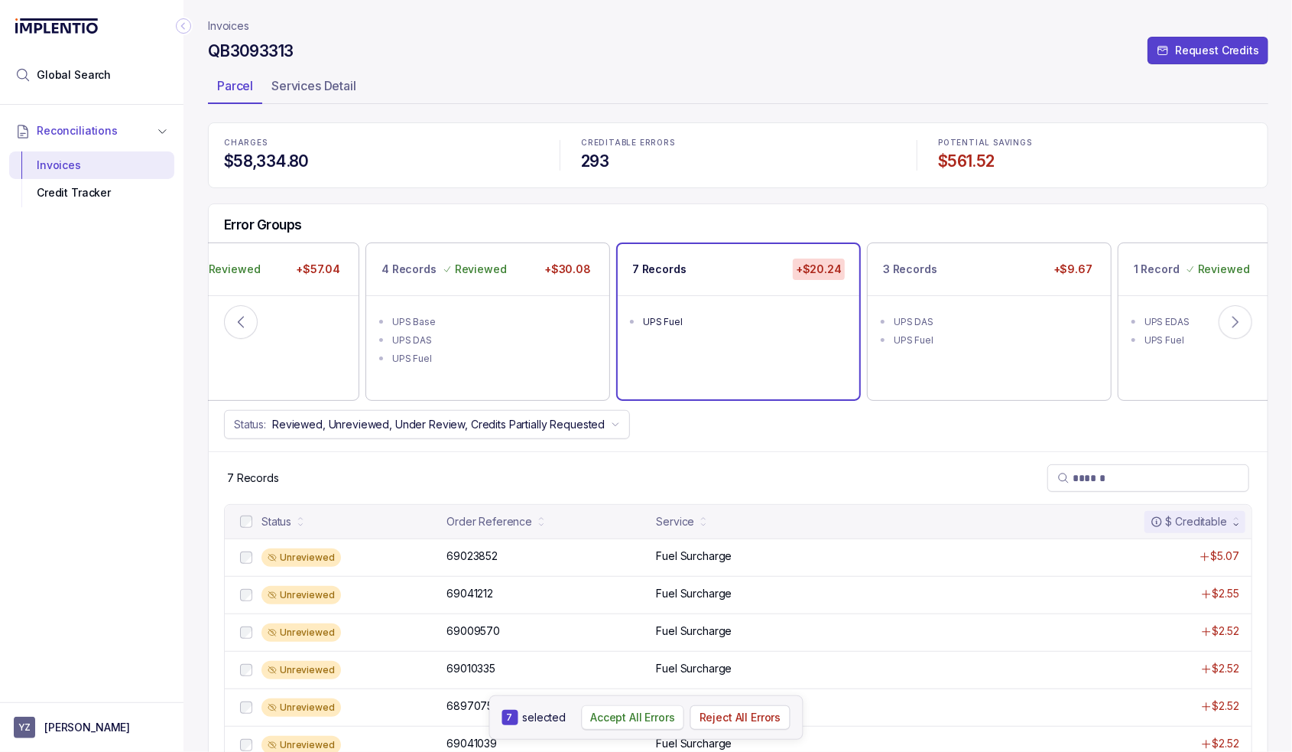
click at [656, 714] on p "Accept All Errors" at bounding box center [632, 717] width 85 height 15
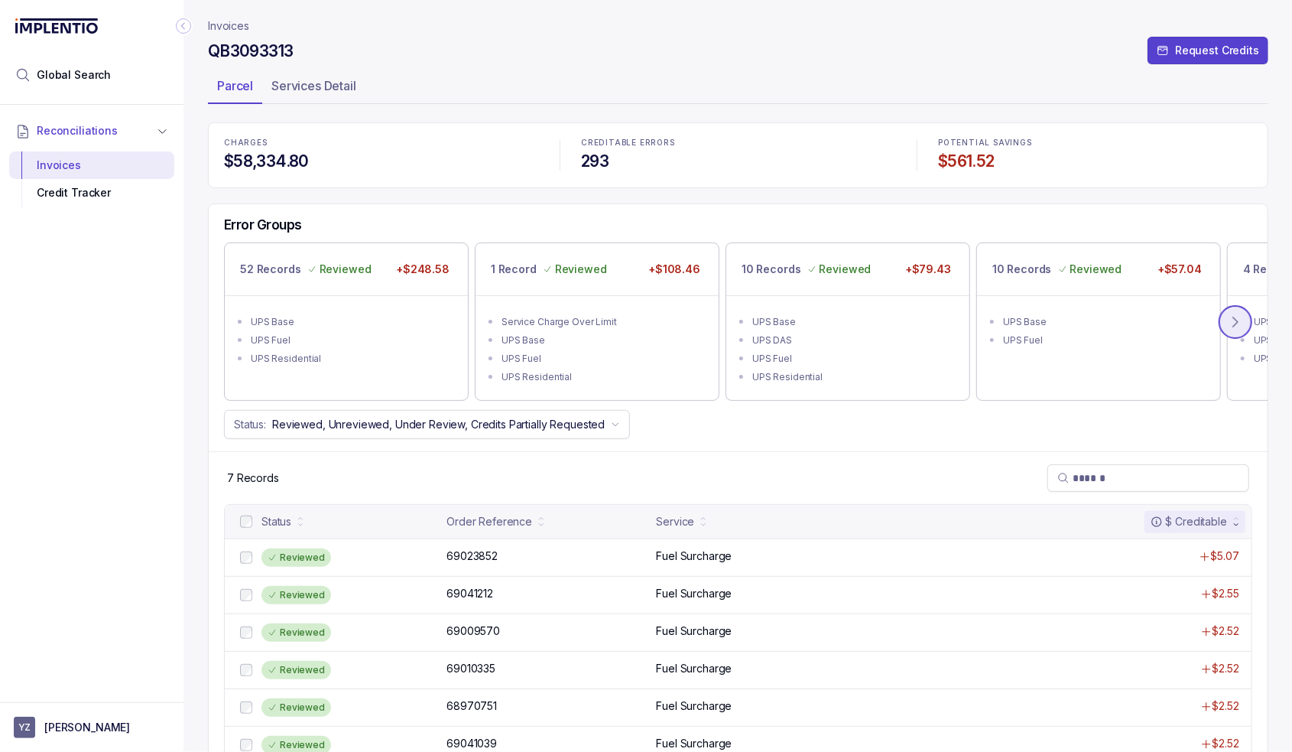
click at [1230, 321] on icon at bounding box center [1235, 321] width 15 height 15
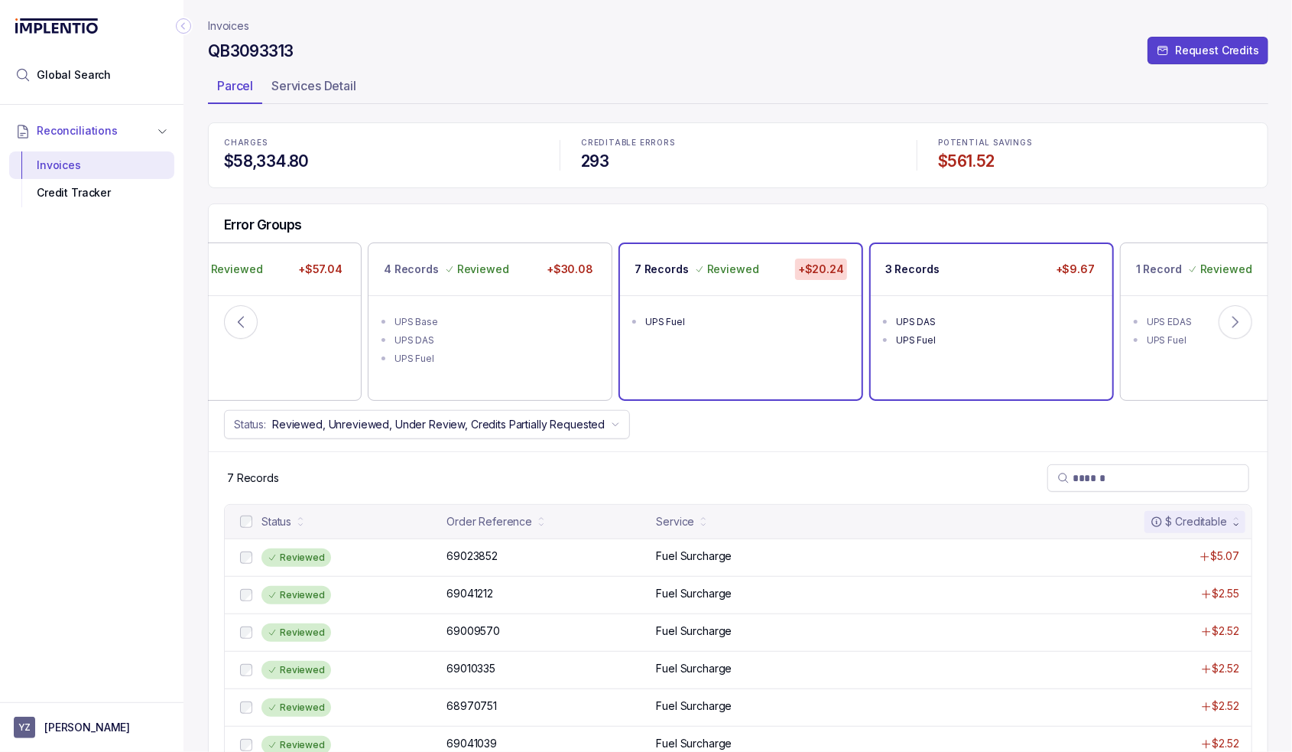
click at [967, 320] on div "UPS DAS" at bounding box center [996, 321] width 200 height 15
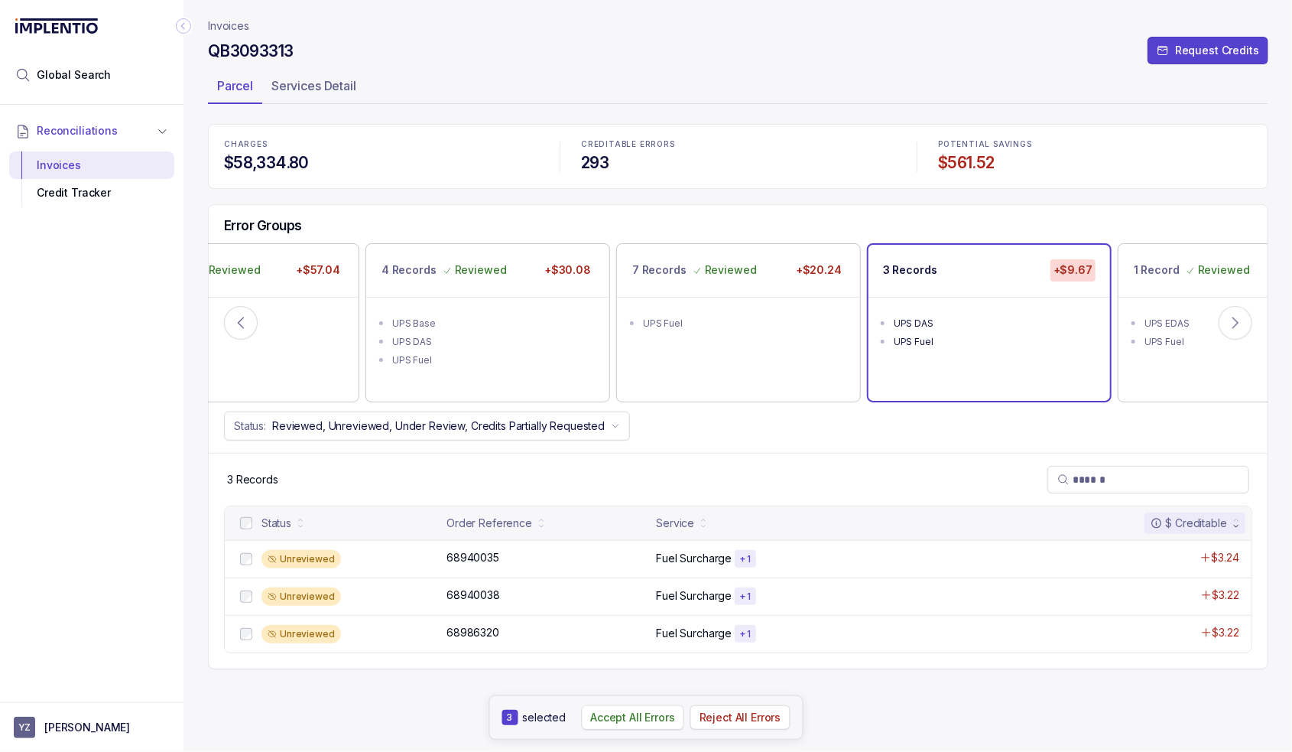
click at [647, 718] on p "Accept All Errors" at bounding box center [632, 717] width 85 height 15
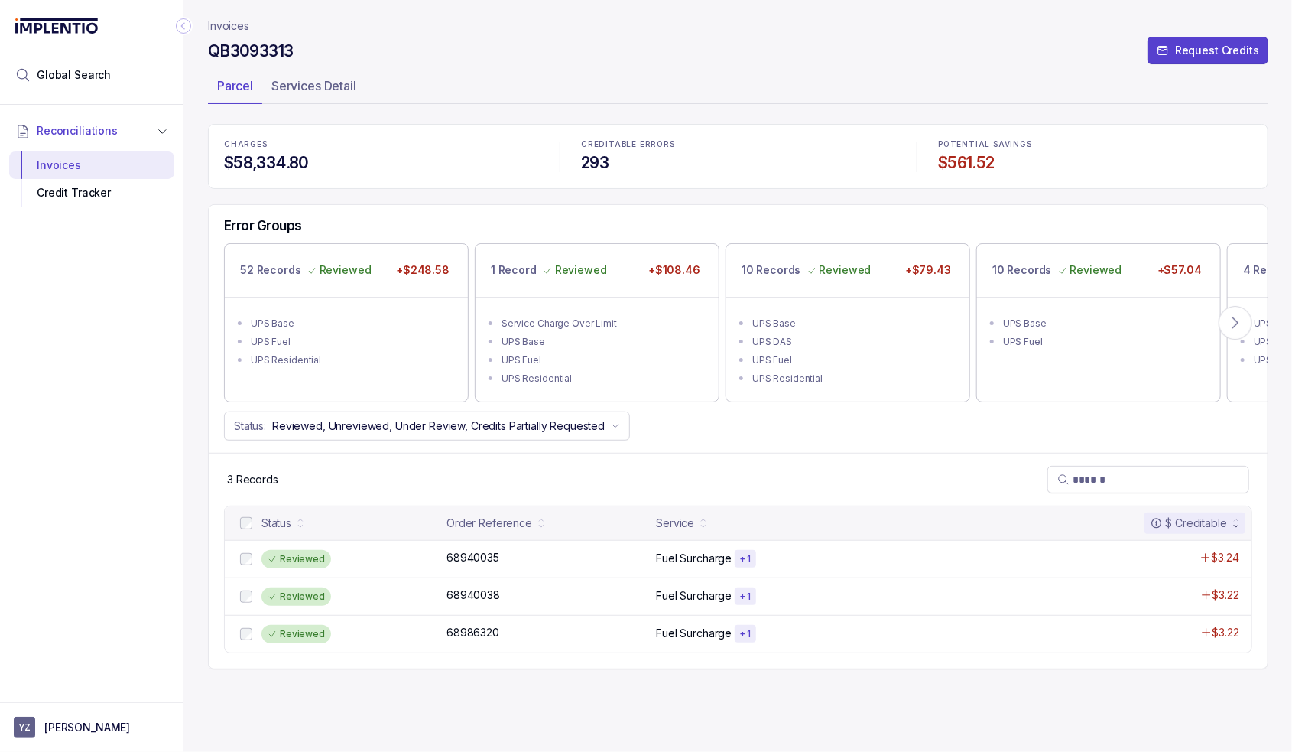
click at [224, 24] on p "Invoices" at bounding box center [228, 25] width 41 height 15
drag, startPoint x: 227, startPoint y: 21, endPoint x: 232, endPoint y: 33, distance: 13.1
click at [227, 21] on p "Invoices" at bounding box center [228, 25] width 41 height 15
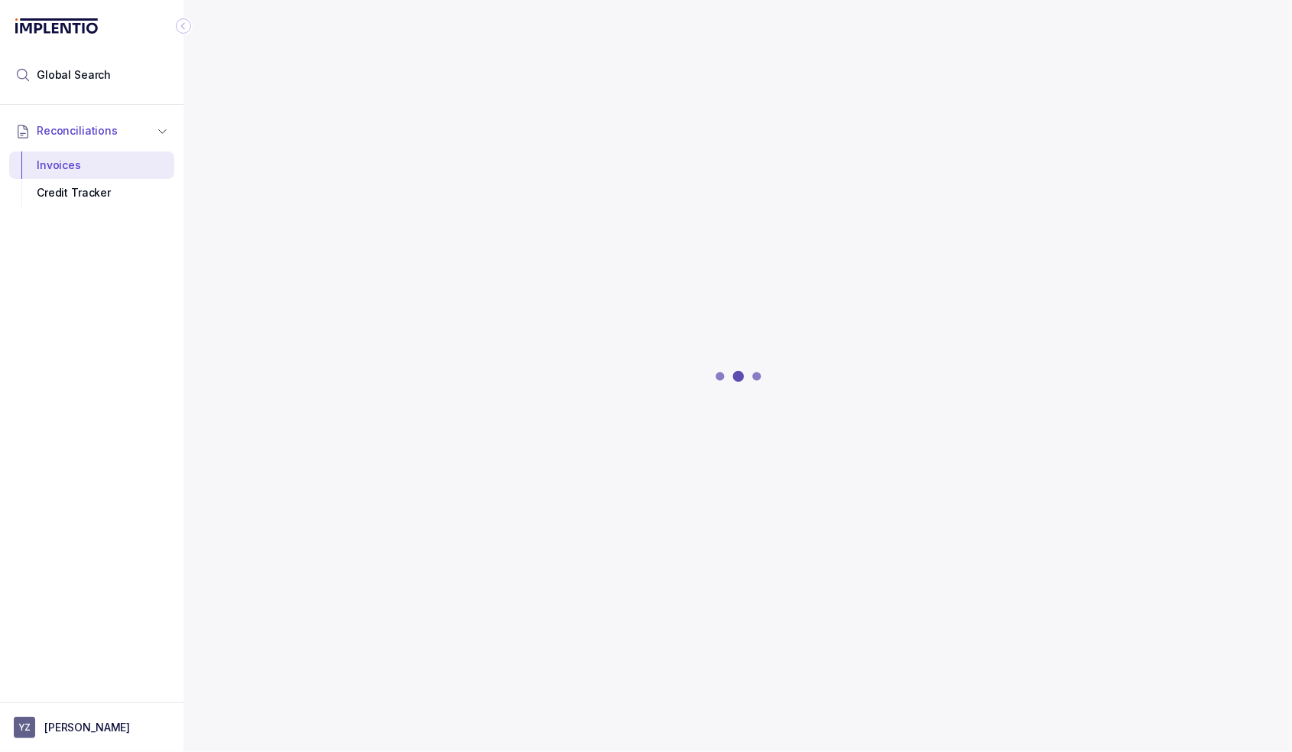
click at [238, 24] on div at bounding box center [738, 376] width 1061 height 752
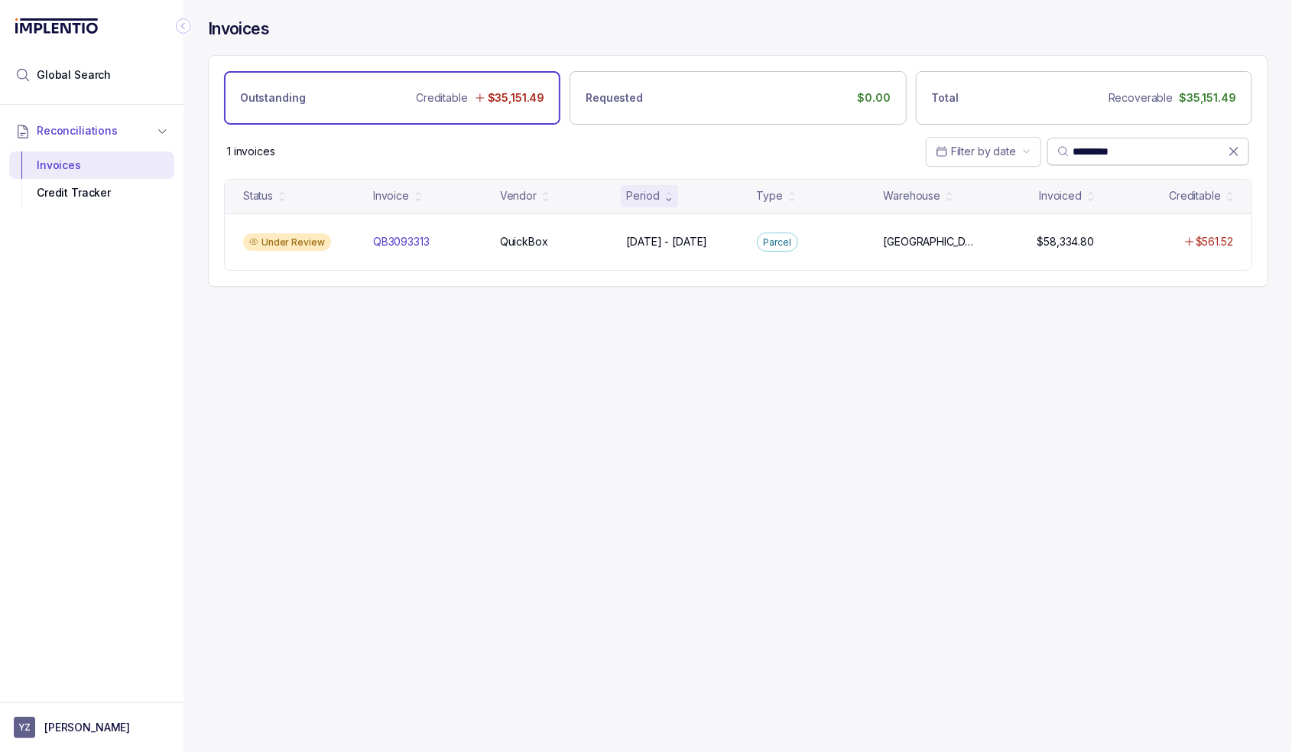
click at [1082, 150] on input "*********" at bounding box center [1150, 151] width 155 height 15
paste input "search"
click at [1094, 146] on input "*********" at bounding box center [1150, 151] width 155 height 15
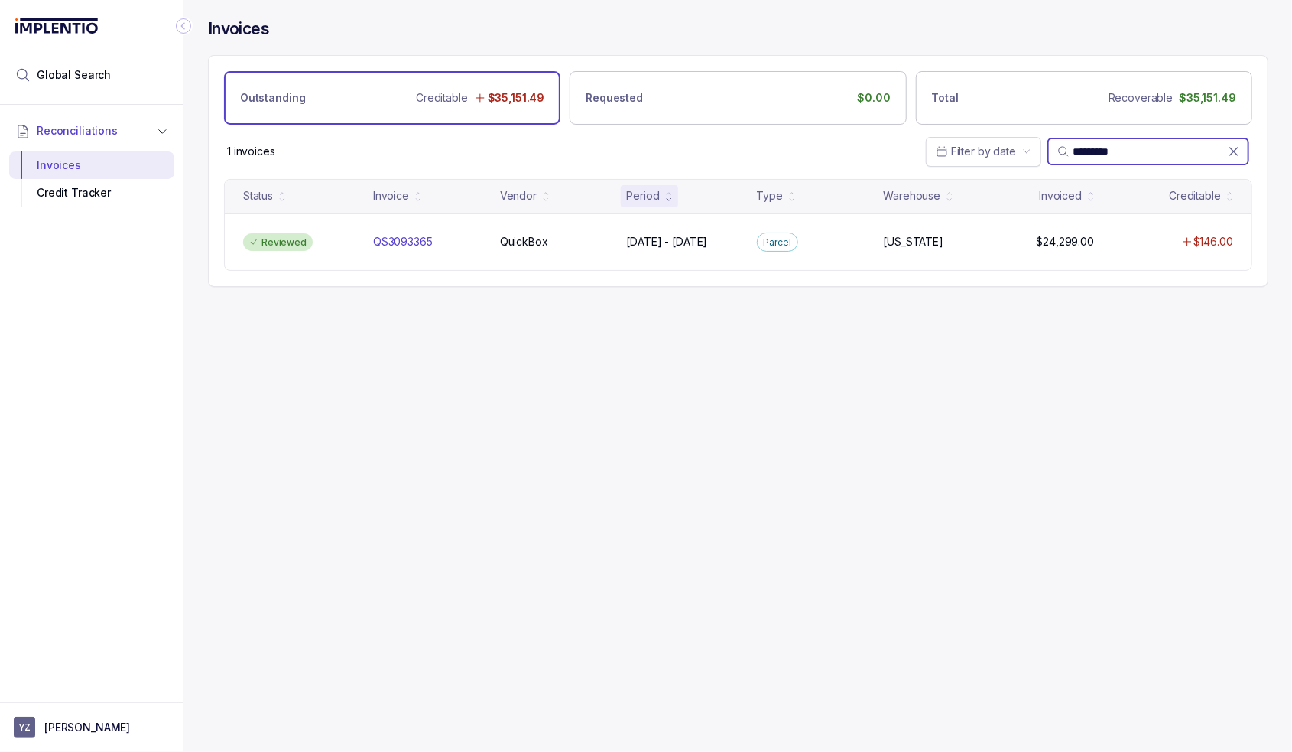
paste input "search"
click at [1086, 146] on input "*********" at bounding box center [1150, 151] width 155 height 15
paste input "search"
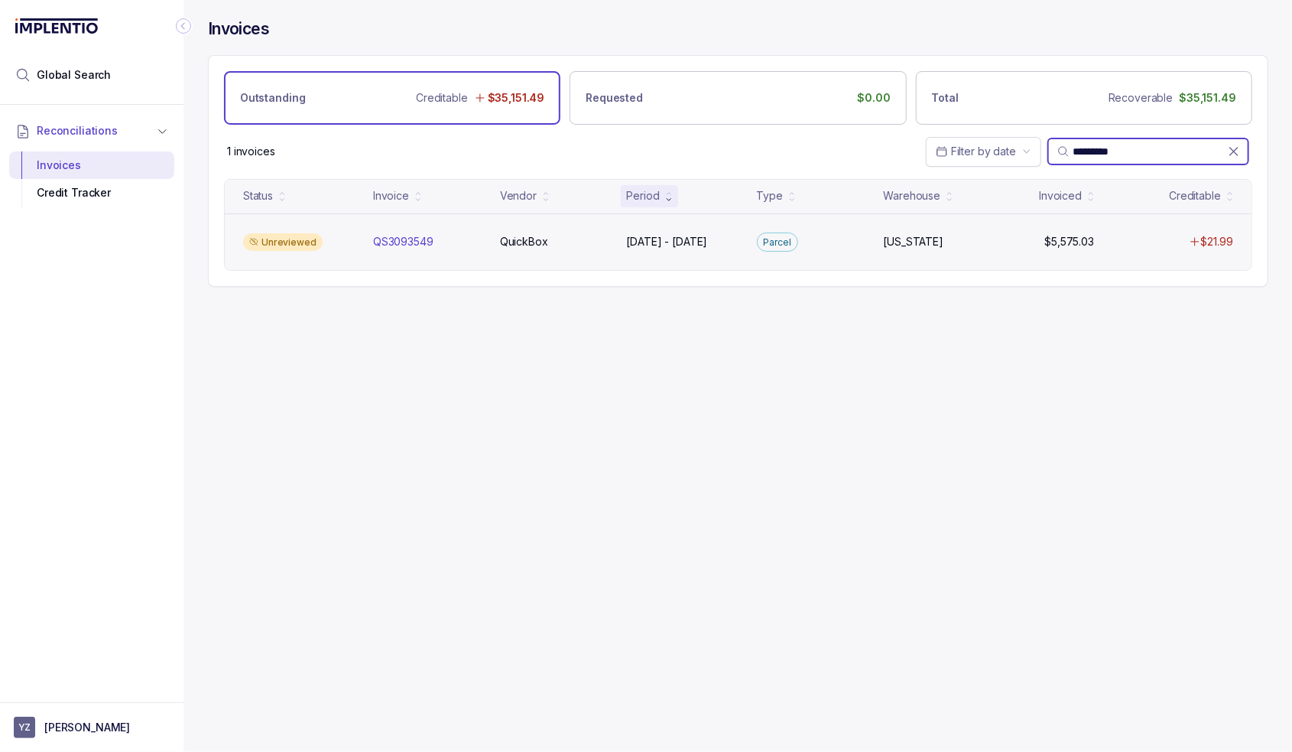
type input "*********"
click at [306, 255] on div "Unreviewed QS3093549 QS3093549 QuickBox QuickBox [DATE] - [DATE] [DATE] - [DATE…" at bounding box center [738, 241] width 1027 height 57
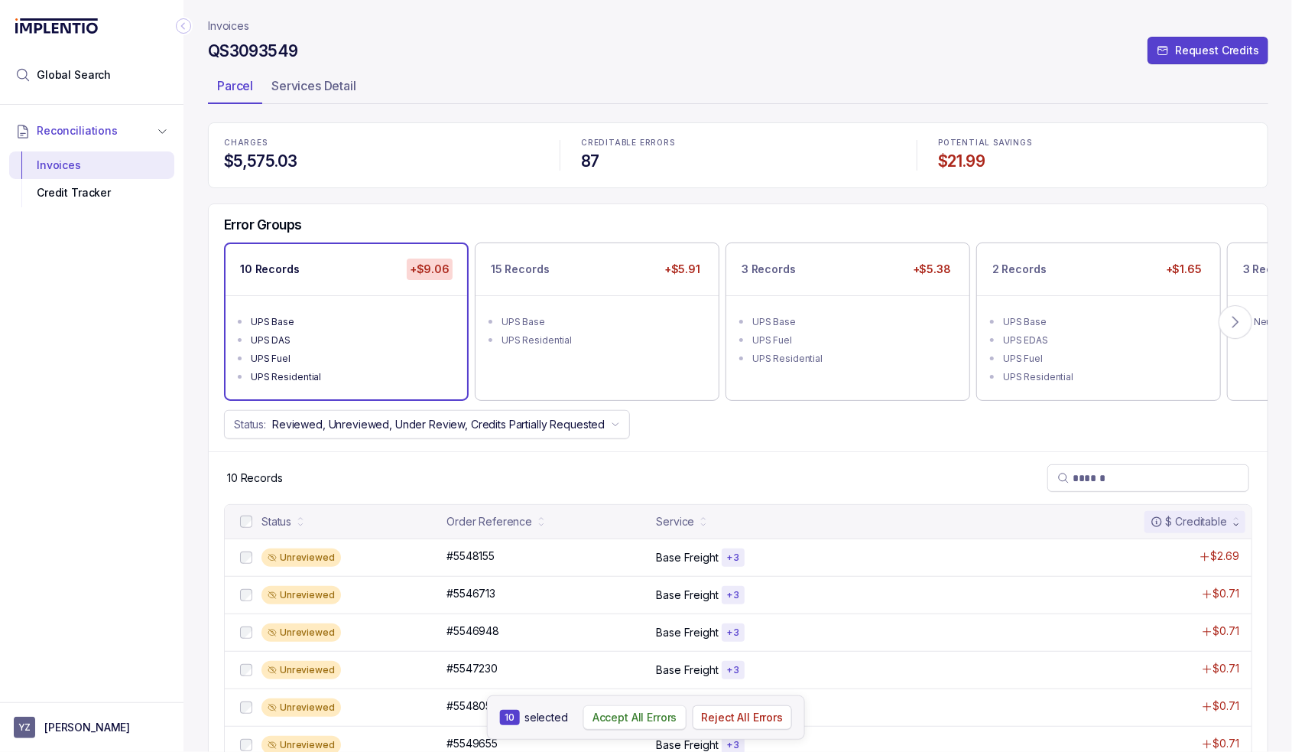
click at [650, 729] on button "Accept All Errors" at bounding box center [634, 717] width 103 height 24
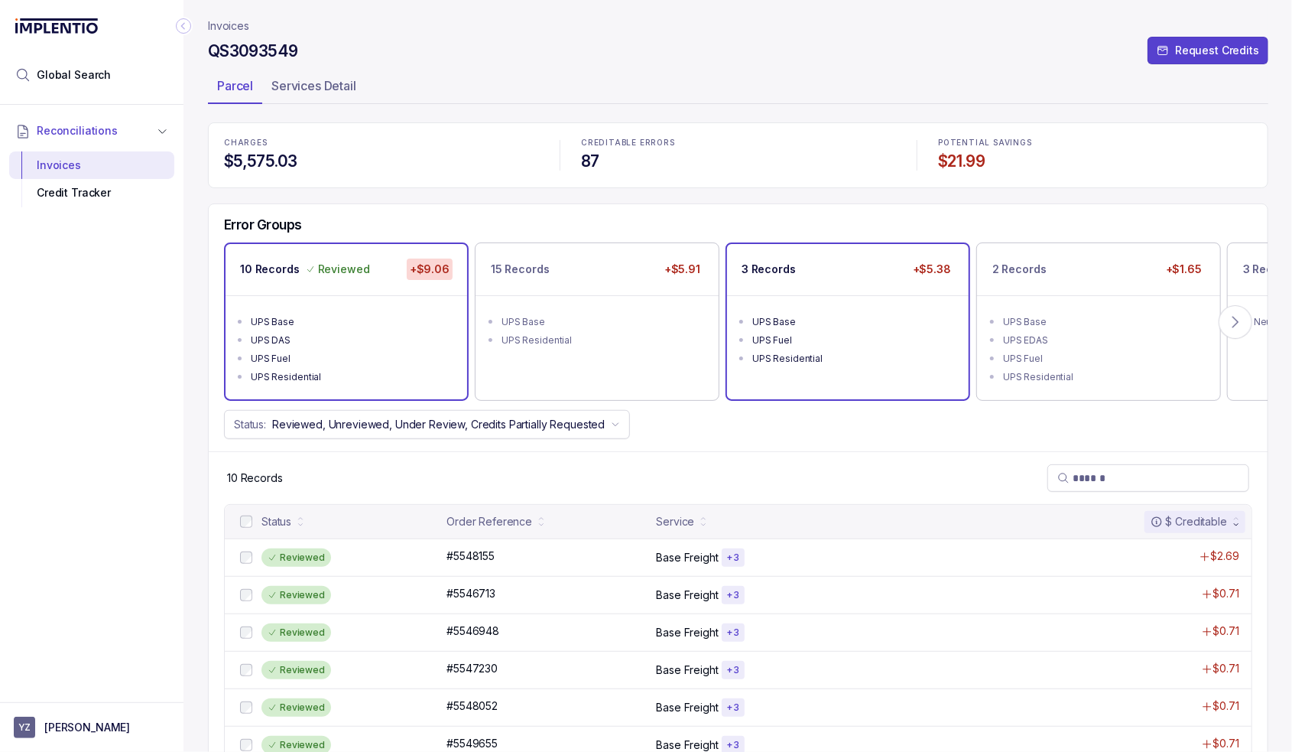
drag, startPoint x: 814, startPoint y: 293, endPoint x: 838, endPoint y: 283, distance: 26.4
click at [838, 283] on div "3 Records +$5.38" at bounding box center [848, 269] width 242 height 51
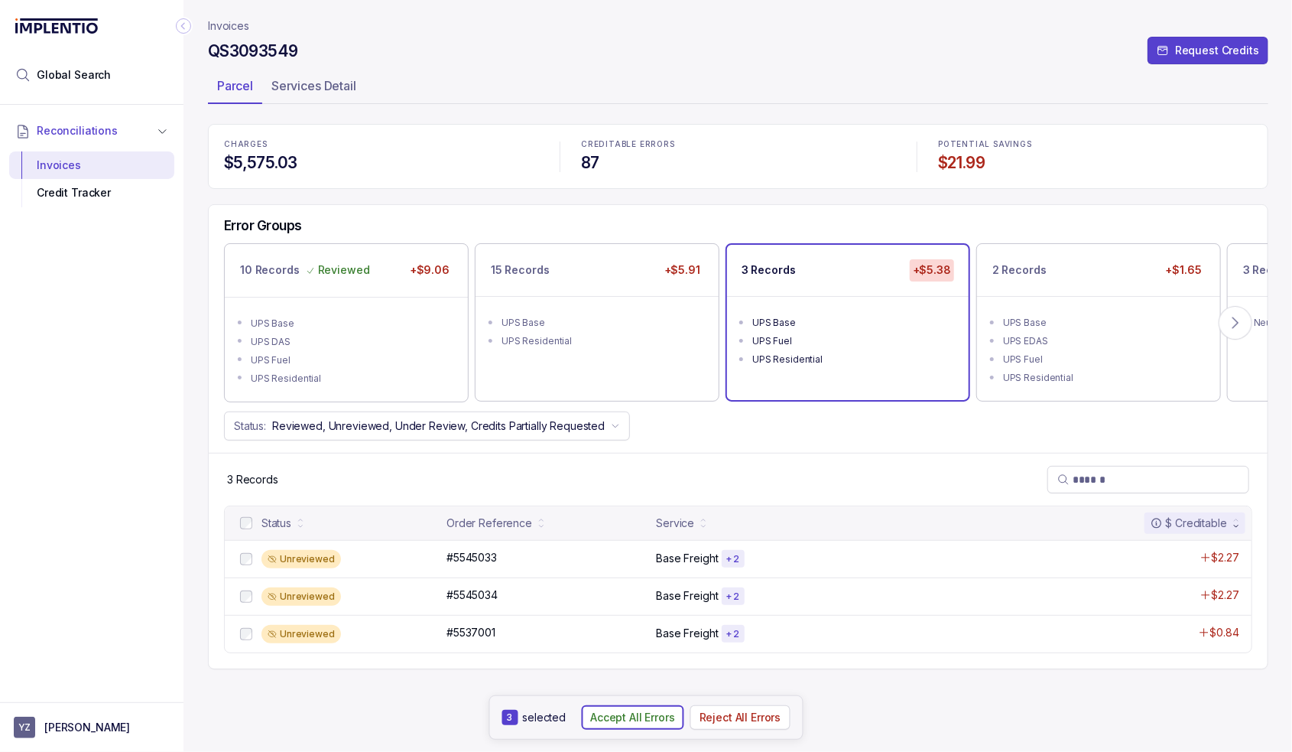
click at [623, 718] on p "Accept All Errors" at bounding box center [632, 717] width 85 height 15
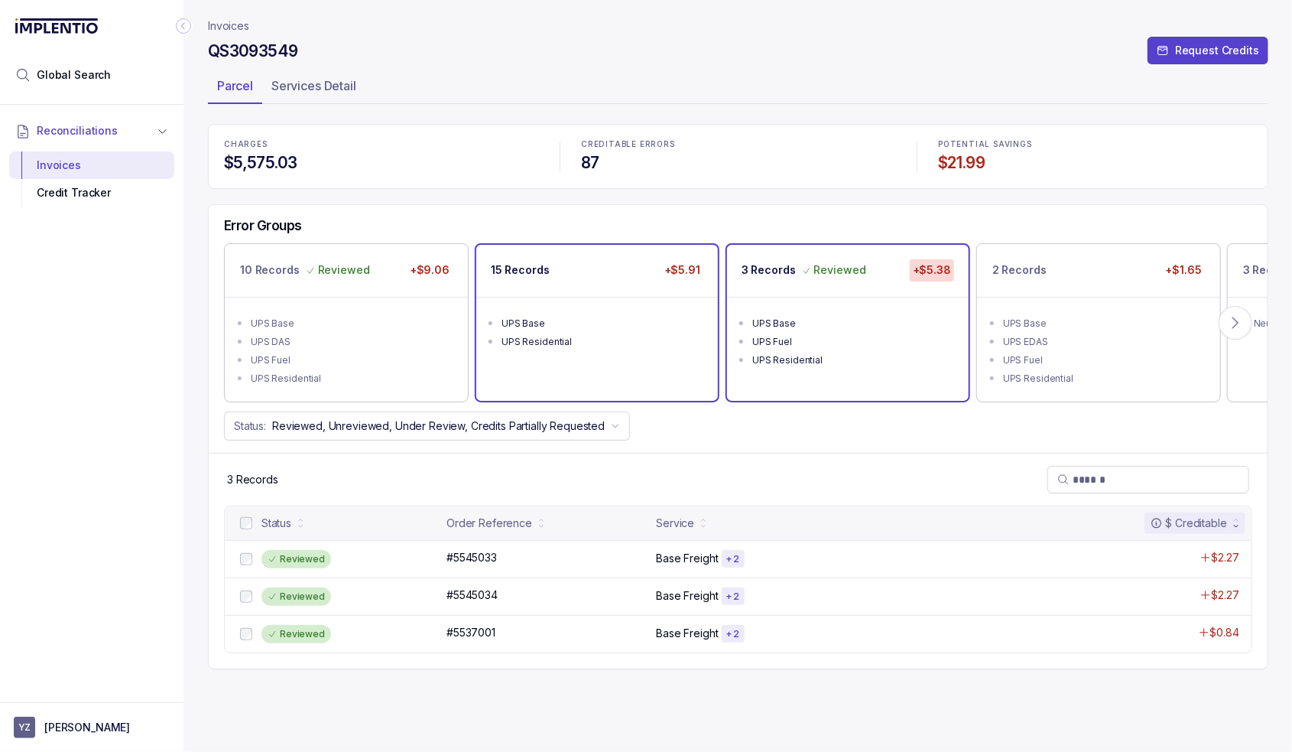
click at [544, 250] on div "15 Records +$5.91" at bounding box center [597, 270] width 242 height 51
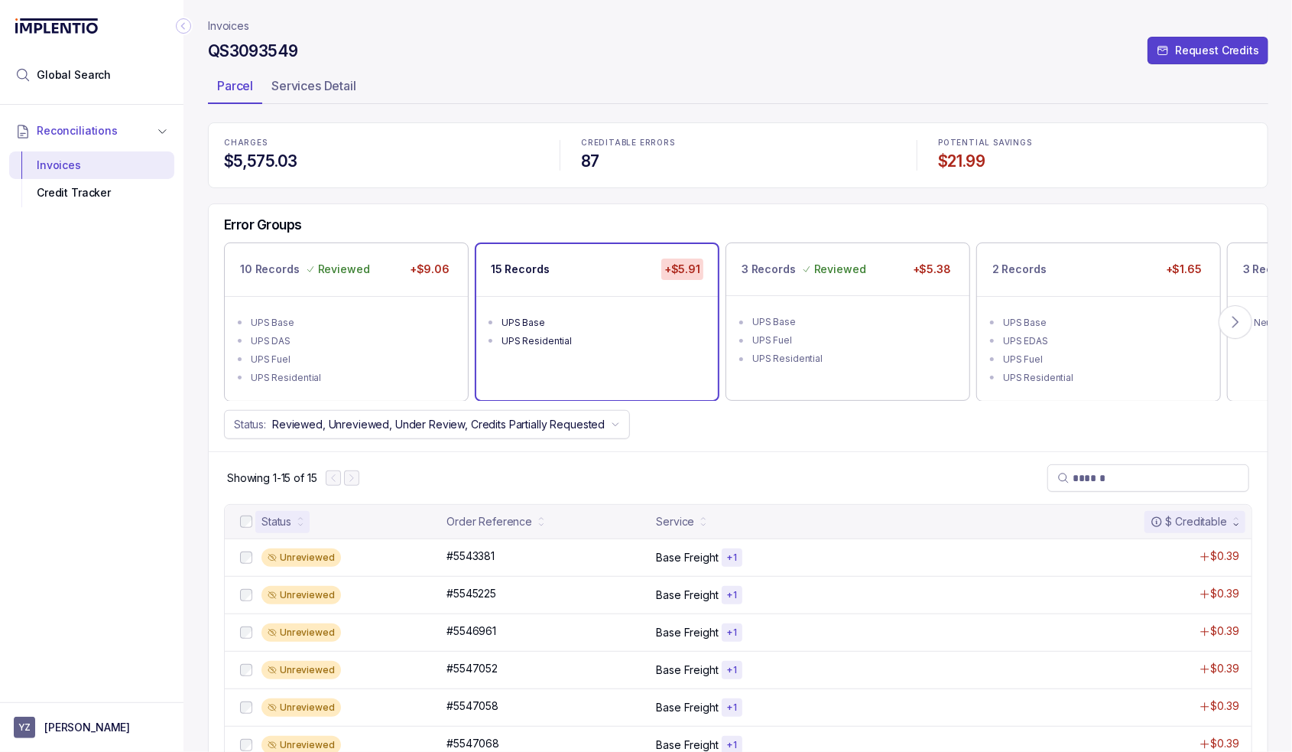
click at [256, 518] on div "Status" at bounding box center [282, 521] width 54 height 21
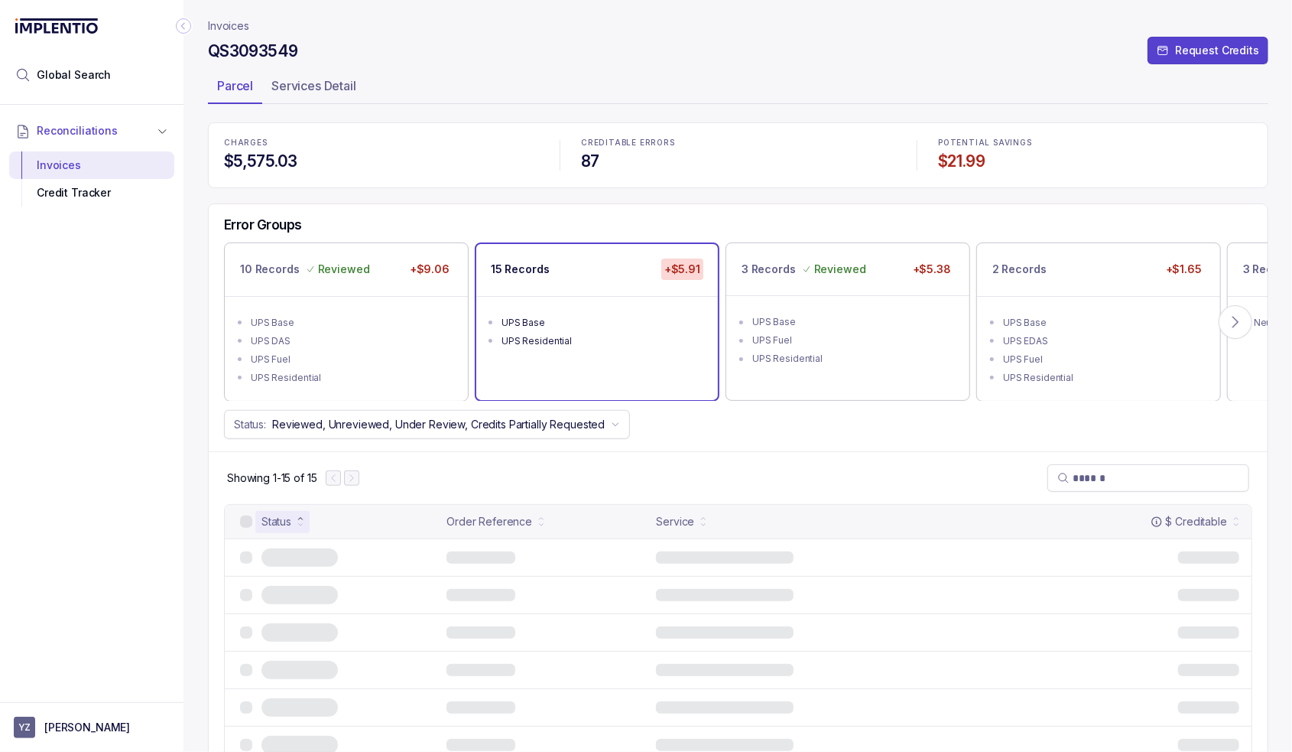
click at [250, 521] on div at bounding box center [246, 521] width 12 height 12
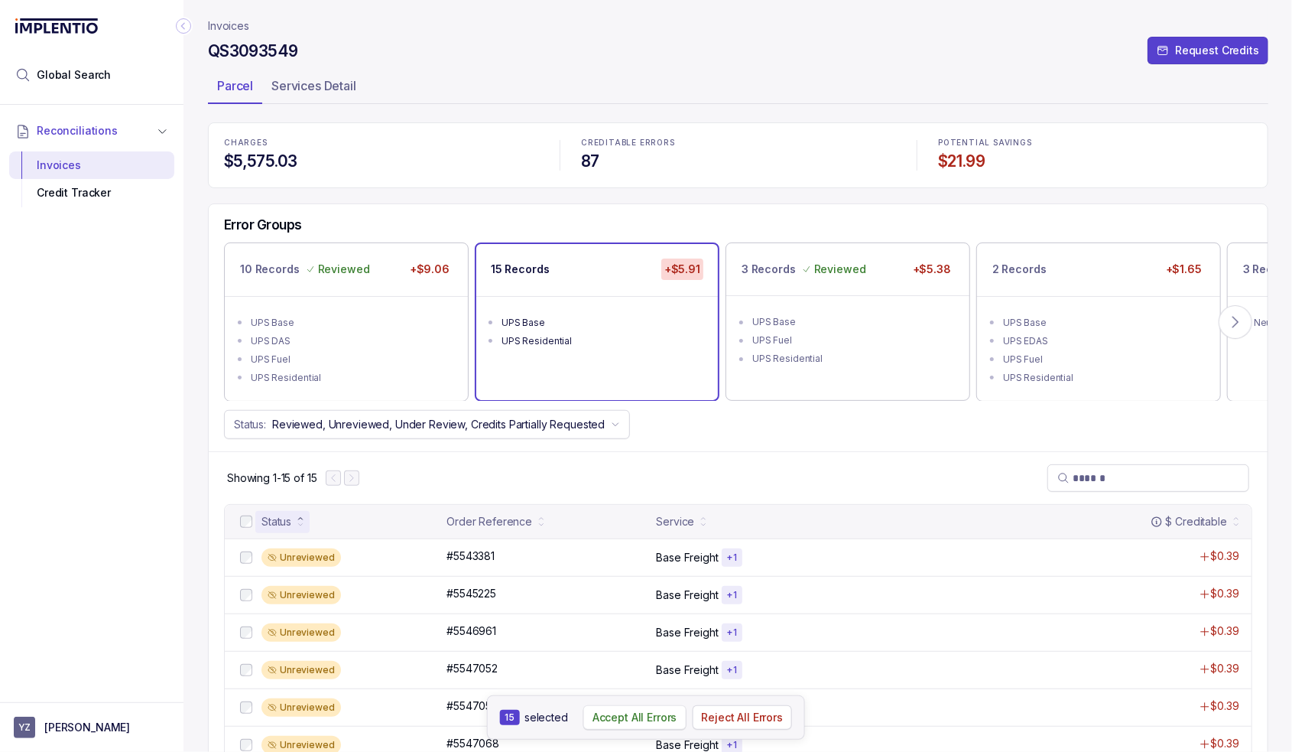
click at [632, 717] on p "Accept All Errors" at bounding box center [635, 717] width 85 height 15
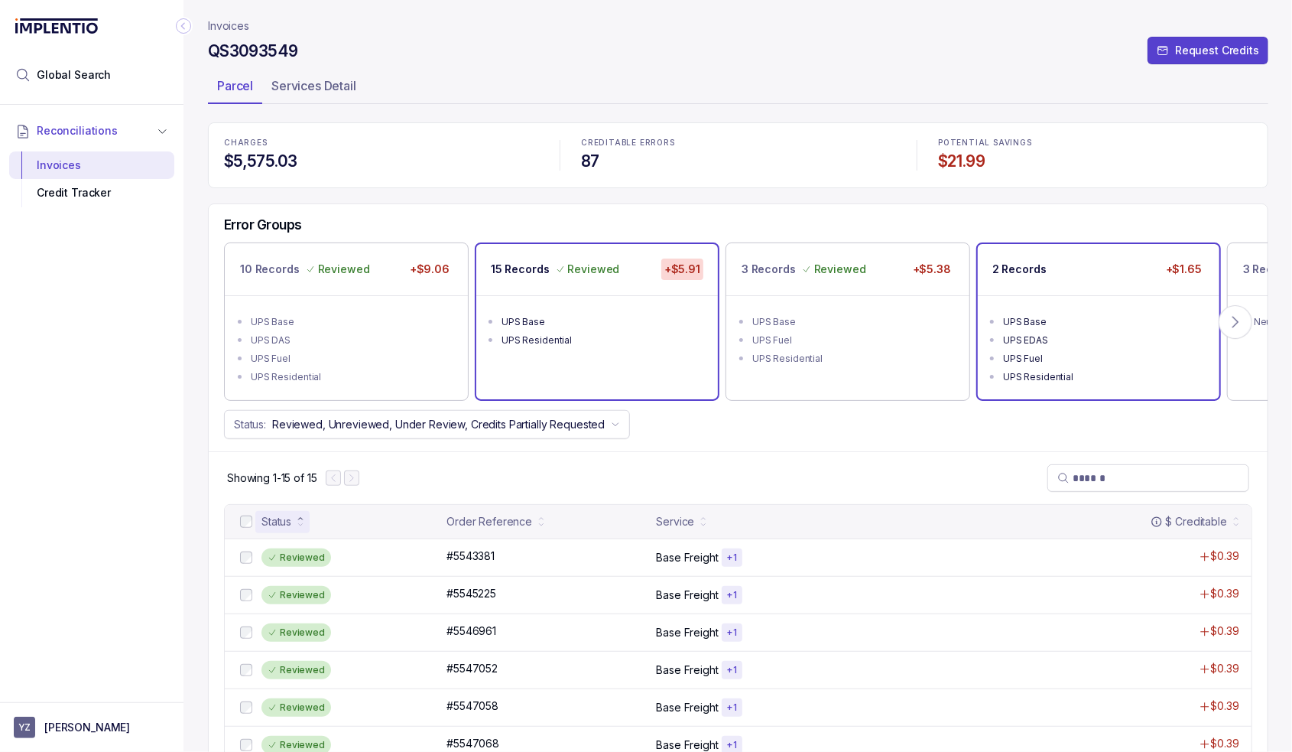
click at [1115, 320] on div "UPS Base" at bounding box center [1103, 321] width 200 height 15
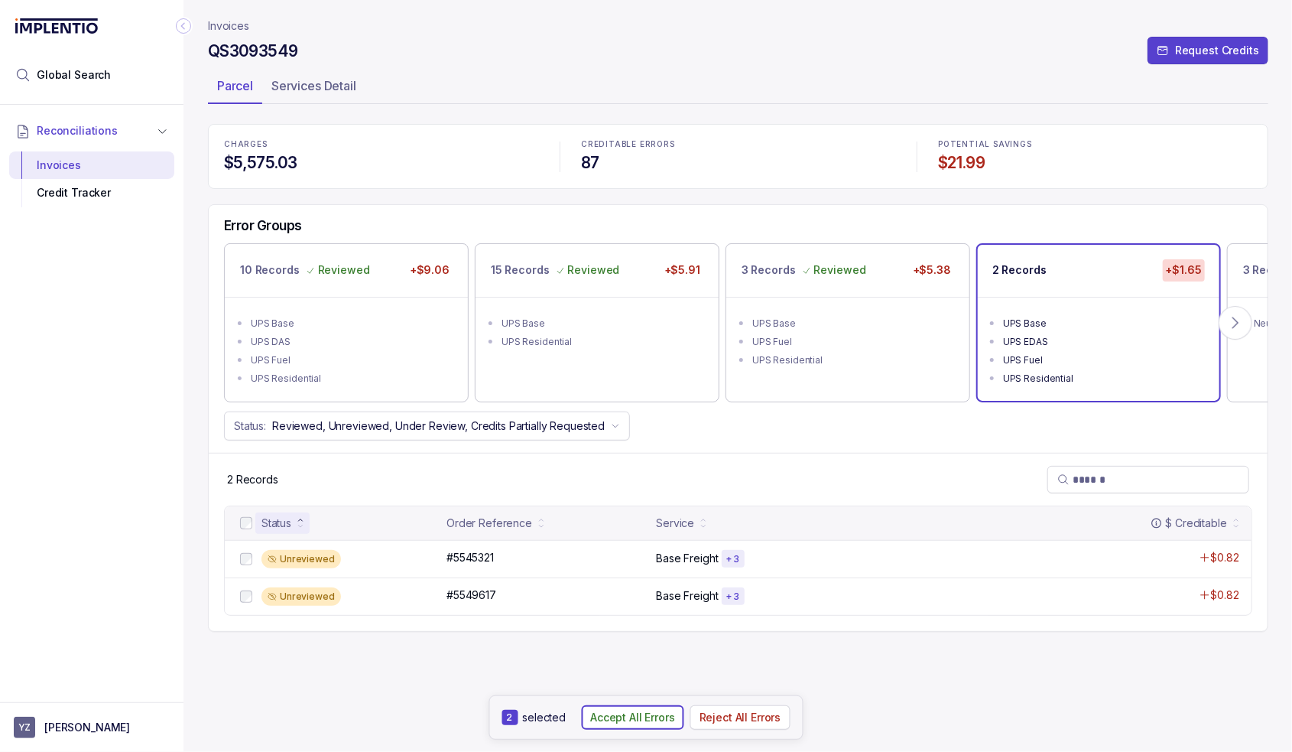
click at [652, 718] on p "Accept All Errors" at bounding box center [632, 717] width 85 height 15
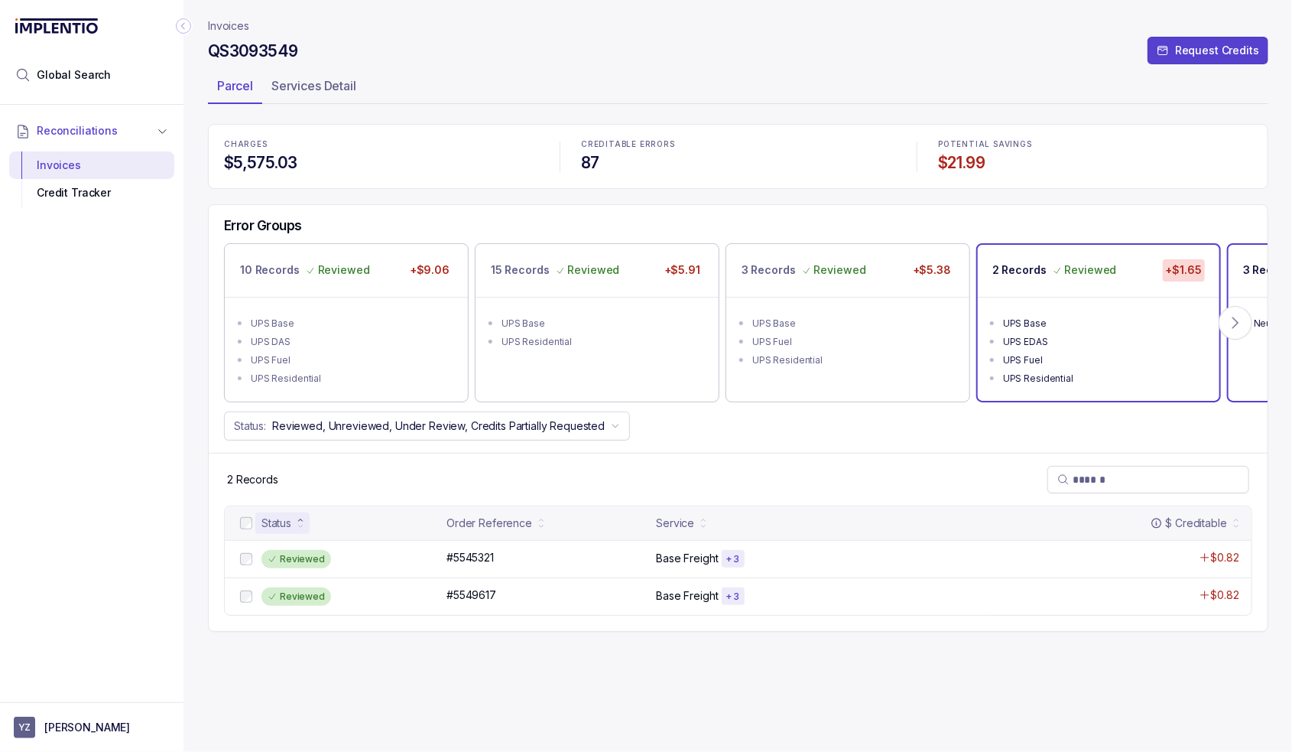
click at [1252, 274] on p "3 Records" at bounding box center [1270, 269] width 54 height 15
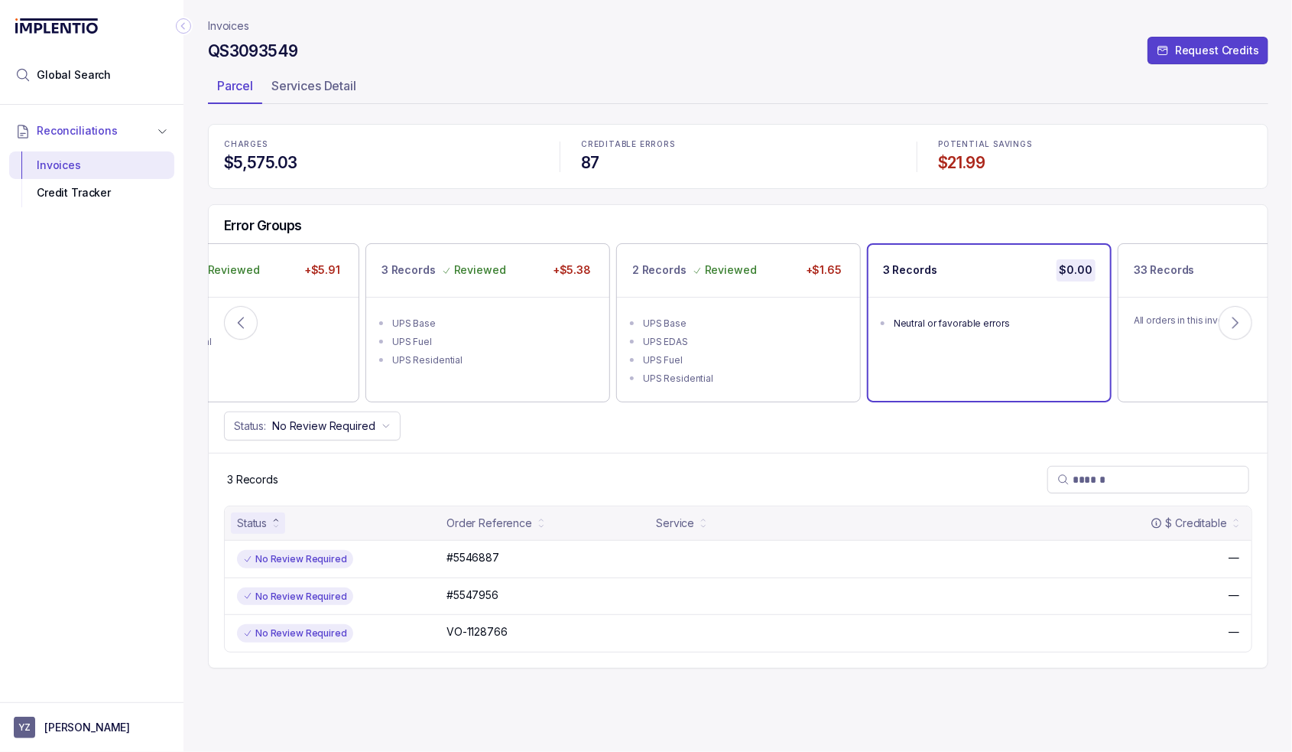
drag, startPoint x: 230, startPoint y: 25, endPoint x: 190, endPoint y: 34, distance: 41.4
click at [230, 25] on p "Invoices" at bounding box center [228, 25] width 41 height 15
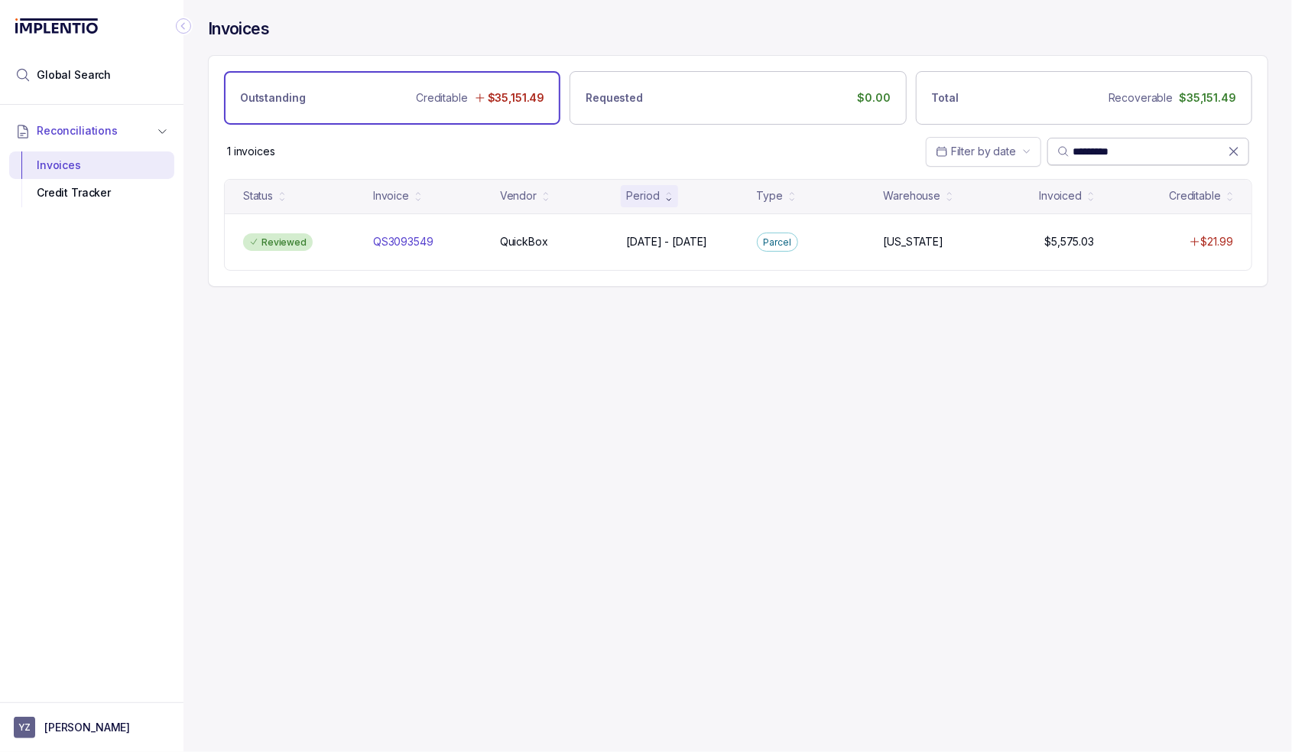
click at [1127, 144] on input "*********" at bounding box center [1150, 151] width 155 height 15
paste input "search"
click at [1103, 151] on input "*********" at bounding box center [1150, 151] width 155 height 15
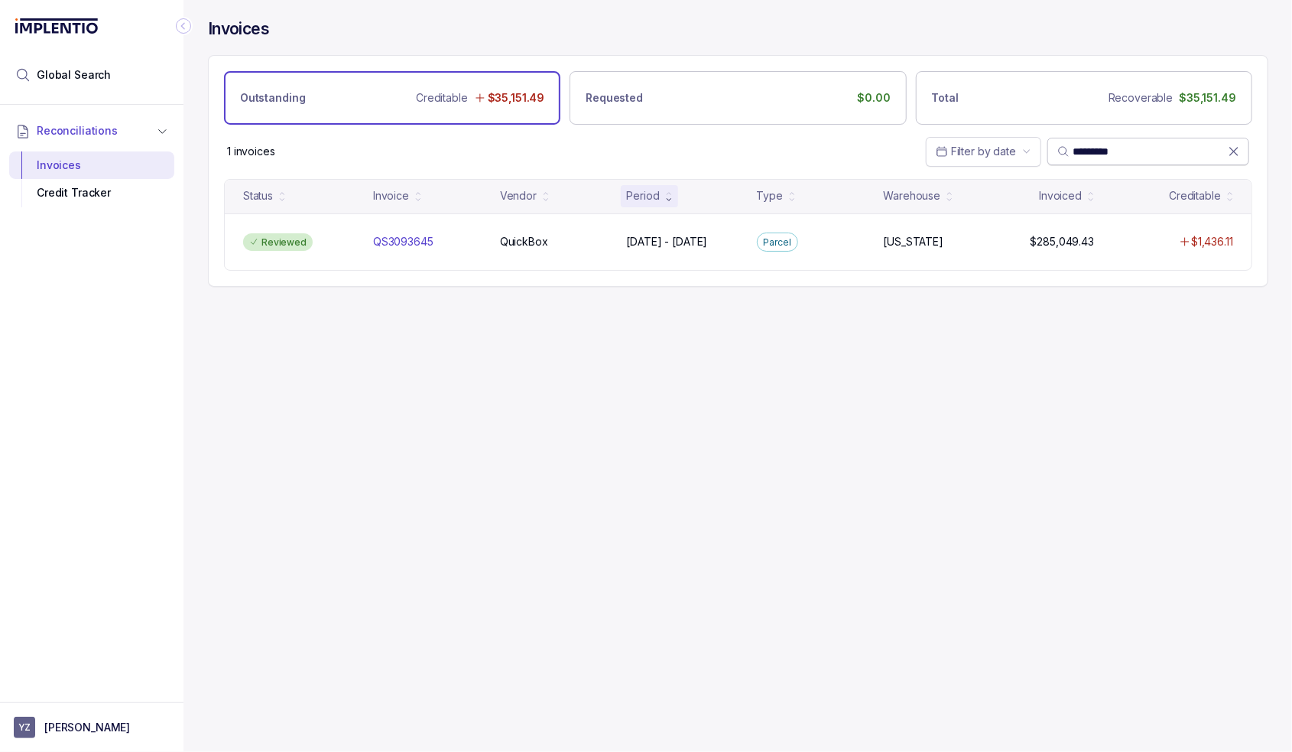
paste input "search"
click at [1095, 150] on input "*********" at bounding box center [1150, 151] width 155 height 15
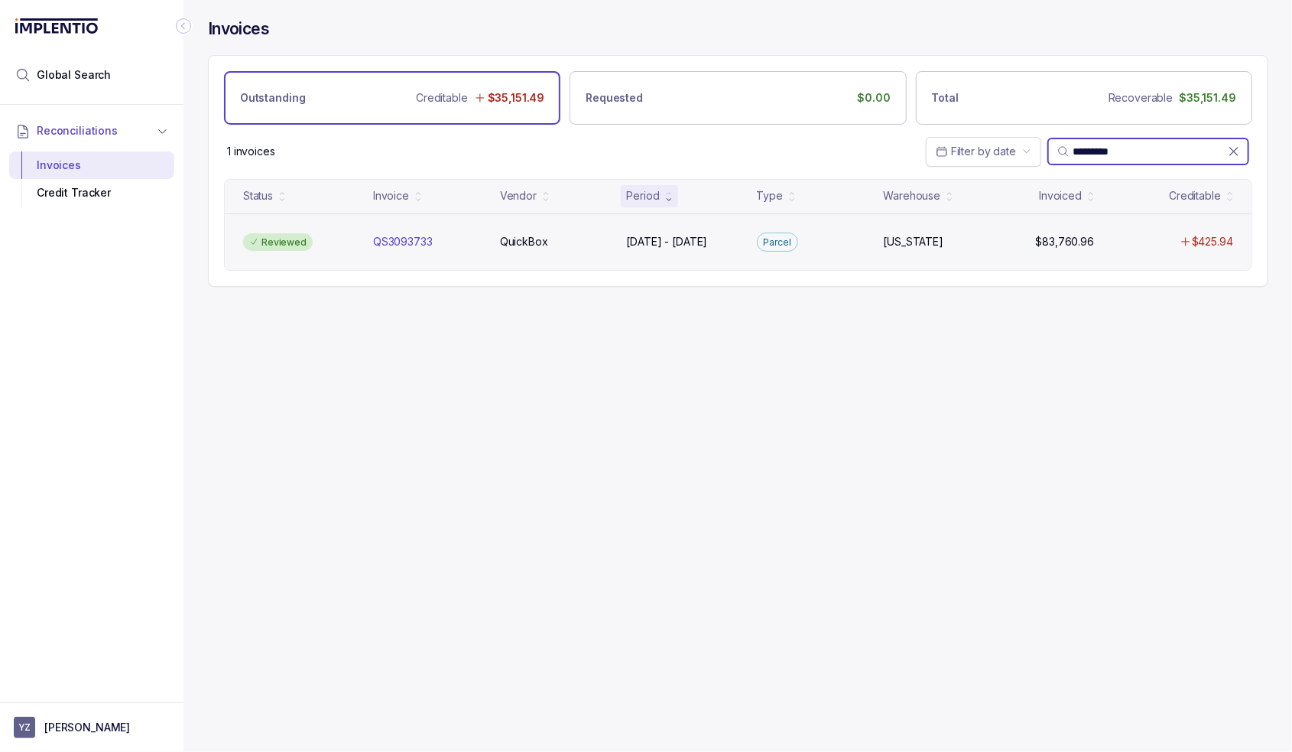
paste input "search"
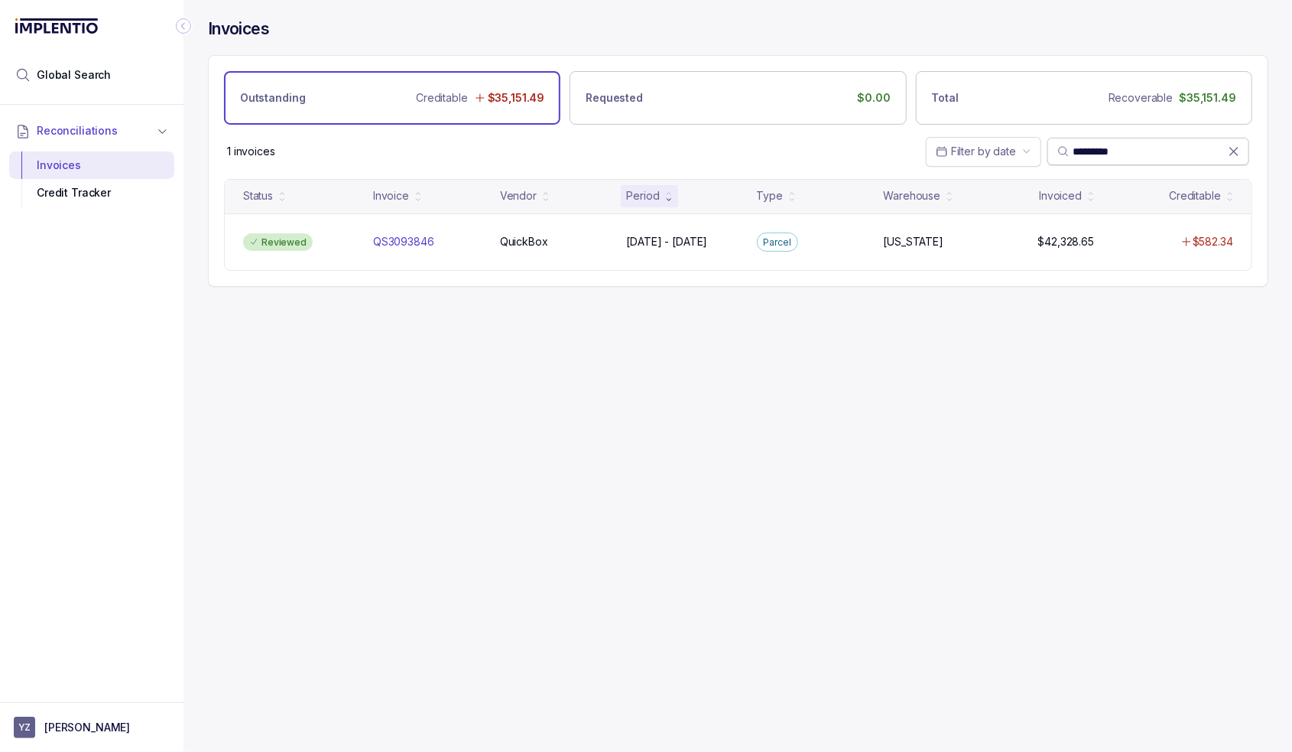
click at [1119, 148] on input "*********" at bounding box center [1150, 151] width 155 height 15
paste input "search"
click at [1104, 140] on span "*********" at bounding box center [1149, 152] width 202 height 28
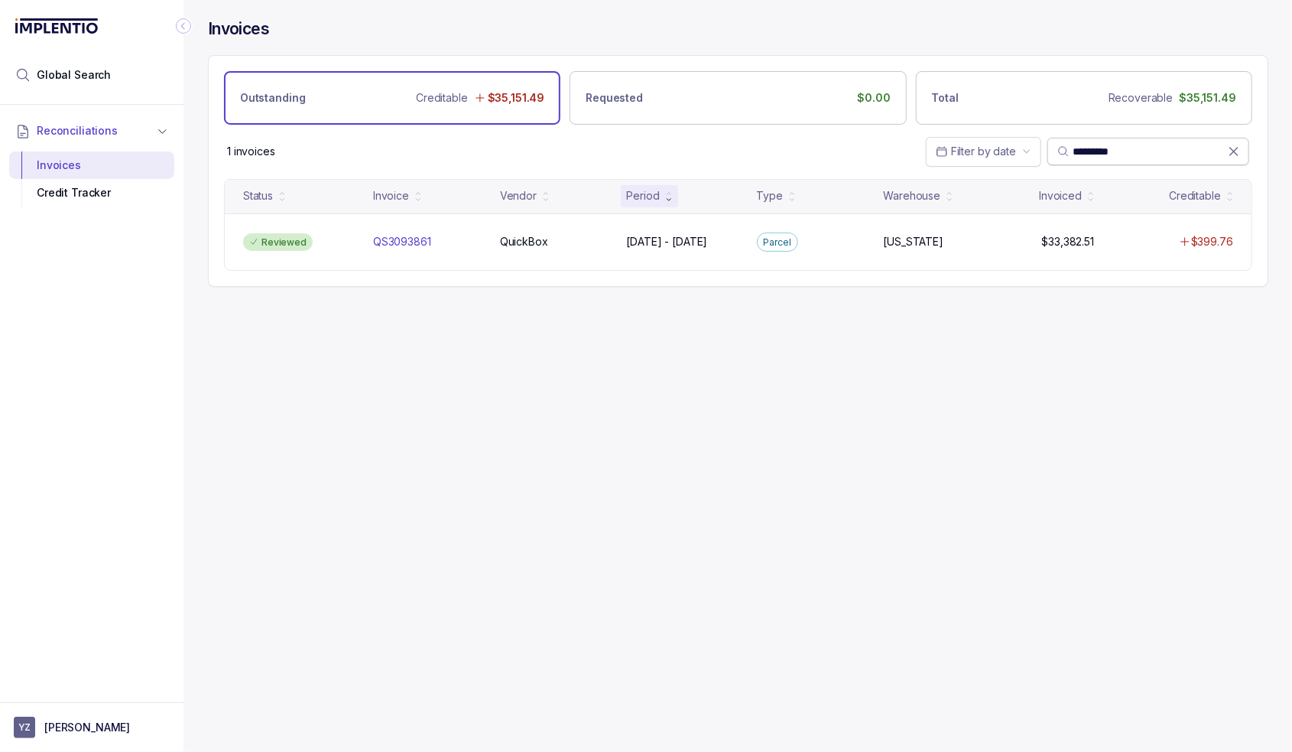
click at [1108, 147] on input "*********" at bounding box center [1150, 151] width 155 height 15
paste input "search"
click at [1121, 146] on input "*********" at bounding box center [1150, 151] width 155 height 15
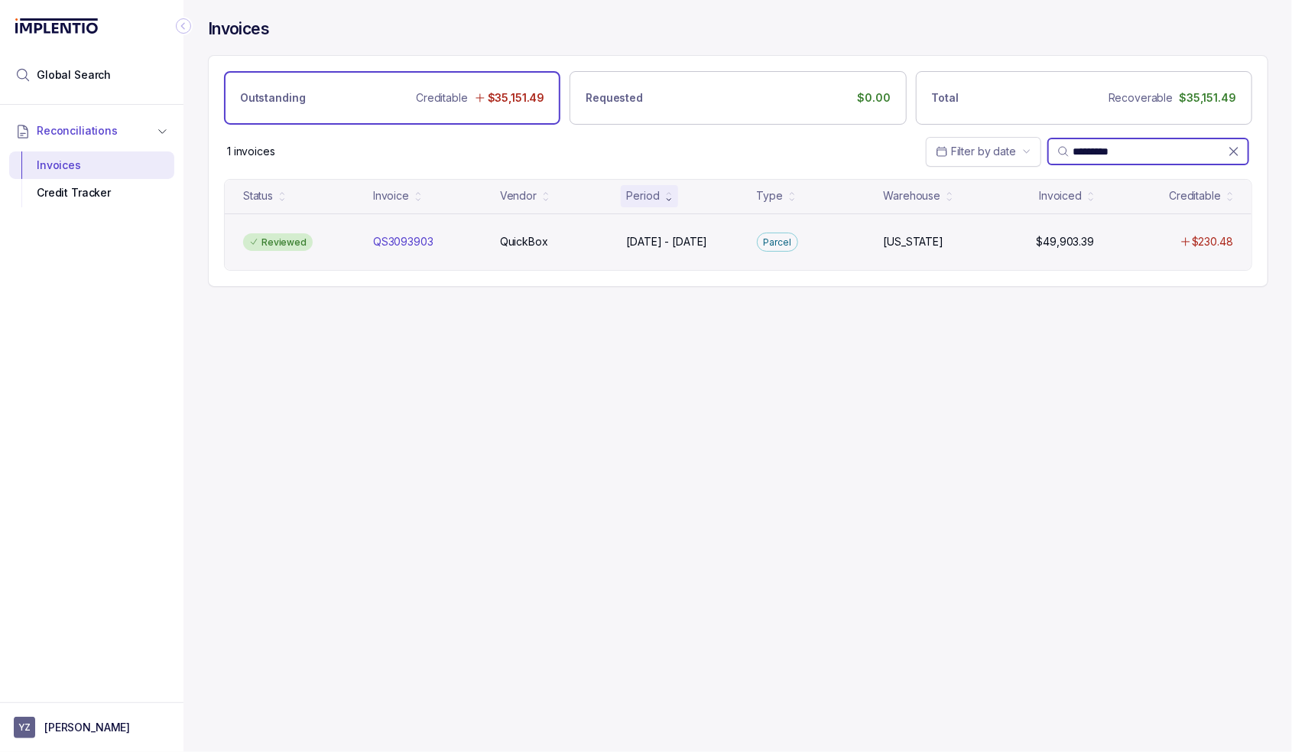
paste input "search"
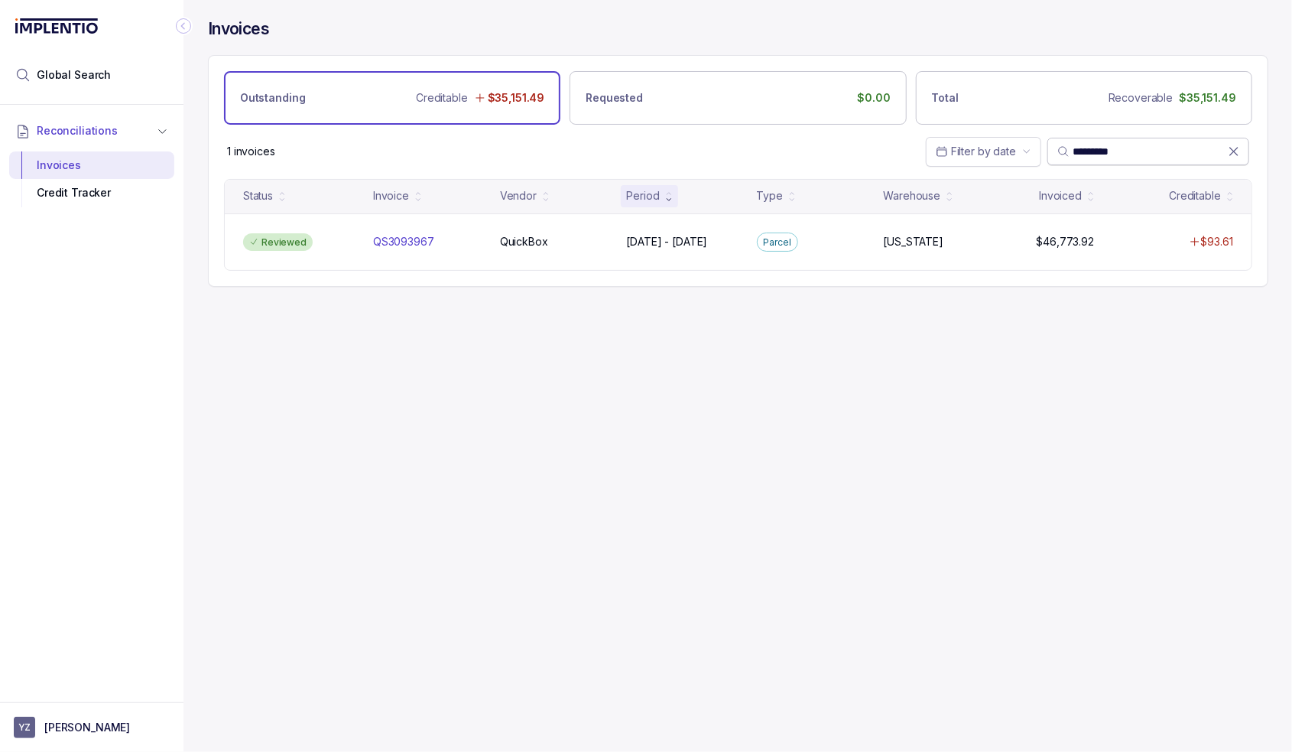
click at [1123, 145] on input "*********" at bounding box center [1150, 151] width 155 height 15
paste input "search"
click at [1100, 152] on input "*********" at bounding box center [1150, 151] width 155 height 15
click at [1100, 151] on input "*********" at bounding box center [1150, 151] width 155 height 15
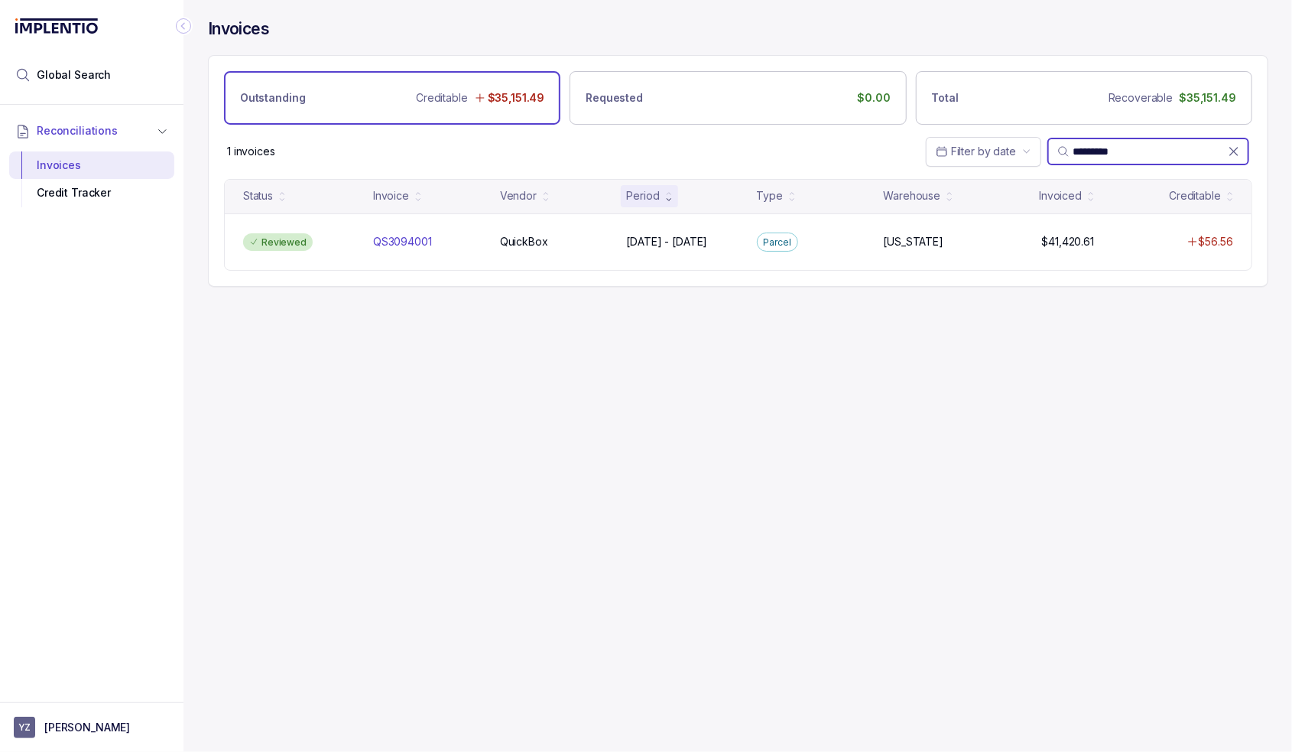
paste input "search"
click at [1113, 150] on input "*********" at bounding box center [1150, 151] width 155 height 15
paste input "search"
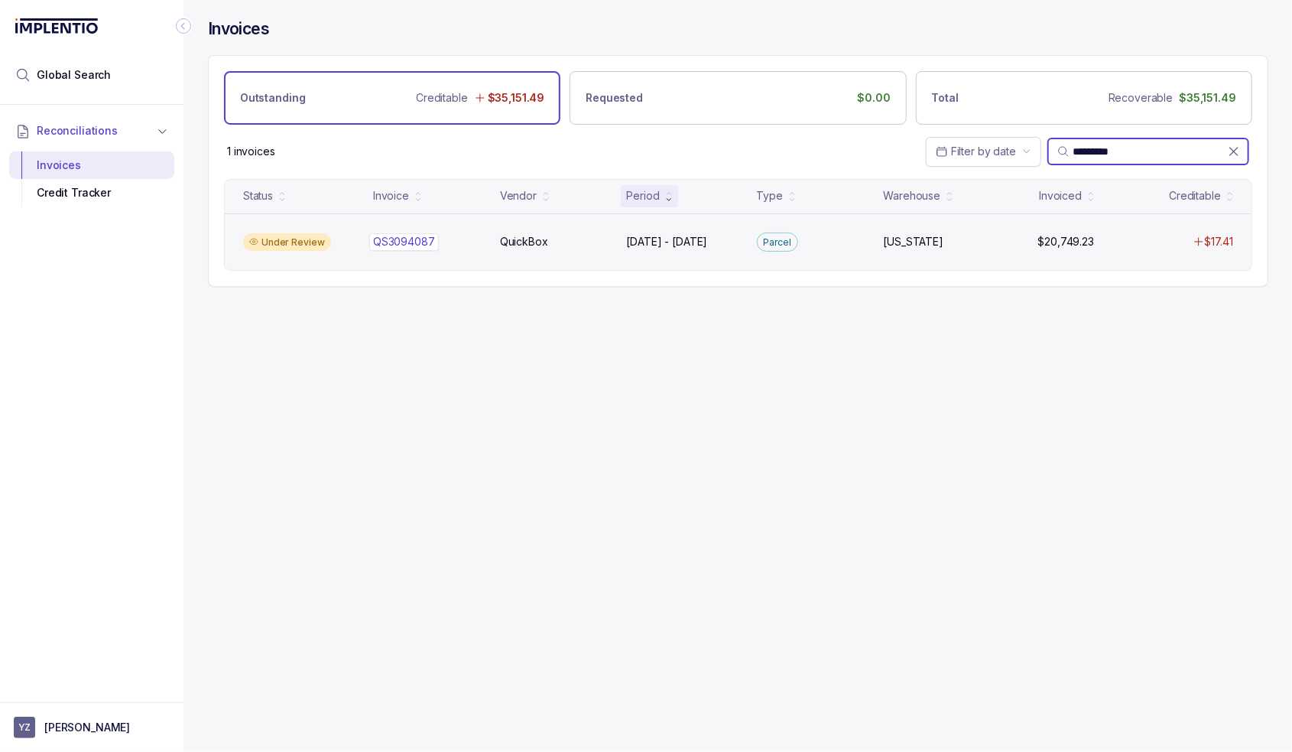
type input "*********"
click at [407, 239] on p "QS3094087" at bounding box center [404, 241] width 62 height 15
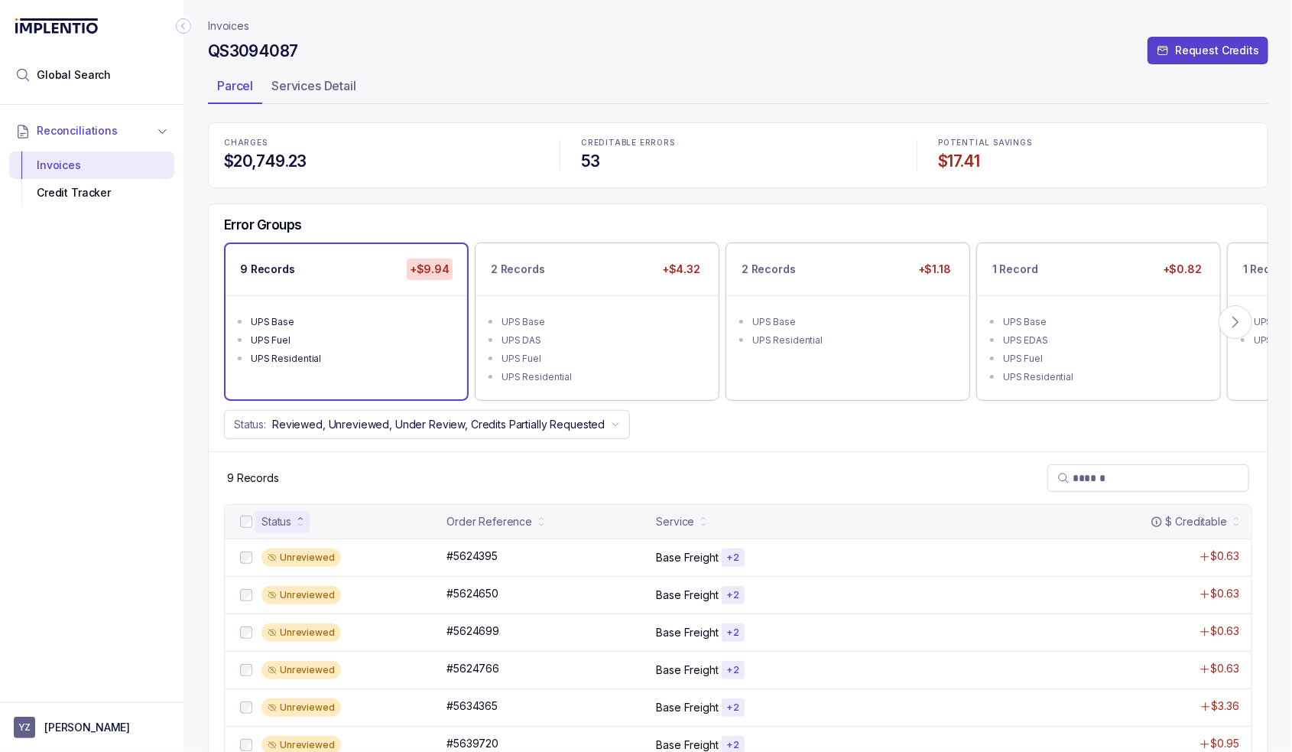
click at [604, 201] on div "CHARGES $20,749.23 CREDITABLE ERRORS 53 POTENTIAL SAVINGS $17.41 Error Groups 9…" at bounding box center [738, 507] width 1061 height 770
click at [658, 719] on p "Accept All Errors" at bounding box center [632, 717] width 85 height 15
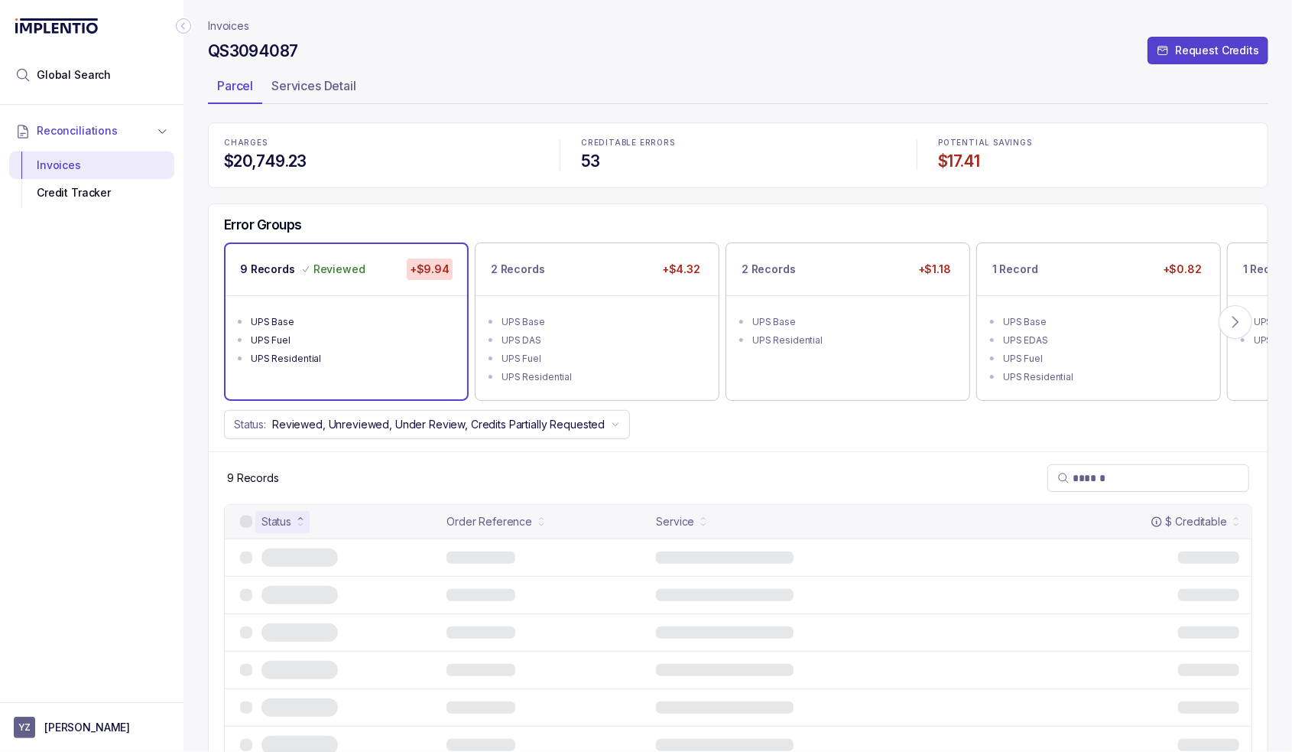
click at [599, 275] on div "2 Records +$4.32" at bounding box center [597, 269] width 243 height 52
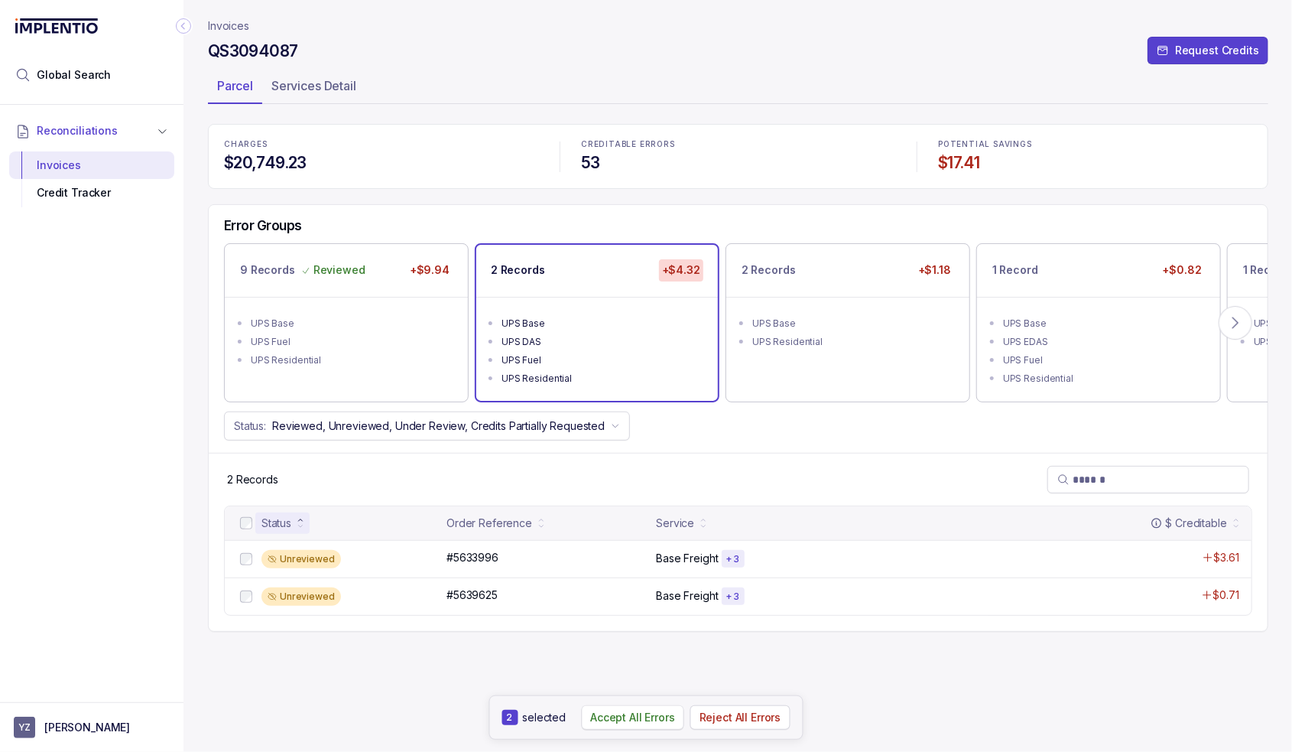
click at [636, 724] on p "Accept All Errors" at bounding box center [632, 717] width 85 height 15
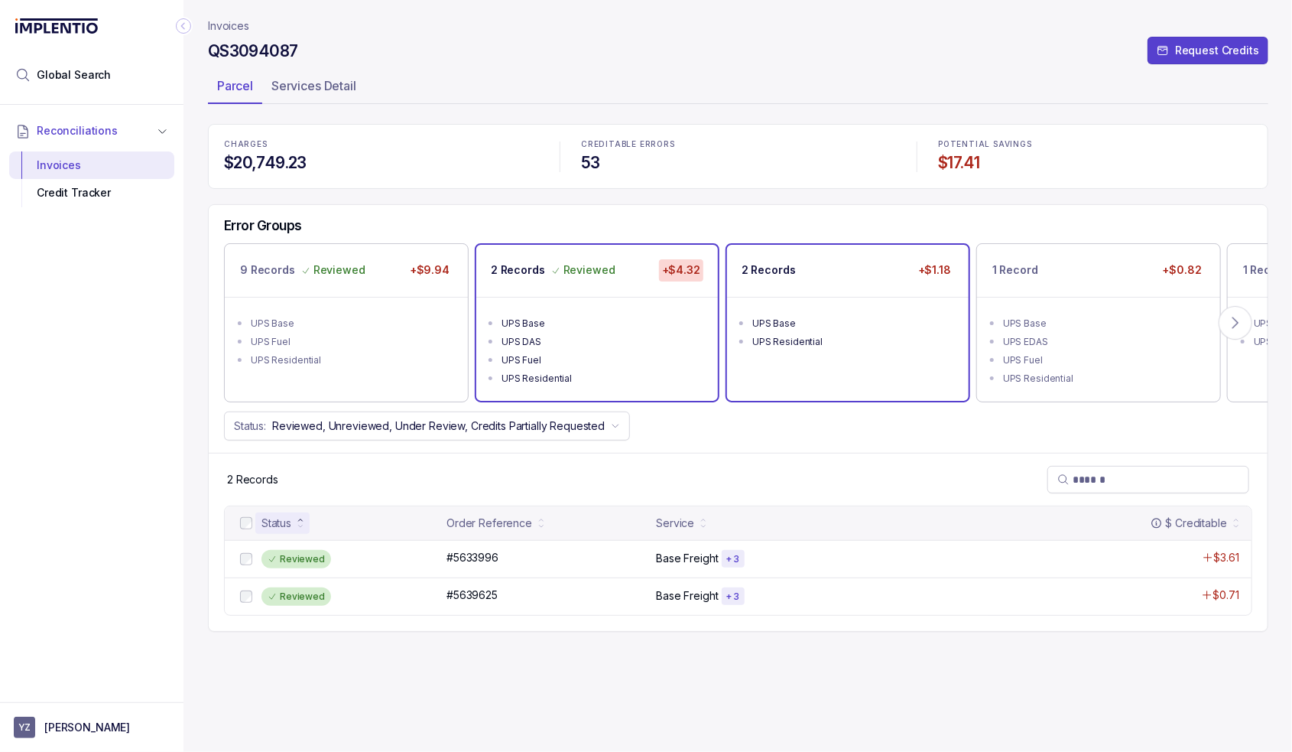
click at [823, 316] on div "UPS Base" at bounding box center [852, 323] width 200 height 15
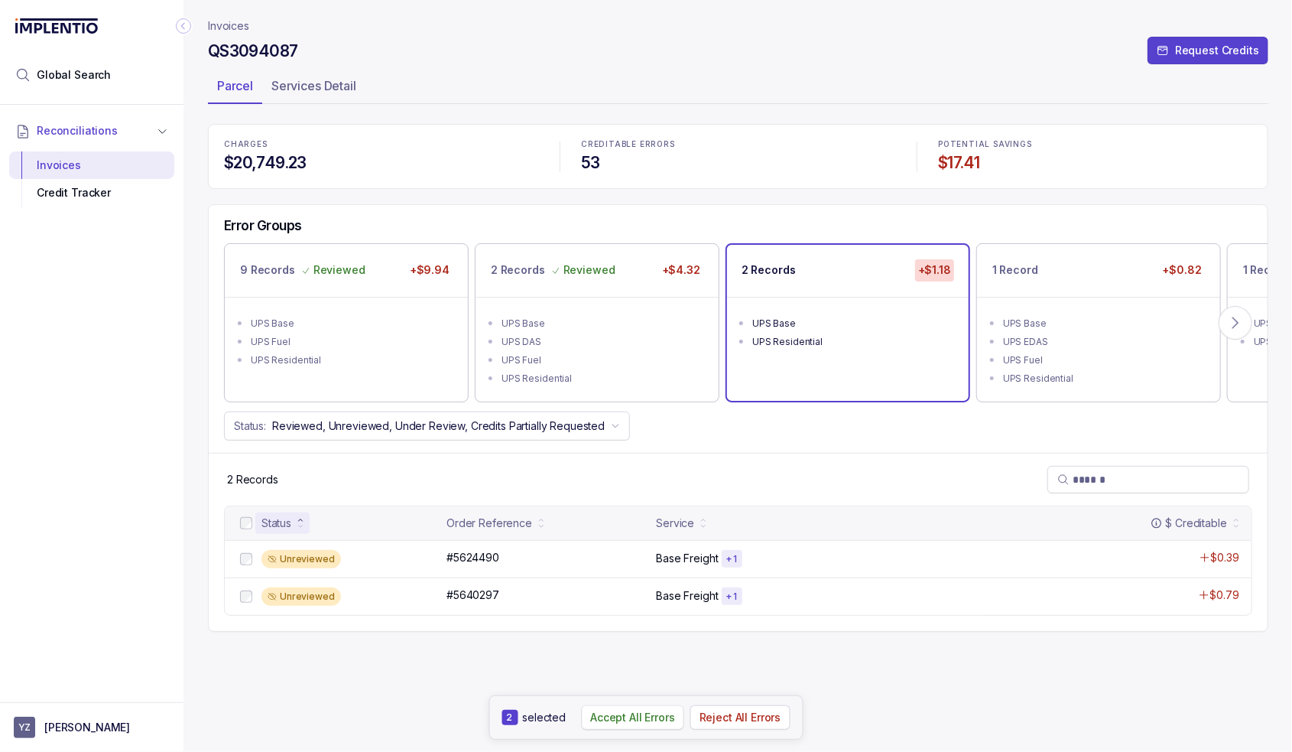
click at [648, 716] on p "Accept All Errors" at bounding box center [632, 717] width 85 height 15
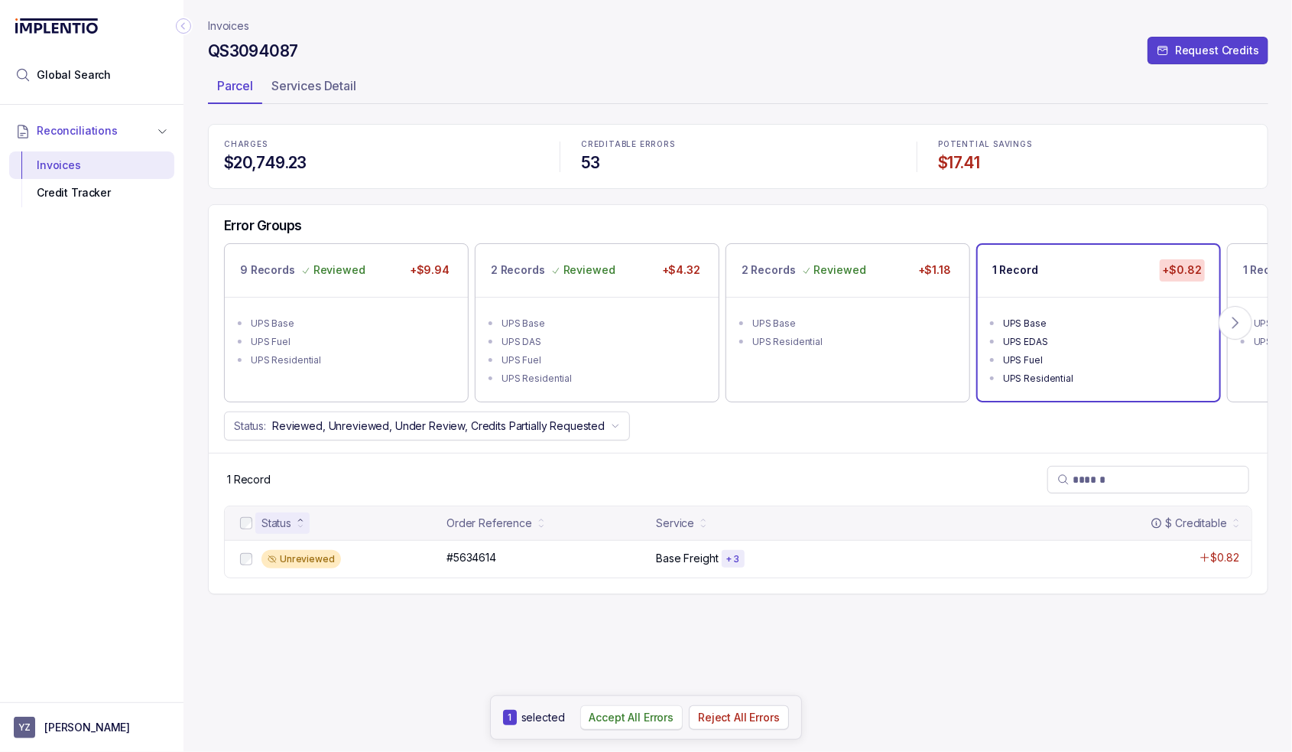
click at [640, 714] on p "Accept All Errors" at bounding box center [632, 717] width 85 height 15
click at [1245, 271] on p "1 Record" at bounding box center [1266, 269] width 46 height 15
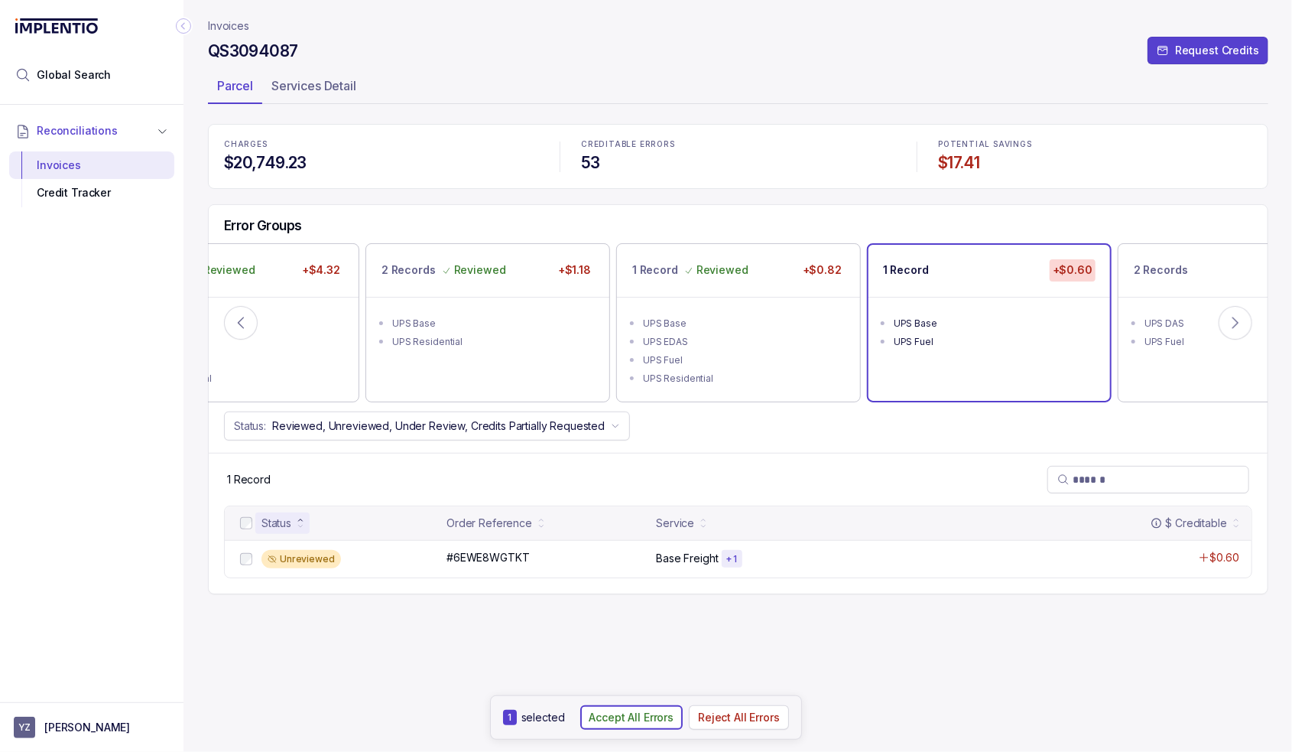
drag, startPoint x: 639, startPoint y: 727, endPoint x: 762, endPoint y: 641, distance: 150.4
click at [639, 727] on button "Accept All Errors" at bounding box center [631, 717] width 103 height 24
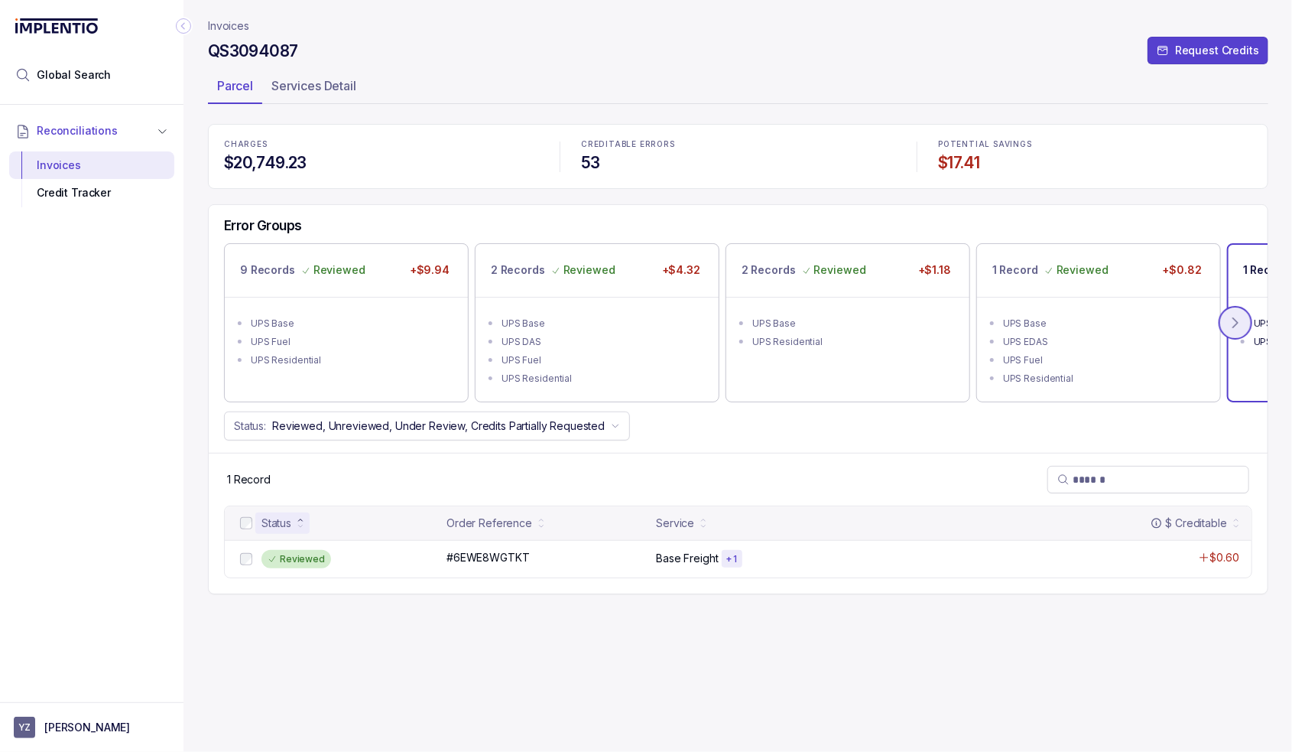
click at [1241, 325] on icon at bounding box center [1235, 322] width 15 height 15
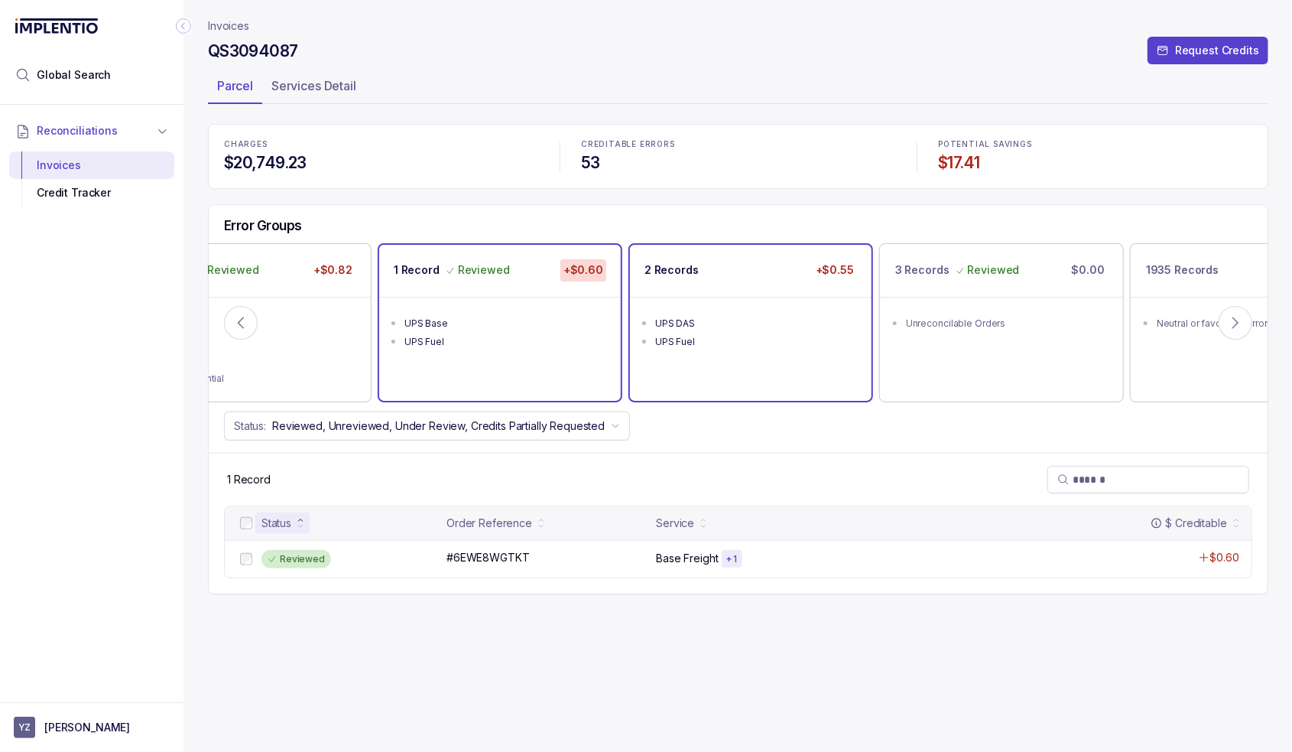
click at [806, 304] on ul "UPS DAS UPS Fuel" at bounding box center [751, 330] width 242 height 67
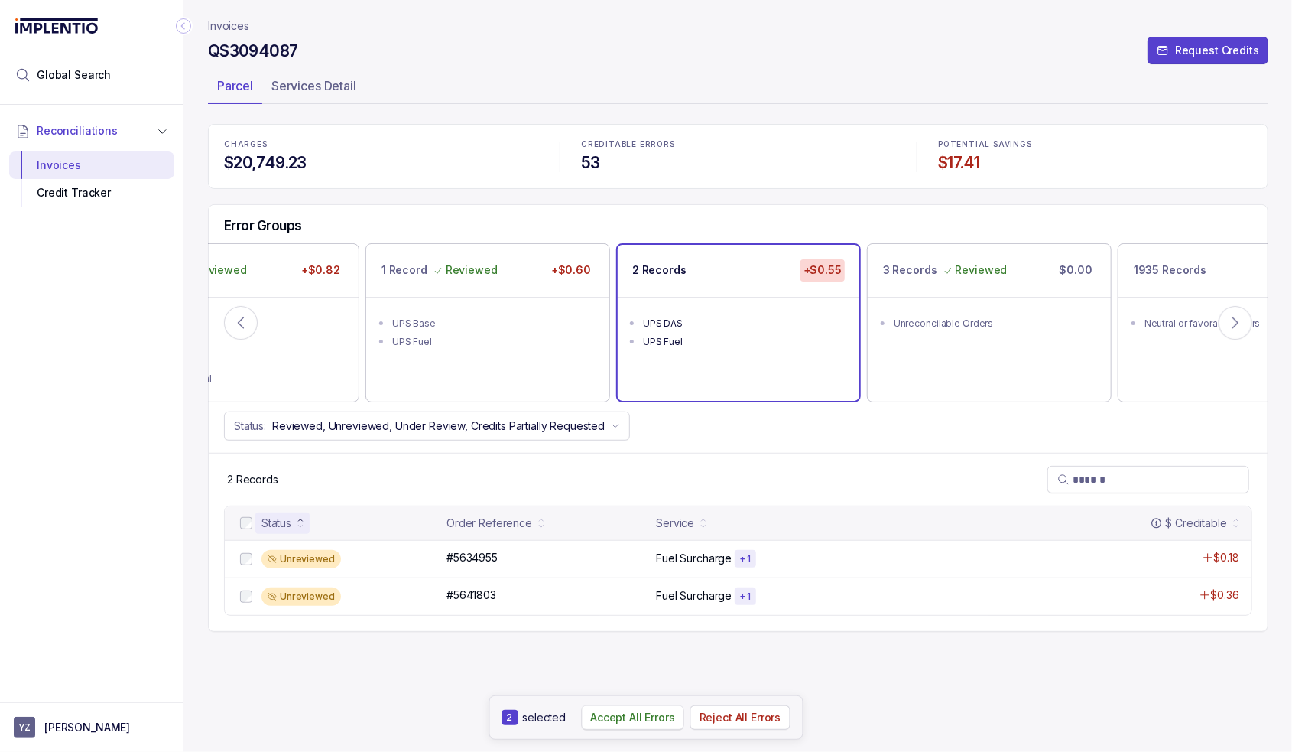
click at [655, 719] on p "Accept All Errors" at bounding box center [632, 717] width 85 height 15
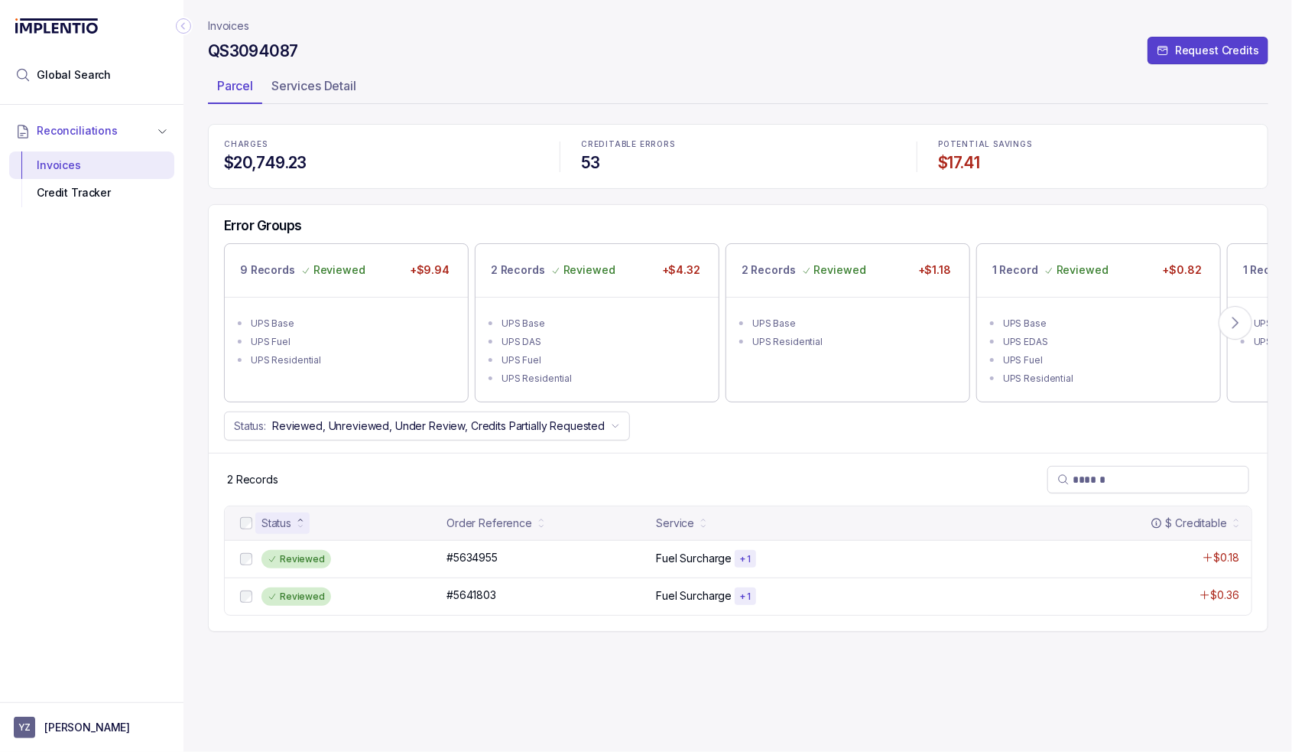
click at [232, 26] on p "Invoices" at bounding box center [228, 25] width 41 height 15
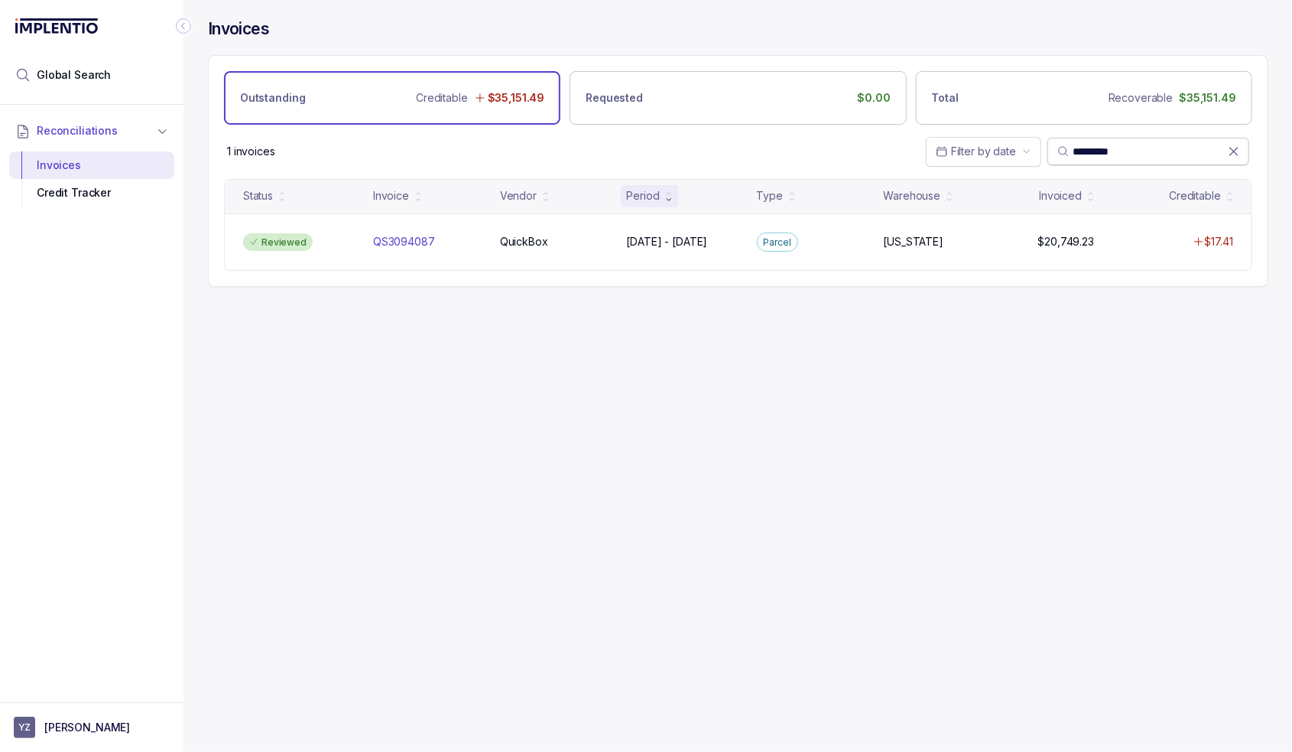
click at [1111, 154] on input "*********" at bounding box center [1150, 151] width 155 height 15
paste input "search"
click at [1121, 155] on input "*********" at bounding box center [1150, 151] width 155 height 15
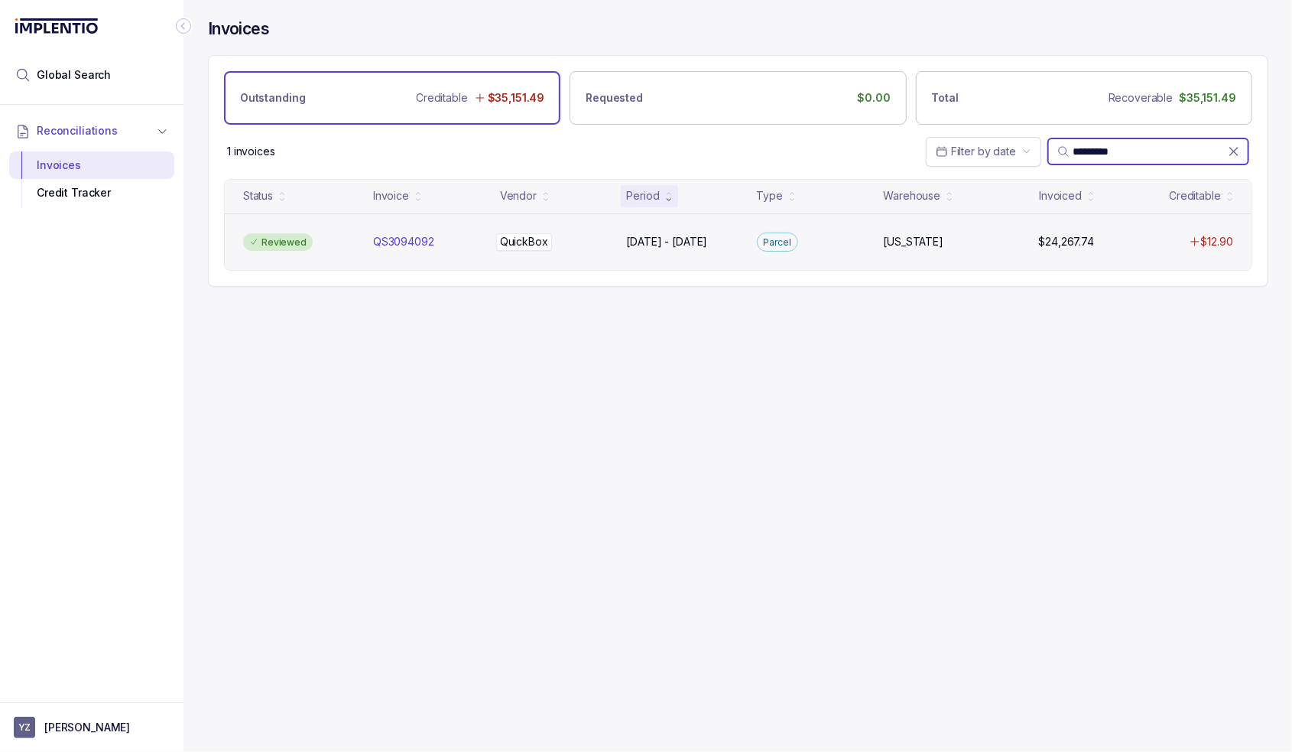
paste input "search"
type input "*********"
click at [525, 234] on p "QuickBox" at bounding box center [524, 241] width 48 height 15
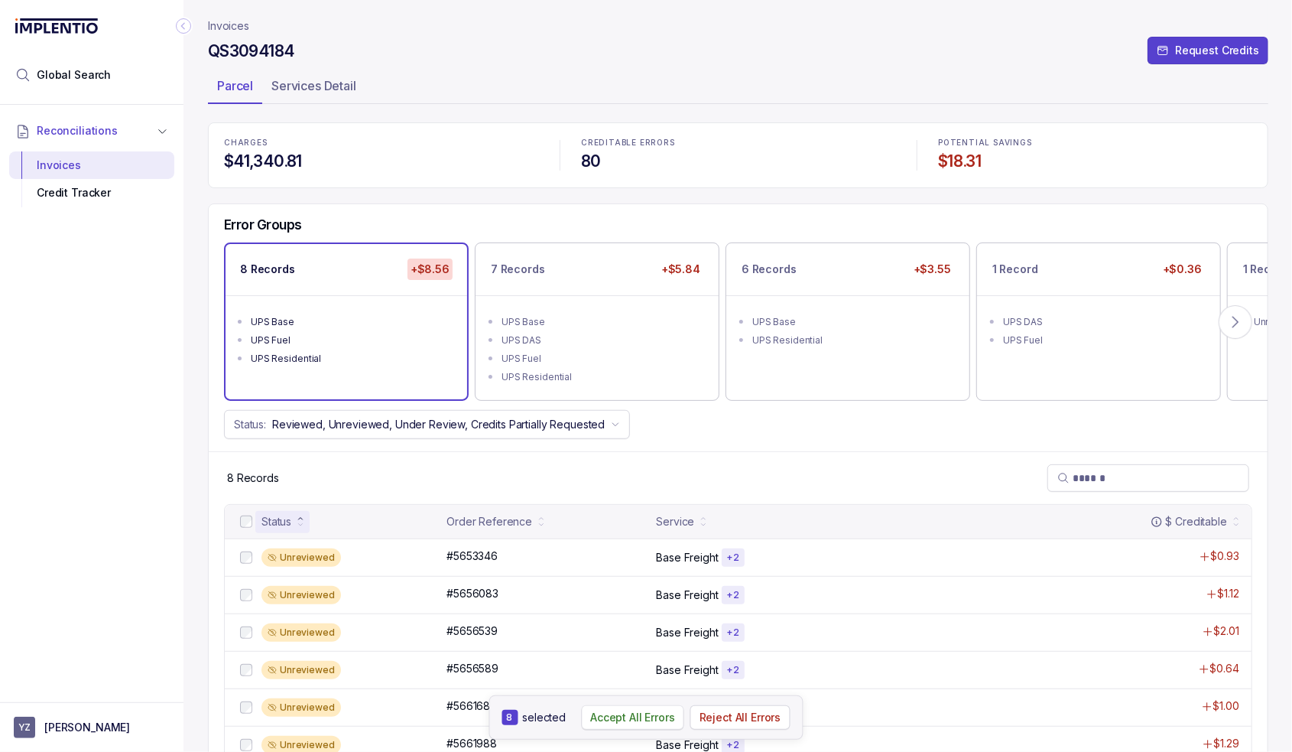
click at [622, 716] on p "Accept All Errors" at bounding box center [632, 717] width 85 height 15
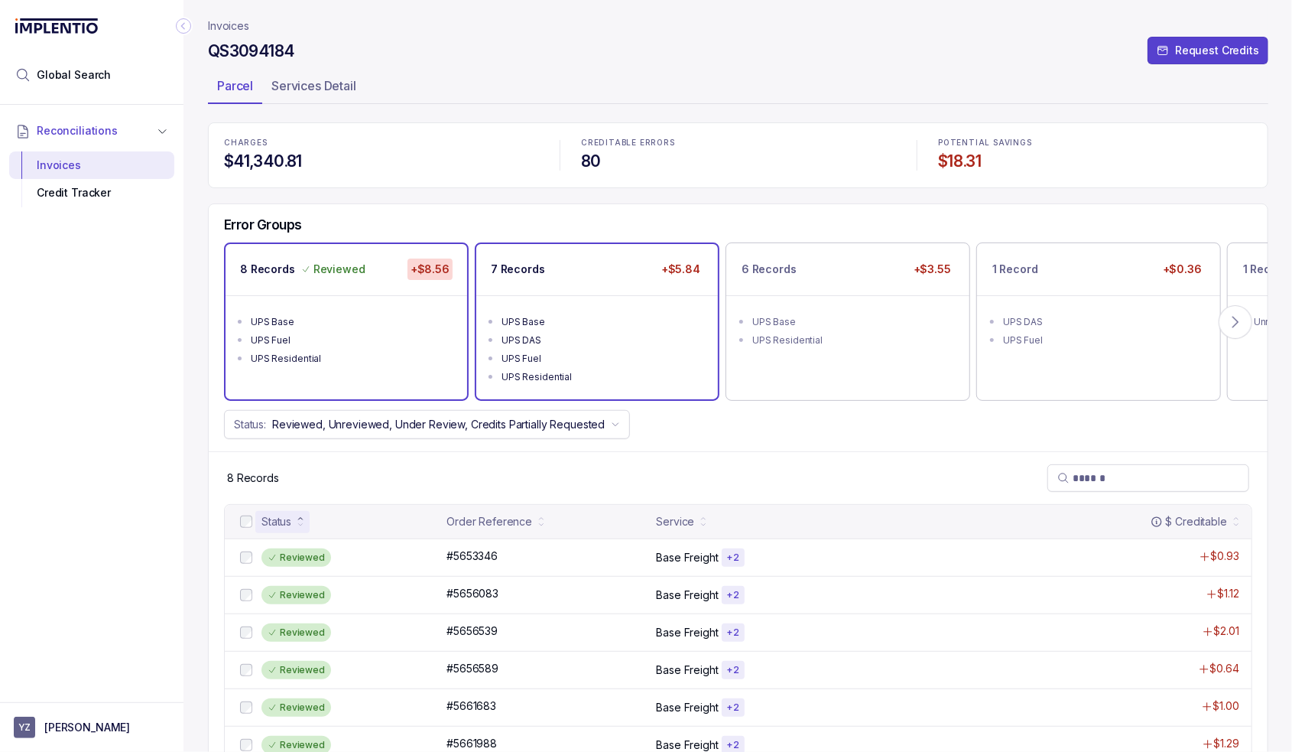
click at [635, 316] on div "UPS Base" at bounding box center [602, 321] width 200 height 15
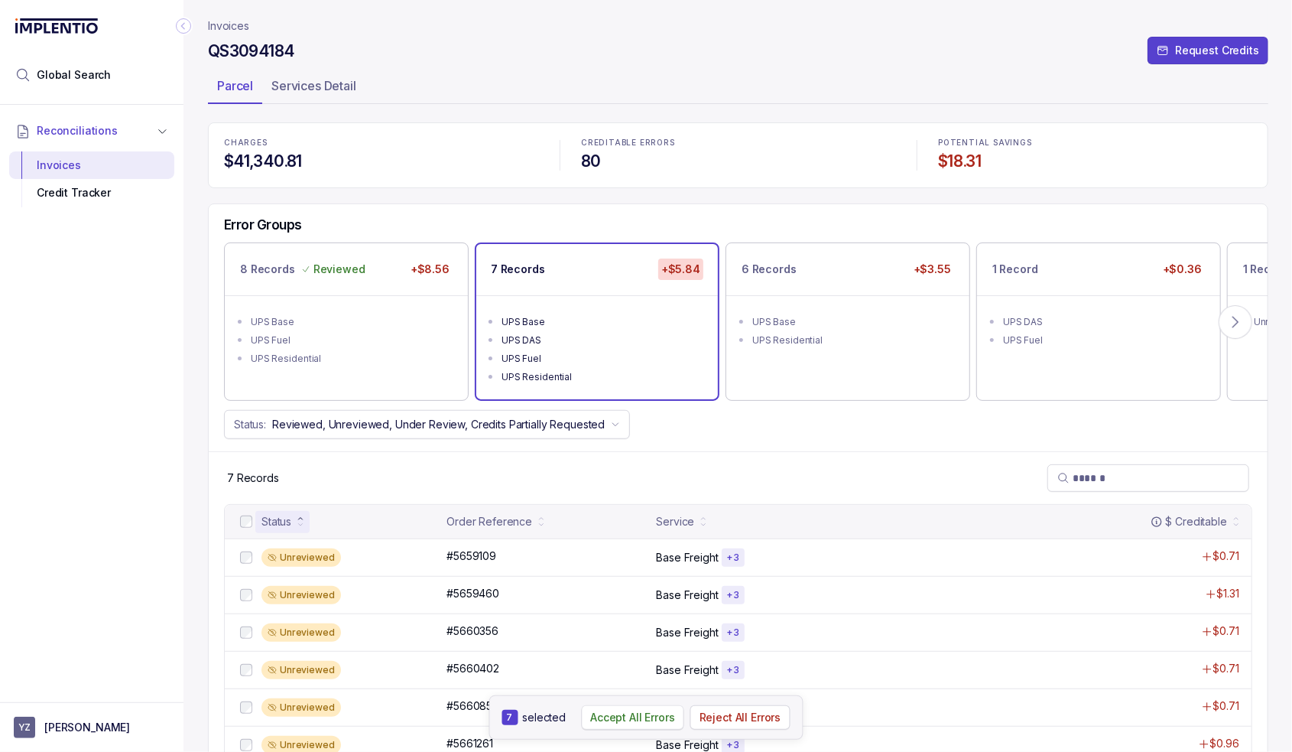
click at [610, 717] on p "Accept All Errors" at bounding box center [632, 717] width 85 height 15
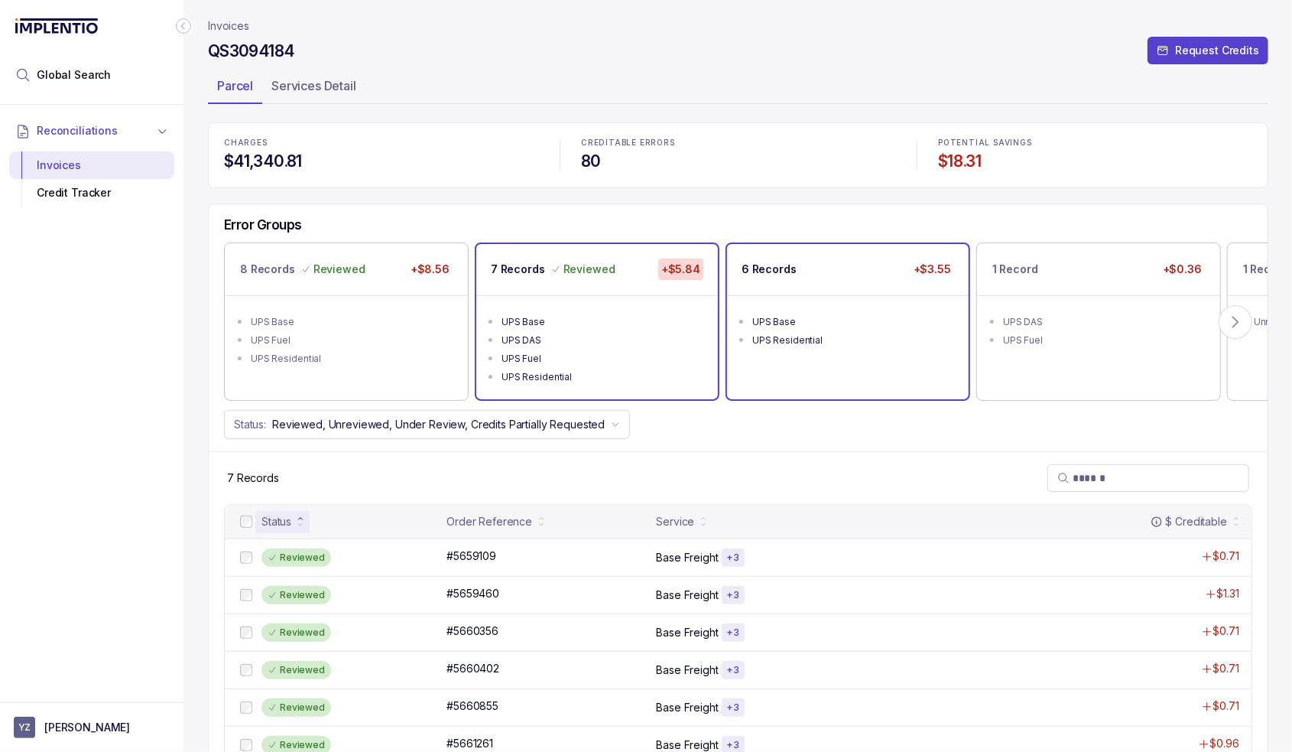
click at [843, 291] on div "6 Records +$3.55" at bounding box center [848, 269] width 242 height 51
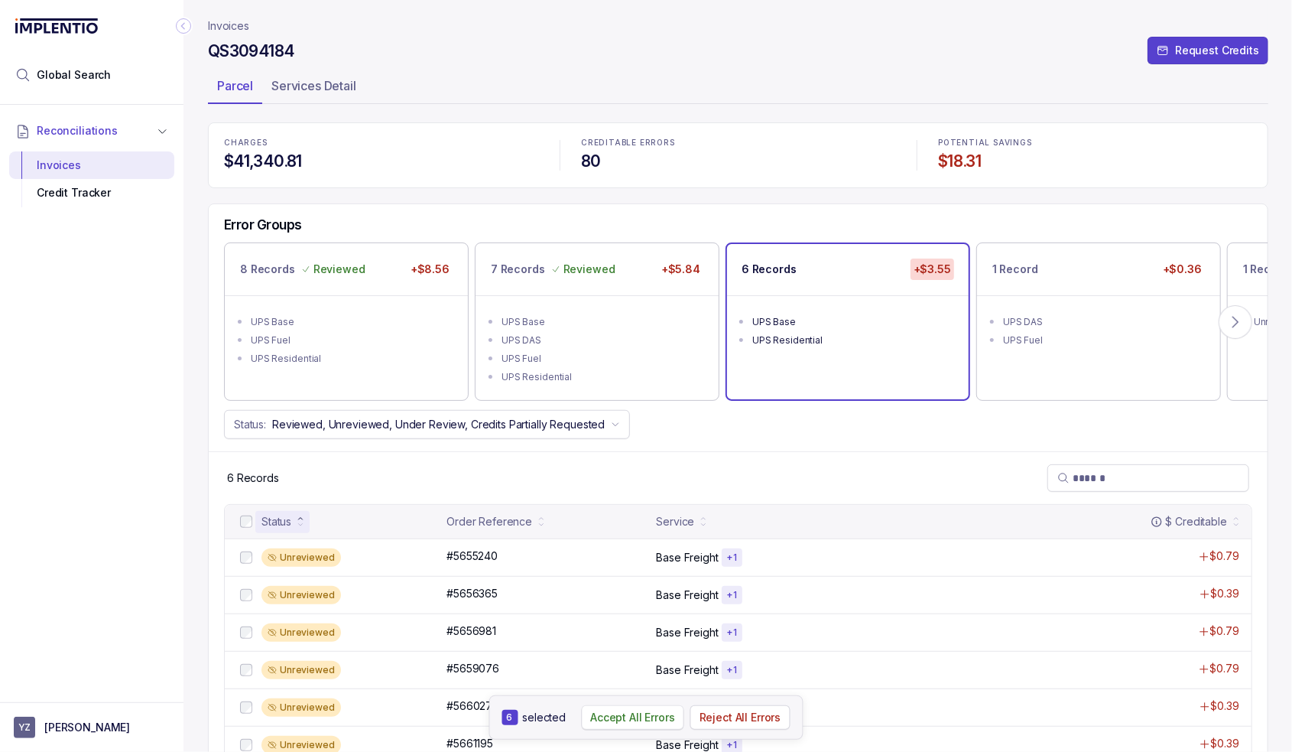
click at [622, 710] on p "Accept All Errors" at bounding box center [632, 717] width 85 height 15
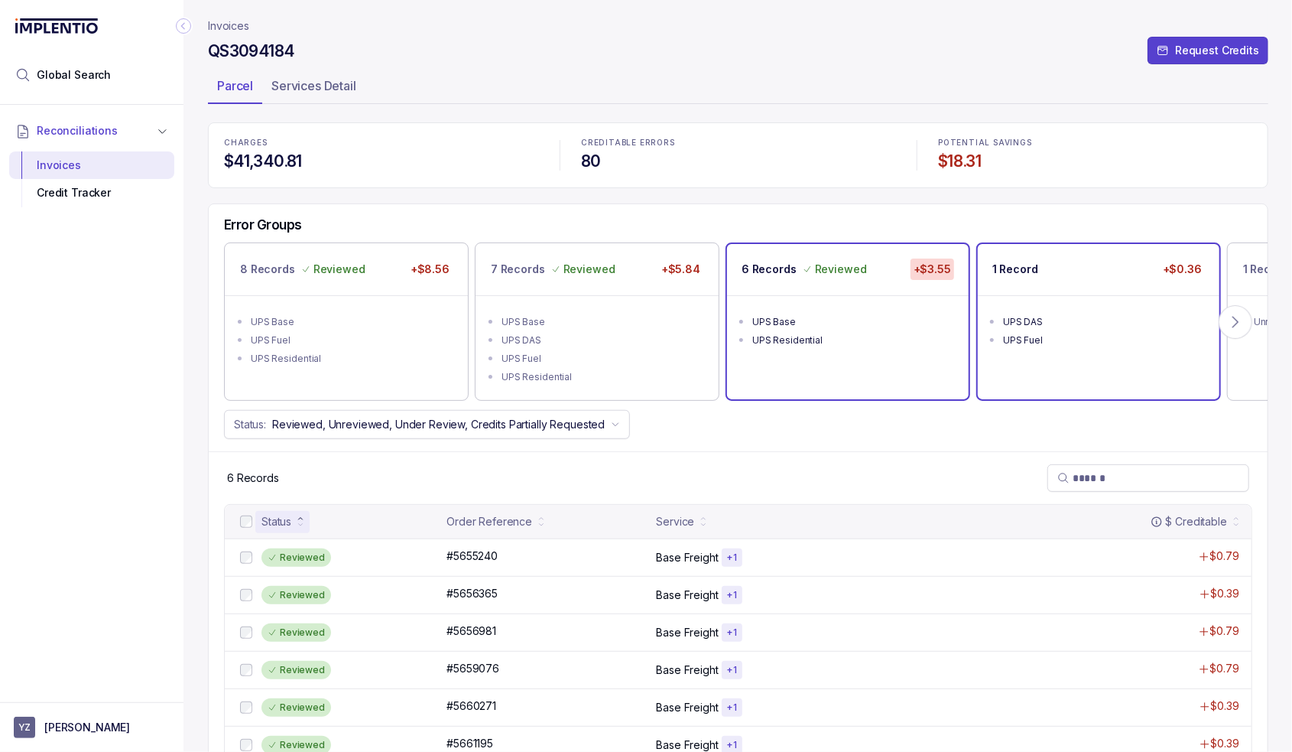
click at [1079, 333] on div "UPS Fuel" at bounding box center [1103, 340] width 200 height 15
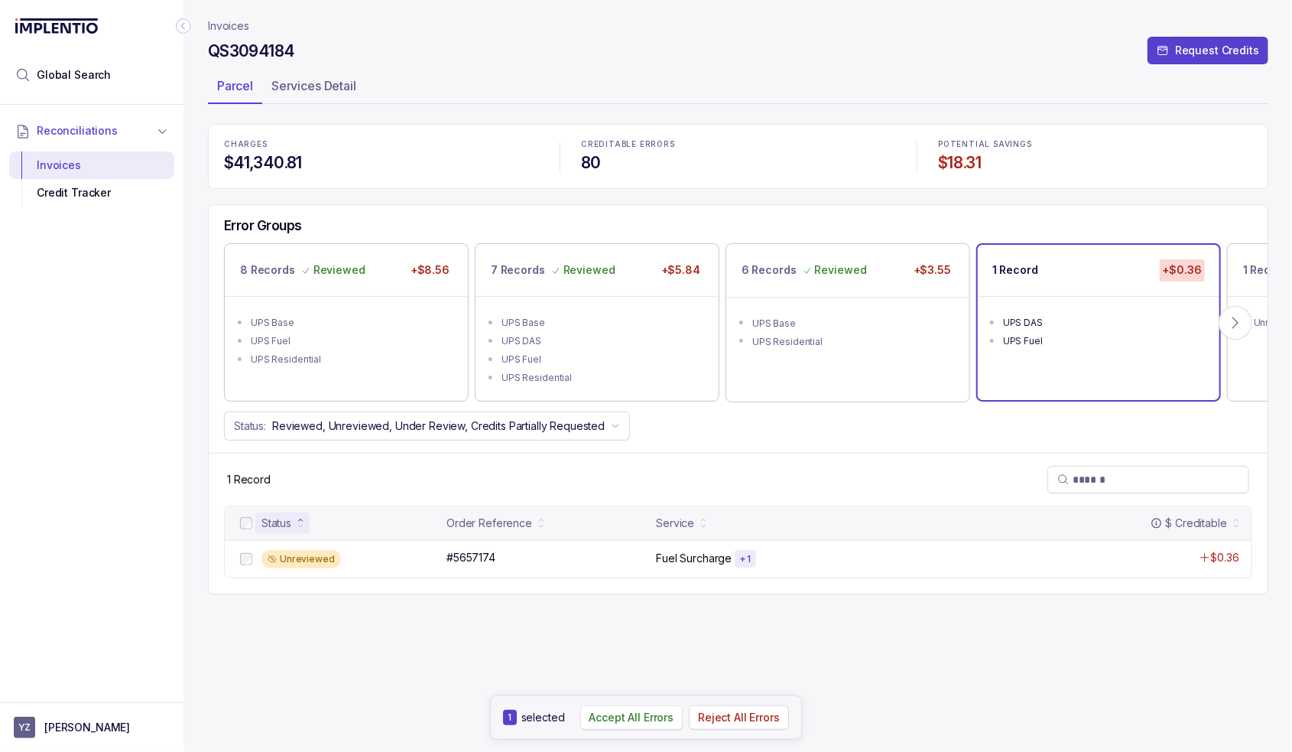
click at [633, 715] on p "Accept All Errors" at bounding box center [632, 717] width 85 height 15
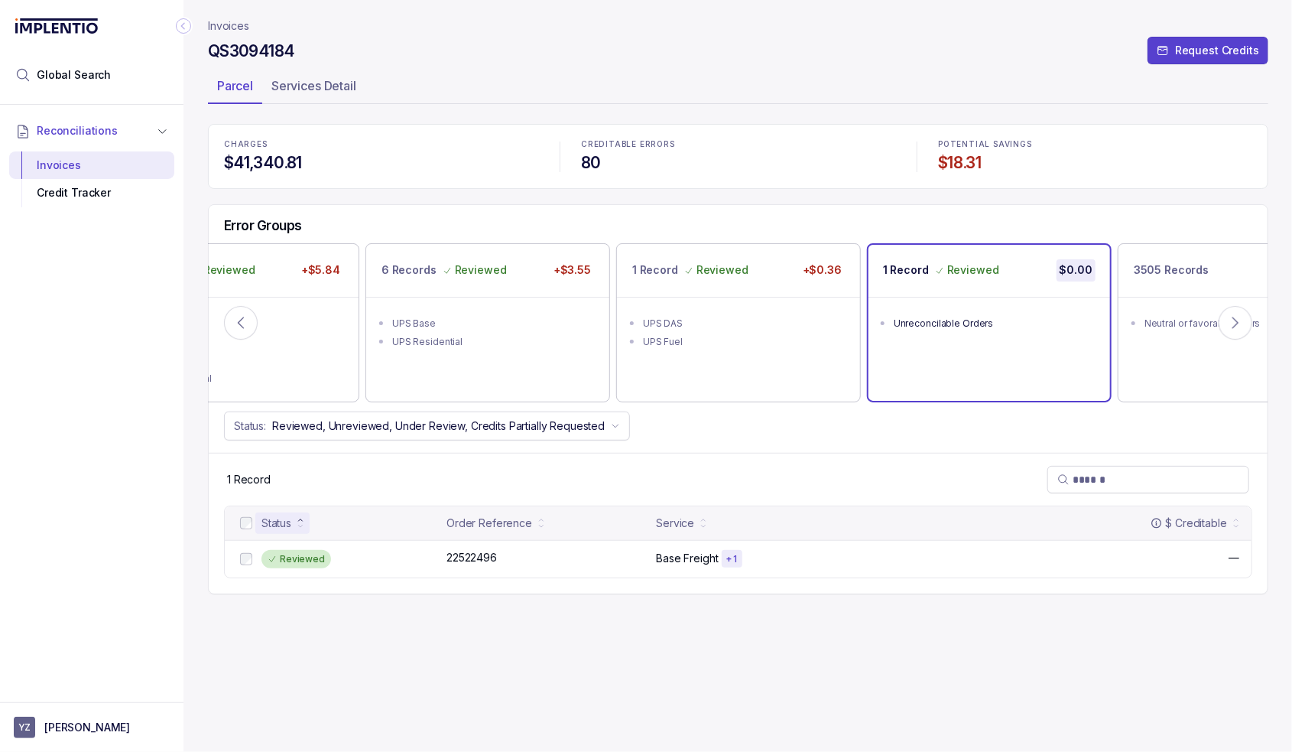
click at [211, 24] on p "Invoices" at bounding box center [228, 25] width 41 height 15
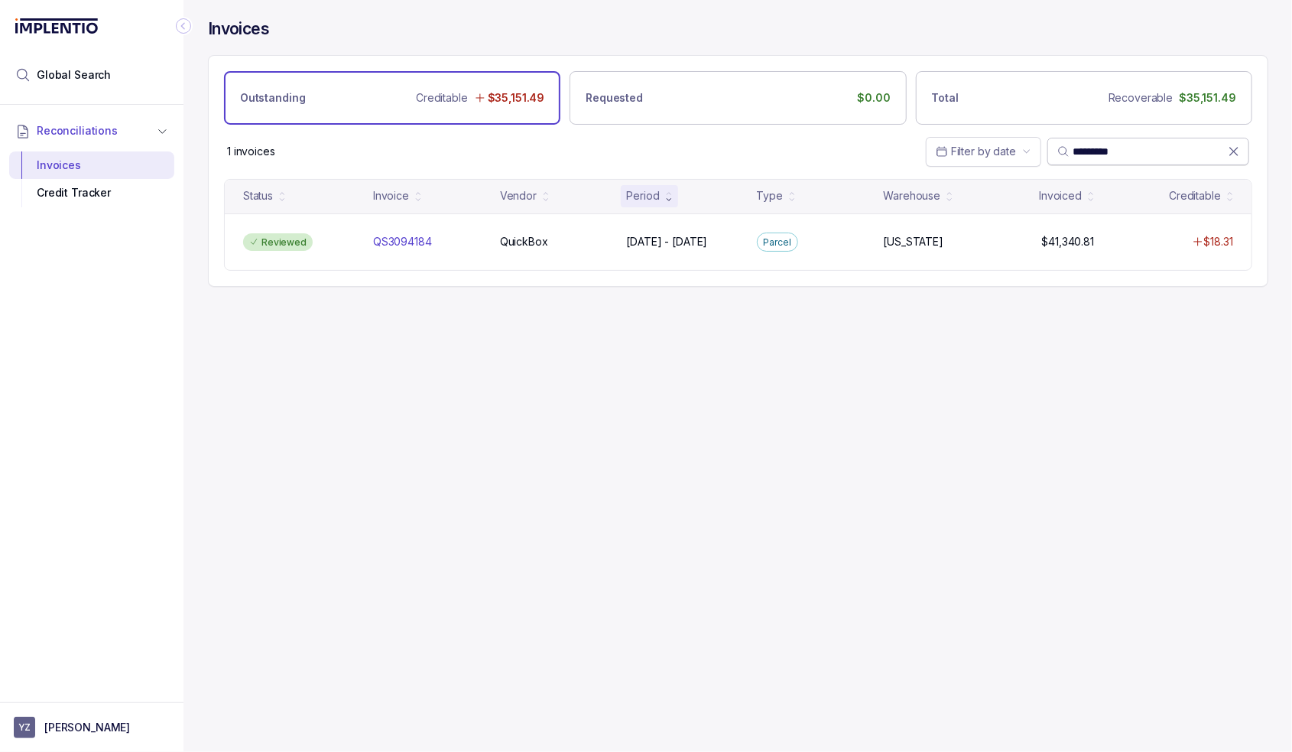
click at [1098, 151] on input "*********" at bounding box center [1150, 151] width 155 height 15
paste input "search"
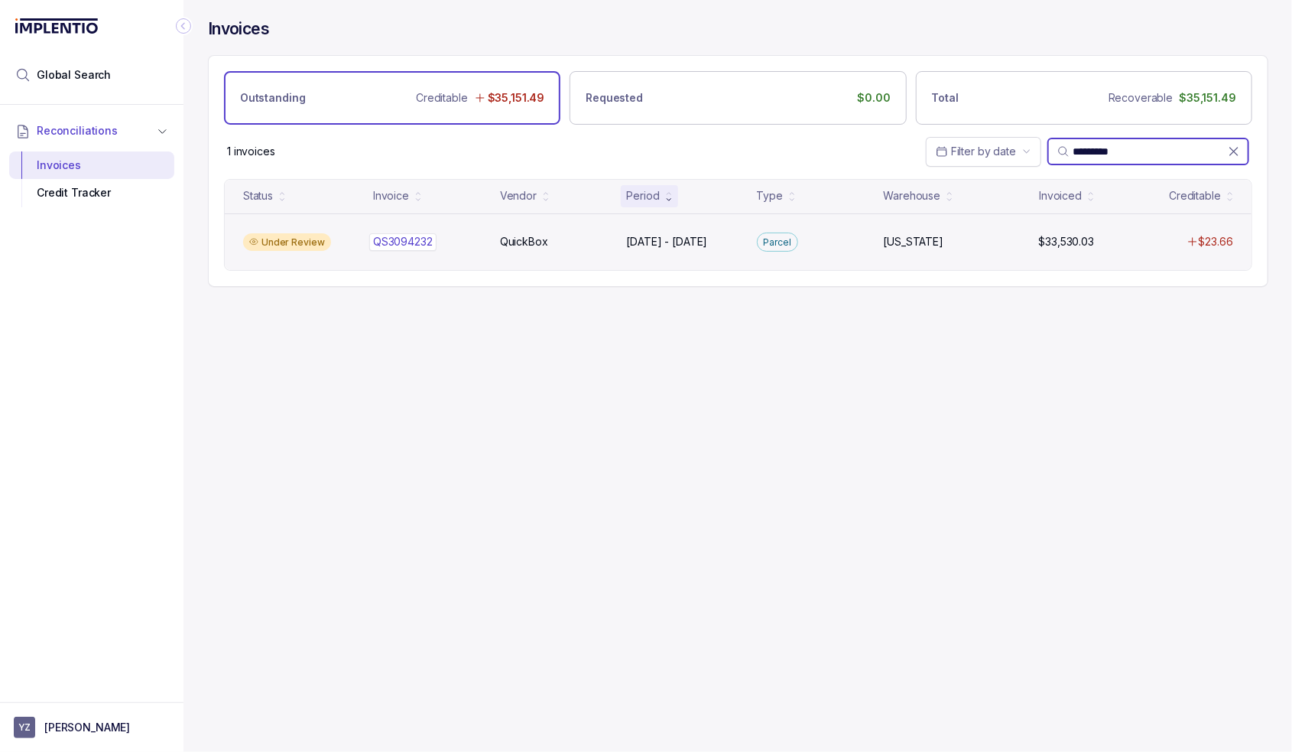
type input "*********"
click at [384, 248] on p "QS3094232" at bounding box center [403, 241] width 60 height 15
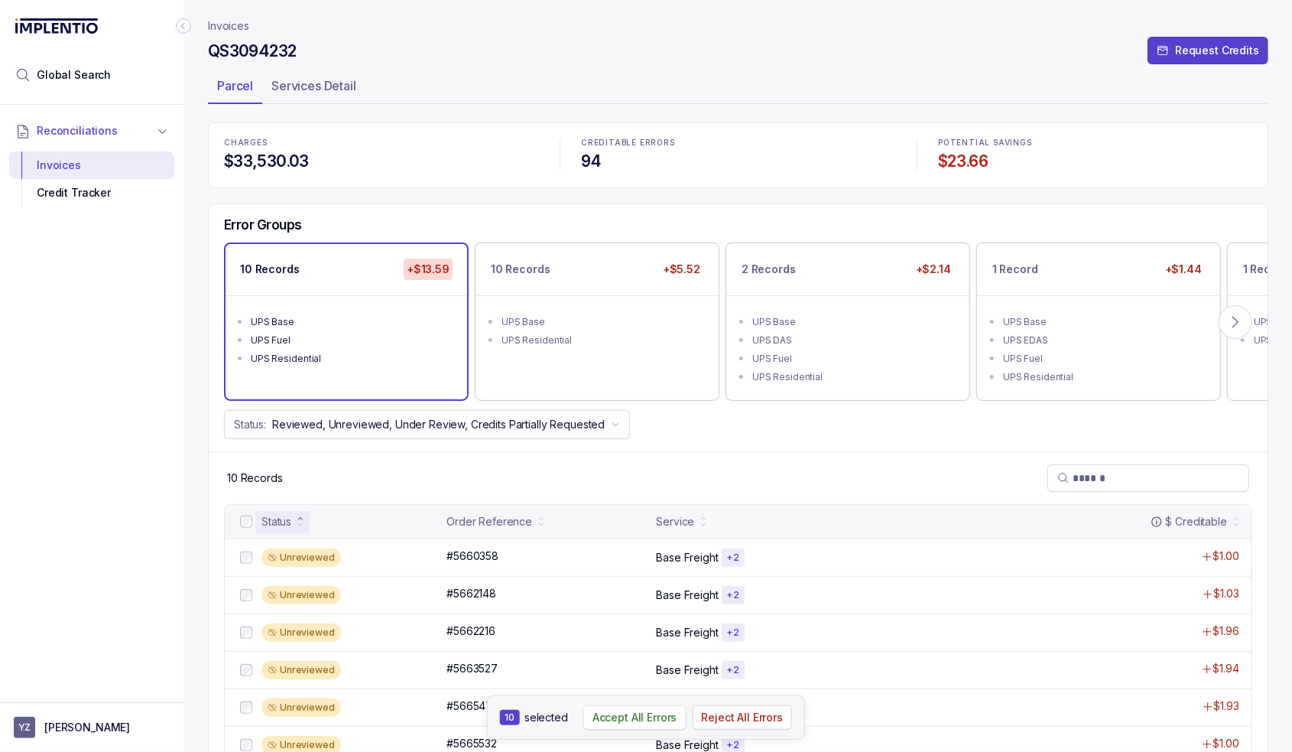
click at [623, 727] on button "Accept All Errors" at bounding box center [634, 717] width 103 height 24
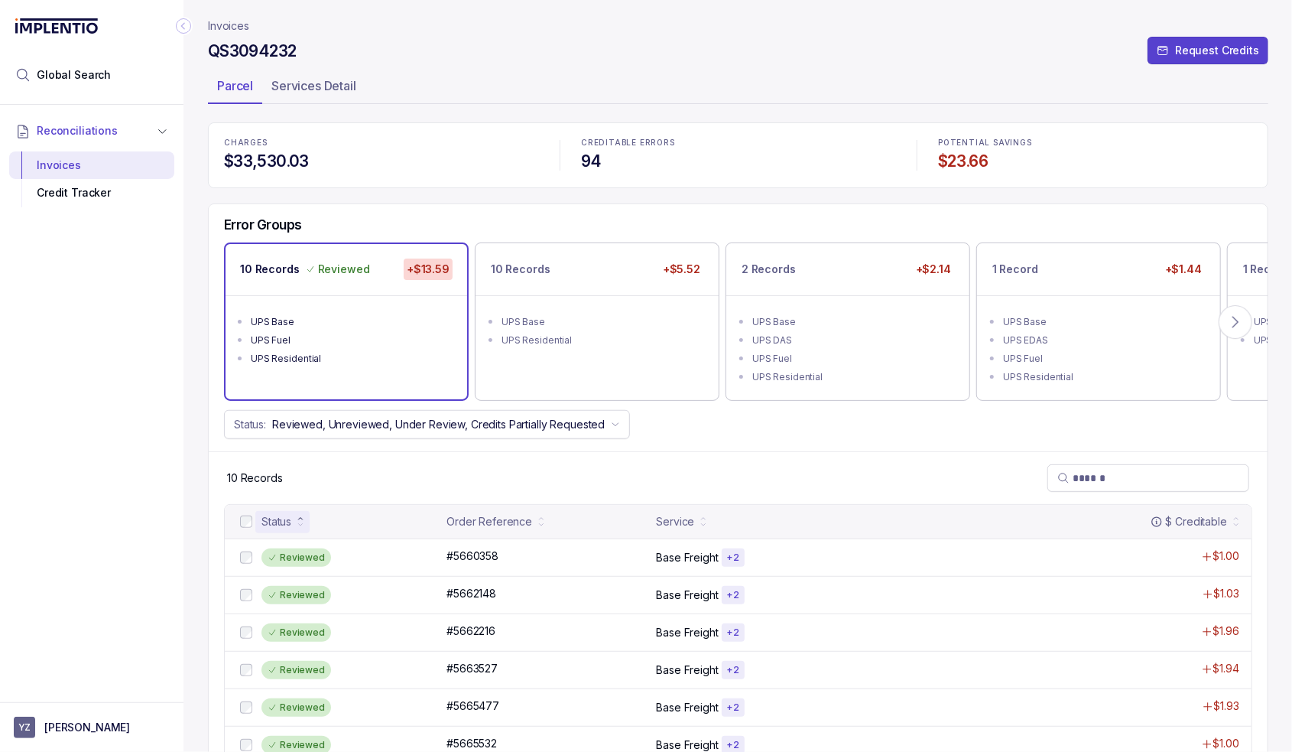
click at [613, 279] on div "10 Records +$5.52" at bounding box center [597, 269] width 243 height 52
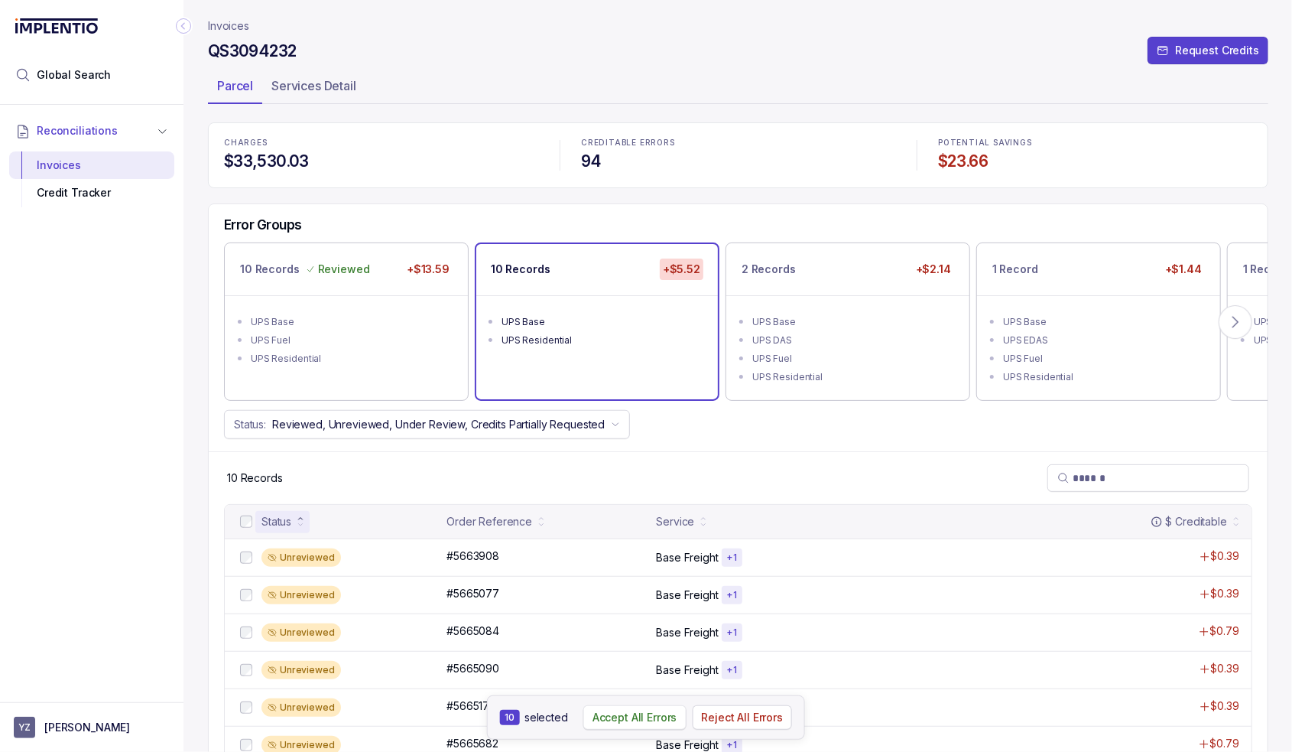
click at [624, 718] on p "Accept All Errors" at bounding box center [635, 717] width 85 height 15
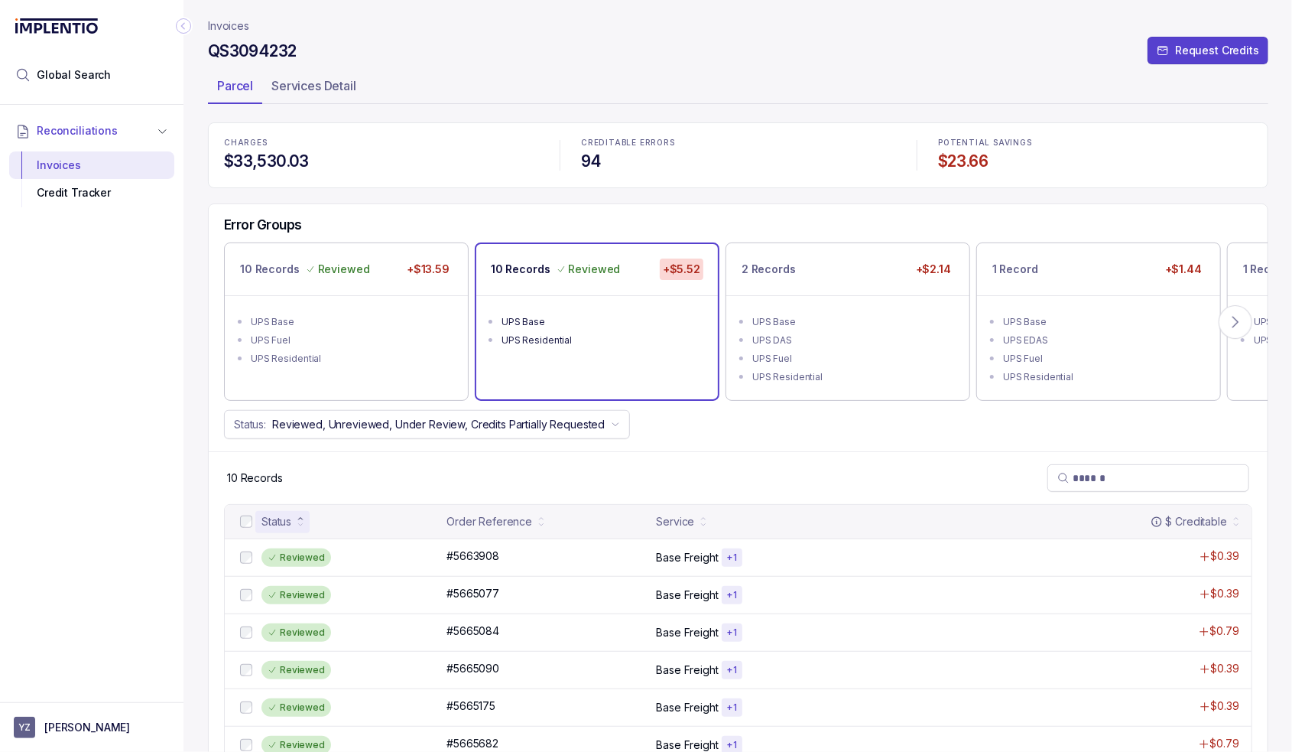
click at [872, 285] on div "2 Records +$2.14" at bounding box center [847, 269] width 243 height 52
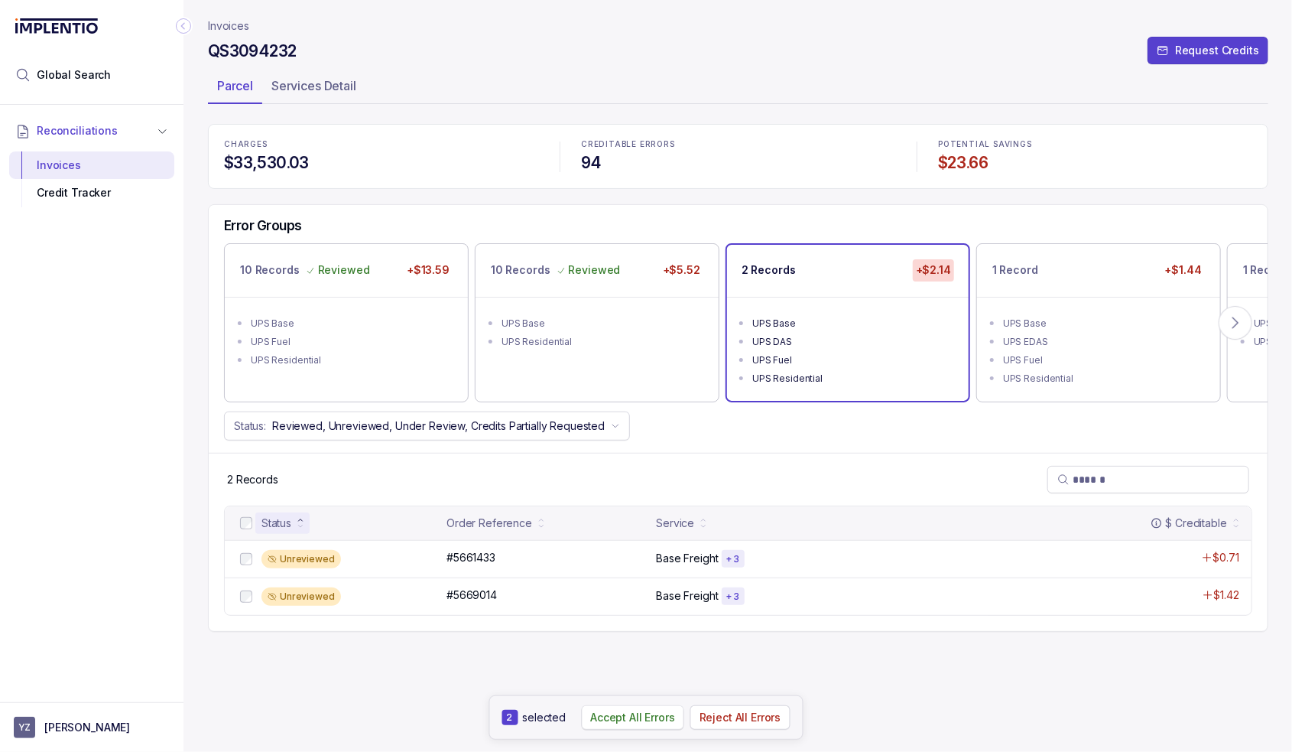
click at [606, 715] on p "Accept All Errors" at bounding box center [632, 717] width 85 height 15
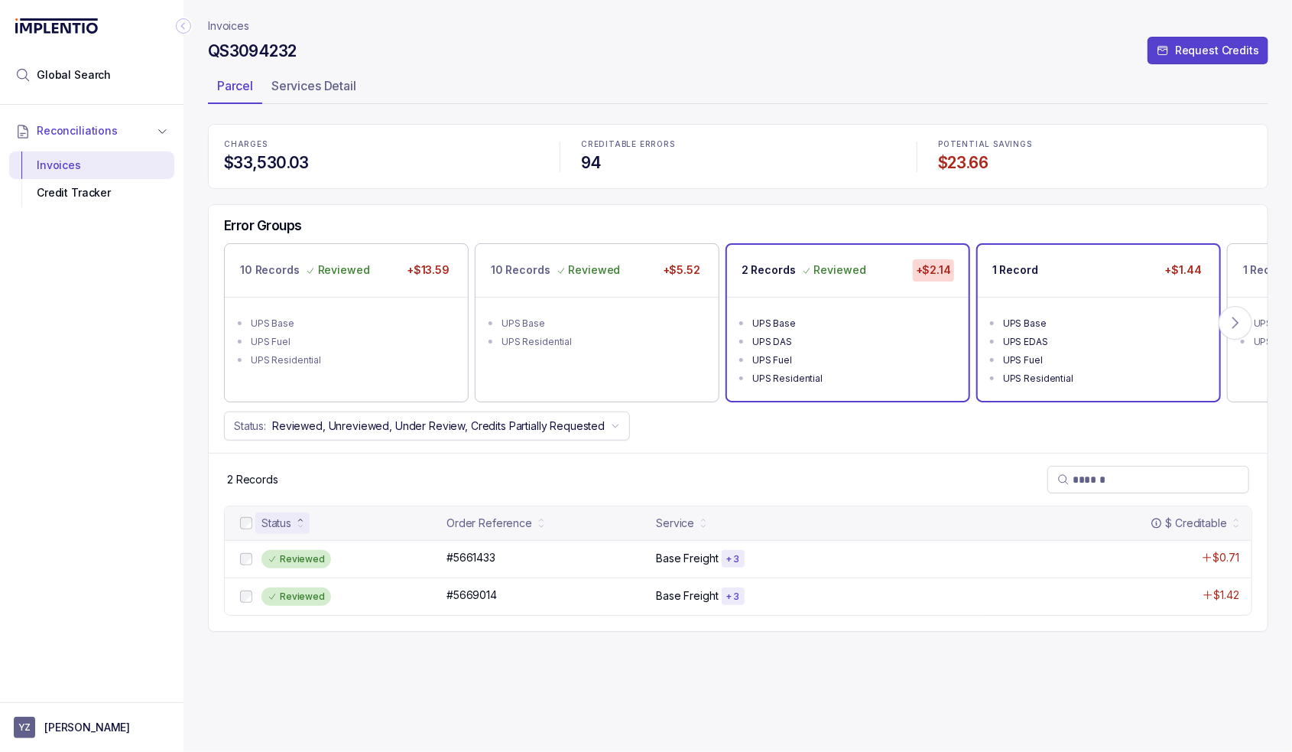
click at [1044, 320] on div "UPS Base" at bounding box center [1103, 323] width 200 height 15
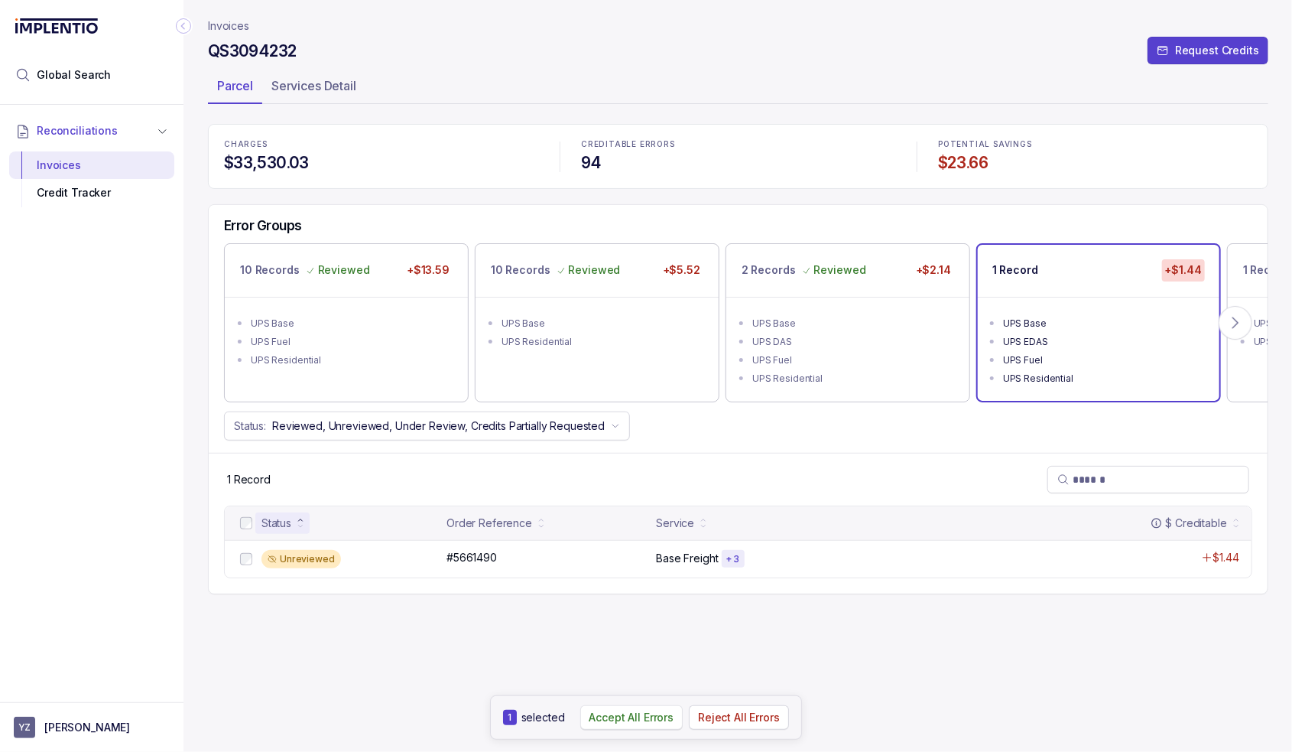
click at [607, 727] on button "Accept All Errors" at bounding box center [631, 717] width 103 height 24
click at [1253, 278] on div "1 Record" at bounding box center [1266, 269] width 46 height 21
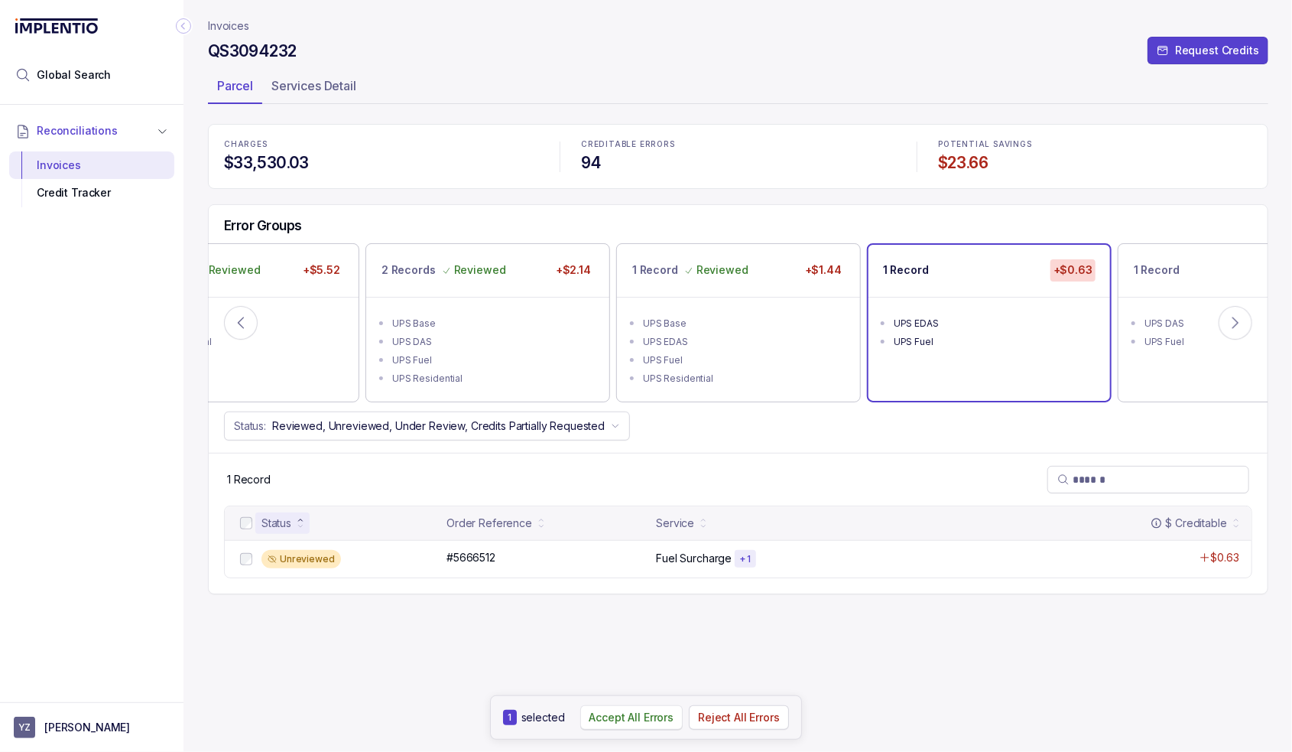
click at [611, 720] on p "Accept All Errors" at bounding box center [632, 717] width 85 height 15
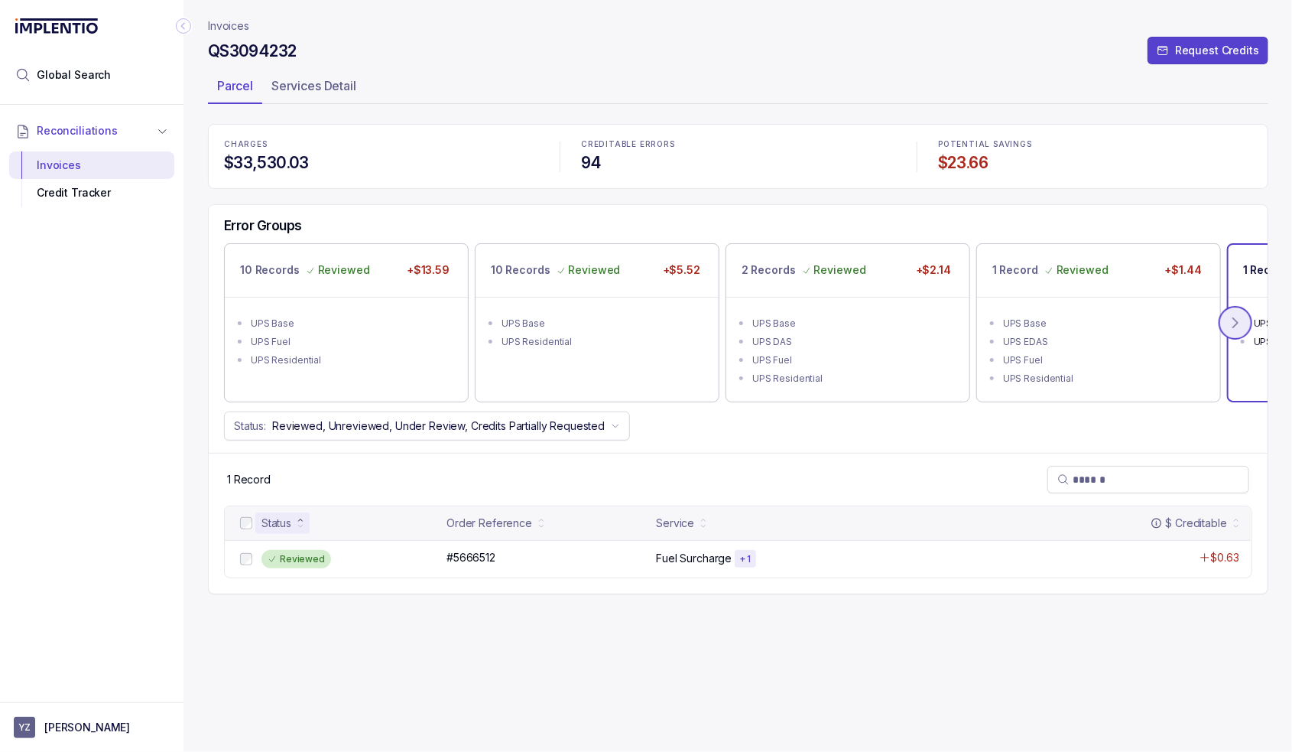
click at [1247, 331] on button at bounding box center [1236, 323] width 34 height 34
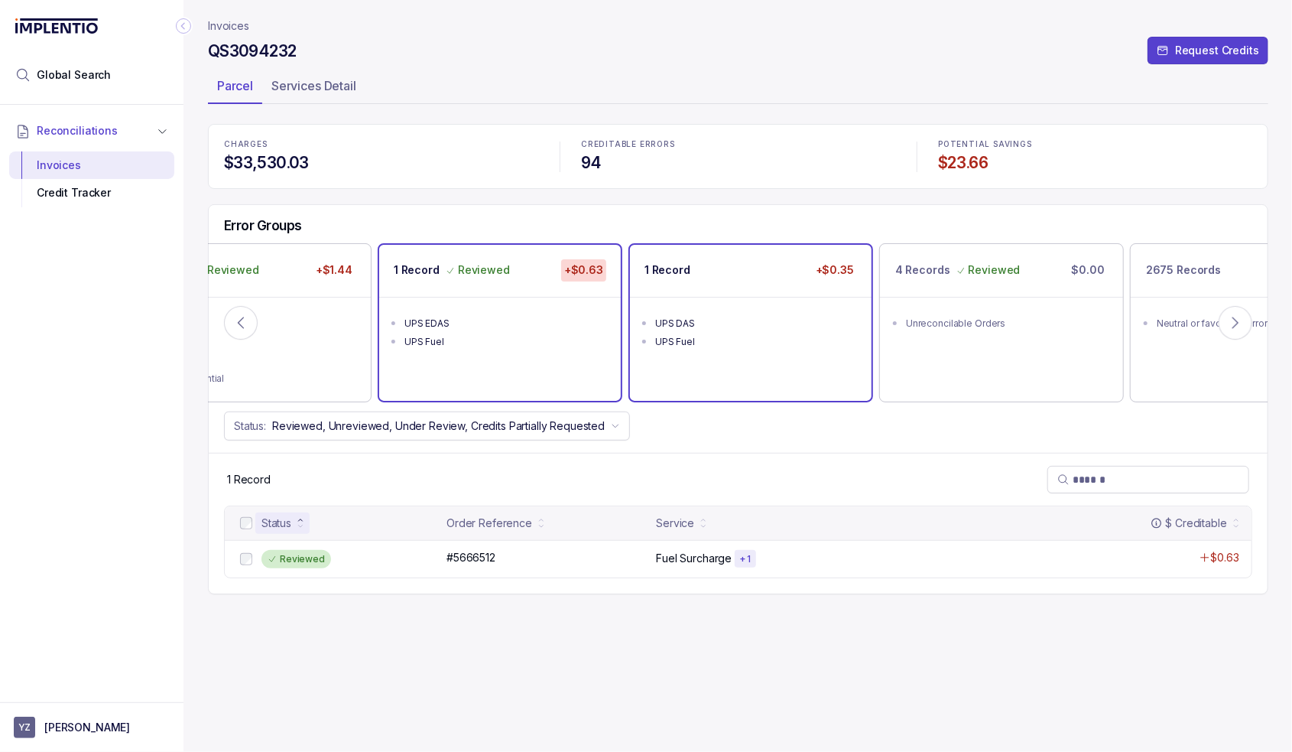
click at [704, 327] on div "UPS DAS" at bounding box center [755, 323] width 200 height 15
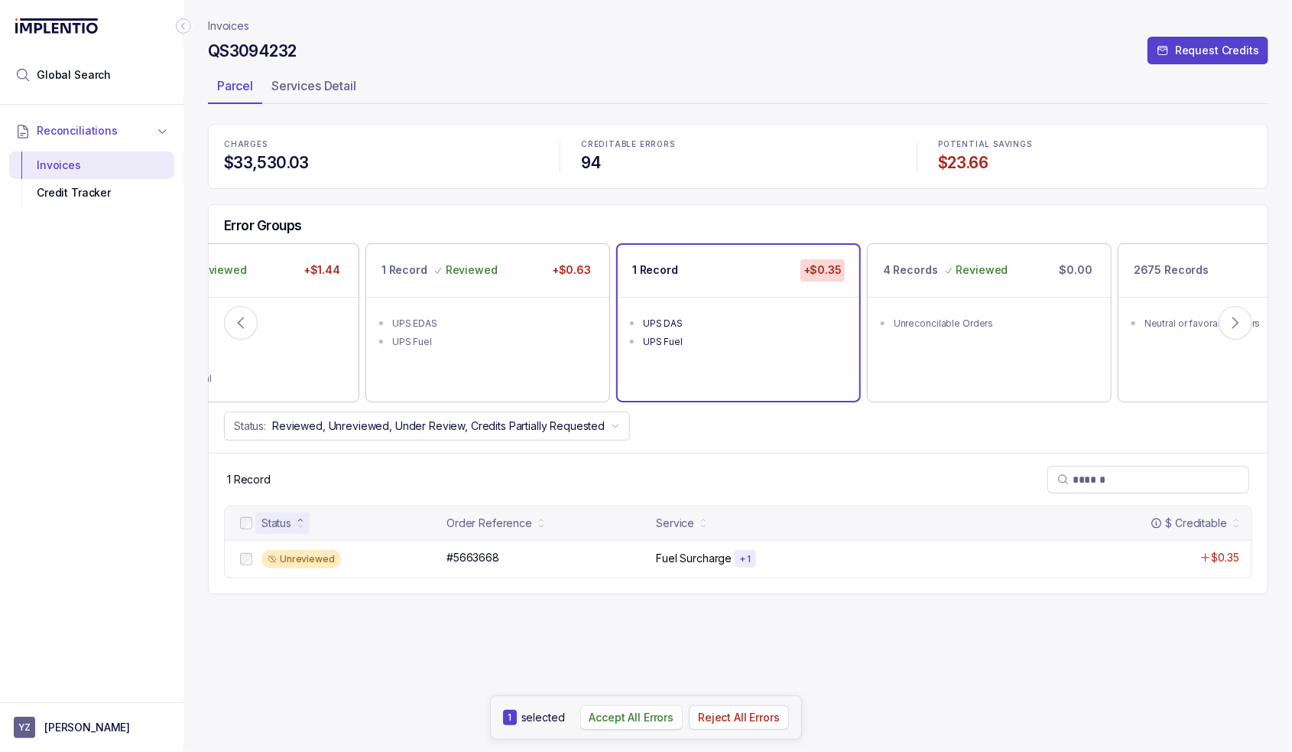
click at [618, 720] on p "Accept All Errors" at bounding box center [632, 717] width 85 height 15
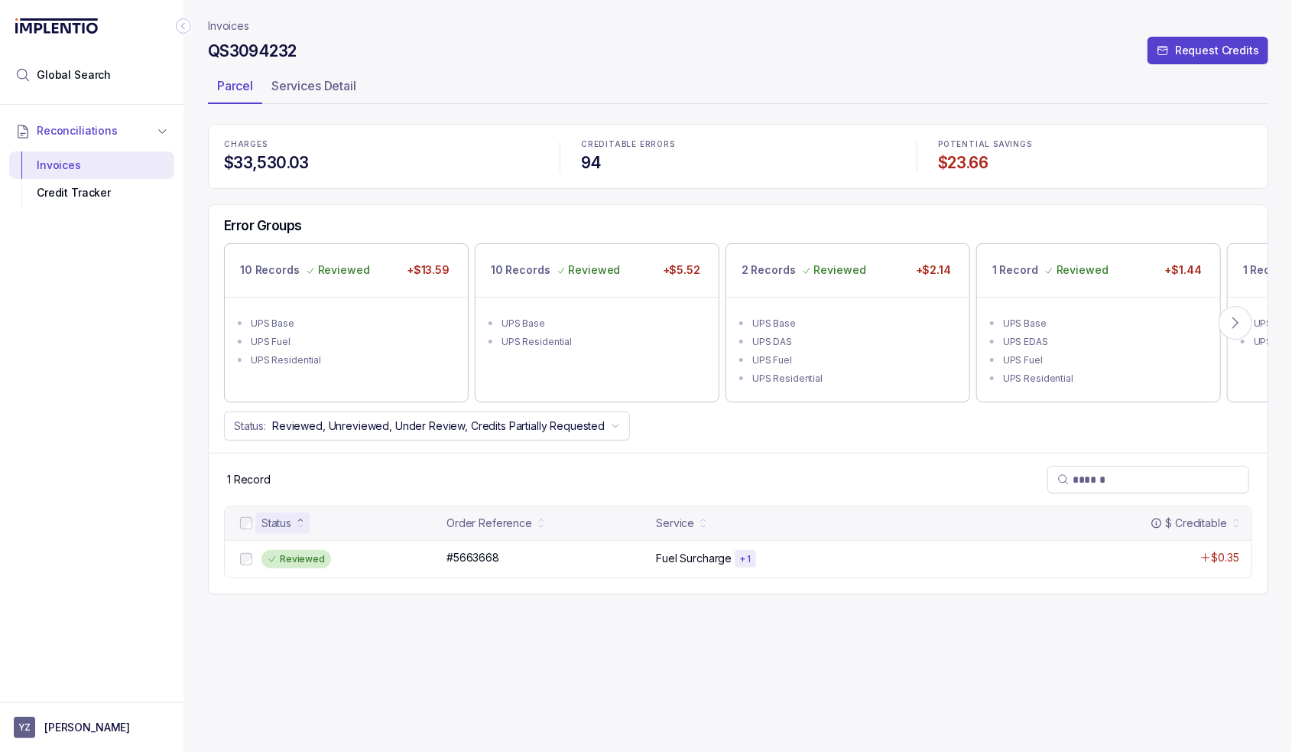
click at [232, 21] on p "Invoices" at bounding box center [228, 25] width 41 height 15
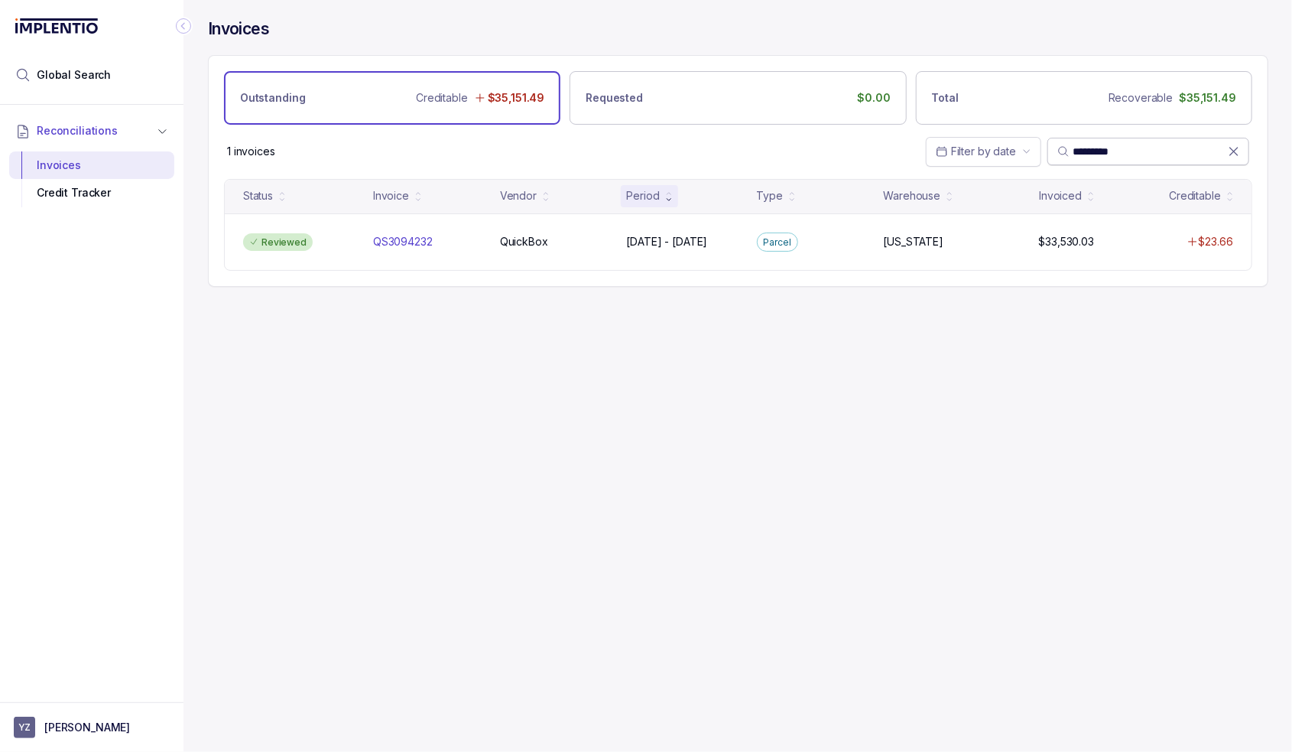
click at [1125, 155] on input "*********" at bounding box center [1150, 151] width 155 height 15
paste input "search"
type input "*********"
click at [515, 239] on p "QuickBox" at bounding box center [524, 241] width 56 height 17
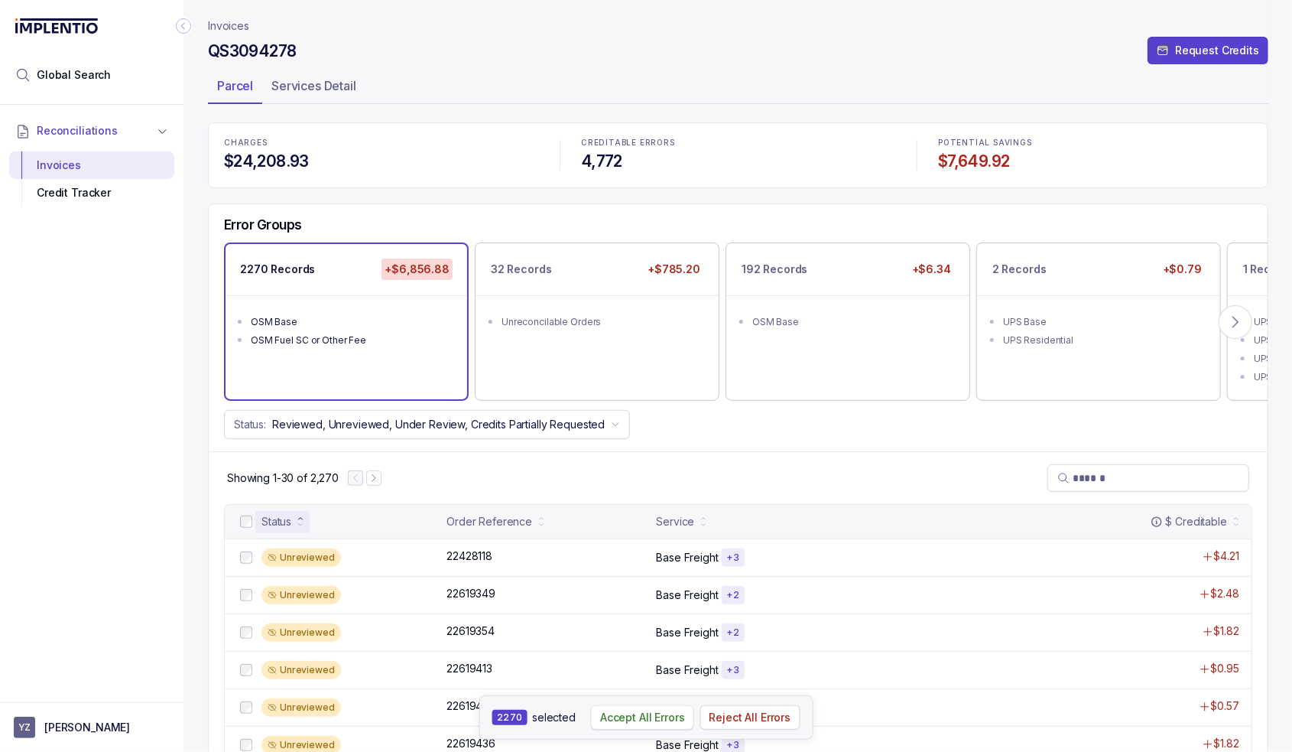
click at [645, 718] on p "Accept All Errors" at bounding box center [642, 717] width 85 height 15
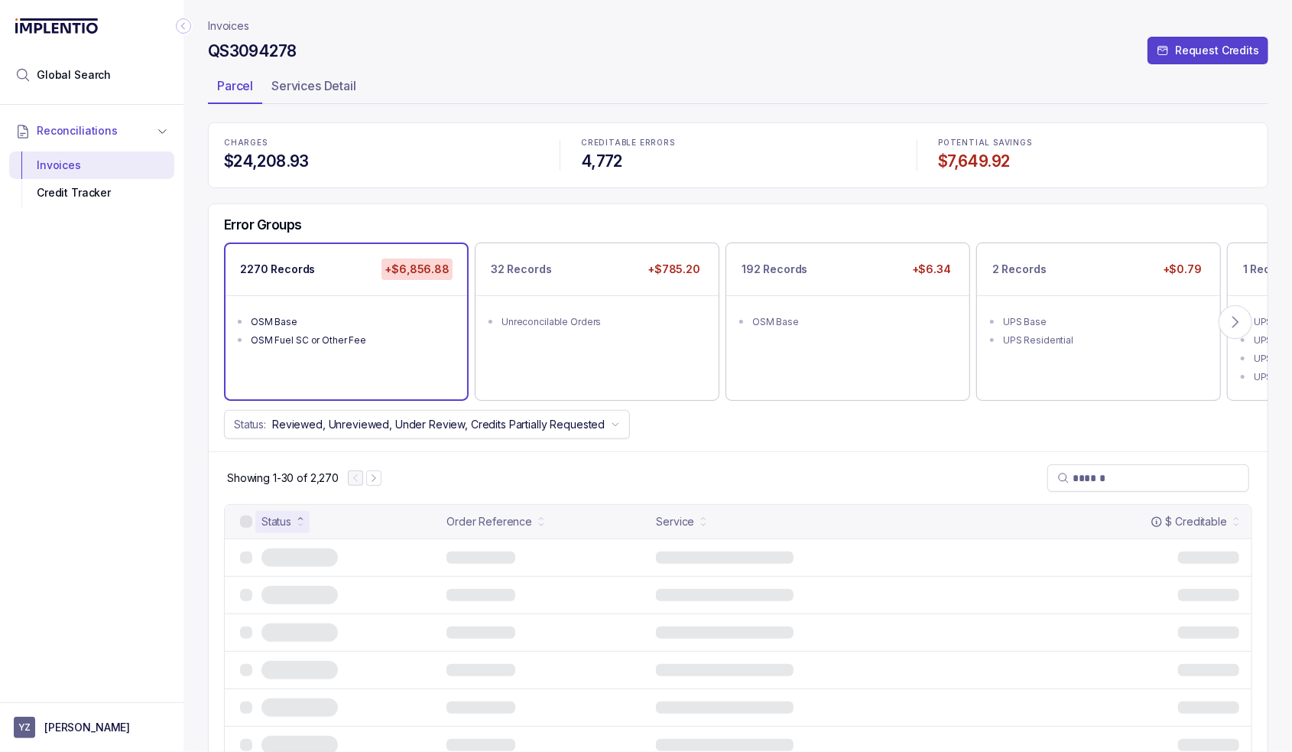
click at [781, 431] on div "Status: Reviewed, Unreviewed, Under Review, Credits Partially Requested" at bounding box center [738, 424] width 1059 height 29
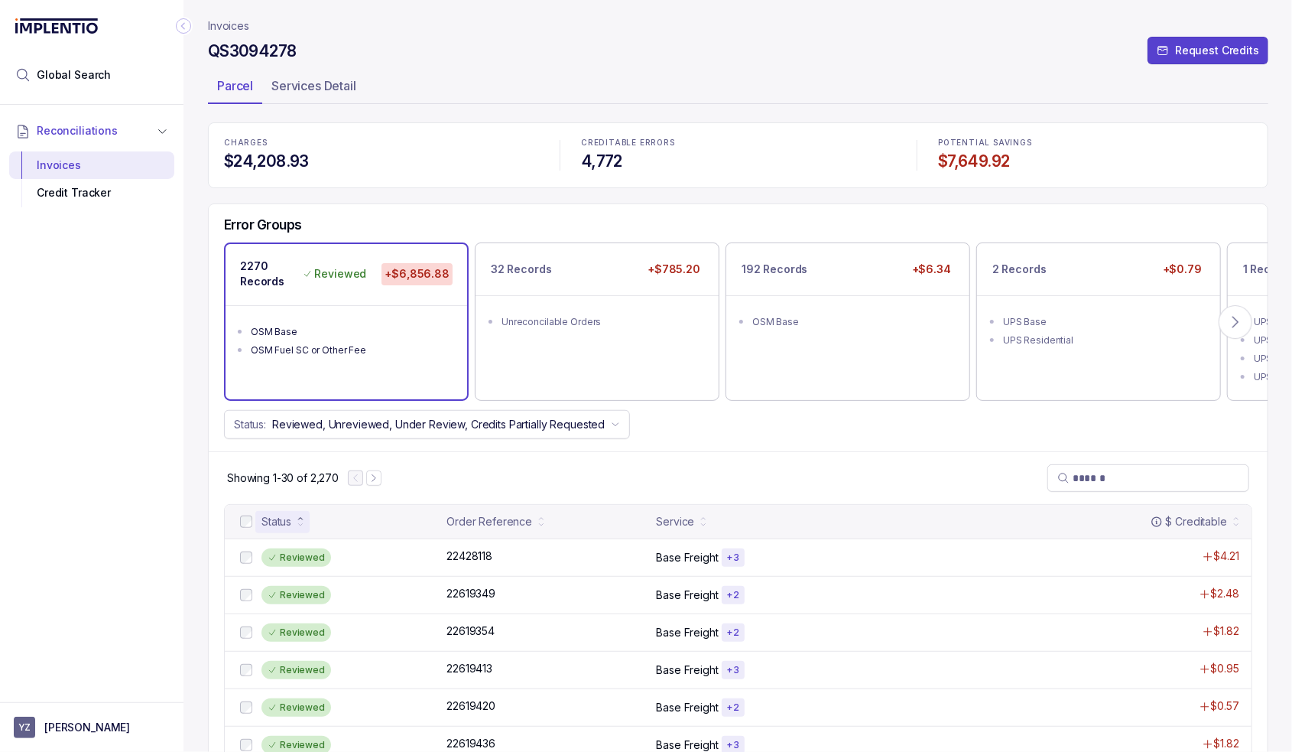
click at [756, 416] on div "Status: Reviewed, Unreviewed, Under Review, Credits Partially Requested" at bounding box center [738, 424] width 1059 height 29
click at [532, 304] on ul "Unreconcilable Orders" at bounding box center [597, 319] width 242 height 49
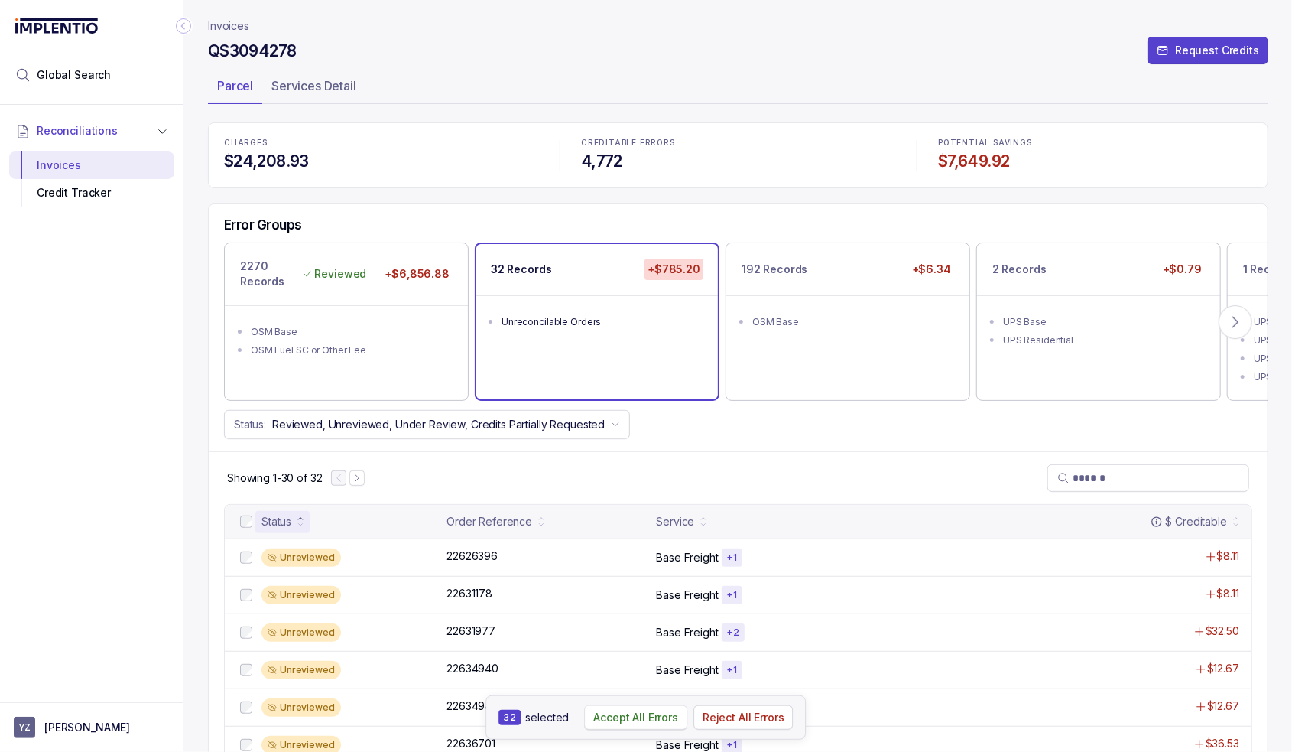
click at [635, 720] on p "Accept All Errors" at bounding box center [635, 717] width 85 height 15
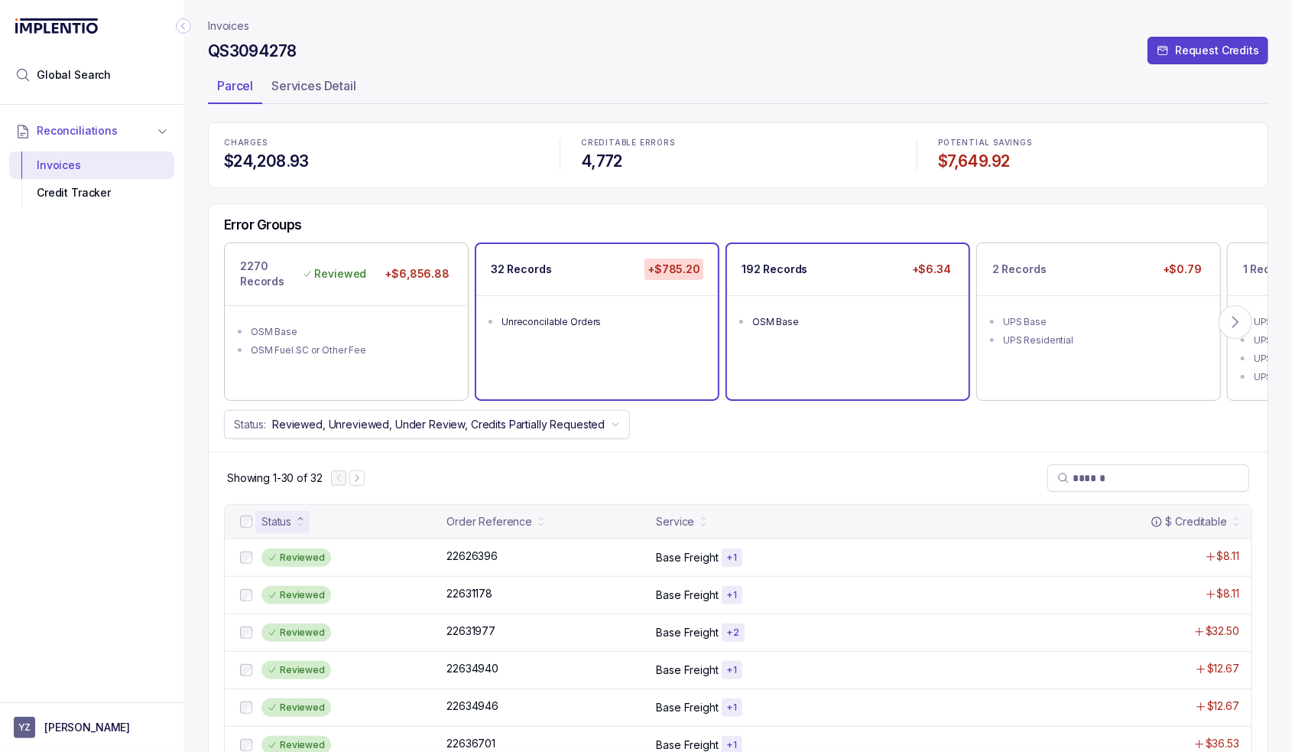
click at [801, 306] on ul "OSM Base" at bounding box center [848, 319] width 242 height 49
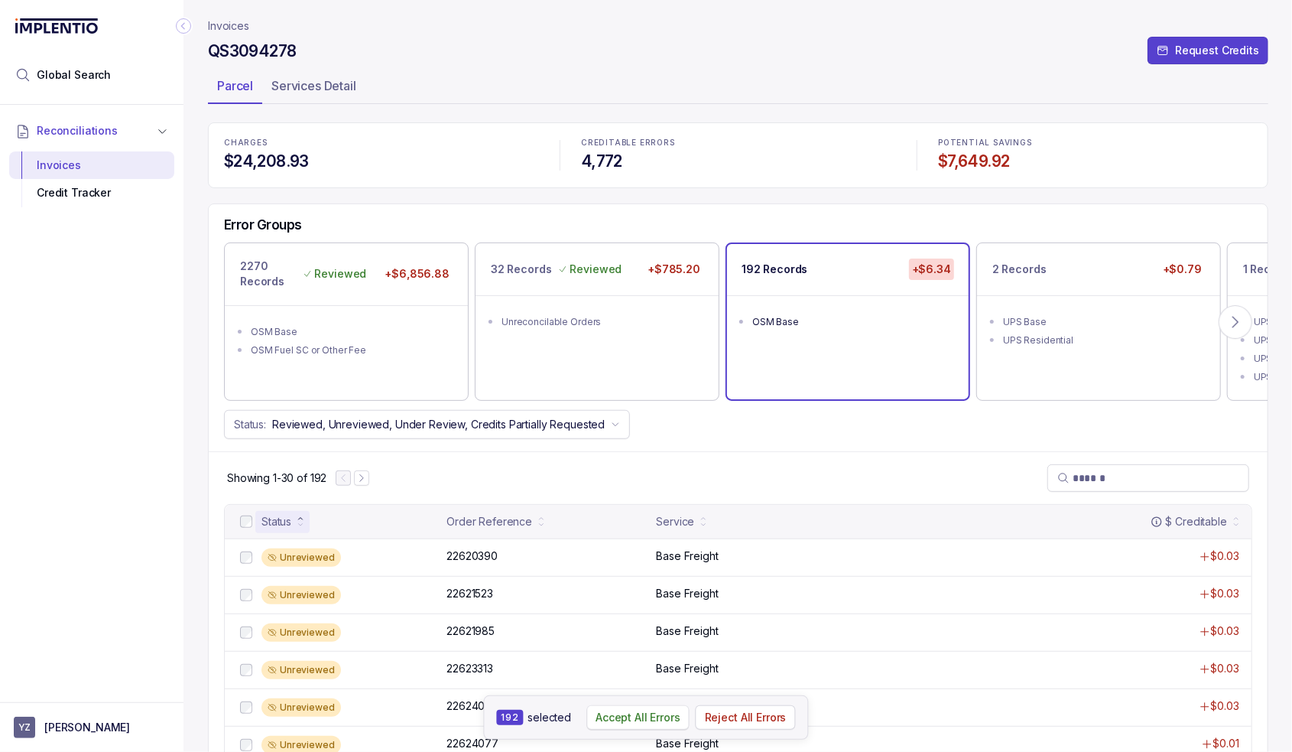
click at [635, 719] on p "Accept All Errors" at bounding box center [638, 717] width 85 height 15
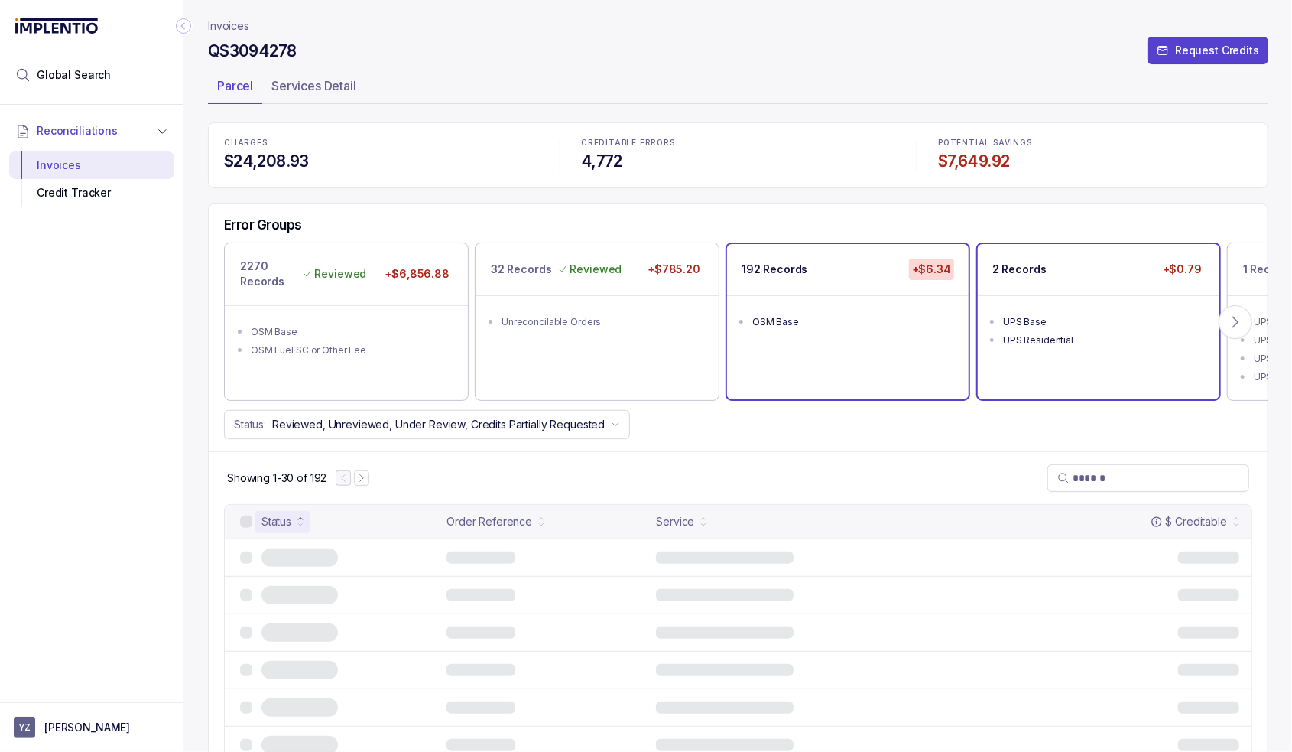
click at [1082, 293] on div "2 Records +$0.79" at bounding box center [1099, 269] width 242 height 51
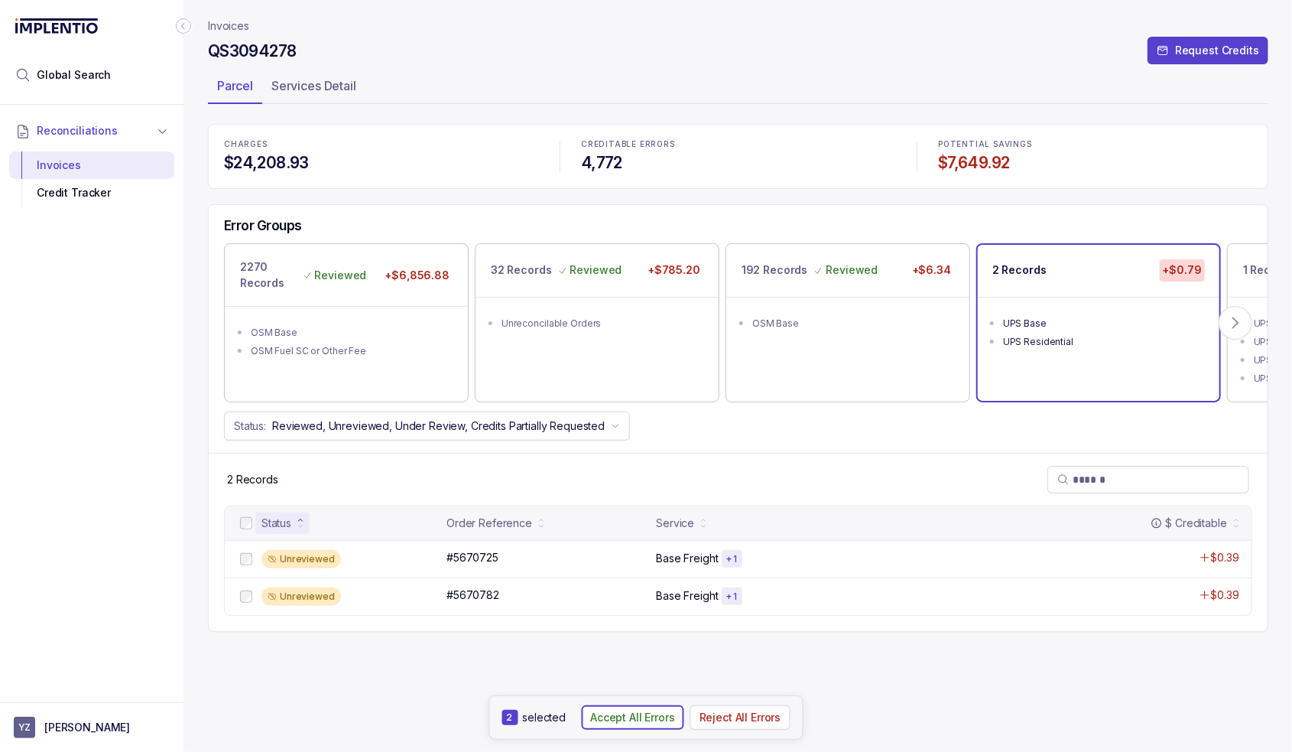
click at [628, 716] on p "Accept All Errors" at bounding box center [632, 717] width 85 height 15
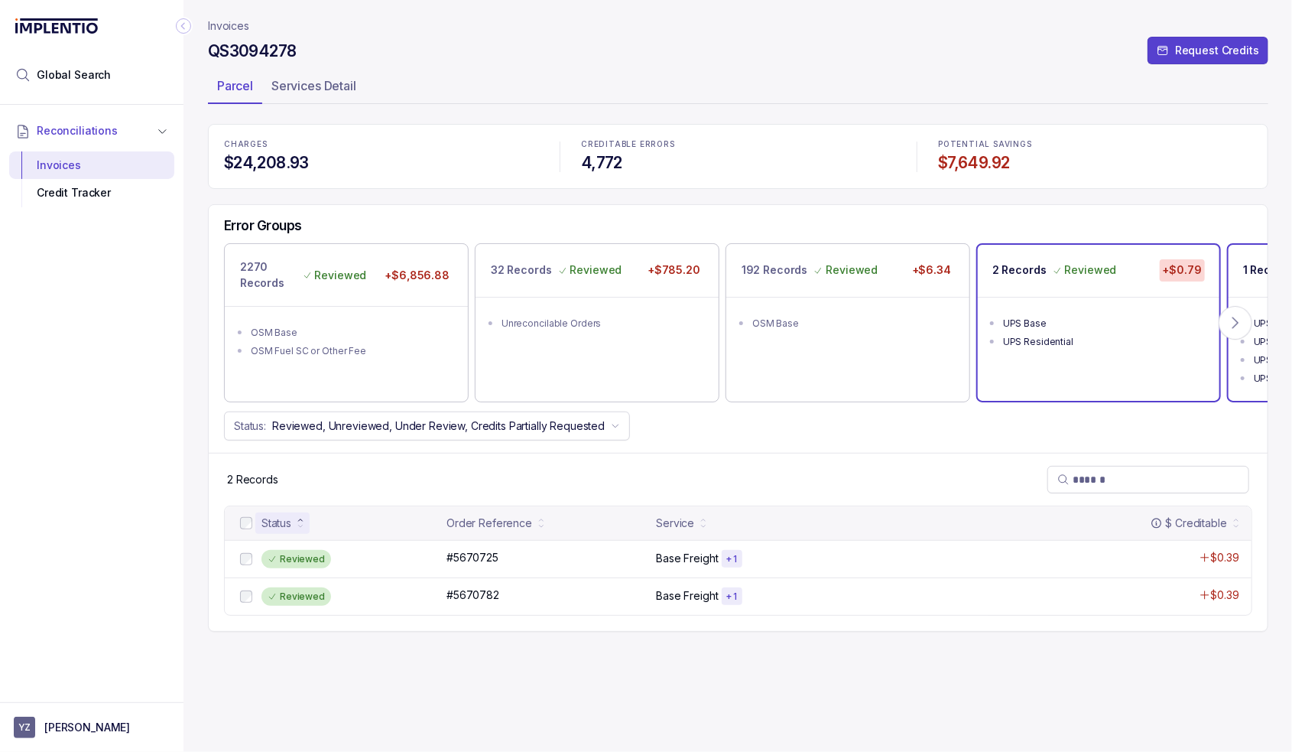
click at [1245, 270] on p "1 Record" at bounding box center [1266, 269] width 46 height 15
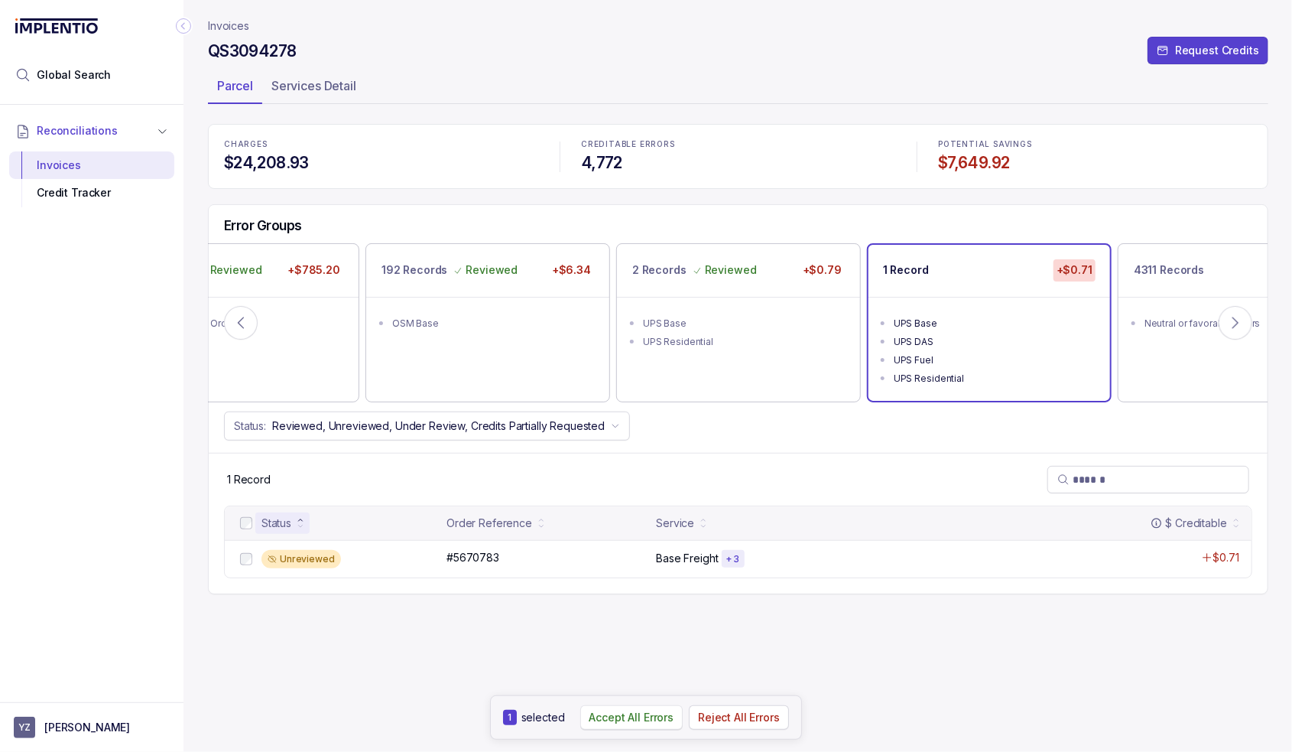
click at [627, 715] on p "Accept All Errors" at bounding box center [632, 717] width 85 height 15
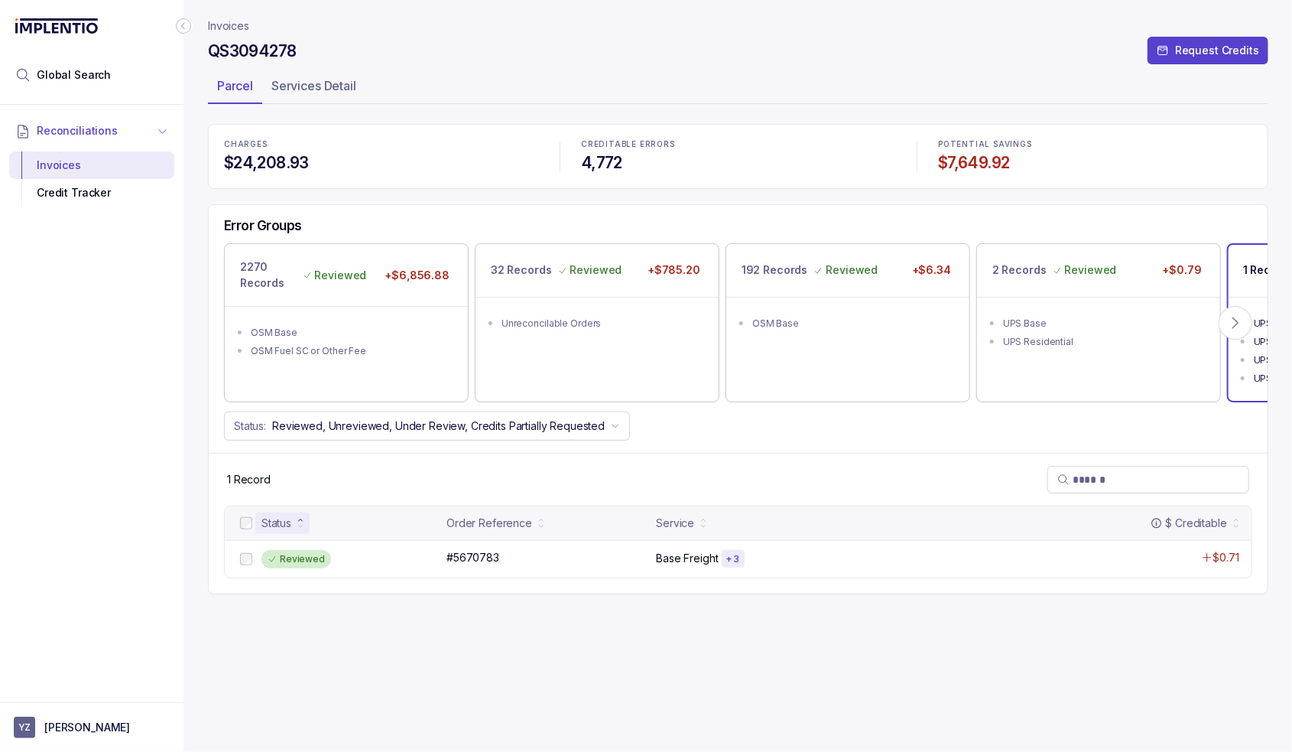
drag, startPoint x: 235, startPoint y: 28, endPoint x: 44, endPoint y: 118, distance: 211.4
click at [235, 27] on p "Invoices" at bounding box center [228, 25] width 41 height 15
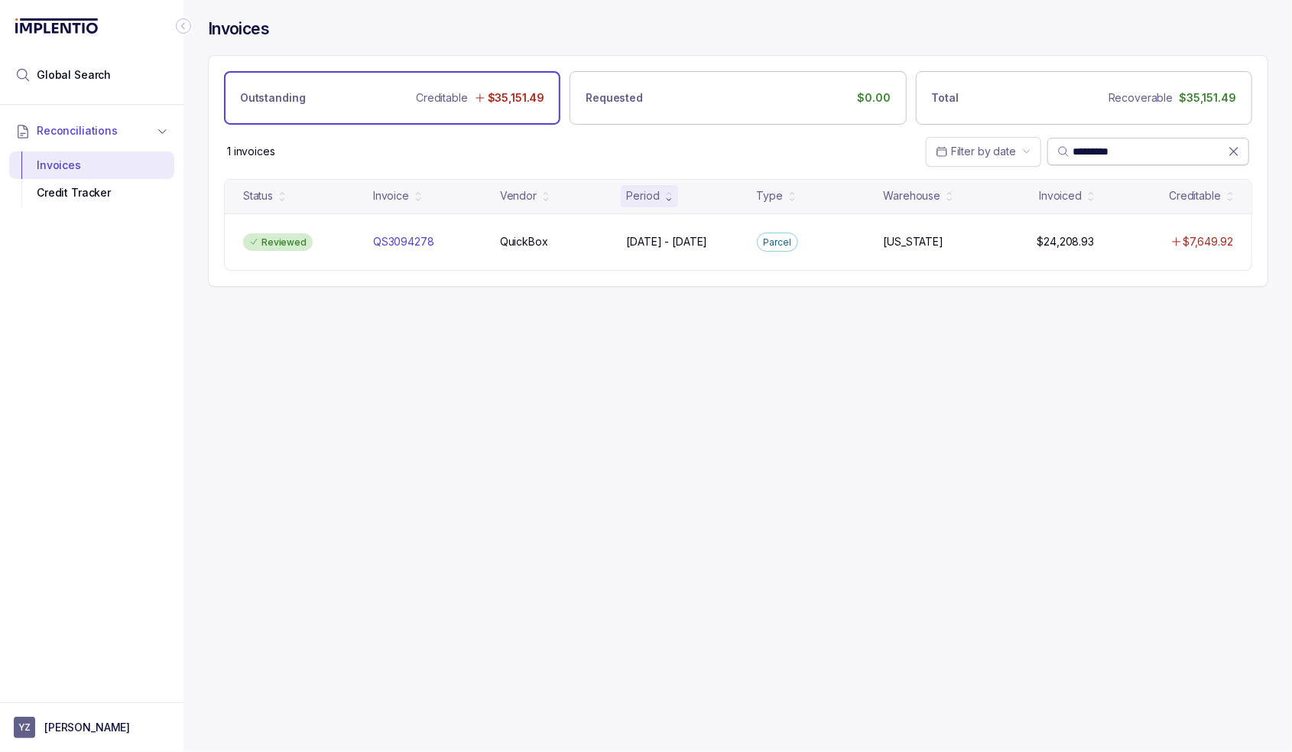
click at [1110, 151] on input "*********" at bounding box center [1150, 151] width 155 height 15
paste input "search"
type input "*********"
click at [1009, 275] on div "Status Invoice Vendor Period Type Warehouse Invoiced Creditable Unreviewed QS30…" at bounding box center [738, 233] width 1059 height 108
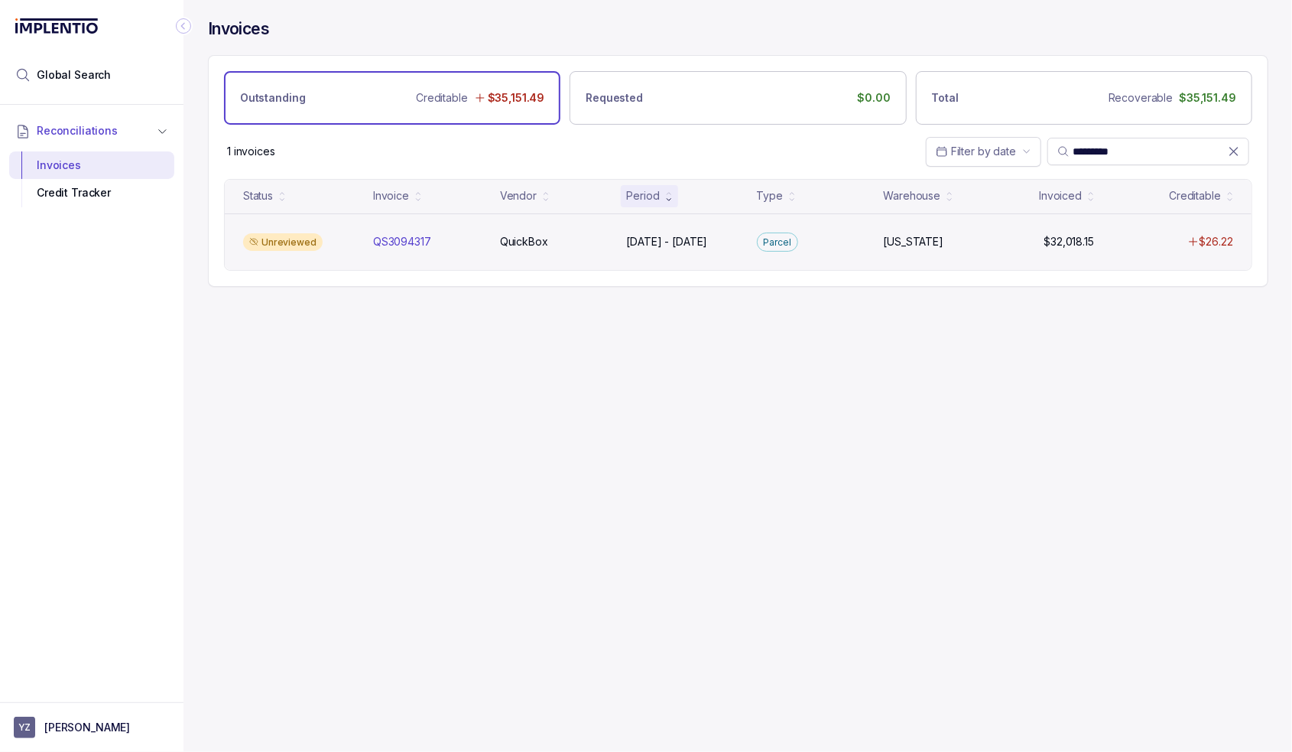
click at [1006, 249] on div "Unreviewed QS3094317 QS3094317 QuickBox QuickBox [DATE] - [DATE] [DATE] - [DATE…" at bounding box center [738, 241] width 1027 height 57
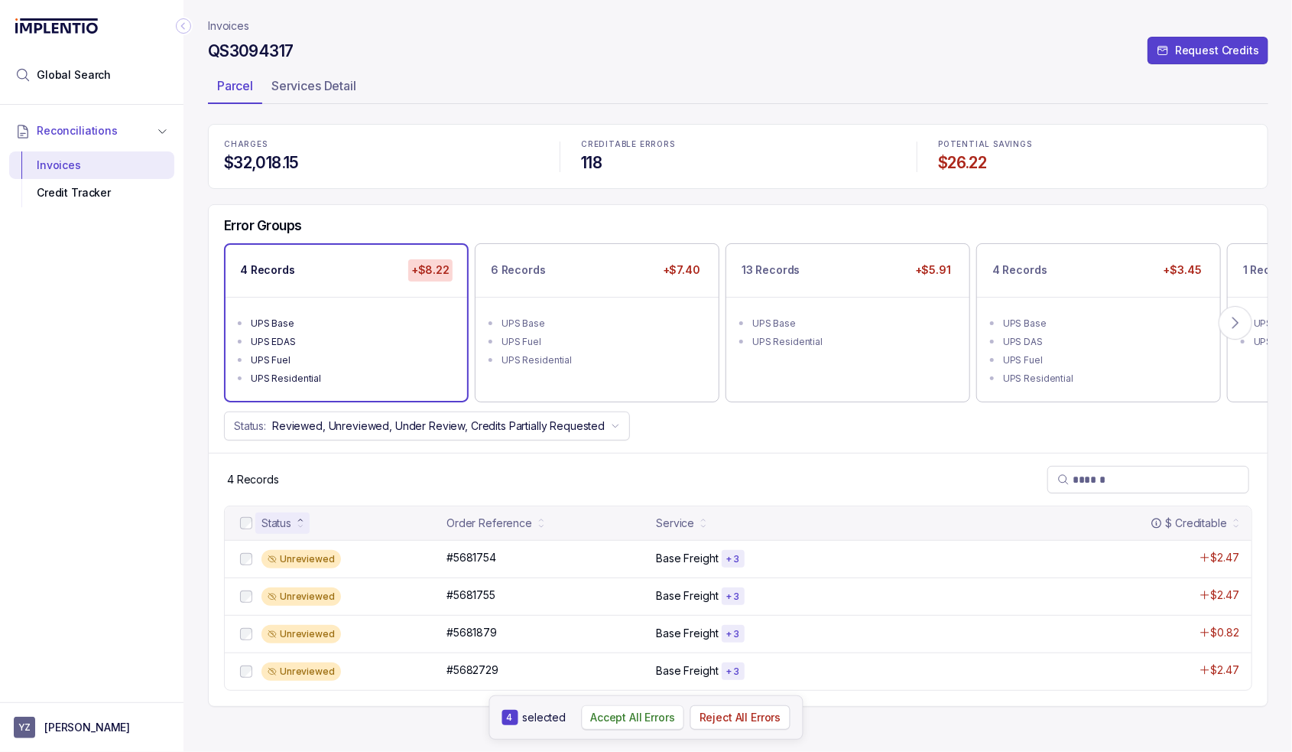
click at [645, 725] on p "Accept All Errors" at bounding box center [632, 717] width 85 height 15
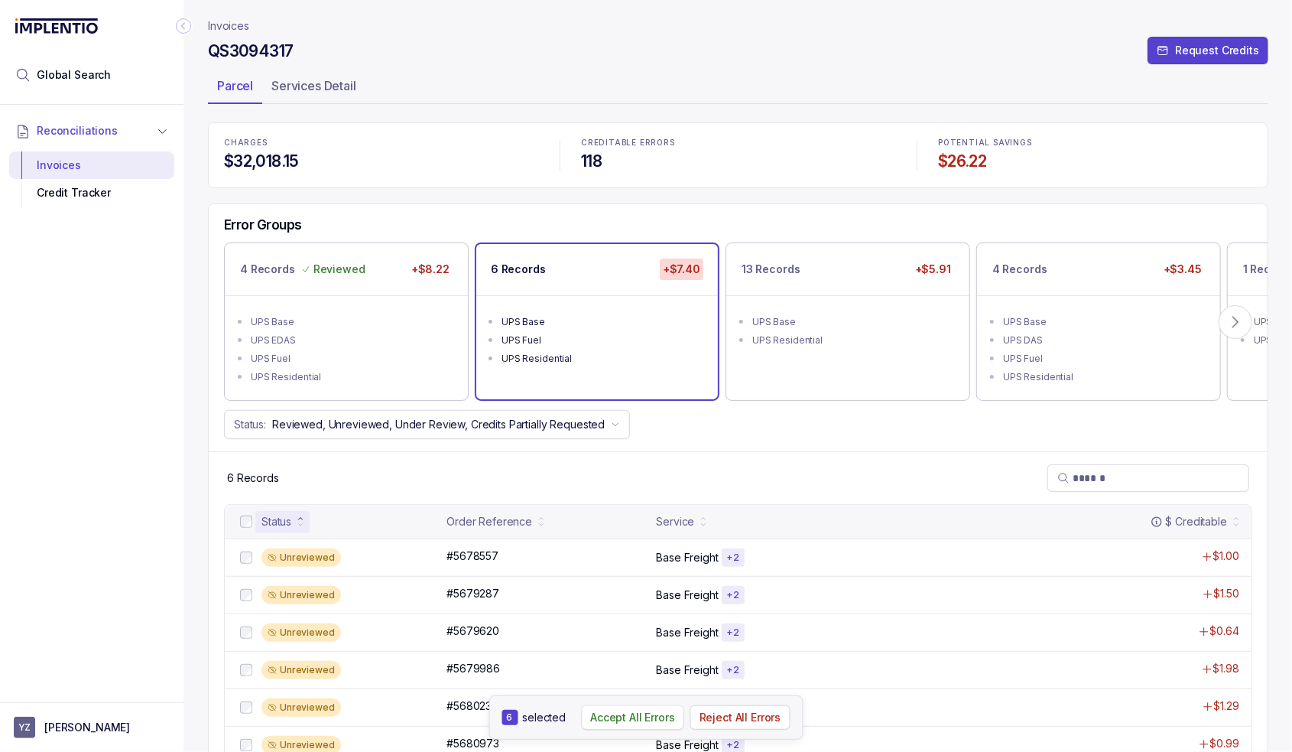
click at [615, 718] on p "Accept All Errors" at bounding box center [632, 717] width 85 height 15
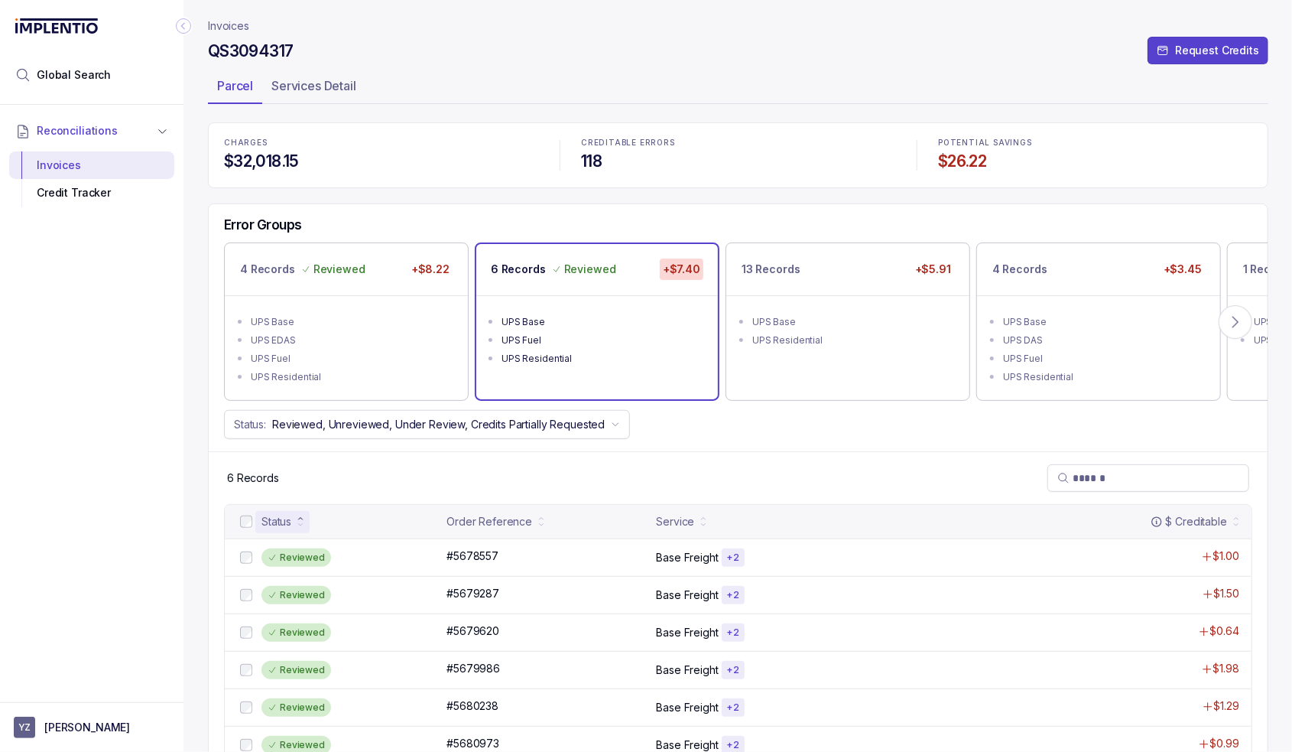
click at [836, 268] on div "13 Records +$5.91" at bounding box center [847, 269] width 243 height 52
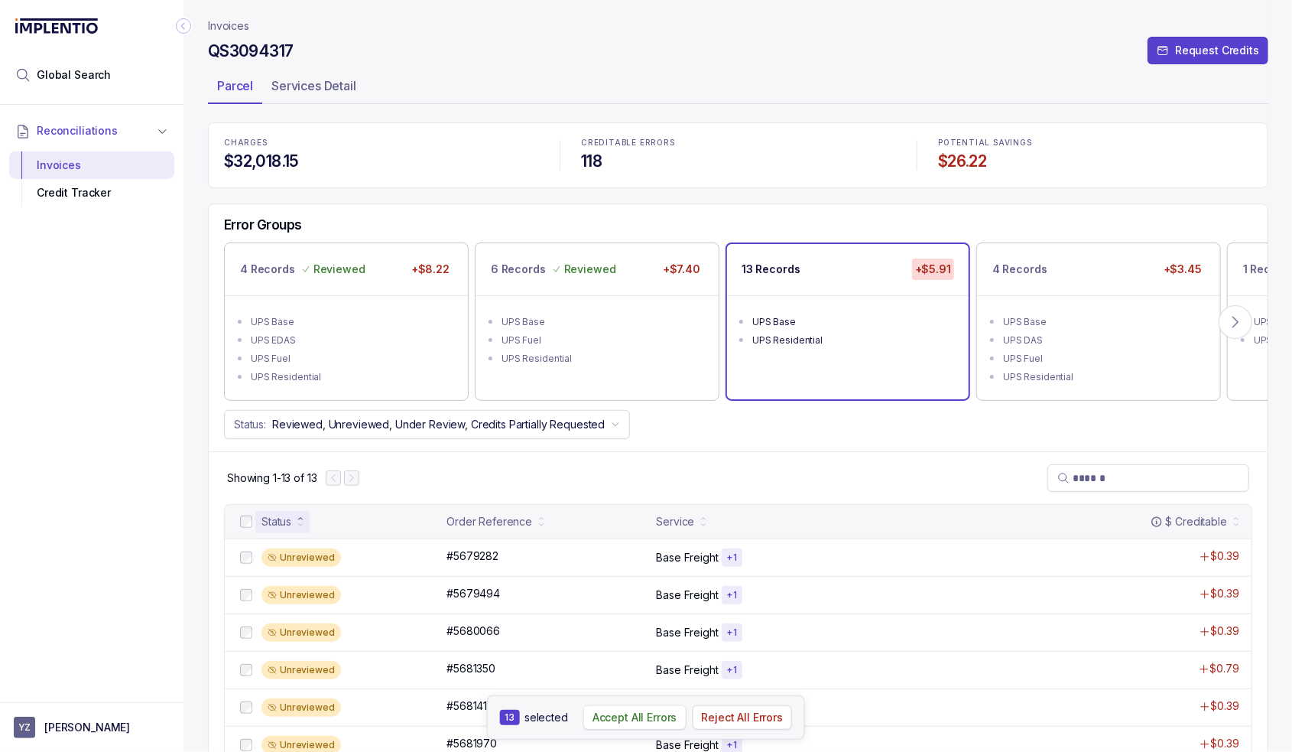
click at [678, 724] on button "Accept All Errors" at bounding box center [634, 717] width 103 height 24
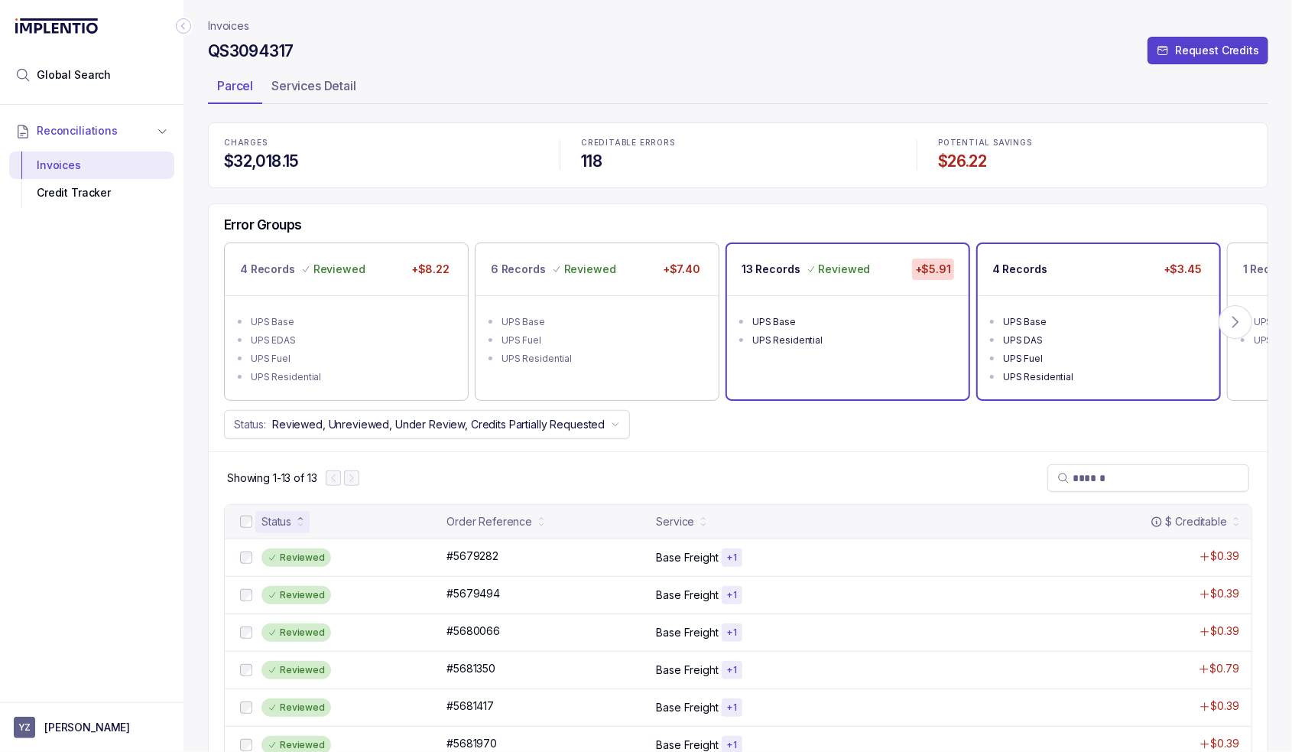
click at [1074, 330] on li "UPS DAS" at bounding box center [1109, 339] width 213 height 18
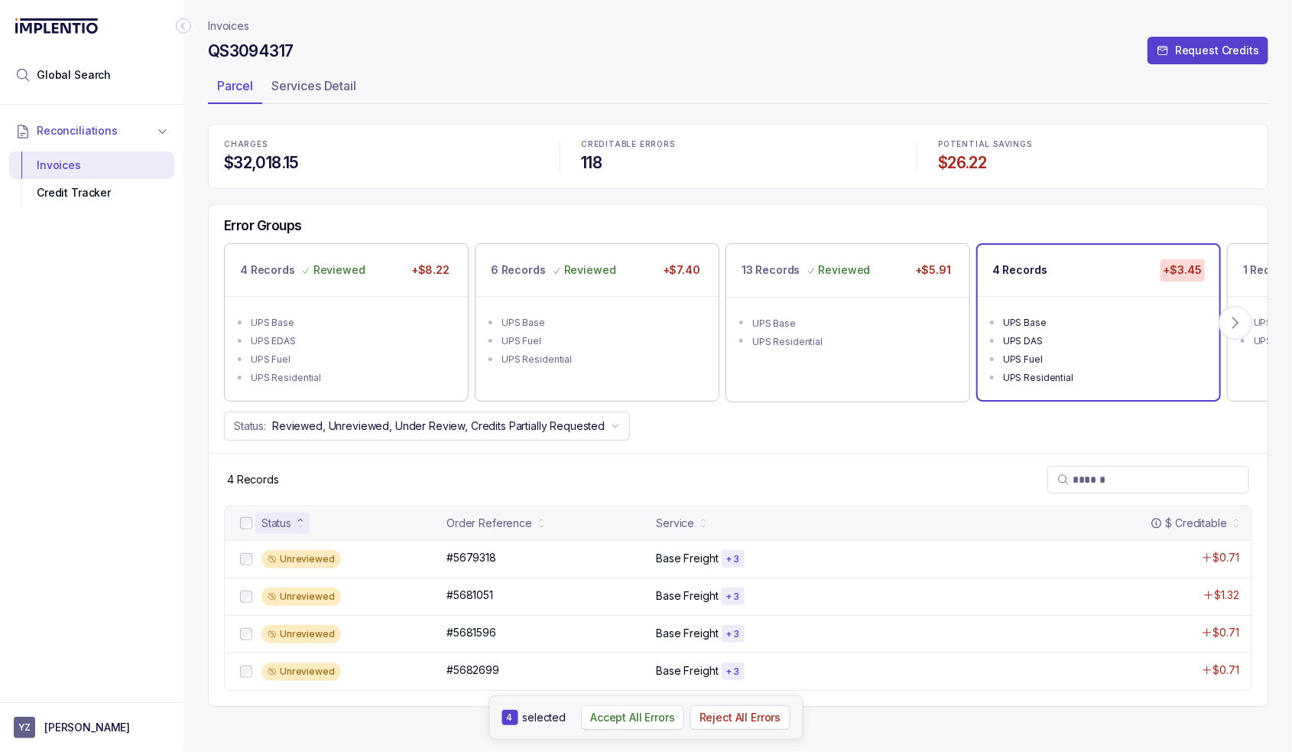
click at [639, 726] on button "Accept All Errors" at bounding box center [632, 717] width 103 height 24
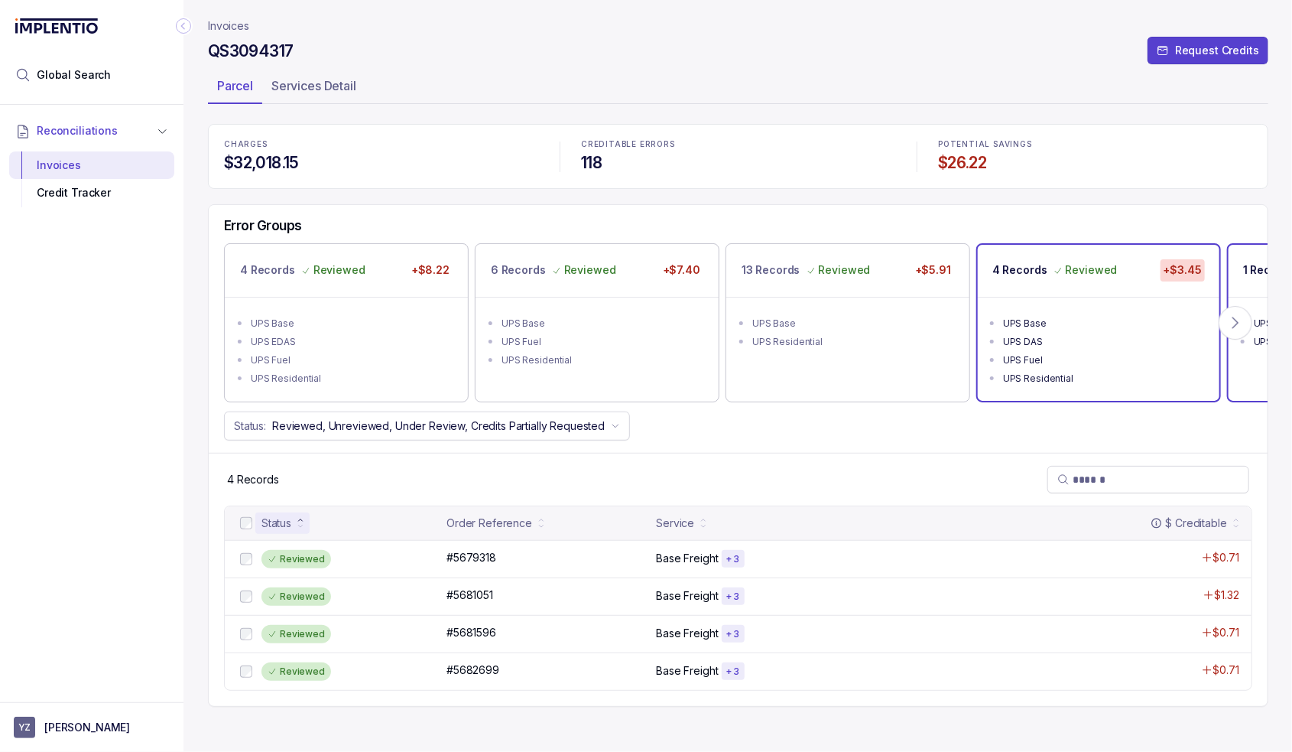
click at [1250, 275] on p "1 Record" at bounding box center [1266, 269] width 46 height 15
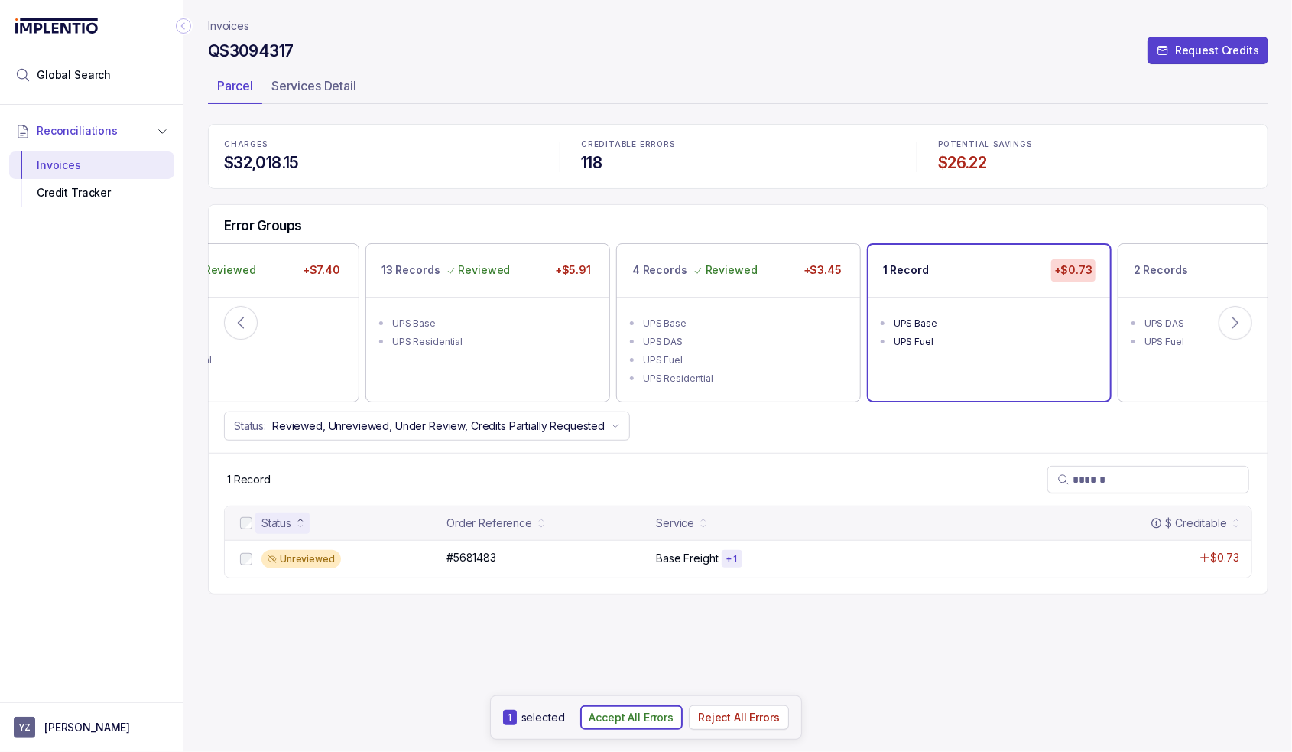
click at [617, 723] on p "Accept All Errors" at bounding box center [632, 717] width 85 height 15
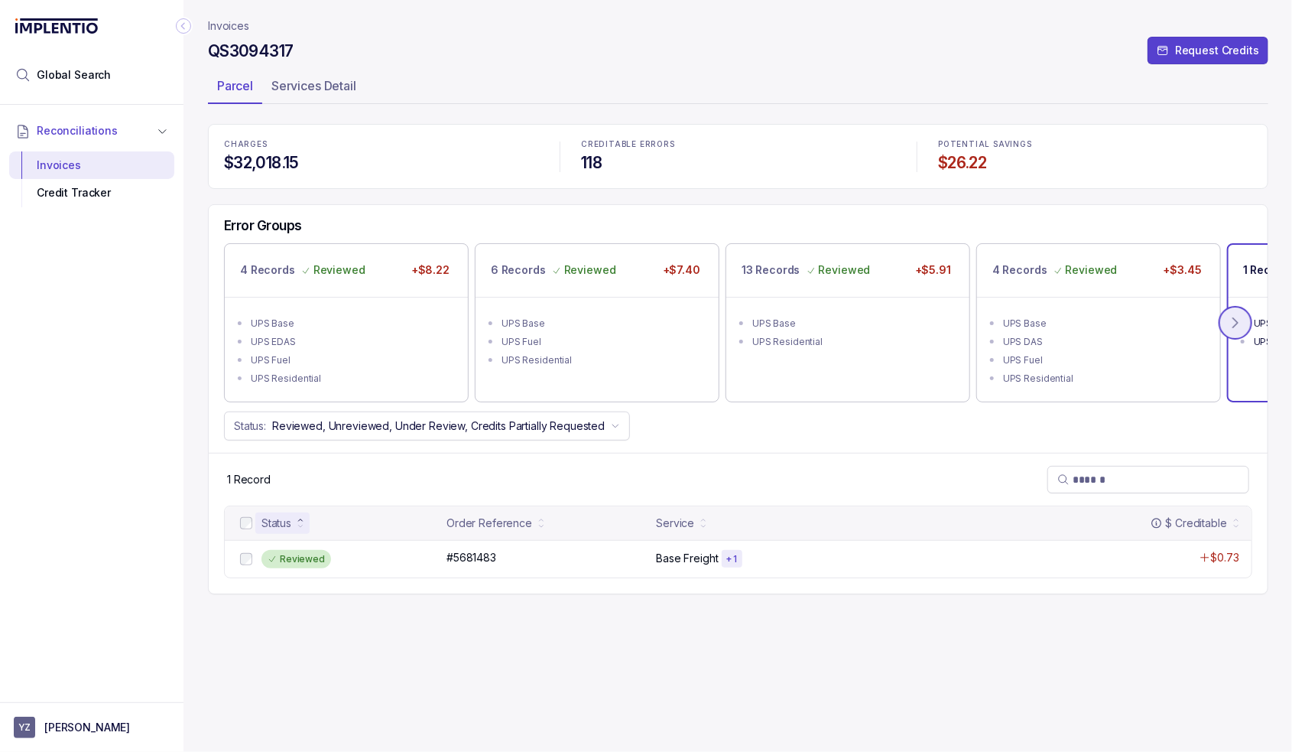
click at [1240, 319] on icon at bounding box center [1235, 322] width 15 height 15
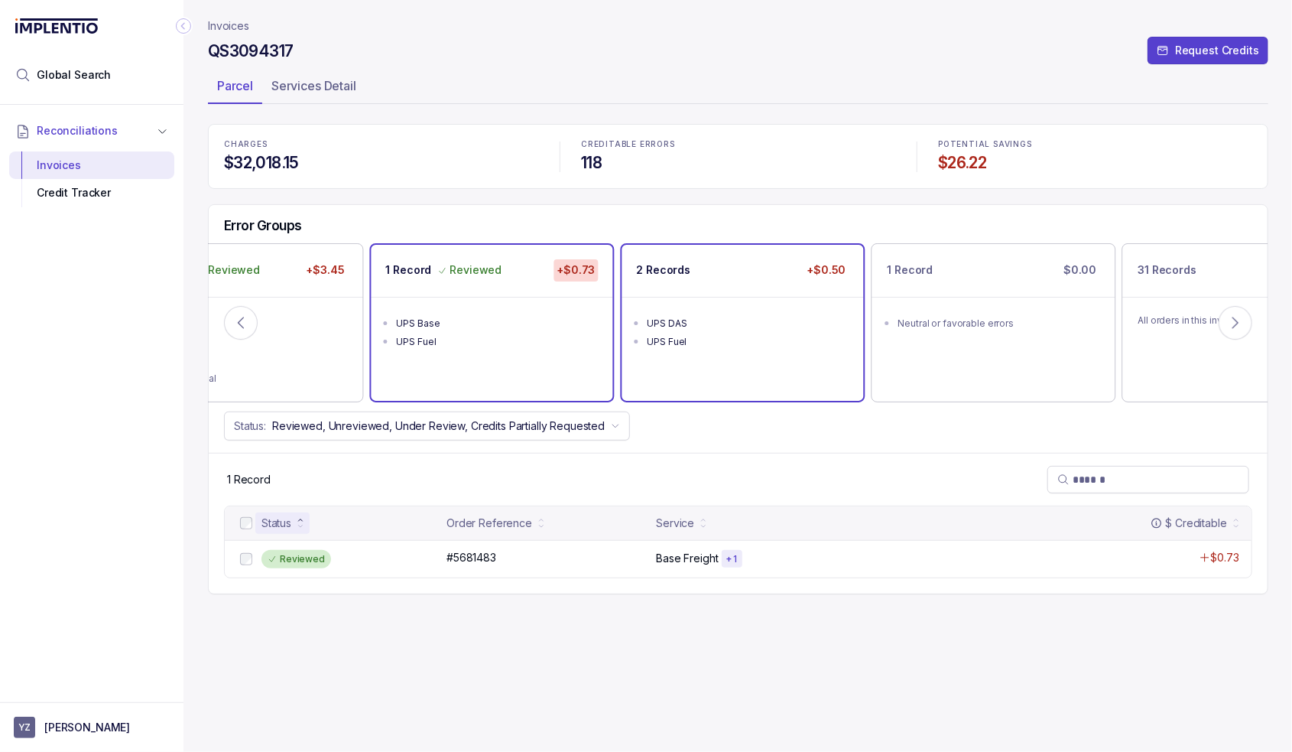
click at [771, 321] on div "UPS DAS" at bounding box center [748, 323] width 200 height 15
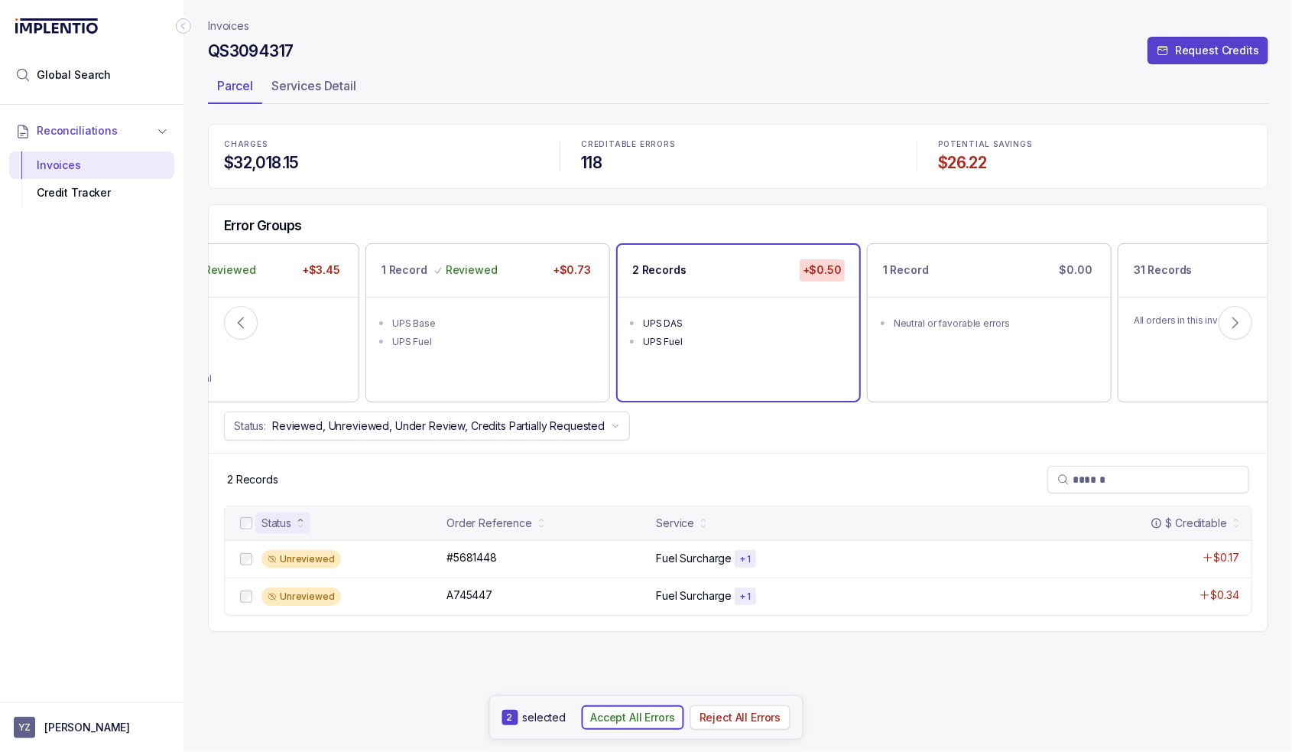
click at [652, 723] on p "Accept All Errors" at bounding box center [632, 717] width 85 height 15
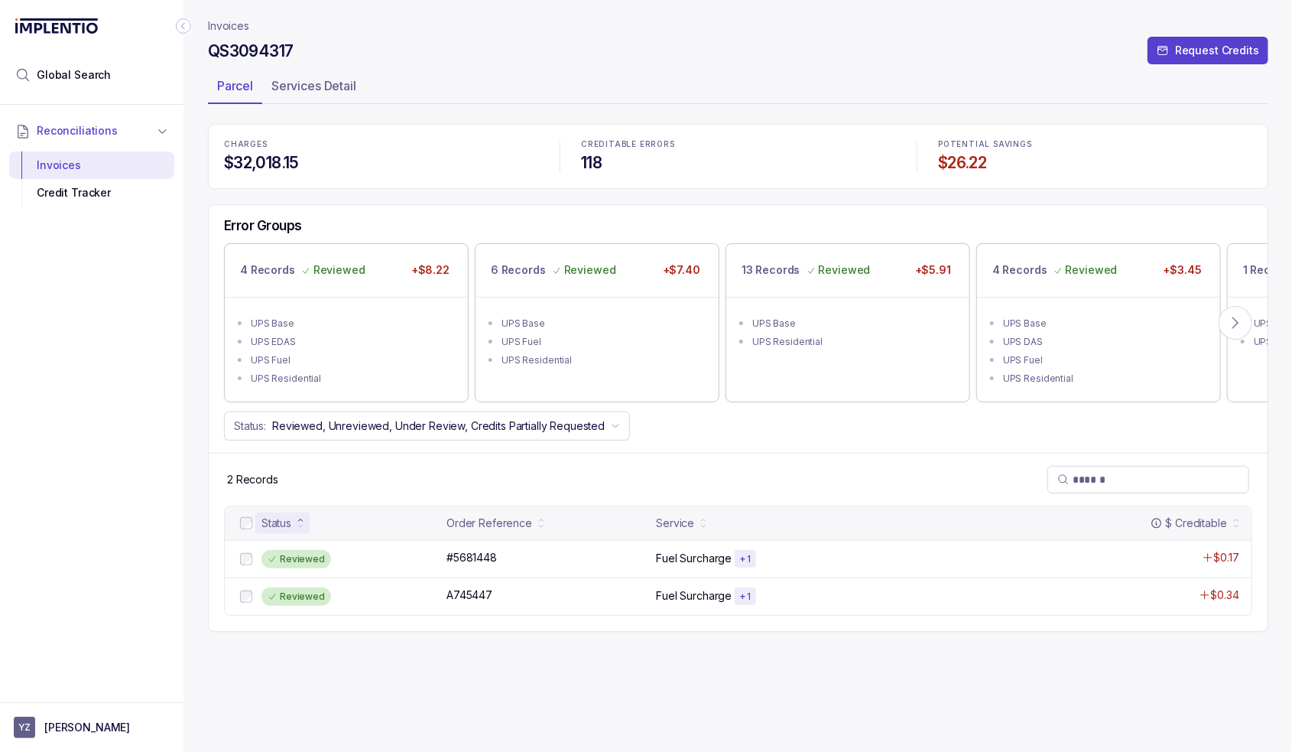
click at [241, 25] on p "Invoices" at bounding box center [228, 25] width 41 height 15
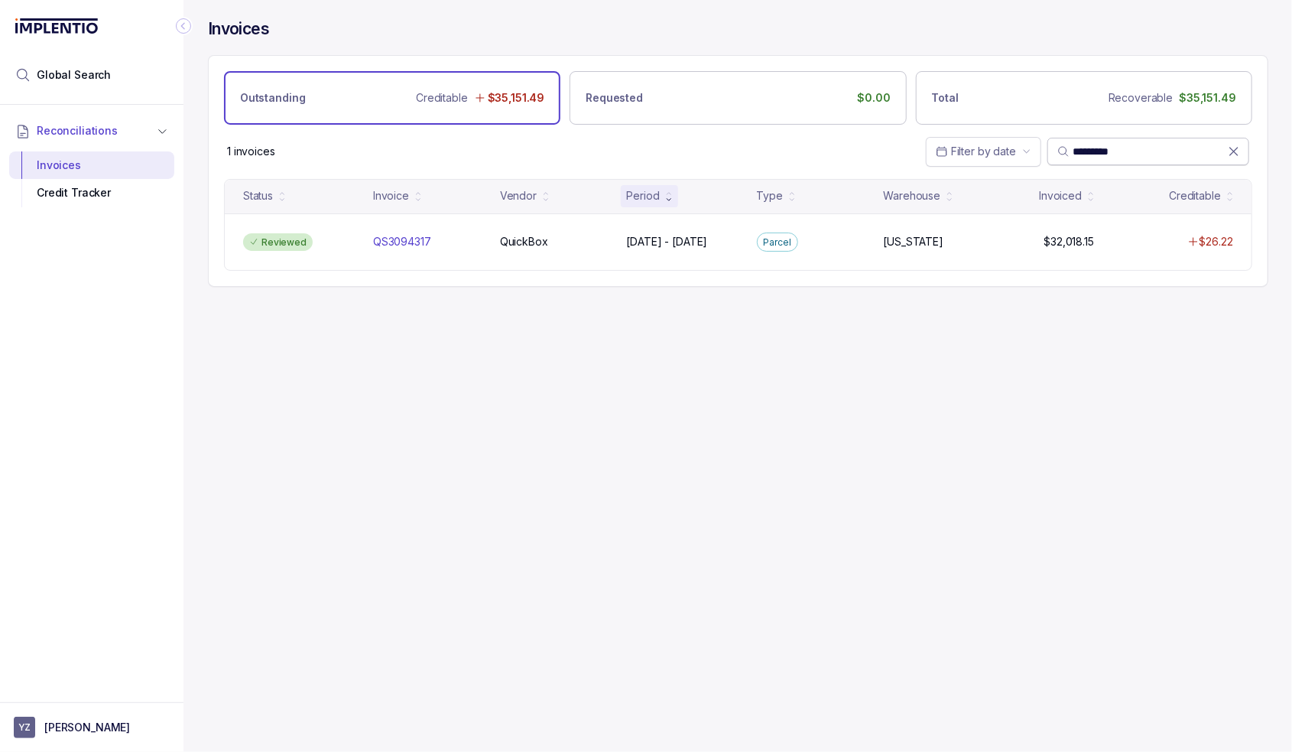
click at [1237, 146] on icon at bounding box center [1234, 151] width 15 height 15
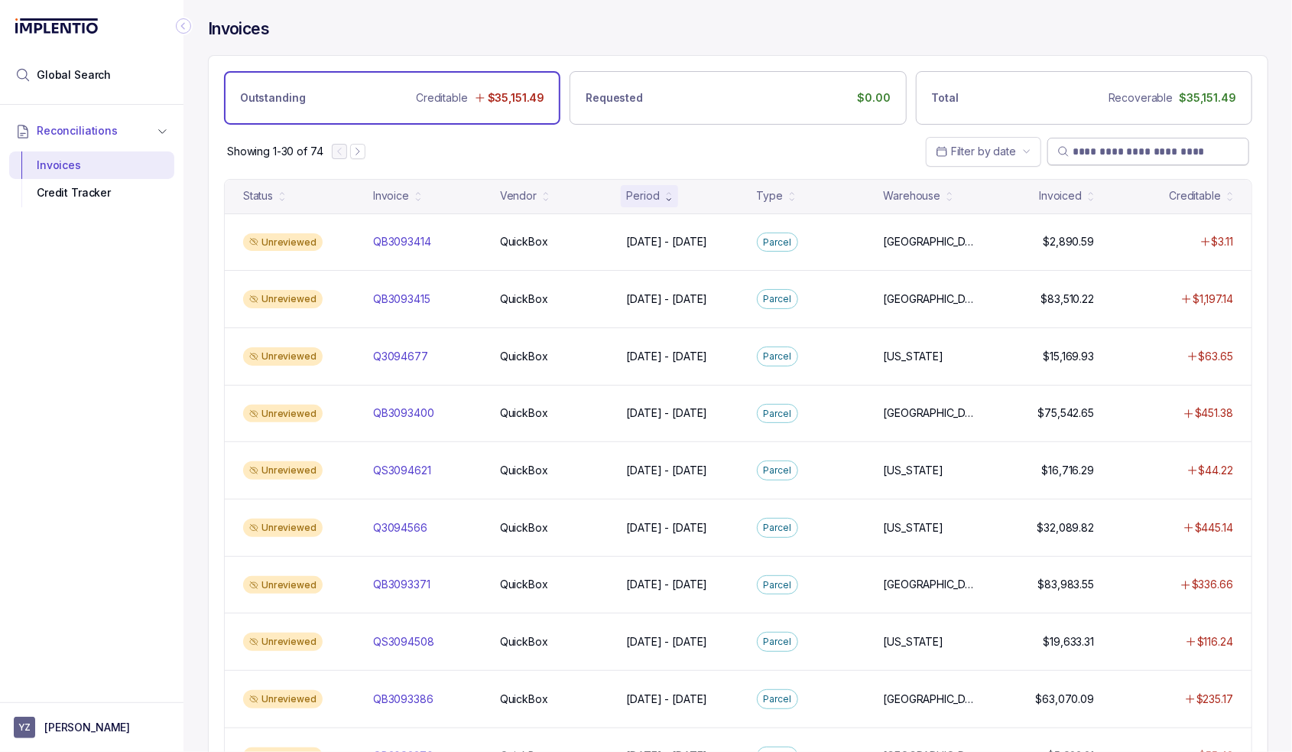
click at [120, 444] on div "Reconciliations Invoices Credit Tracker" at bounding box center [92, 399] width 184 height 588
click at [454, 151] on div "Showing 1-30 of 74 Filter by date" at bounding box center [738, 152] width 1059 height 54
click at [460, 204] on div "Invoice" at bounding box center [427, 195] width 121 height 21
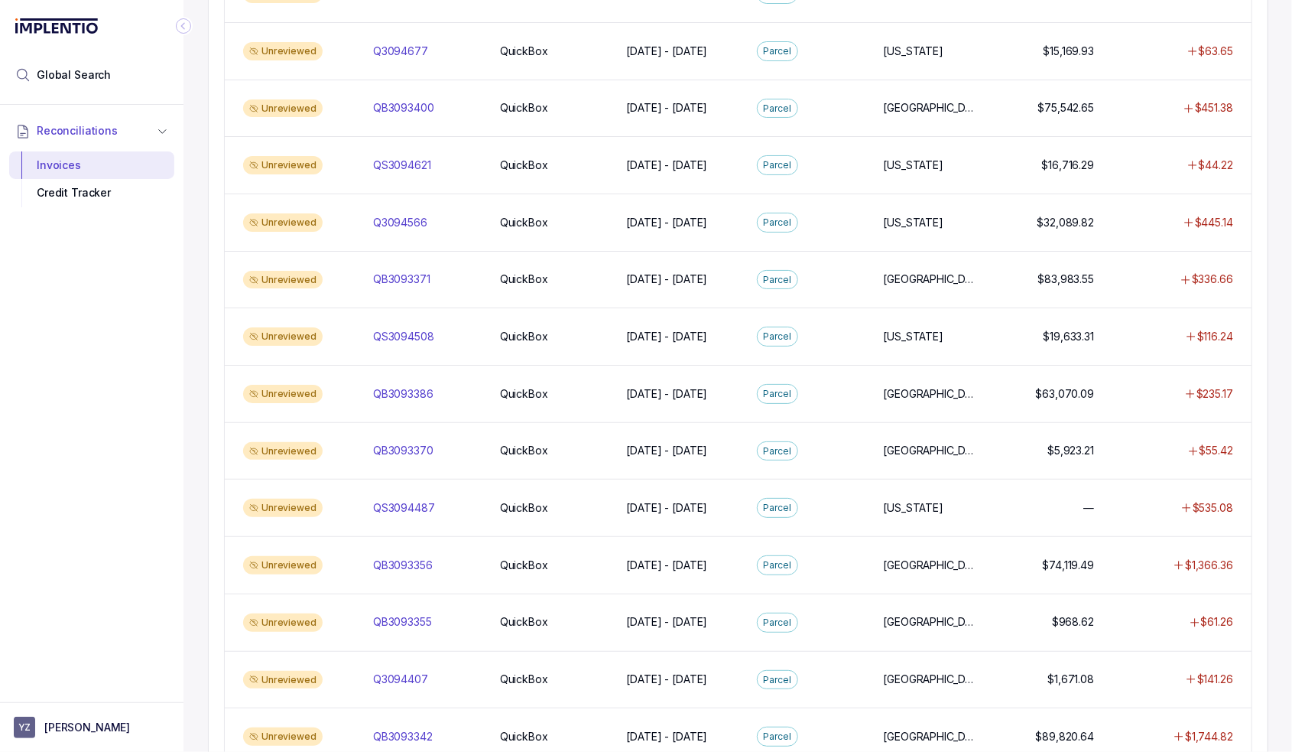
scroll to position [306, 0]
click at [179, 393] on div "Reconciliations Invoices Credit Tracker" at bounding box center [92, 399] width 184 height 588
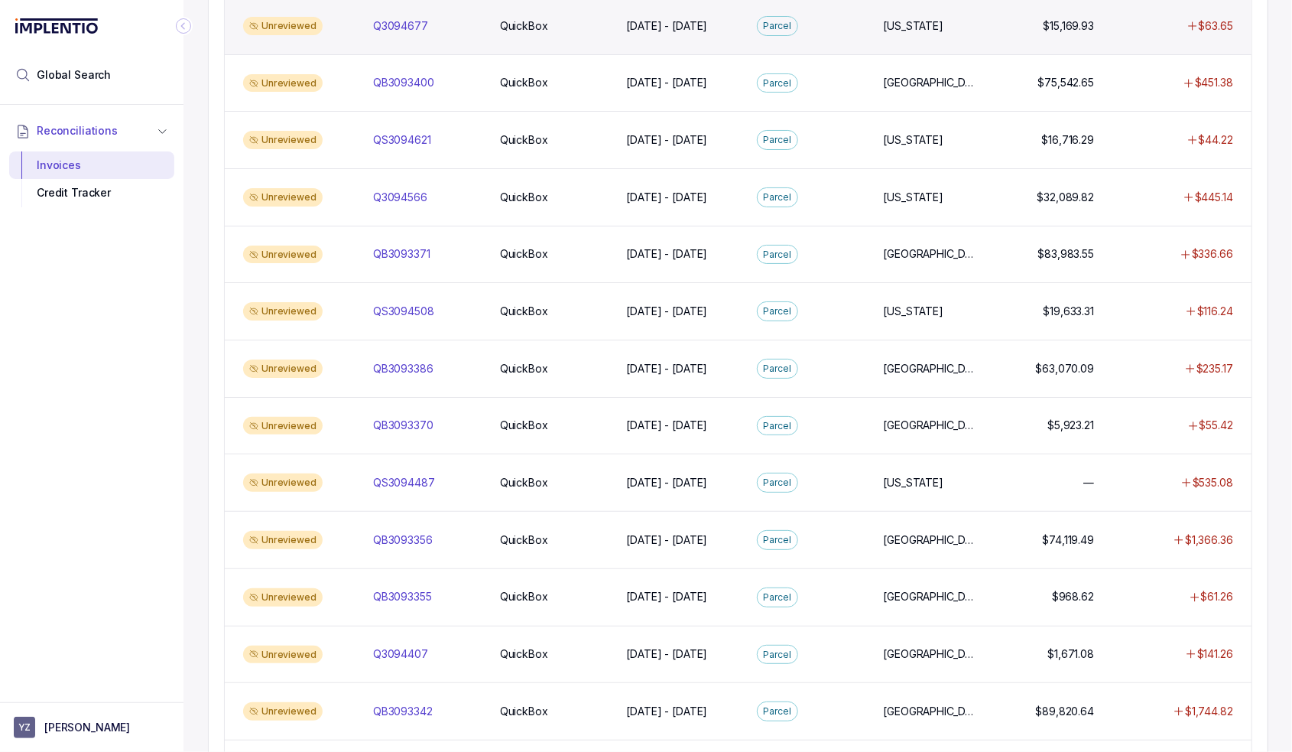
scroll to position [0, 0]
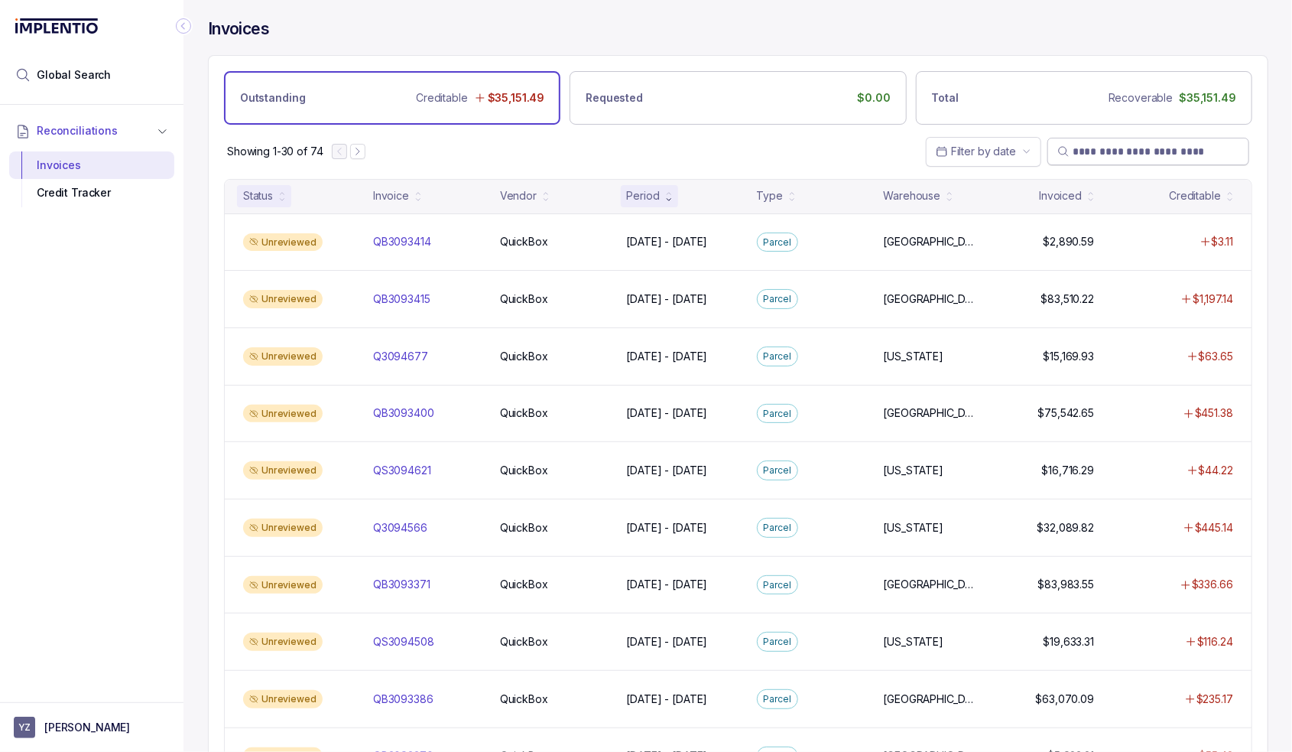
click at [257, 200] on div "Status" at bounding box center [258, 195] width 30 height 15
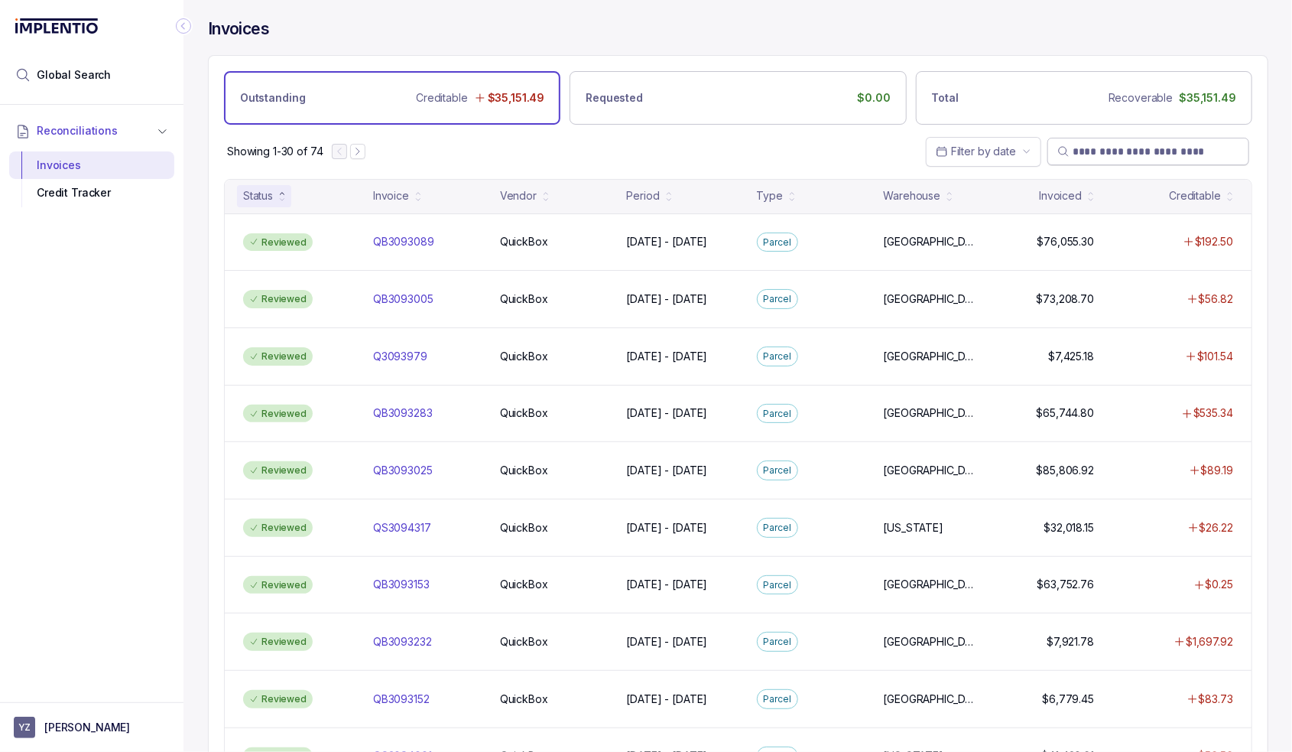
click at [278, 193] on div "Status" at bounding box center [264, 195] width 54 height 21
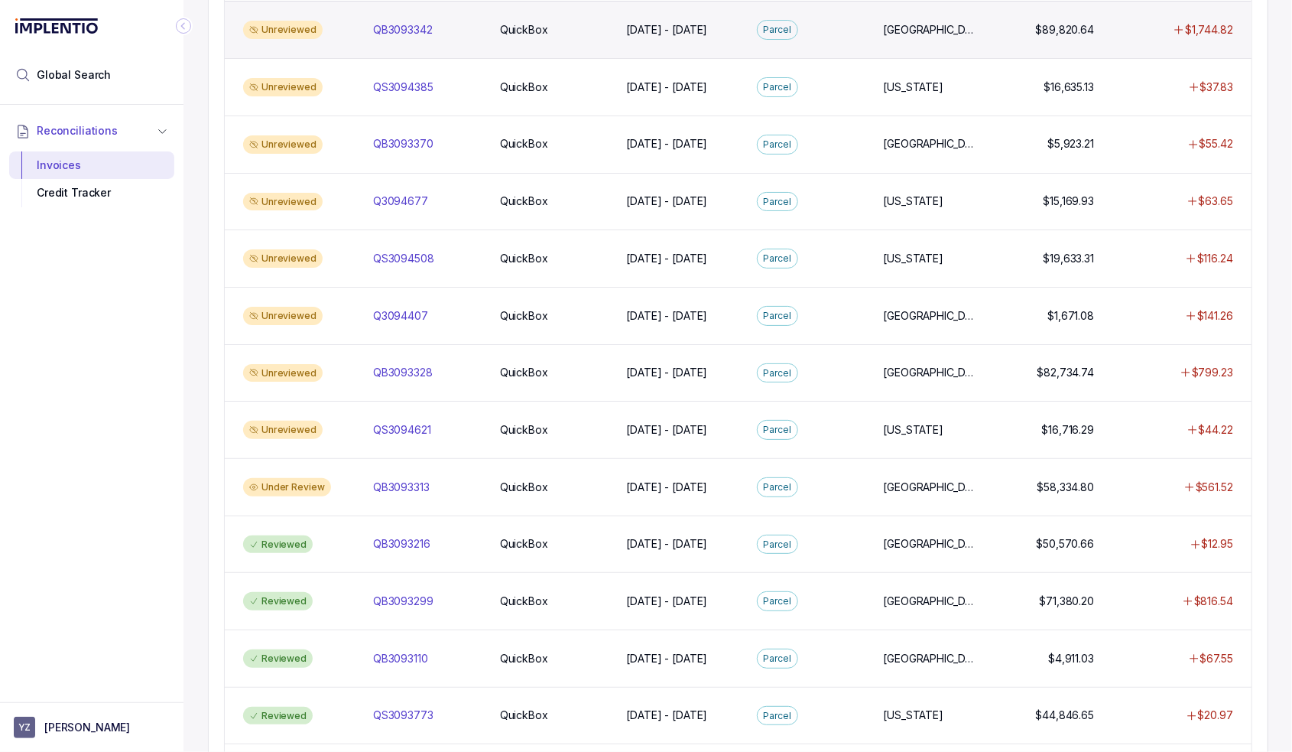
scroll to position [841, 0]
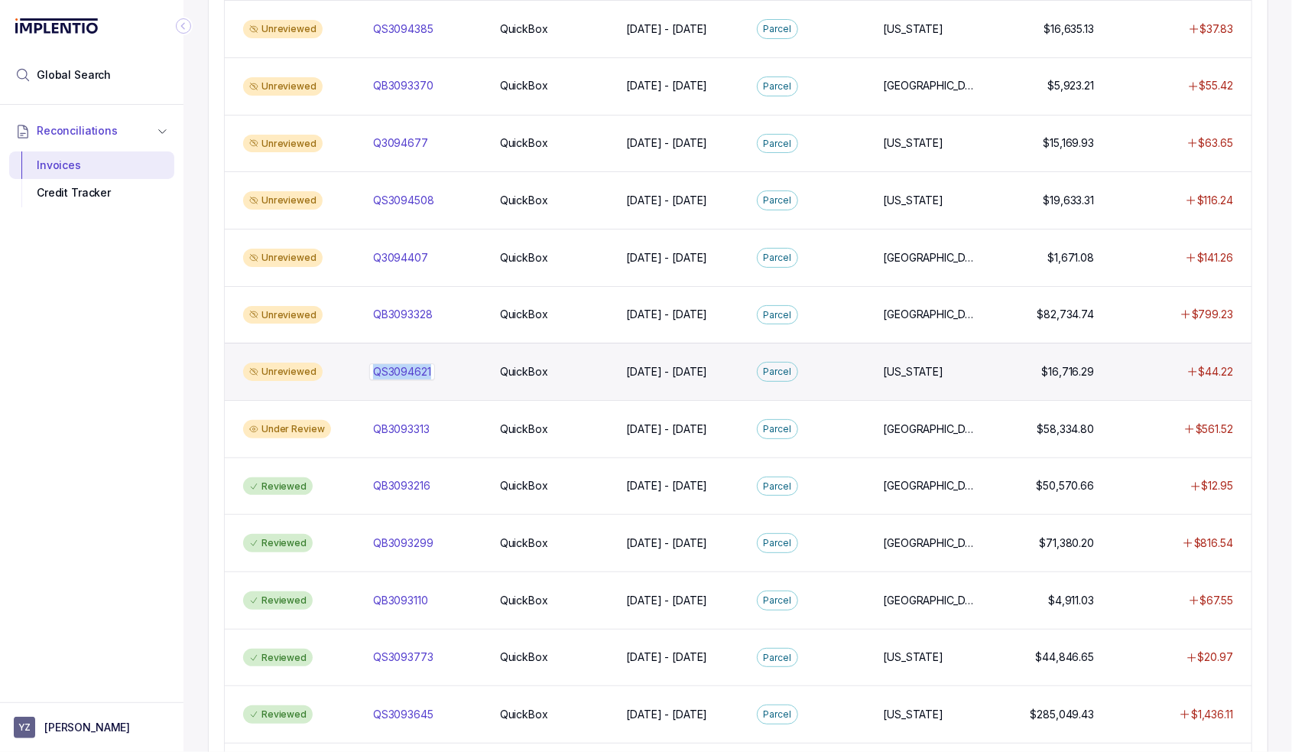
click at [434, 366] on div "QS3094621 QS3094621" at bounding box center [427, 371] width 109 height 15
copy div "QS3094621"
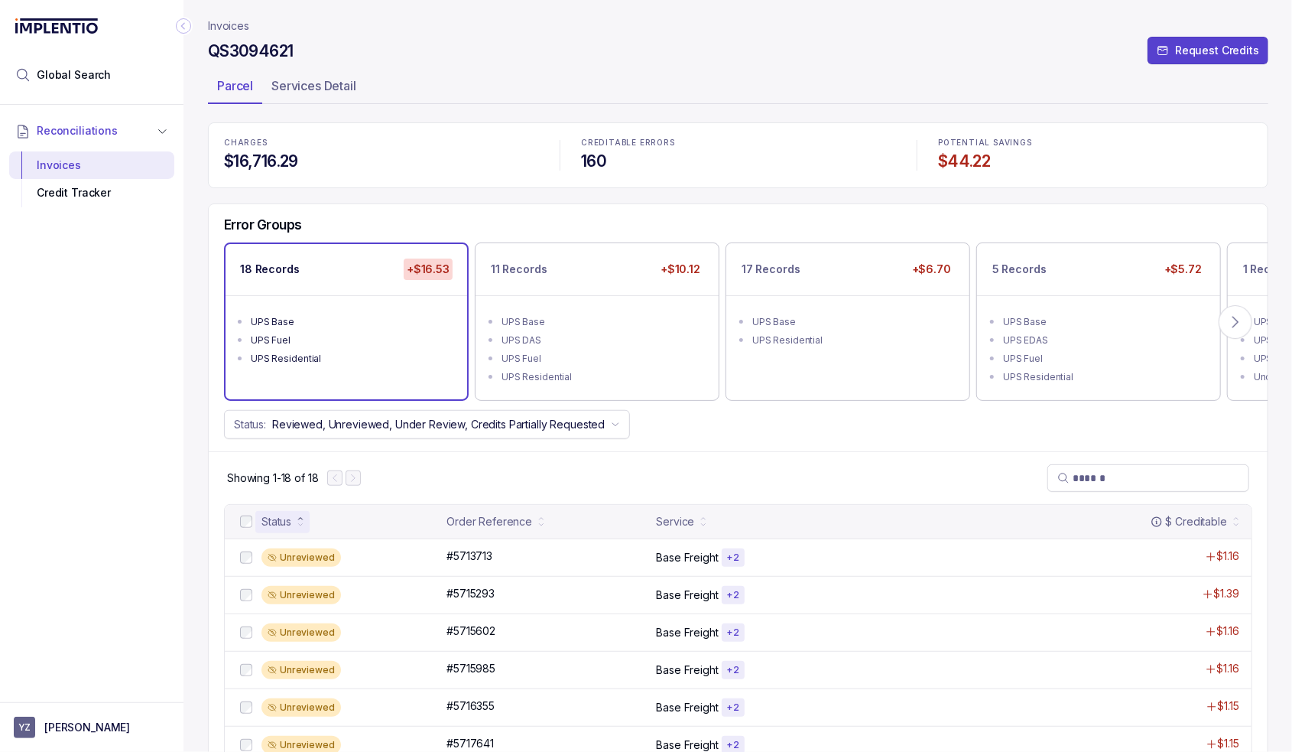
click at [447, 109] on header "Invoices QS3094621 Request Credits Parcel Services Detail" at bounding box center [738, 61] width 1061 height 122
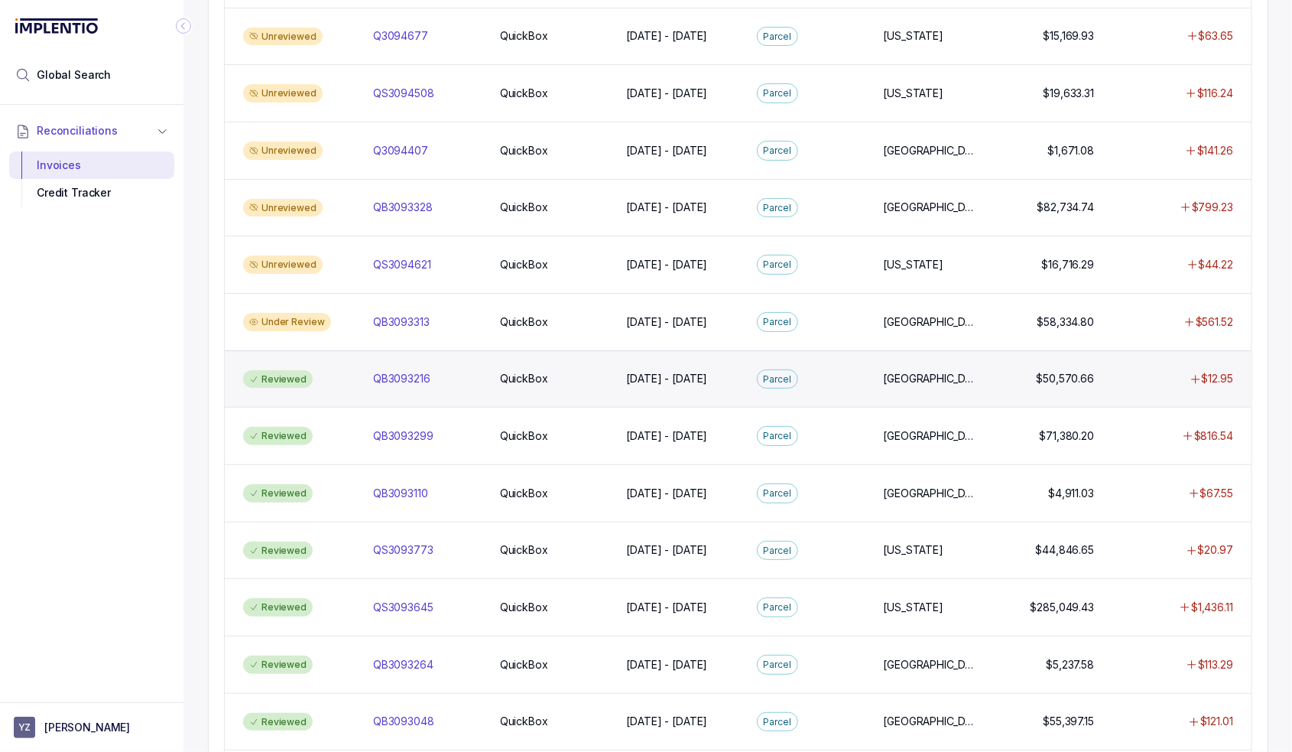
scroll to position [994, 0]
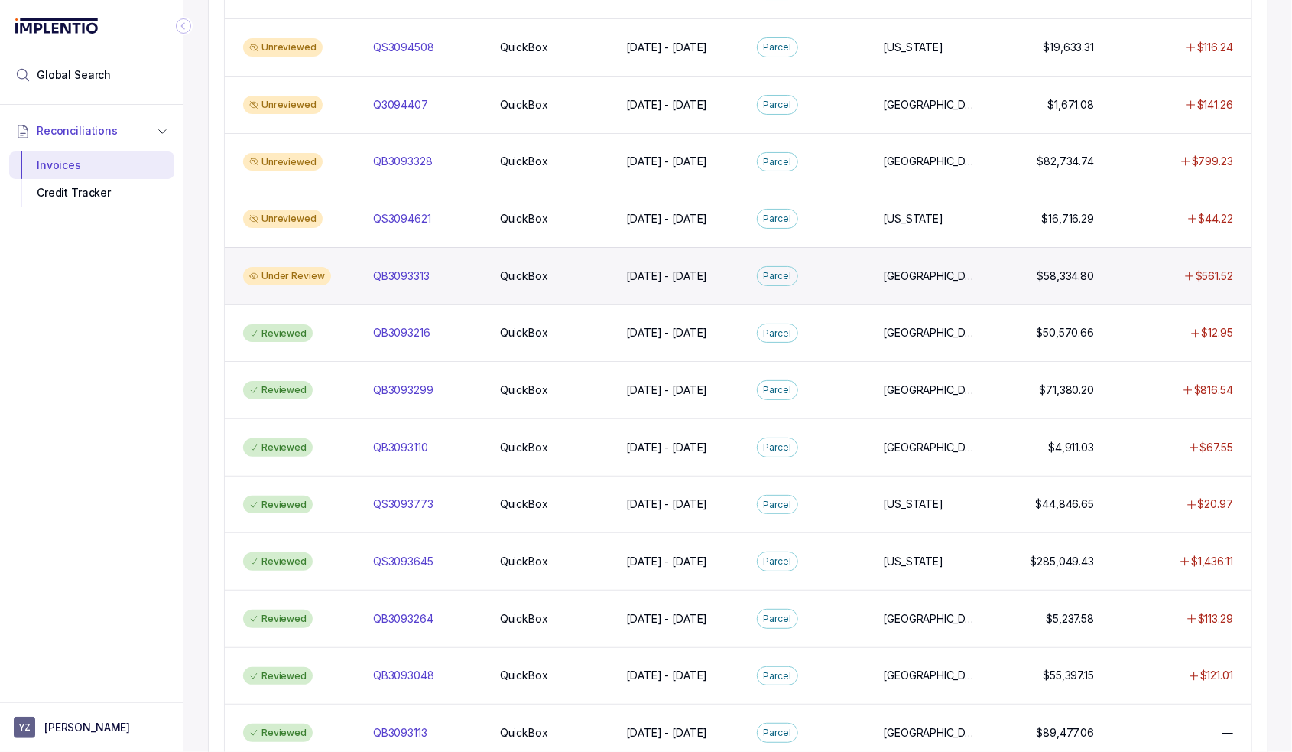
click at [362, 269] on div "Under Review QB3093313 QB3093313 QuickBox QuickBox [DATE] - [DATE] [DATE] - [DA…" at bounding box center [738, 275] width 1027 height 57
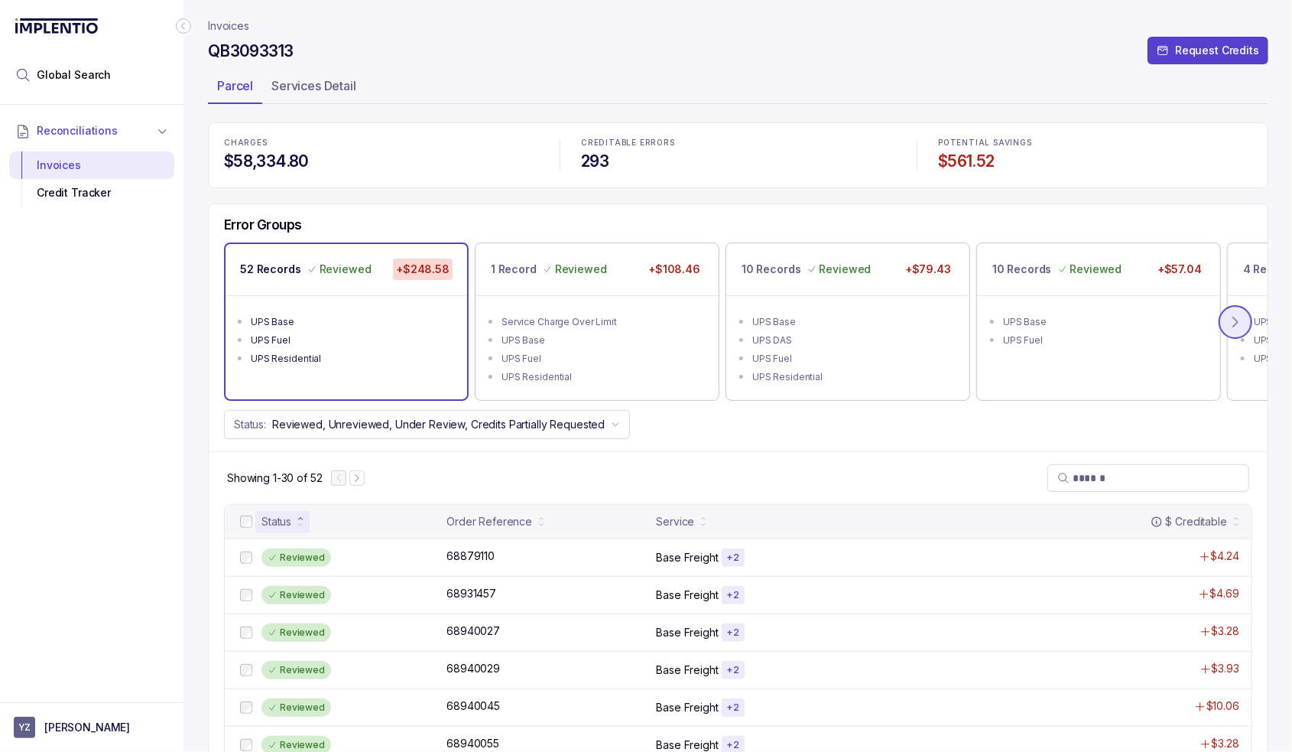
click at [1228, 317] on icon at bounding box center [1235, 321] width 15 height 15
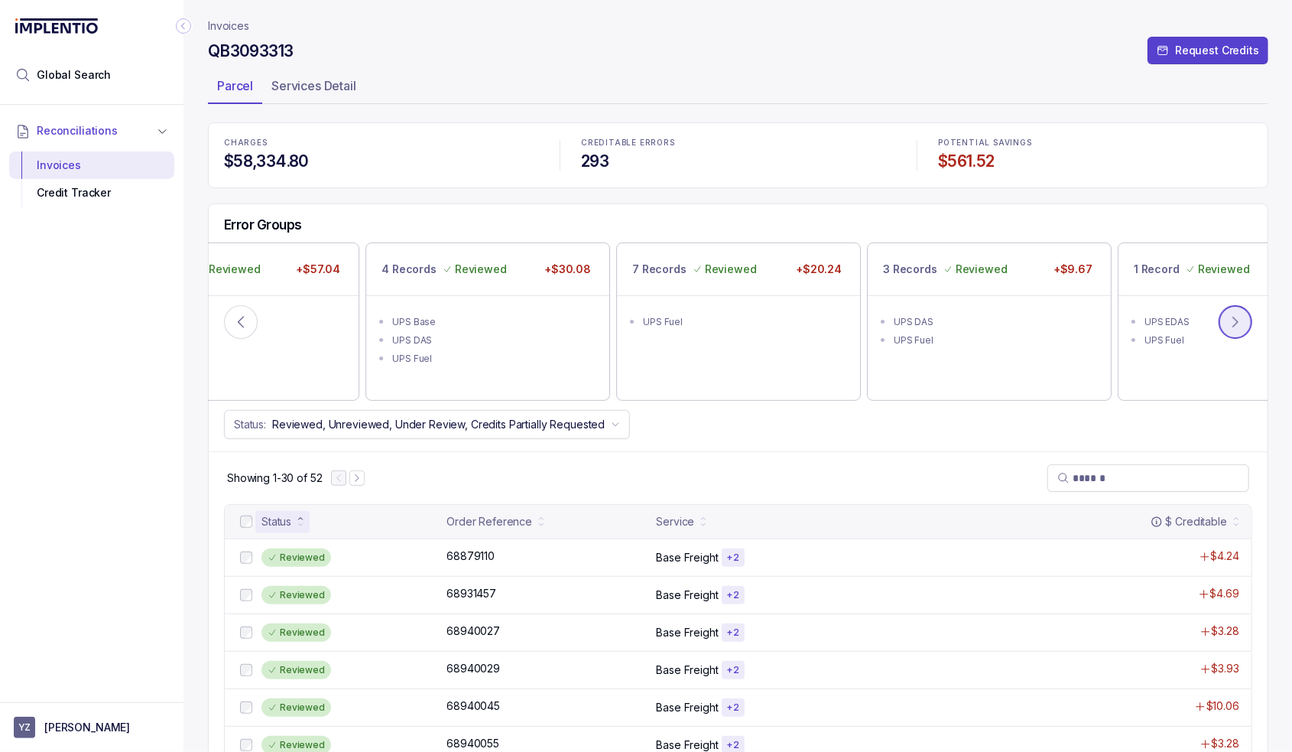
click at [1227, 317] on button at bounding box center [1236, 322] width 34 height 34
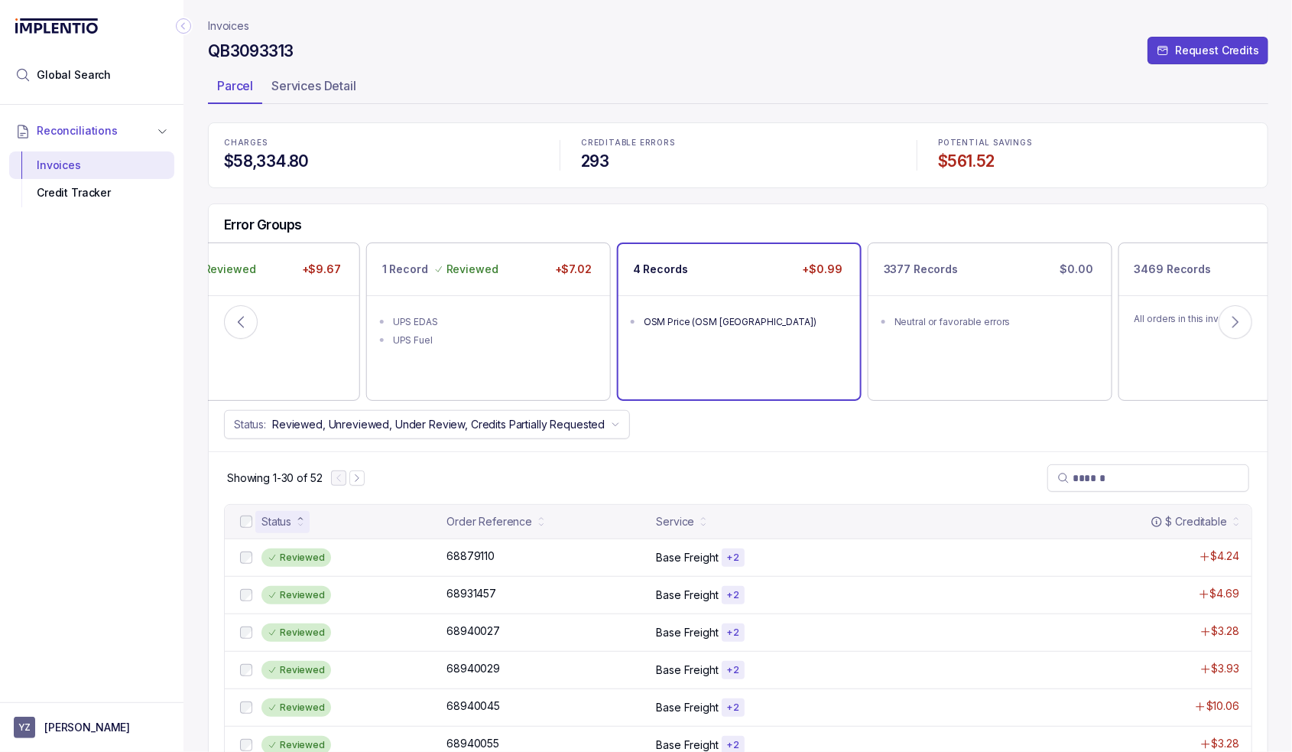
click at [808, 347] on div "4 Records +$0.99 OSM Price (OSM [GEOGRAPHIC_DATA])" at bounding box center [740, 321] width 242 height 155
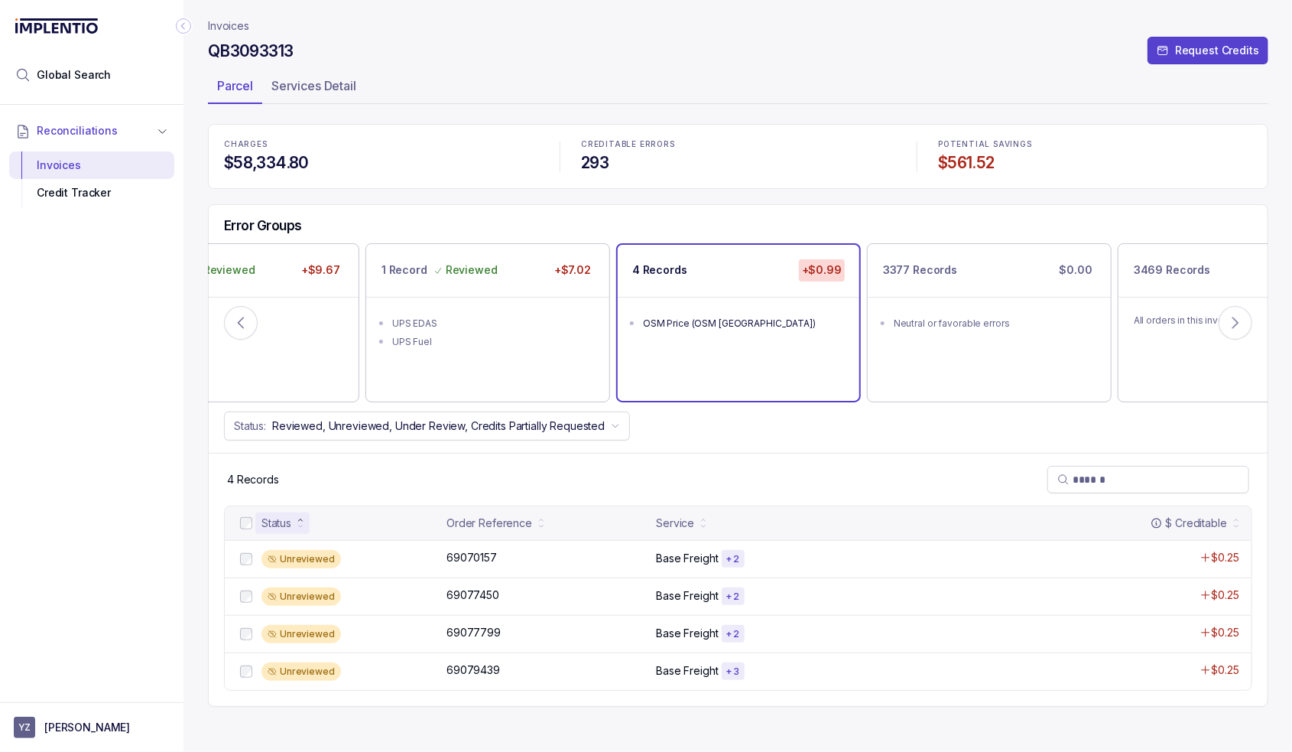
click at [238, 518] on div at bounding box center [246, 523] width 18 height 18
click at [634, 721] on p "Accept All Errors" at bounding box center [632, 717] width 85 height 15
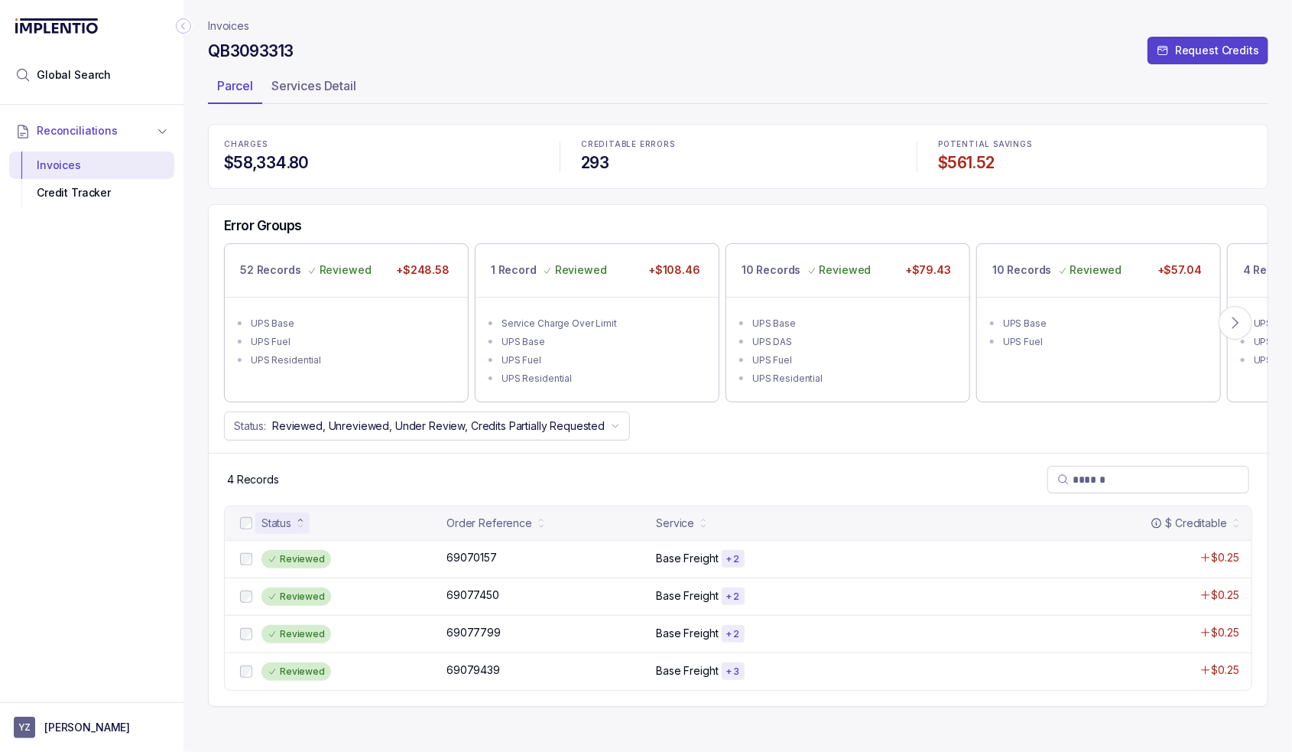
click at [236, 30] on p "Invoices" at bounding box center [228, 25] width 41 height 15
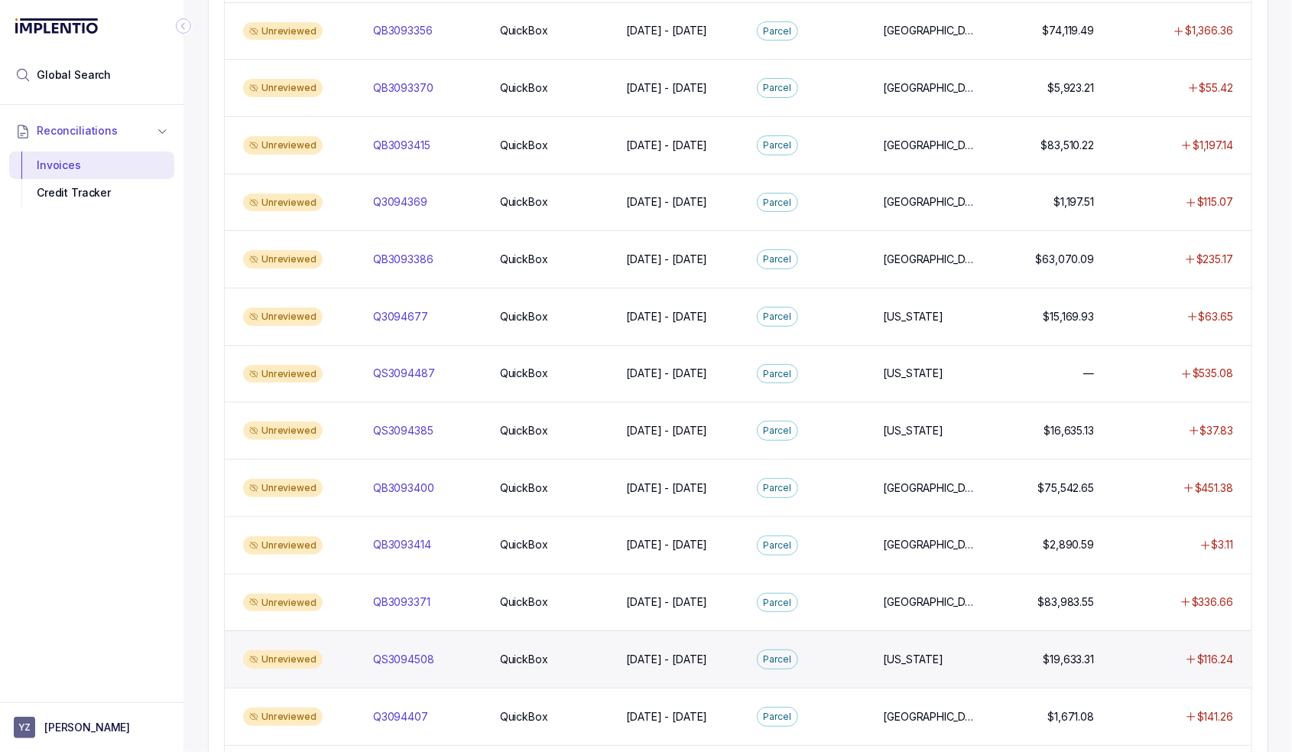
scroll to position [612, 0]
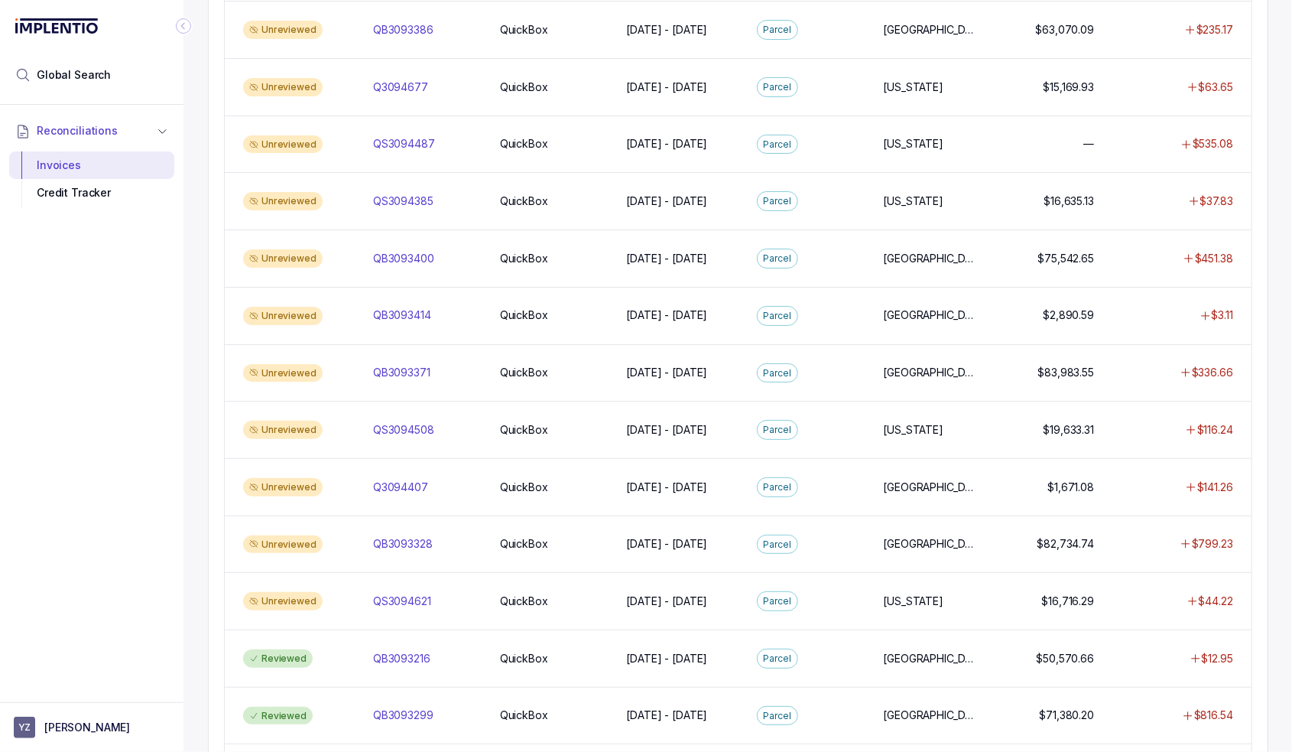
click at [162, 528] on div "Reconciliations Invoices Credit Tracker" at bounding box center [92, 399] width 184 height 588
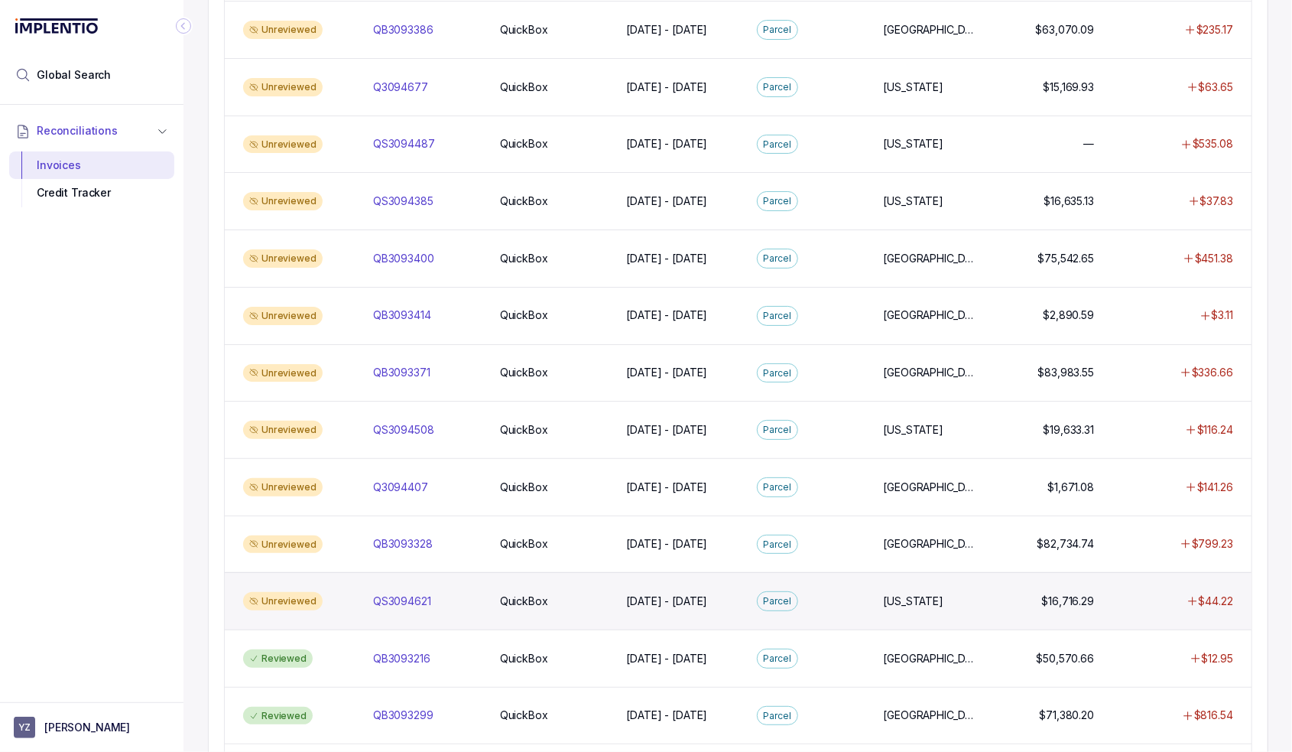
click at [249, 592] on div "Unreviewed" at bounding box center [299, 601] width 124 height 18
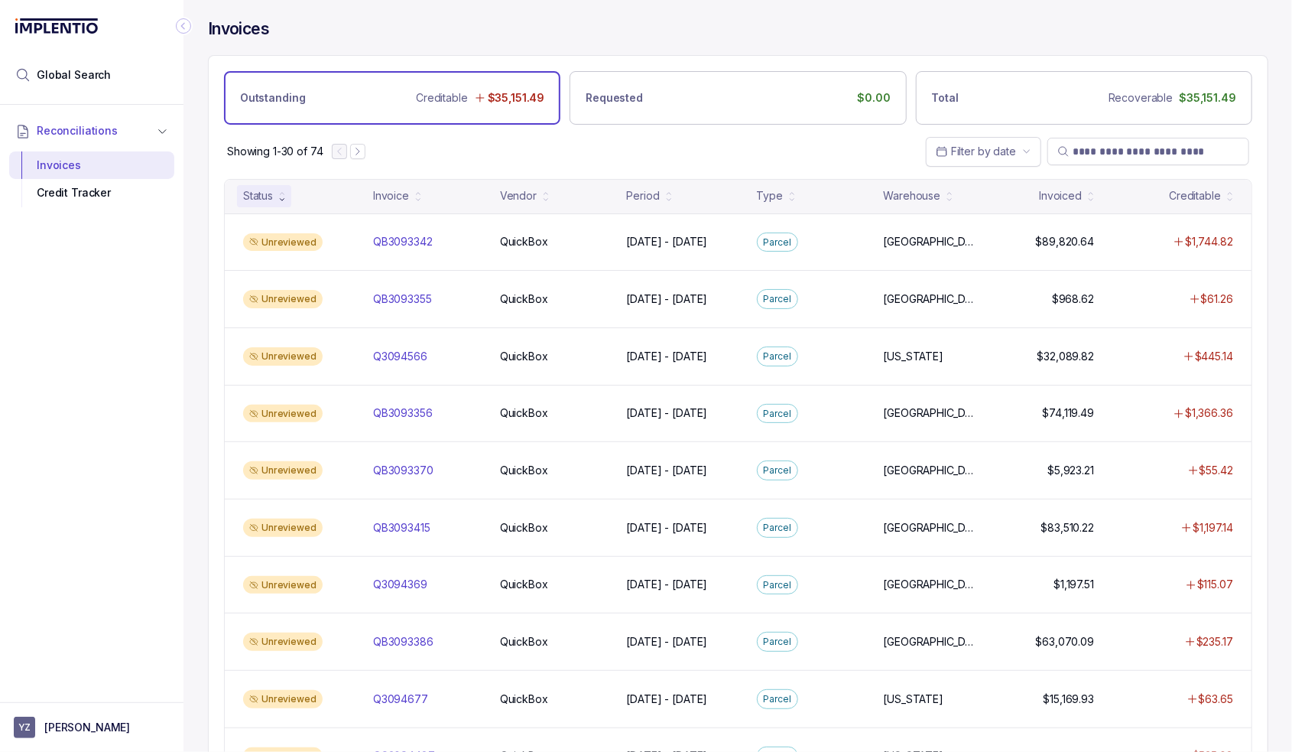
click at [200, 438] on div "Invoices Outstanding Creditable $35,151.49 Requested $0.00 Total Recoverable $3…" at bounding box center [732, 376] width 1097 height 752
click at [82, 429] on div "Reconciliations Invoices Credit Tracker" at bounding box center [92, 399] width 184 height 588
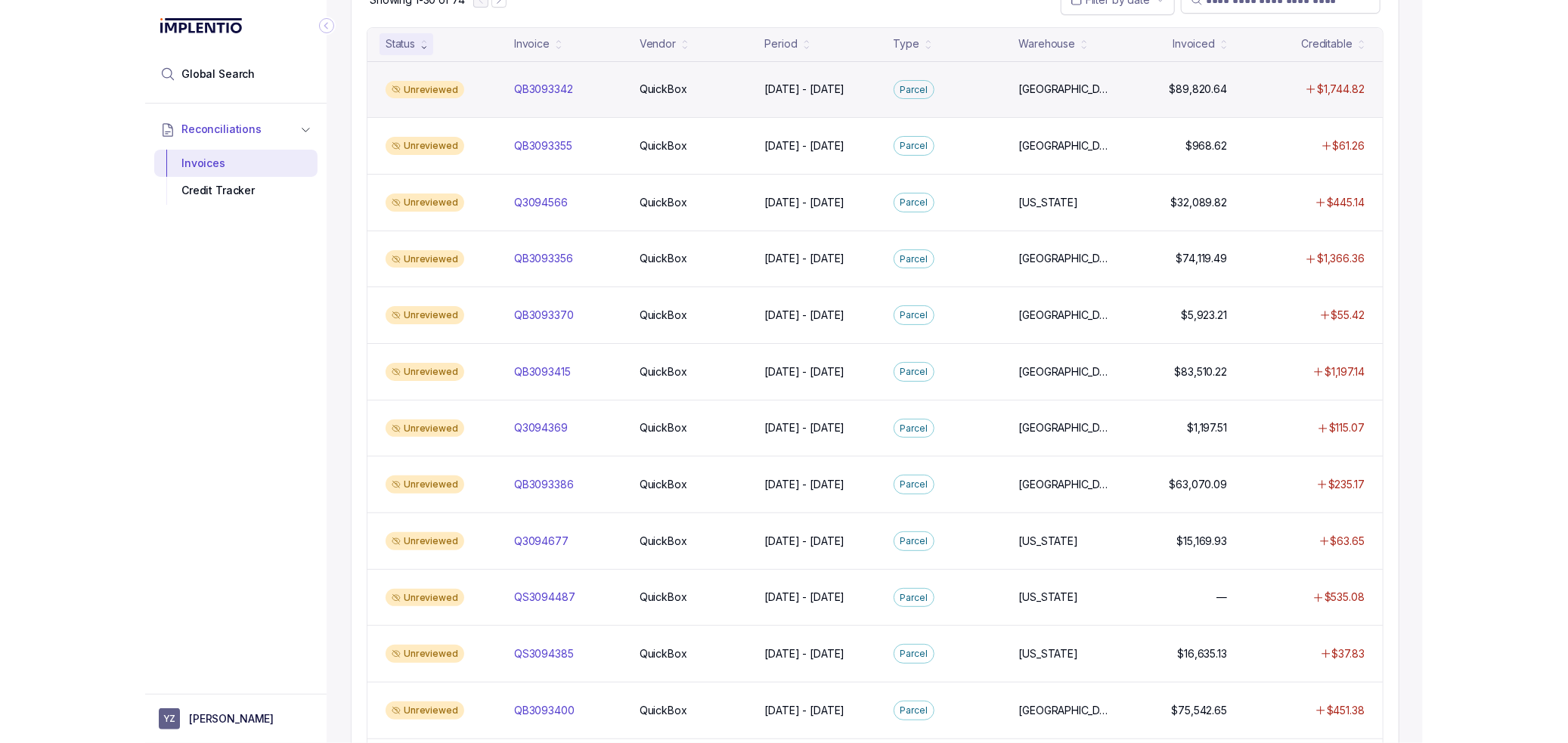
scroll to position [151, 0]
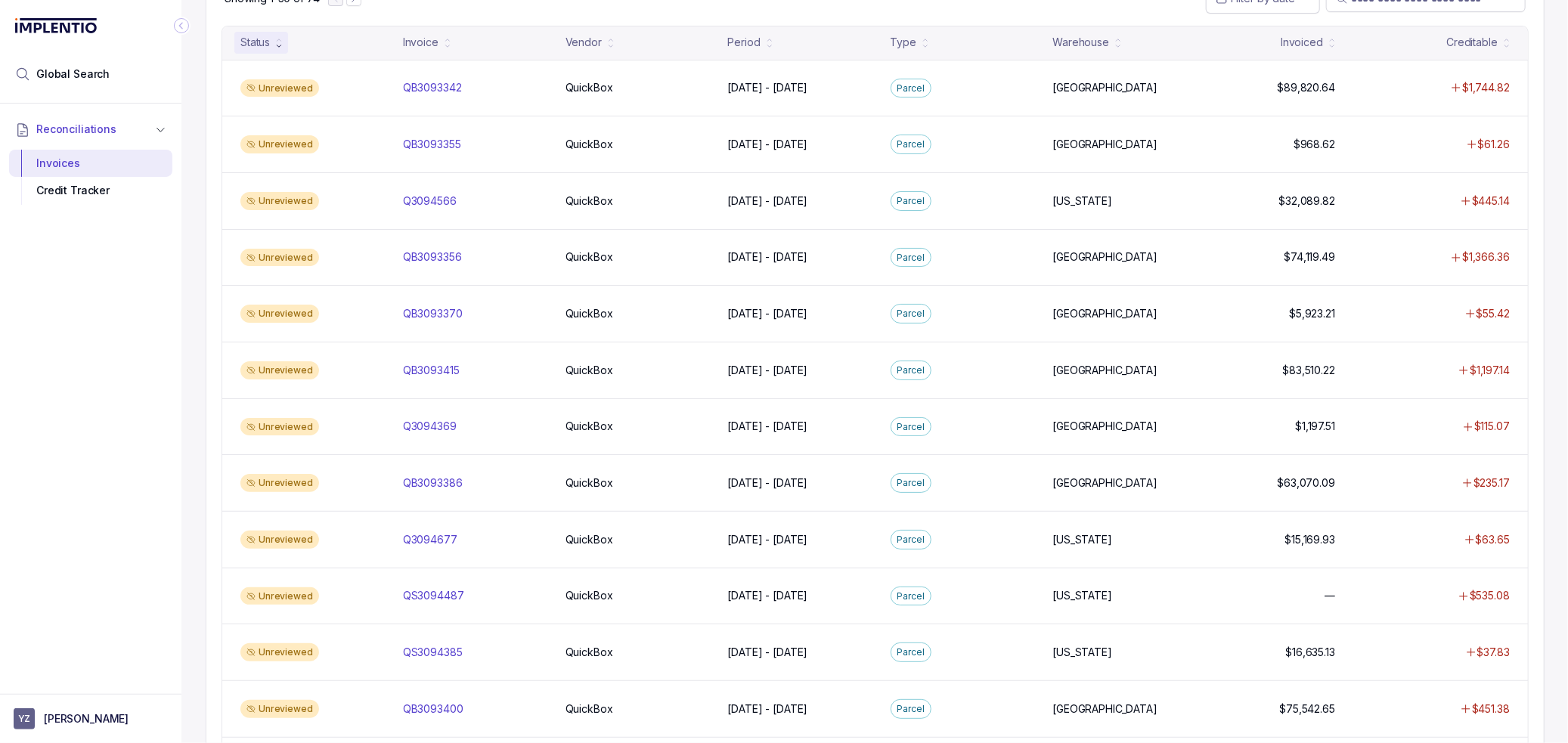
click at [139, 371] on div "Reconciliations Invoices Credit Tracker" at bounding box center [91, 394] width 182 height 581
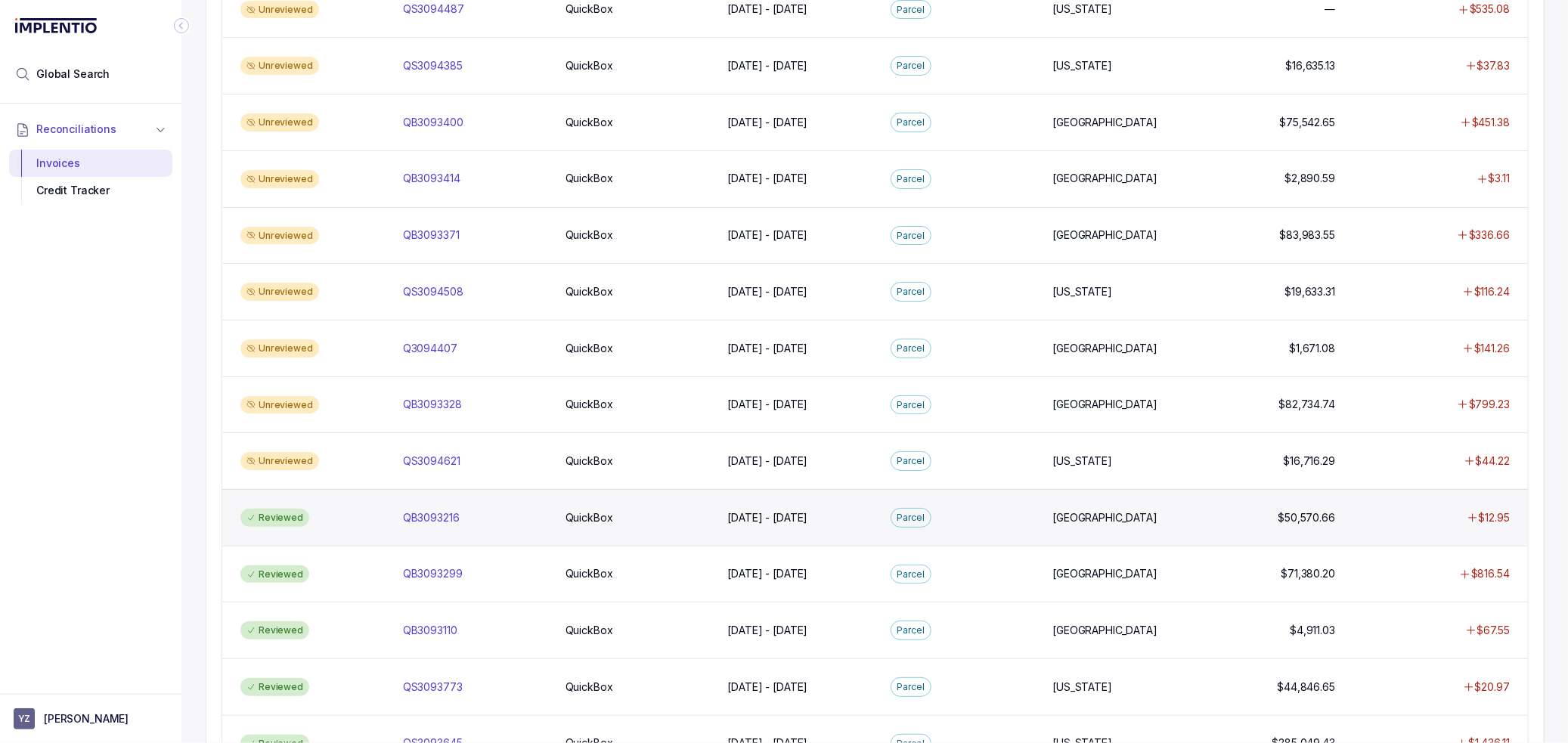
scroll to position [756, 0]
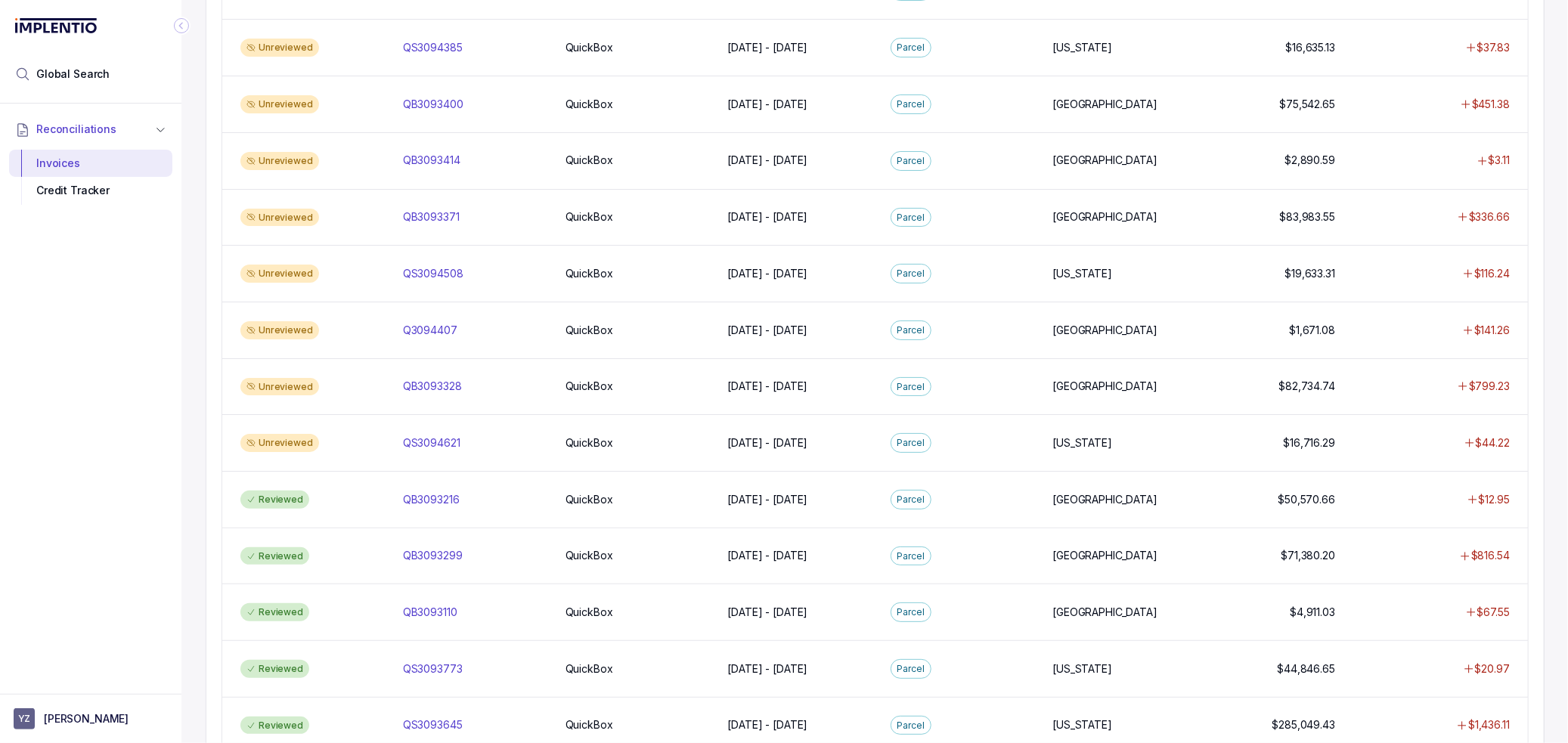
click at [38, 446] on div "Reconciliations Invoices Credit Tracker" at bounding box center [91, 394] width 182 height 581
click at [108, 711] on p "[PERSON_NAME]" at bounding box center [86, 718] width 85 height 15
click at [108, 697] on li "Logout" at bounding box center [91, 686] width 156 height 24
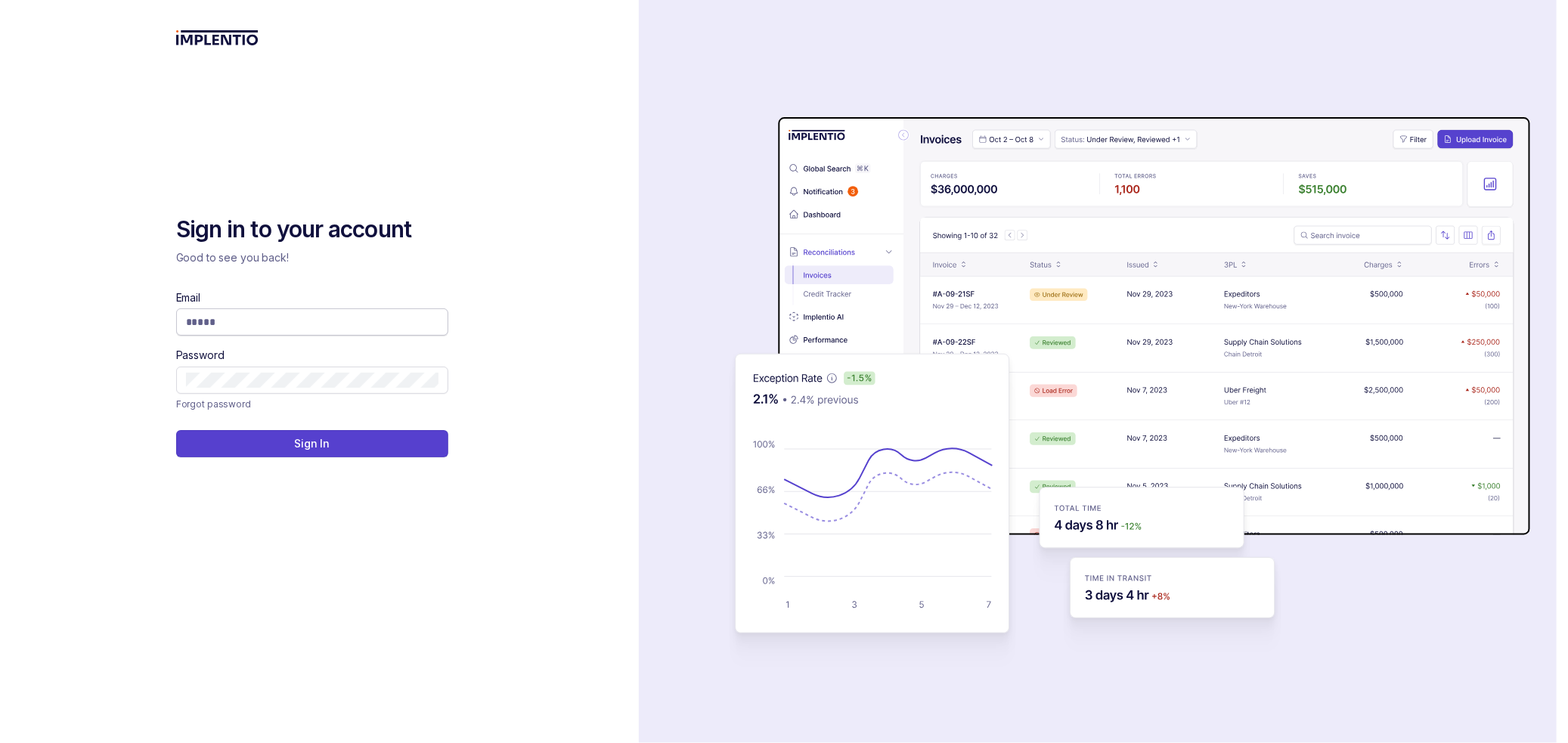
click at [236, 326] on input "Email" at bounding box center [311, 321] width 252 height 15
click at [0, 742] on com-1password-button at bounding box center [0, 743] width 0 height 0
click at [319, 323] on input "*********" at bounding box center [306, 321] width 241 height 15
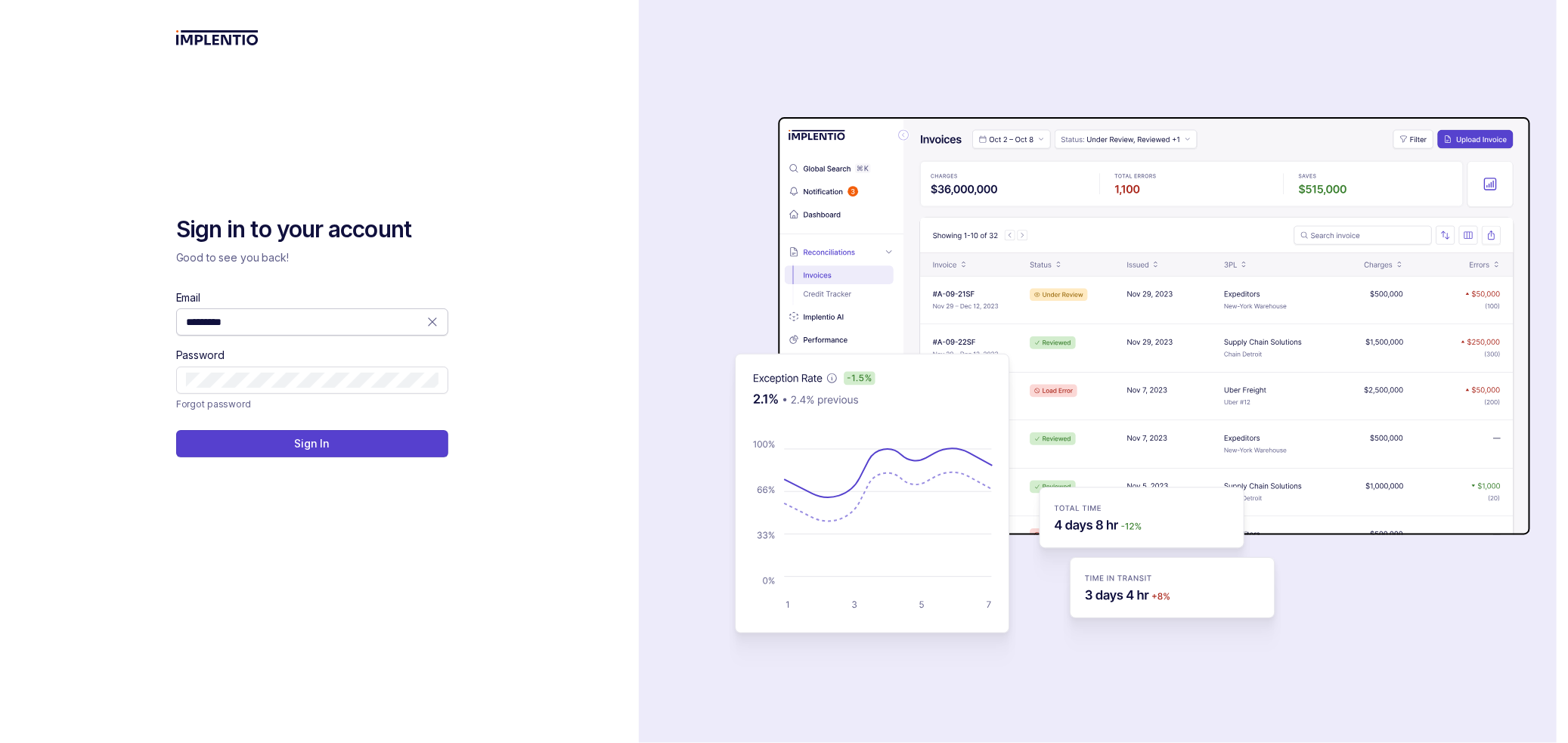
click at [319, 323] on input "*********" at bounding box center [306, 321] width 241 height 15
click at [0, 742] on com-1password-button at bounding box center [0, 743] width 0 height 0
type input "**********"
